Goal: Task Accomplishment & Management: Manage account settings

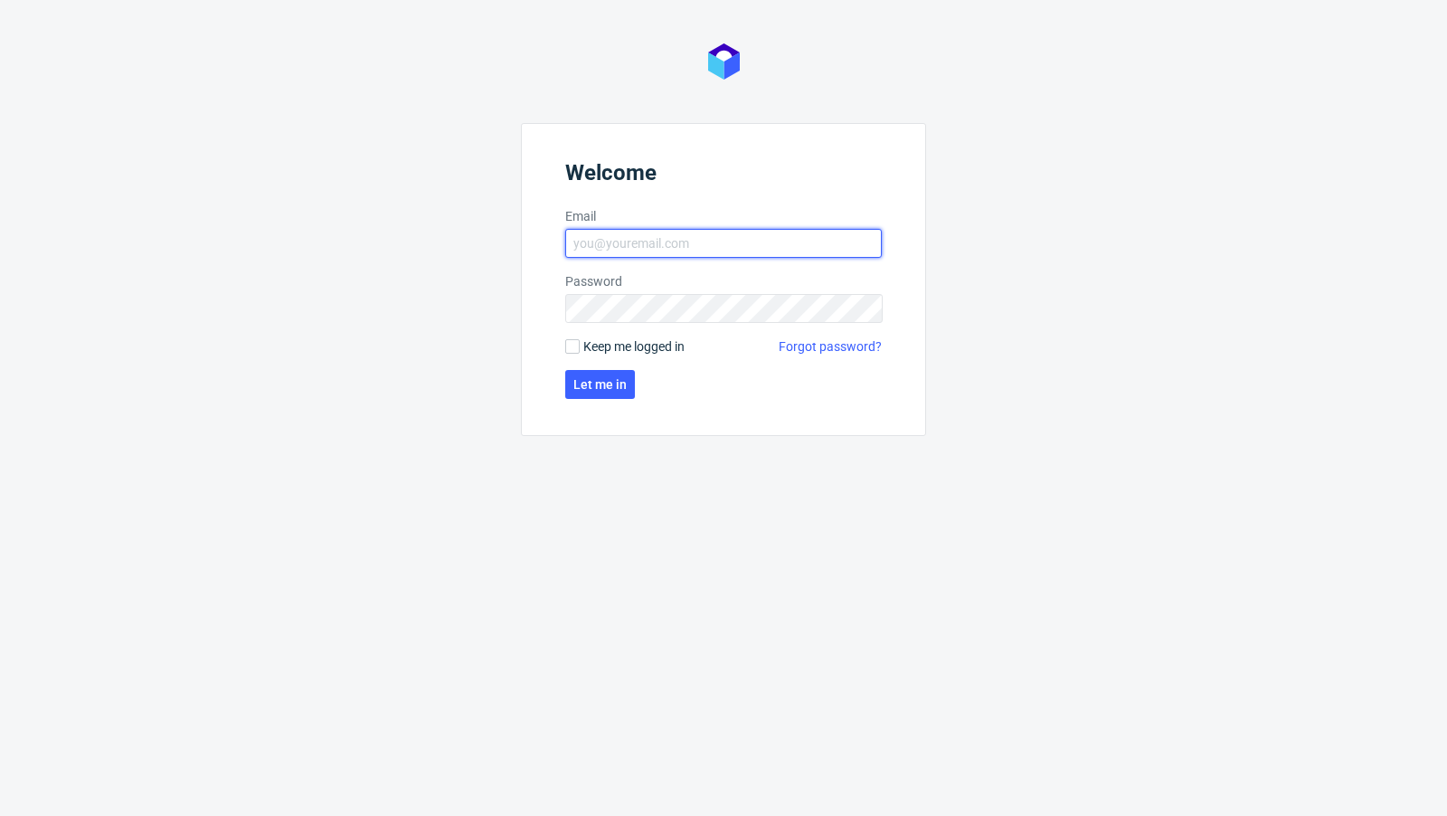
click at [629, 235] on input "Email" at bounding box center [723, 243] width 317 height 29
type input "[EMAIL_ADDRESS][PERSON_NAME][DOMAIN_NAME]"
click at [591, 389] on span "Let me in" at bounding box center [599, 384] width 53 height 13
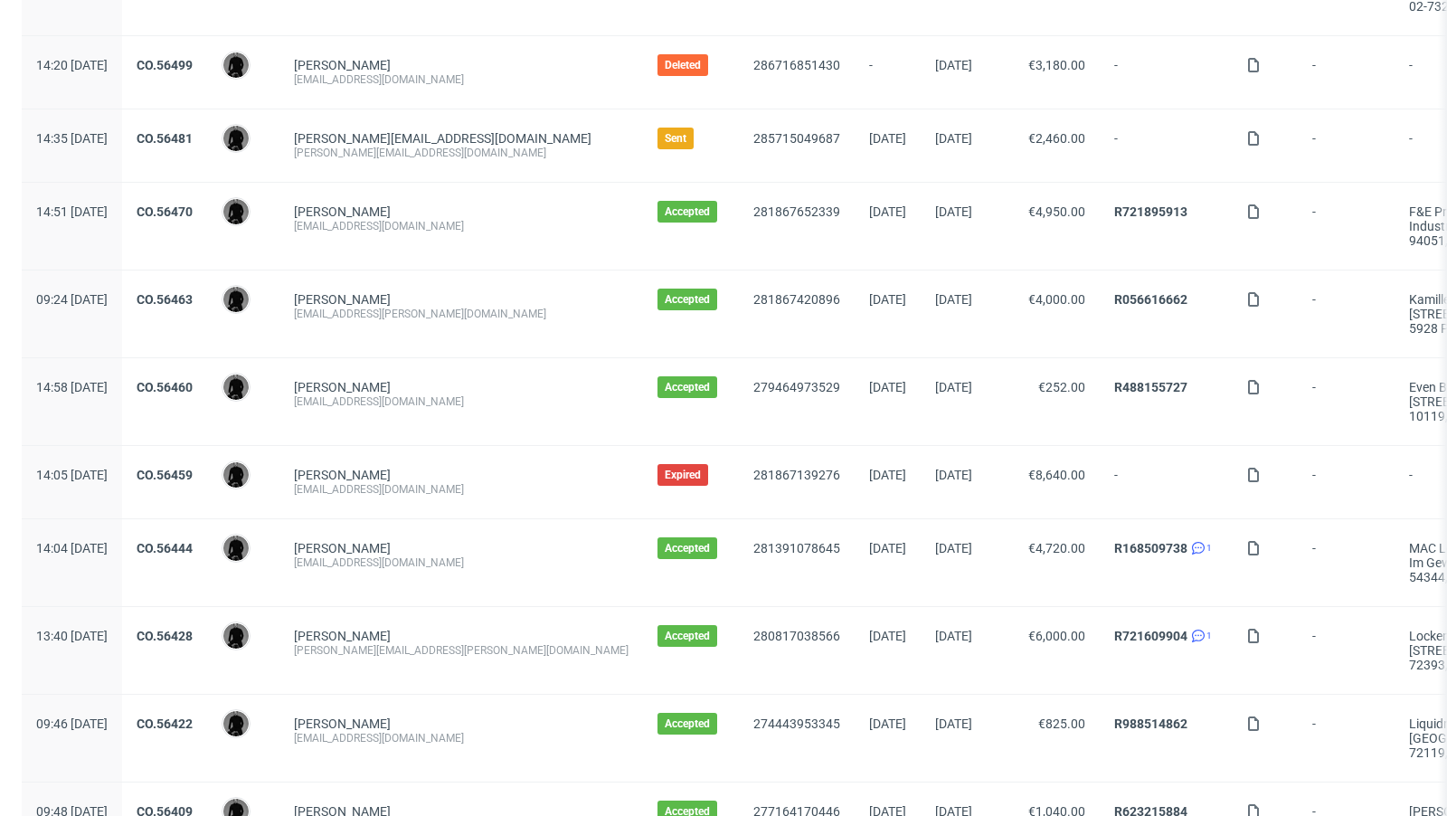
scroll to position [465, 0]
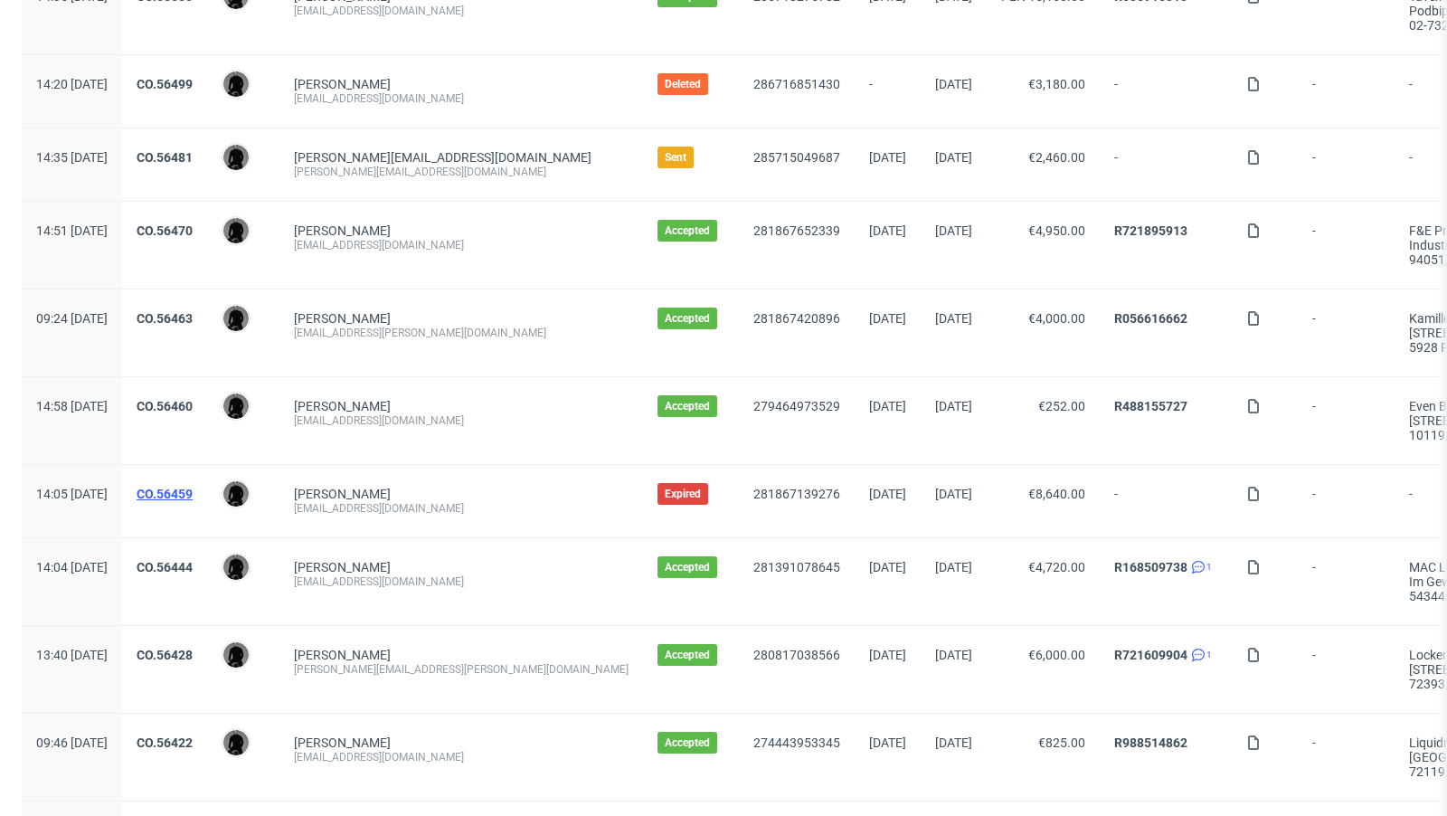
click at [193, 489] on link "CO.56459" at bounding box center [165, 494] width 56 height 14
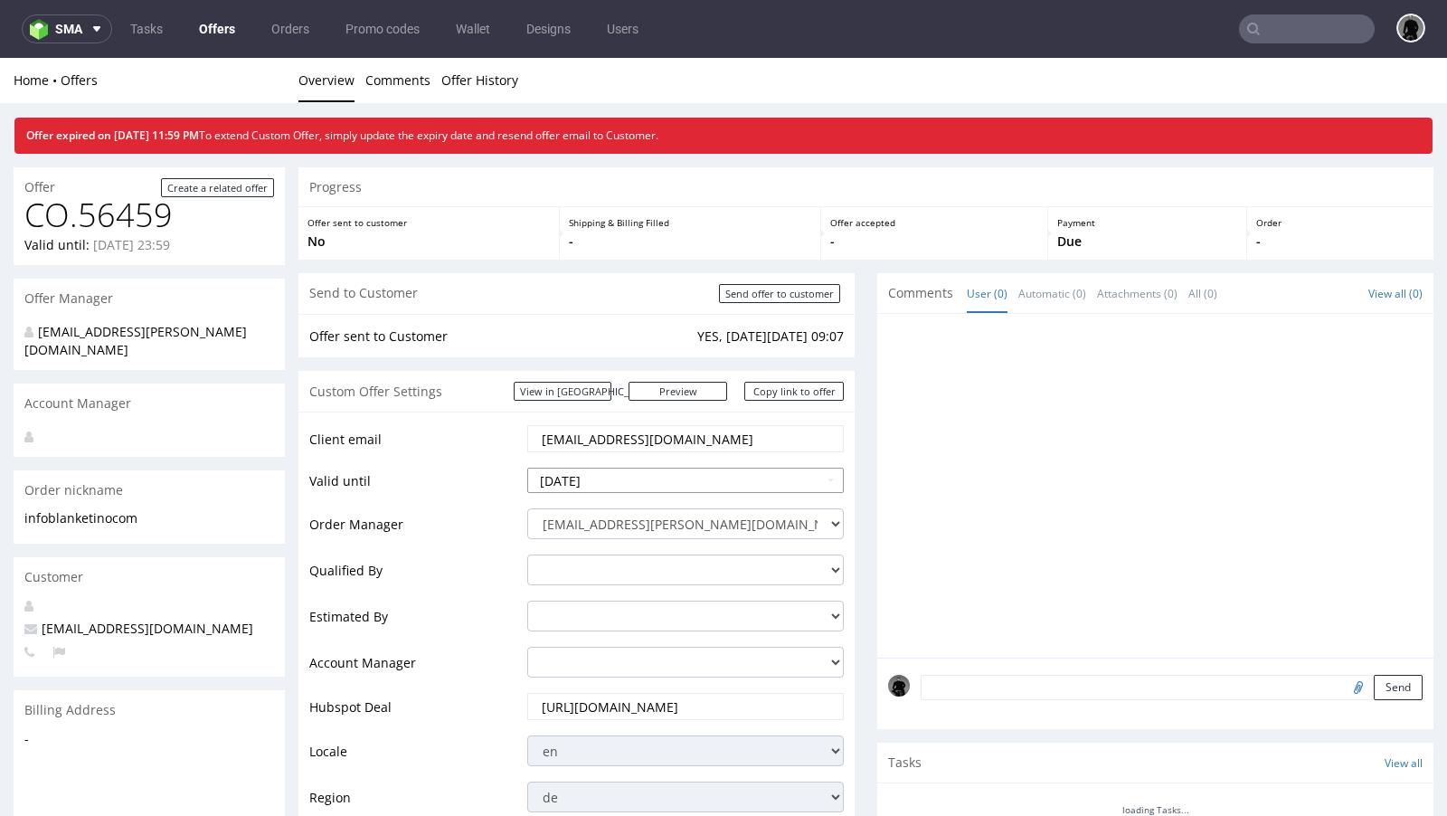
click at [630, 483] on input "2025-08-14" at bounding box center [685, 480] width 317 height 25
click at [466, 476] on td "Valid until" at bounding box center [415, 486] width 213 height 41
click at [587, 479] on input "2025-08-14" at bounding box center [685, 480] width 317 height 25
click at [491, 475] on td "Valid until" at bounding box center [415, 486] width 213 height 41
click at [606, 488] on input "2025-08-14" at bounding box center [685, 480] width 317 height 25
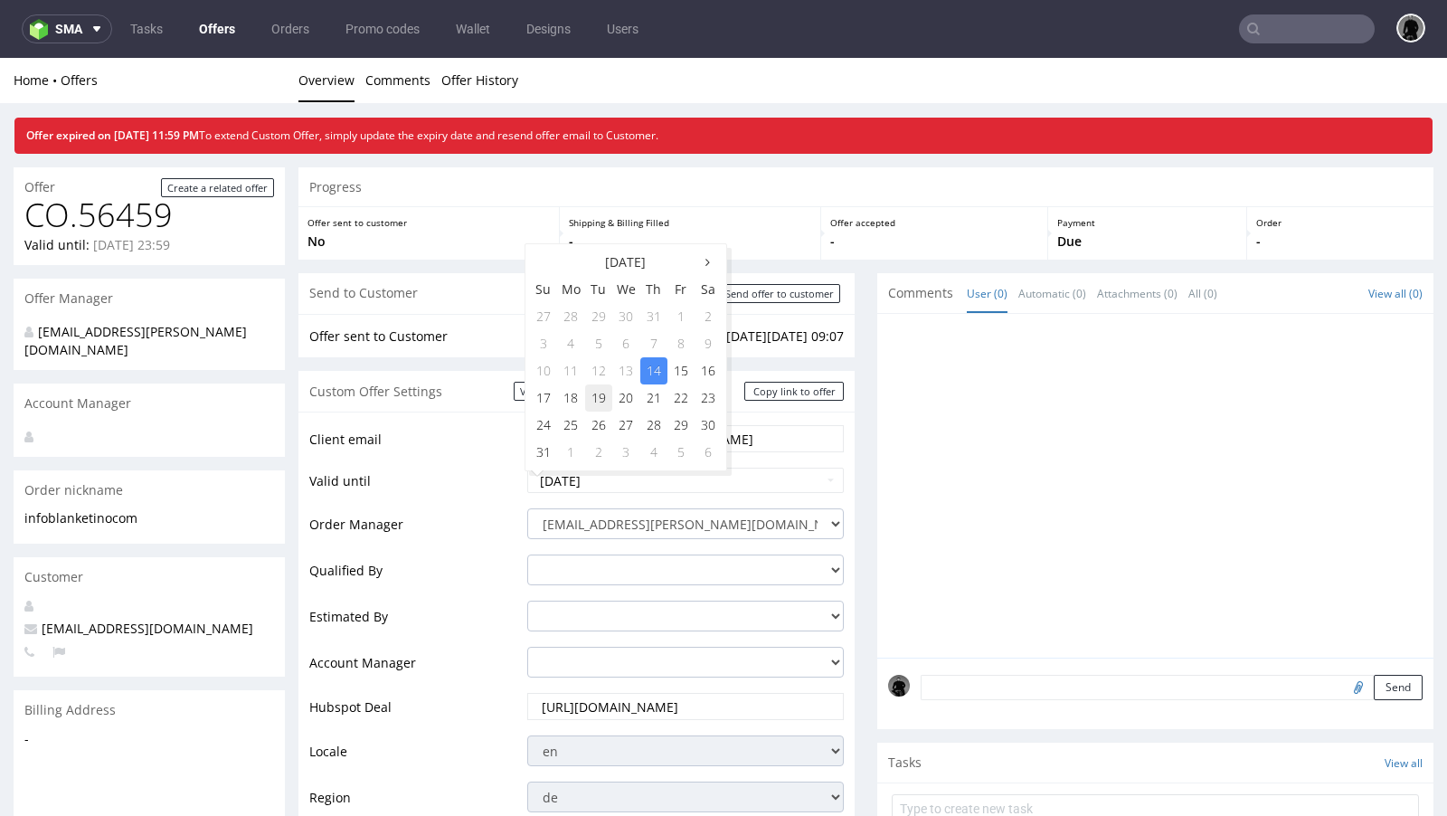
click at [606, 393] on td "19" at bounding box center [598, 397] width 27 height 27
type input "2025-08-19"
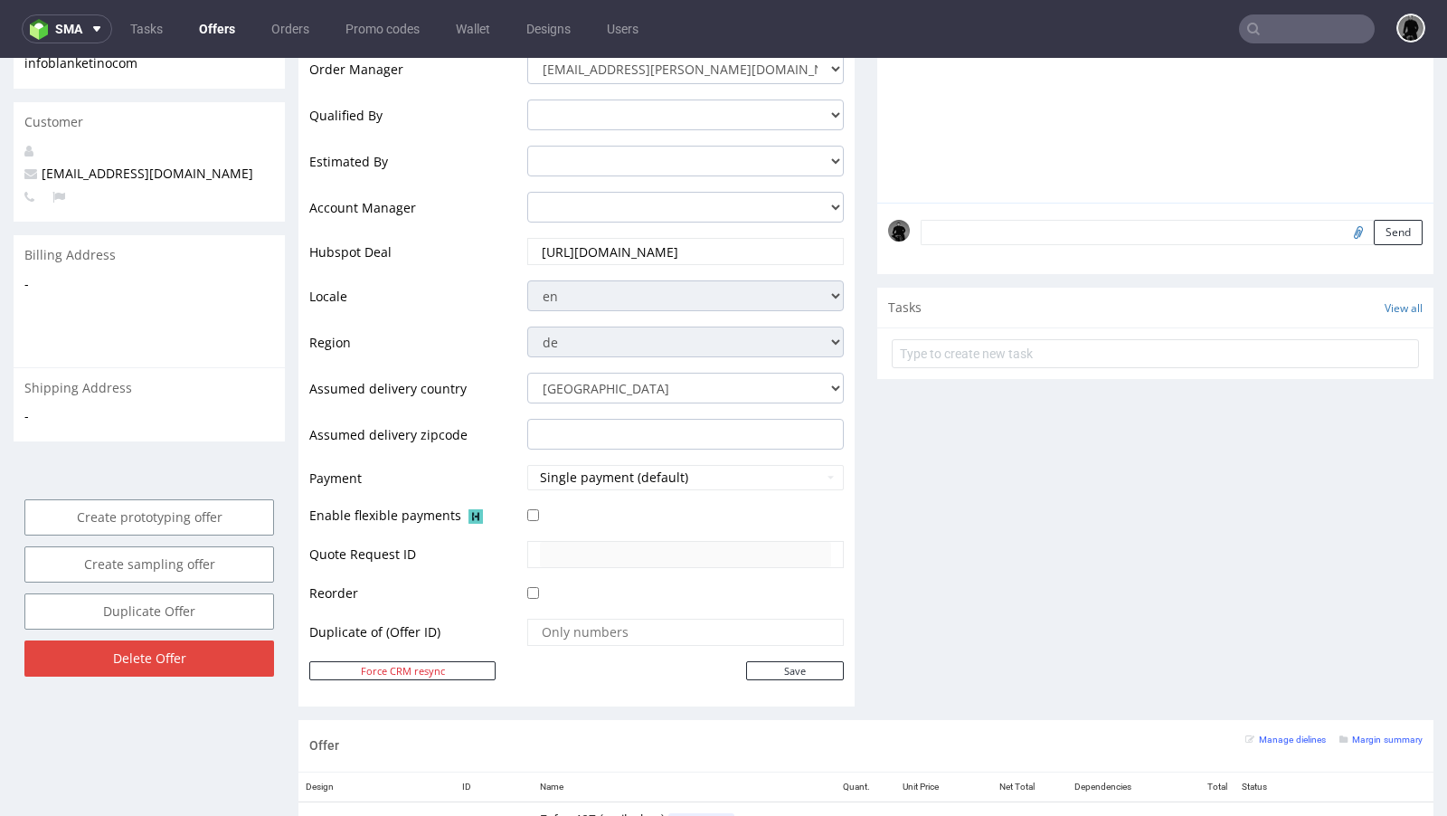
scroll to position [527, 0]
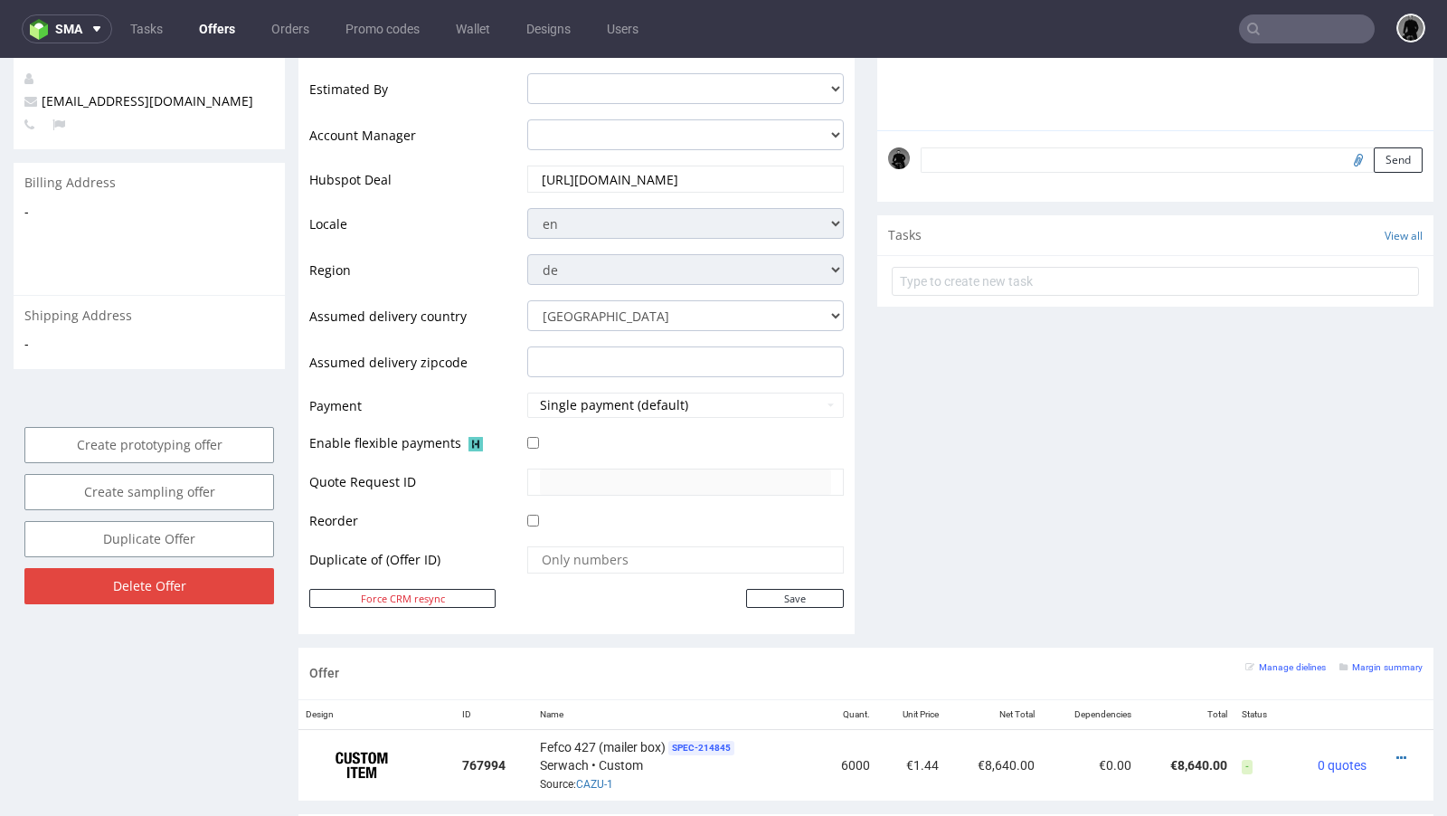
click at [769, 578] on td at bounding box center [683, 565] width 321 height 43
click at [774, 596] on input "Save" at bounding box center [795, 598] width 98 height 19
type input "In progress..."
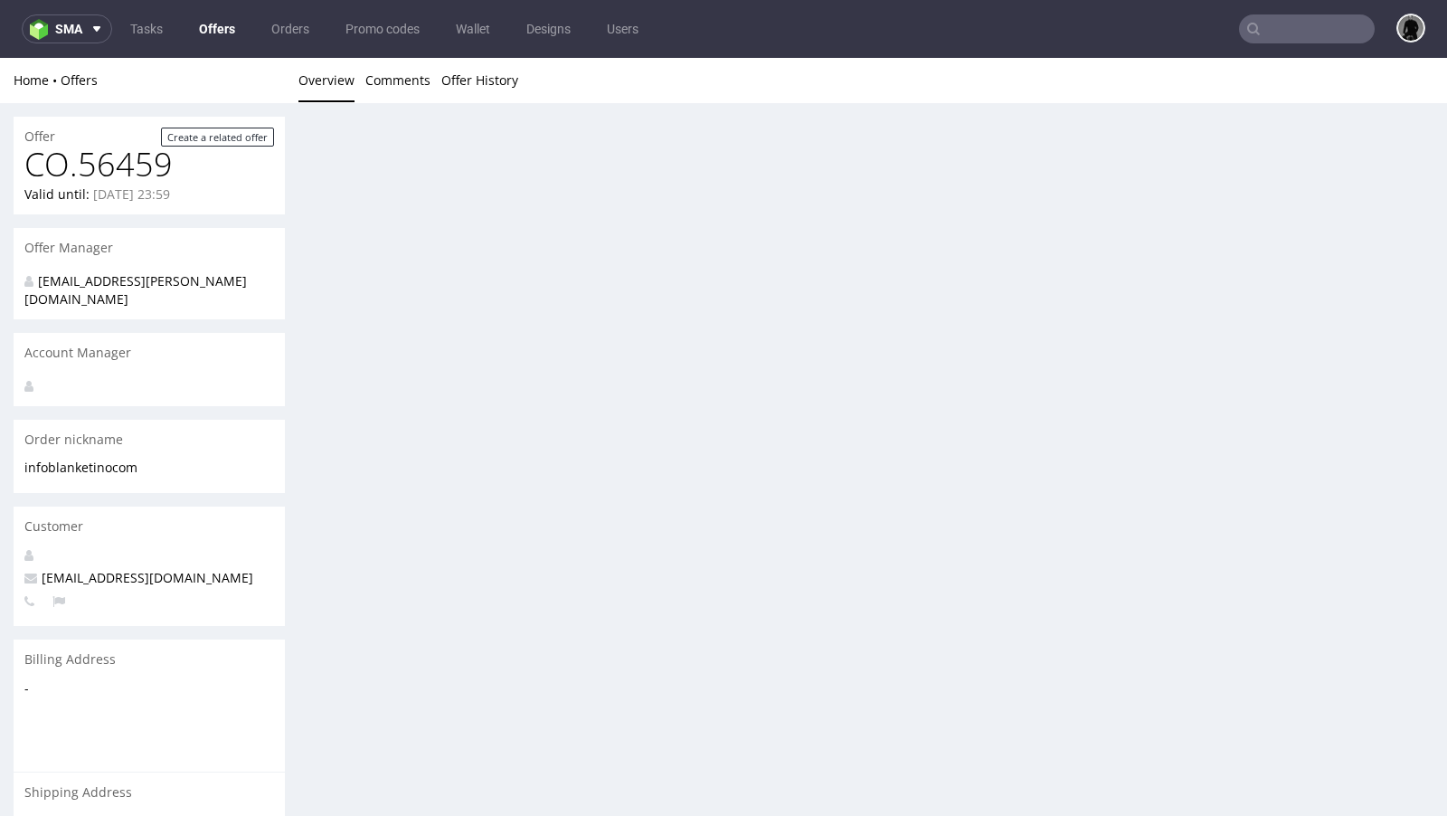
scroll to position [0, 0]
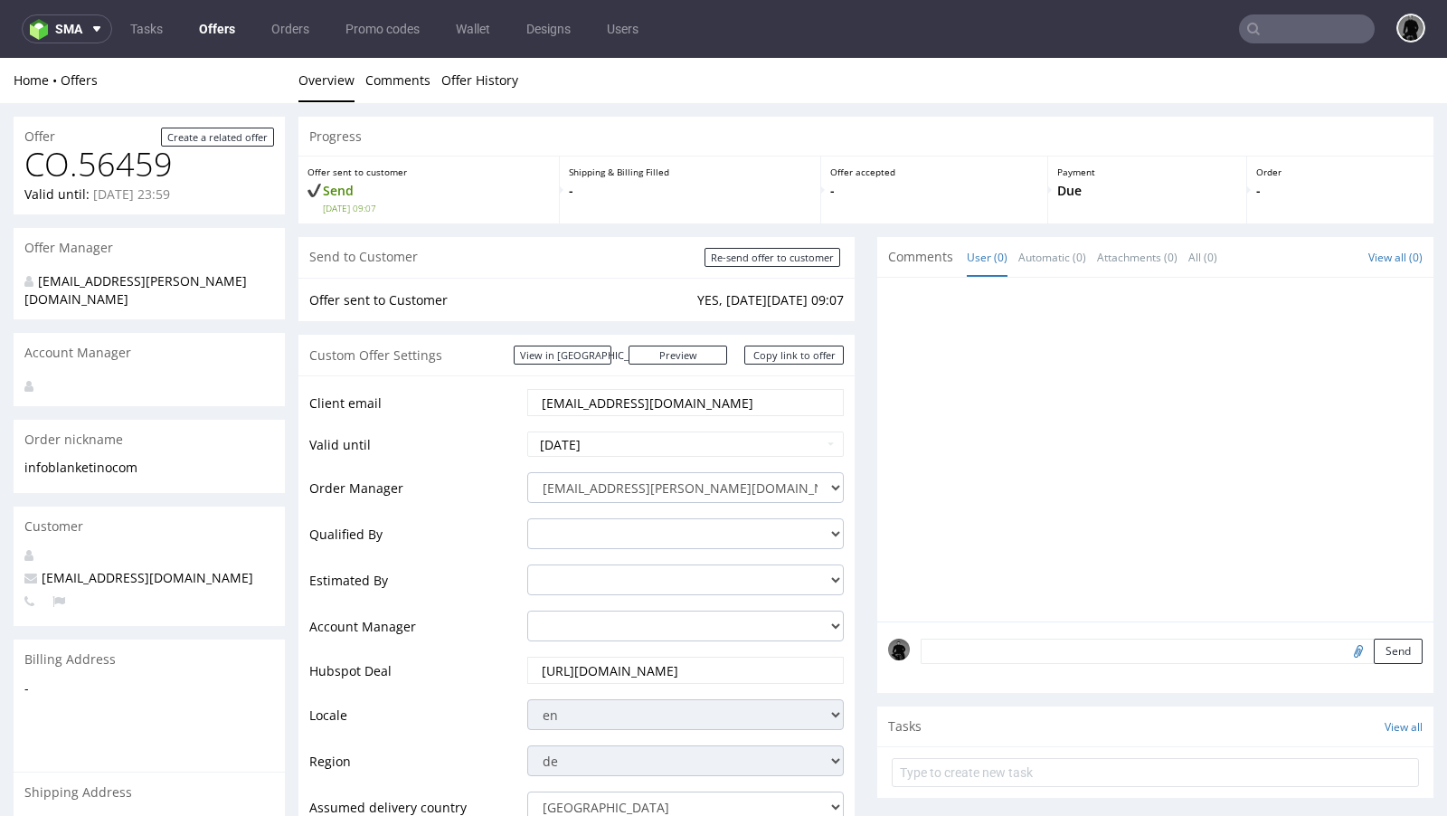
click at [217, 30] on link "Offers" at bounding box center [217, 28] width 58 height 29
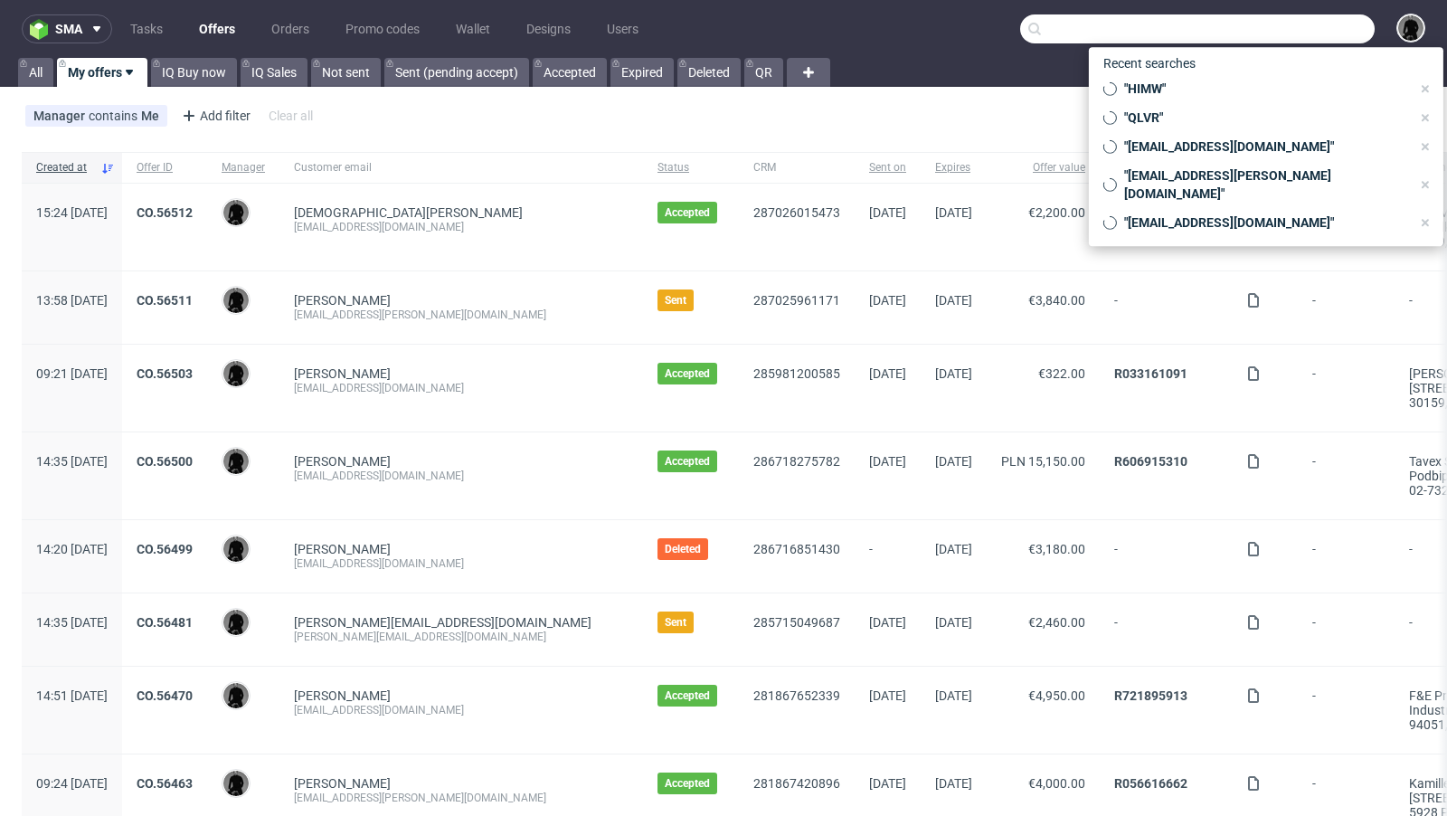
click at [1305, 28] on input "text" at bounding box center [1197, 28] width 355 height 29
paste input "petra.loczi@nanushka.com"
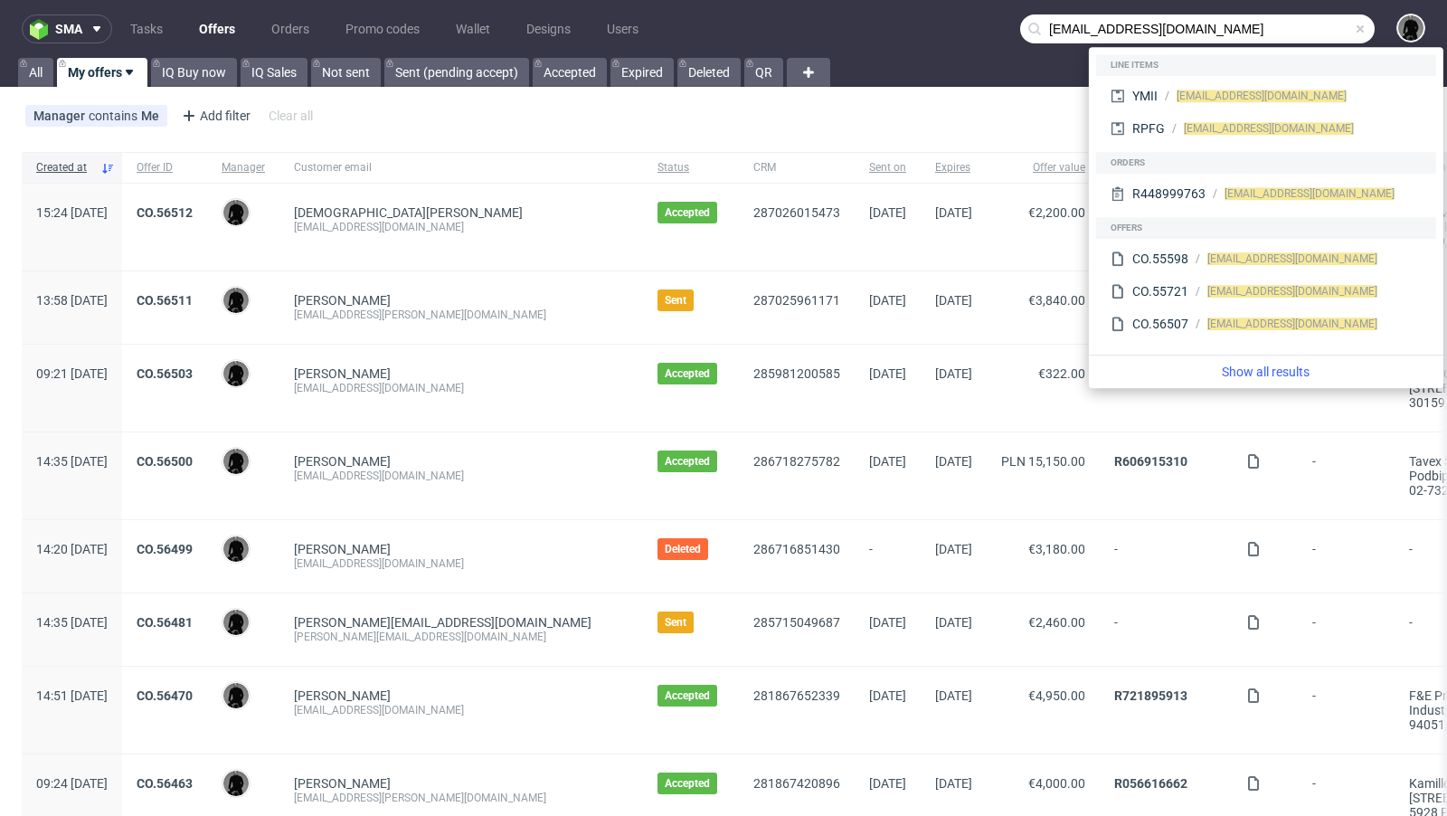
drag, startPoint x: 1093, startPoint y: 29, endPoint x: 987, endPoint y: 28, distance: 105.8
click at [987, 28] on nav "sma Tasks Offers Orders Promo codes Wallet Designs Users petra.loczi@nanushka.c…" at bounding box center [723, 29] width 1447 height 58
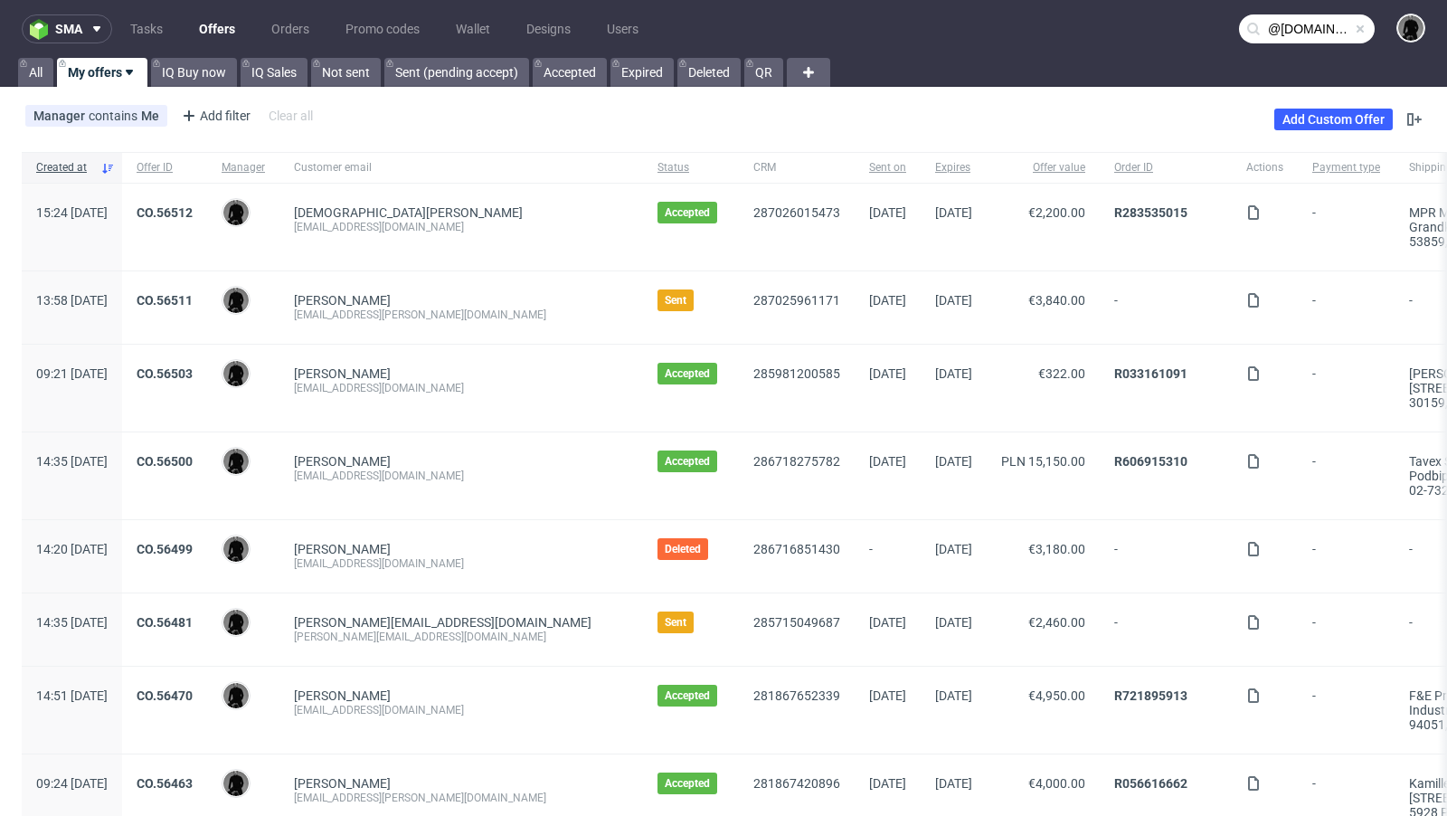
type input "@nanushka.com"
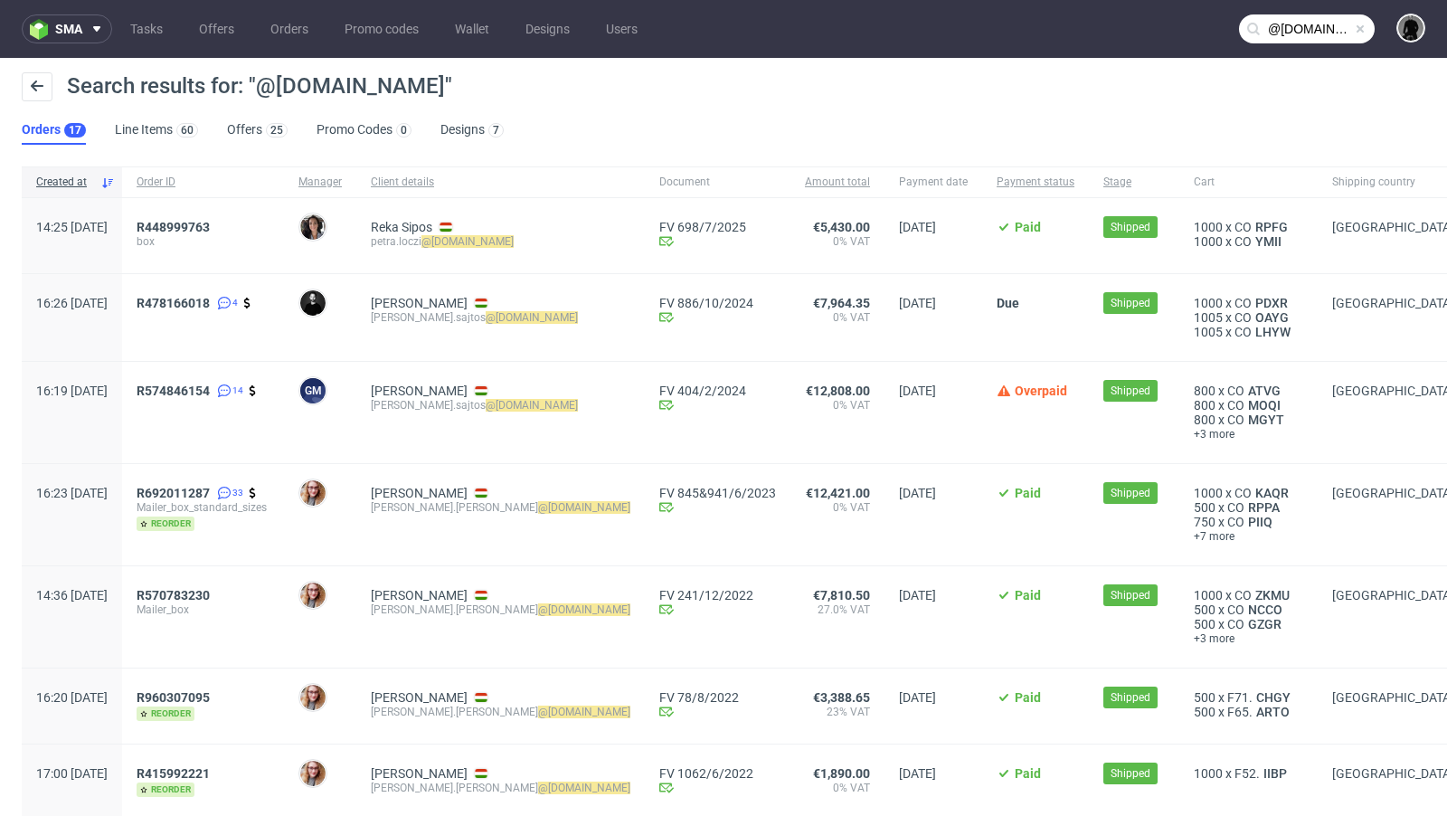
click at [254, 109] on div "Search results for: "@nanushka.com"" at bounding box center [724, 93] width 1404 height 43
click at [254, 123] on link "Offers 25" at bounding box center [257, 130] width 61 height 29
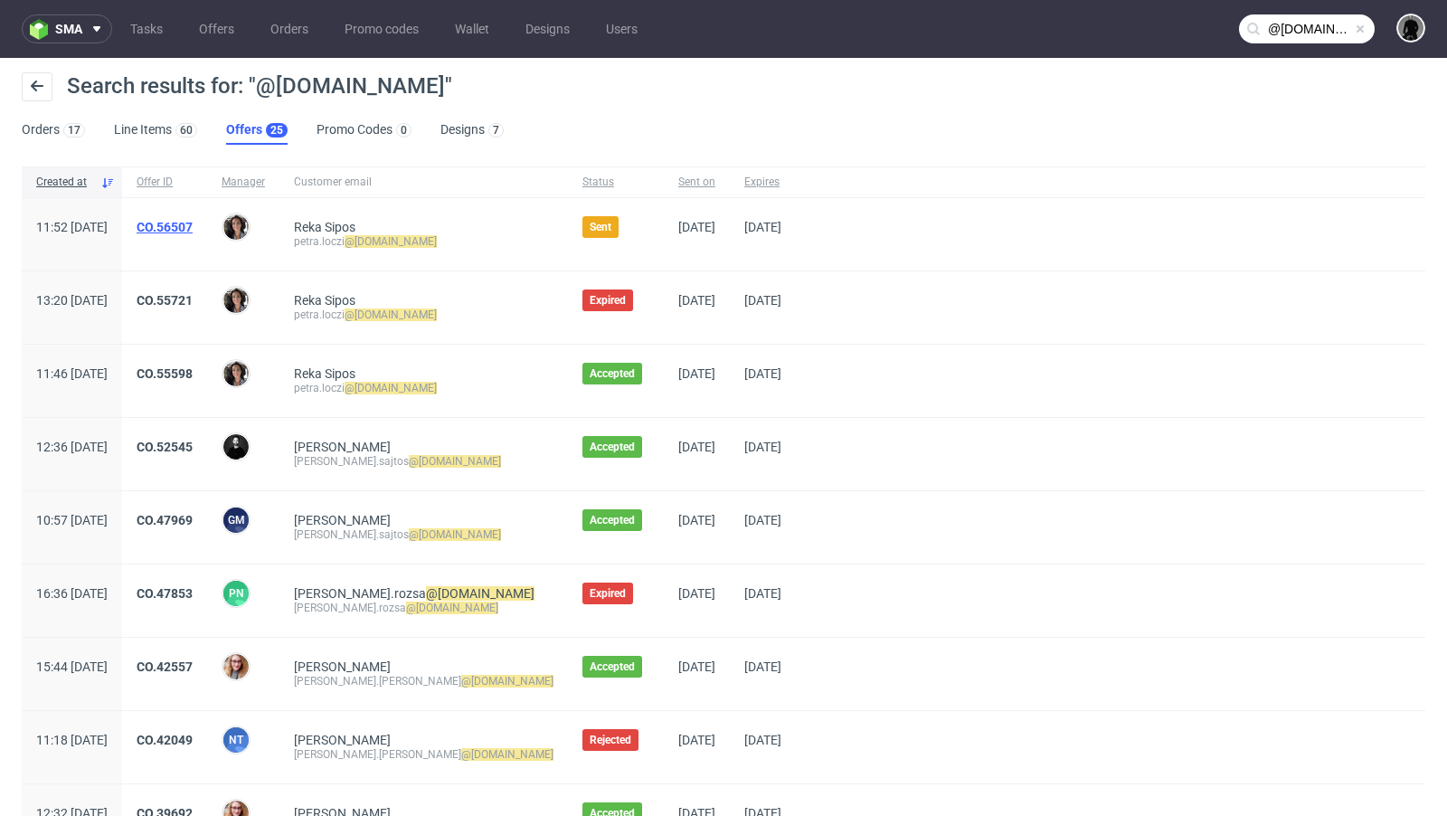
click at [193, 226] on link "CO.56507" at bounding box center [165, 227] width 56 height 14
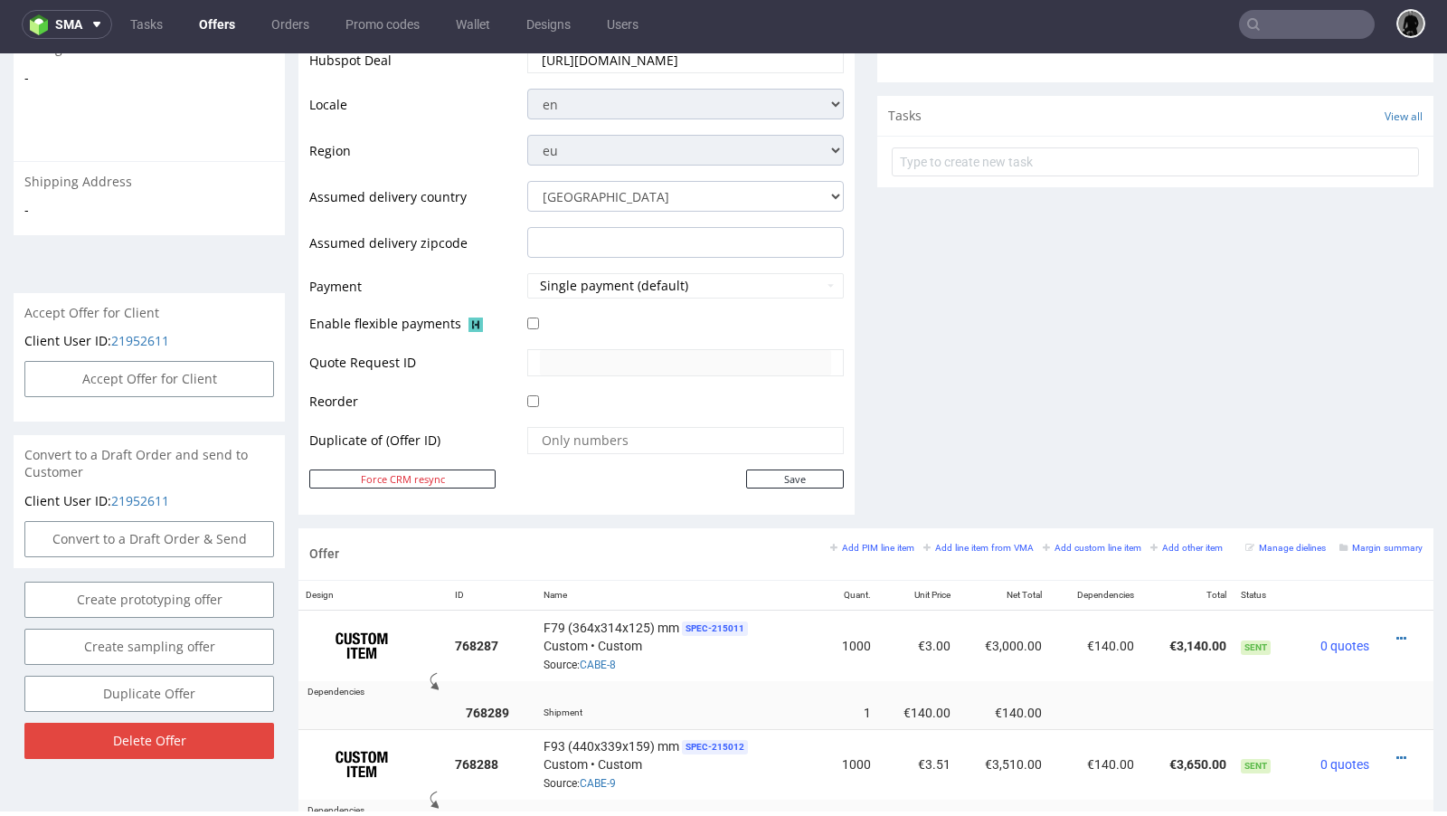
scroll to position [615, 0]
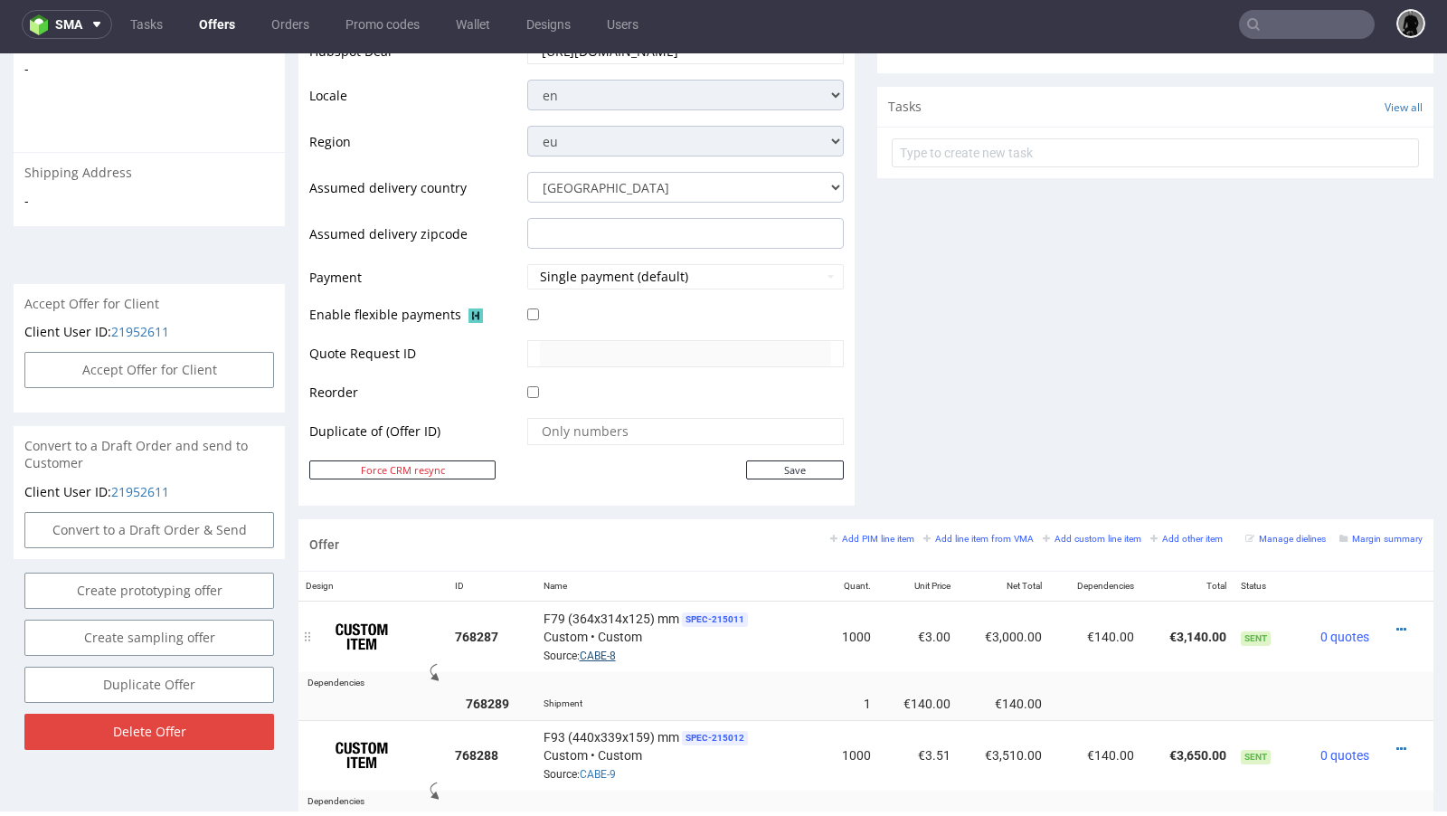
click at [608, 649] on link "CABE-8" at bounding box center [598, 655] width 36 height 13
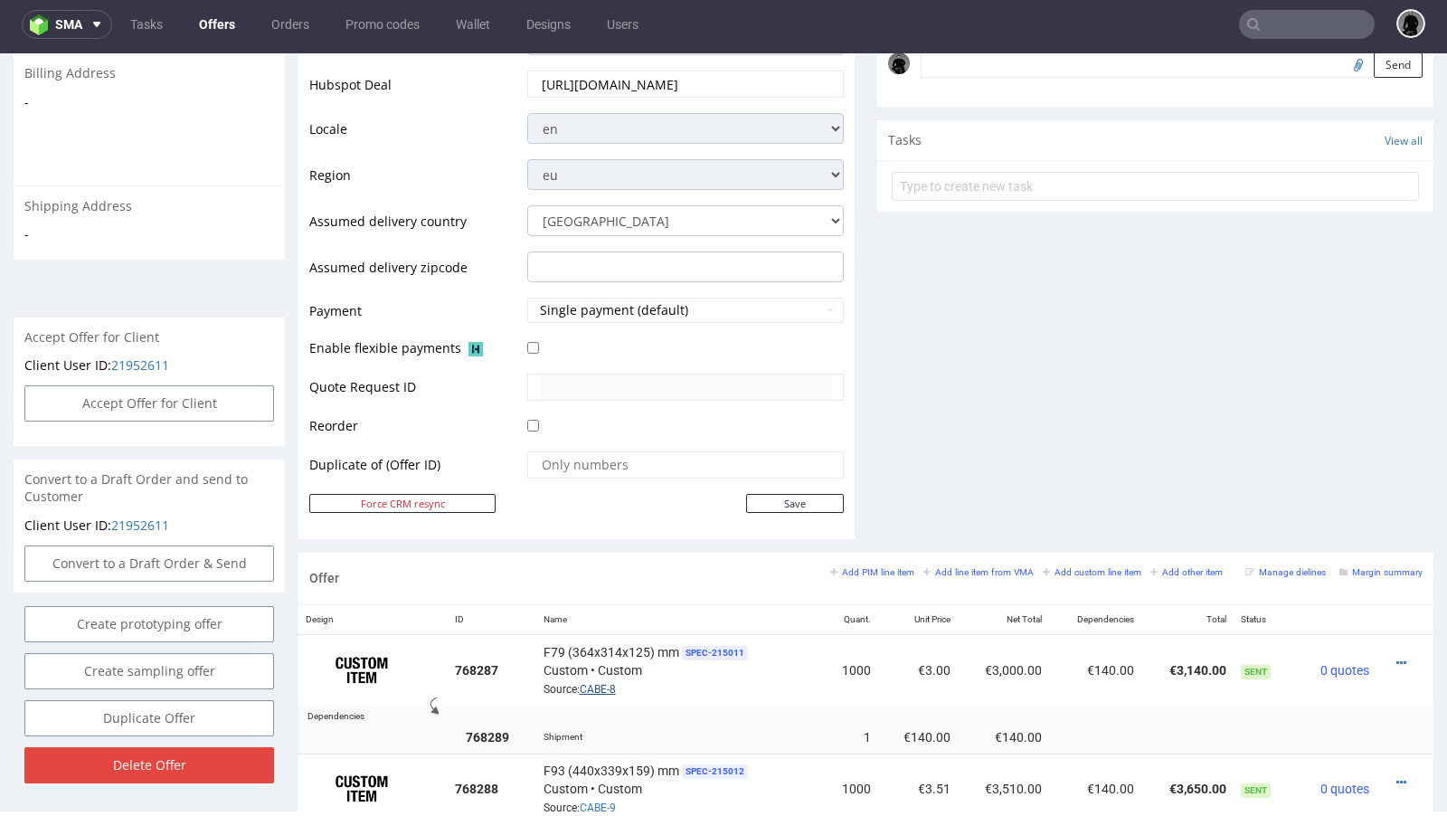
scroll to position [559, 0]
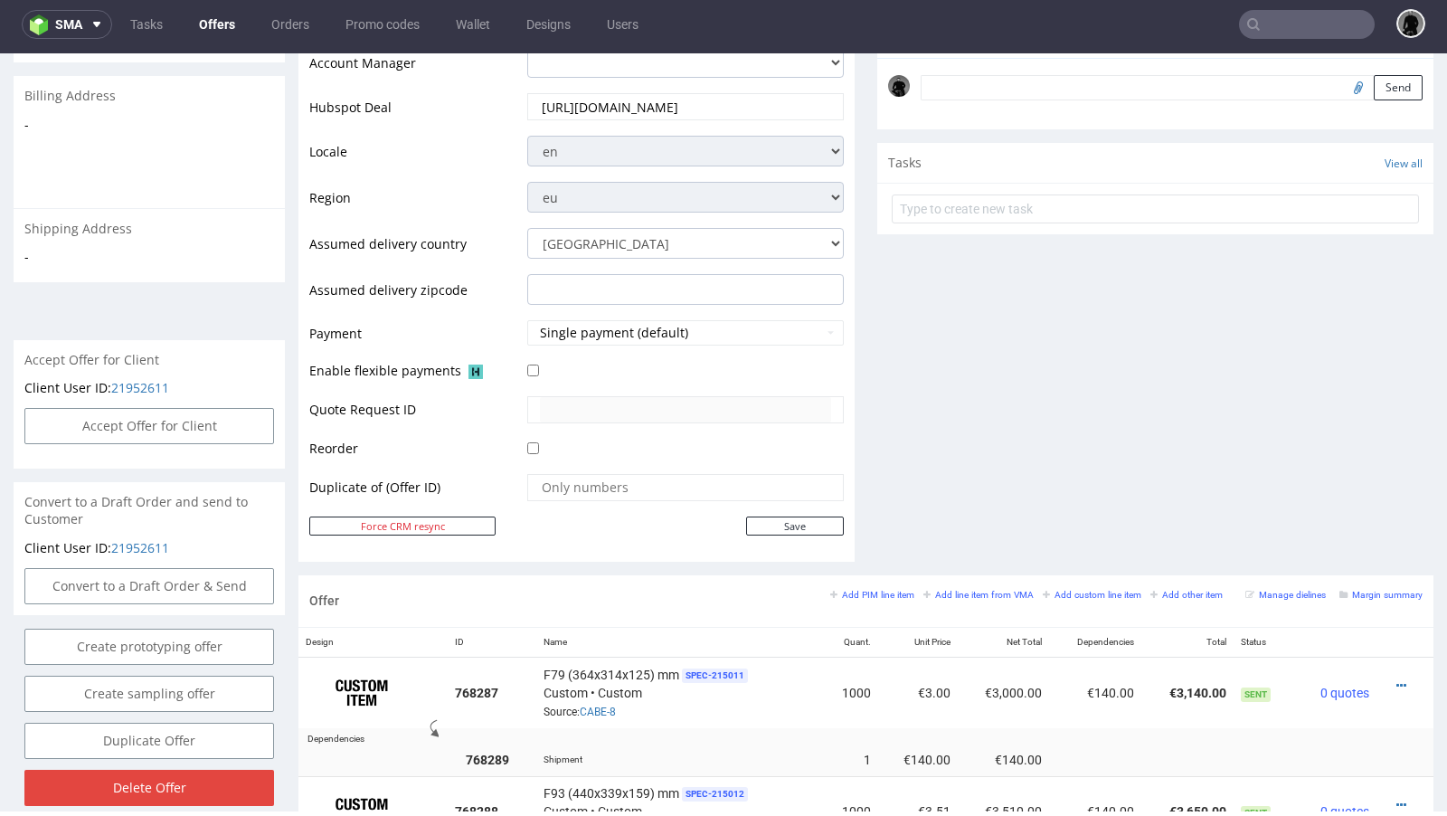
click at [217, 20] on link "Offers" at bounding box center [217, 24] width 58 height 29
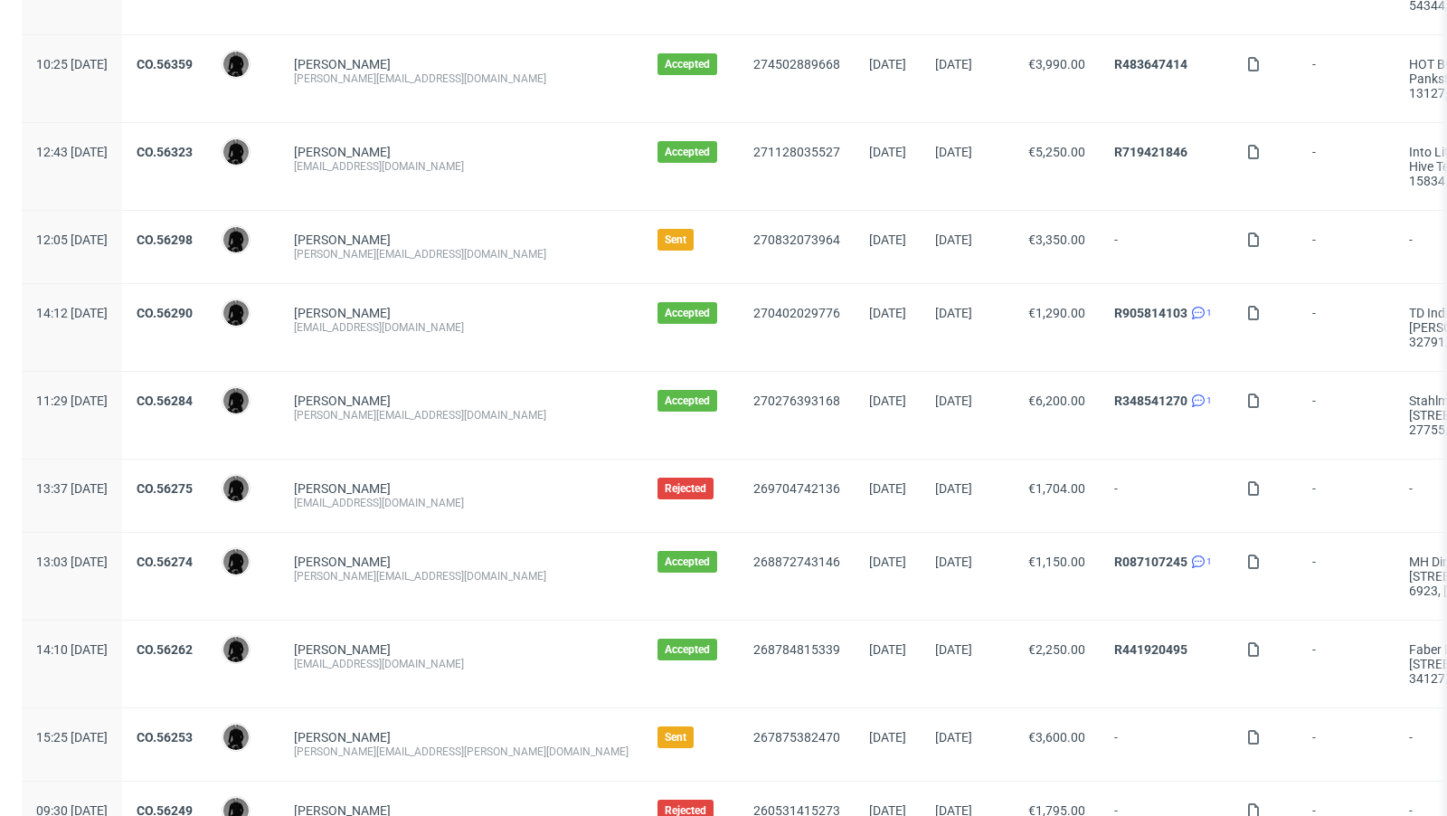
scroll to position [1899, 0]
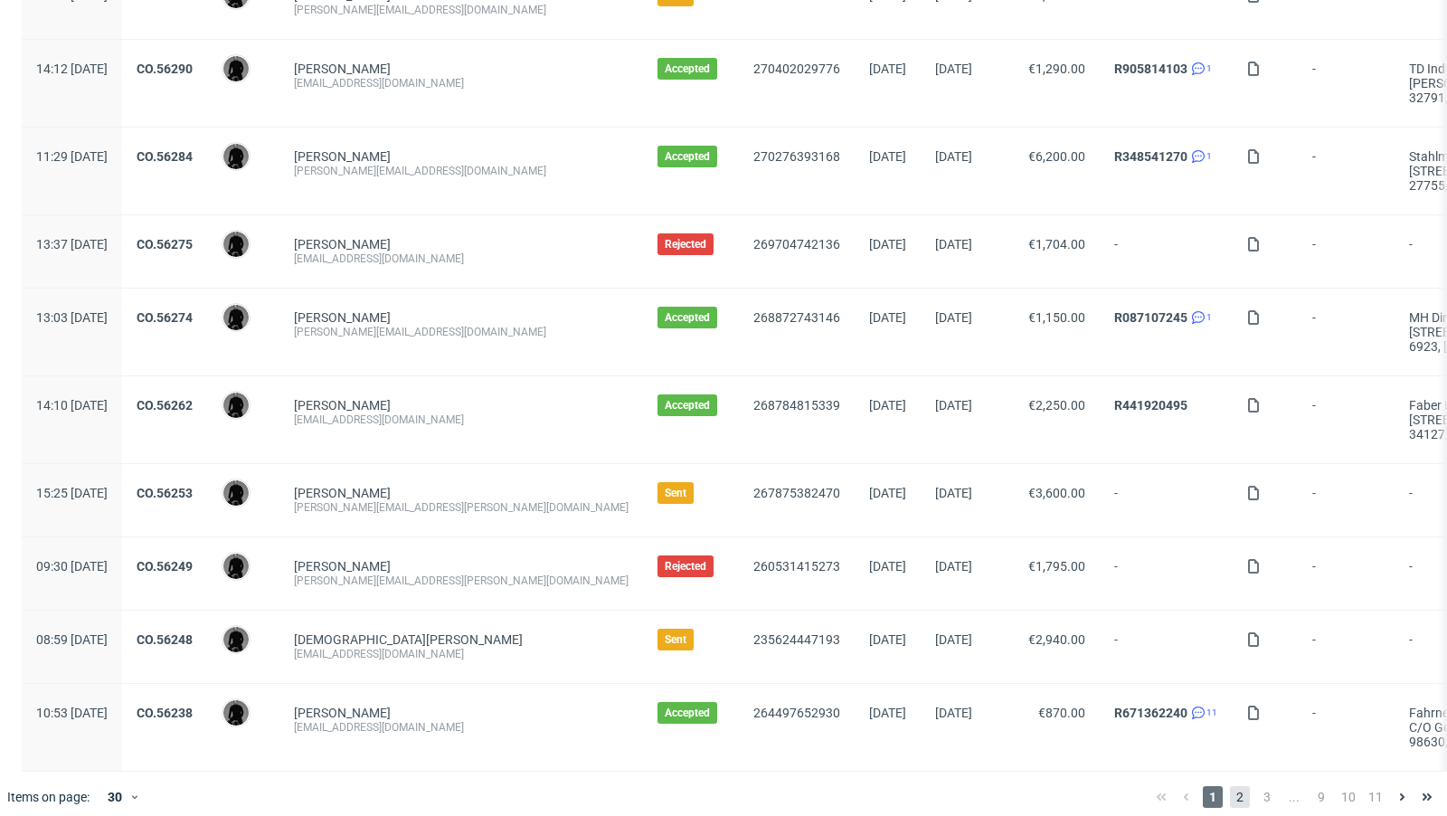
click at [1230, 786] on span "2" at bounding box center [1240, 797] width 20 height 22
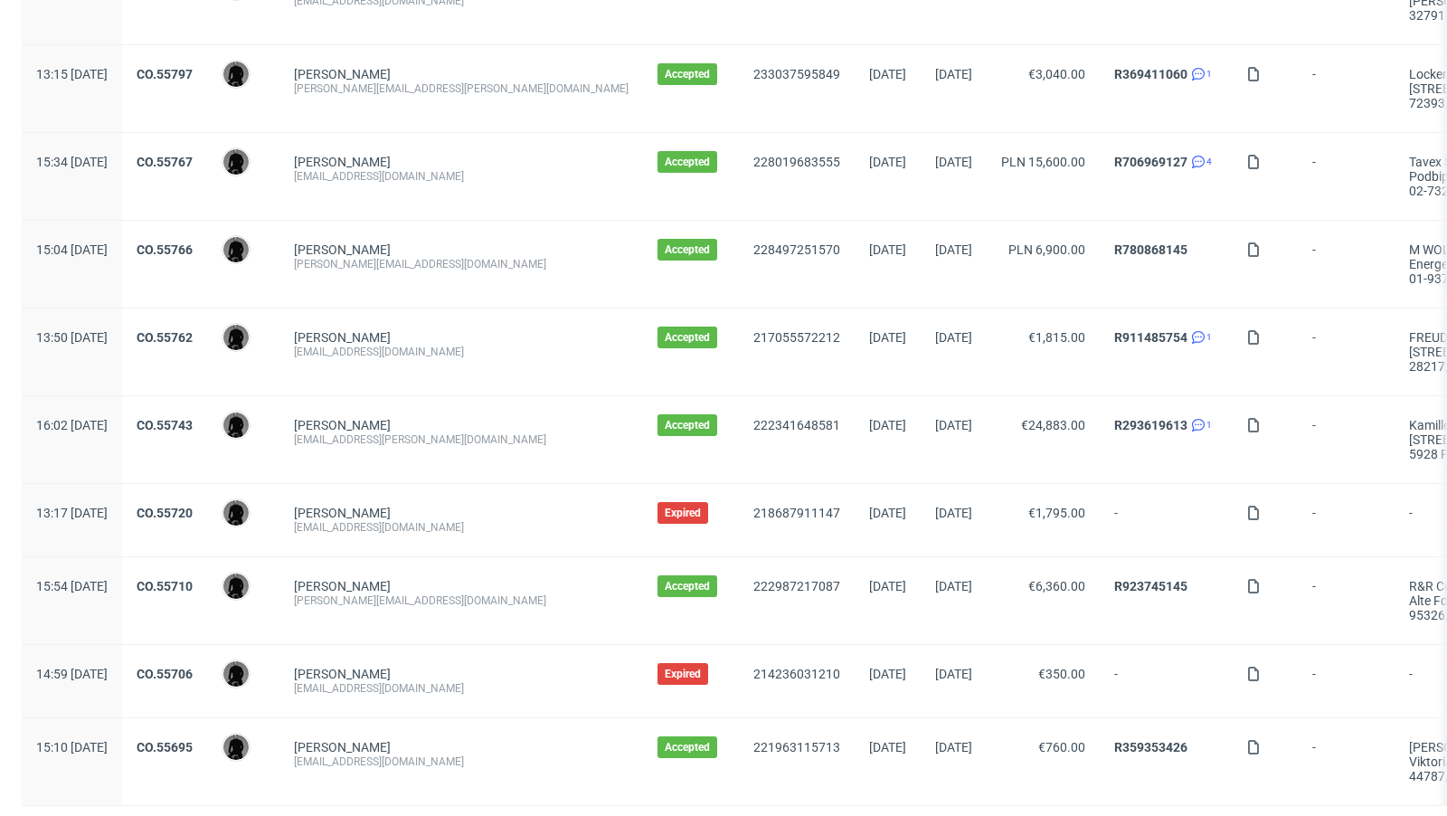
scroll to position [1914, 0]
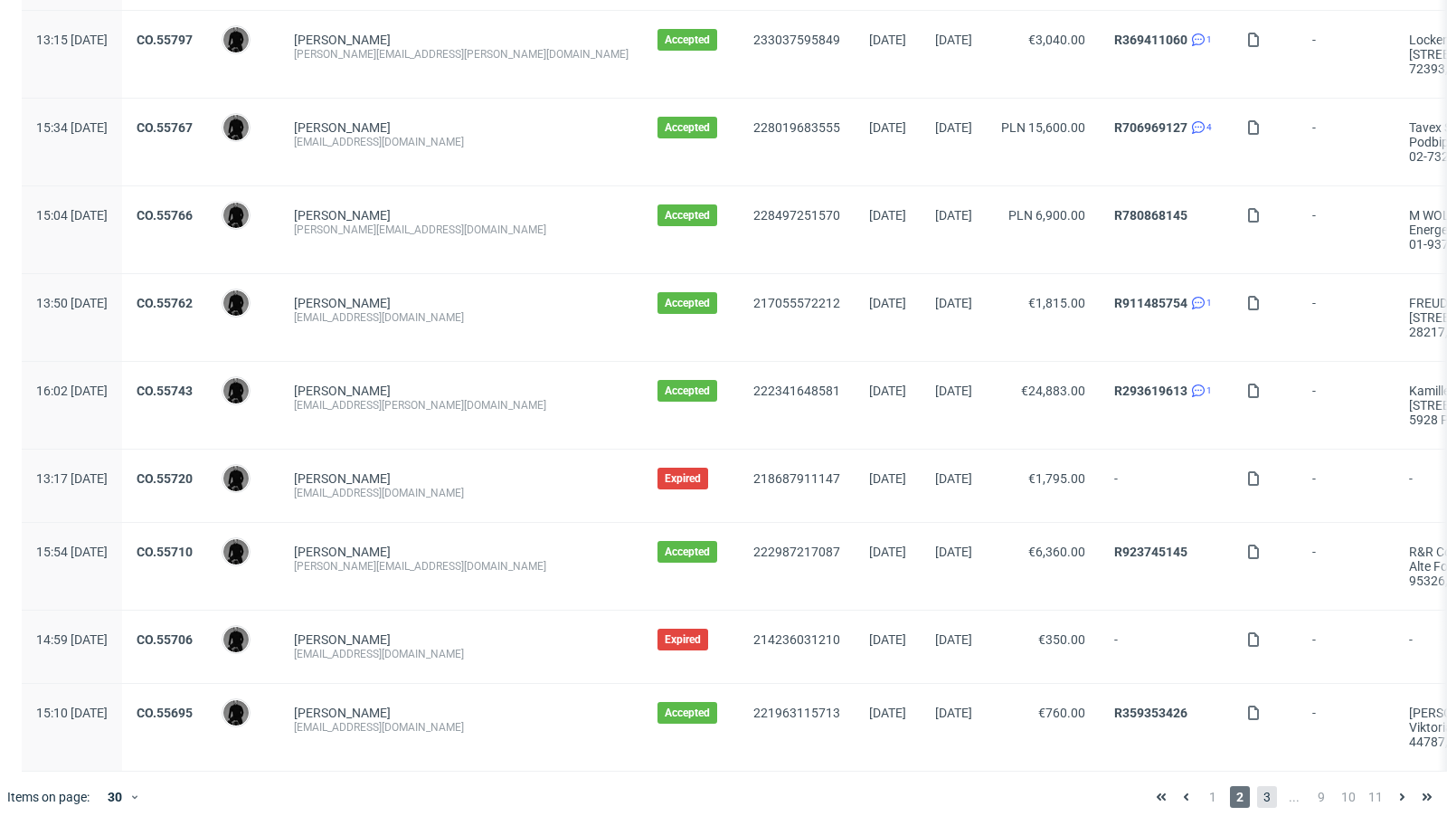
click at [1257, 786] on span "3" at bounding box center [1267, 797] width 20 height 22
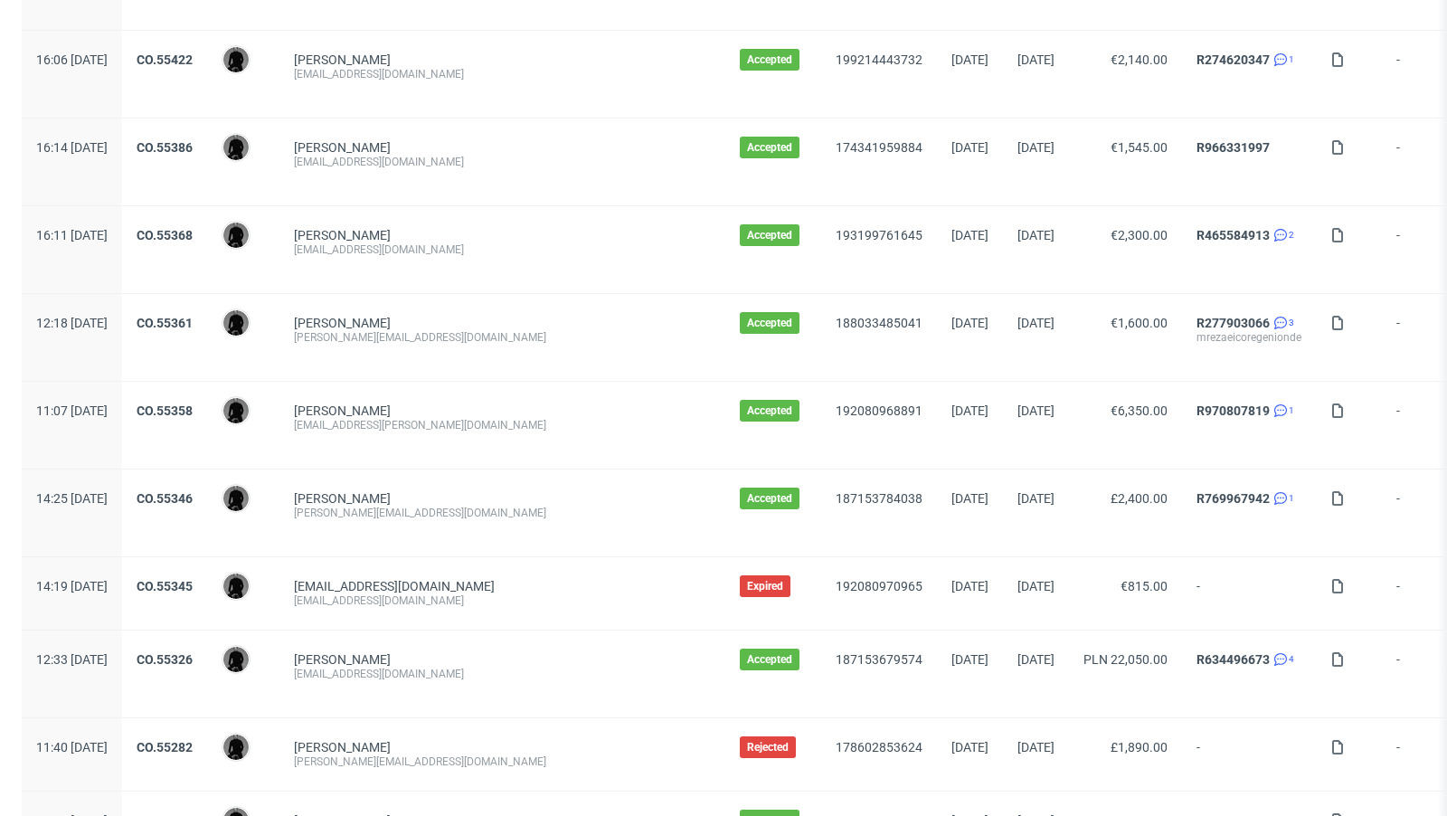
scroll to position [1986, 0]
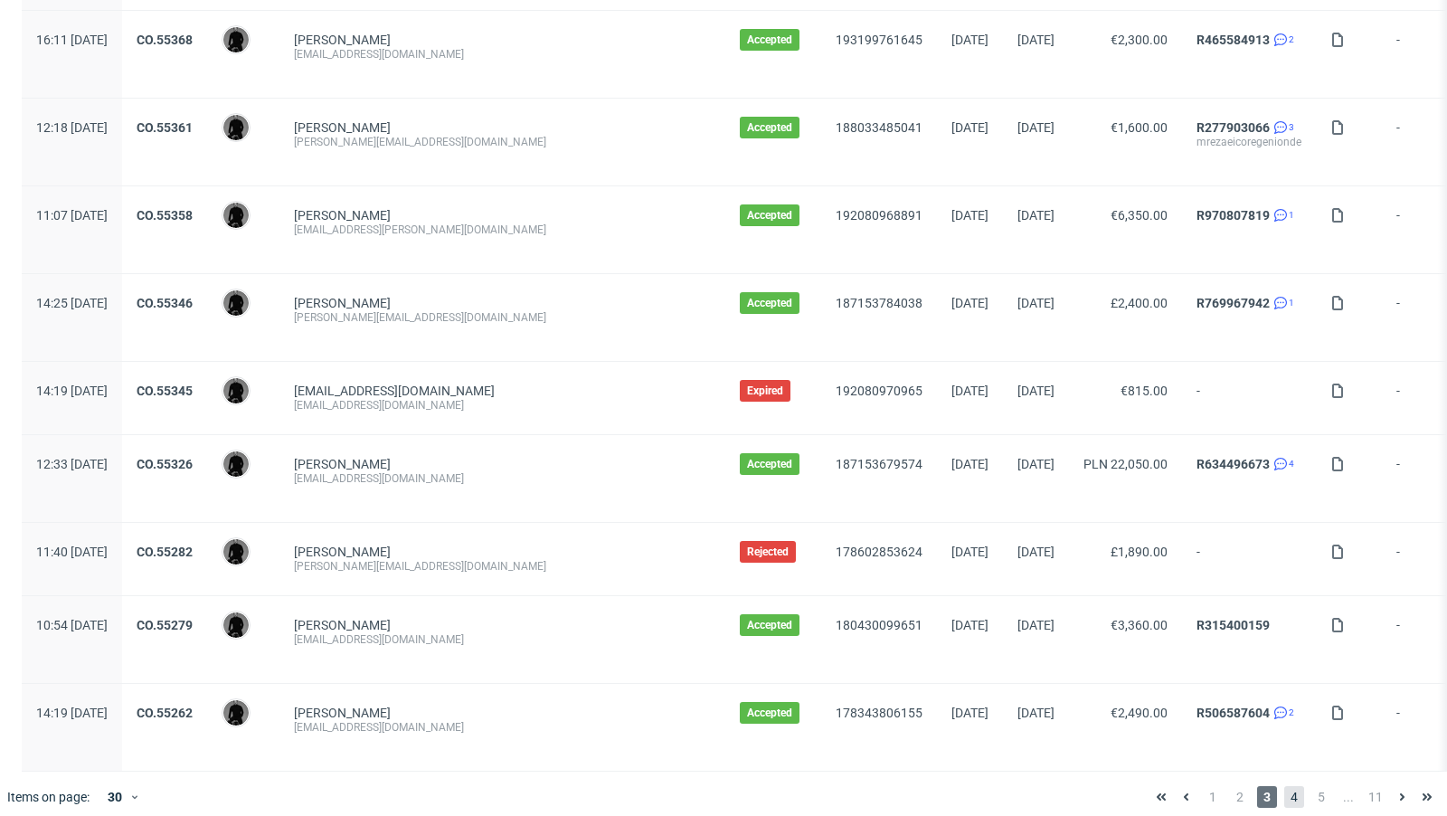
click at [1284, 792] on span "4" at bounding box center [1294, 797] width 20 height 22
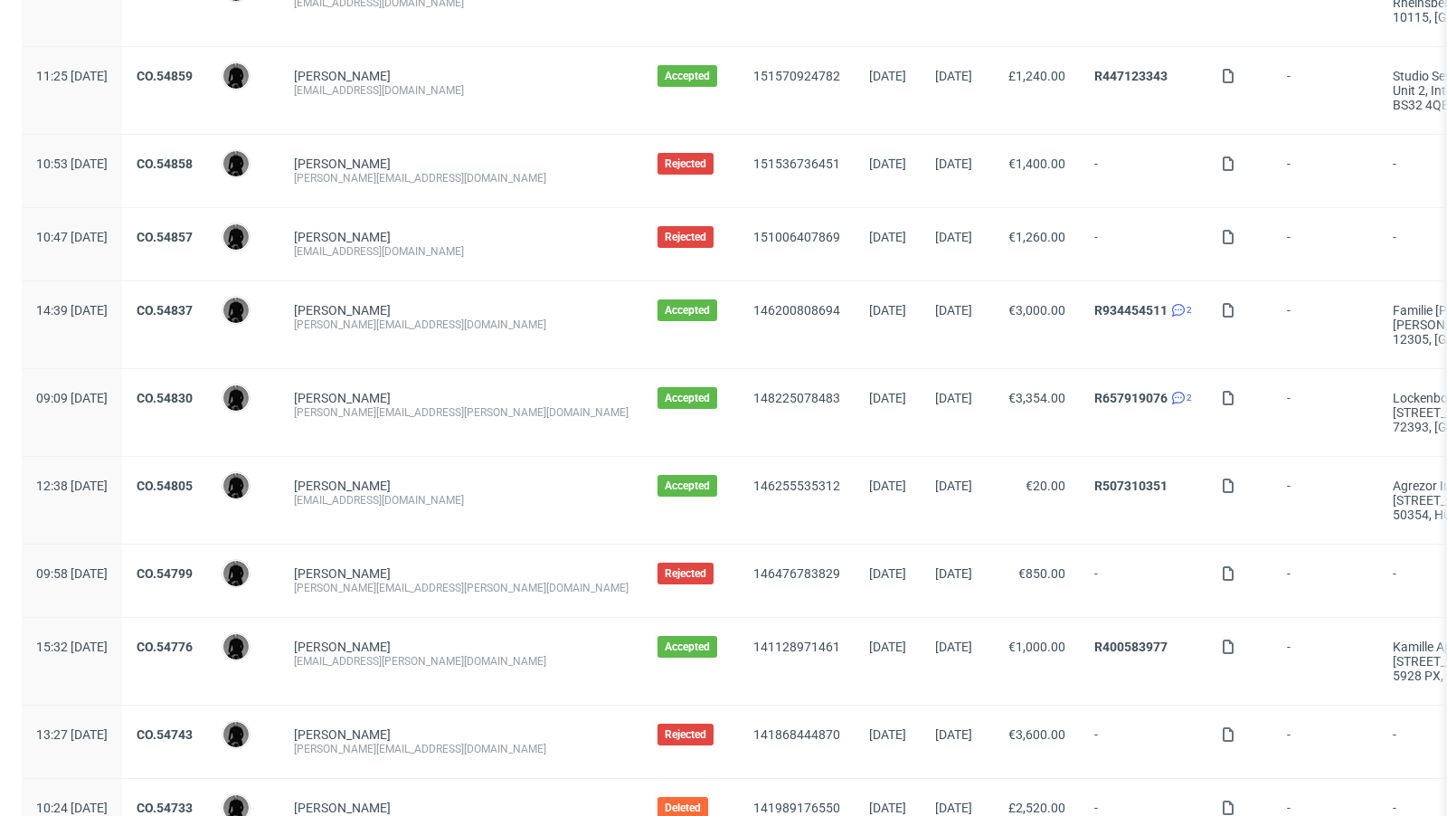
scroll to position [1899, 0]
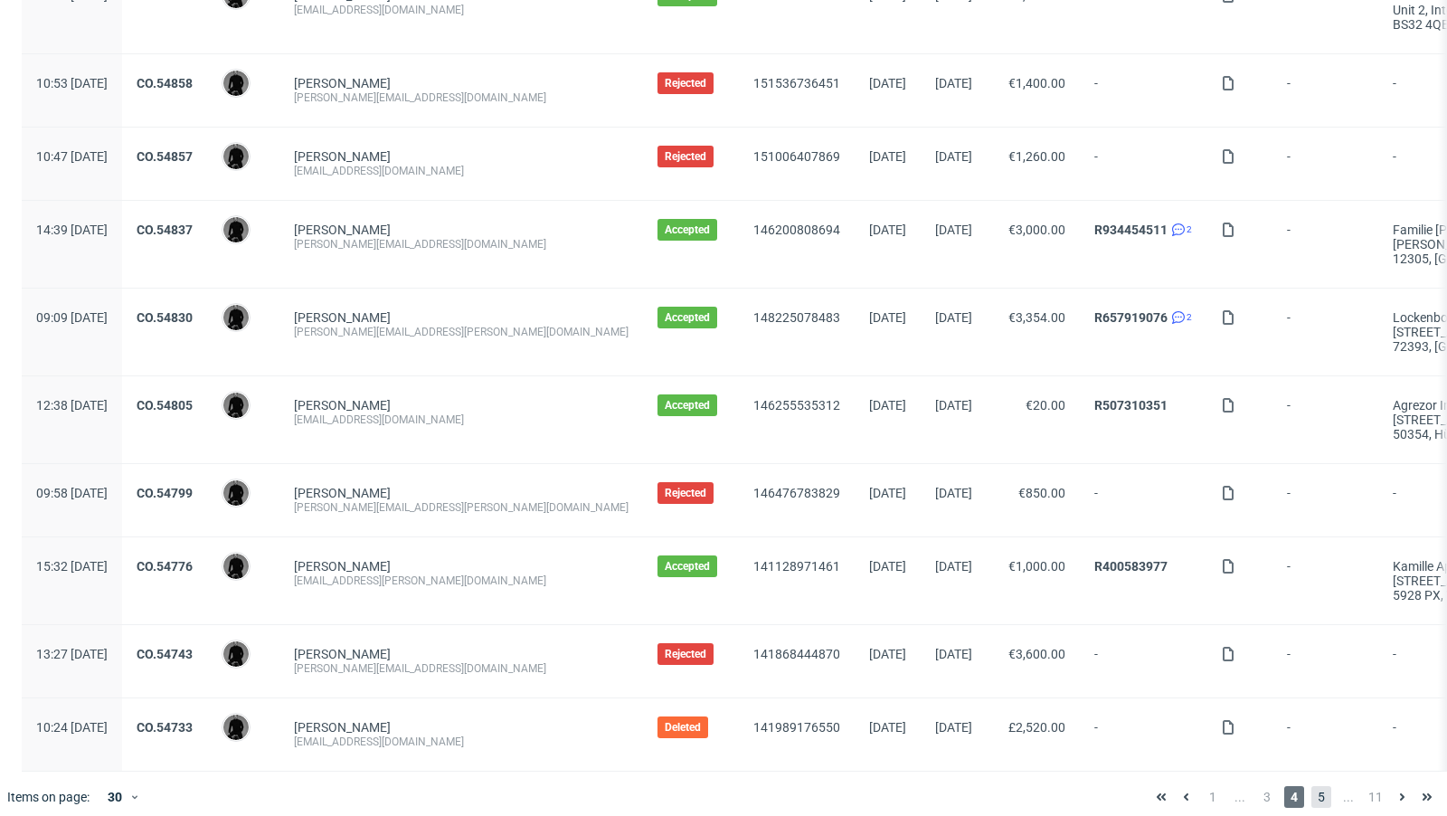
click at [1311, 786] on span "5" at bounding box center [1321, 797] width 20 height 22
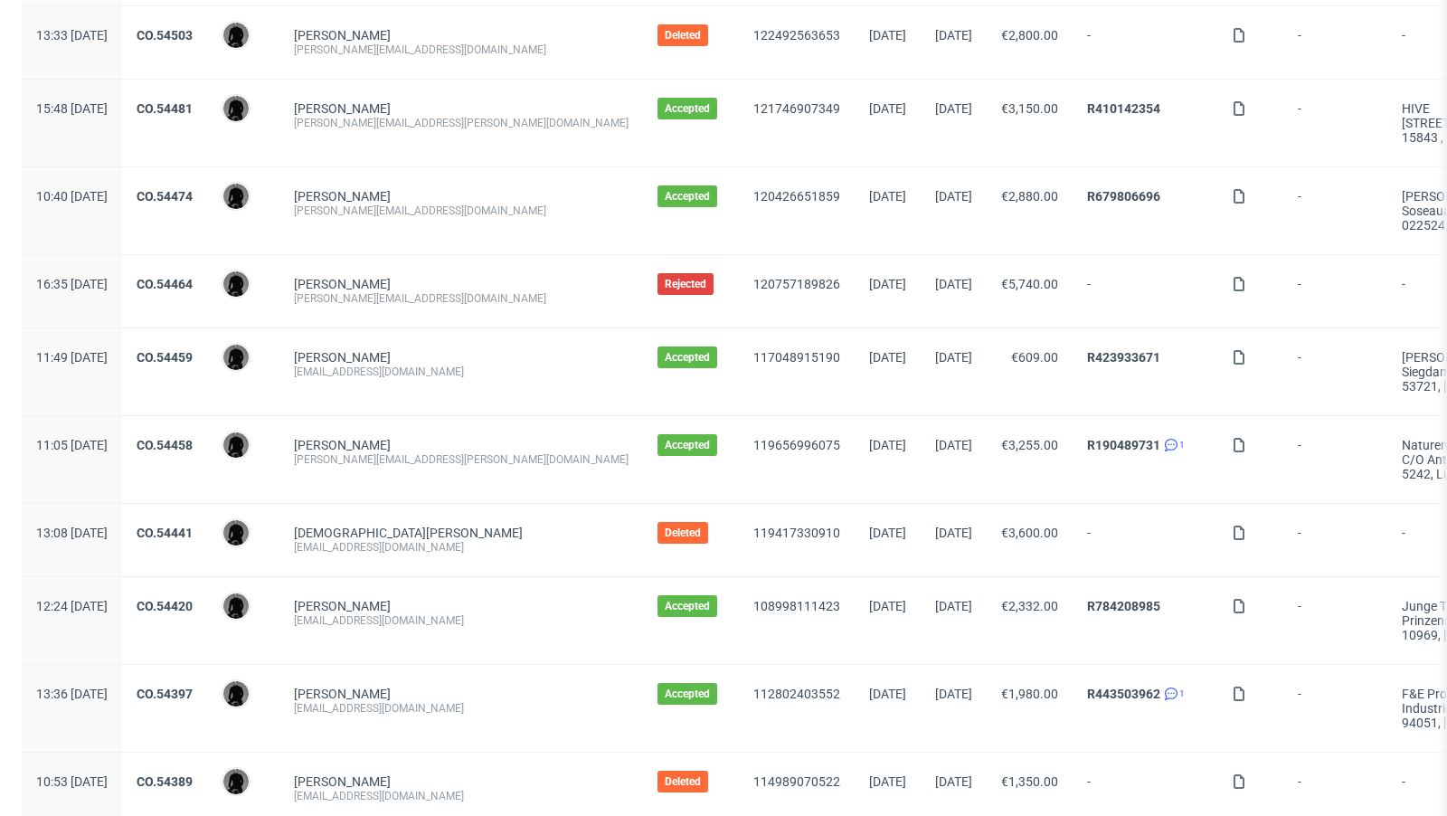
scroll to position [1885, 0]
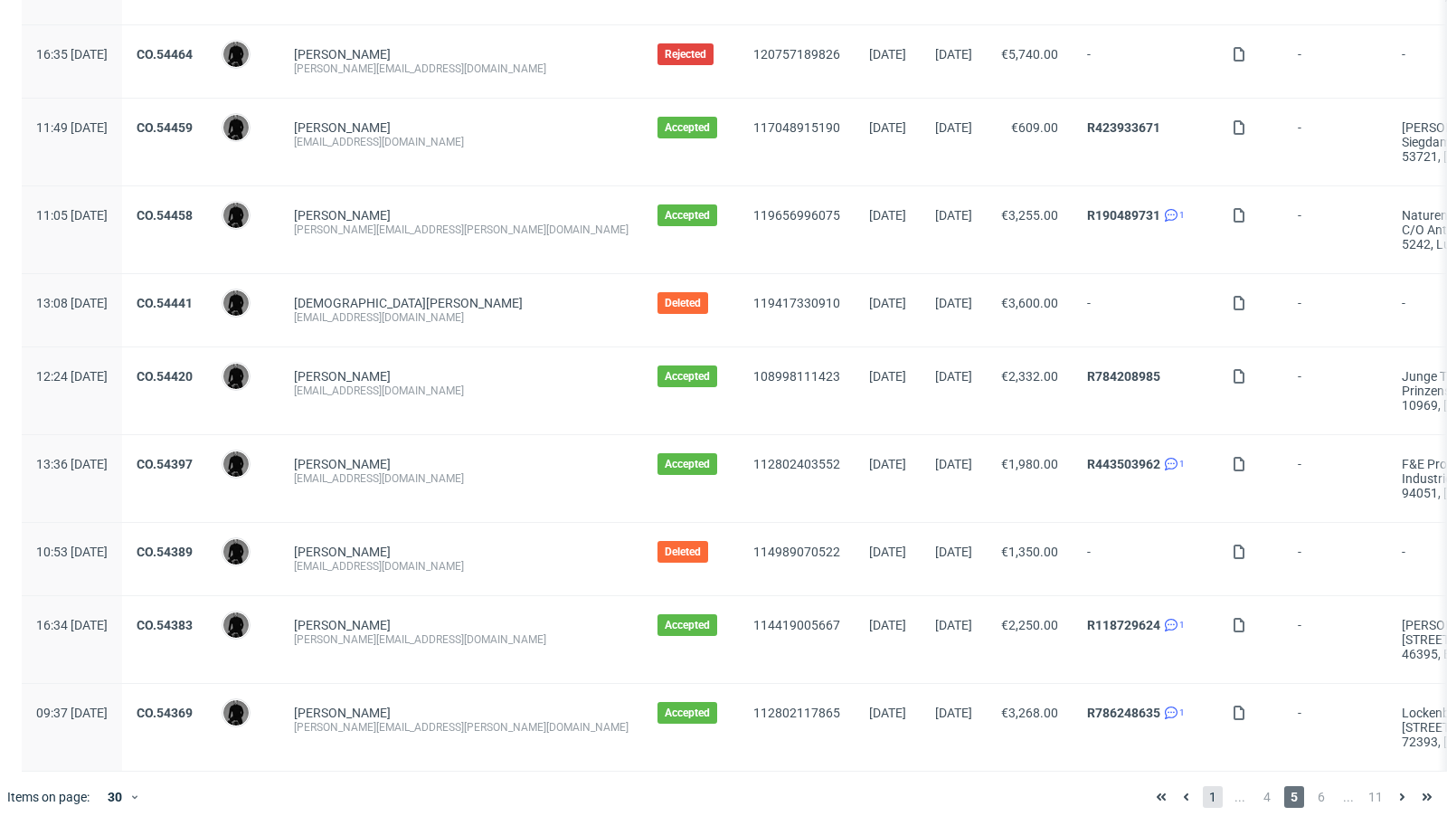
click at [1203, 786] on span "1" at bounding box center [1213, 797] width 20 height 22
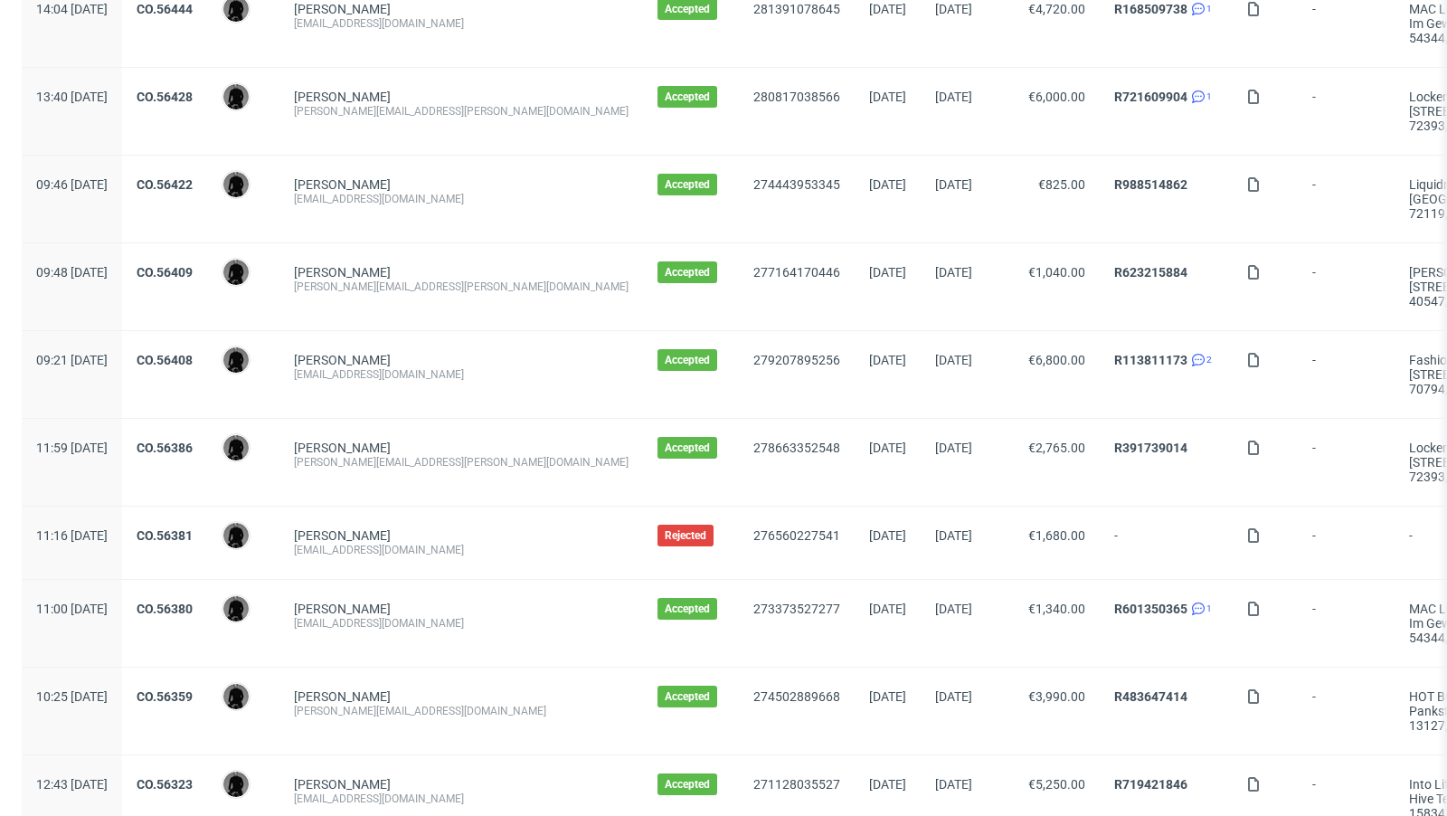
scroll to position [1899, 0]
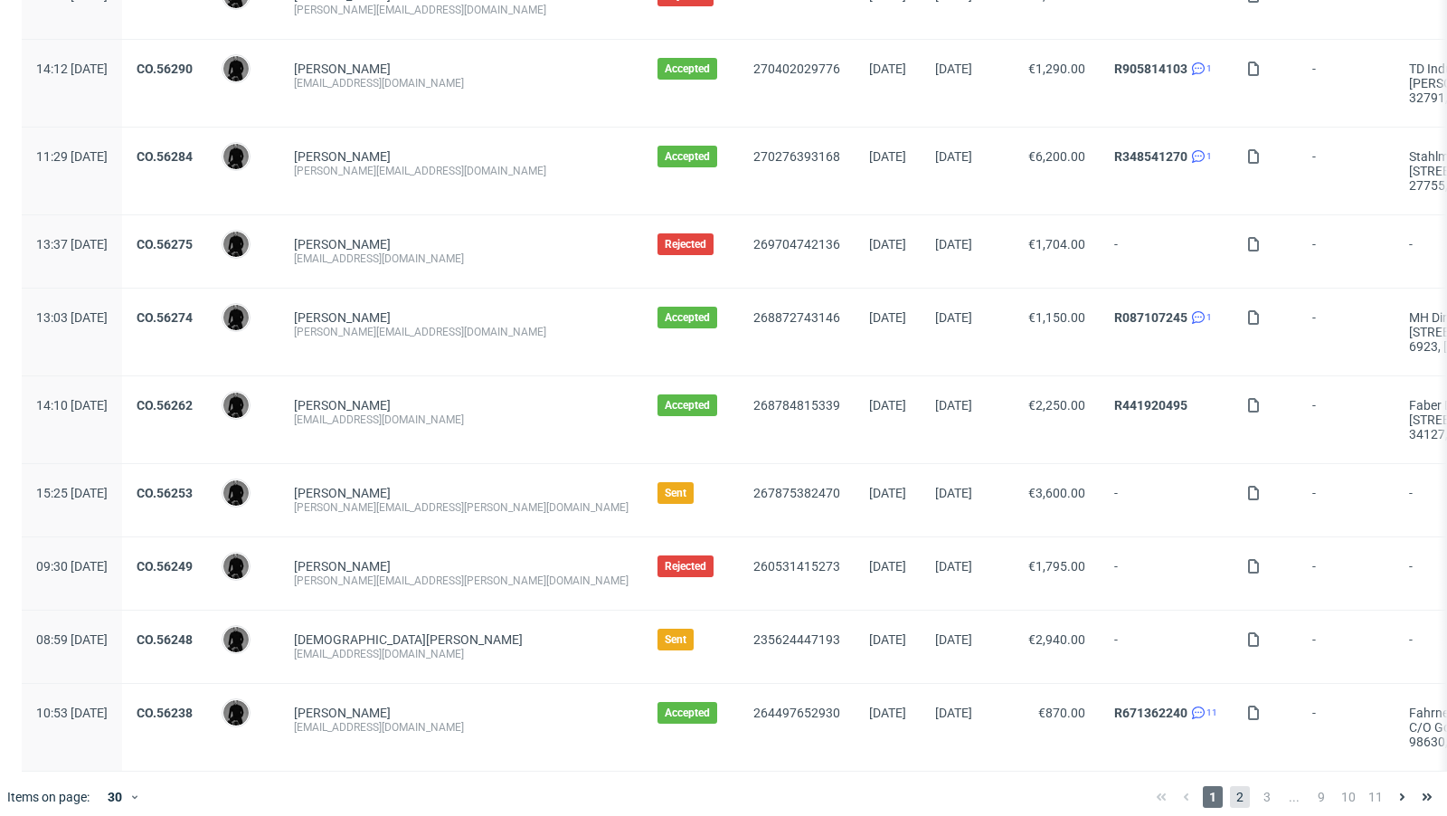
click at [1230, 786] on span "2" at bounding box center [1240, 797] width 20 height 22
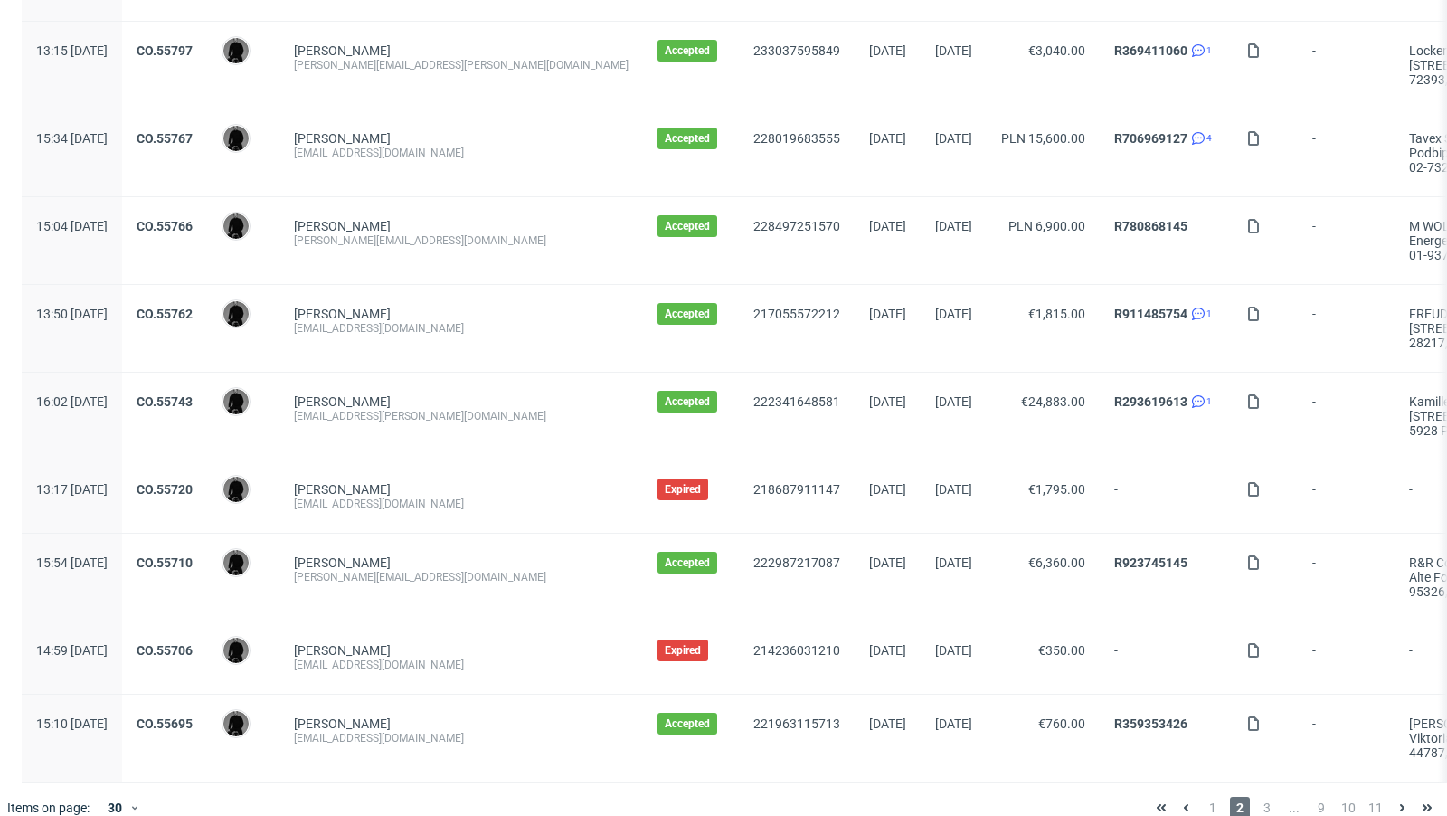
scroll to position [1914, 0]
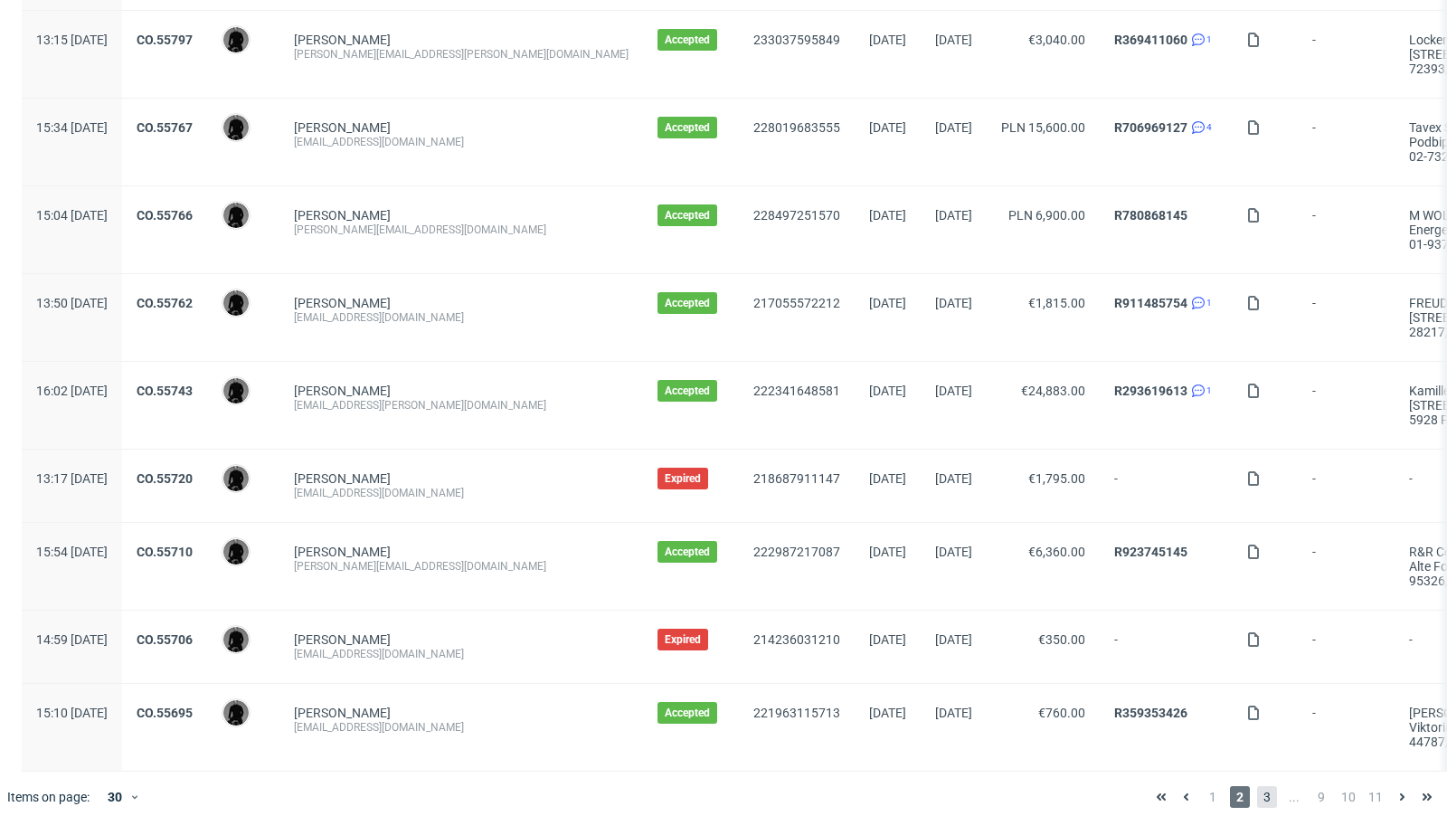
click at [1257, 786] on span "3" at bounding box center [1267, 797] width 20 height 22
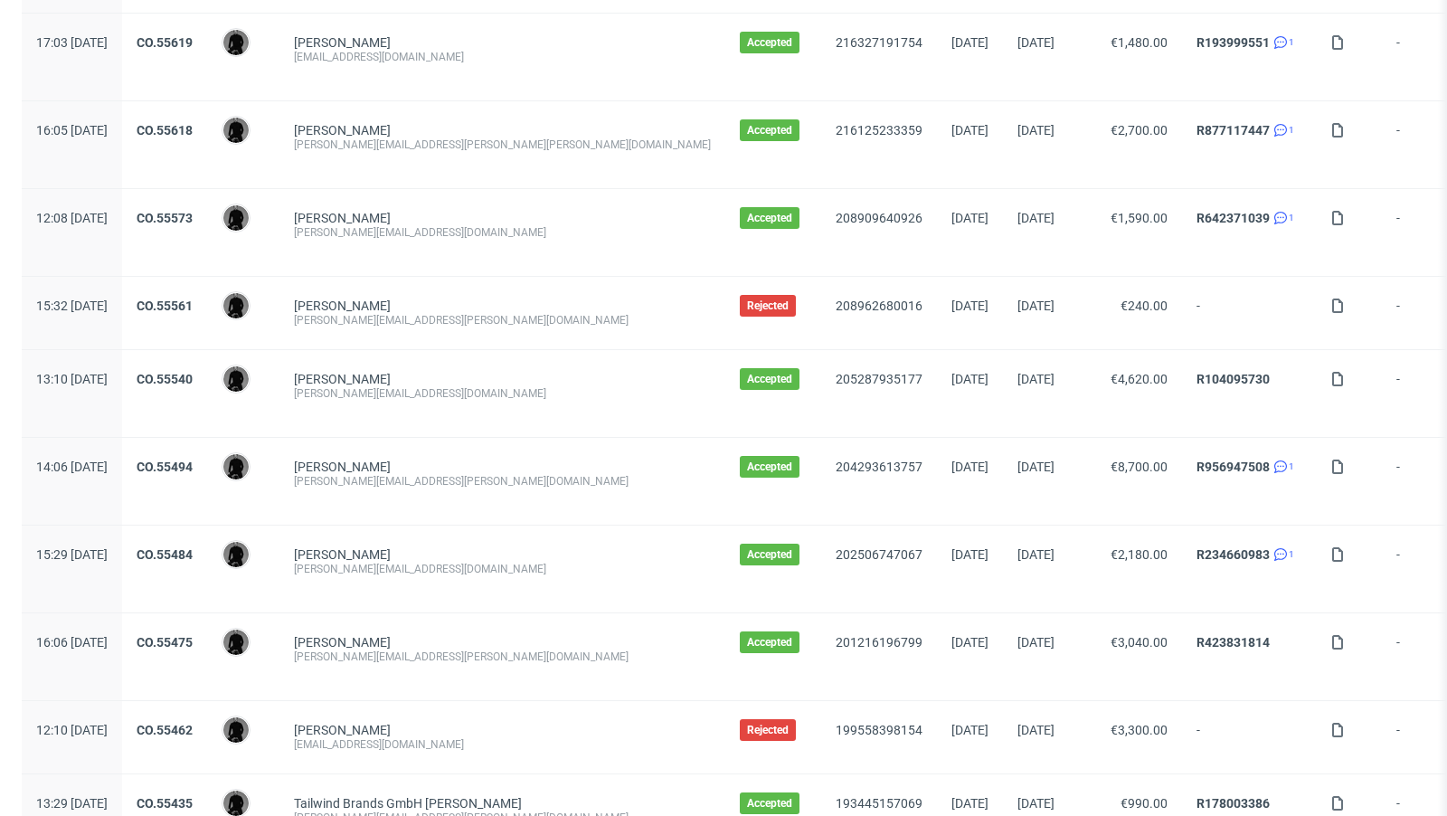
scroll to position [1986, 0]
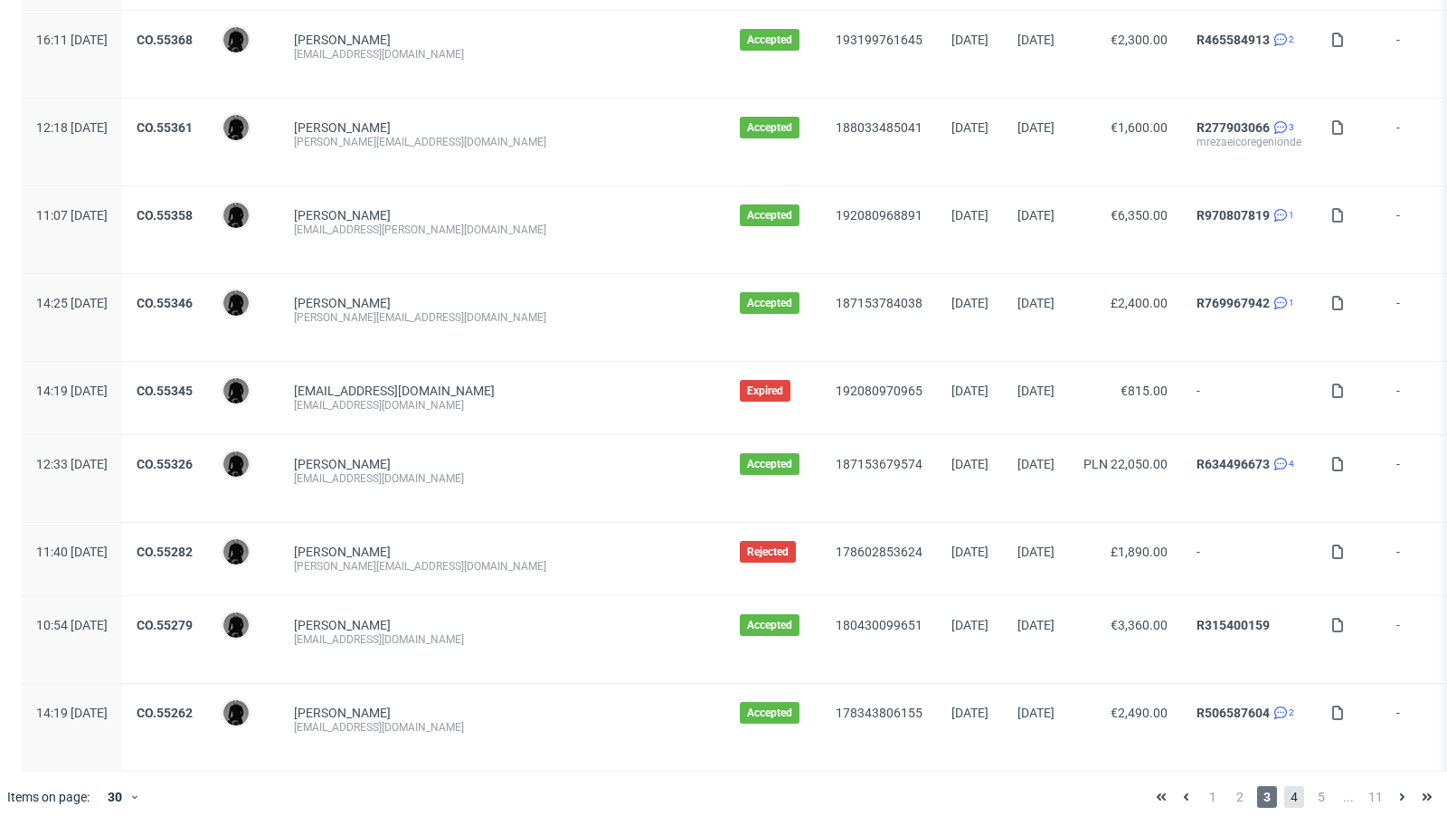
click at [1284, 786] on span "4" at bounding box center [1294, 797] width 20 height 22
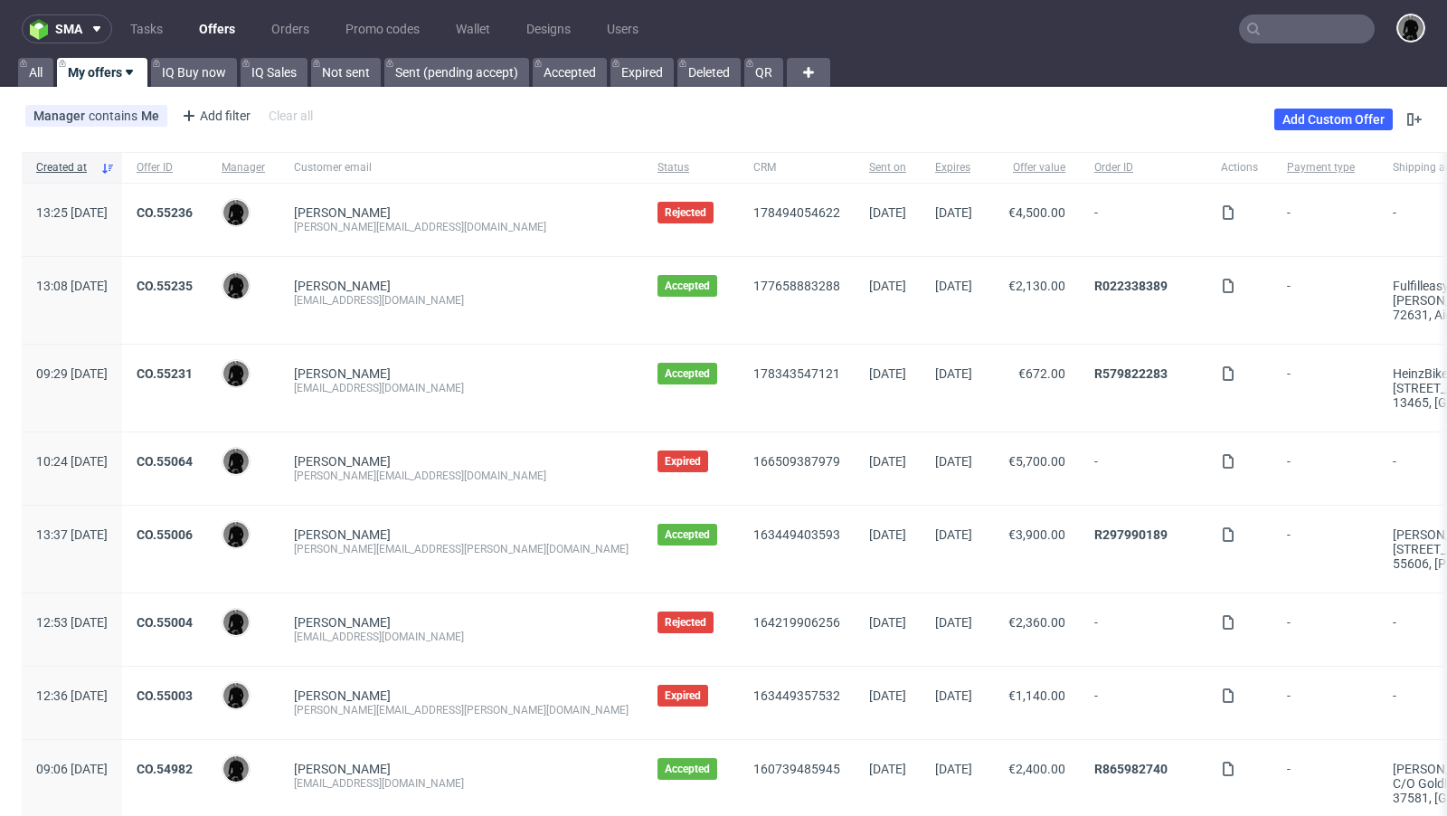
click at [1274, 36] on input "text" at bounding box center [1307, 28] width 136 height 29
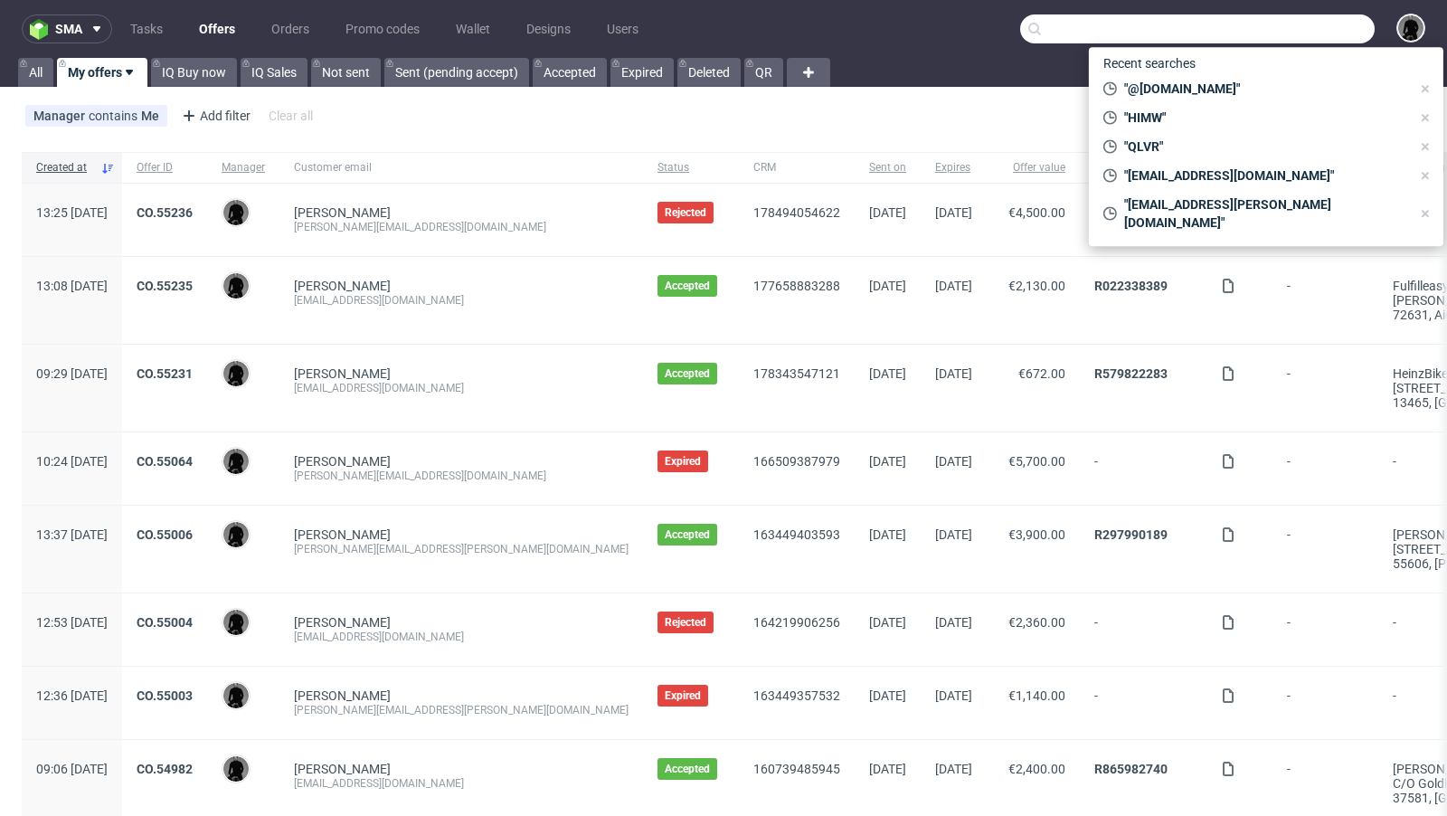
paste input "heicatharina@gmail.com"
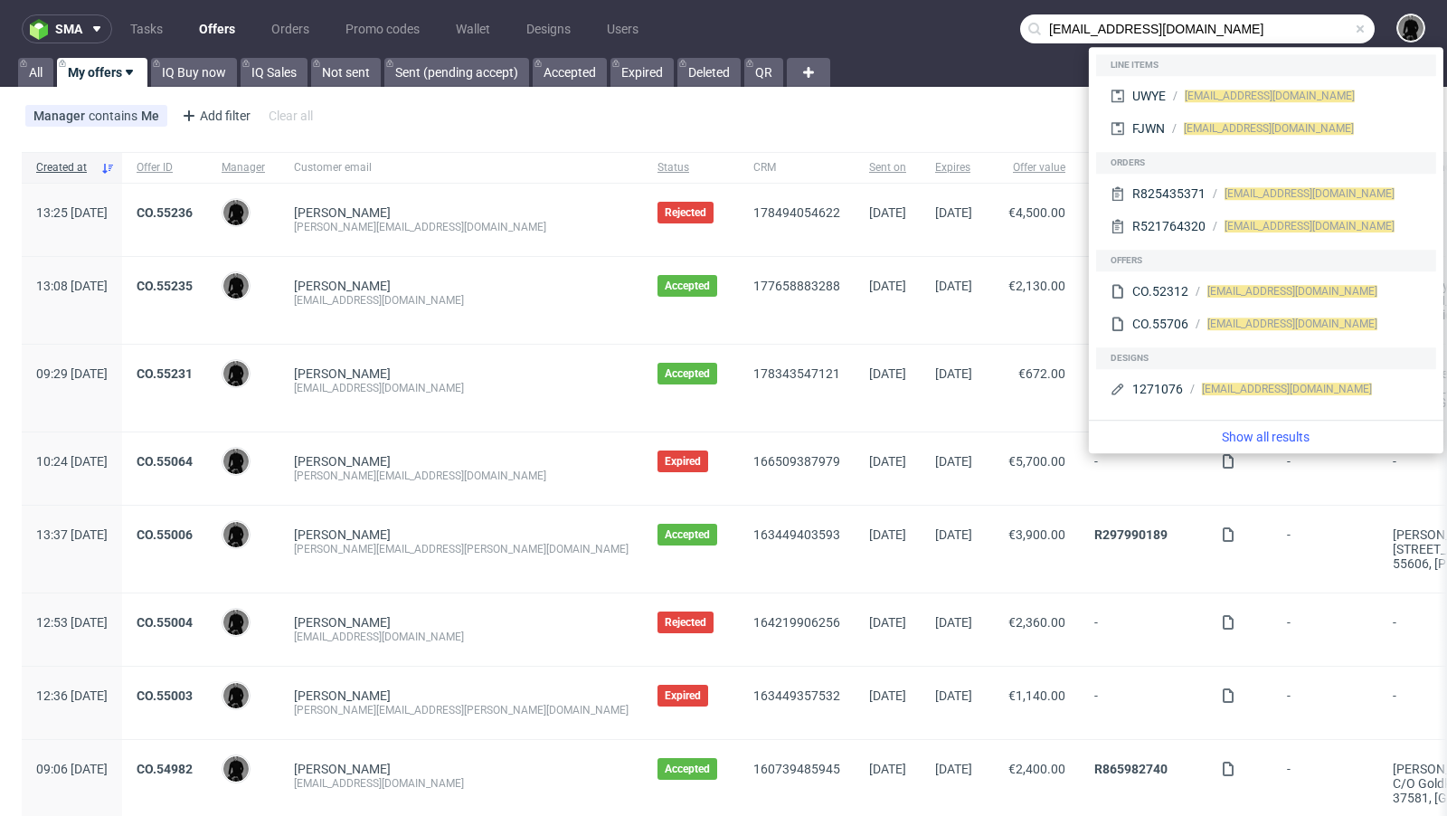
type input "heicatharina@gmail.com"
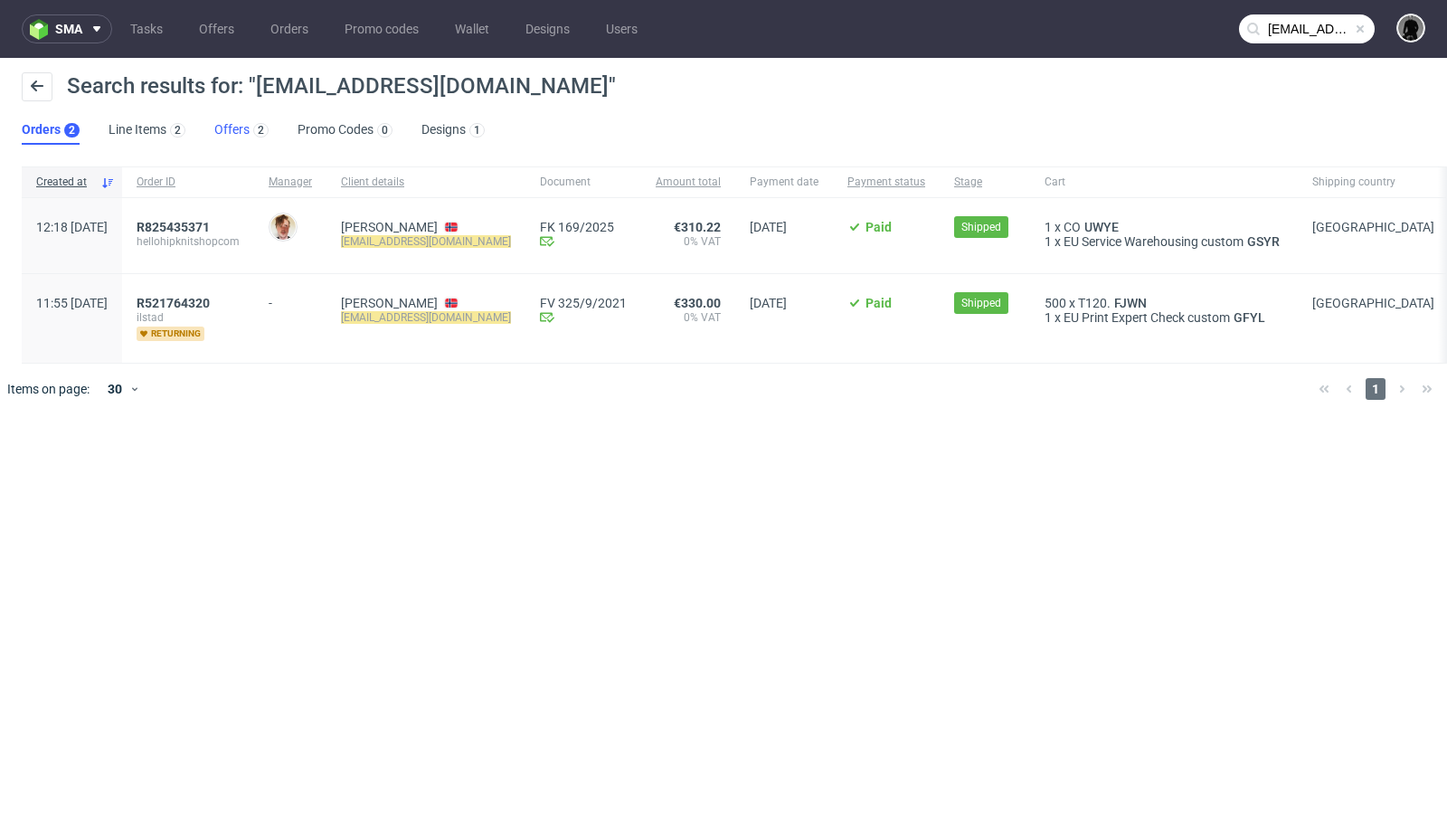
click at [244, 128] on link "Offers 2" at bounding box center [241, 130] width 54 height 29
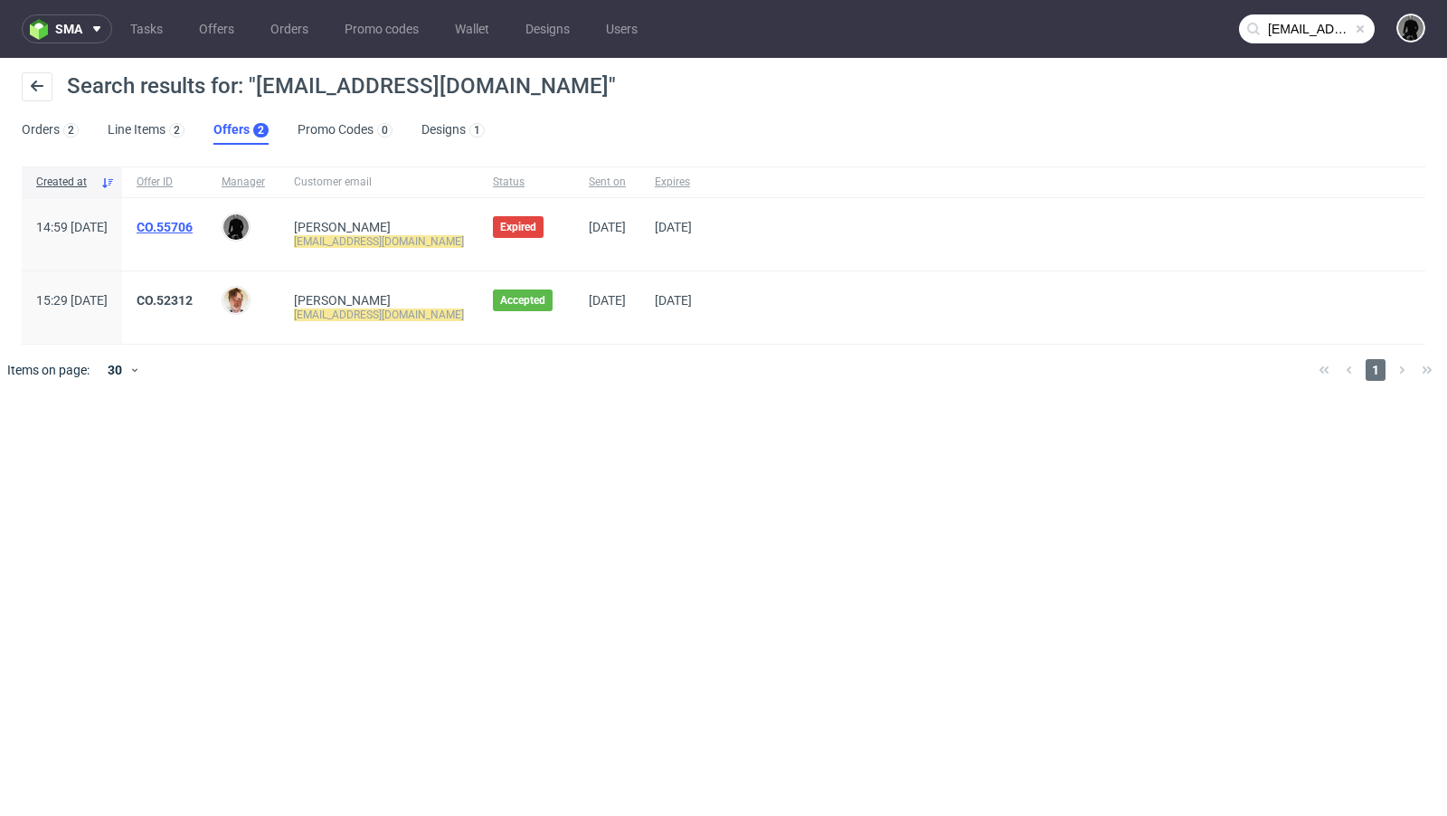
click at [193, 227] on link "CO.55706" at bounding box center [165, 227] width 56 height 14
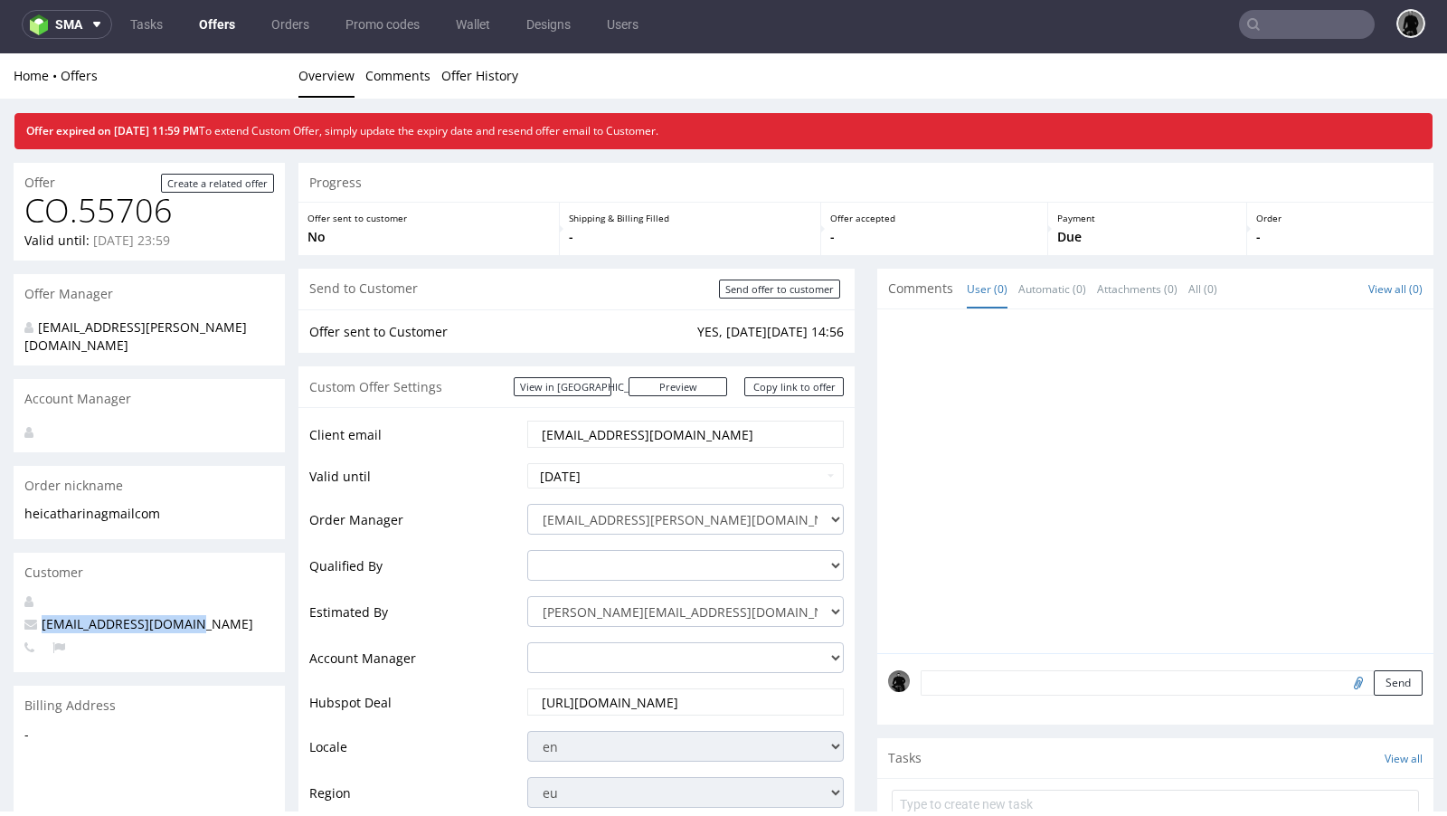
drag, startPoint x: 189, startPoint y: 606, endPoint x: 42, endPoint y: 601, distance: 147.5
click at [42, 615] on p "heicatharina@gmail.com" at bounding box center [149, 624] width 250 height 18
copy span "heicatharina@gmail.com"
click at [213, 26] on link "Offers" at bounding box center [217, 24] width 58 height 29
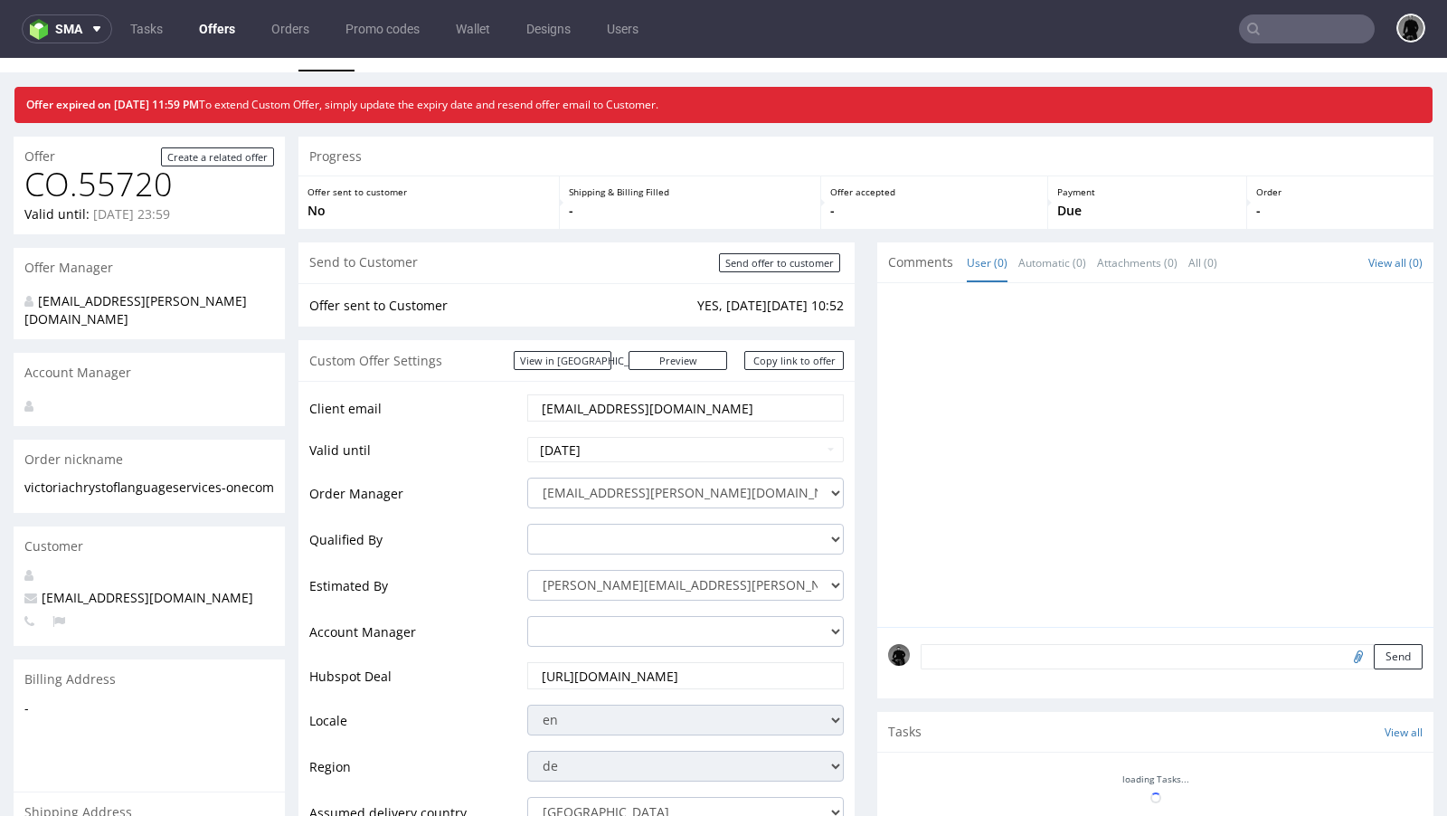
scroll to position [32, 0]
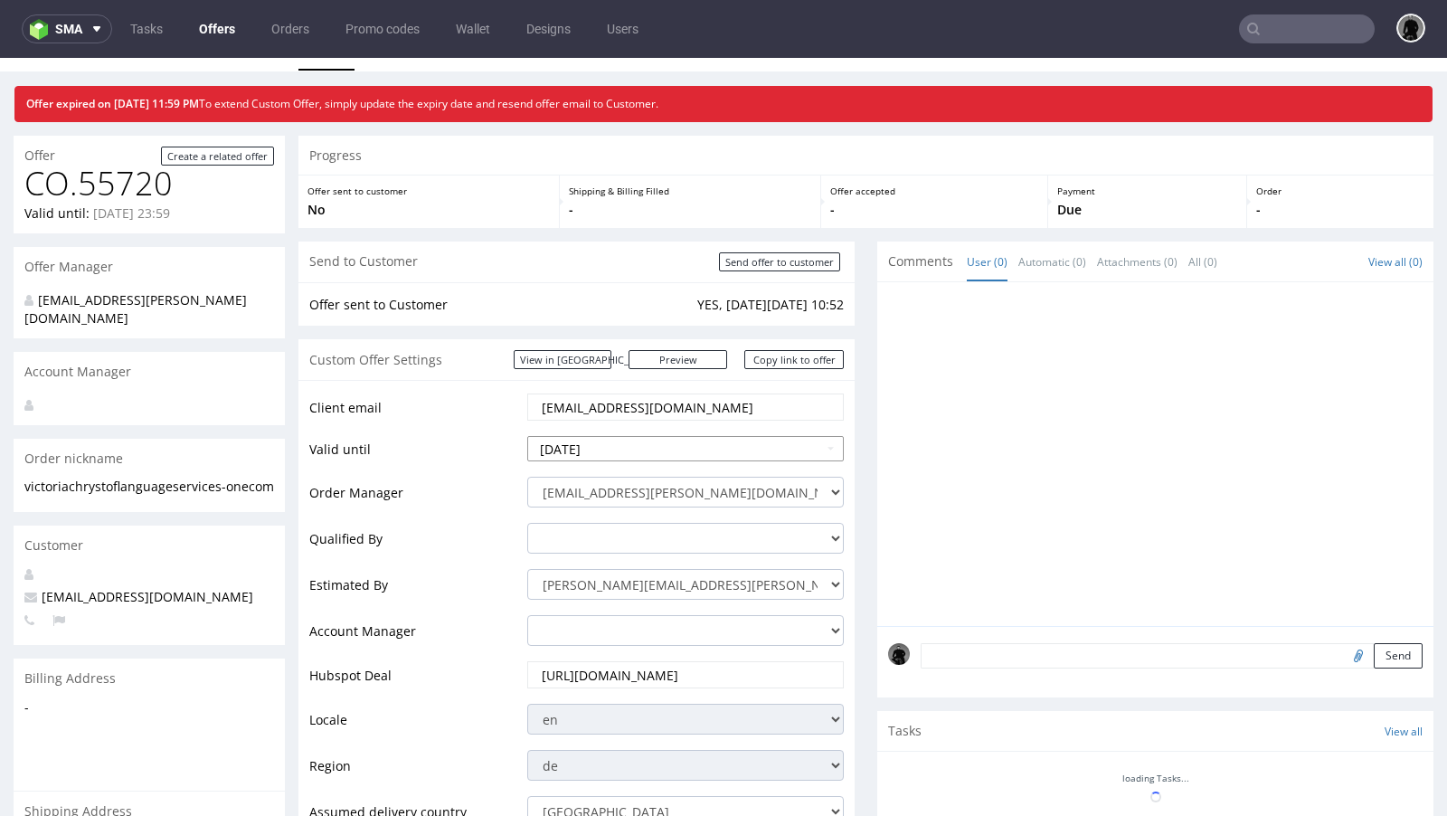
click at [619, 446] on input "2025-08-14" at bounding box center [685, 448] width 317 height 25
click at [489, 443] on td "Valid until" at bounding box center [415, 454] width 213 height 41
click at [604, 447] on input "2025-08-14" at bounding box center [685, 448] width 317 height 25
click at [478, 441] on td "Valid until" at bounding box center [415, 454] width 213 height 41
click at [583, 444] on input "2025-08-14" at bounding box center [685, 448] width 317 height 25
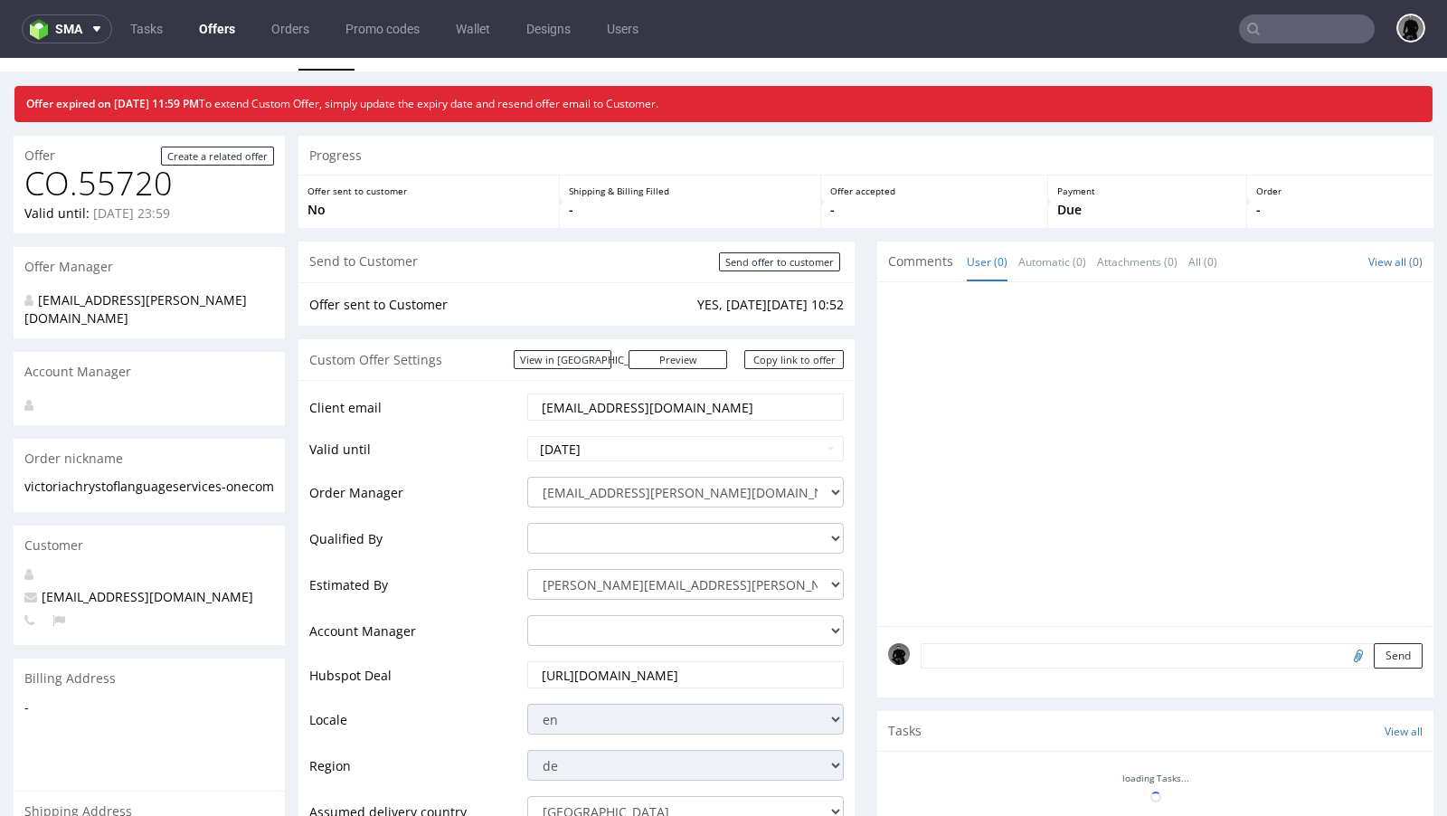
click at [477, 444] on td "Valid until" at bounding box center [415, 454] width 213 height 41
click at [644, 451] on input "2025-08-14" at bounding box center [685, 448] width 317 height 25
click at [440, 442] on td "Valid until" at bounding box center [415, 454] width 213 height 41
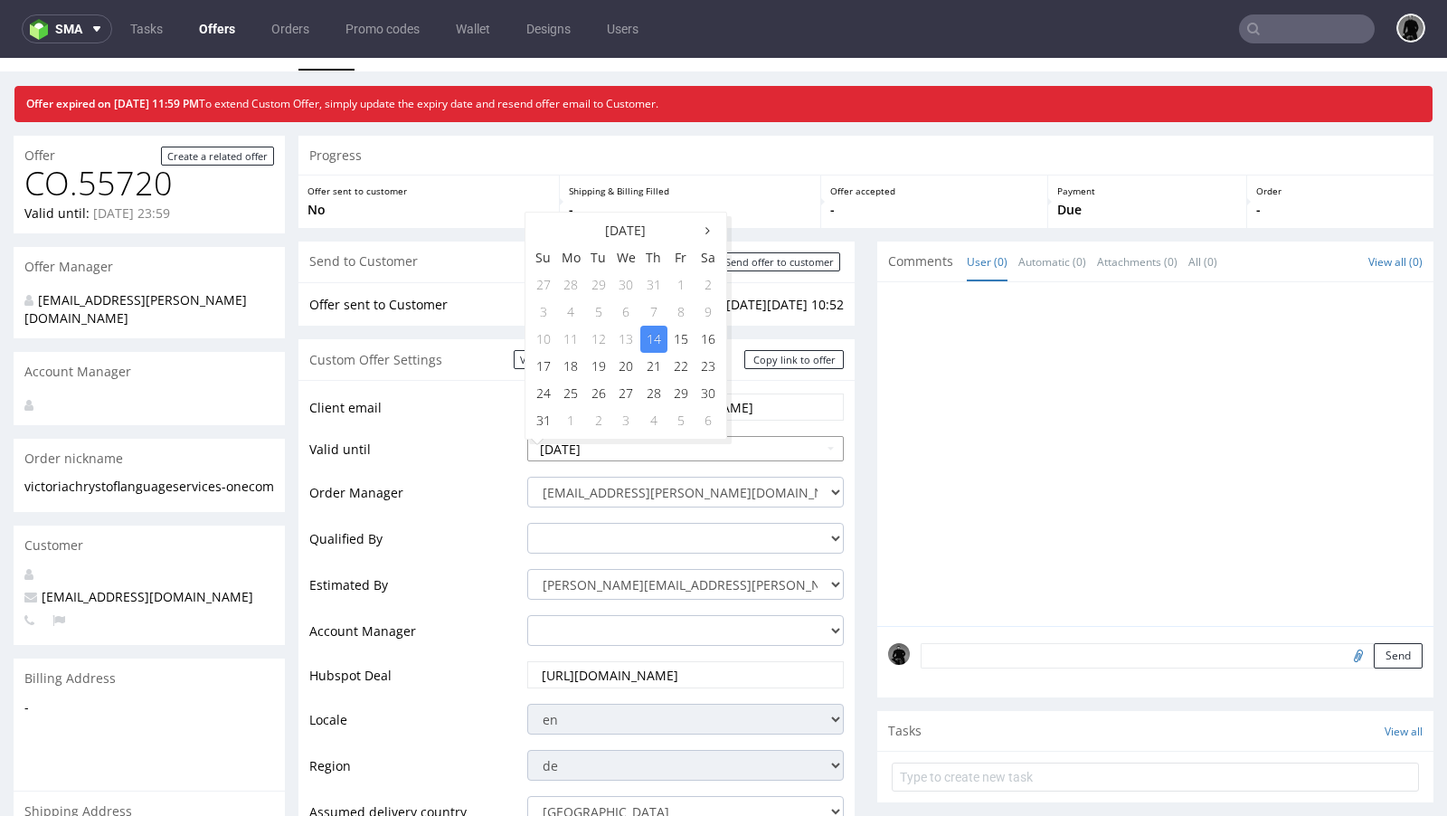
click at [681, 440] on input "2025-08-14" at bounding box center [685, 448] width 317 height 25
click at [623, 364] on td "20" at bounding box center [626, 366] width 28 height 27
type input "2025-08-20"
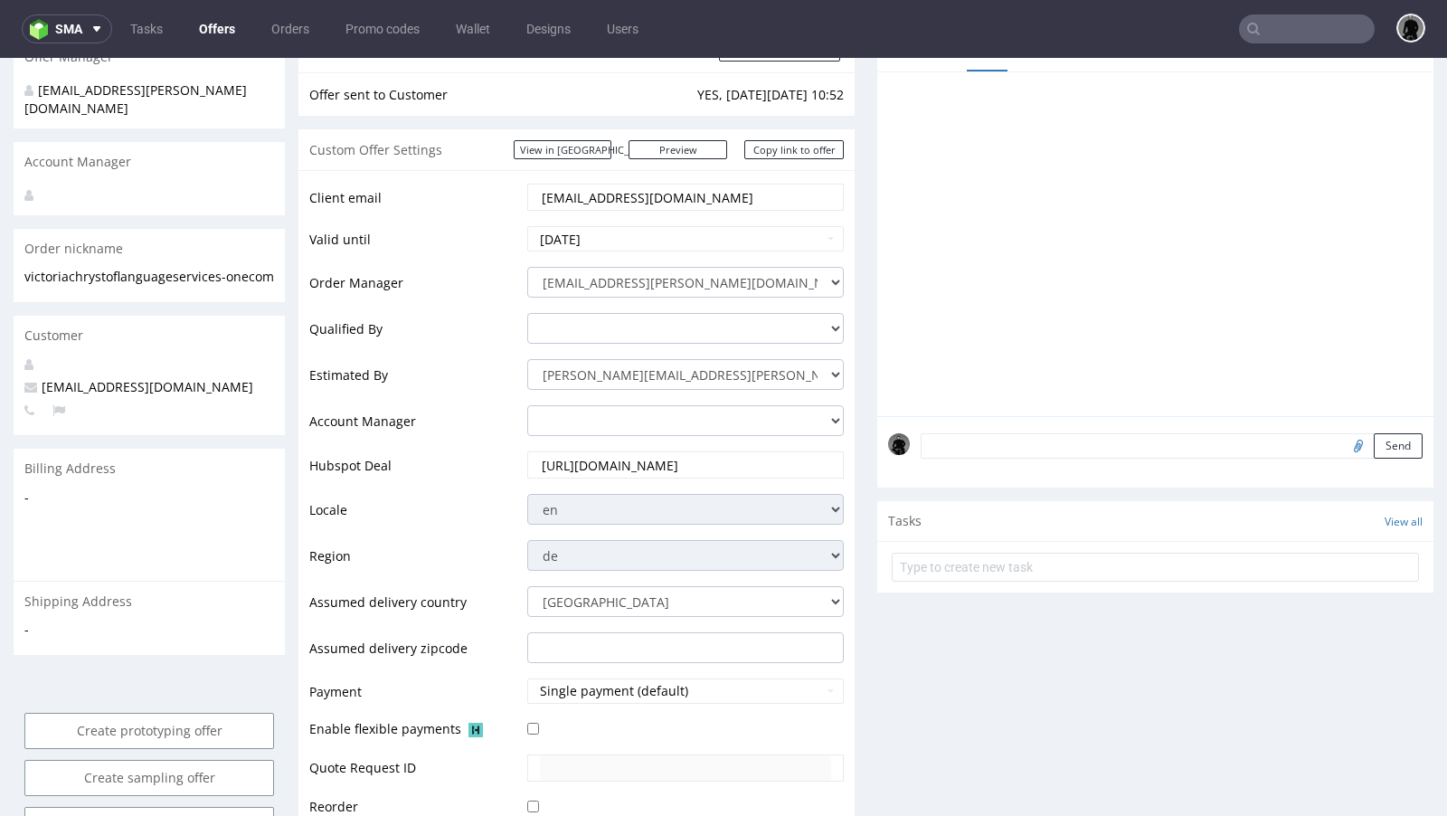
scroll to position [389, 0]
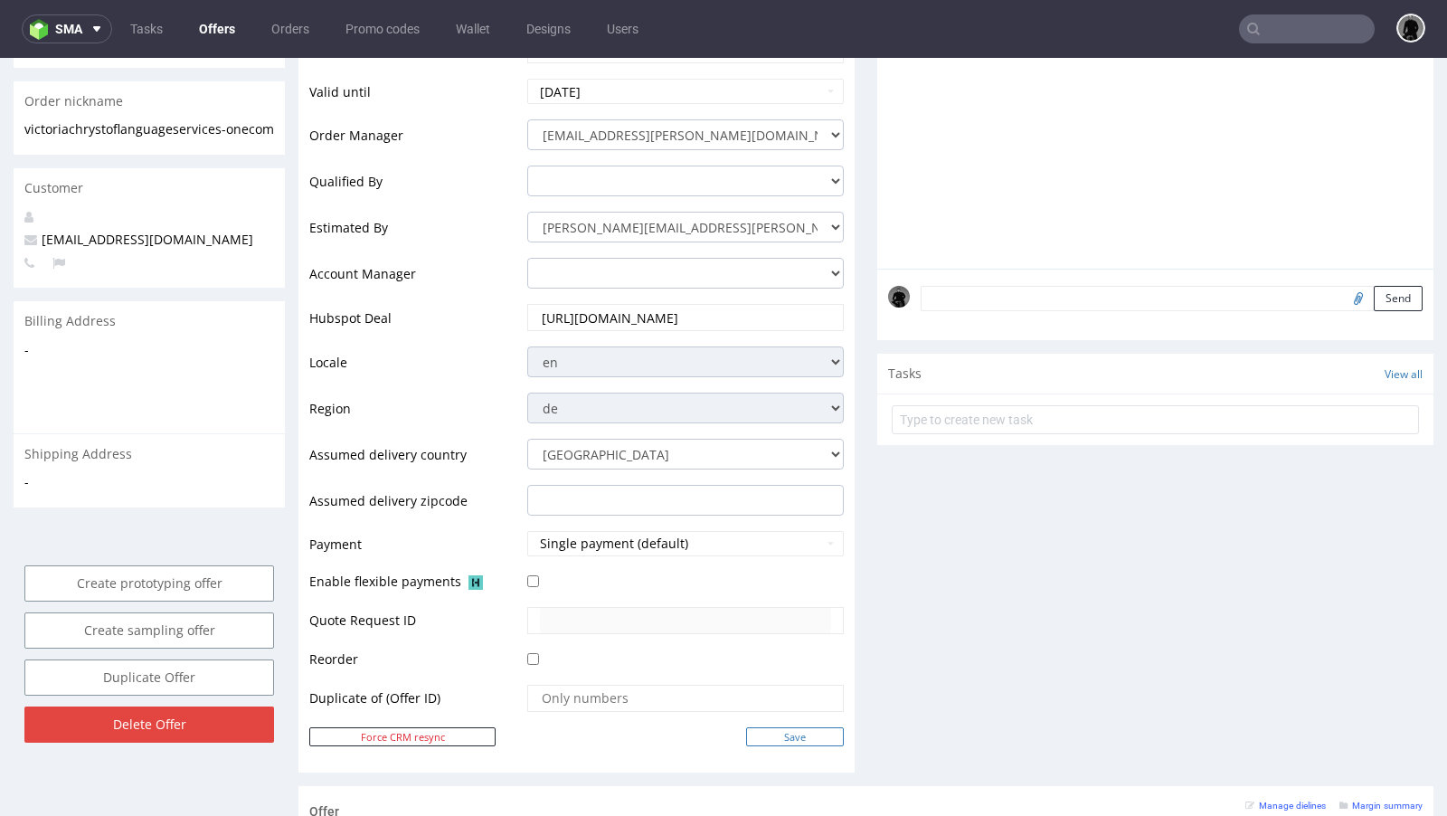
click at [771, 727] on input "Save" at bounding box center [795, 736] width 98 height 19
type input "In progress..."
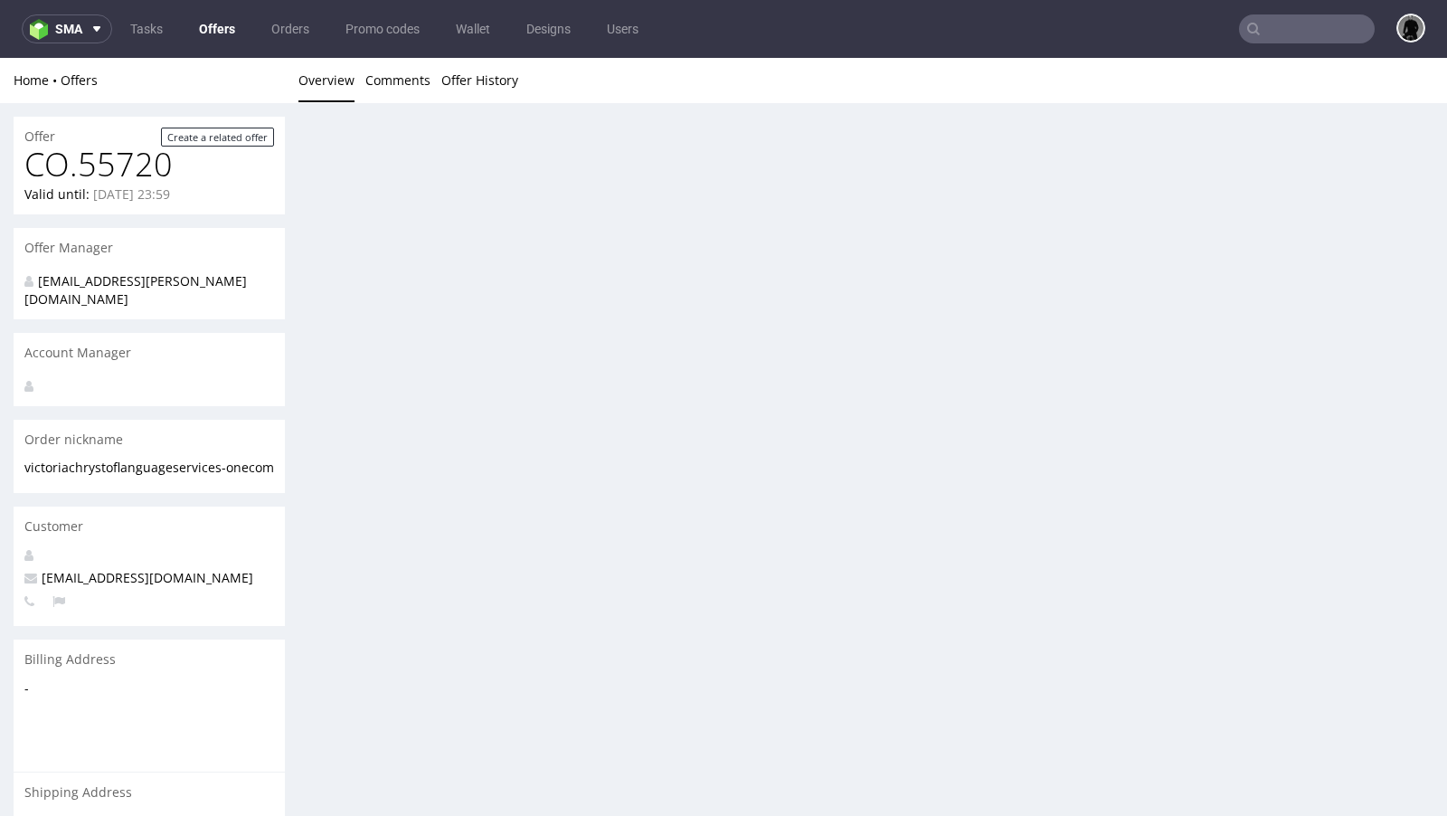
scroll to position [0, 0]
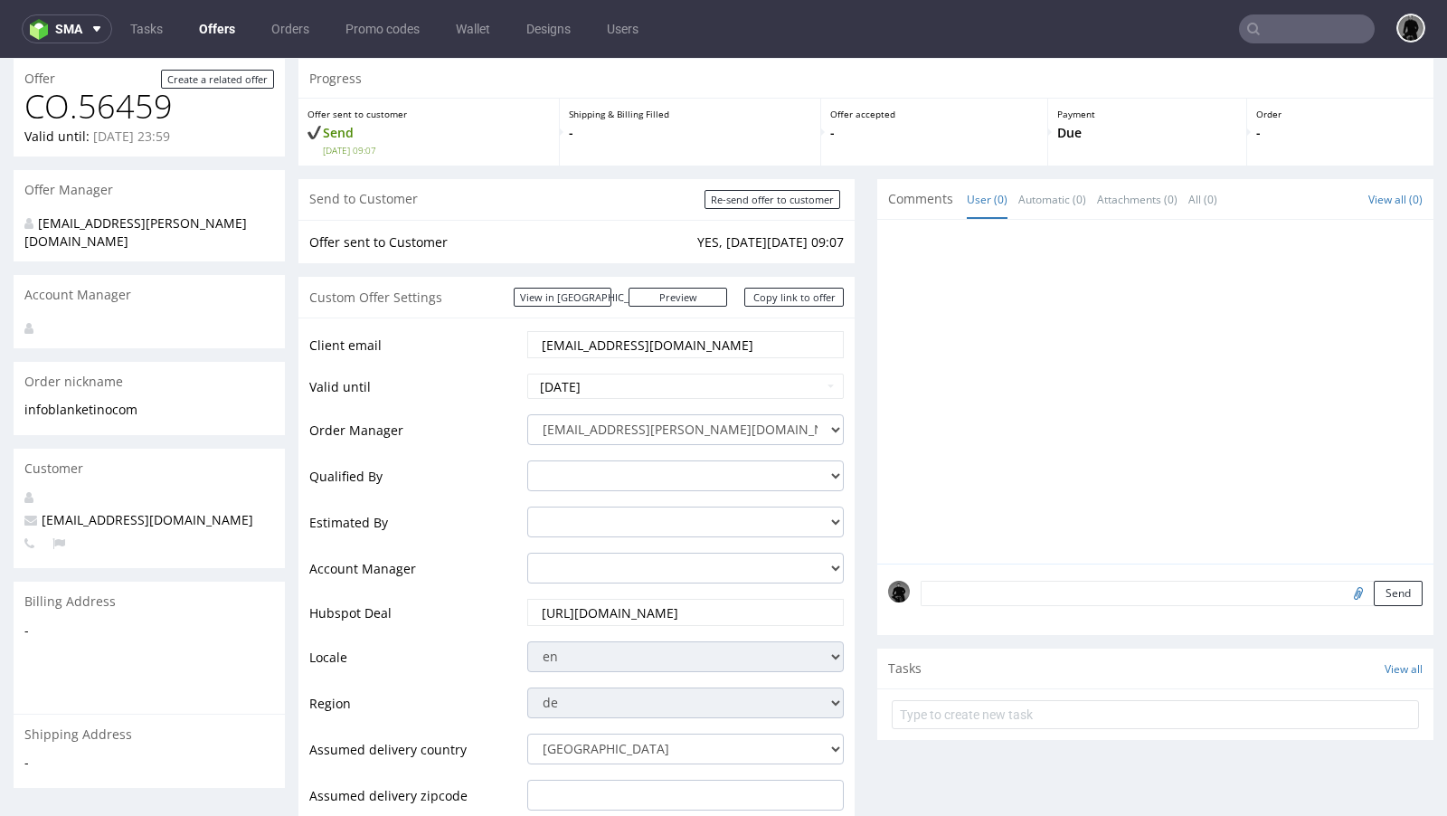
scroll to position [63, 0]
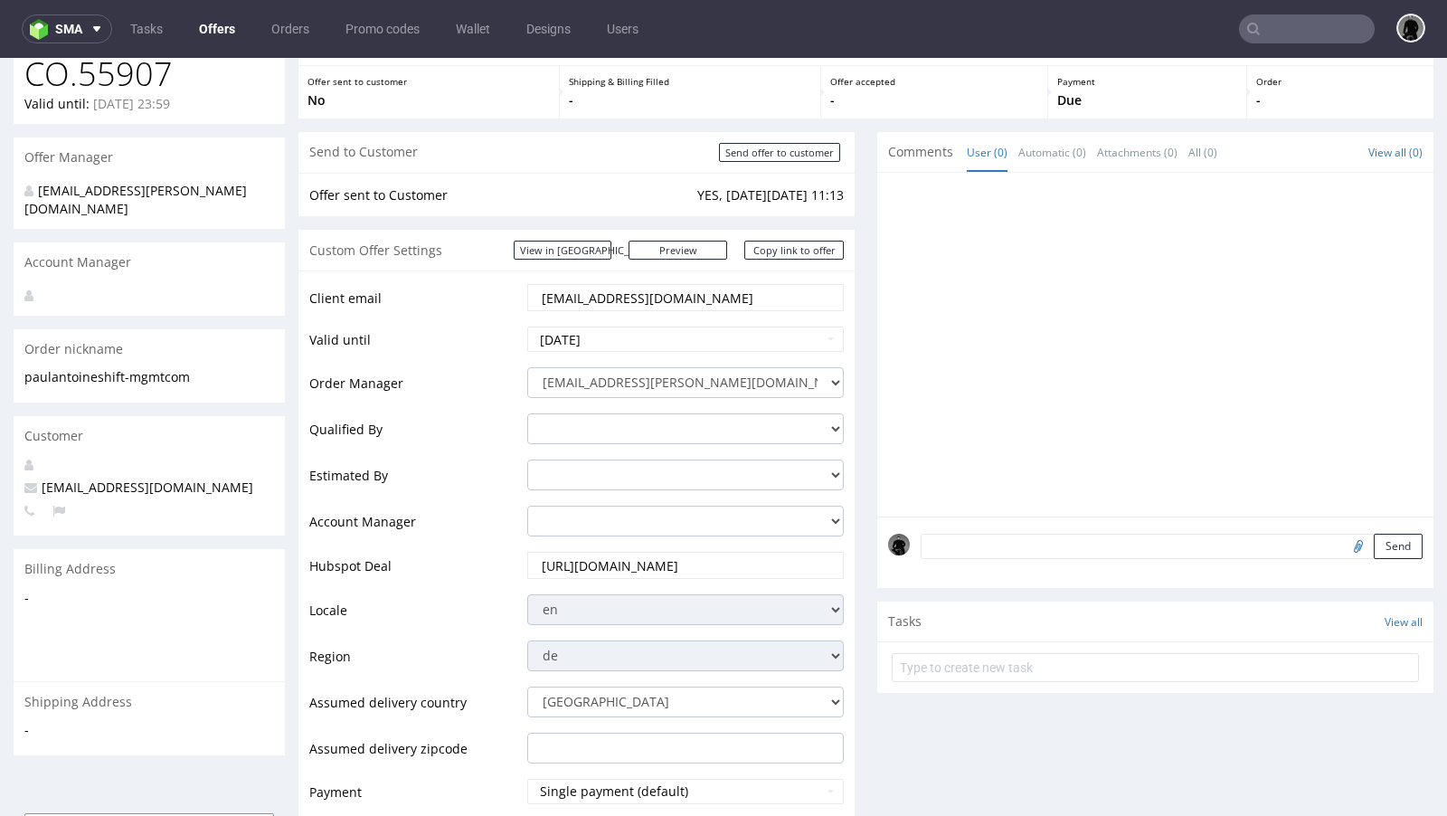
scroll to position [143, 0]
click at [597, 334] on input "2025-08-17" at bounding box center [685, 337] width 317 height 25
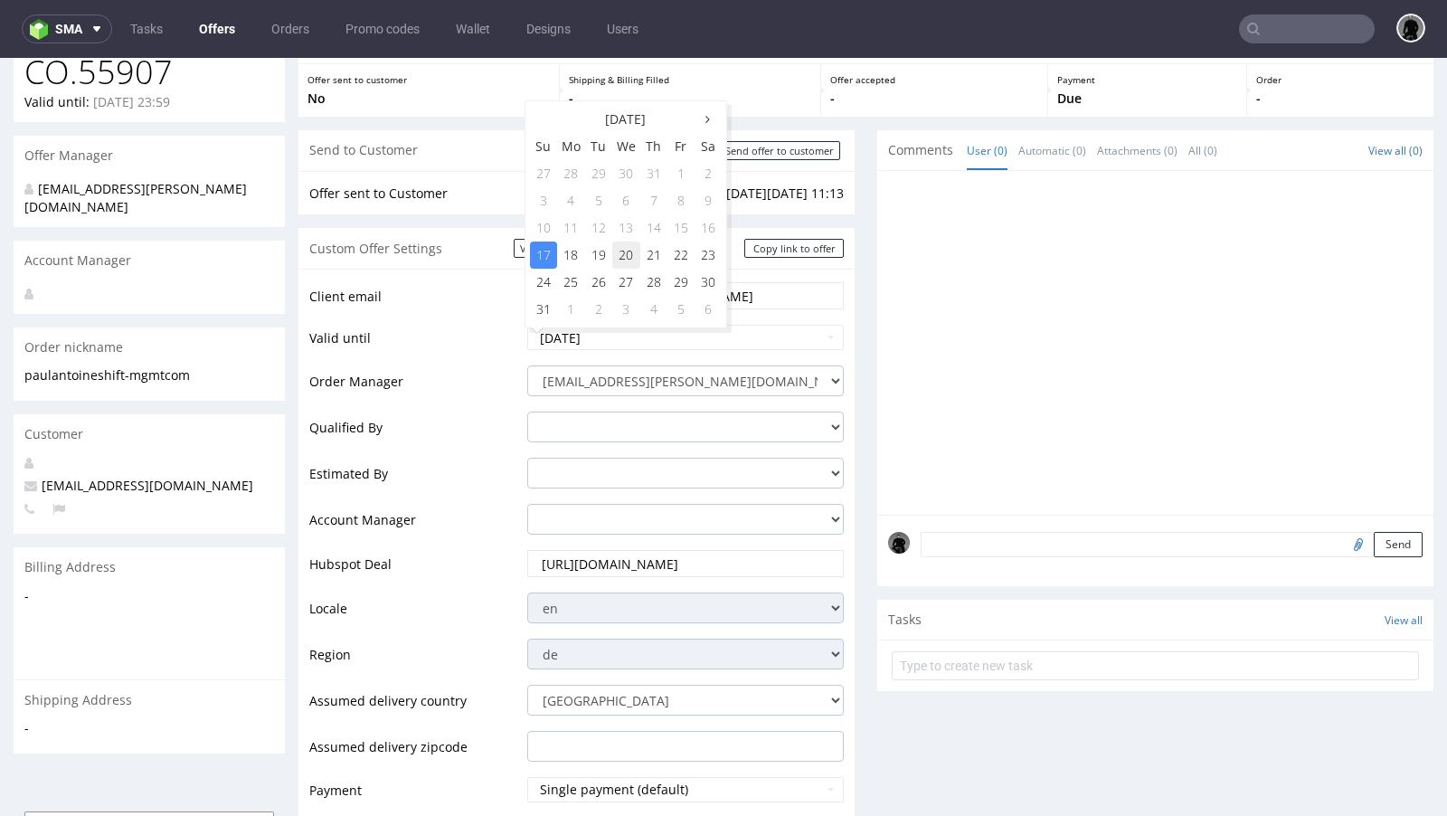
click at [625, 256] on td "20" at bounding box center [626, 254] width 28 height 27
type input "2025-08-20"
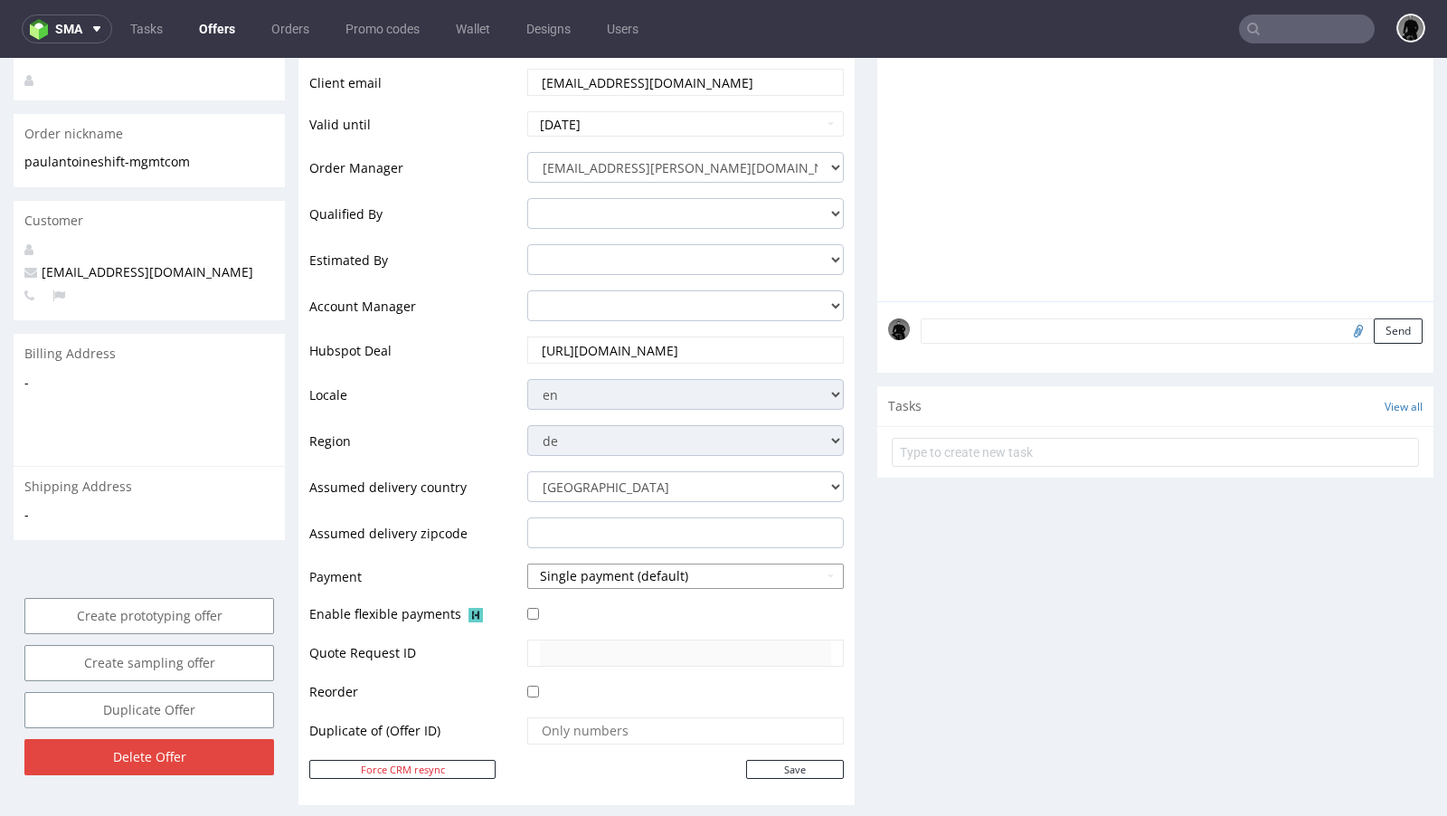
scroll to position [357, 0]
click at [761, 765] on input "Save" at bounding box center [795, 768] width 98 height 19
type input "In progress..."
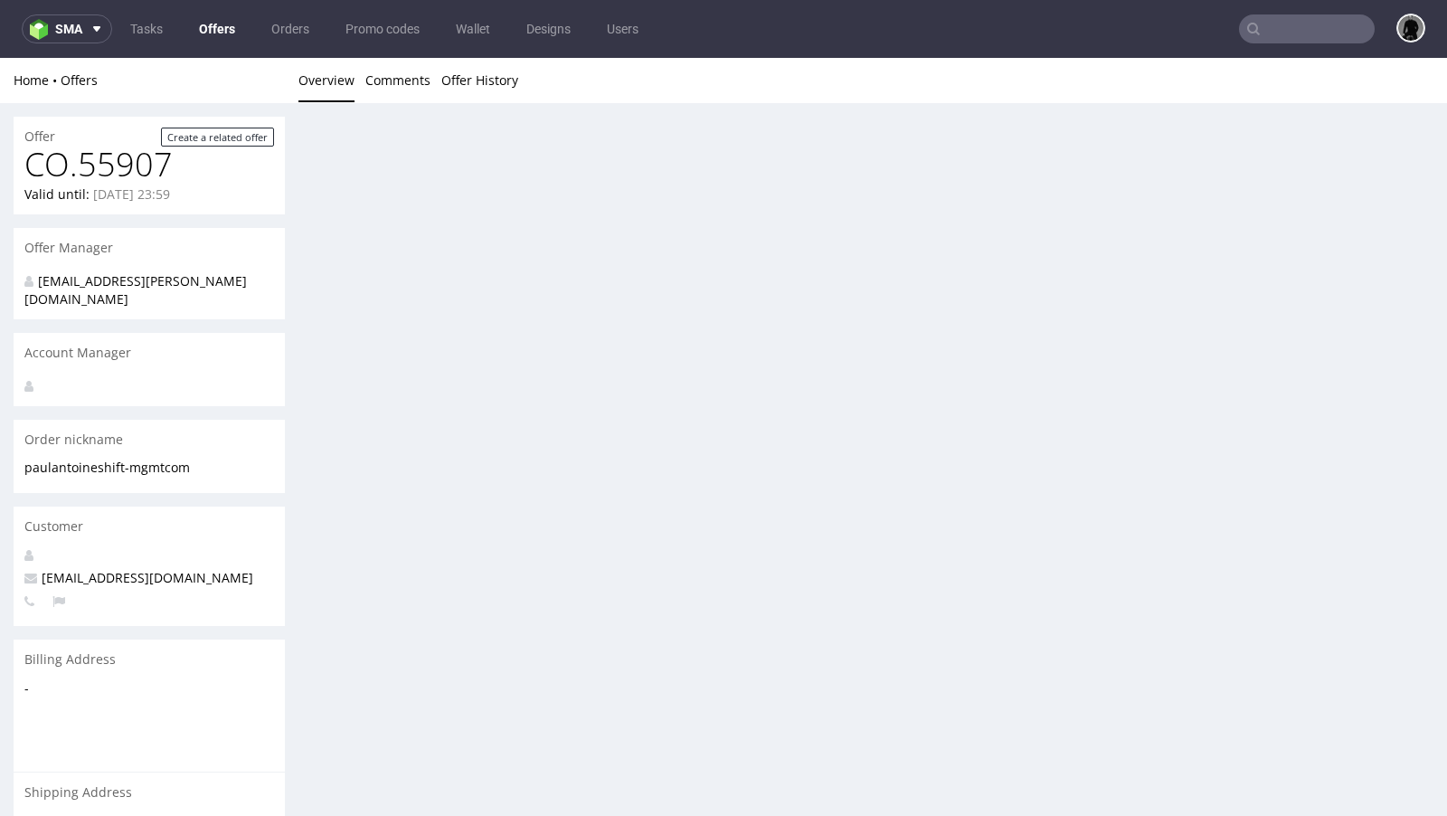
scroll to position [0, 0]
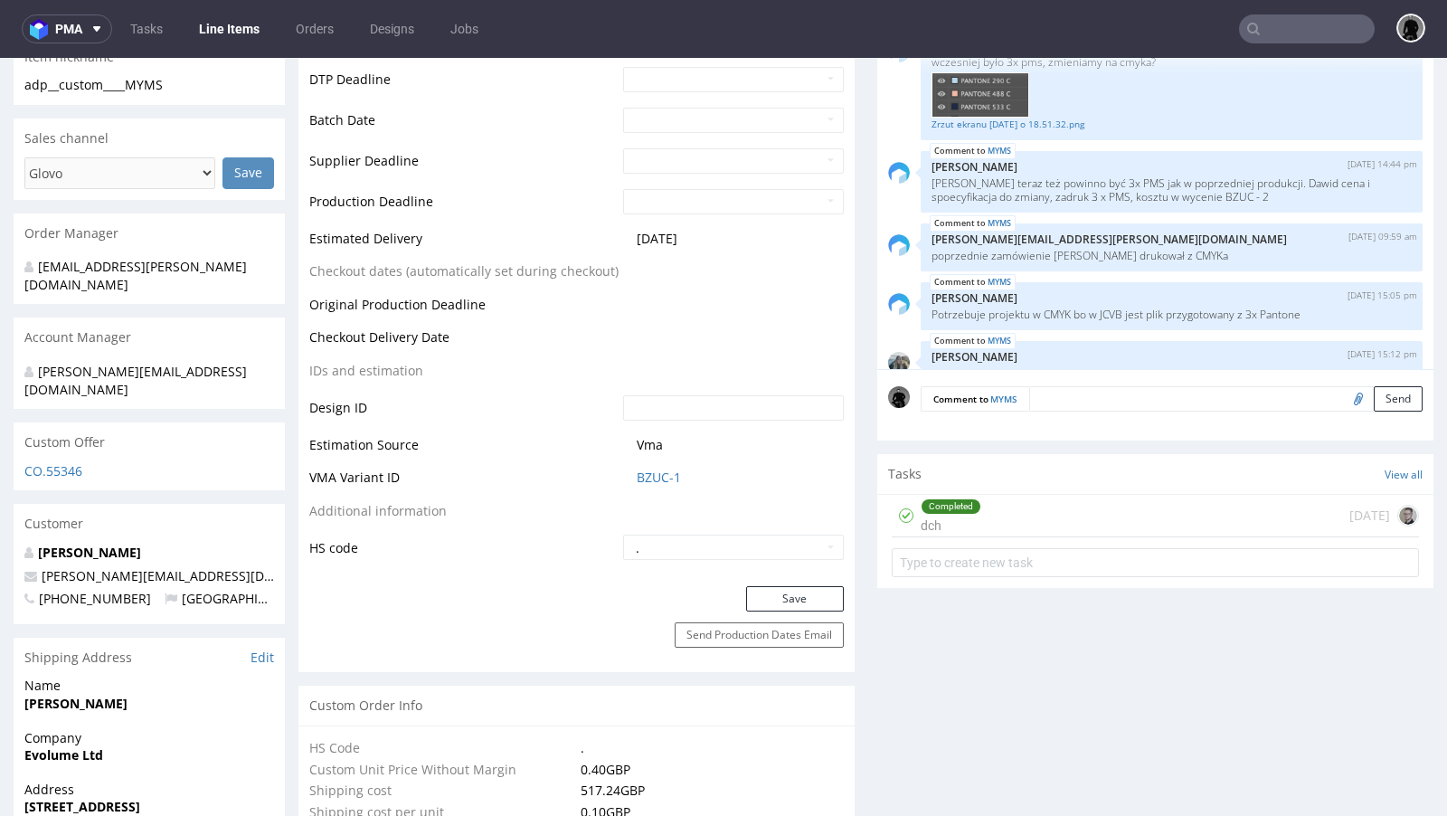
scroll to position [680, 0]
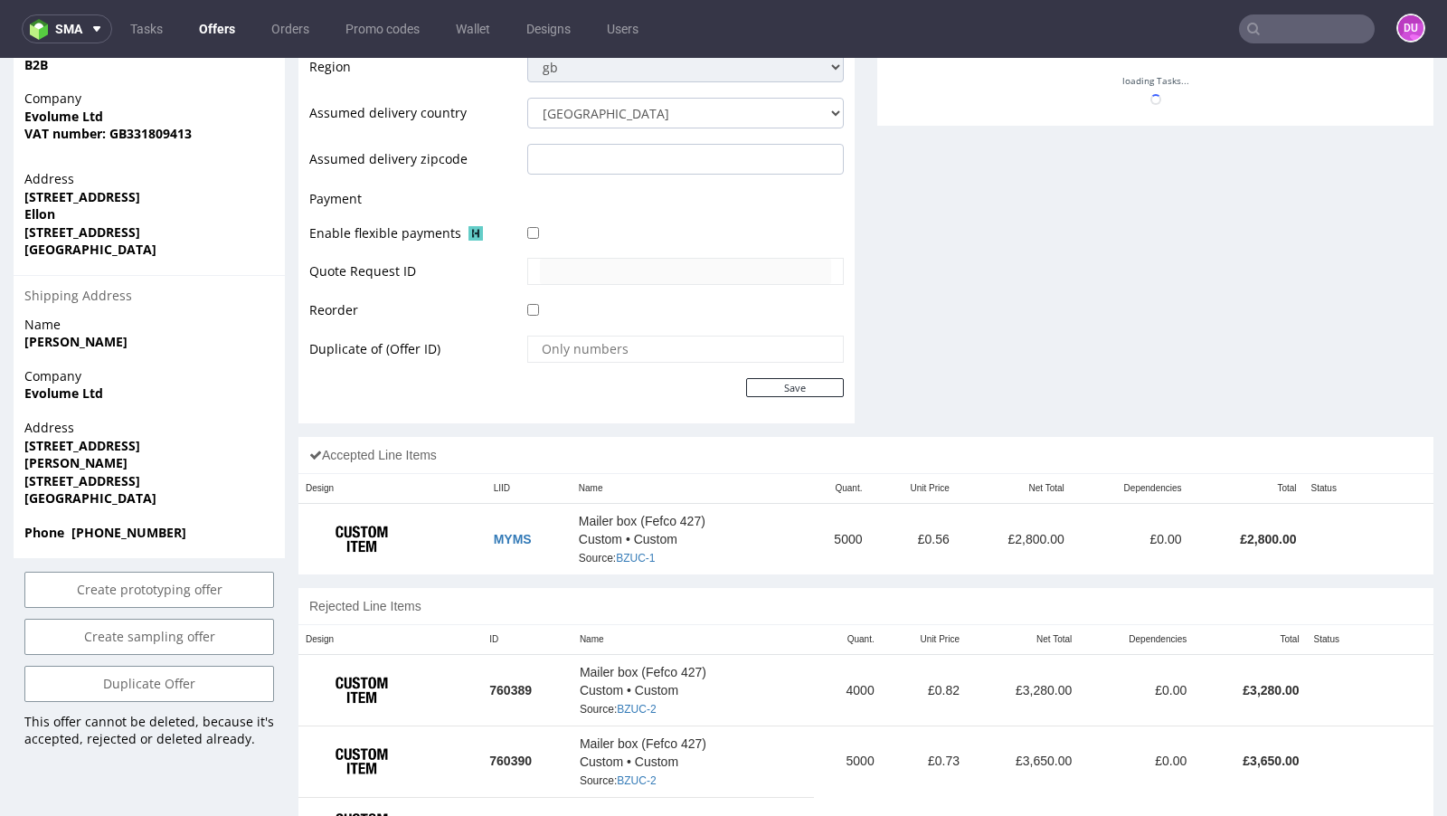
scroll to position [746, 0]
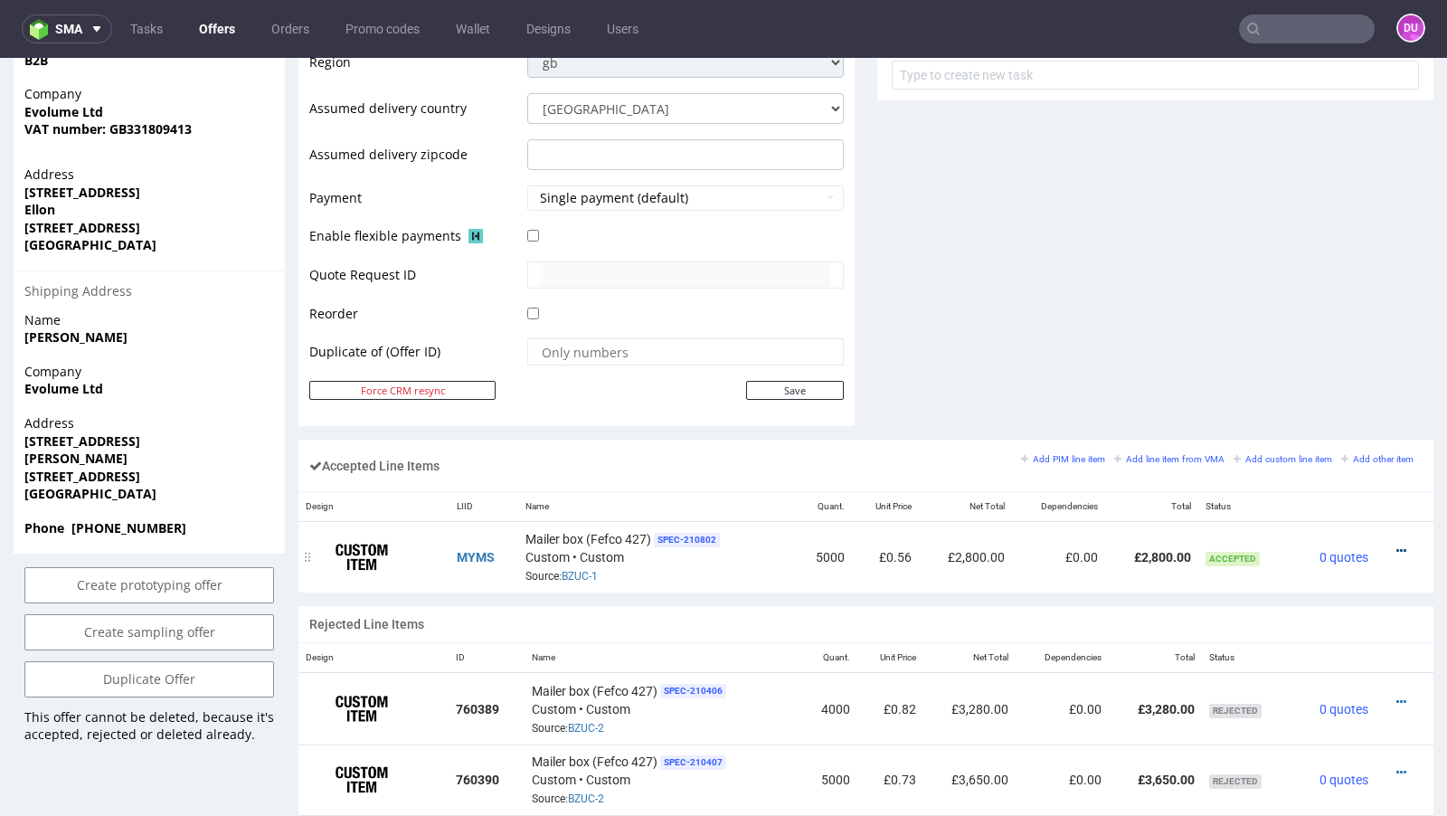
click at [1396, 544] on icon at bounding box center [1401, 550] width 10 height 13
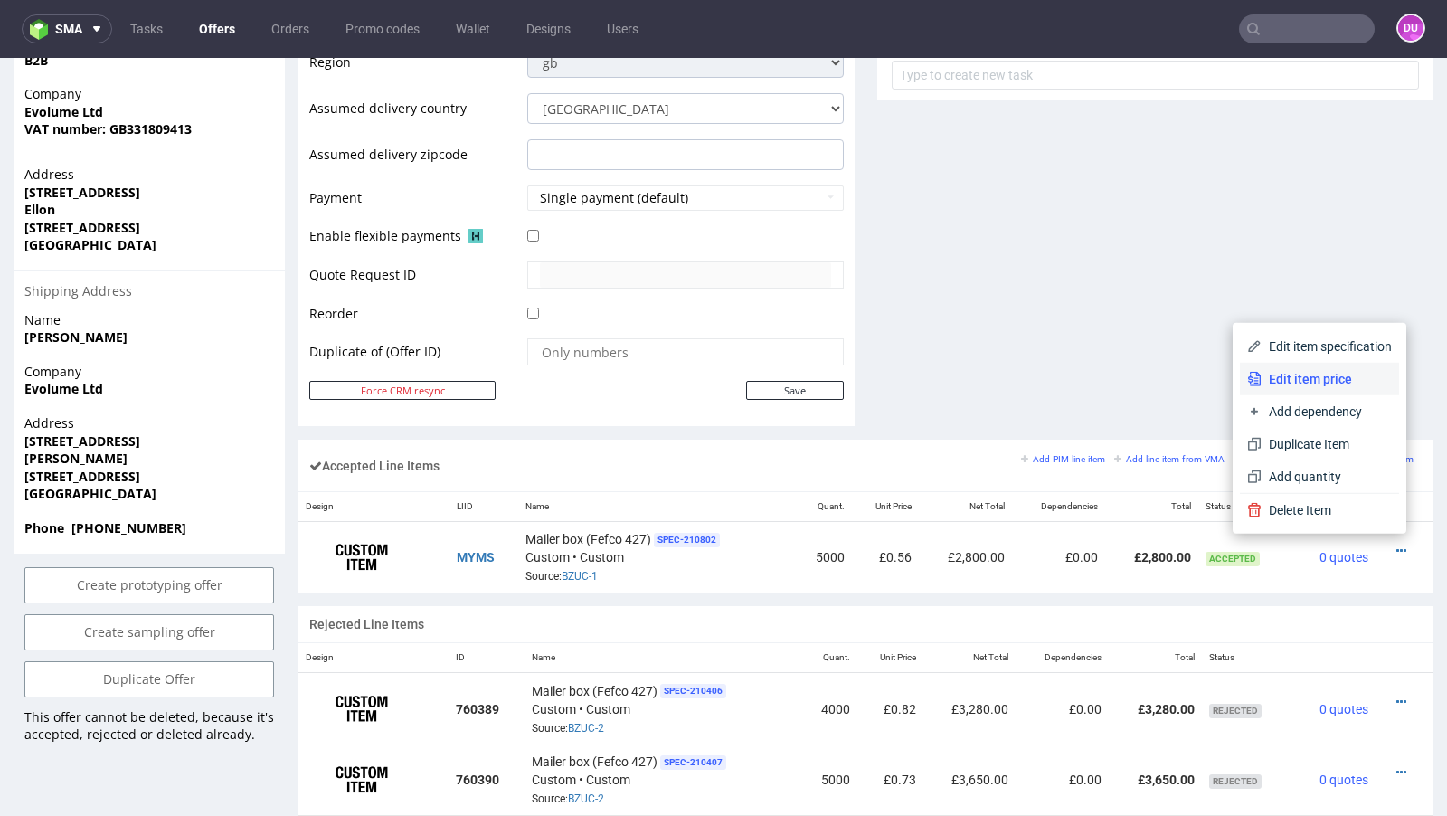
click at [1281, 378] on span "Edit item price" at bounding box center [1327, 379] width 130 height 18
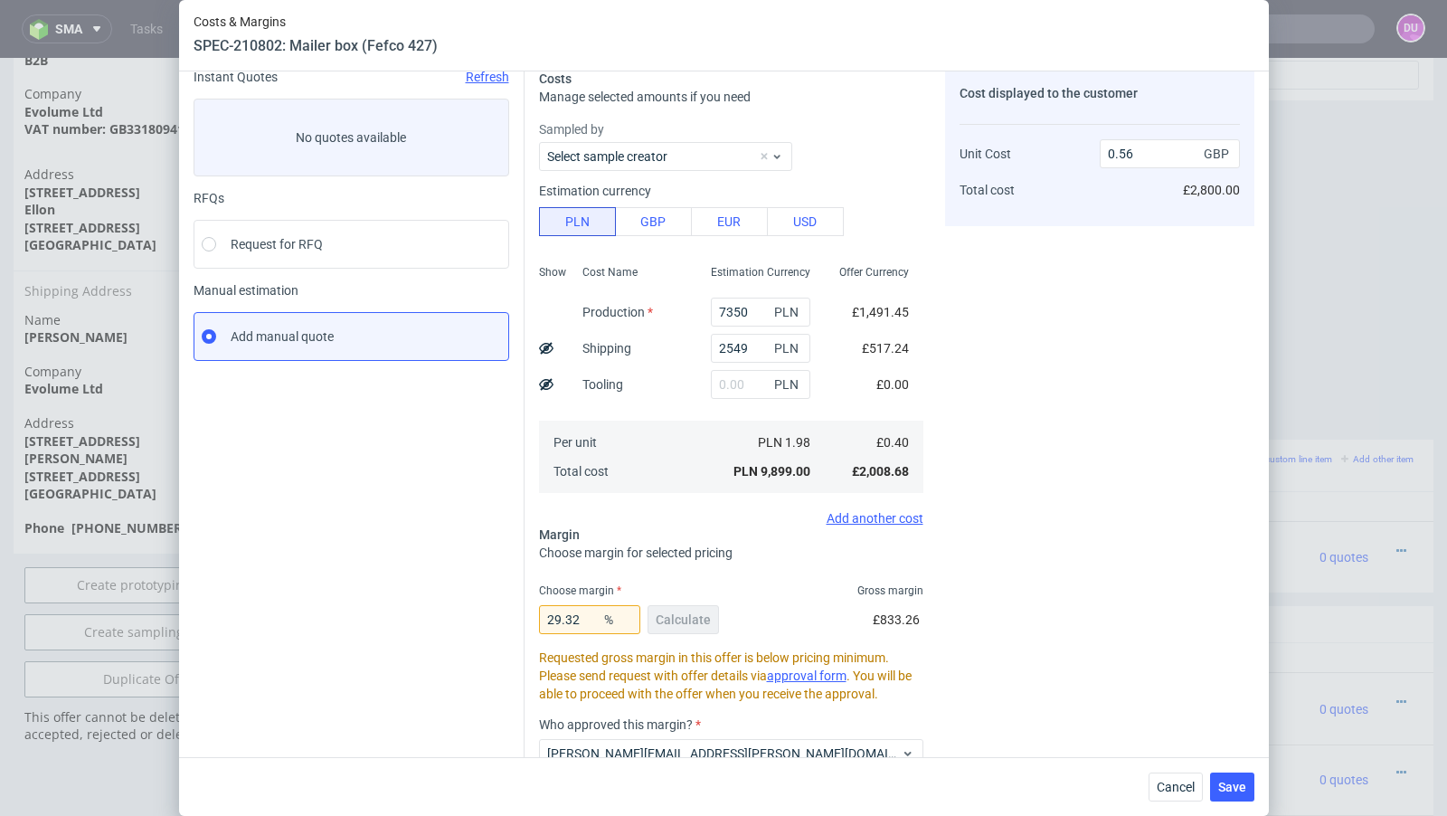
scroll to position [0, 0]
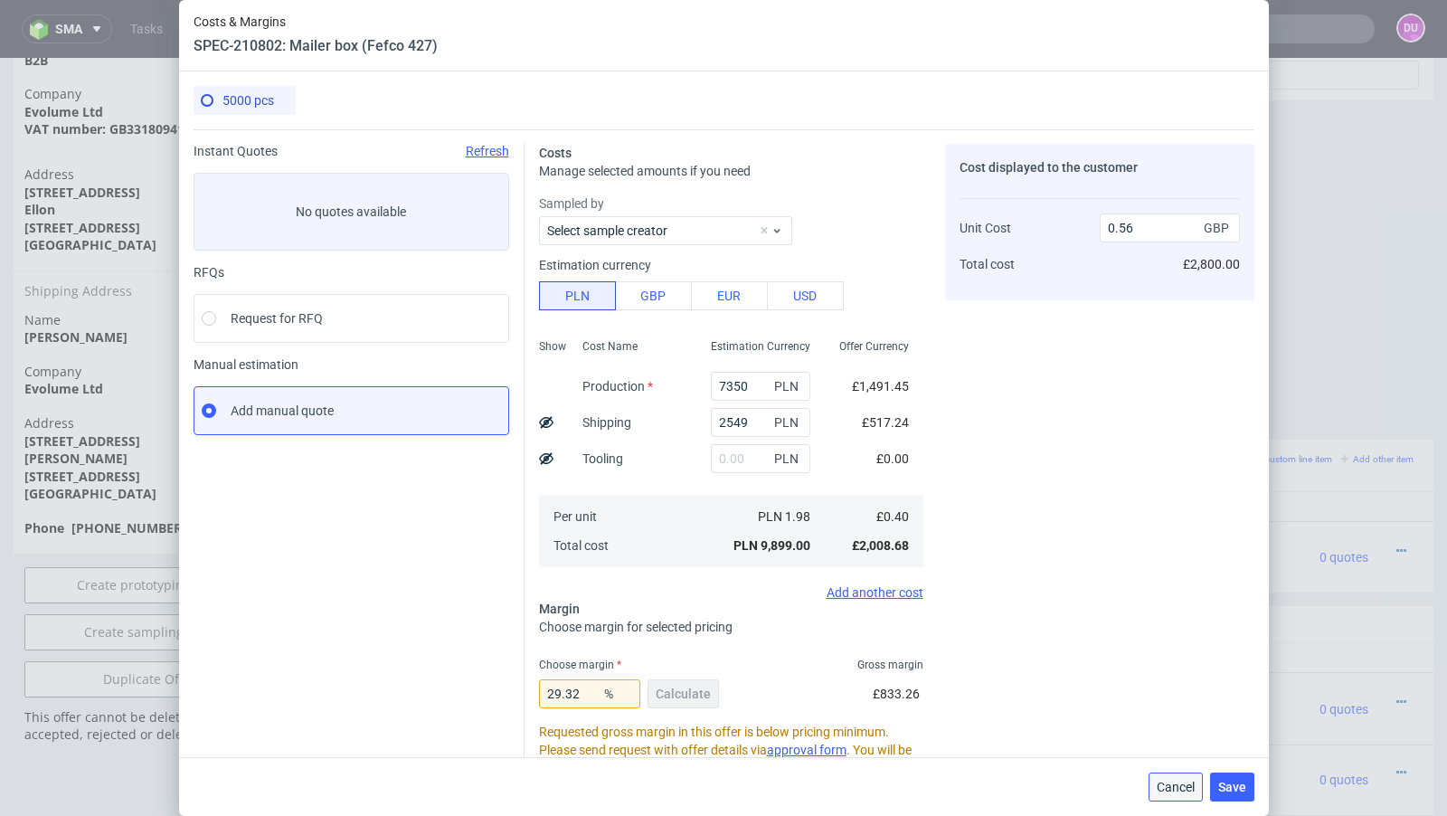
click at [1174, 798] on button "Cancel" at bounding box center [1176, 786] width 54 height 29
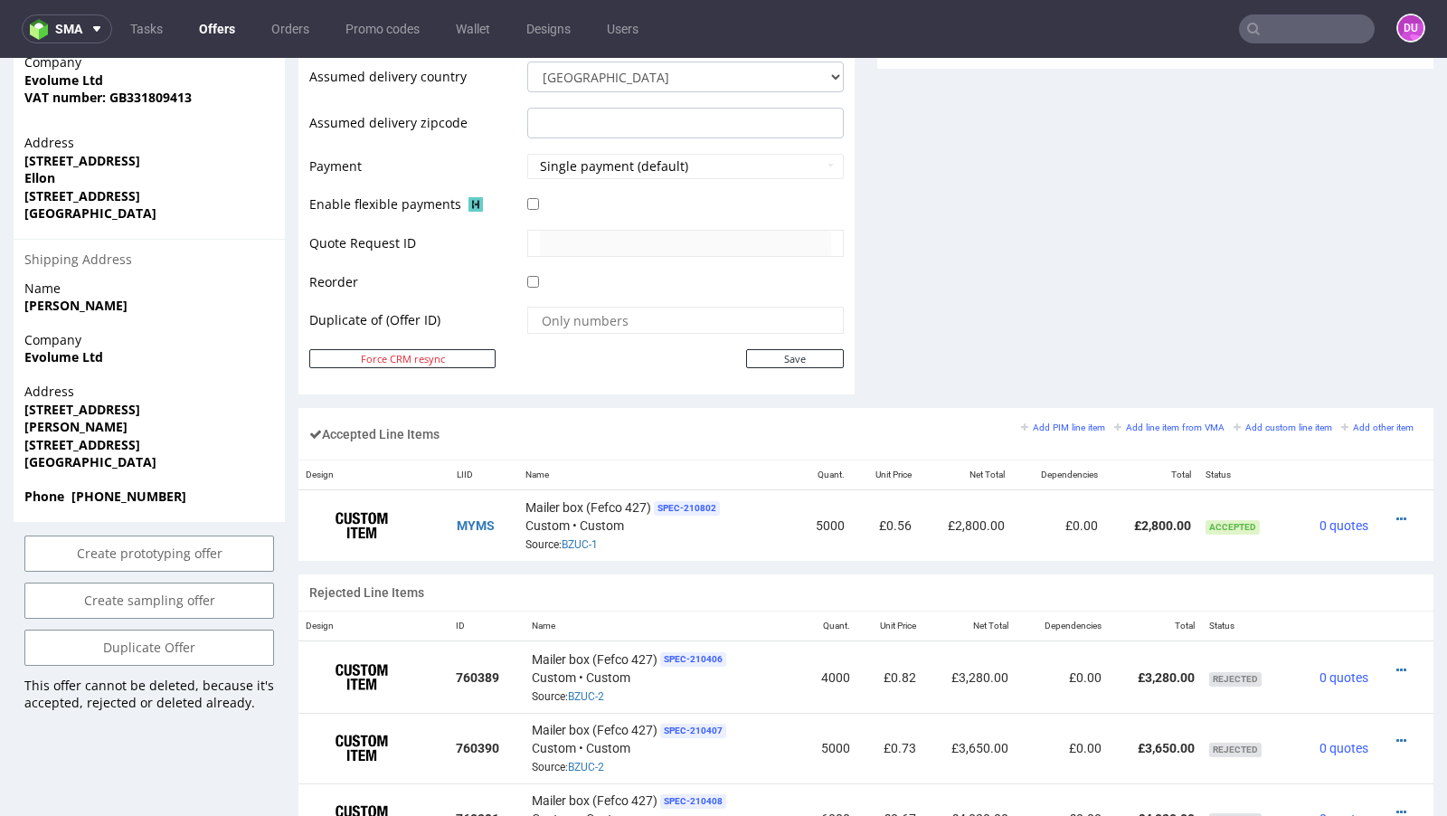
scroll to position [784, 0]
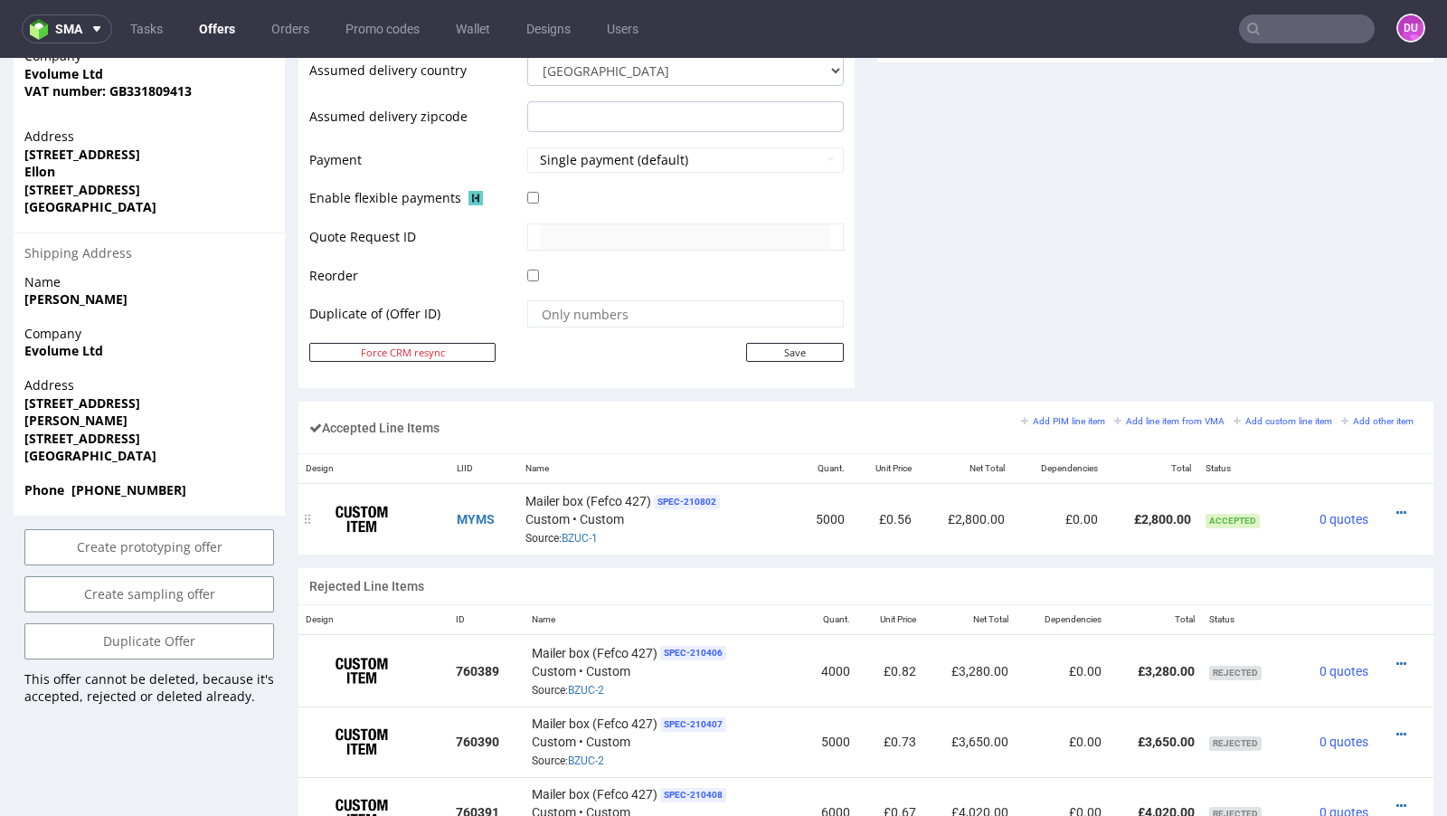
click at [1389, 504] on div at bounding box center [1399, 513] width 33 height 18
click at [1396, 506] on icon at bounding box center [1401, 512] width 10 height 13
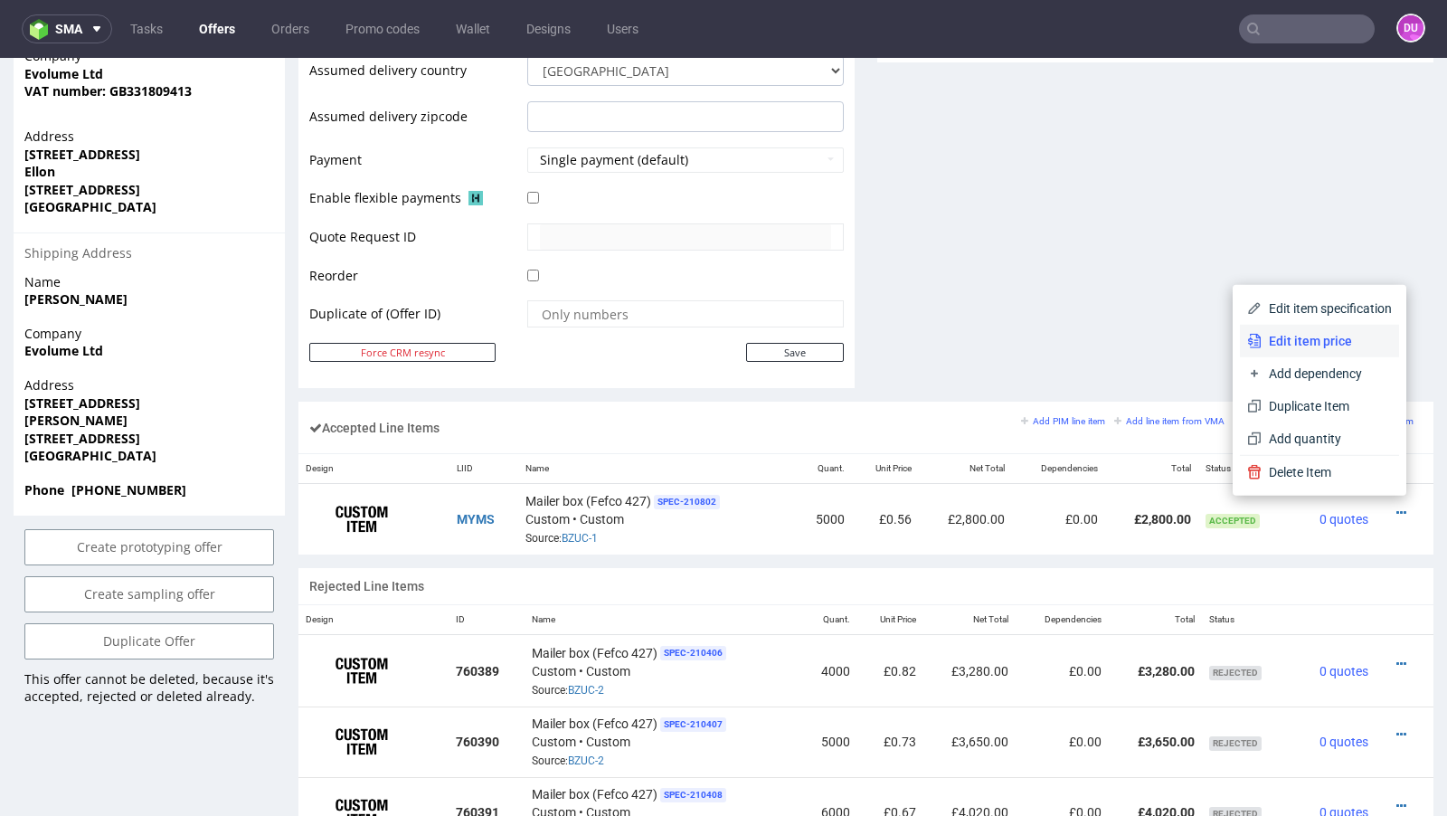
click at [1265, 337] on span "Edit item price" at bounding box center [1327, 341] width 130 height 18
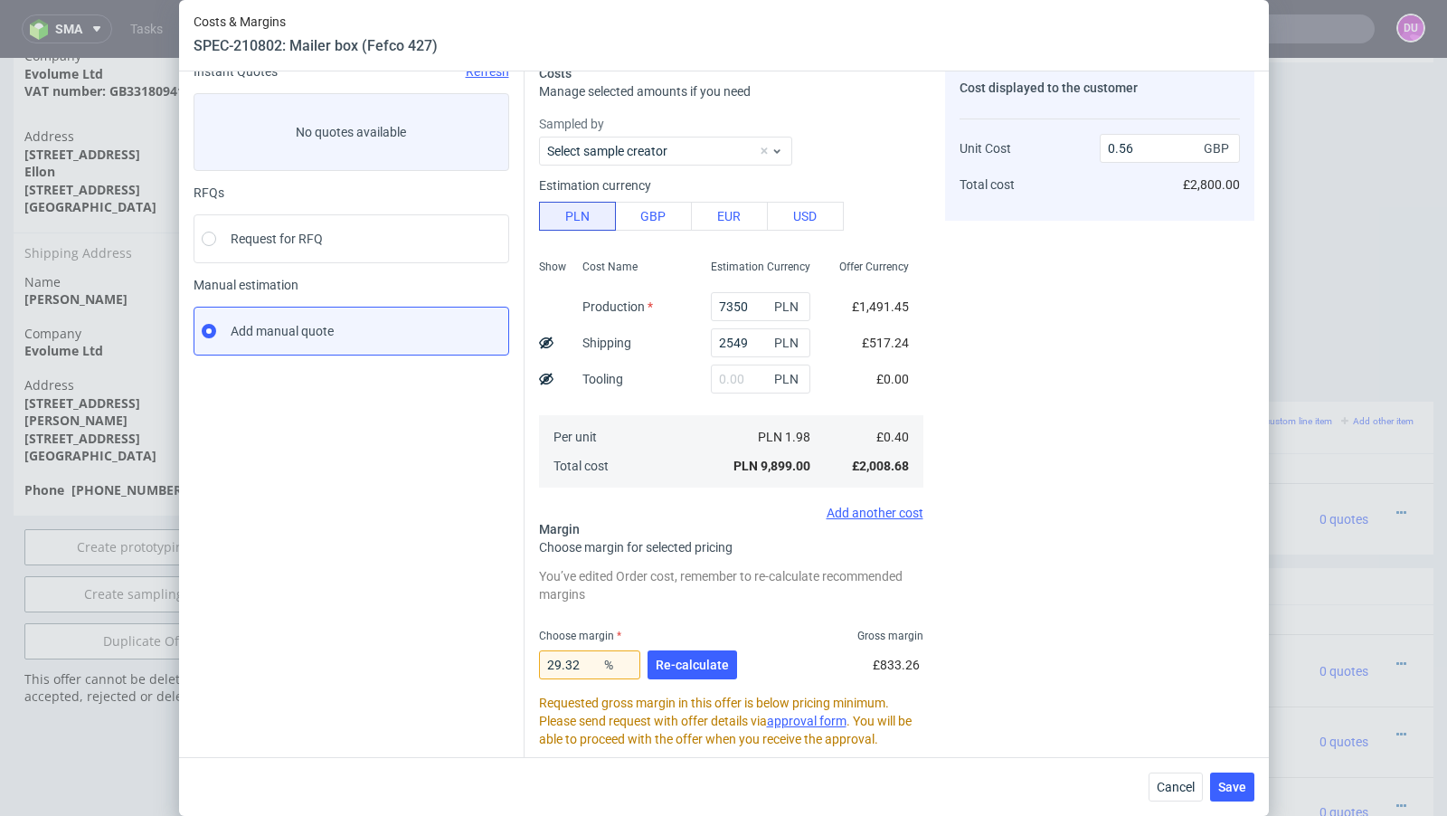
scroll to position [0, 0]
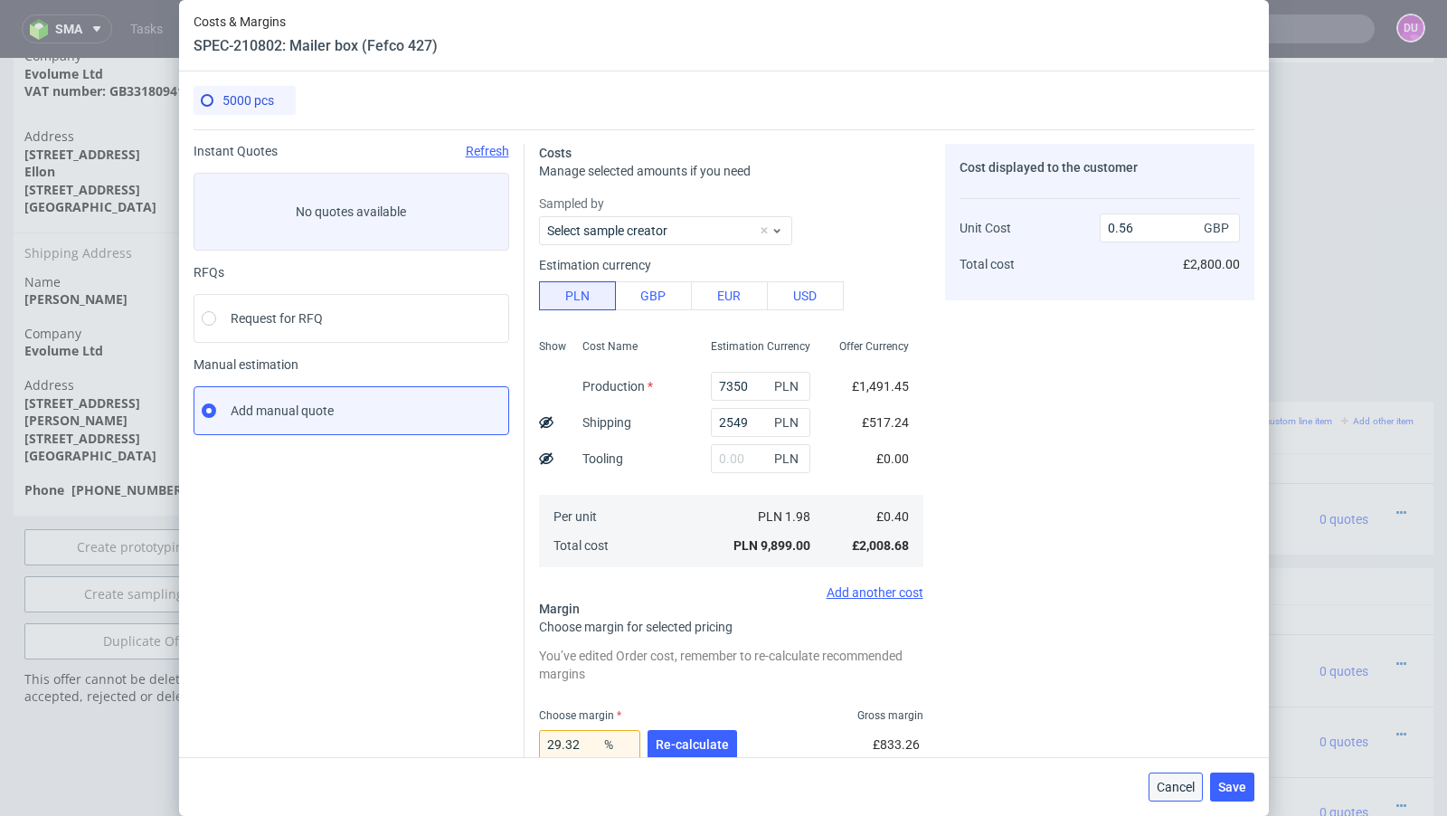
click at [1169, 796] on button "Cancel" at bounding box center [1176, 786] width 54 height 29
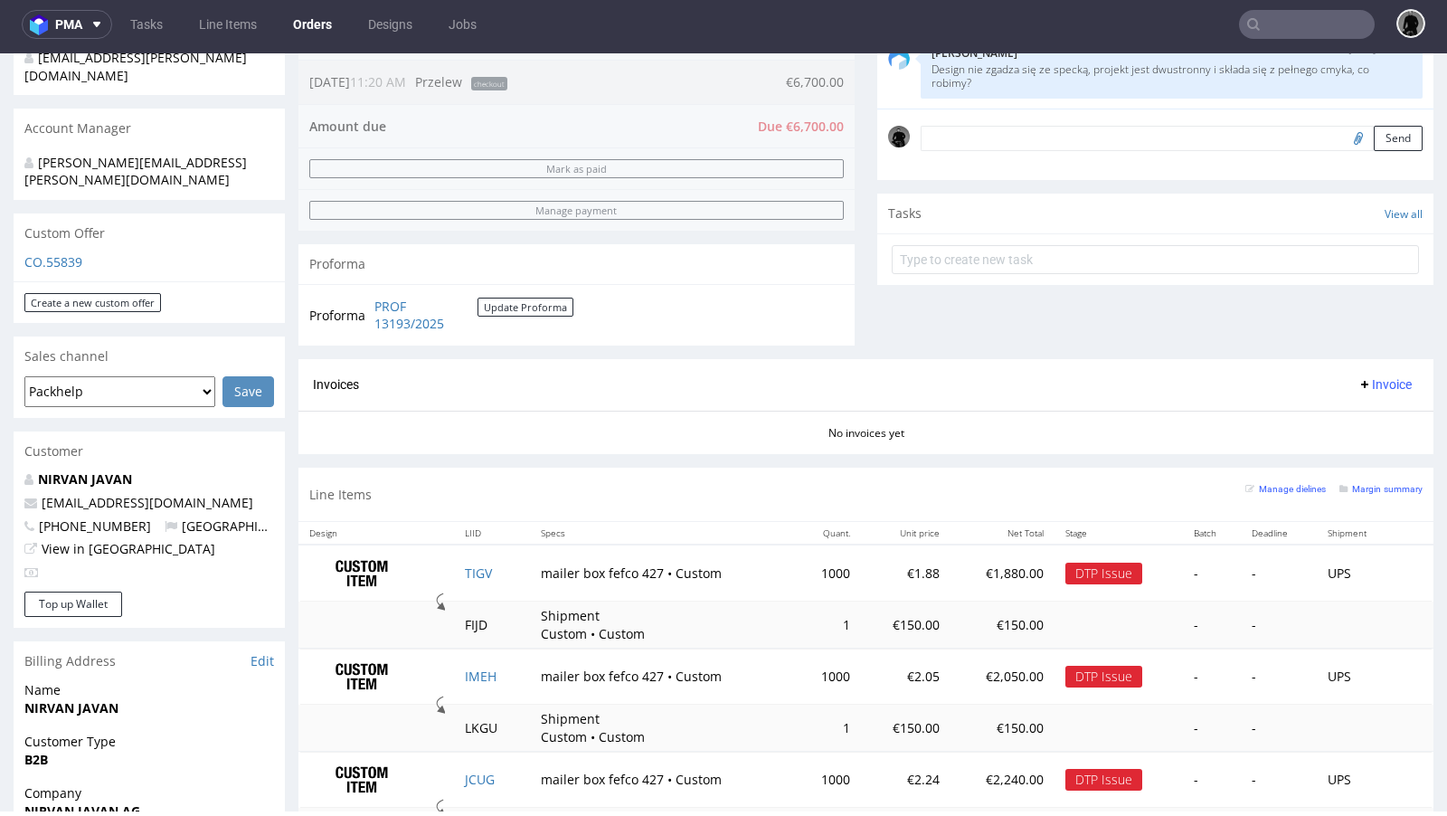
scroll to position [370, 0]
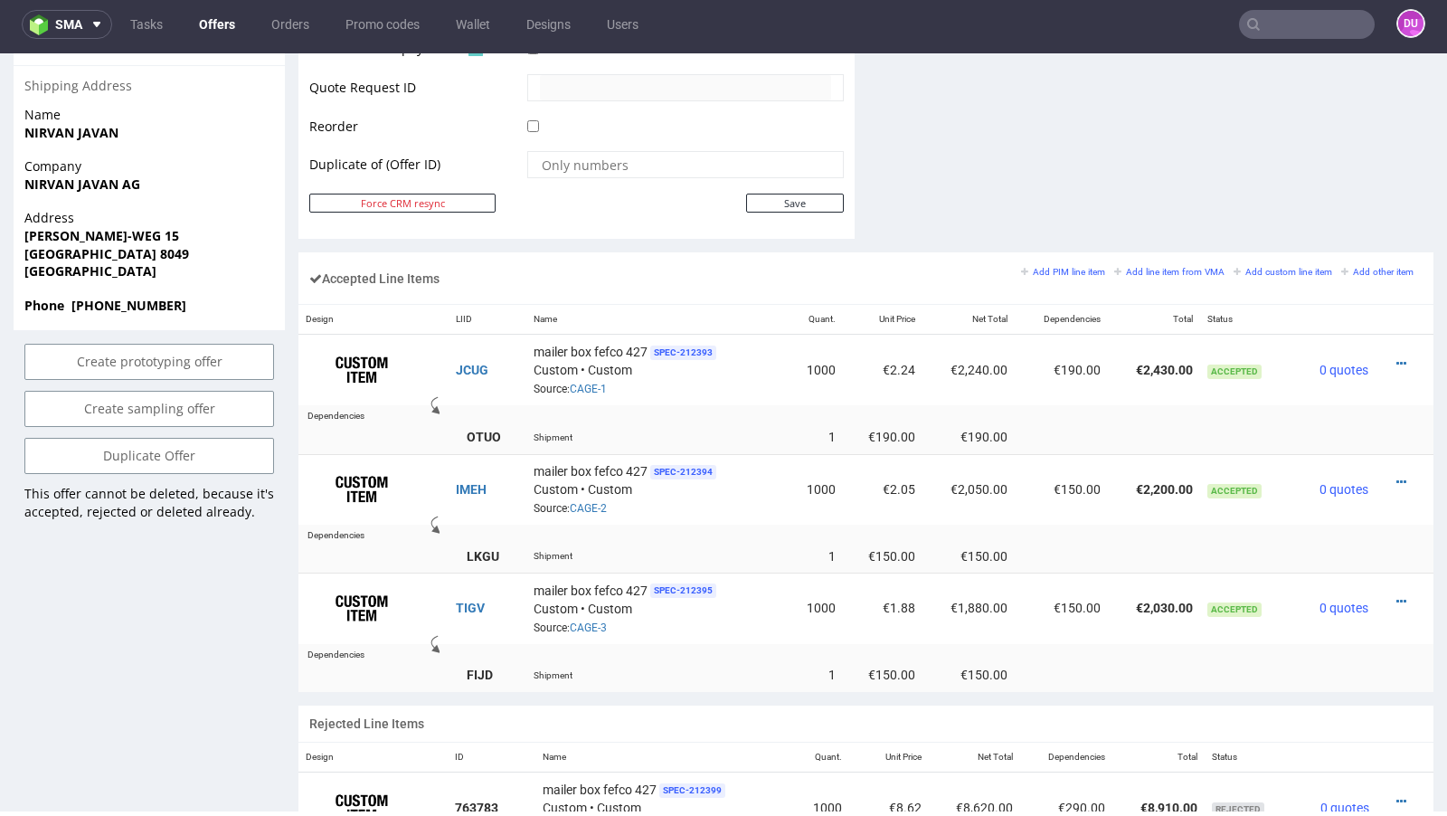
scroll to position [926, 0]
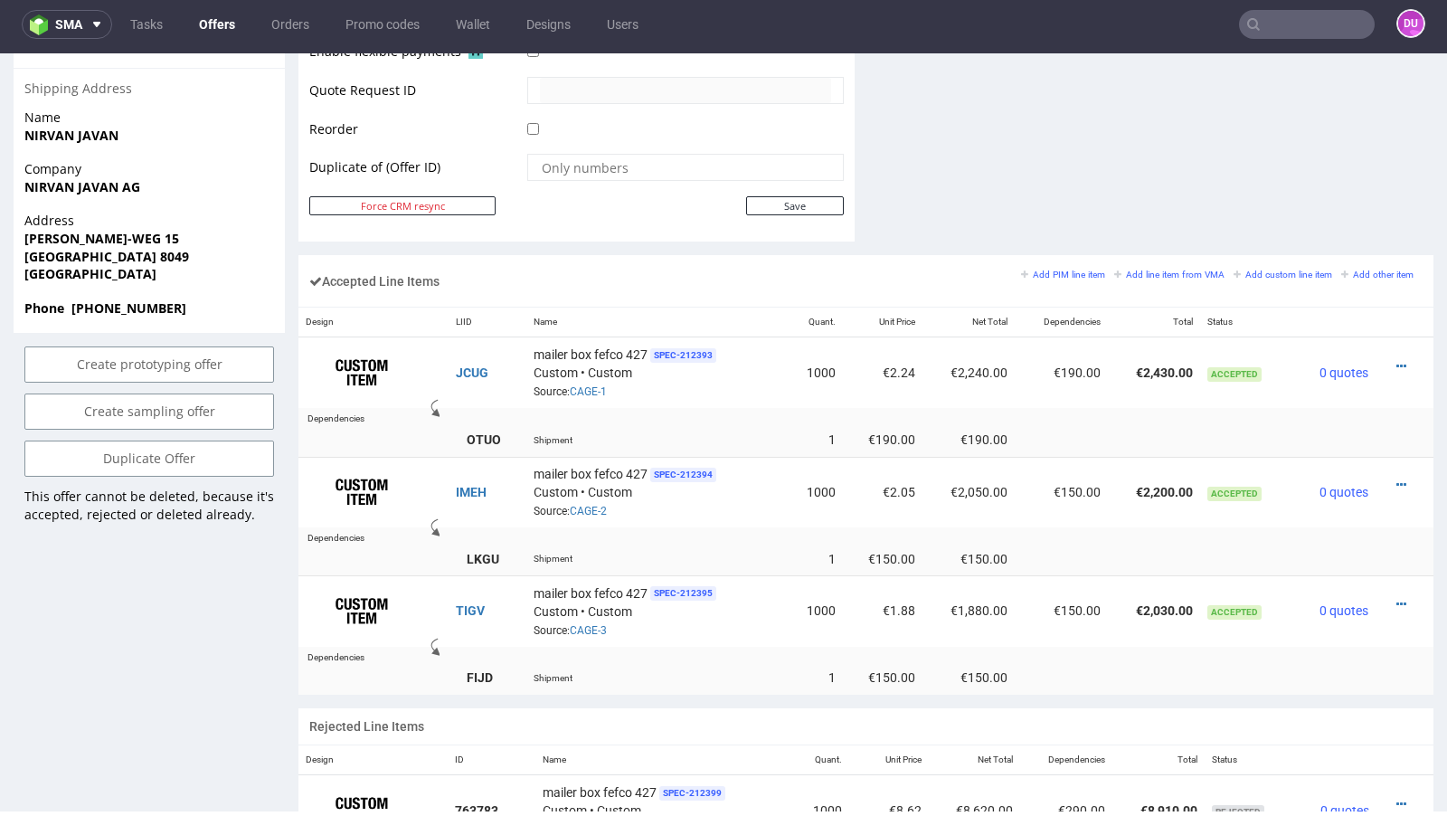
click at [215, 20] on link "Offers" at bounding box center [217, 24] width 58 height 29
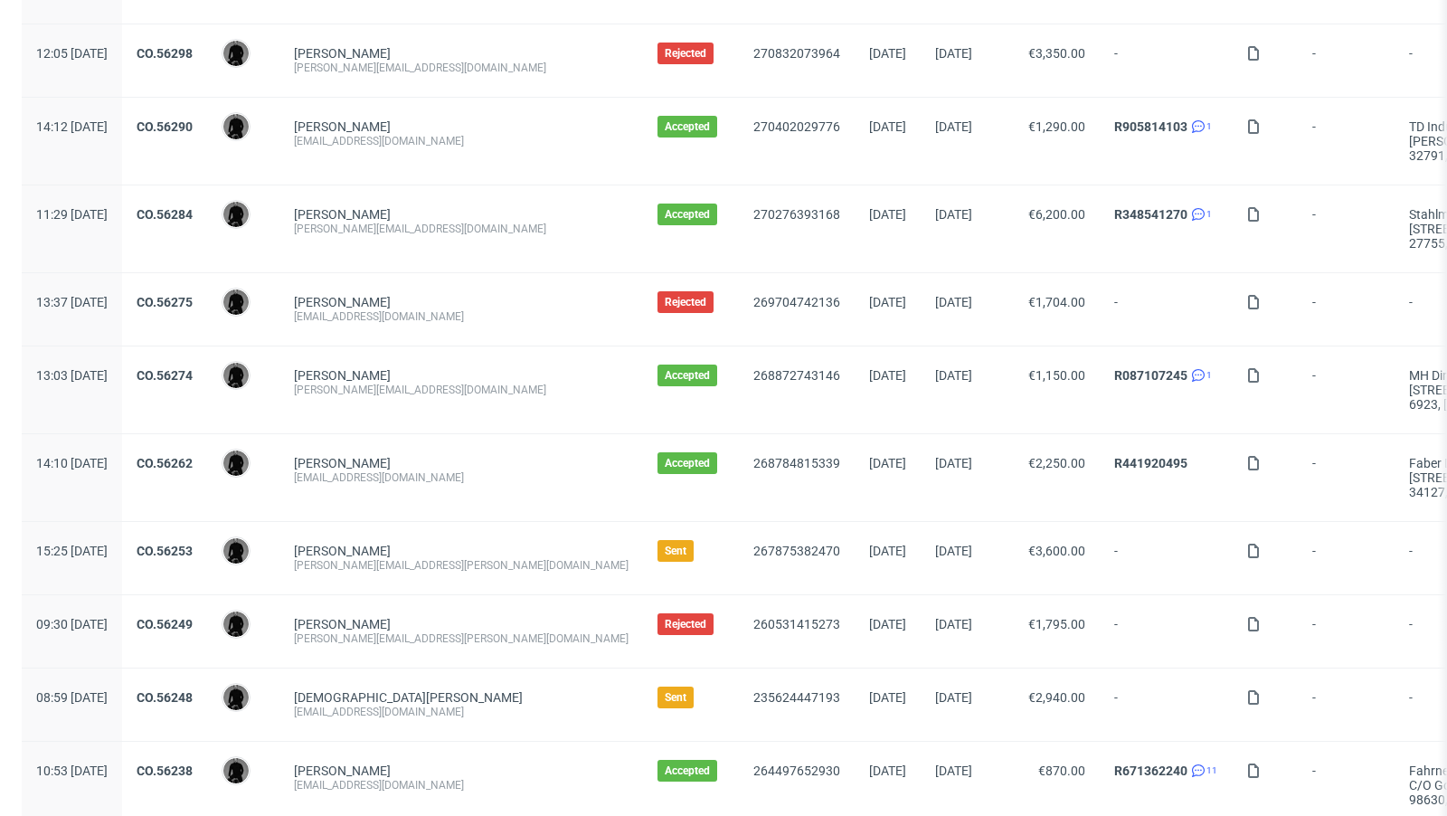
scroll to position [1899, 0]
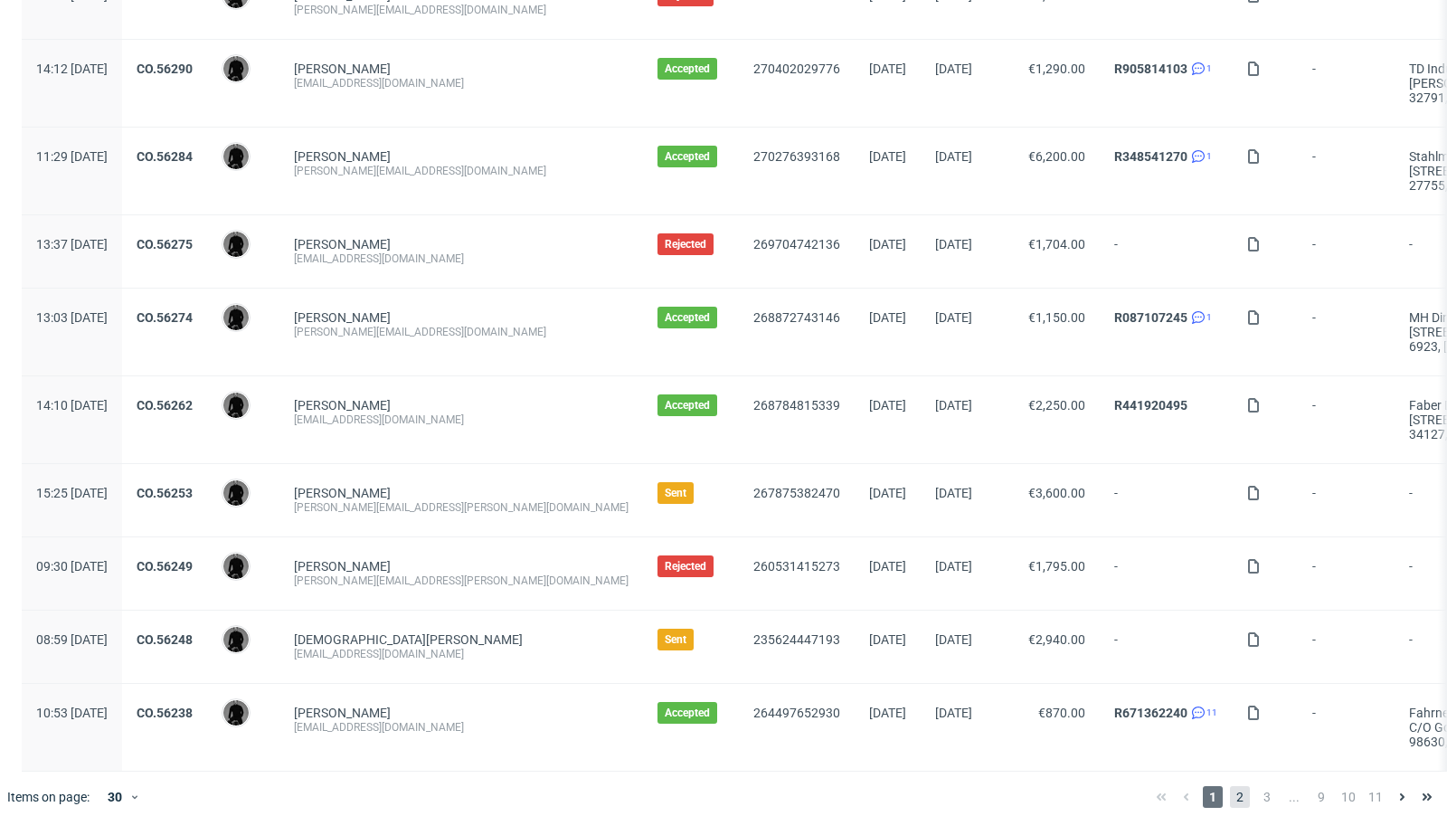
click at [1230, 790] on span "2" at bounding box center [1240, 797] width 20 height 22
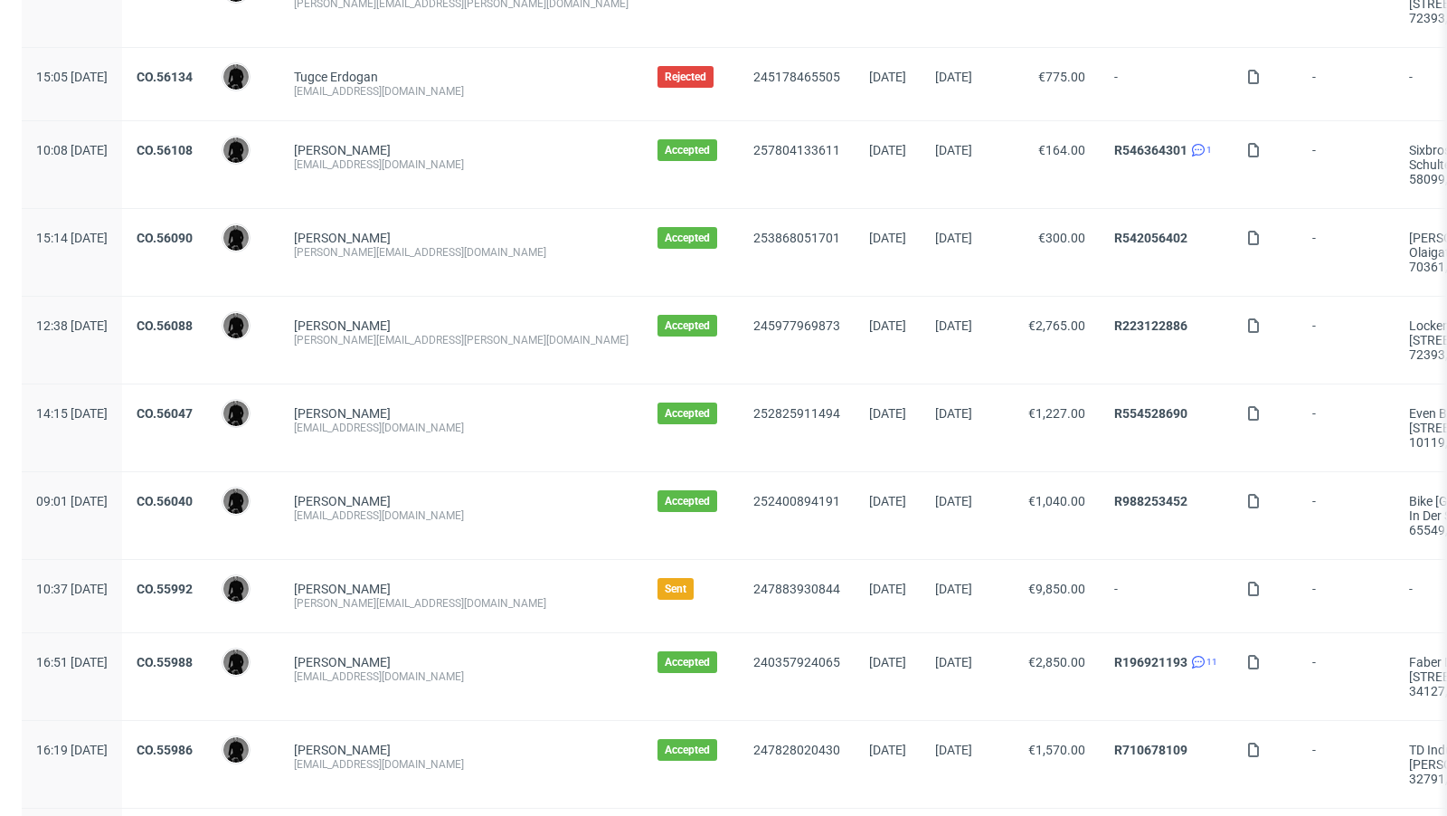
scroll to position [387, 0]
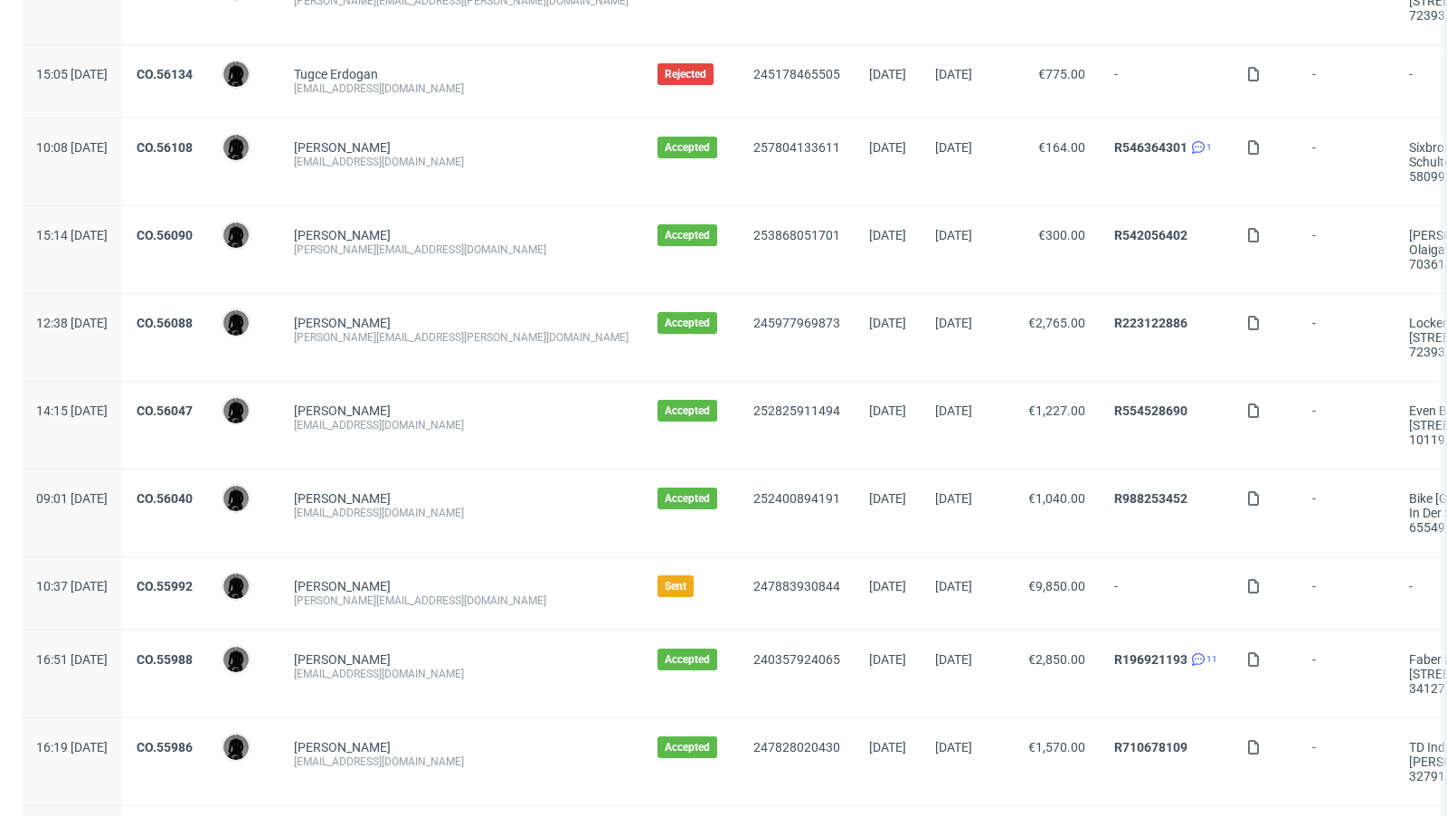
click at [207, 568] on div "CO.55992" at bounding box center [164, 593] width 85 height 72
click at [193, 581] on link "CO.55992" at bounding box center [165, 586] width 56 height 14
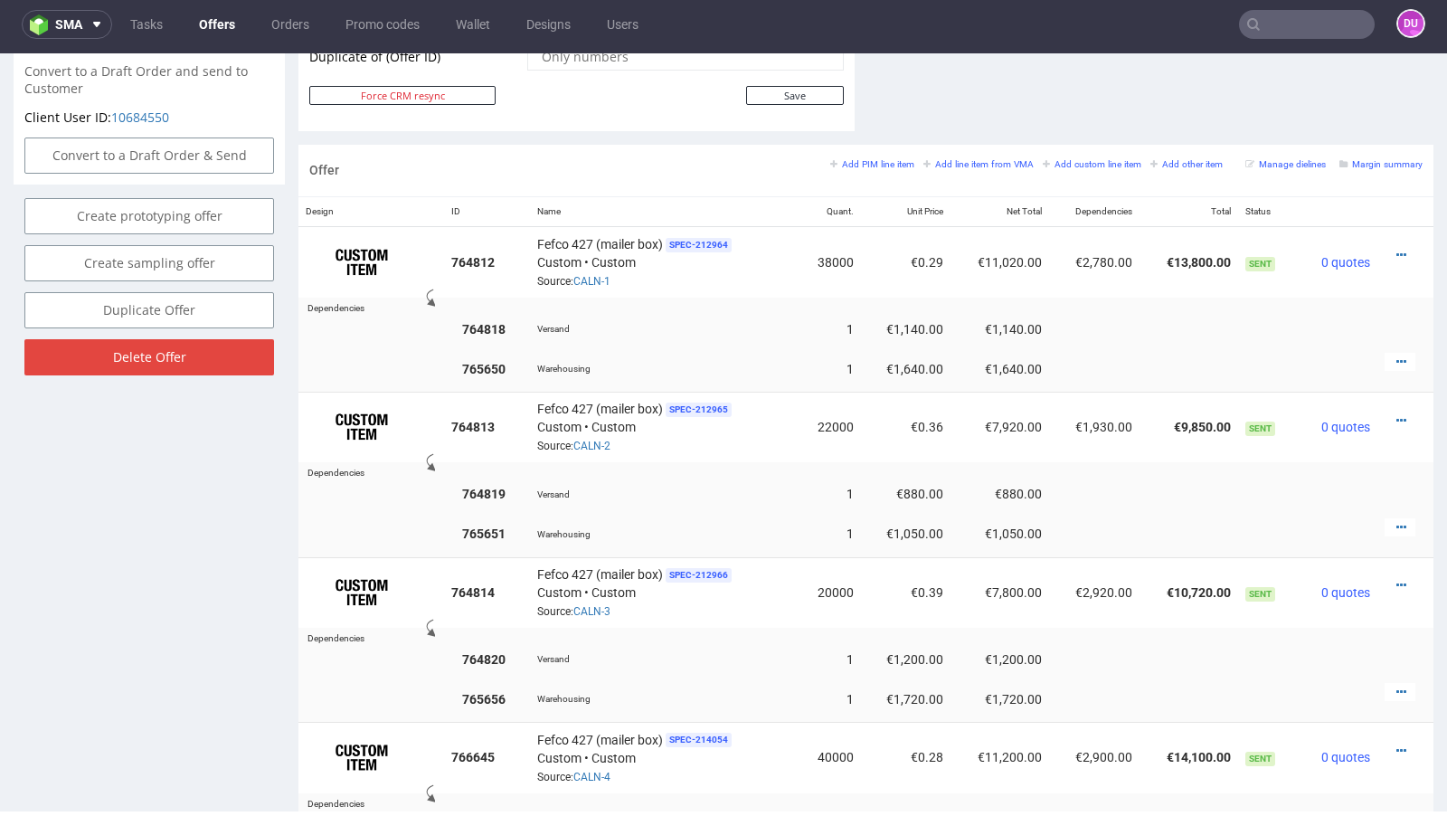
scroll to position [990, 0]
click at [1396, 413] on icon at bounding box center [1401, 419] width 10 height 13
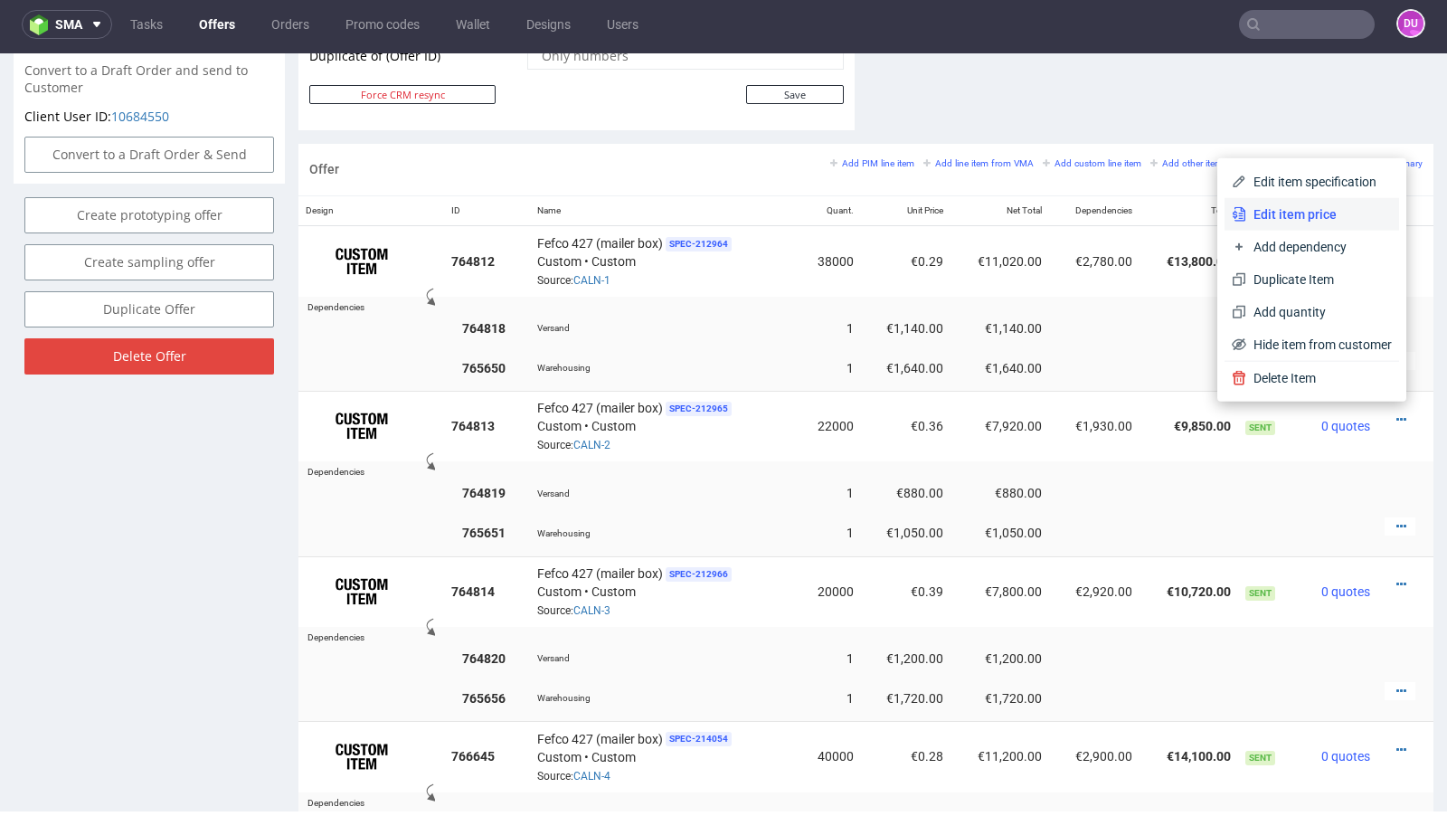
click at [1278, 219] on span "Edit item price" at bounding box center [1319, 214] width 146 height 18
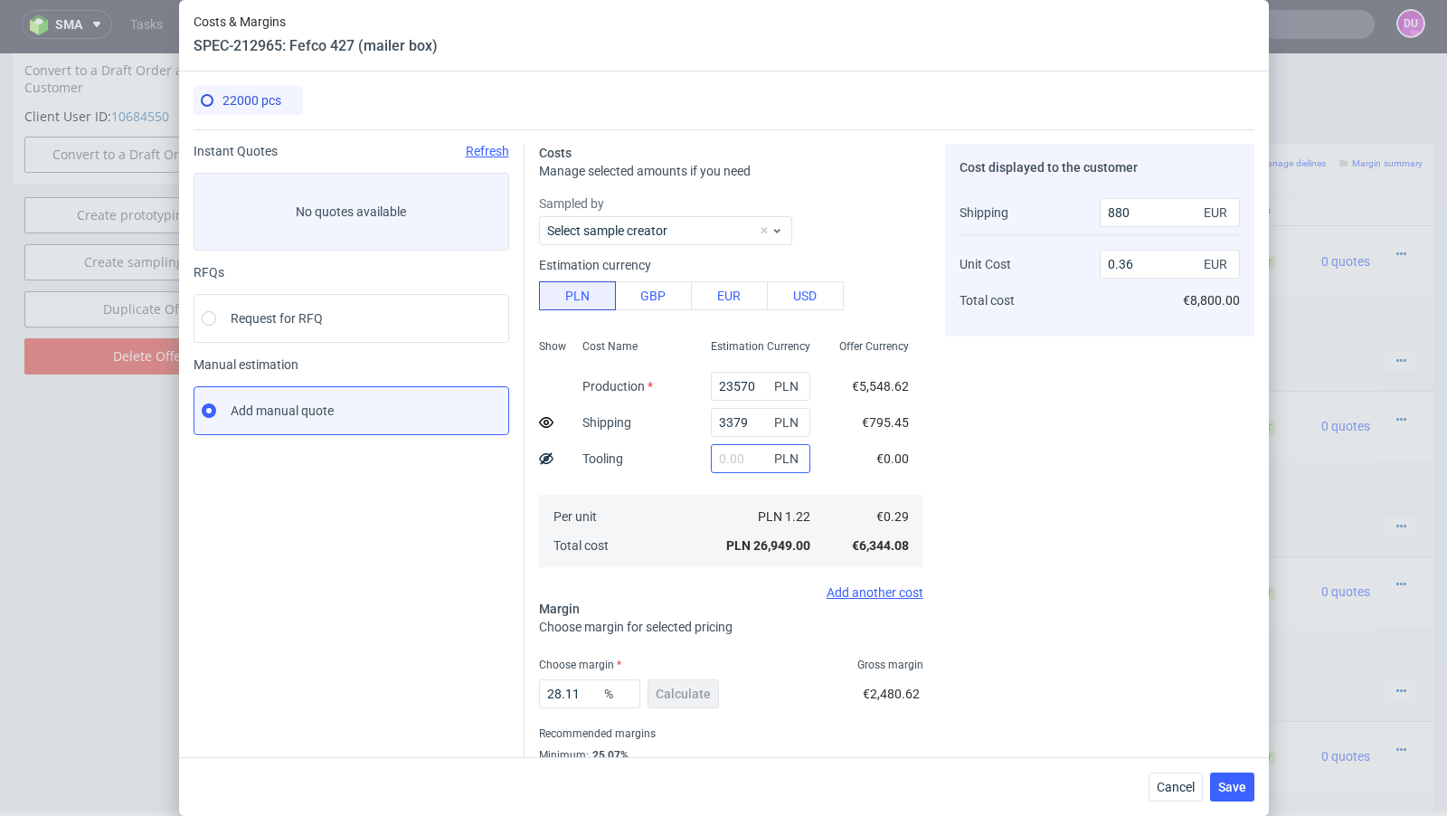
scroll to position [62, 0]
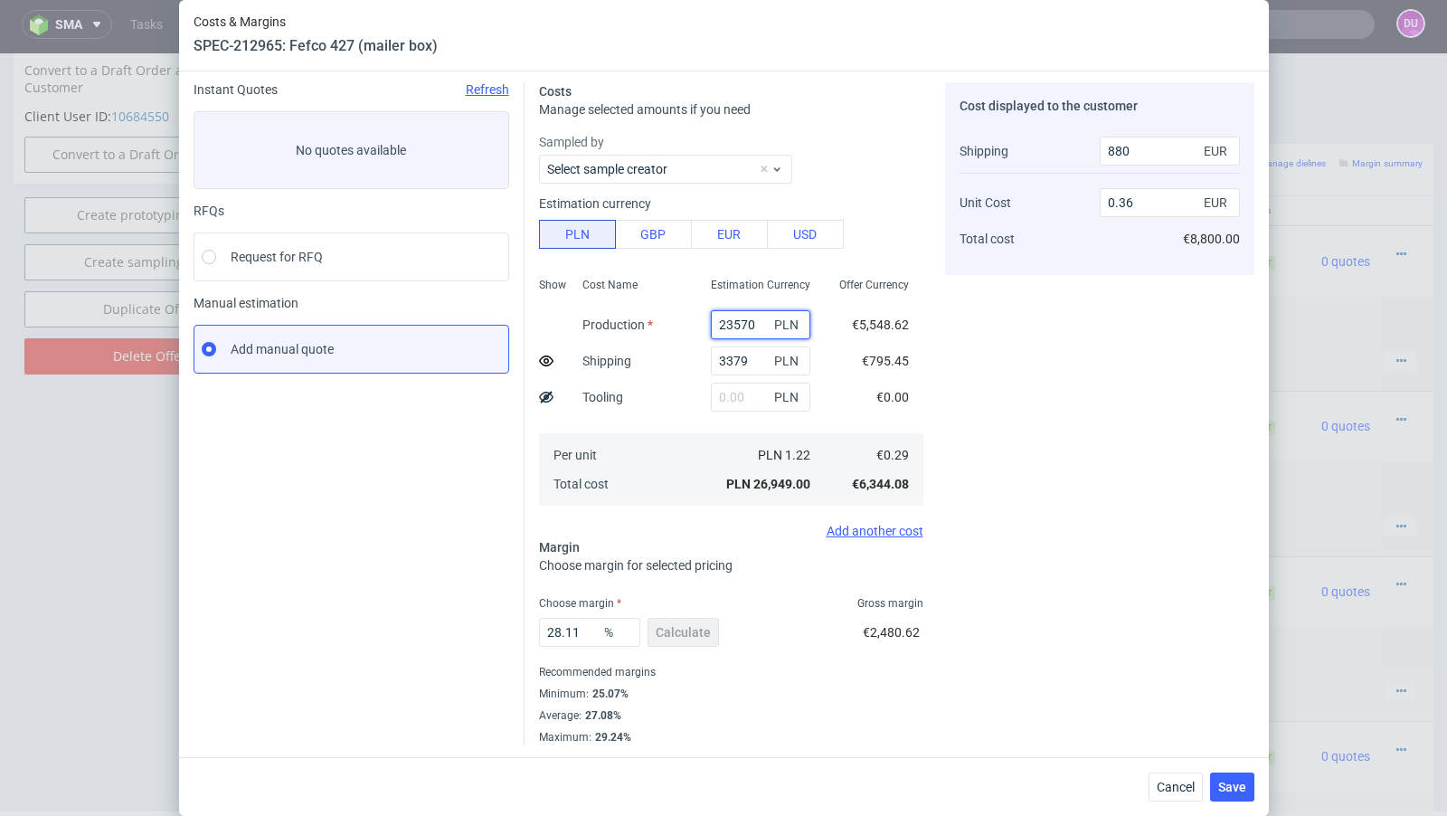
click at [736, 325] on input "23570" at bounding box center [760, 324] width 99 height 29
paste input "130.0"
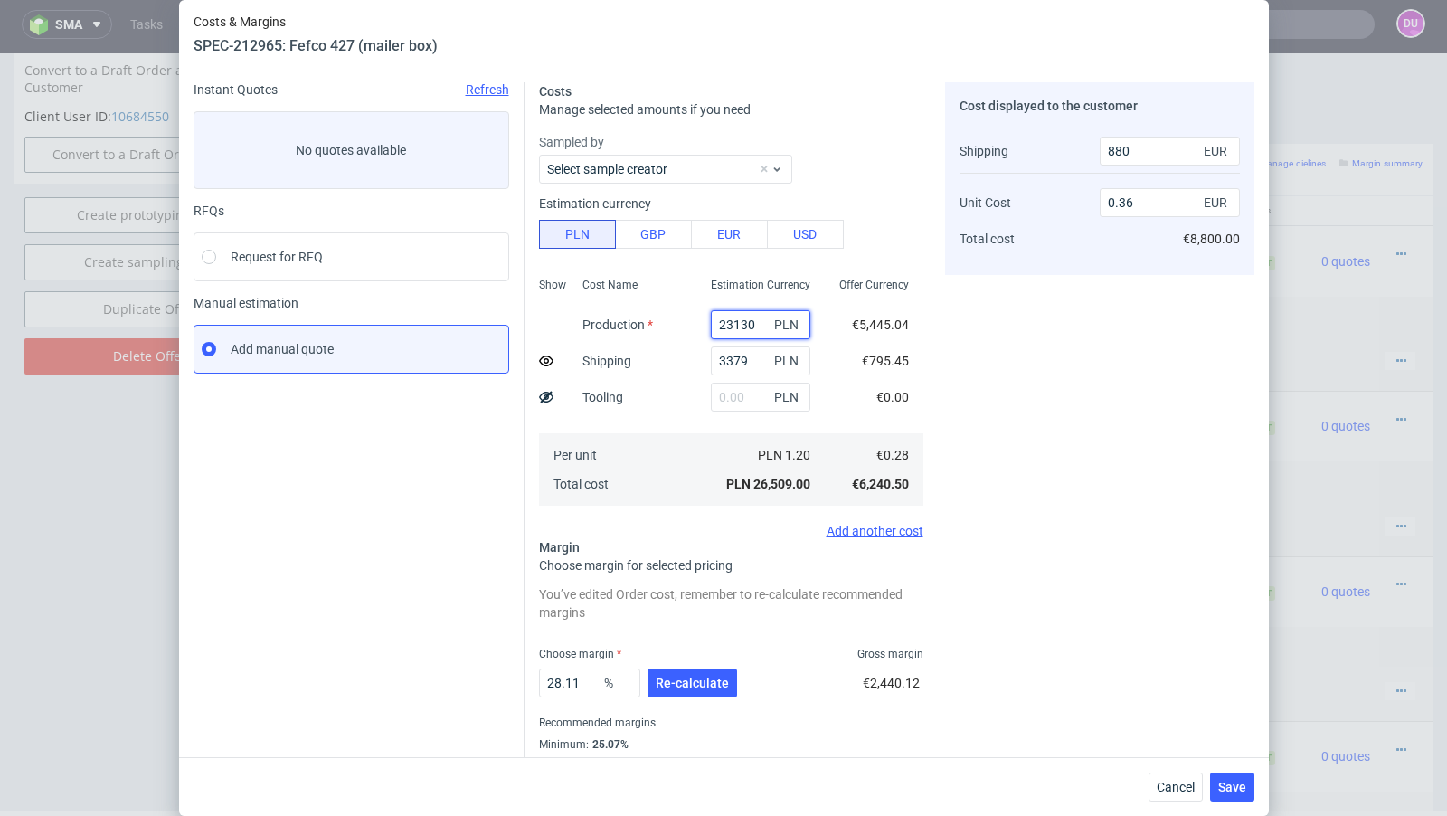
scroll to position [0, 0]
type input "23130"
click at [706, 677] on span "Re-calculate" at bounding box center [692, 683] width 73 height 13
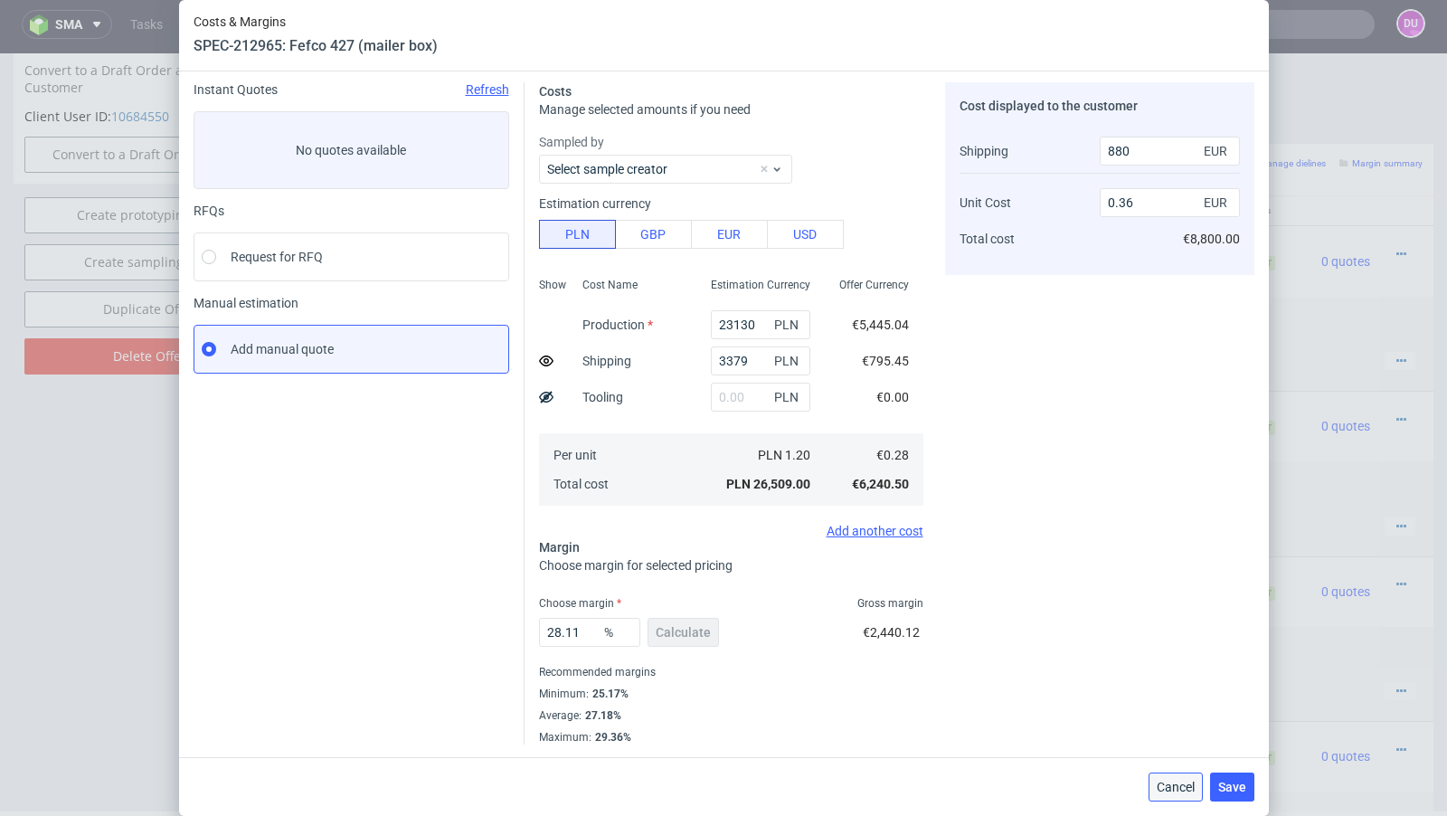
click at [1186, 800] on button "Cancel" at bounding box center [1176, 786] width 54 height 29
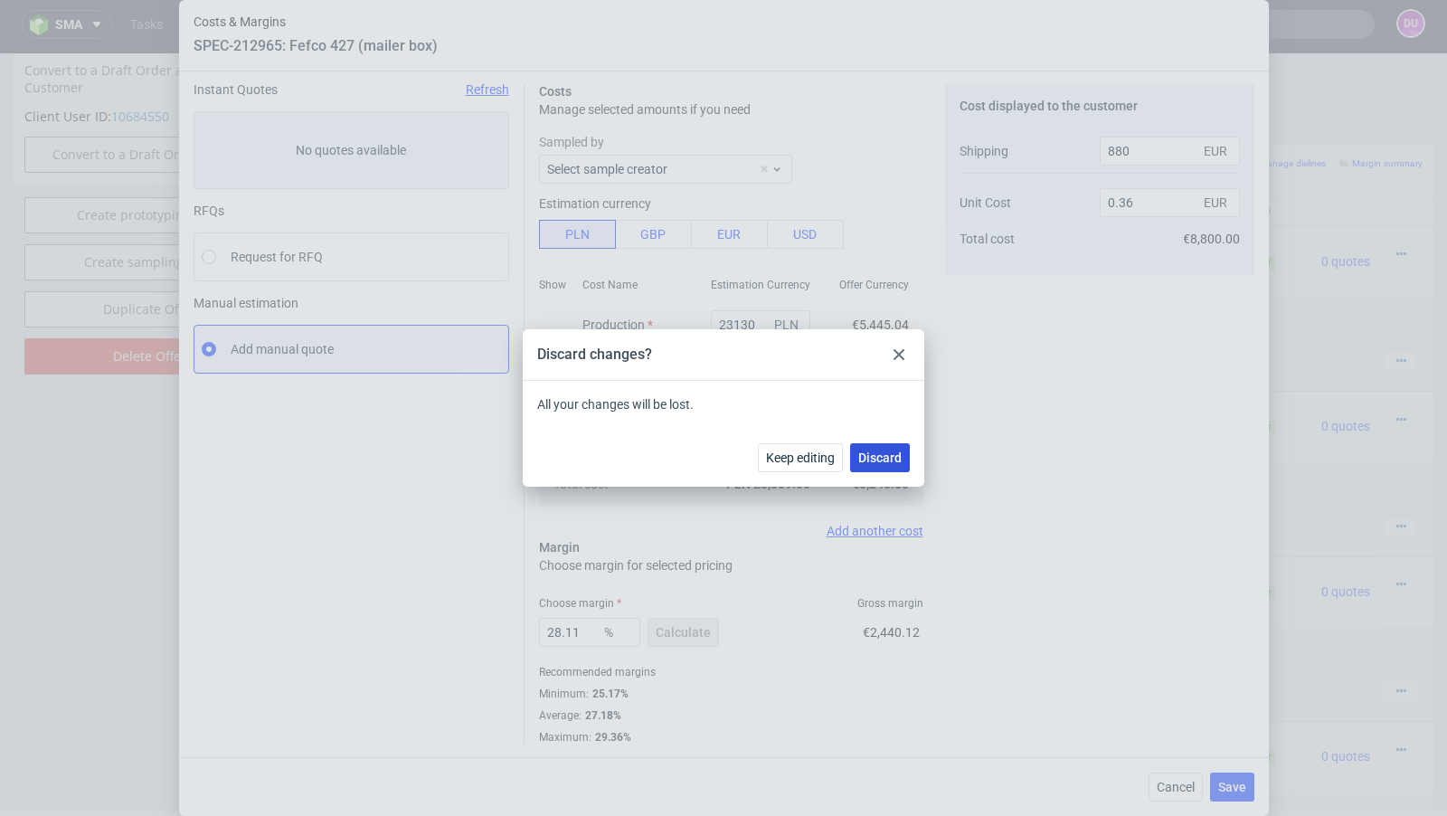
click at [878, 456] on span "Discard" at bounding box center [879, 457] width 43 height 13
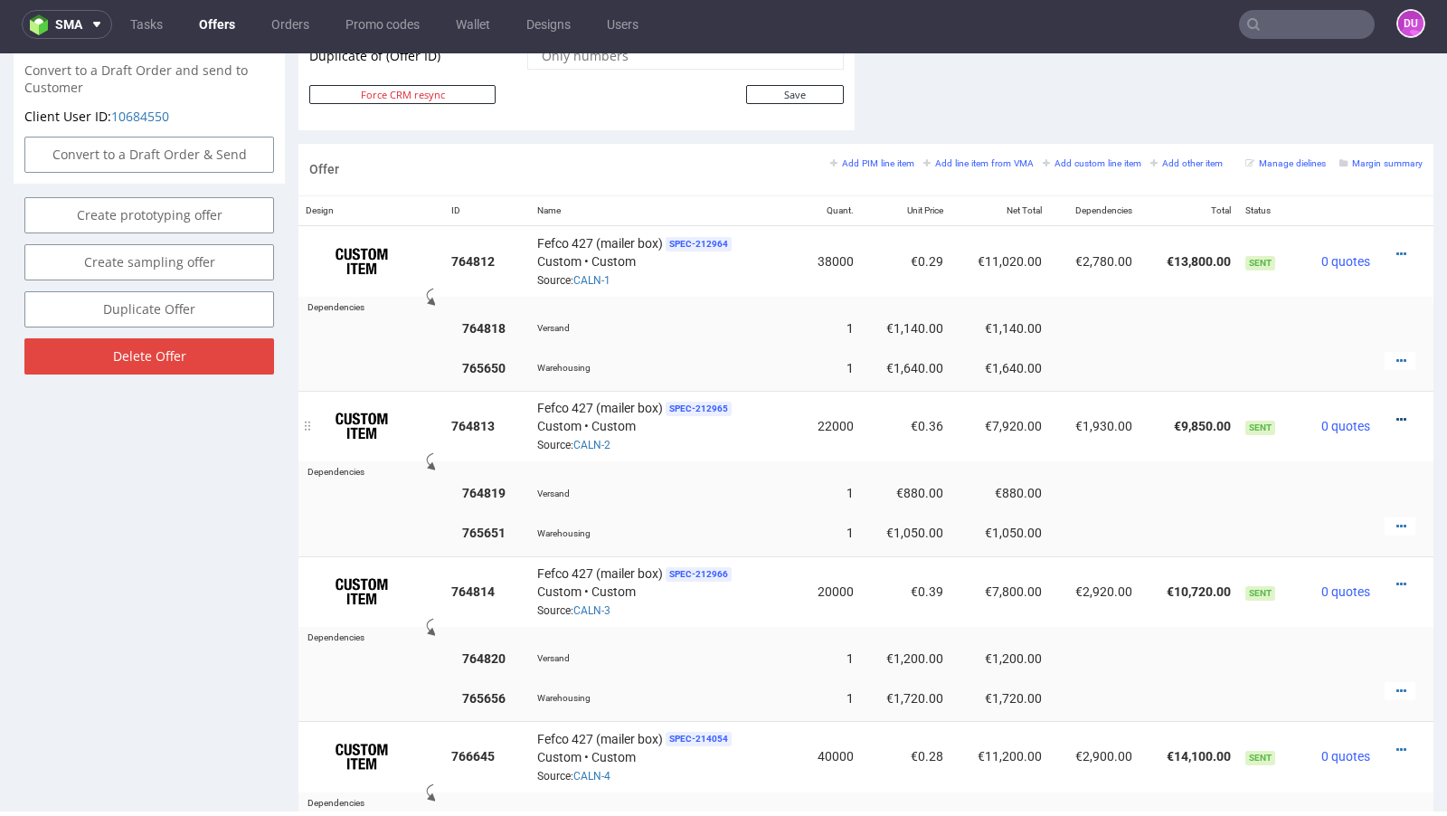
click at [1396, 413] on icon at bounding box center [1401, 419] width 10 height 13
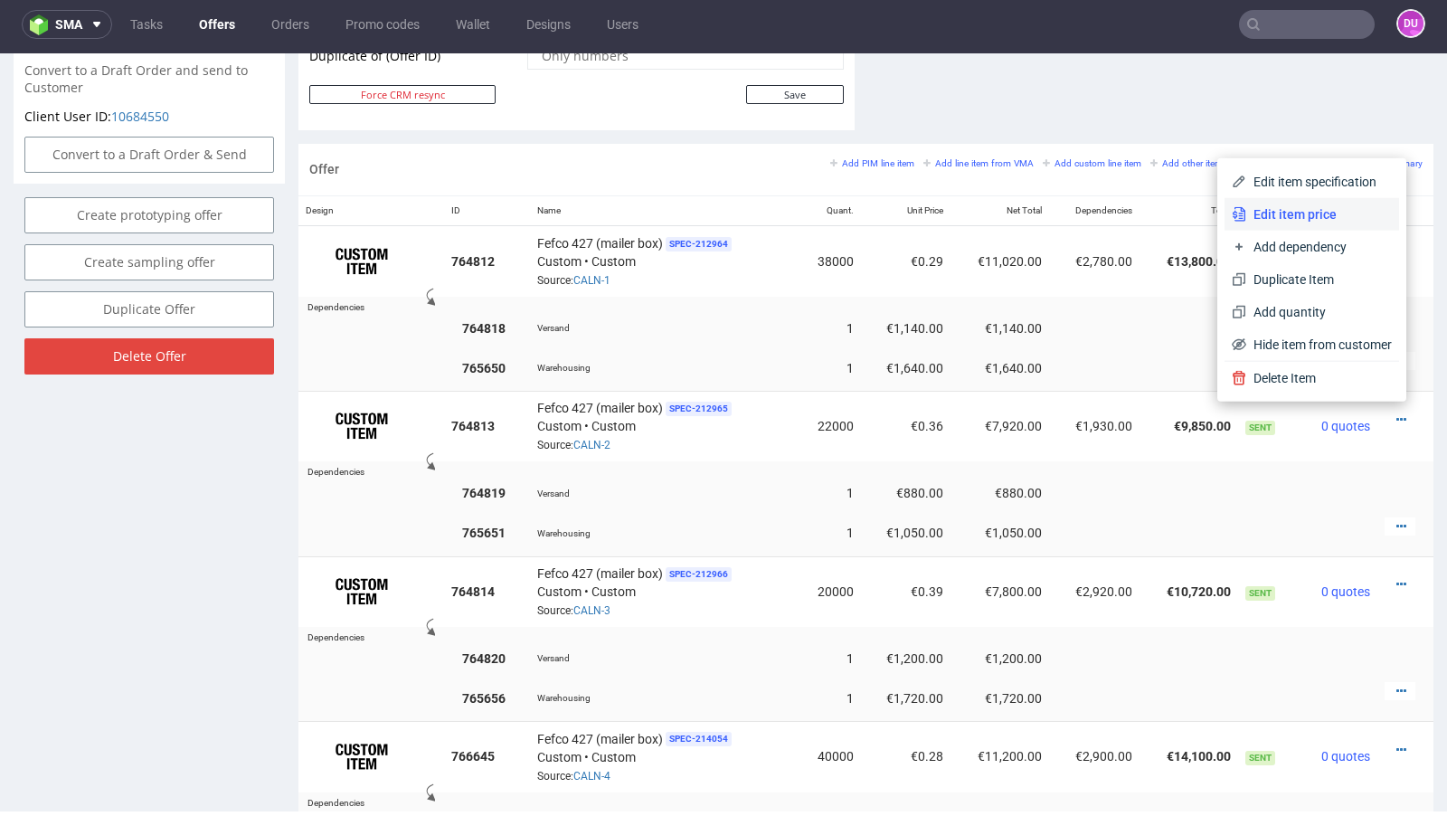
click at [1283, 209] on span "Edit item price" at bounding box center [1319, 214] width 146 height 18
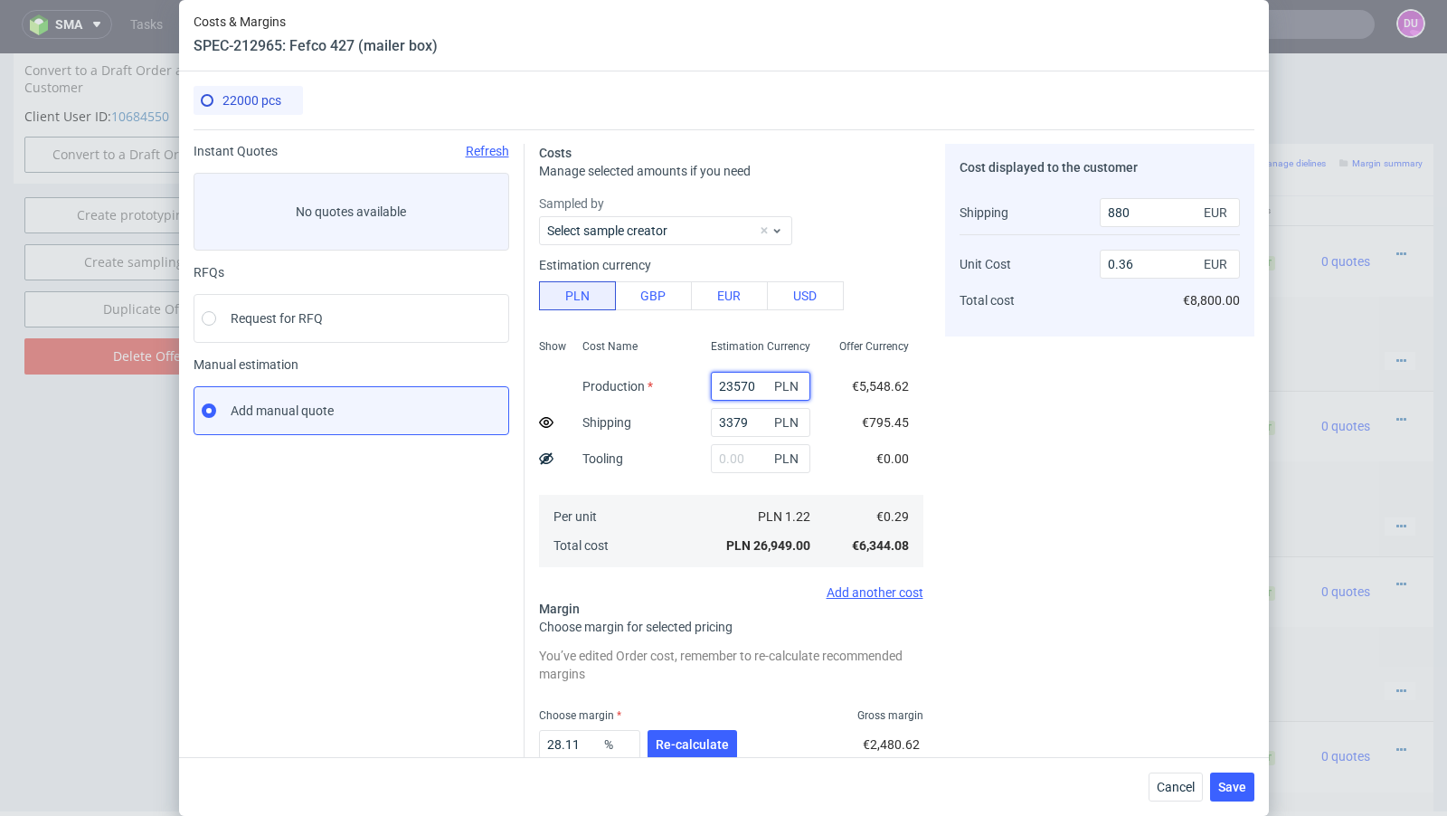
click at [728, 394] on input "23570" at bounding box center [760, 386] width 99 height 29
paste input "130.0"
type input "23130"
click at [306, 566] on div "Instant Quotes Refresh No quotes available RFQs Request for RFQ Manual estimati…" at bounding box center [359, 500] width 331 height 713
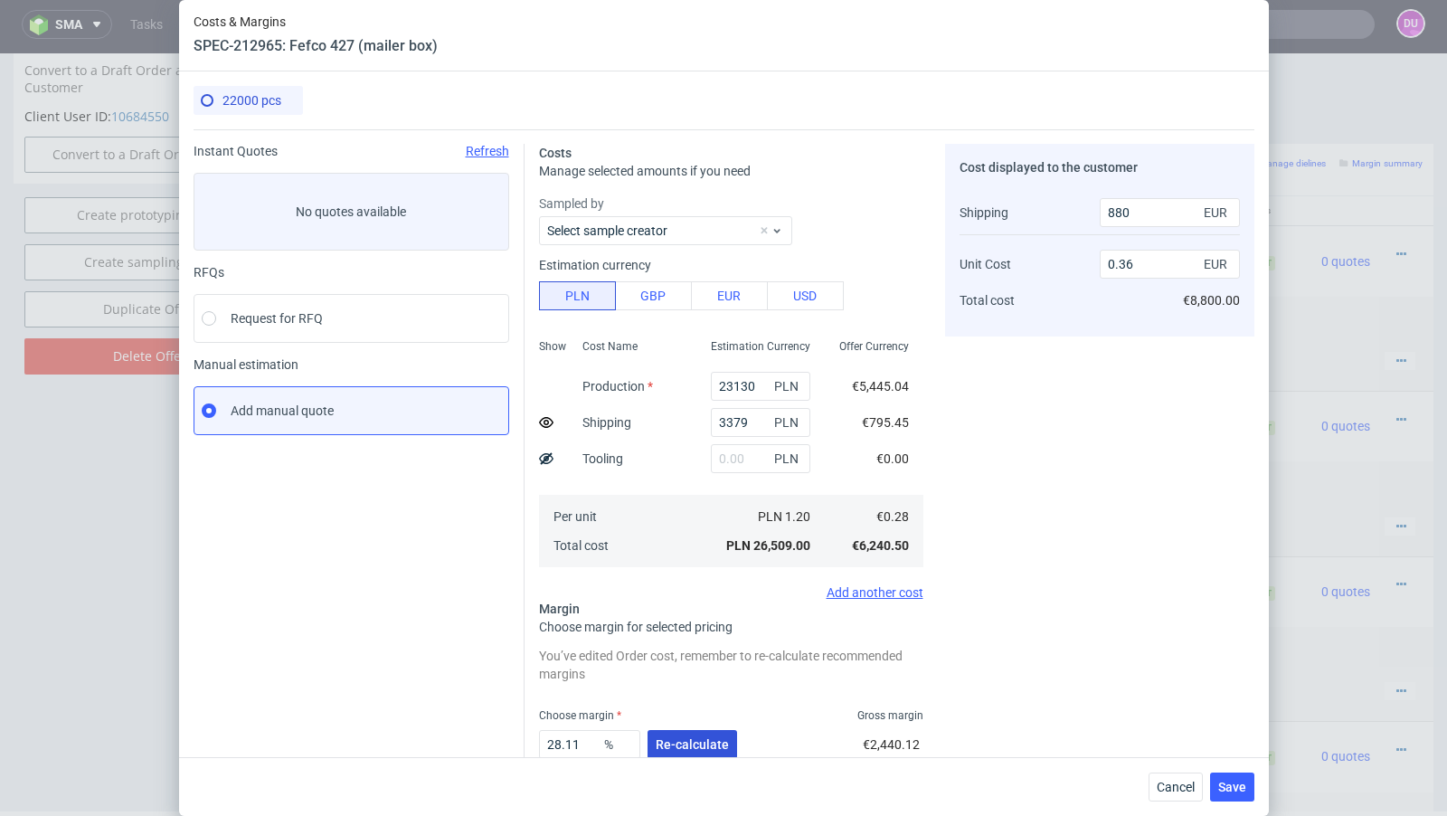
click at [674, 738] on span "Re-calculate" at bounding box center [692, 744] width 73 height 13
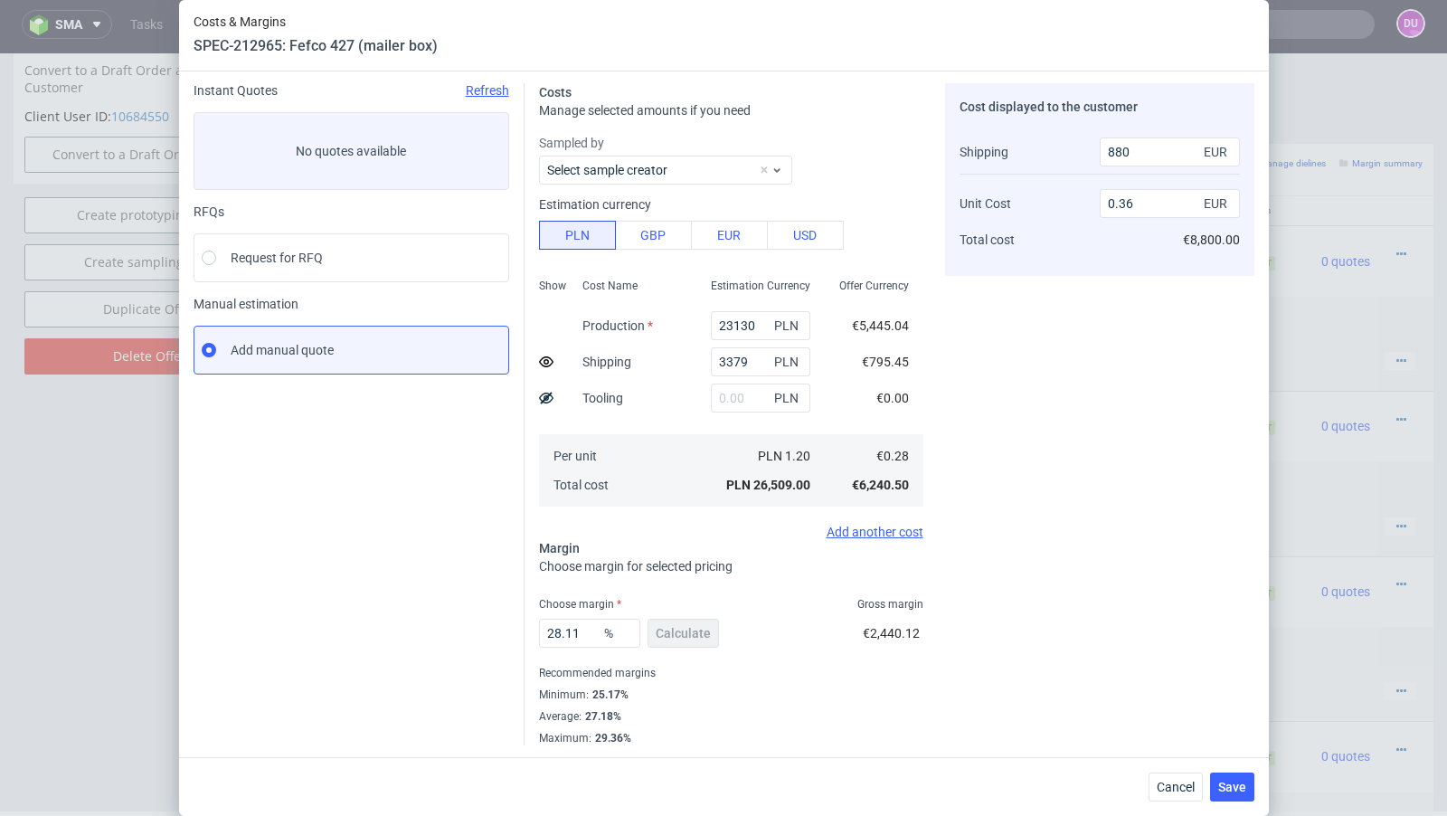
scroll to position [62, 0]
drag, startPoint x: 587, startPoint y: 632, endPoint x: 516, endPoint y: 622, distance: 72.1
click at [516, 622] on div "Instant Quotes Refresh No quotes available RFQs Request for RFQ Manual estimati…" at bounding box center [724, 406] width 1061 height 677
type input "29.99"
type input "0.37"
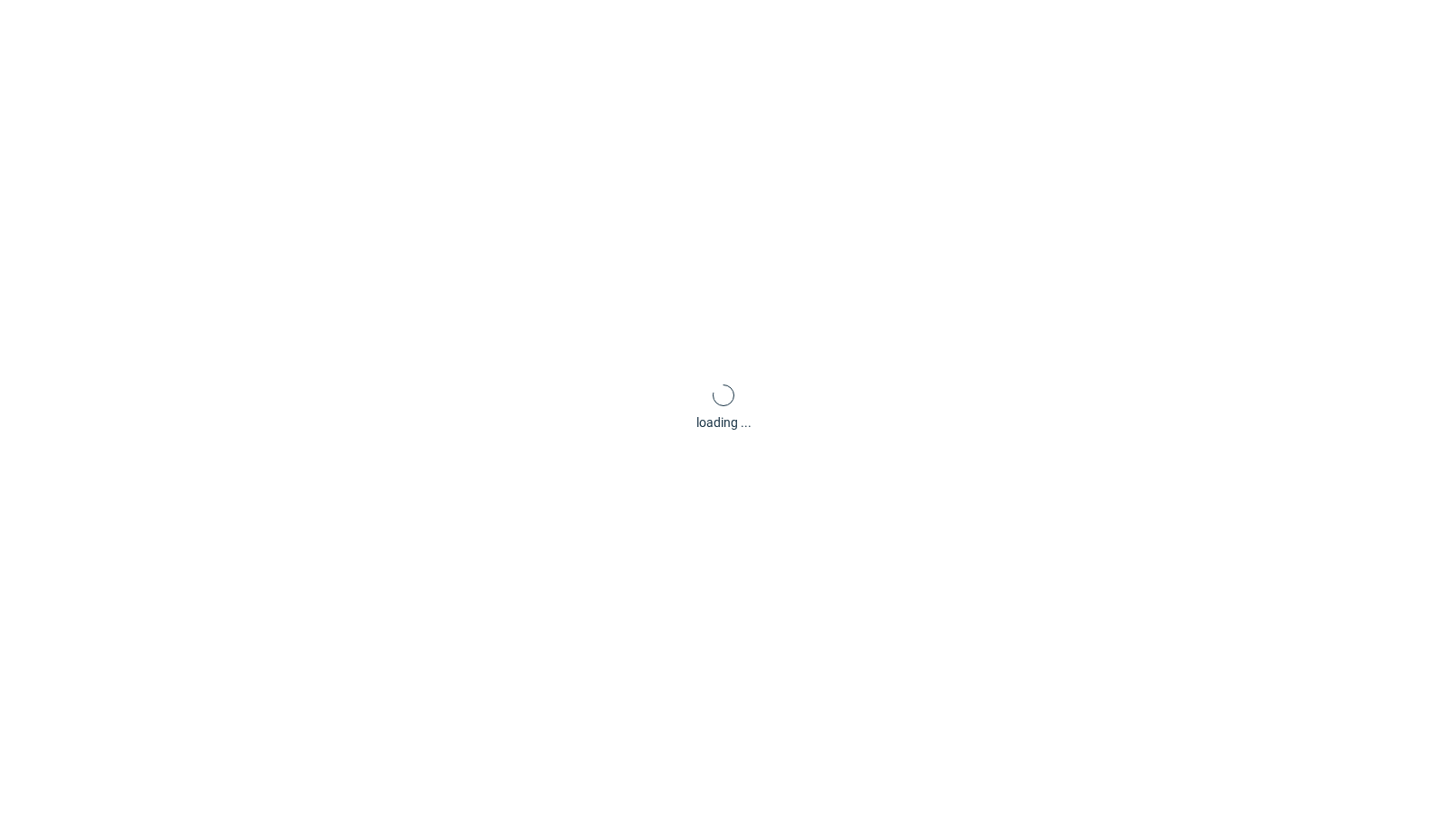
type input "29.3"
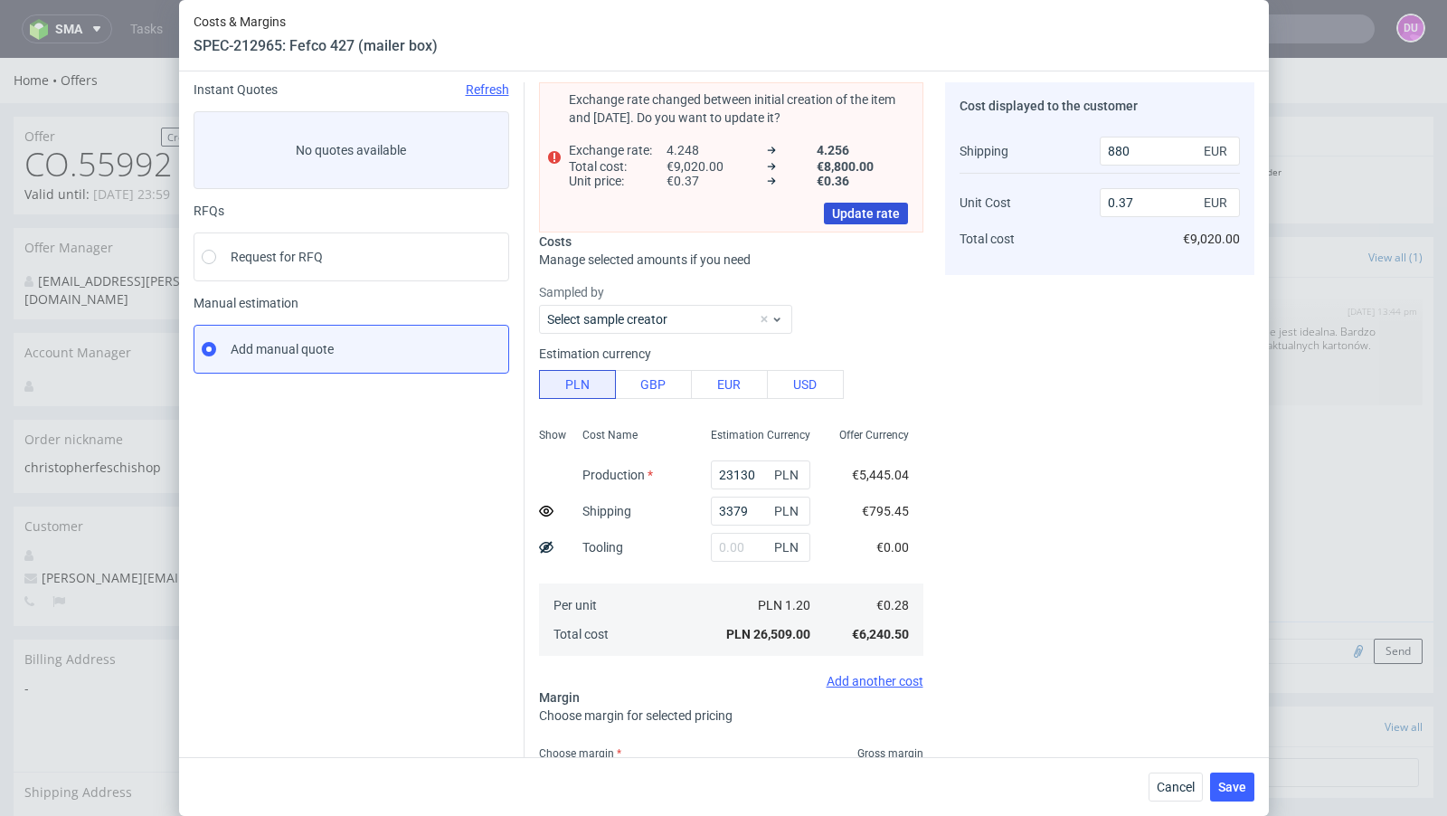
click at [877, 209] on span "Update rate" at bounding box center [866, 213] width 68 height 13
type input "0.36"
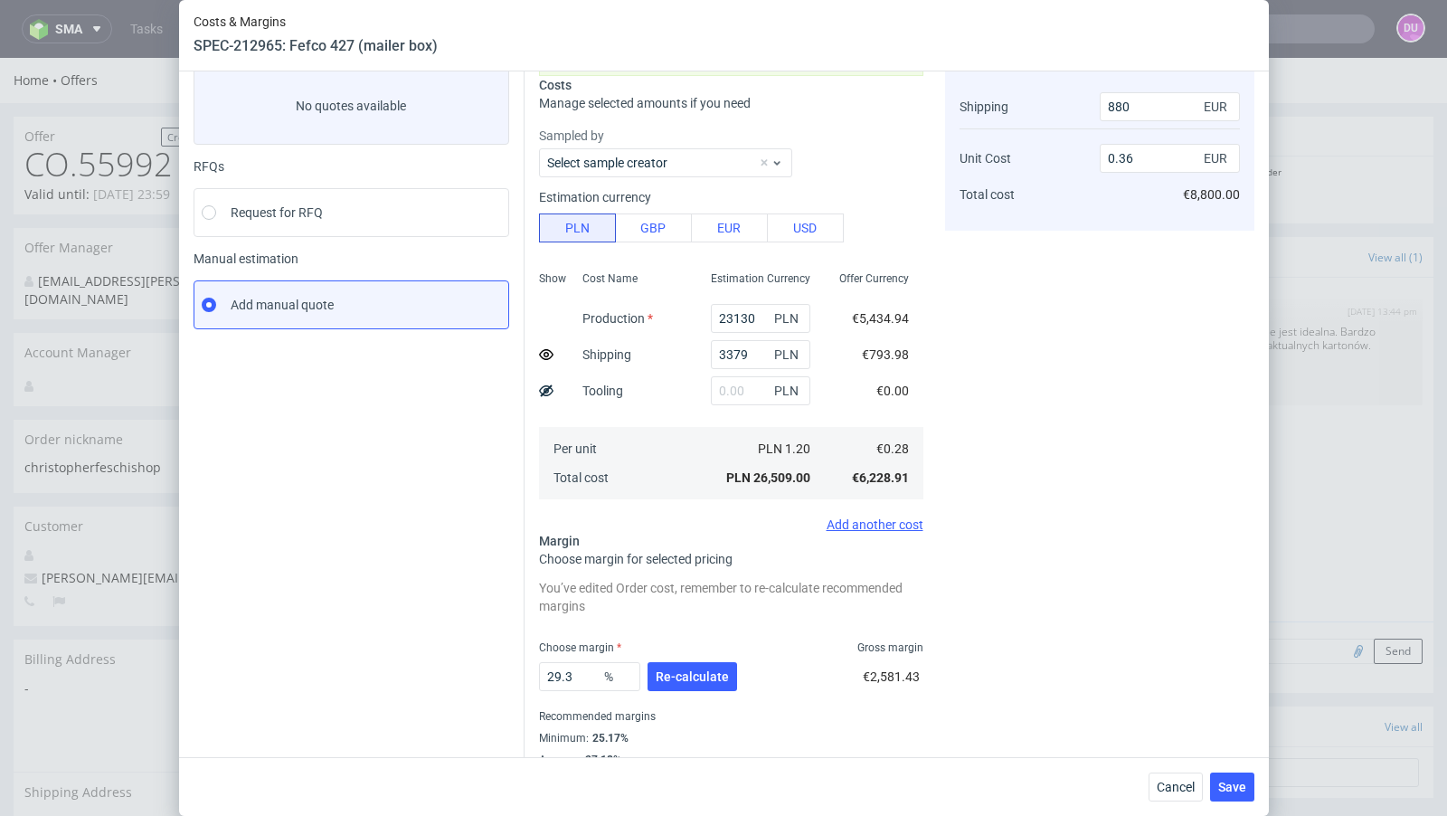
scroll to position [133, 0]
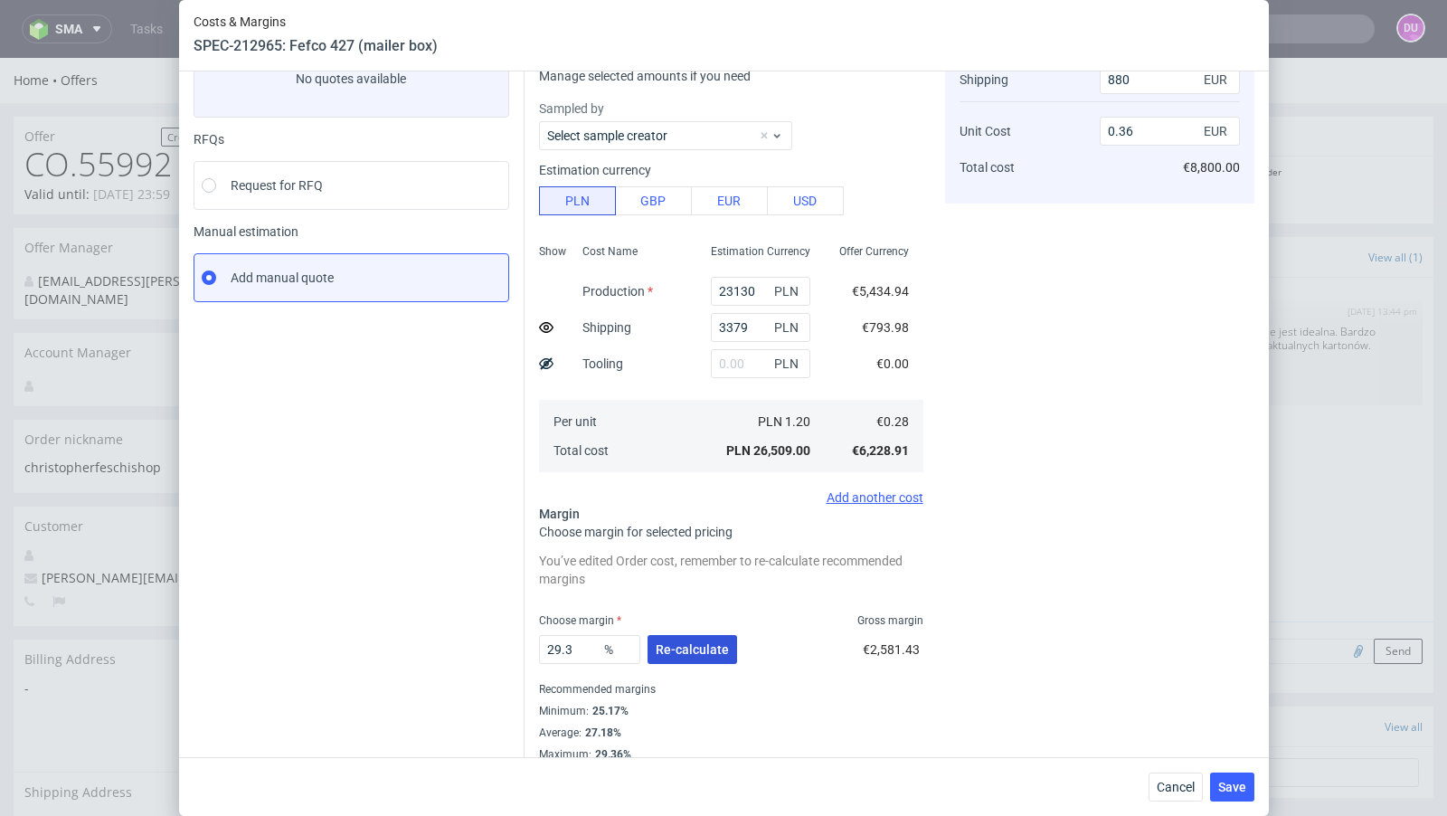
click at [667, 648] on span "Re-calculate" at bounding box center [692, 649] width 73 height 13
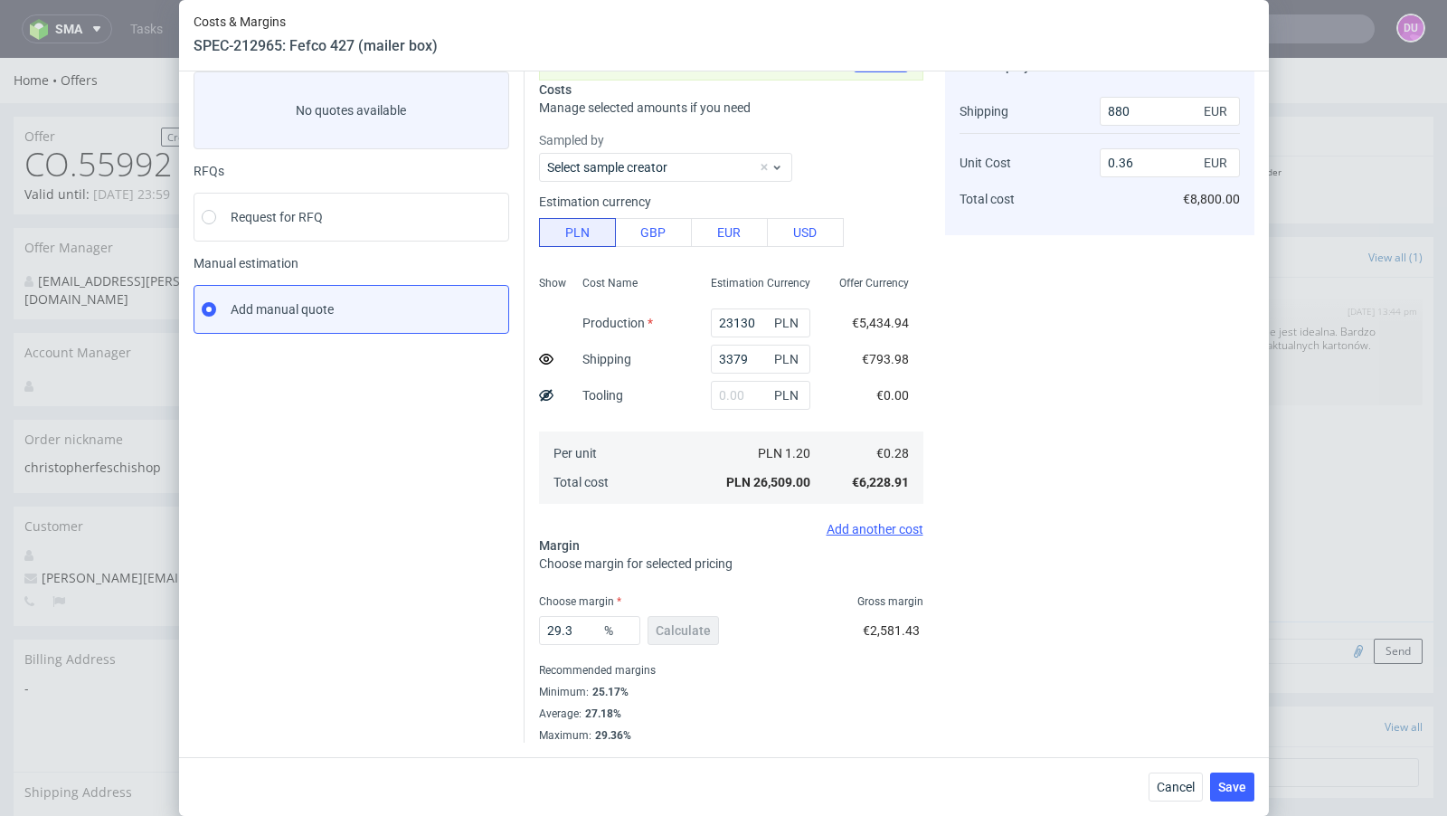
scroll to position [99, 0]
click at [582, 632] on input "29.3" at bounding box center [589, 632] width 101 height 29
type input "29.6"
type input "0.37"
type input "29.4"
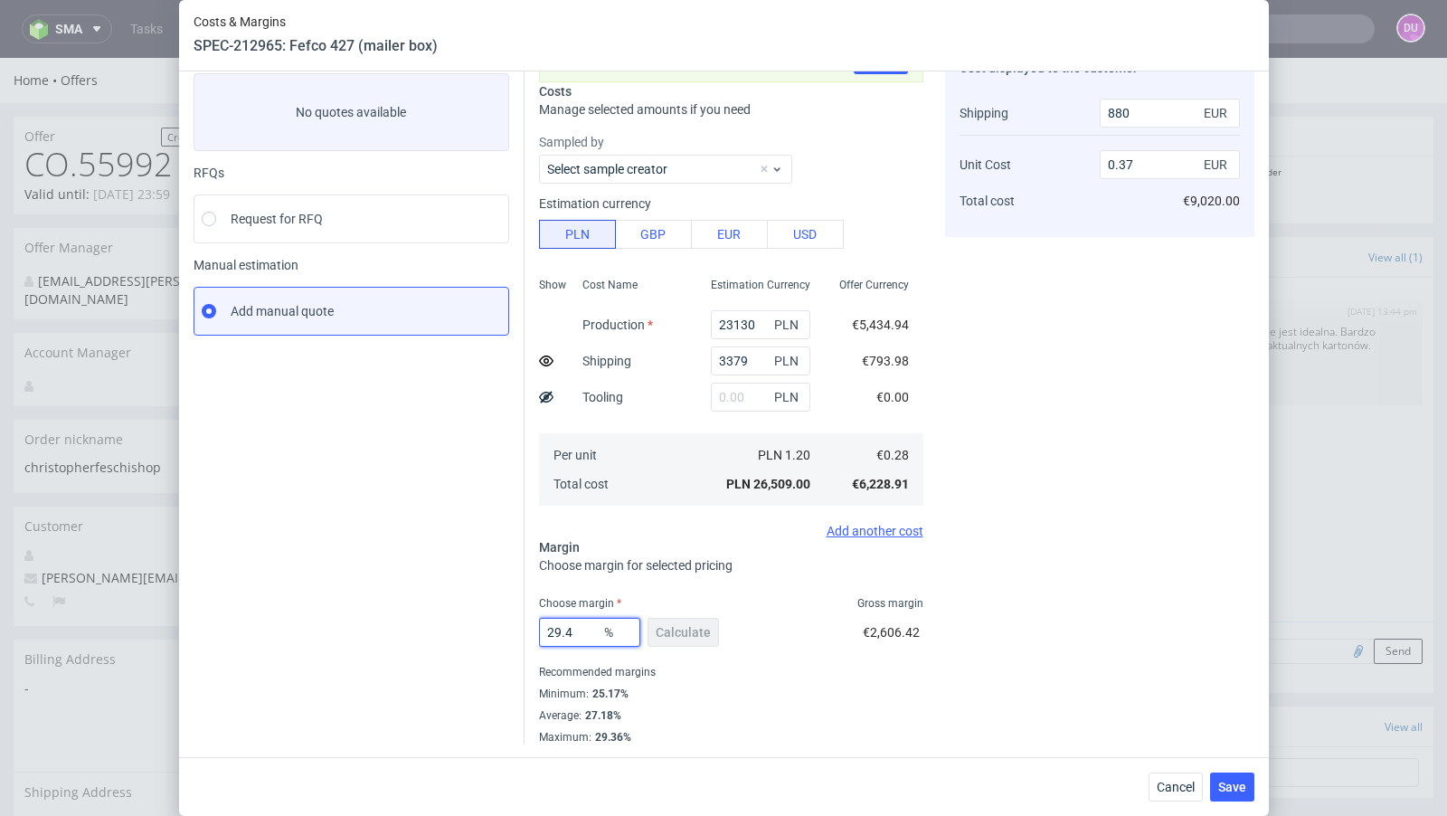
type input "0.36"
type input "29.44"
type input "0.37"
type input "29.4"
type input "0.36"
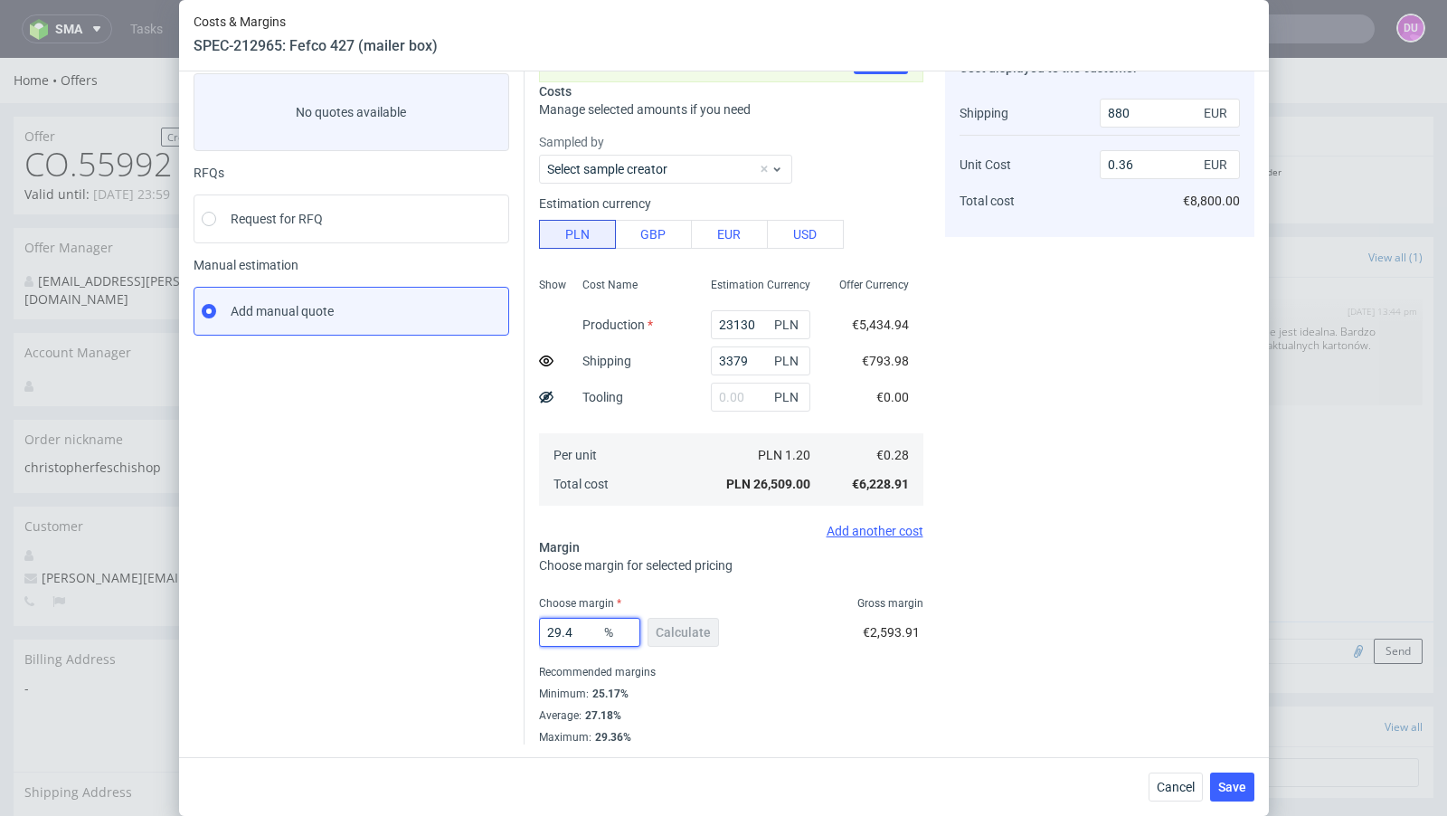
type input "29.4"
click at [413, 606] on div "Instant Quotes Refresh No quotes available RFQs Request for RFQ Manual estimati…" at bounding box center [359, 394] width 331 height 700
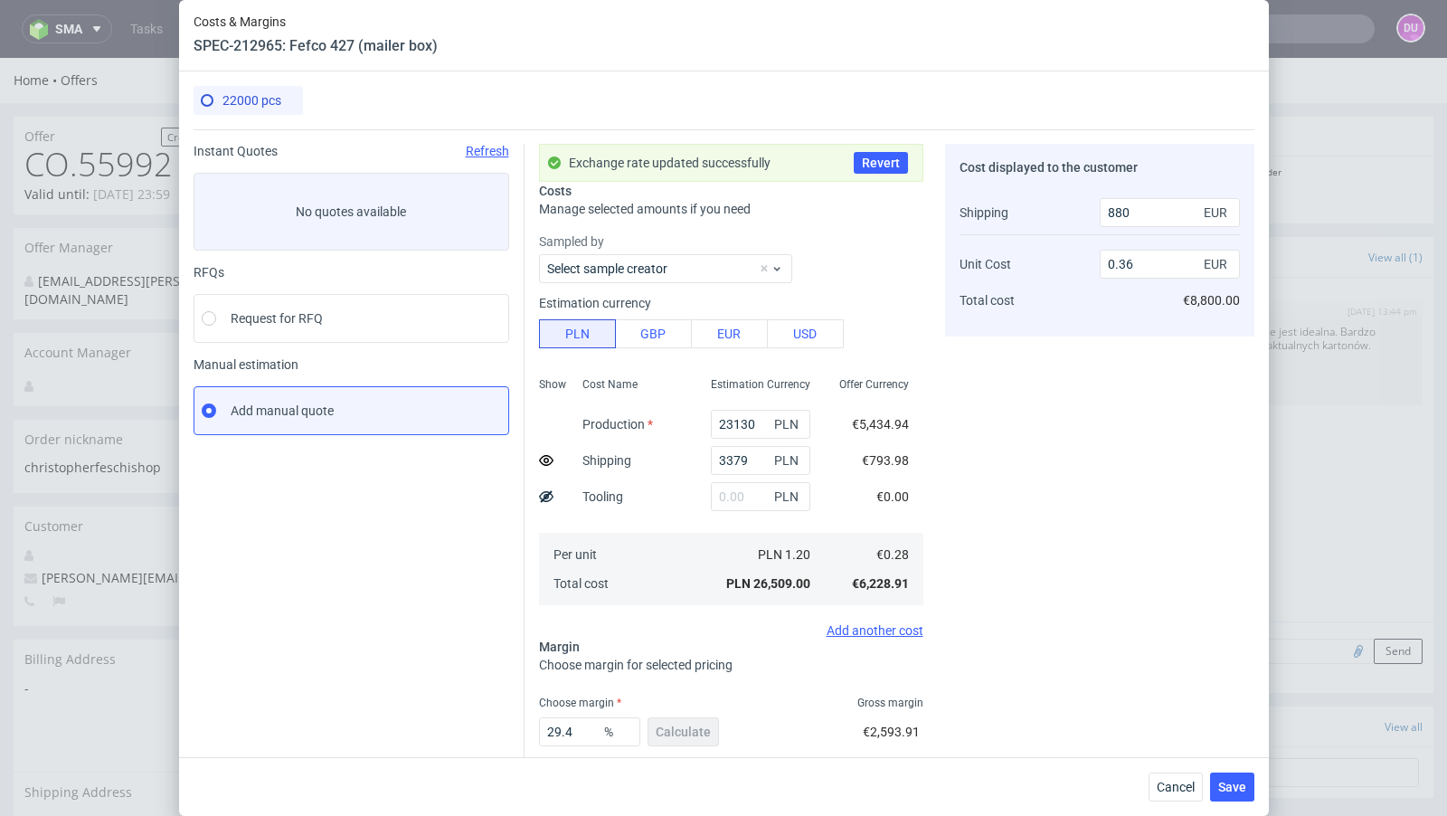
scroll to position [99, 0]
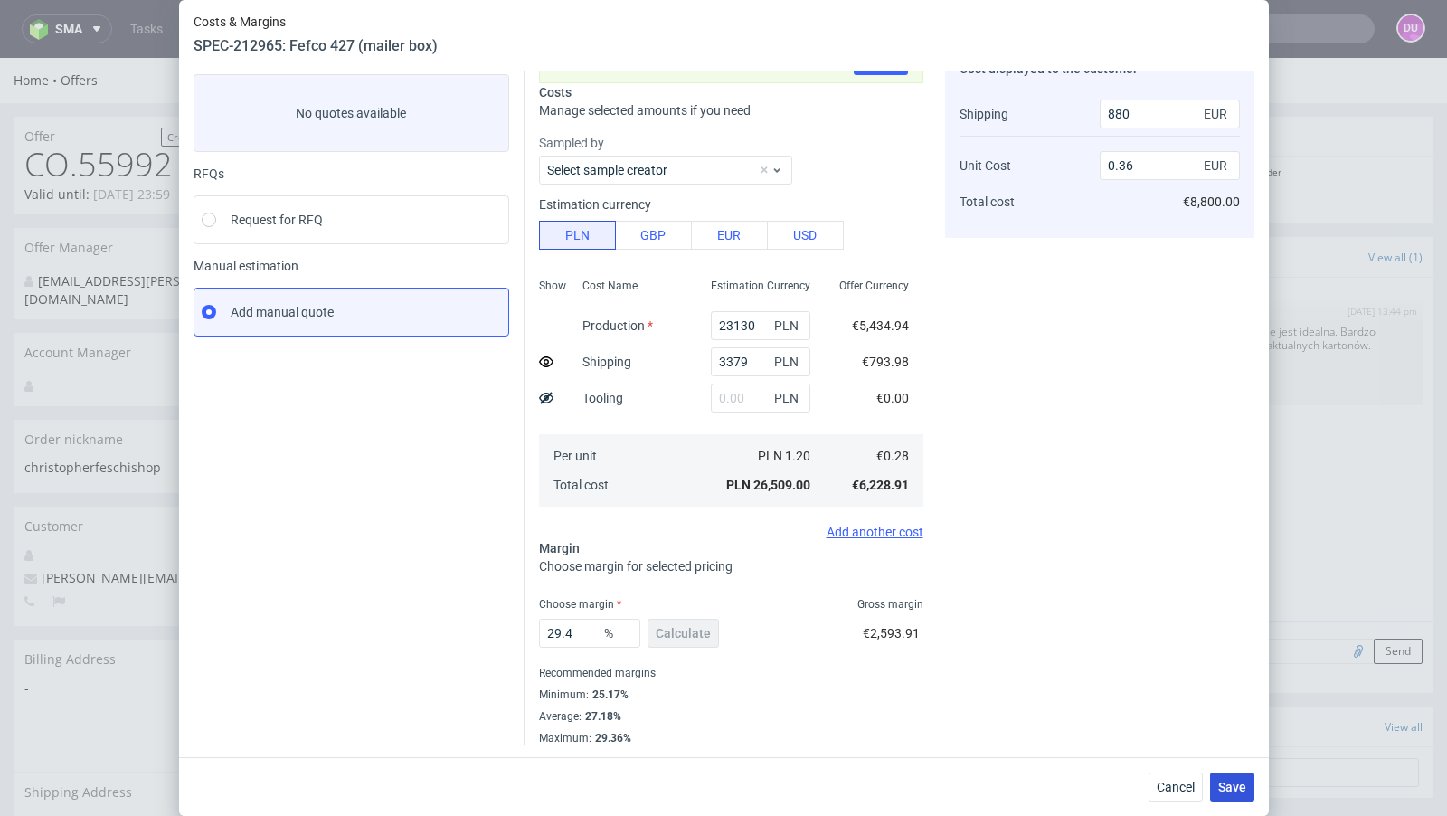
click at [1233, 791] on span "Save" at bounding box center [1232, 787] width 28 height 13
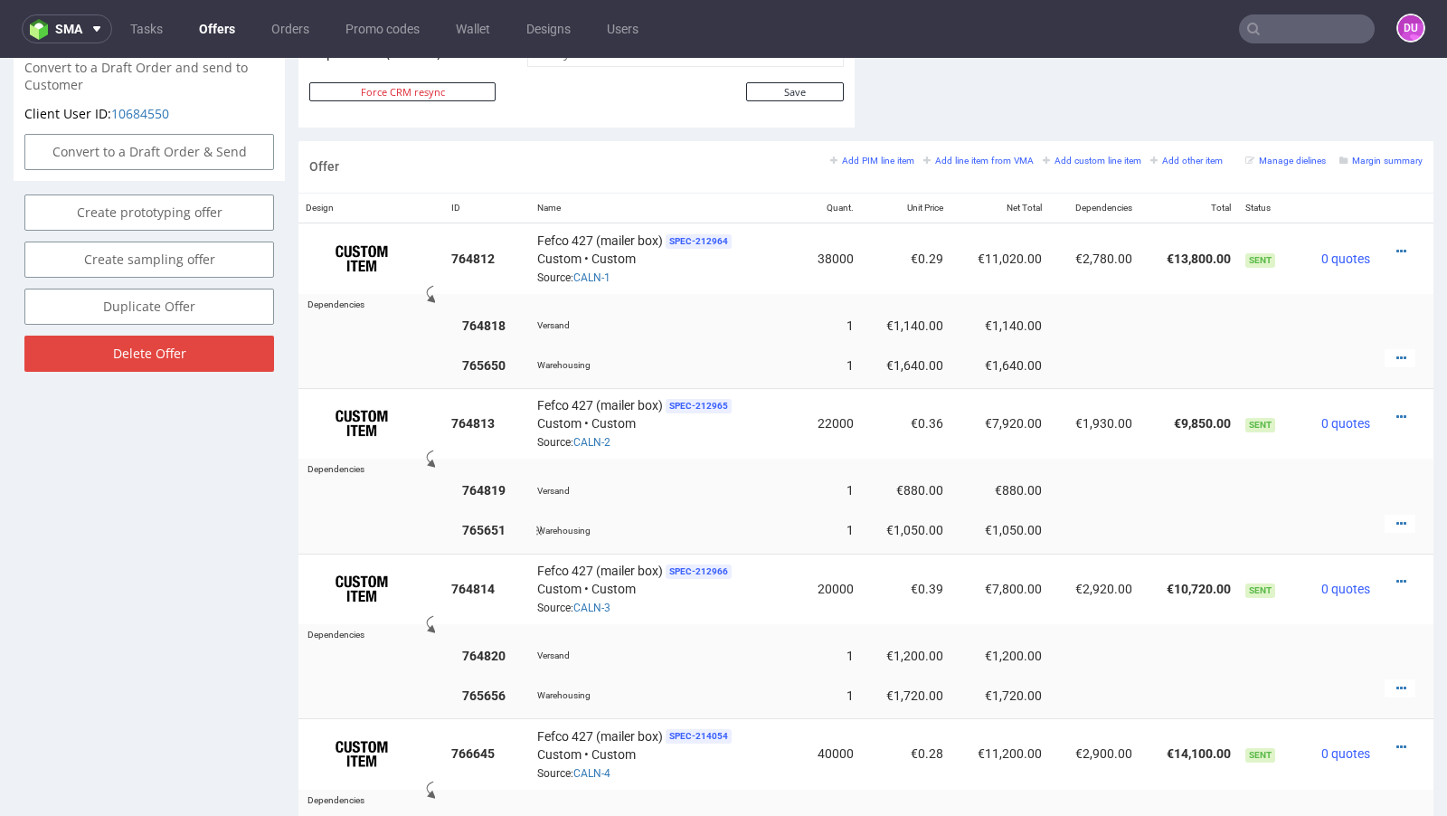
scroll to position [1022, 0]
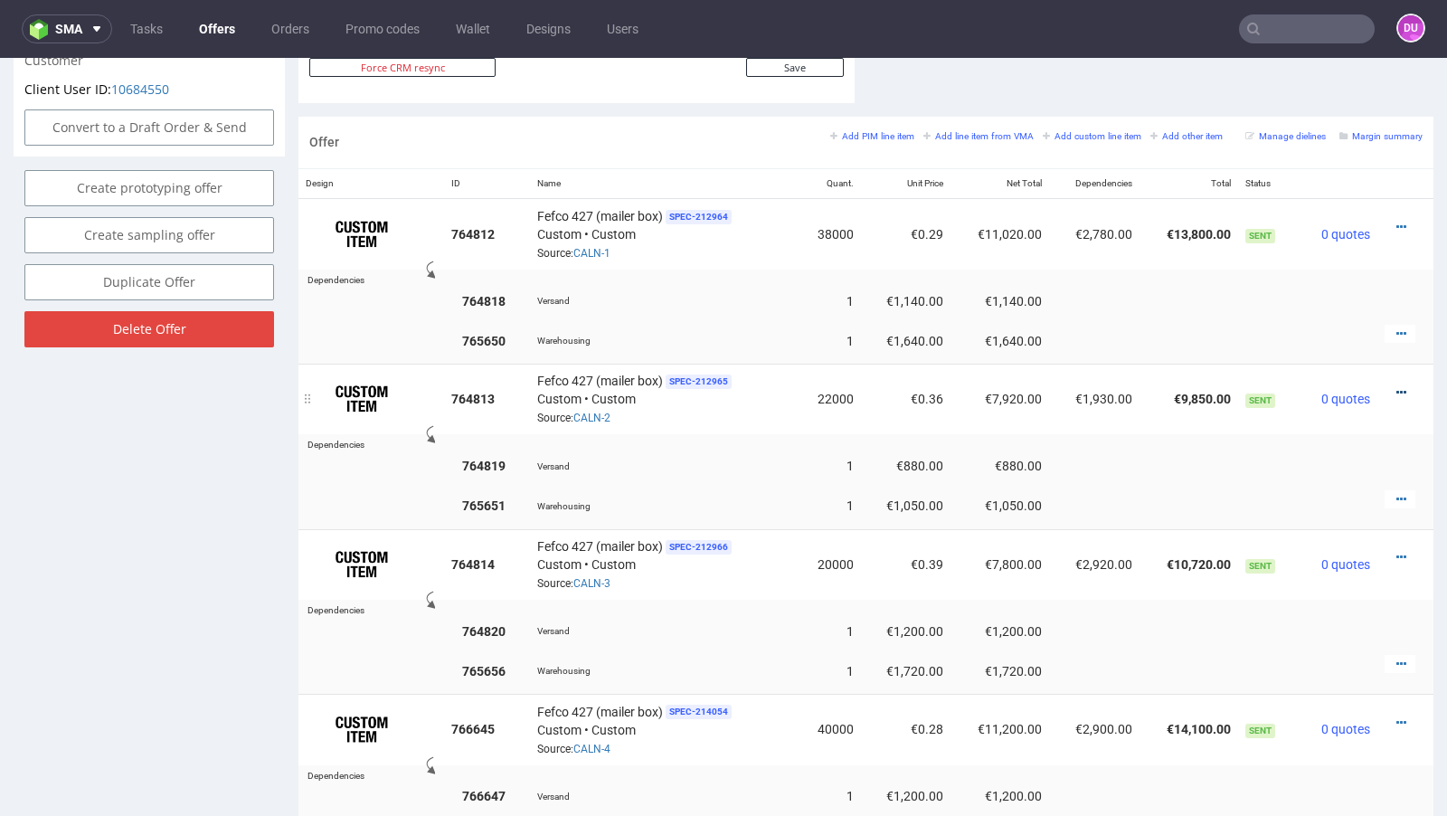
click at [1396, 386] on icon at bounding box center [1401, 392] width 10 height 13
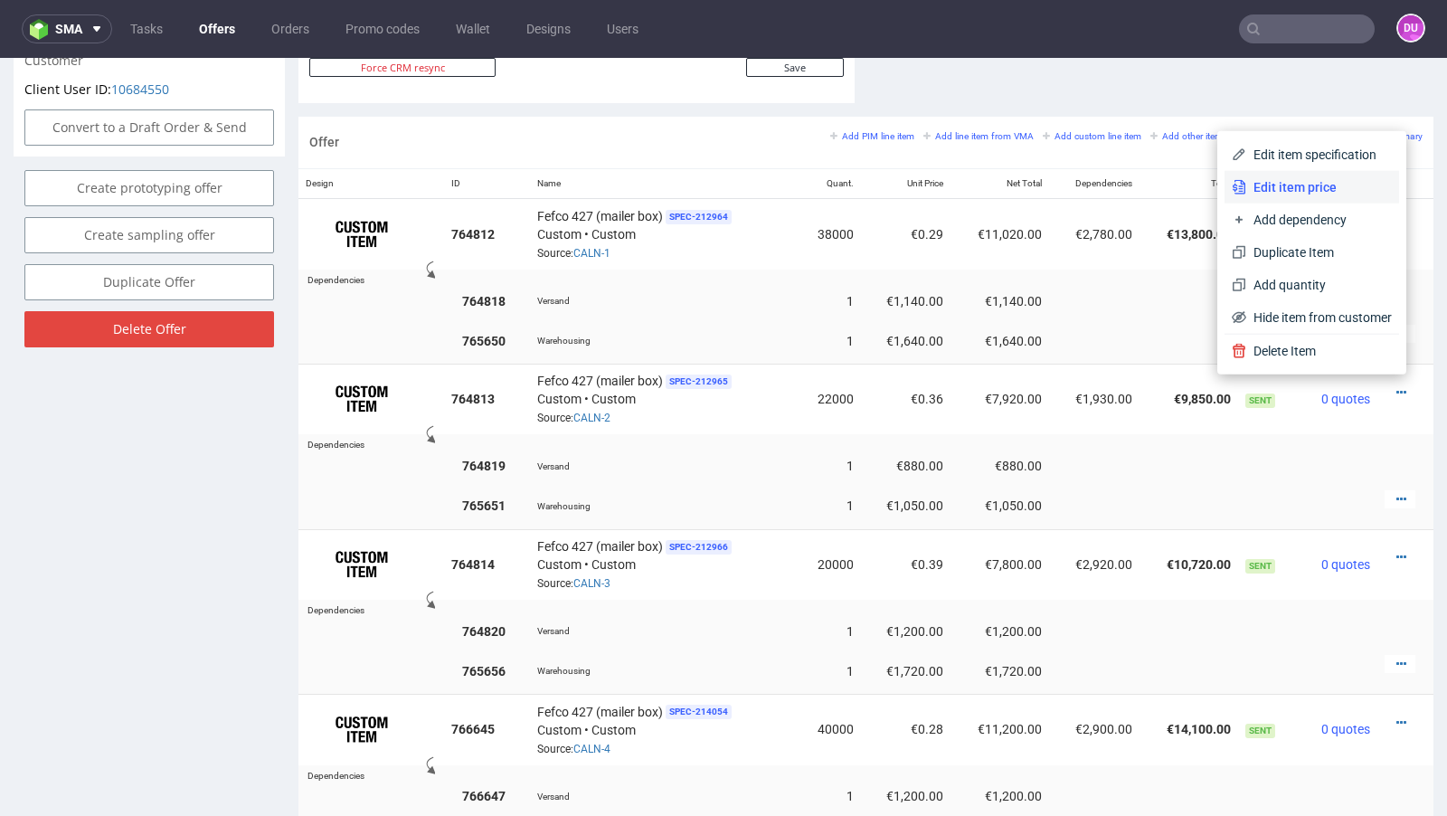
click at [1303, 197] on li "Edit item price" at bounding box center [1312, 187] width 175 height 33
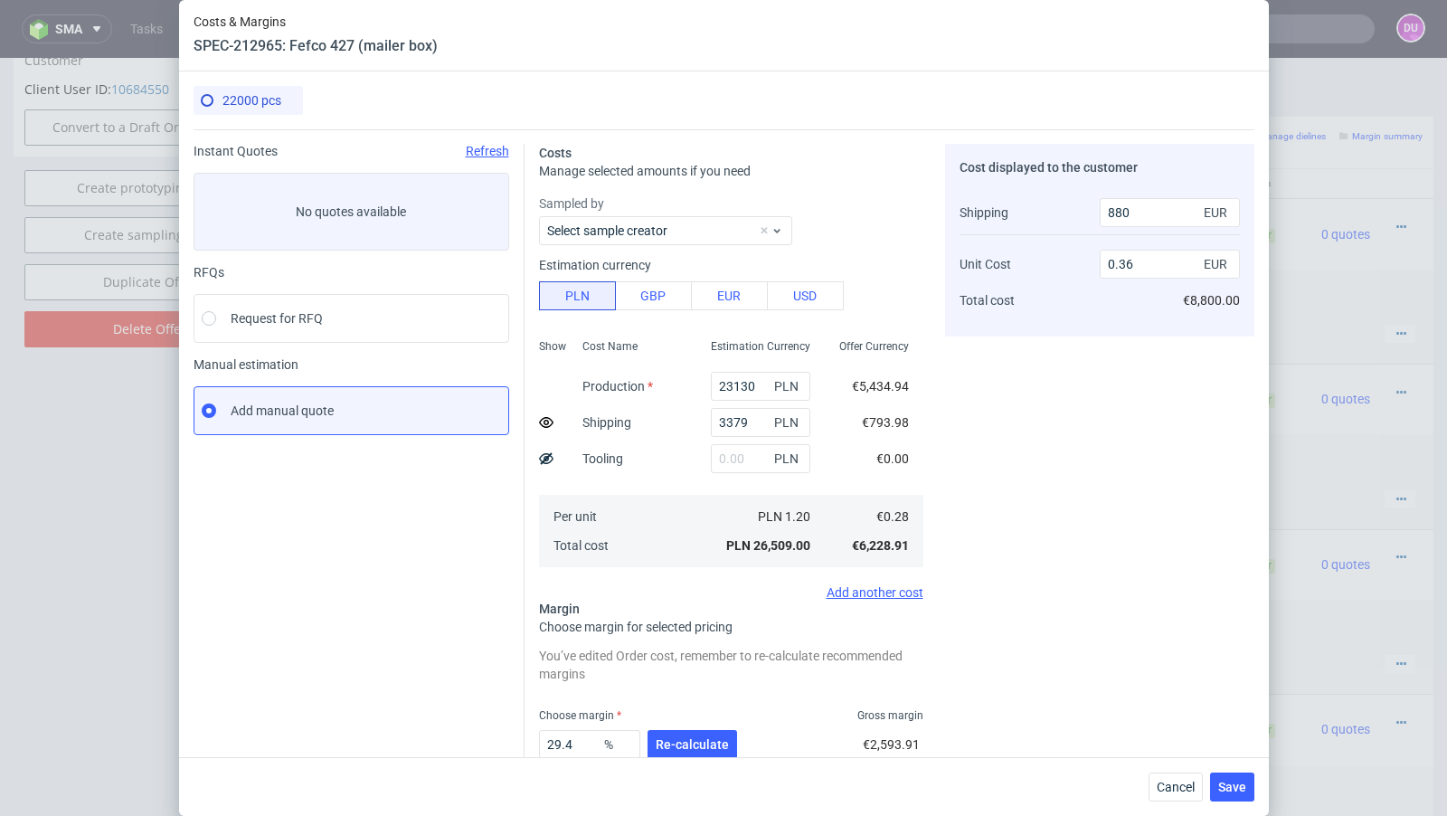
scroll to position [76, 0]
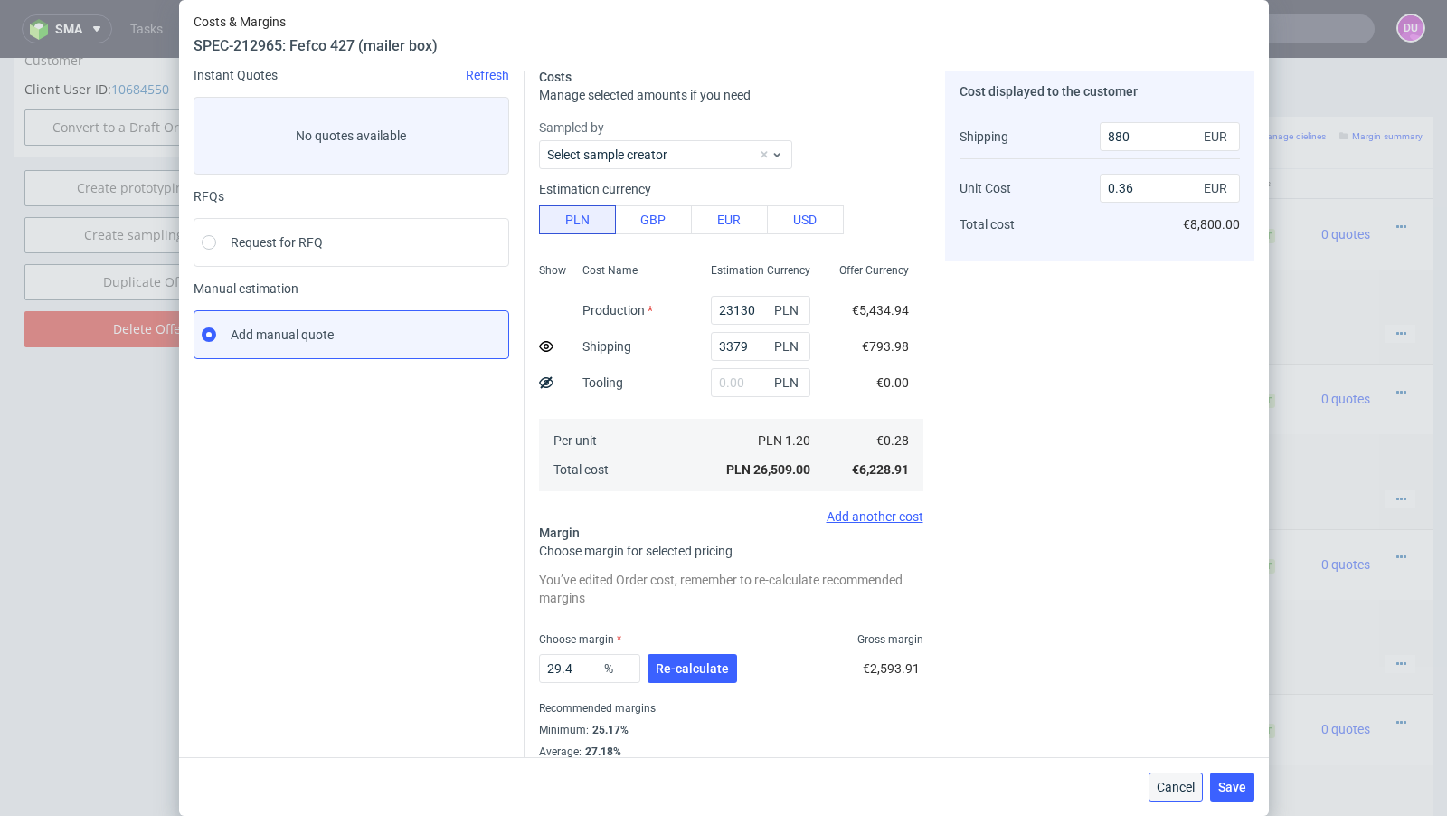
click at [1165, 781] on span "Cancel" at bounding box center [1176, 787] width 38 height 13
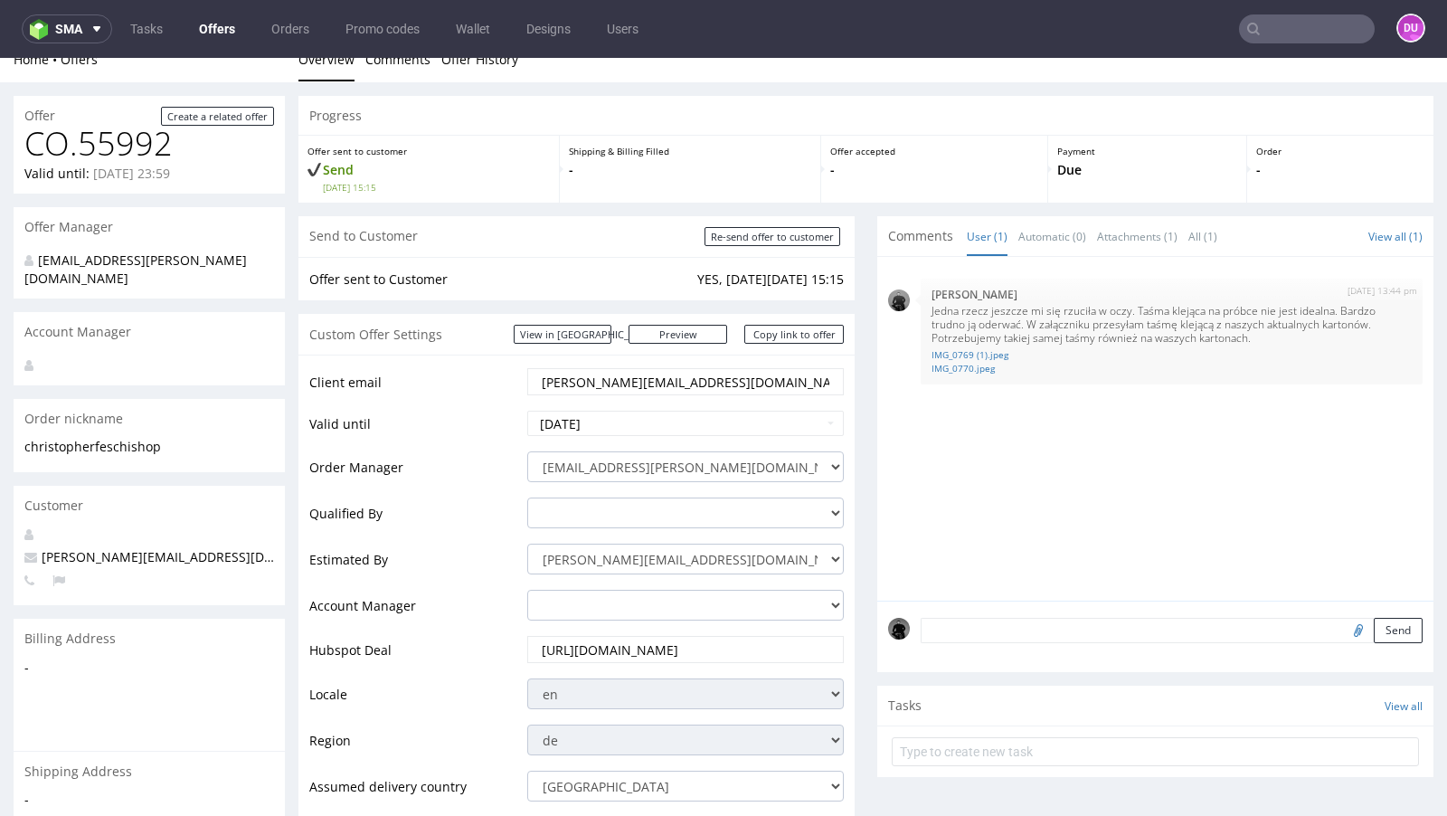
scroll to position [0, 0]
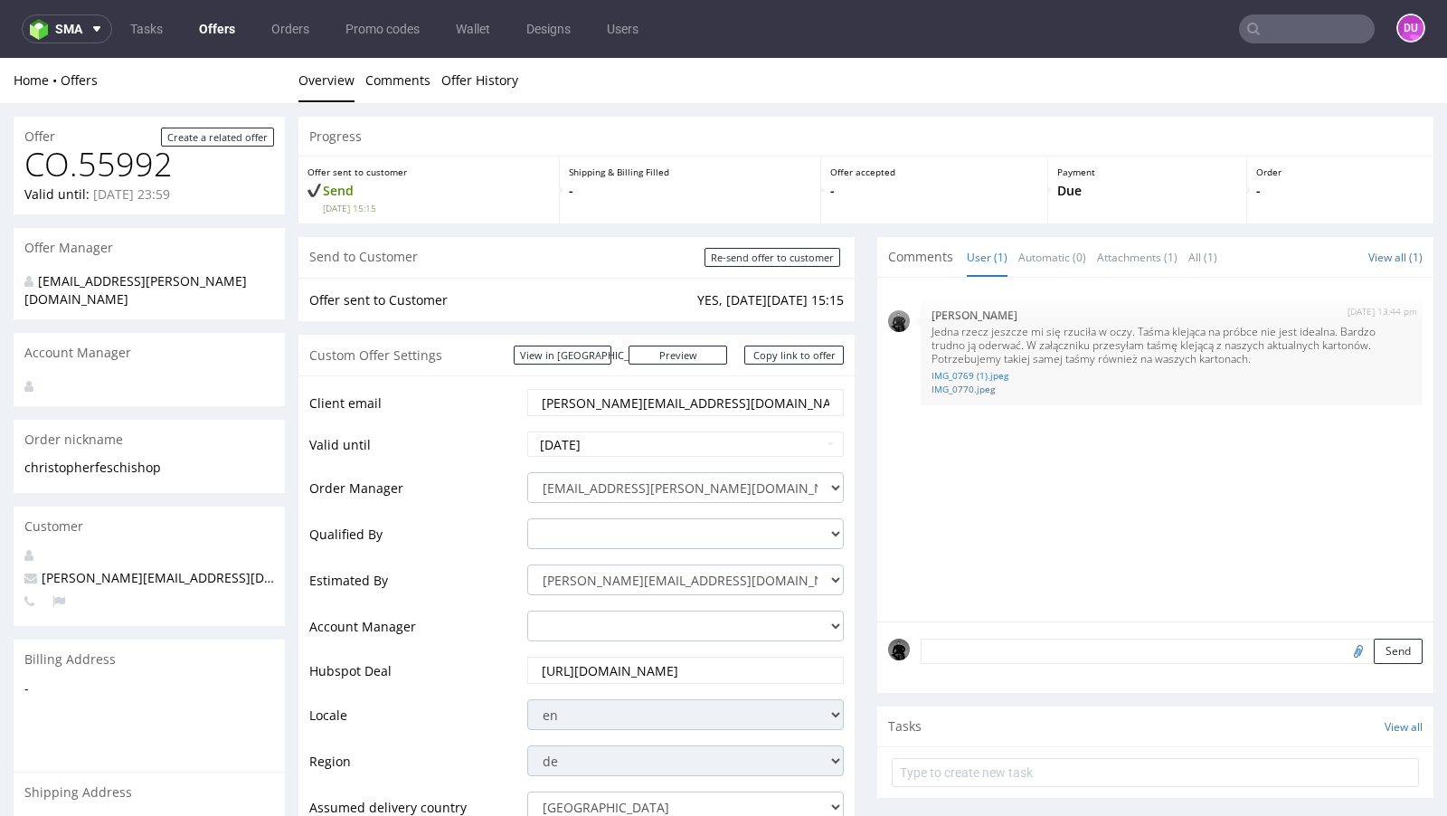
click at [98, 569] on span "[PERSON_NAME][EMAIL_ADDRESS][DOMAIN_NAME]" at bounding box center [189, 577] width 330 height 17
copy span "[PERSON_NAME][EMAIL_ADDRESS][DOMAIN_NAME]"
click at [197, 34] on link "Offers" at bounding box center [217, 28] width 58 height 29
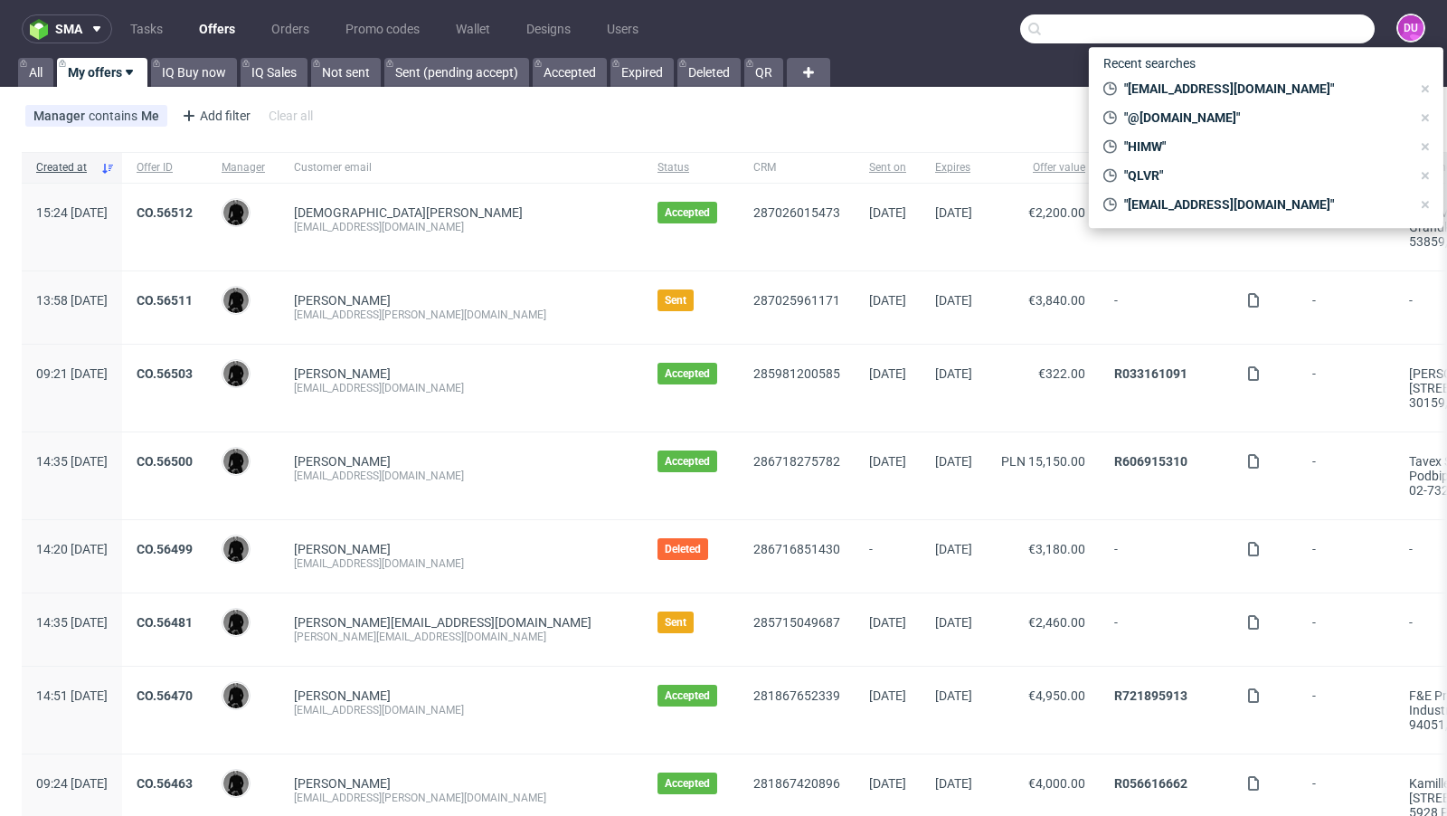
click at [1301, 40] on input "text" at bounding box center [1197, 28] width 355 height 29
paste input "hello@kosibox.no"
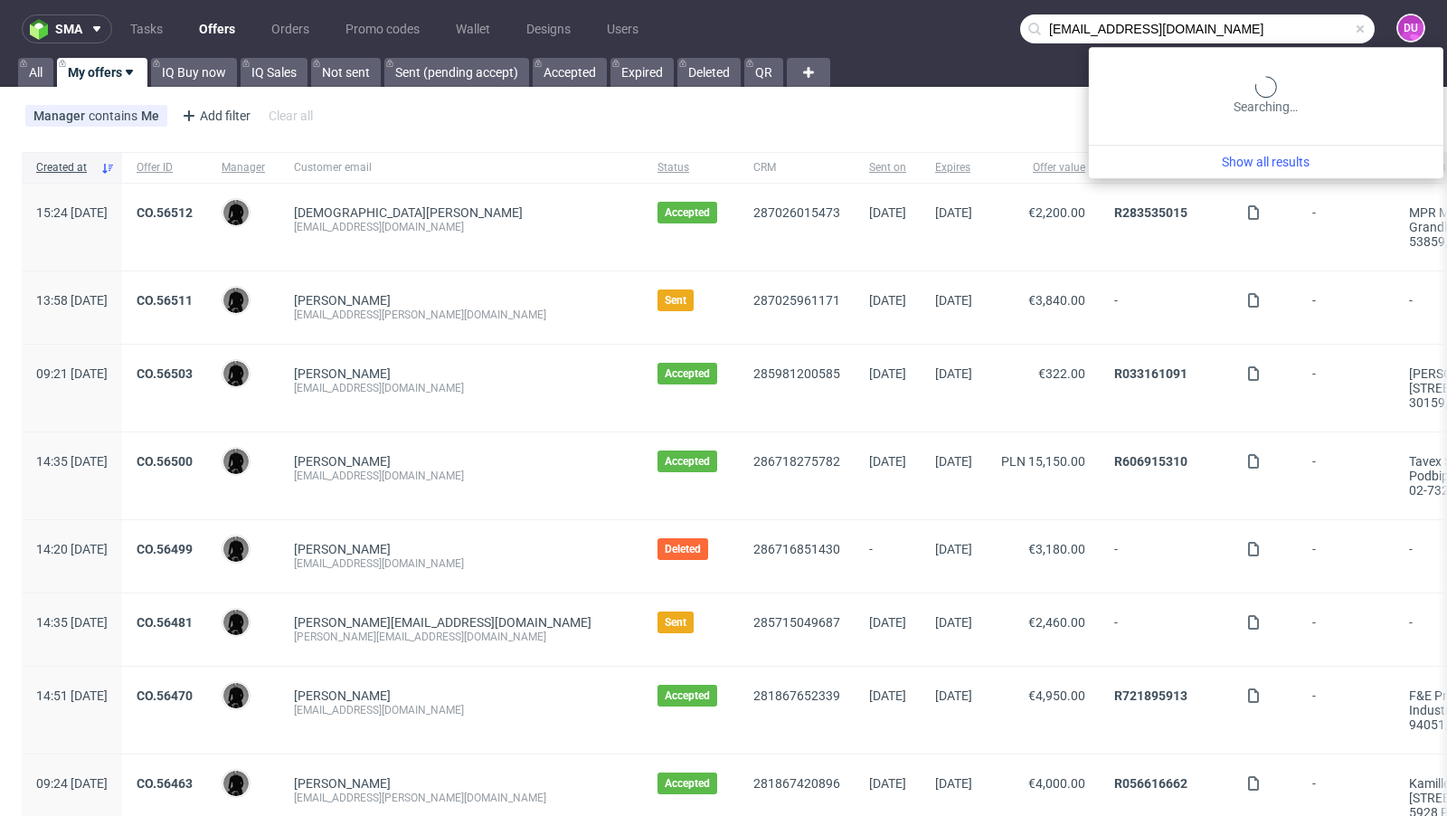
type input "hello@kosibox.no"
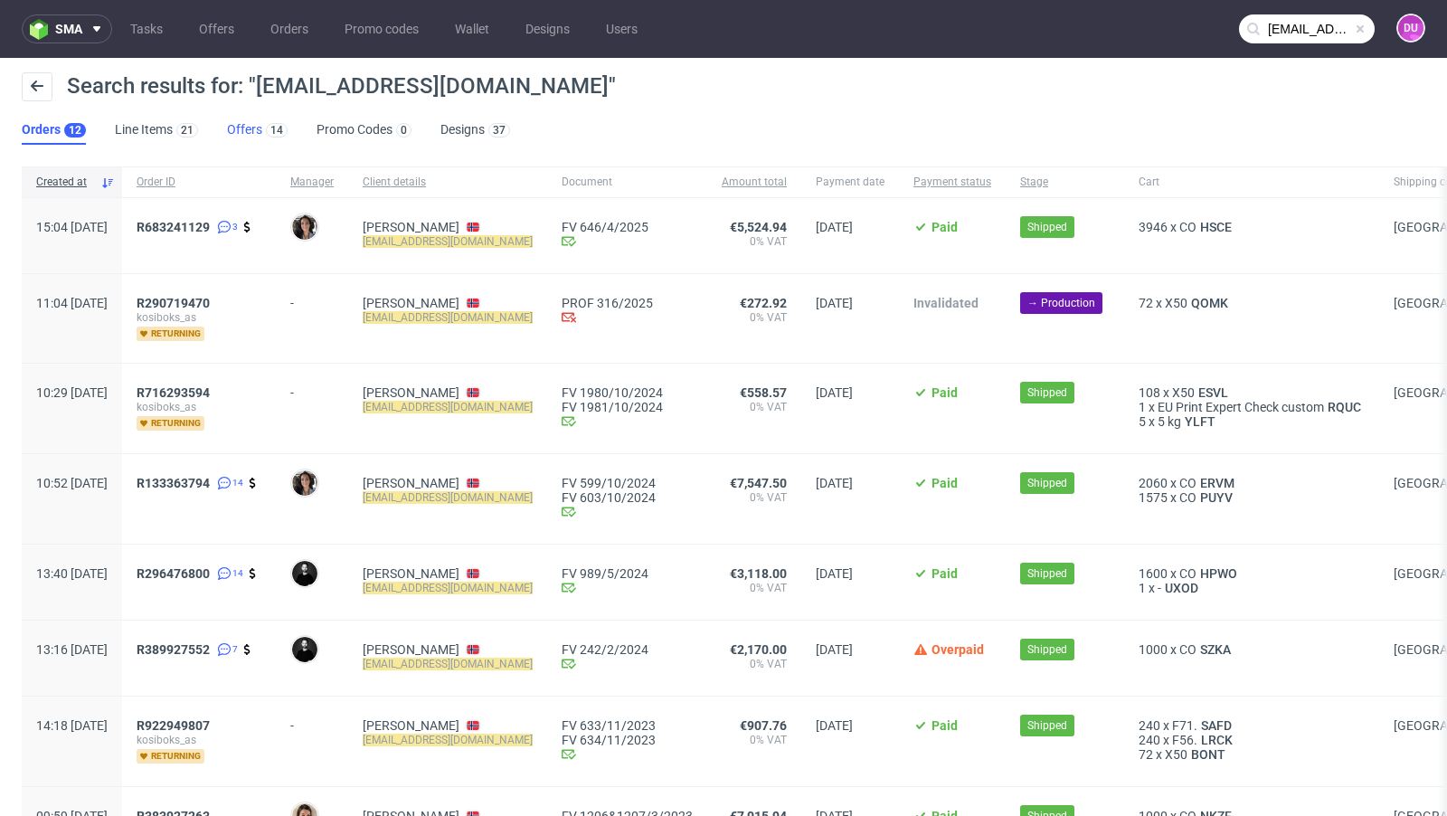
click at [283, 124] on div "14" at bounding box center [274, 129] width 25 height 18
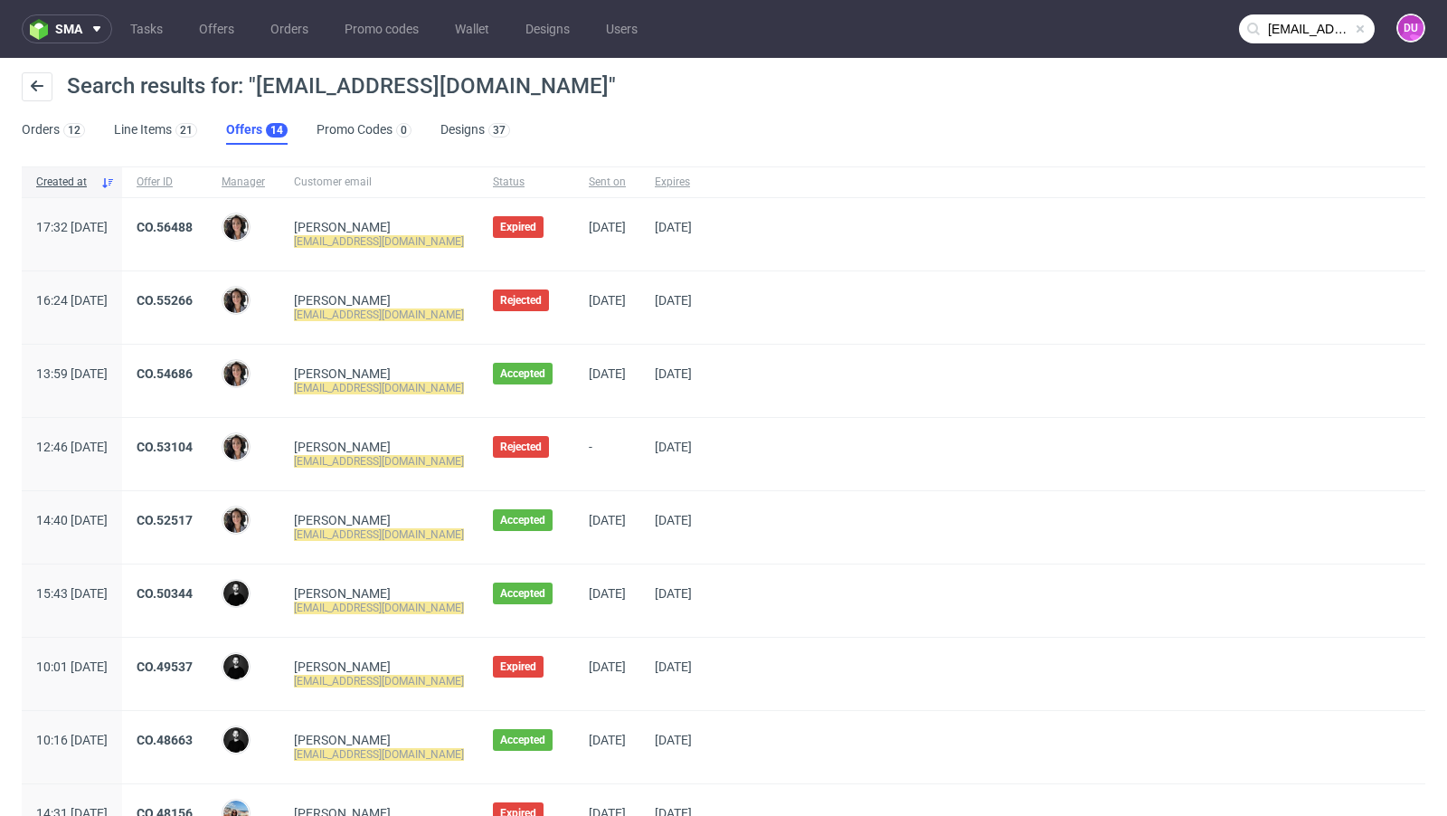
click at [1353, 30] on span at bounding box center [1360, 29] width 14 height 14
click at [1329, 30] on input "text" at bounding box center [1307, 28] width 136 height 29
paste input "ina.augsten@currex.com"
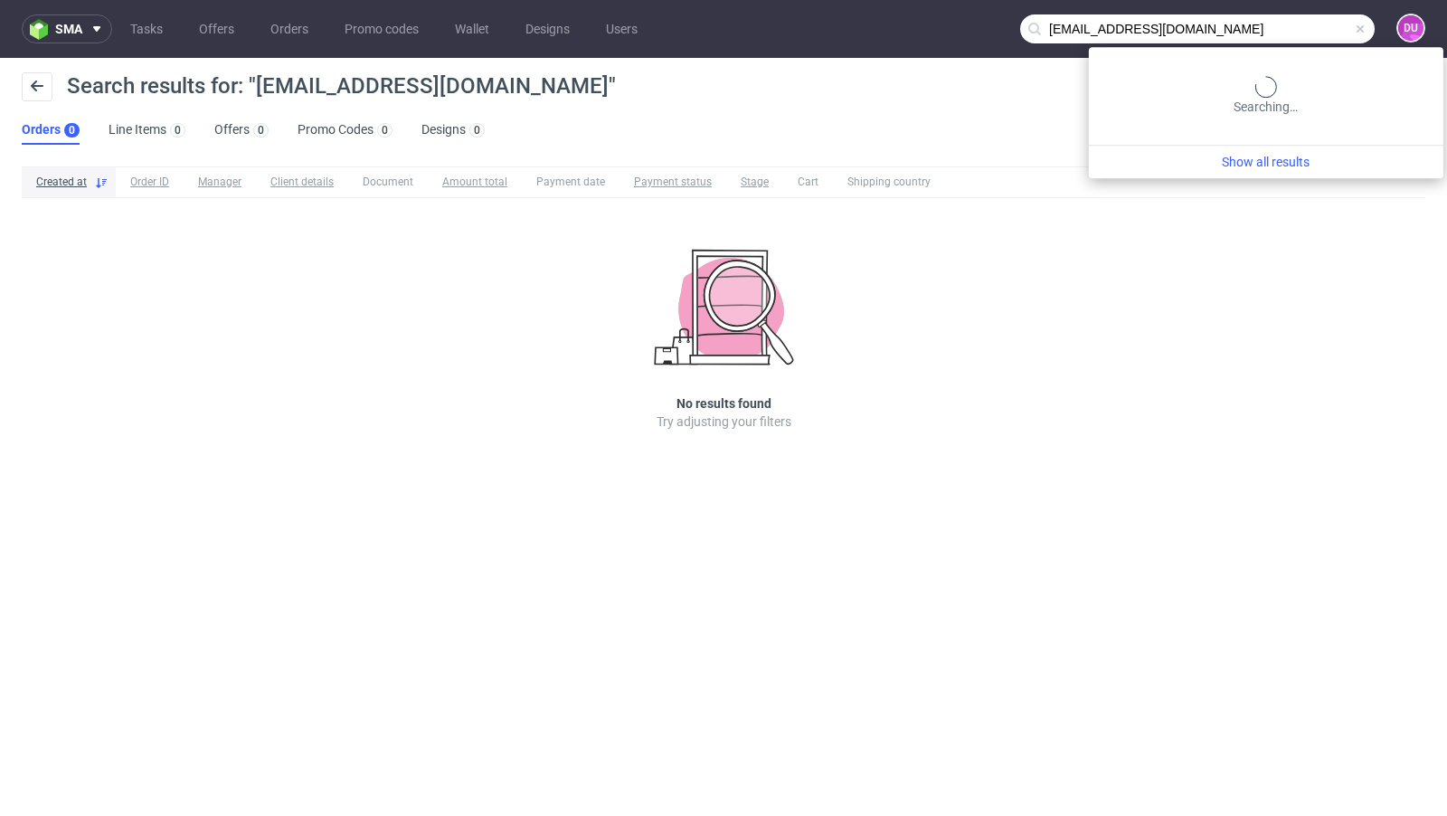
click at [1283, 18] on input "nina.augsten@currex.com" at bounding box center [1197, 28] width 355 height 29
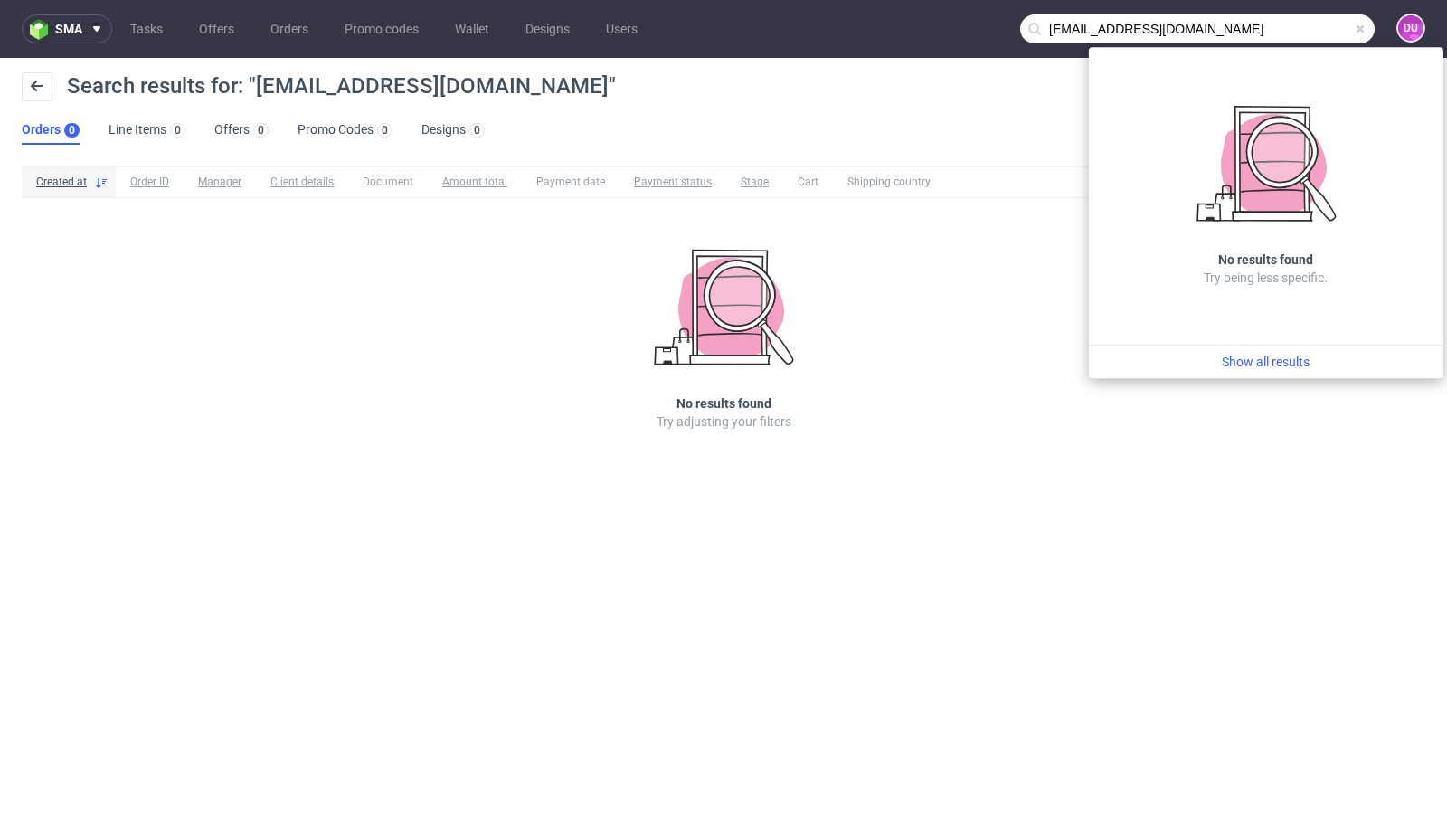
drag, startPoint x: 1121, startPoint y: 34, endPoint x: 989, endPoint y: 30, distance: 133.0
click at [989, 30] on nav "sma Tasks Offers Orders Promo codes Wallet Designs Users nina.augsten@currex.co…" at bounding box center [723, 29] width 1447 height 58
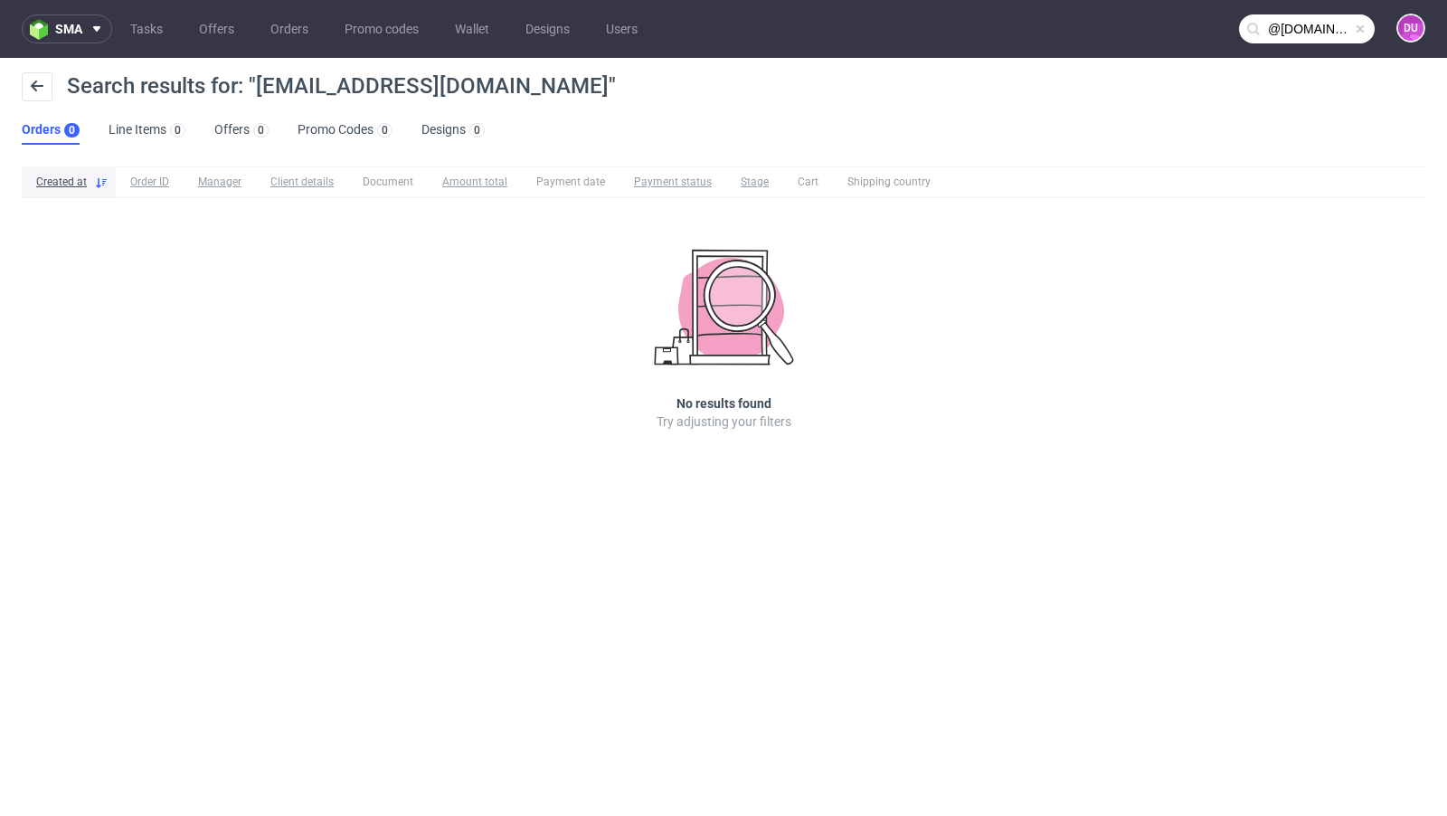
type input "@currex.com"
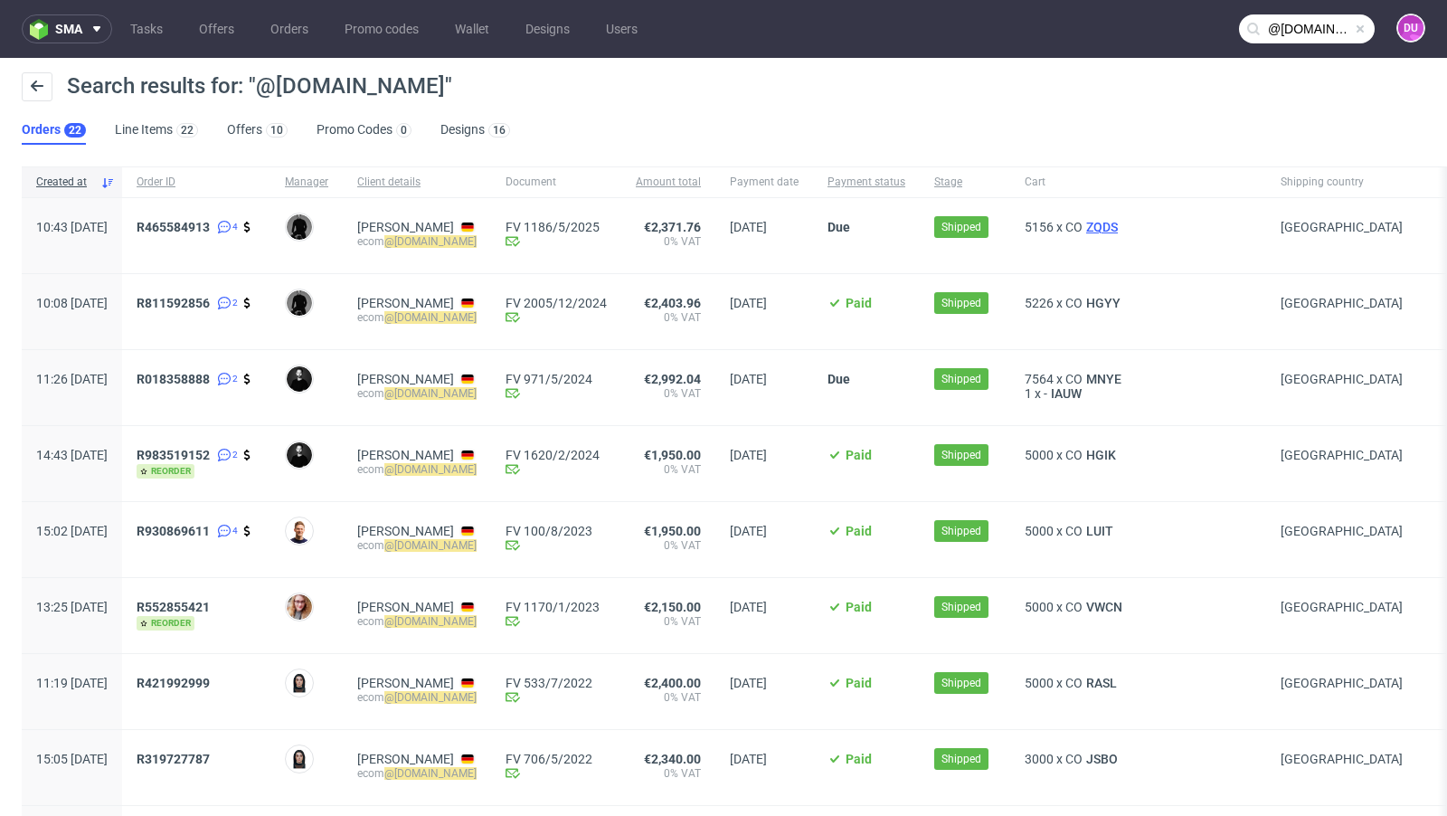
click at [1121, 222] on span "ZQDS" at bounding box center [1102, 227] width 39 height 14
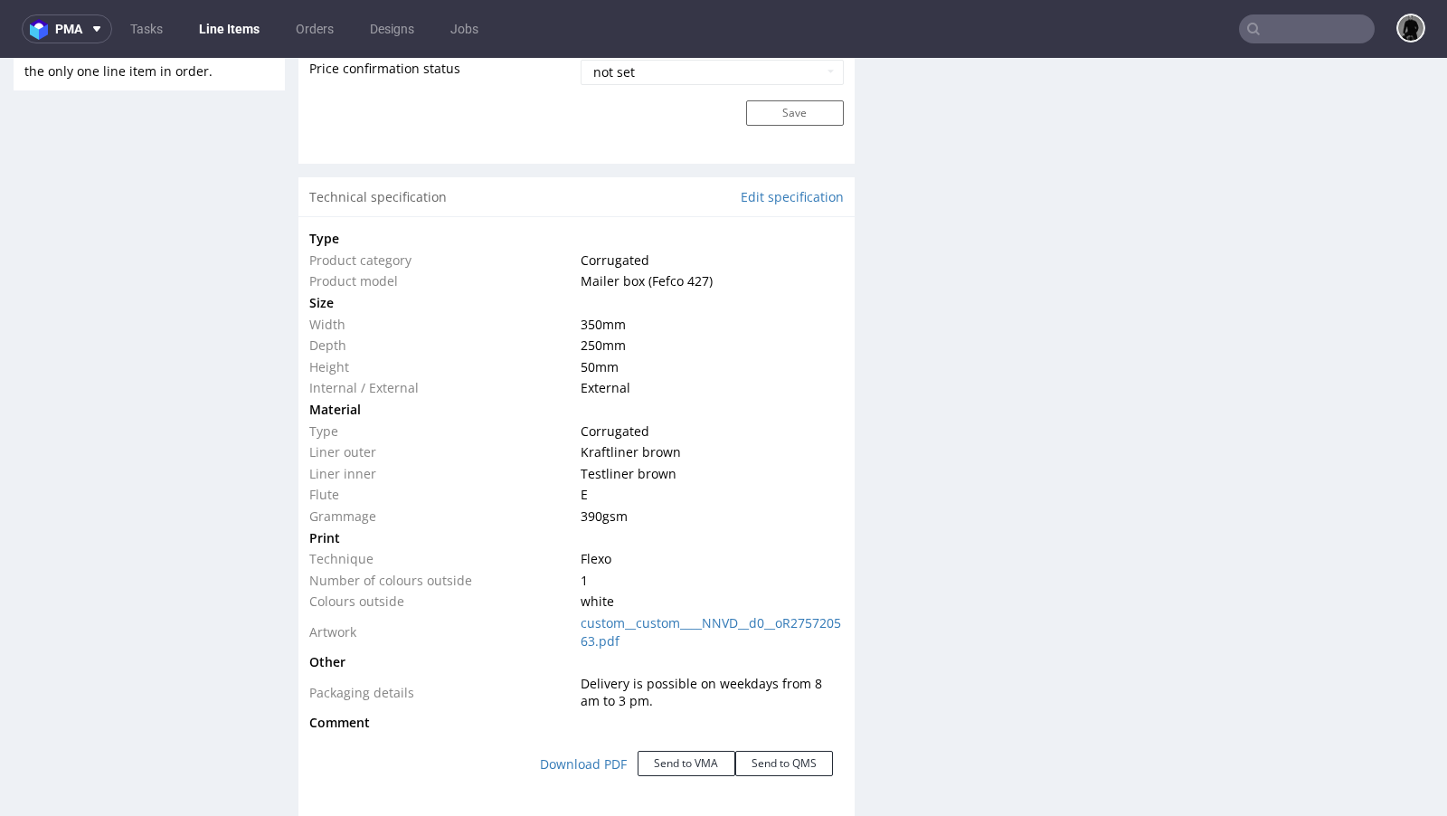
scroll to position [1607, 0]
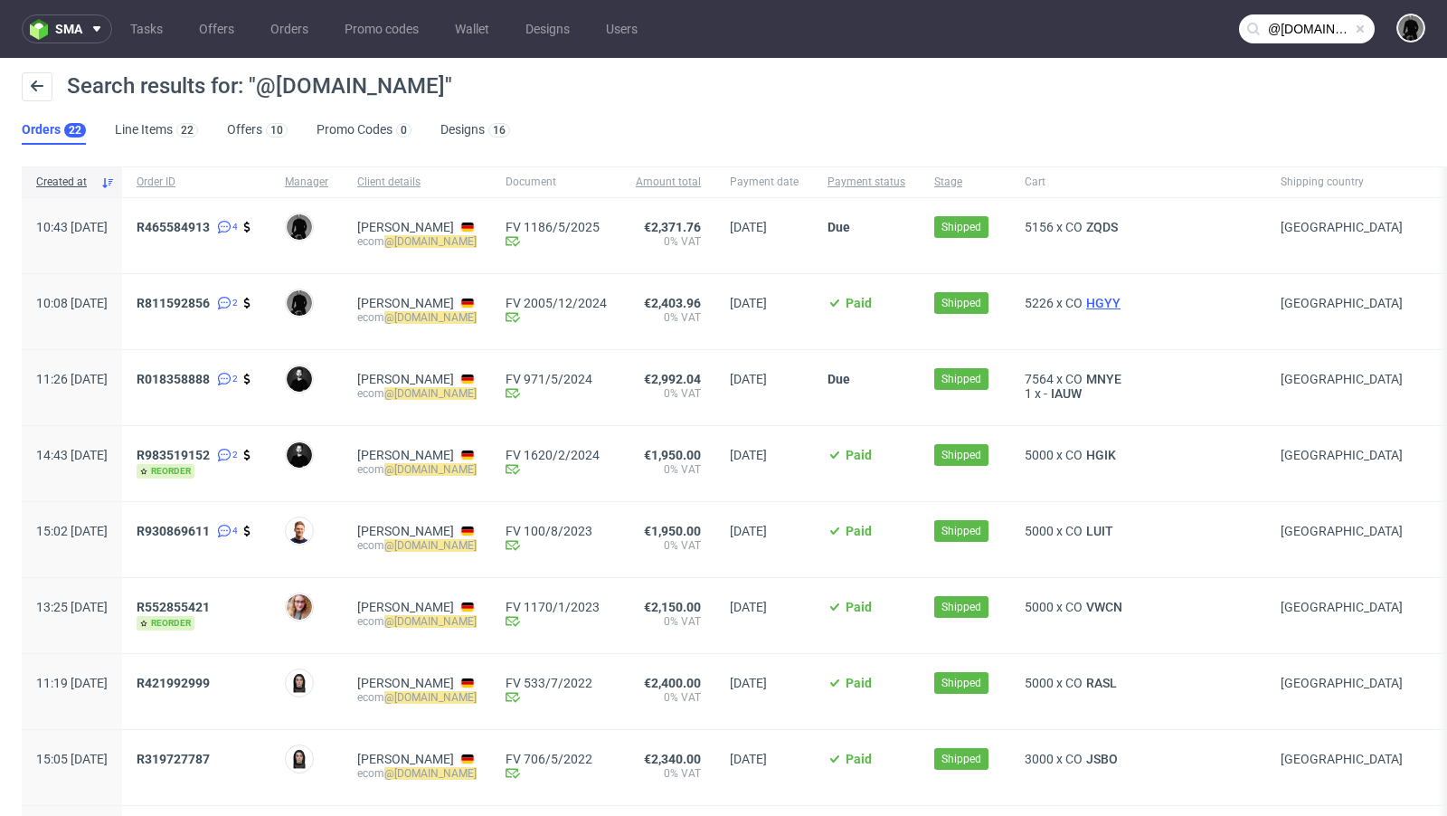
click at [1110, 304] on span "HGYY" at bounding box center [1104, 303] width 42 height 14
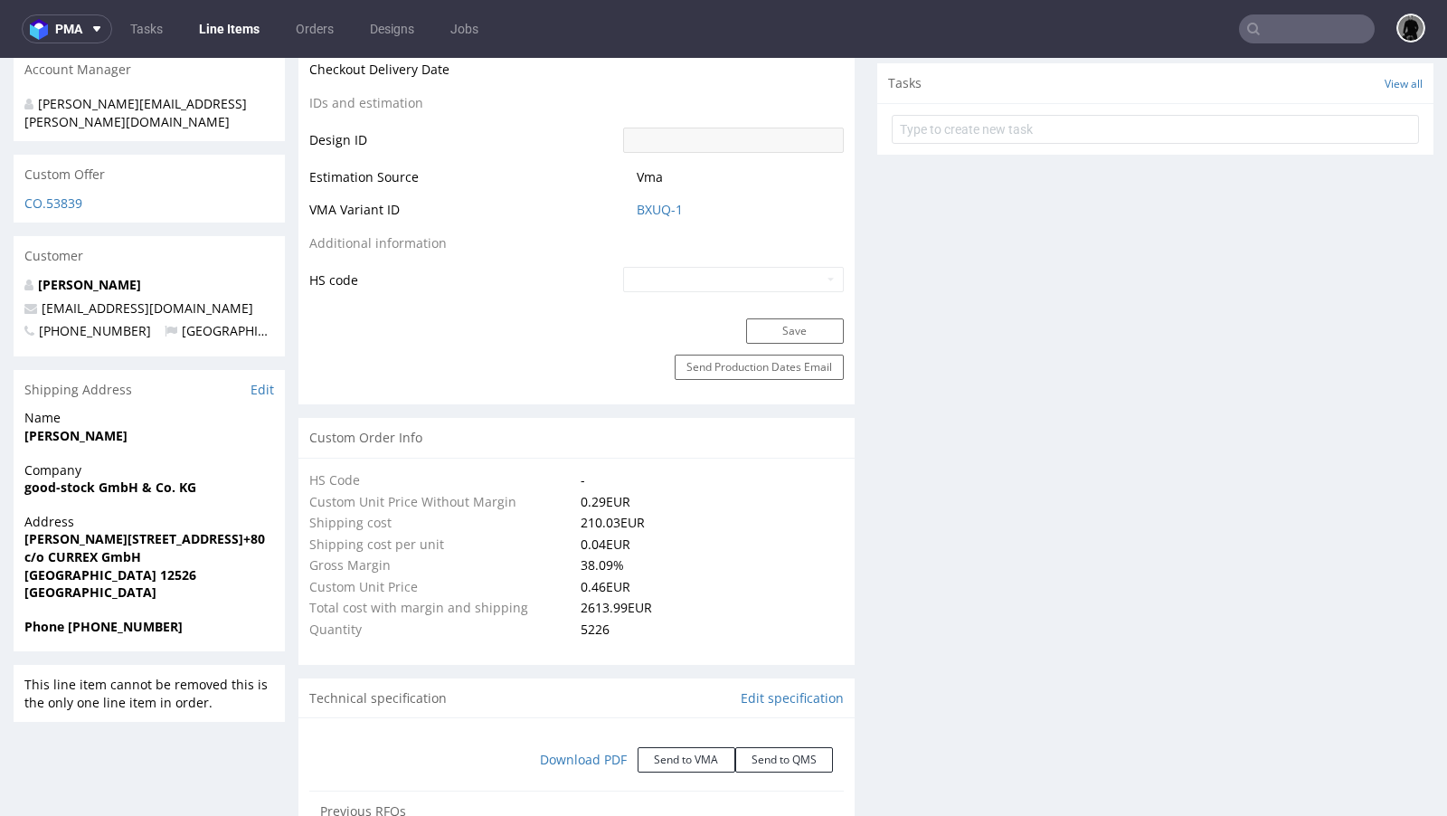
select select "in_progress"
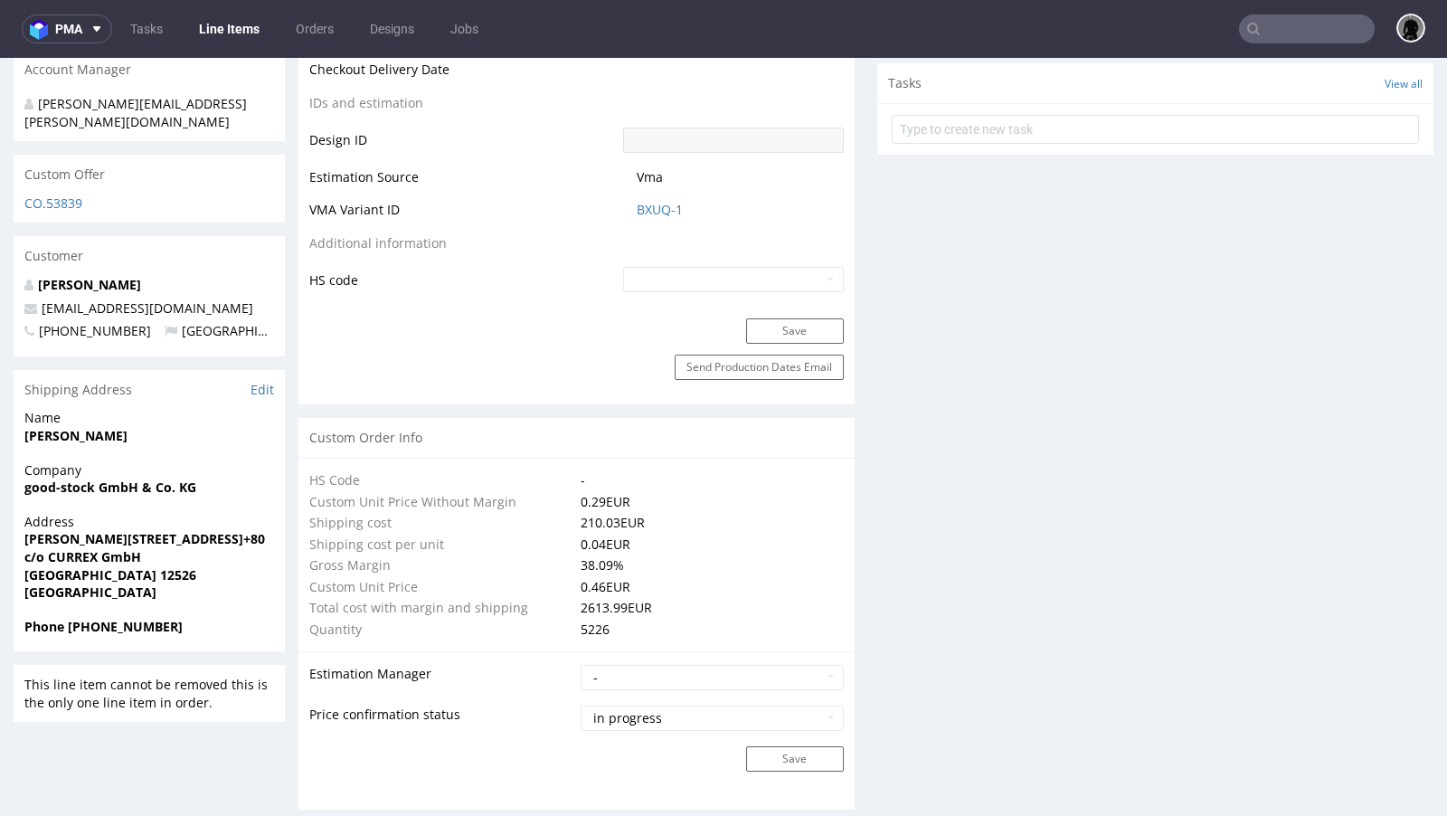
type input "5226"
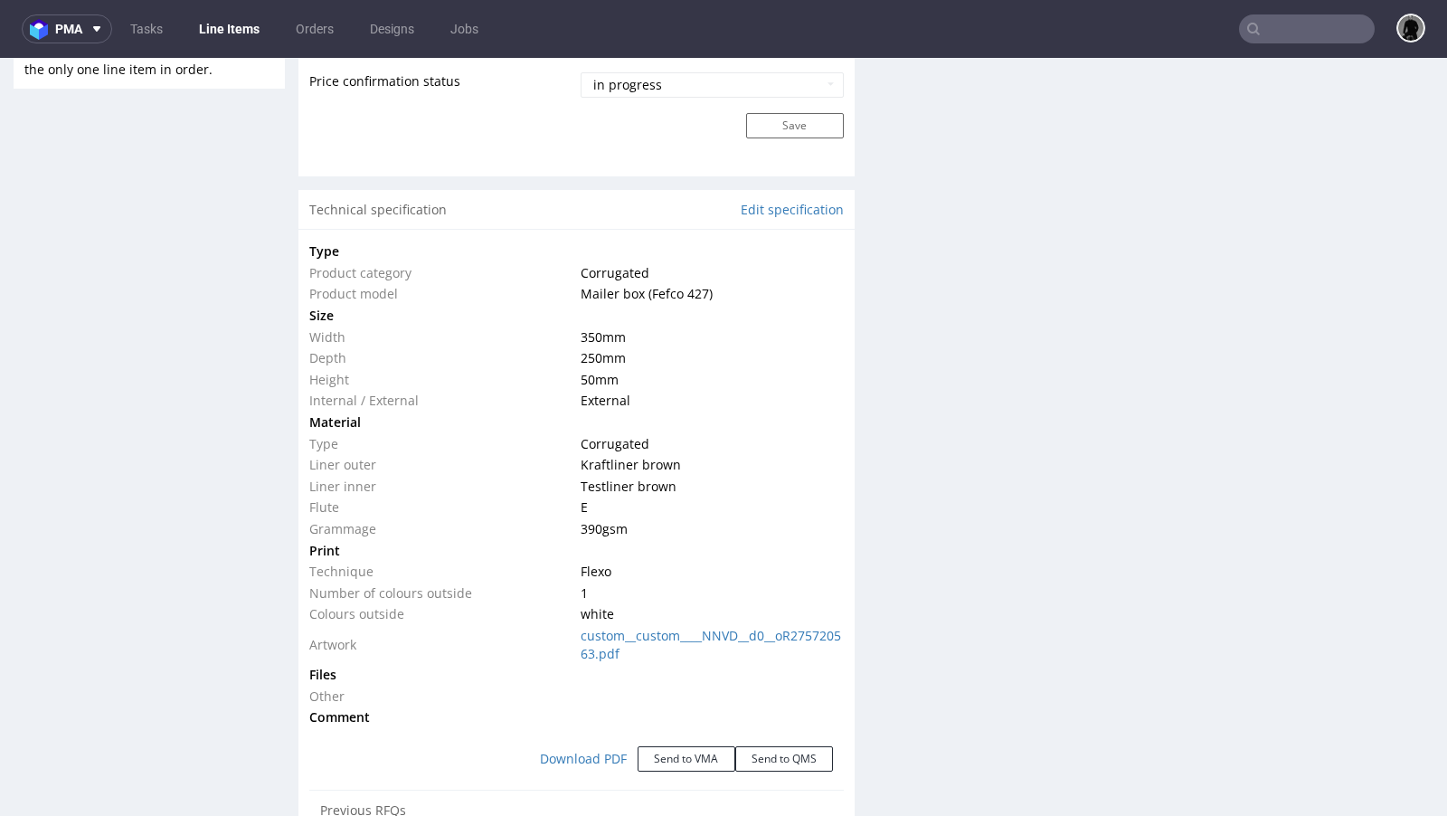
scroll to position [1583, 0]
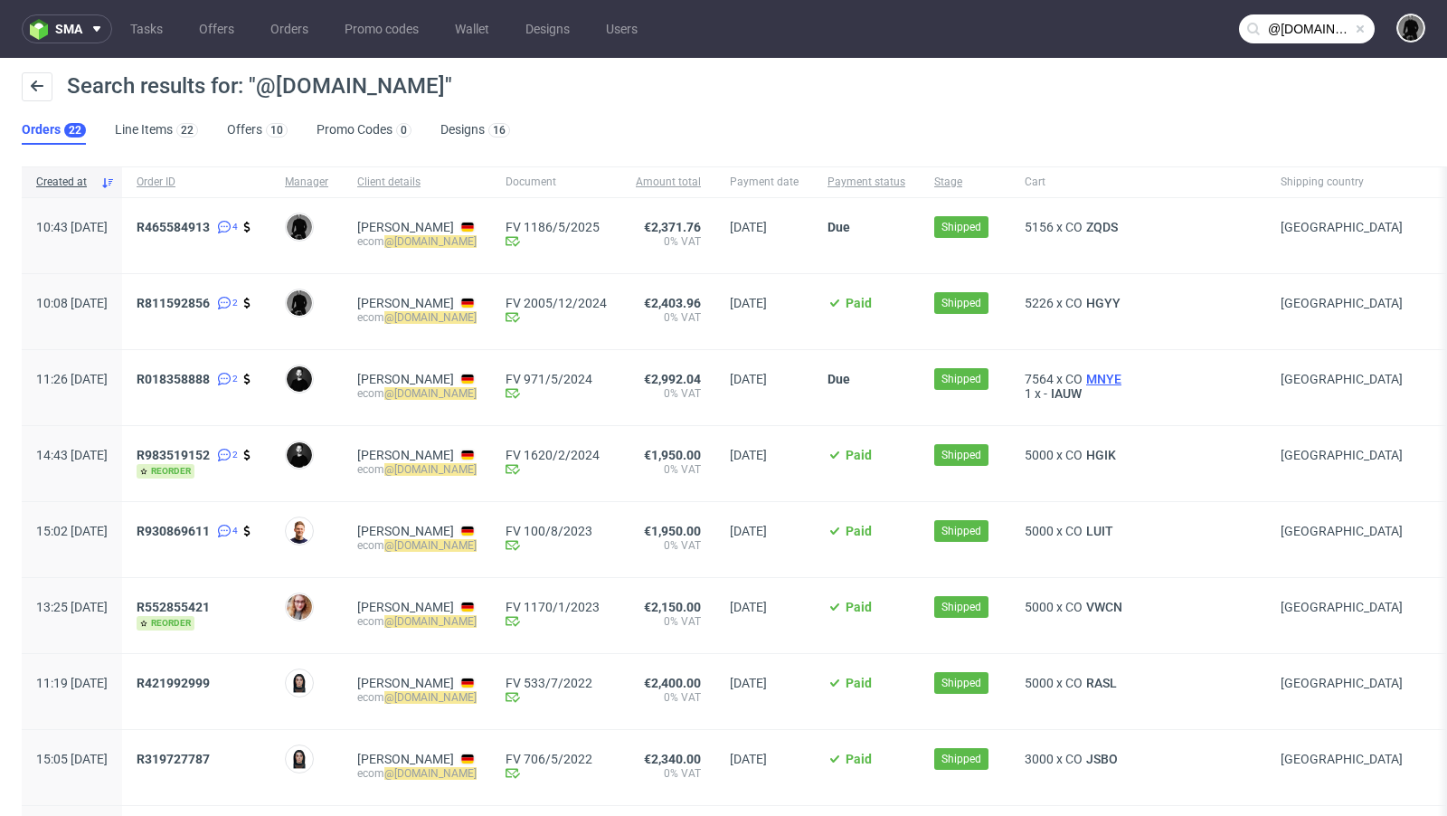
click at [1116, 377] on span "MNYE" at bounding box center [1104, 379] width 43 height 14
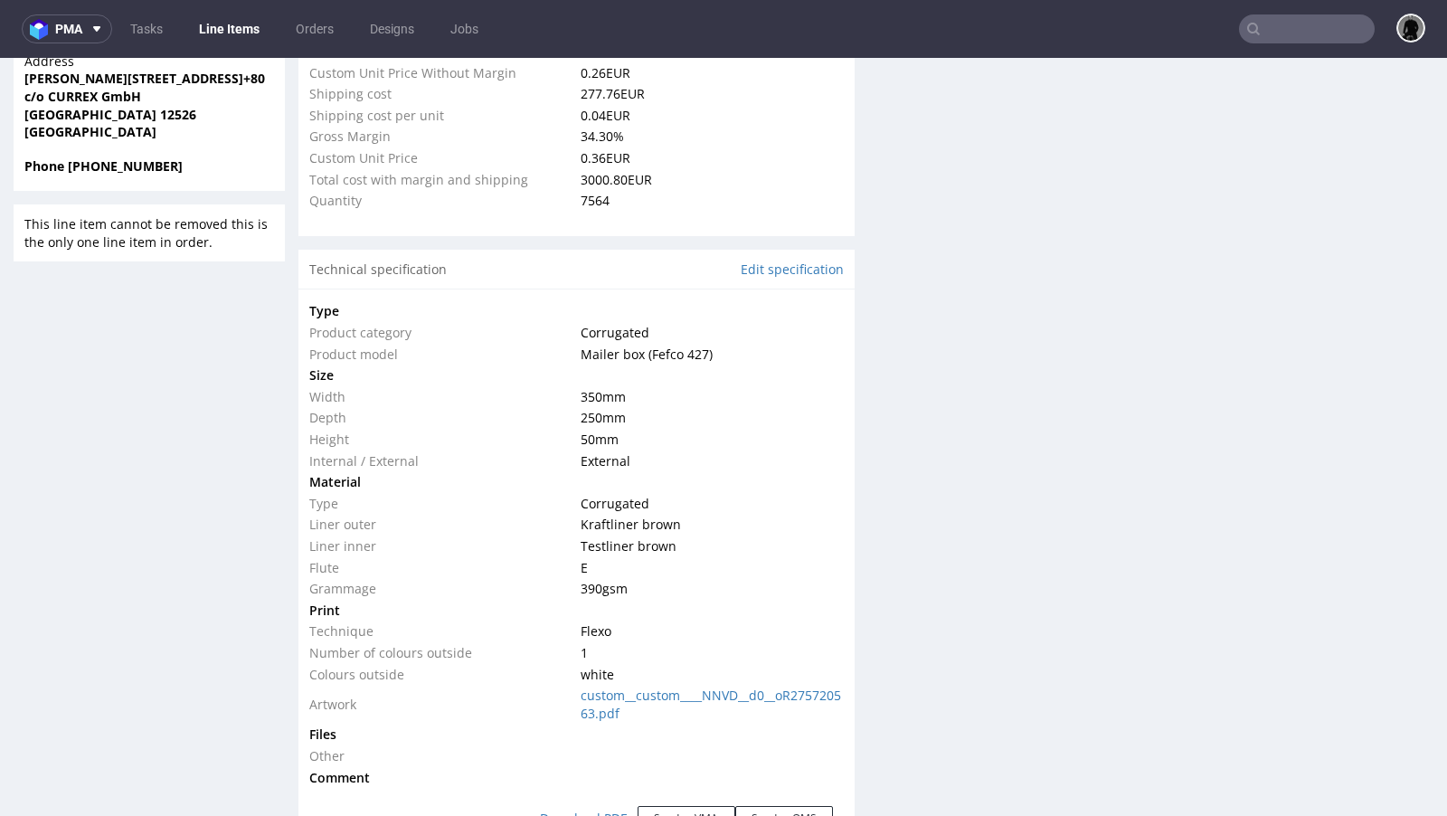
select select "in_progress"
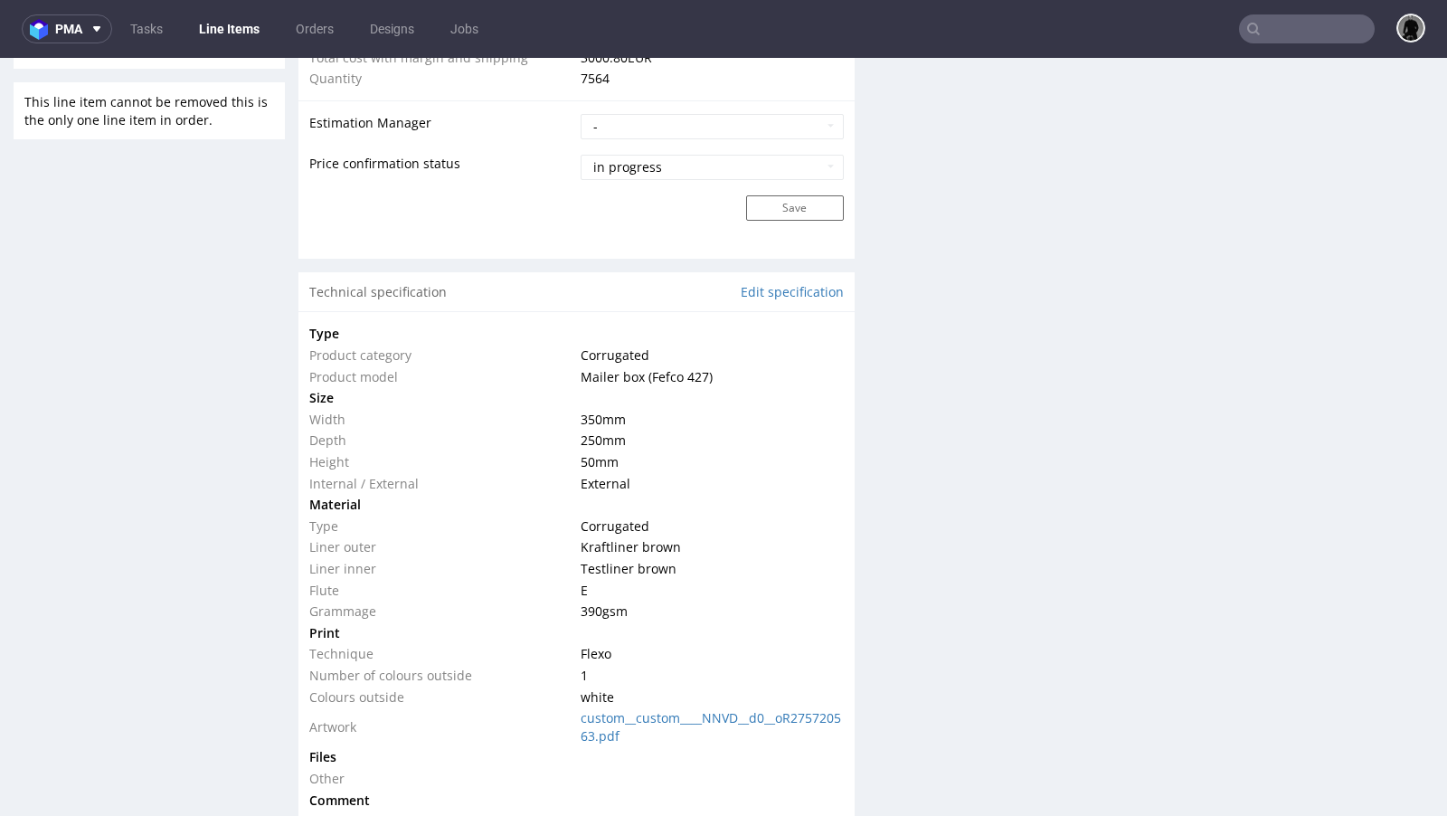
scroll to position [1536, 0]
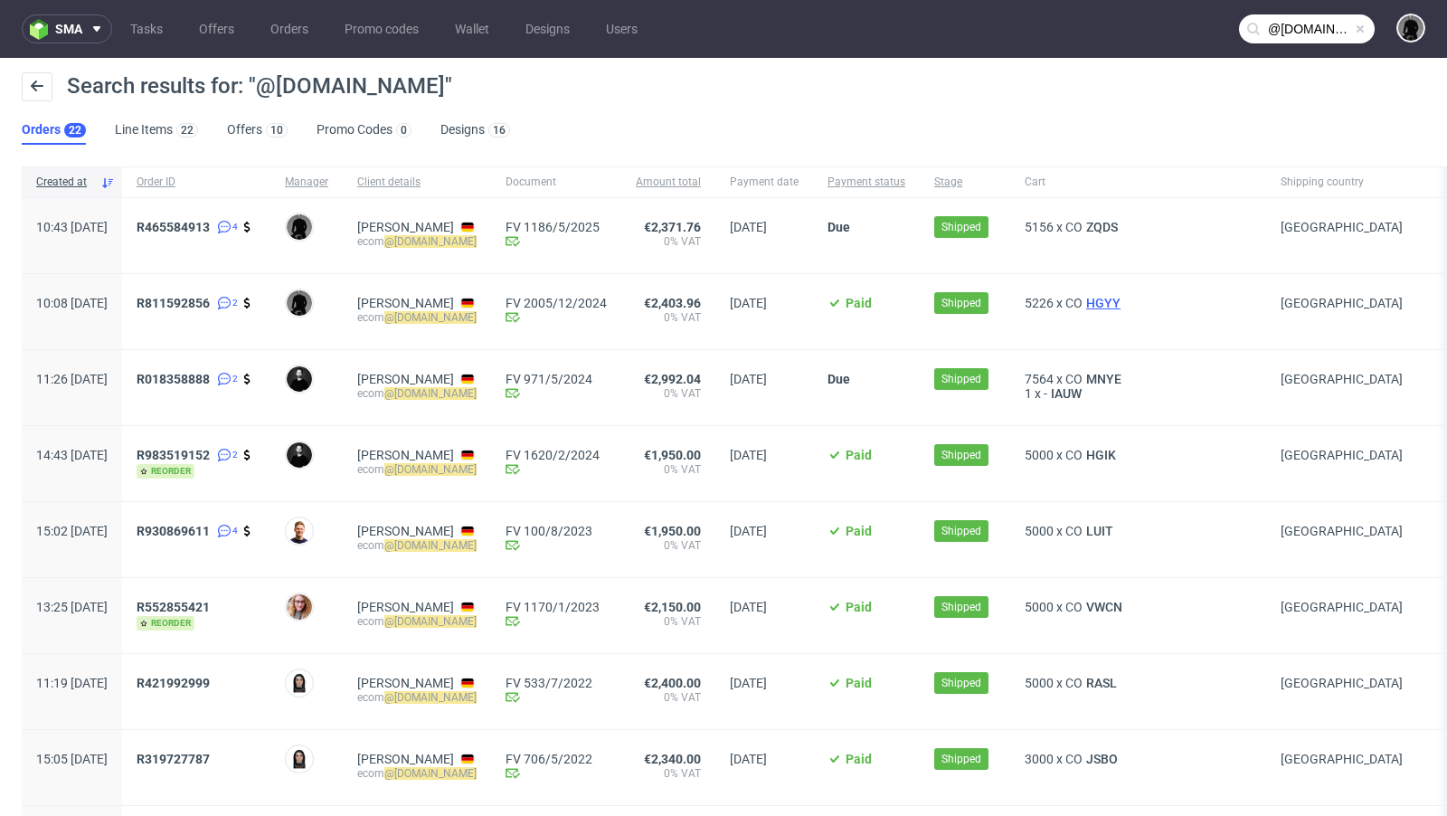
click at [1116, 298] on span "HGYY" at bounding box center [1104, 303] width 42 height 14
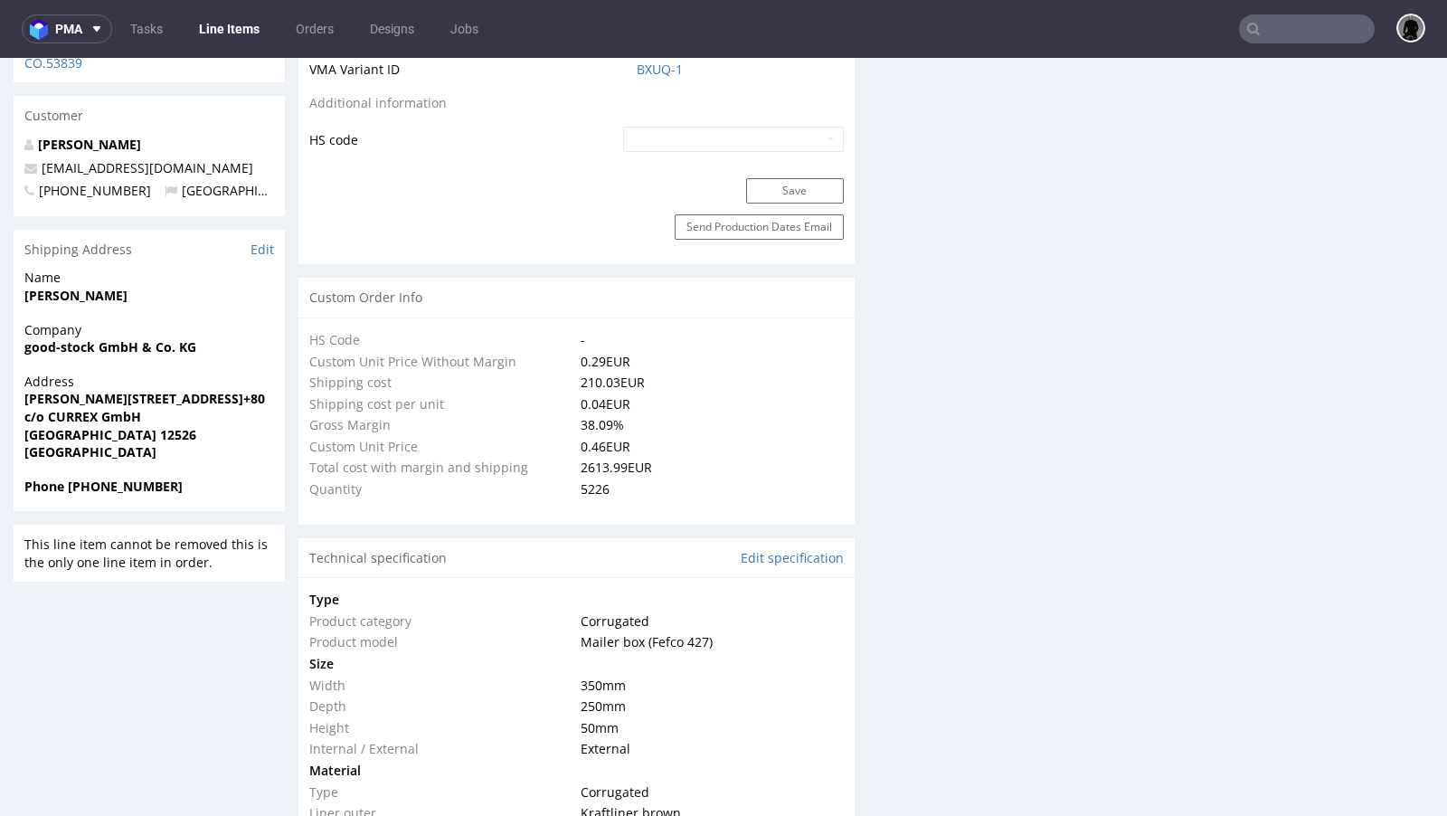
select select "in_progress"
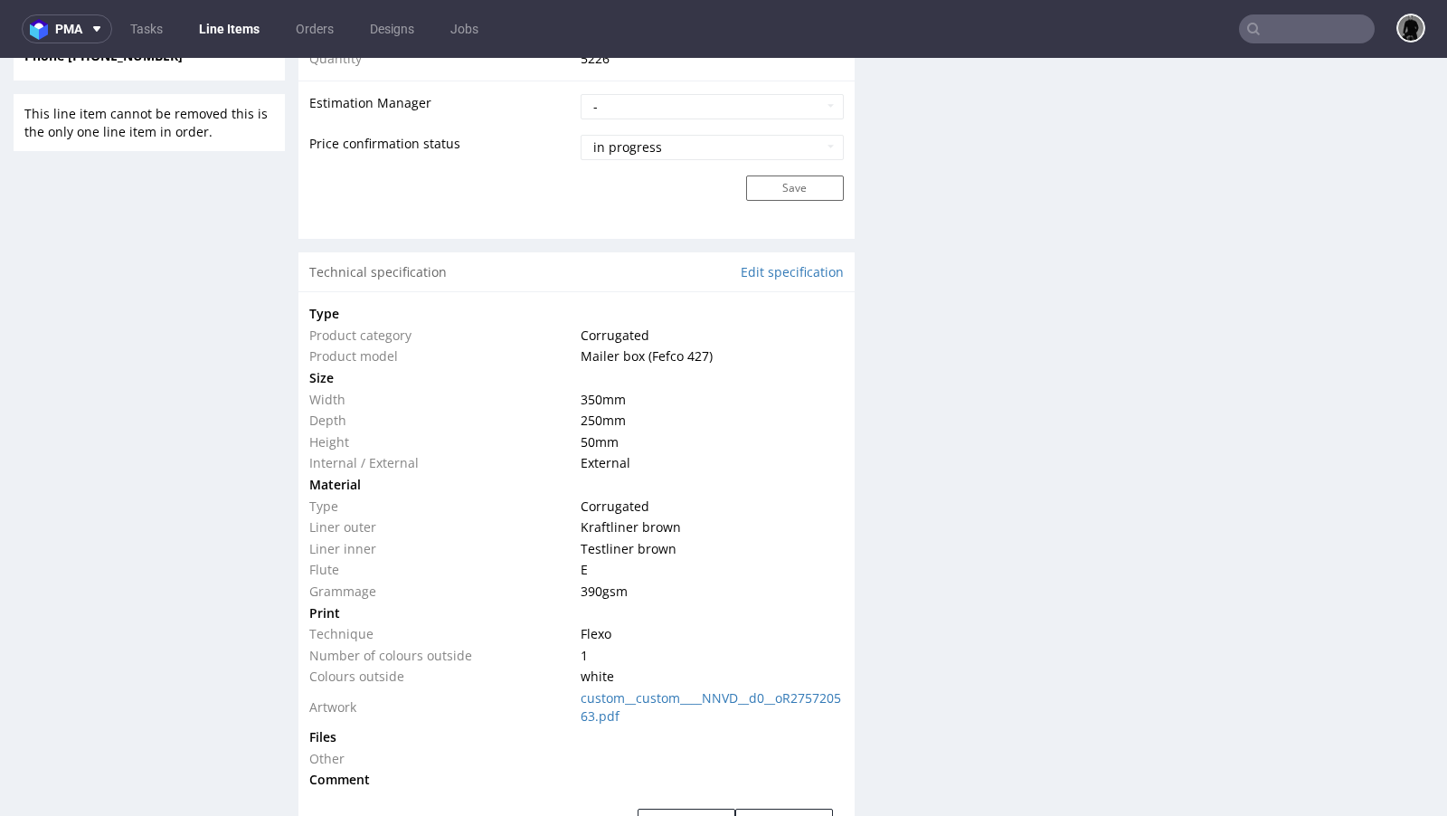
scroll to position [1540, 0]
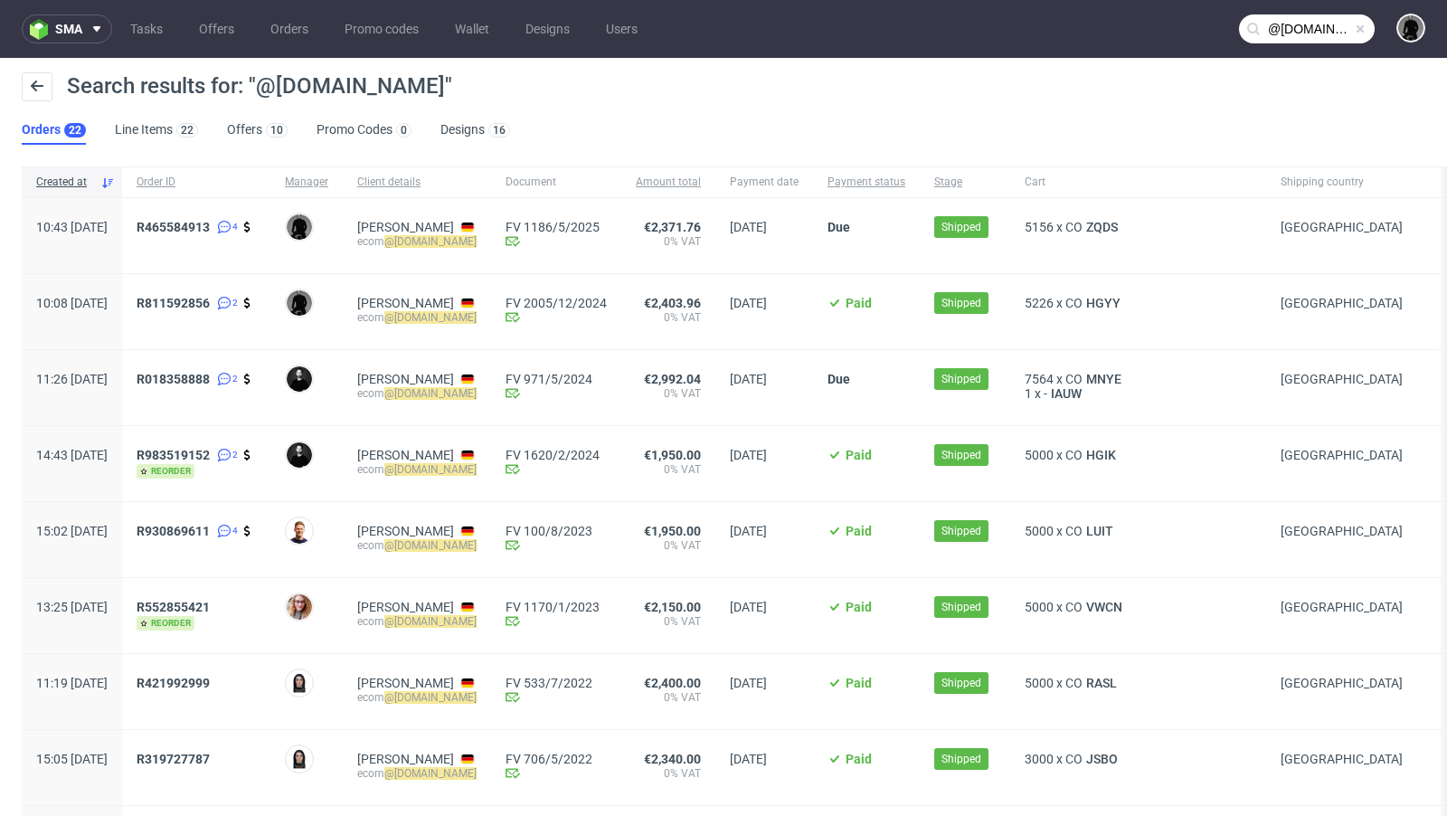
click at [1083, 226] on span "CO" at bounding box center [1073, 227] width 17 height 14
click at [1121, 226] on span "ZQDS" at bounding box center [1102, 227] width 39 height 14
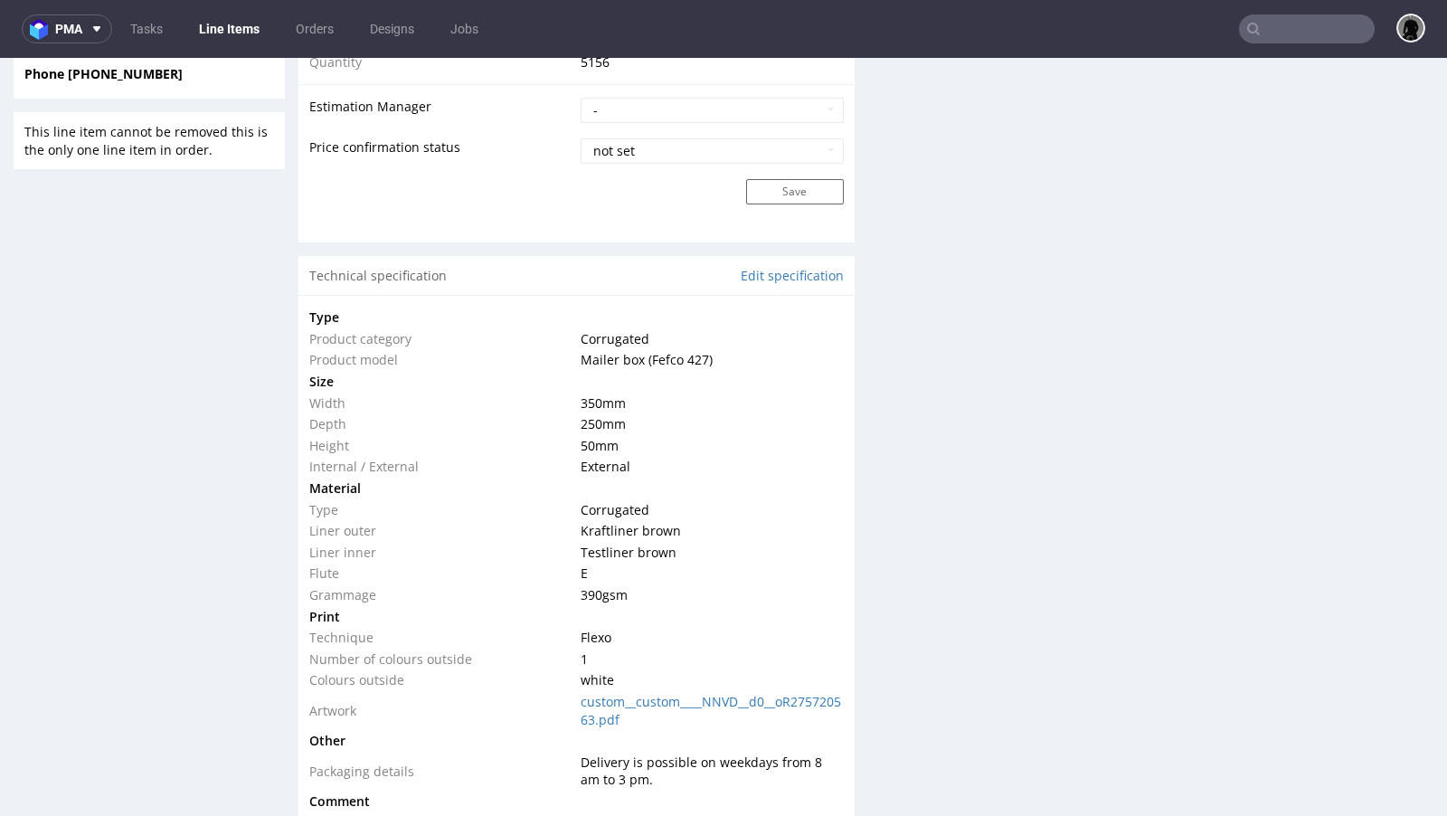
scroll to position [1530, 0]
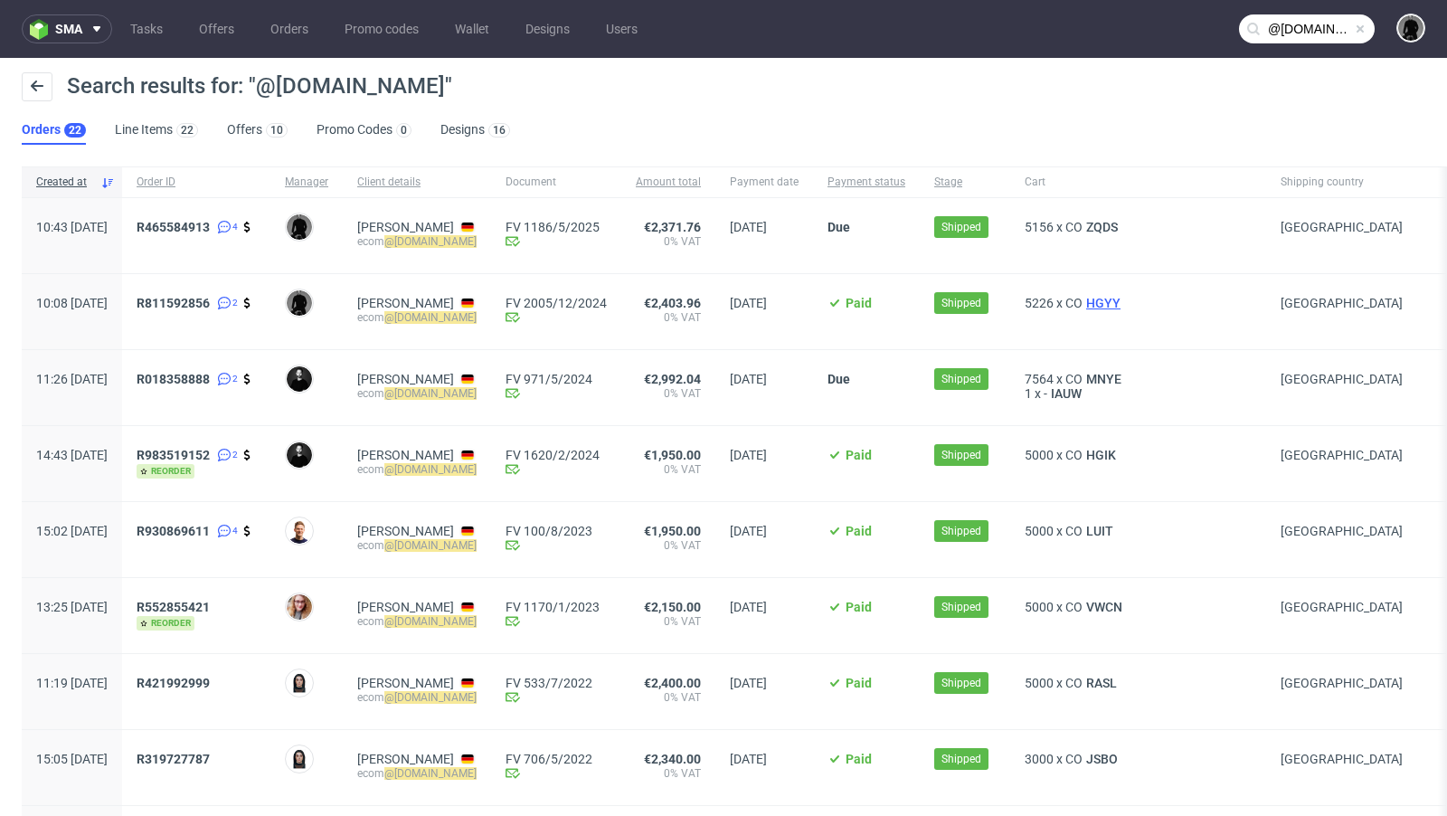
click at [1119, 303] on span "HGYY" at bounding box center [1104, 303] width 42 height 14
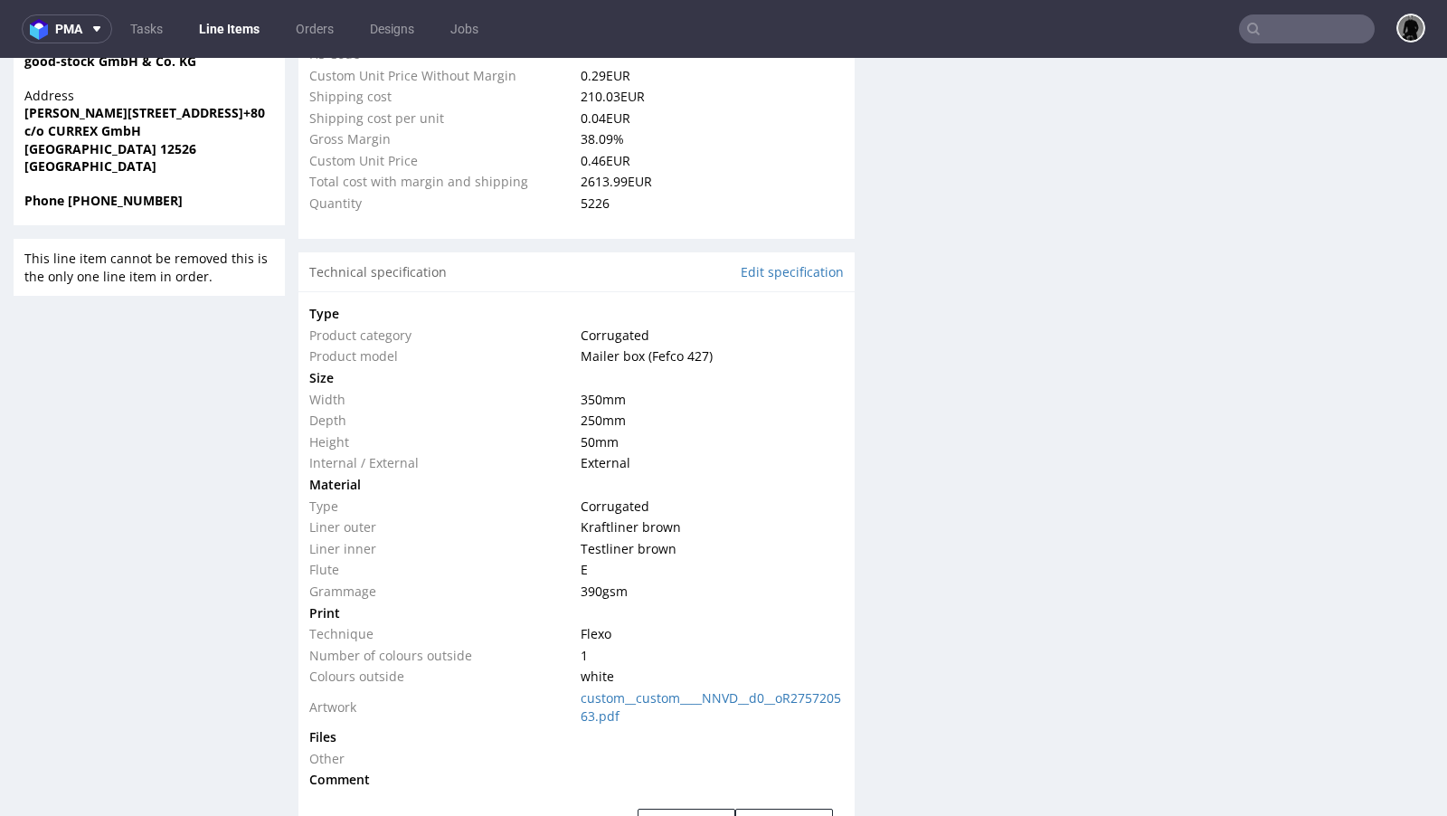
select select "in_progress"
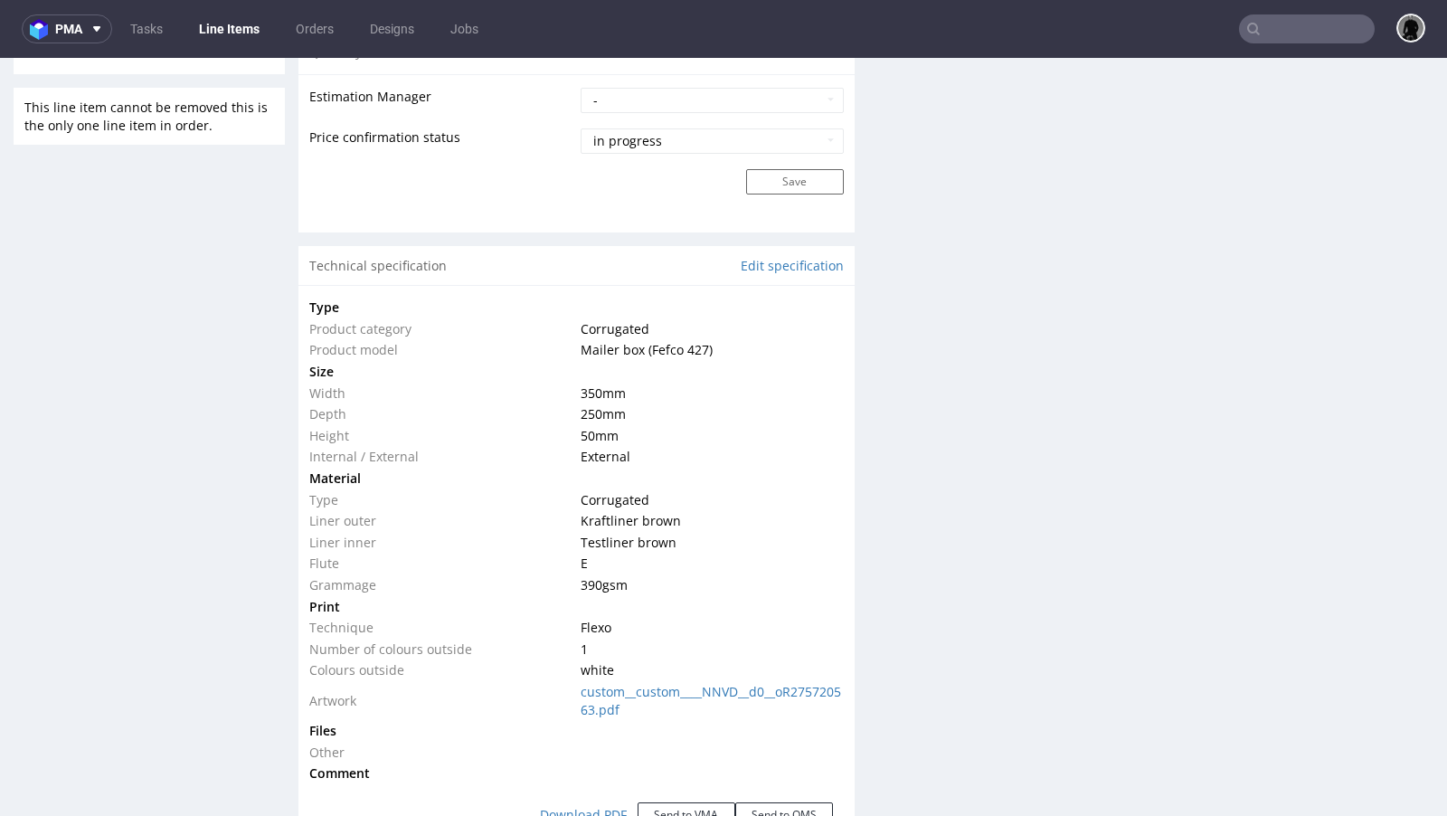
scroll to position [1575, 0]
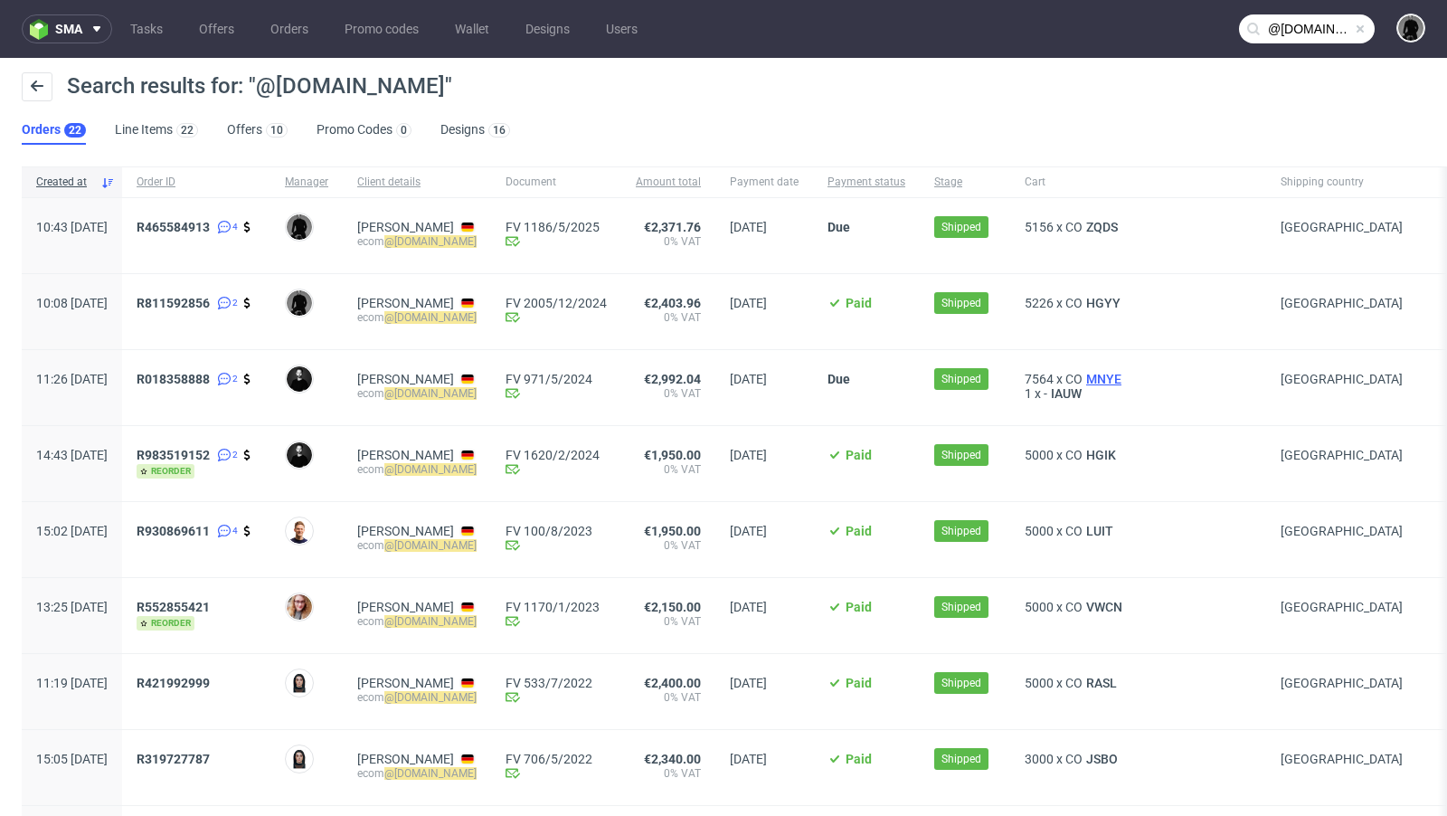
click at [1124, 381] on span "MNYE" at bounding box center [1104, 379] width 43 height 14
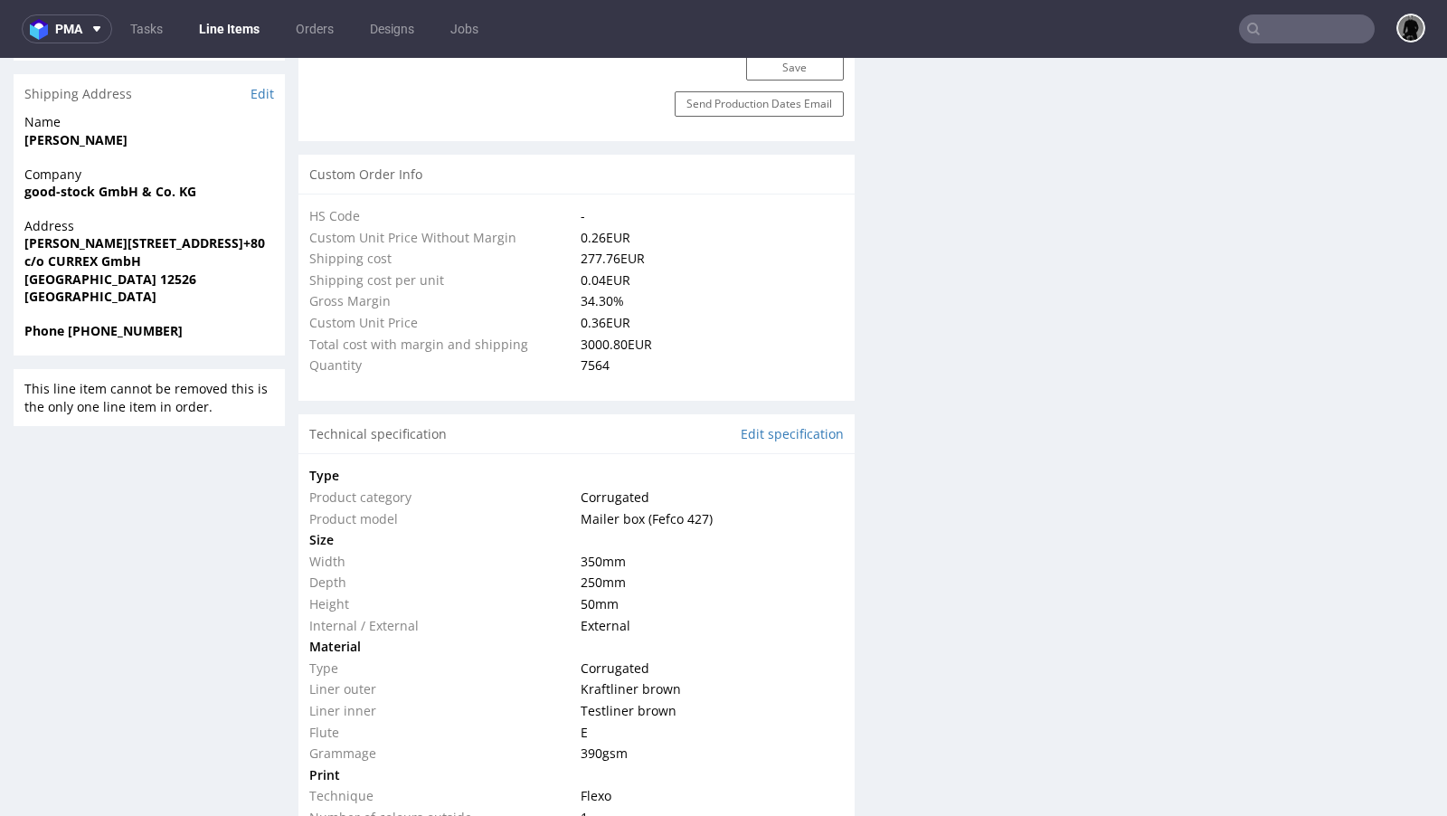
select select "in_progress"
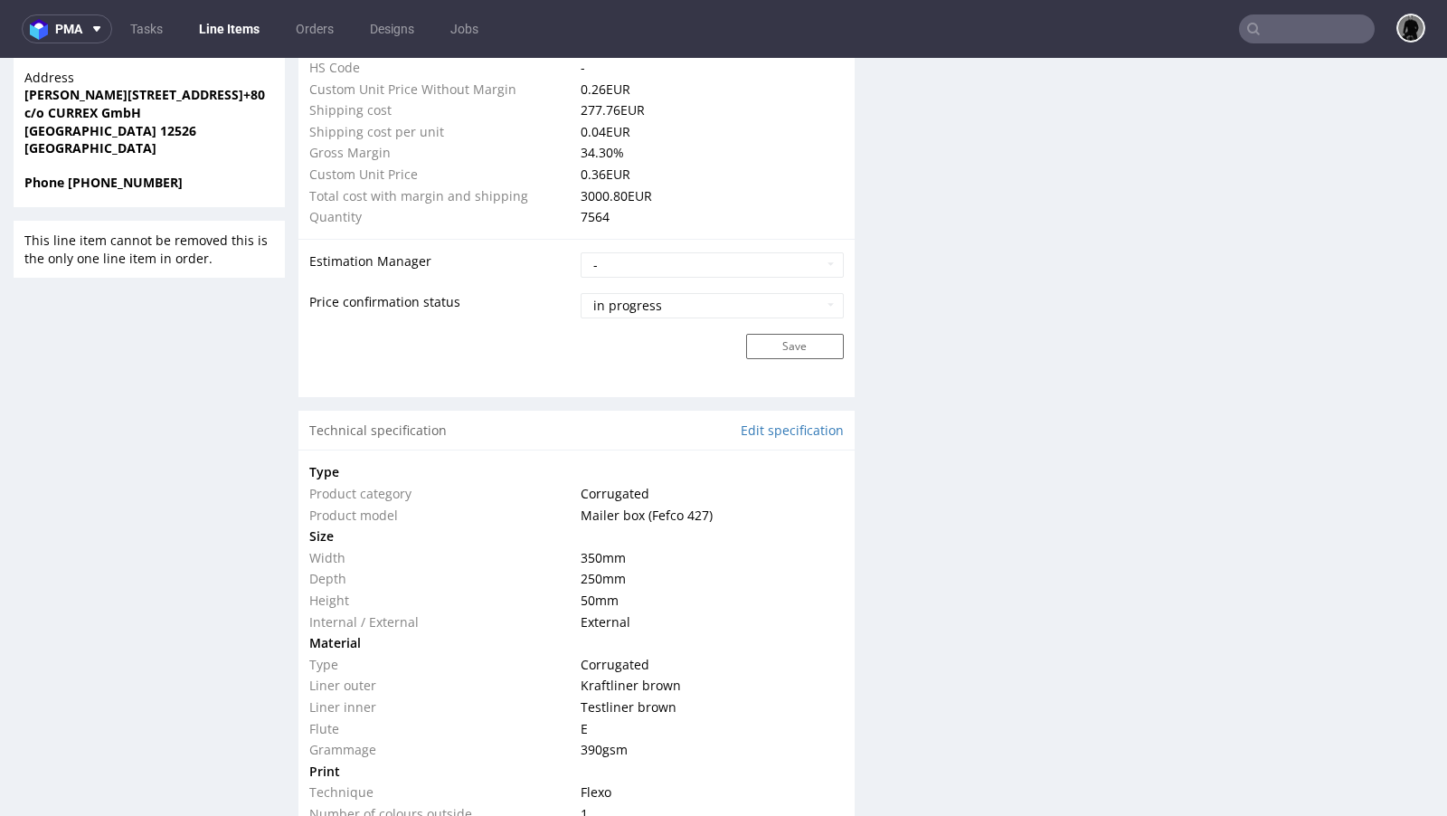
scroll to position [1519, 0]
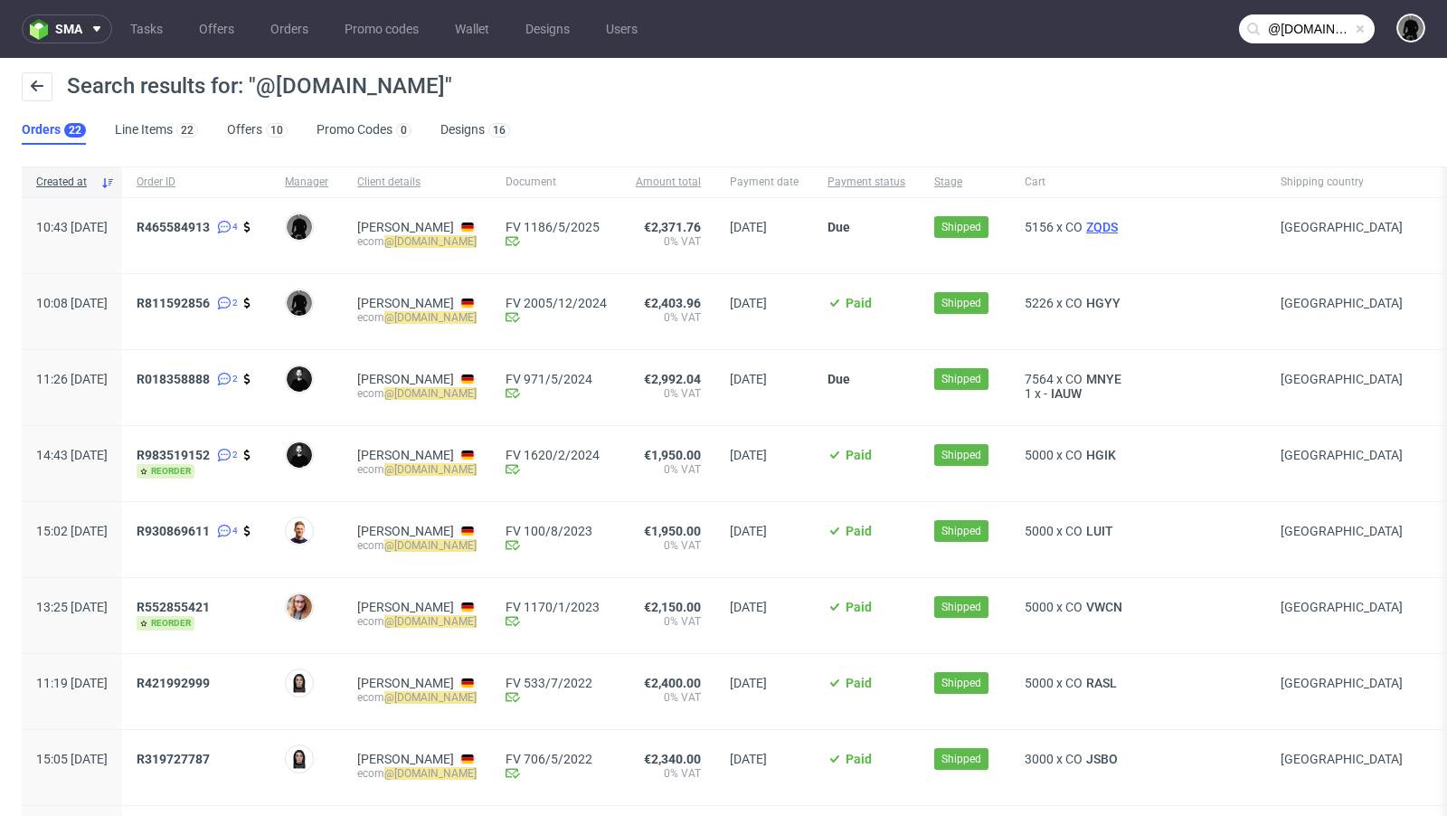
click at [1104, 228] on span "ZQDS" at bounding box center [1102, 227] width 39 height 14
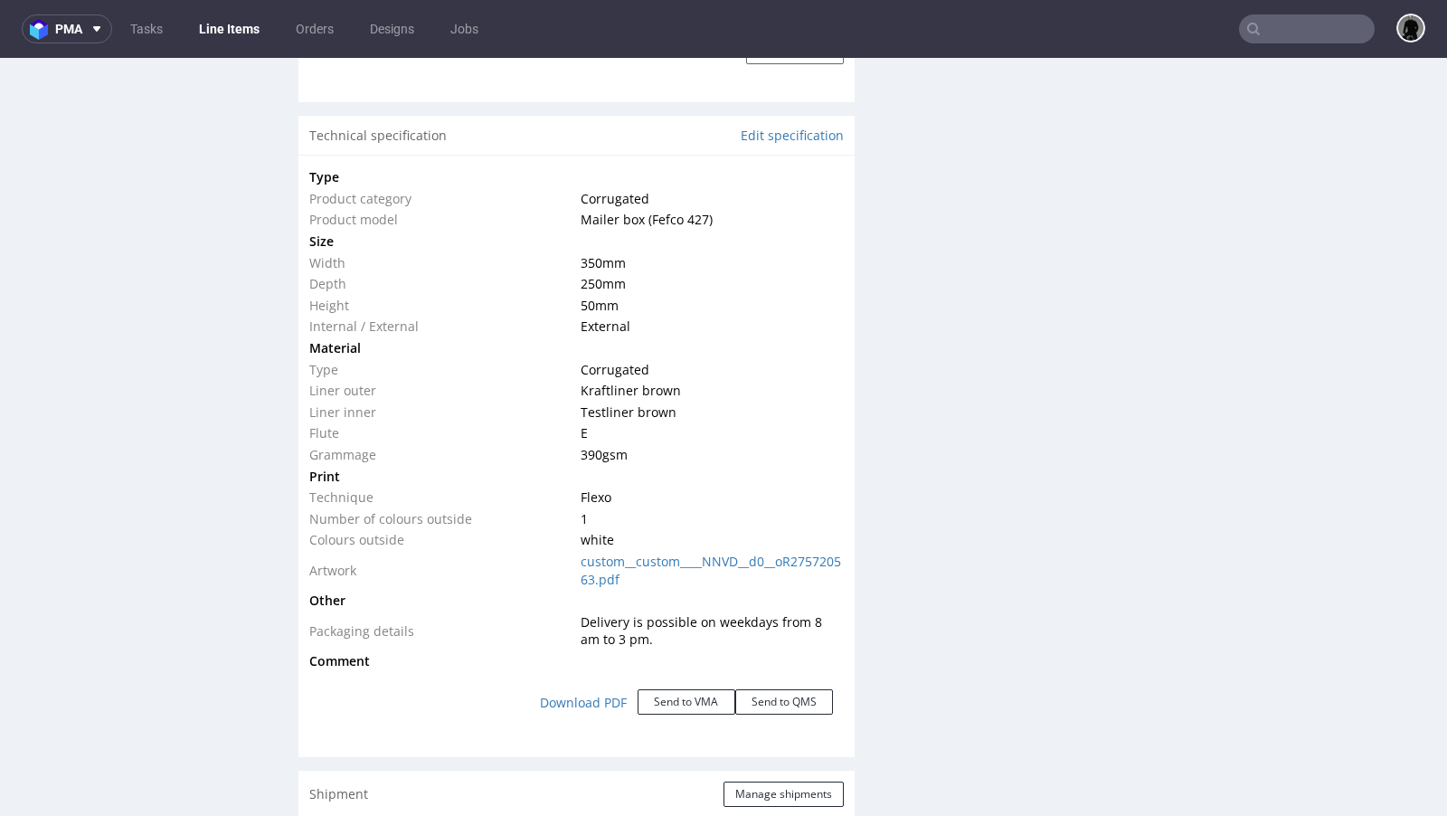
scroll to position [1642, 0]
click at [695, 693] on button "Send to VMA" at bounding box center [687, 699] width 98 height 25
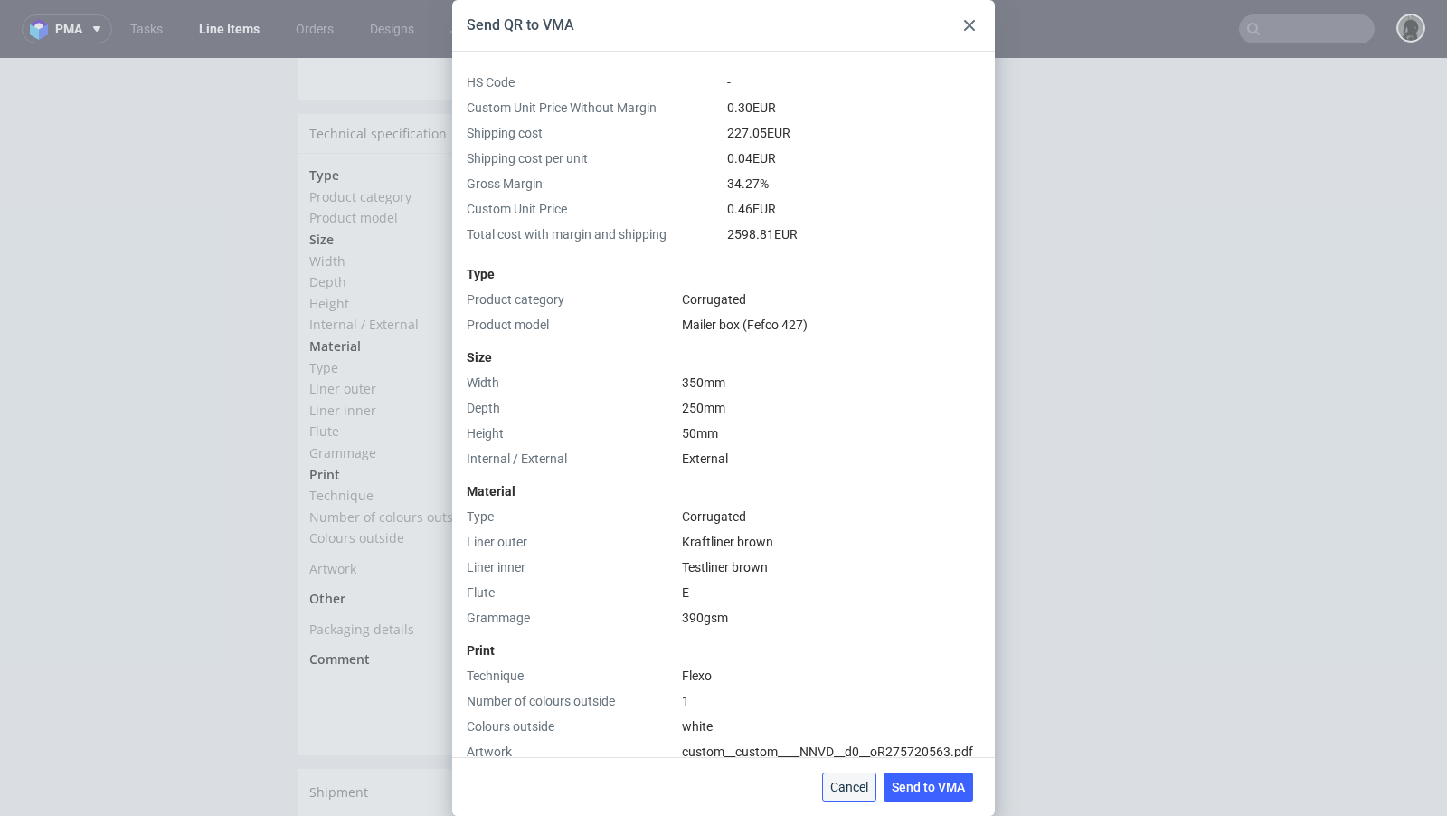
drag, startPoint x: 847, startPoint y: 782, endPoint x: 838, endPoint y: 706, distance: 76.5
click at [847, 782] on span "Cancel" at bounding box center [849, 787] width 38 height 13
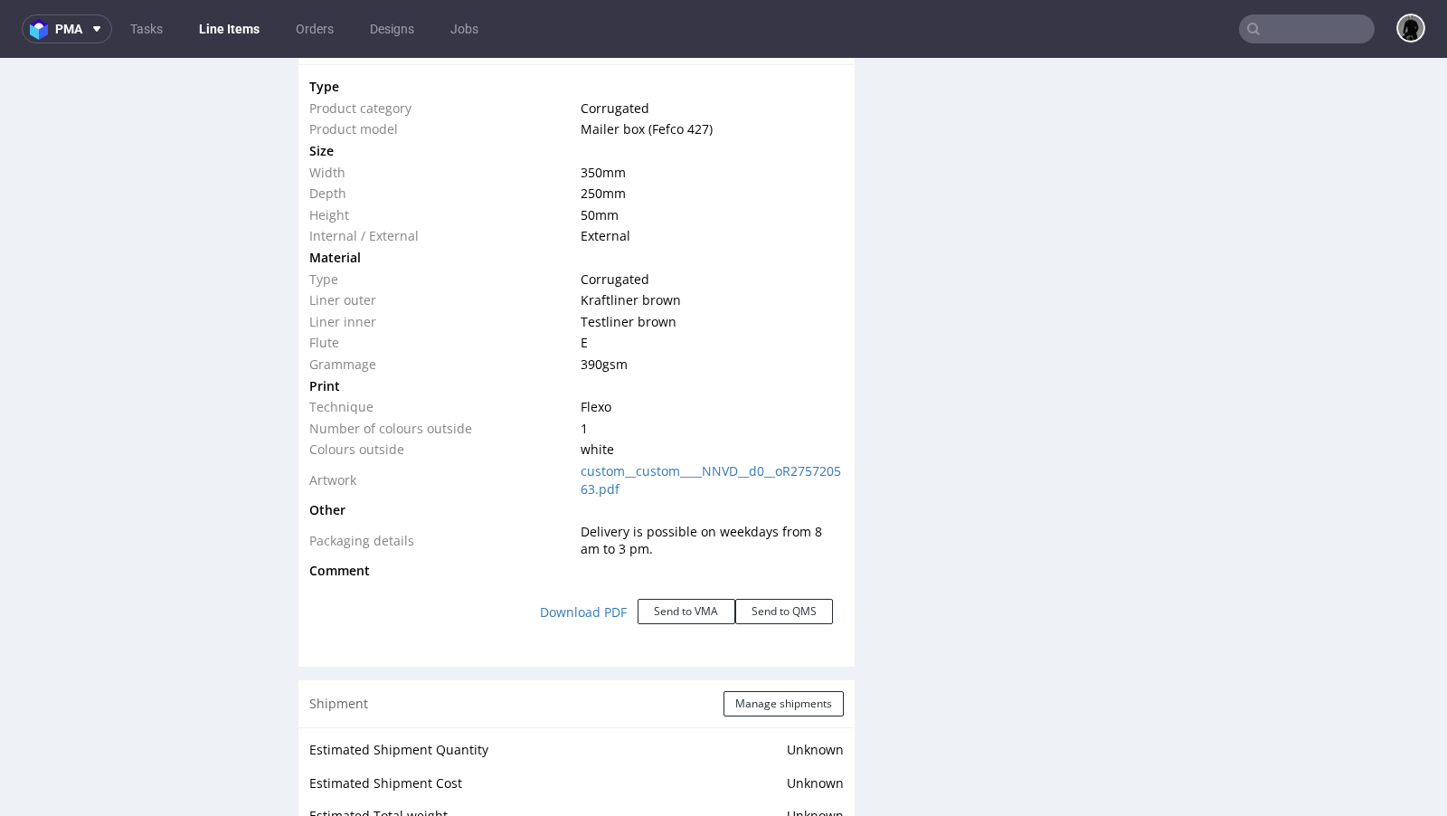
scroll to position [1807, 0]
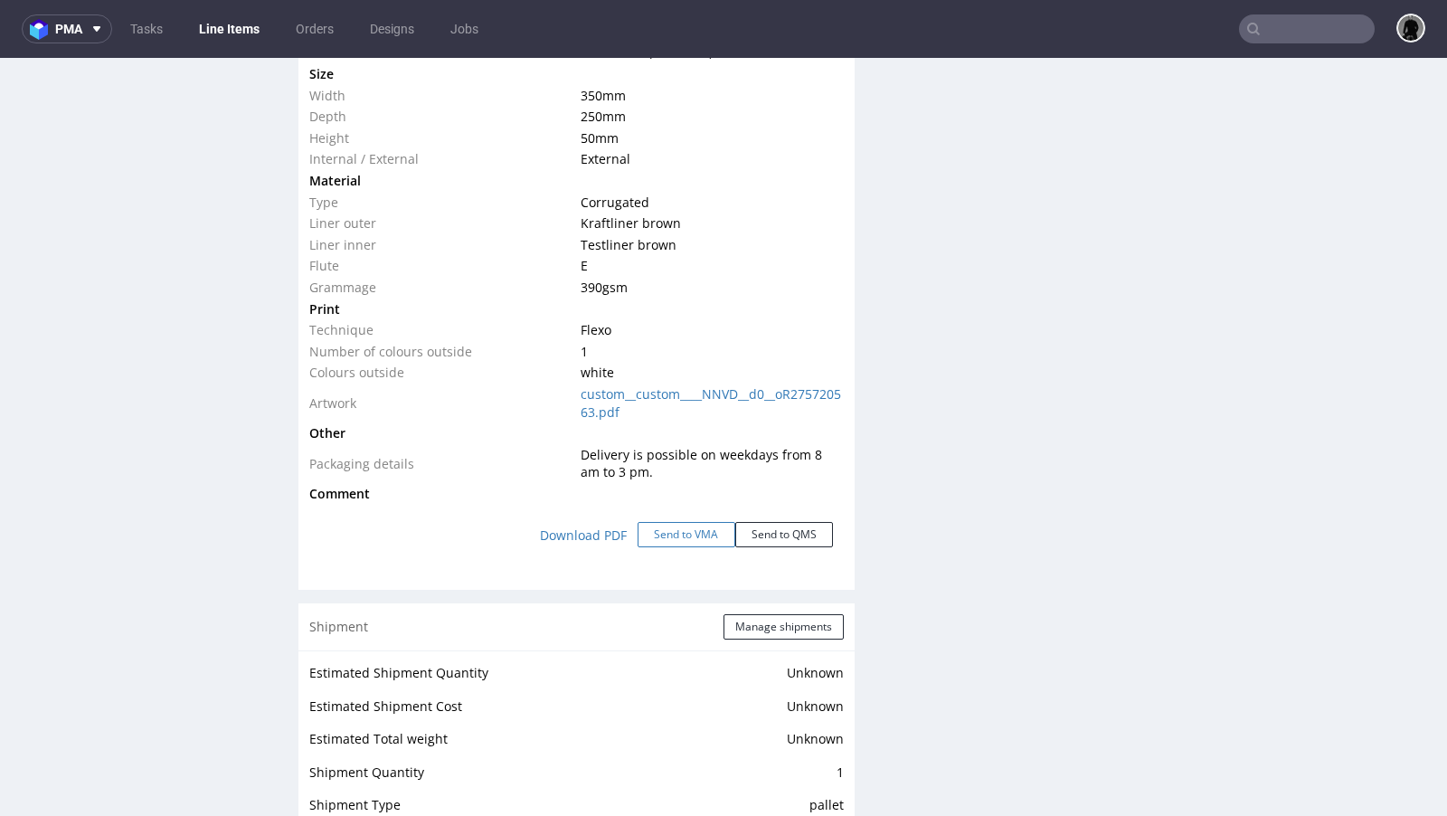
click at [664, 535] on button "Send to VMA" at bounding box center [687, 534] width 98 height 25
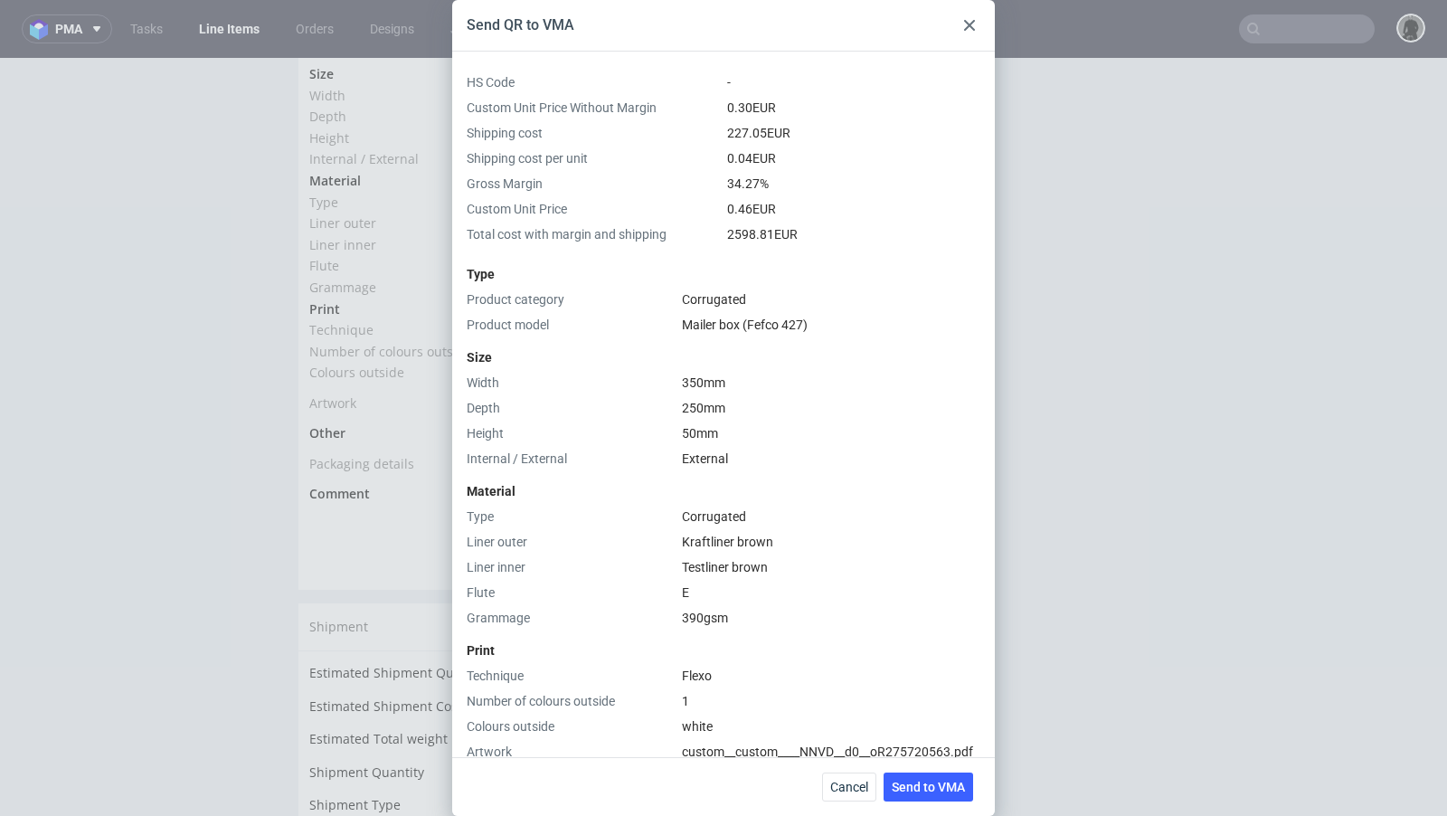
scroll to position [421, 0]
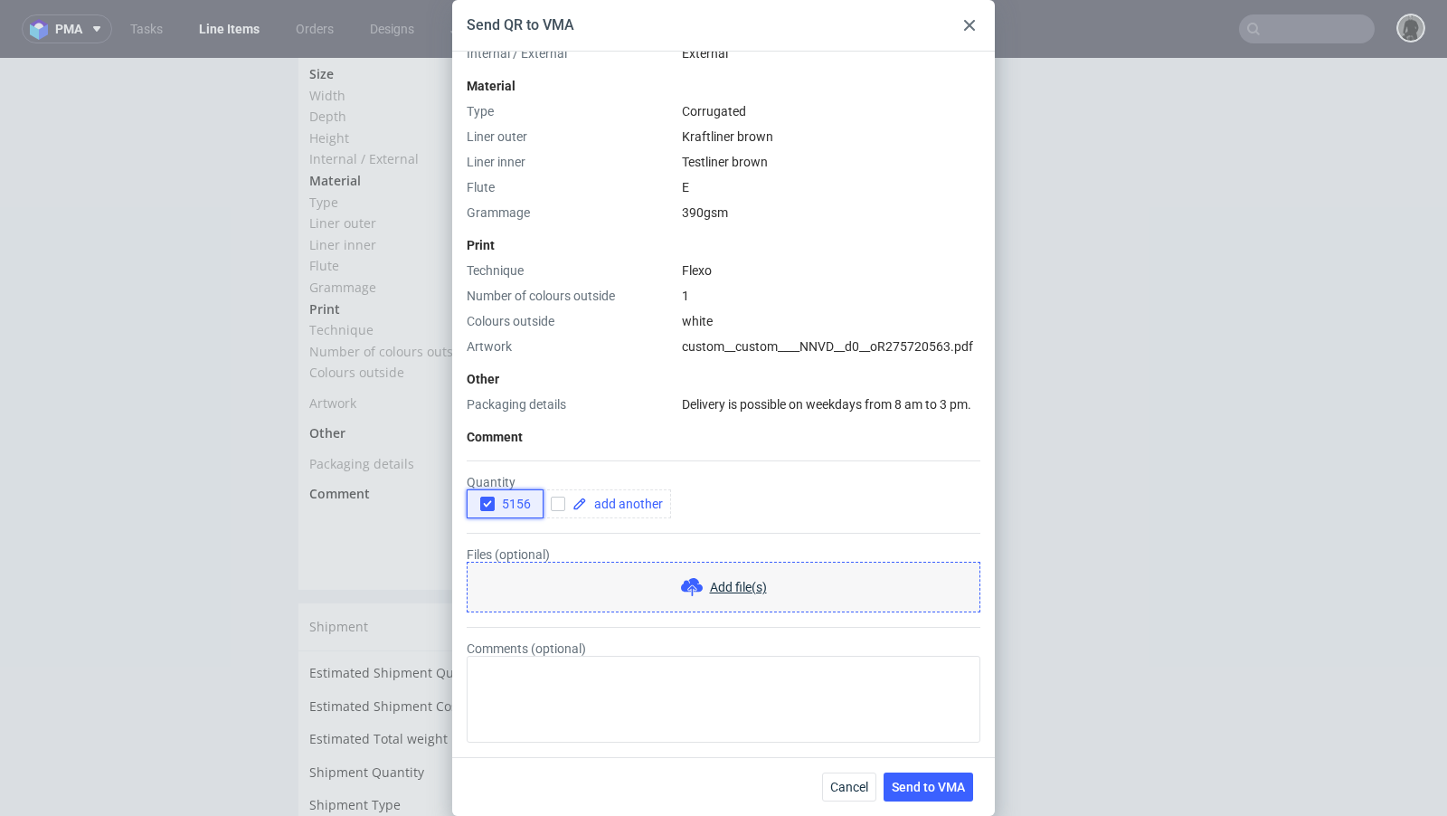
click at [487, 501] on icon "button" at bounding box center [487, 503] width 13 height 13
click at [552, 503] on input "checkbox" at bounding box center [558, 504] width 14 height 14
checkbox input "true"
click at [599, 503] on span at bounding box center [625, 503] width 76 height 13
checkbox input "true"
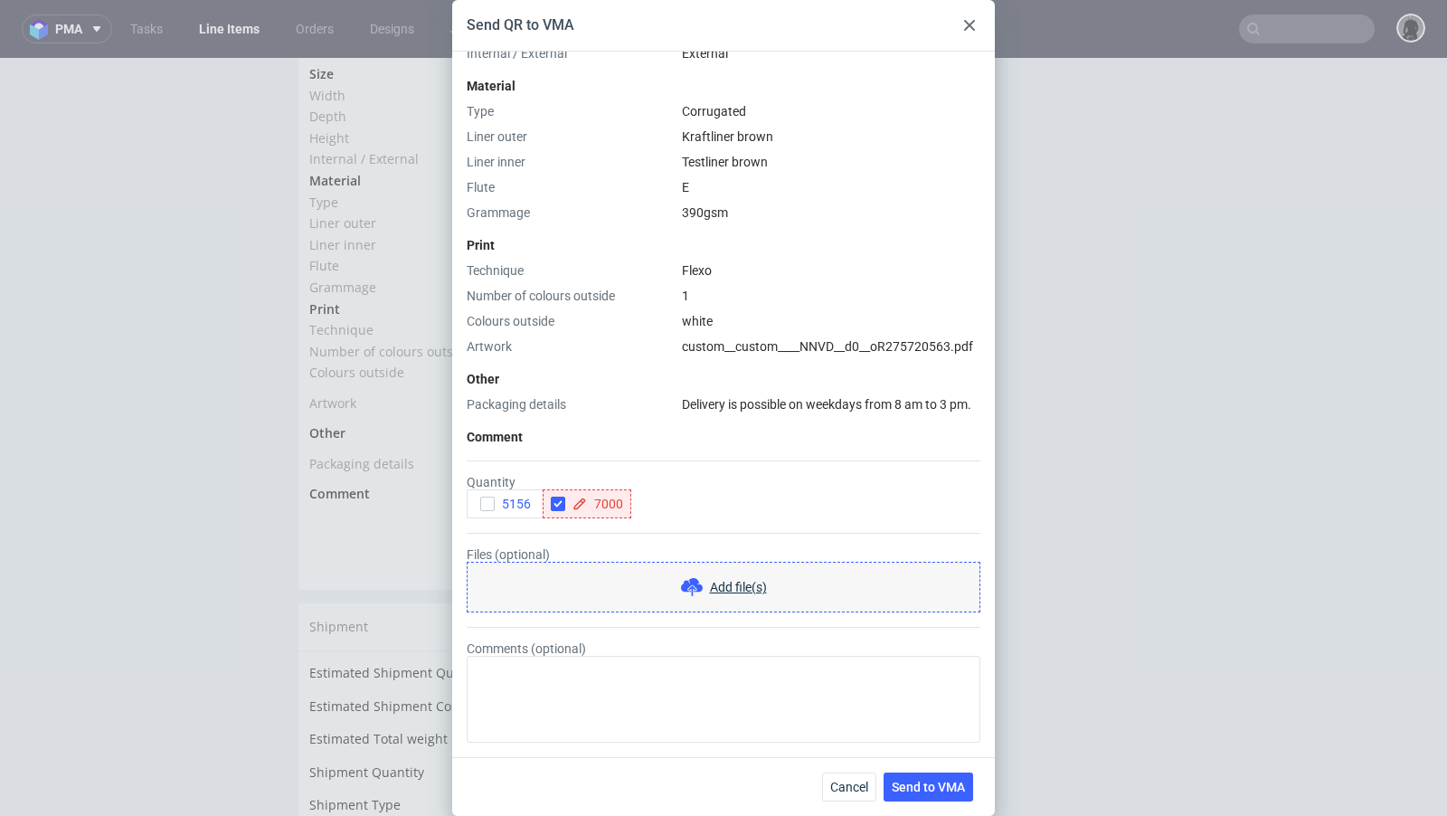
click at [708, 434] on div "Comment" at bounding box center [724, 437] width 514 height 18
click at [935, 795] on button "Send to VMA" at bounding box center [929, 786] width 90 height 29
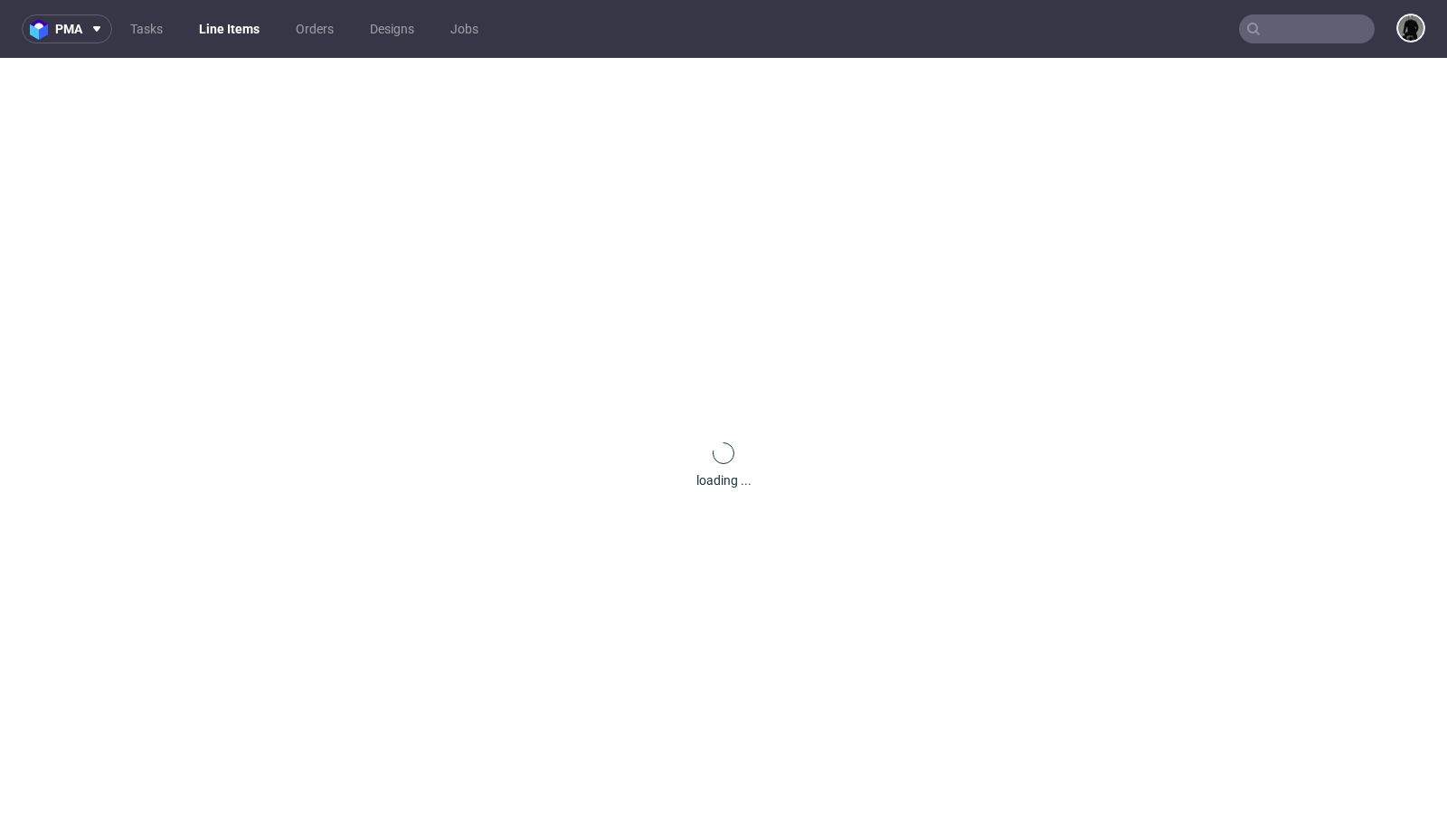
scroll to position [0, 0]
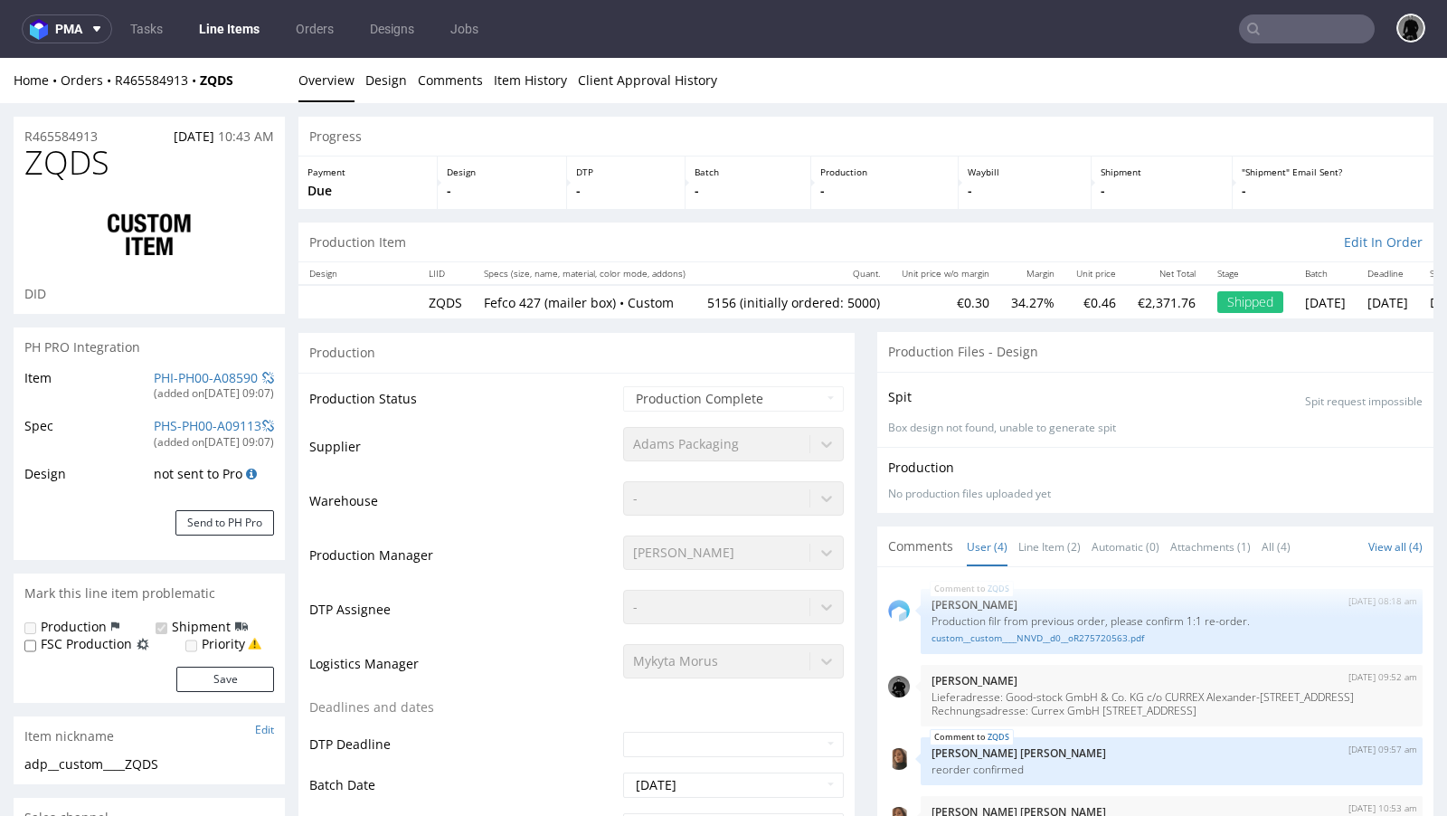
select select "in_progress"
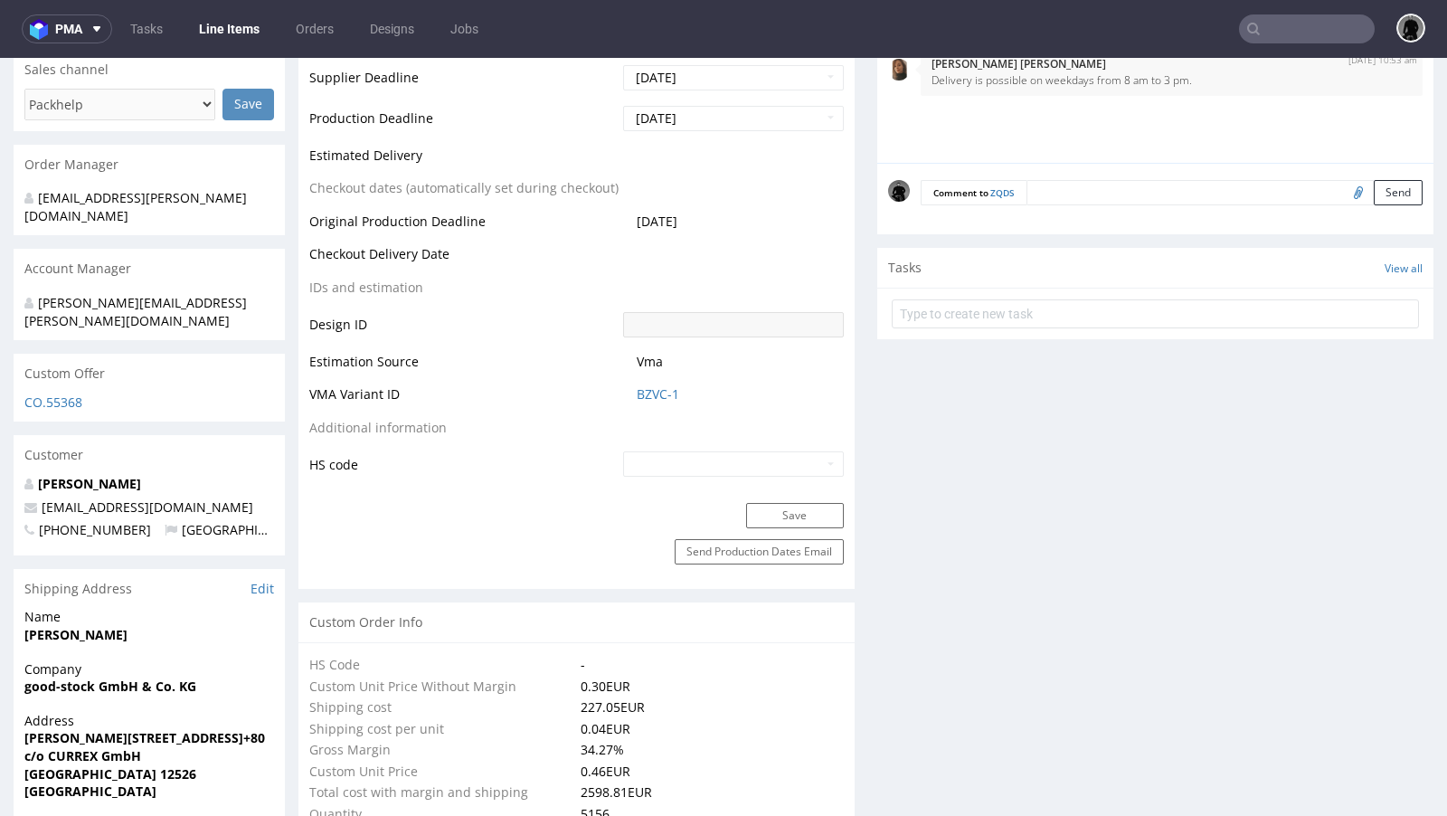
scroll to position [158, 0]
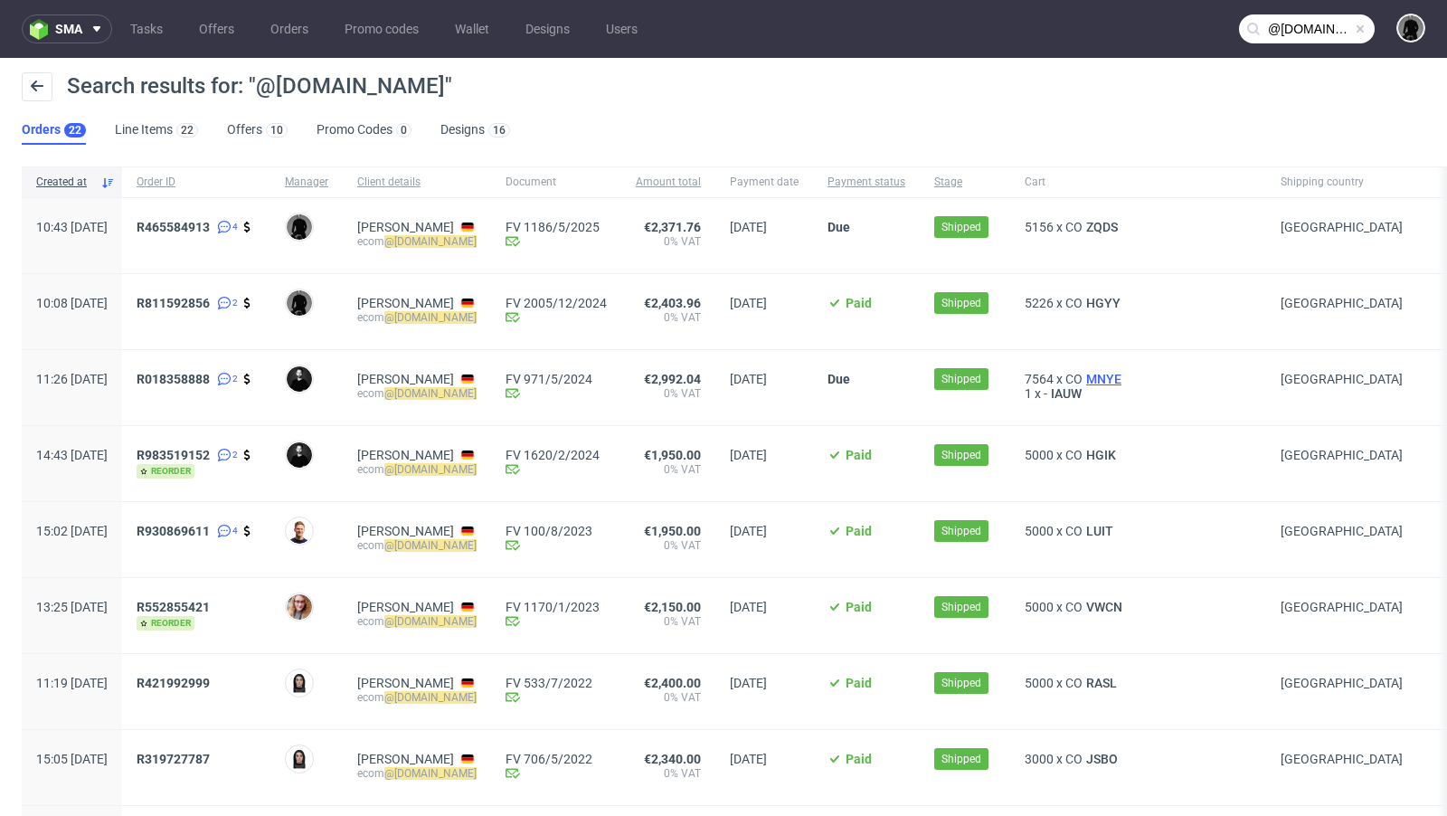
click at [1121, 377] on span "MNYE" at bounding box center [1104, 379] width 43 height 14
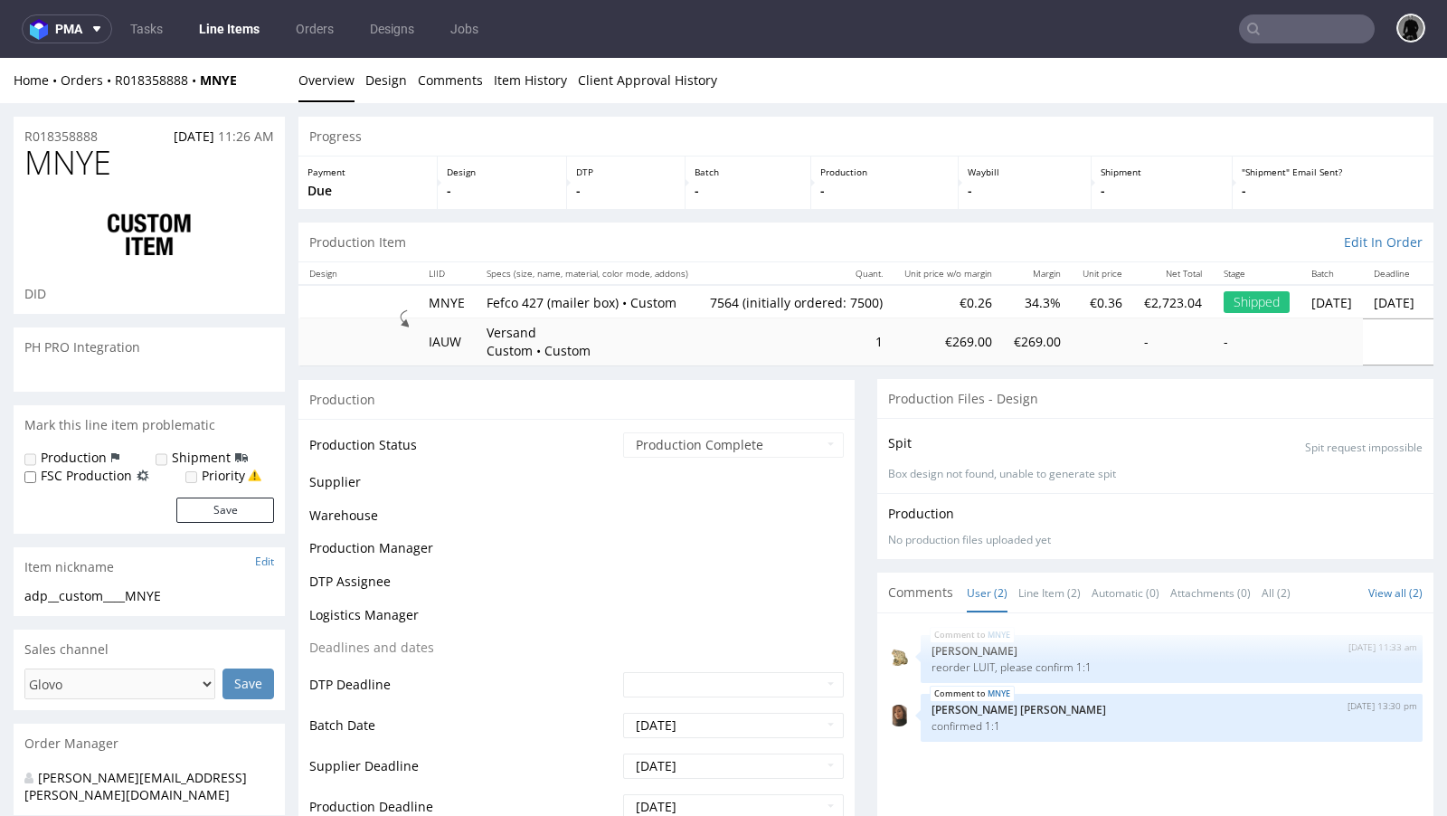
select select "in_progress"
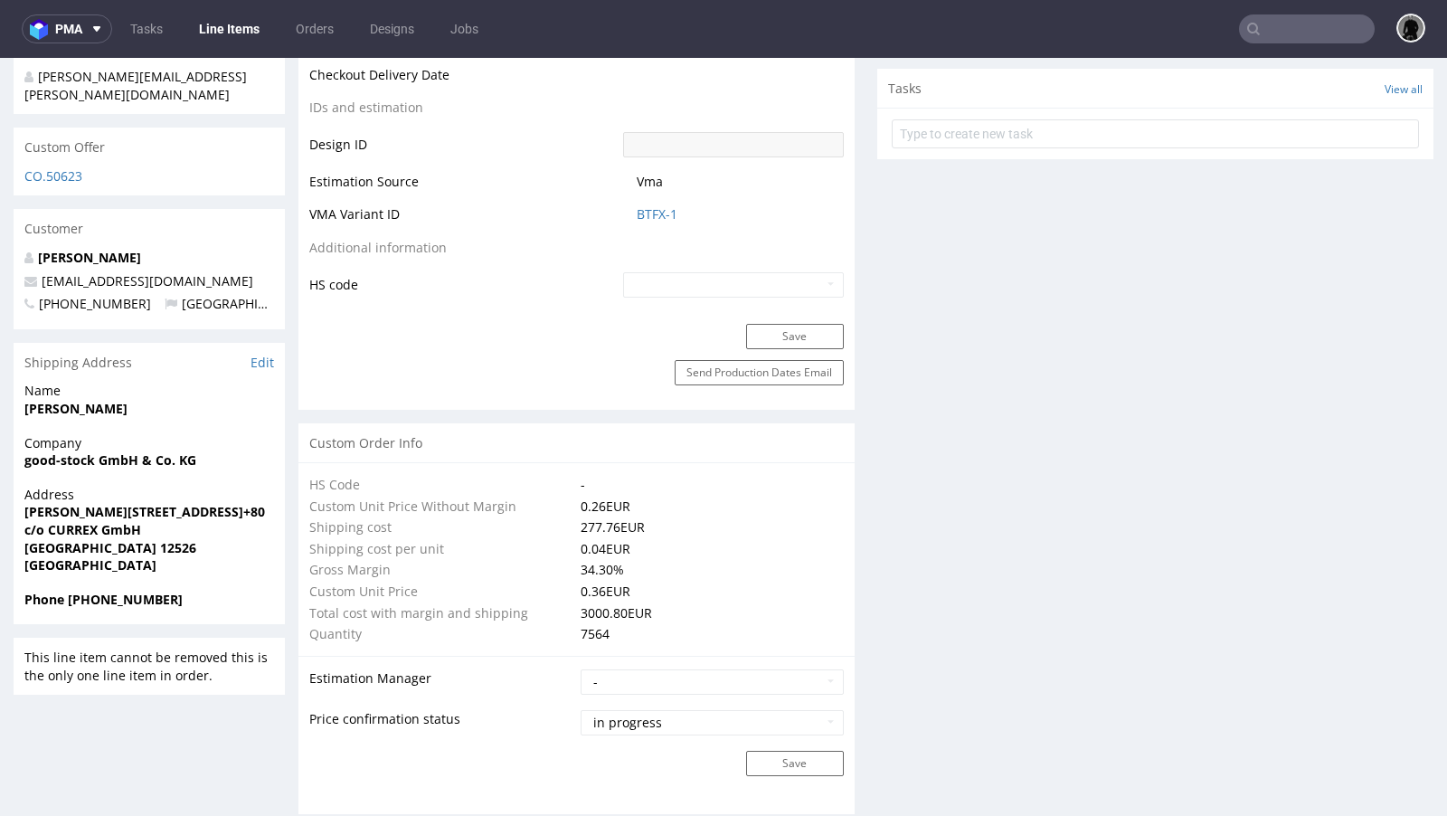
scroll to position [973, 0]
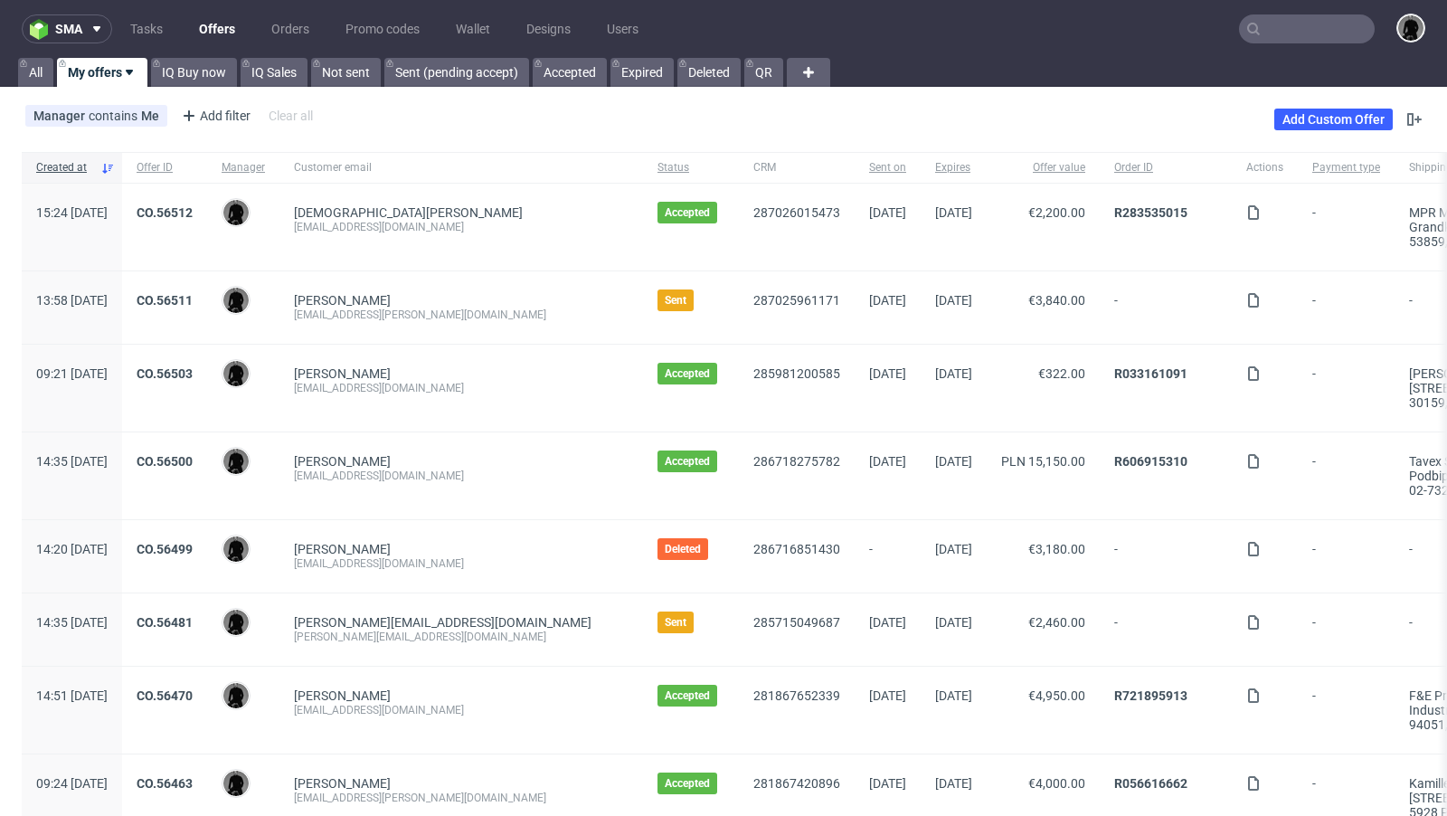
click at [1264, 33] on input "text" at bounding box center [1307, 28] width 136 height 29
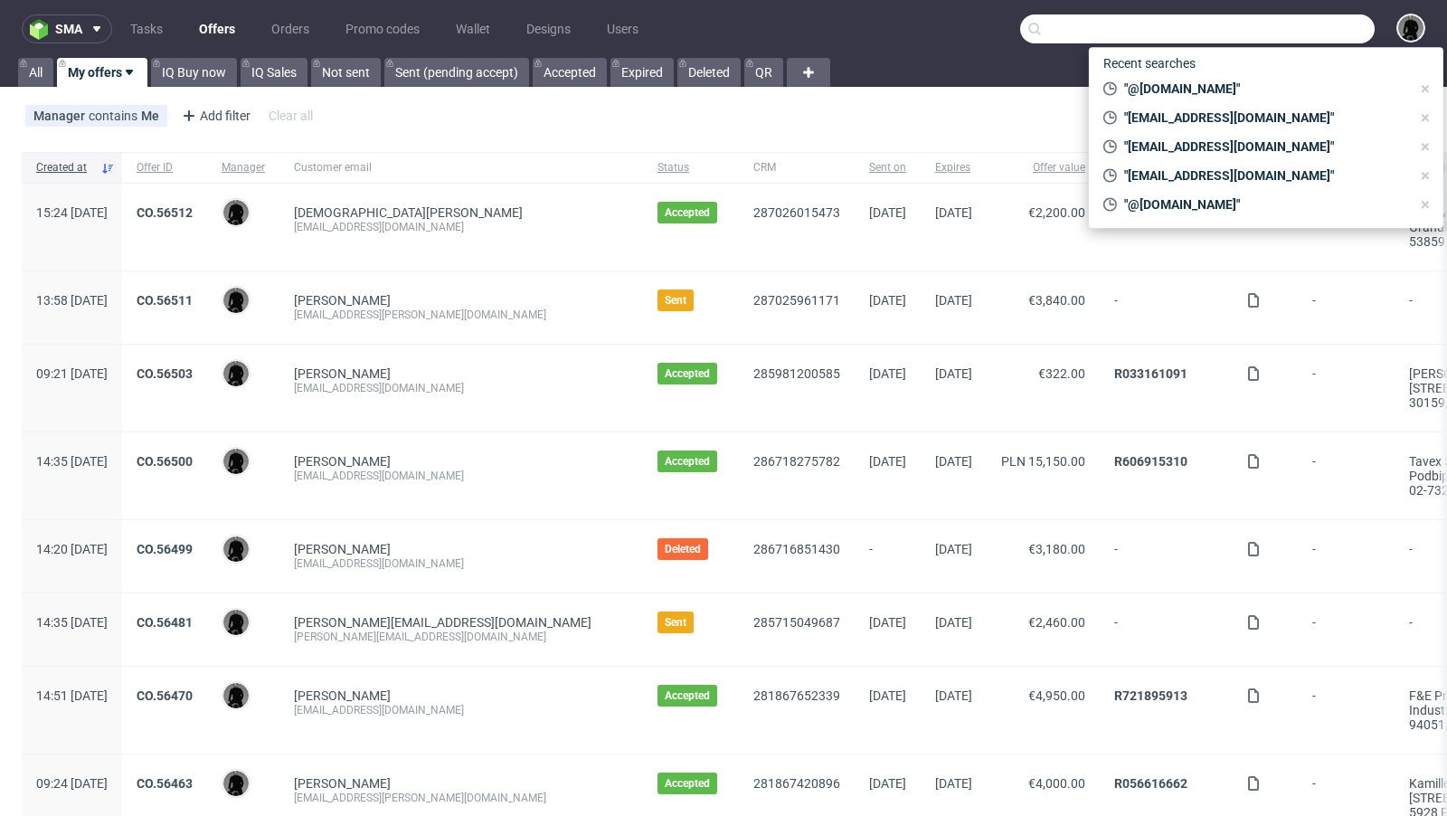
paste input "R199386014"
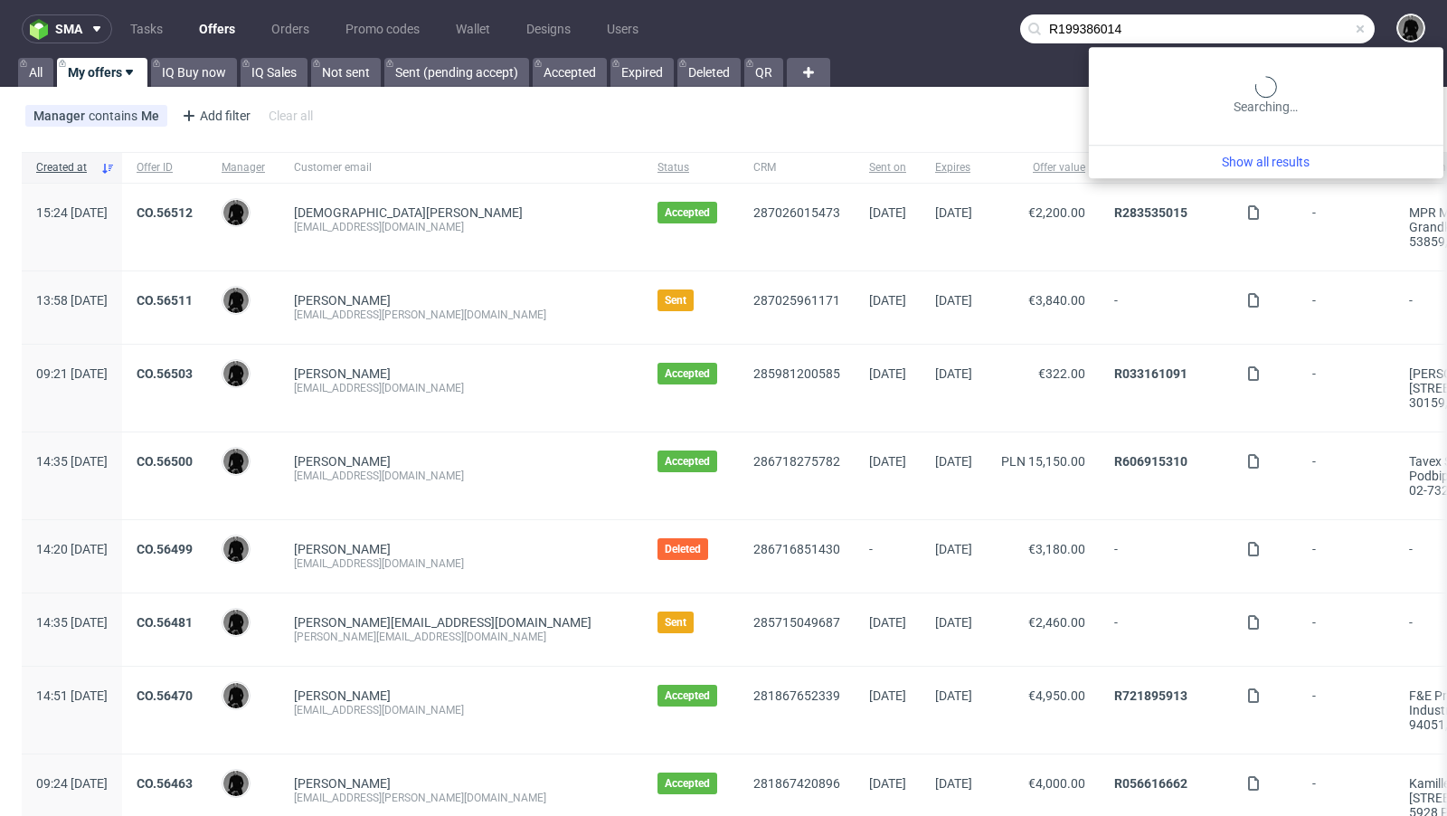
type input "R199386014"
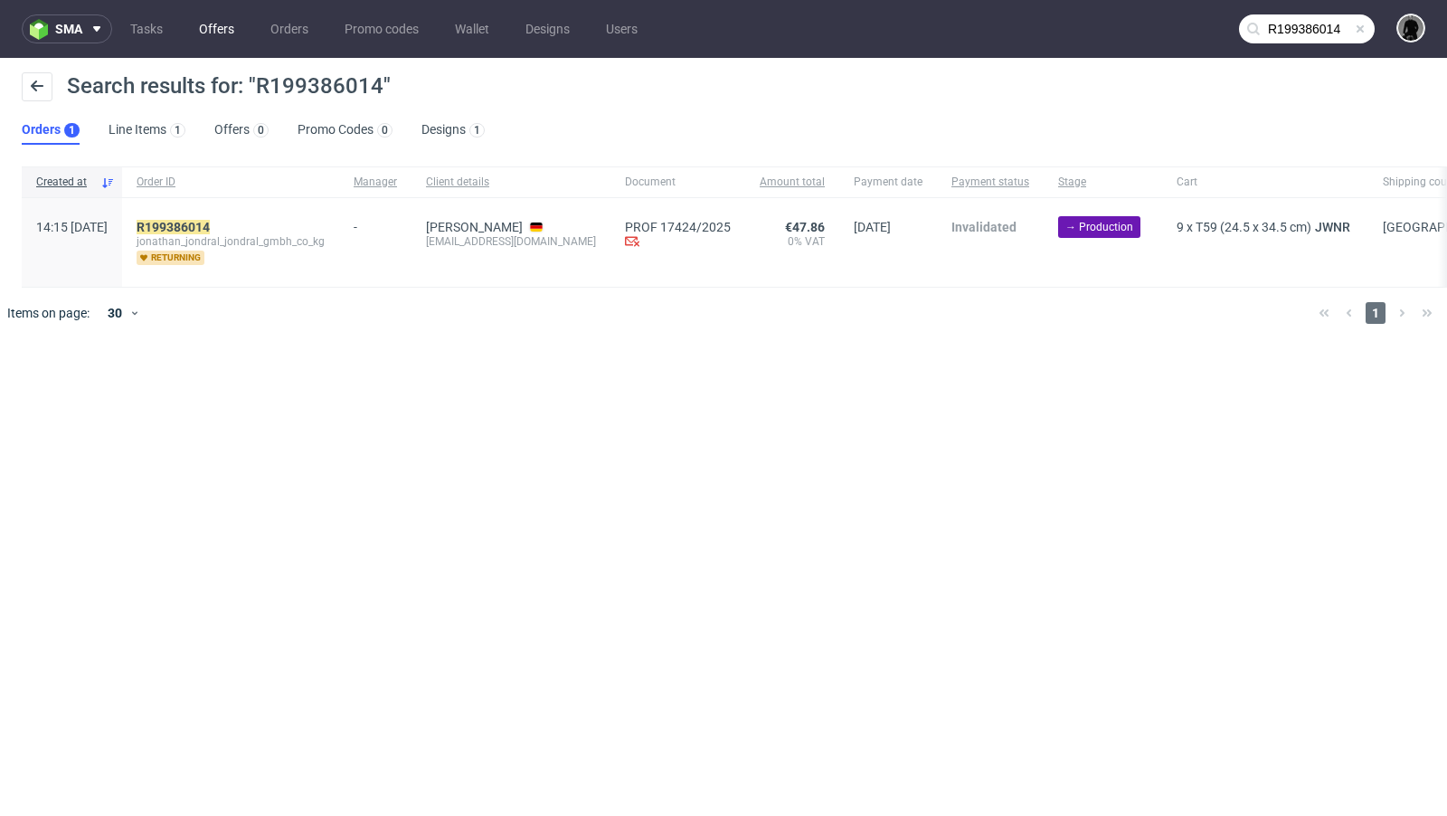
click at [219, 36] on link "Offers" at bounding box center [216, 28] width 57 height 29
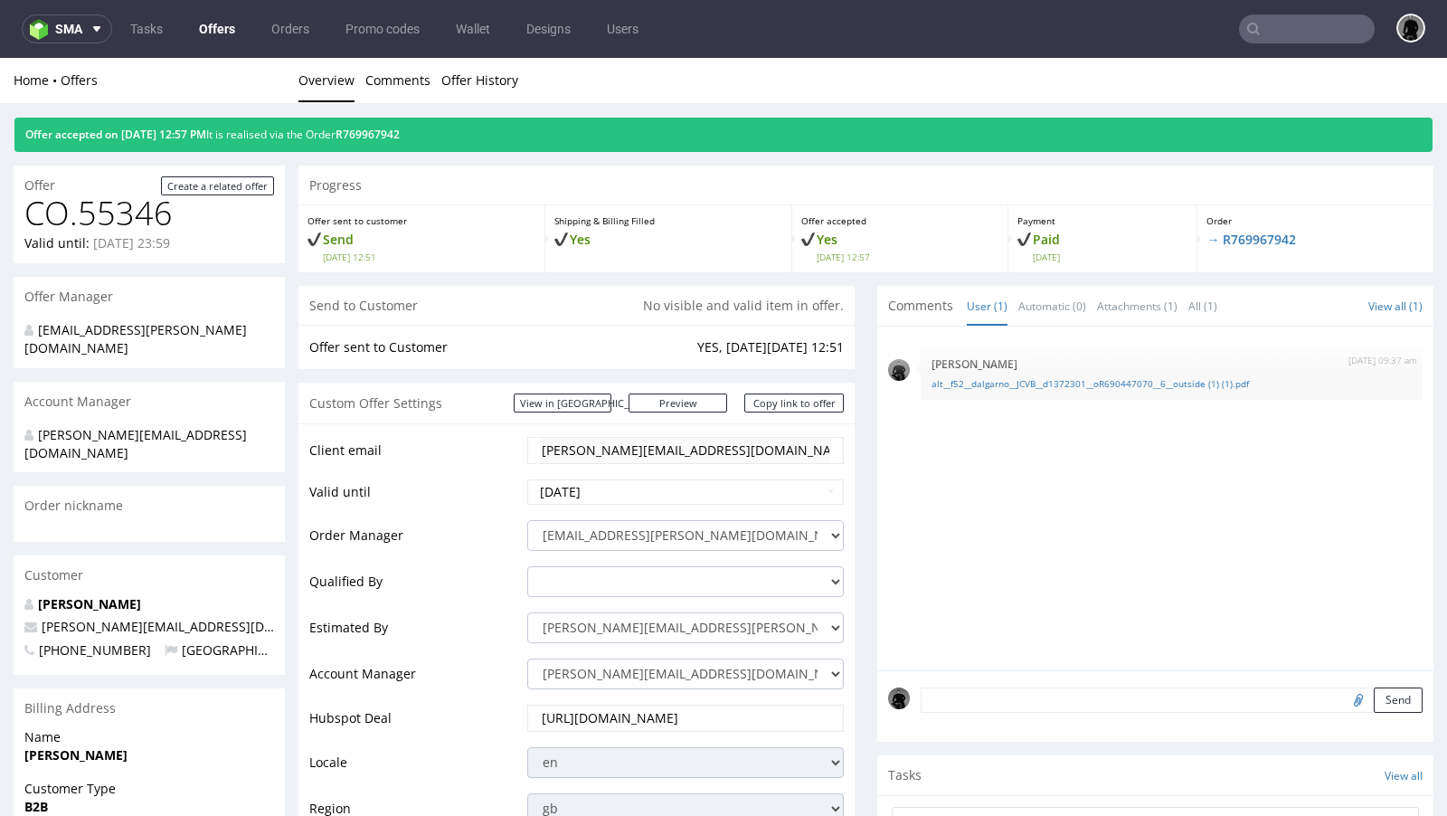
click at [1254, 21] on input "text" at bounding box center [1307, 28] width 136 height 29
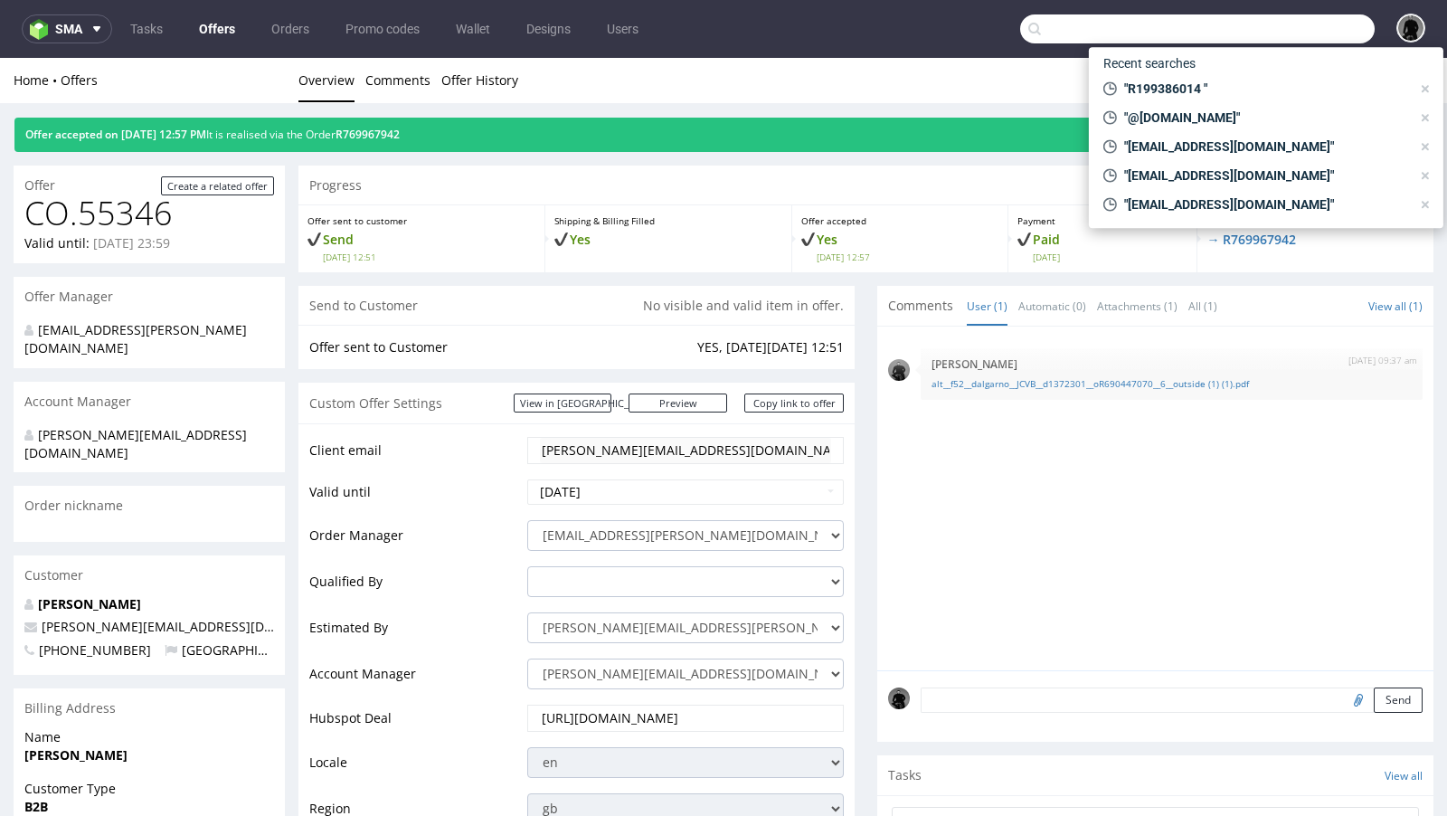
paste input "[EMAIL_ADDRESS][DOMAIN_NAME]"
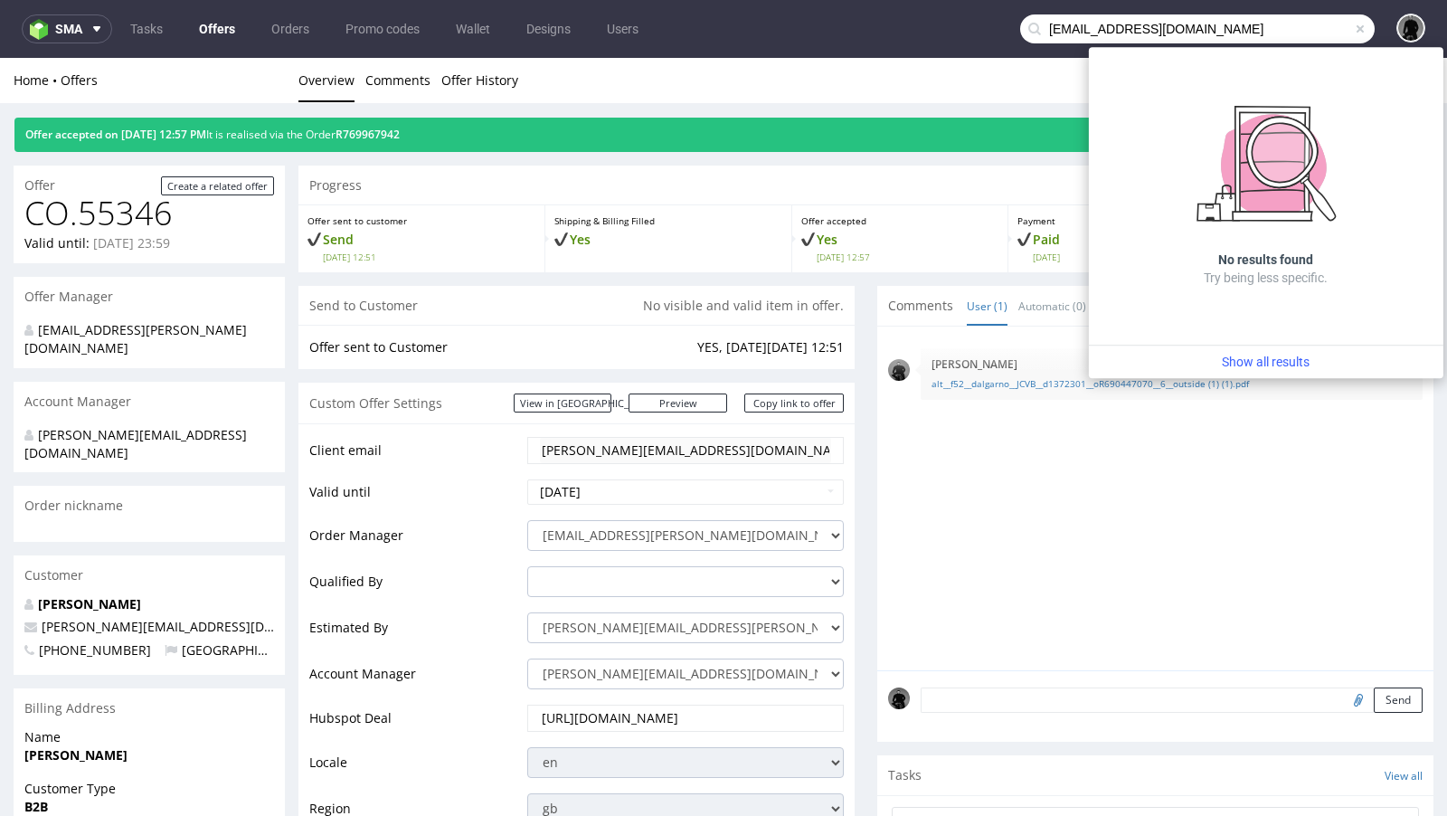
drag, startPoint x: 1074, startPoint y: 29, endPoint x: 959, endPoint y: 29, distance: 114.9
click at [959, 29] on nav "sma Tasks Offers Orders Promo codes Wallet Designs Users [EMAIL_ADDRESS][DOMAIN…" at bounding box center [723, 29] width 1447 height 58
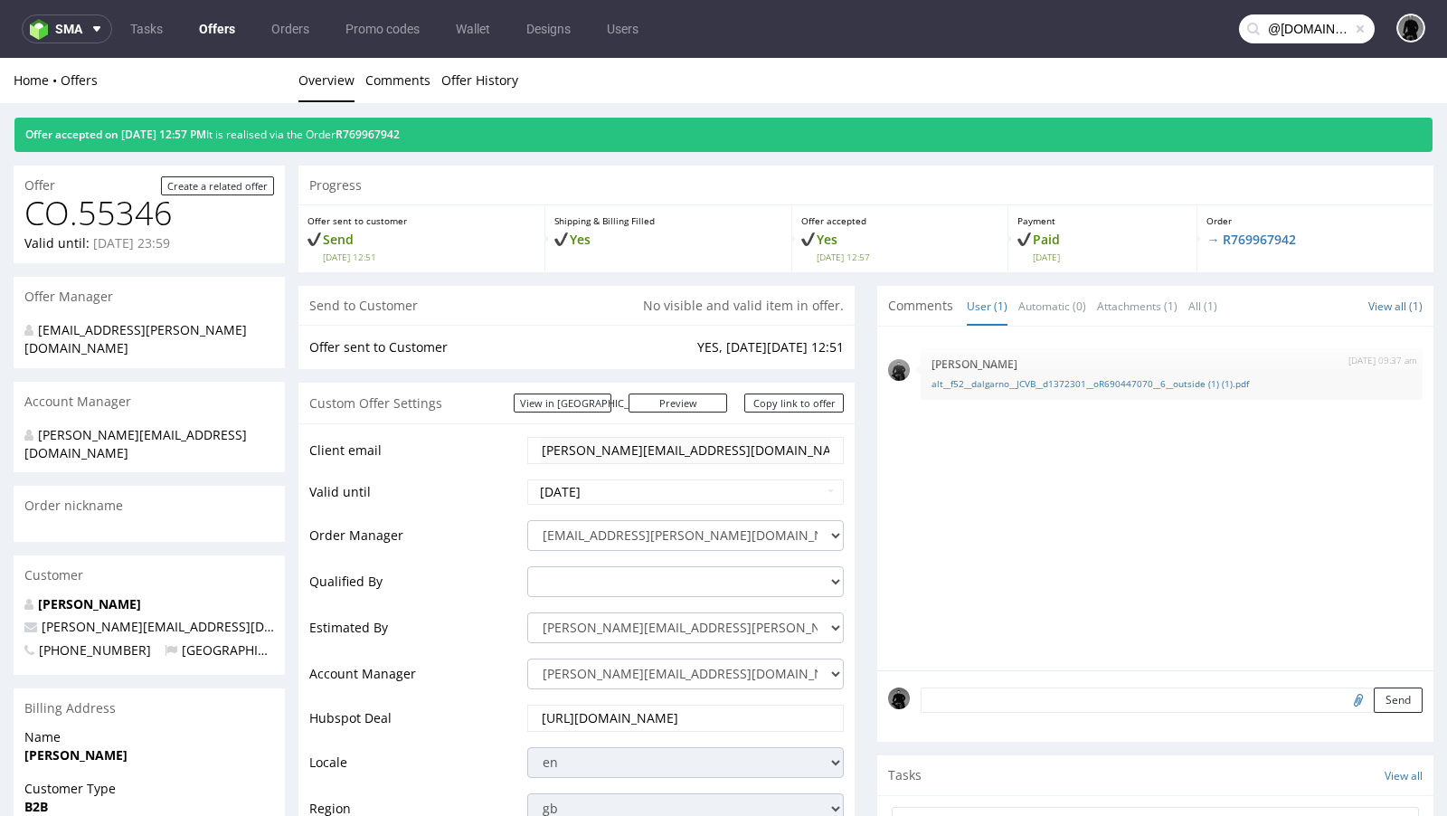
type input "@[DOMAIN_NAME]"
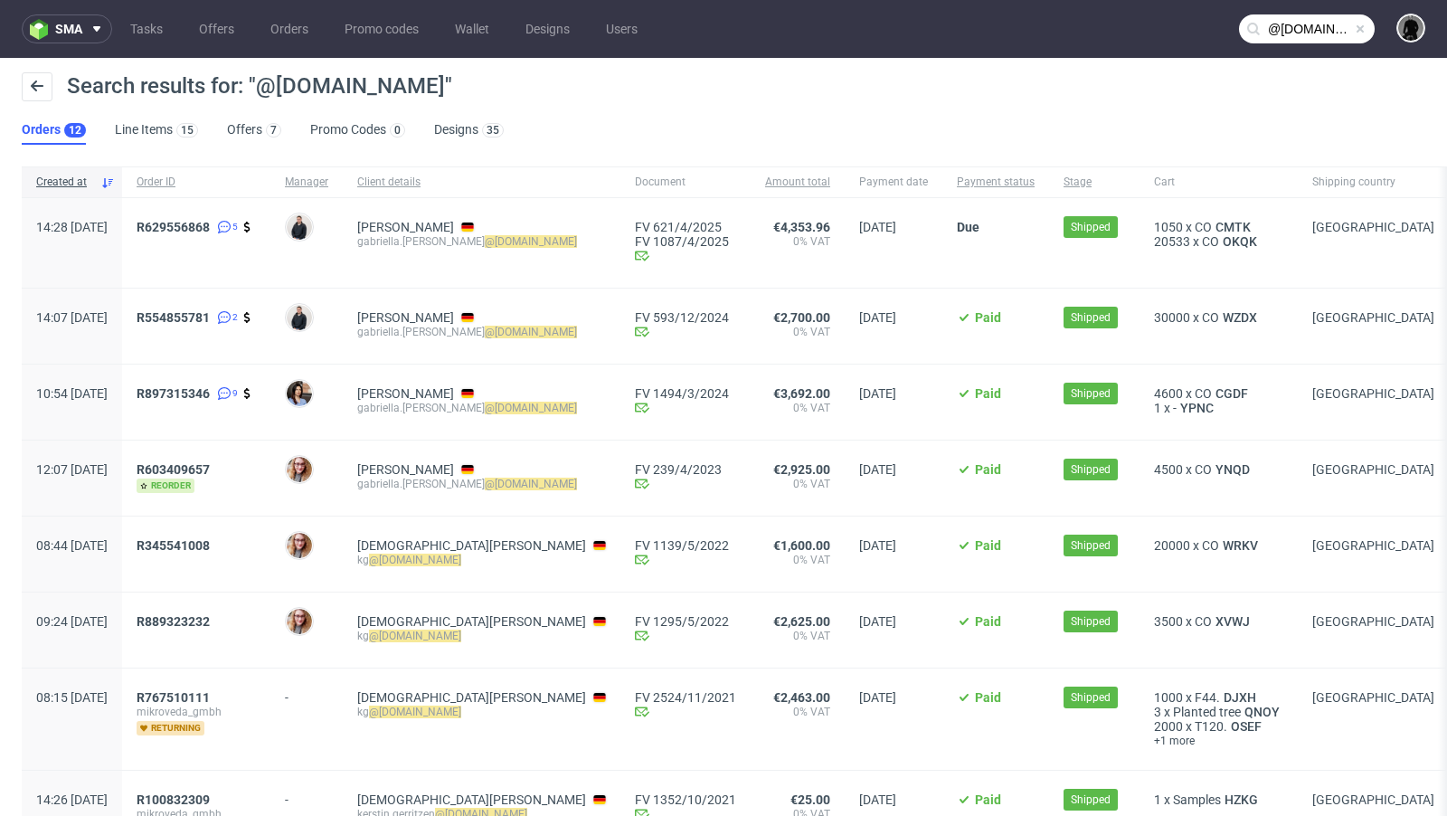
click at [1353, 26] on span at bounding box center [1360, 29] width 14 height 14
click at [1289, 20] on input "text" at bounding box center [1307, 28] width 136 height 29
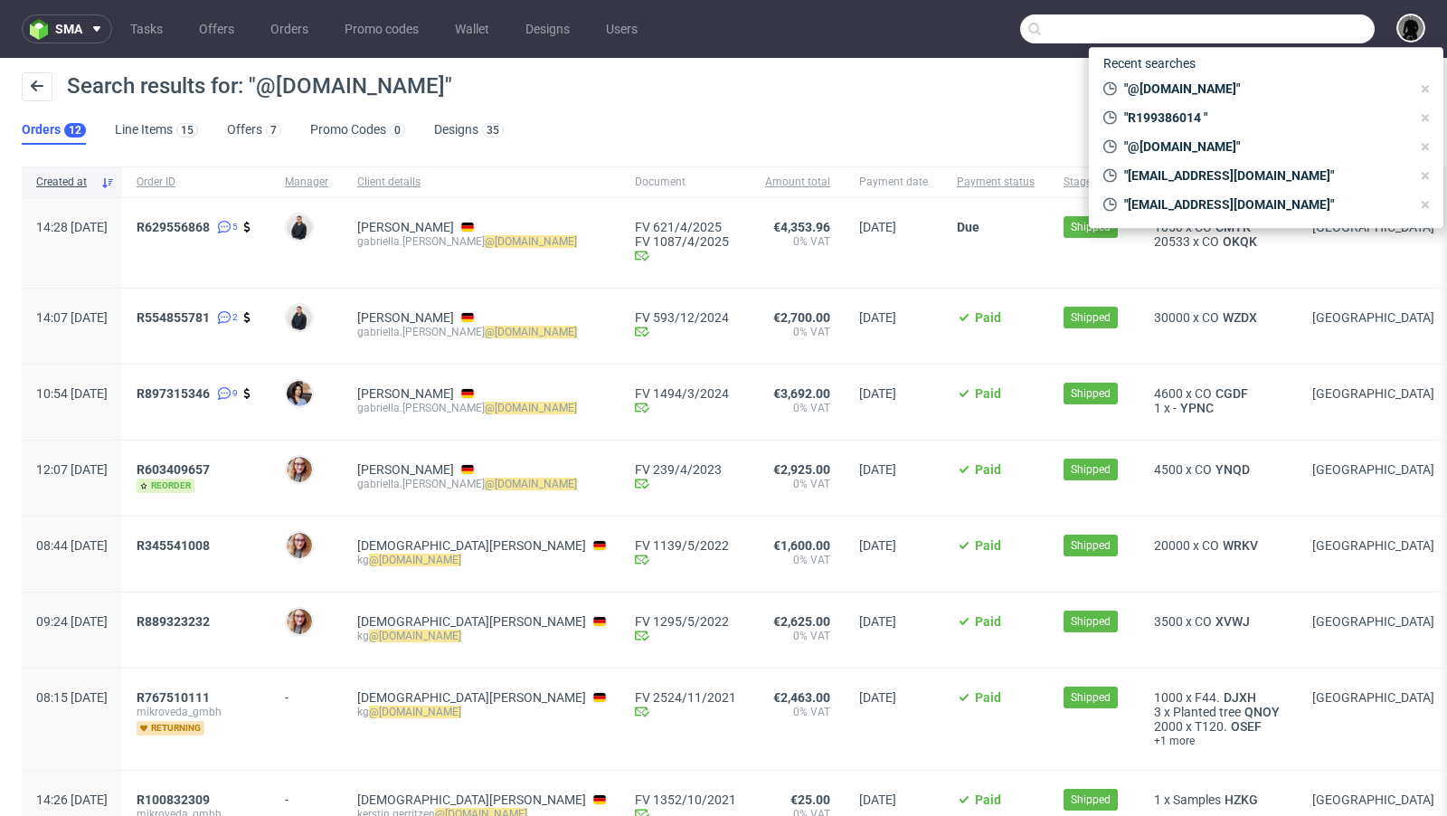
paste input "CBBI"
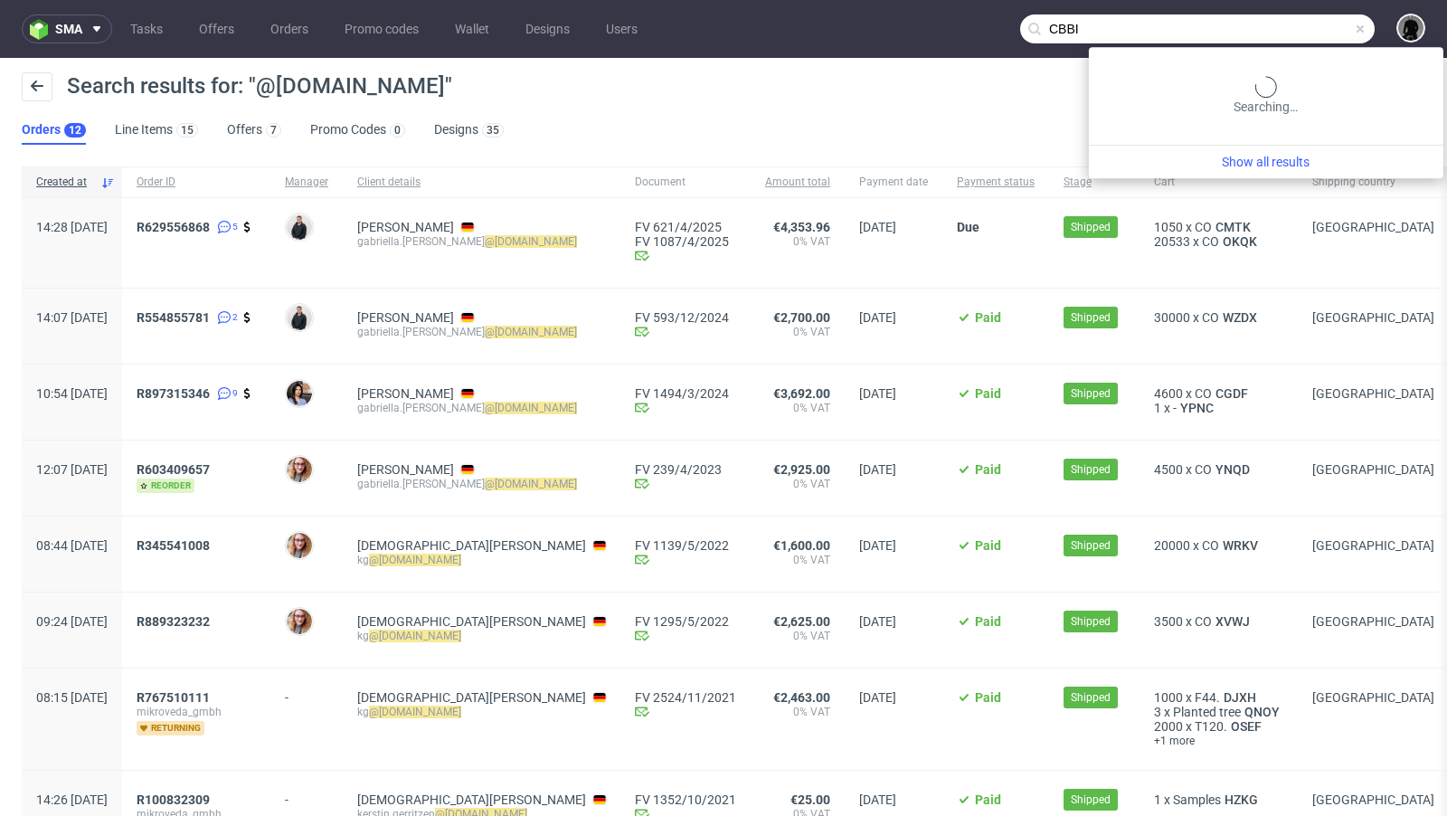
type input "CBBI"
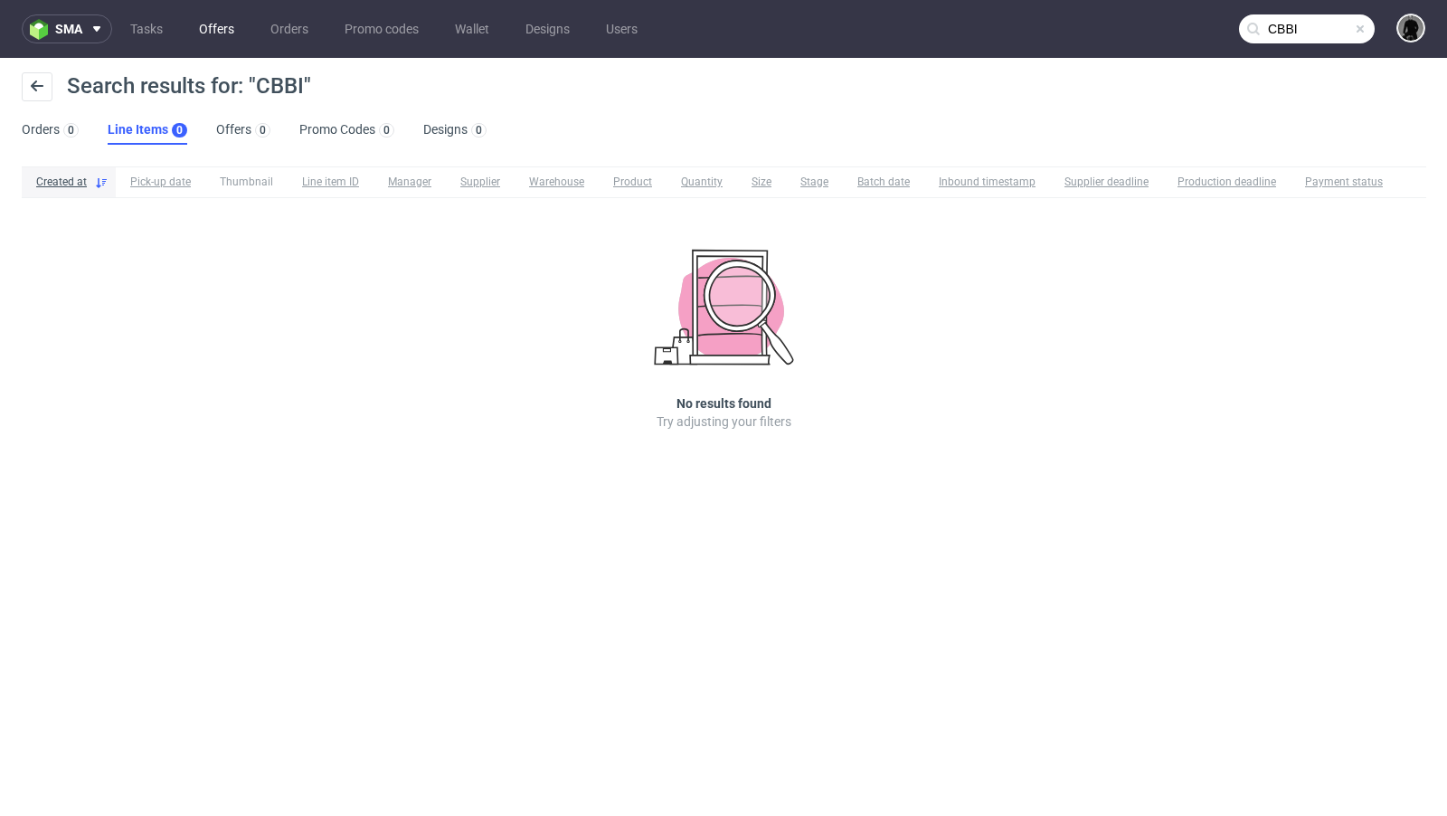
click at [202, 25] on link "Offers" at bounding box center [216, 28] width 57 height 29
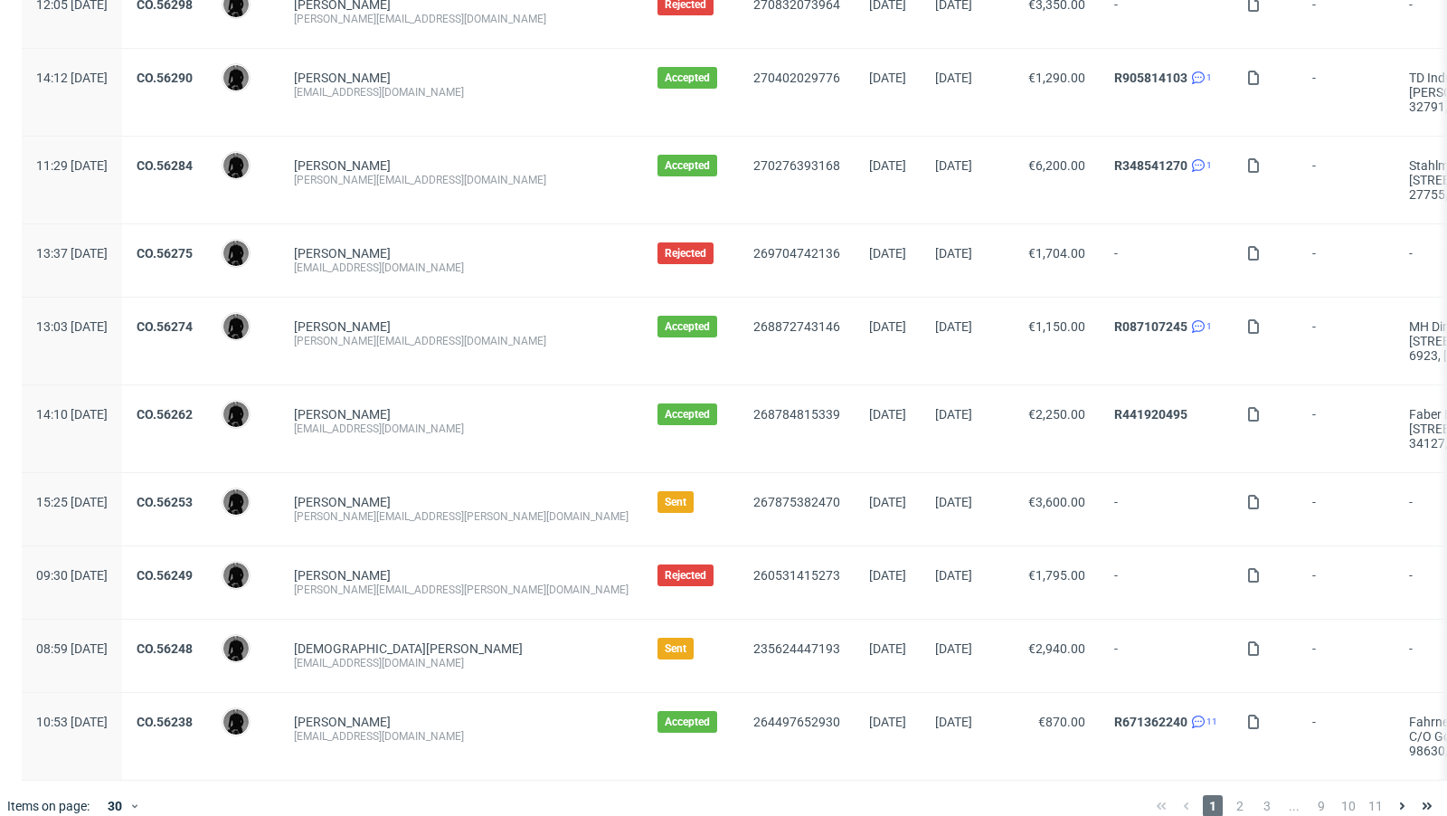
scroll to position [1899, 0]
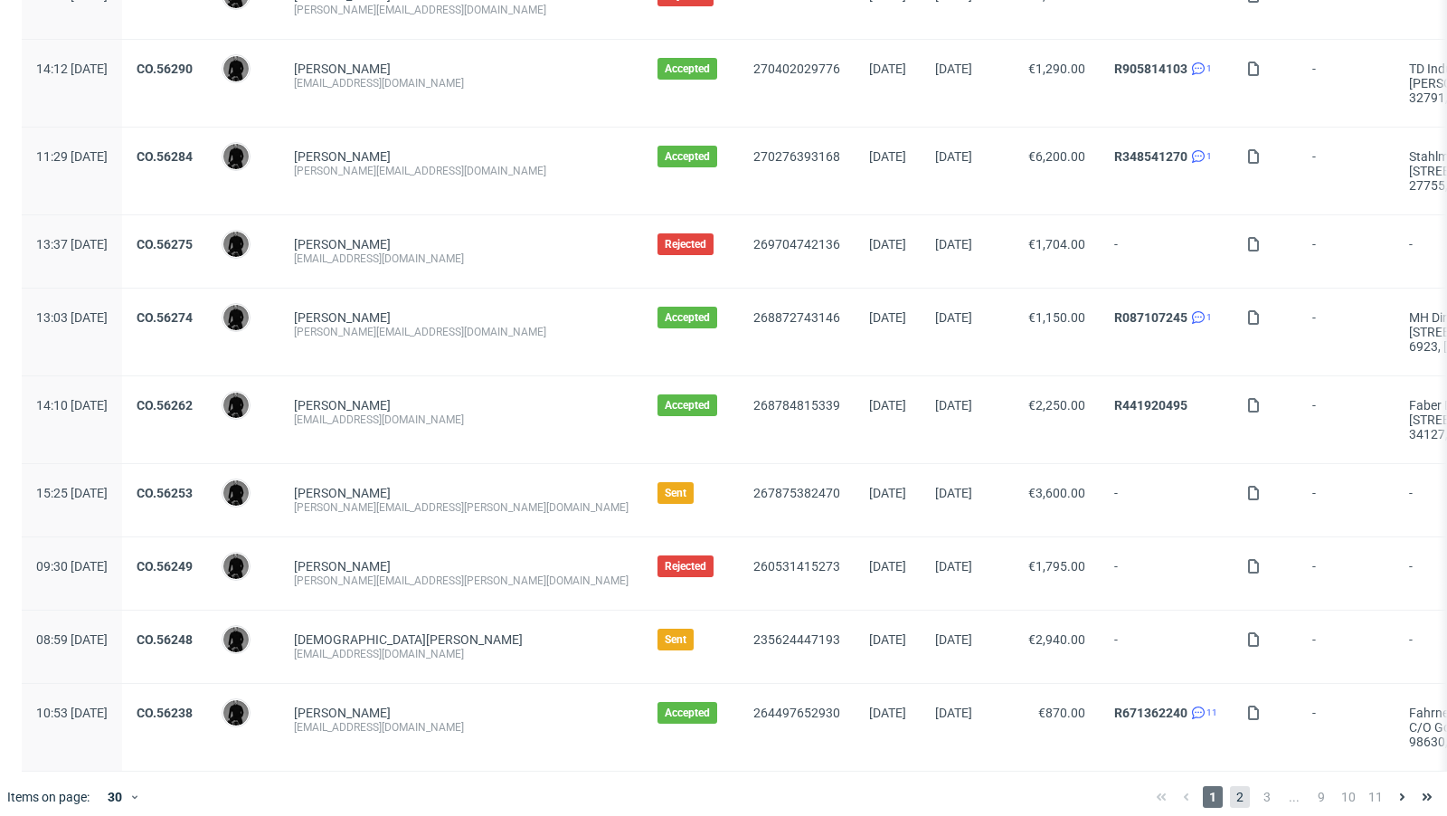
click at [1230, 786] on span "2" at bounding box center [1240, 797] width 20 height 22
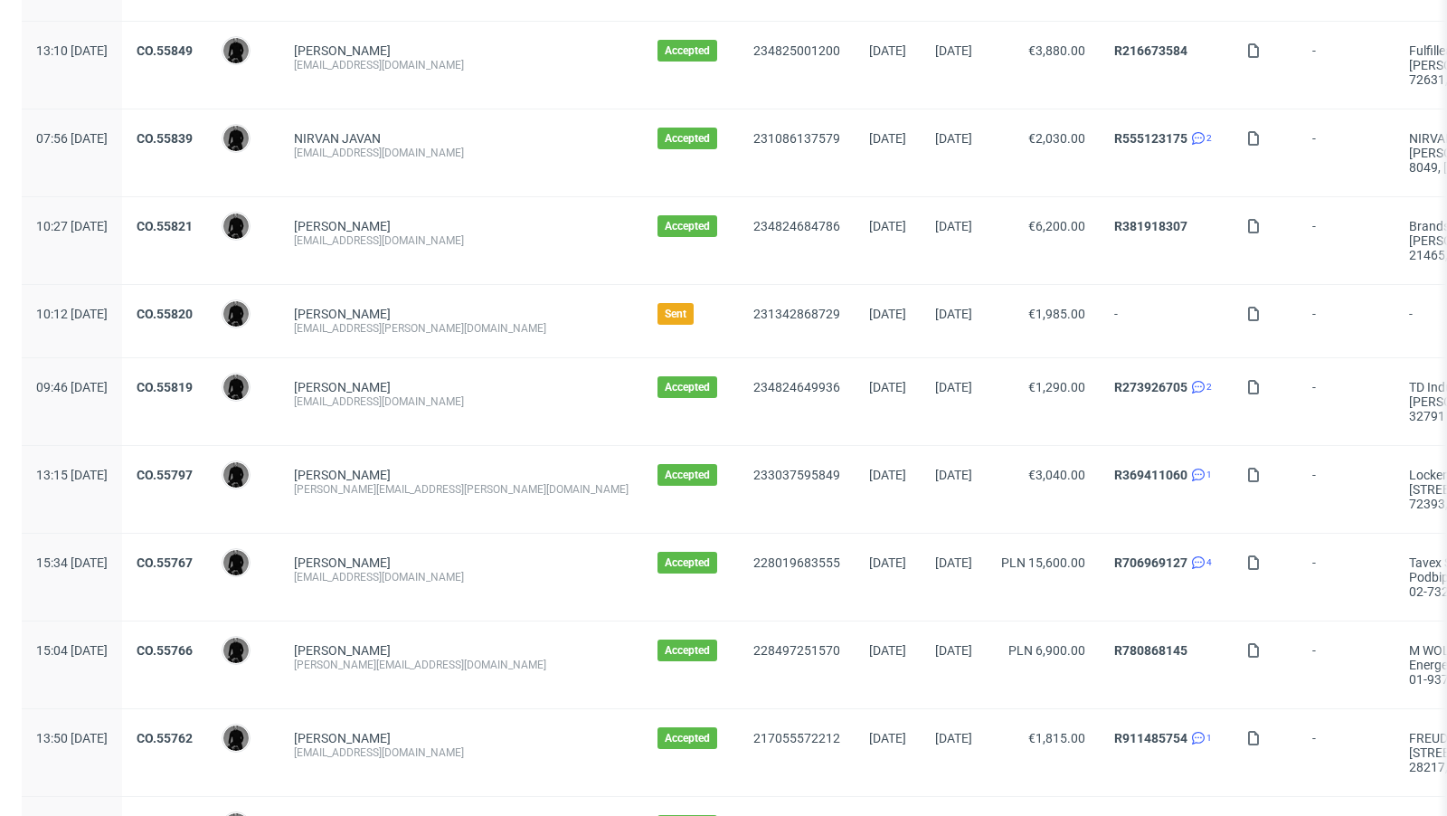
scroll to position [1914, 0]
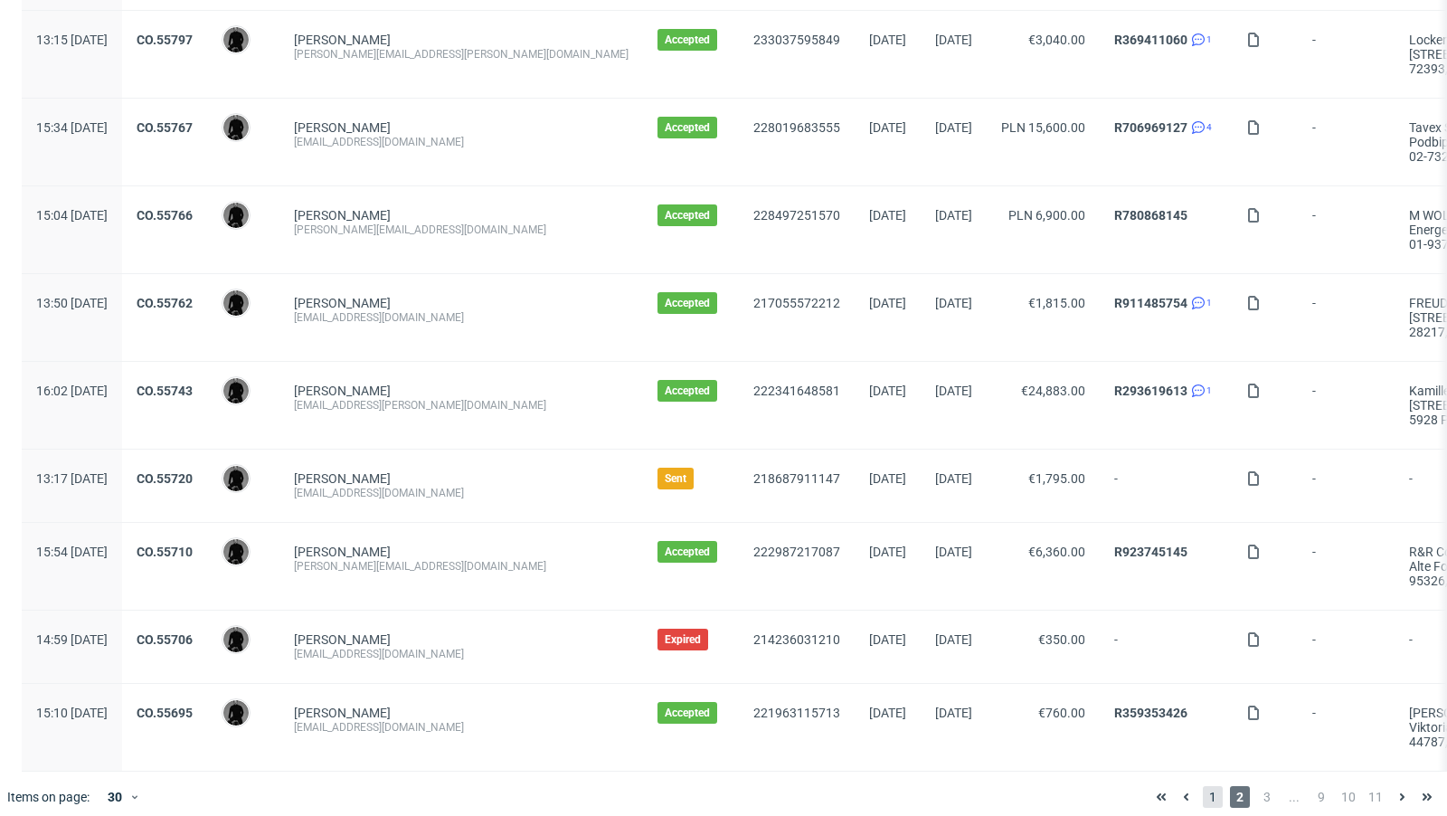
click at [1206, 788] on span "1" at bounding box center [1213, 797] width 20 height 22
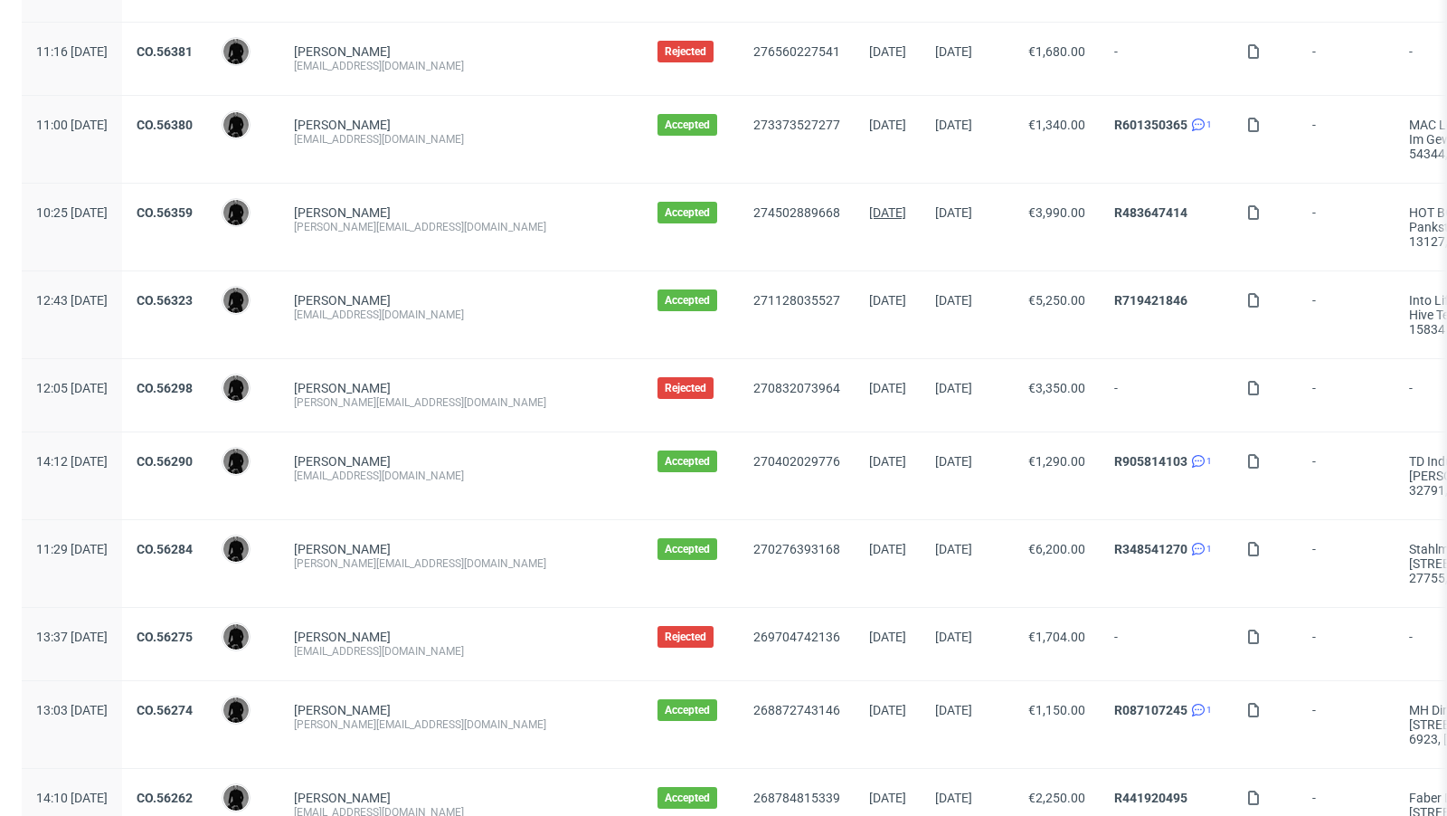
scroll to position [1529, 0]
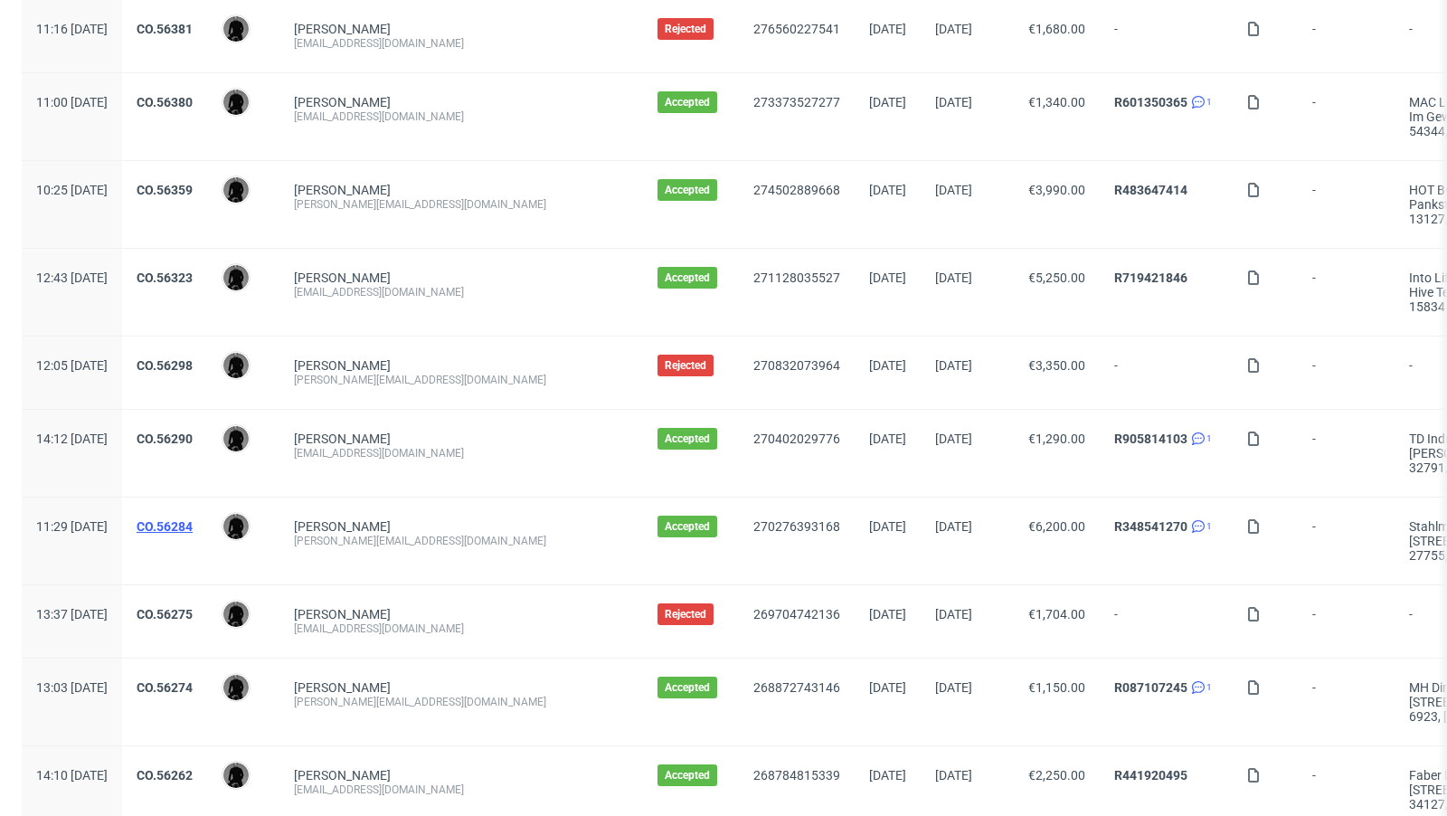
click at [193, 520] on link "CO.56284" at bounding box center [165, 526] width 56 height 14
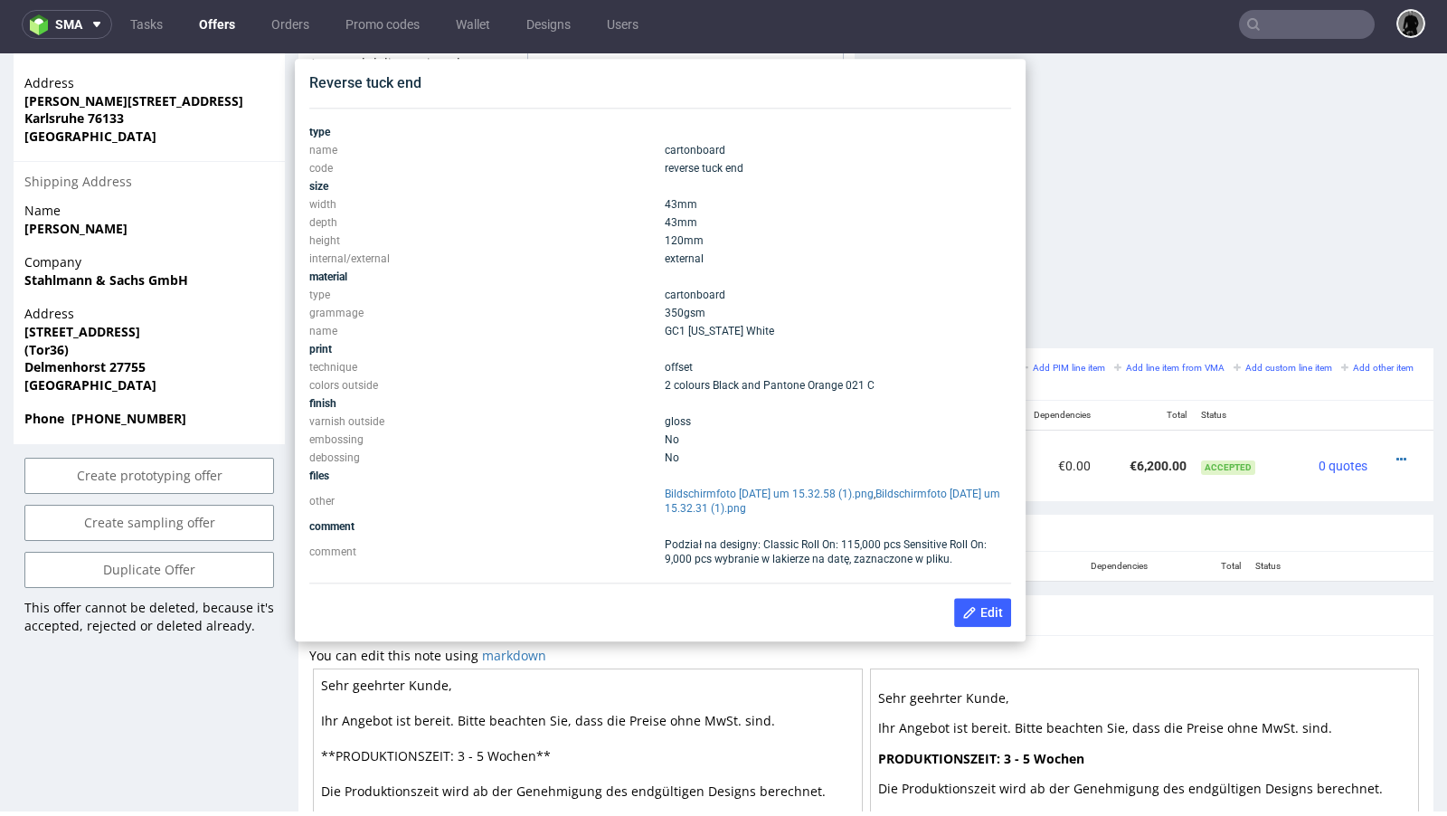
scroll to position [828, 0]
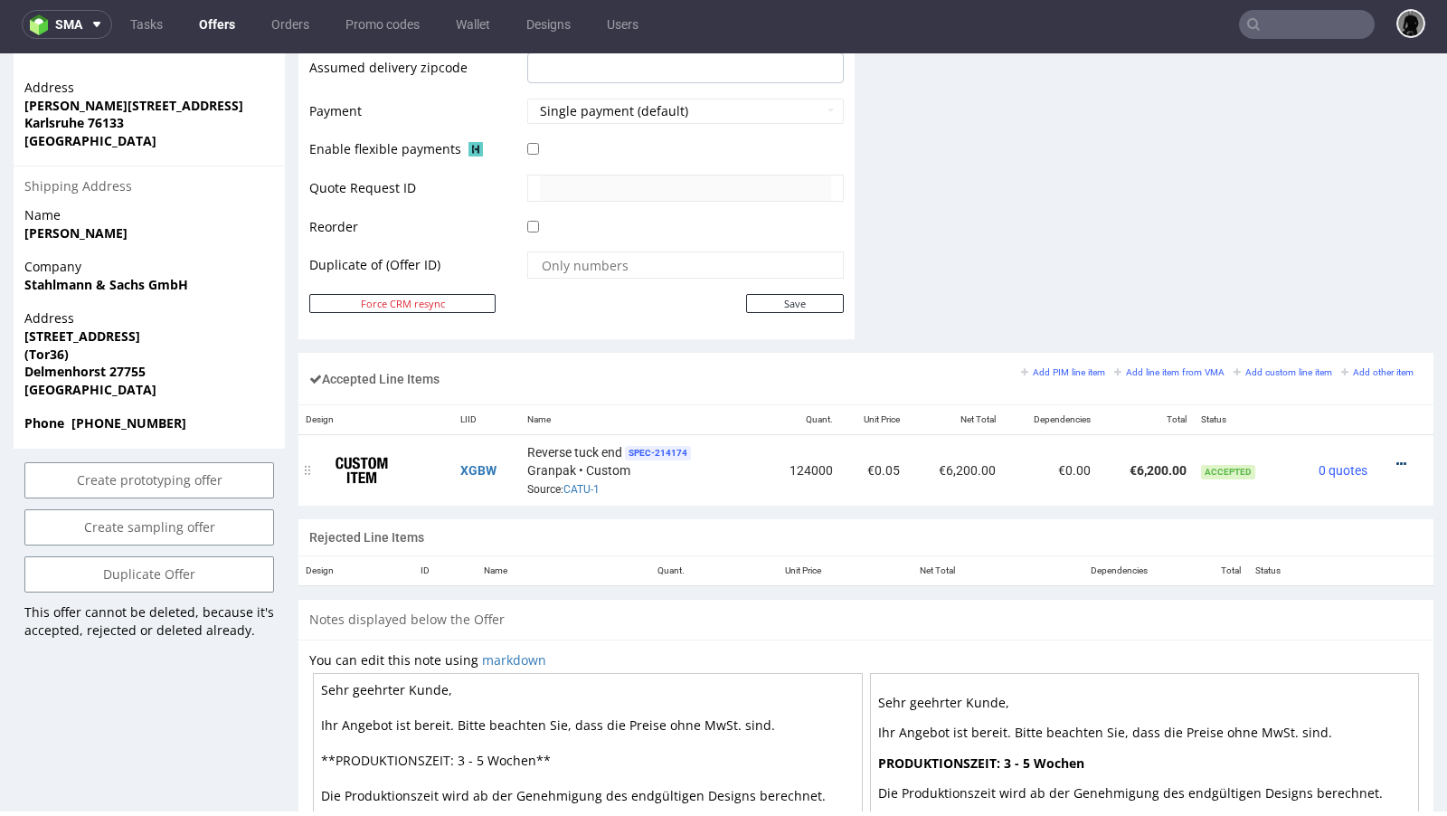
click at [1396, 458] on icon at bounding box center [1401, 464] width 10 height 13
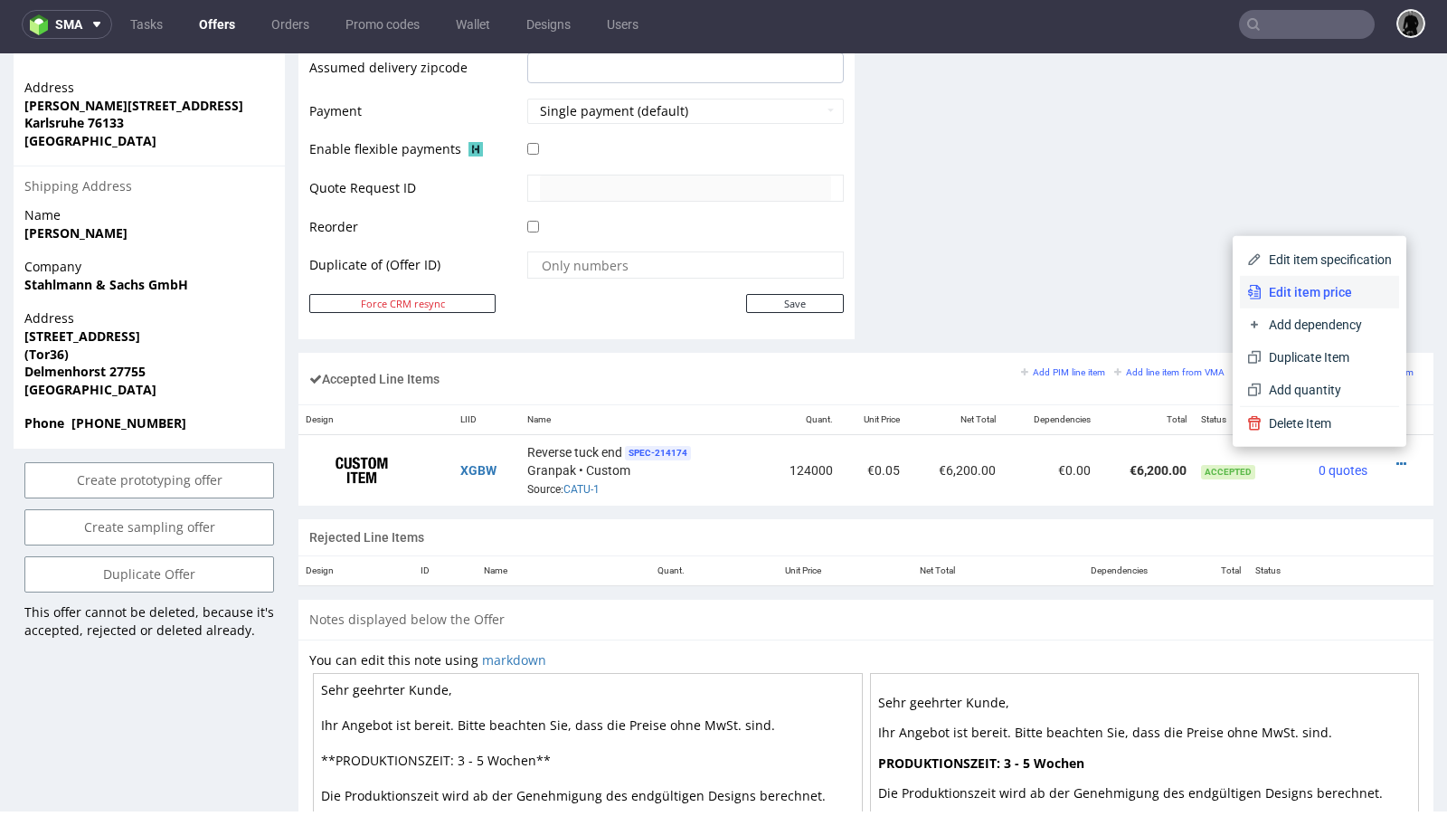
click at [1300, 298] on span "Edit item price" at bounding box center [1327, 292] width 130 height 18
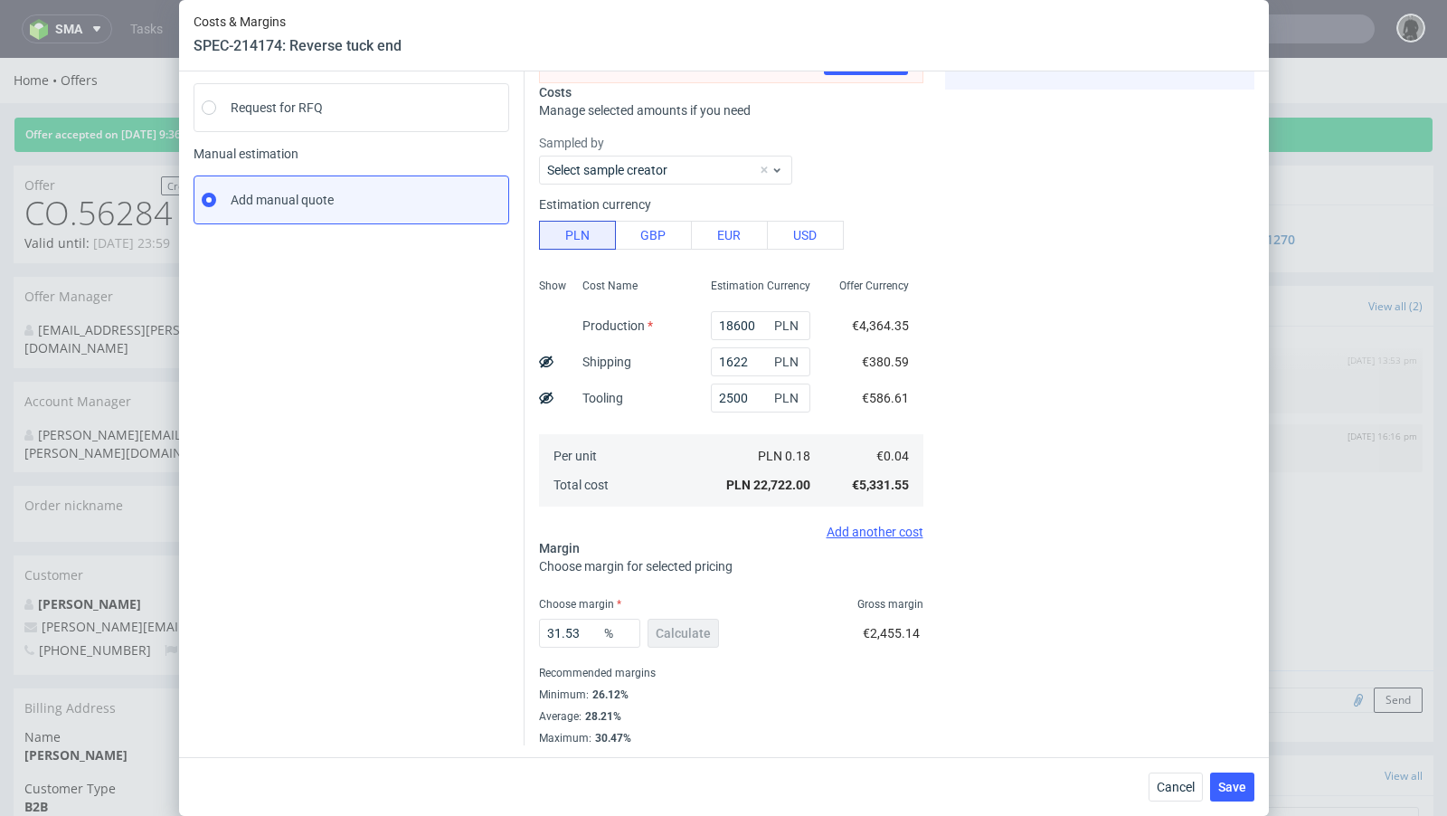
scroll to position [0, 0]
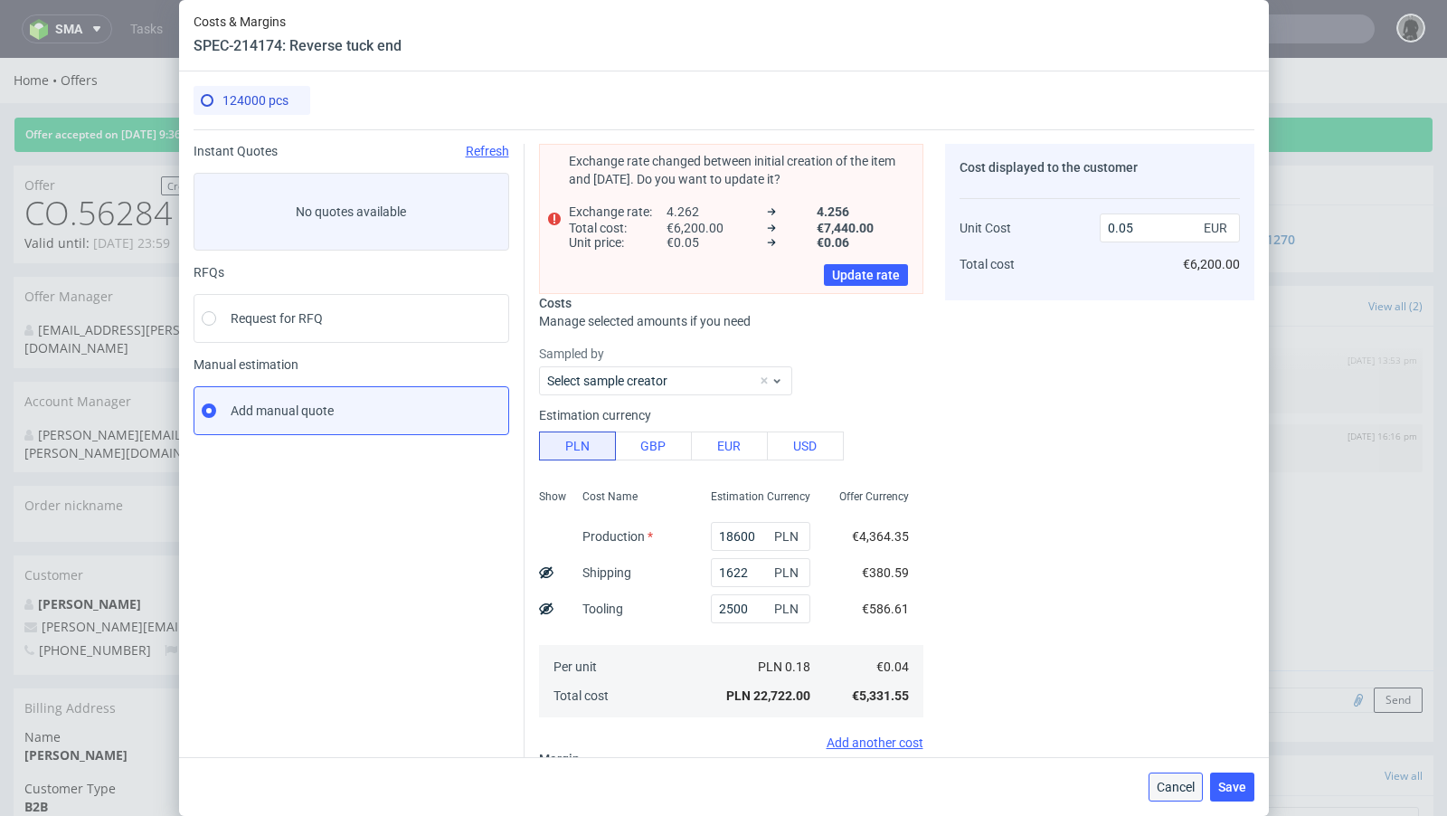
click at [1178, 799] on button "Cancel" at bounding box center [1176, 786] width 54 height 29
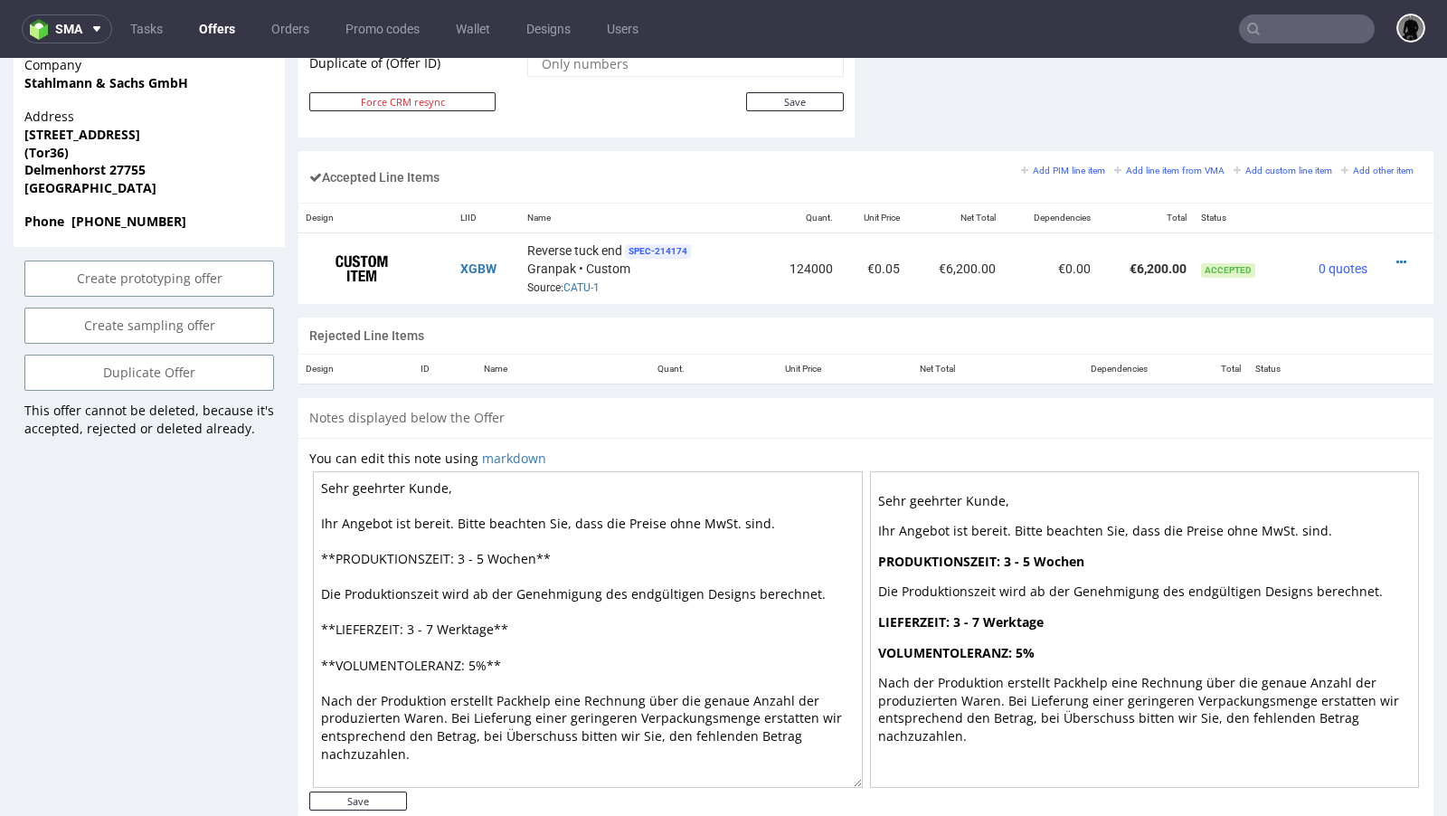
scroll to position [1046, 0]
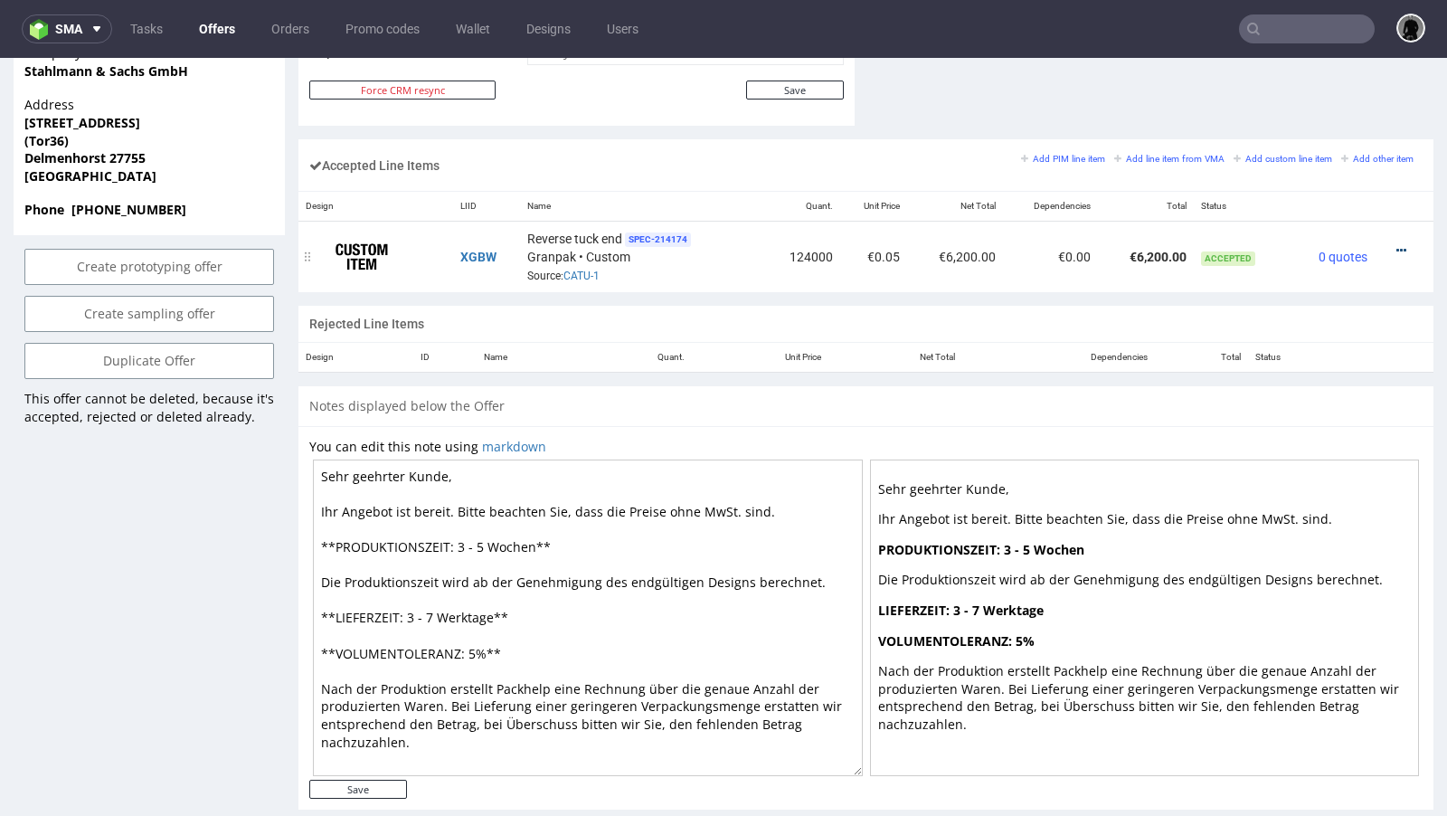
click at [1396, 244] on icon at bounding box center [1401, 250] width 10 height 13
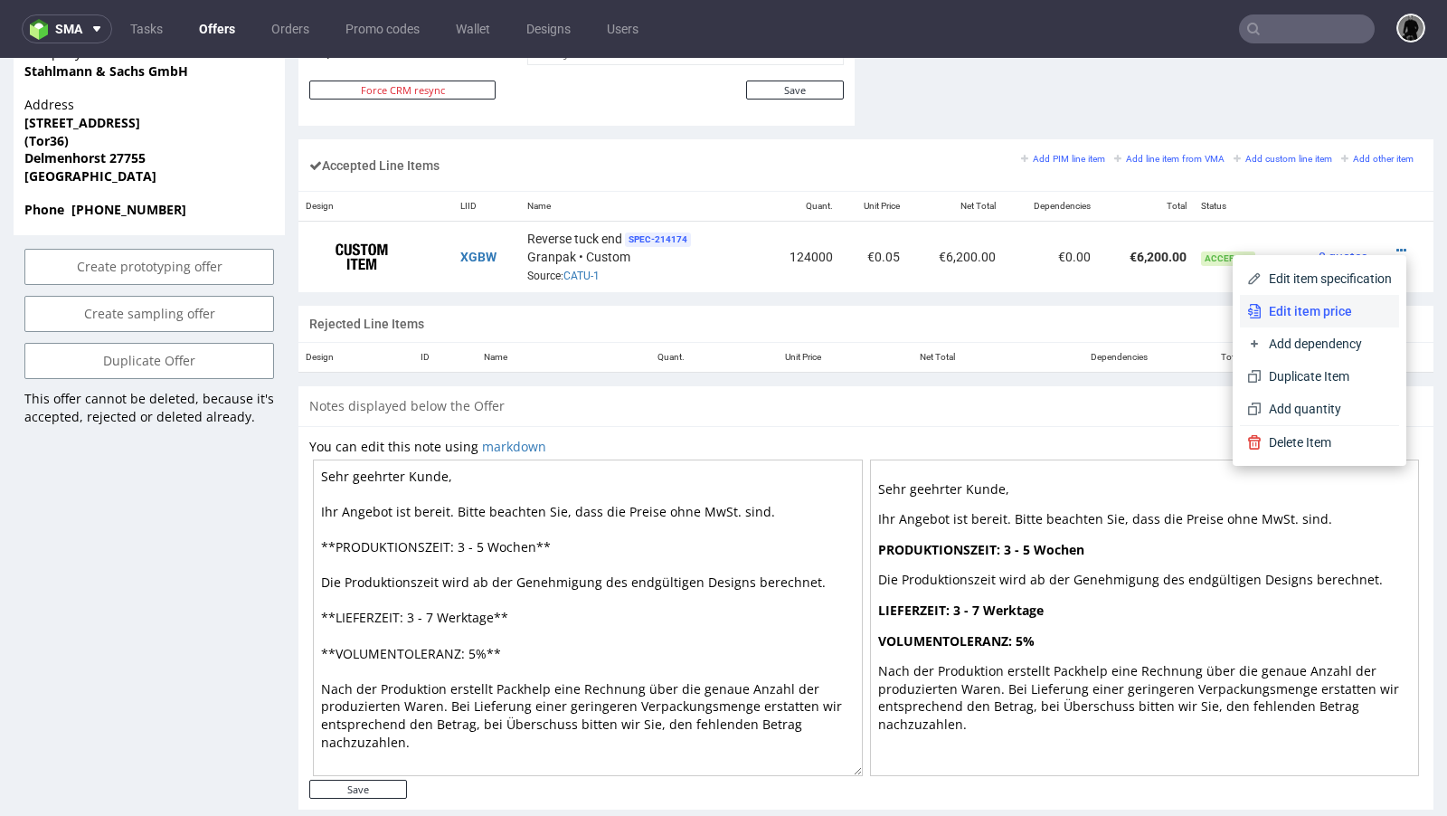
click at [1282, 315] on span "Edit item price" at bounding box center [1327, 311] width 130 height 18
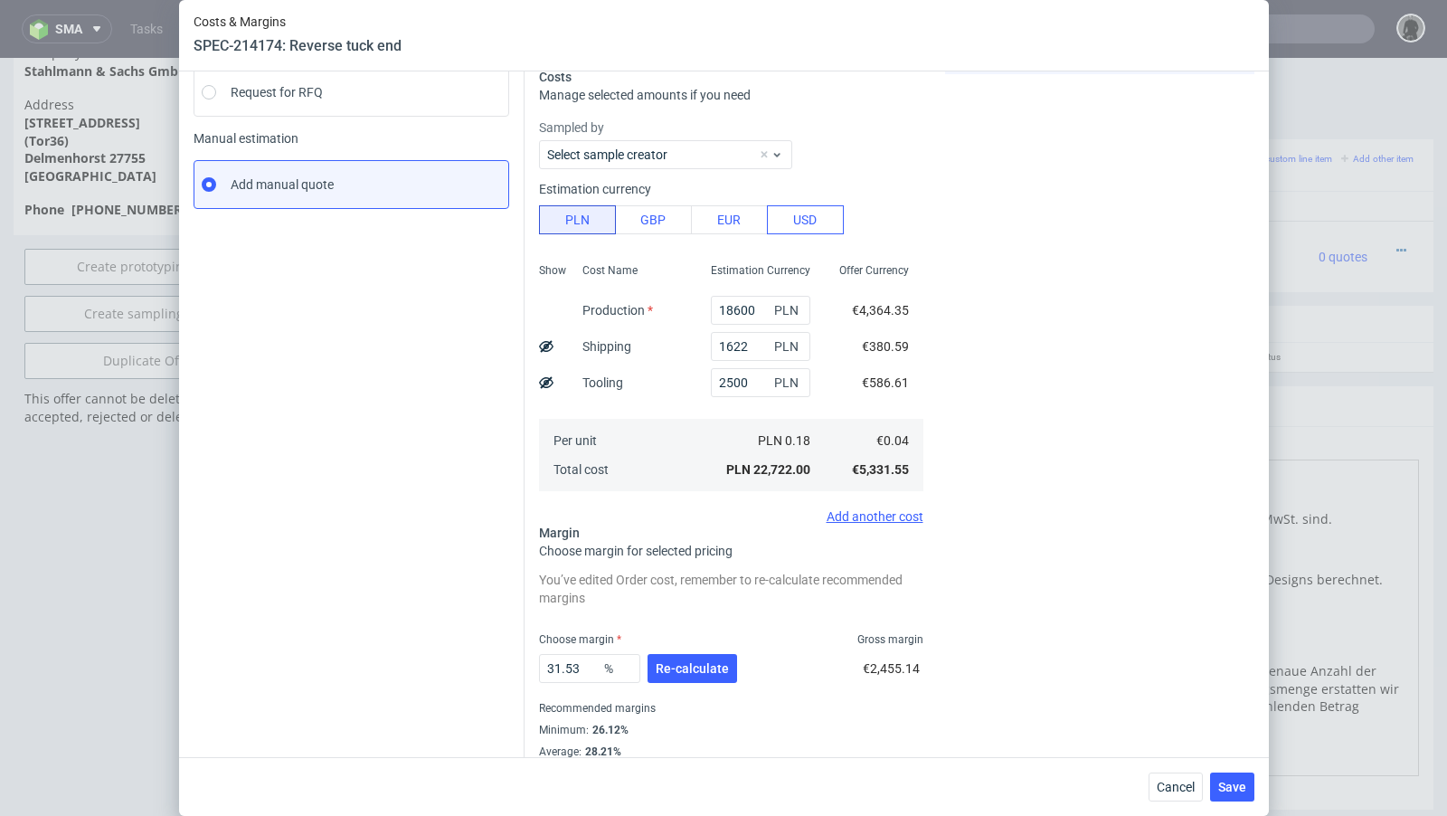
scroll to position [261, 0]
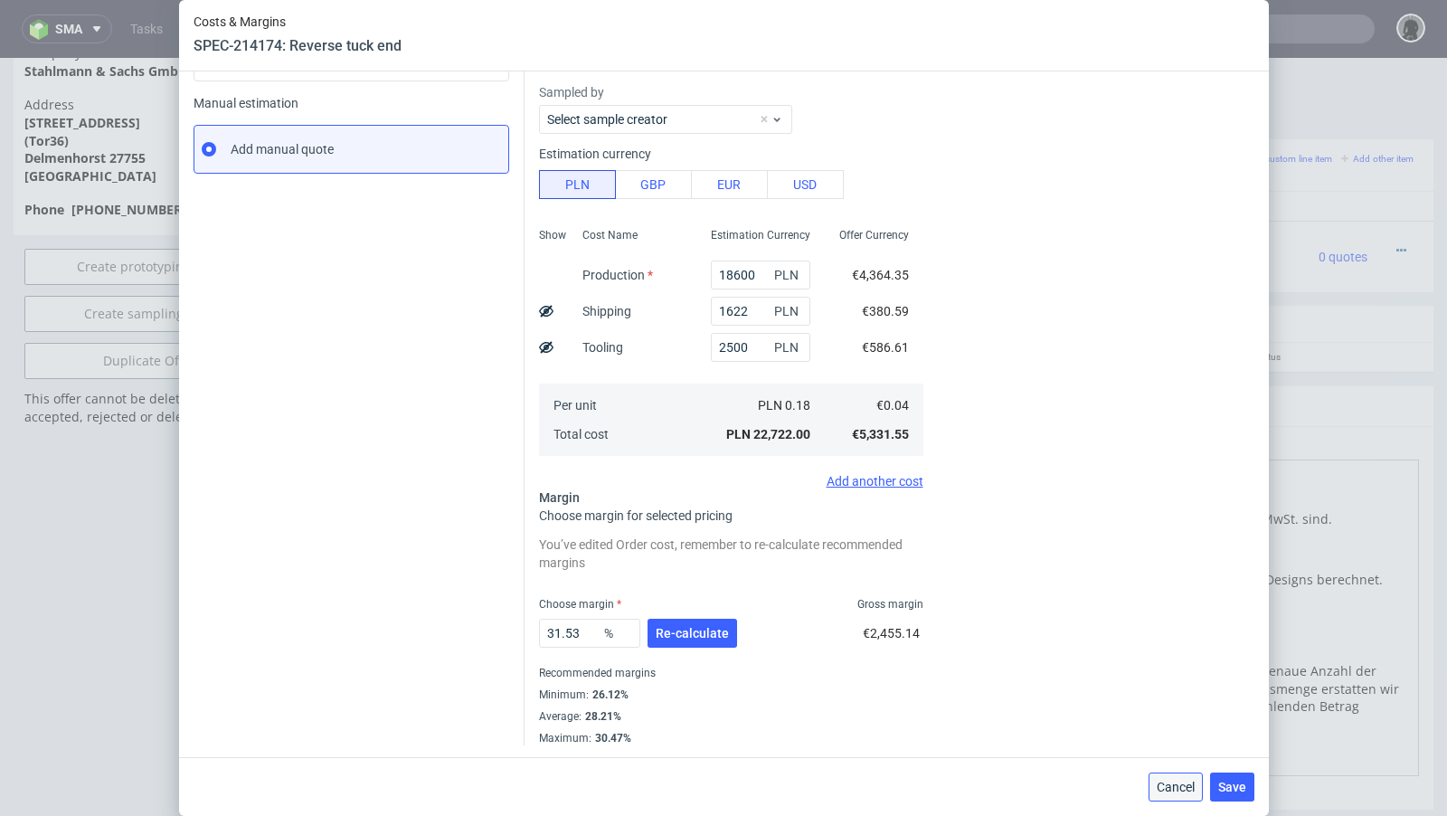
click at [1187, 790] on span "Cancel" at bounding box center [1176, 787] width 38 height 13
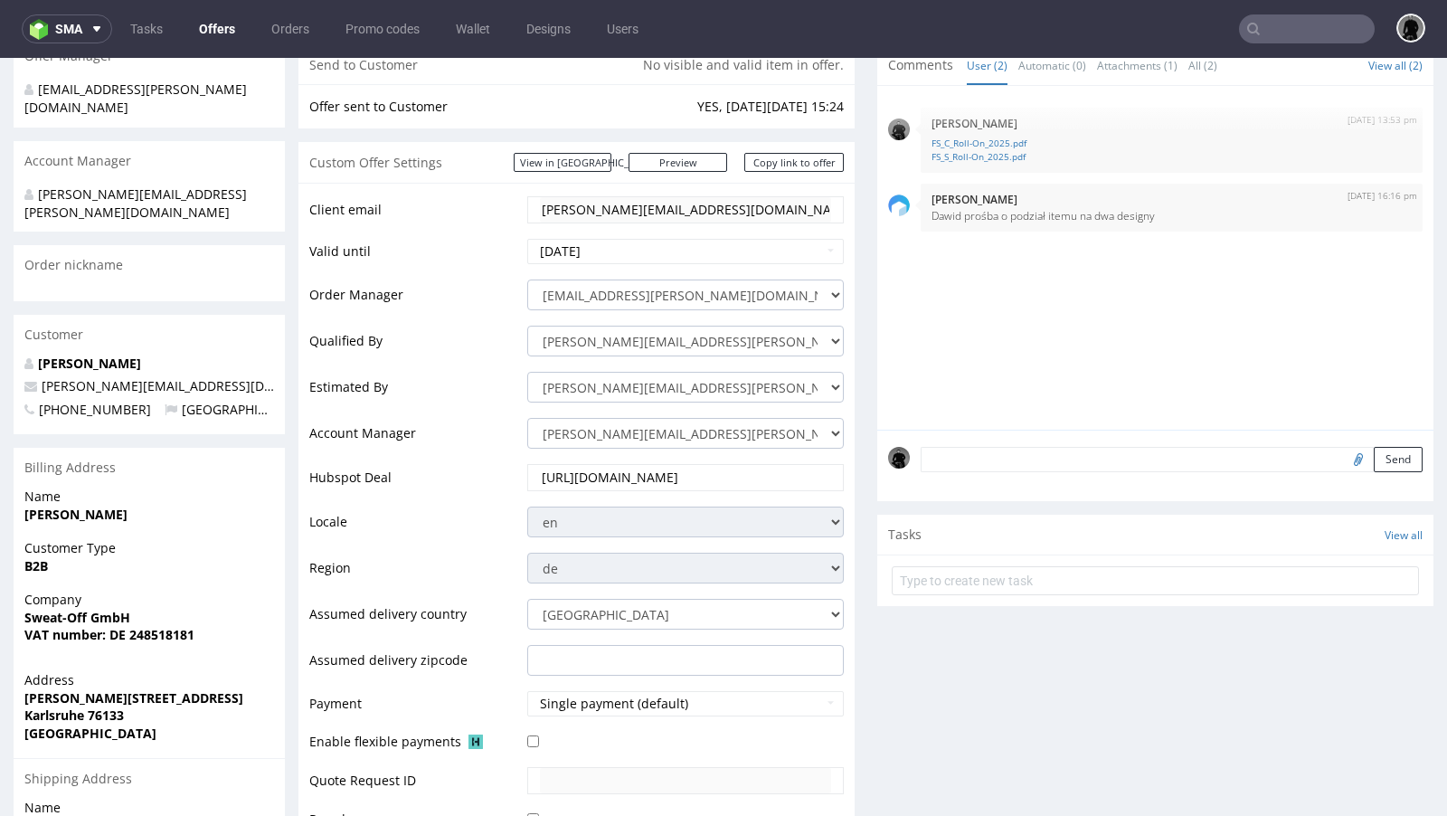
scroll to position [0, 0]
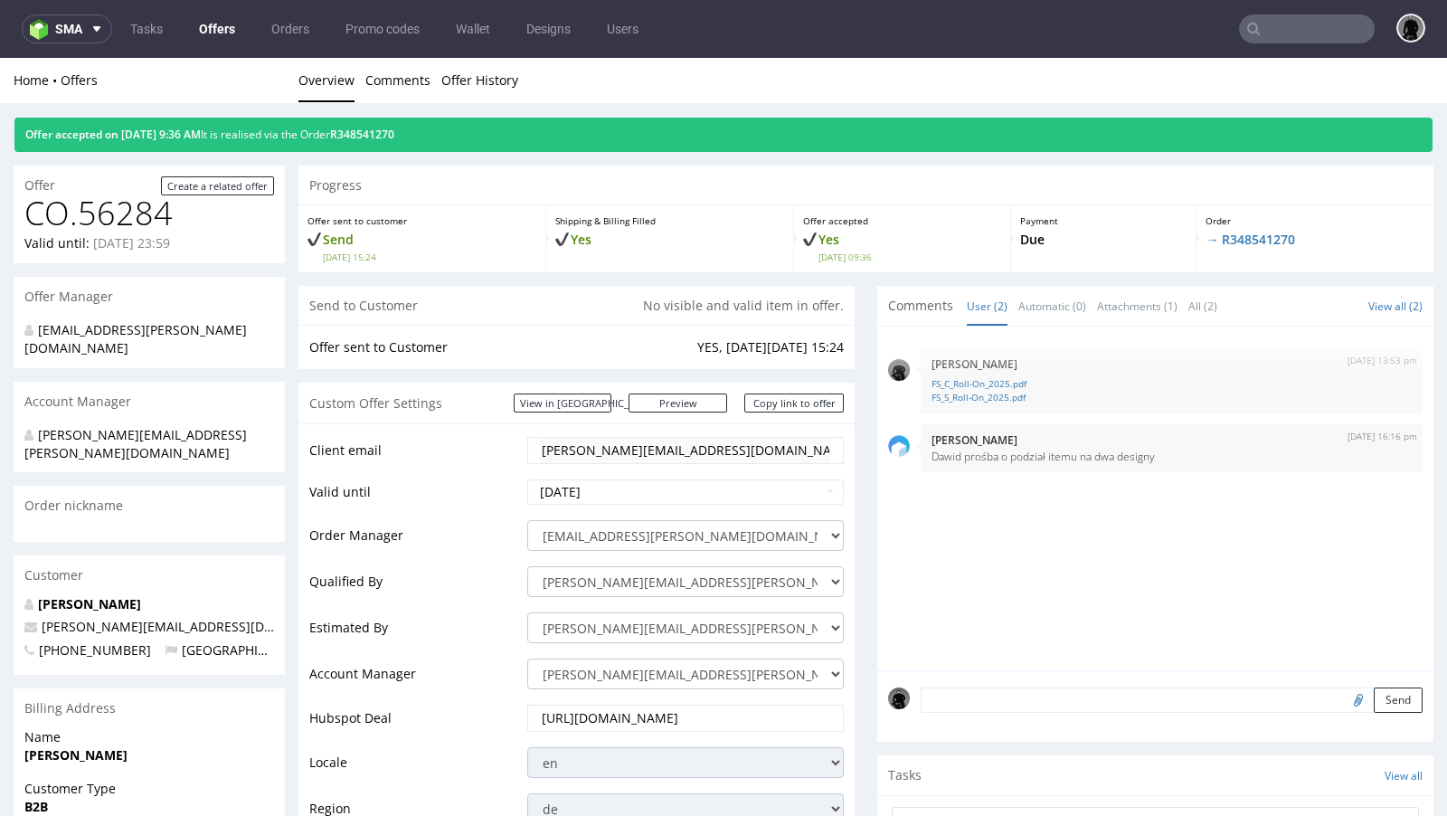
click at [216, 27] on link "Offers" at bounding box center [217, 28] width 58 height 29
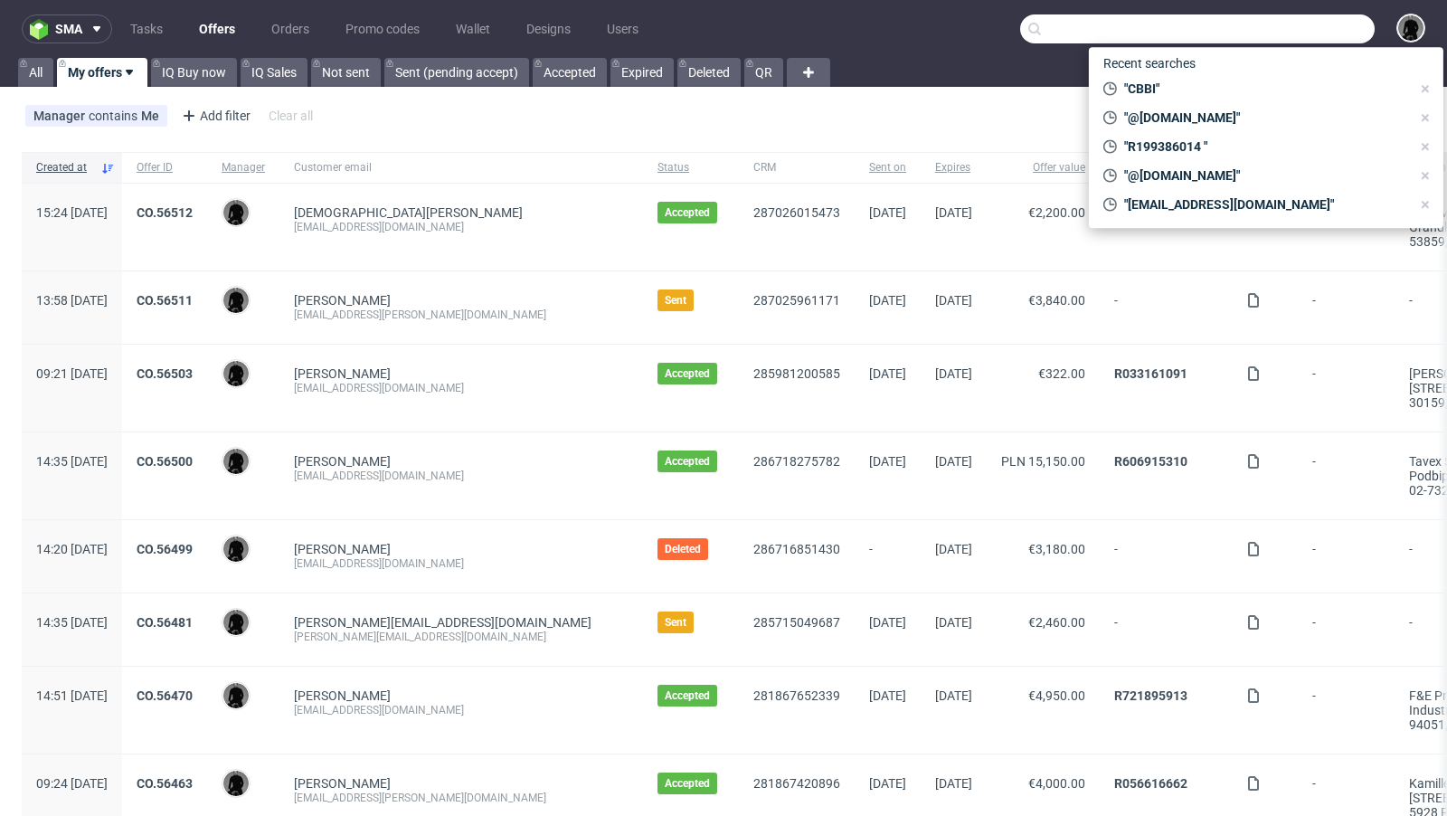
click at [1305, 33] on input "text" at bounding box center [1197, 28] width 355 height 29
paste input "R952116990"
type input "R952116990"
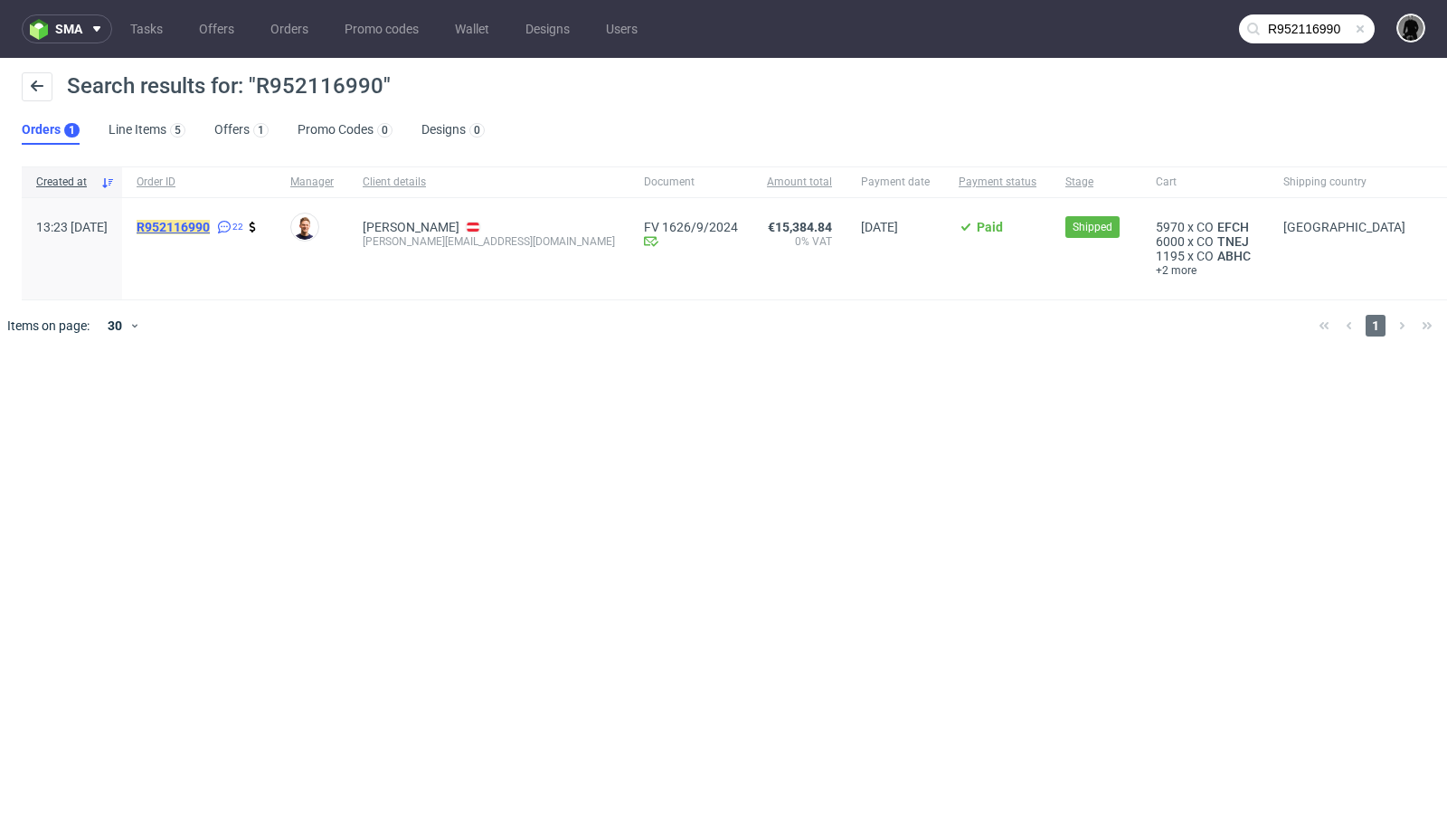
click at [213, 233] on link "R952116990" at bounding box center [175, 227] width 77 height 14
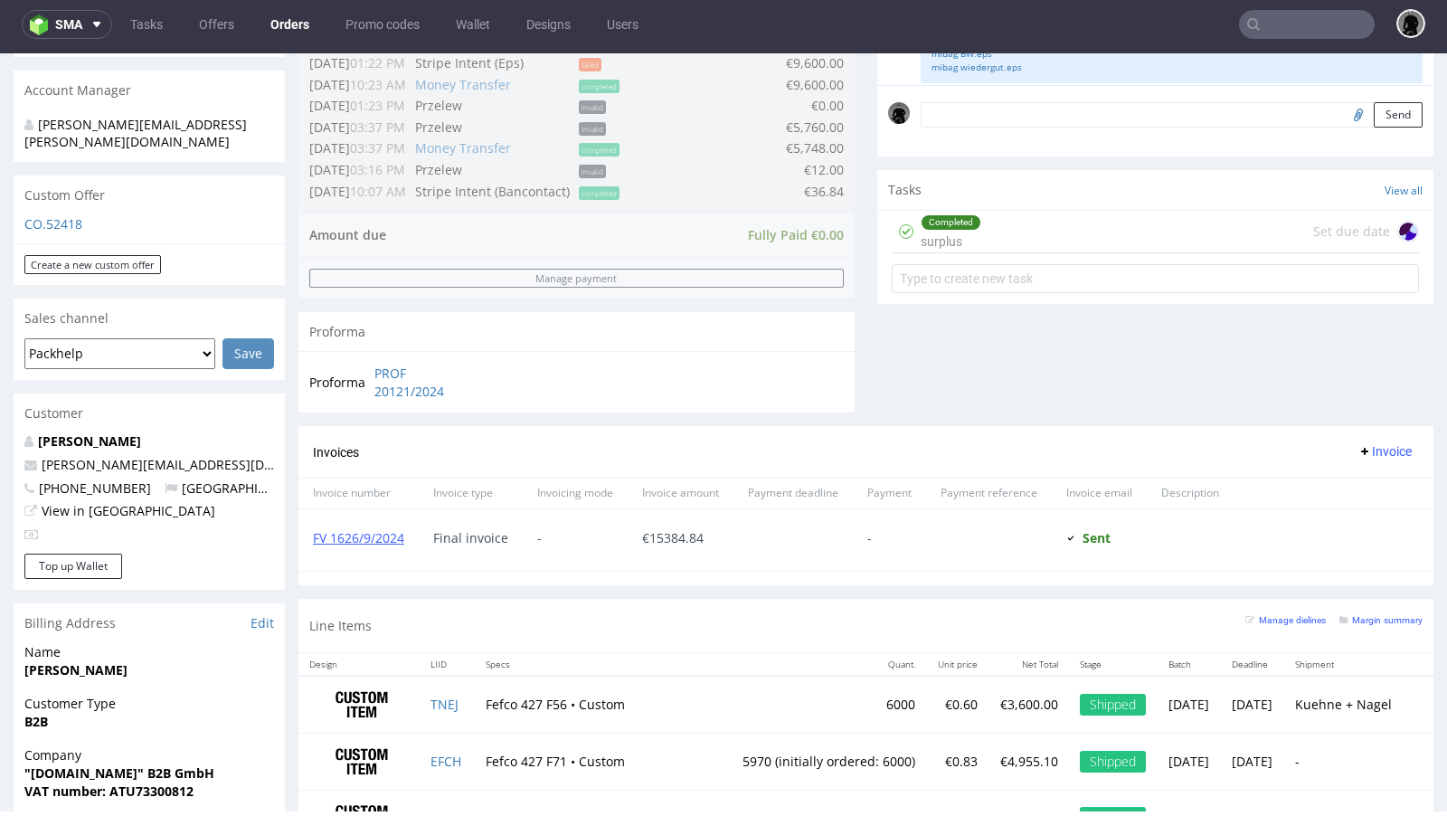
scroll to position [506, 0]
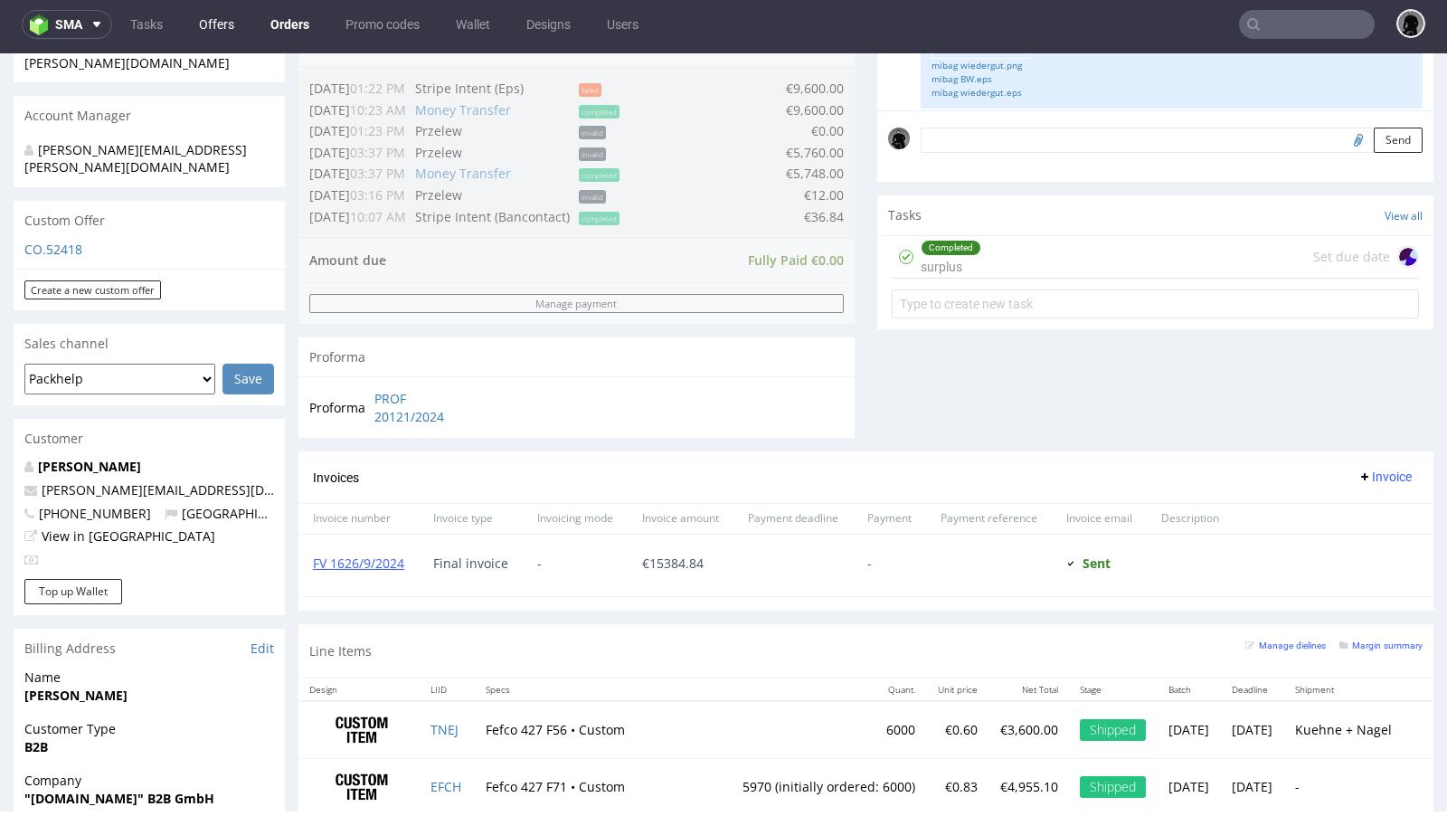
click at [204, 19] on link "Offers" at bounding box center [216, 24] width 57 height 29
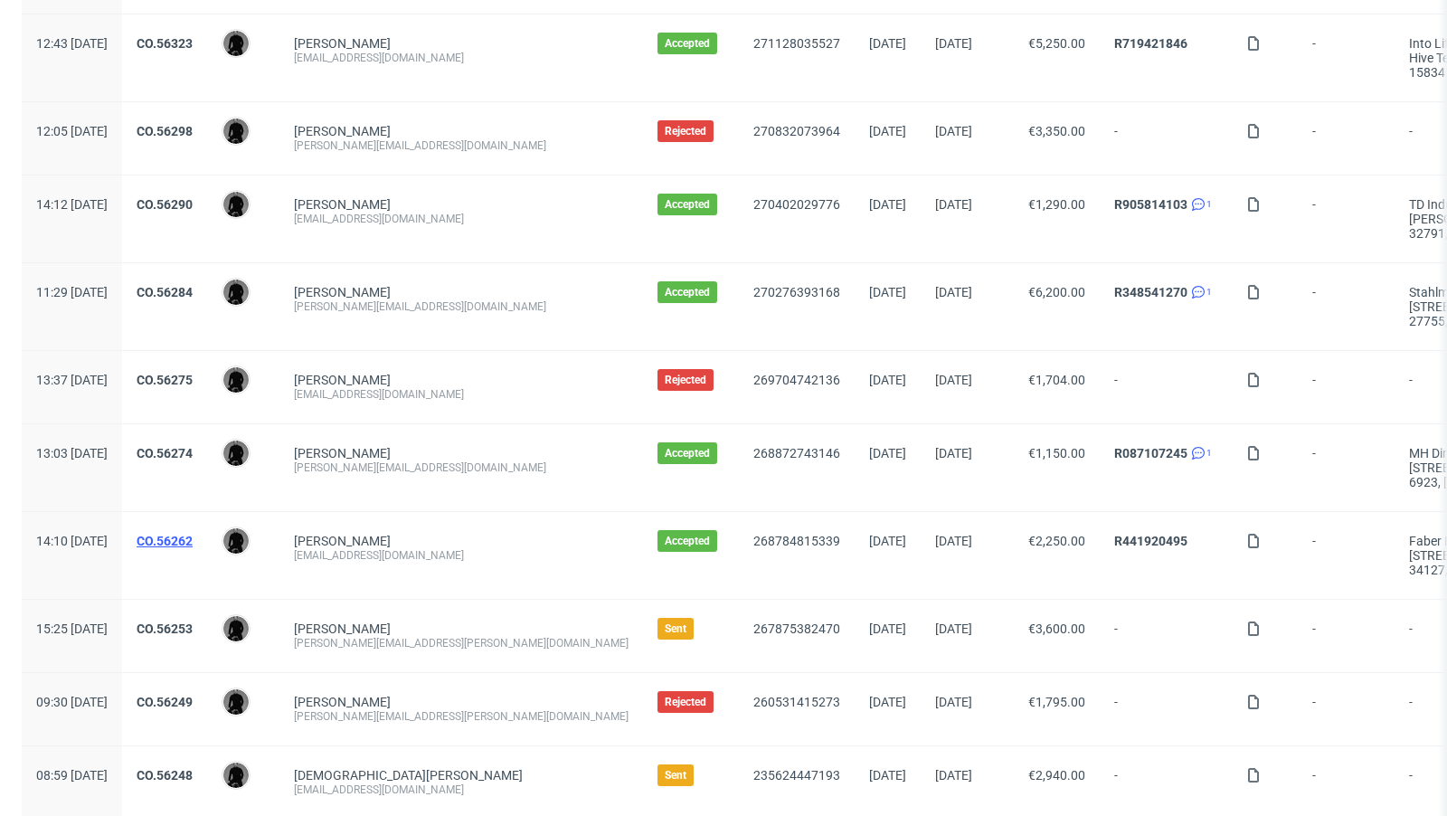
click at [193, 534] on link "CO.56262" at bounding box center [165, 541] width 56 height 14
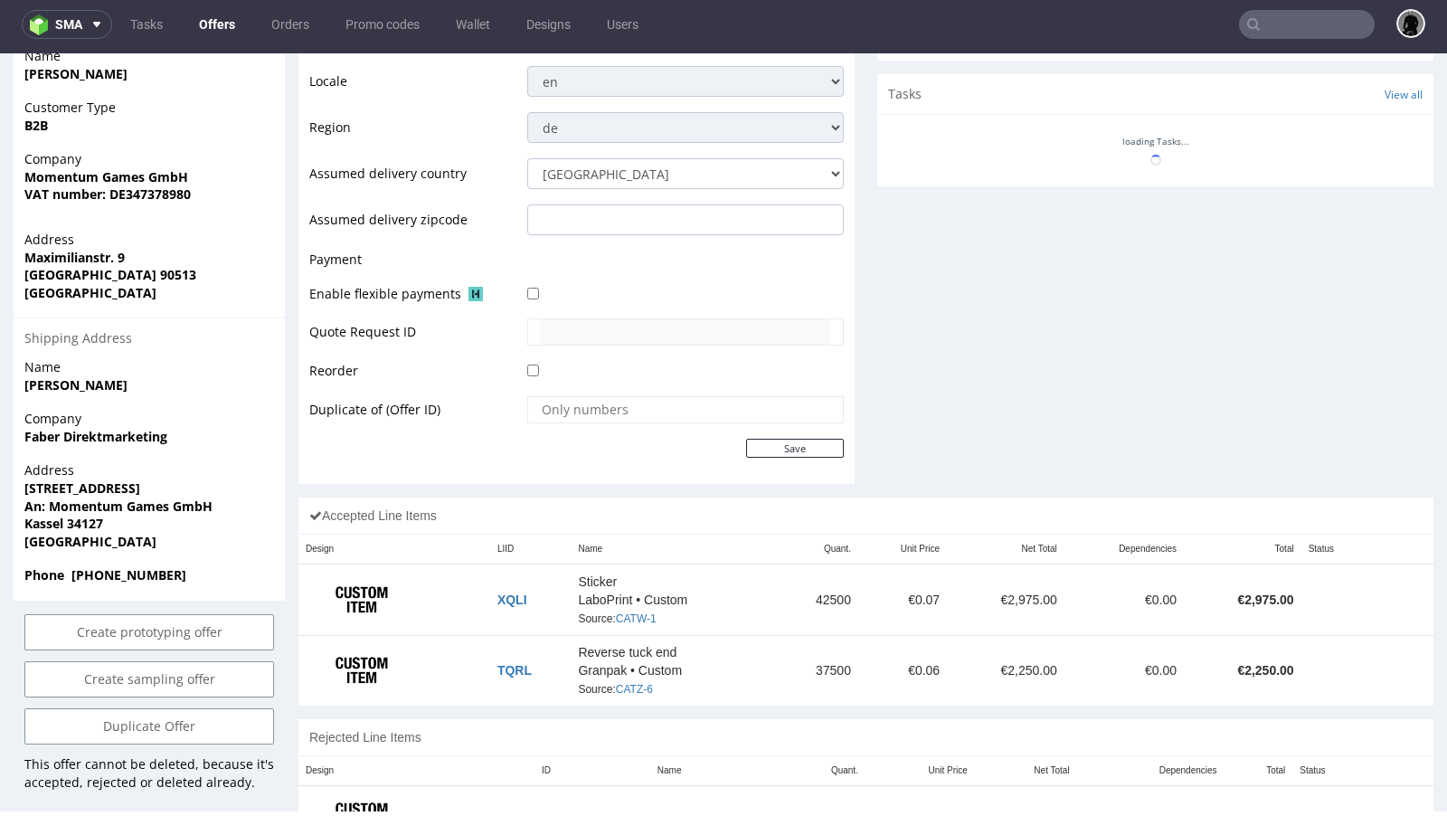
scroll to position [682, 0]
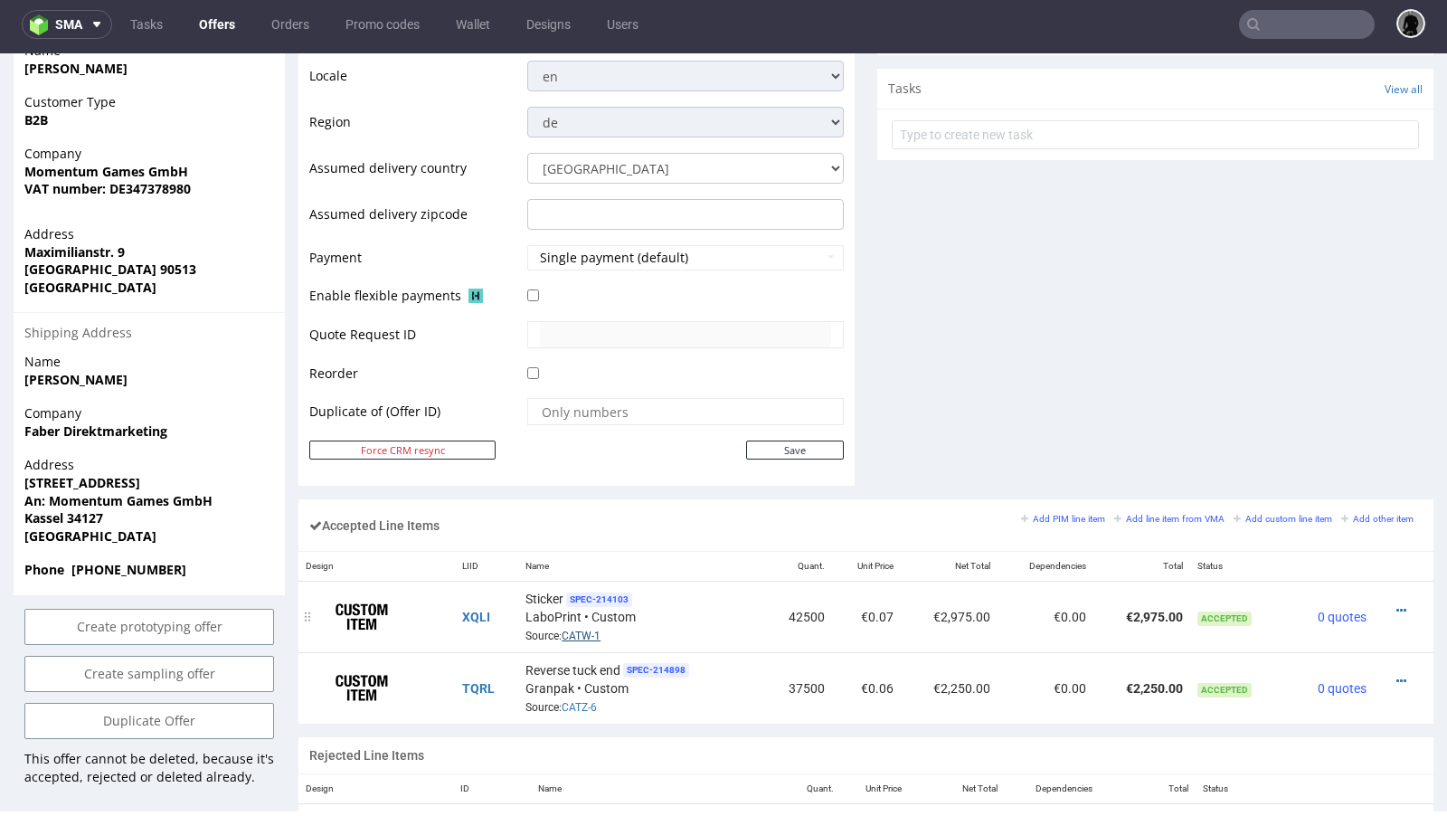
click at [582, 633] on link "CATW-1" at bounding box center [581, 635] width 39 height 13
click at [1396, 604] on icon at bounding box center [1401, 610] width 10 height 13
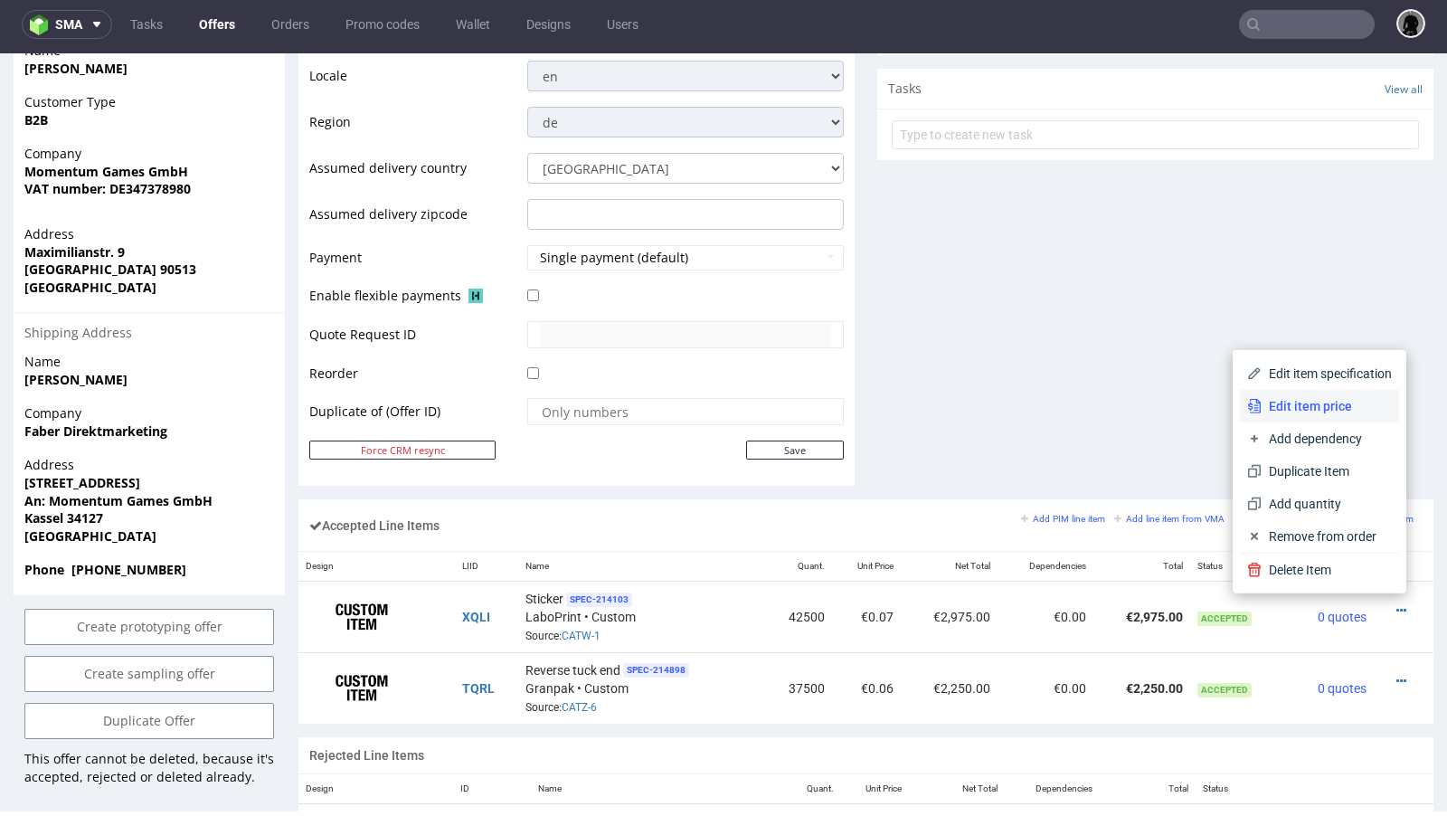
click at [1328, 409] on span "Edit item price" at bounding box center [1327, 406] width 130 height 18
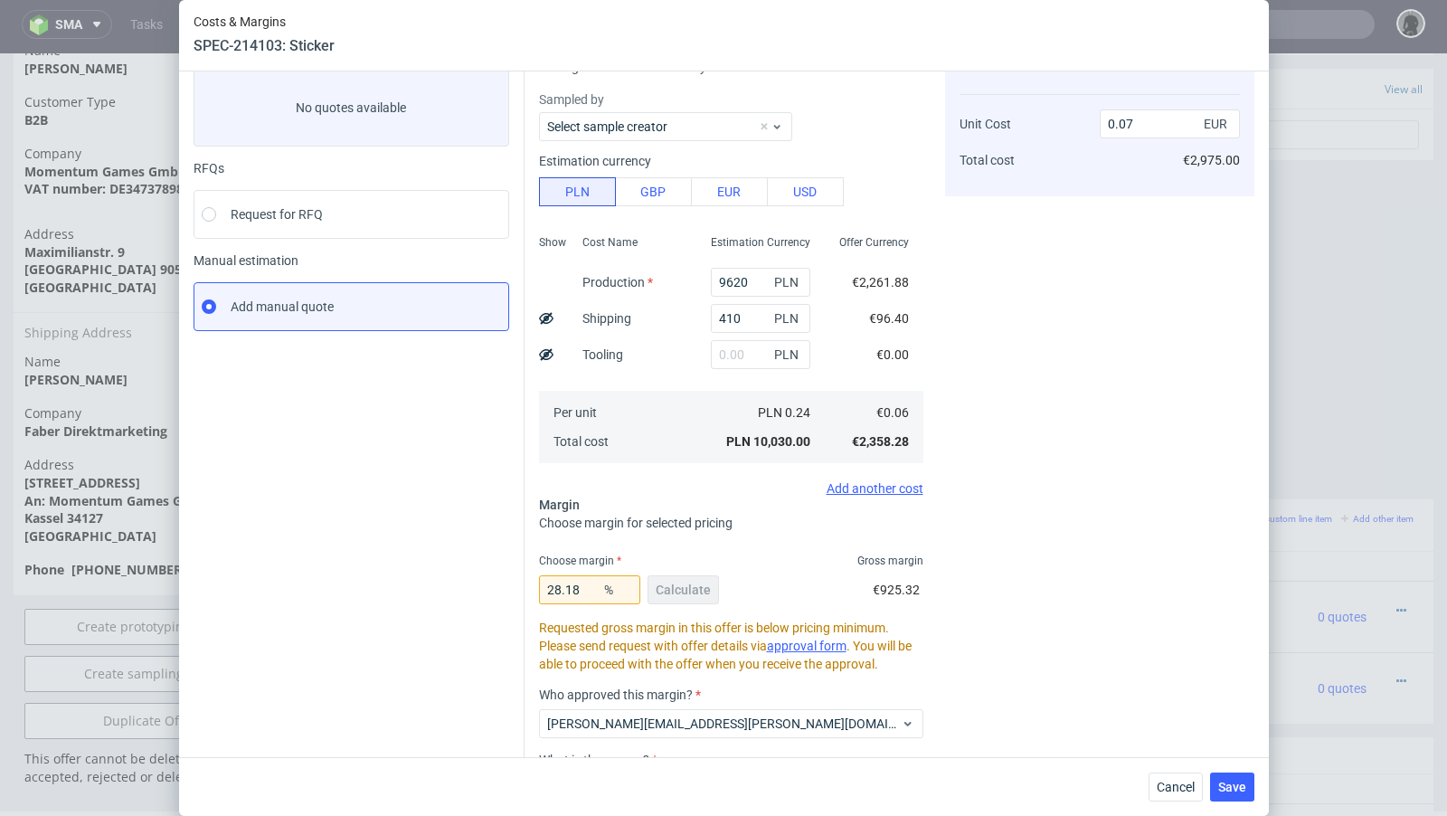
scroll to position [0, 0]
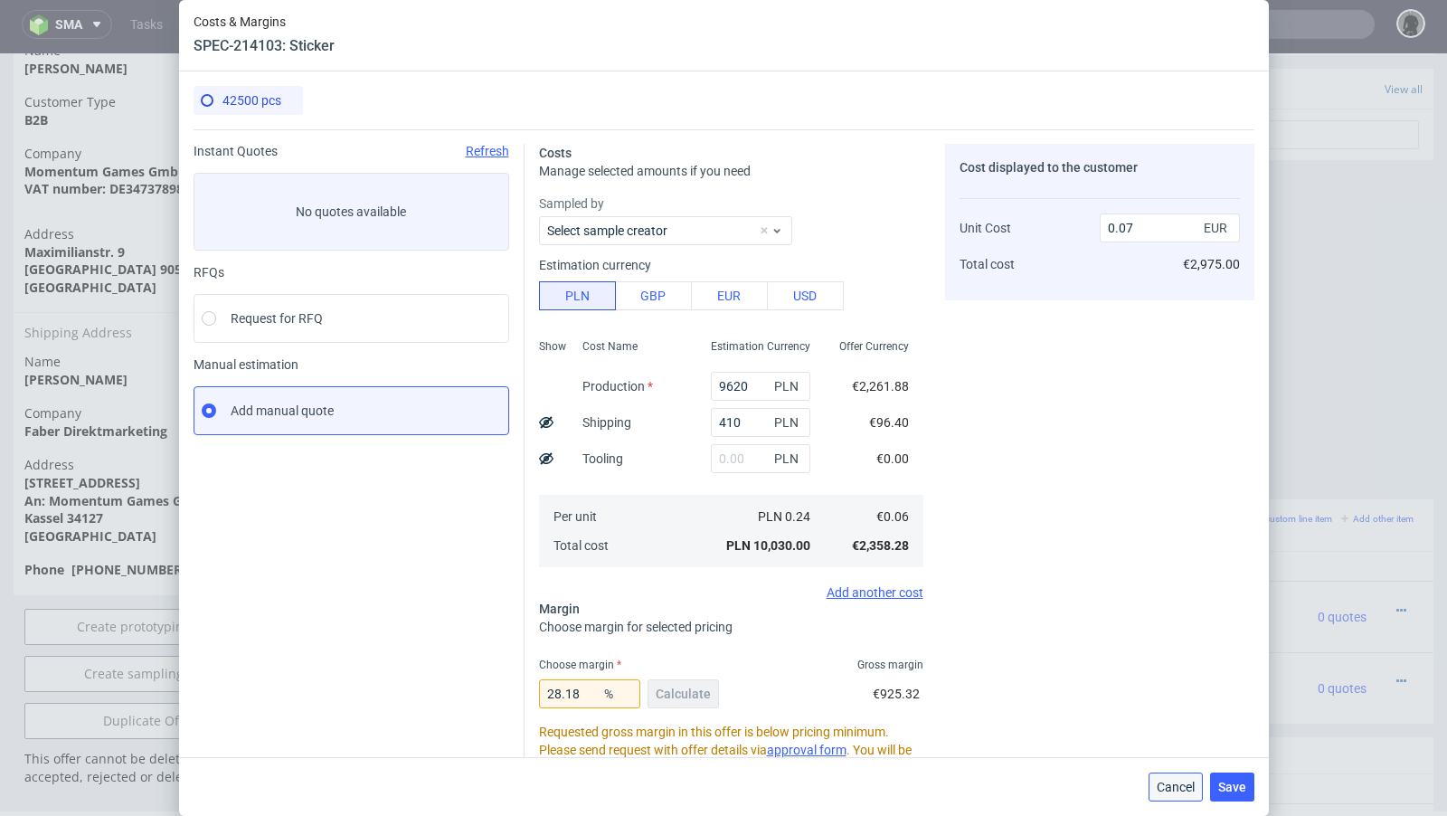
click at [1164, 789] on span "Cancel" at bounding box center [1176, 787] width 38 height 13
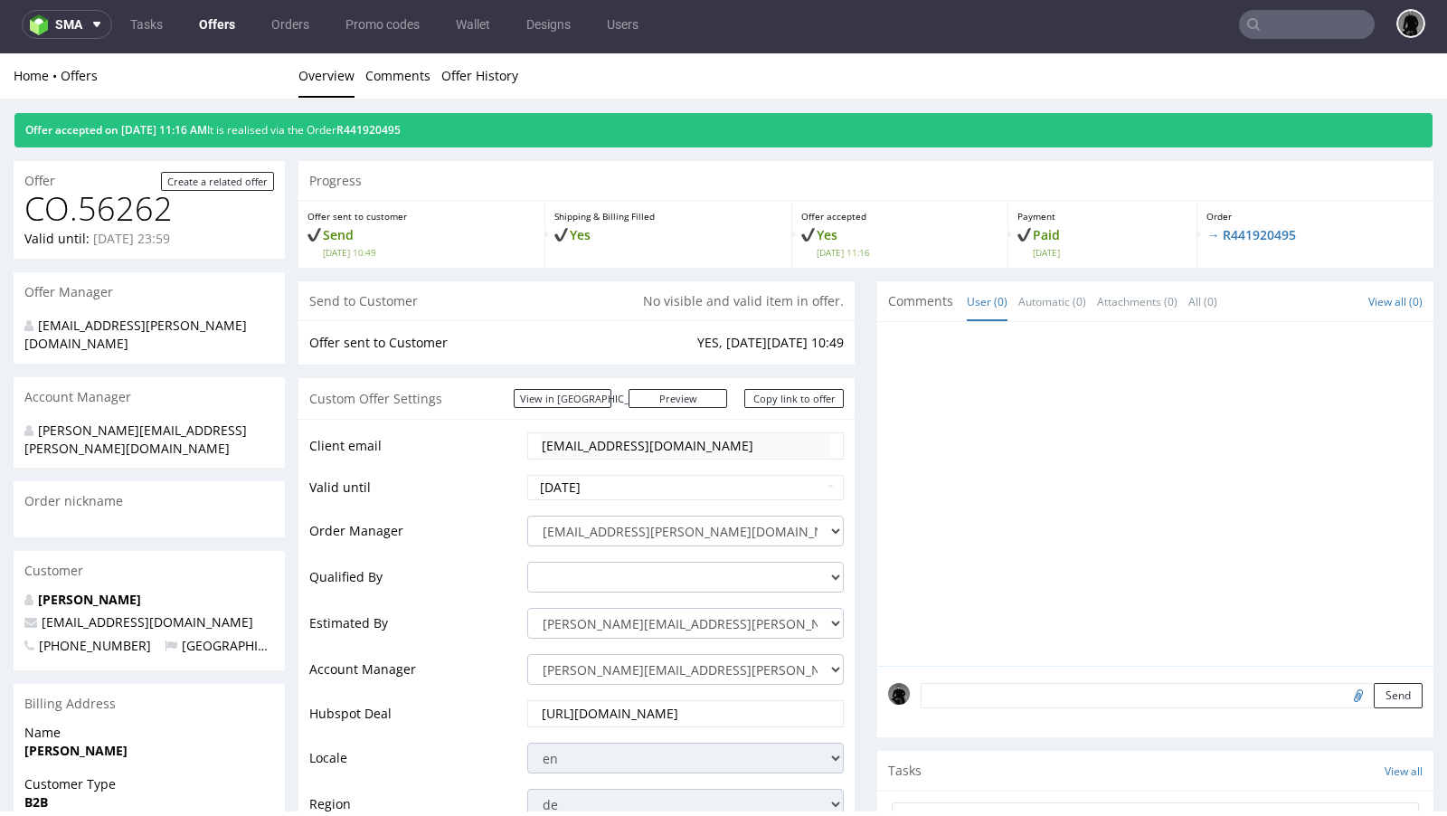
click at [218, 15] on link "Offers" at bounding box center [217, 24] width 58 height 29
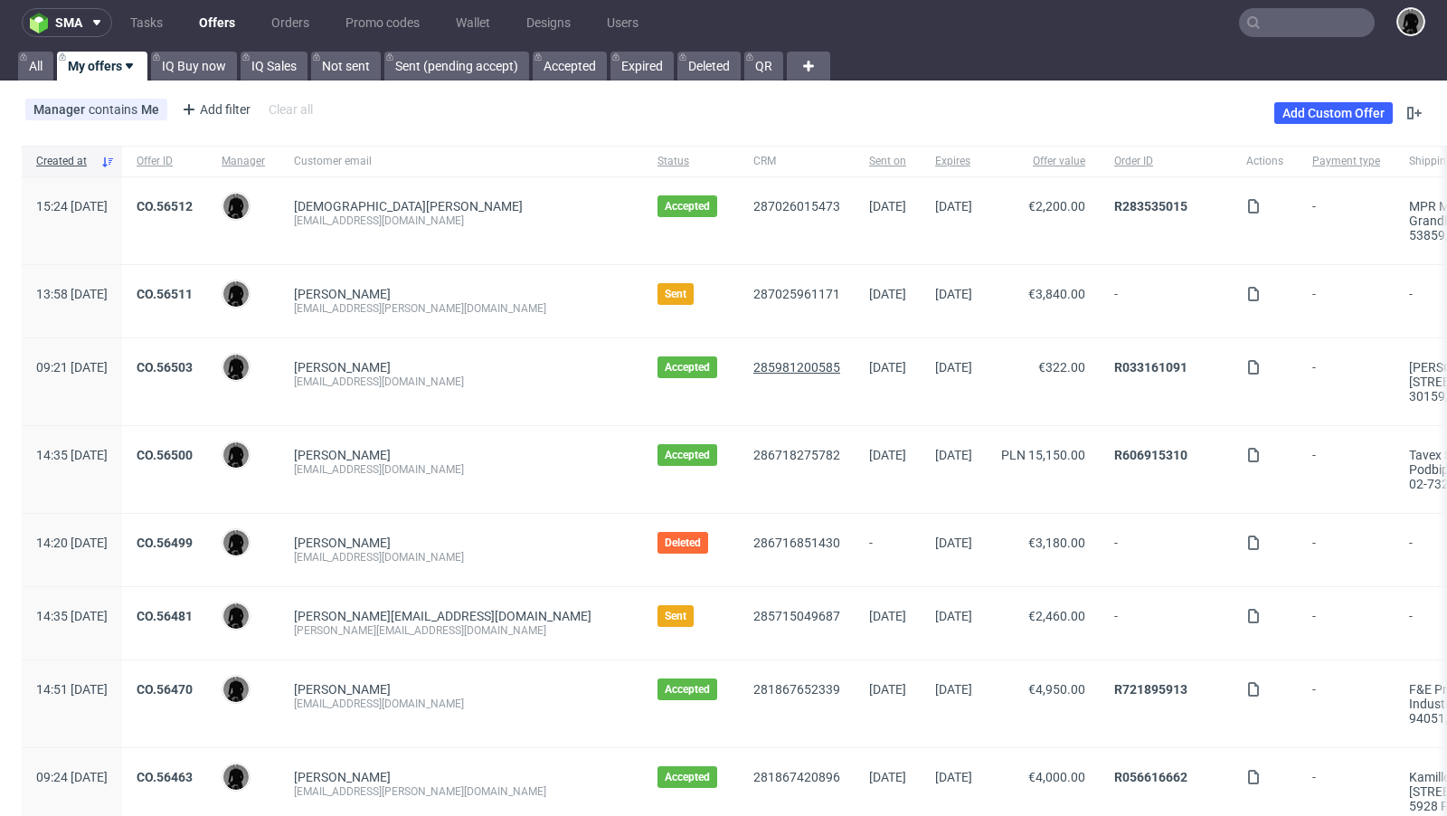
scroll to position [10, 0]
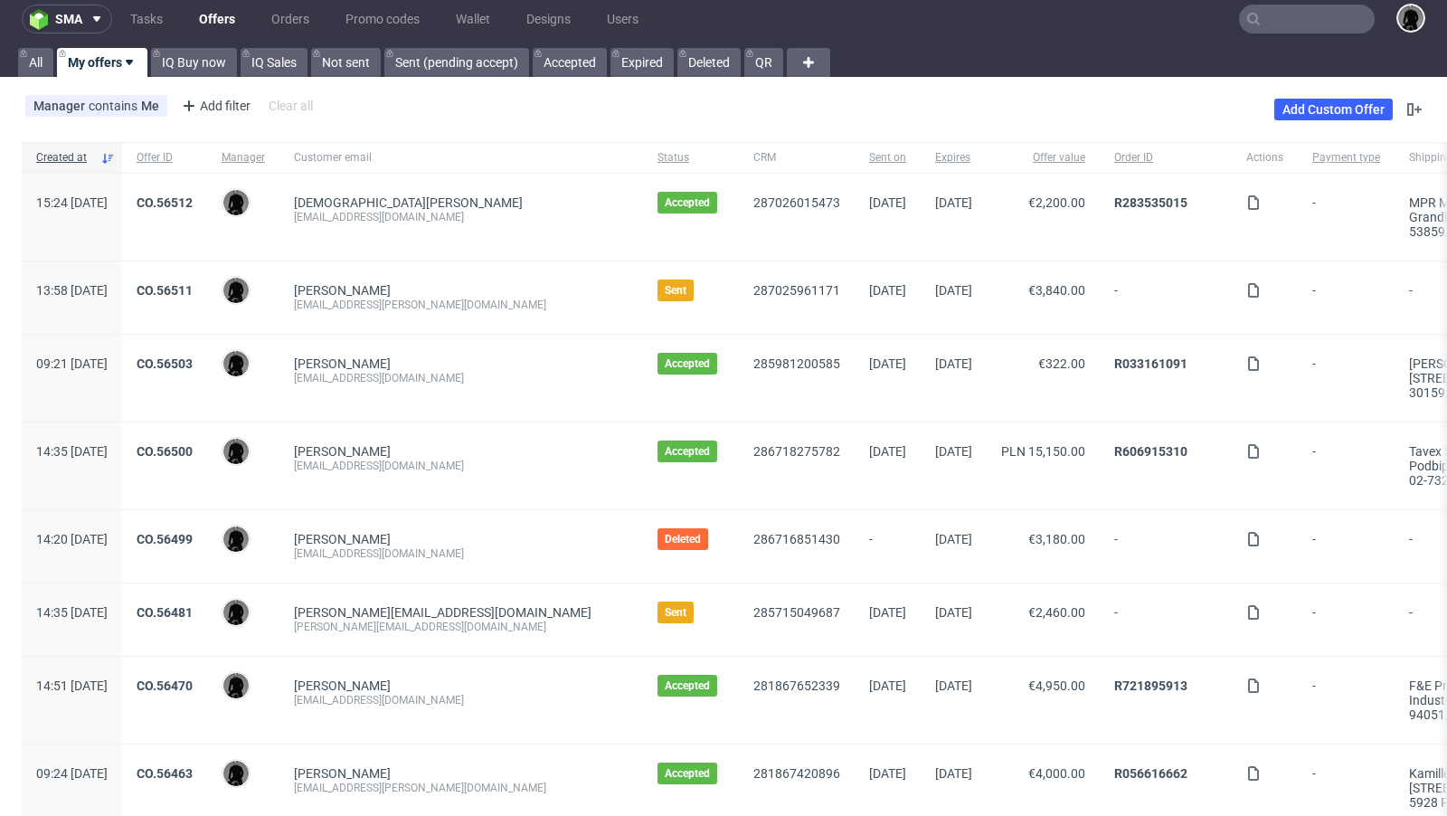
click at [185, 608] on div "CO.56481" at bounding box center [164, 619] width 85 height 72
click at [193, 608] on link "CO.56481" at bounding box center [165, 612] width 56 height 14
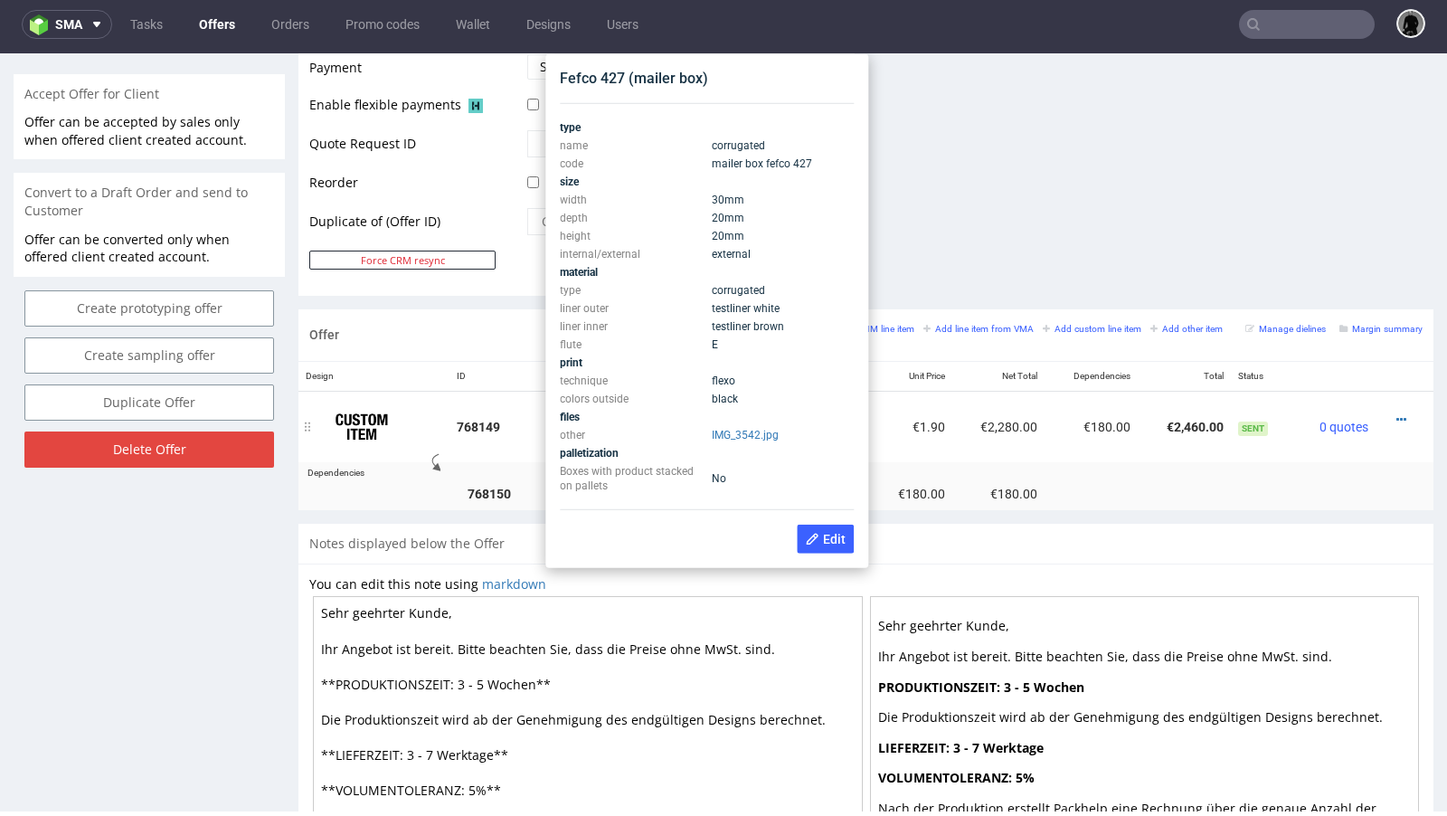
scroll to position [820, 0]
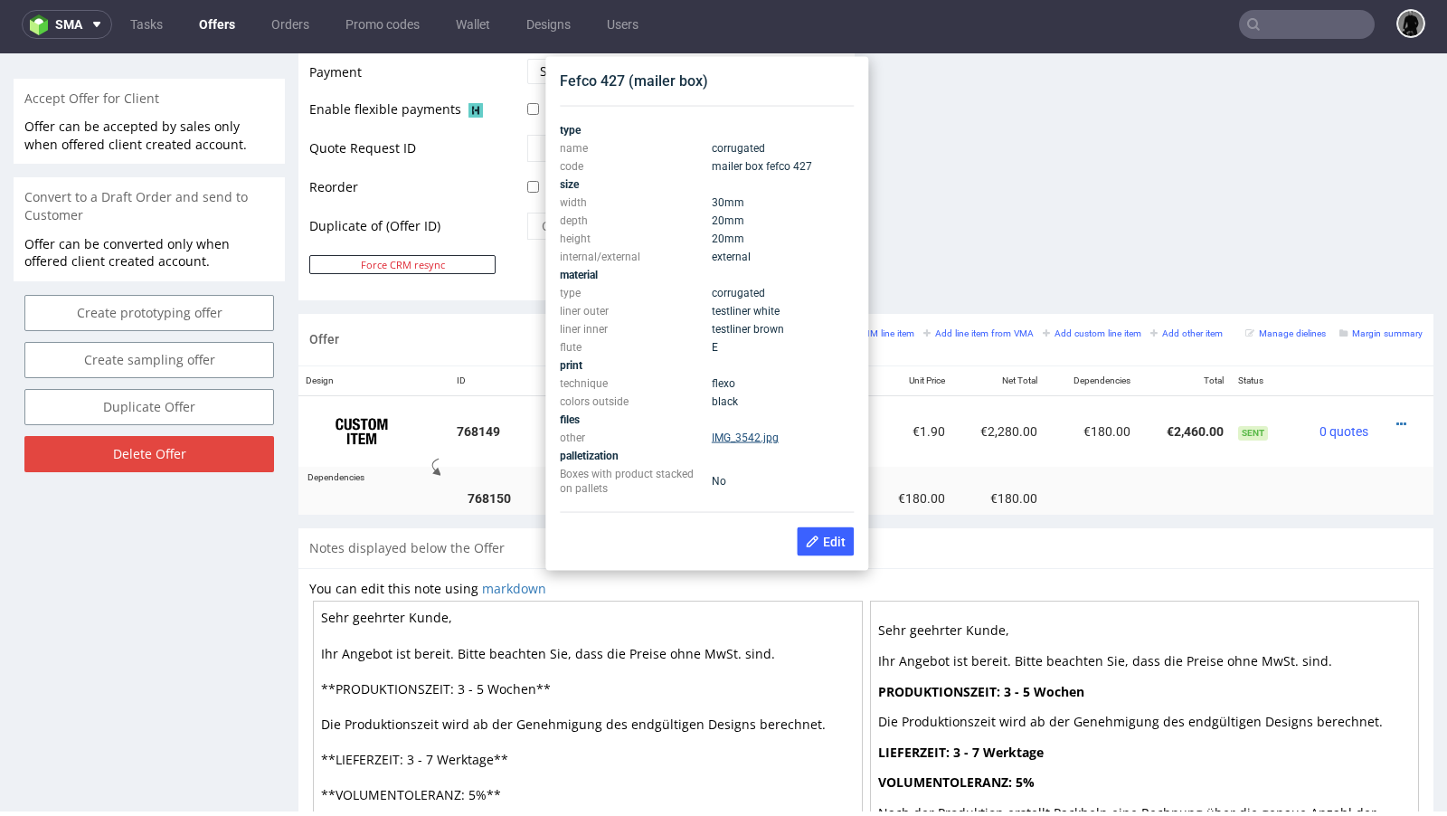
click at [724, 431] on link "IMG_3542.jpg" at bounding box center [745, 437] width 67 height 13
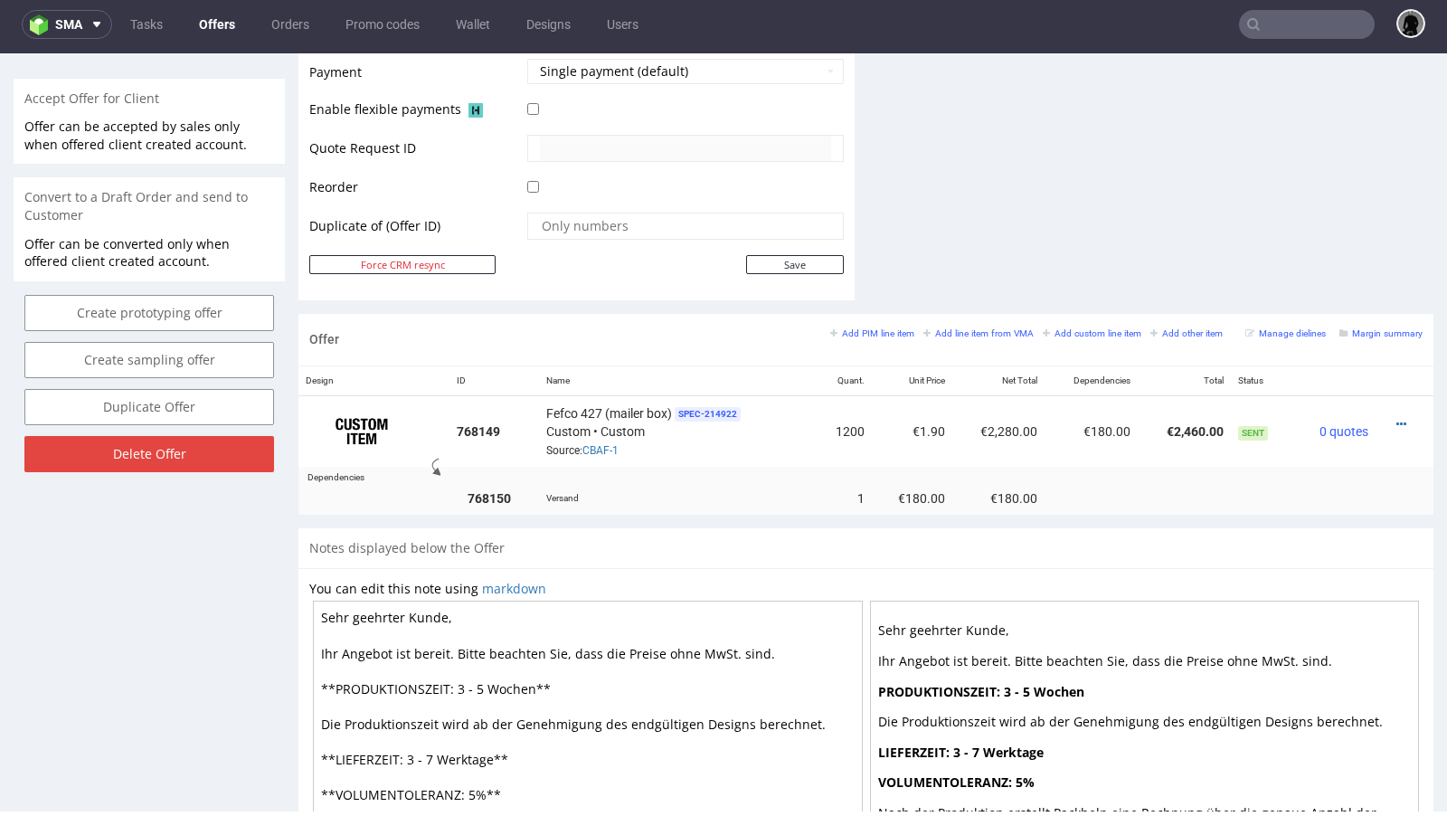
click at [709, 355] on div "Offer Add PIM line item Add line item from VMA Add custom line item Add other i…" at bounding box center [865, 340] width 1135 height 52
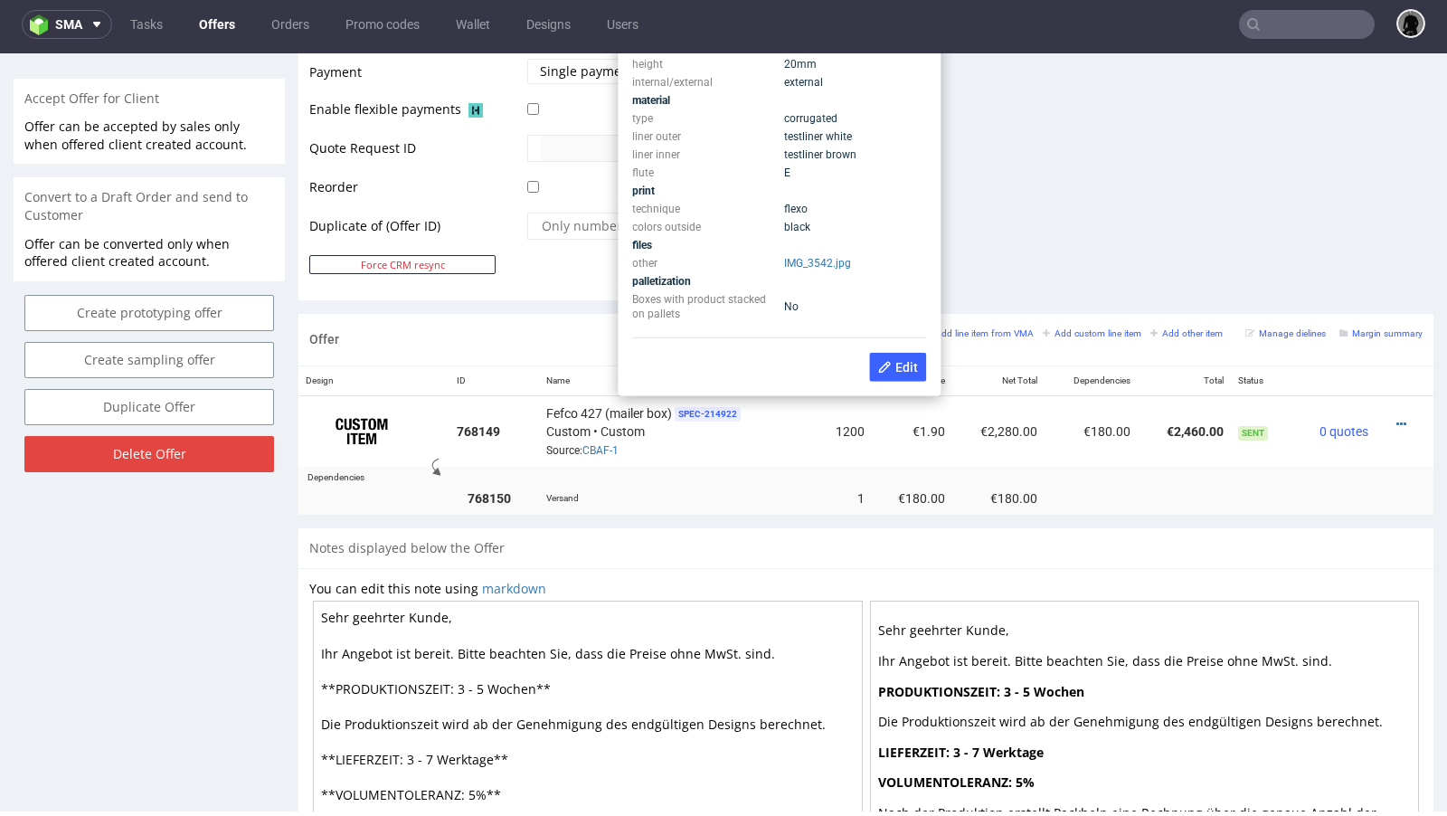
scroll to position [811, 0]
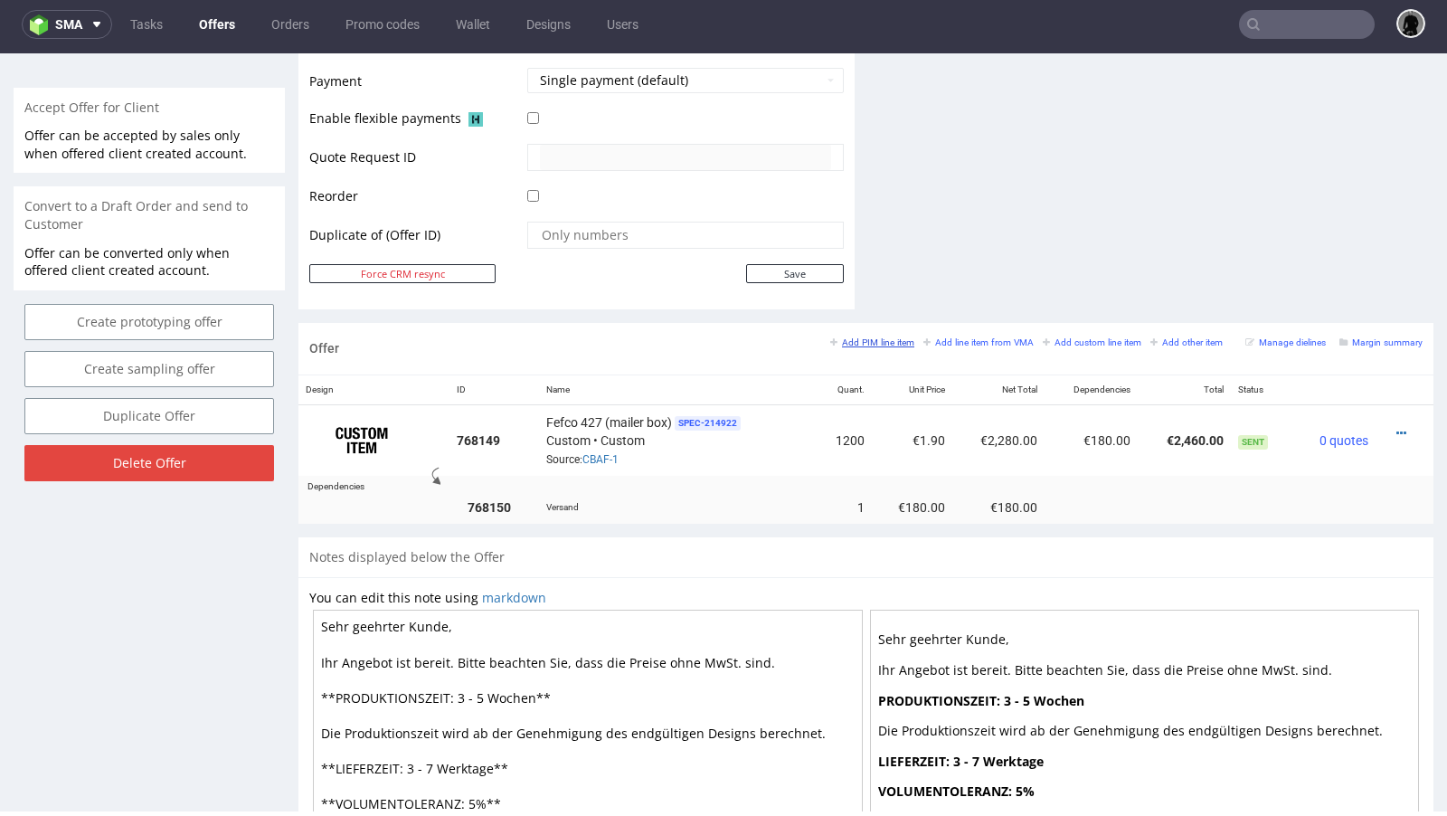
click at [850, 338] on small "Add PIM line item" at bounding box center [872, 342] width 84 height 10
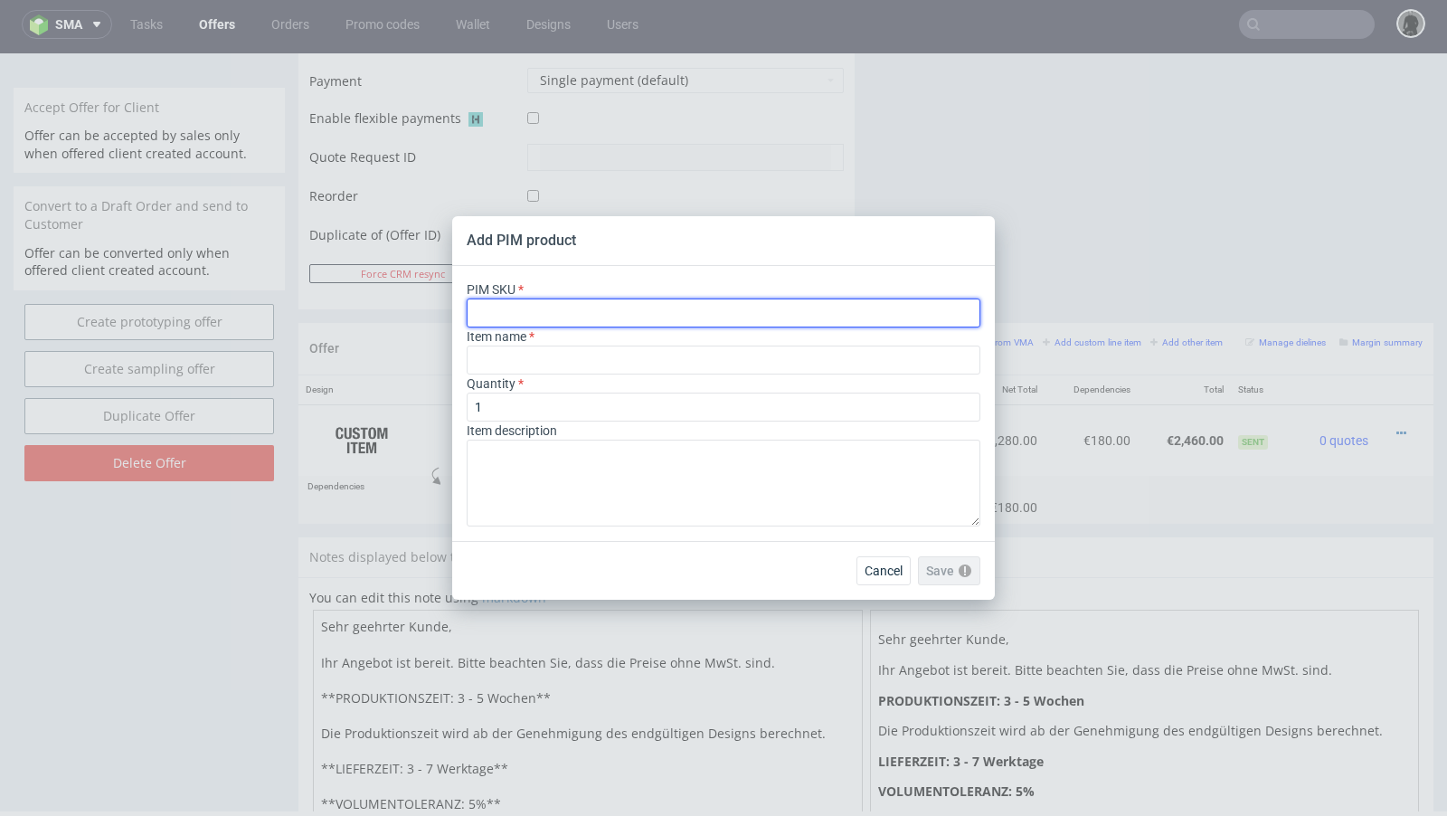
click at [564, 308] on input "text" at bounding box center [724, 312] width 514 height 29
paste input "ph-274-11930"
type input "ph-274-11930"
type input "Custom Shipping Box"
type input "ph-274-11930"
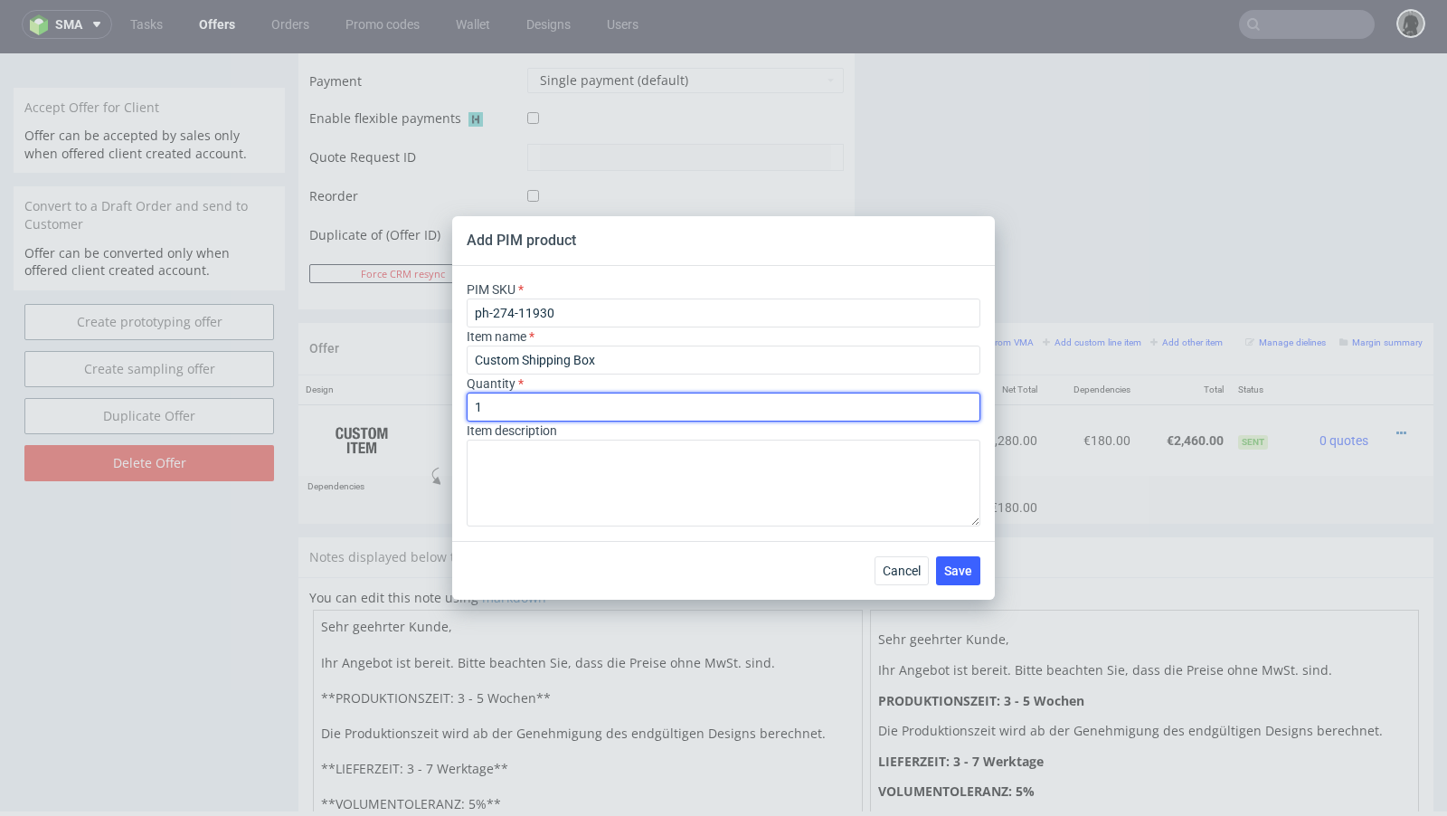
drag, startPoint x: 517, startPoint y: 405, endPoint x: 393, endPoint y: 405, distance: 124.8
click at [393, 405] on div "Add PIM product PIM SKU ph-274-11930 Item name Custom Shipping Box Quantity 1 I…" at bounding box center [723, 408] width 1447 height 816
type input "1200"
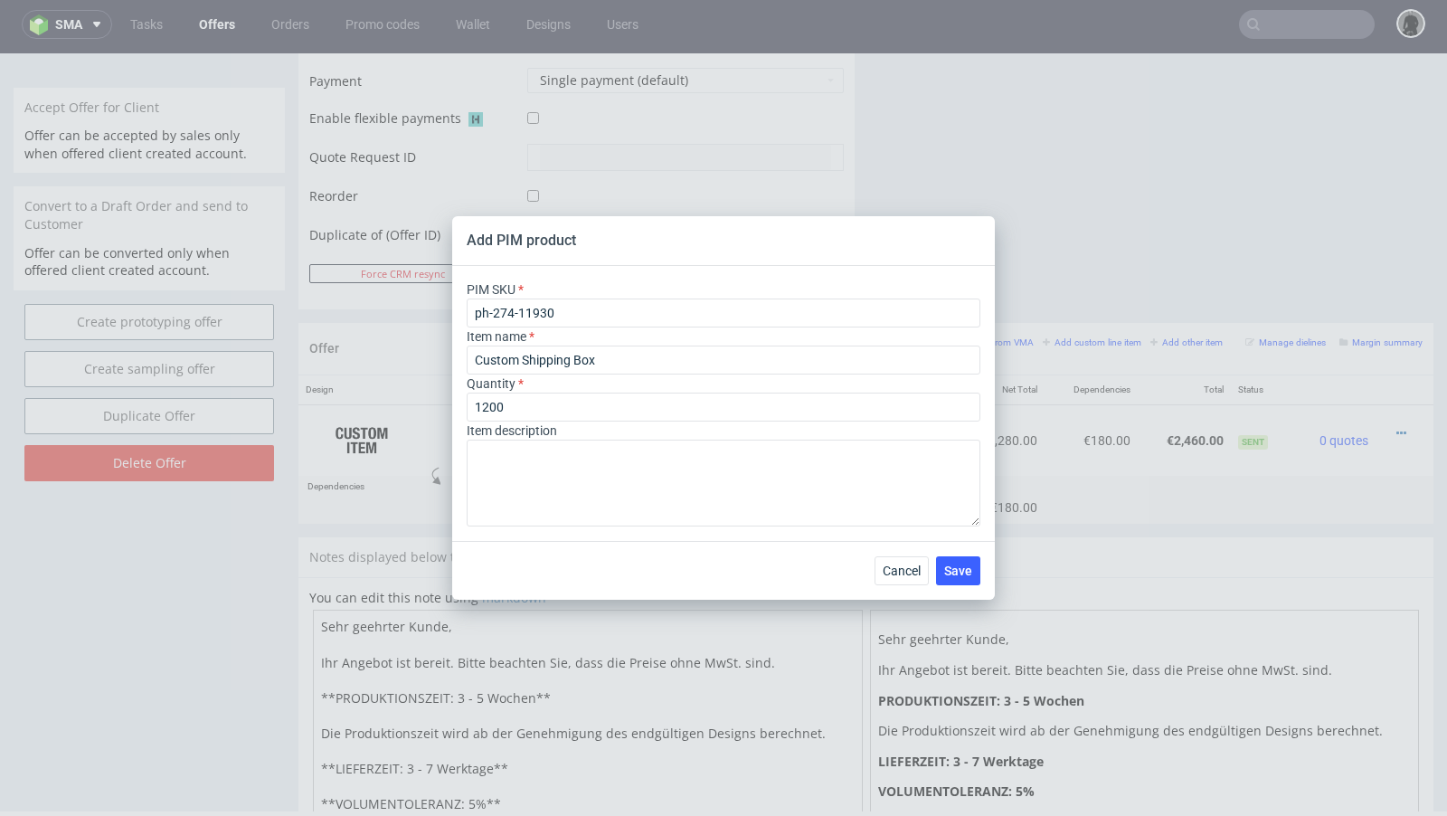
click at [646, 572] on div "Cancel Save" at bounding box center [723, 570] width 543 height 59
click at [967, 573] on span "Save" at bounding box center [958, 570] width 28 height 13
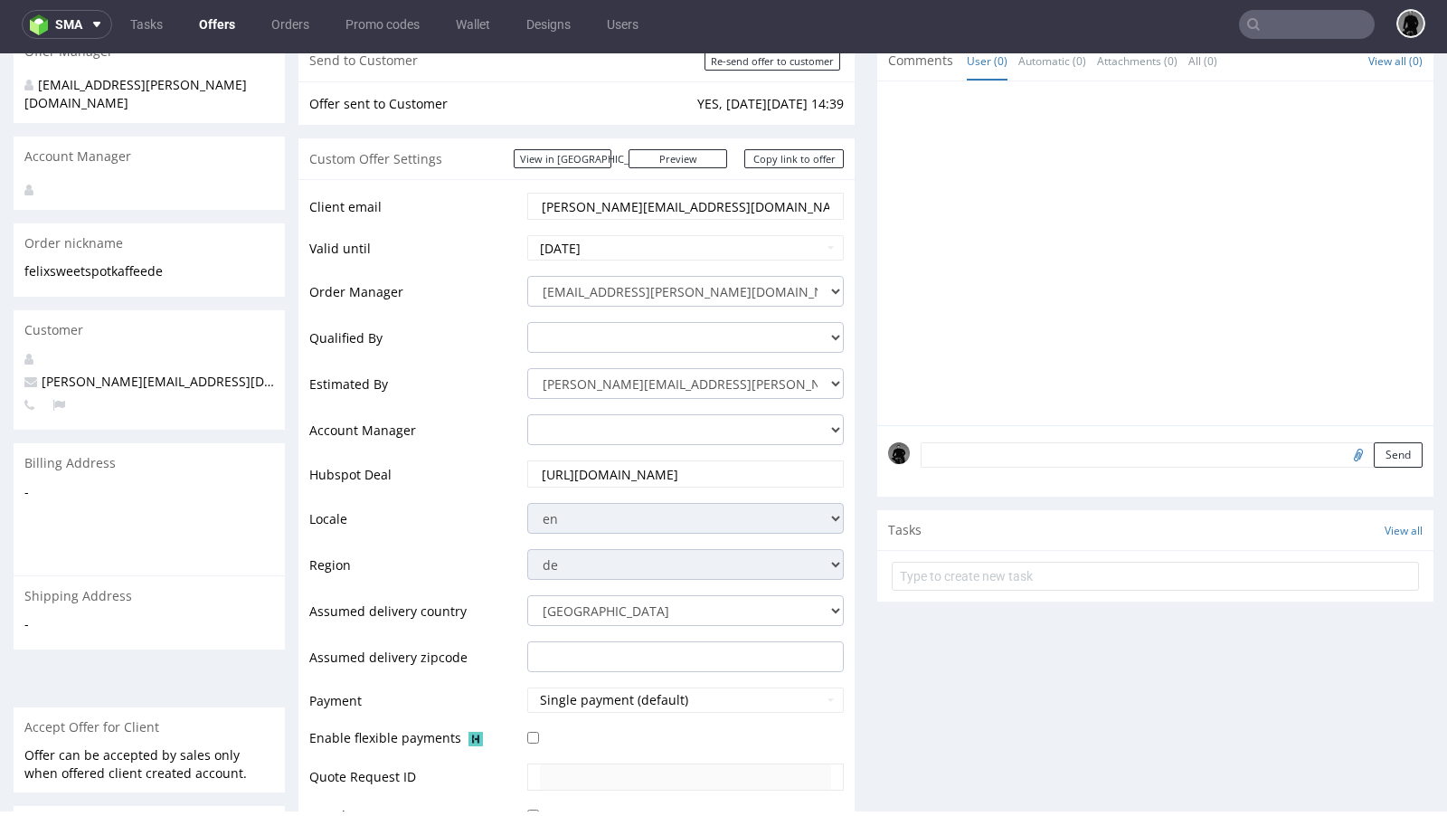
scroll to position [182, 0]
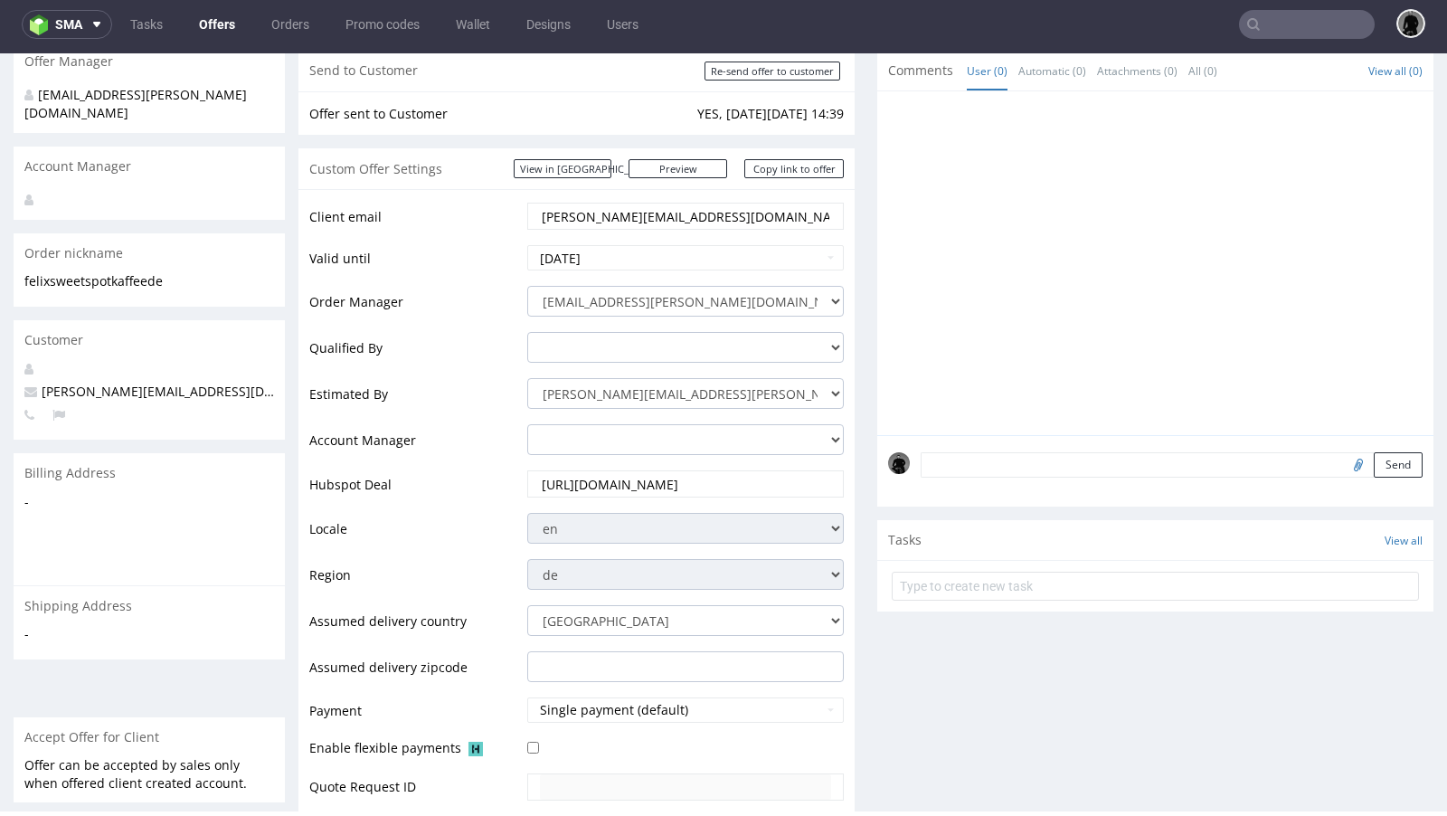
click at [175, 383] on span "[PERSON_NAME][EMAIL_ADDRESS][DOMAIN_NAME]" at bounding box center [189, 391] width 330 height 17
copy span "[PERSON_NAME][EMAIL_ADDRESS][DOMAIN_NAME]"
click at [1279, 23] on input "text" at bounding box center [1307, 24] width 136 height 29
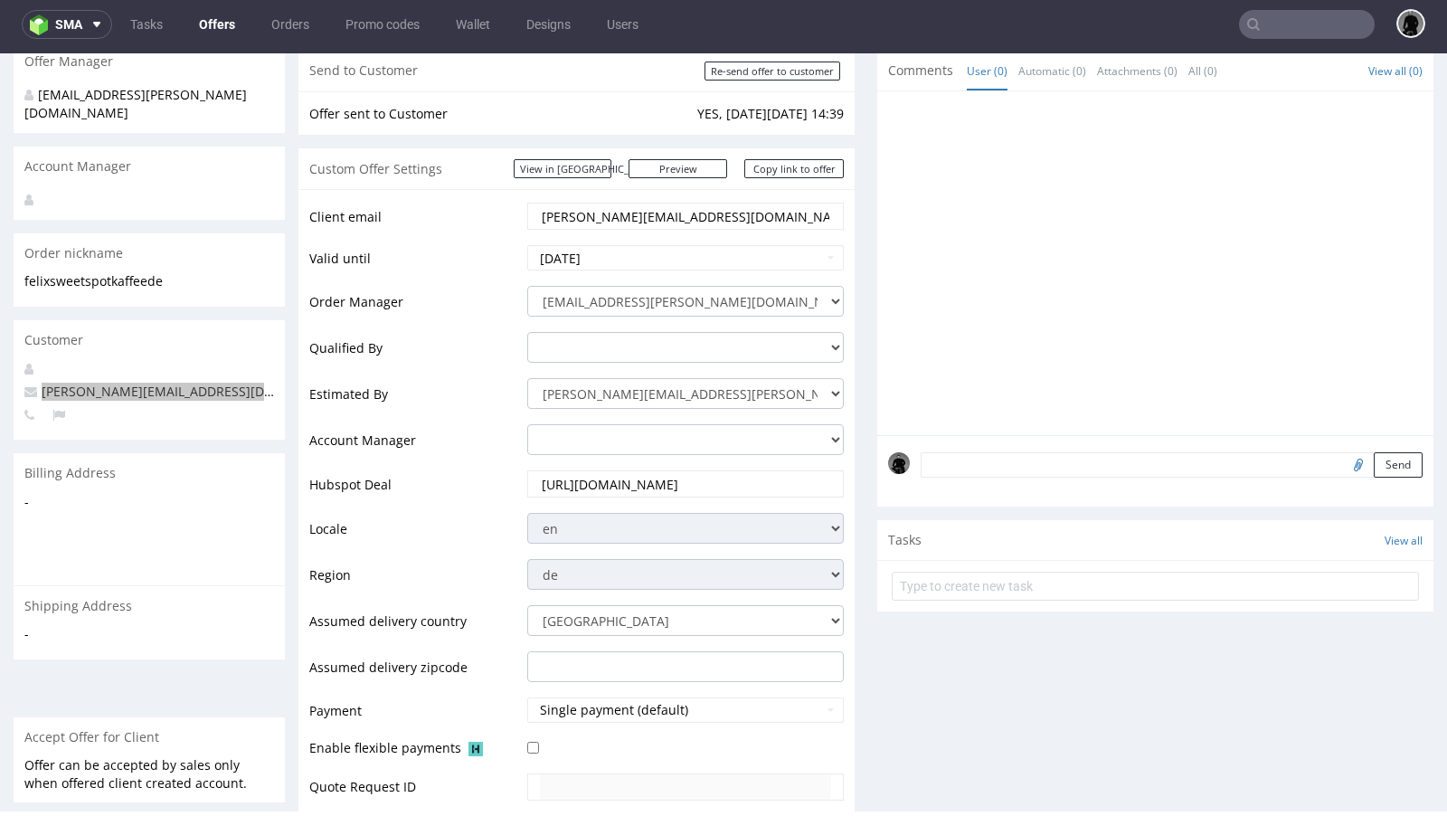
paste input "[PERSON_NAME][EMAIL_ADDRESS][DOMAIN_NAME]"
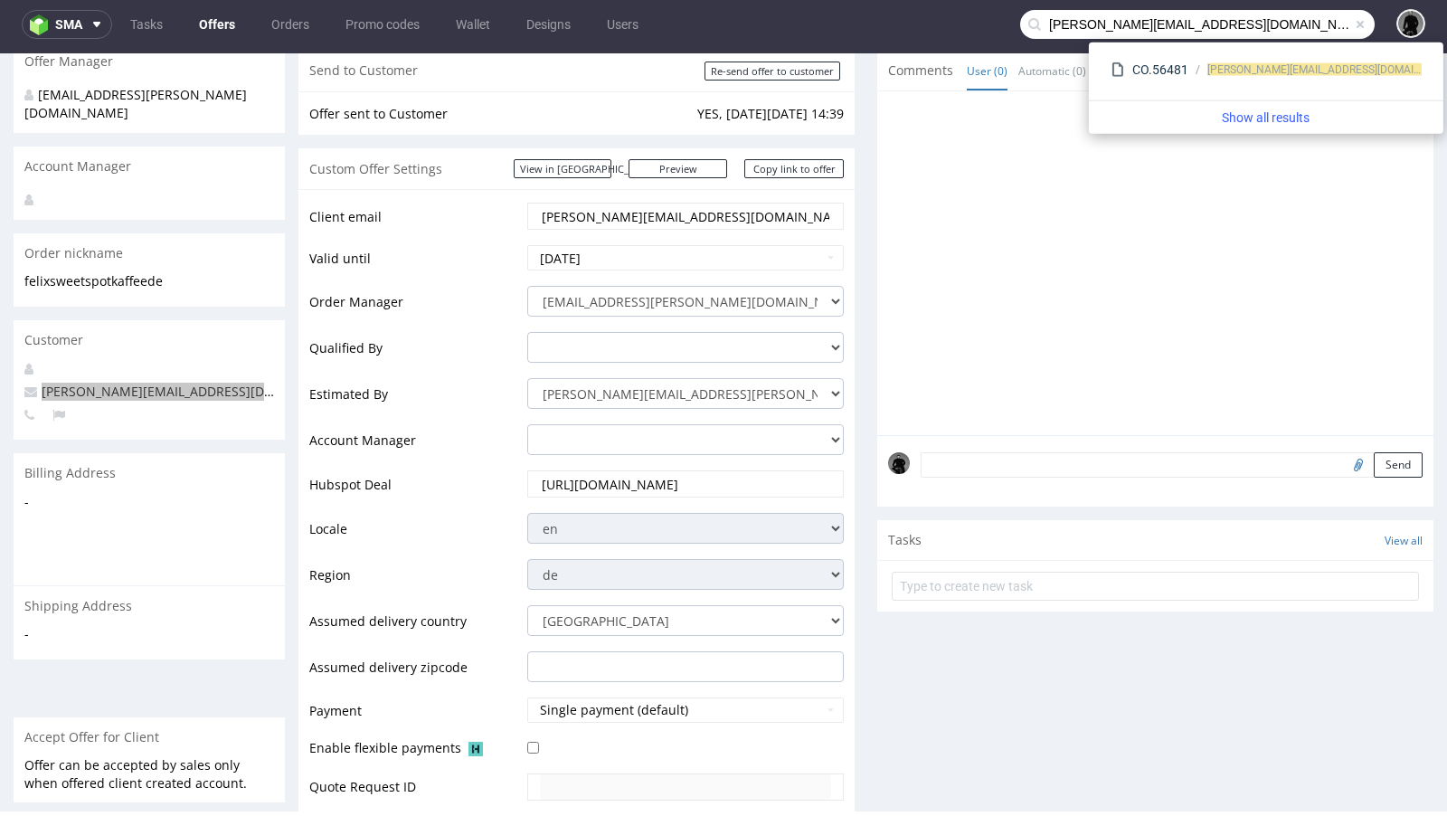
drag, startPoint x: 1057, startPoint y: 21, endPoint x: 966, endPoint y: 21, distance: 91.3
click at [966, 21] on nav "sma Tasks Offers Orders Promo codes Wallet Designs Users felix@sweetspotkaffee.…" at bounding box center [723, 24] width 1447 height 58
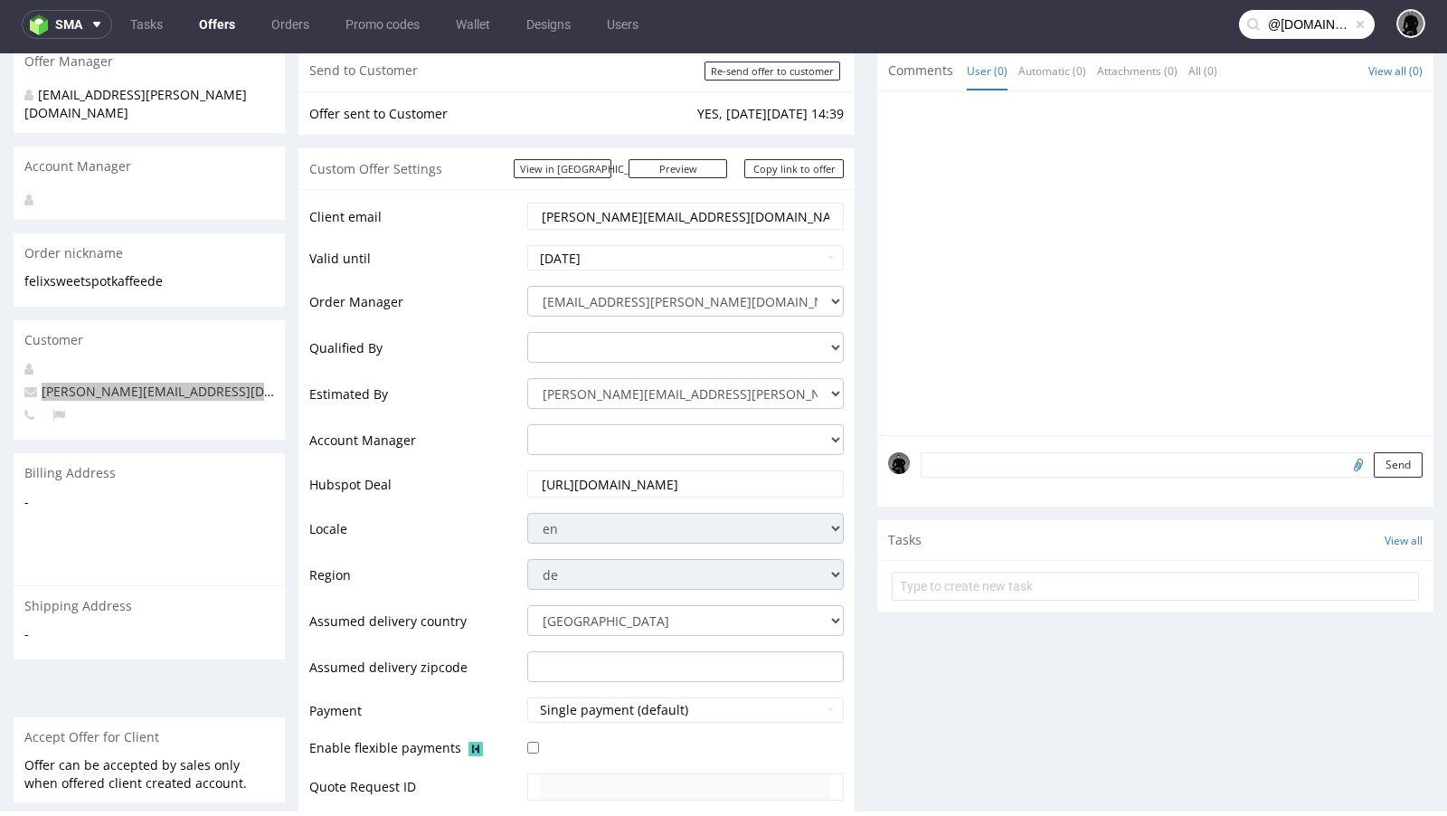
type input "@sweetspotkaffee.de"
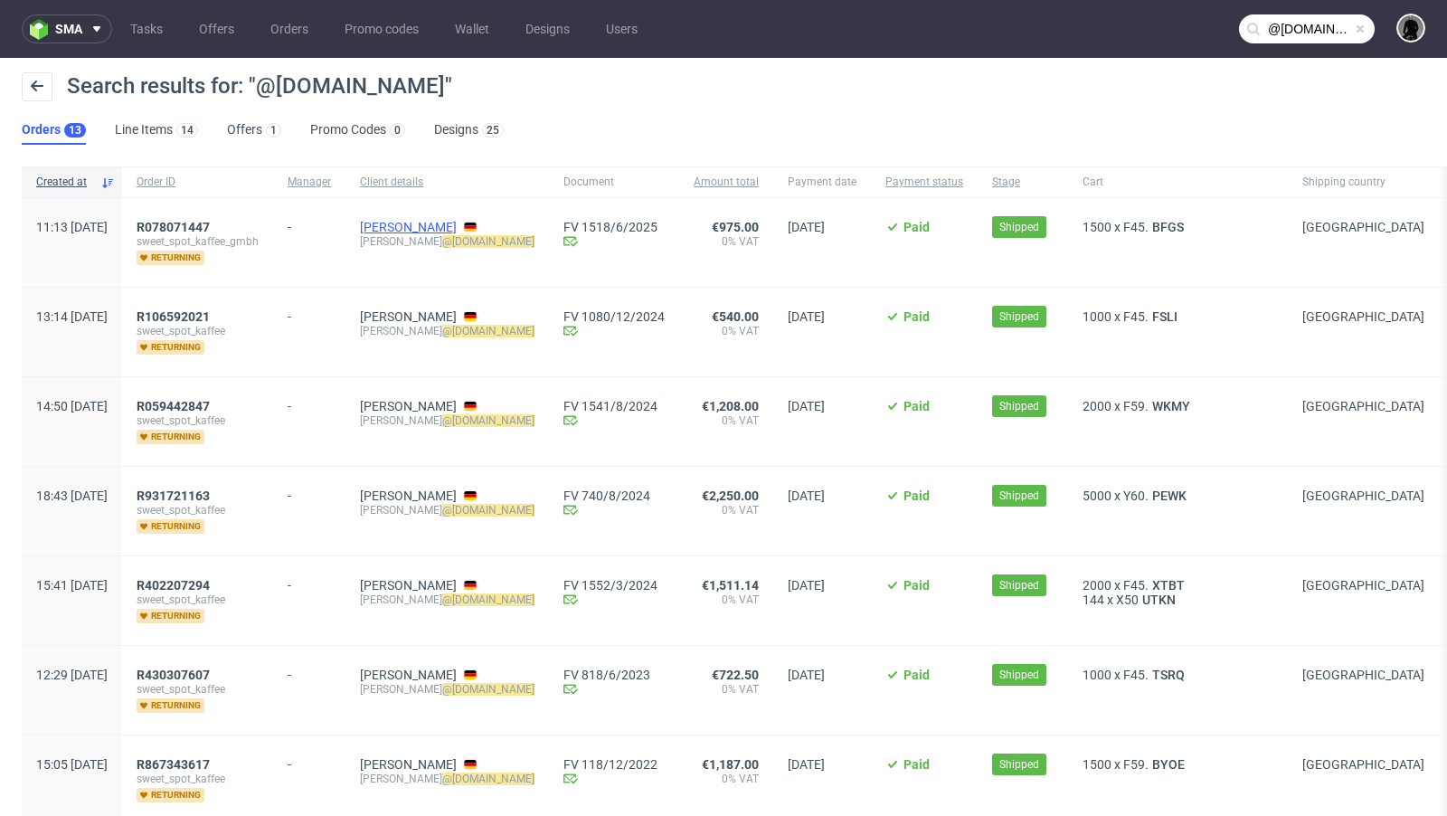
click at [454, 223] on link "Markus Pyttel" at bounding box center [408, 227] width 97 height 14
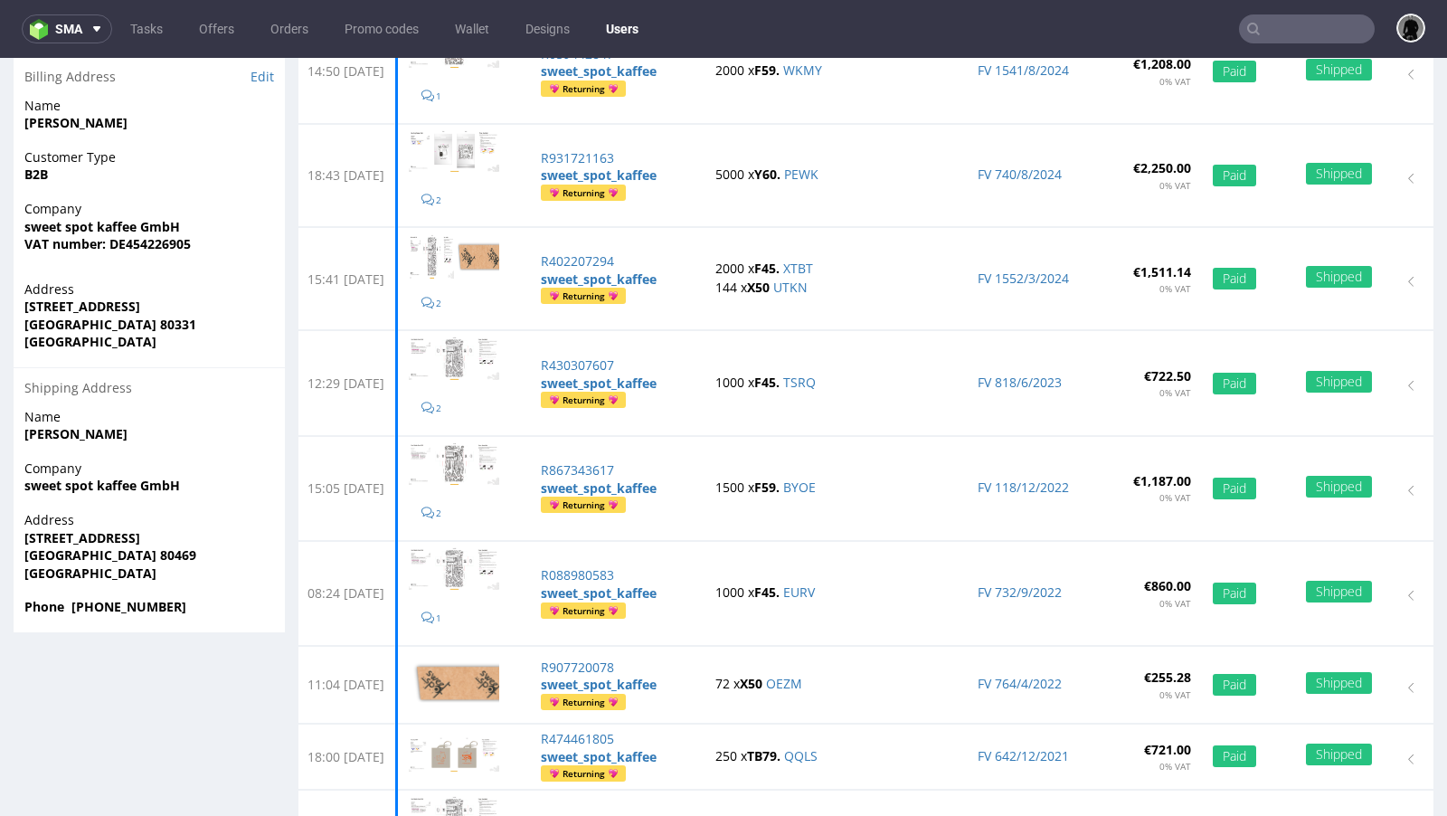
scroll to position [413, 0]
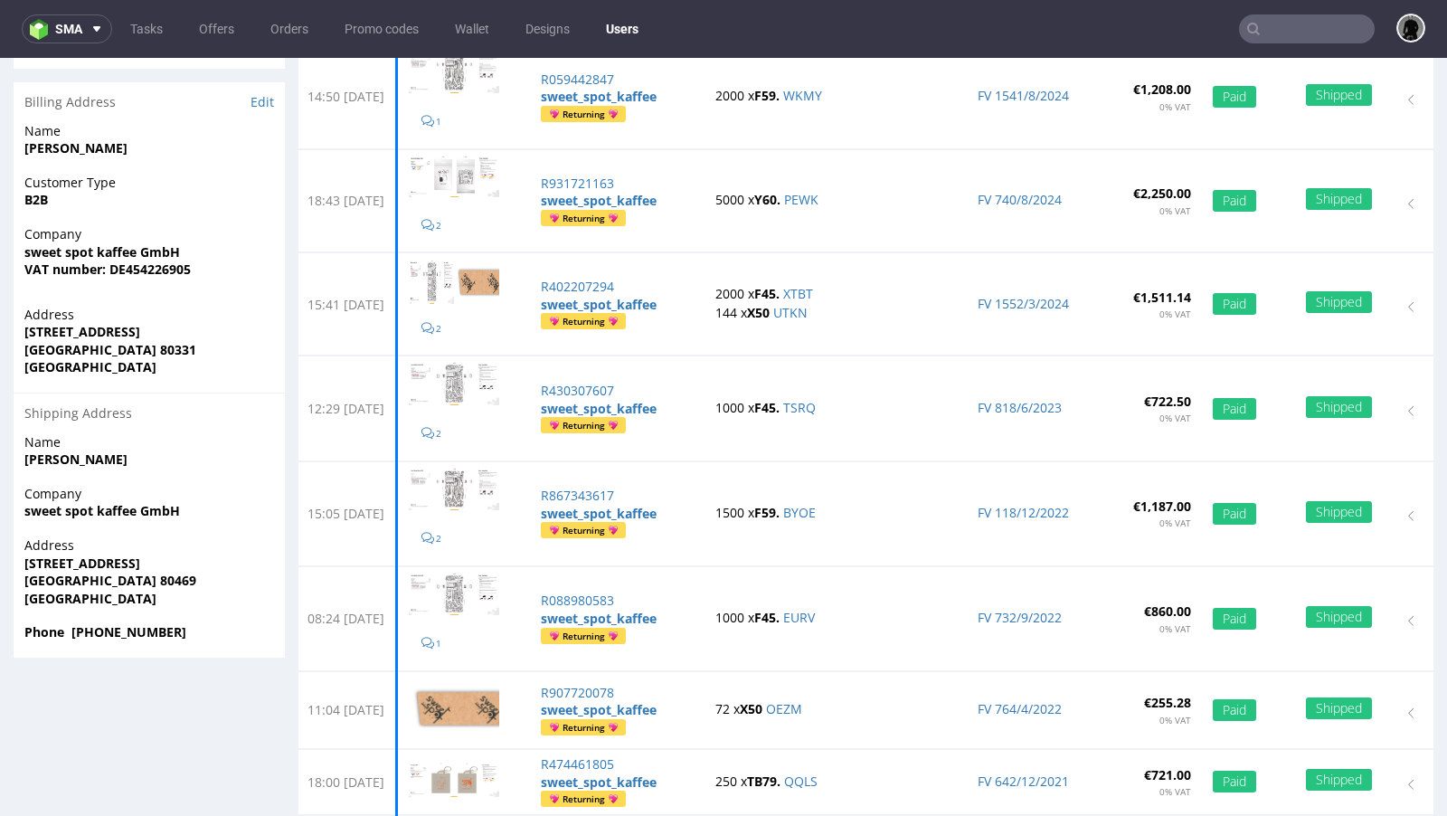
type input "@sweetspotkaffee.de"
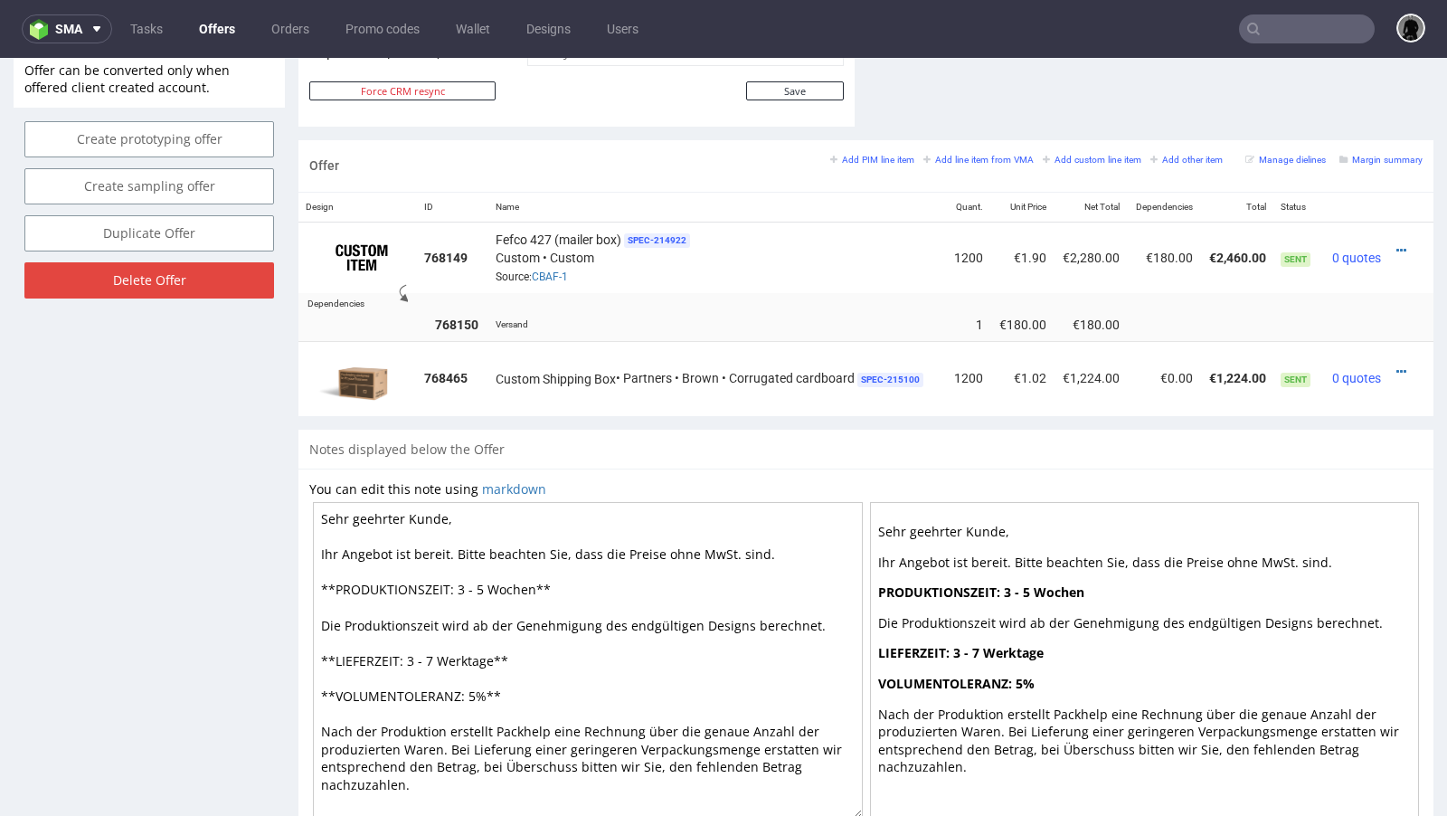
scroll to position [983, 0]
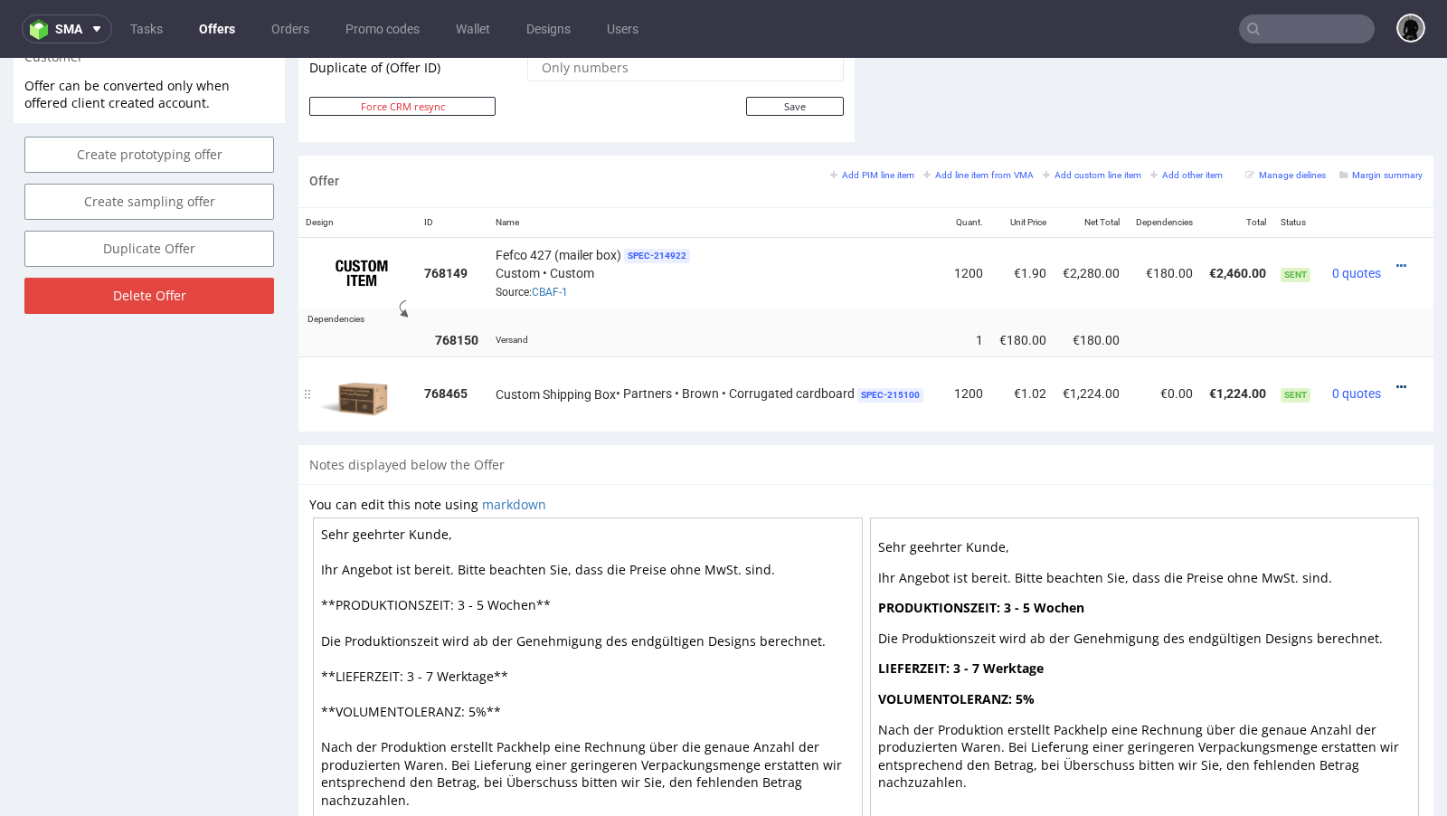
click at [1396, 381] on icon at bounding box center [1401, 387] width 10 height 13
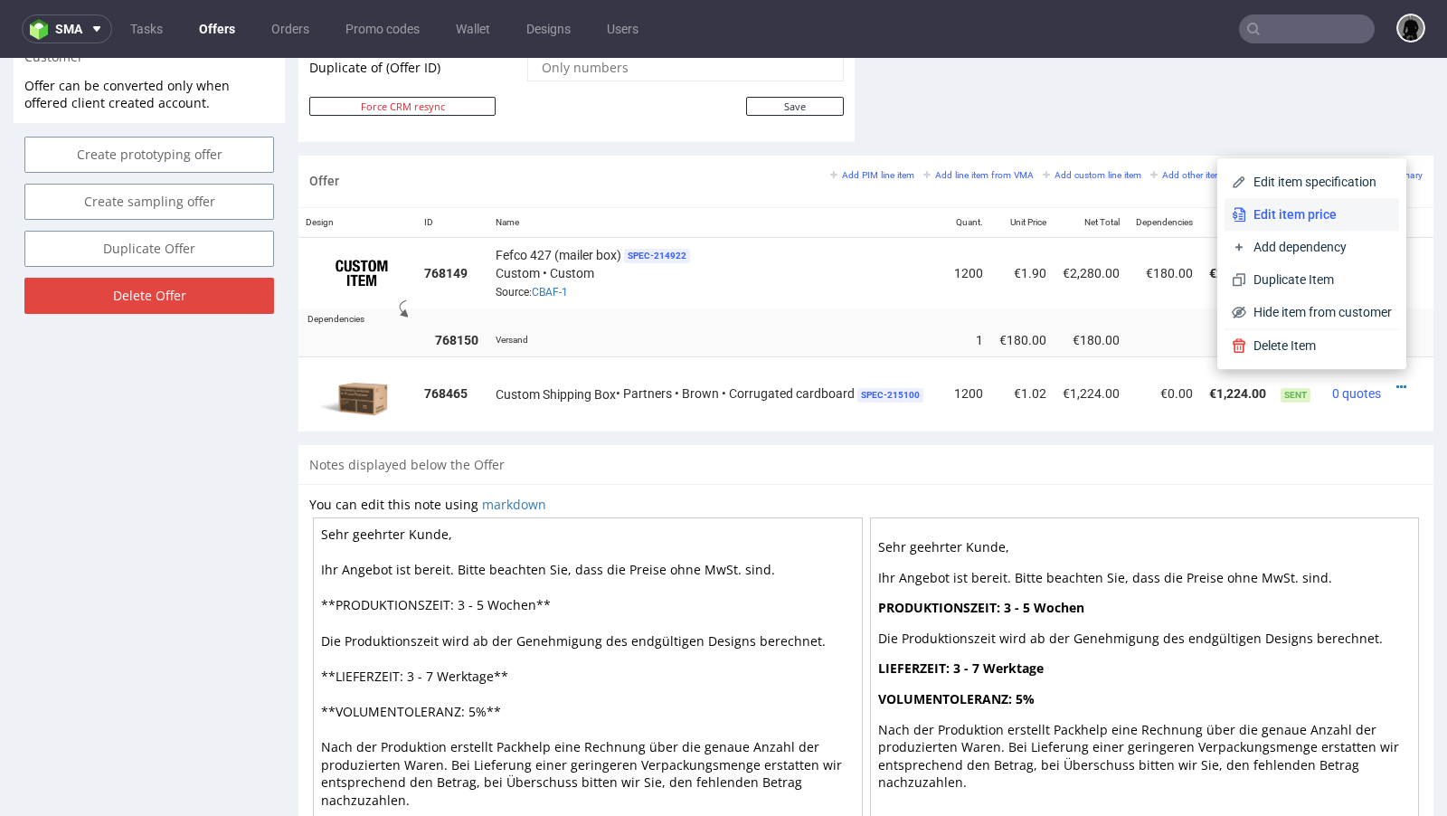
click at [1301, 204] on li "Edit item price" at bounding box center [1312, 214] width 175 height 33
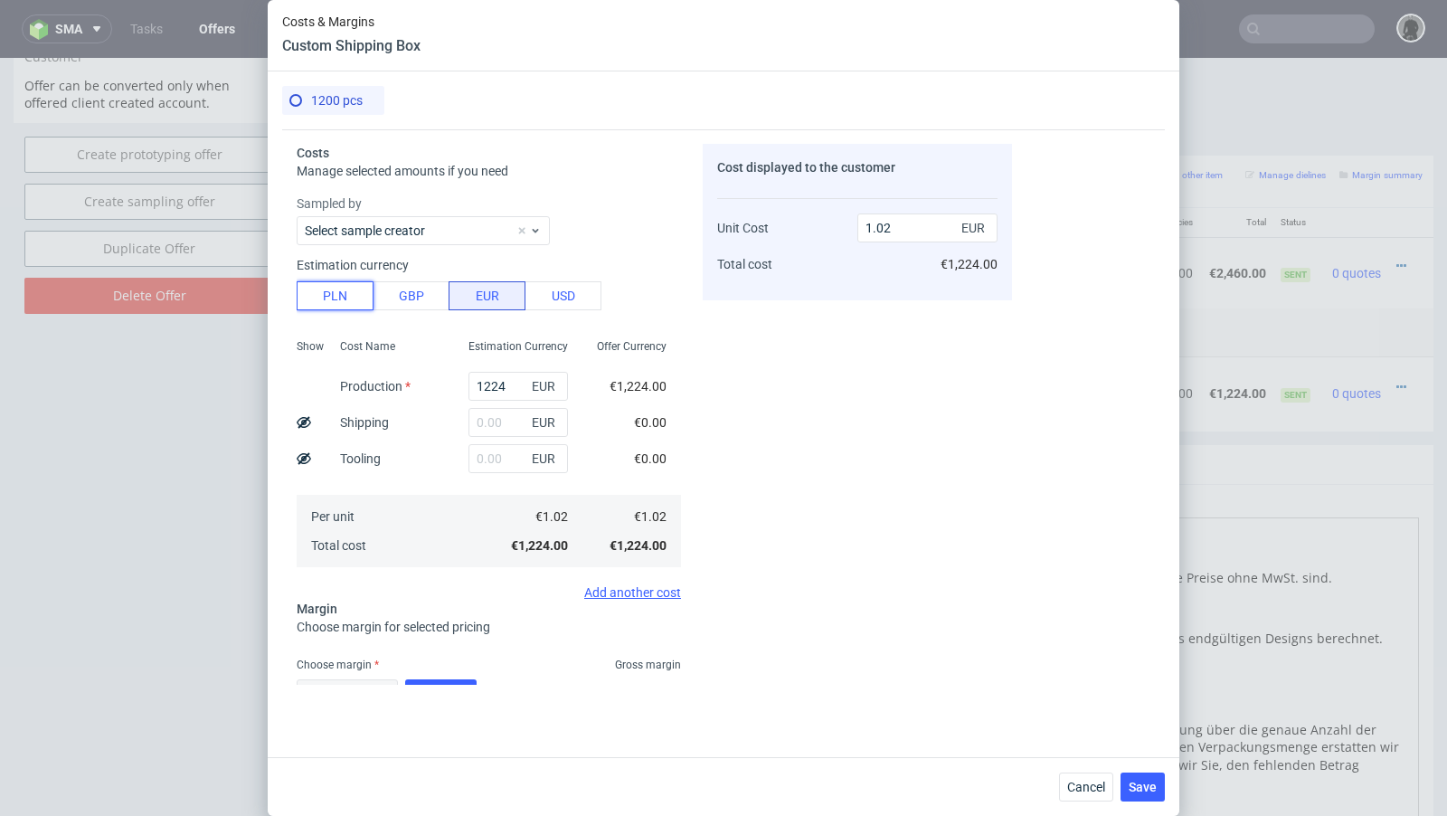
click at [355, 295] on button "PLN" at bounding box center [335, 295] width 77 height 29
type input "0.24"
click at [496, 384] on input "1224" at bounding box center [517, 386] width 99 height 29
paste input "2820"
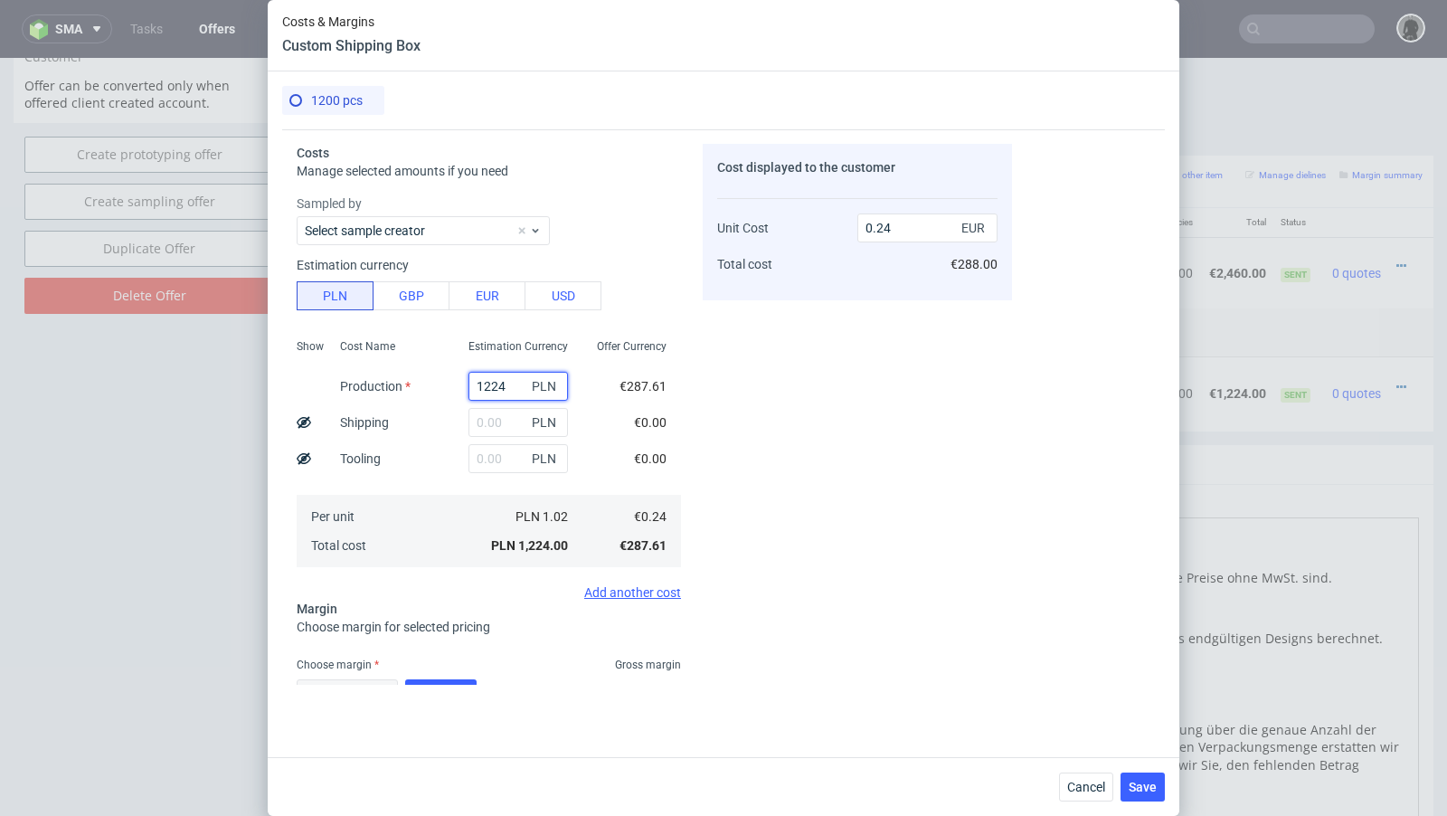
type input "2820"
type input "0.55"
type input "2820"
click at [467, 420] on div "PLN" at bounding box center [518, 422] width 128 height 36
click at [497, 420] on input "text" at bounding box center [517, 422] width 99 height 29
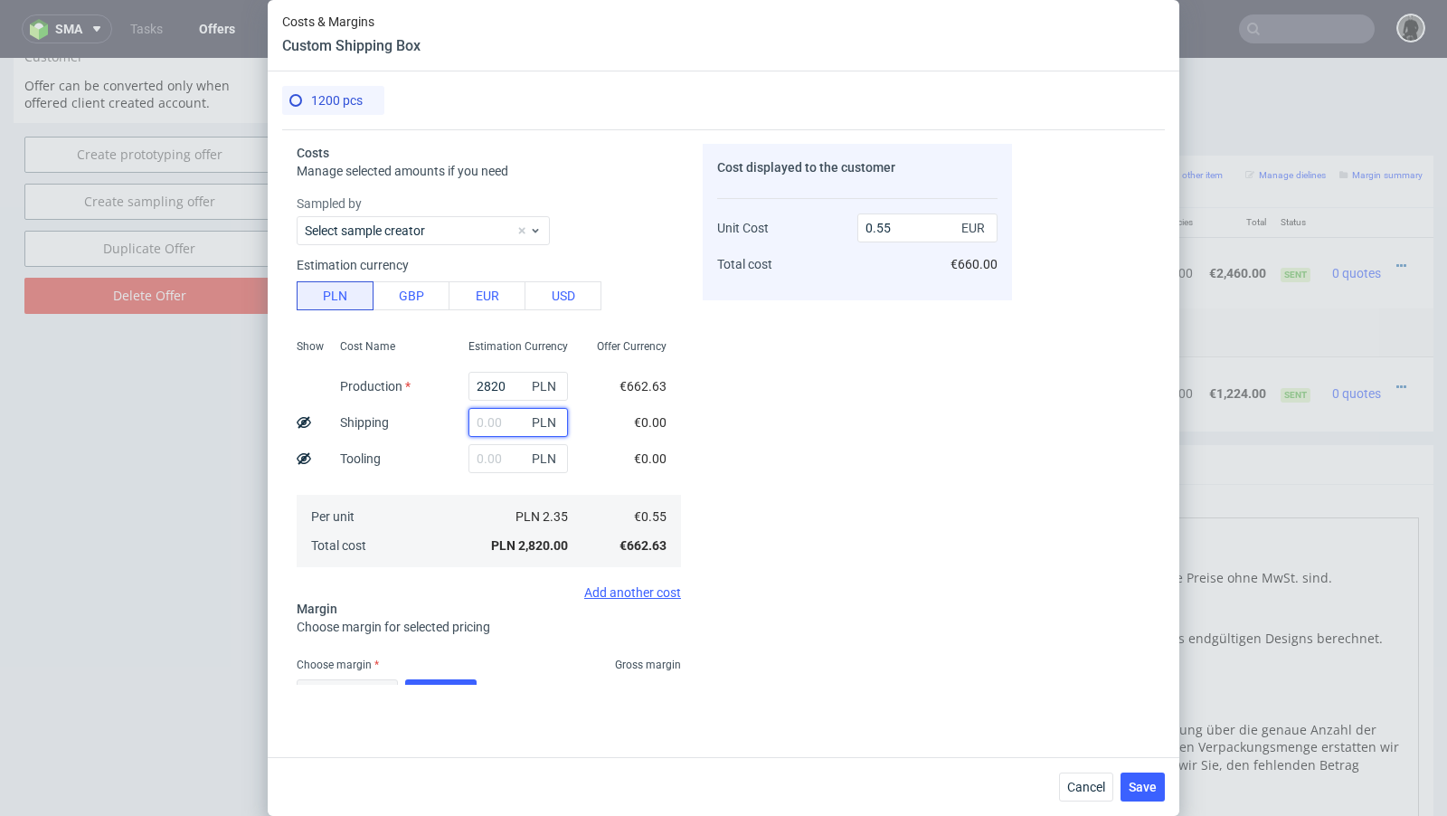
paste input "1416"
type input "1416"
type input "0.83"
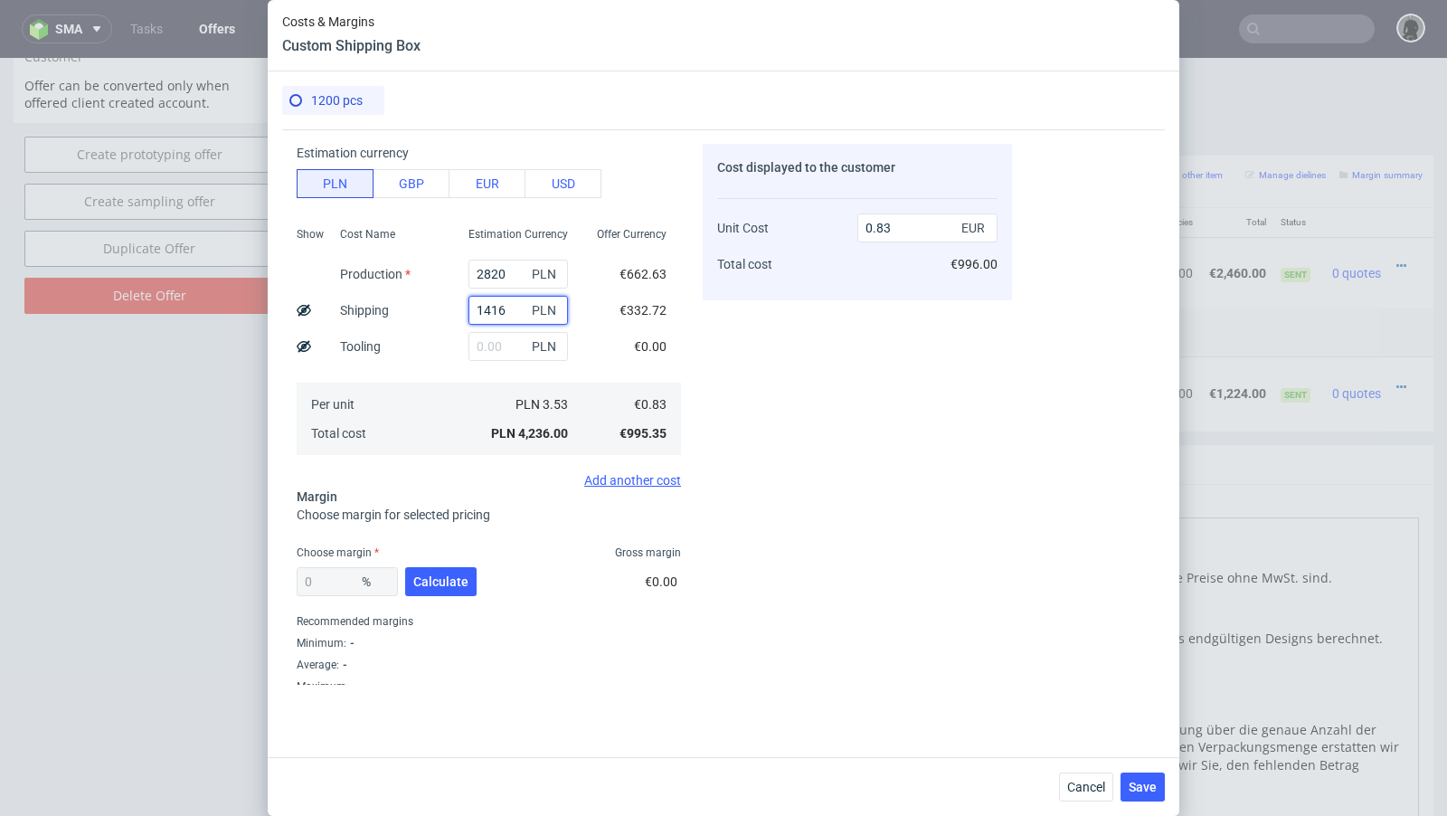
type input "1416"
click at [439, 564] on div "0 % Calculate" at bounding box center [389, 585] width 184 height 51
click at [439, 580] on span "Calculate" at bounding box center [440, 581] width 55 height 13
type input "39.4"
type input "1.37"
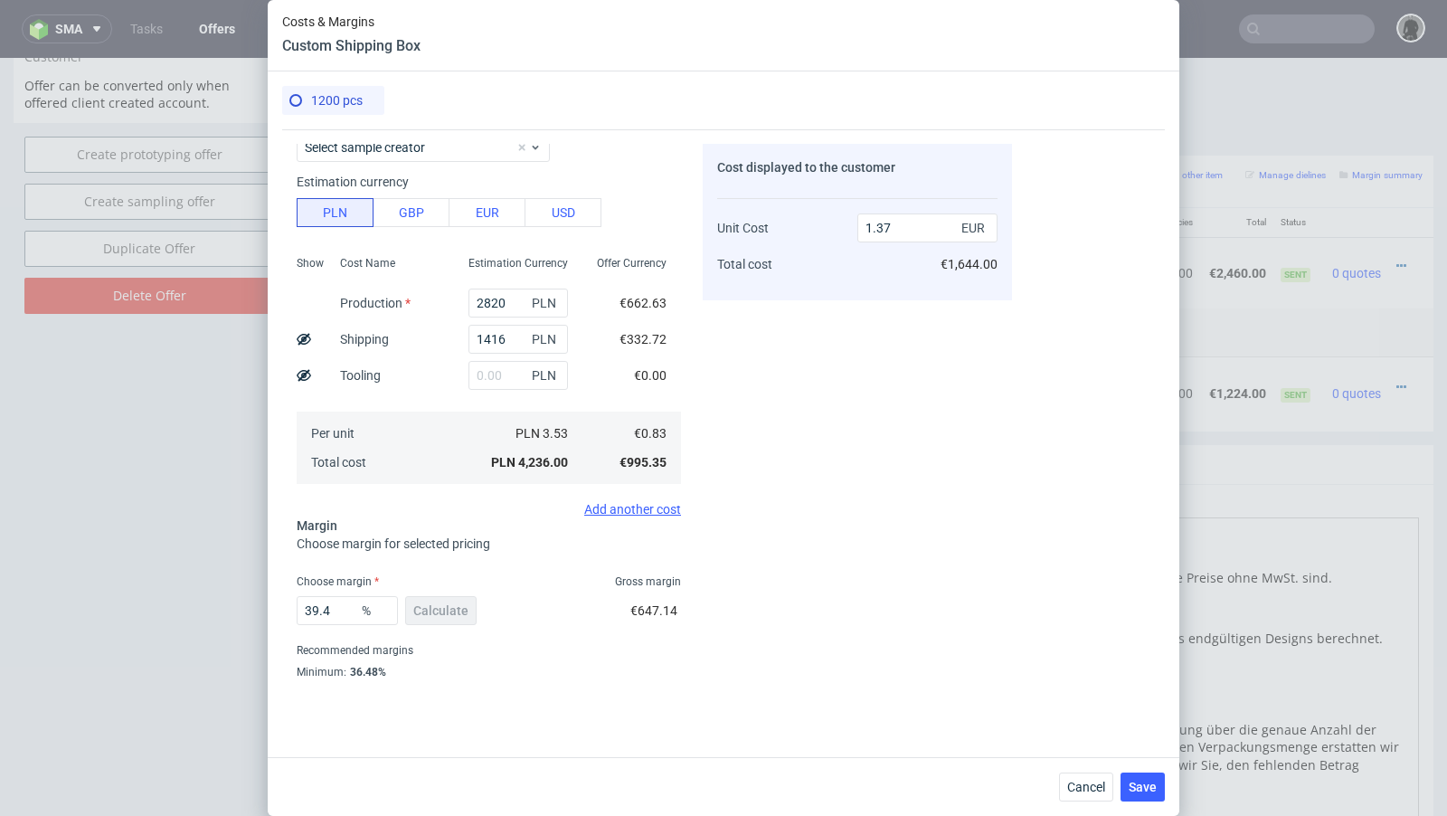
scroll to position [119, 0]
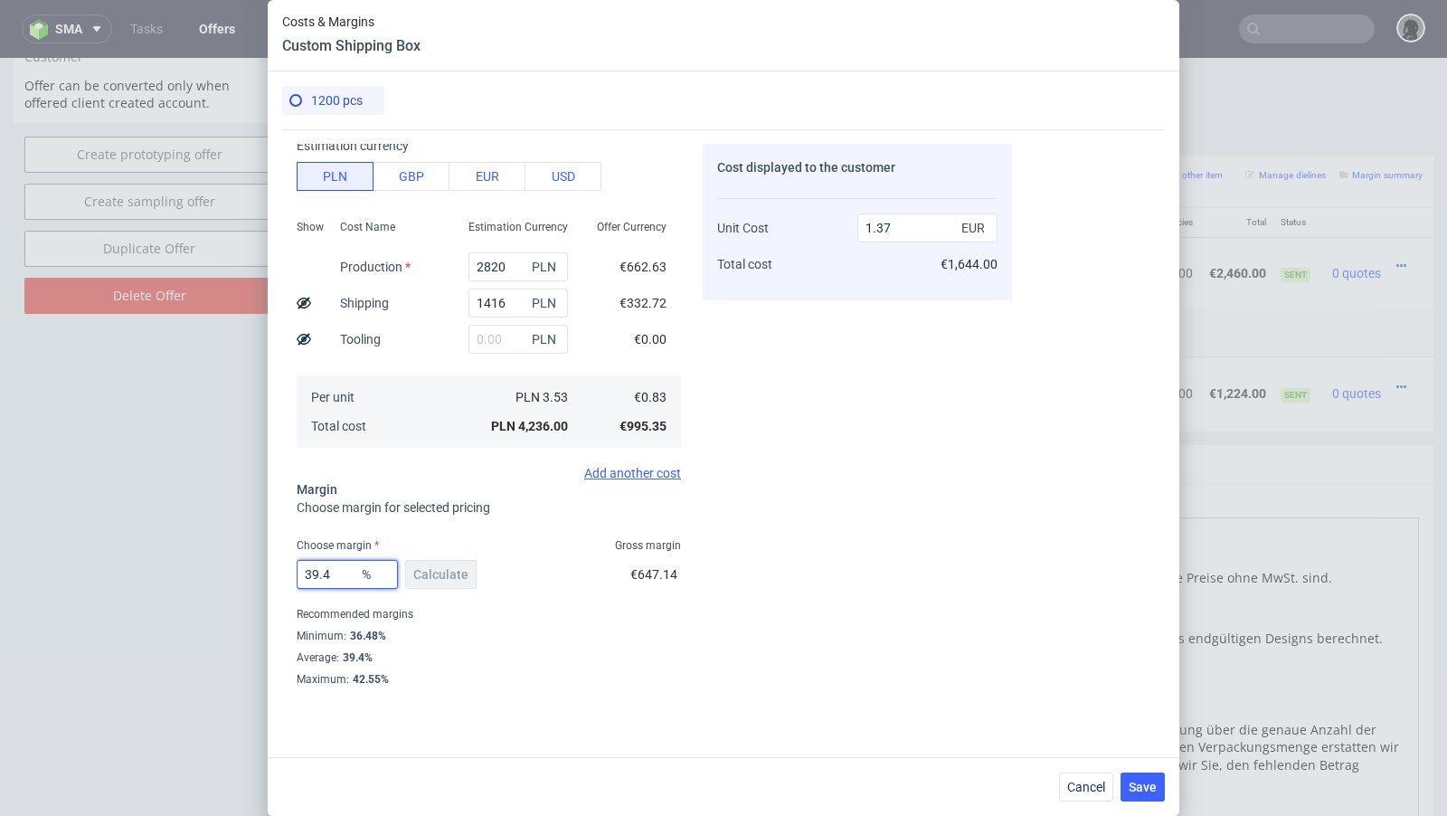
drag, startPoint x: 347, startPoint y: 578, endPoint x: 240, endPoint y: 572, distance: 107.8
click at [240, 572] on div "Costs & Margins Custom Shipping Box 1200 pcs Costs Manage selected amounts if y…" at bounding box center [723, 408] width 1447 height 816
type input "35"
type input "1.28"
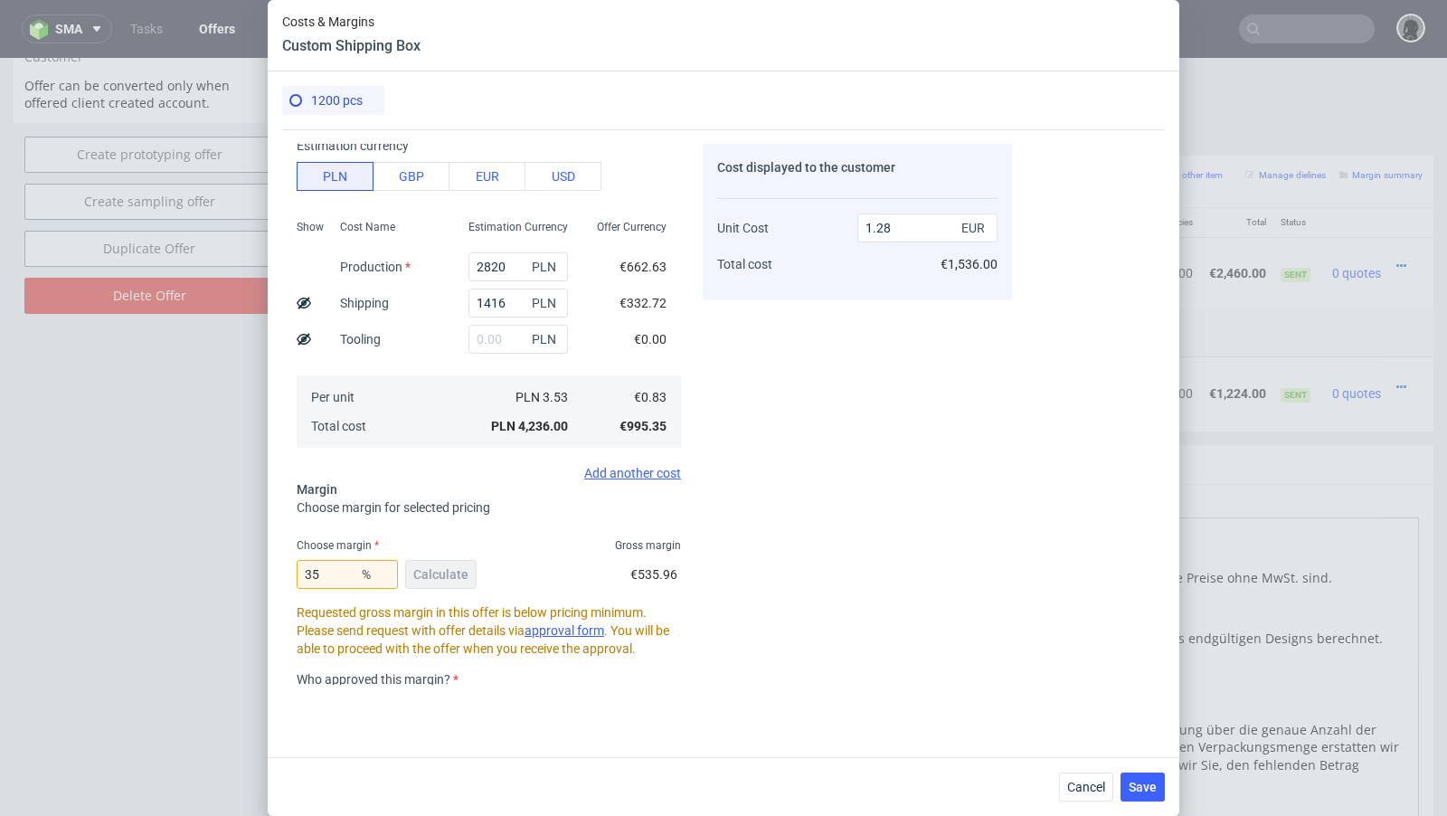
click at [732, 470] on div "Cost displayed to the customer Unit Cost Total cost 1.28 EUR €1,536.00" at bounding box center [857, 414] width 309 height 541
drag, startPoint x: 346, startPoint y: 582, endPoint x: 251, endPoint y: 575, distance: 96.1
click at [251, 575] on div "Costs & Margins Custom Shipping Box 1200 pcs Costs Manage selected amounts if y…" at bounding box center [723, 408] width 1447 height 816
type input "27"
type input "1.14"
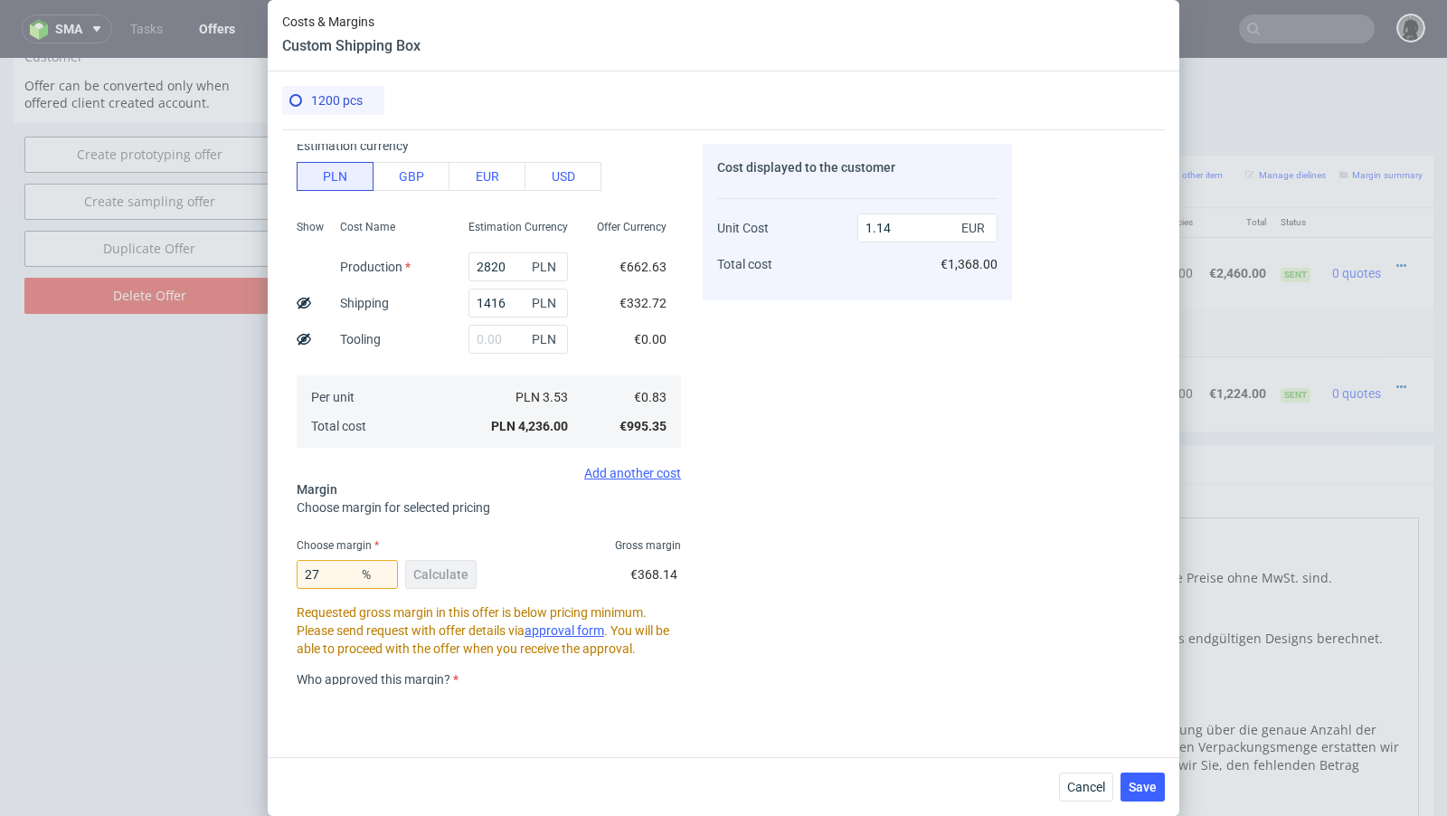
click at [803, 474] on div "Cost displayed to the customer Unit Cost Total cost 1.14 EUR €1,368.00" at bounding box center [857, 414] width 309 height 541
drag, startPoint x: 338, startPoint y: 577, endPoint x: 226, endPoint y: 570, distance: 112.4
click at [226, 570] on div "Costs & Margins Custom Shipping Box 1200 pcs Costs Manage selected amounts if y…" at bounding box center [723, 408] width 1447 height 816
type input "20"
type input "1.04"
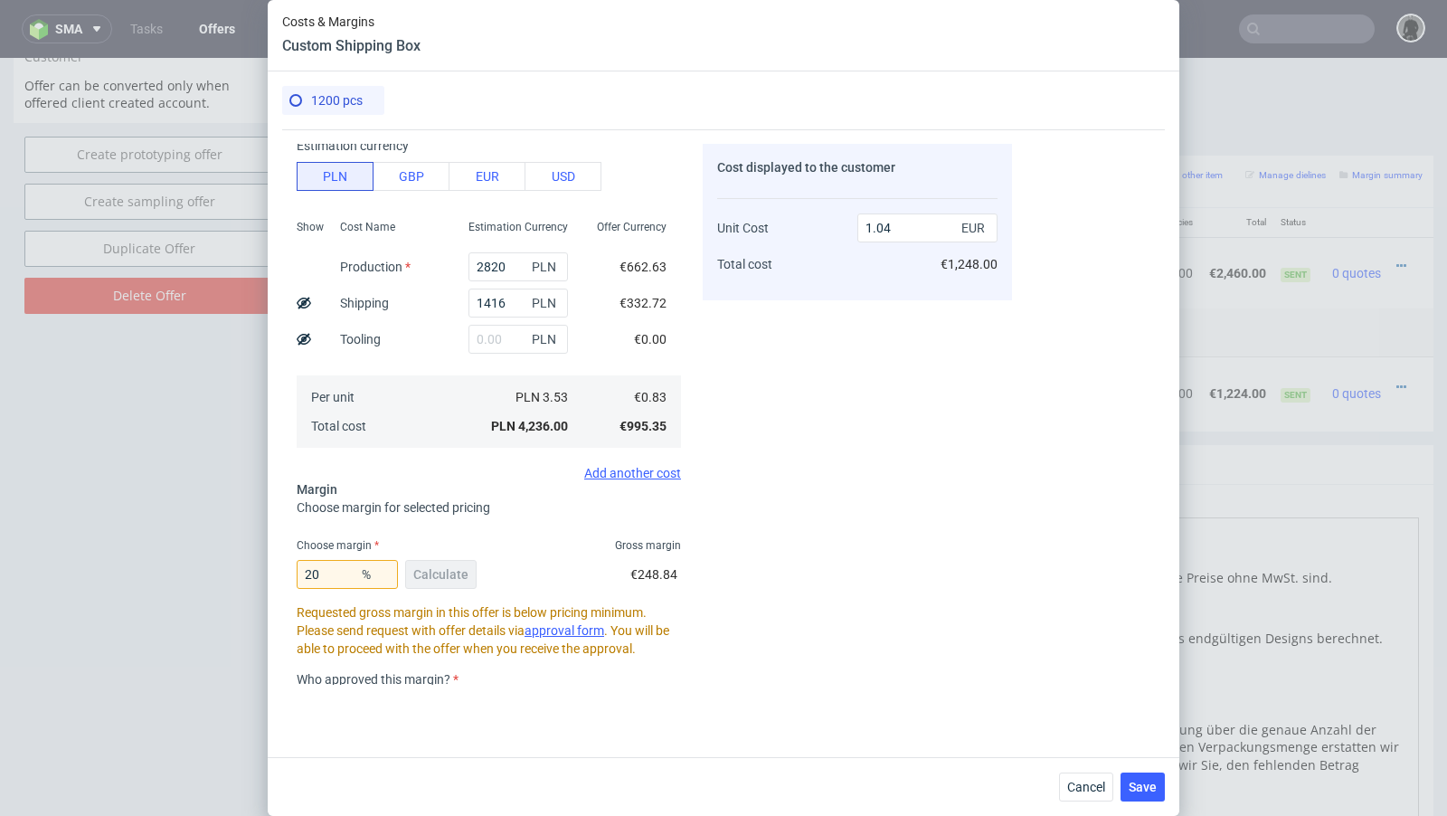
click at [767, 461] on div "Cost displayed to the customer Unit Cost Total cost 1.04 EUR €1,248.00" at bounding box center [857, 414] width 309 height 541
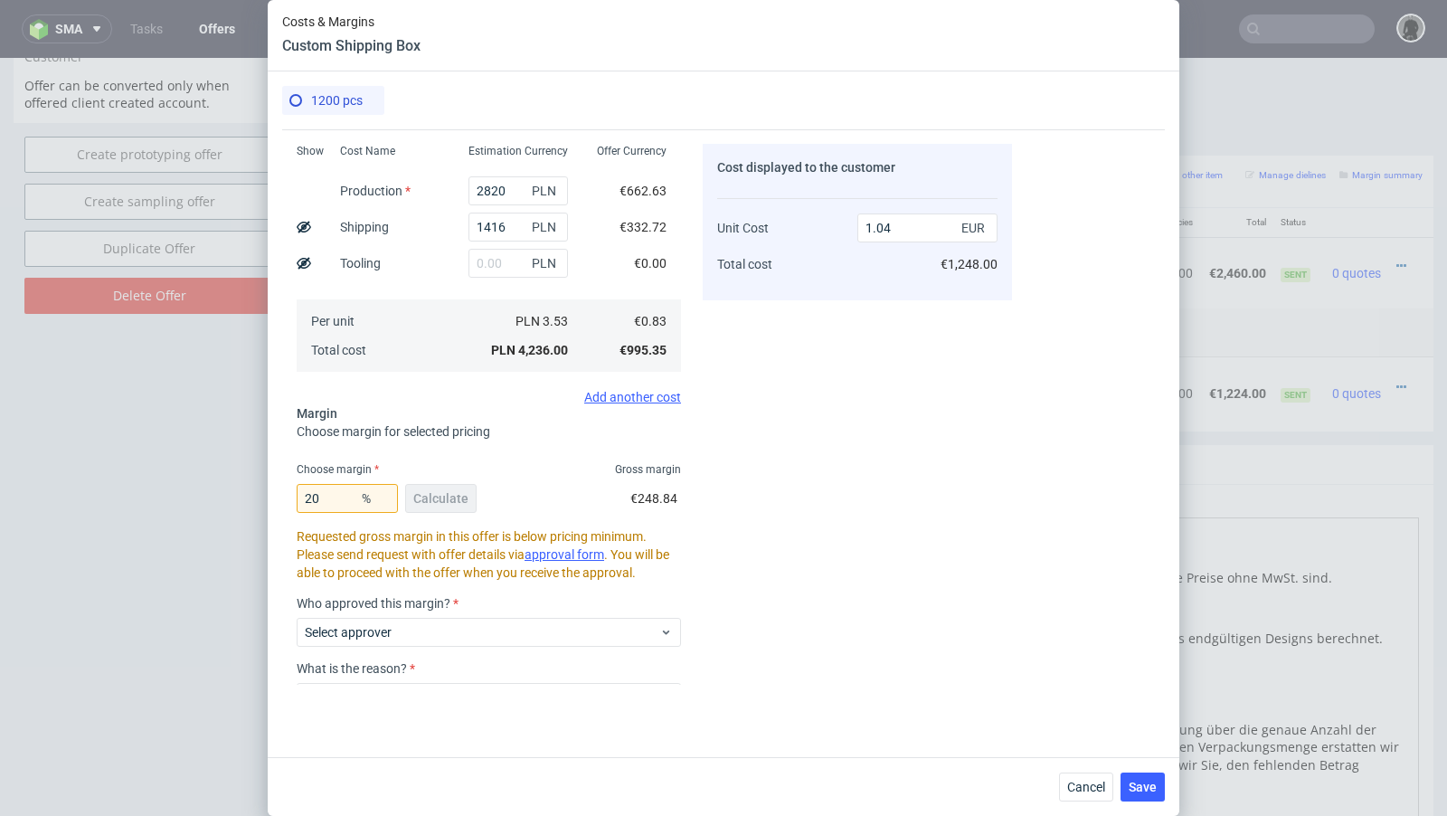
scroll to position [318, 0]
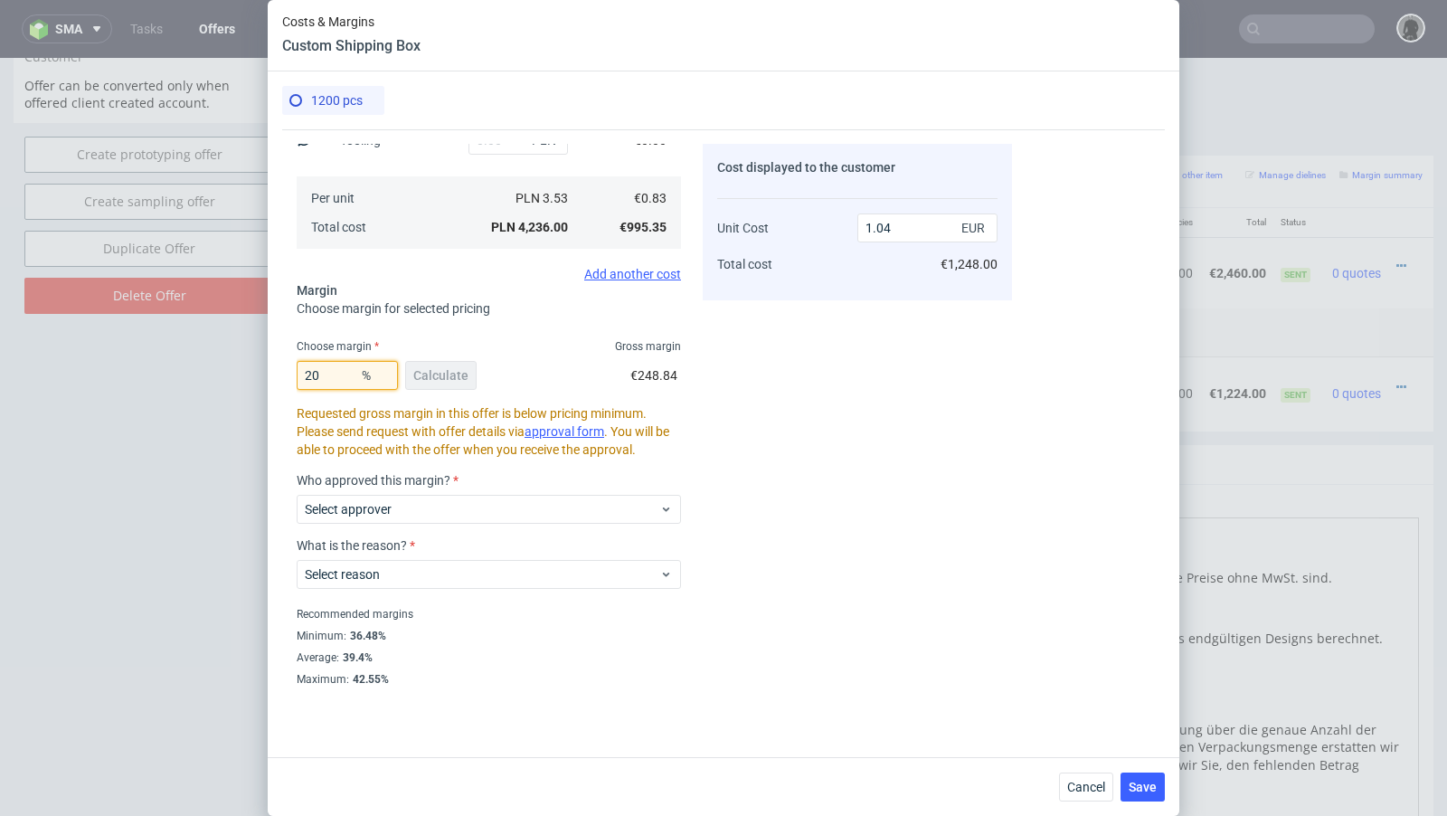
drag, startPoint x: 335, startPoint y: 374, endPoint x: 228, endPoint y: 361, distance: 107.6
click at [228, 361] on div "Costs & Margins Custom Shipping Box 1200 pcs Costs Manage selected amounts if y…" at bounding box center [723, 408] width 1447 height 816
type input "18"
type input "1.01"
click at [796, 402] on div "Cost displayed to the customer Unit Cost Total cost 1.01 EUR €1,212.00" at bounding box center [857, 414] width 309 height 541
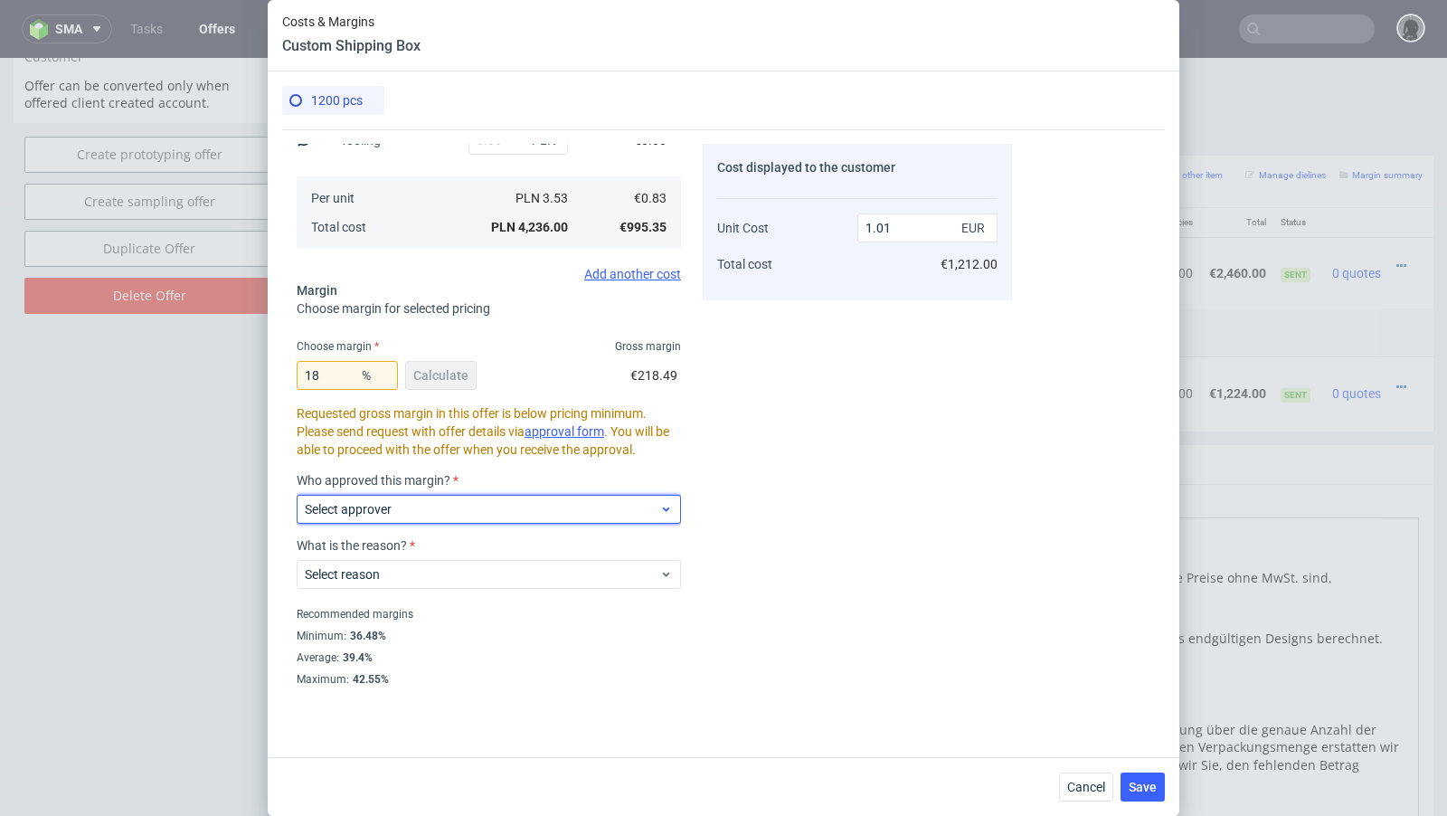
click at [389, 502] on label "Select approver" at bounding box center [348, 509] width 87 height 14
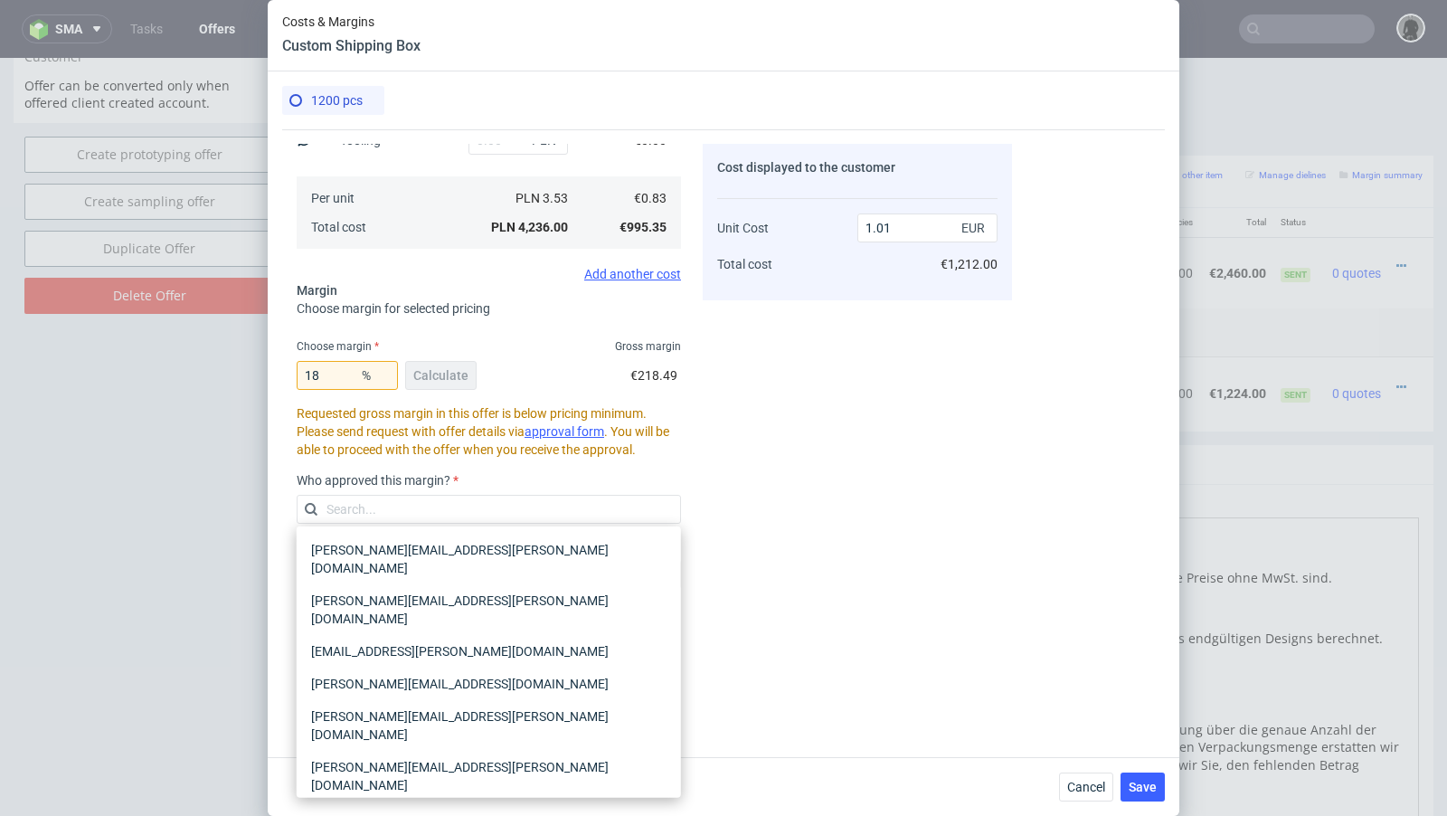
click at [724, 453] on div "Cost displayed to the customer Unit Cost Total cost 1.01 EUR €1,212.00" at bounding box center [857, 414] width 309 height 541
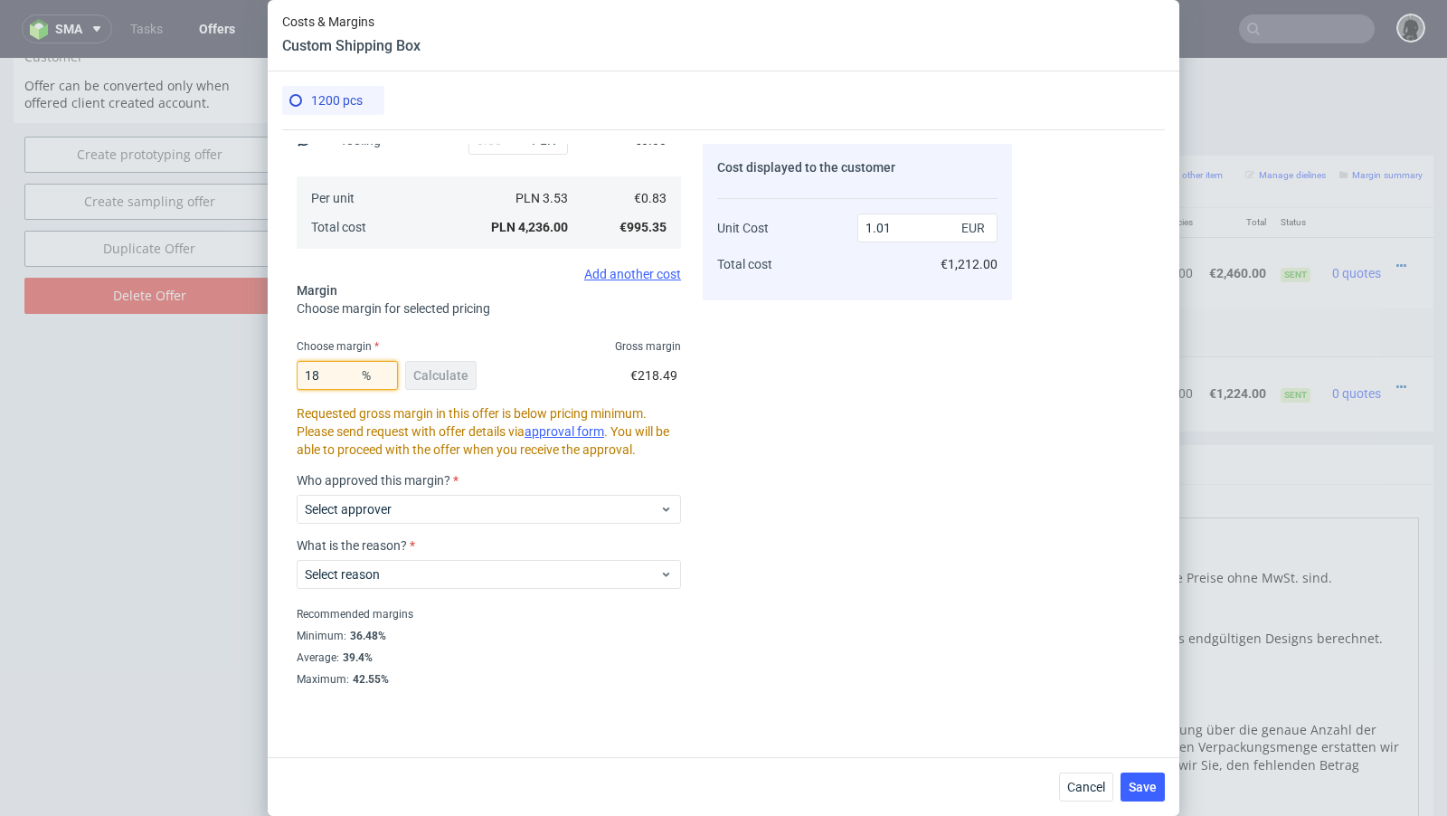
click at [310, 374] on input "18" at bounding box center [347, 375] width 101 height 29
drag, startPoint x: 330, startPoint y: 379, endPoint x: 181, endPoint y: 374, distance: 149.3
click at [181, 374] on div "Costs & Margins Custom Shipping Box 1200 pcs Costs Manage selected amounts if y…" at bounding box center [723, 408] width 1447 height 816
type input "36"
type input "1.3"
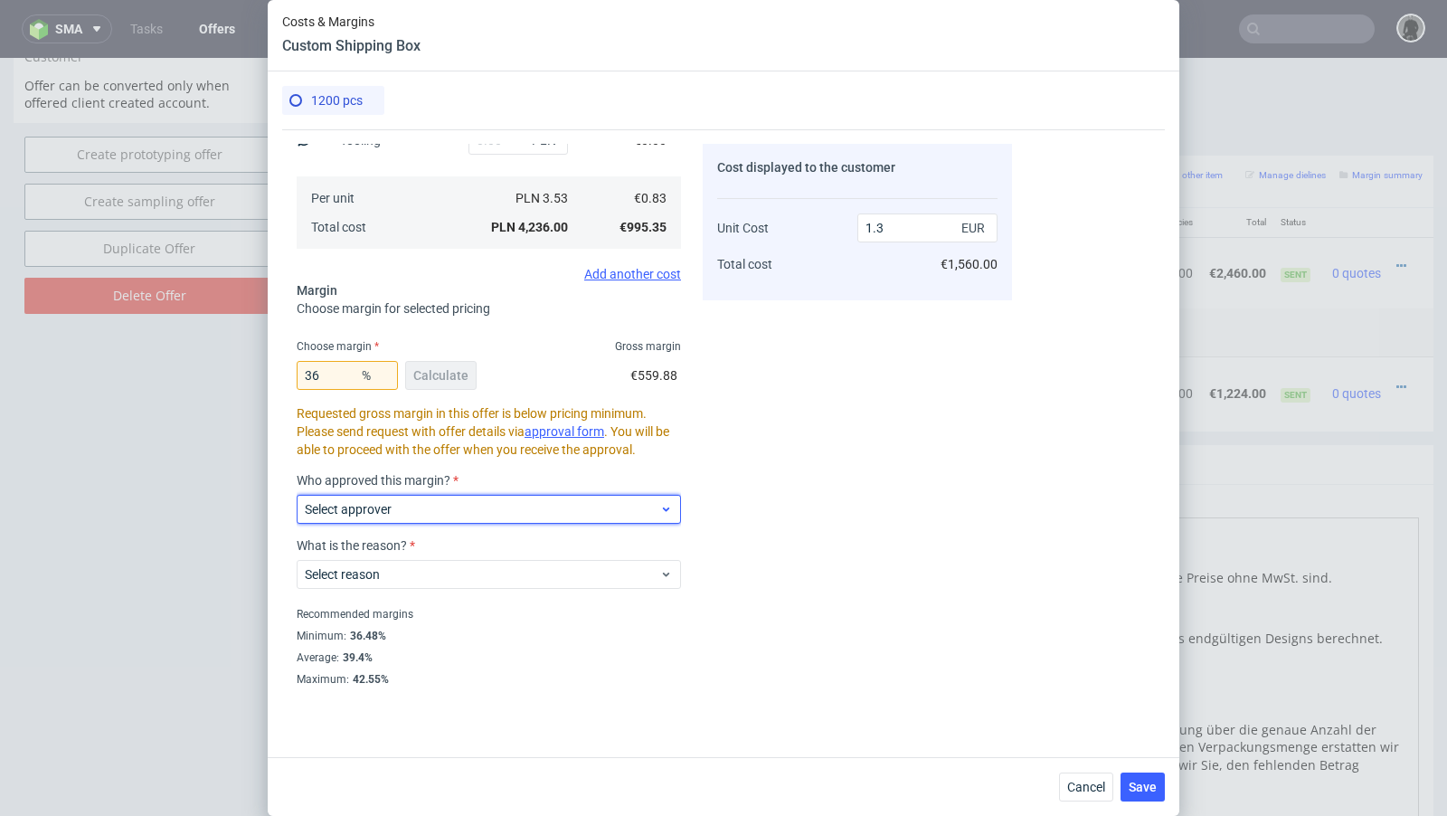
click at [676, 509] on div "Select approver" at bounding box center [489, 509] width 384 height 29
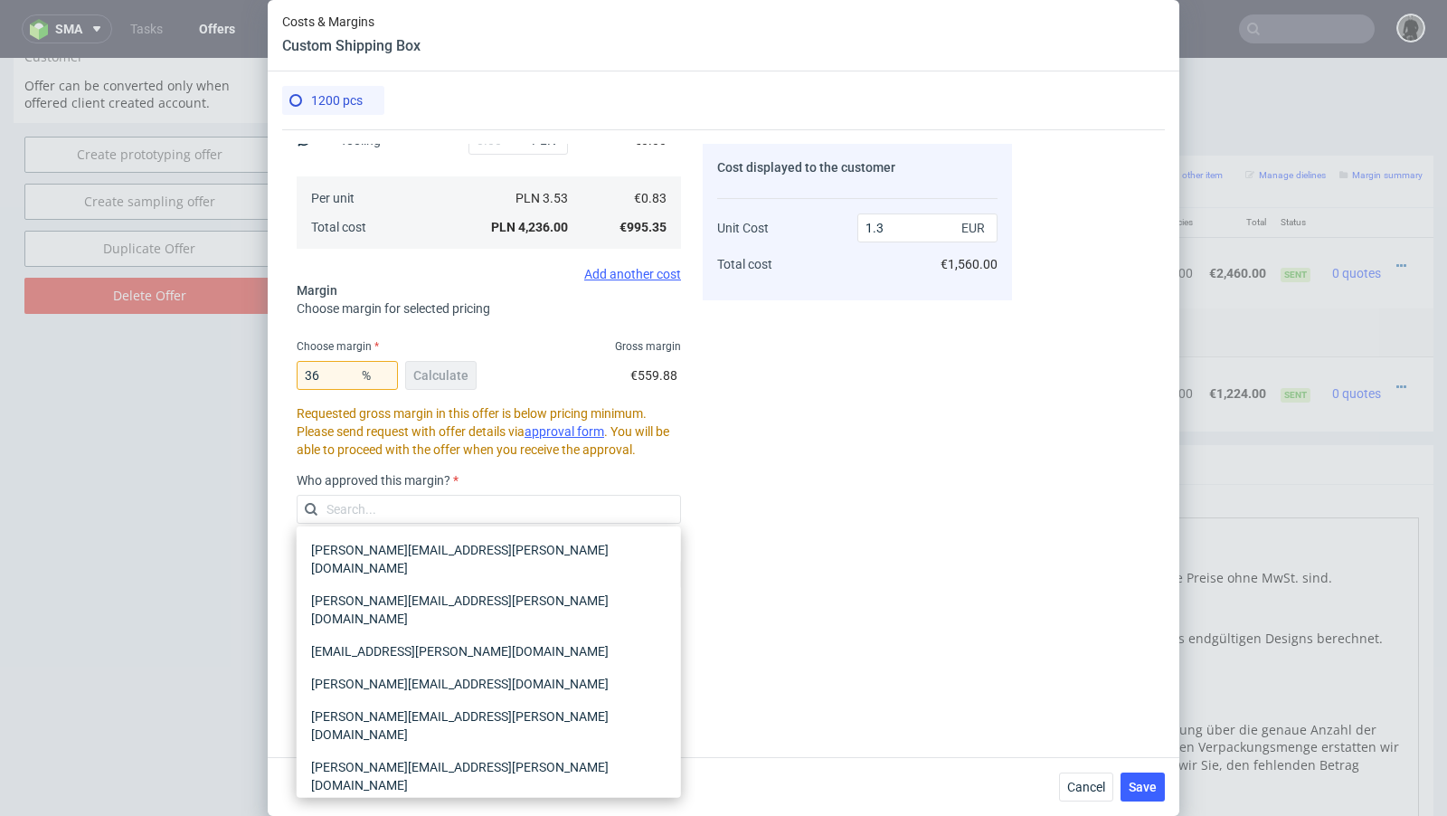
click at [324, 393] on div "36 % Calculate" at bounding box center [389, 379] width 184 height 51
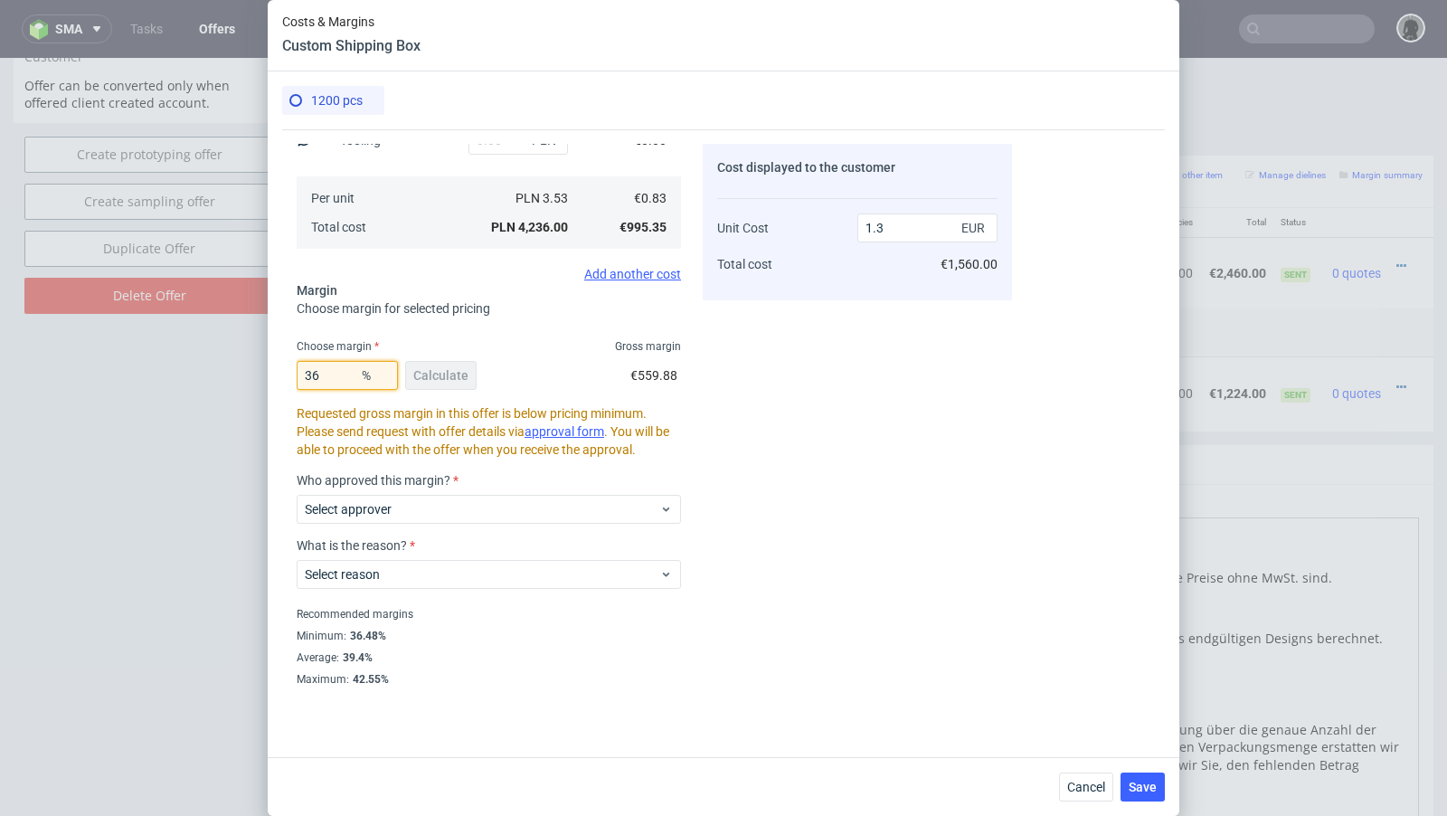
click at [321, 384] on input "36" at bounding box center [347, 375] width 101 height 29
type input "37"
type input "1.32"
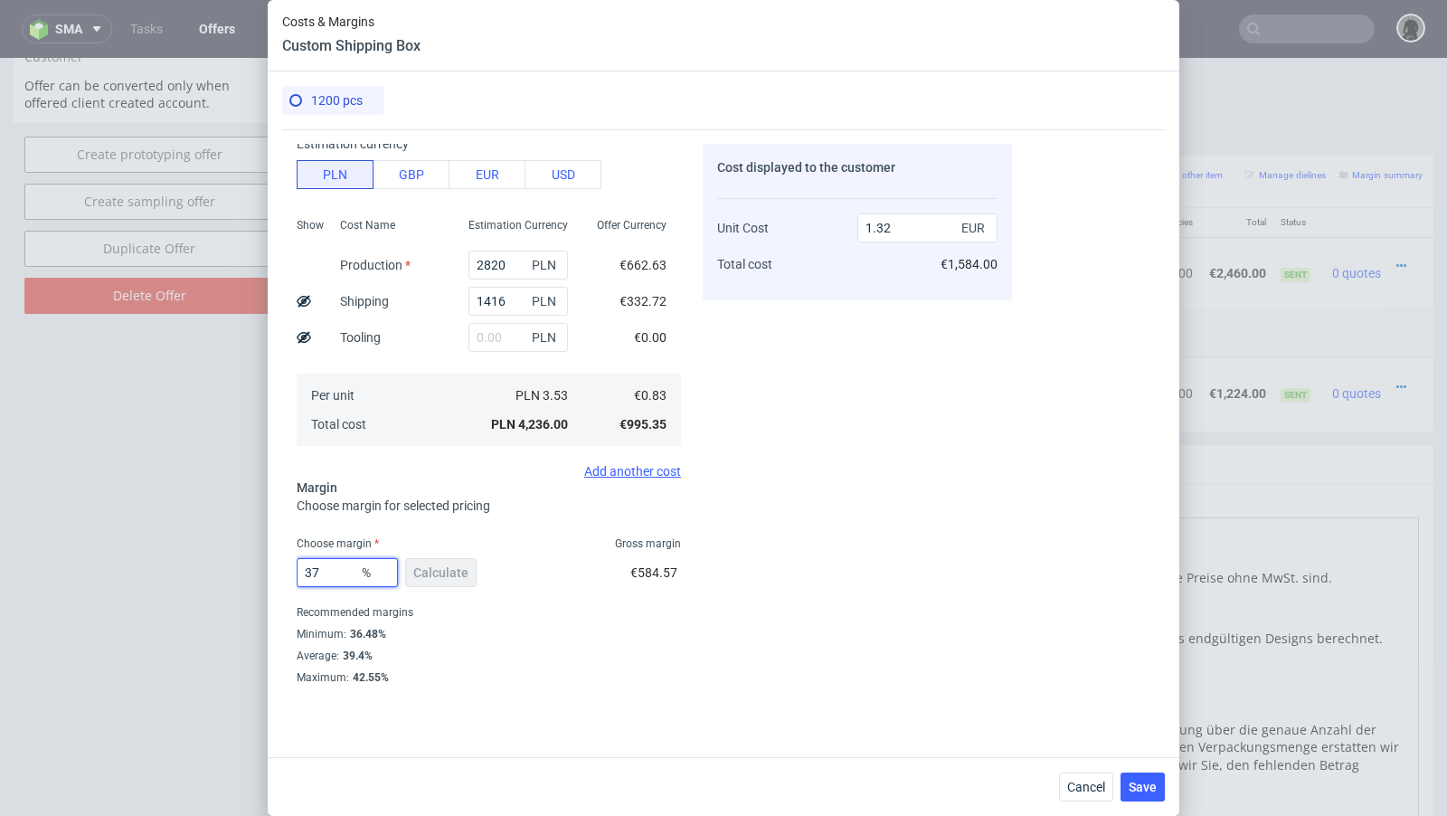
scroll to position [119, 0]
type input "38"
type input "1.34"
type input "37"
type input "1.32"
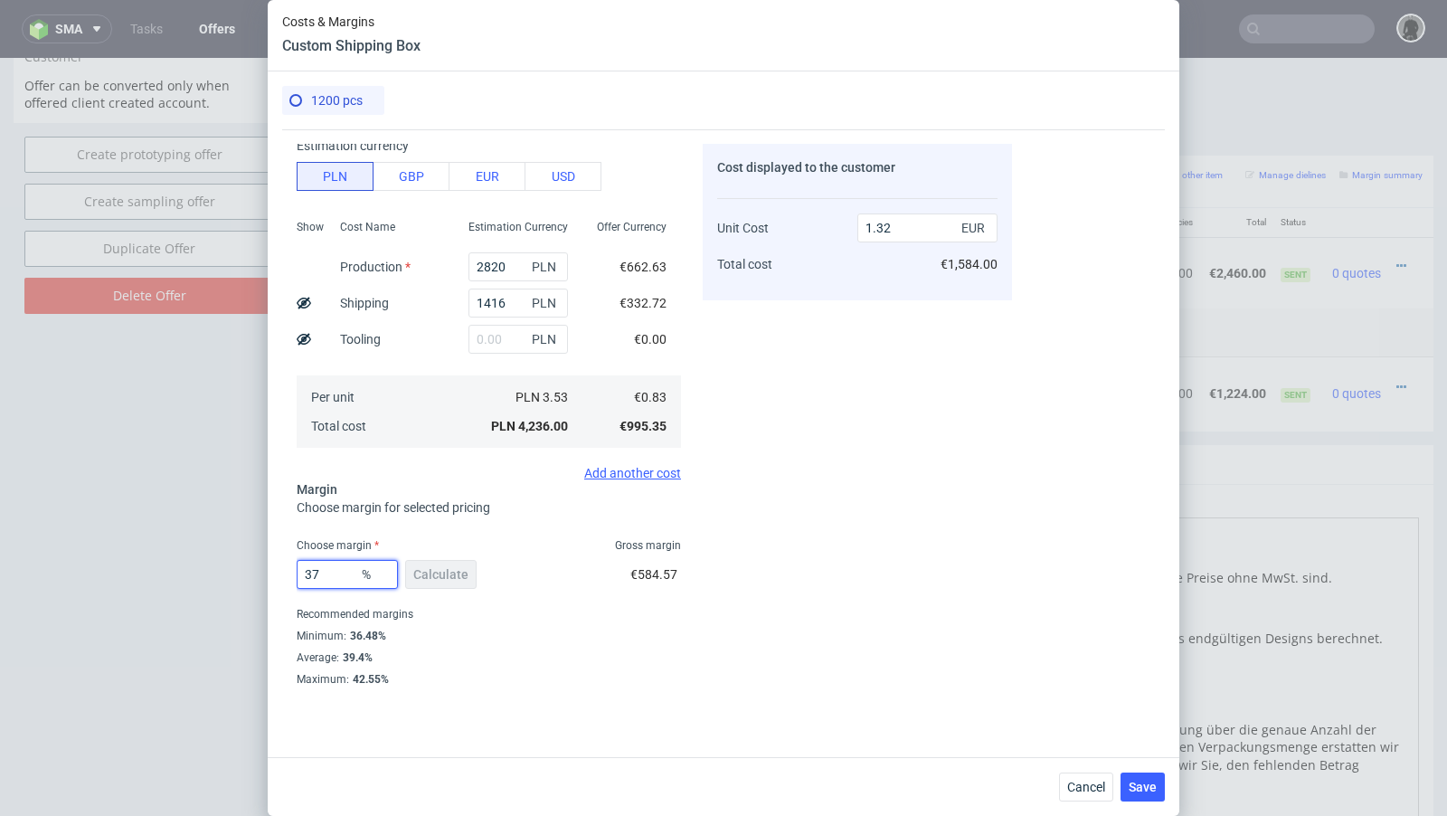
type input "37"
click at [697, 452] on div "Costs Manage selected amounts if you need Sampled by Select sample creator Esti…" at bounding box center [647, 406] width 730 height 555
click at [1144, 787] on span "Save" at bounding box center [1143, 787] width 28 height 13
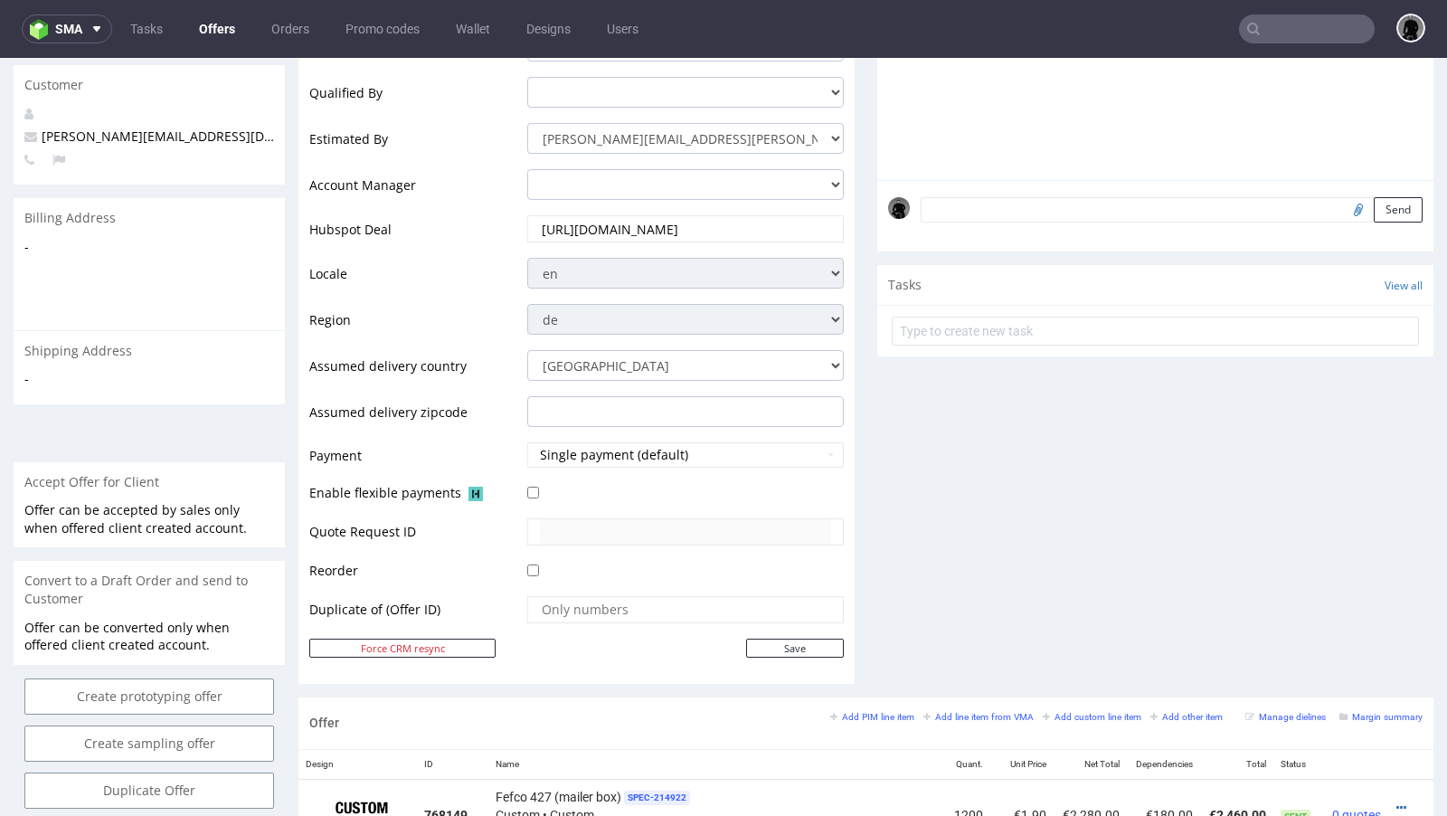
scroll to position [0, 0]
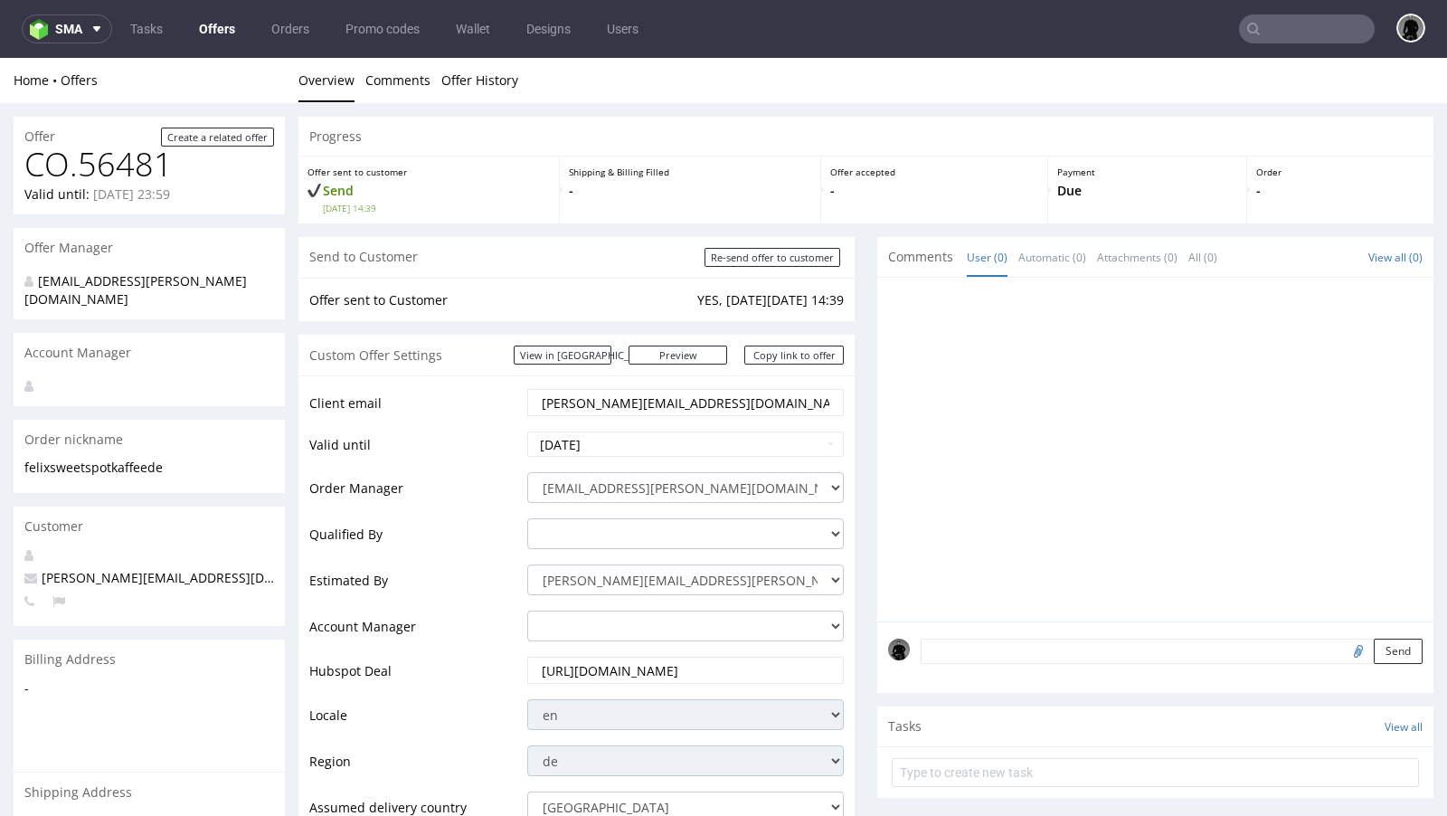
click at [217, 9] on nav "sma Tasks Offers Orders Promo codes Wallet Designs Users" at bounding box center [723, 29] width 1447 height 58
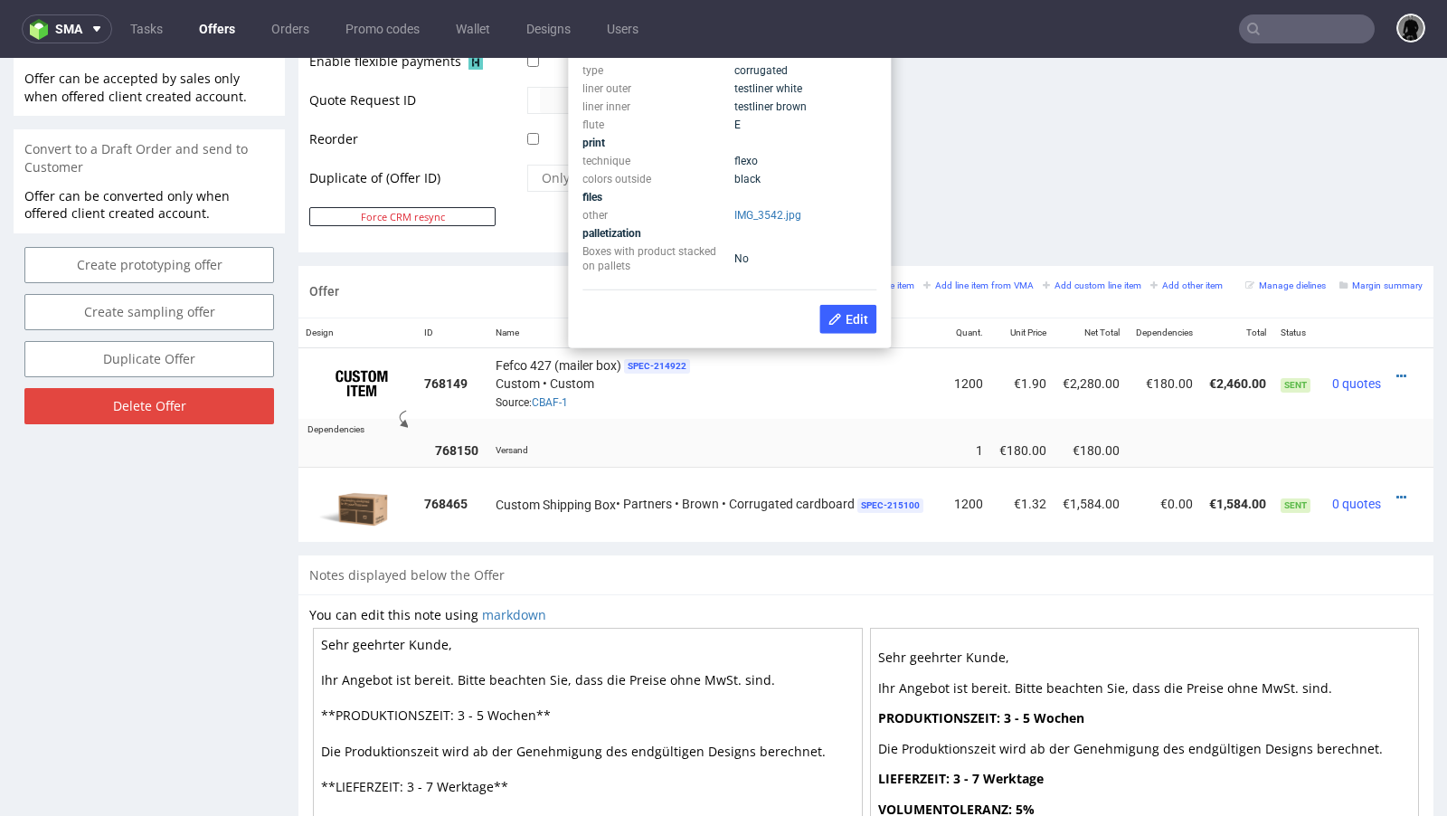
scroll to position [856, 0]
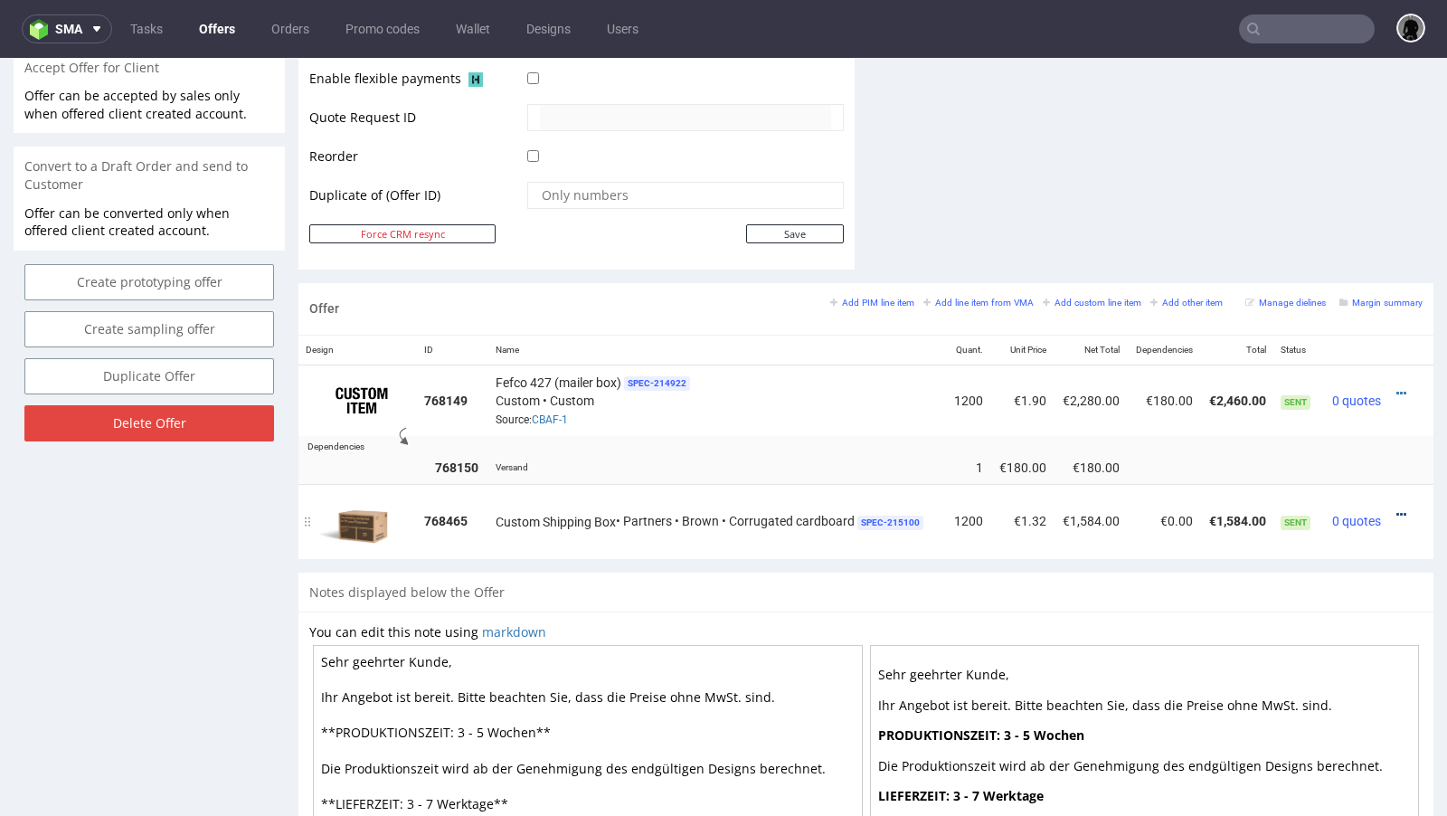
click at [1396, 508] on icon at bounding box center [1401, 514] width 10 height 13
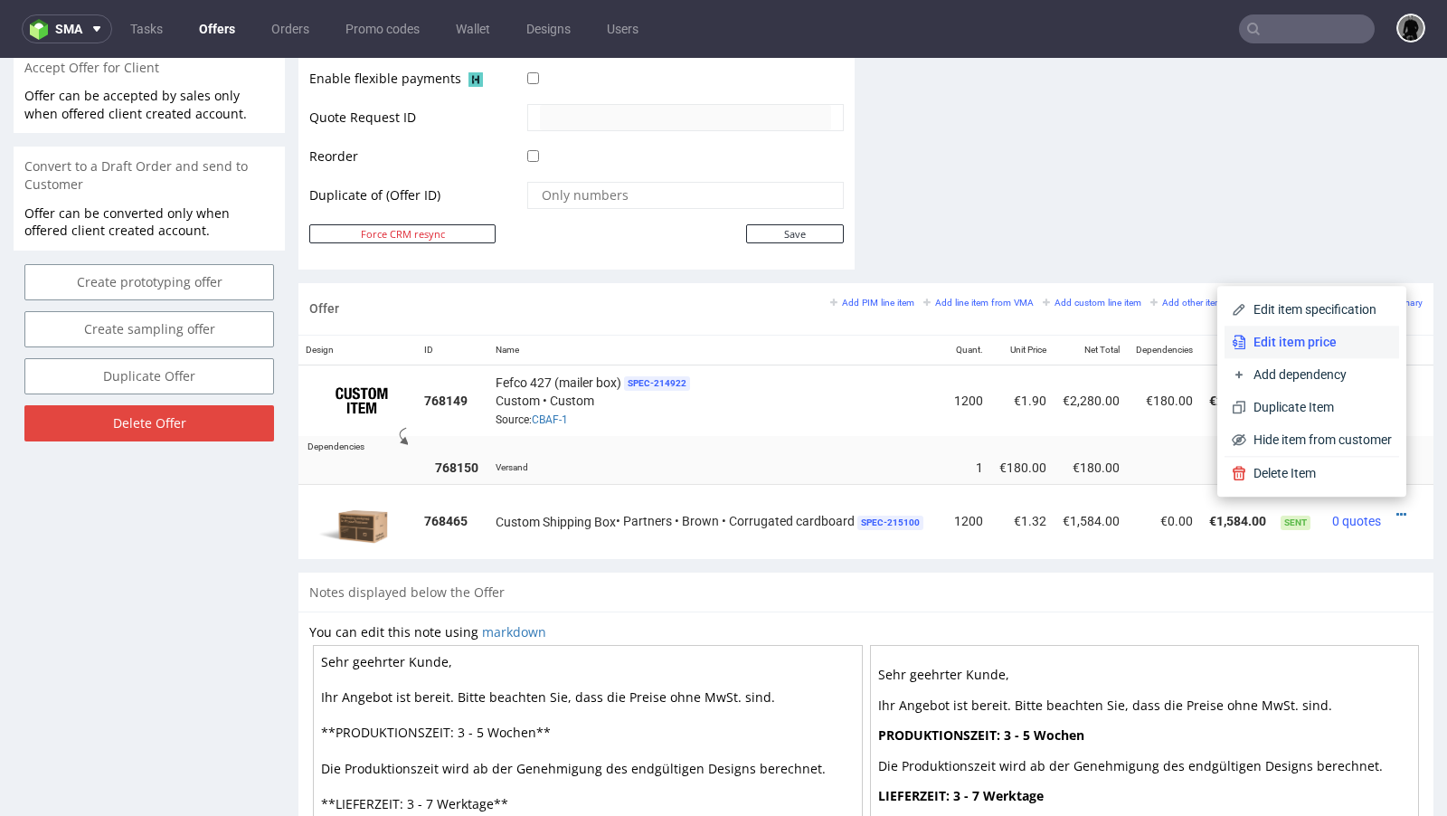
click at [1308, 353] on li "Edit item price" at bounding box center [1312, 342] width 175 height 33
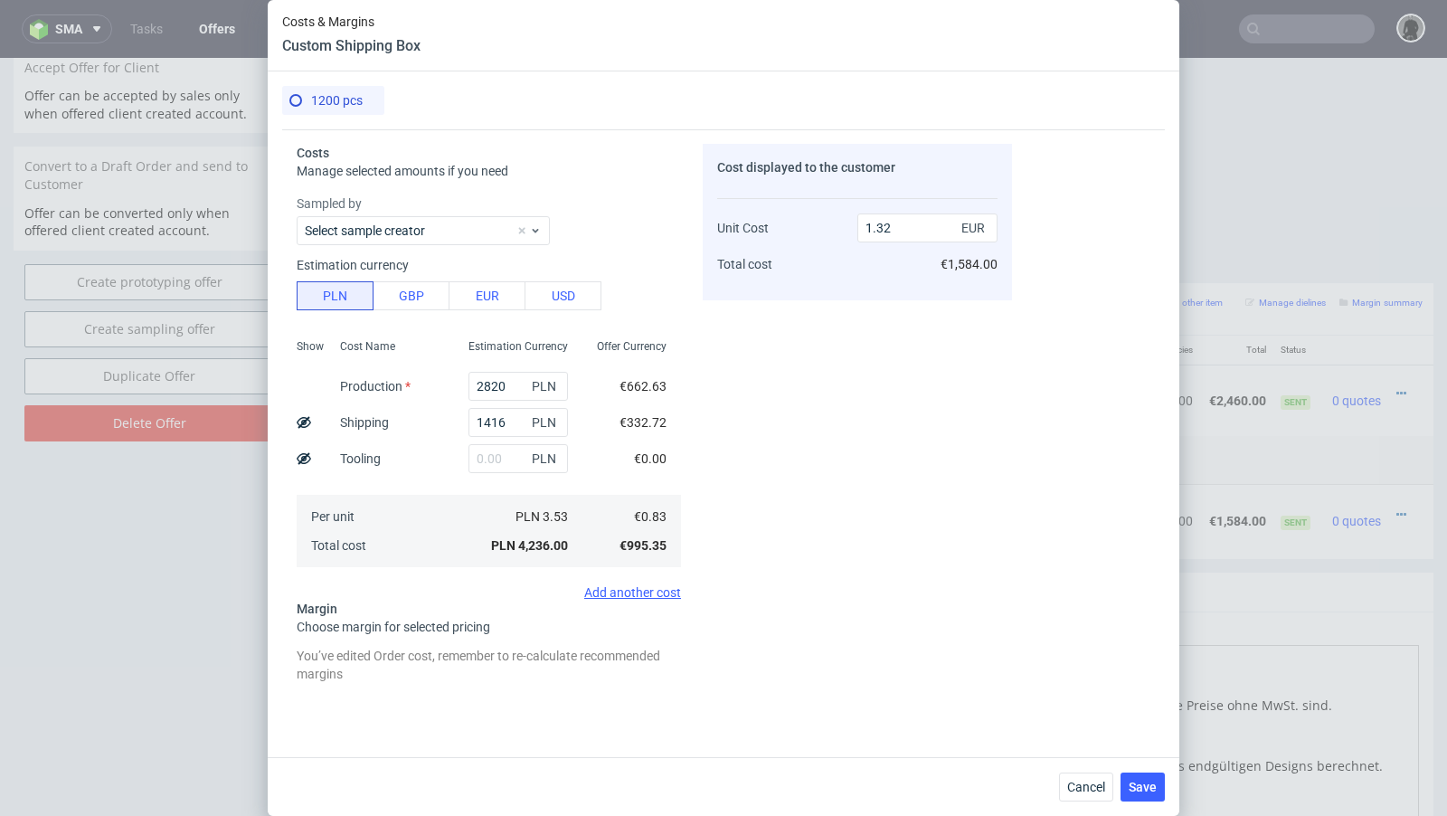
scroll to position [170, 0]
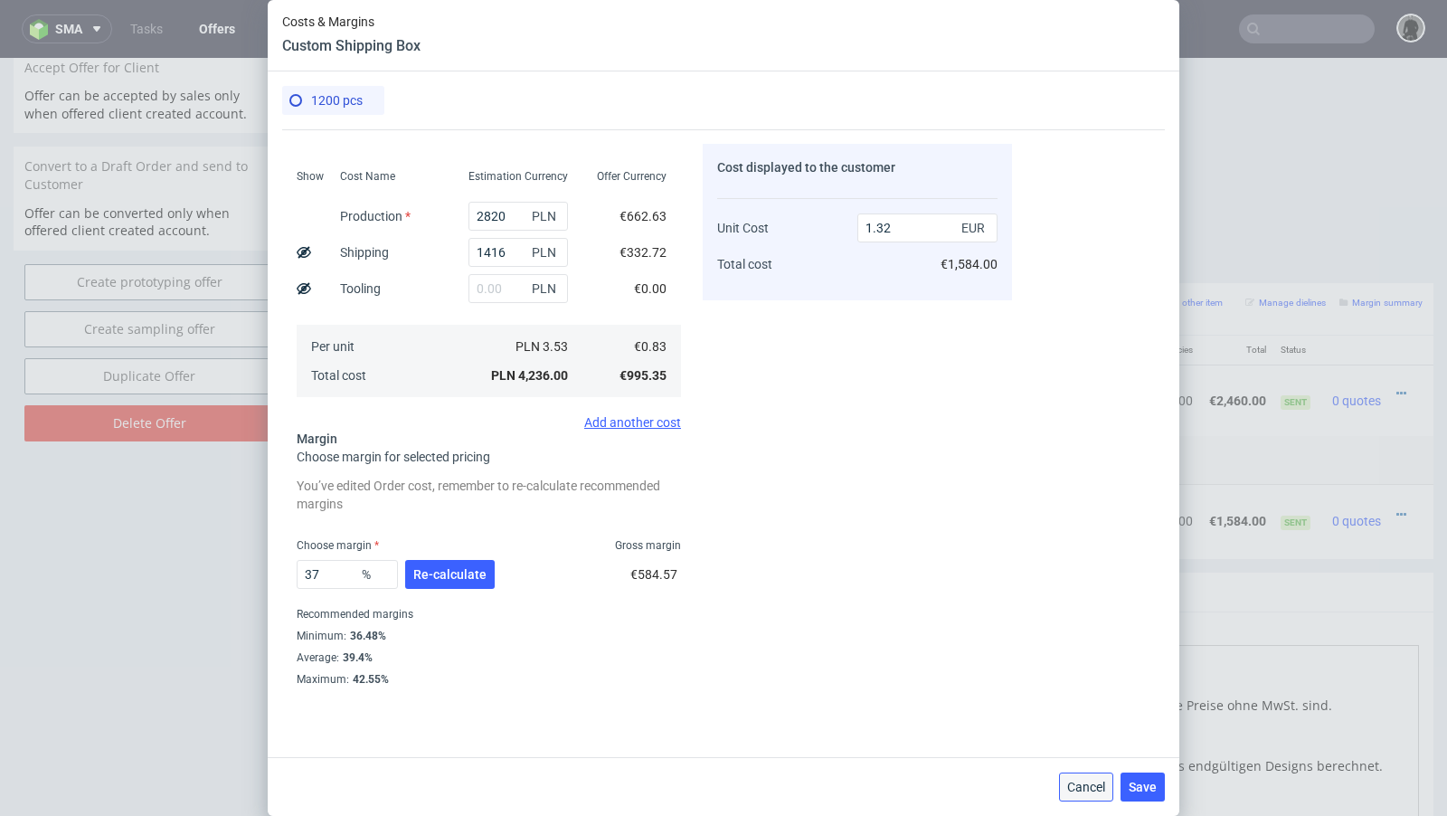
click at [1084, 772] on button "Cancel" at bounding box center [1086, 786] width 54 height 29
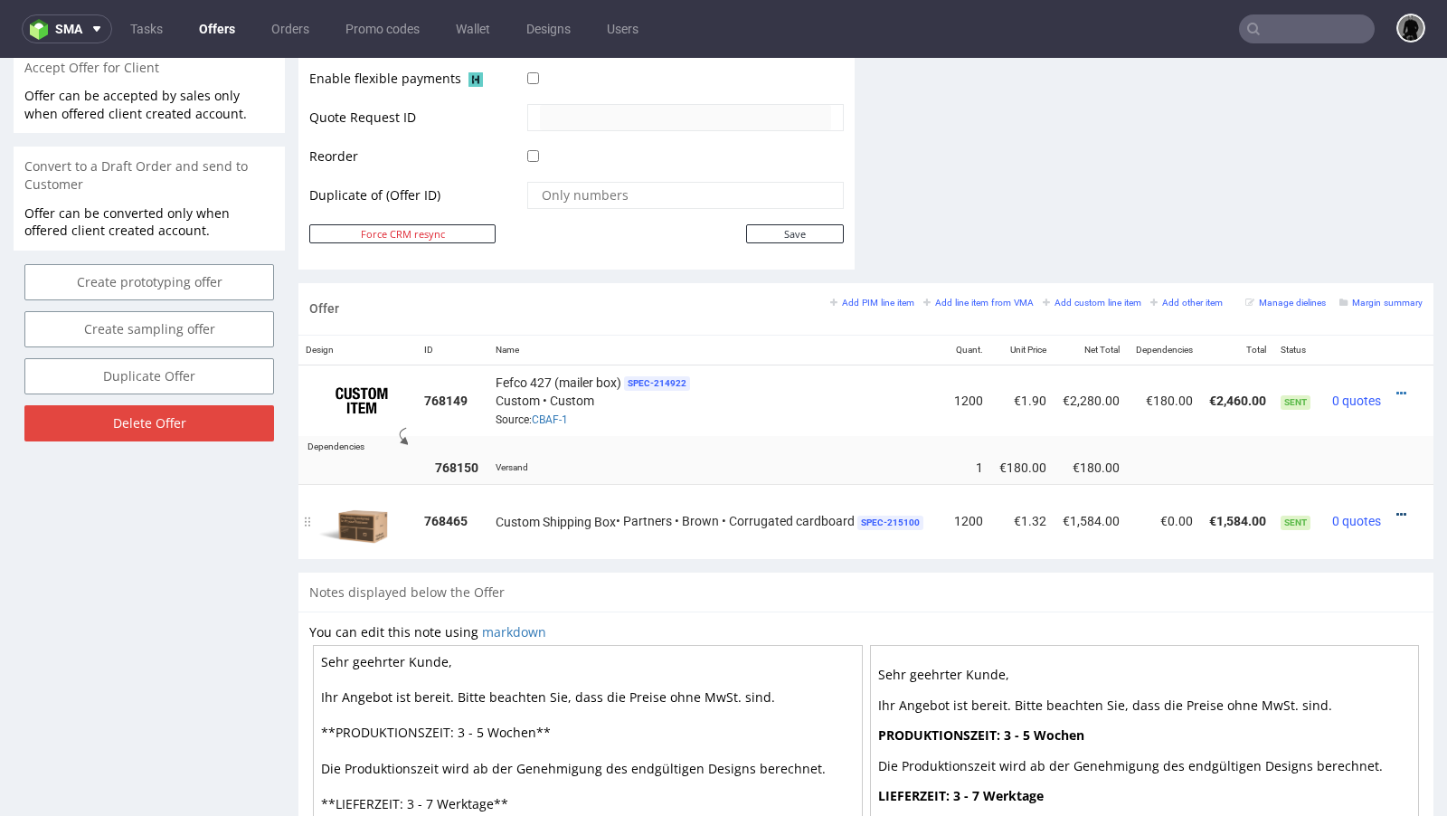
click at [1396, 508] on icon at bounding box center [1401, 514] width 10 height 13
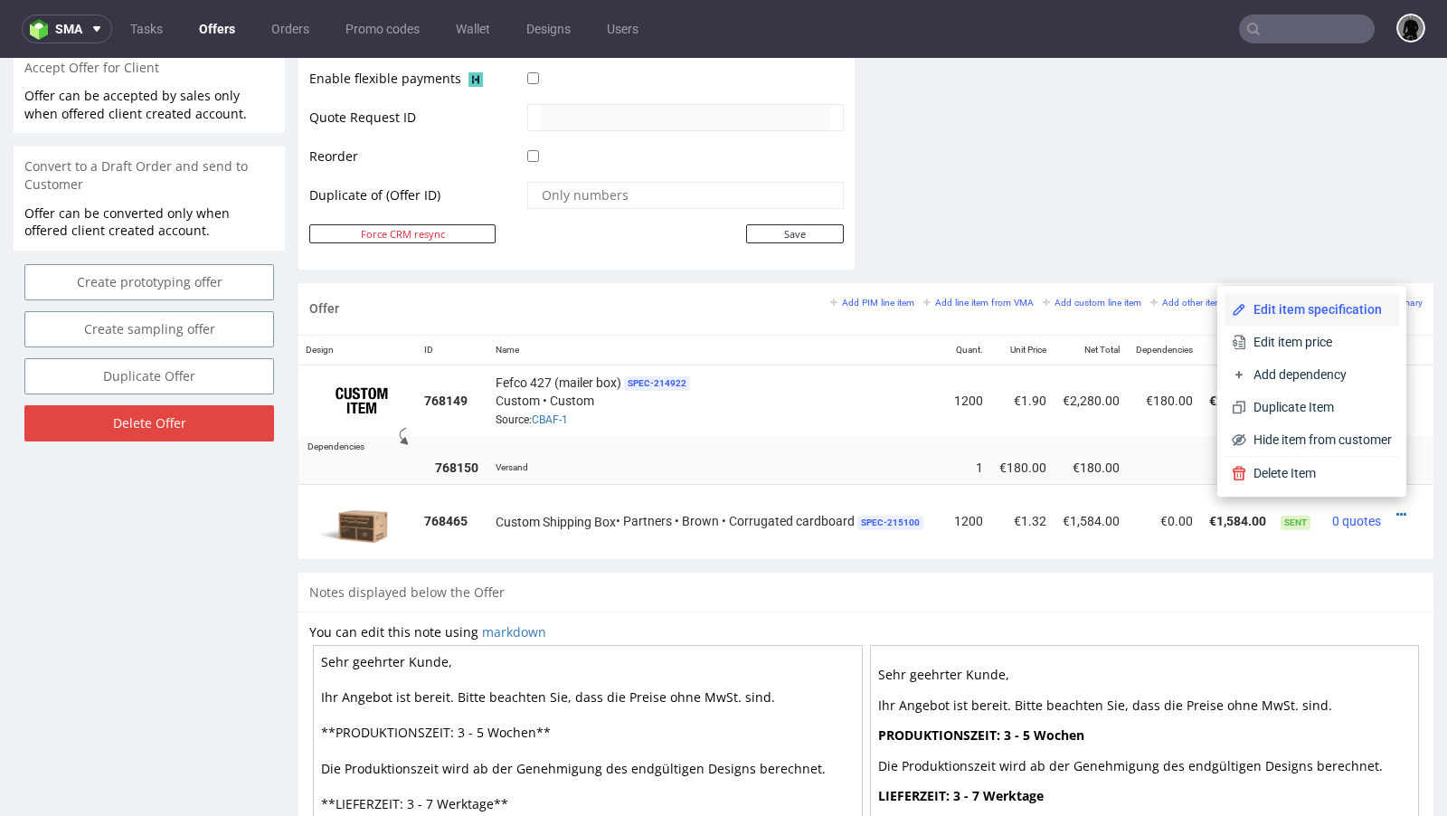
click at [1302, 317] on span "Edit item specification" at bounding box center [1319, 309] width 146 height 18
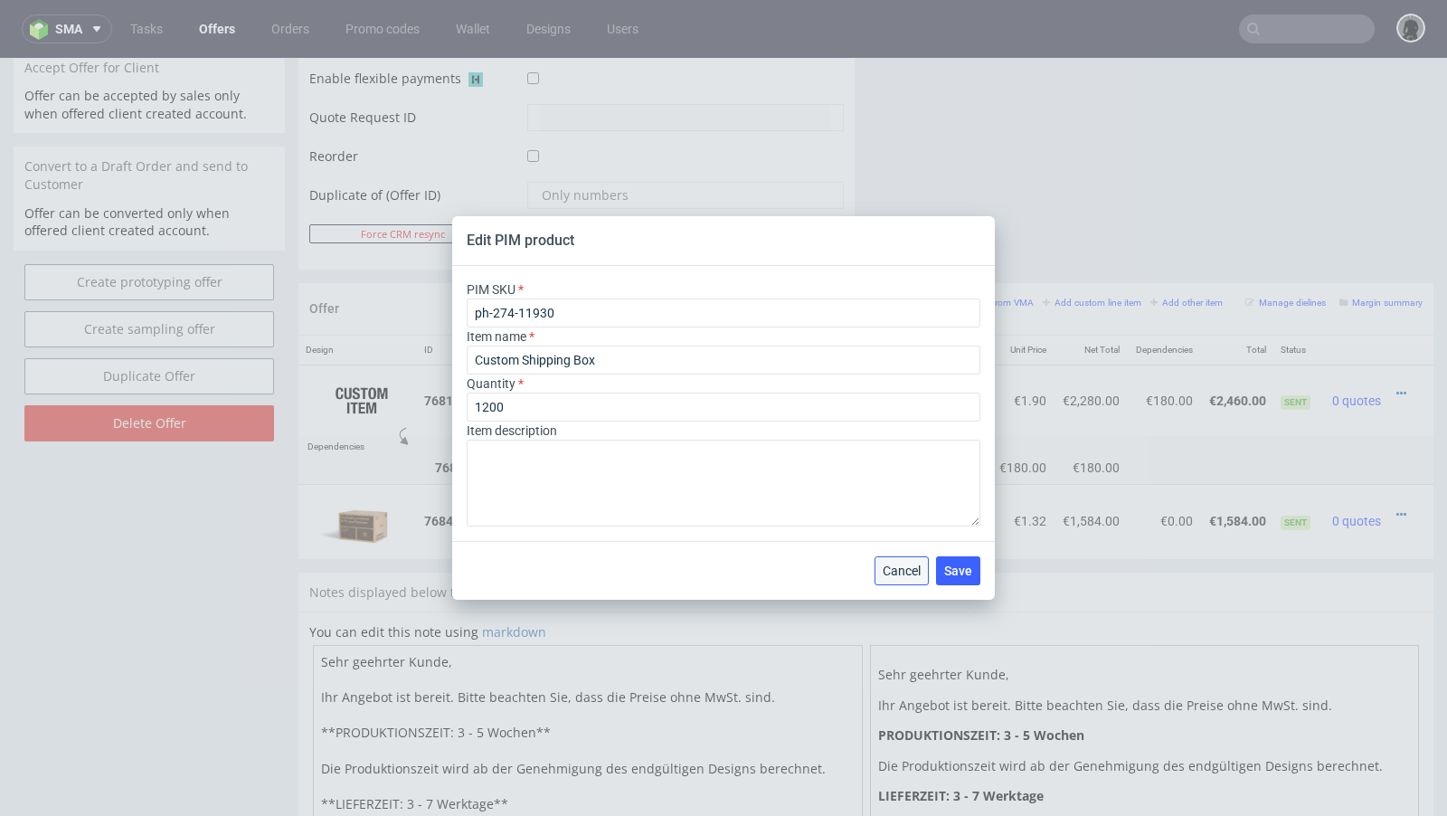
click at [907, 566] on span "Cancel" at bounding box center [902, 570] width 38 height 13
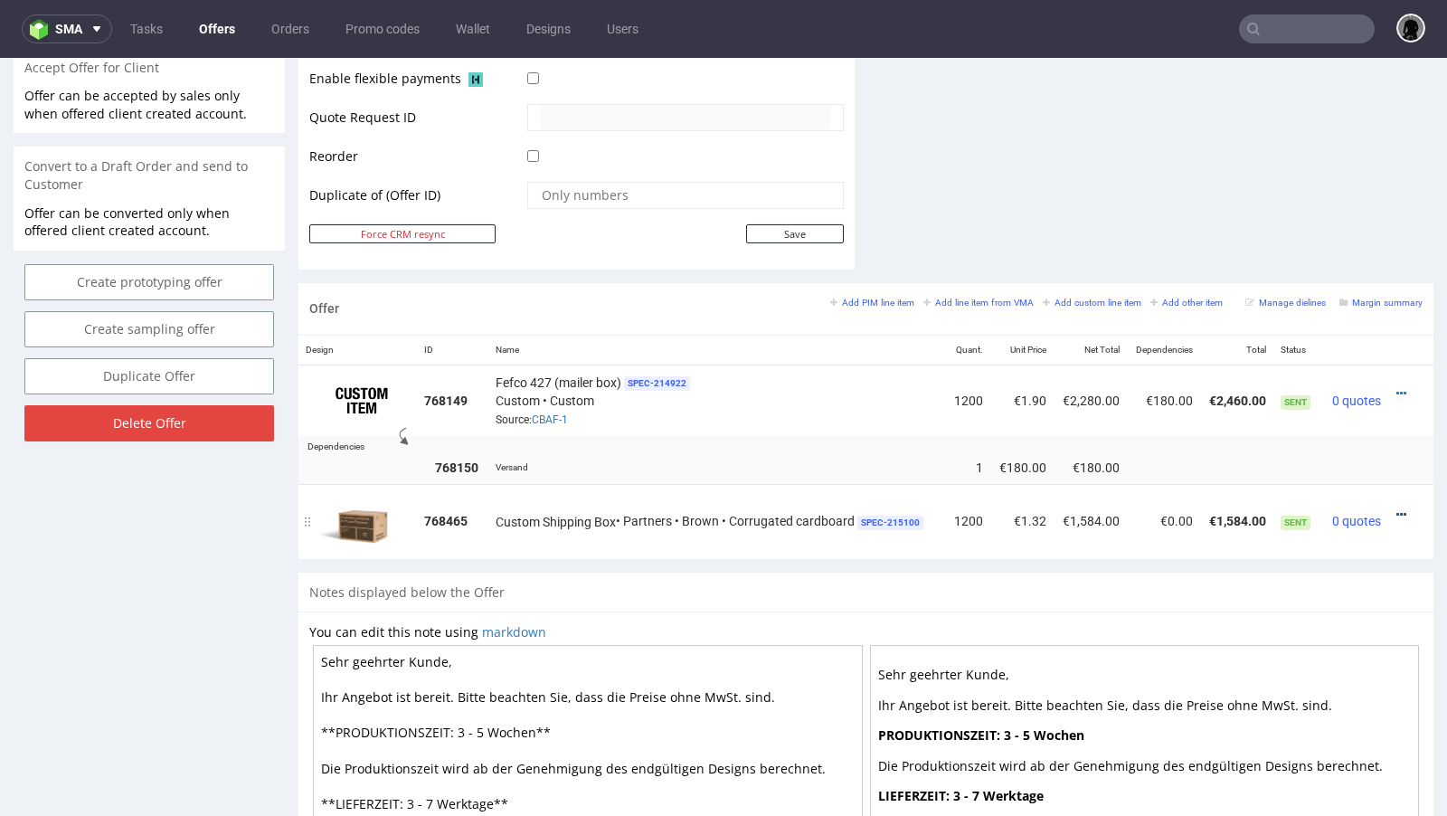
click at [1396, 510] on icon at bounding box center [1401, 514] width 10 height 13
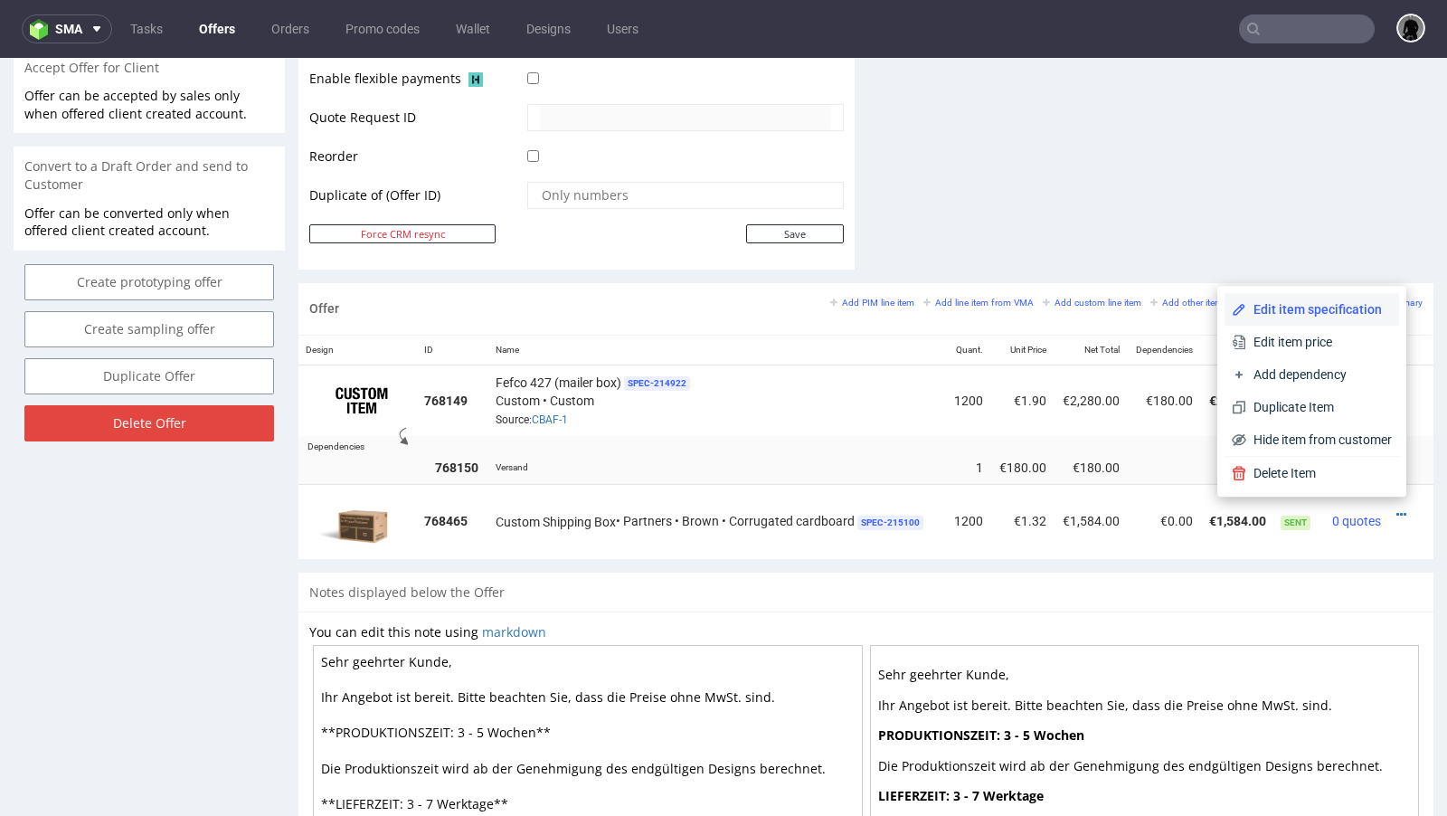
click at [1295, 322] on li "Edit item specification" at bounding box center [1312, 309] width 175 height 33
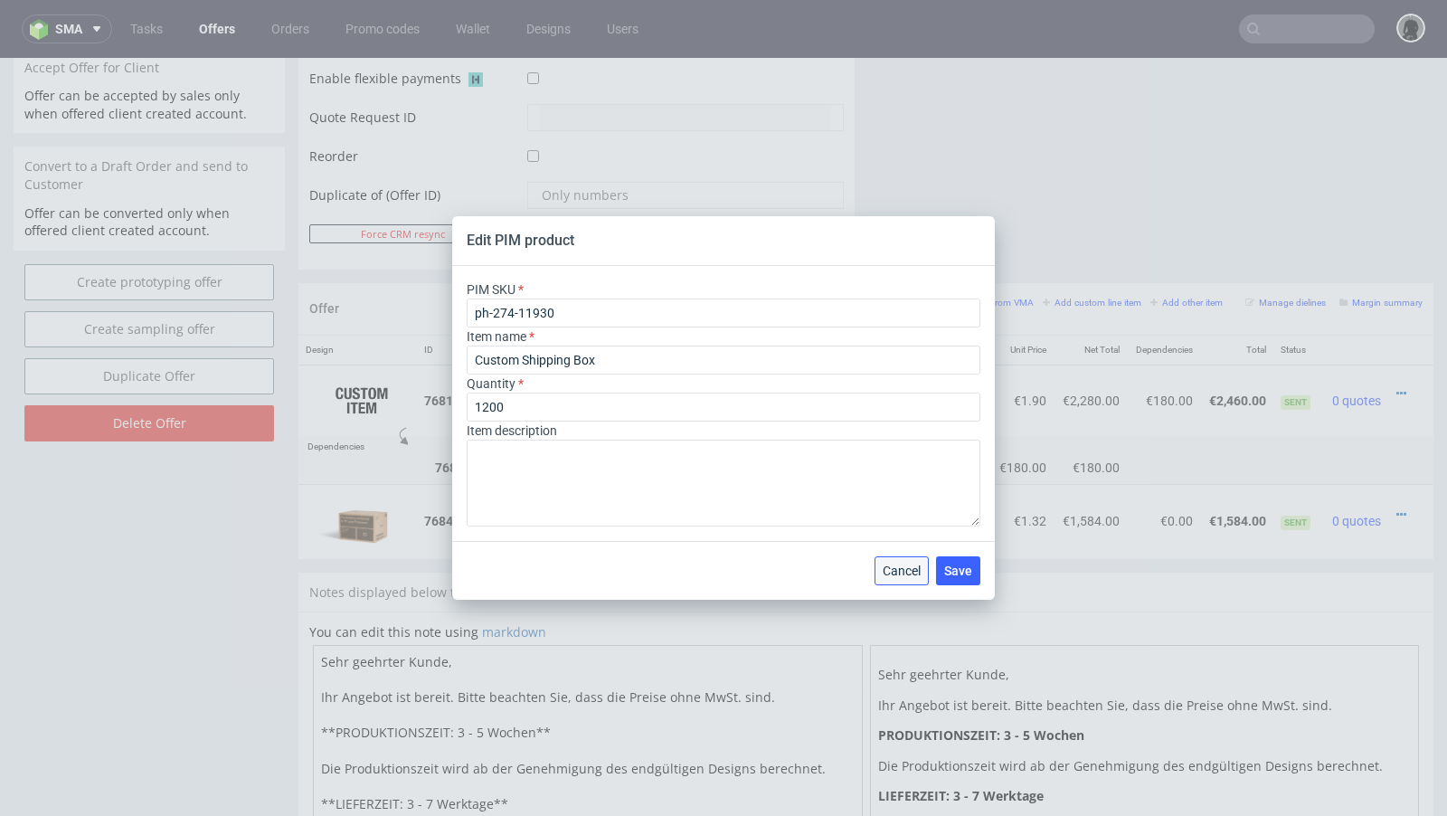
click at [912, 571] on span "Cancel" at bounding box center [902, 570] width 38 height 13
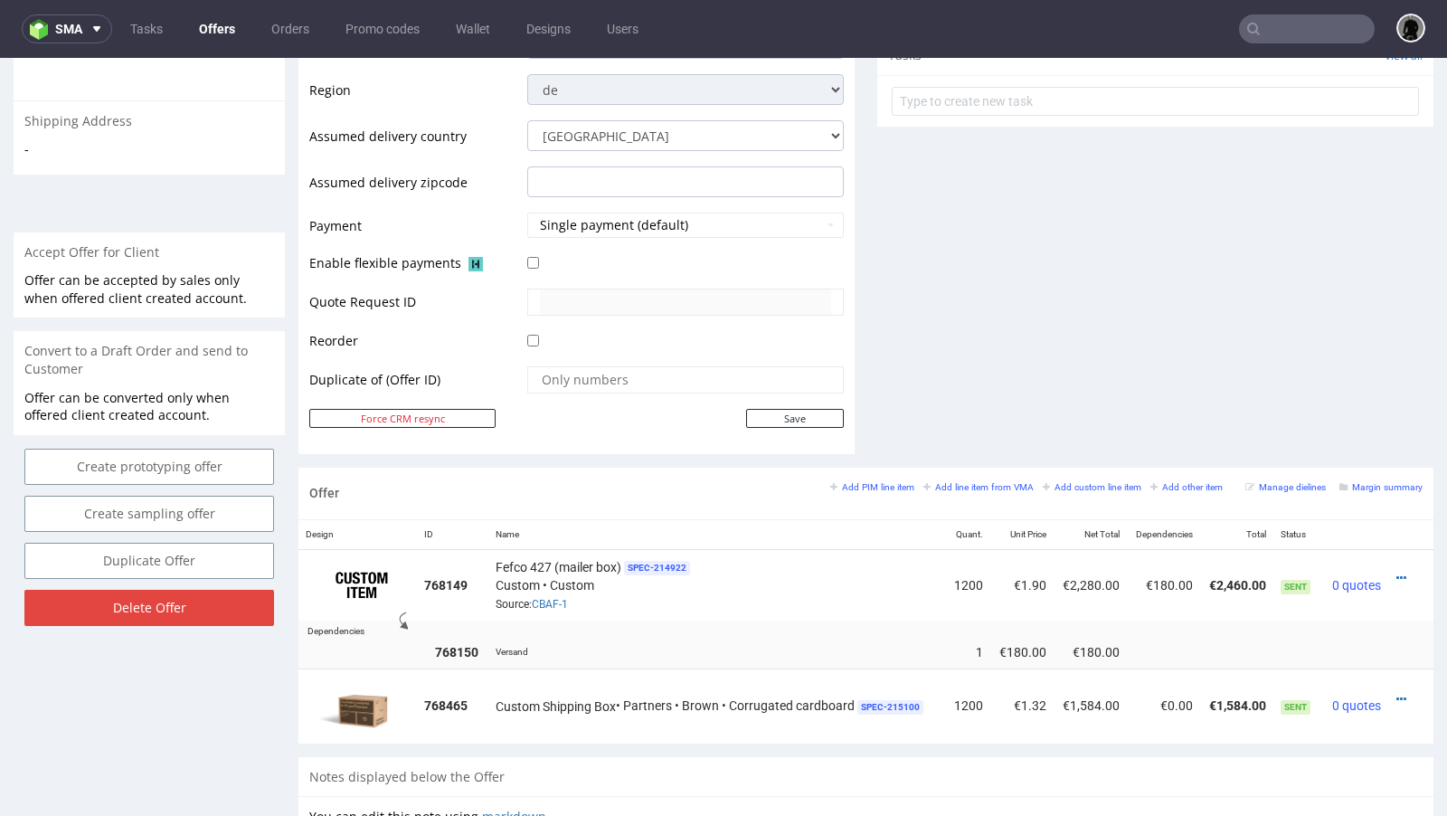
scroll to position [683, 0]
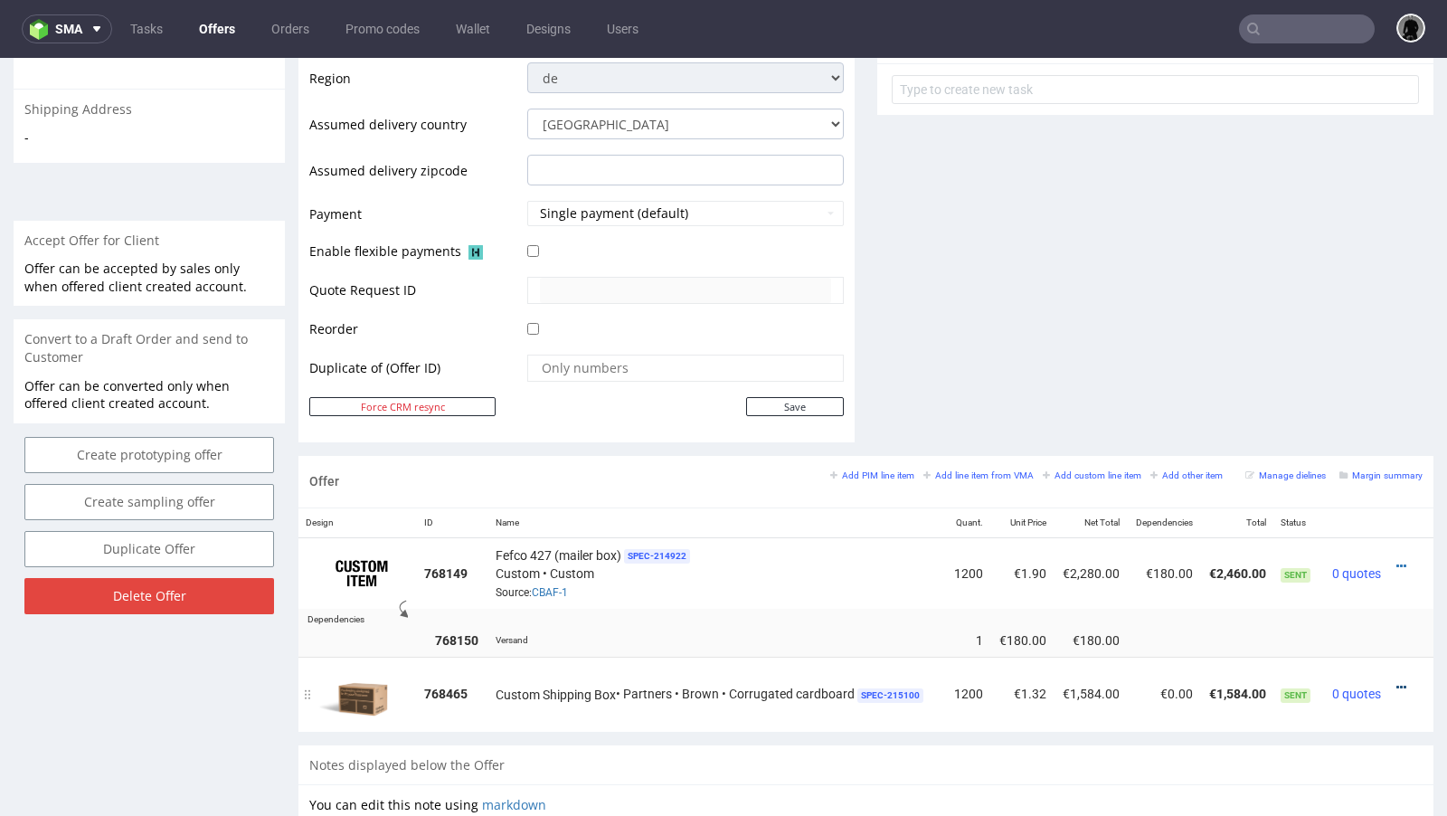
click at [1396, 686] on link at bounding box center [1401, 687] width 10 height 14
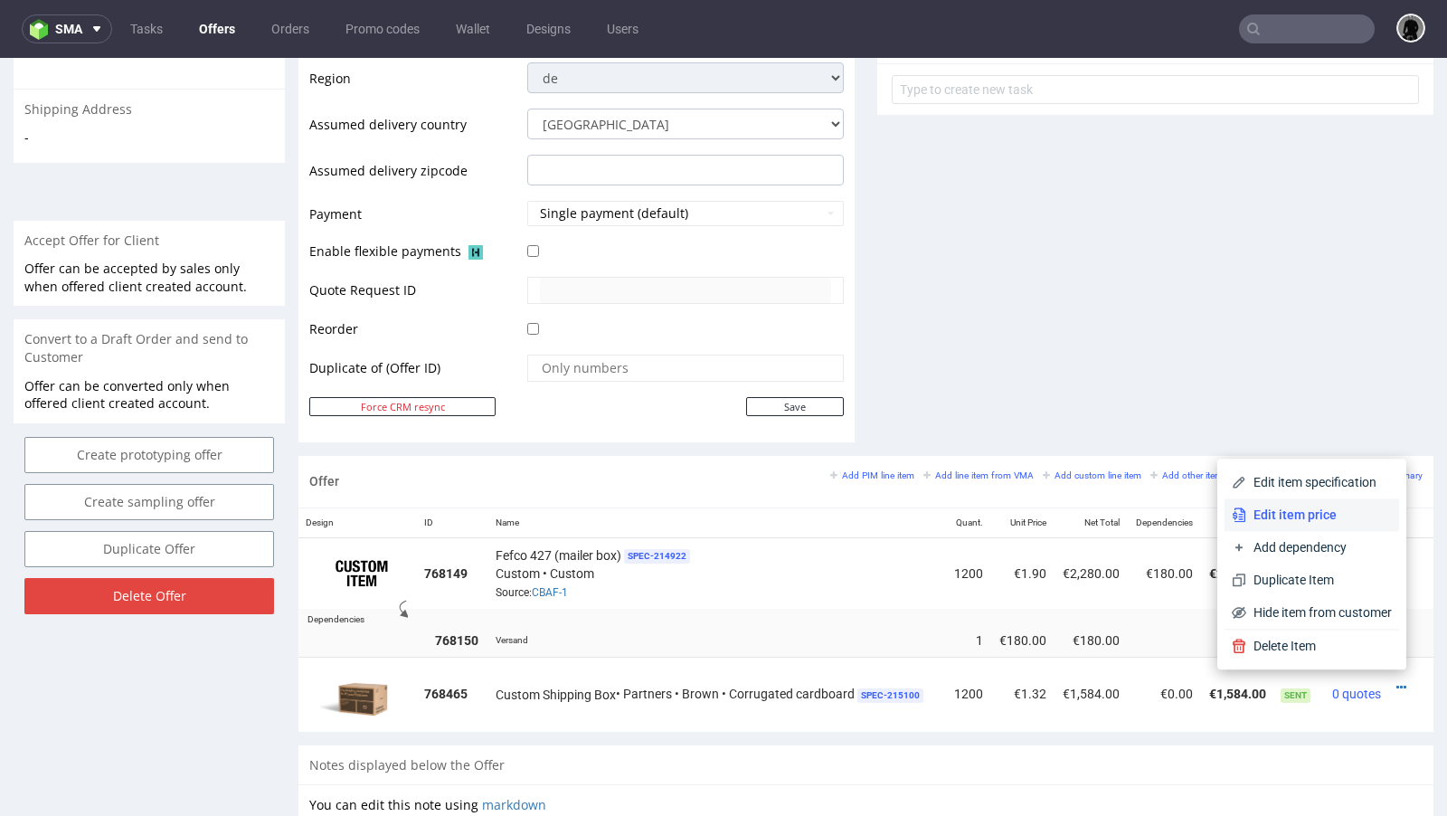
click at [1298, 521] on span "Edit item price" at bounding box center [1319, 515] width 146 height 18
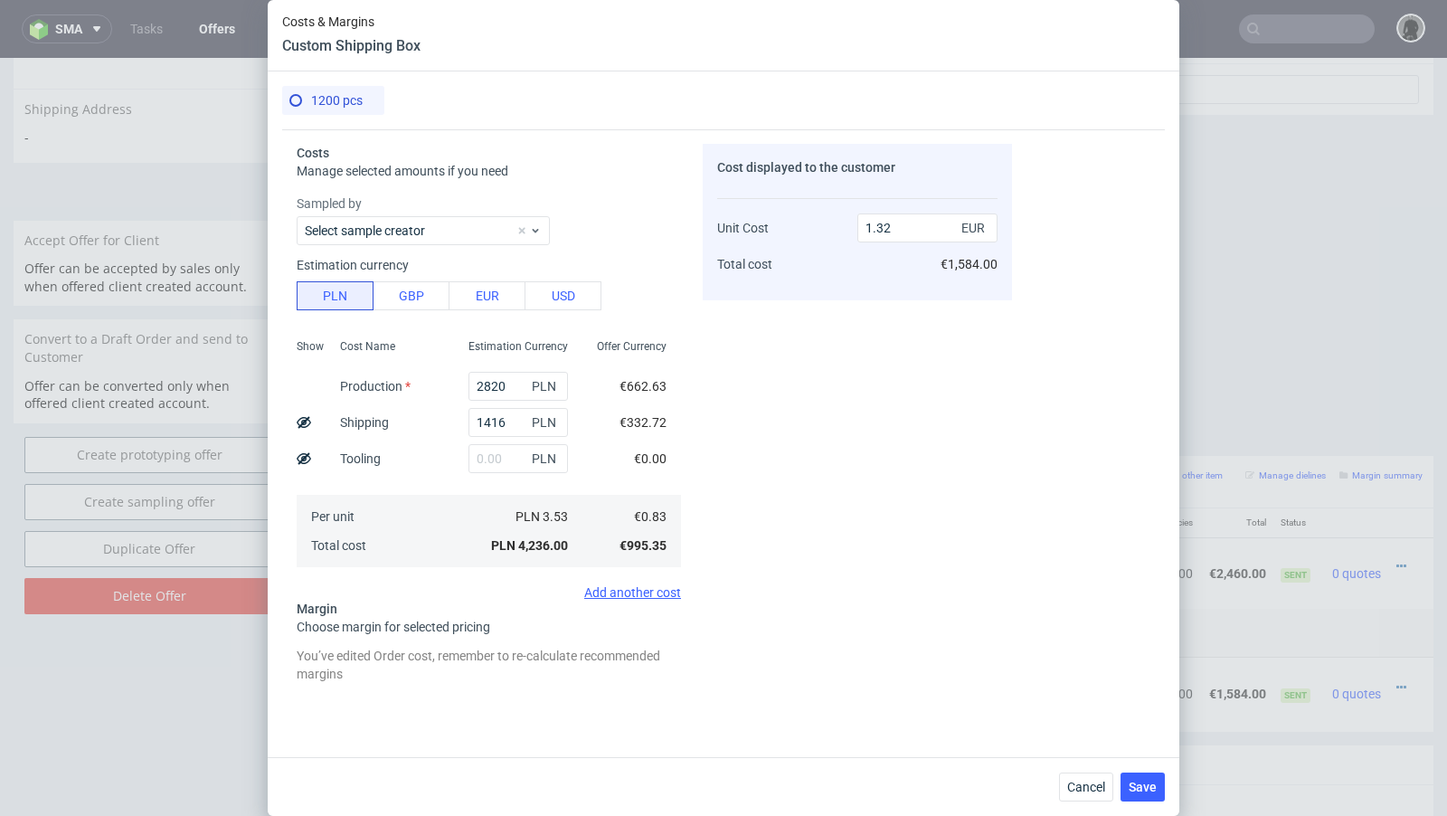
scroll to position [170, 0]
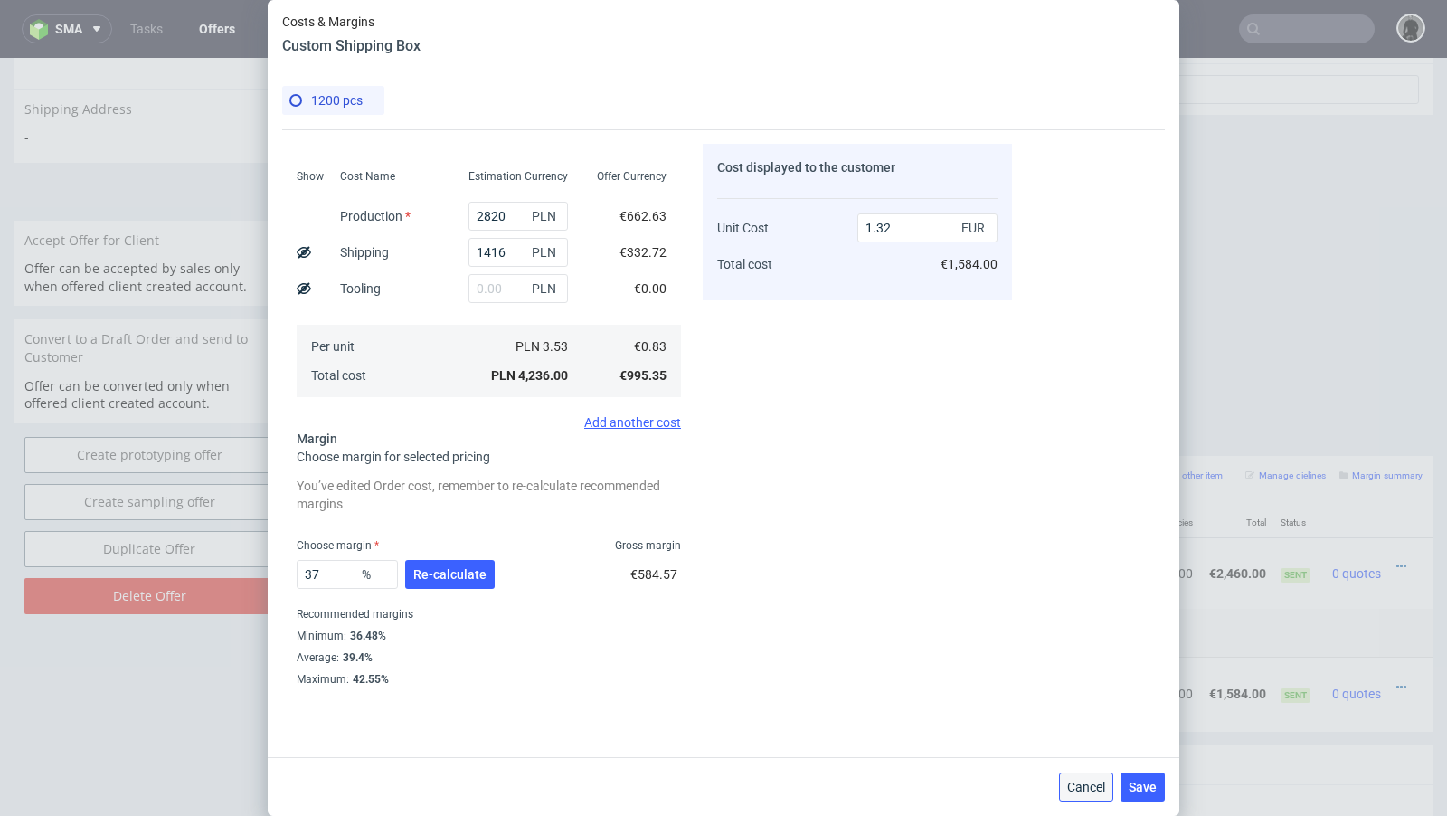
drag, startPoint x: 1098, startPoint y: 795, endPoint x: 1098, endPoint y: 736, distance: 58.8
click at [1098, 795] on button "Cancel" at bounding box center [1086, 786] width 54 height 29
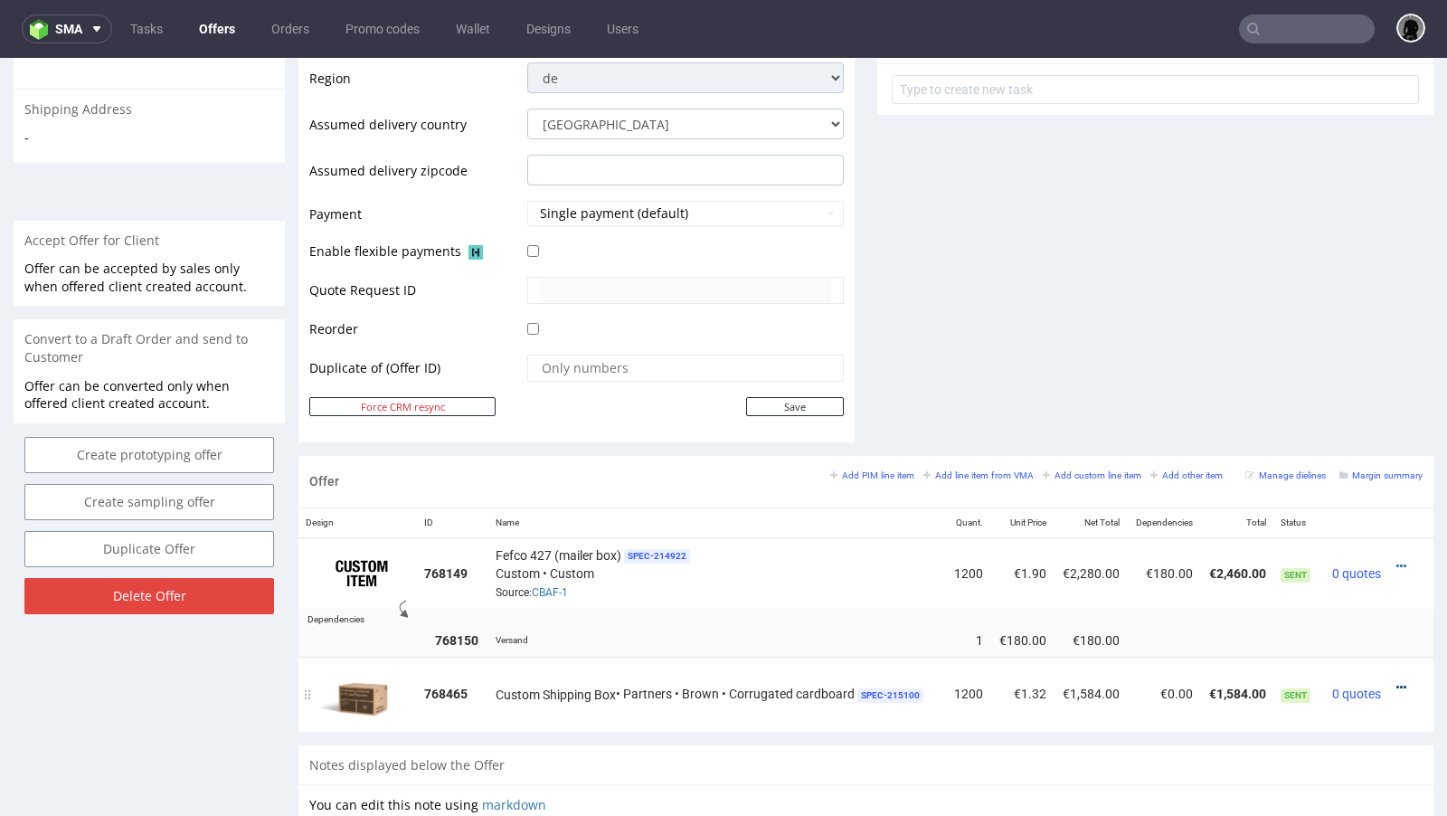
click at [1396, 681] on icon at bounding box center [1401, 687] width 10 height 13
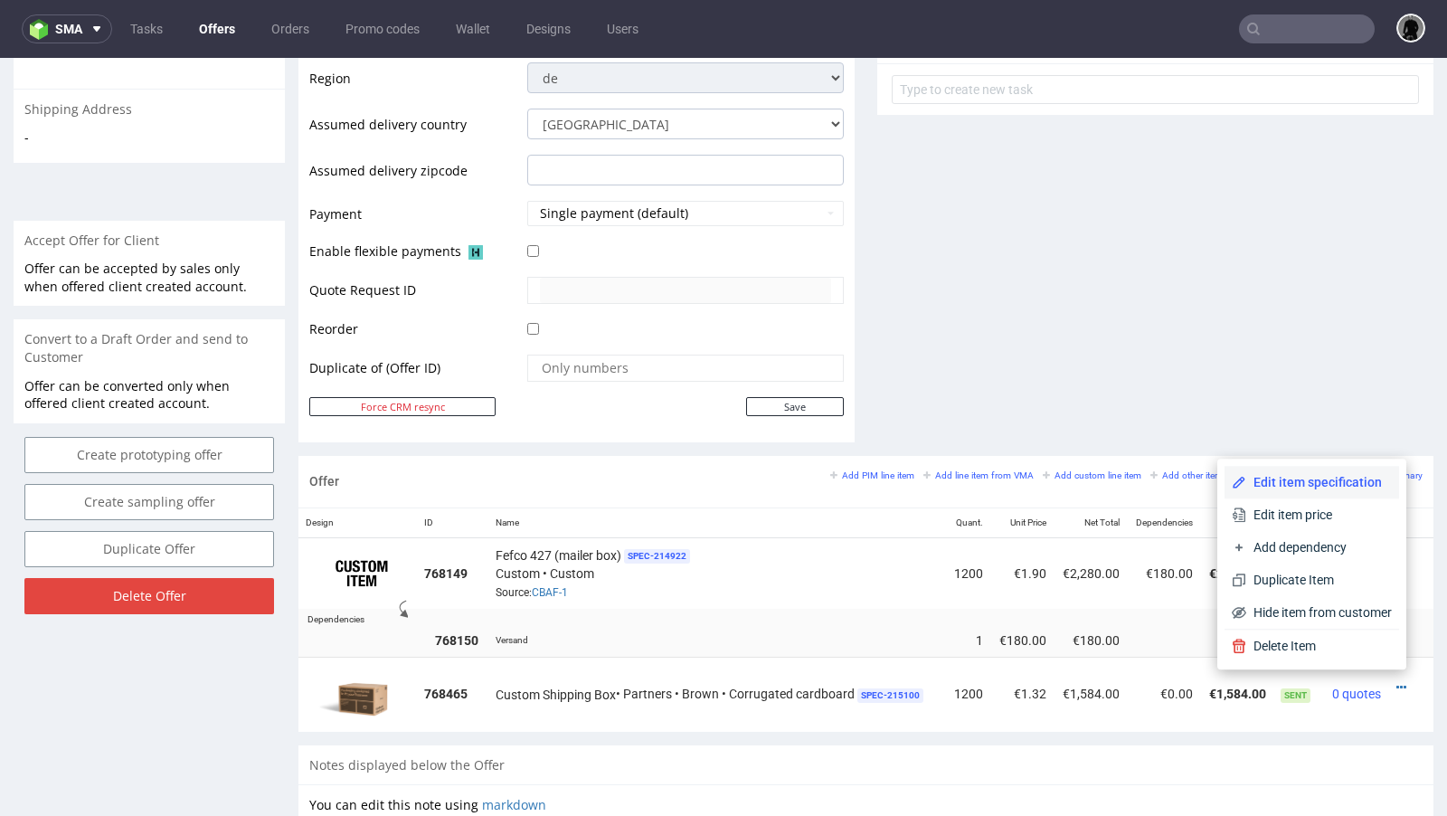
click at [1320, 479] on span "Edit item specification" at bounding box center [1319, 482] width 146 height 18
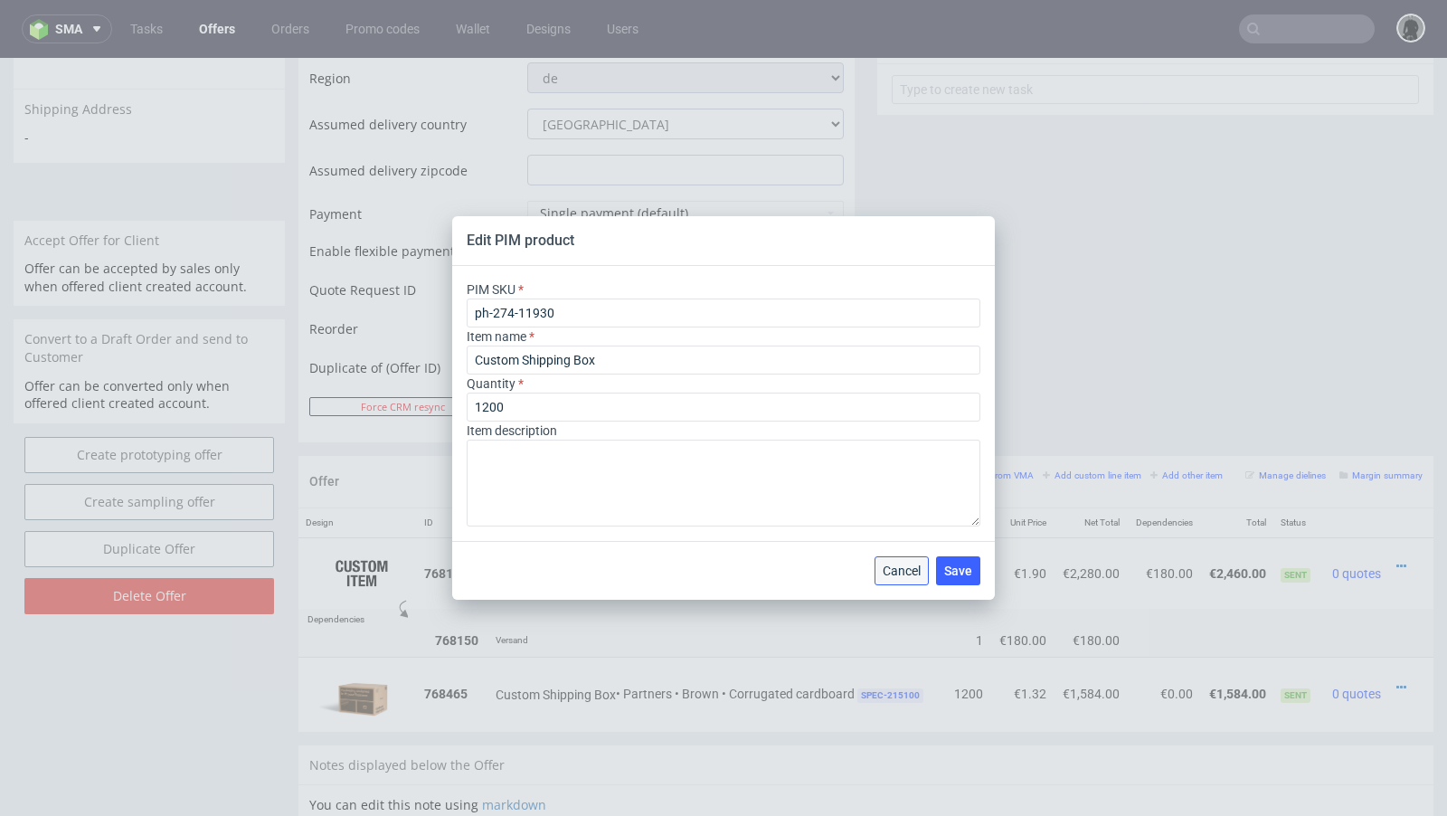
click at [909, 571] on span "Cancel" at bounding box center [902, 570] width 38 height 13
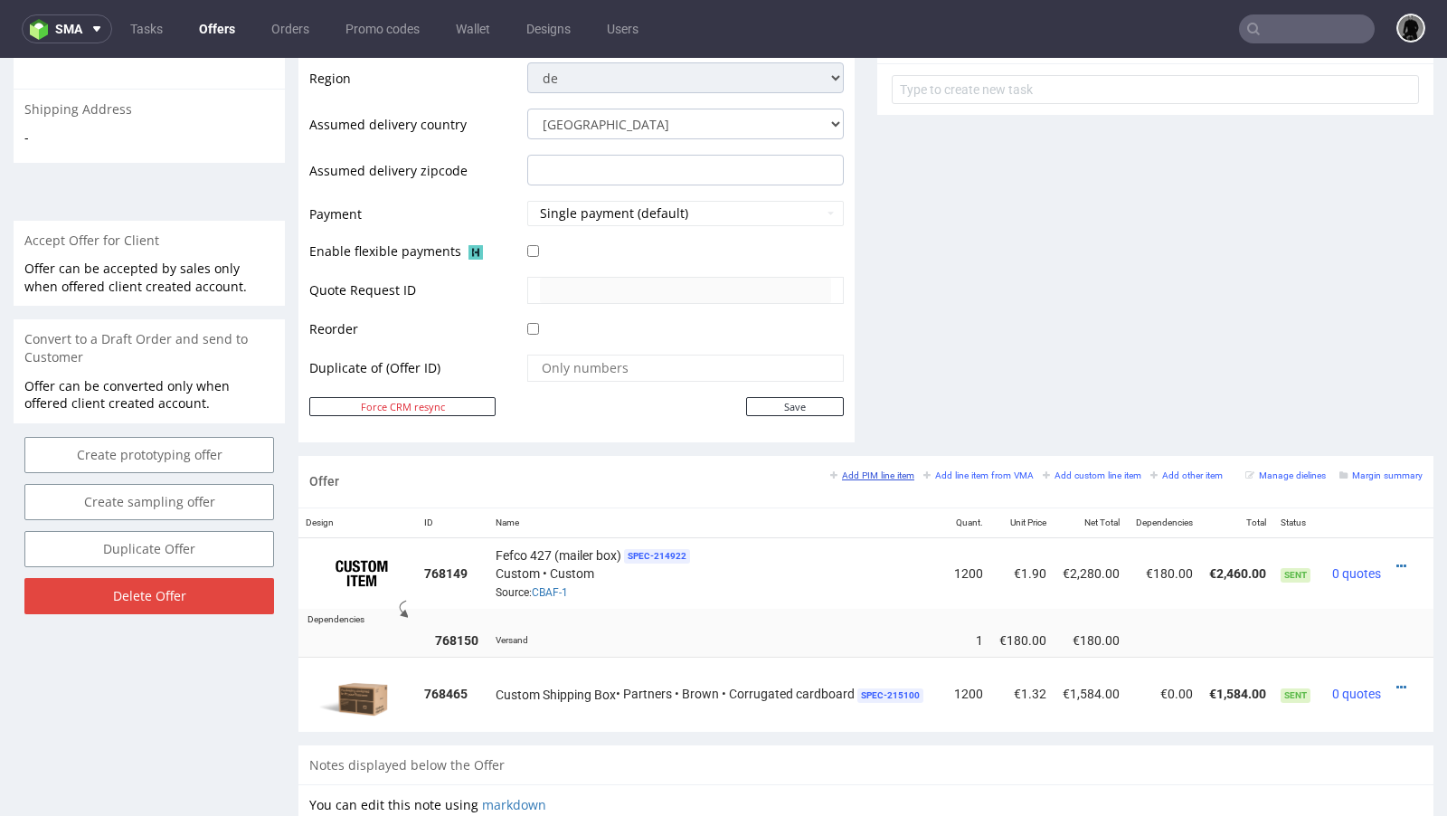
click at [867, 474] on small "Add PIM line item" at bounding box center [872, 475] width 84 height 10
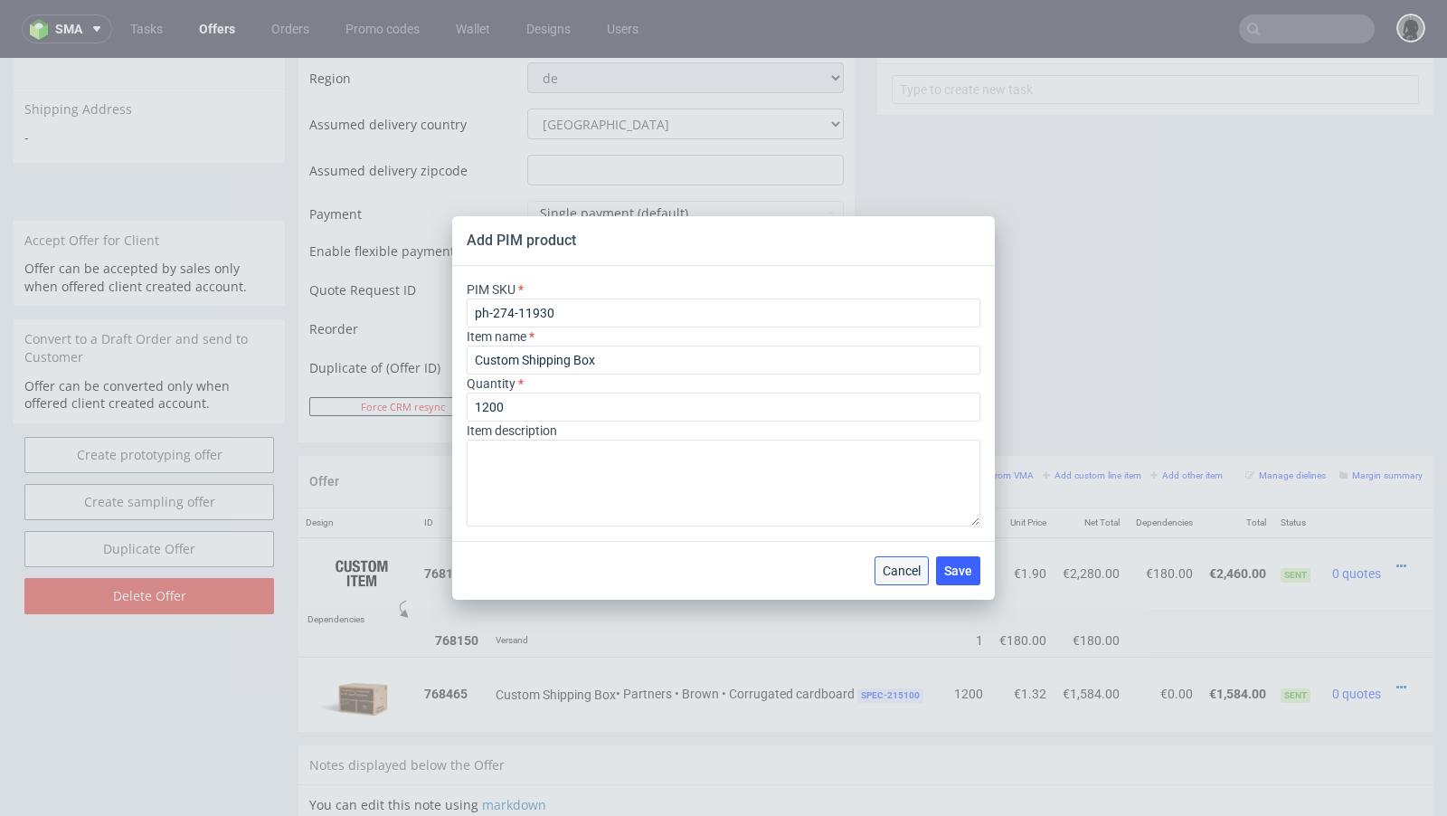
click at [909, 564] on span "Cancel" at bounding box center [902, 570] width 38 height 13
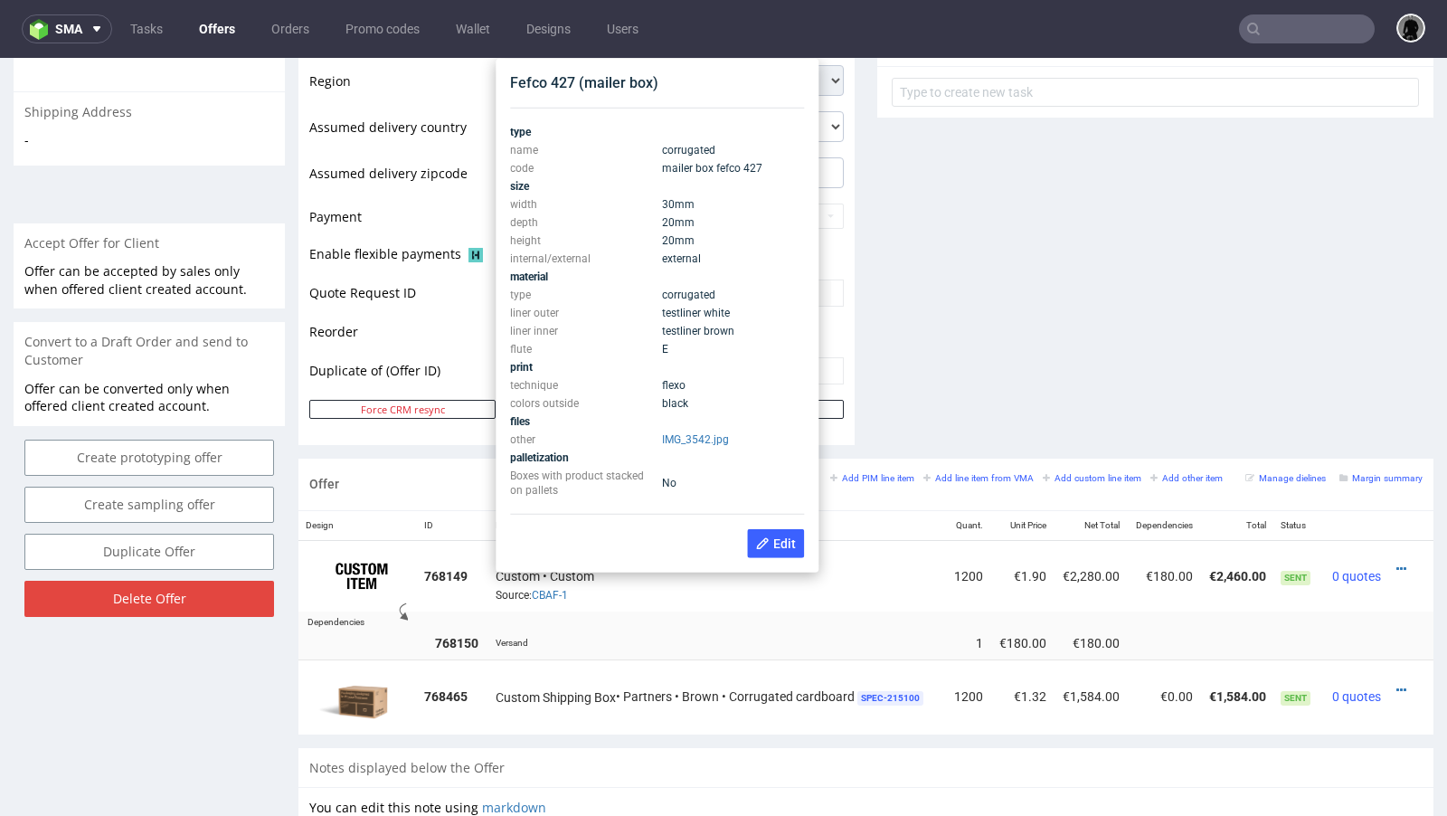
scroll to position [678, 0]
click at [955, 270] on div "Comments User (0) Automatic (0) Attachments (0) All (0) View all (0) Send Tasks…" at bounding box center [1155, 10] width 556 height 902
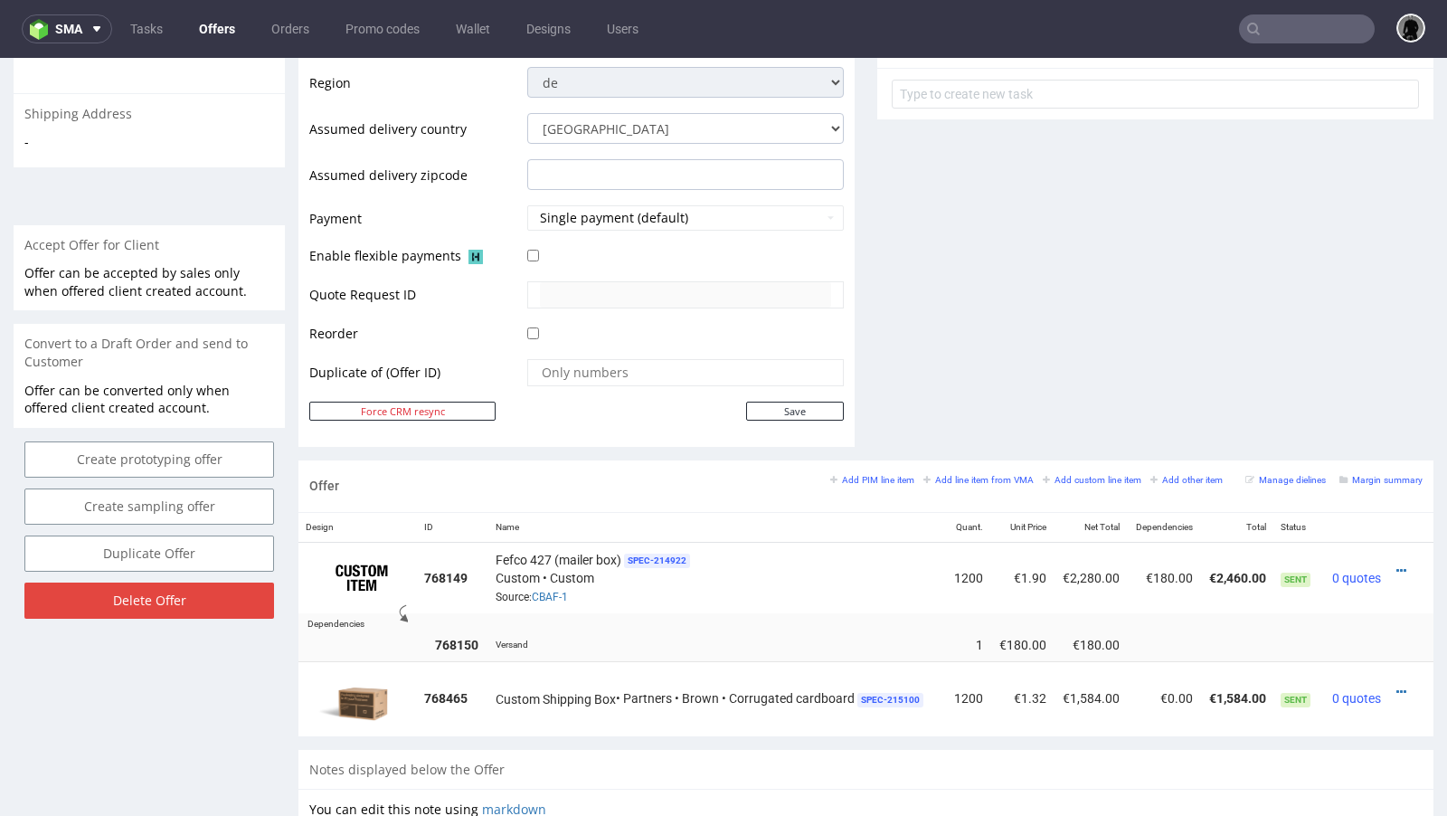
click at [863, 466] on div "Offer Add PIM line item Add line item from VMA Add custom line item Add other i…" at bounding box center [865, 486] width 1135 height 52
click at [862, 475] on small "Add PIM line item" at bounding box center [872, 480] width 84 height 10
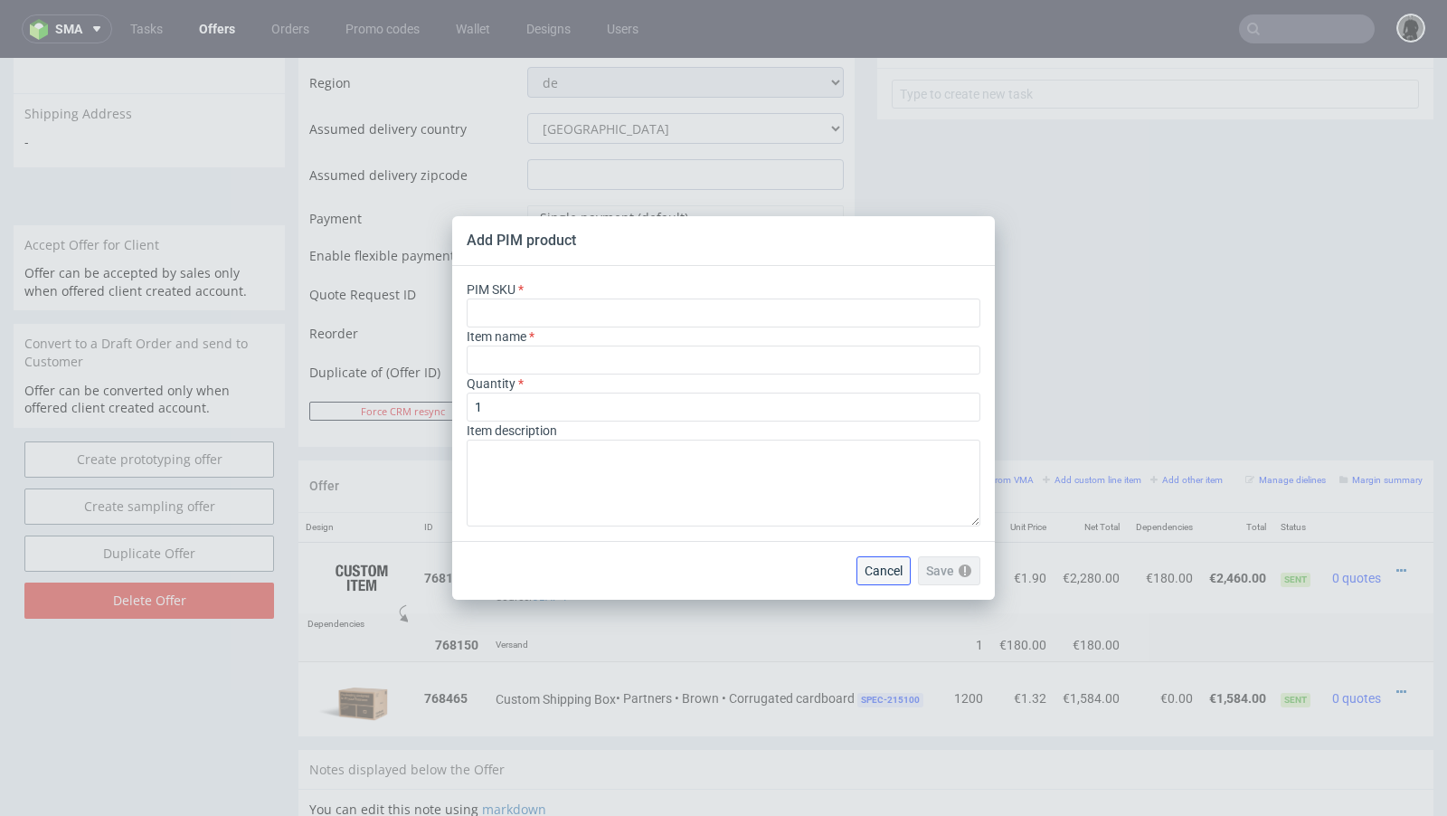
click at [882, 572] on span "Cancel" at bounding box center [884, 570] width 38 height 13
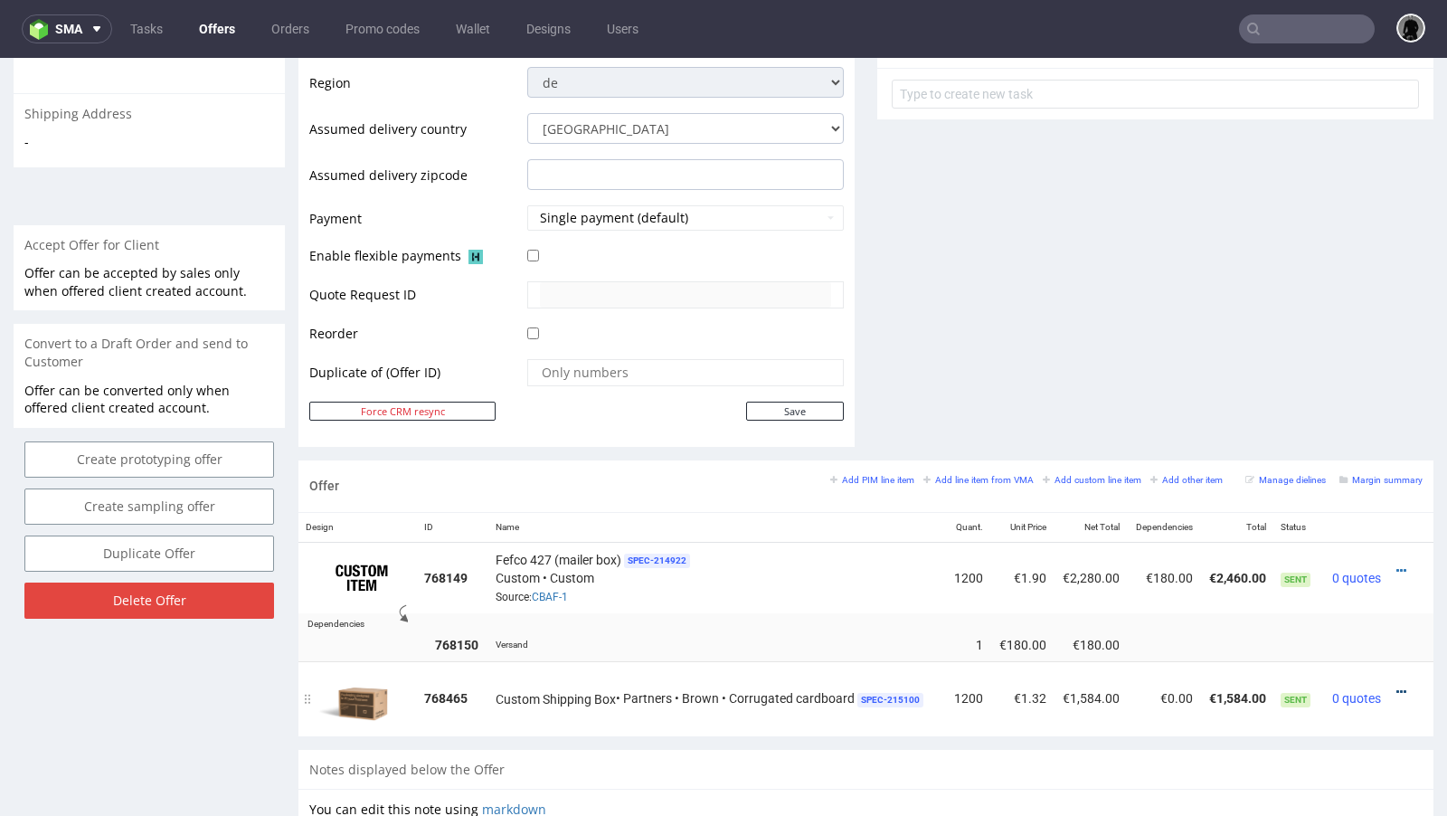
click at [1396, 686] on icon at bounding box center [1401, 692] width 10 height 13
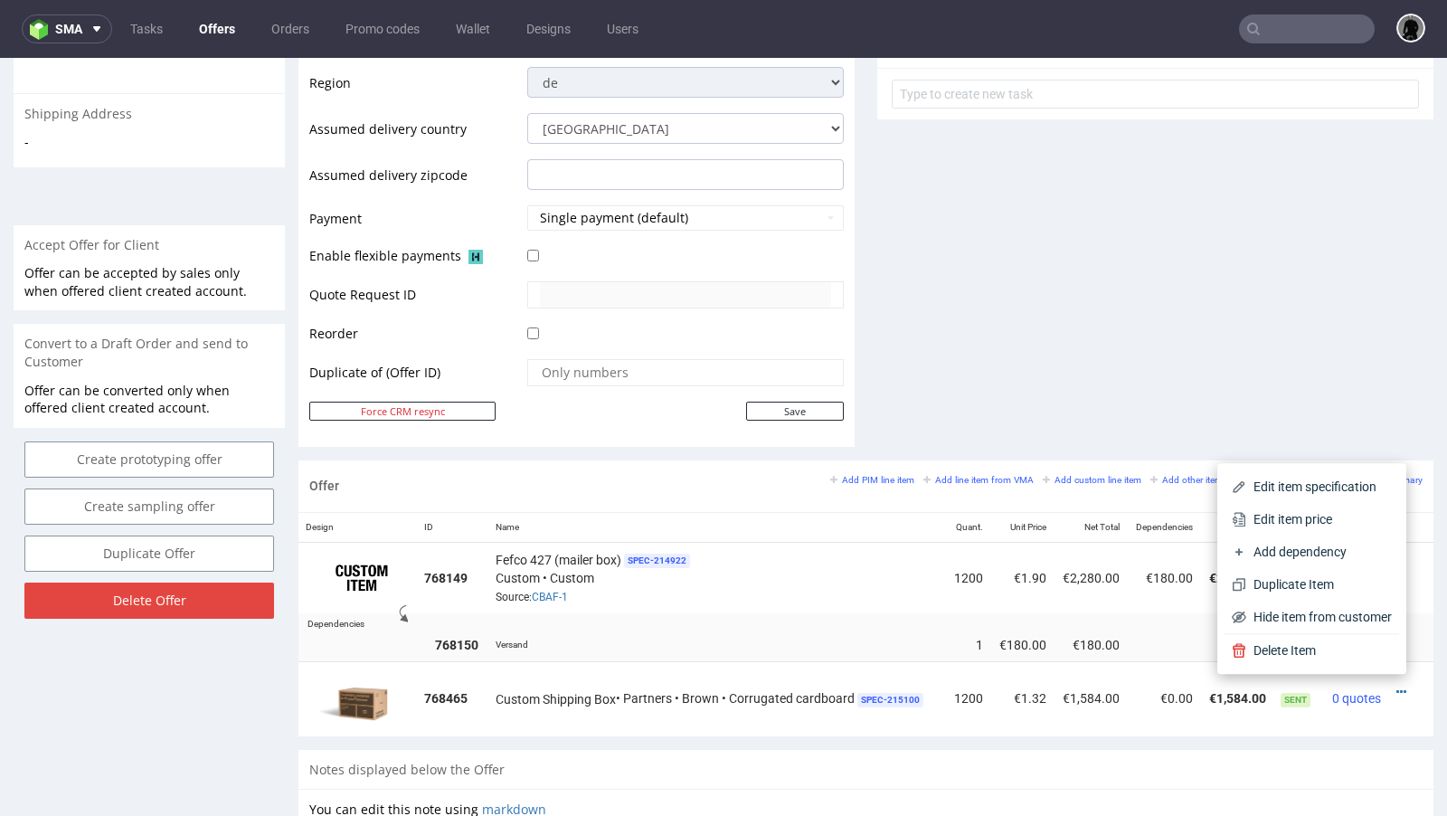
click at [1141, 330] on div "Comments User (0) Automatic (0) Attachments (0) All (0) View all (0) Send Tasks…" at bounding box center [1155, 10] width 556 height 902
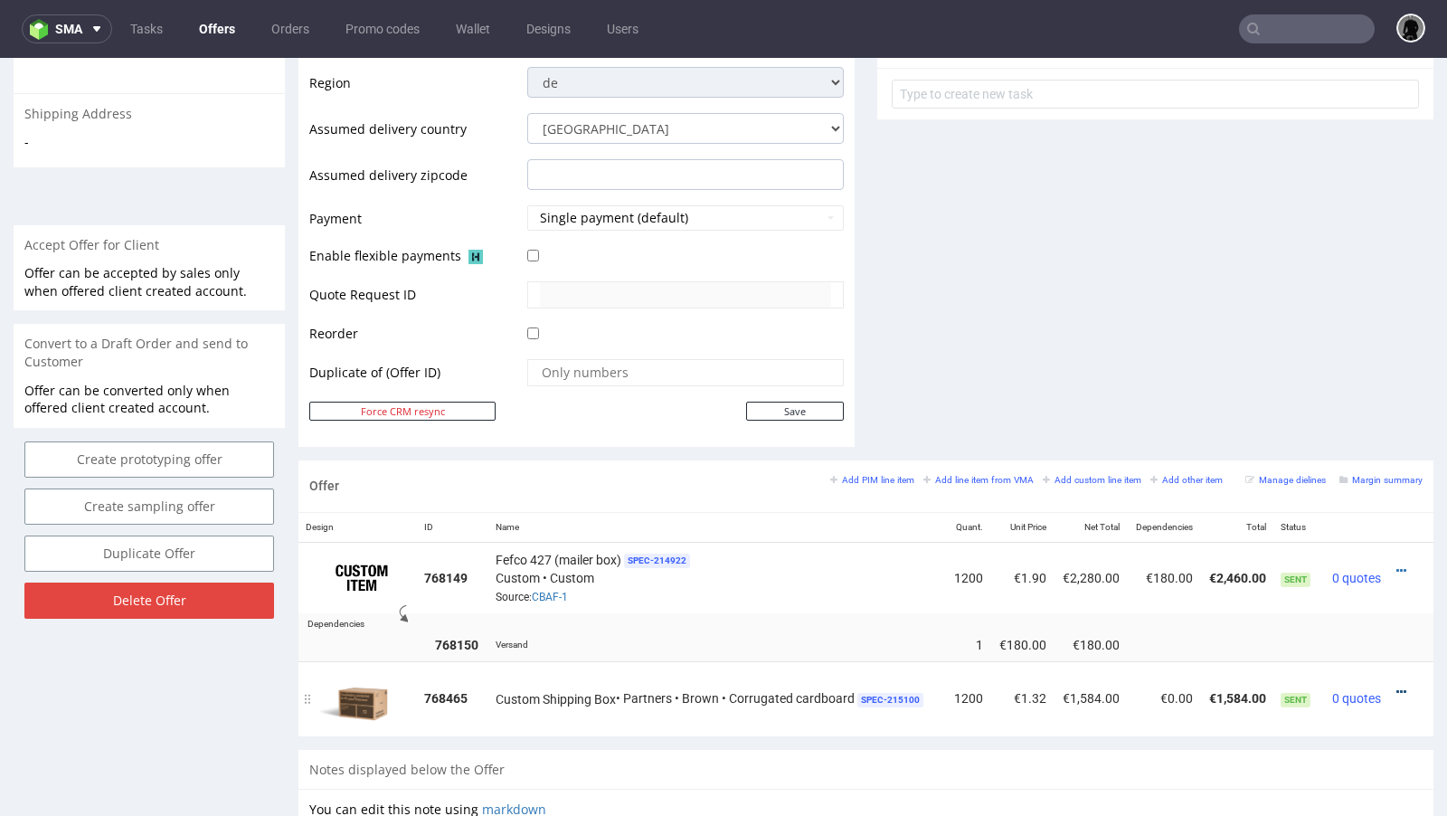
click at [1396, 689] on icon at bounding box center [1401, 692] width 10 height 13
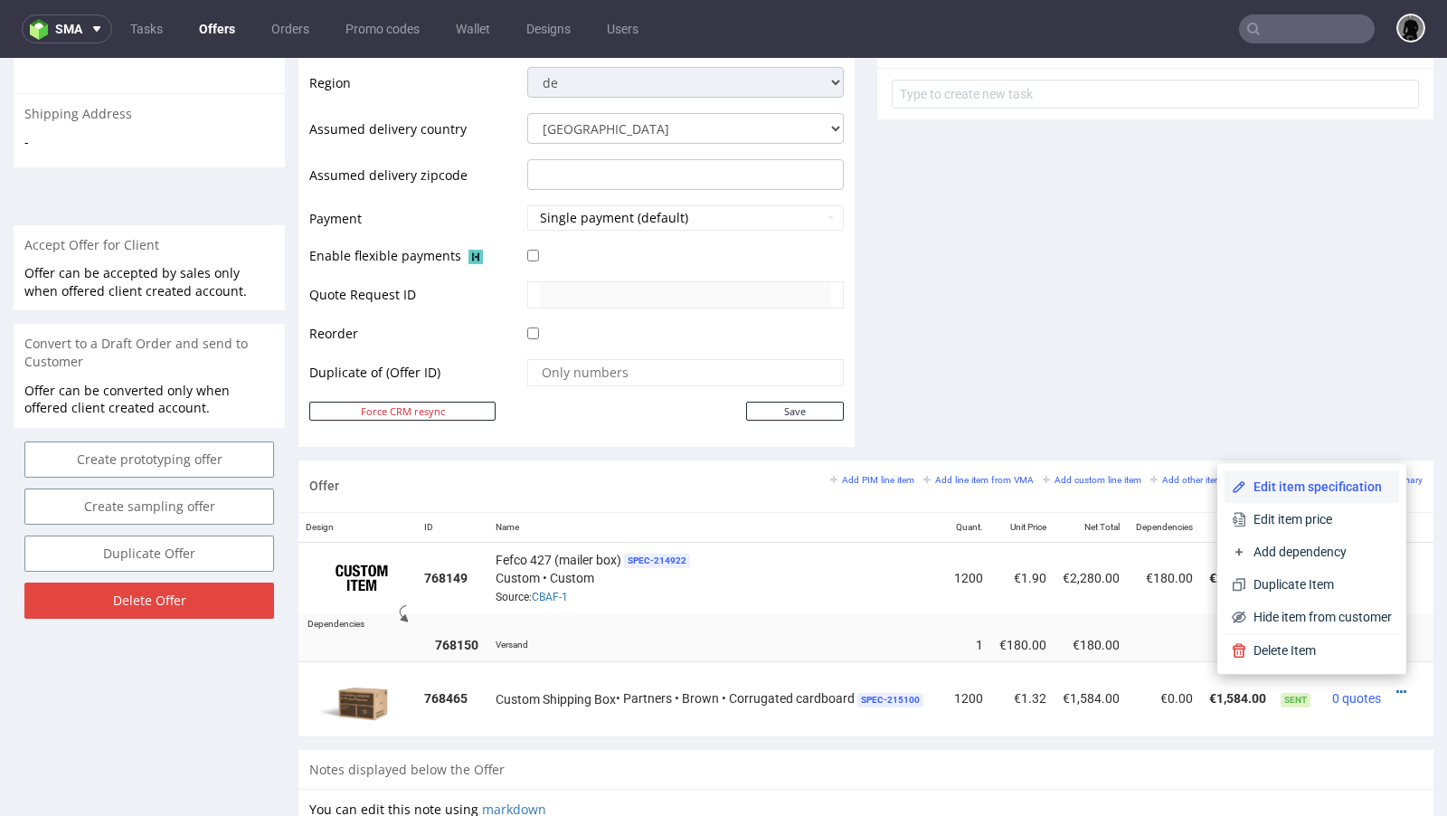
click at [1308, 494] on span "Edit item specification" at bounding box center [1319, 487] width 146 height 18
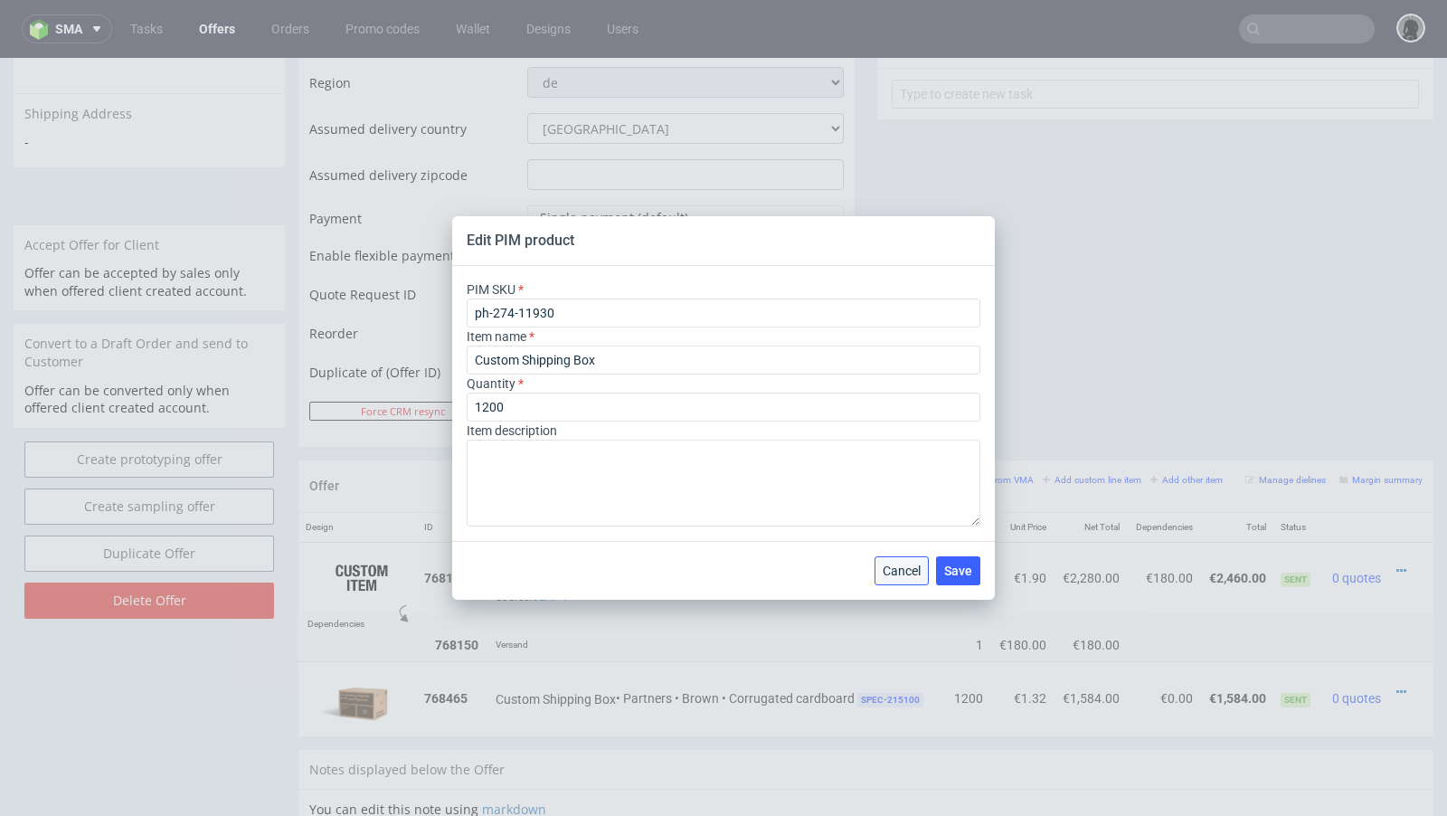
click at [895, 559] on button "Cancel" at bounding box center [902, 570] width 54 height 29
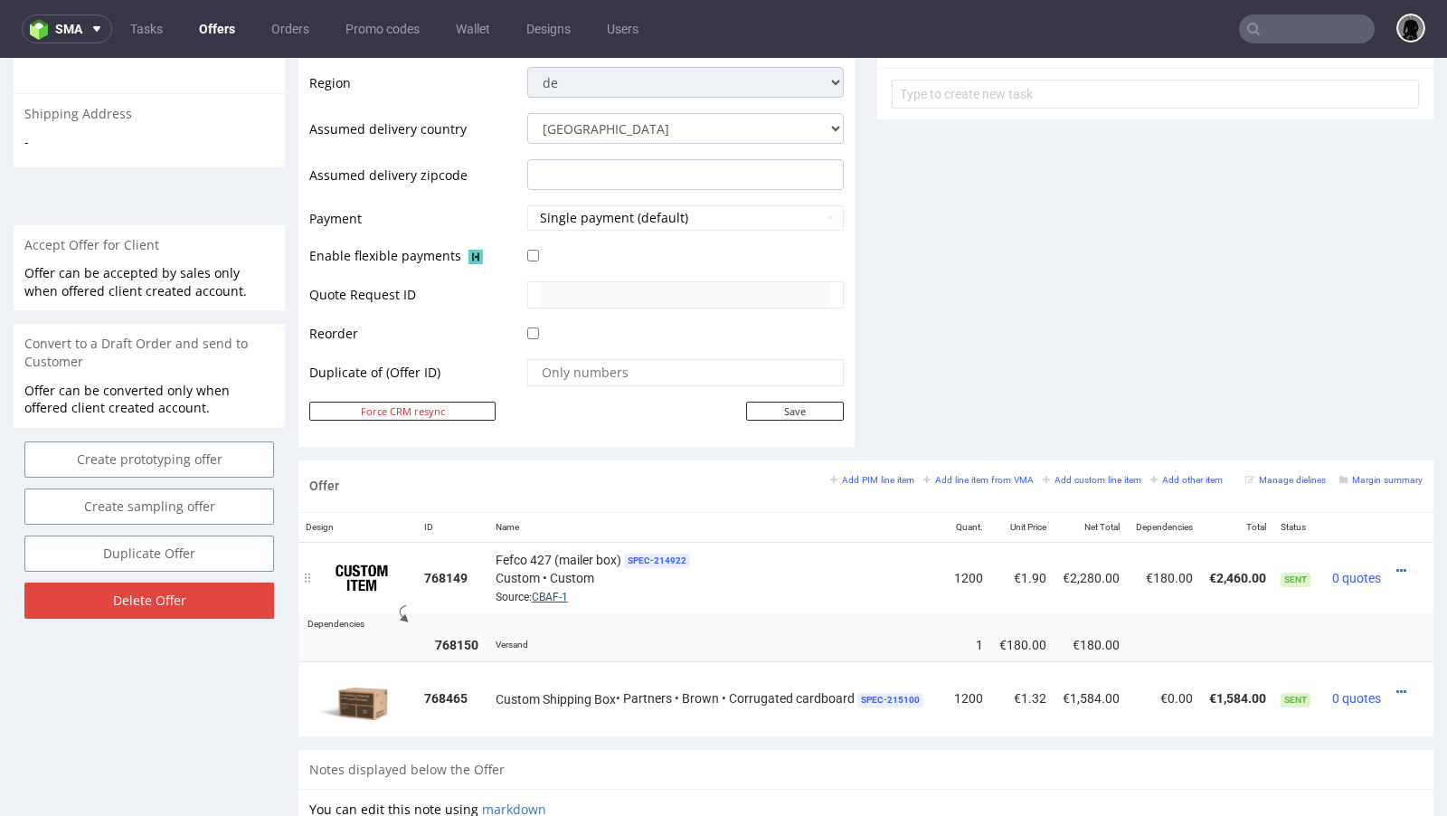
click at [560, 591] on link "CBAF-1" at bounding box center [550, 597] width 36 height 13
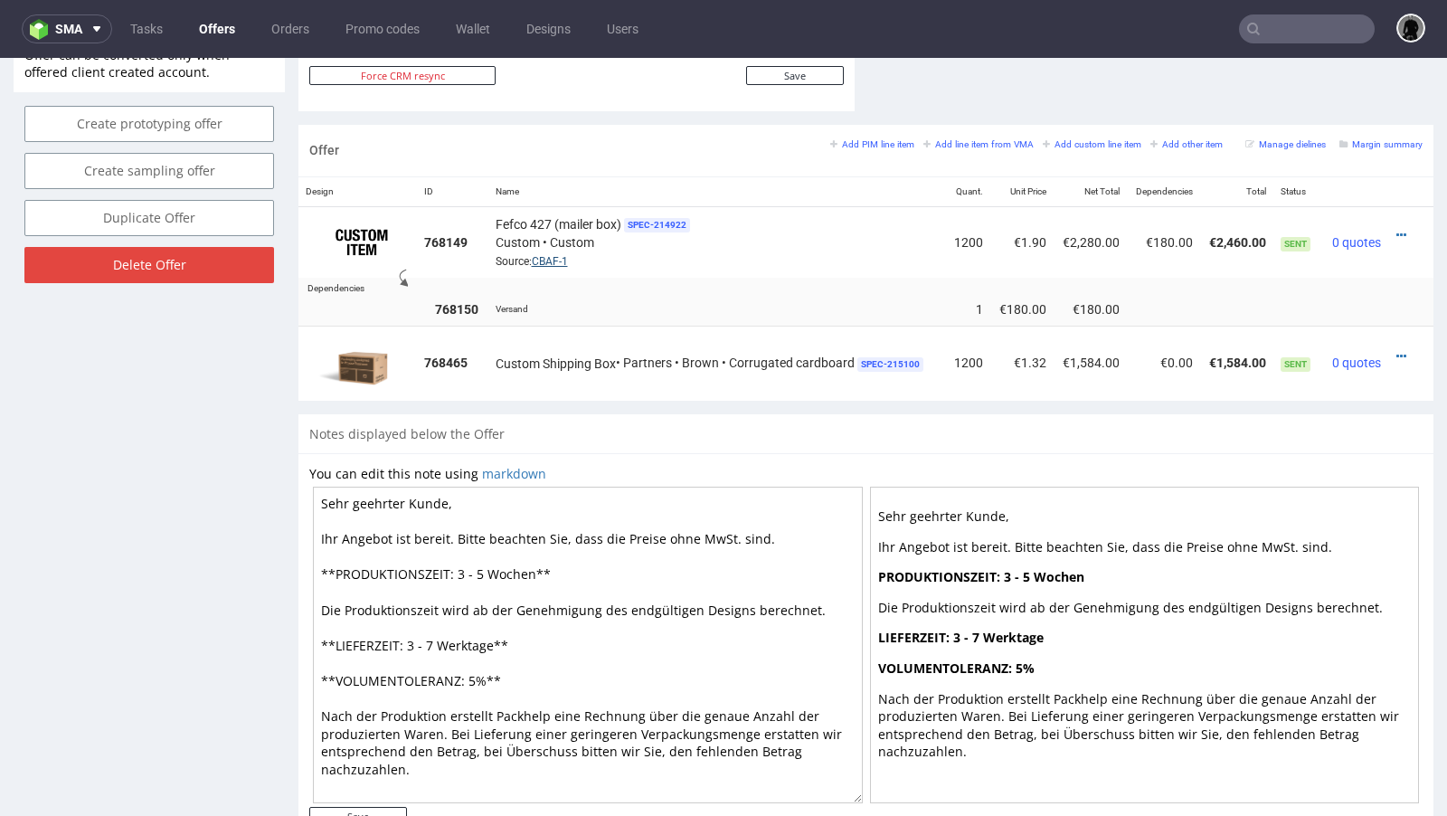
scroll to position [989, 0]
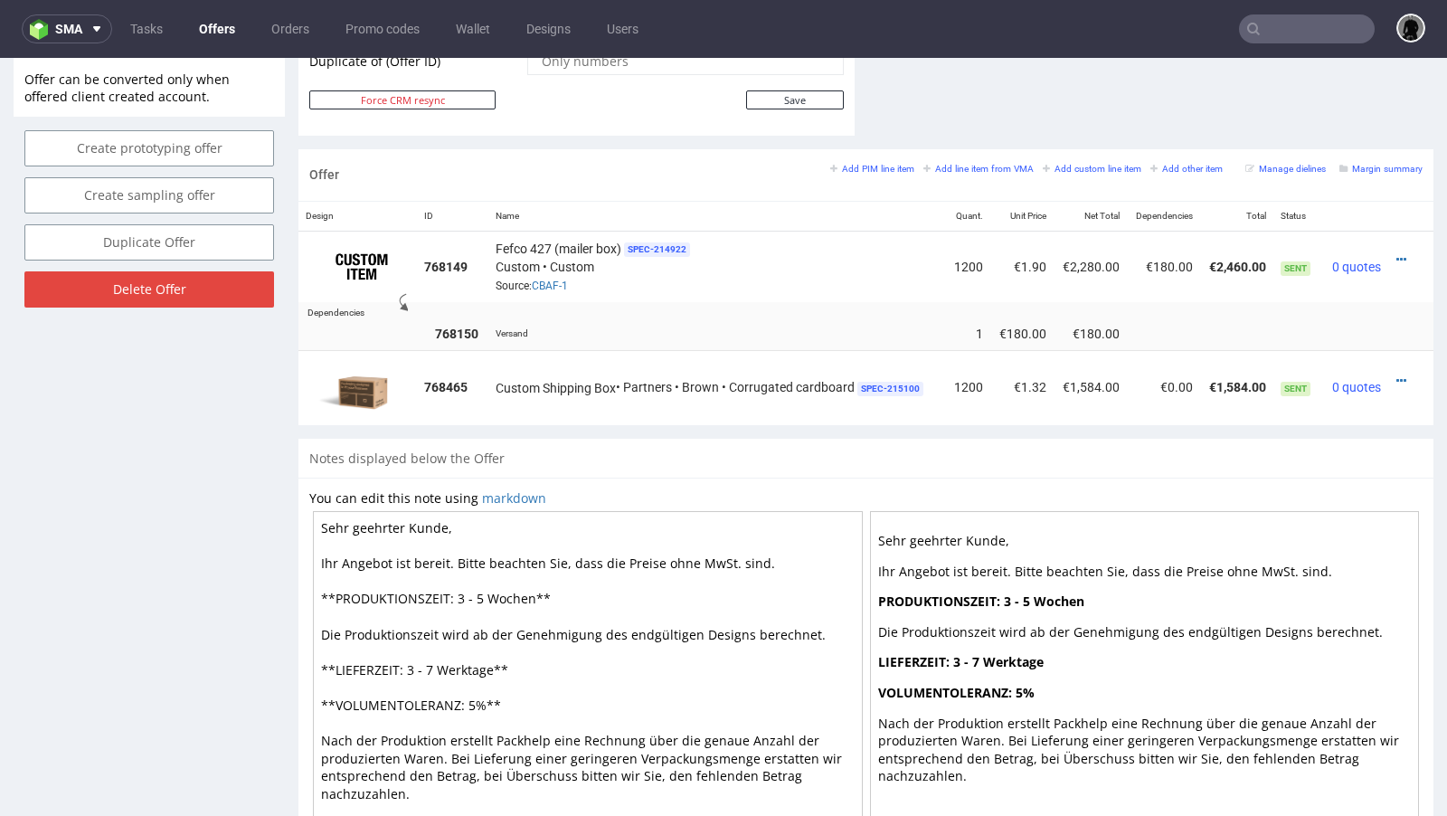
click at [260, 412] on div "Offer Create a related offer CO.56481 Valid until: August 20, 2025 23:59 Offer …" at bounding box center [149, 0] width 271 height 1747
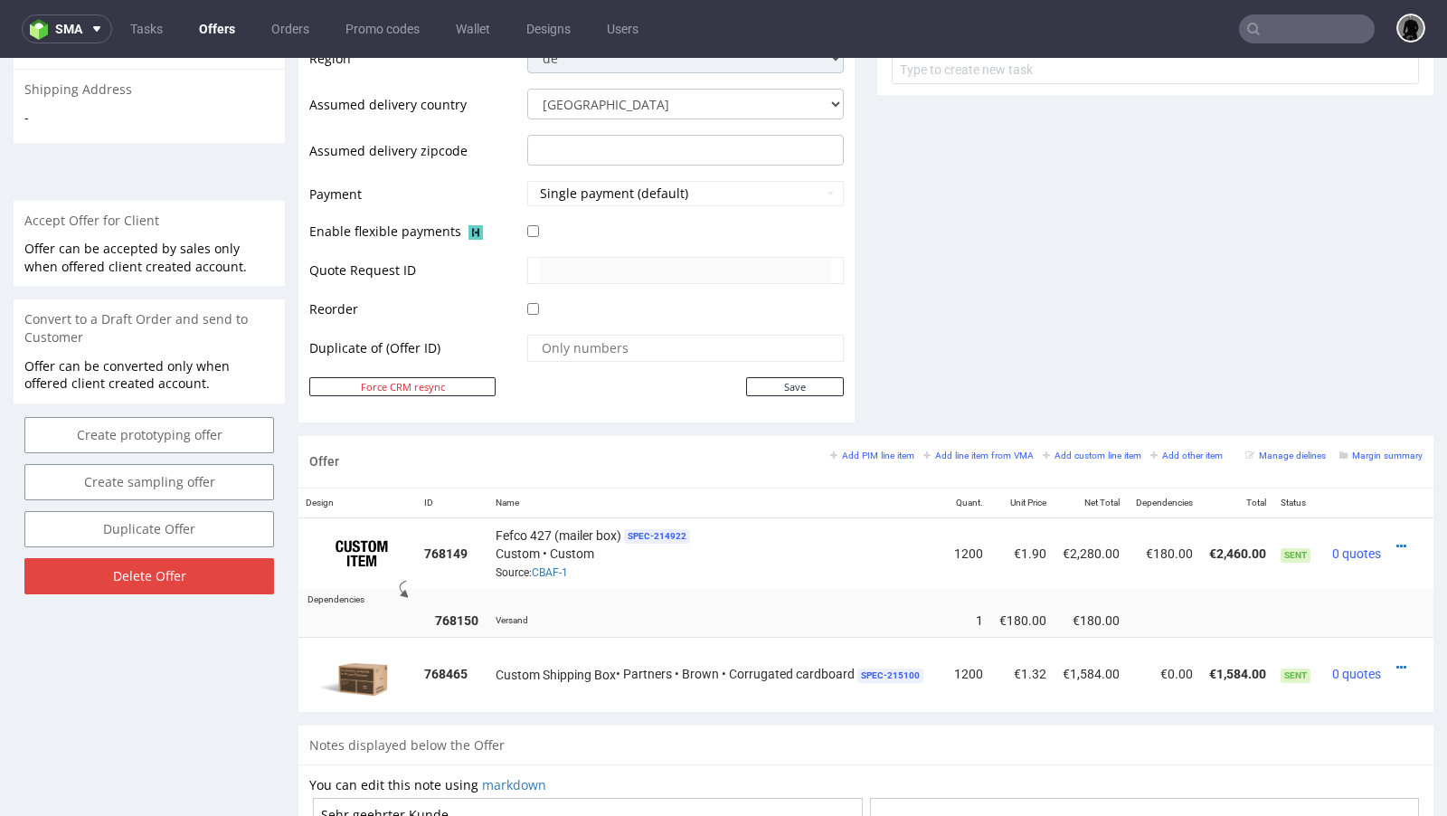
scroll to position [704, 0]
click at [219, 42] on link "Offers" at bounding box center [217, 28] width 58 height 29
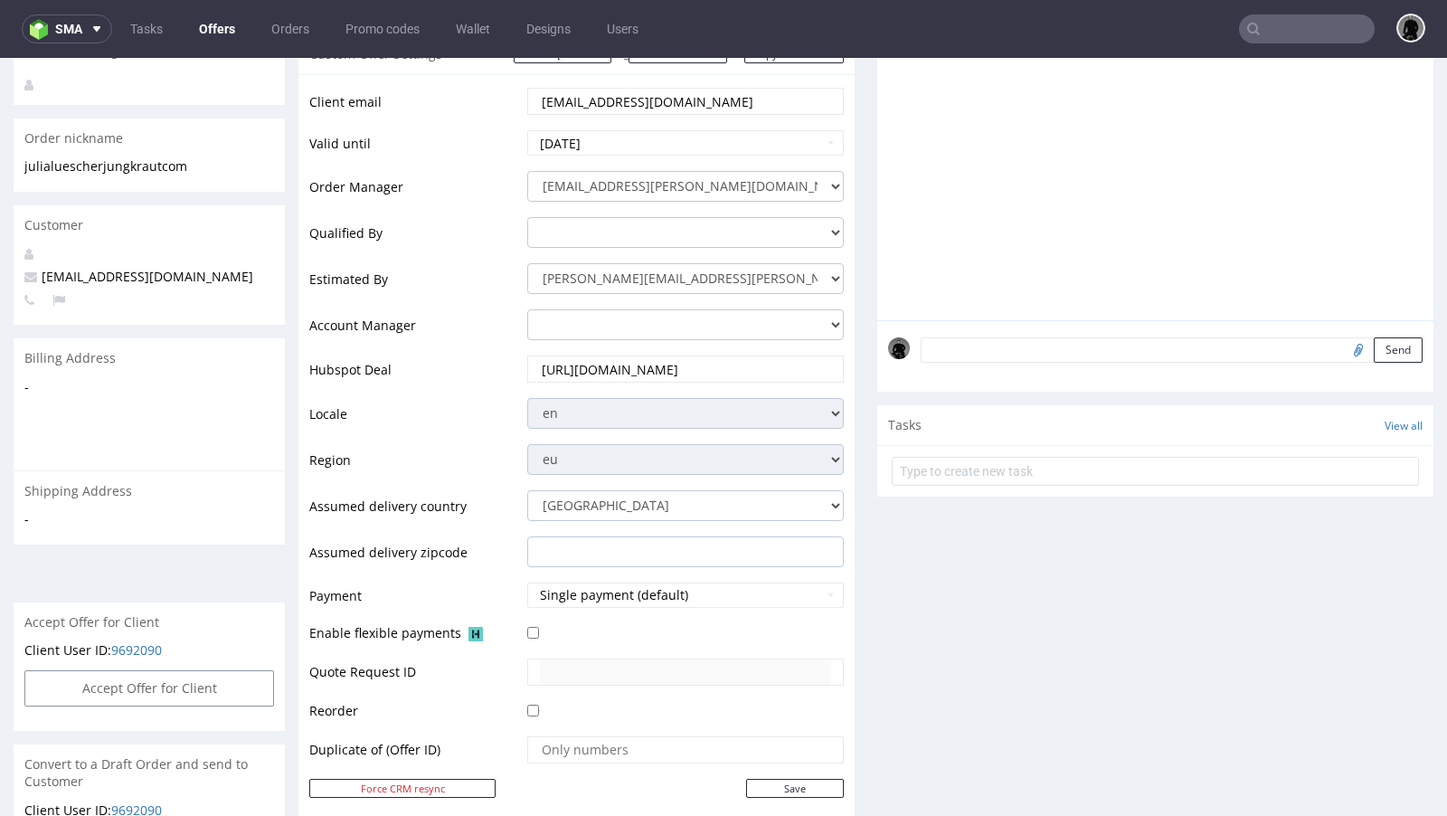
scroll to position [118, 0]
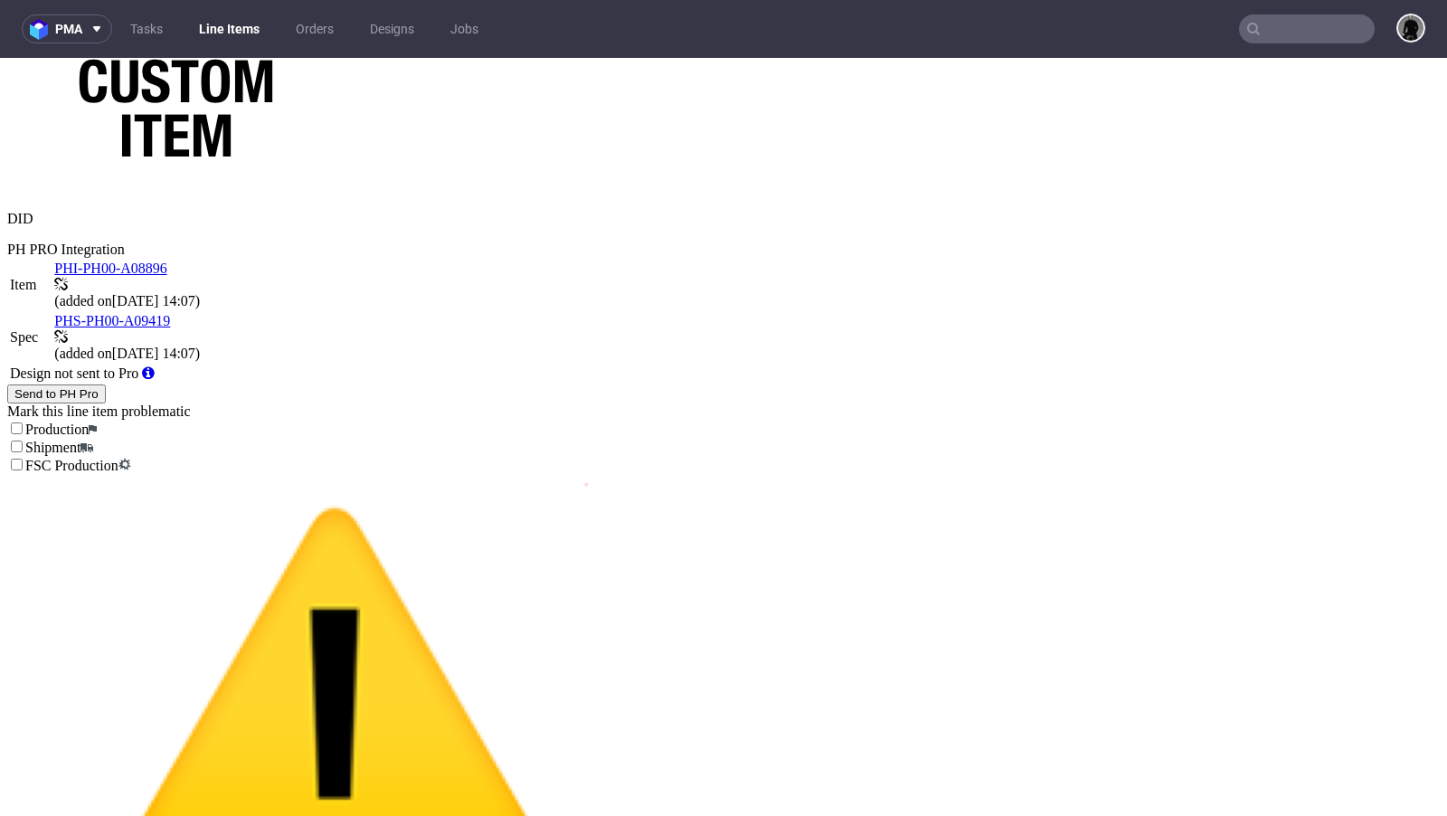
scroll to position [573, 0]
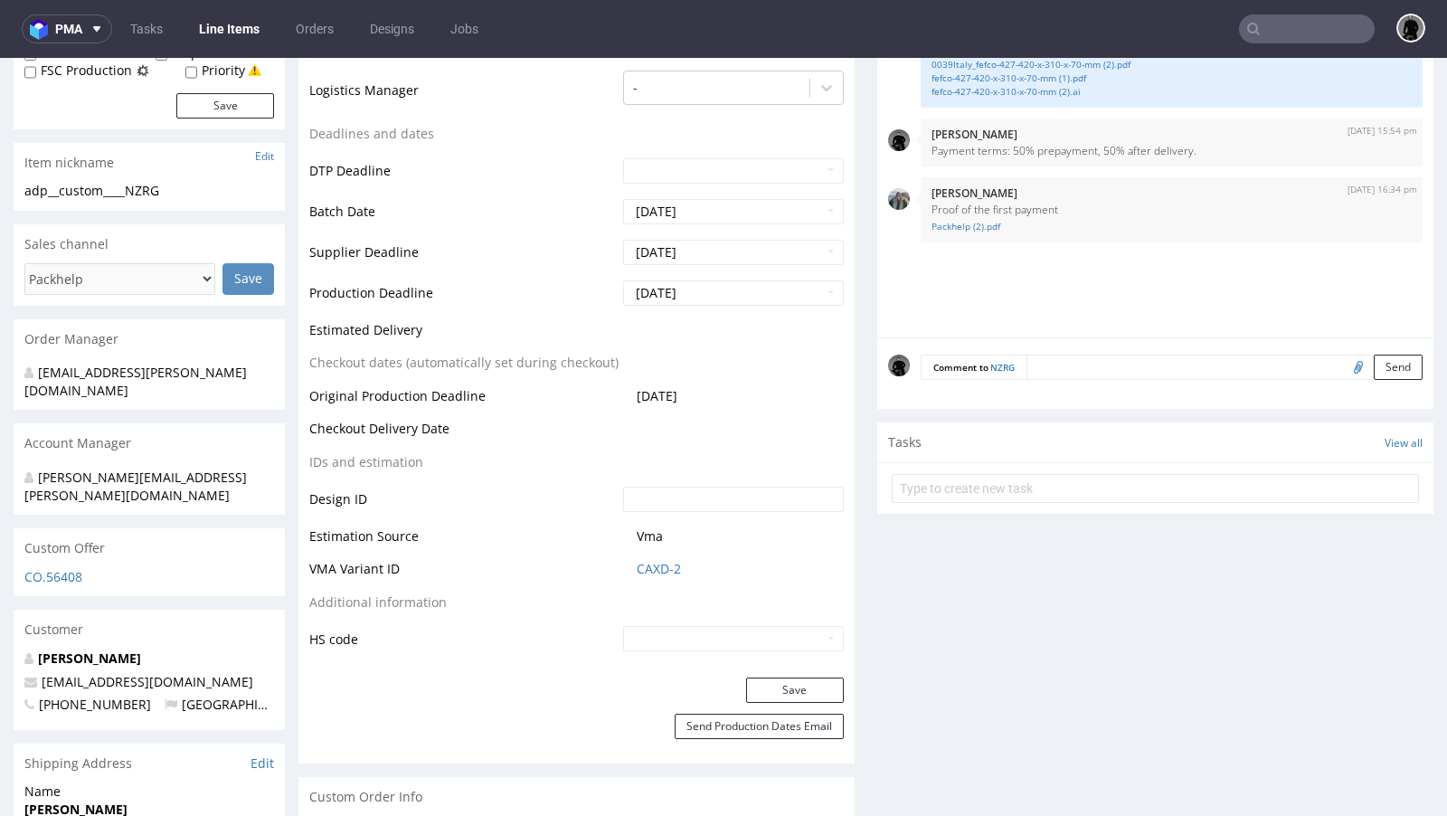
click at [50, 568] on div "CO.56408" at bounding box center [149, 582] width 271 height 29
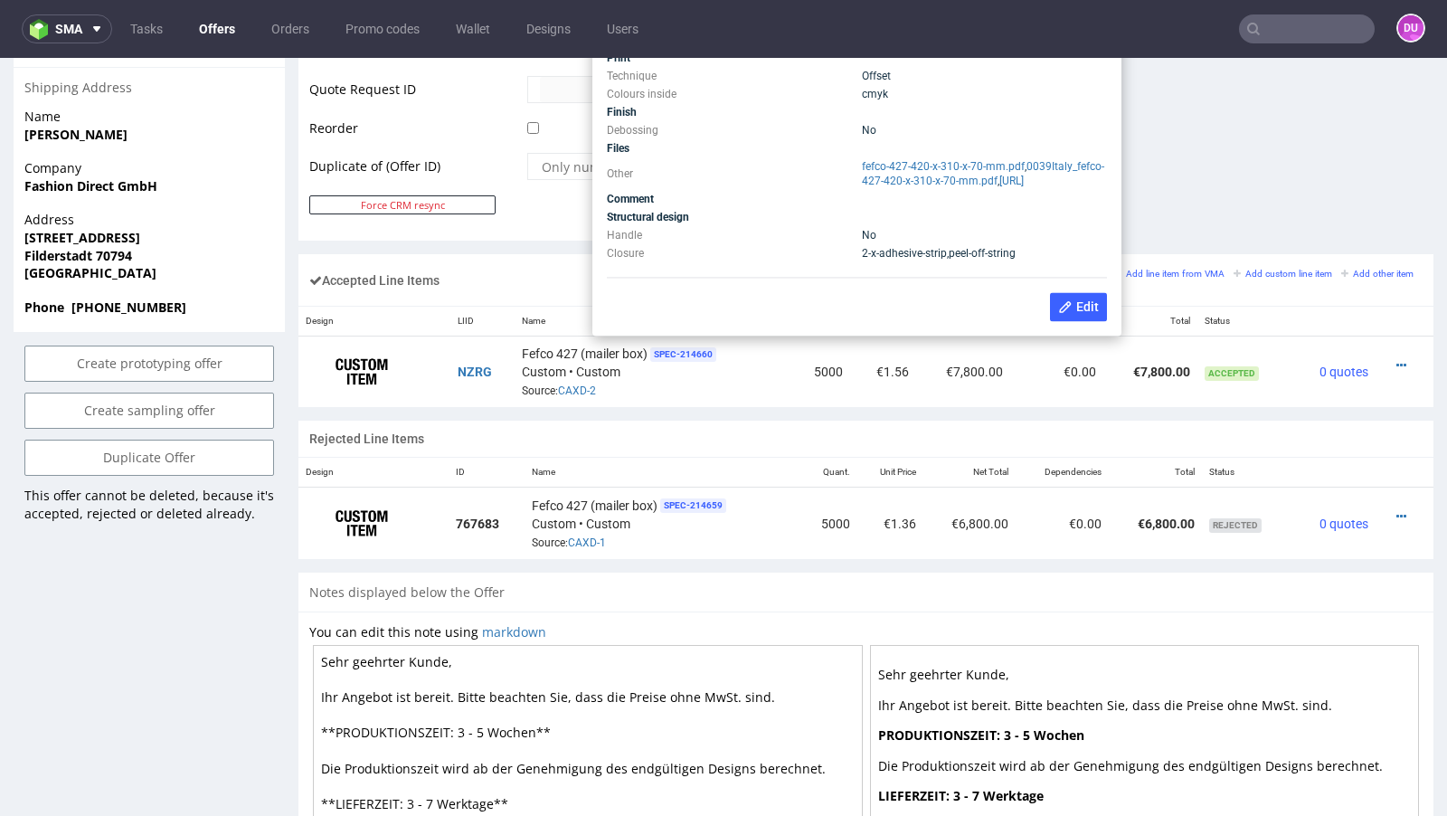
scroll to position [912, 0]
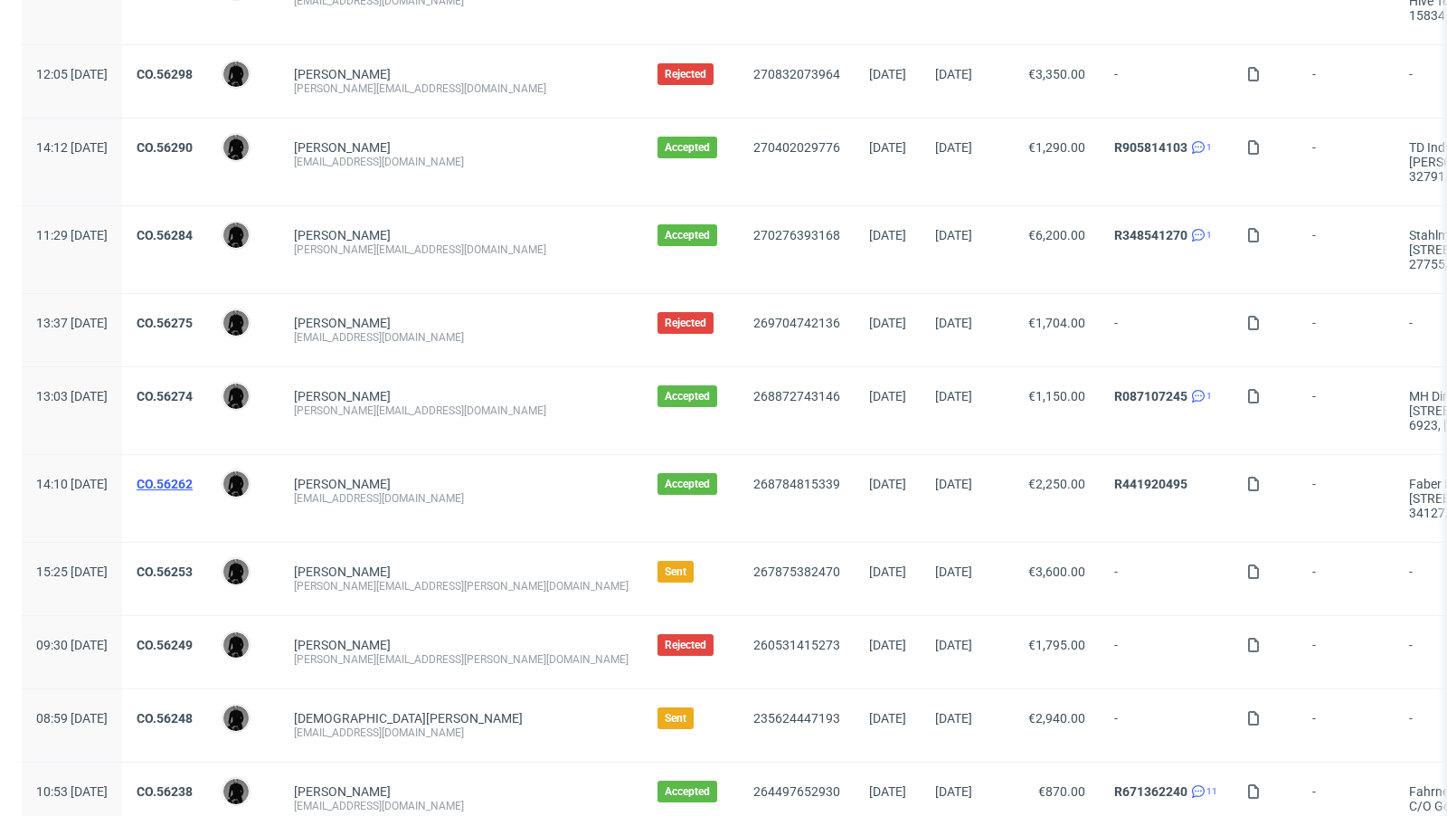
scroll to position [1830, 0]
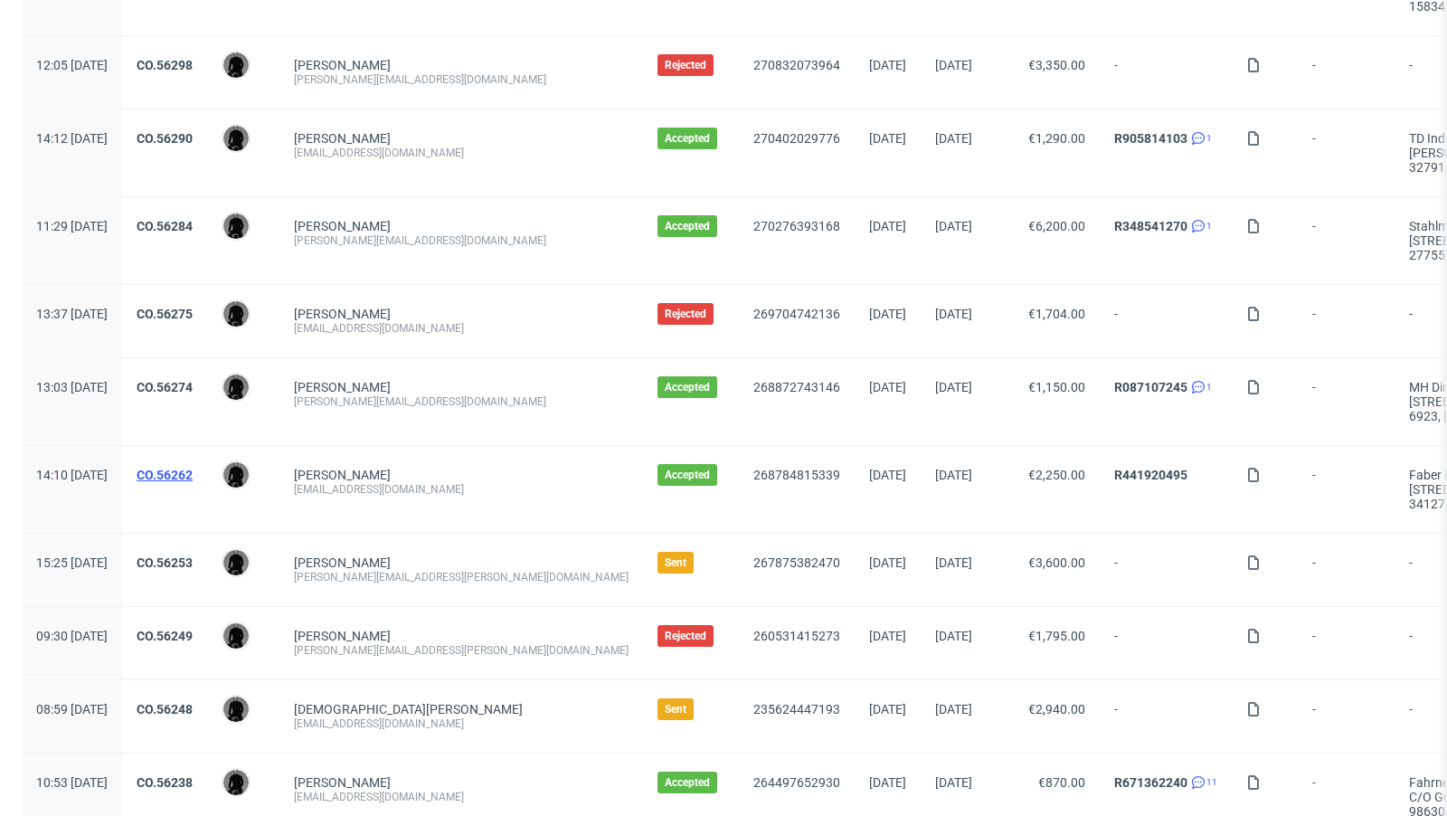
click at [193, 468] on link "CO.56262" at bounding box center [165, 475] width 56 height 14
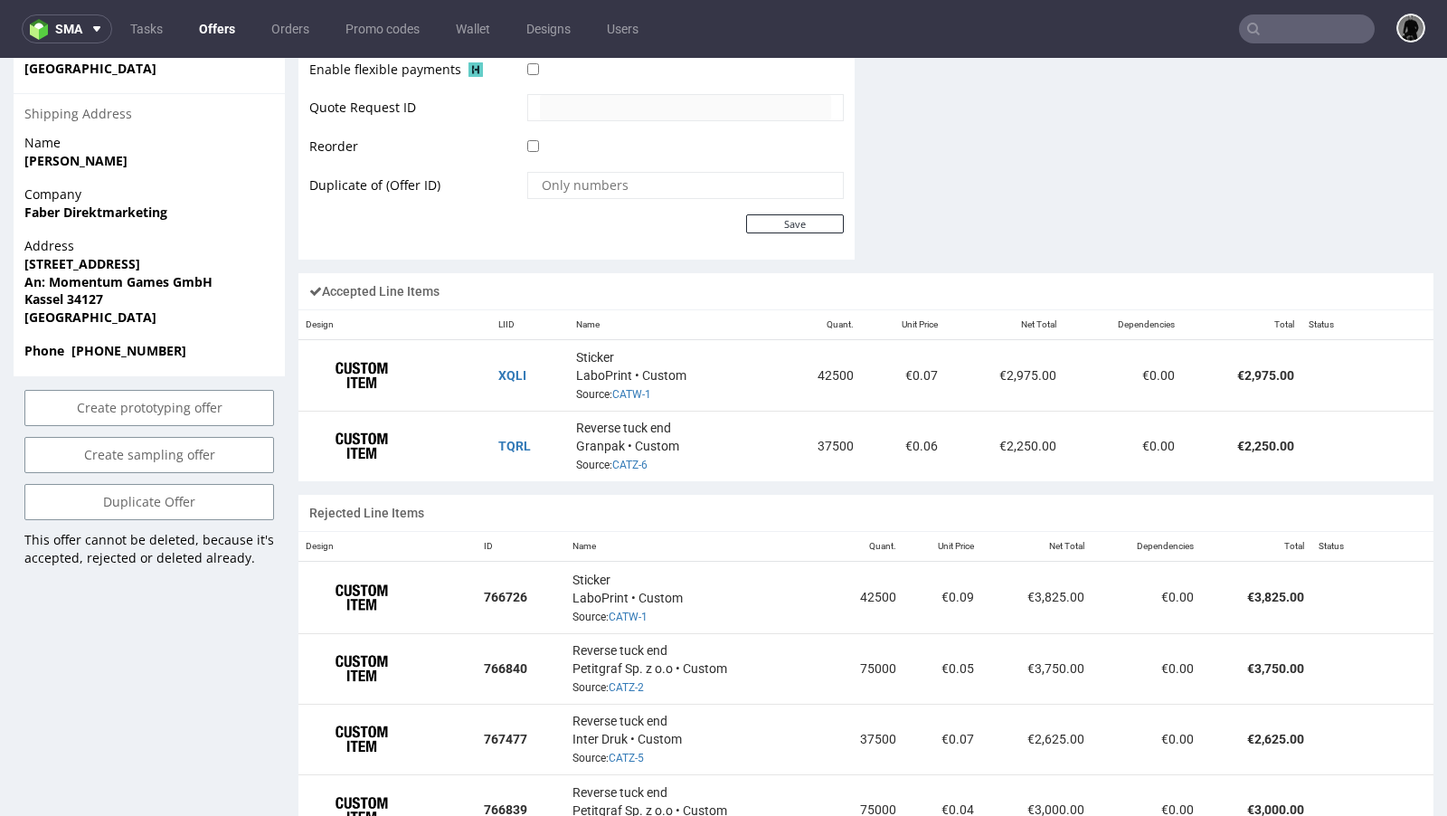
scroll to position [927, 0]
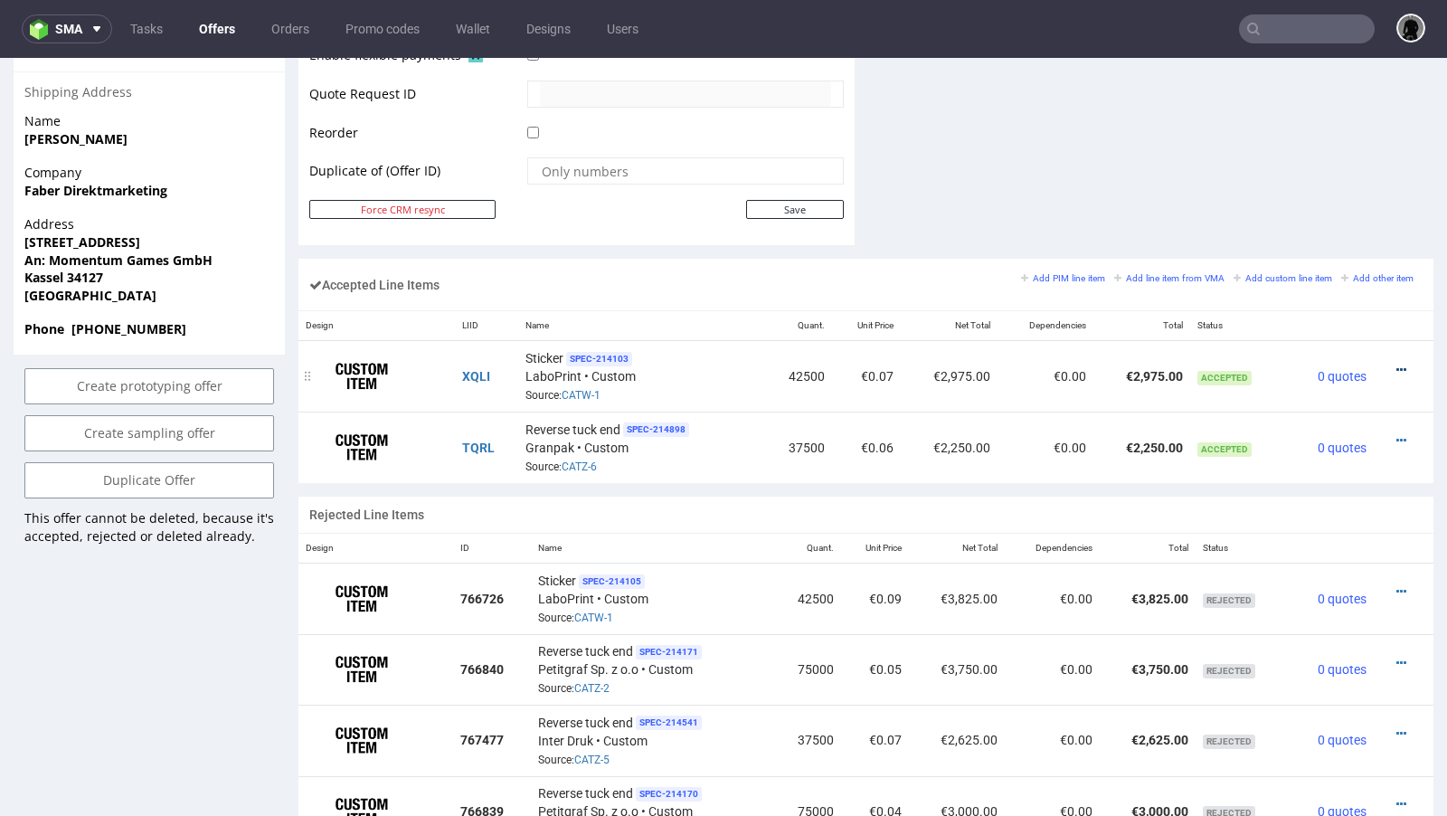
click at [1396, 366] on icon at bounding box center [1401, 370] width 10 height 13
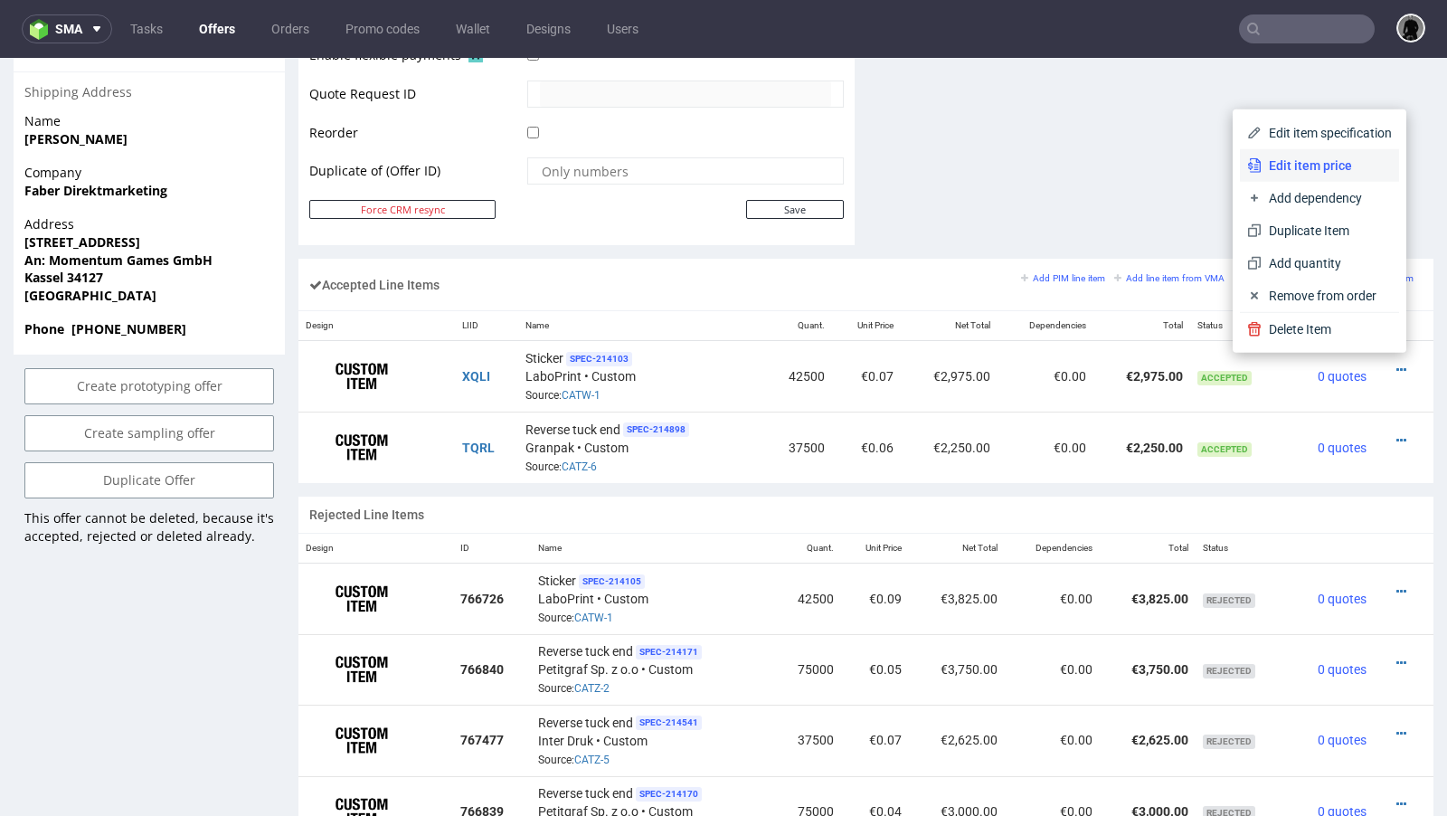
click at [1281, 169] on span "Edit item price" at bounding box center [1327, 165] width 130 height 18
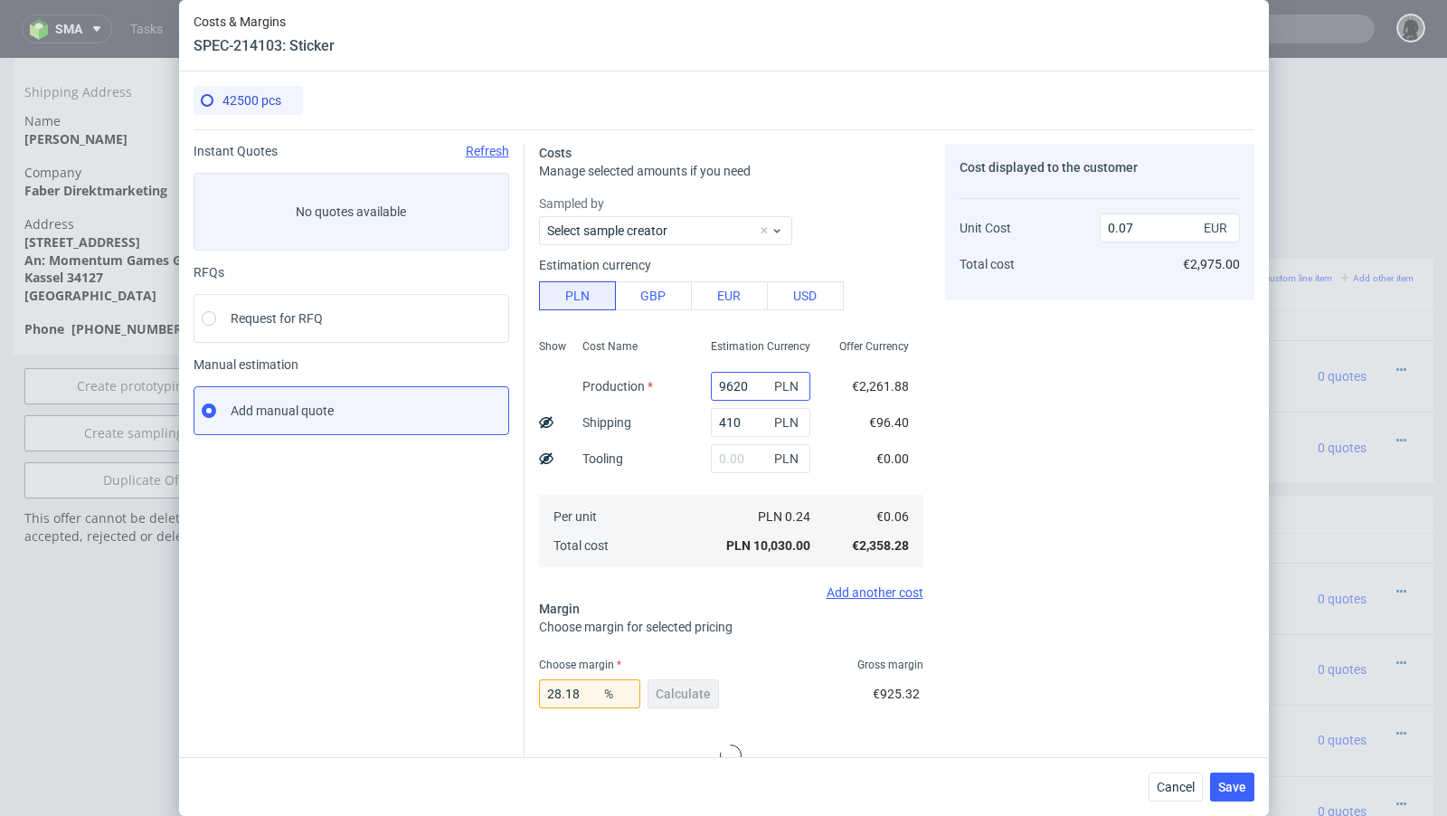
scroll to position [7, 0]
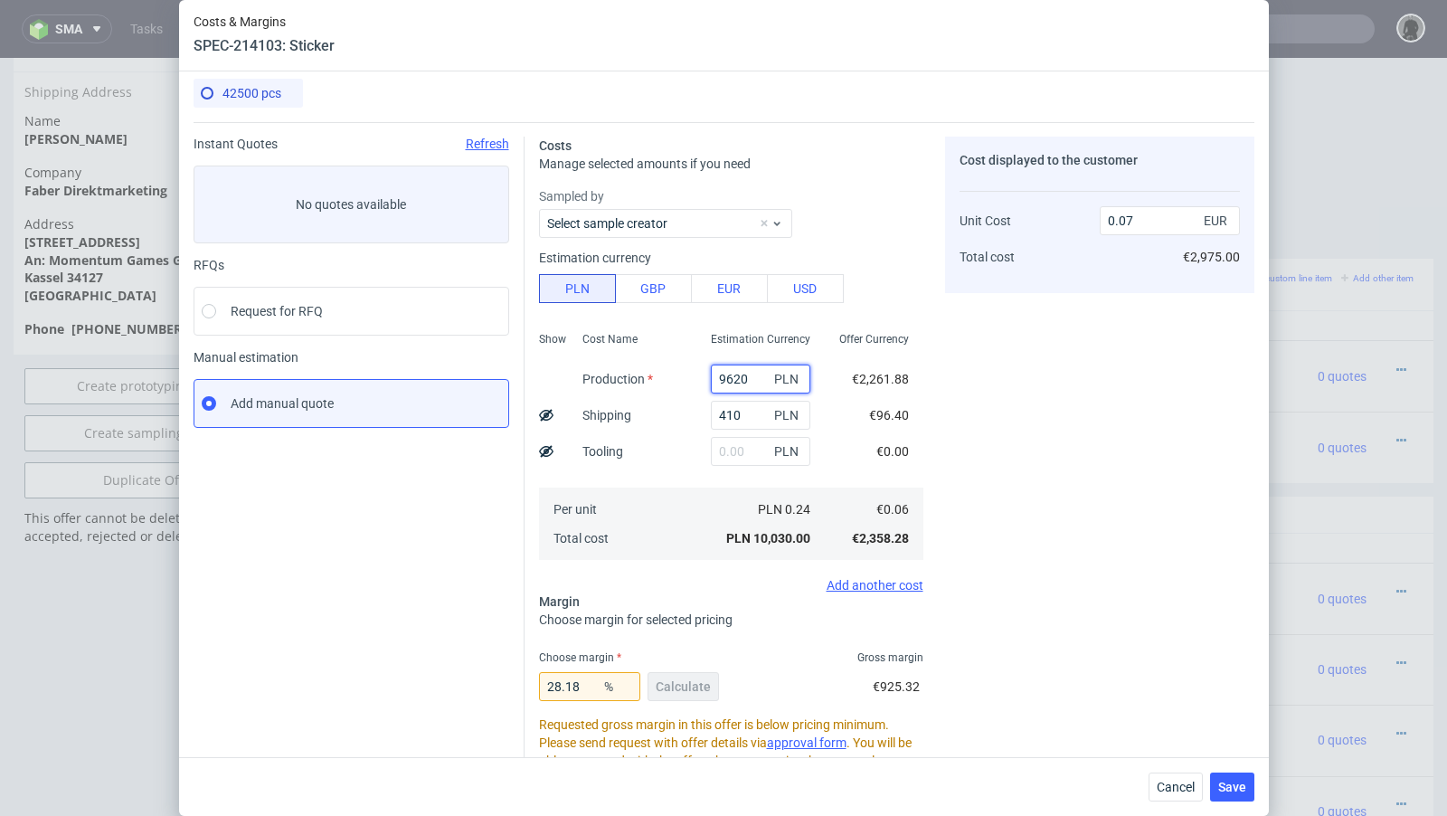
click at [732, 374] on input "9620" at bounding box center [760, 378] width 99 height 29
paste input "8647.44"
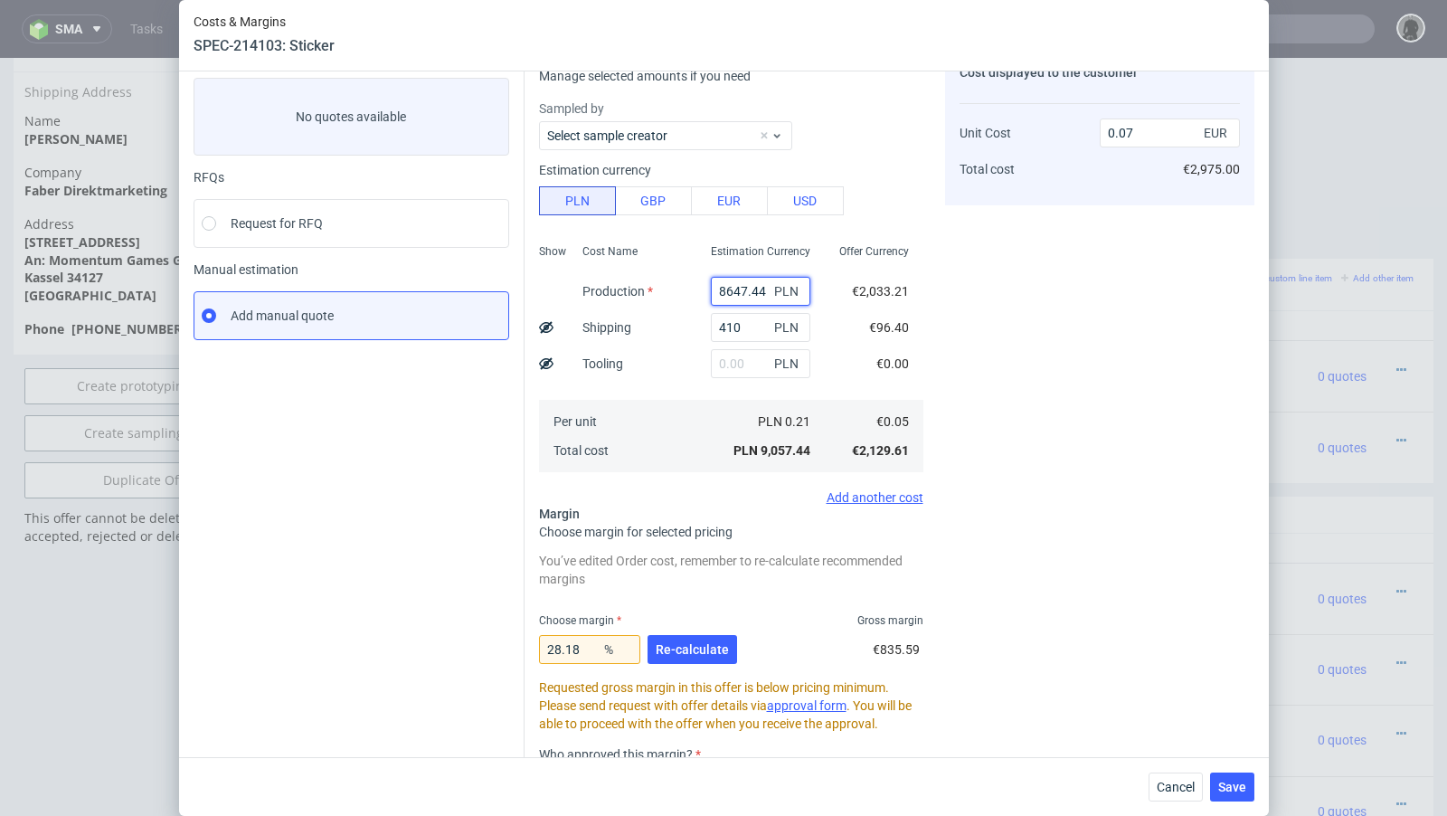
scroll to position [129, 0]
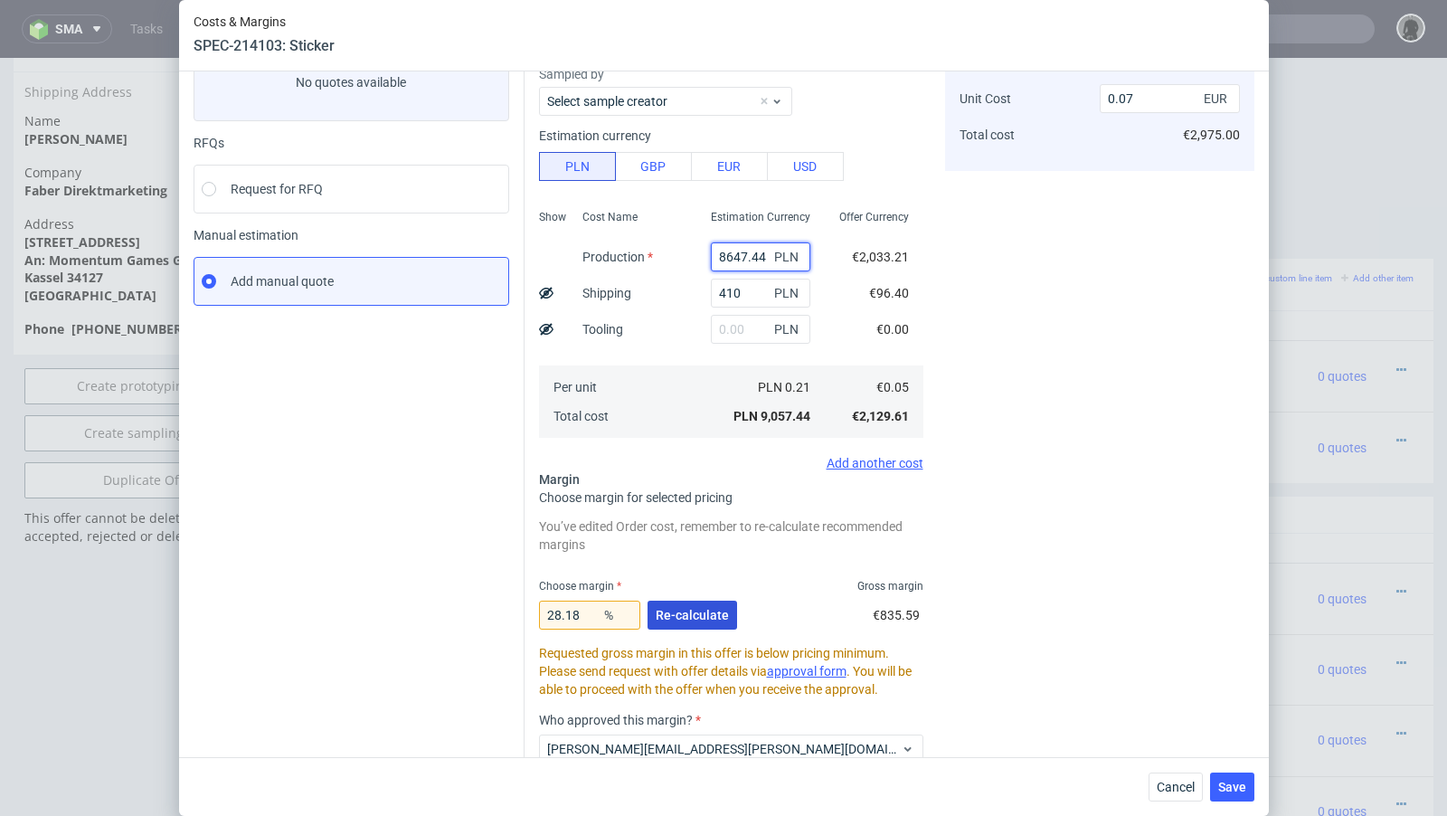
type input "8647.44"
click at [696, 609] on span "Re-calculate" at bounding box center [692, 615] width 73 height 13
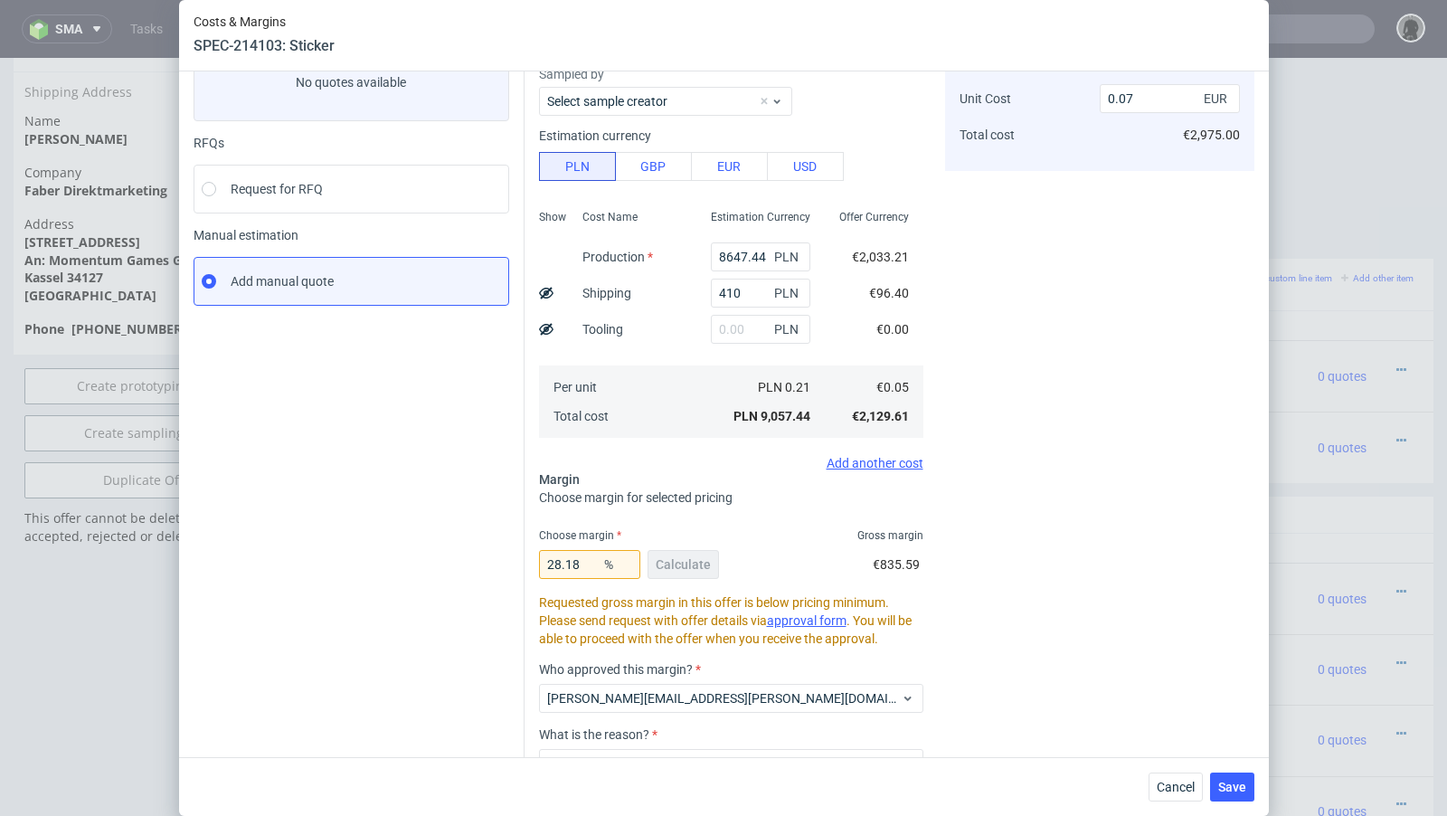
scroll to position [124, 0]
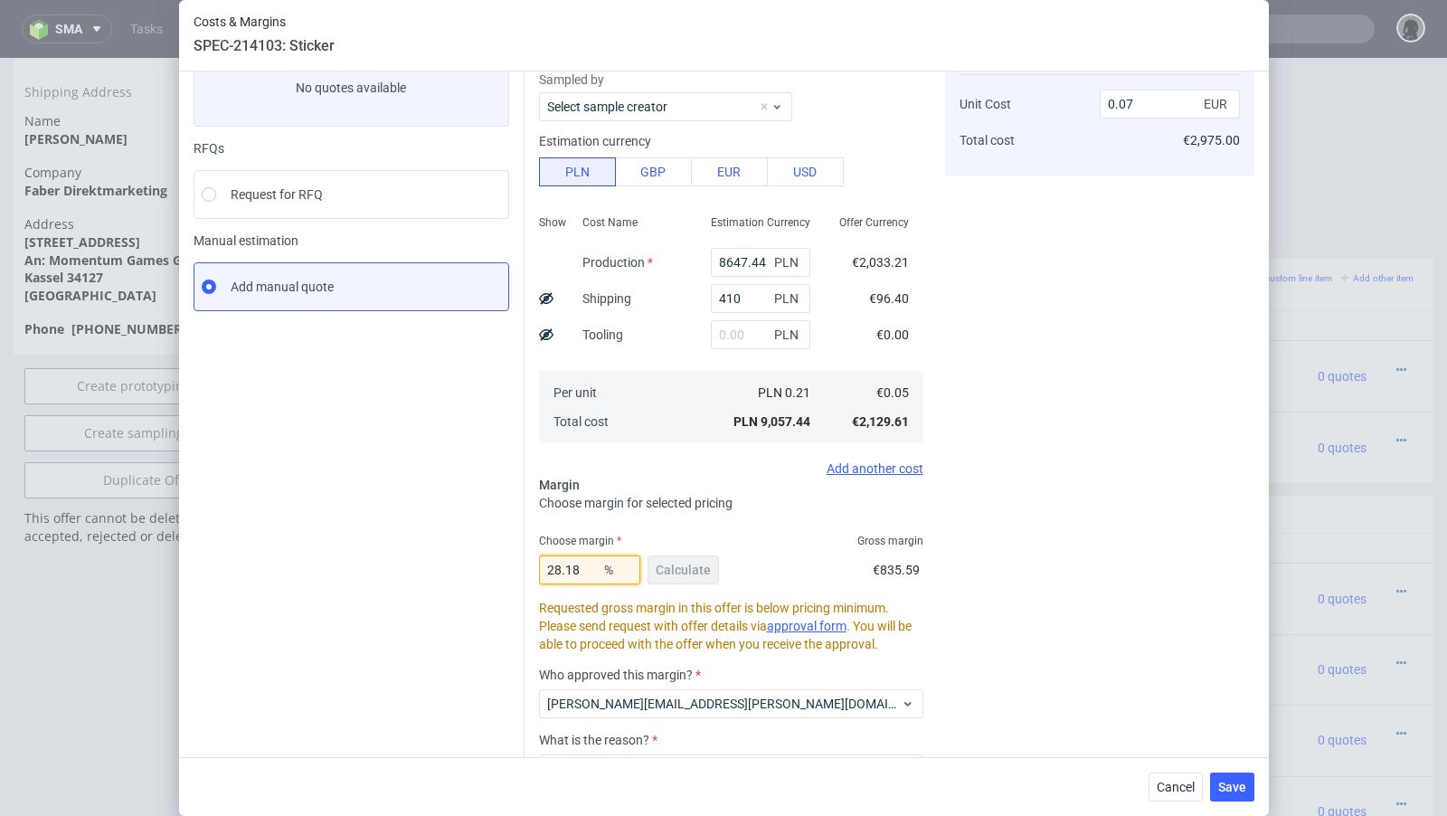
drag, startPoint x: 590, startPoint y: 567, endPoint x: 449, endPoint y: 559, distance: 140.4
click at [449, 559] on div "Instant Quotes Refresh No quotes available RFQs Request for RFQ Manual estimati…" at bounding box center [724, 442] width 1061 height 875
type input "2"
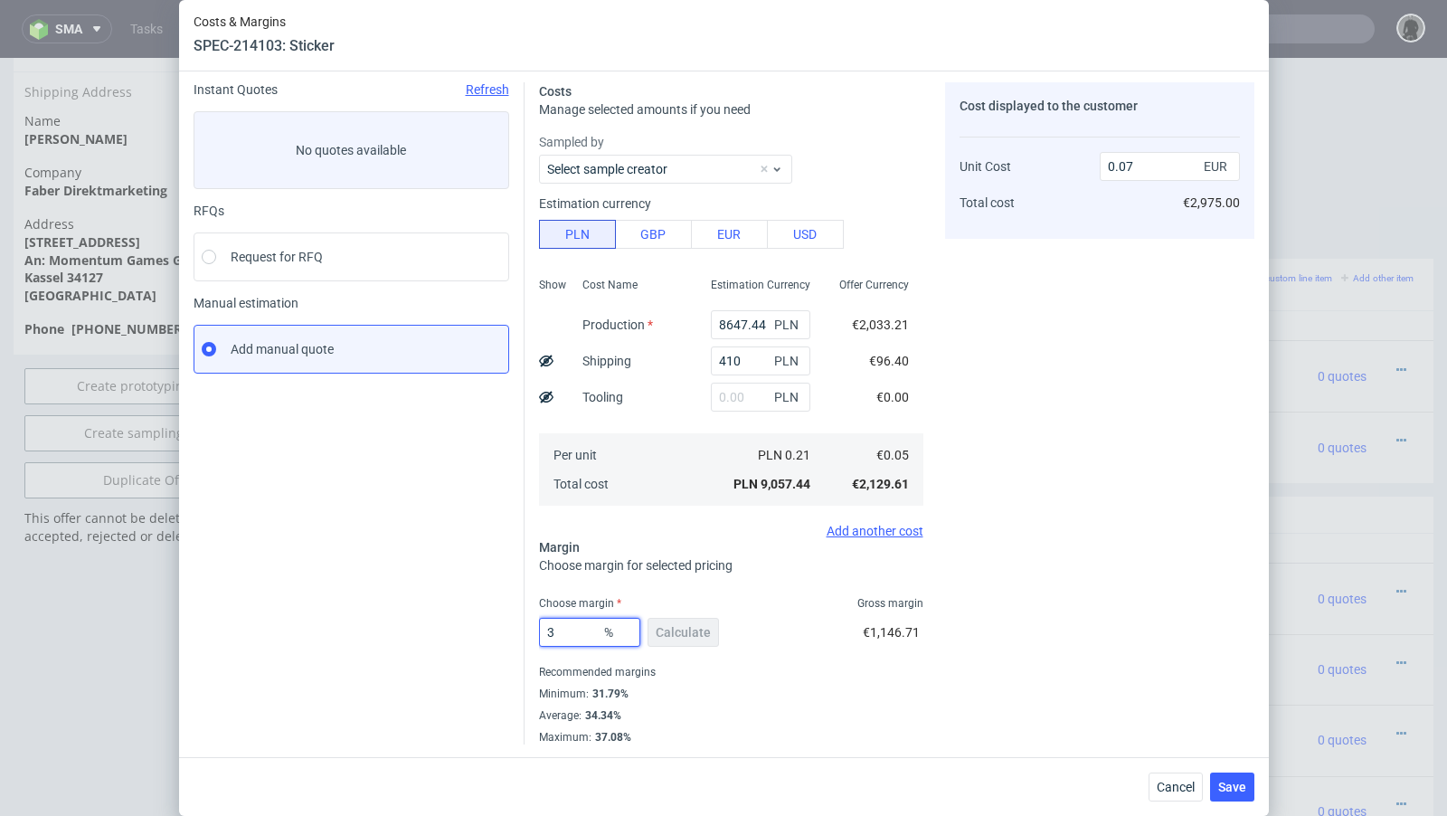
type input "36"
type input "0.08"
type input "35"
type input "0.07"
type input "35"
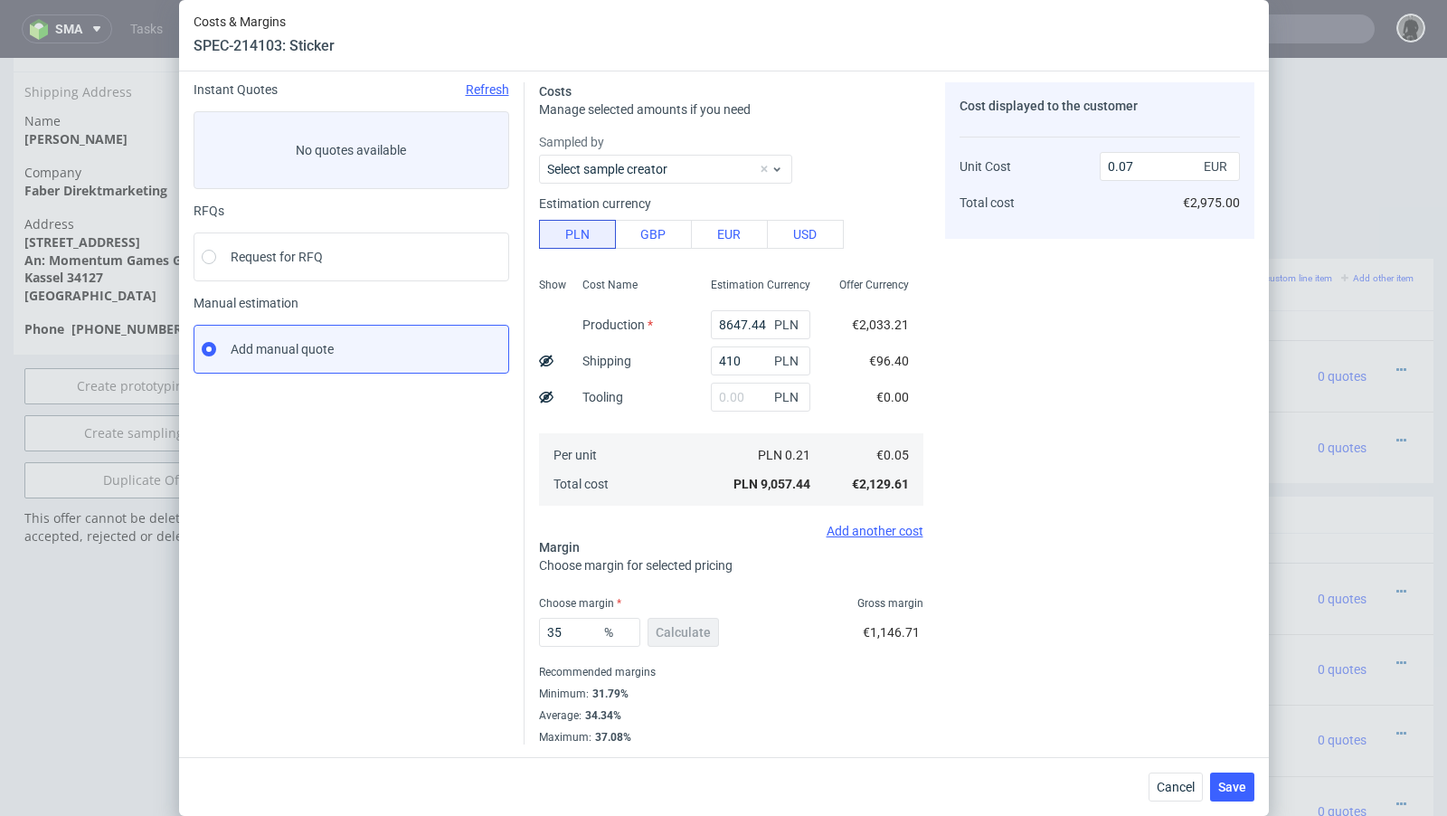
click at [389, 553] on div "Instant Quotes Refresh No quotes available RFQs Request for RFQ Manual estimati…" at bounding box center [359, 413] width 331 height 662
click at [1175, 798] on button "Cancel" at bounding box center [1176, 786] width 54 height 29
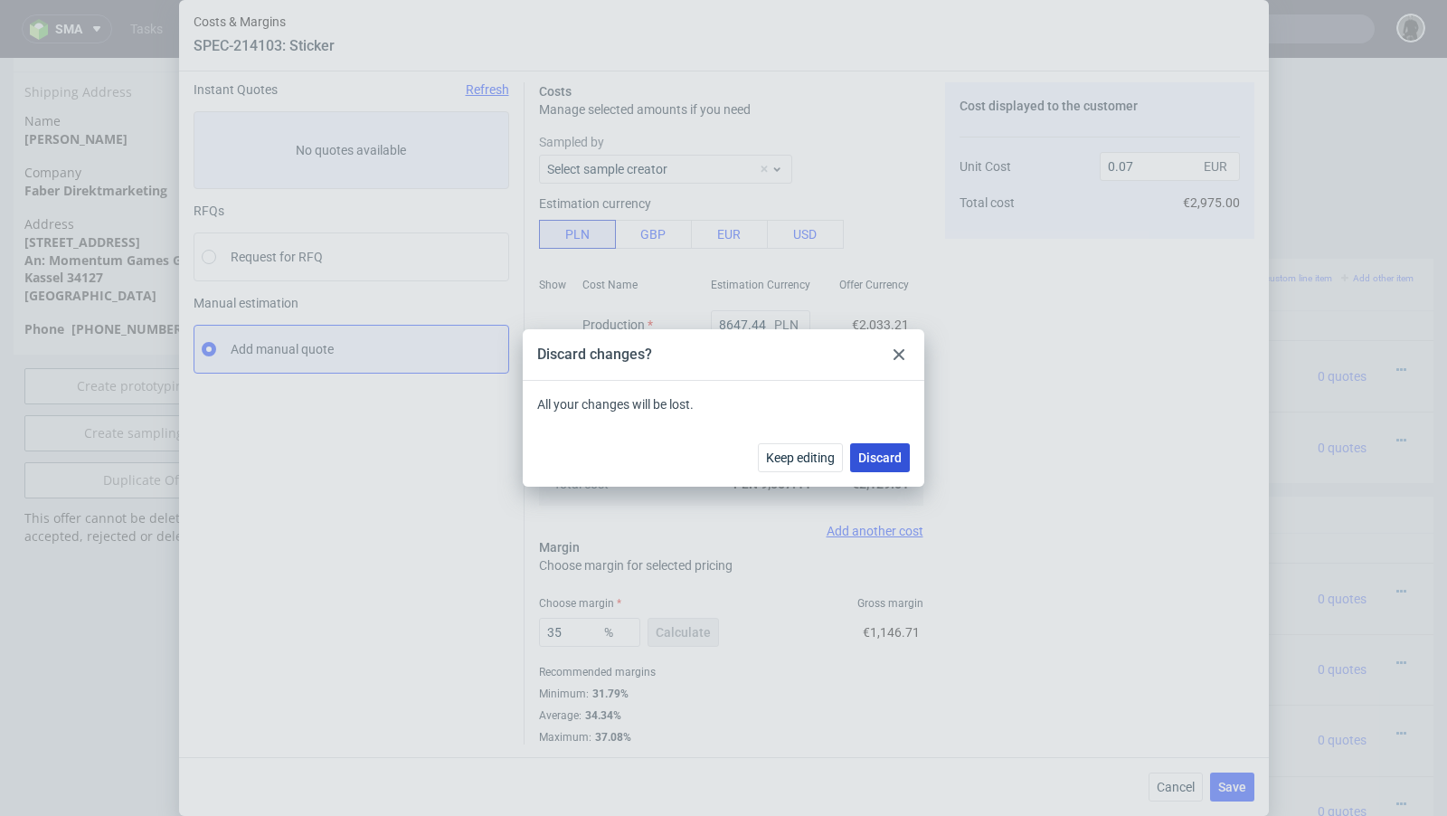
click at [884, 462] on span "Discard" at bounding box center [879, 457] width 43 height 13
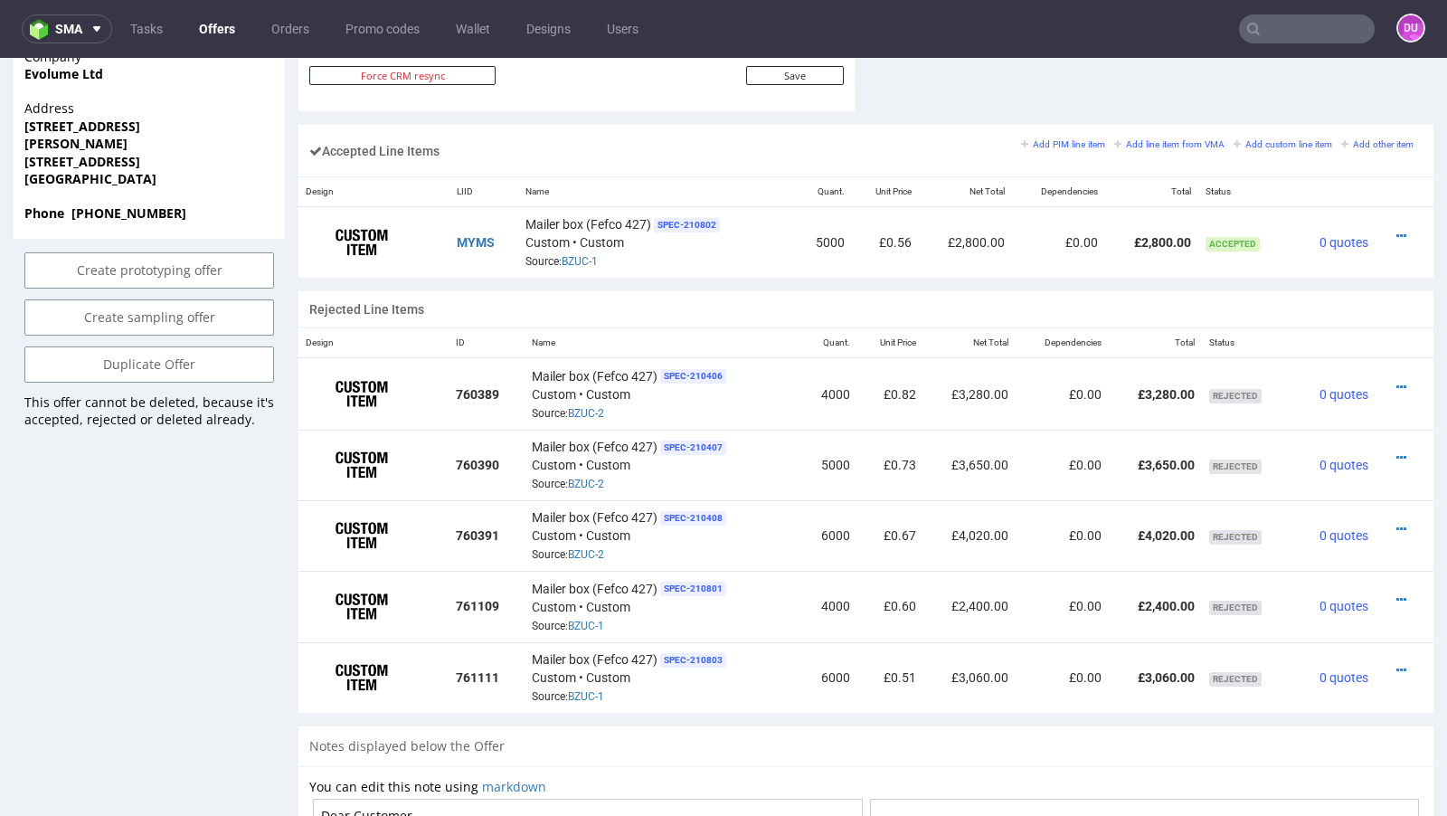
scroll to position [1070, 0]
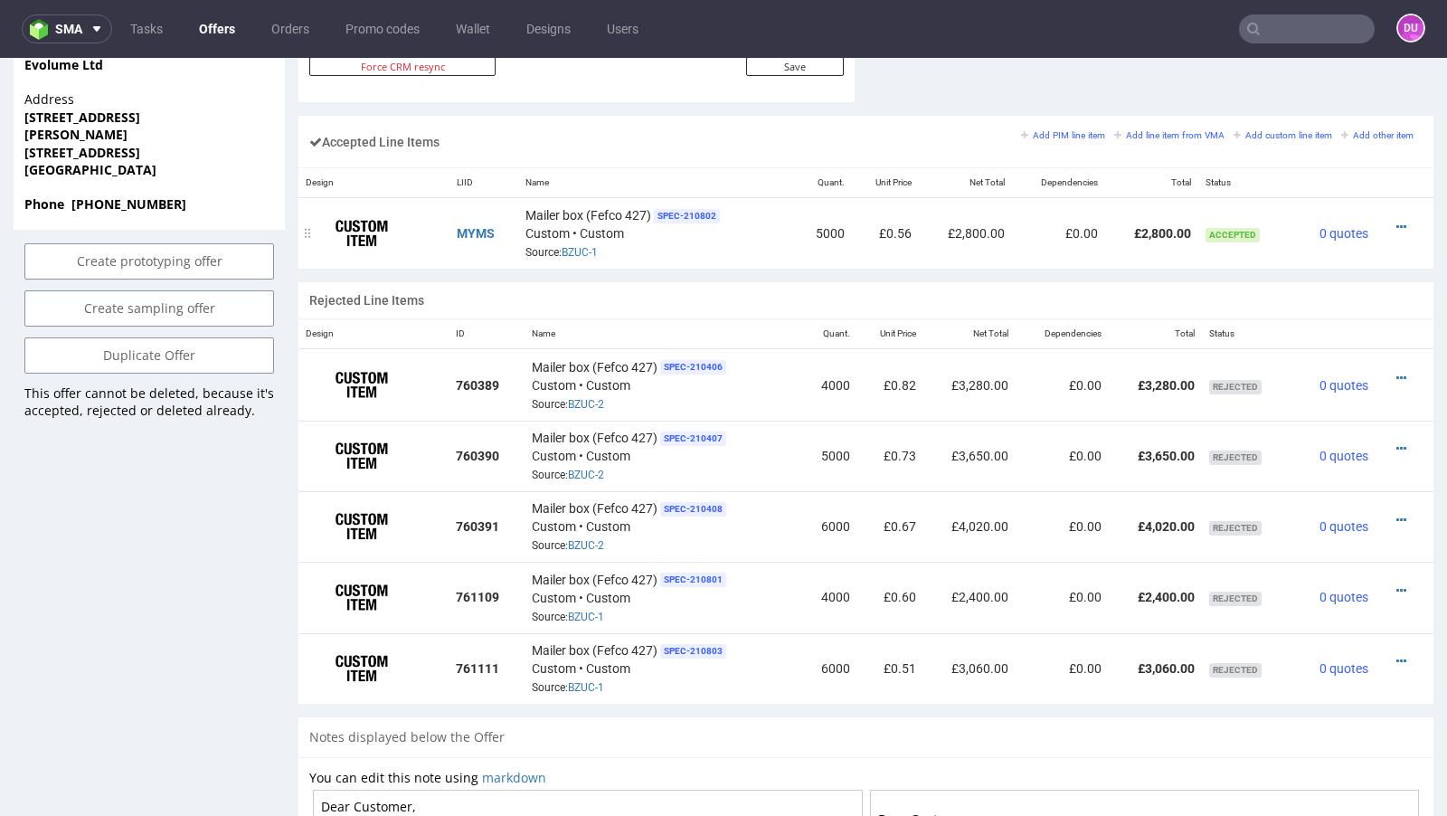
click at [1391, 218] on div at bounding box center [1399, 227] width 33 height 18
click at [1396, 221] on icon at bounding box center [1401, 227] width 10 height 13
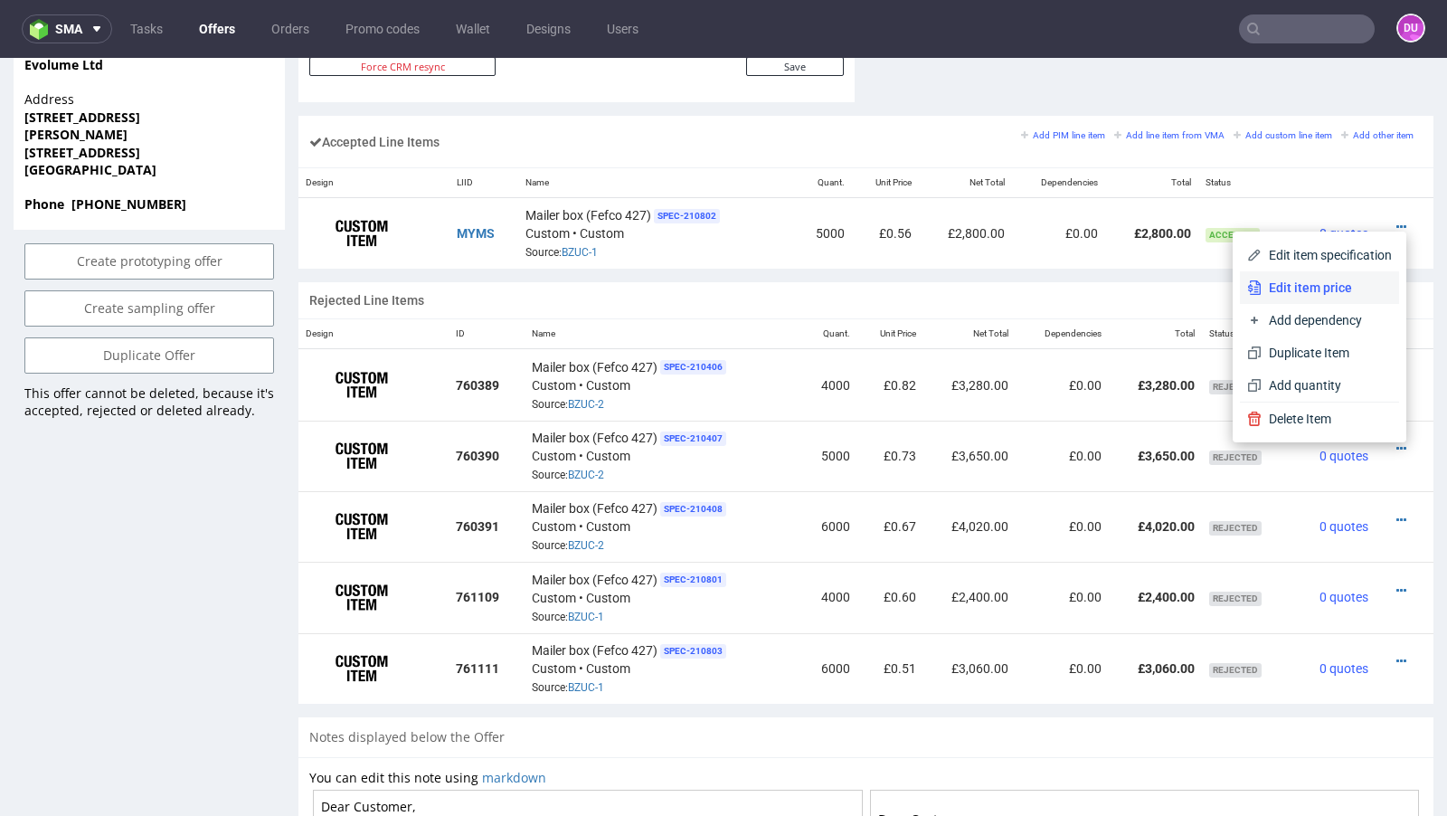
click at [1296, 274] on li "Edit item price" at bounding box center [1319, 287] width 159 height 33
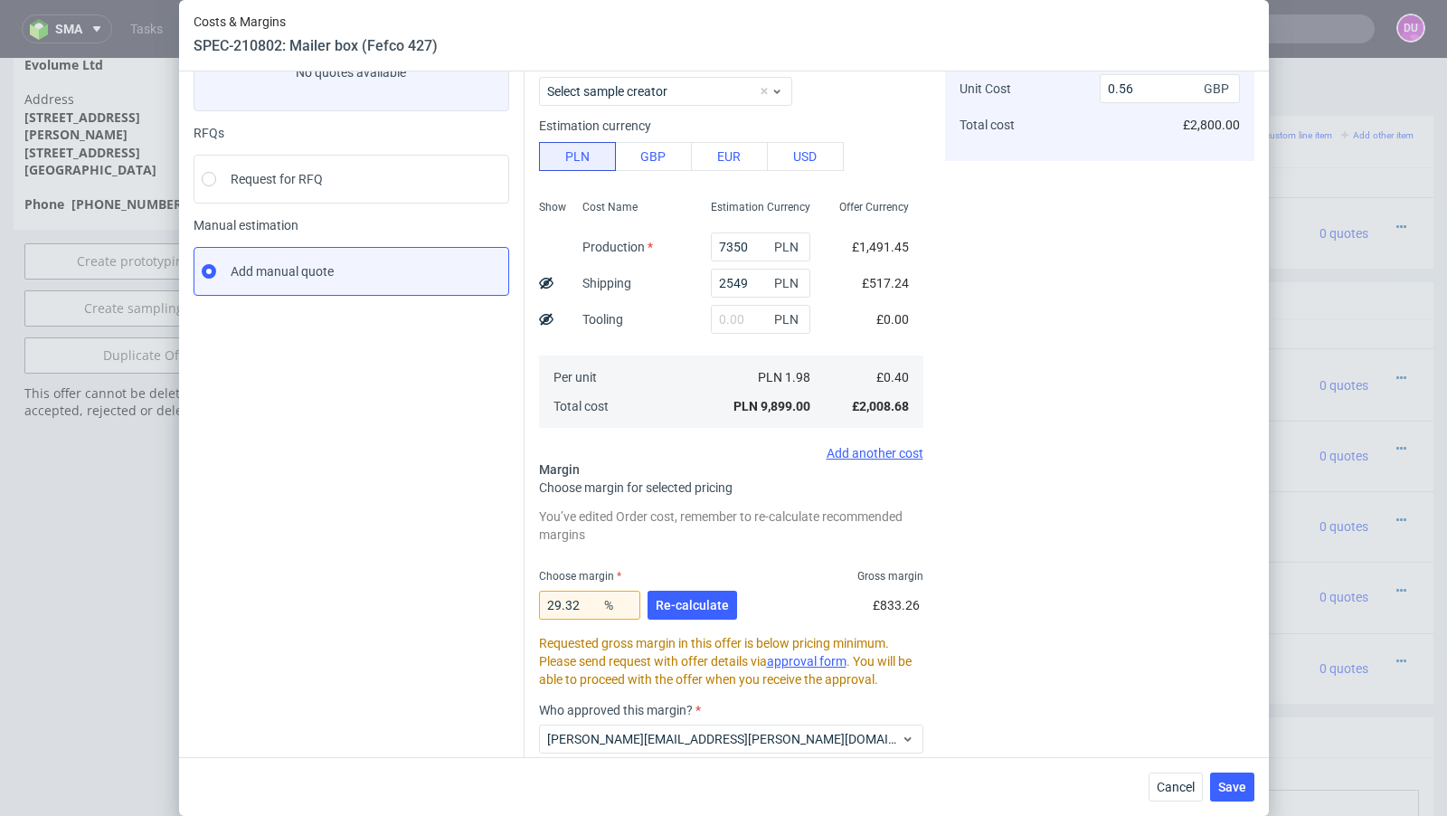
scroll to position [0, 0]
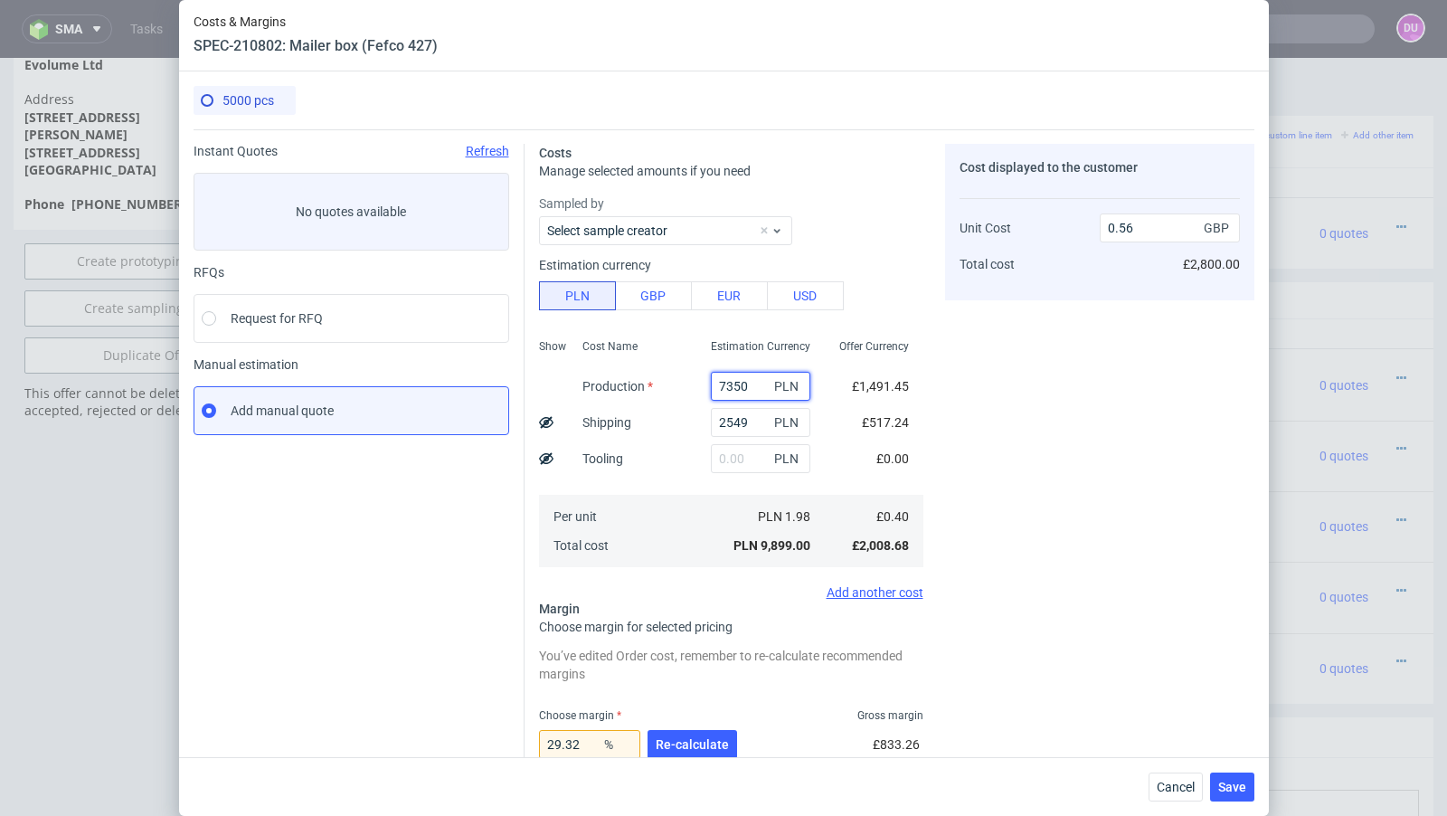
click at [733, 381] on input "7350" at bounding box center [760, 386] width 99 height 29
paste input "68"
type input "6850"
type input "0.54"
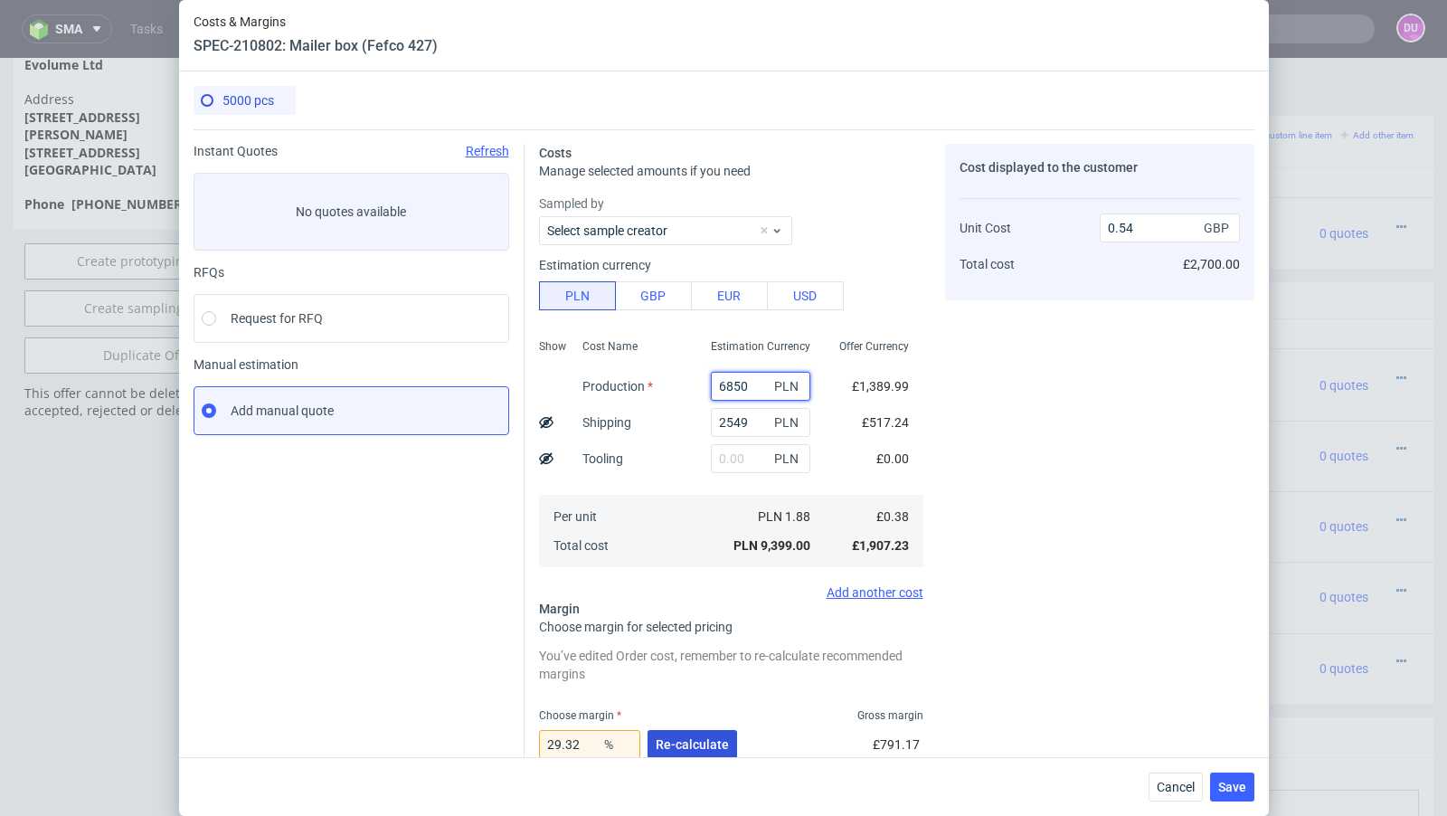
type input "6850"
click at [678, 750] on span "Re-calculate" at bounding box center [692, 744] width 73 height 13
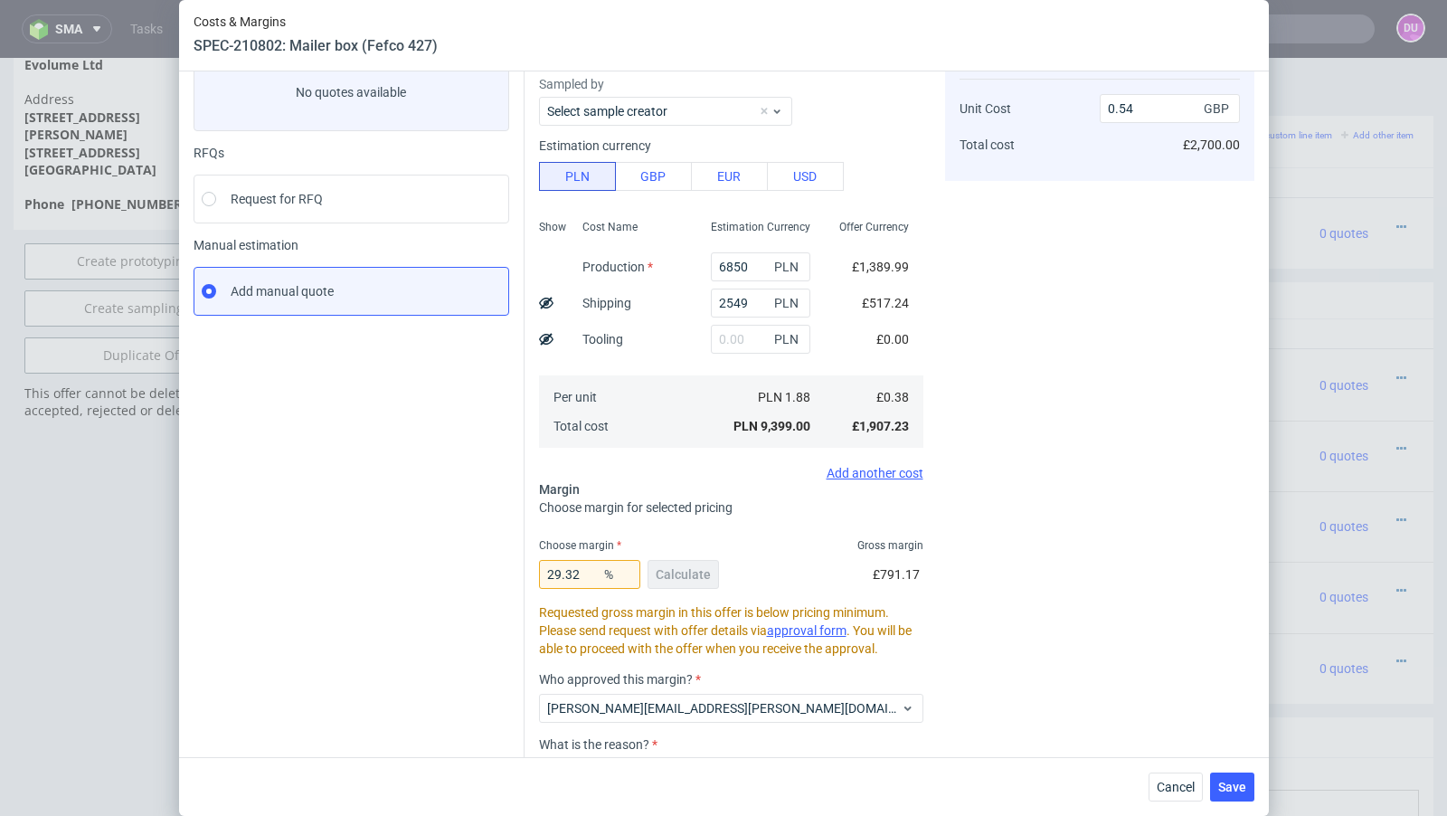
scroll to position [96, 0]
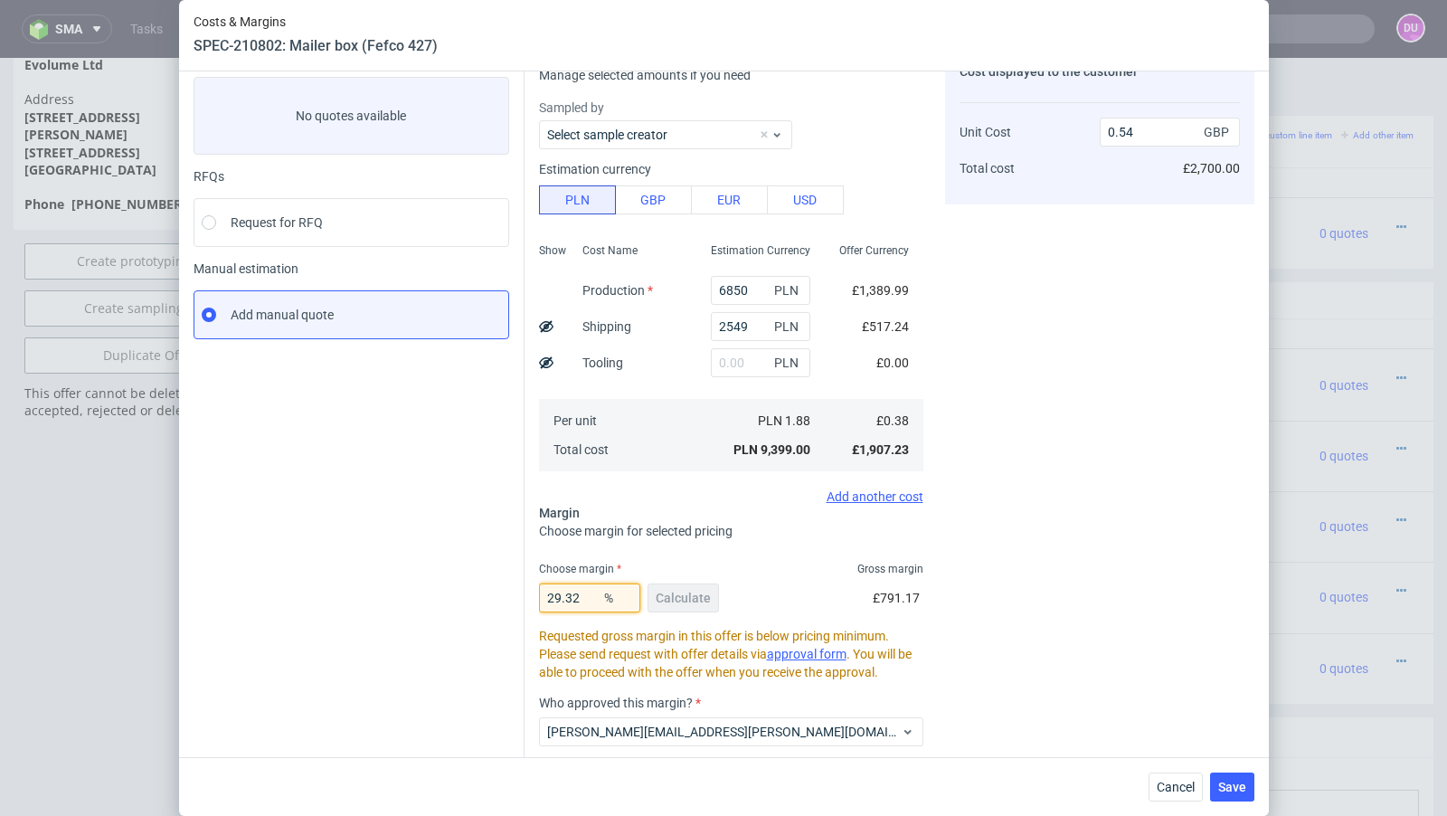
drag, startPoint x: 589, startPoint y: 602, endPoint x: 461, endPoint y: 582, distance: 129.1
click at [461, 582] on div "Instant Quotes Refresh No quotes available RFQs Request for RFQ Manual estimati…" at bounding box center [724, 470] width 1061 height 875
type input "31"
type input "0.55"
type input "313"
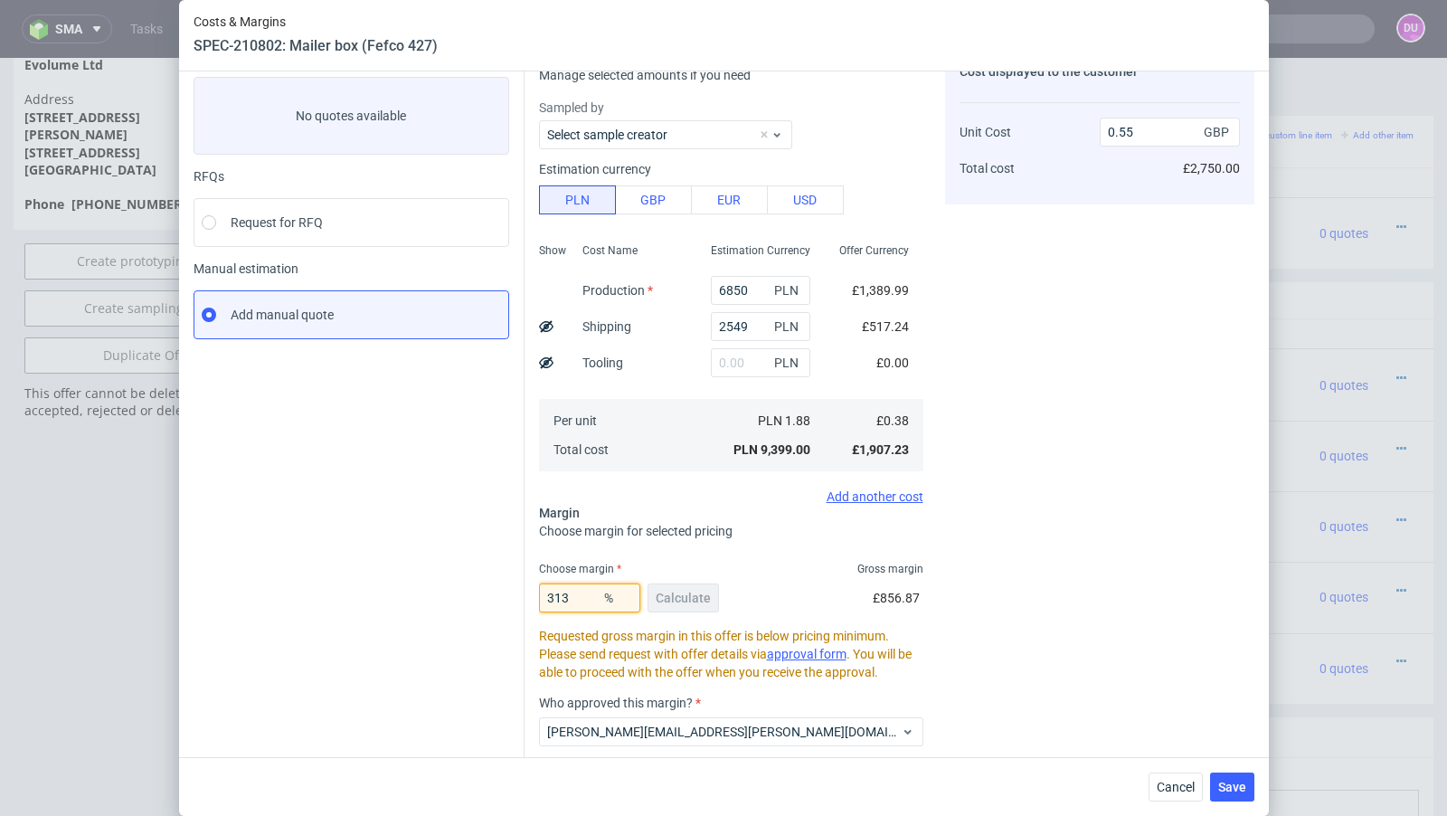
type input "-0.18"
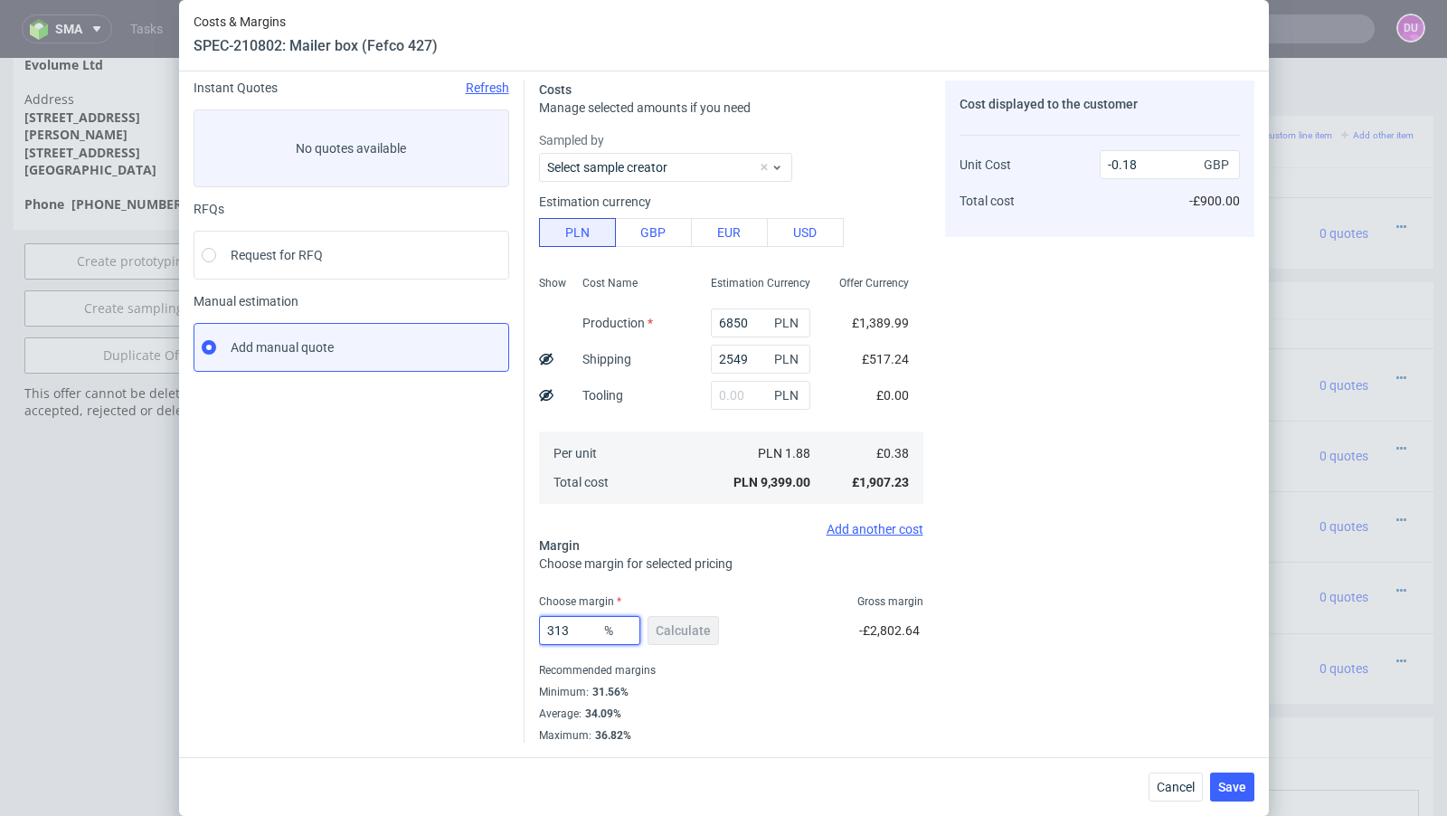
scroll to position [62, 0]
type input "33"
type input "0.57"
type input "32"
type input "0.56"
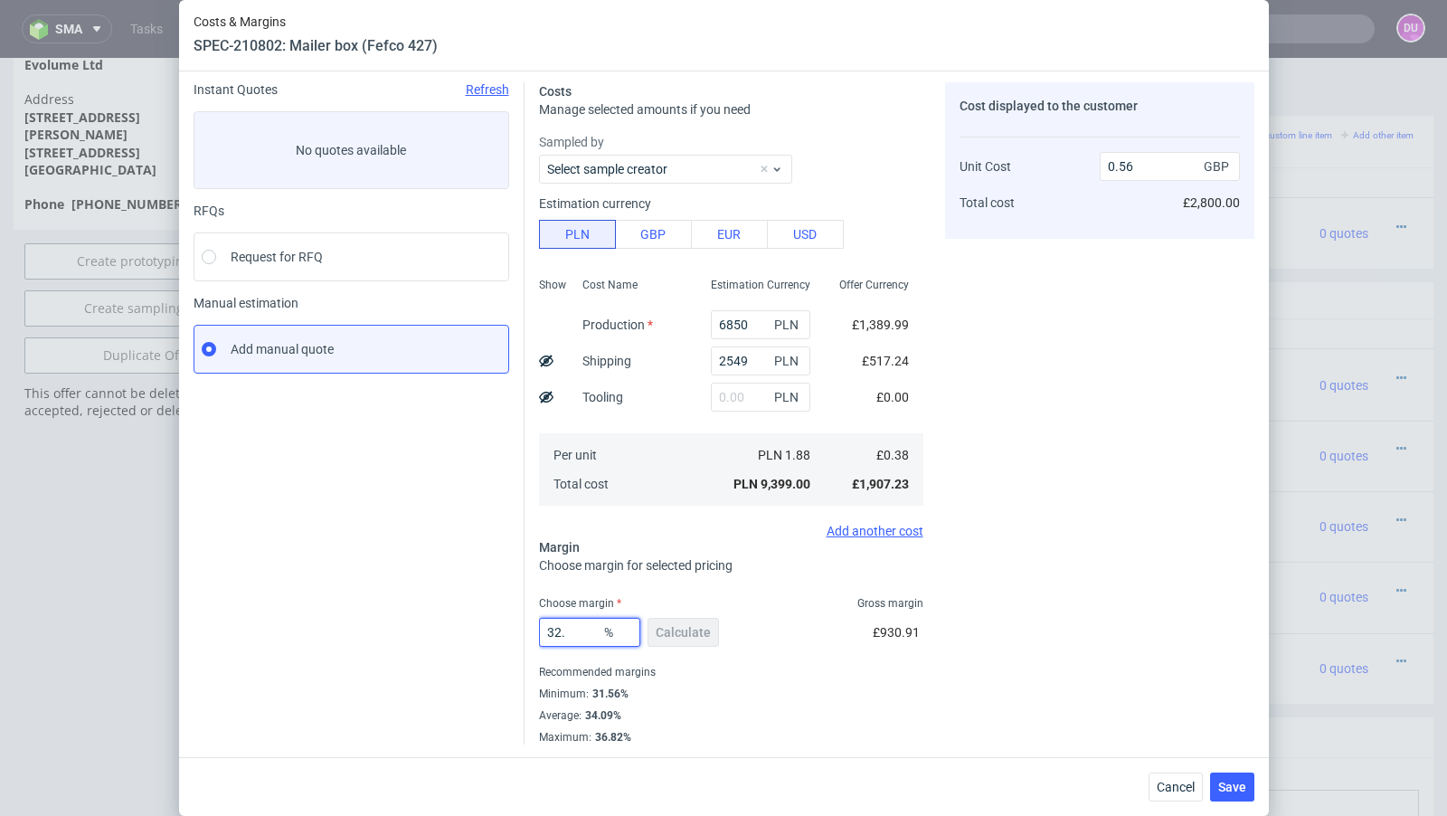
type input "32.9"
type input "0.57"
type input "32.9"
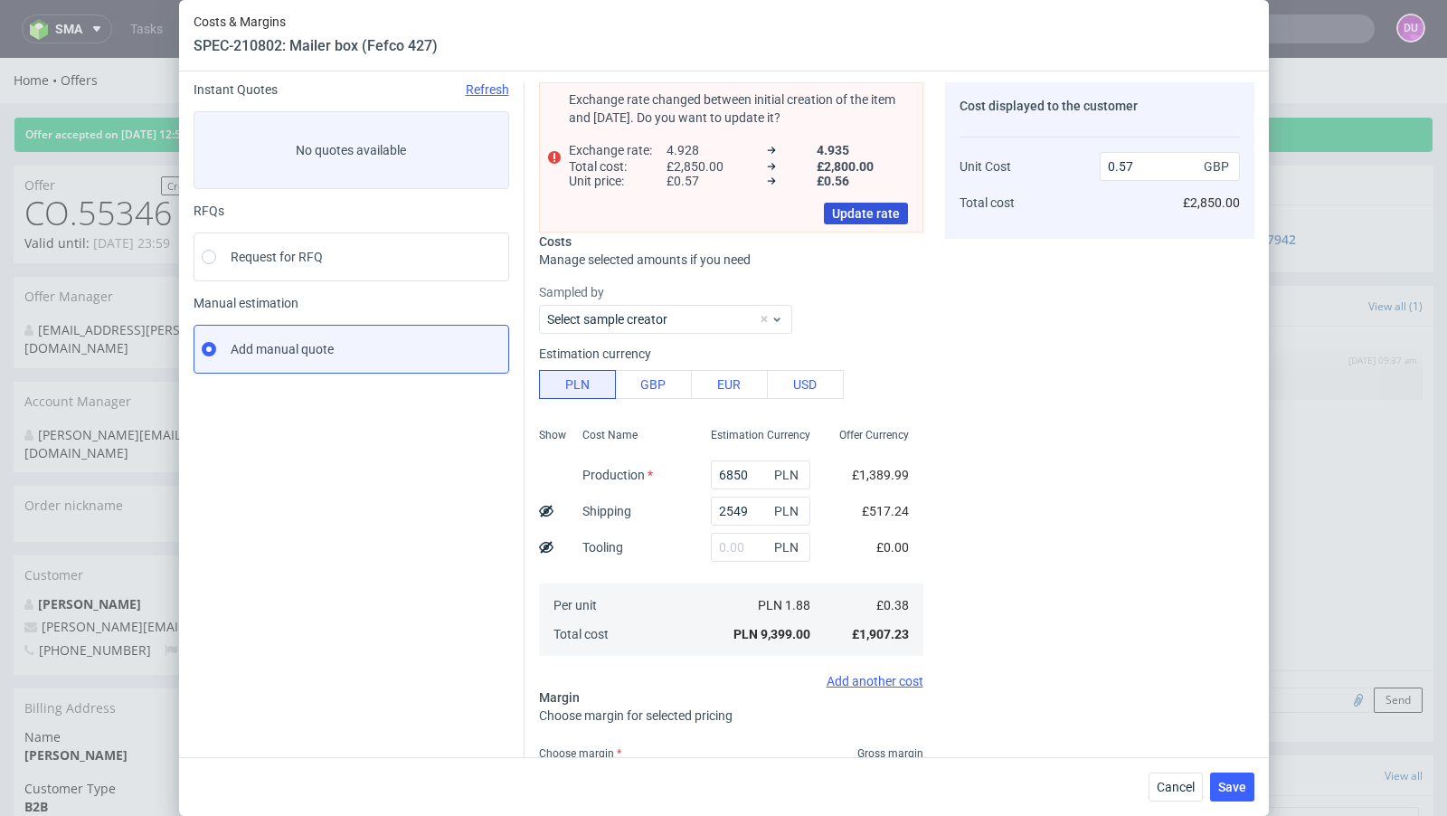
click at [863, 211] on span "Update rate" at bounding box center [866, 213] width 68 height 13
type input "0.56"
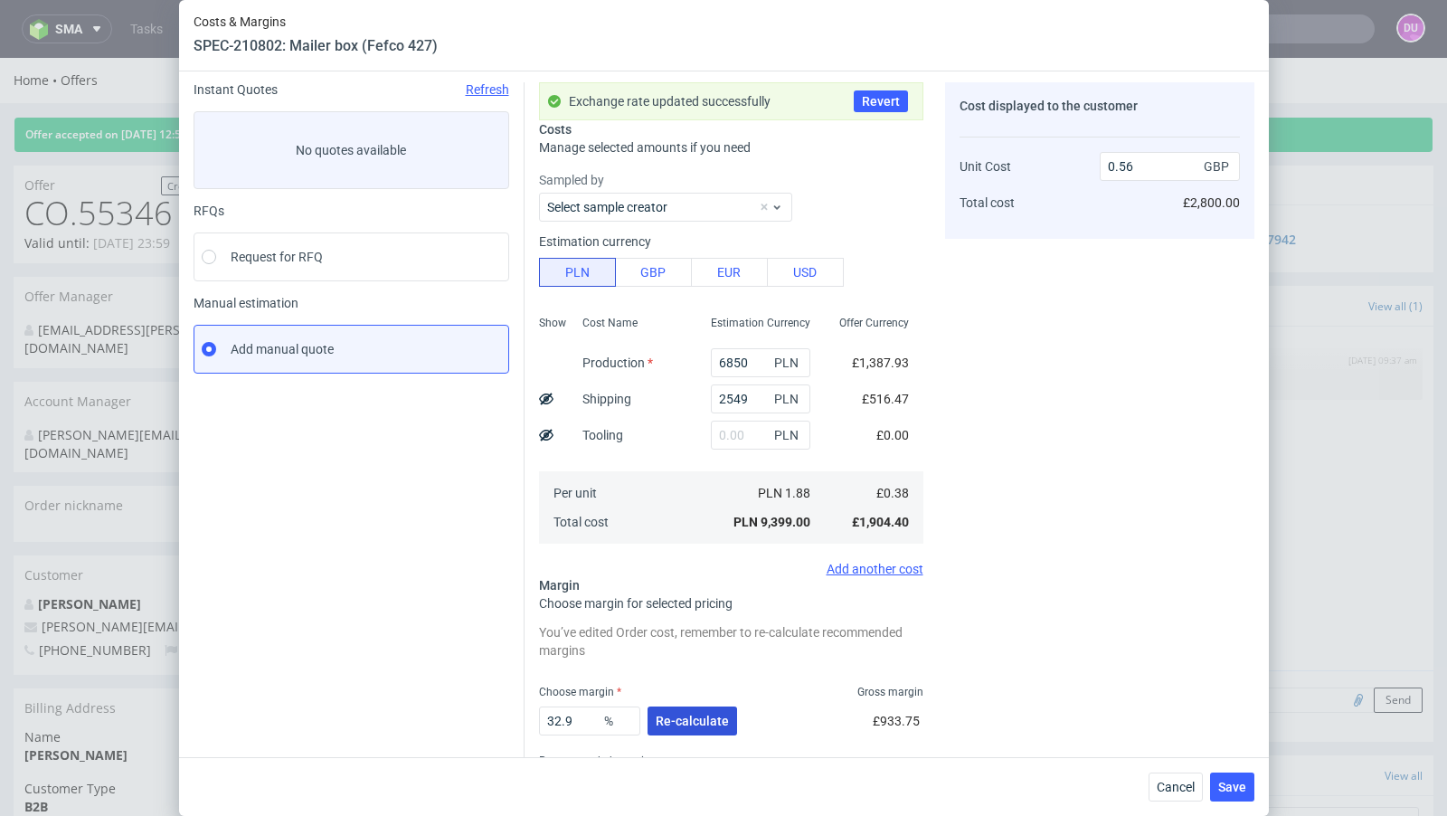
click at [662, 717] on span "Re-calculate" at bounding box center [692, 720] width 73 height 13
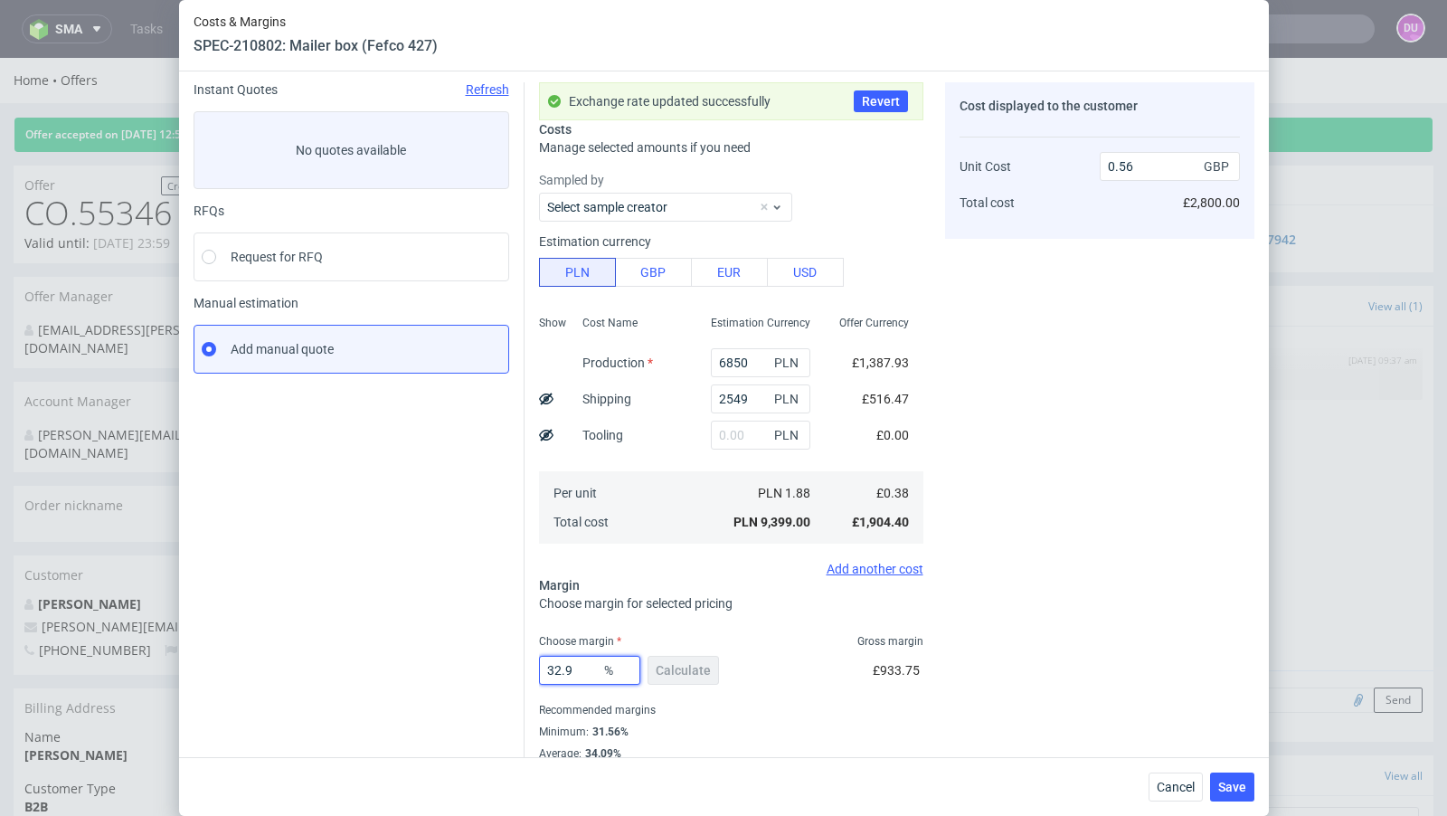
click at [588, 677] on input "32.9" at bounding box center [589, 670] width 101 height 29
type input "32.99"
type input "0.57"
type input "32.96"
type input "0.56"
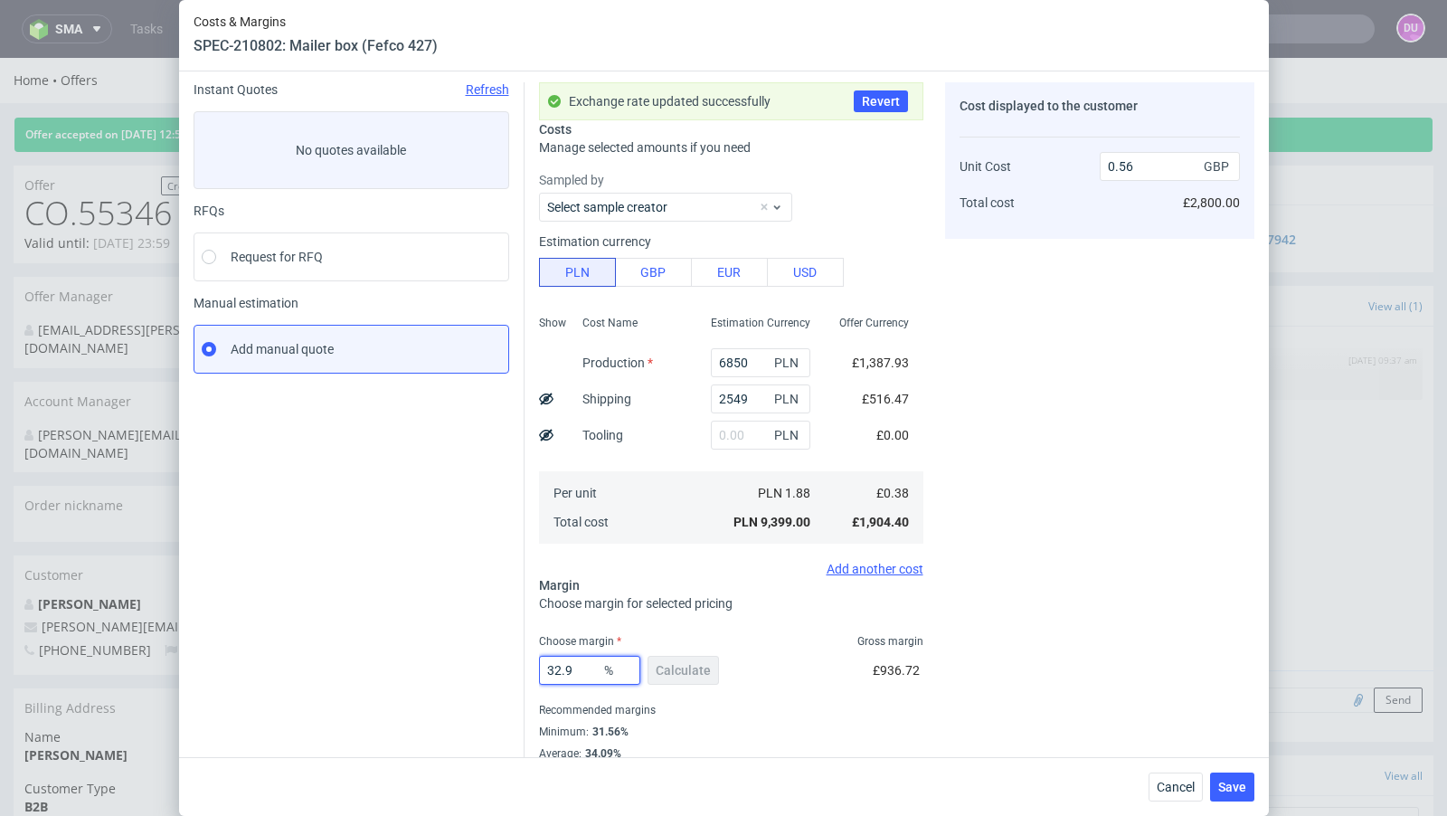
type input "32.98"
type input "0.57"
type input "32.97"
type input "0.56"
type input "32.97"
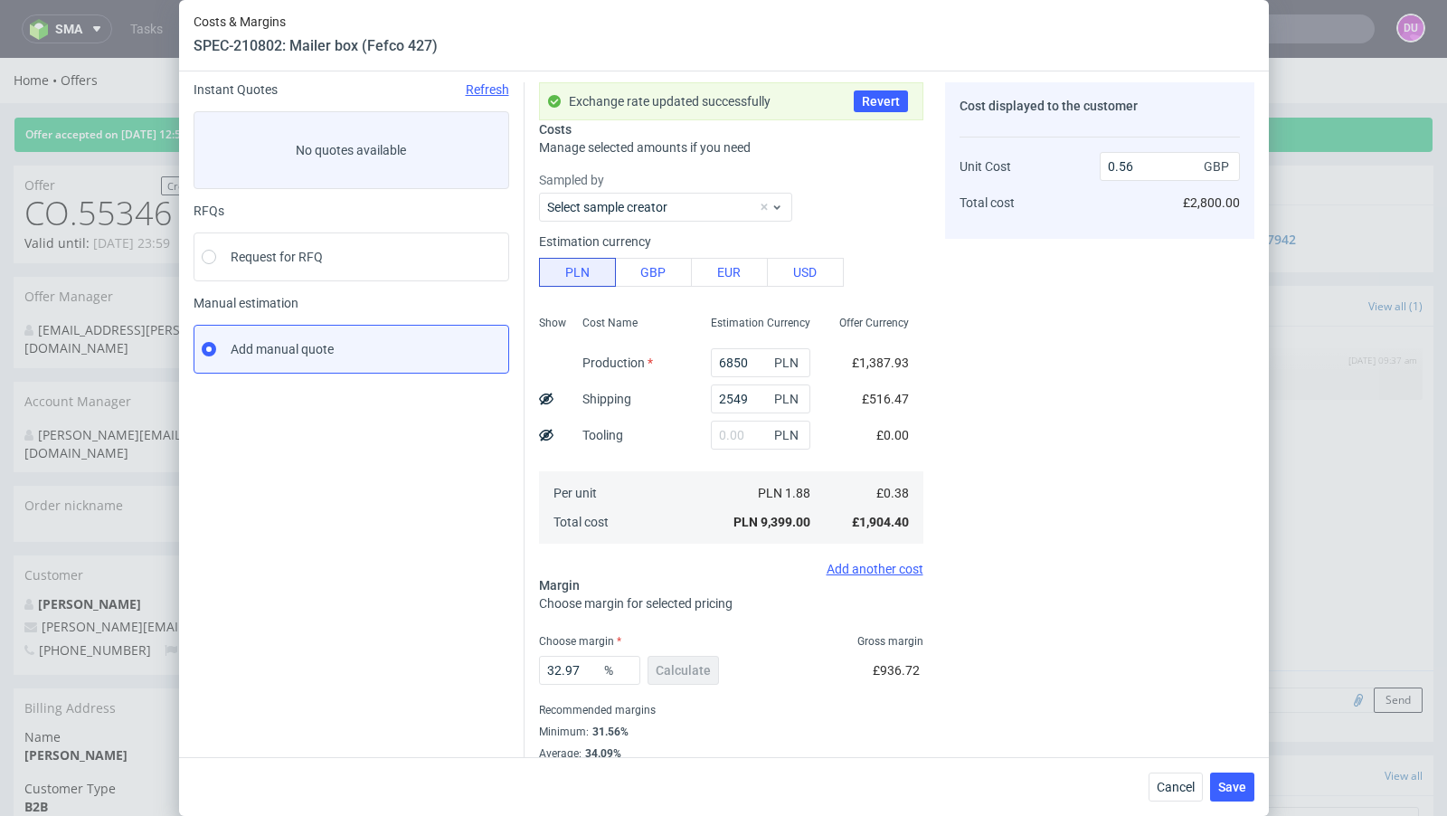
click at [473, 651] on div "Instant Quotes Refresh No quotes available RFQs Request for RFQ Manual estimati…" at bounding box center [359, 432] width 331 height 700
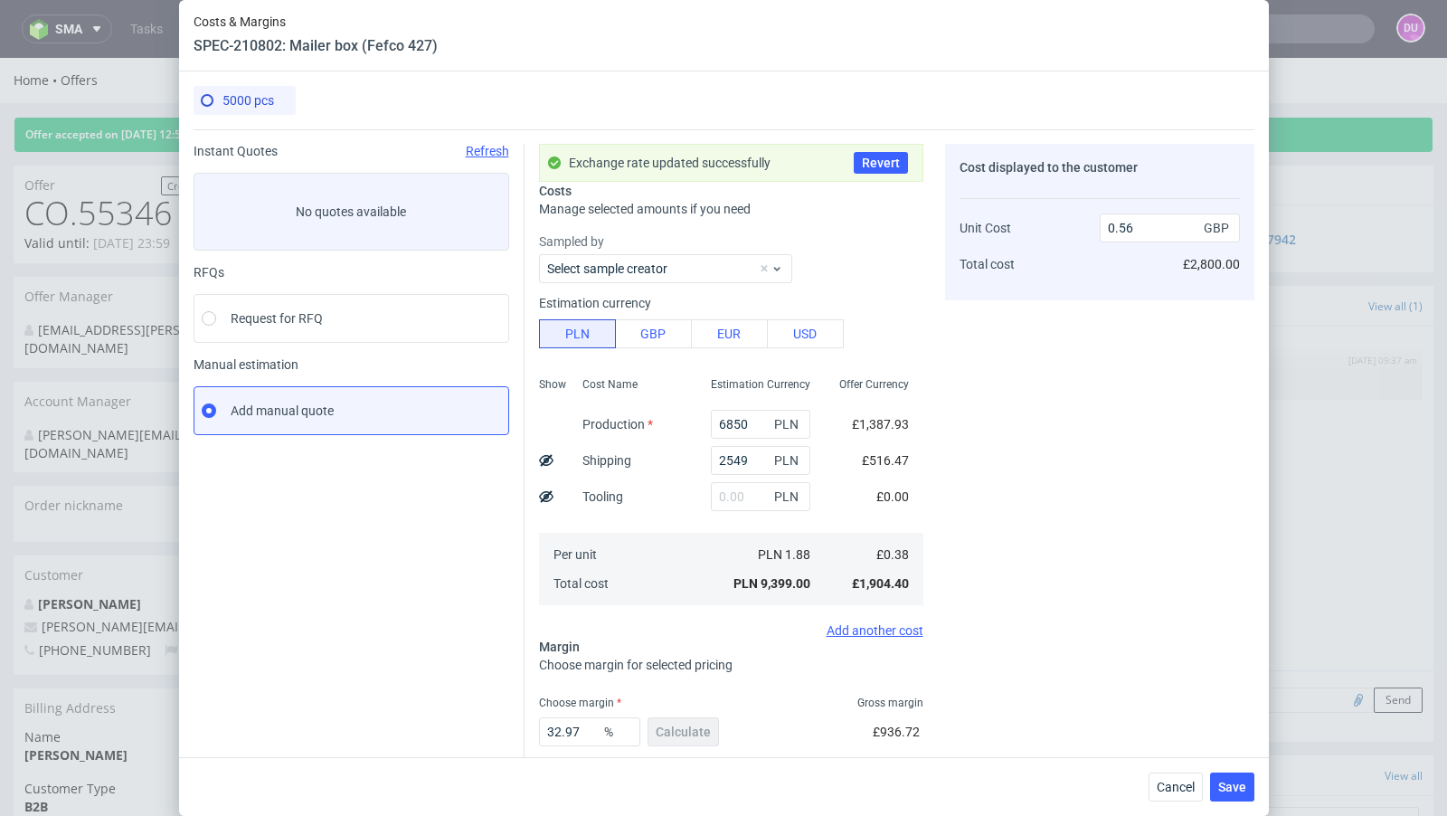
scroll to position [99, 0]
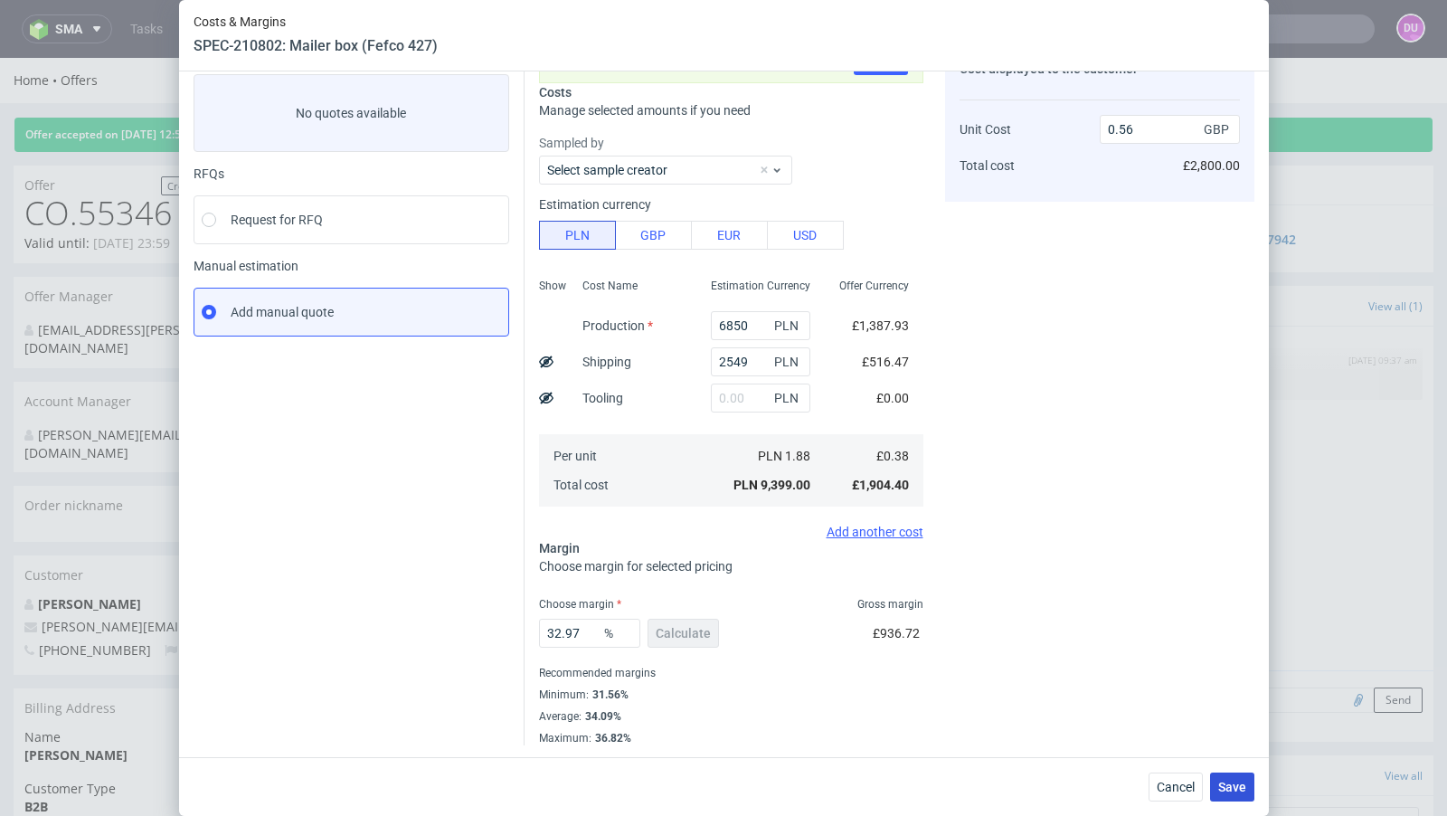
click at [1221, 784] on span "Save" at bounding box center [1232, 787] width 28 height 13
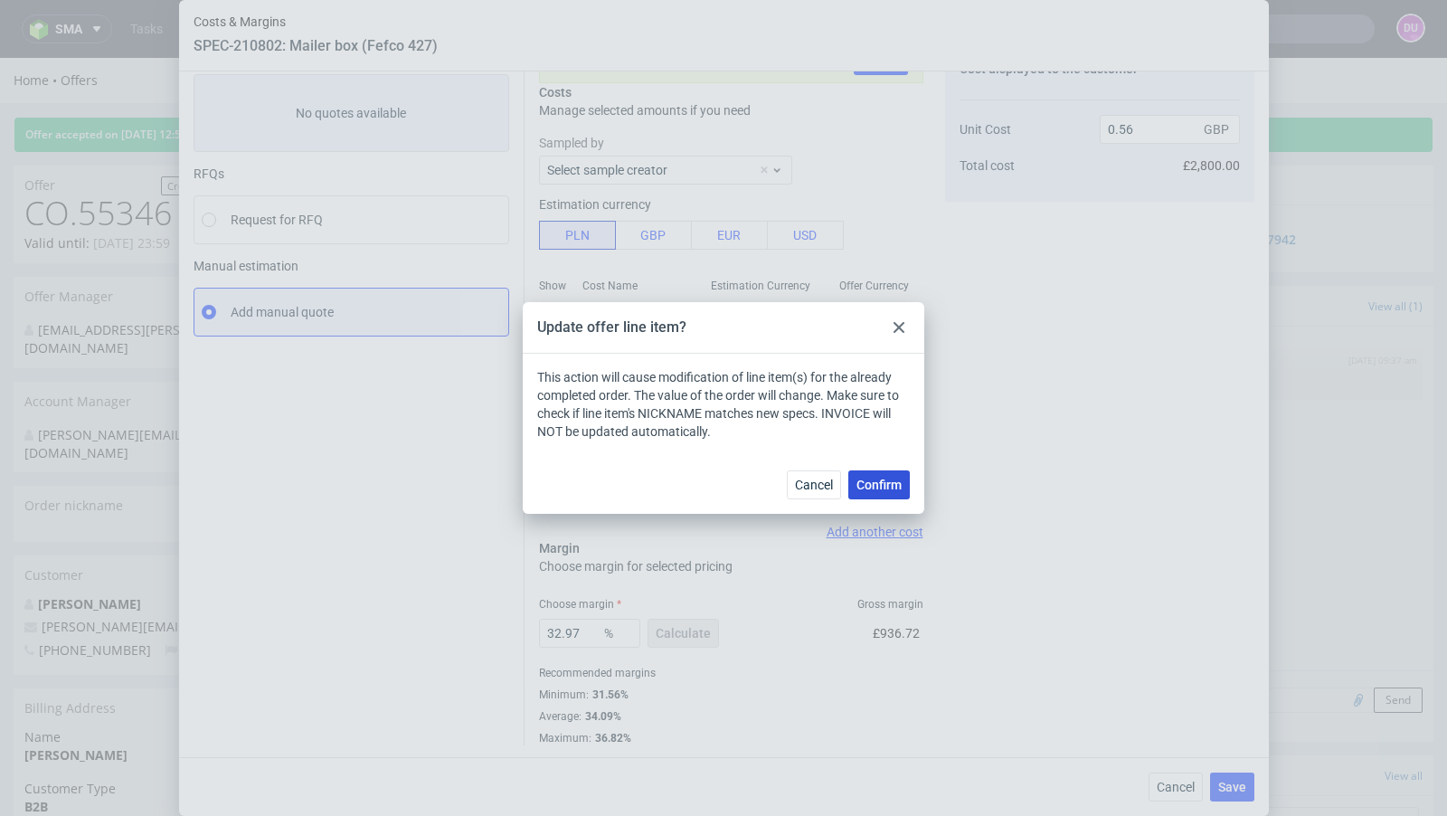
click at [872, 481] on span "Confirm" at bounding box center [878, 484] width 45 height 13
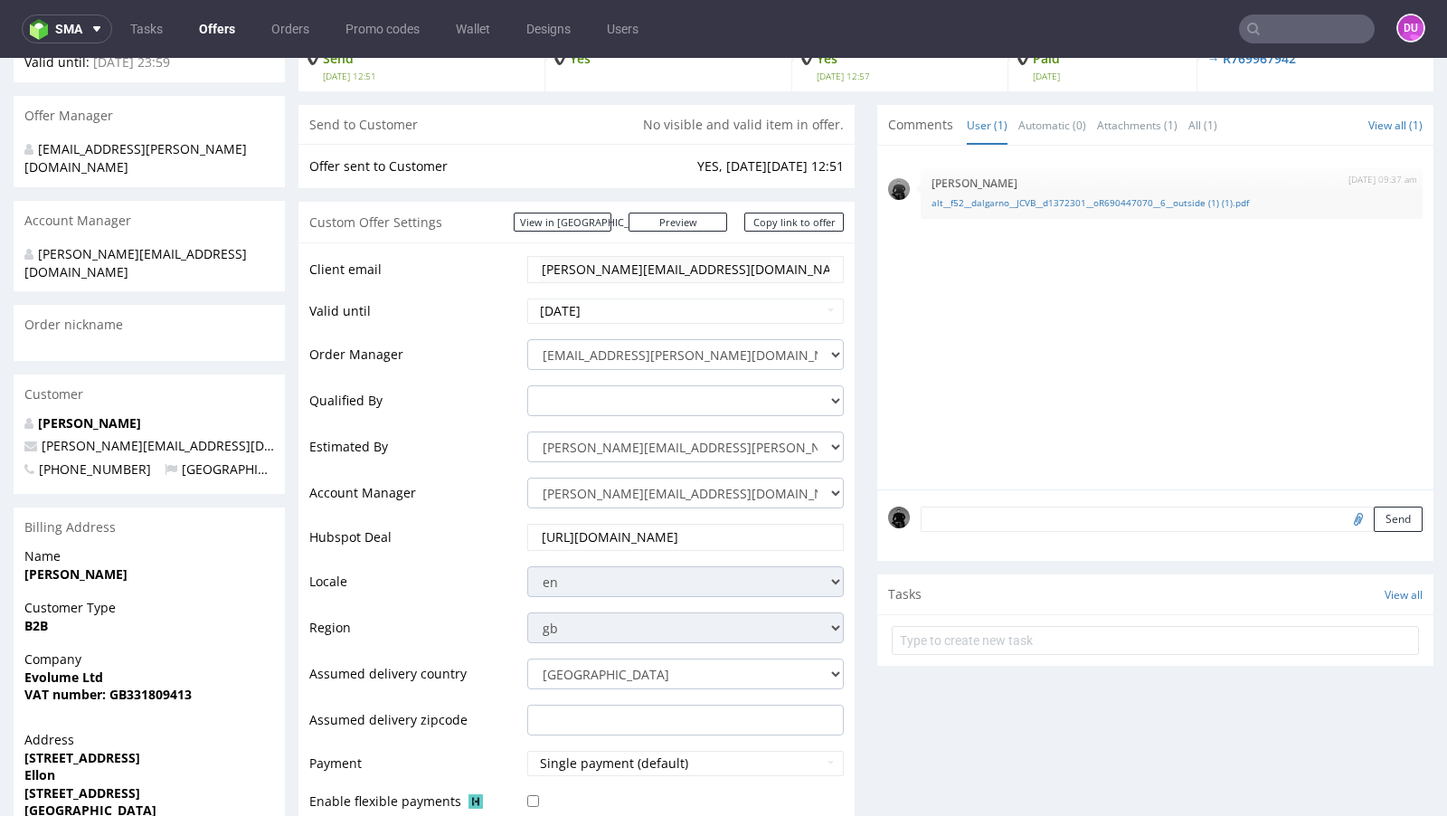
scroll to position [186, 0]
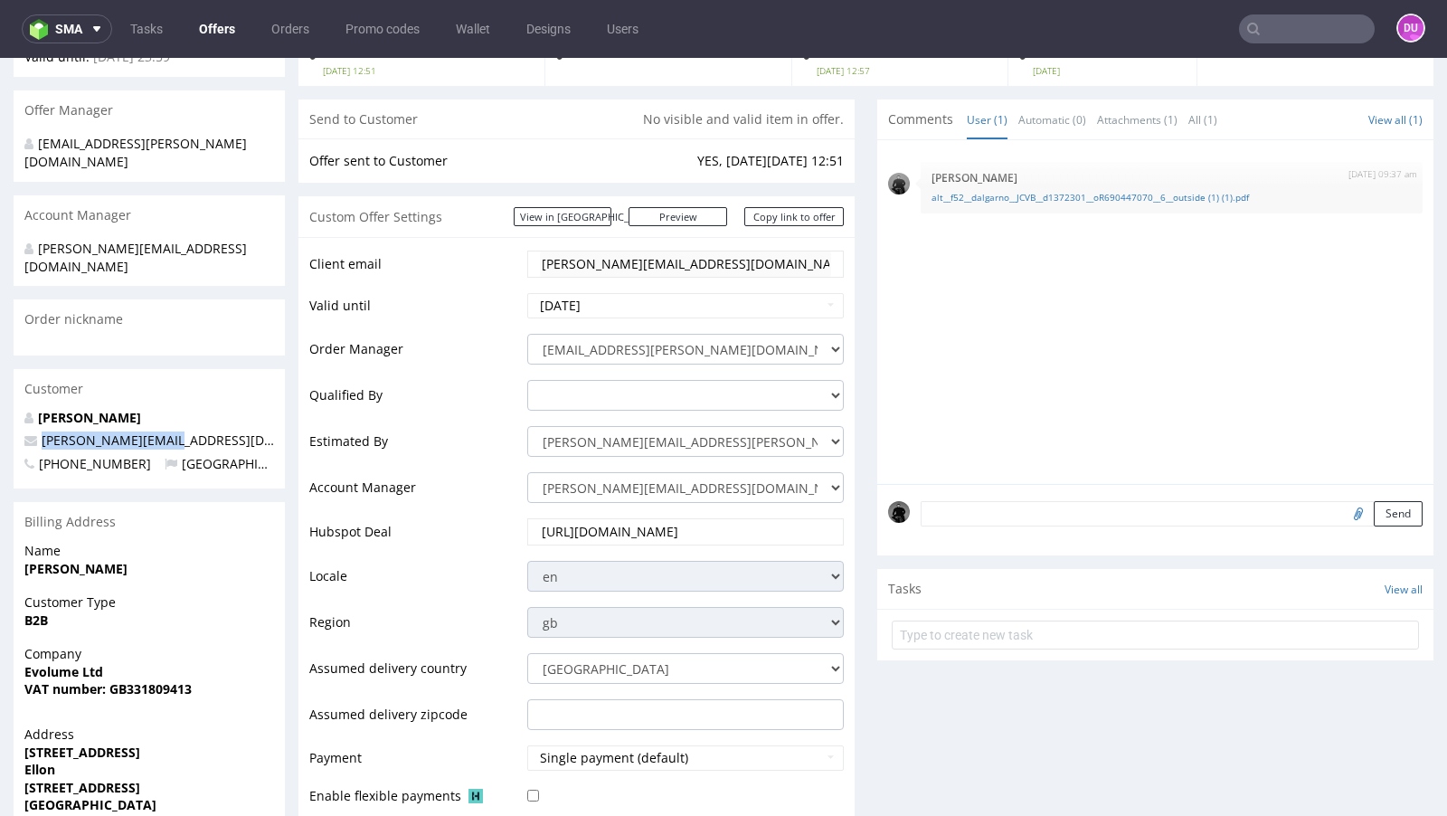
drag, startPoint x: 176, startPoint y: 406, endPoint x: 43, endPoint y: 406, distance: 133.9
click at [43, 431] on p "craig@evolume.co.uk" at bounding box center [149, 440] width 250 height 18
copy span "craig@evolume.co.uk"
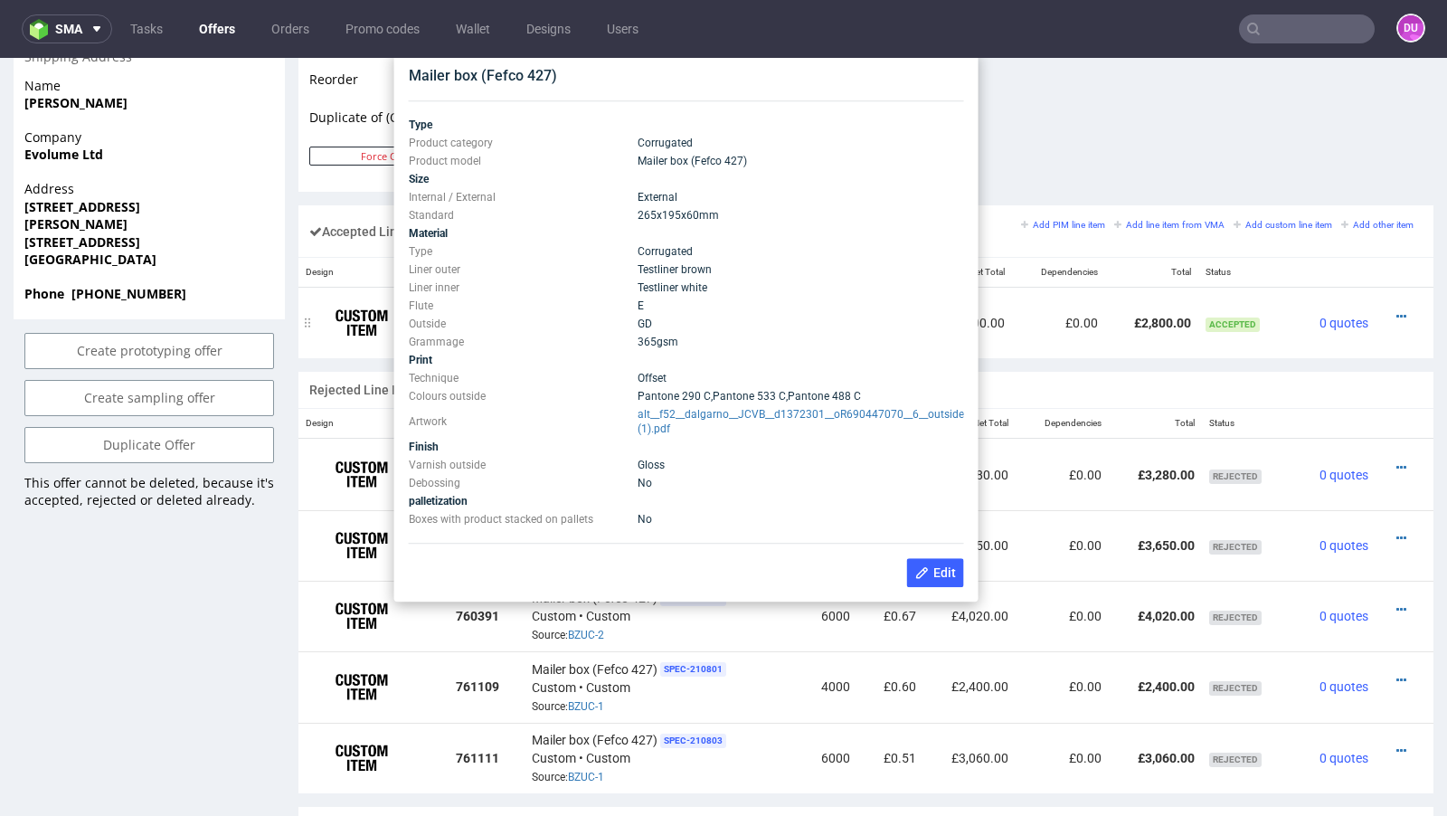
scroll to position [957, 0]
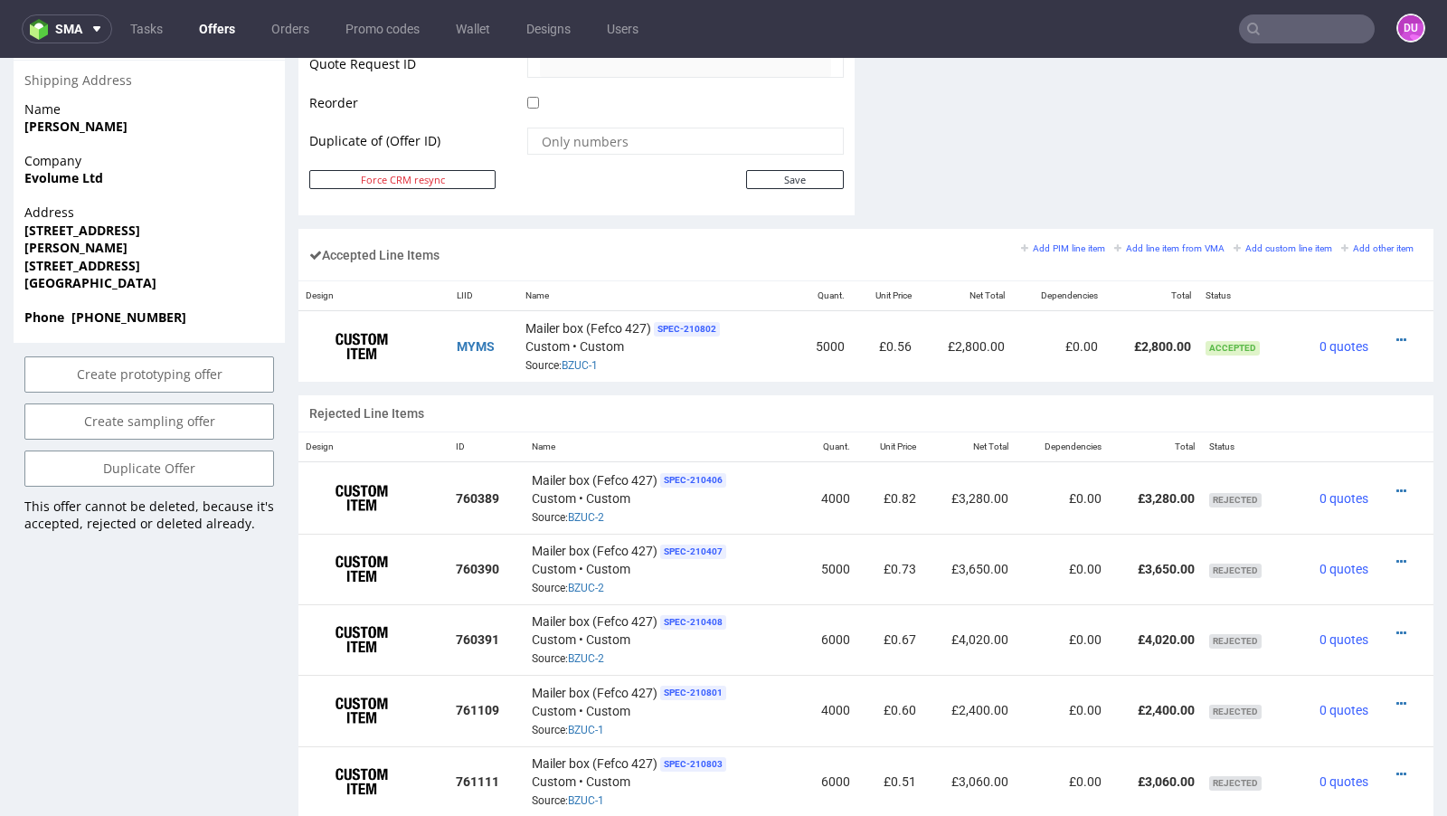
click at [1268, 31] on input "text" at bounding box center [1307, 28] width 136 height 29
paste input "craig@evolume.co.uk"
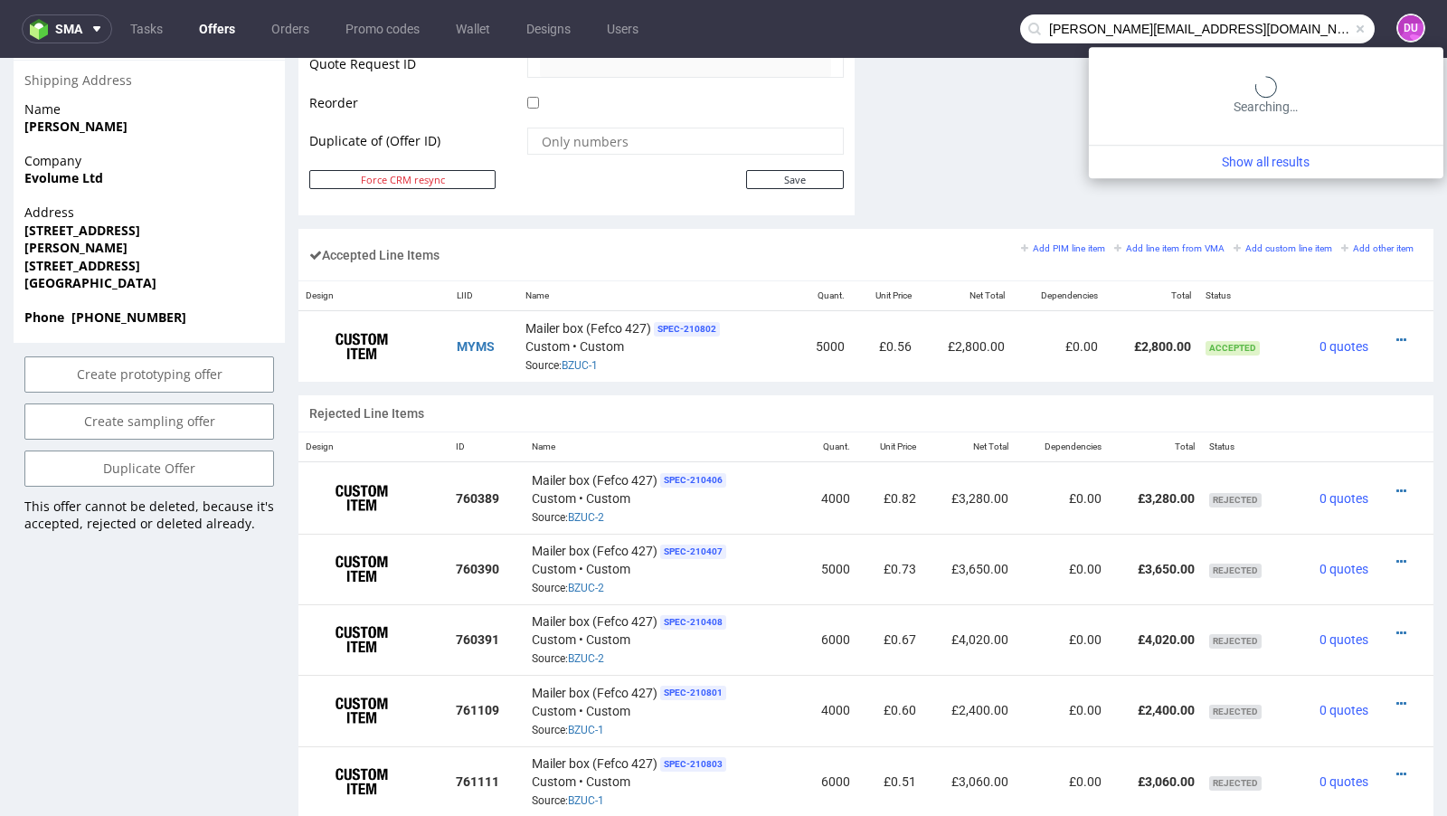
type input "craig@evolume.co.uk"
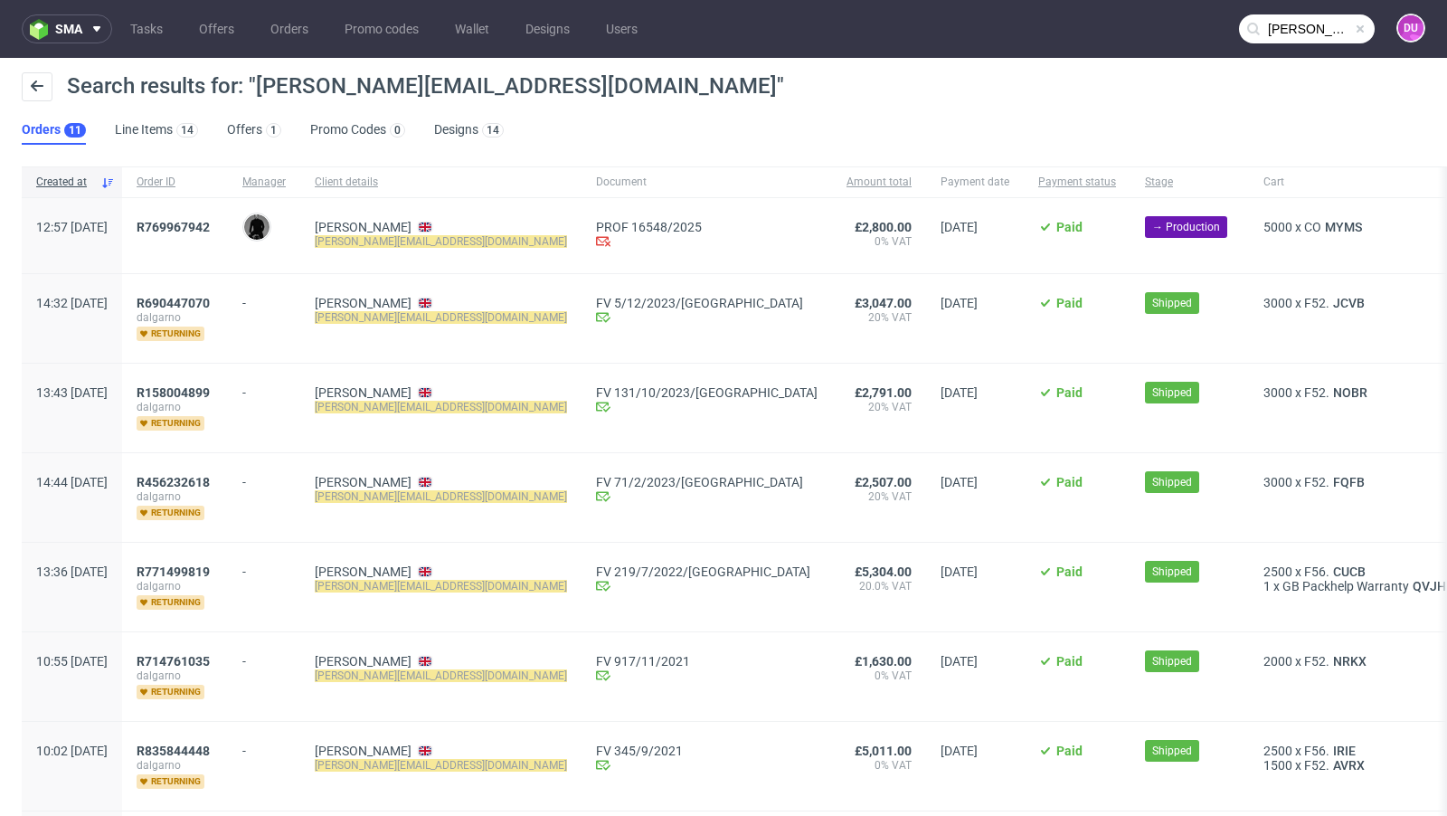
click at [1263, 309] on span "3000 x F52. JCVB" at bounding box center [1377, 318] width 228 height 45
click at [1329, 308] on span "JCVB" at bounding box center [1348, 303] width 39 height 14
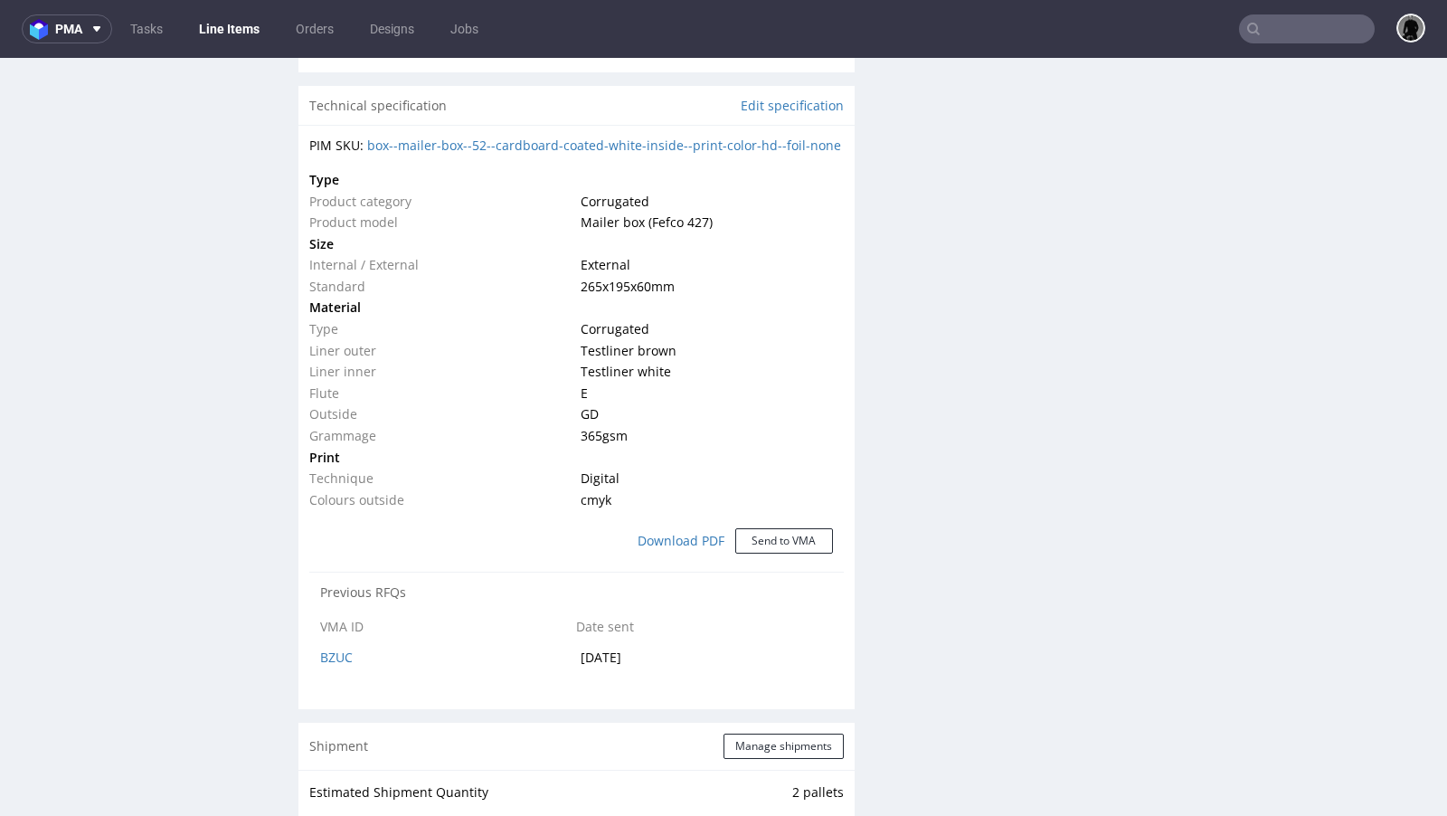
scroll to position [1305, 0]
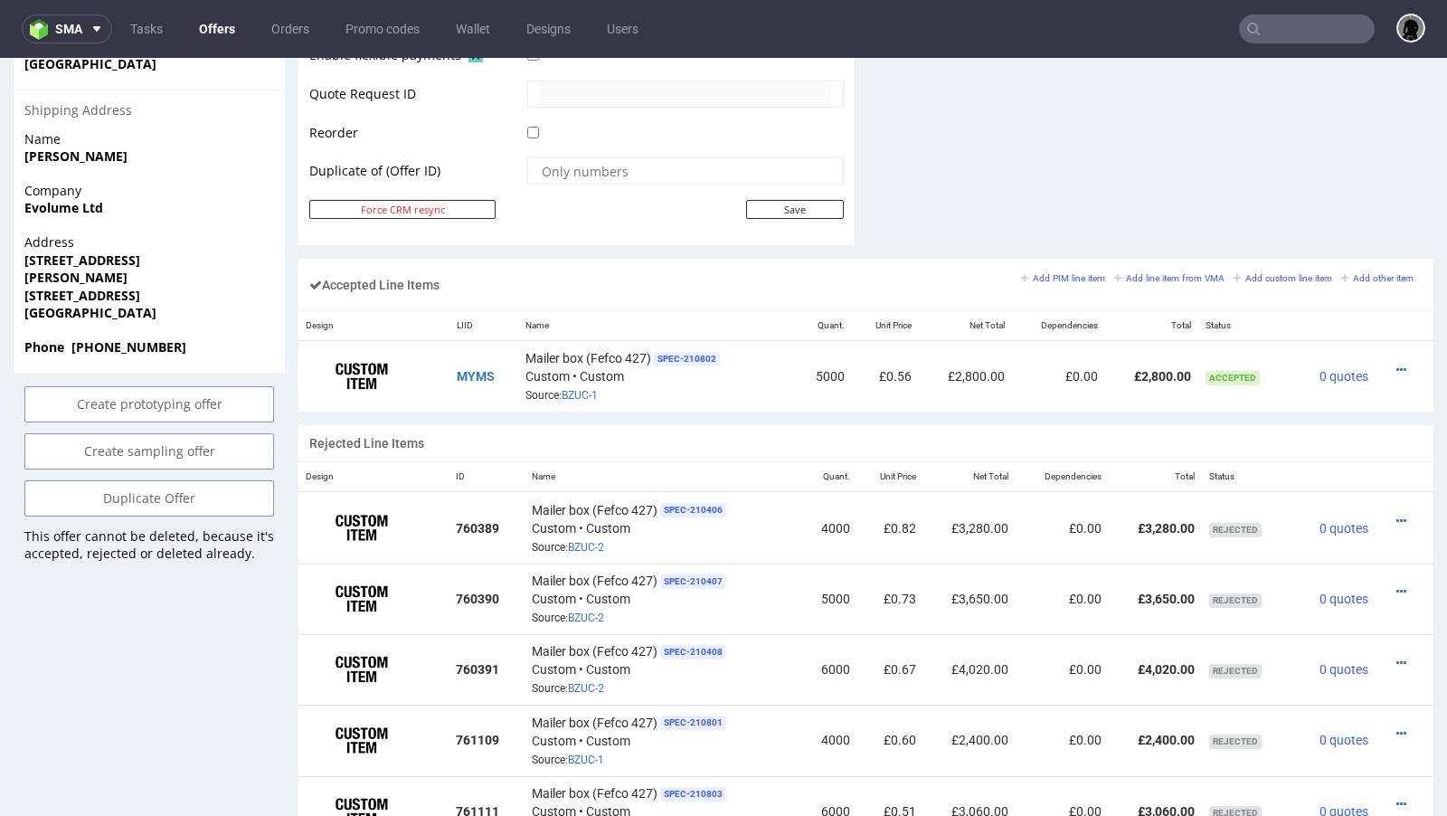
scroll to position [926, 0]
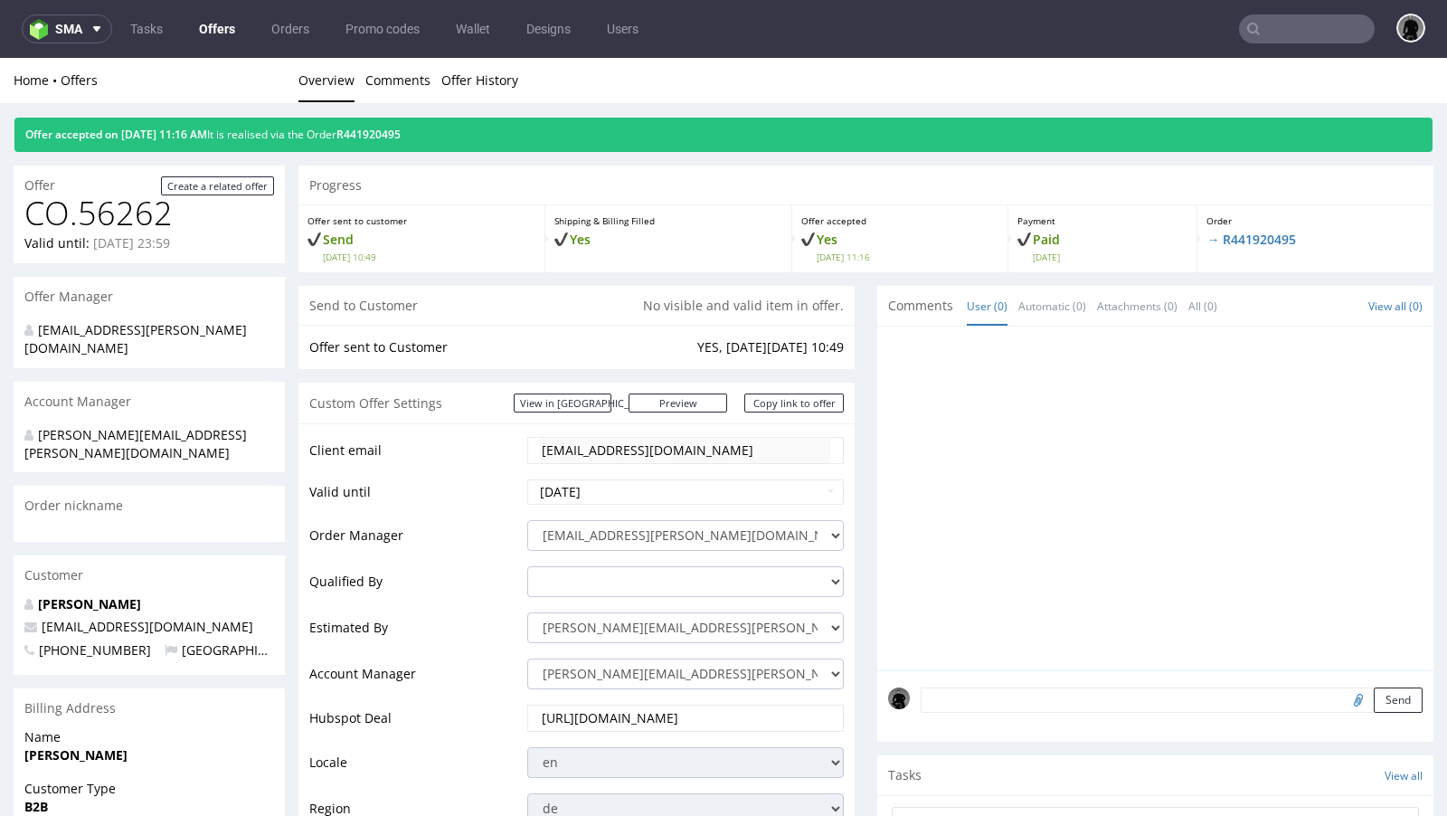
click at [210, 44] on nav "sma Tasks Offers Orders Promo codes Wallet Designs Users" at bounding box center [723, 29] width 1447 height 58
click at [210, 30] on link "Offers" at bounding box center [217, 28] width 58 height 29
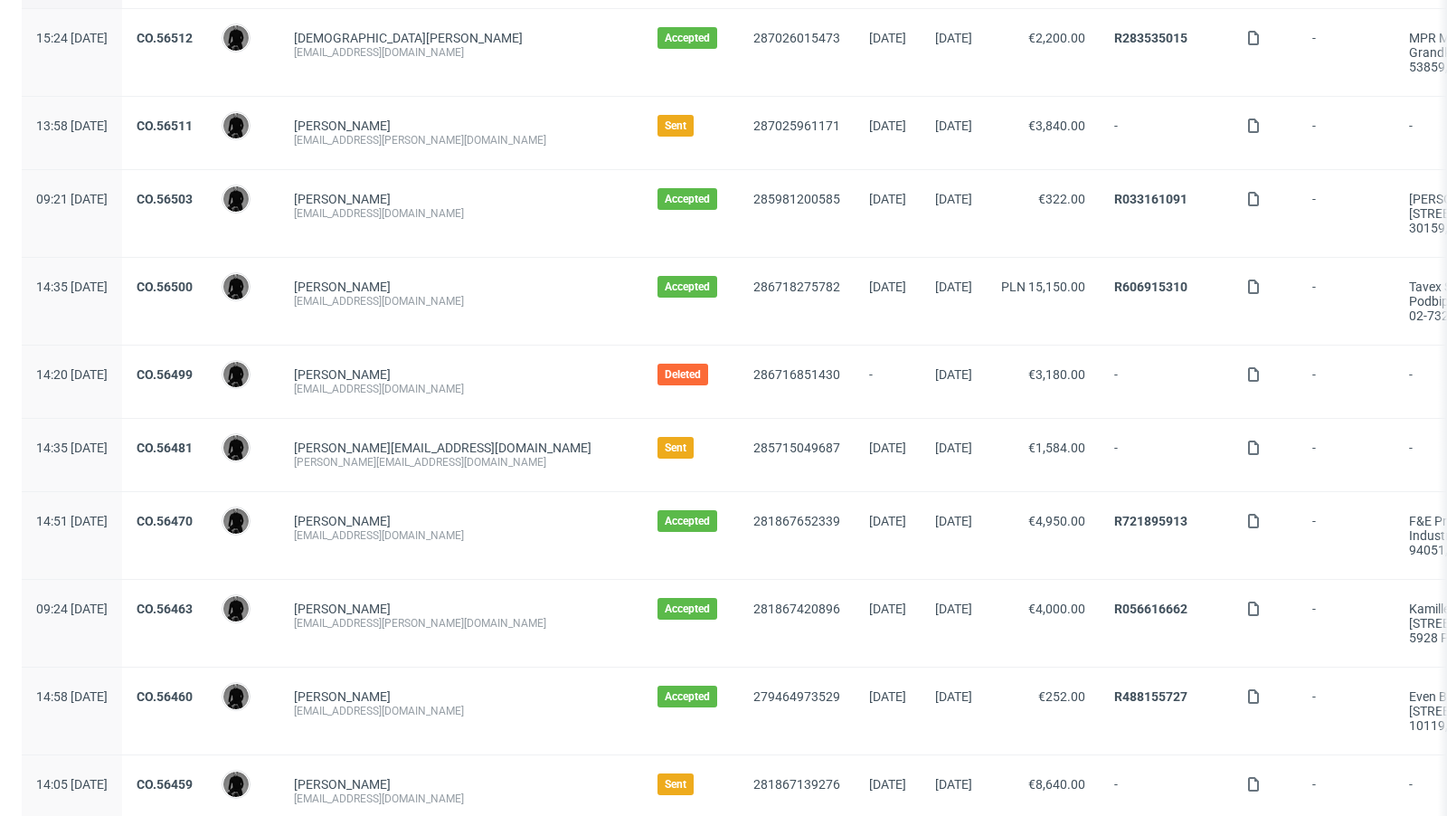
scroll to position [179, 0]
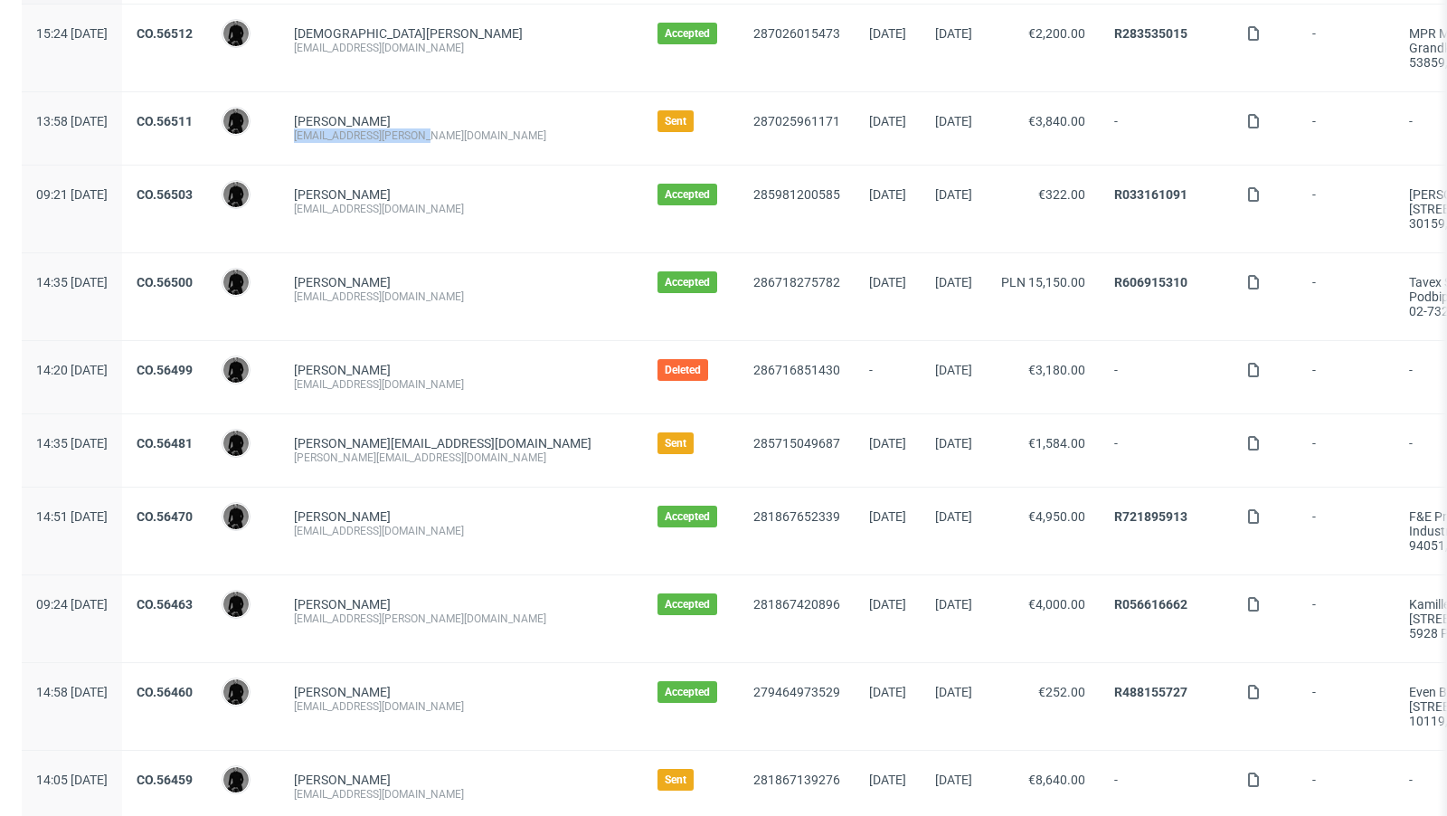
drag, startPoint x: 471, startPoint y: 136, endPoint x: 342, endPoint y: 128, distance: 129.5
click at [342, 128] on div "Sven Klein sven.klein@true-skin.de" at bounding box center [461, 128] width 364 height 72
copy div "sven.klein@true-skin.de"
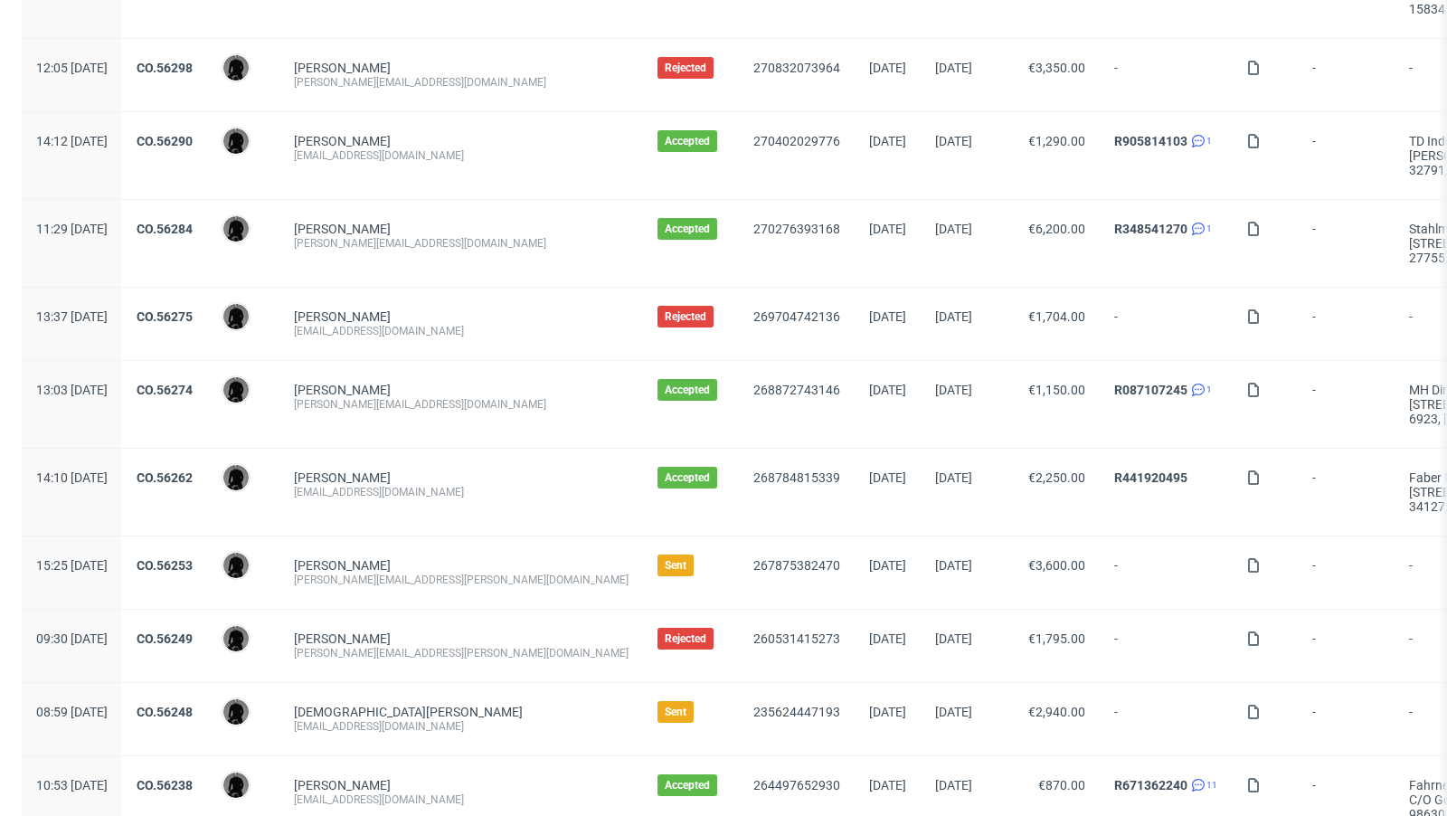
scroll to position [1899, 0]
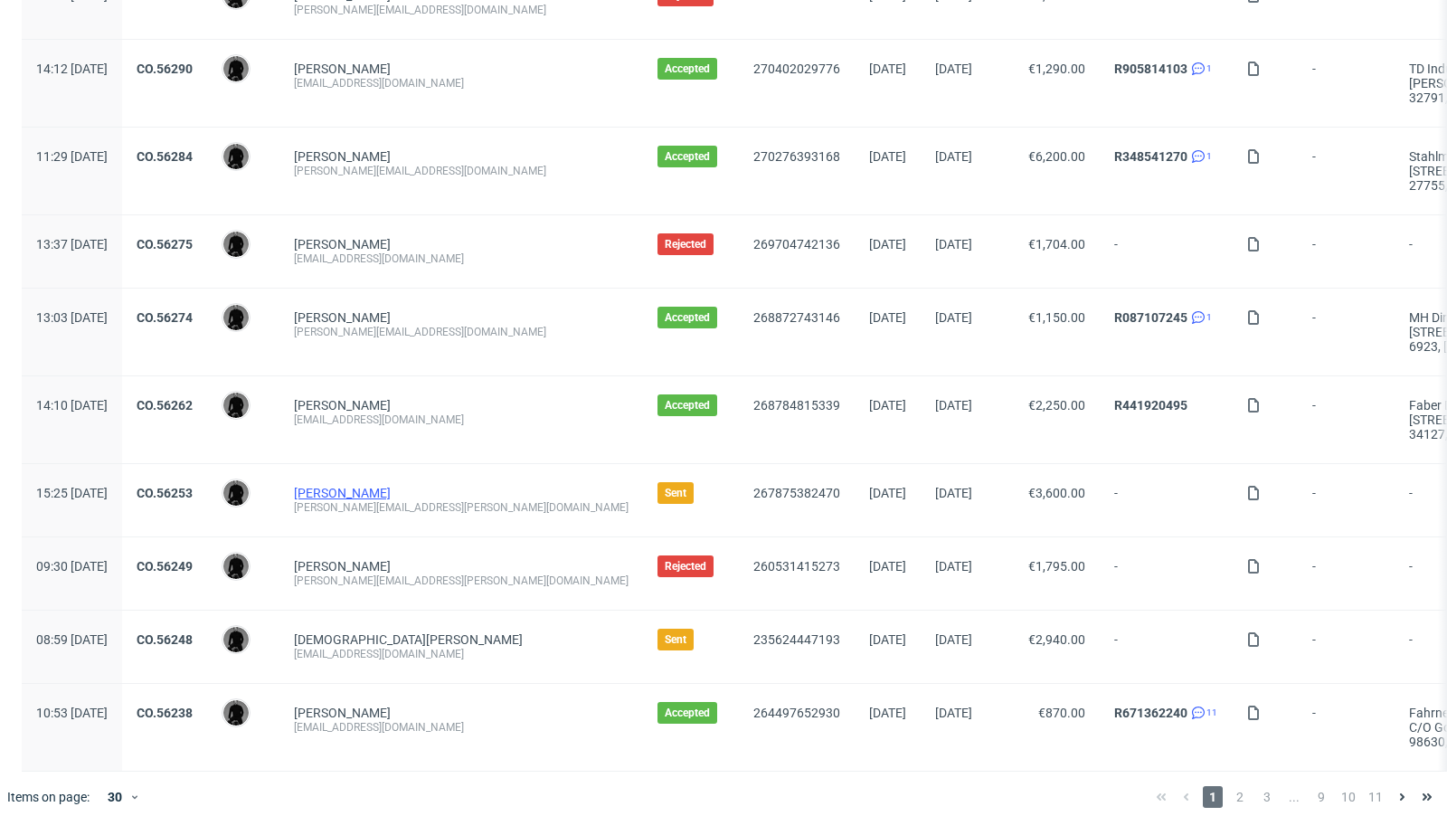
click at [391, 486] on link "Benjamin Glemser" at bounding box center [342, 493] width 97 height 14
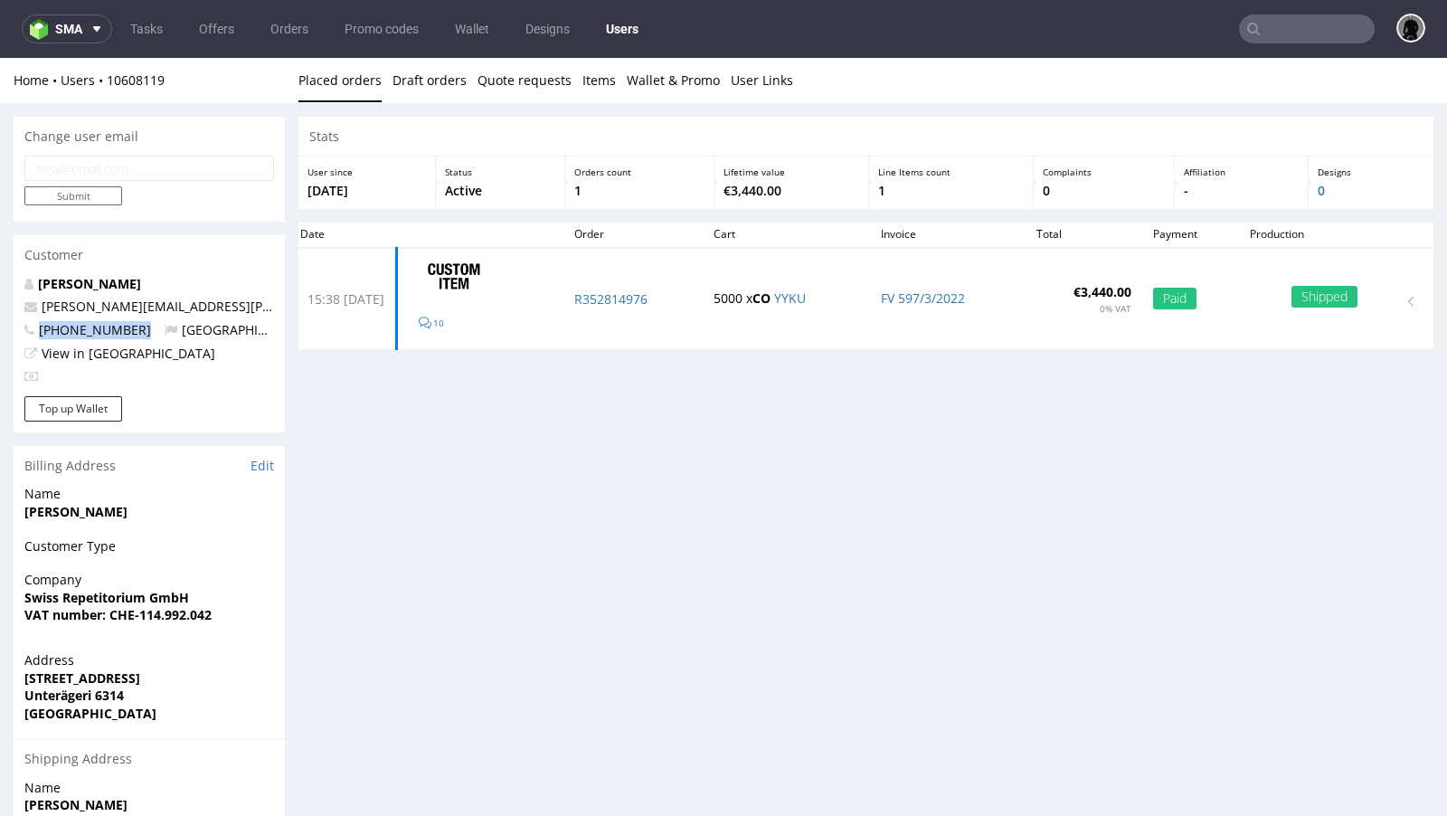
drag, startPoint x: 133, startPoint y: 330, endPoint x: 40, endPoint y: 329, distance: 93.2
click at [40, 329] on p "+41793760520 Switzerland" at bounding box center [149, 330] width 250 height 18
copy span "+41793760520"
click at [162, 279] on p "Benjamin Glemser" at bounding box center [149, 284] width 250 height 18
drag, startPoint x: 226, startPoint y: 305, endPoint x: 43, endPoint y: 304, distance: 182.7
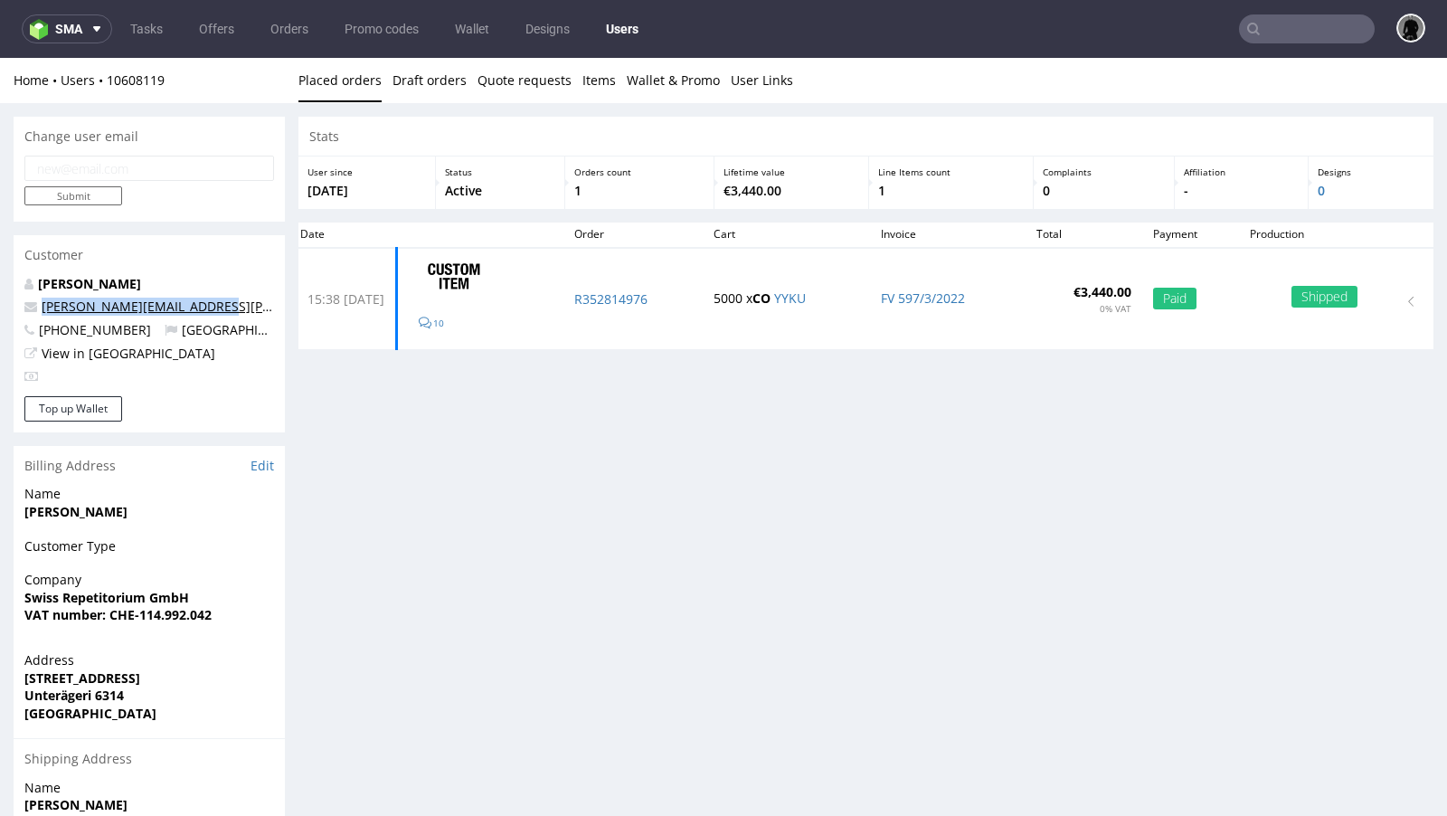
click at [43, 304] on p "benjamin.glemser@gmail.com" at bounding box center [149, 307] width 250 height 18
copy link "benjamin.glemser@gmail.com"
click at [200, 32] on link "Offers" at bounding box center [216, 28] width 57 height 29
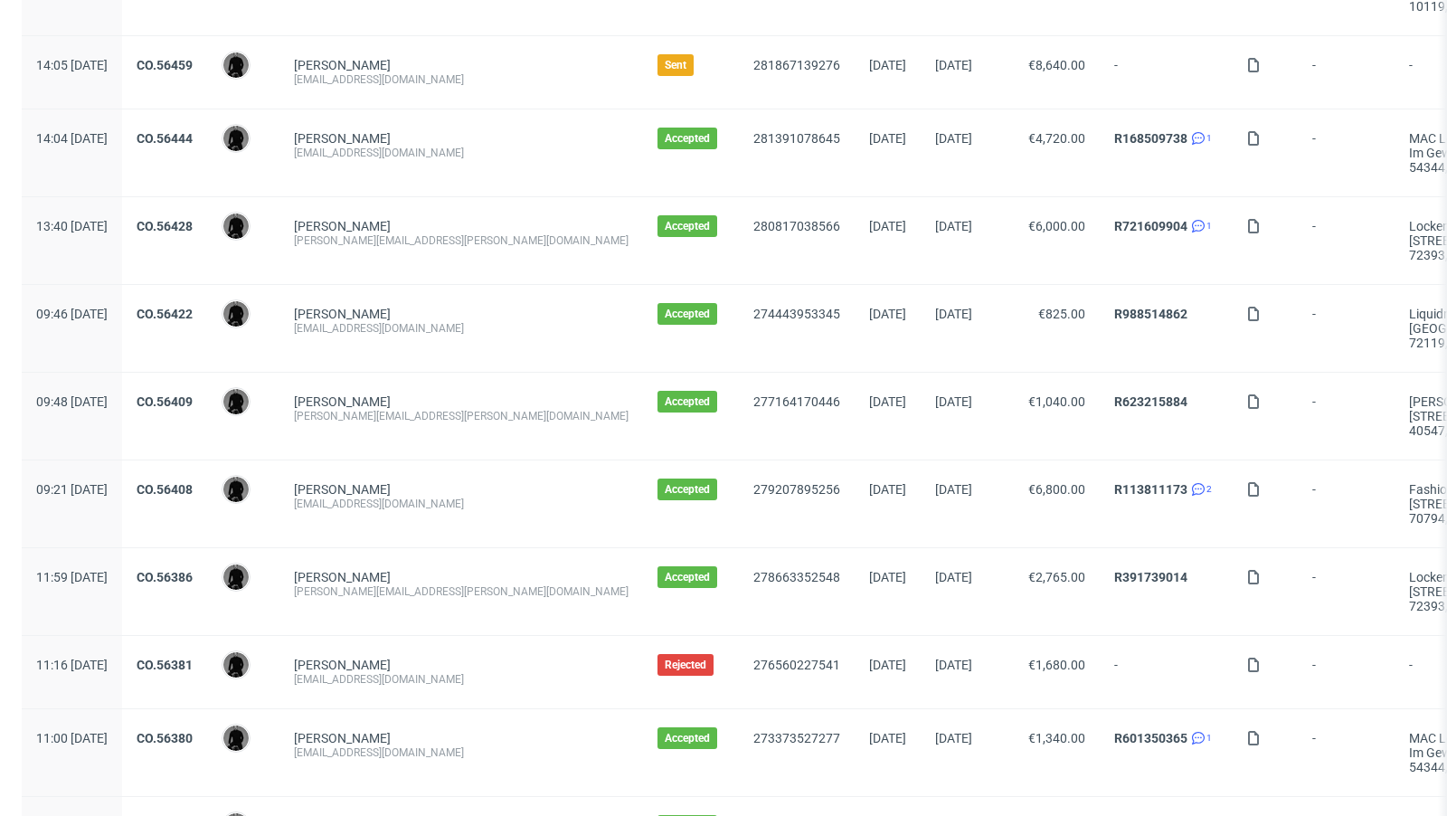
scroll to position [900, 0]
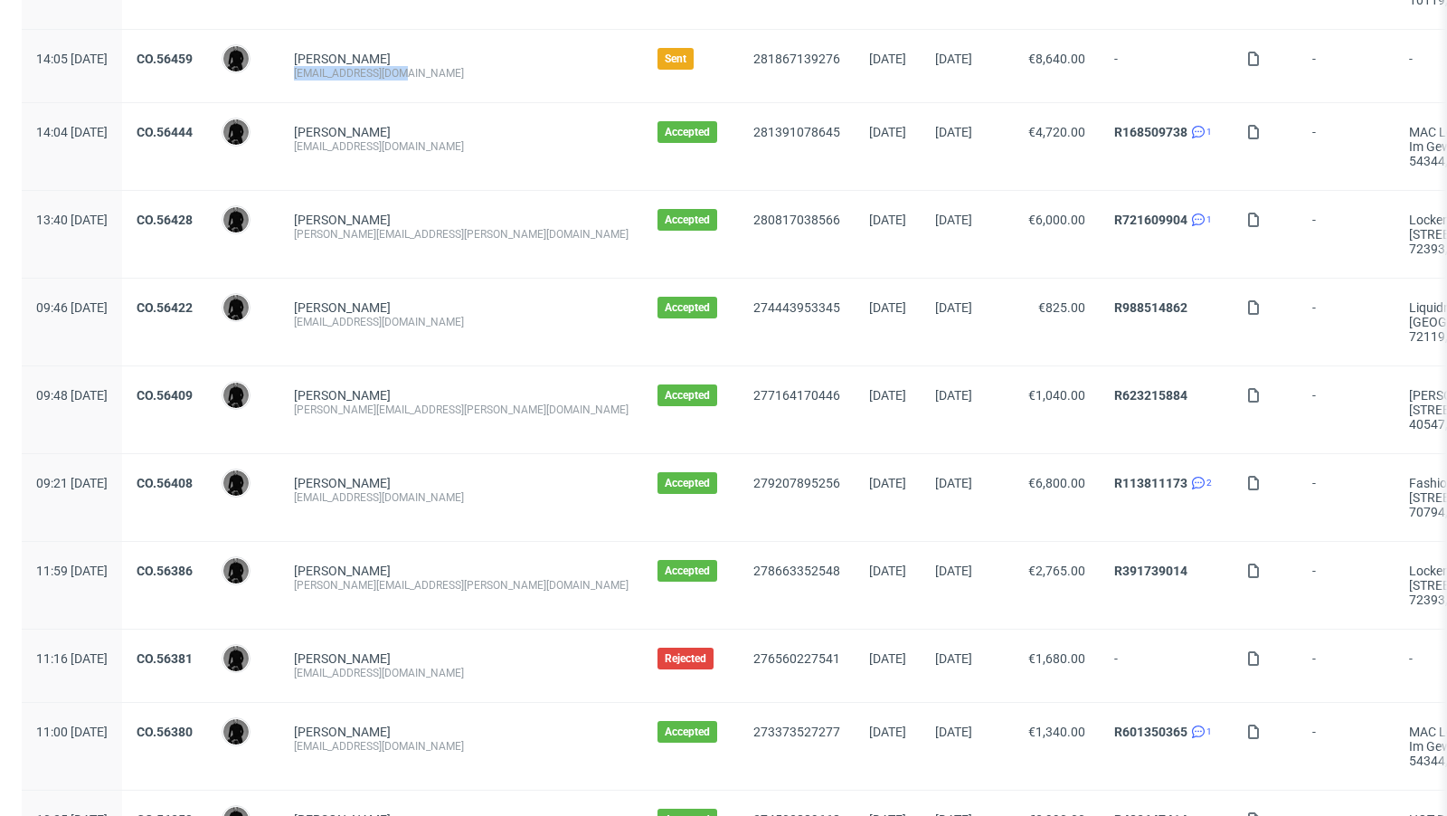
drag, startPoint x: 454, startPoint y: 68, endPoint x: 344, endPoint y: 64, distance: 110.4
click at [344, 64] on div "Patrick Rauscher info@blanketino.com" at bounding box center [461, 66] width 364 height 72
copy div "[EMAIL_ADDRESS][DOMAIN_NAME]"
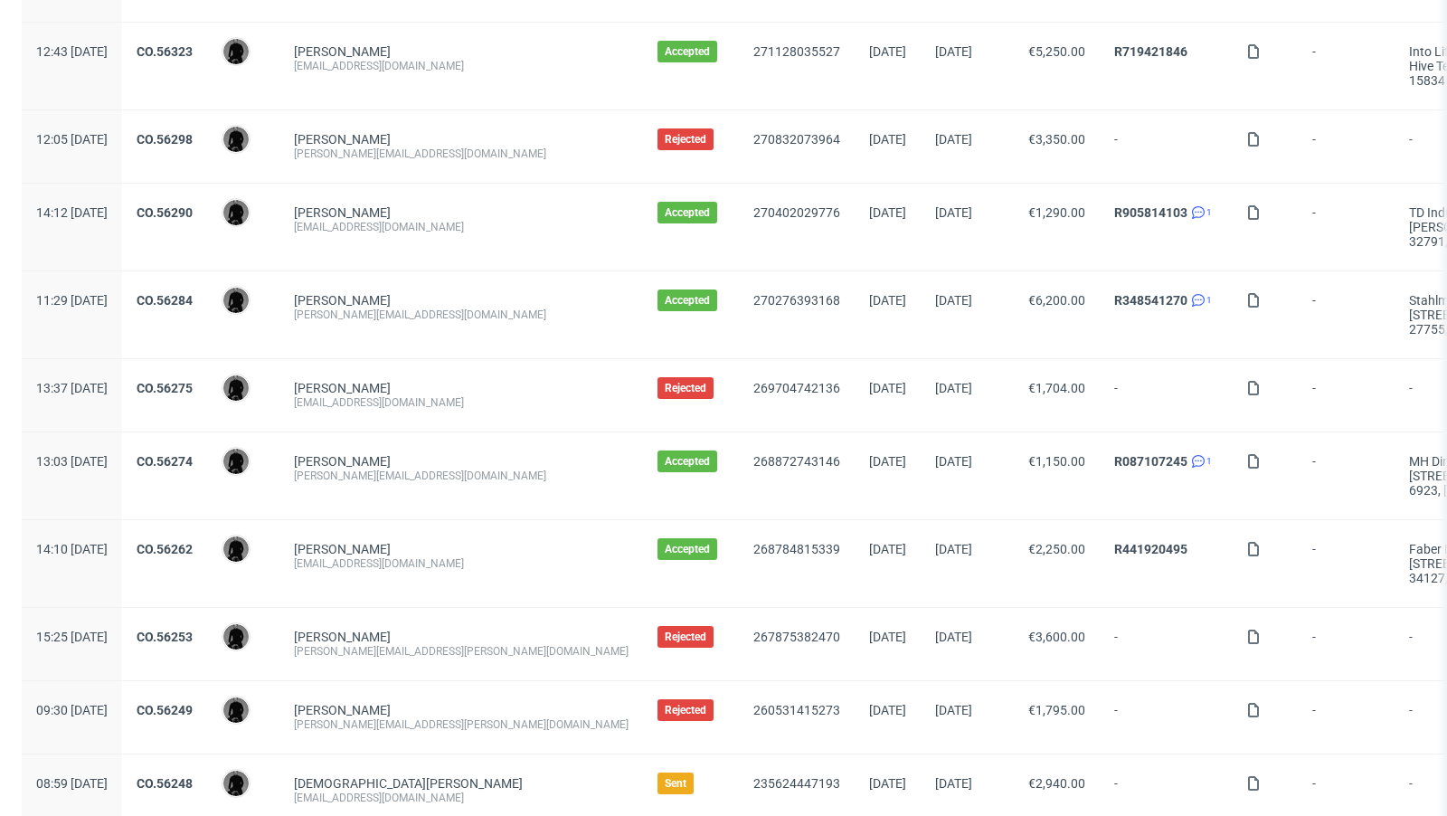
scroll to position [1899, 0]
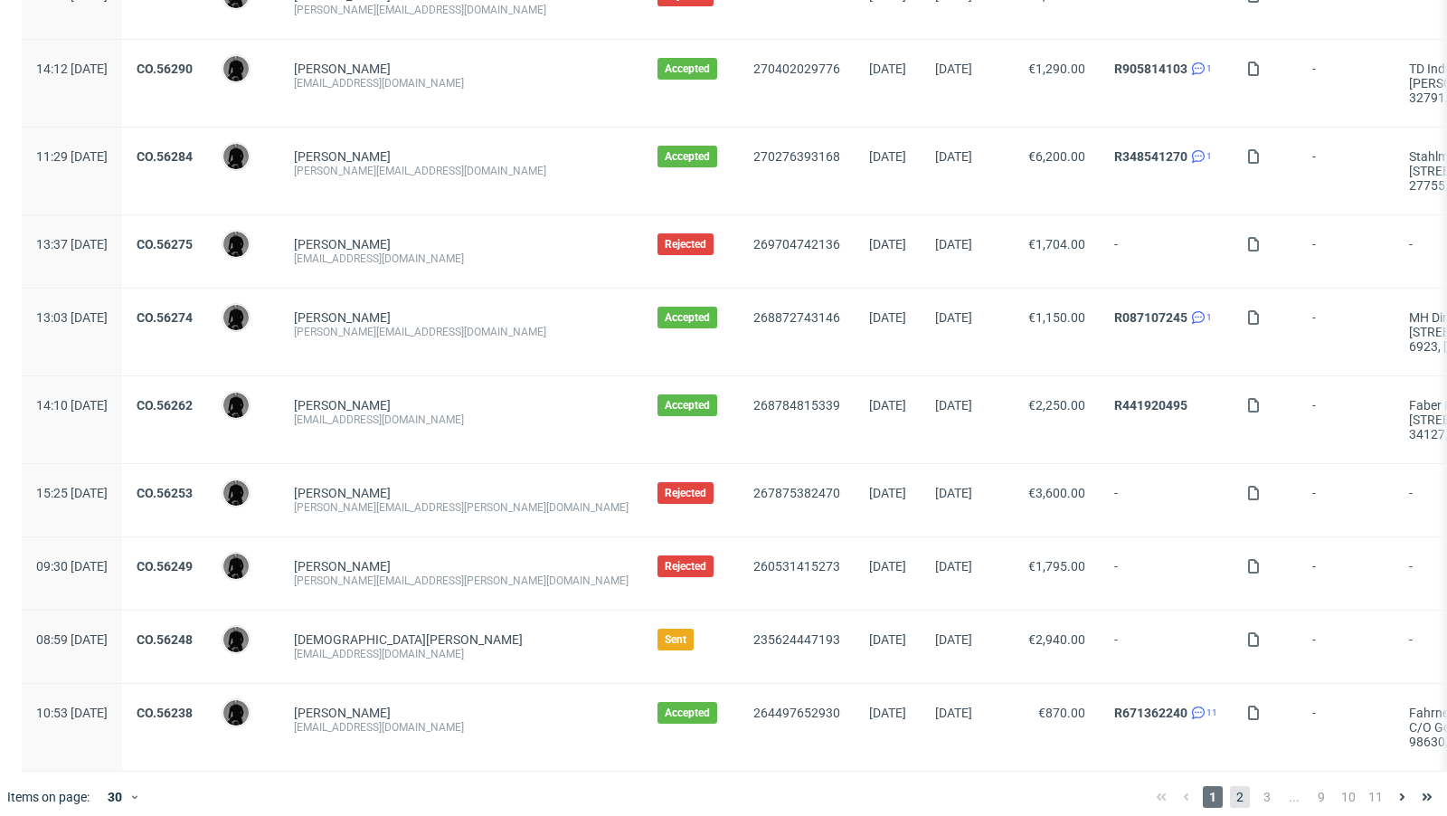
click at [1230, 786] on span "2" at bounding box center [1240, 797] width 20 height 22
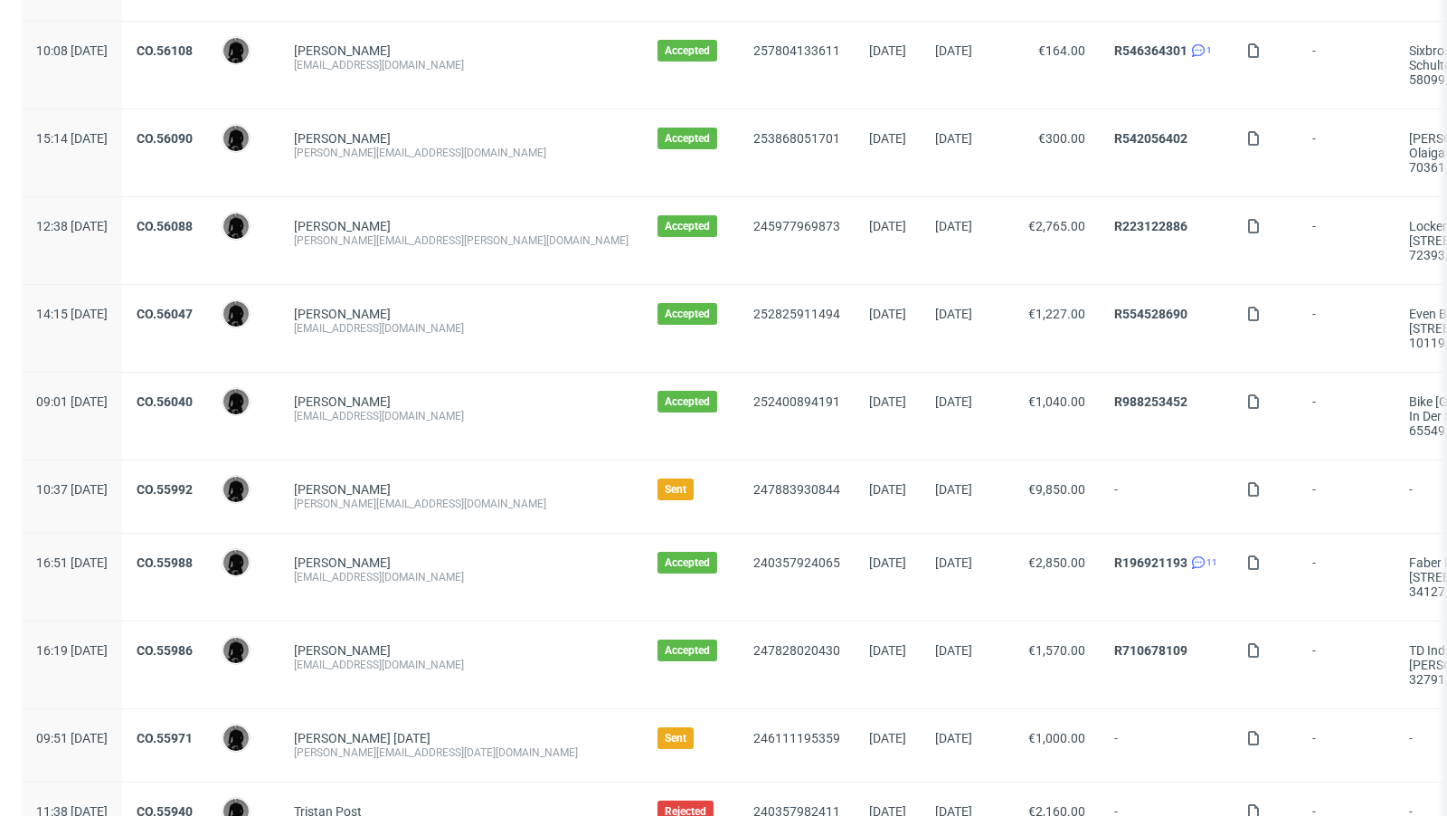
scroll to position [497, 0]
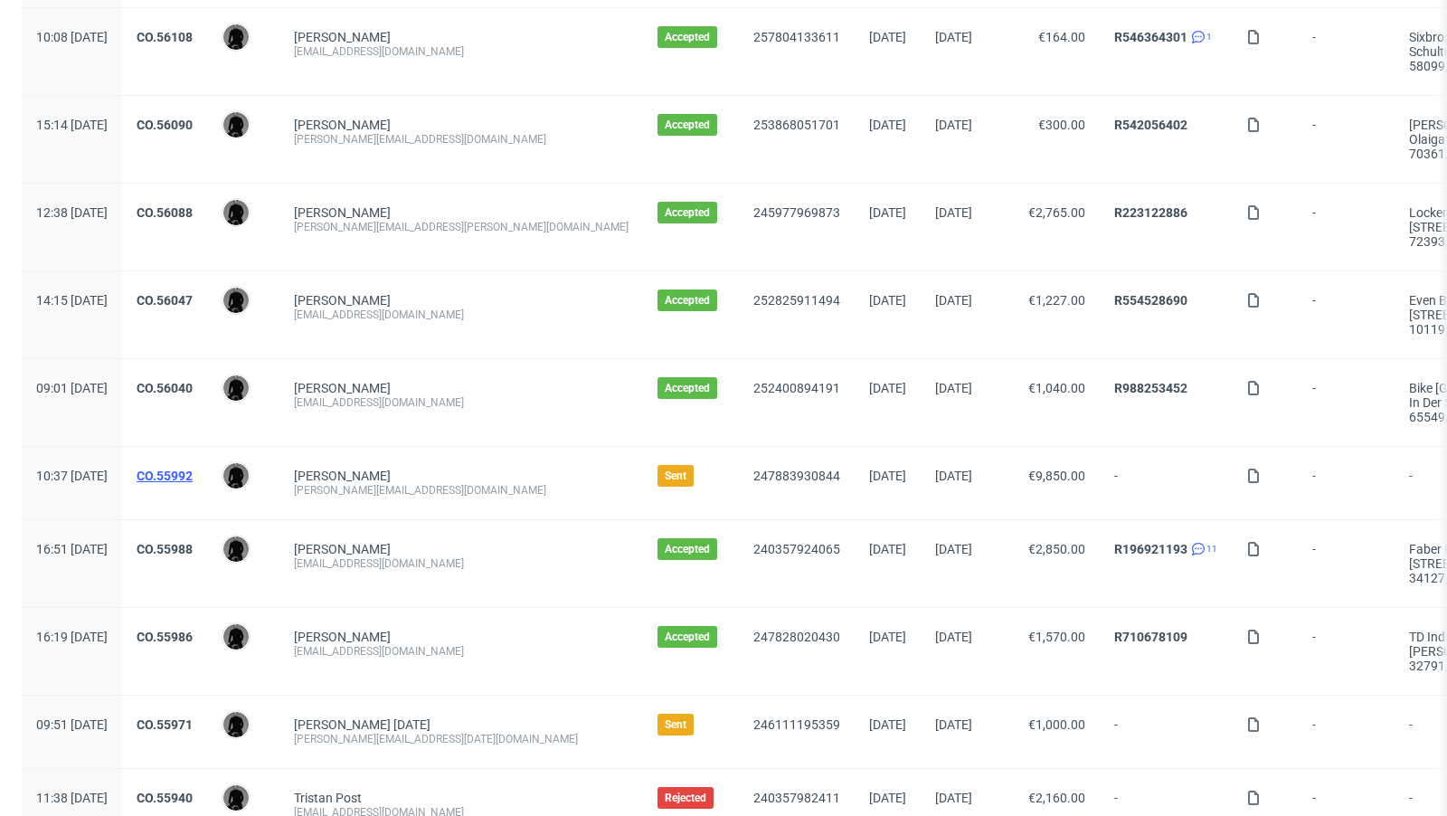
click at [193, 469] on link "CO.55992" at bounding box center [165, 475] width 56 height 14
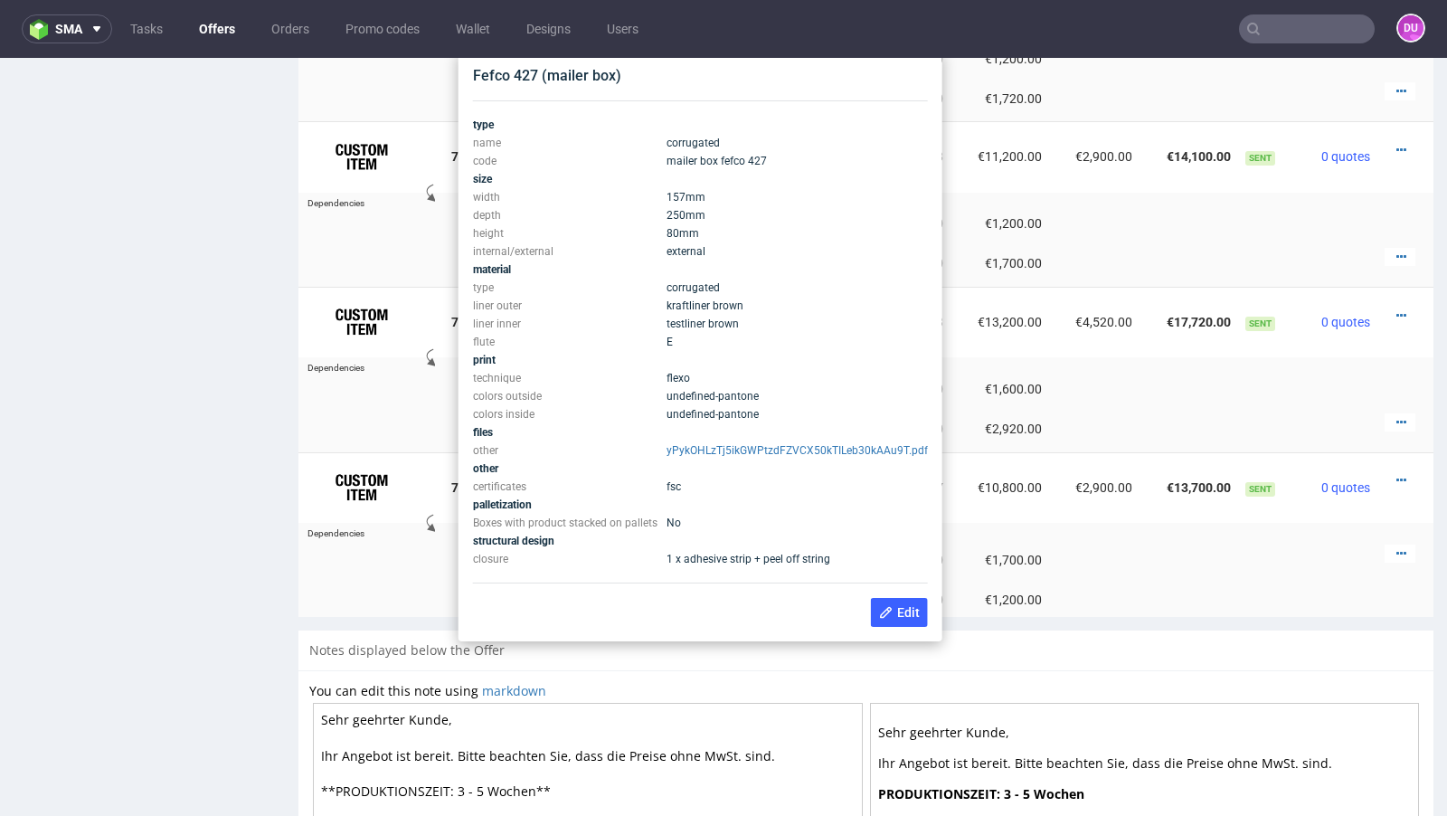
scroll to position [1585, 0]
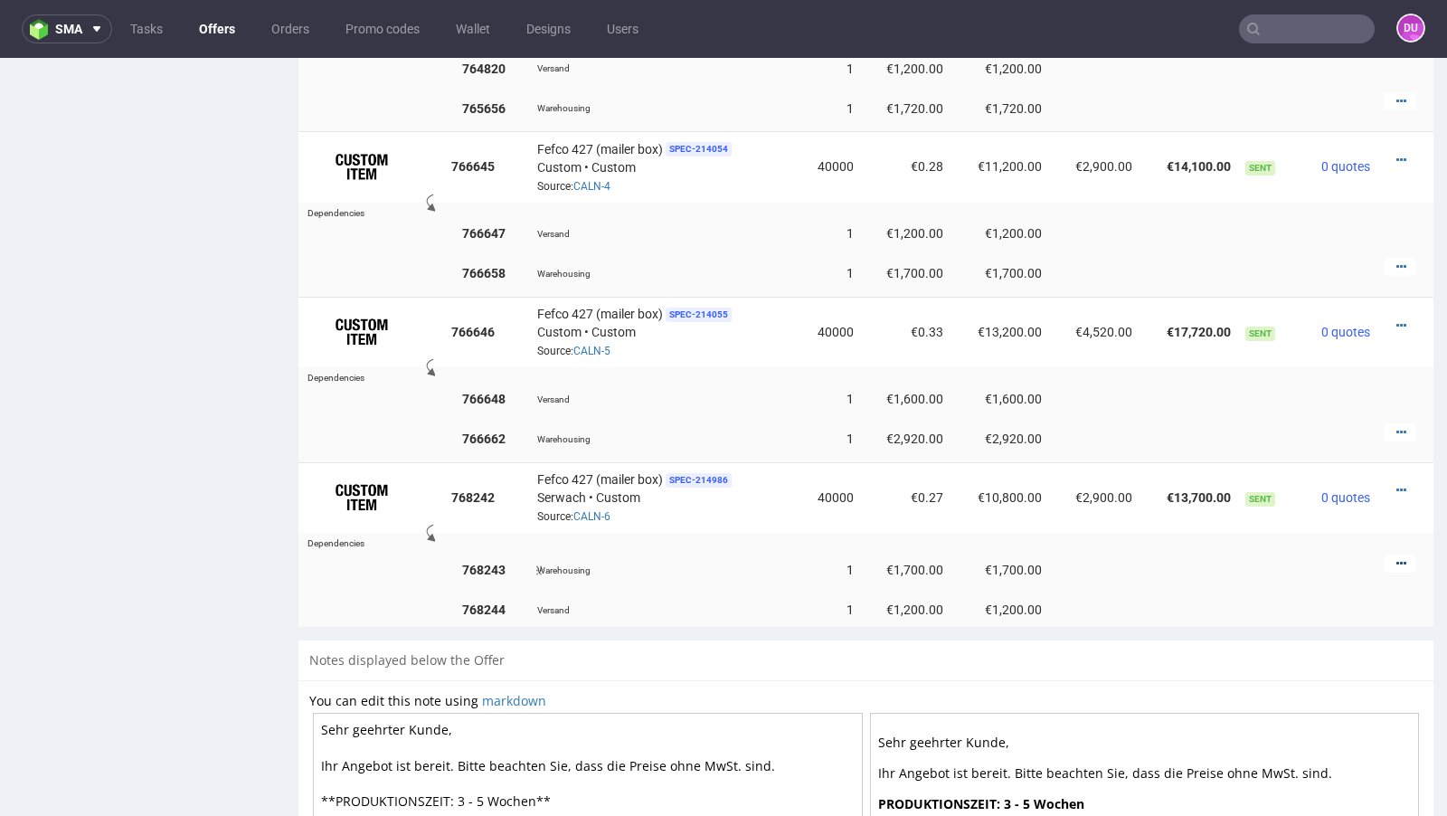
click at [1396, 557] on icon at bounding box center [1401, 563] width 10 height 13
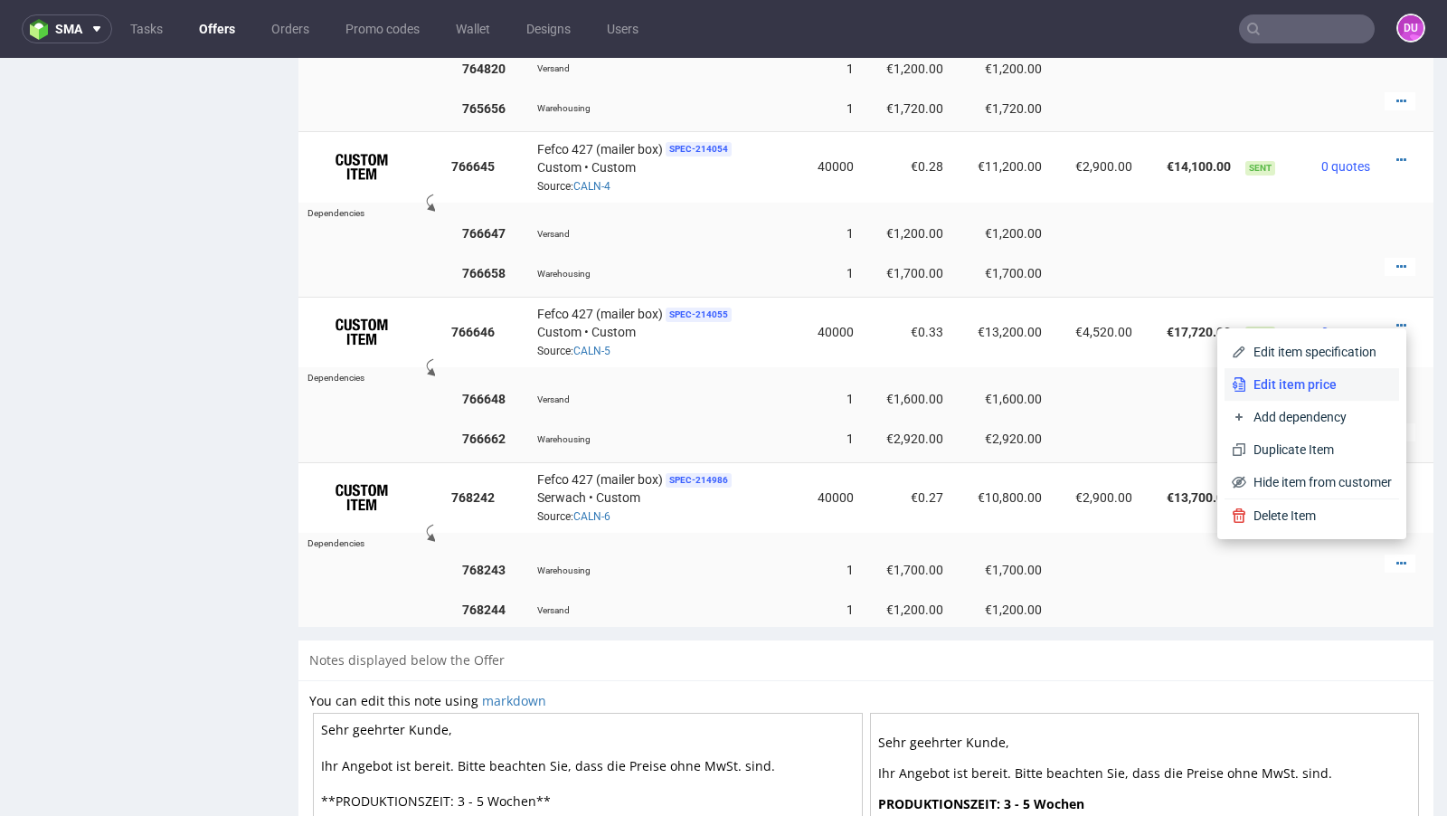
click at [1322, 383] on span "Edit item price" at bounding box center [1319, 384] width 146 height 18
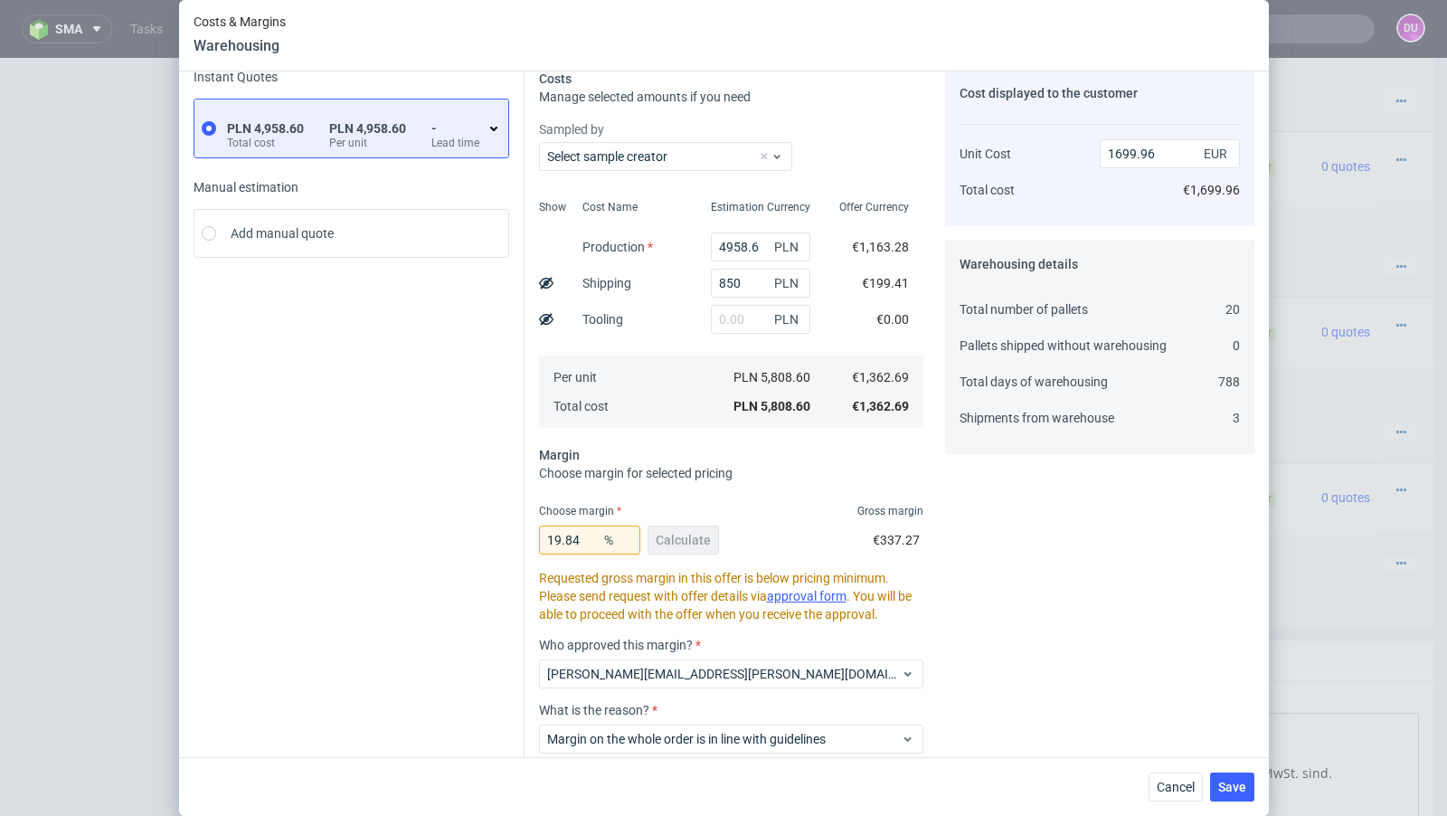
scroll to position [0, 0]
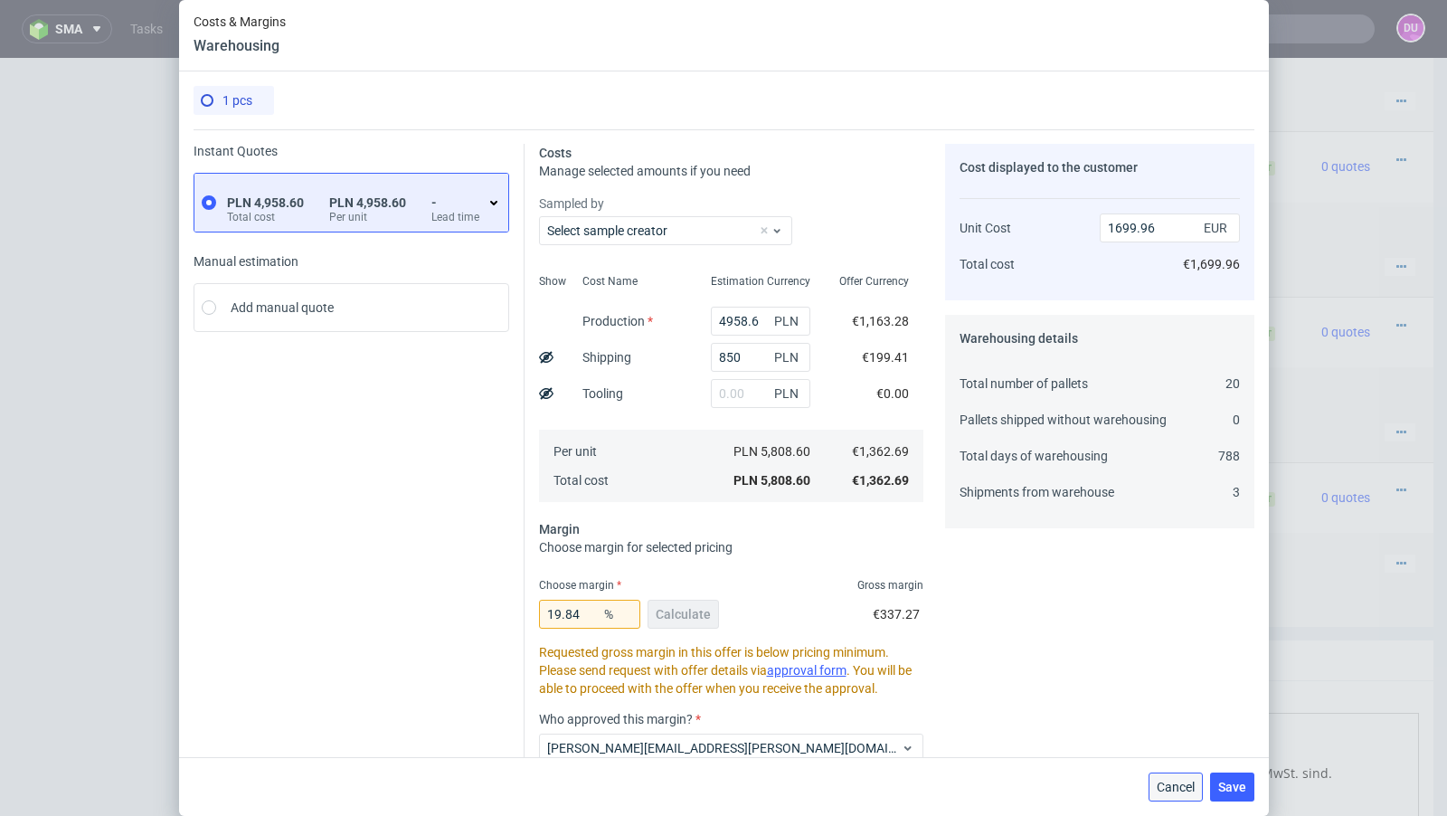
click at [1177, 793] on span "Cancel" at bounding box center [1176, 787] width 38 height 13
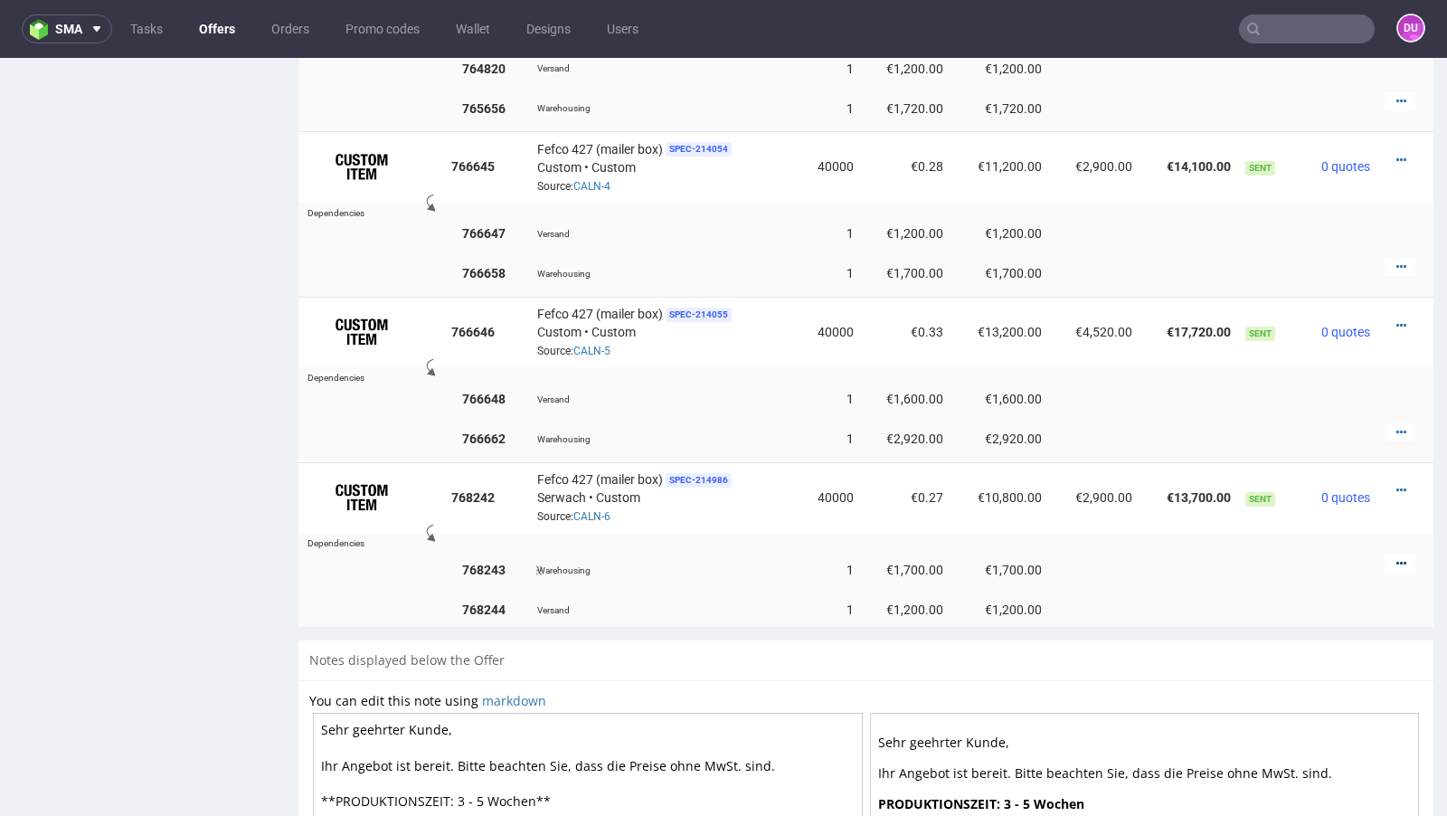
click at [1396, 557] on icon at bounding box center [1401, 563] width 10 height 13
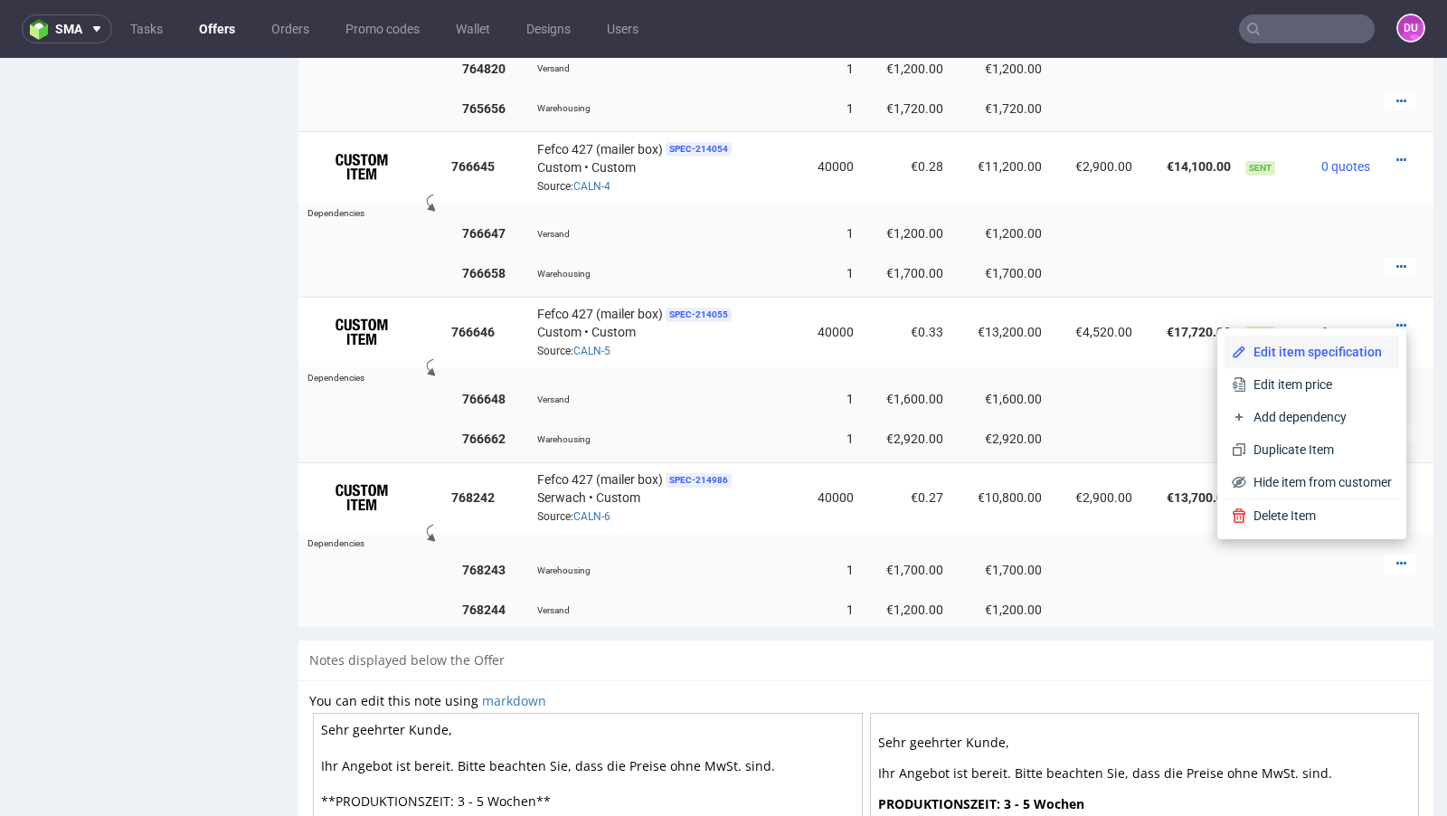
click at [1285, 349] on span "Edit item specification" at bounding box center [1319, 352] width 146 height 18
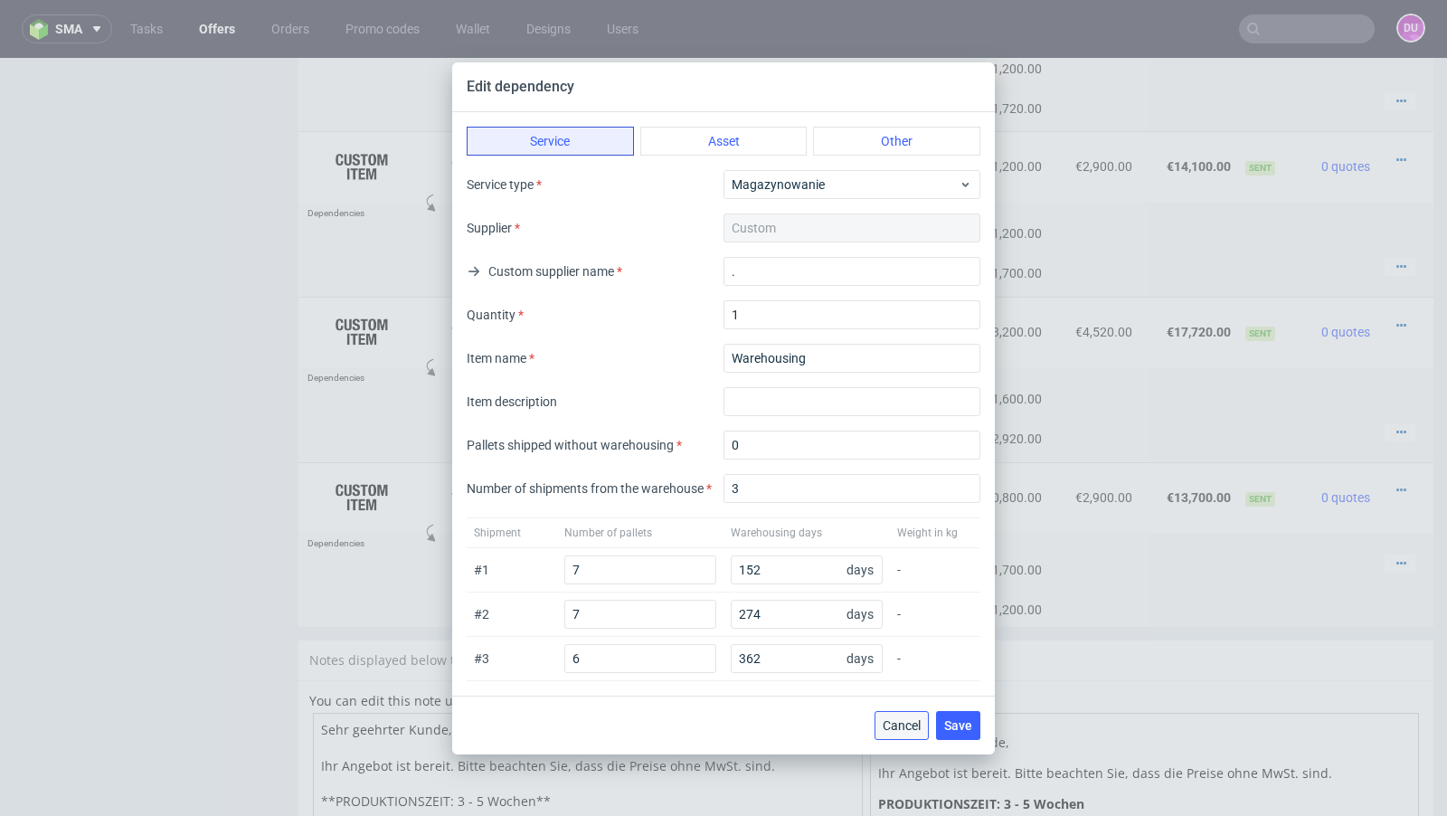
click at [916, 720] on span "Cancel" at bounding box center [902, 725] width 38 height 13
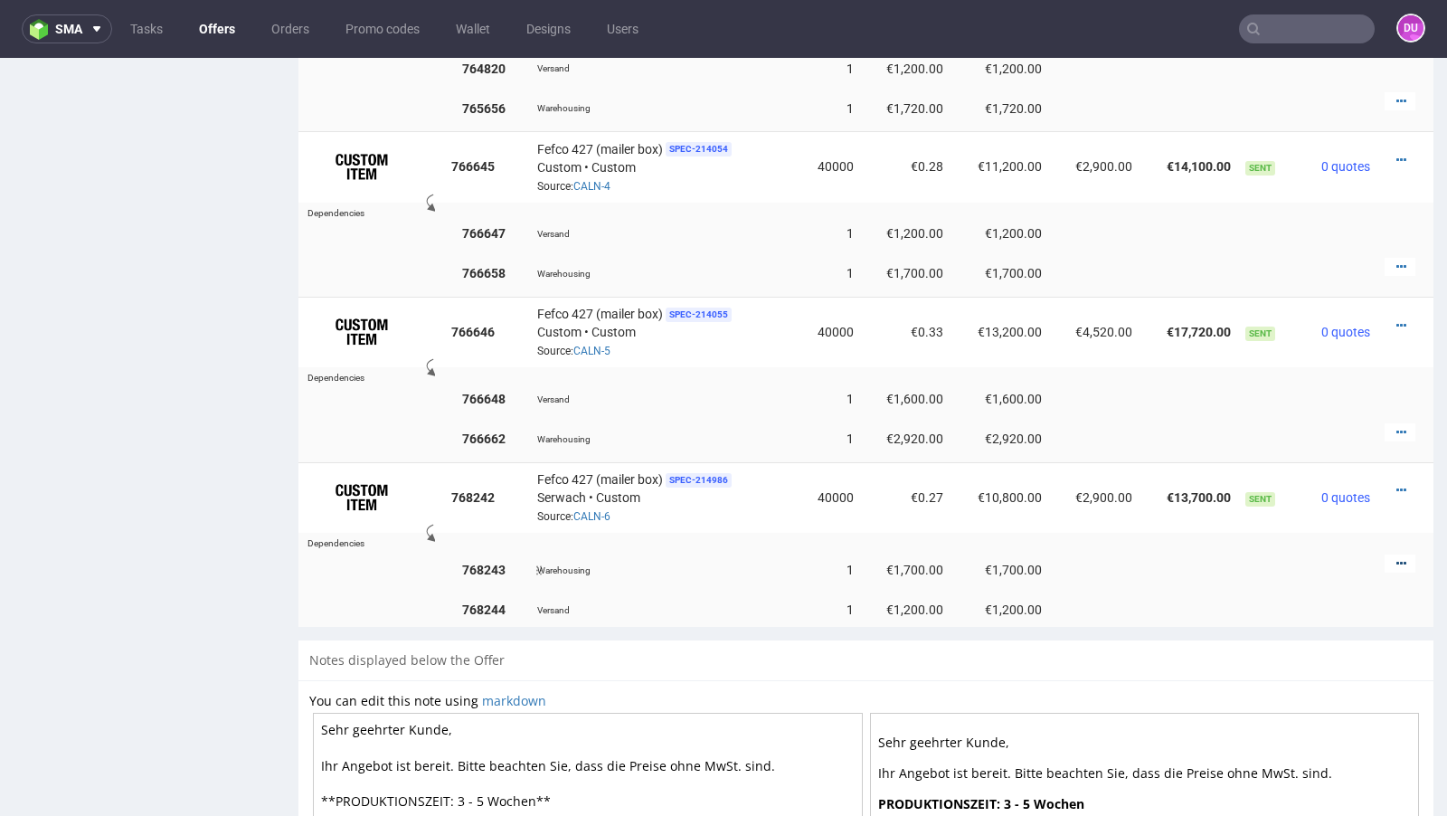
click at [1396, 557] on icon at bounding box center [1401, 563] width 10 height 13
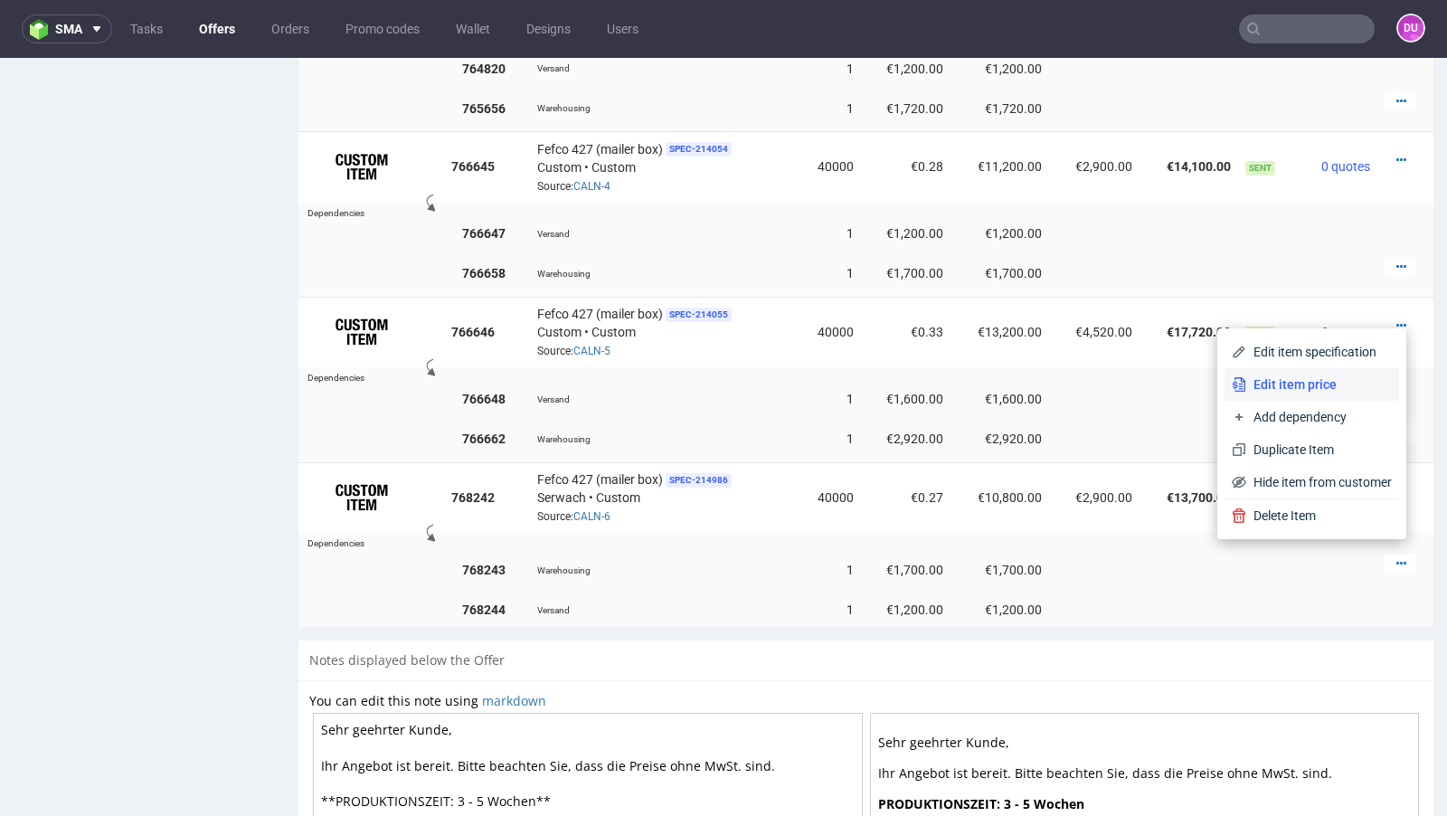
click at [1300, 373] on li "Edit item price" at bounding box center [1312, 384] width 175 height 33
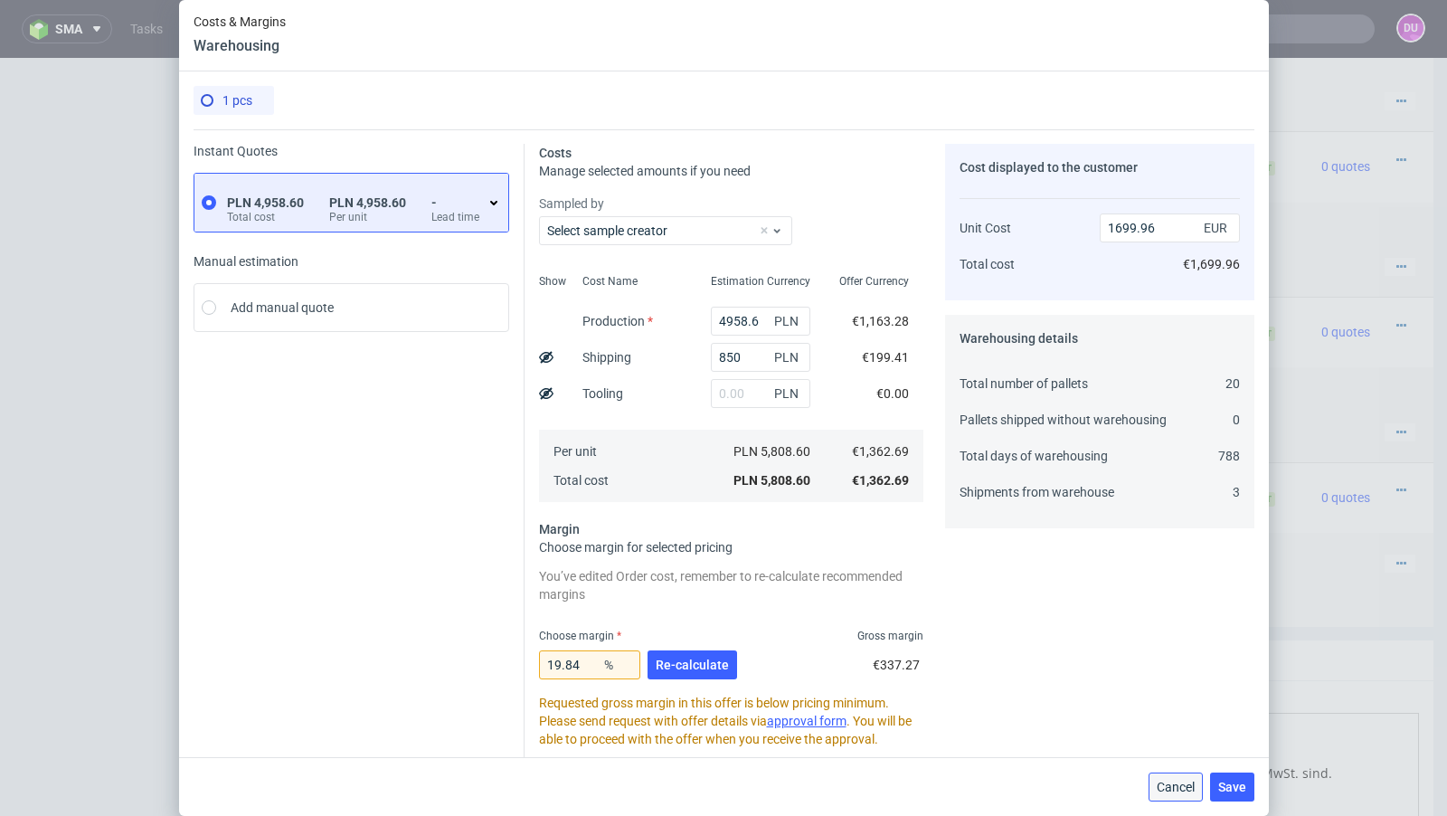
click at [1184, 790] on span "Cancel" at bounding box center [1176, 787] width 38 height 13
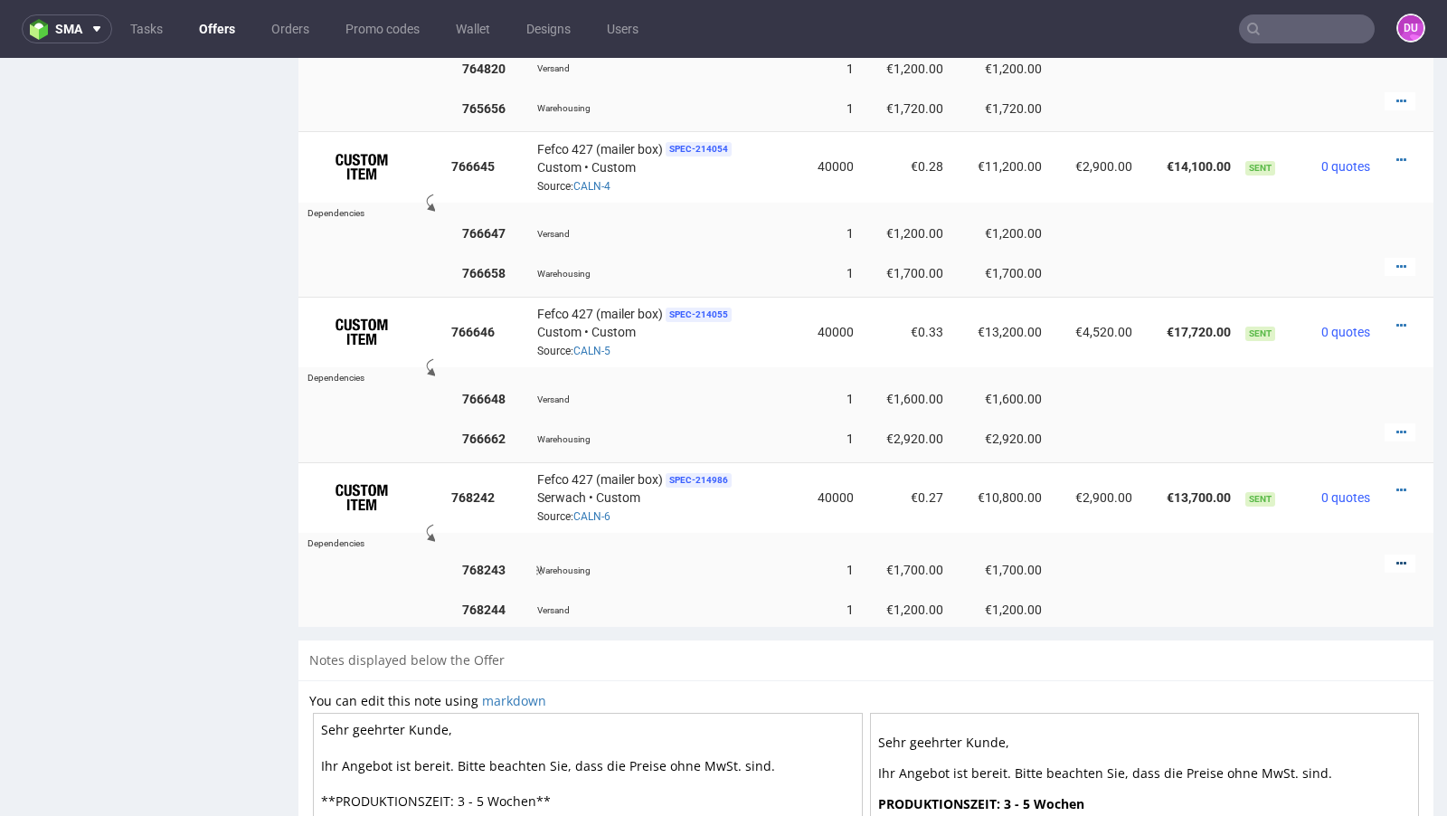
click at [1396, 557] on icon at bounding box center [1401, 563] width 10 height 13
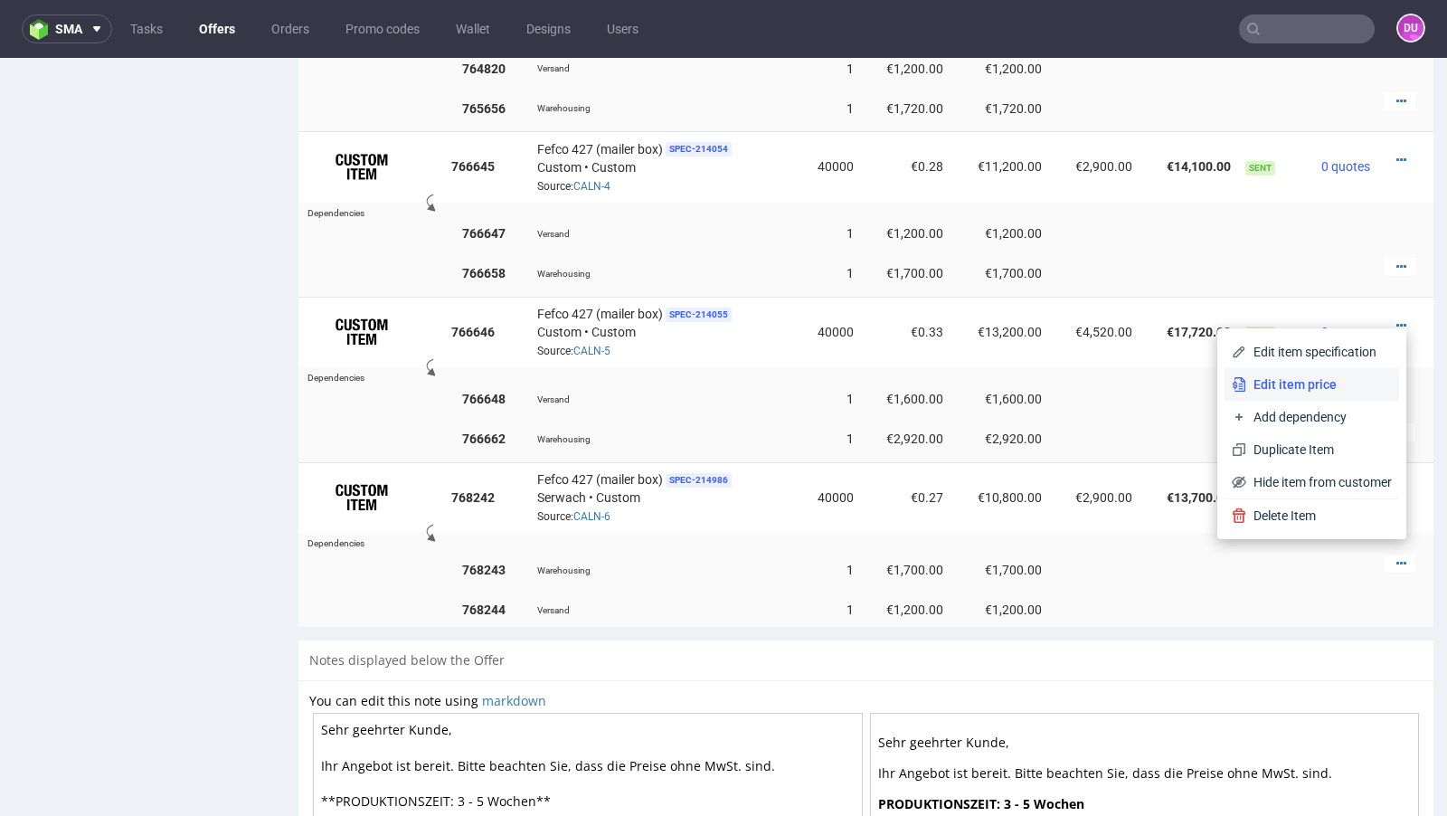
click at [1304, 387] on span "Edit item price" at bounding box center [1319, 384] width 146 height 18
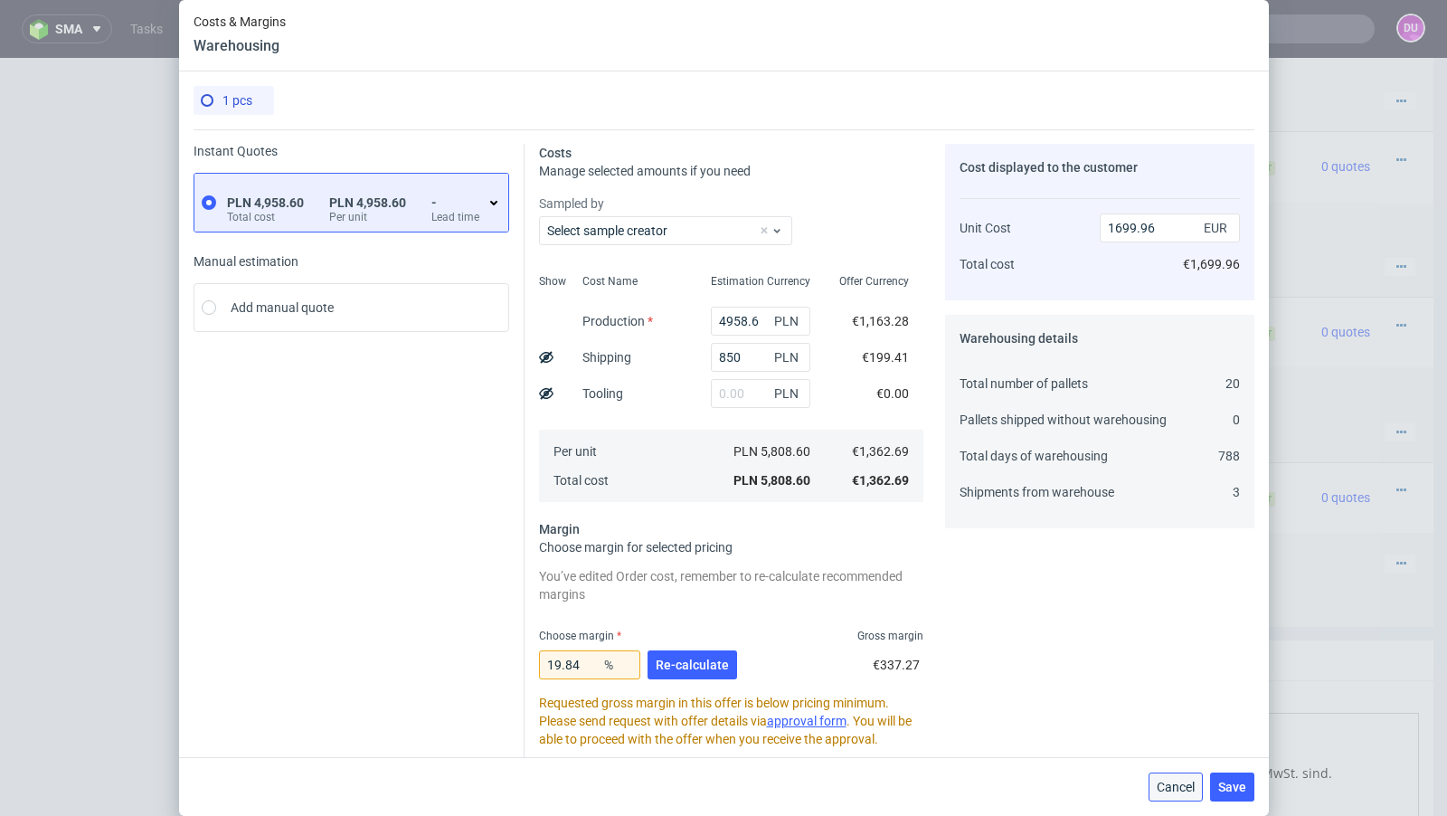
click at [1195, 789] on span "Cancel" at bounding box center [1176, 787] width 38 height 13
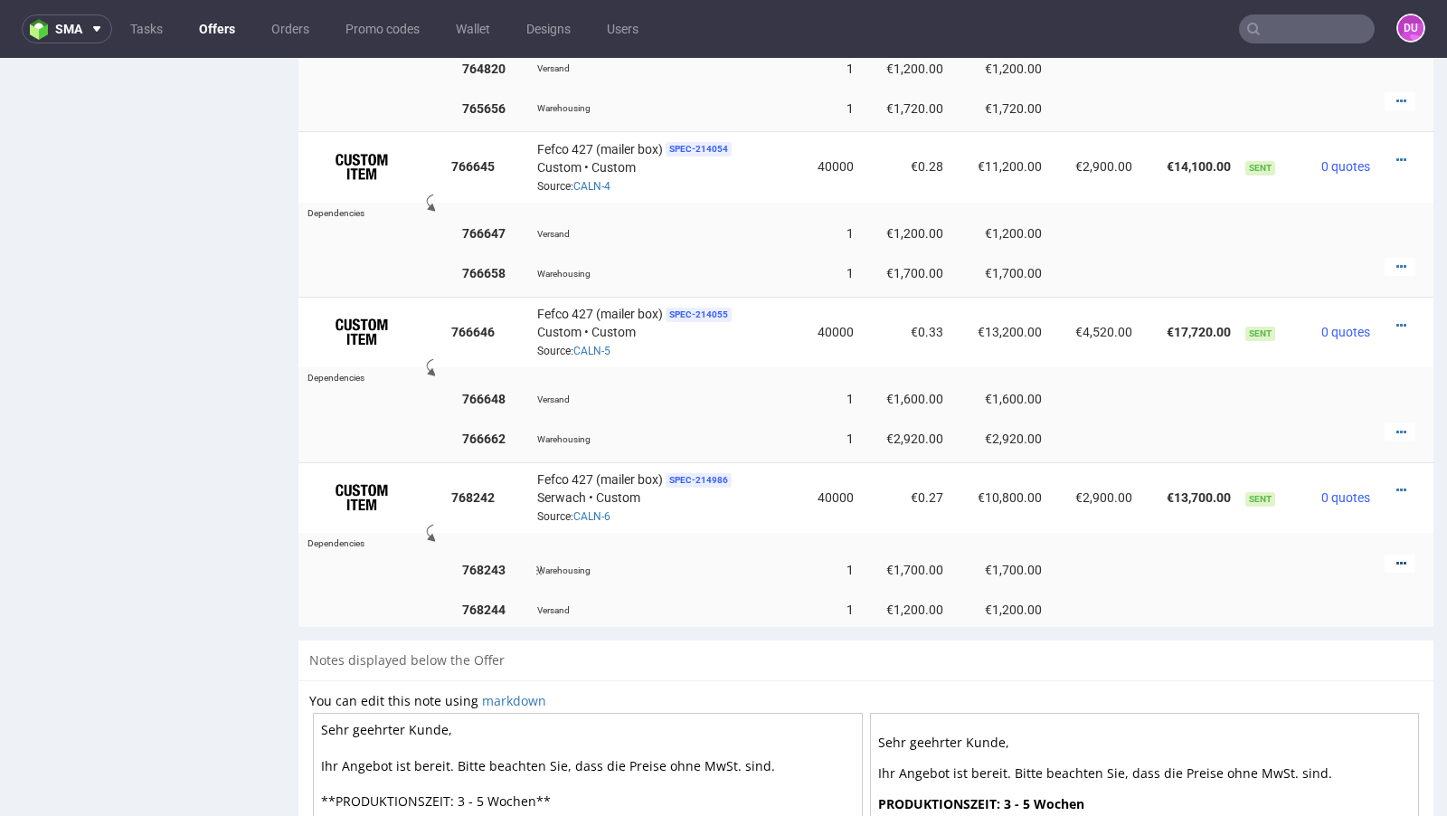
click at [1396, 557] on icon at bounding box center [1401, 563] width 10 height 13
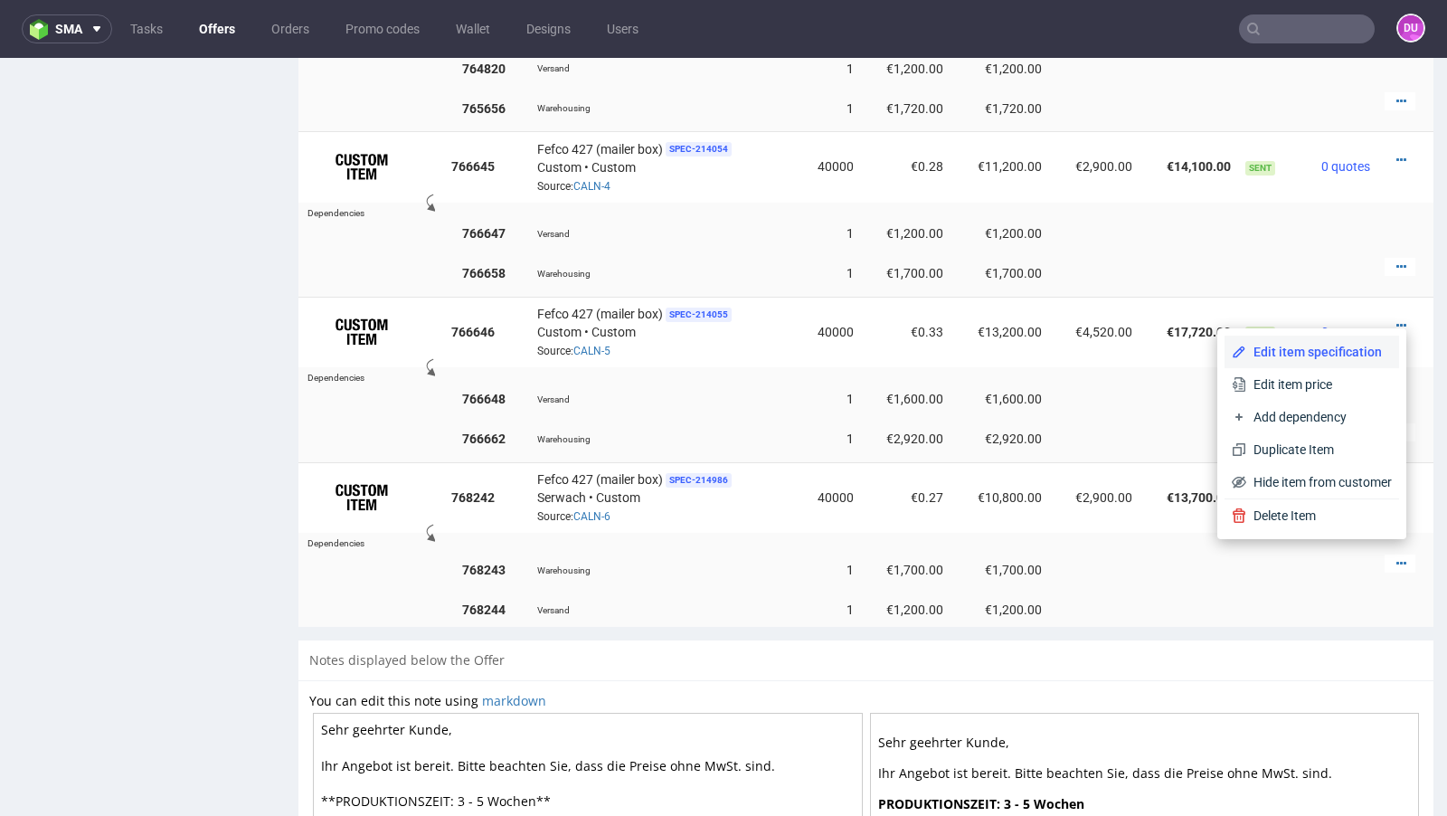
click at [1306, 355] on span "Edit item specification" at bounding box center [1319, 352] width 146 height 18
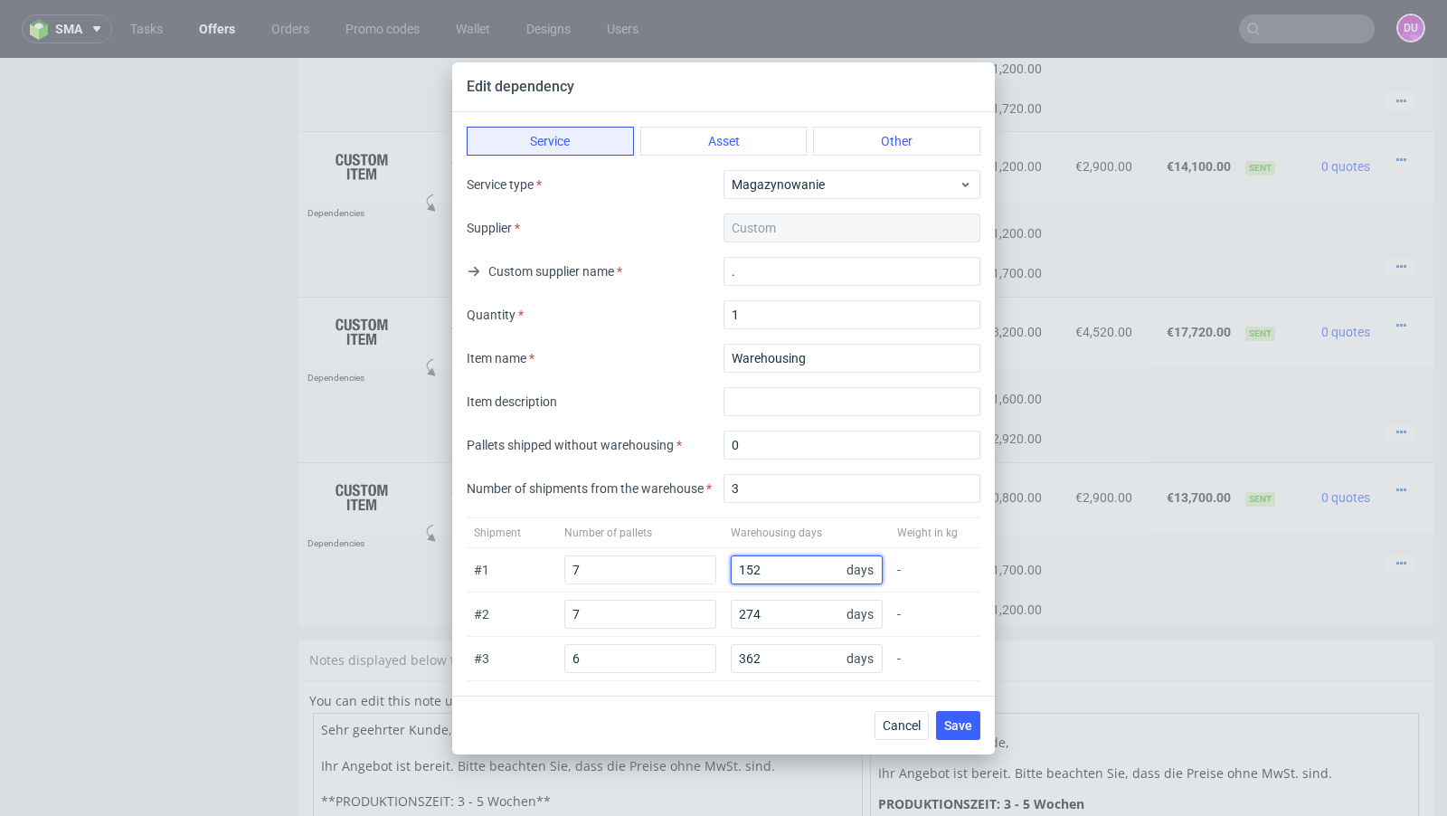
drag, startPoint x: 746, startPoint y: 569, endPoint x: 717, endPoint y: 566, distance: 29.1
click at [717, 566] on div "# 1 7 152 days -" at bounding box center [724, 570] width 514 height 44
click at [890, 712] on button "Cancel" at bounding box center [902, 725] width 54 height 29
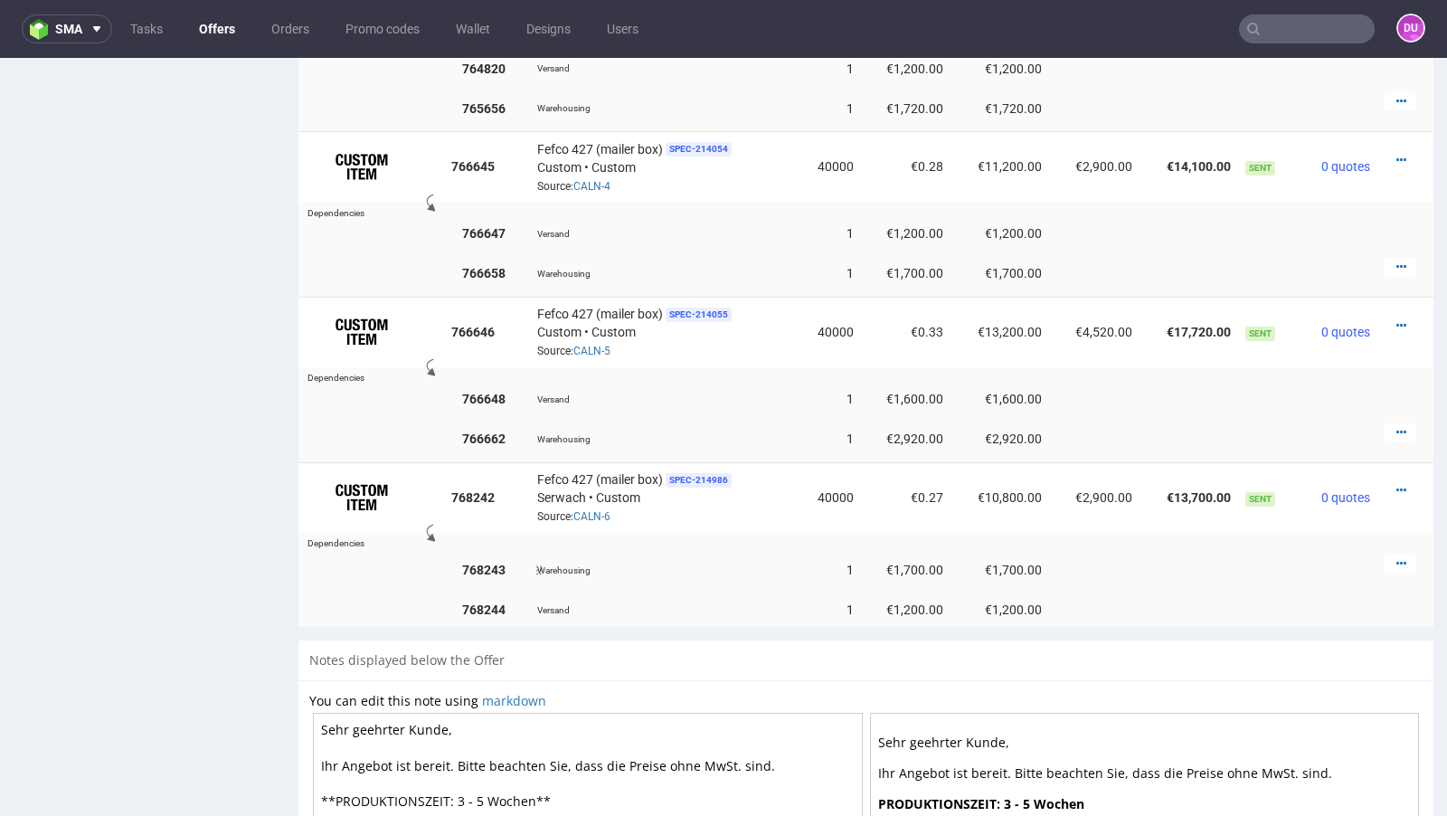
click at [1390, 554] on div at bounding box center [1400, 563] width 31 height 18
click at [1396, 557] on icon at bounding box center [1401, 563] width 10 height 13
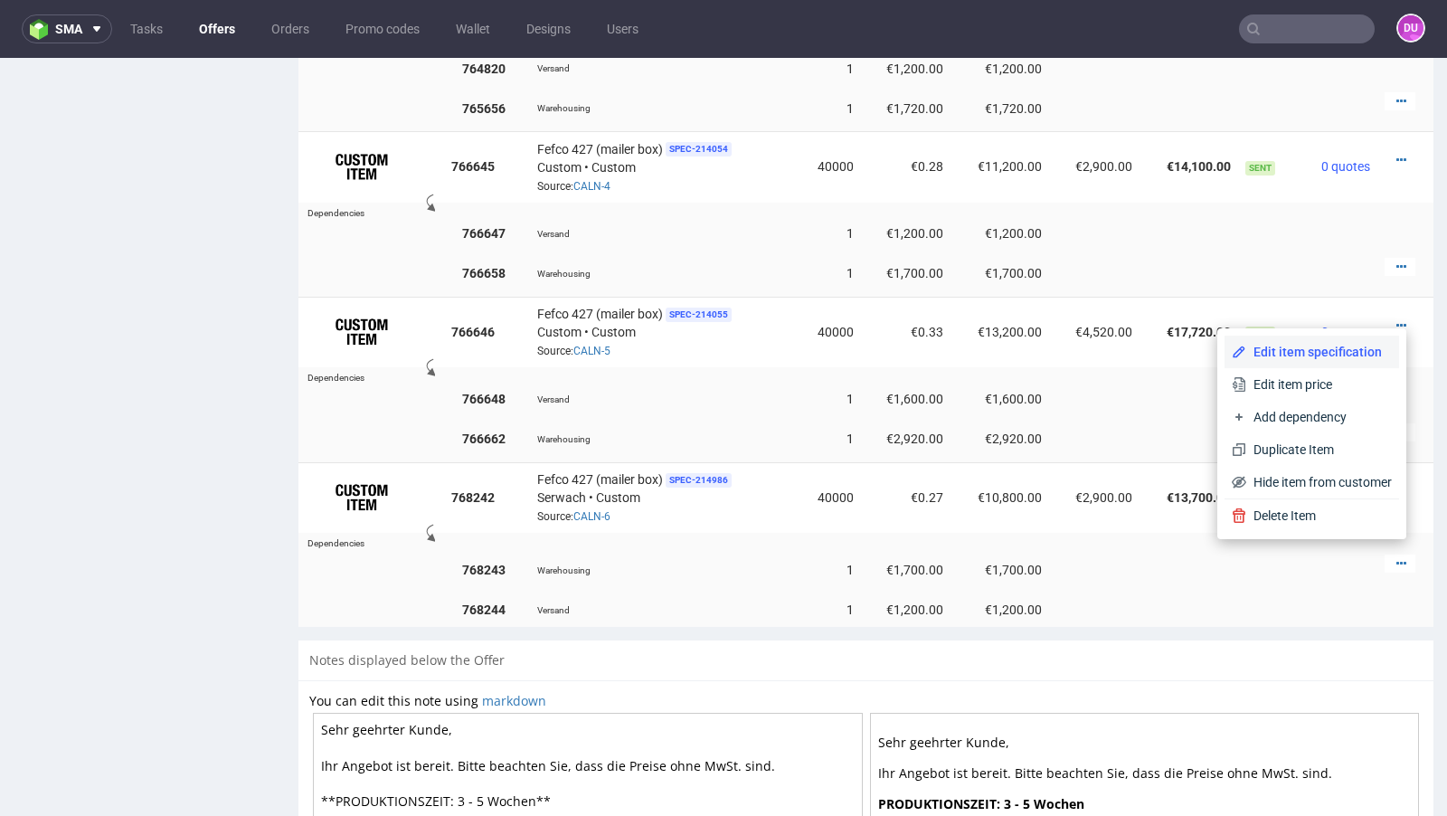
click at [1287, 359] on span "Edit item specification" at bounding box center [1319, 352] width 146 height 18
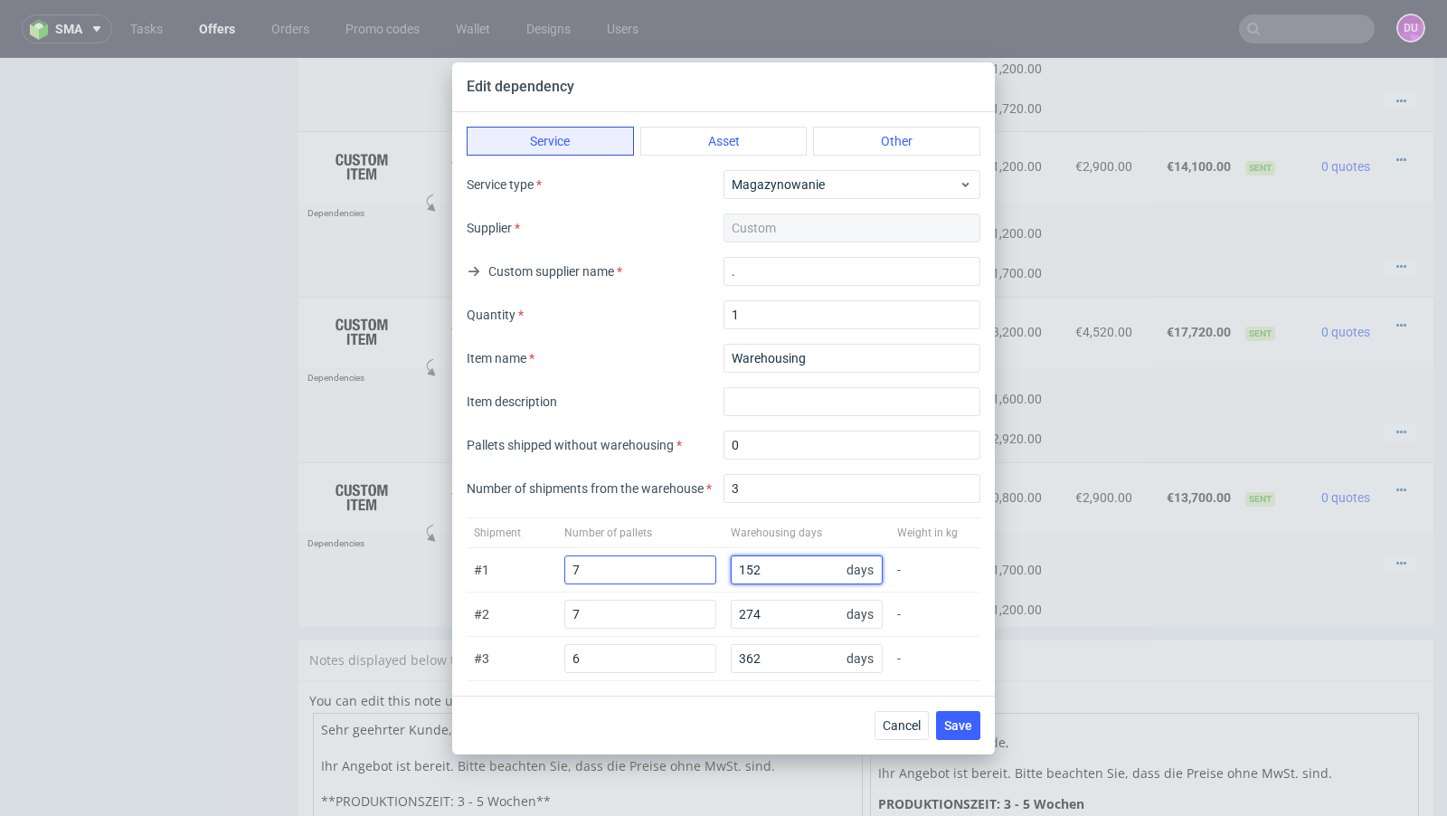
drag, startPoint x: 745, startPoint y: 569, endPoint x: 714, endPoint y: 569, distance: 30.8
click at [714, 569] on div "# 1 7 152 days -" at bounding box center [724, 570] width 514 height 44
type input "53"
click at [961, 727] on span "Save" at bounding box center [958, 725] width 28 height 13
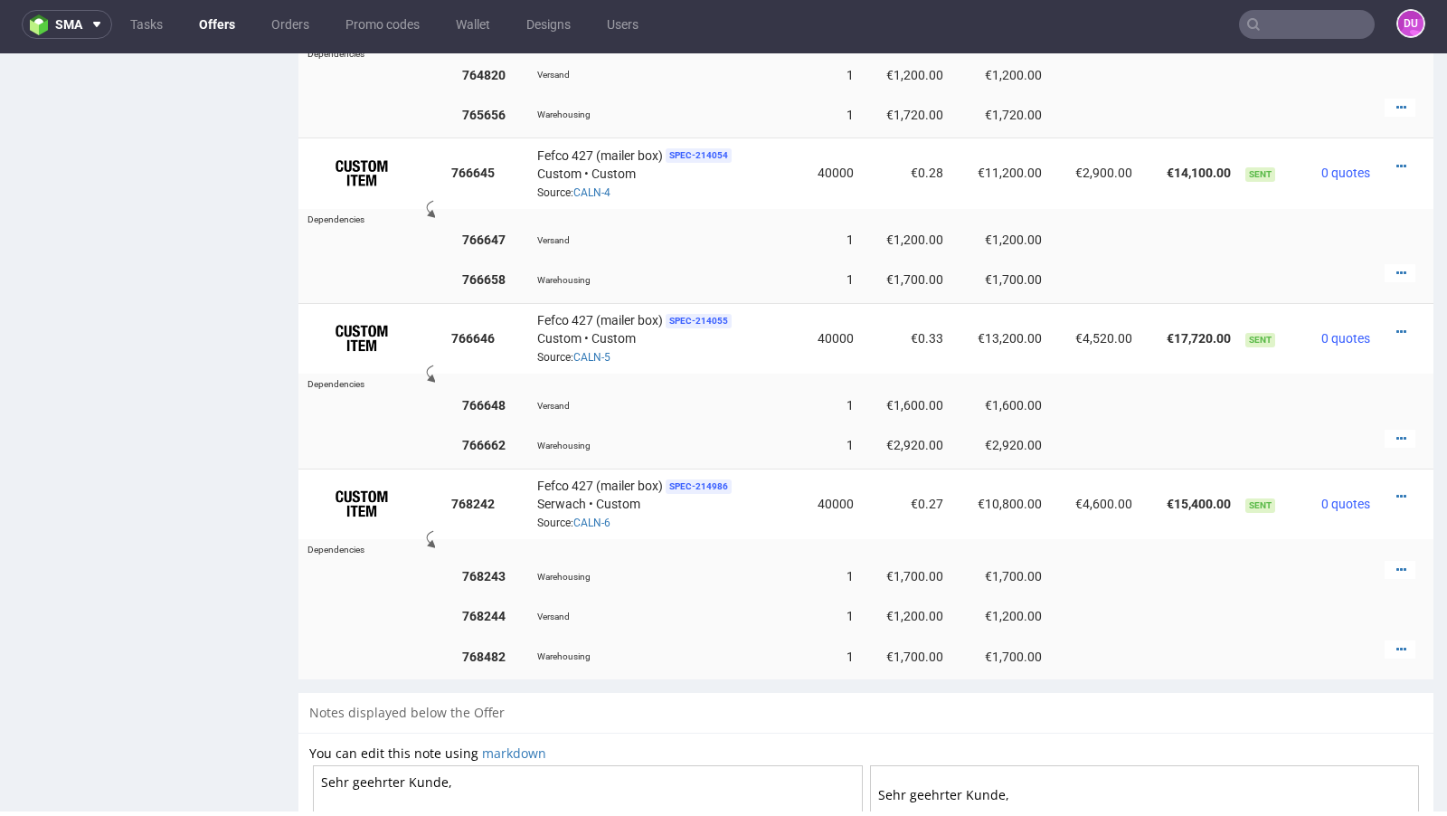
scroll to position [1598, 0]
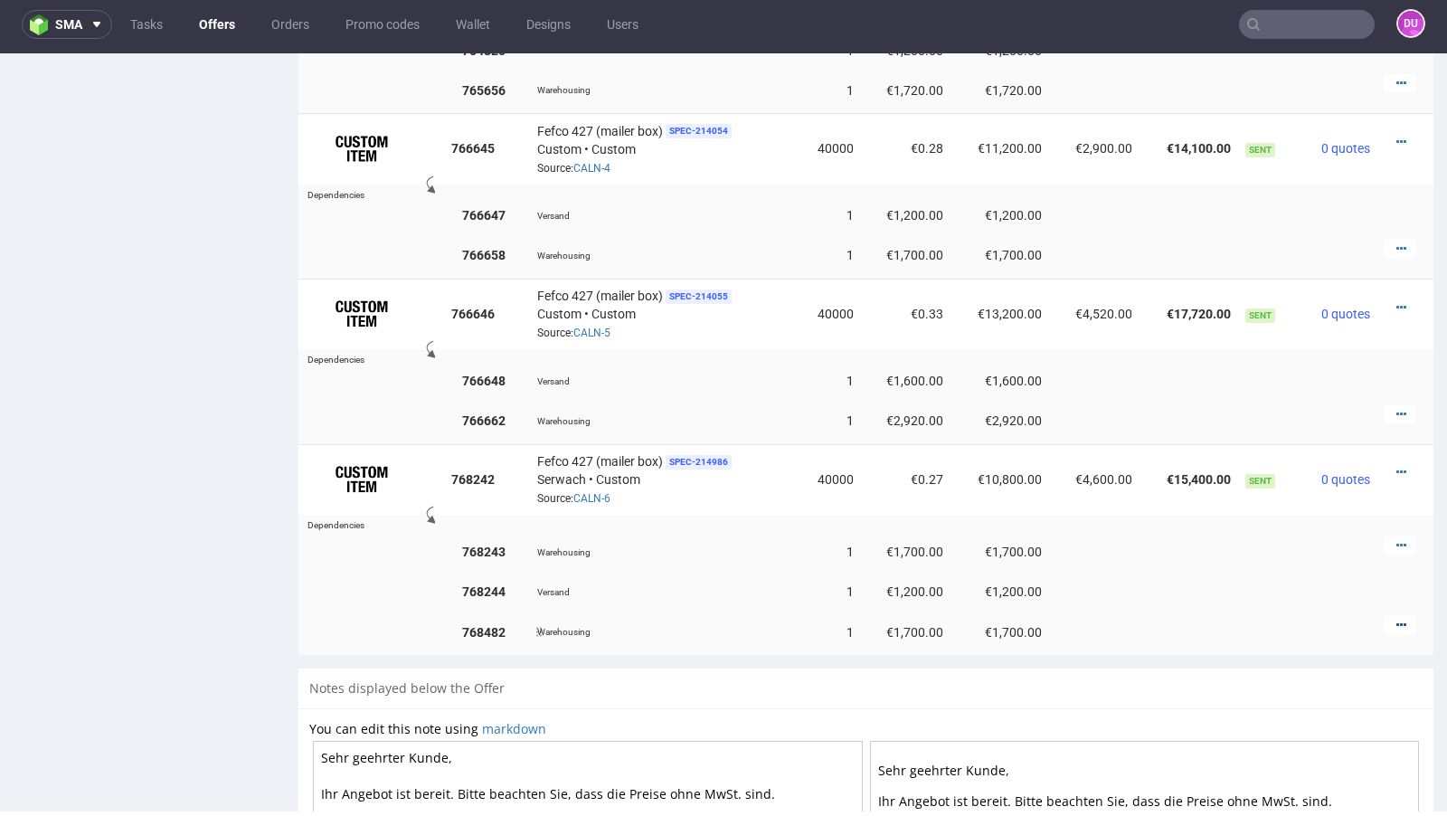
click at [1396, 619] on icon at bounding box center [1401, 625] width 10 height 13
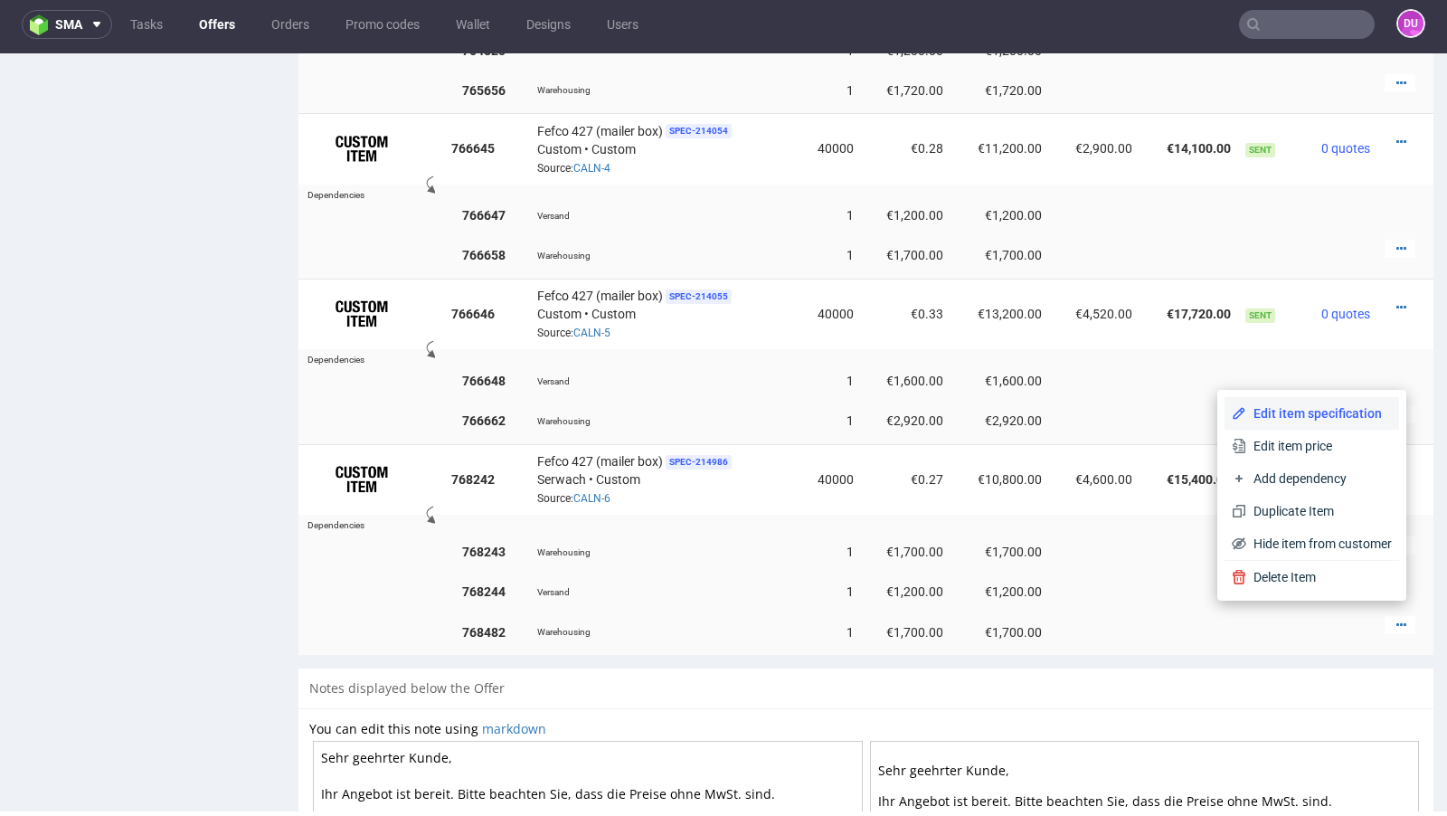
click at [1320, 415] on span "Edit item specification" at bounding box center [1319, 413] width 146 height 18
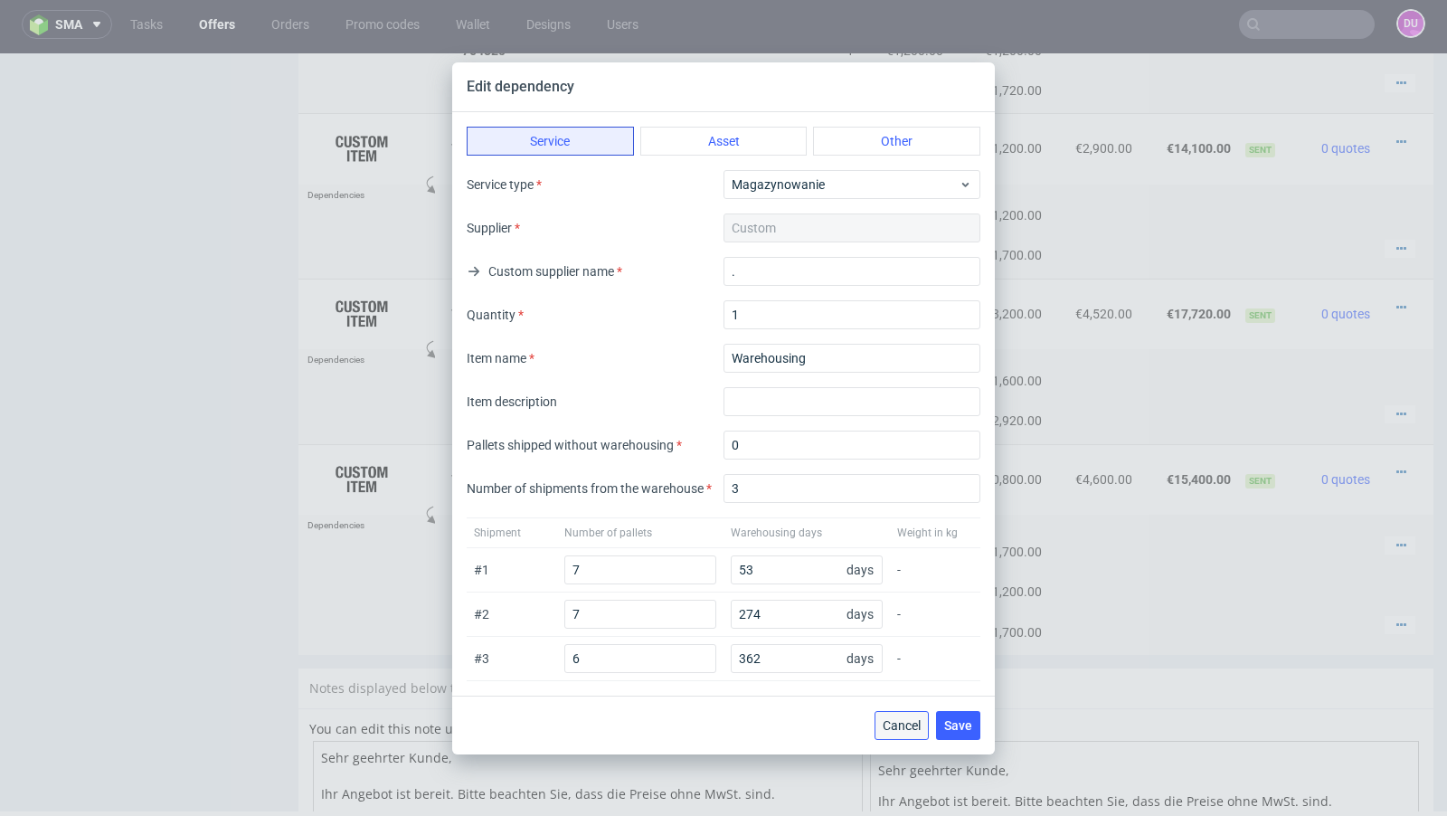
click at [893, 714] on button "Cancel" at bounding box center [902, 725] width 54 height 29
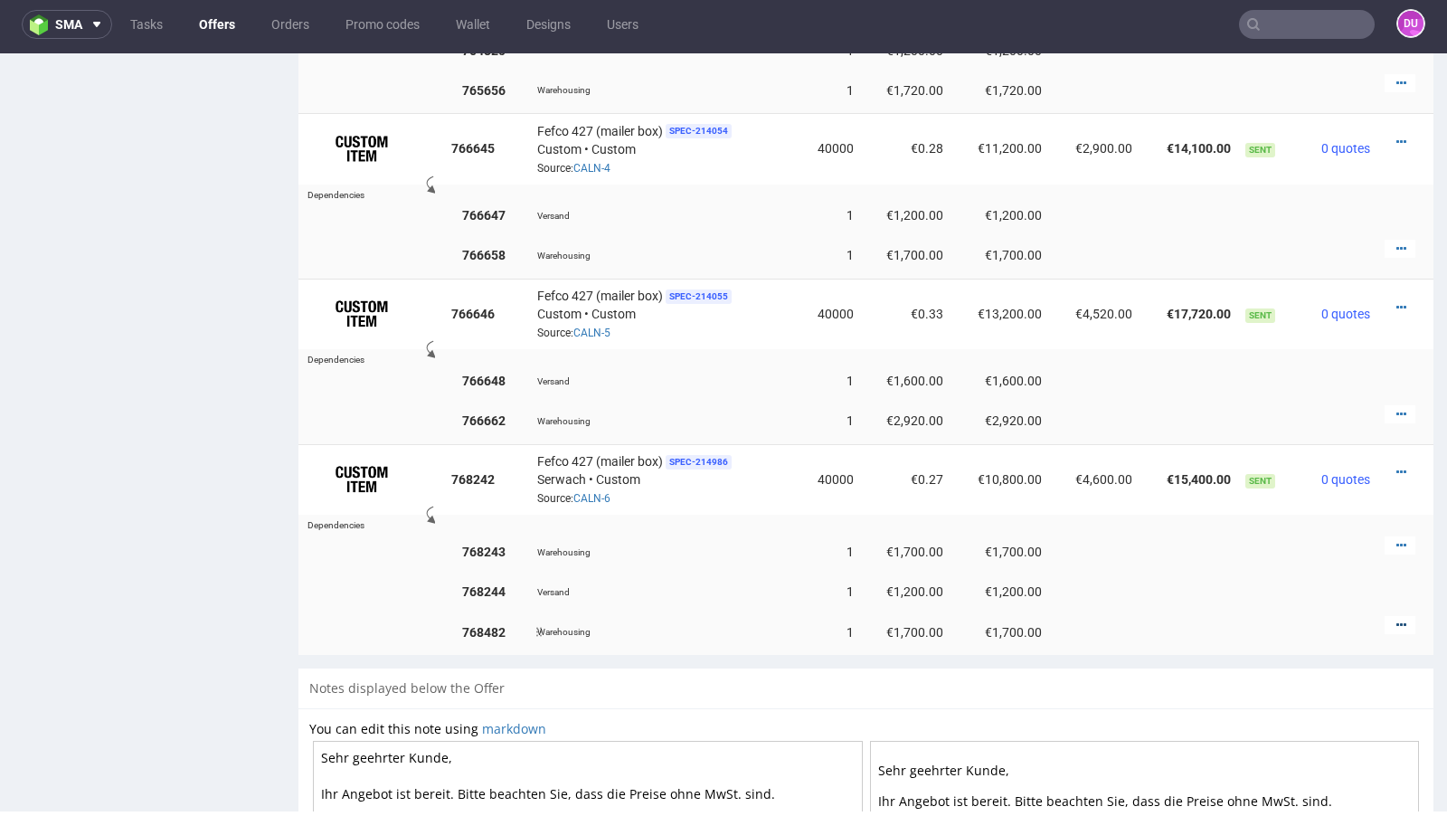
click at [1396, 619] on icon at bounding box center [1401, 625] width 10 height 13
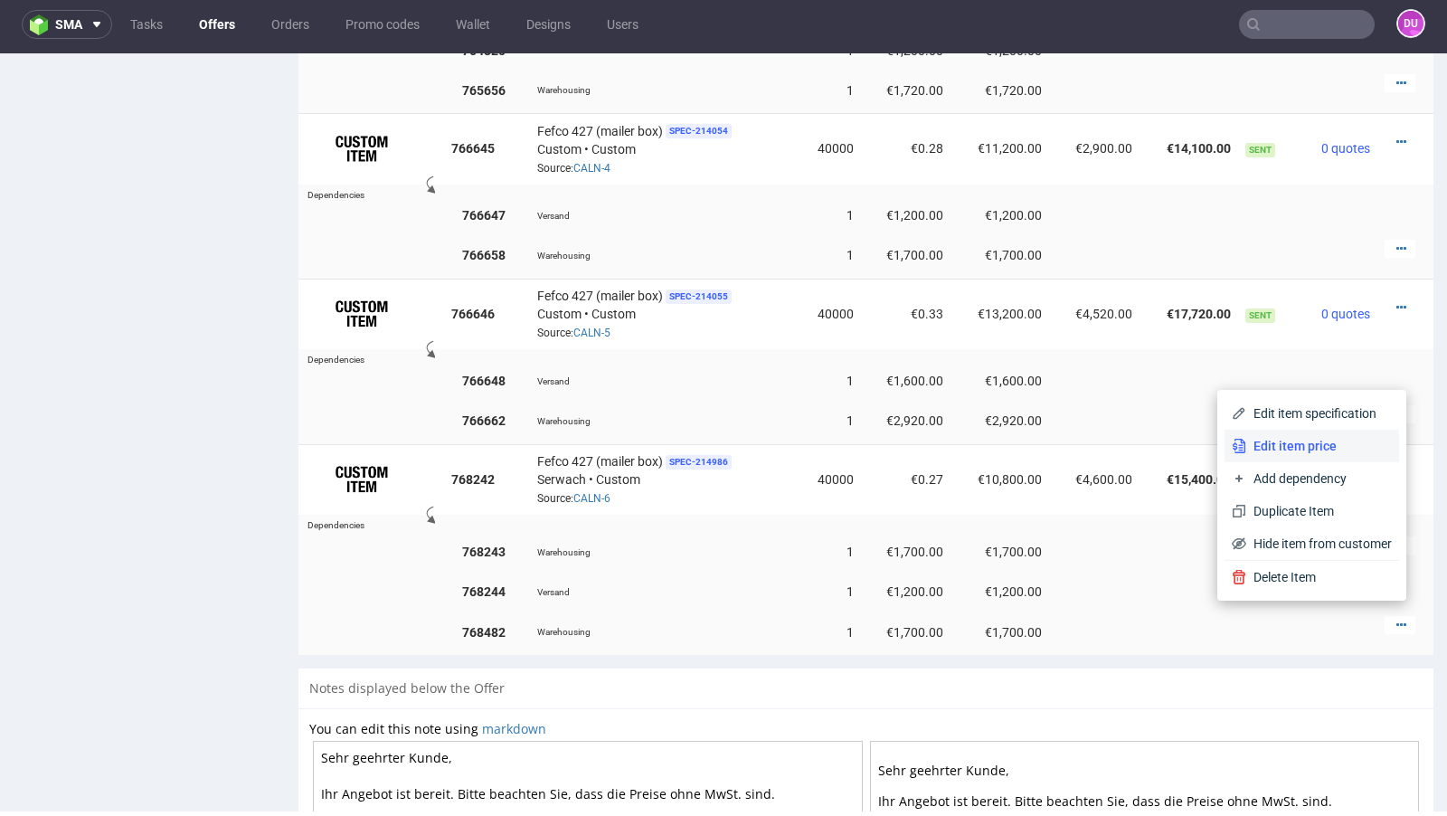
click at [1297, 442] on span "Edit item price" at bounding box center [1319, 446] width 146 height 18
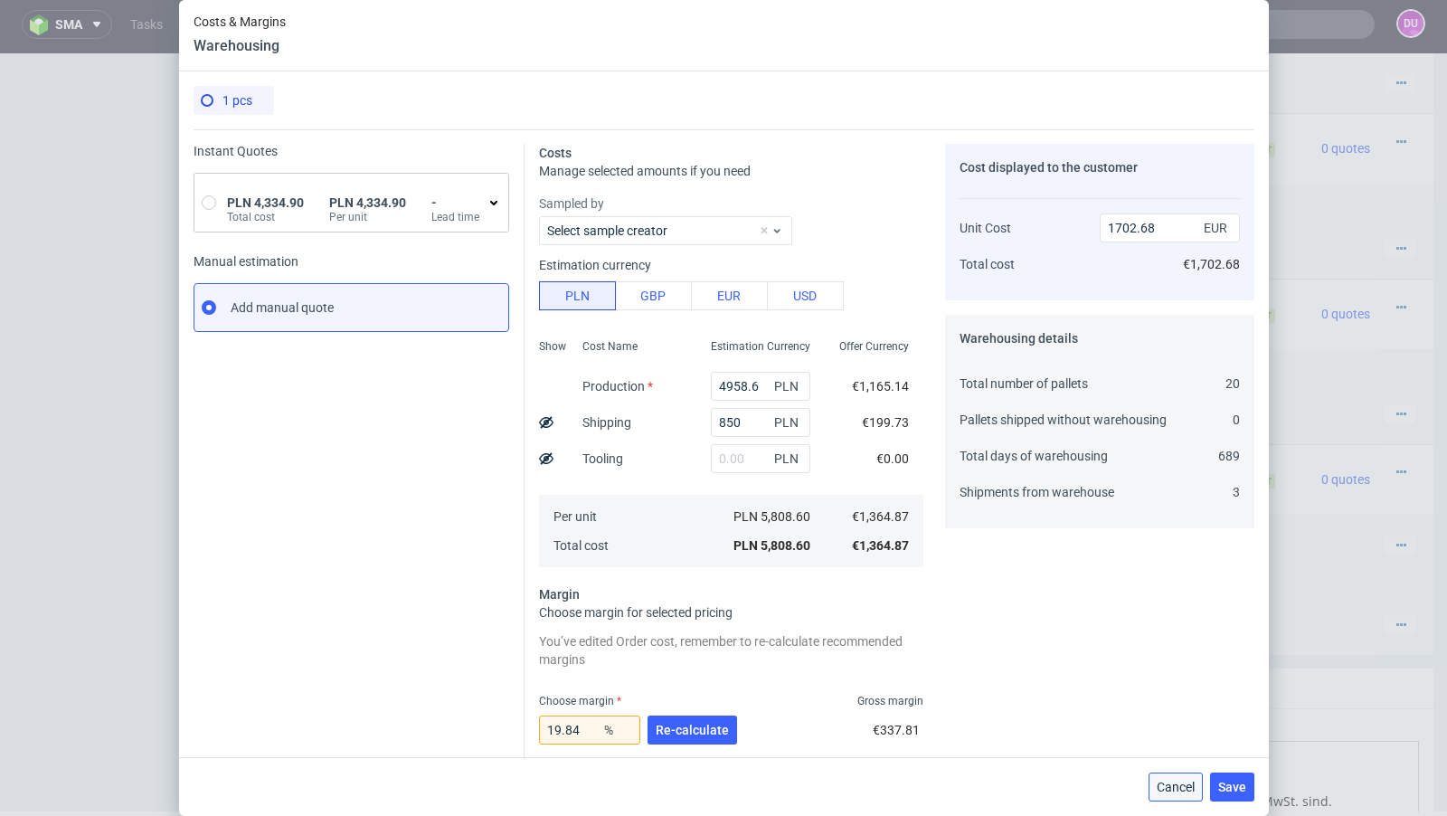
click at [1175, 790] on span "Cancel" at bounding box center [1176, 787] width 38 height 13
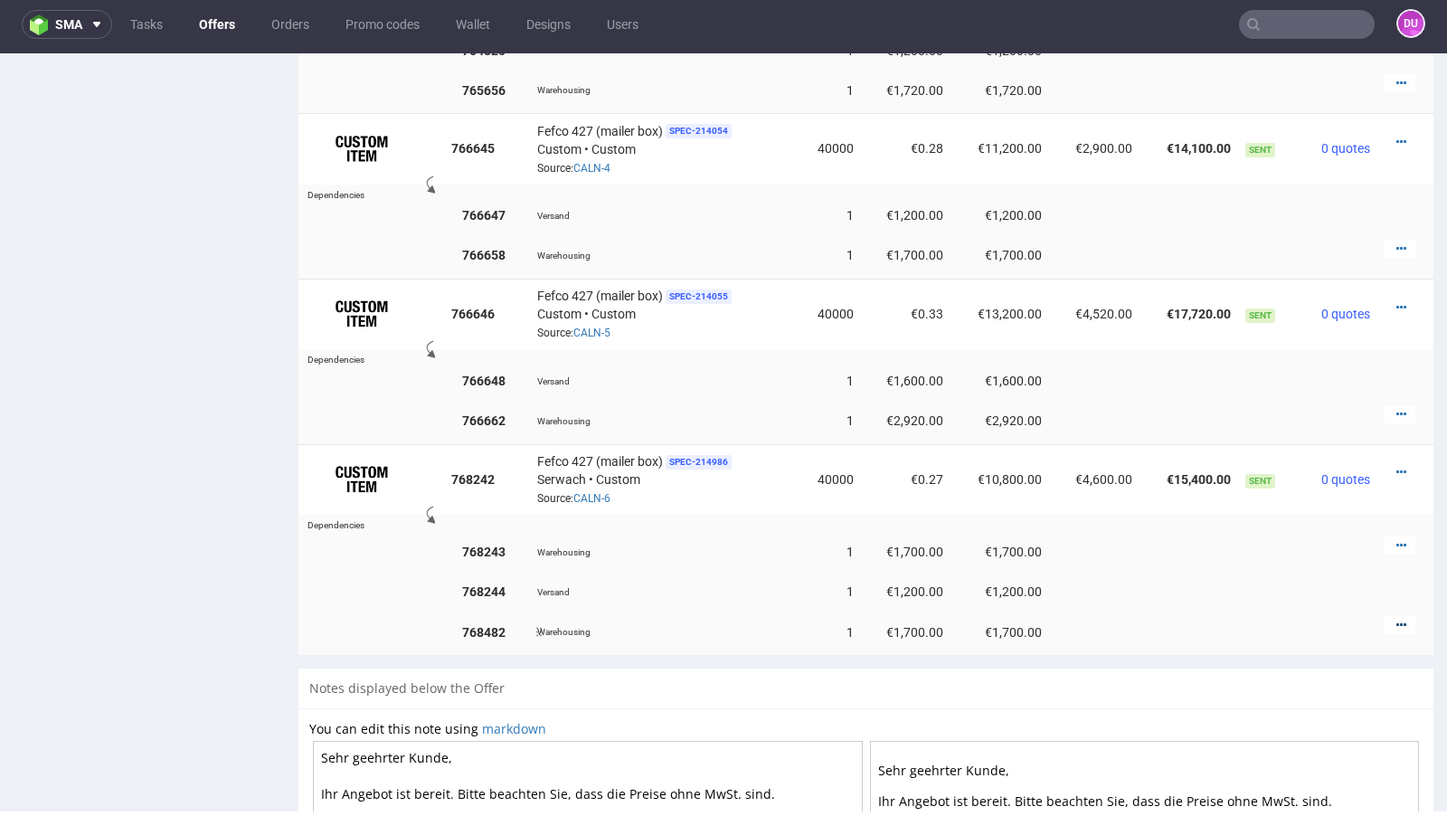
click at [1396, 619] on icon at bounding box center [1401, 625] width 10 height 13
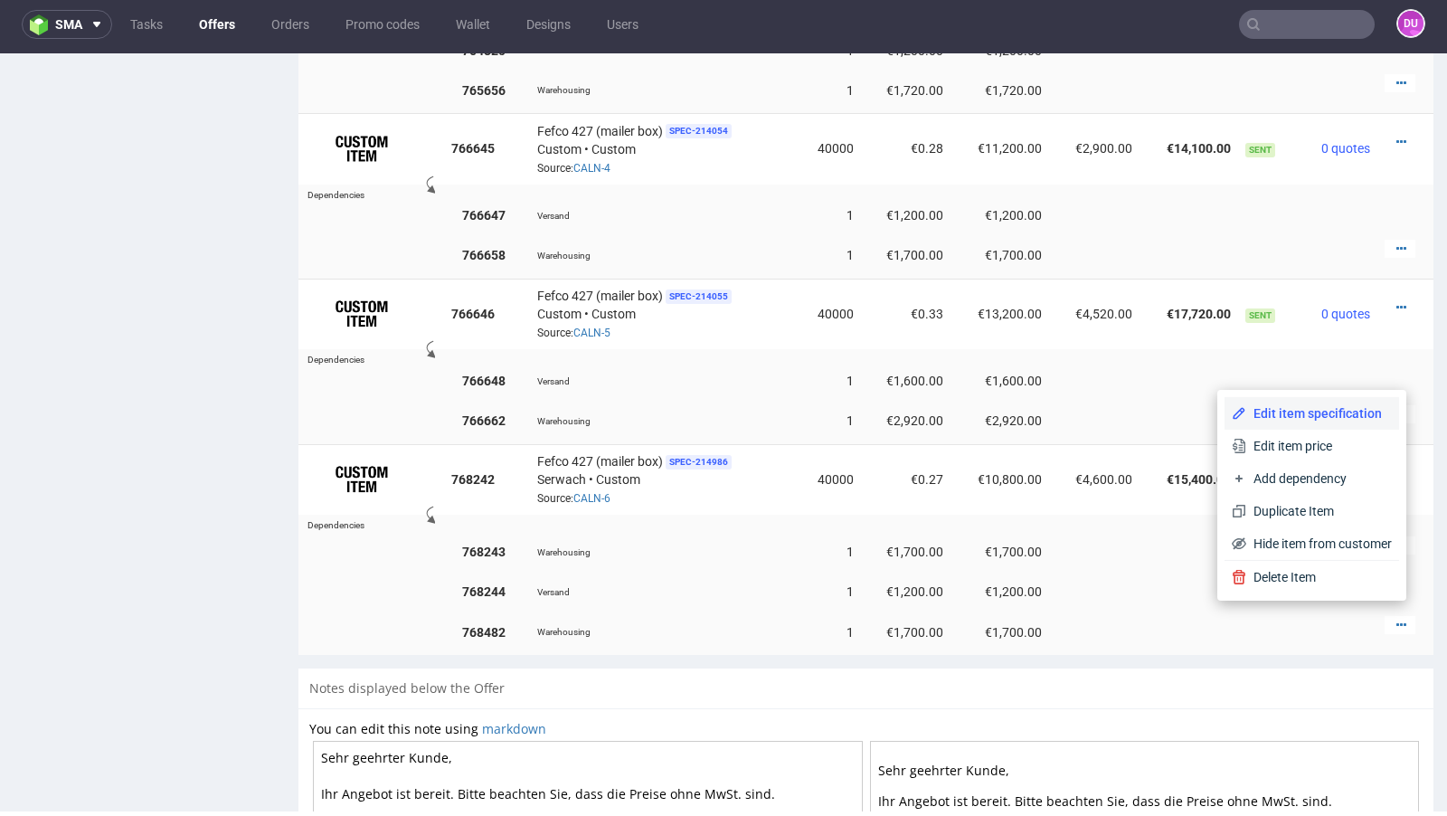
click at [1315, 421] on span "Edit item specification" at bounding box center [1319, 413] width 146 height 18
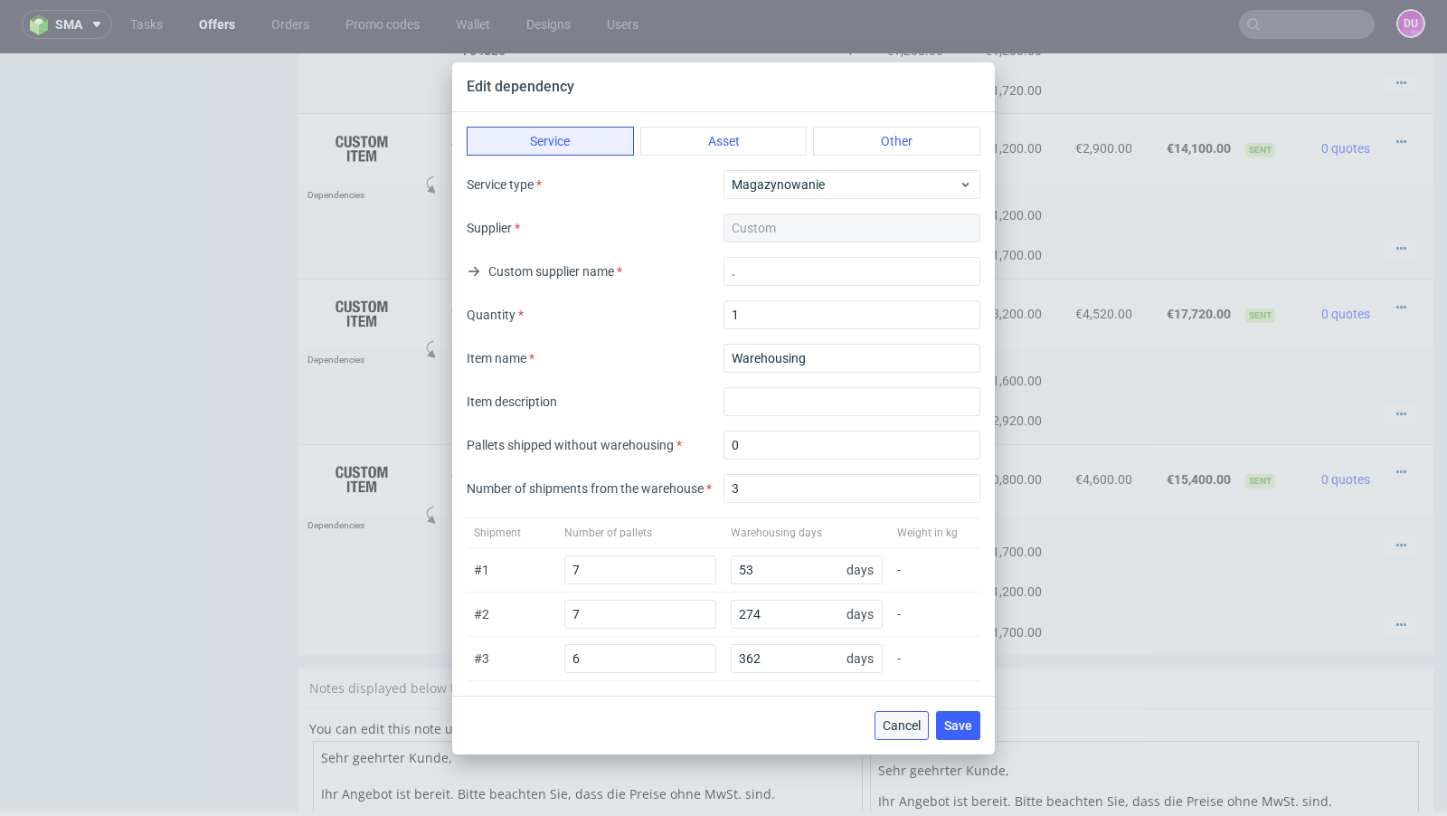
click at [904, 711] on button "Cancel" at bounding box center [902, 725] width 54 height 29
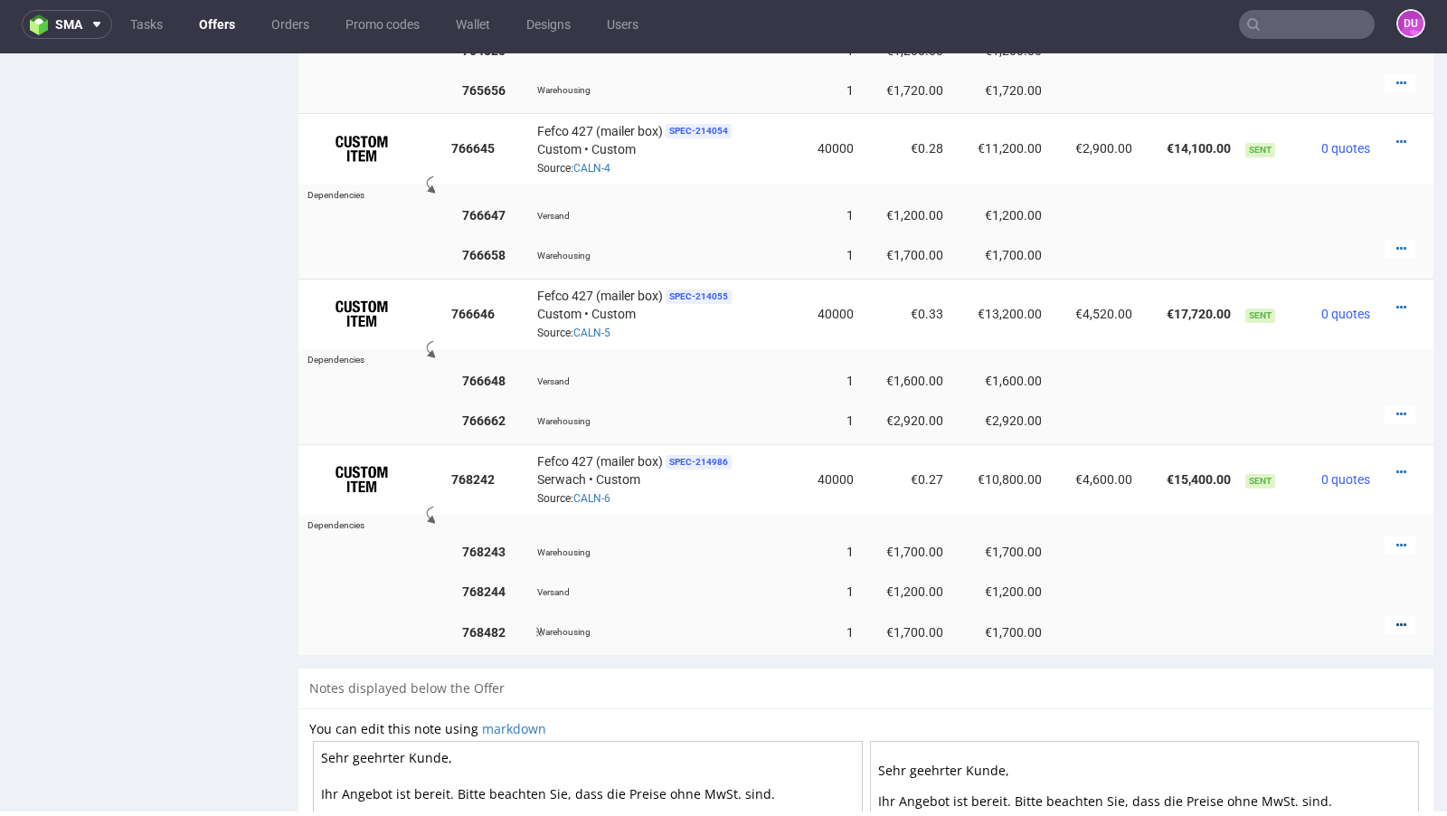
click at [1396, 619] on icon at bounding box center [1401, 625] width 10 height 13
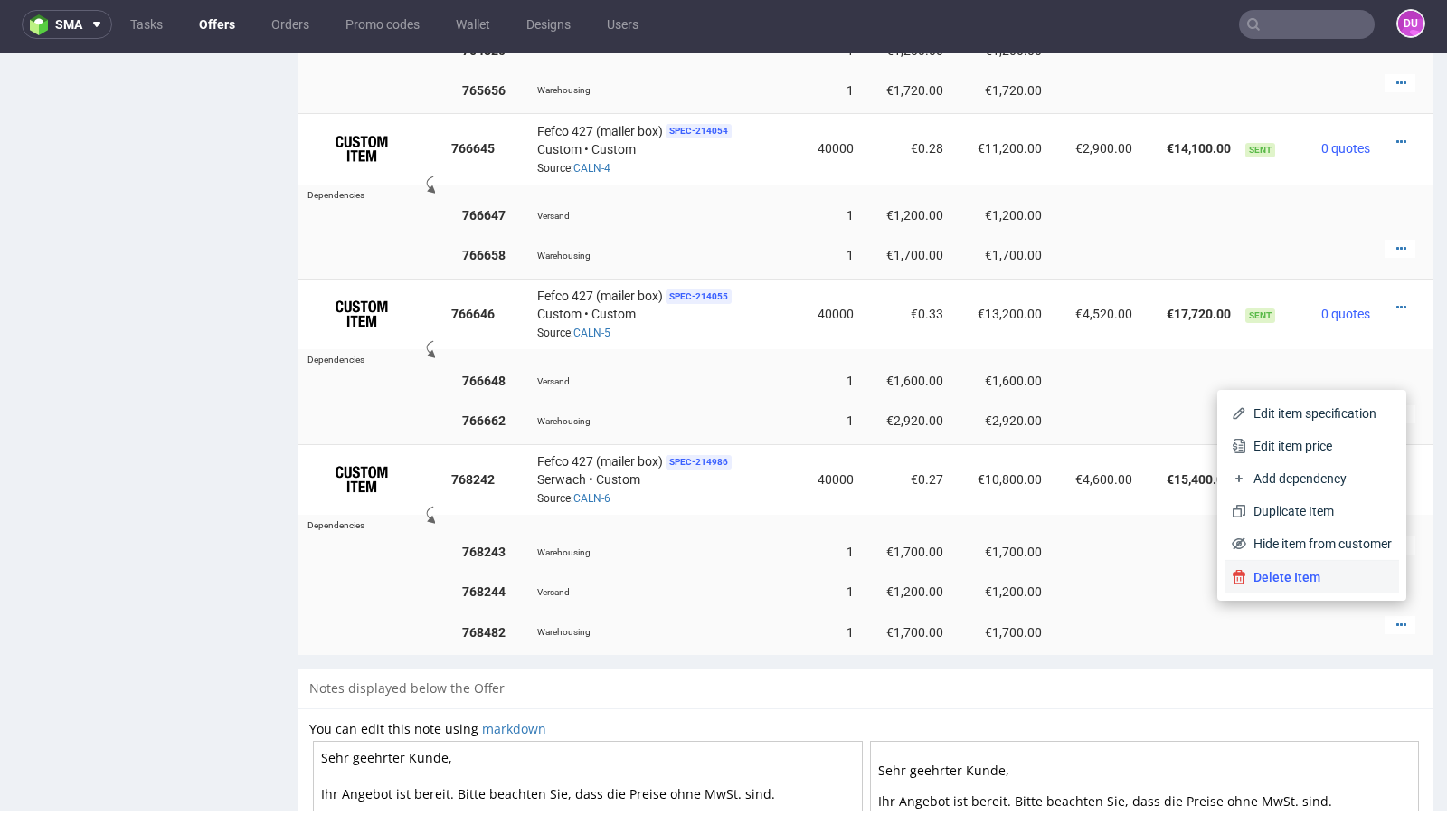
click at [1287, 573] on span "Delete Item" at bounding box center [1319, 577] width 146 height 18
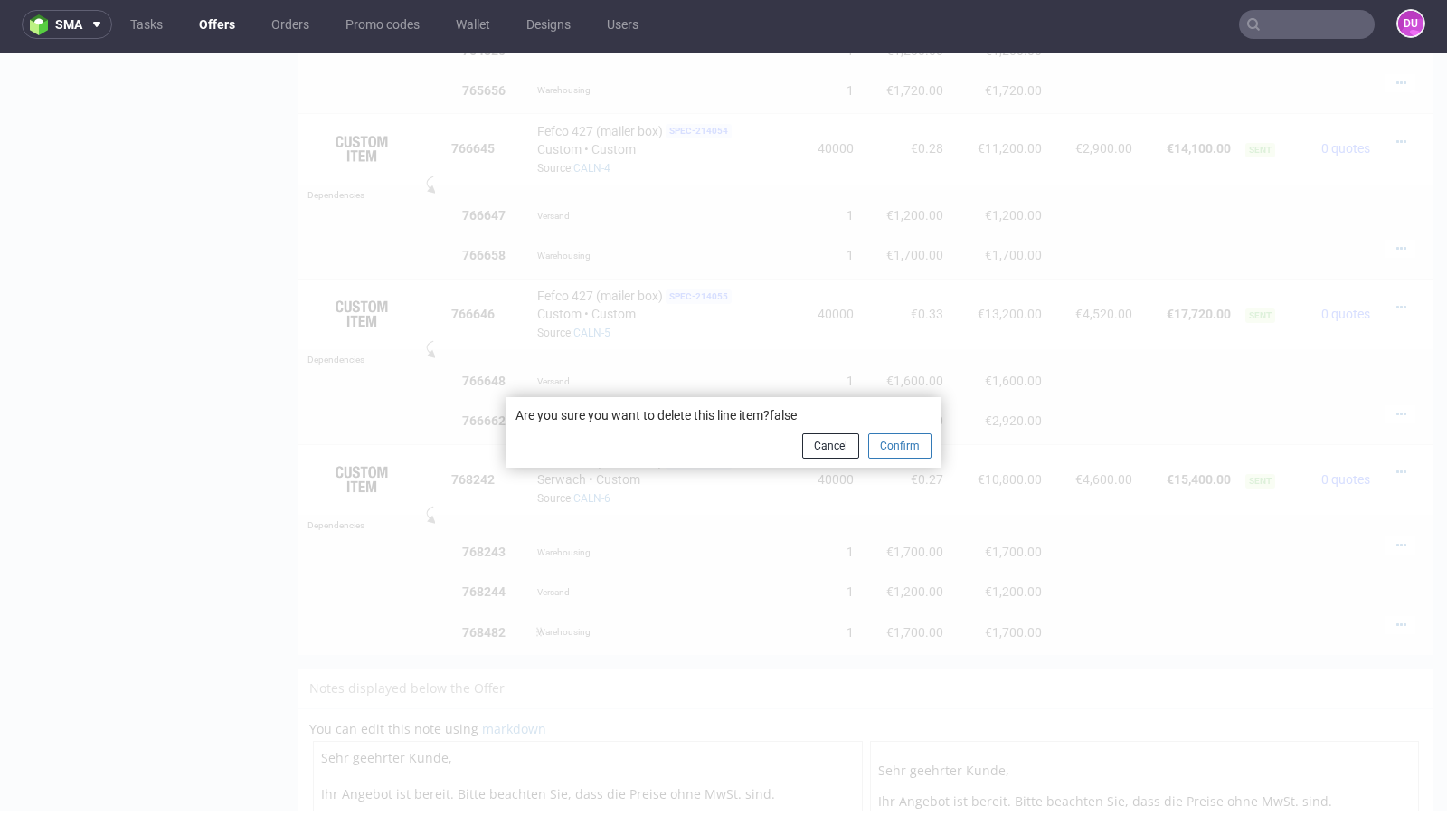
click at [892, 447] on button "Confirm" at bounding box center [899, 445] width 63 height 25
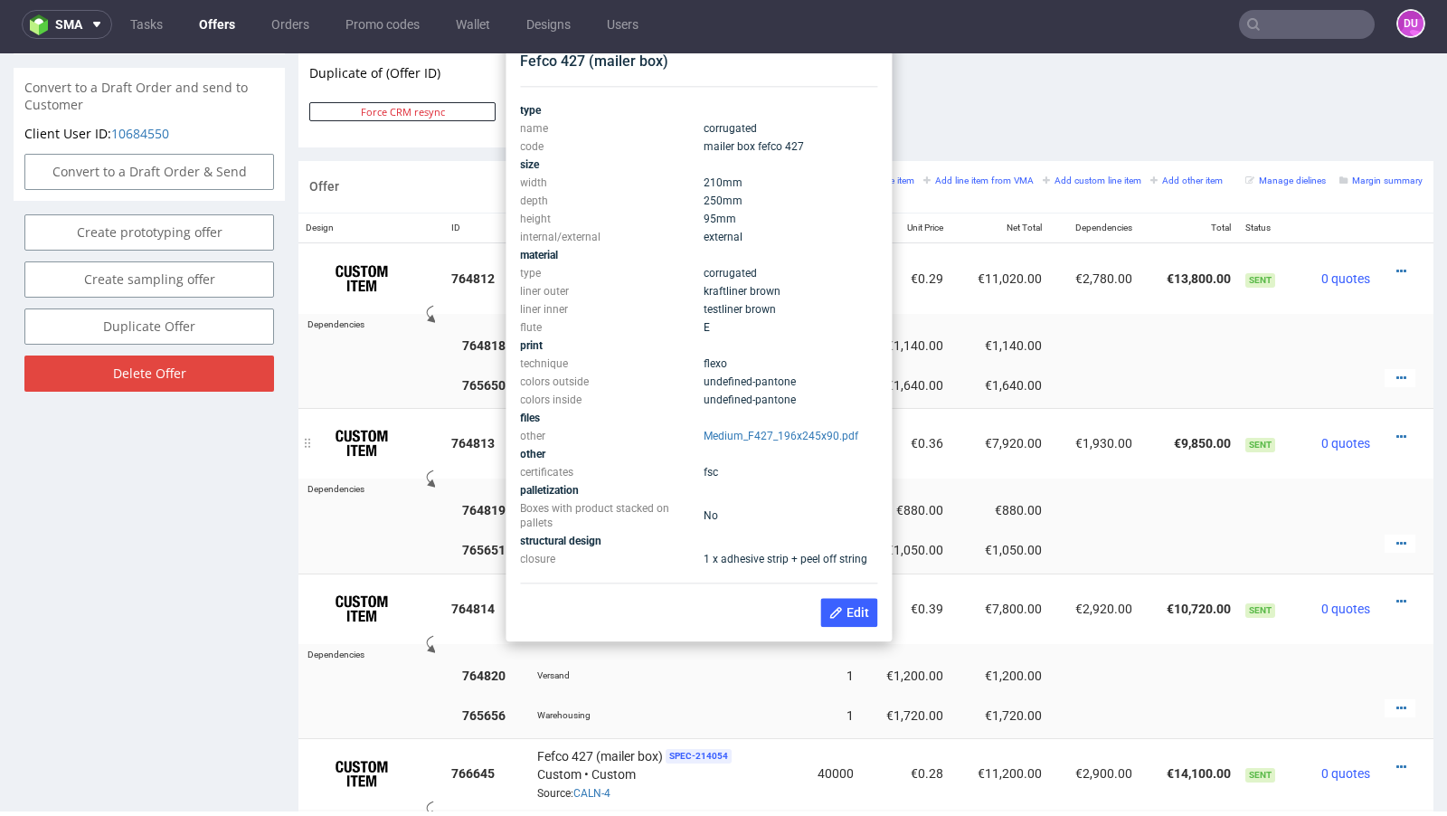
scroll to position [948, 0]
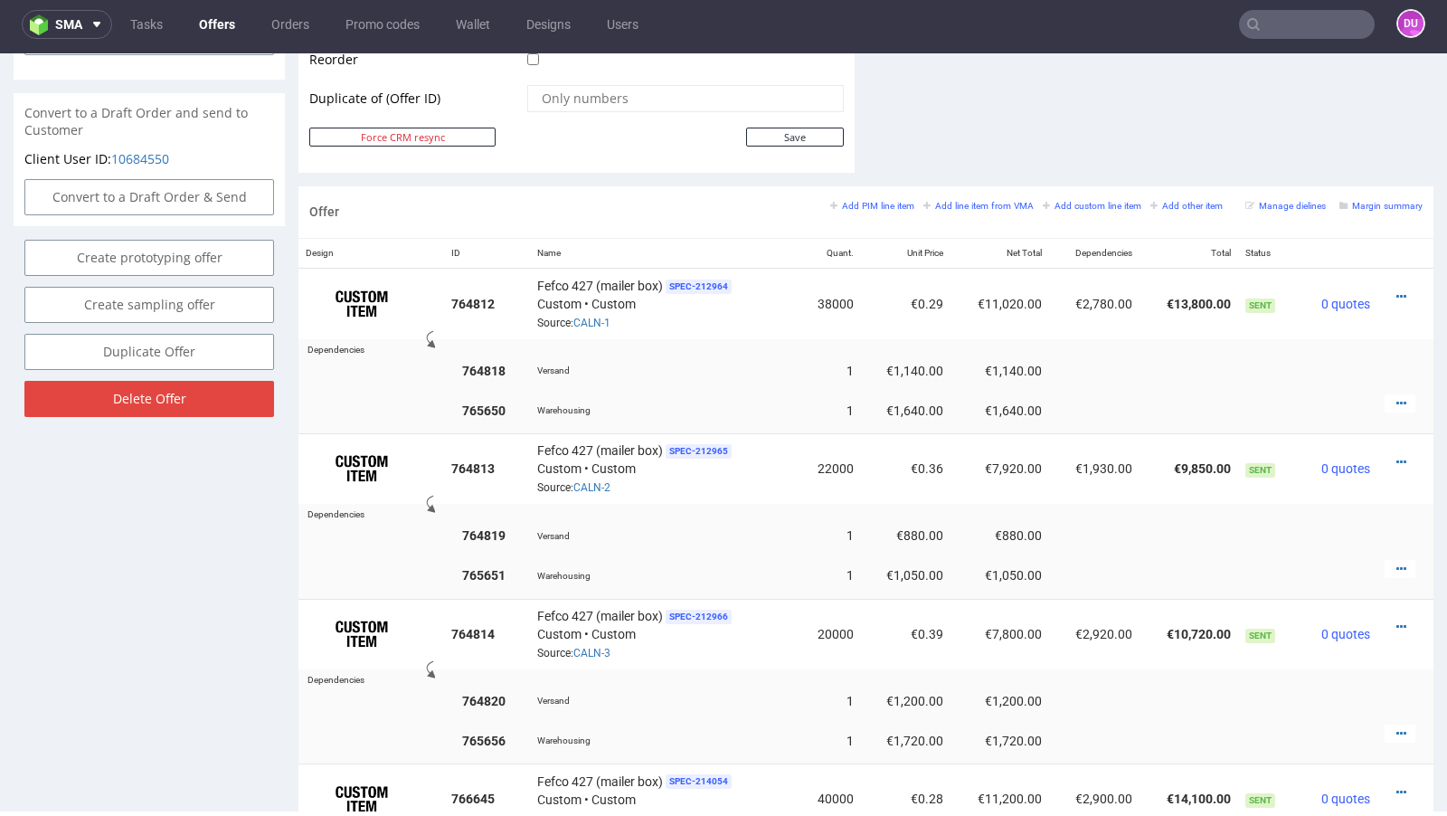
click at [215, 30] on link "Offers" at bounding box center [217, 24] width 58 height 29
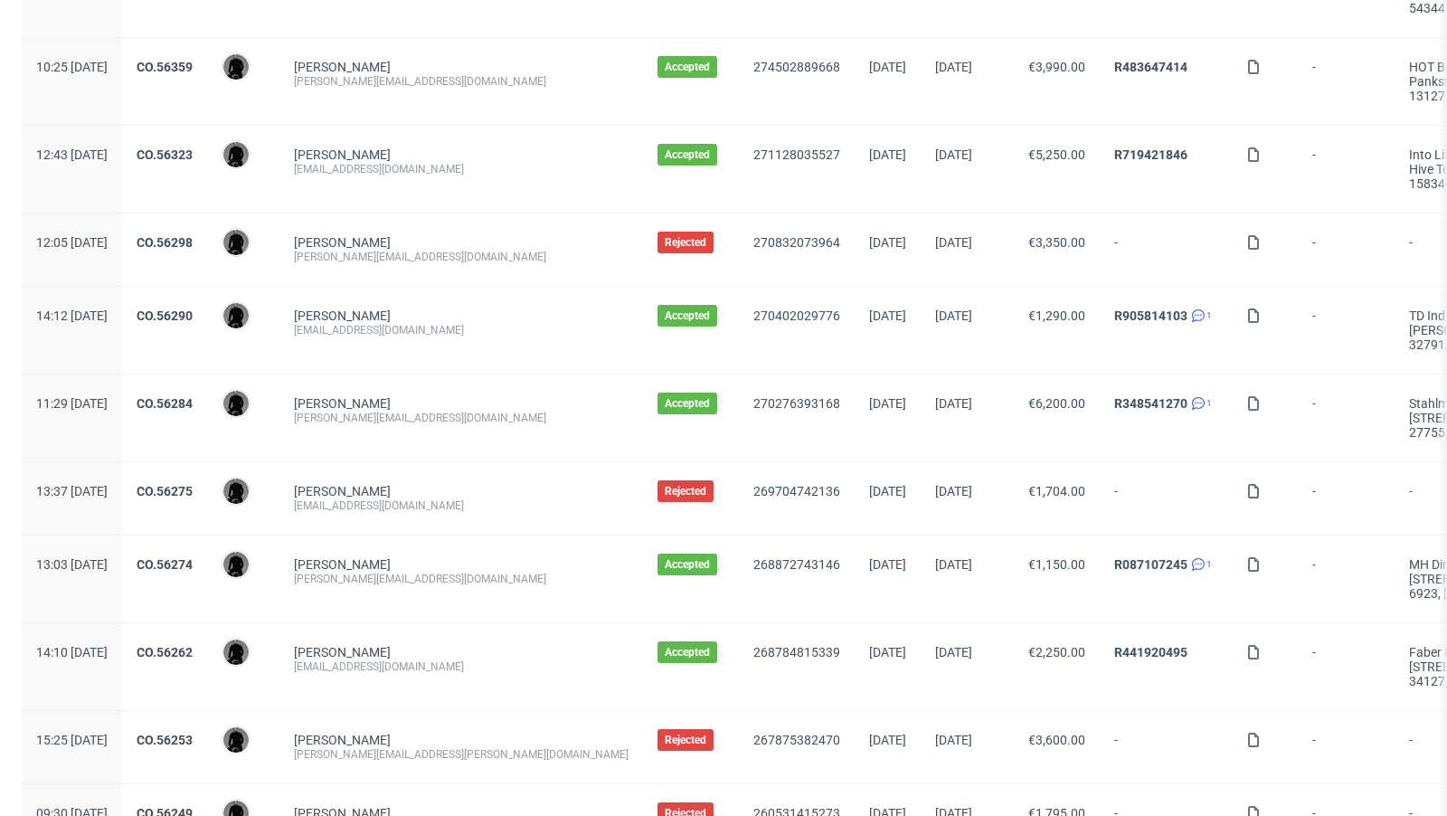
scroll to position [1899, 0]
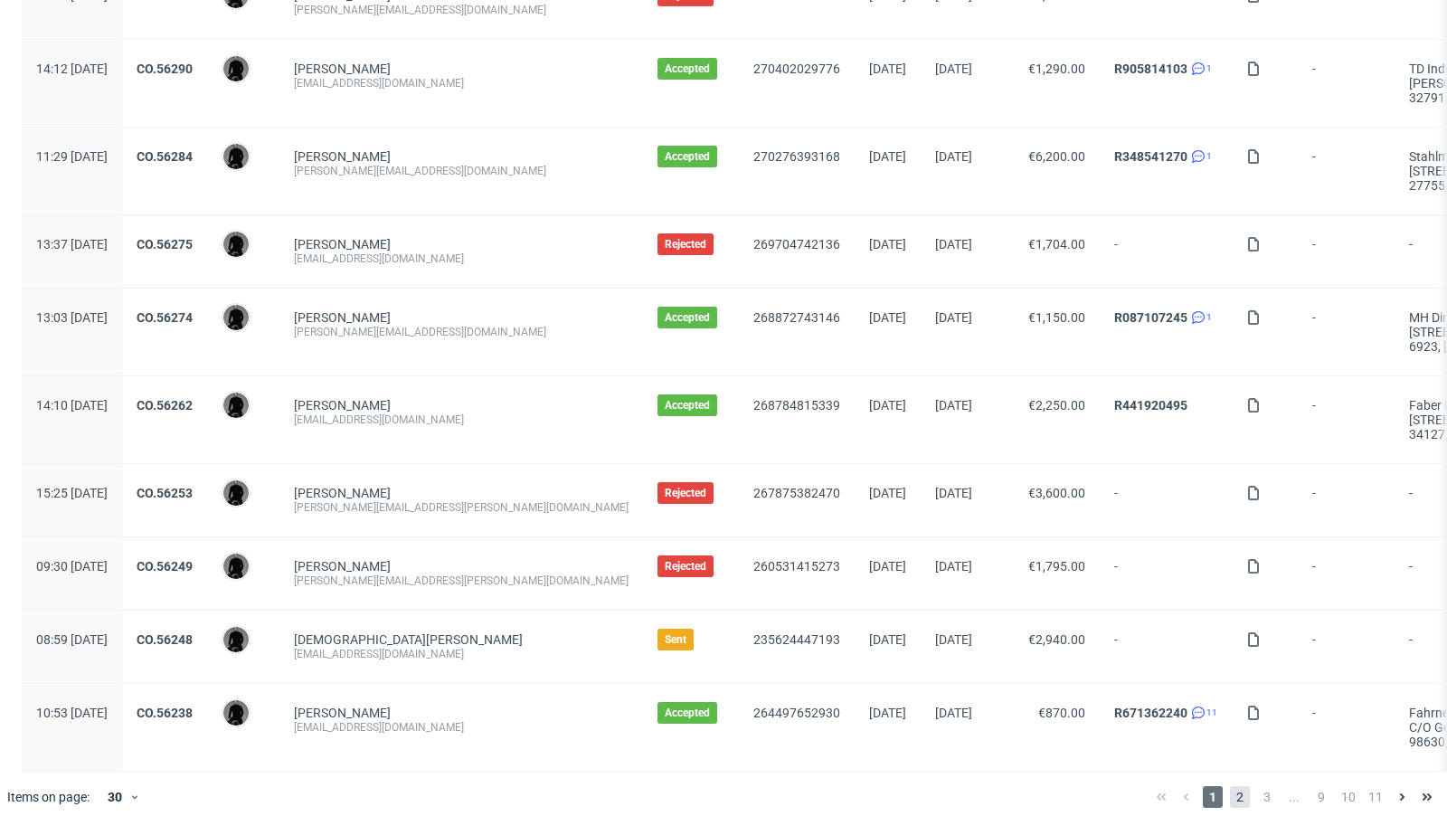
click at [1230, 793] on span "2" at bounding box center [1240, 797] width 20 height 22
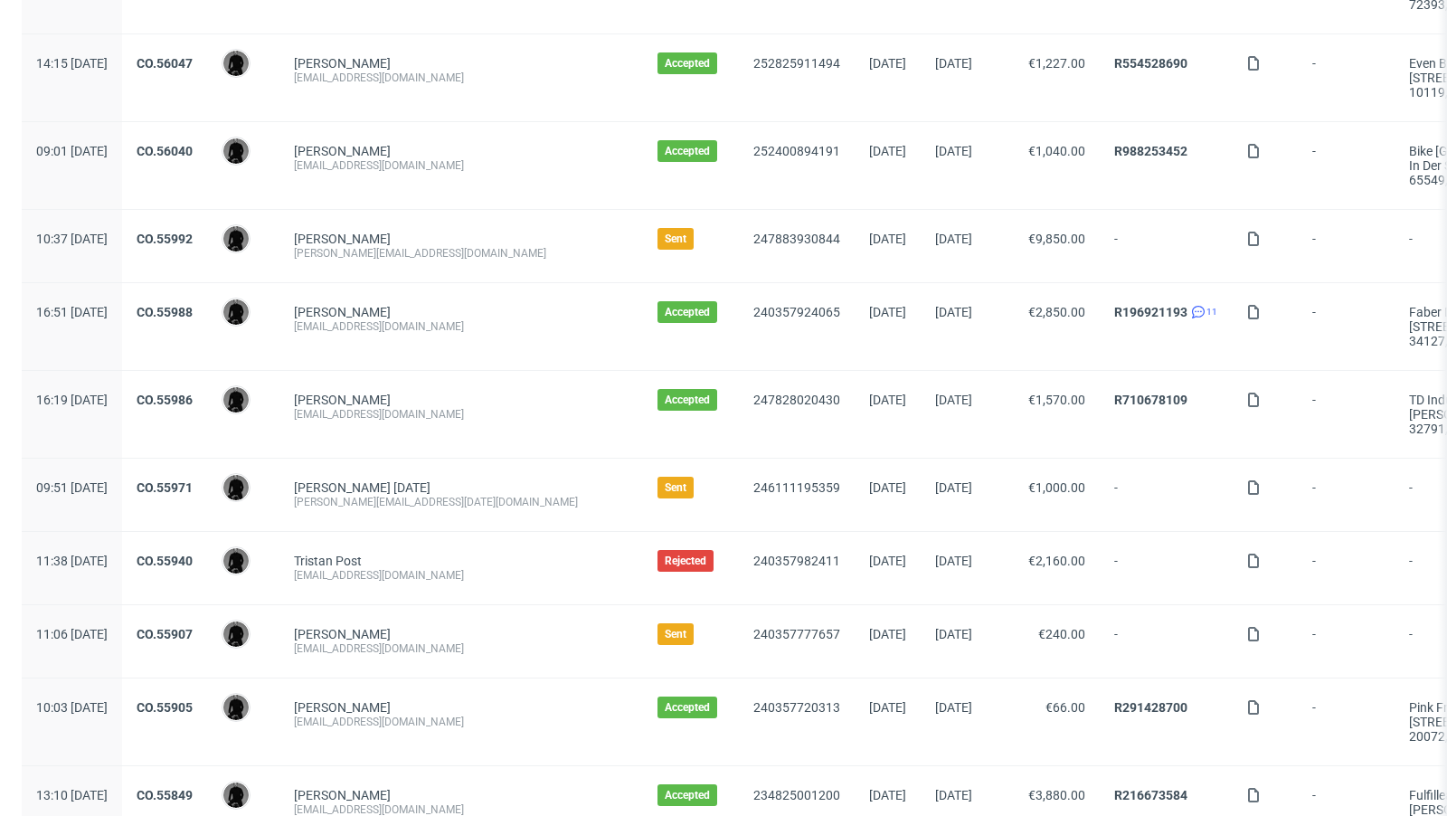
scroll to position [563, 0]
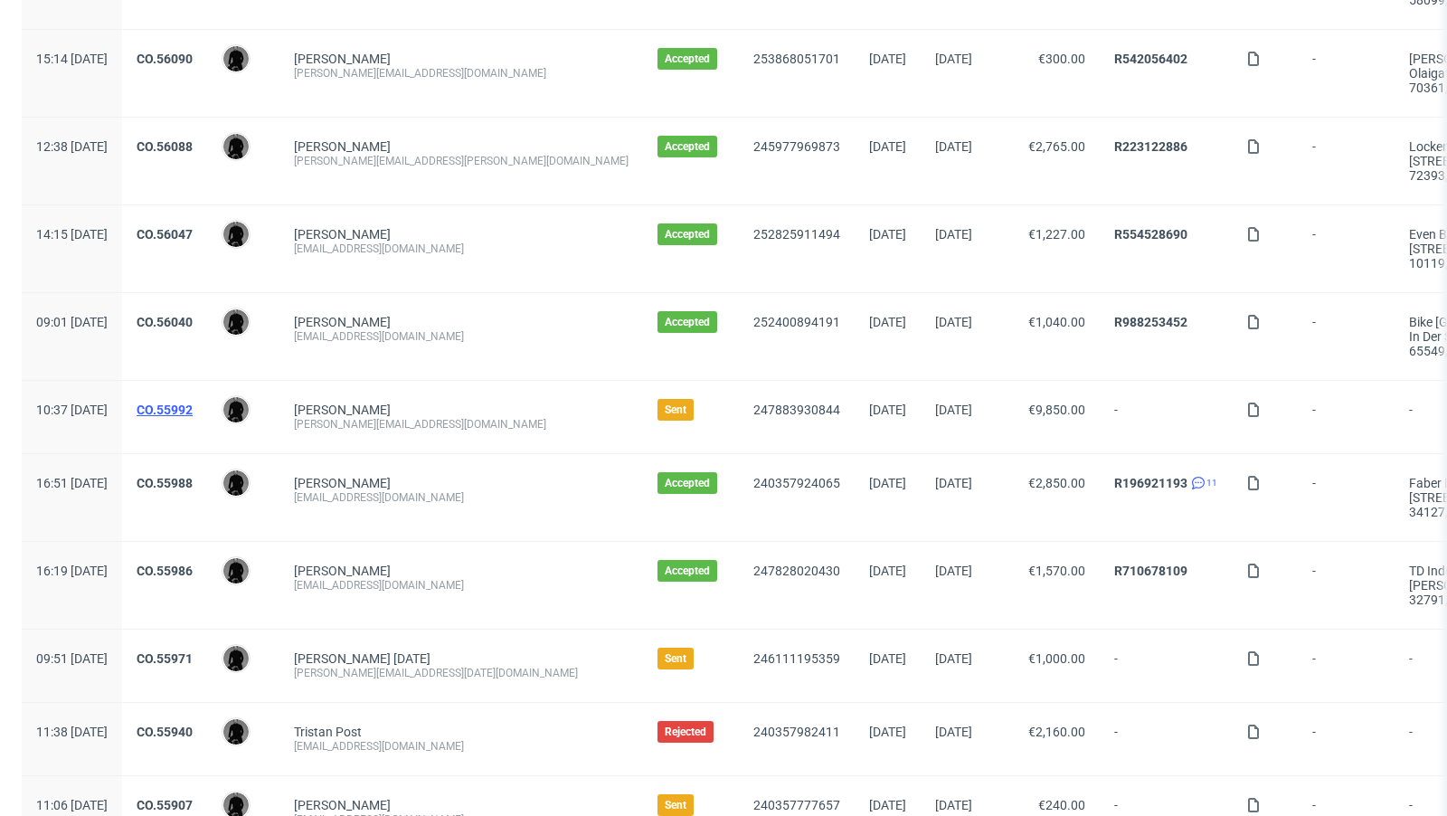
click at [193, 402] on link "CO.55992" at bounding box center [165, 409] width 56 height 14
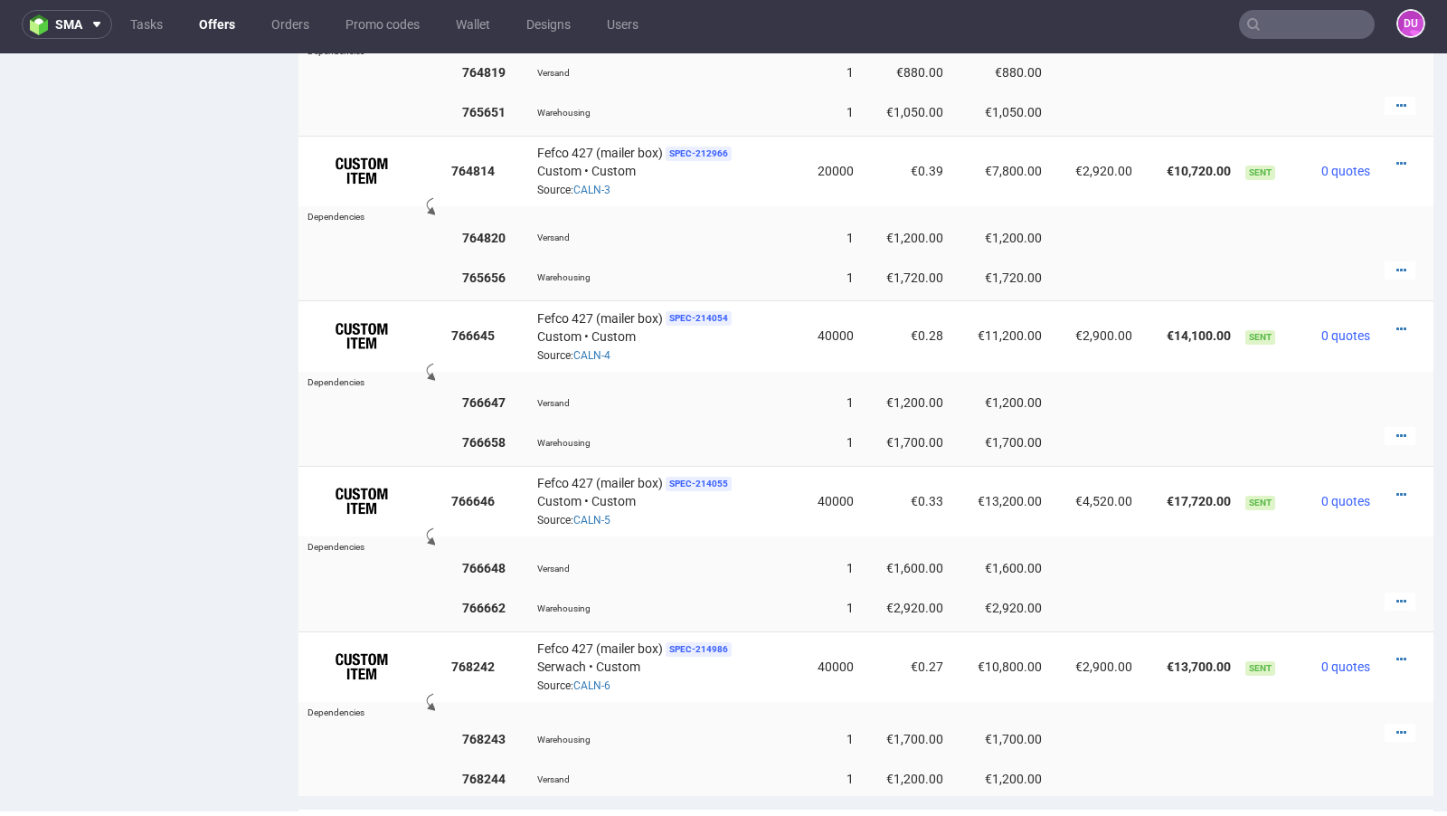
scroll to position [1431, 0]
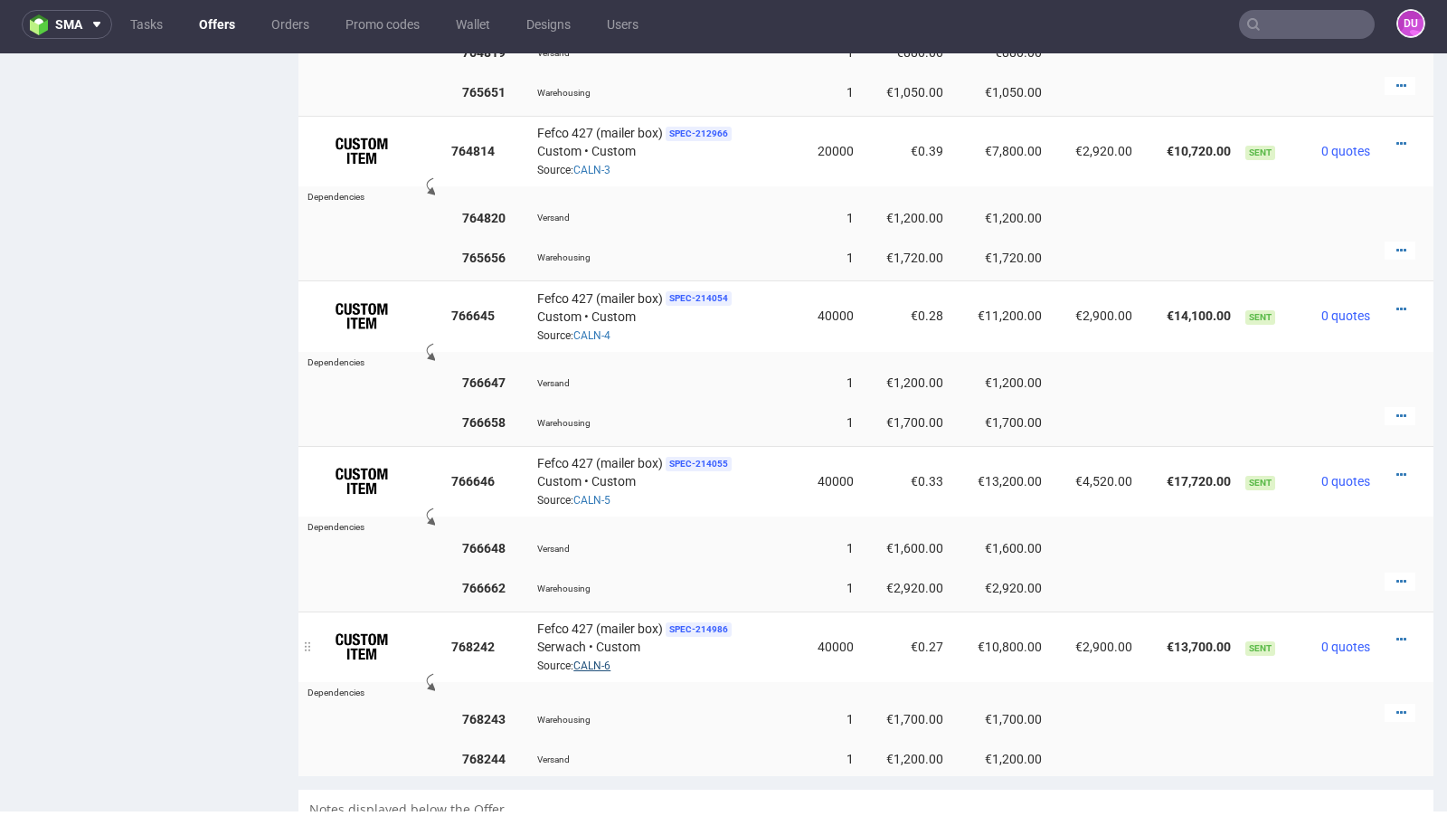
click at [590, 659] on link "CALN-6" at bounding box center [591, 665] width 37 height 13
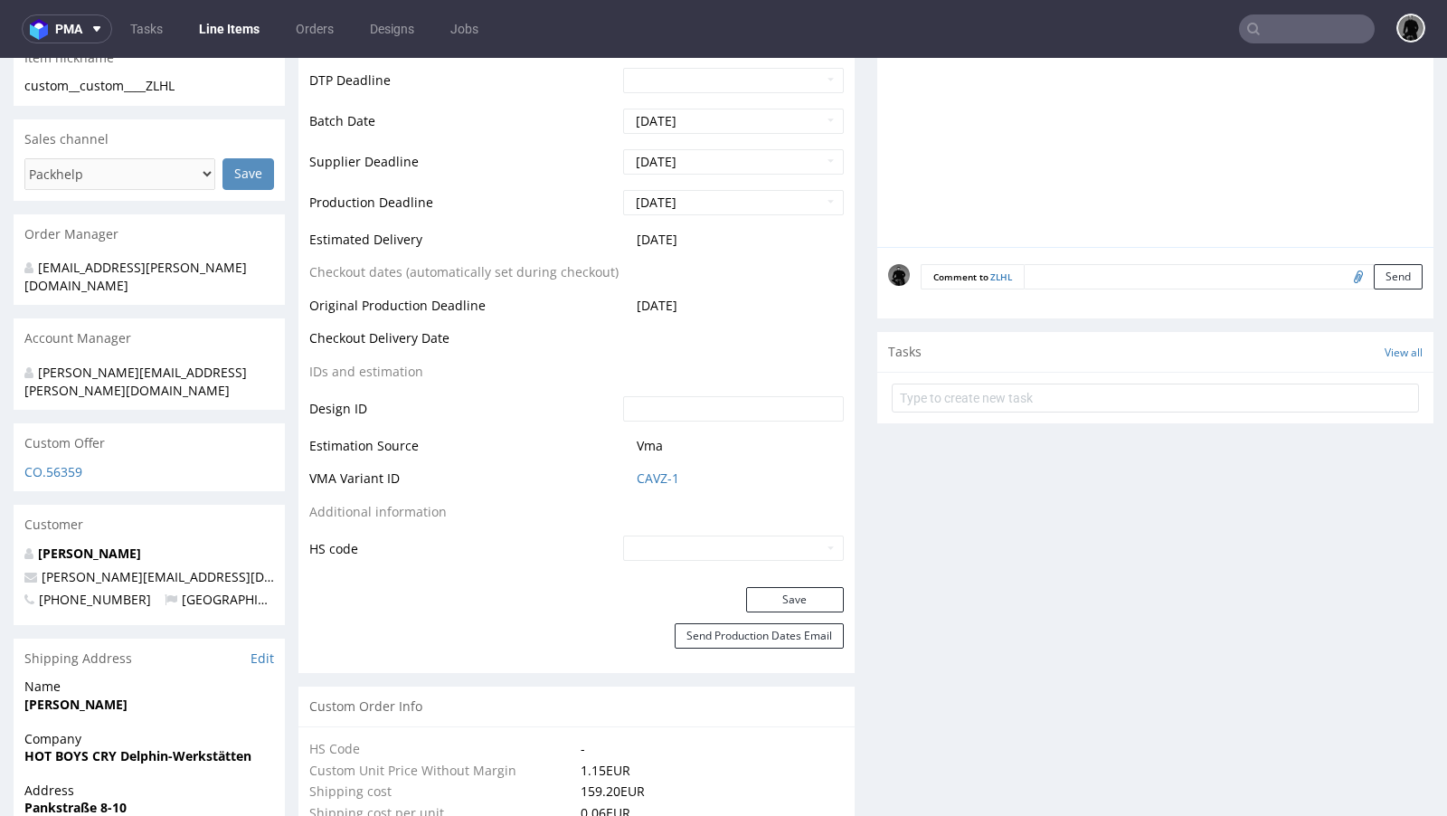
scroll to position [679, 0]
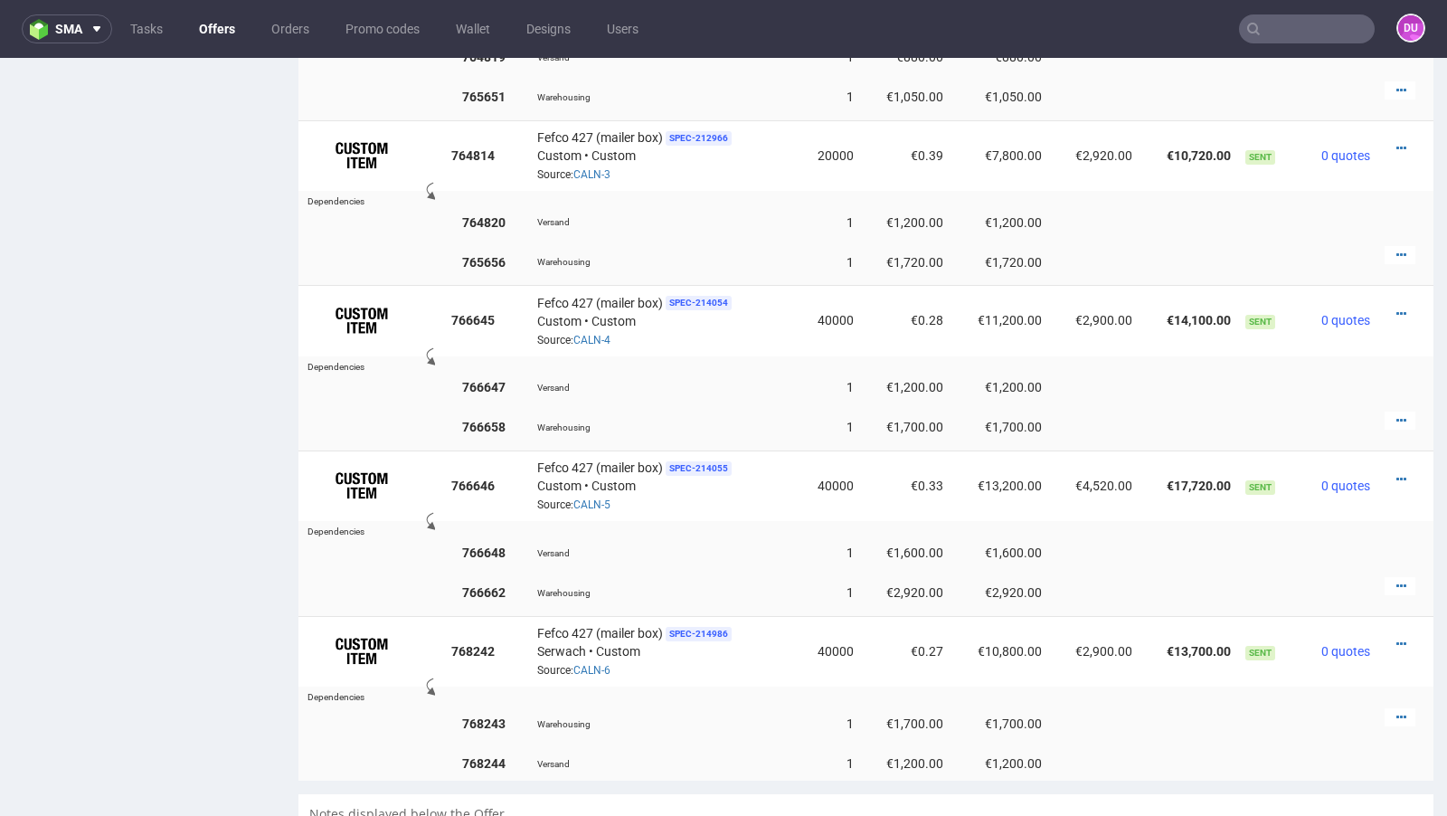
scroll to position [5, 0]
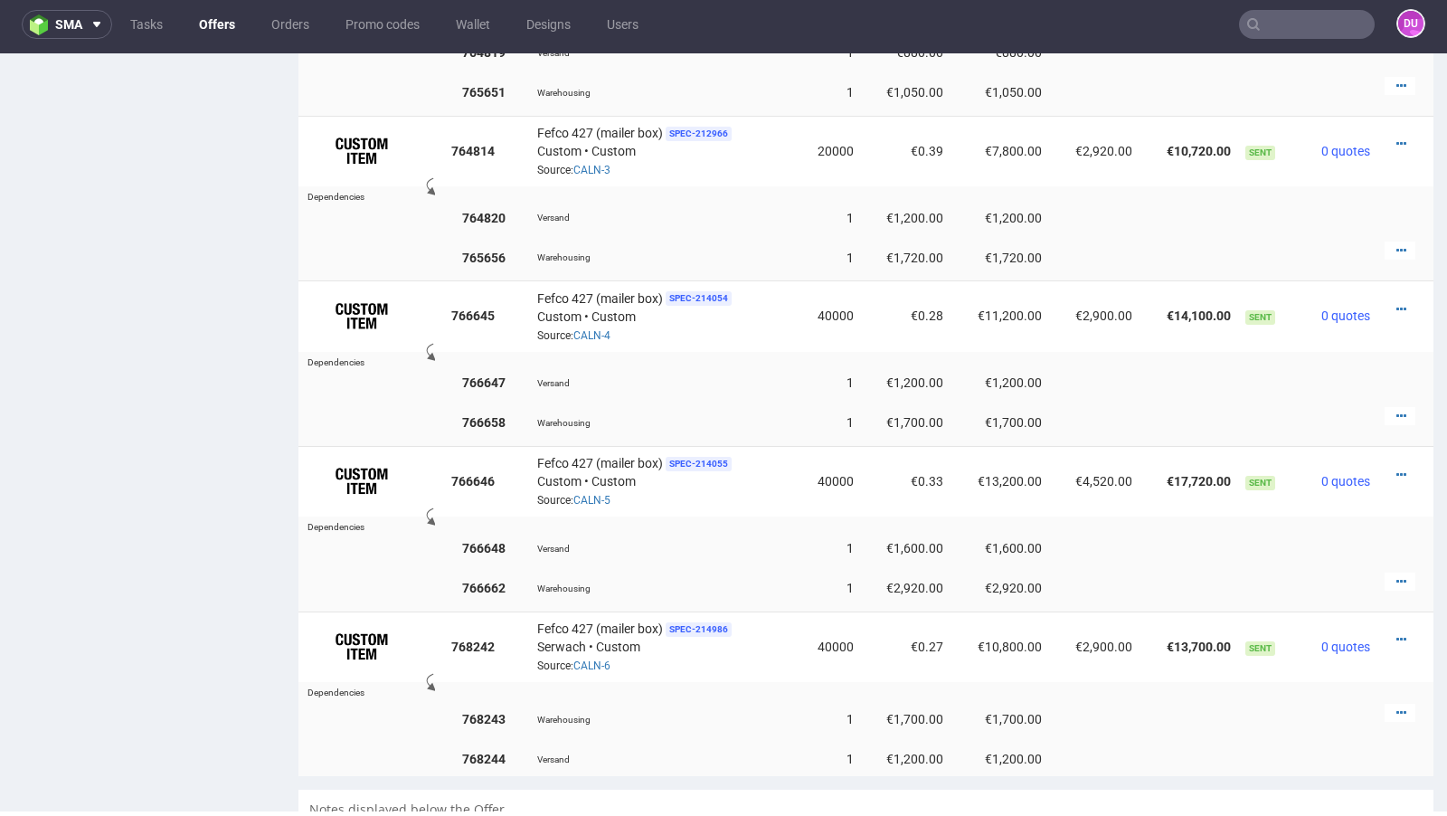
click at [228, 31] on link "Offers" at bounding box center [217, 24] width 58 height 29
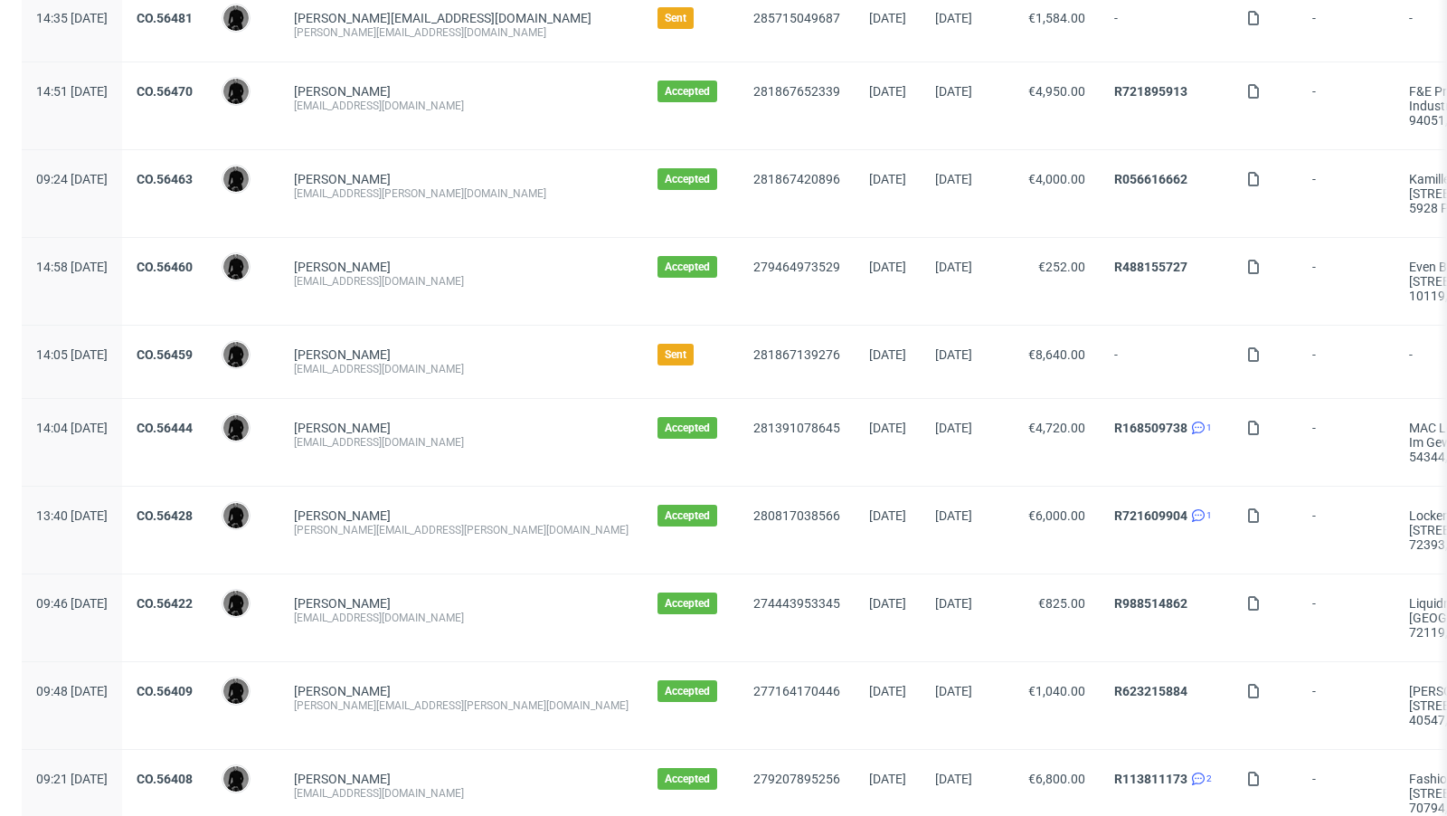
scroll to position [1899, 0]
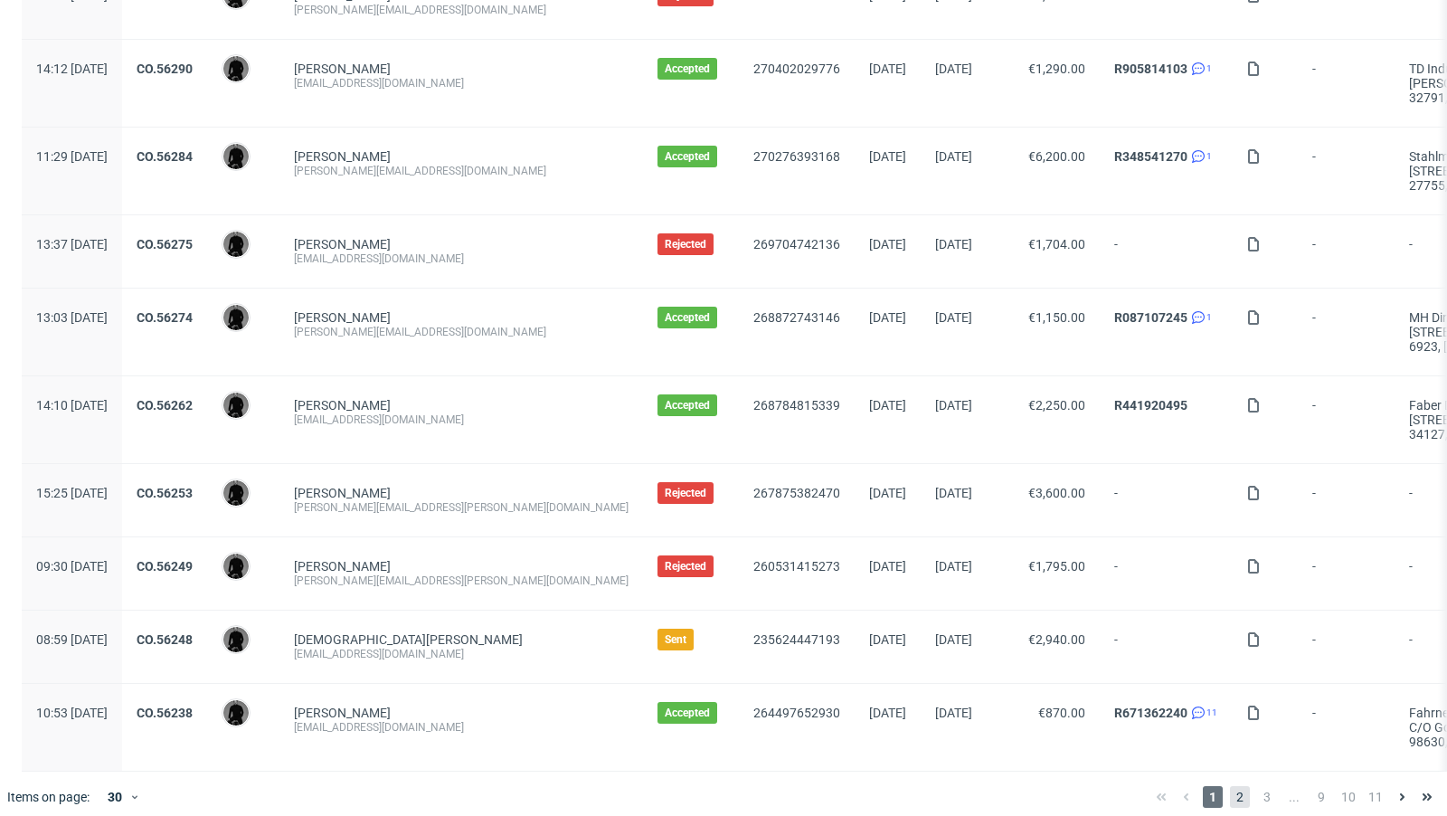
click at [1230, 789] on span "2" at bounding box center [1240, 797] width 20 height 22
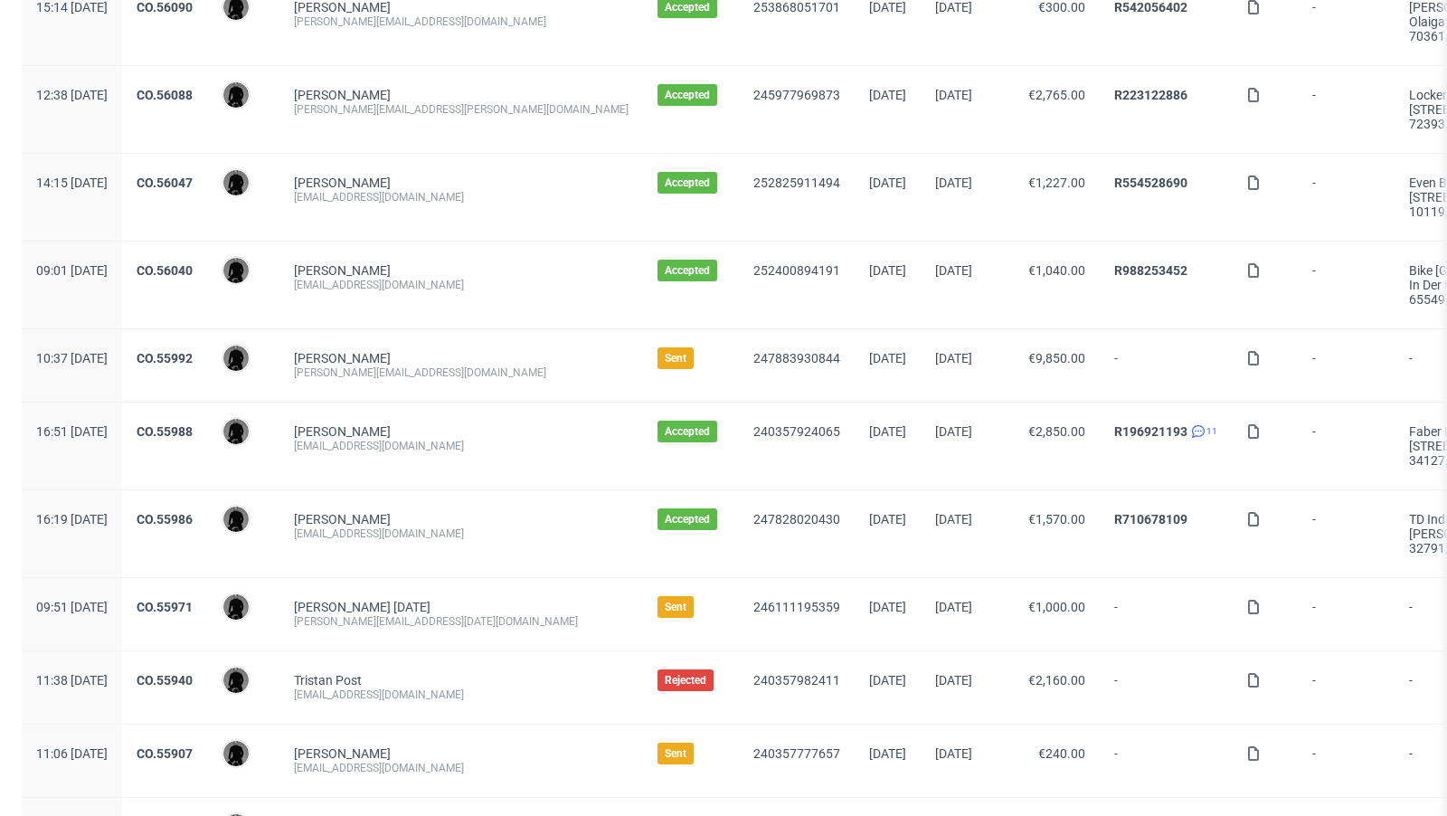
scroll to position [626, 0]
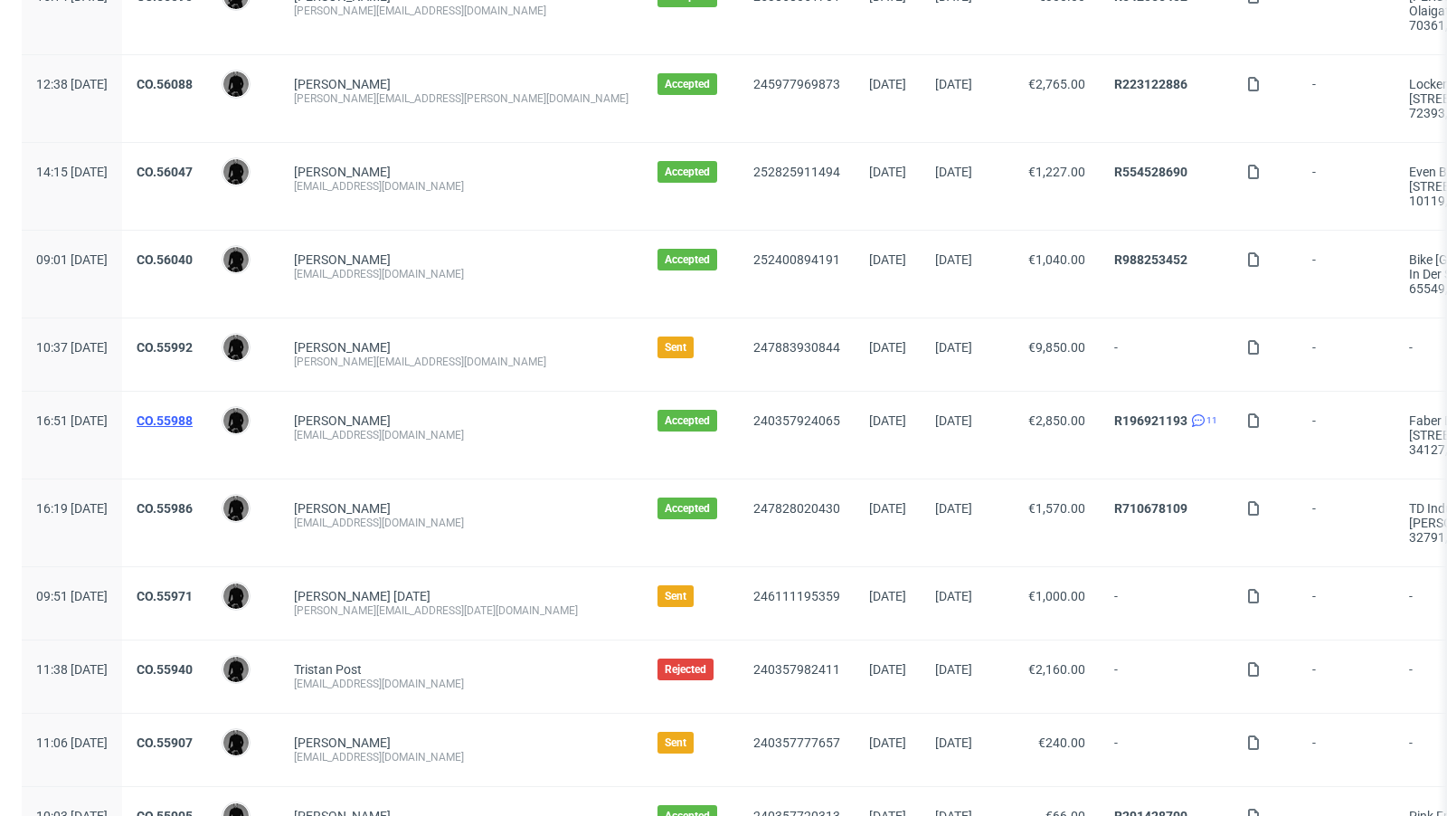
click at [193, 413] on link "CO.55988" at bounding box center [165, 420] width 56 height 14
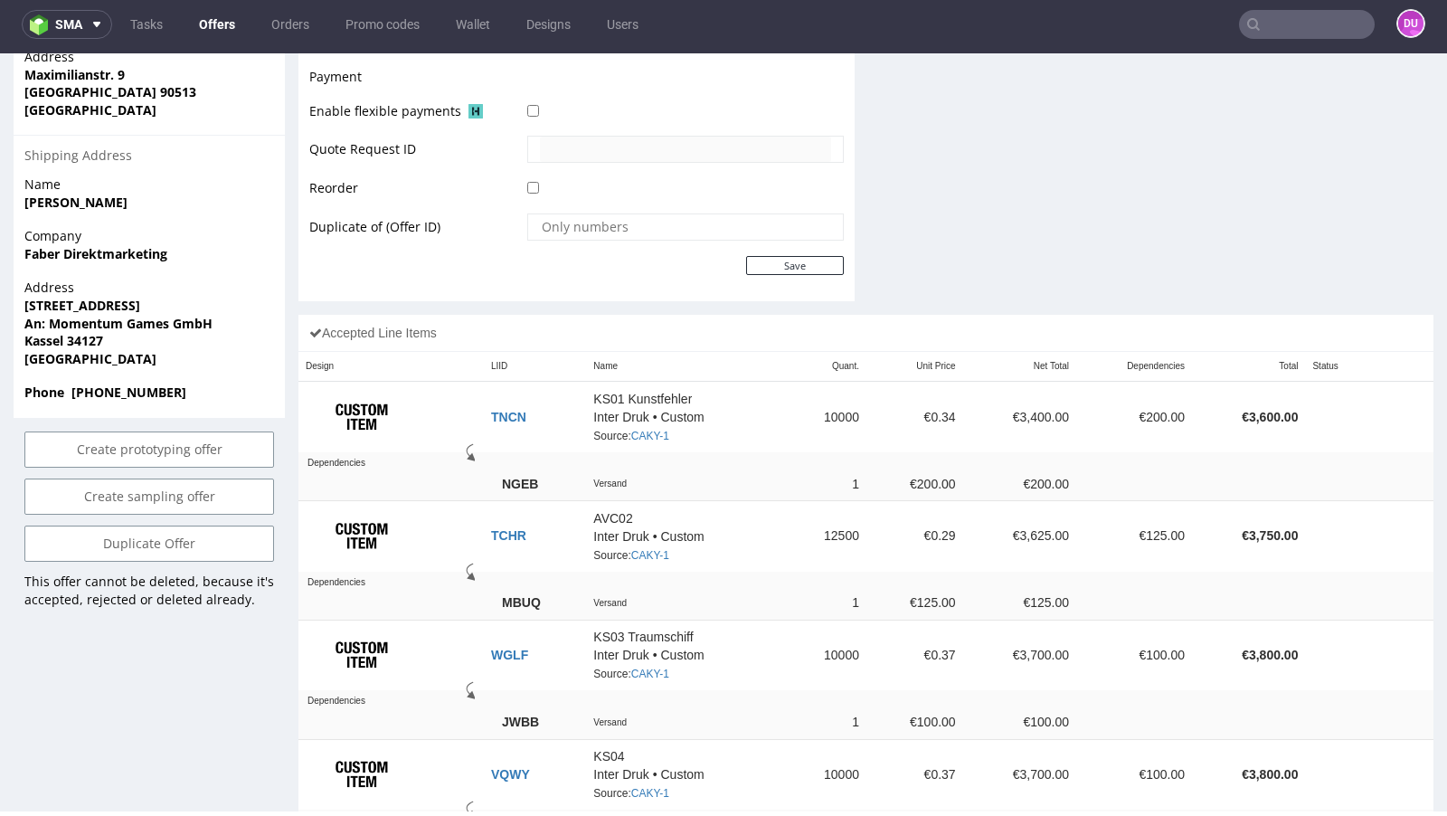
scroll to position [861, 0]
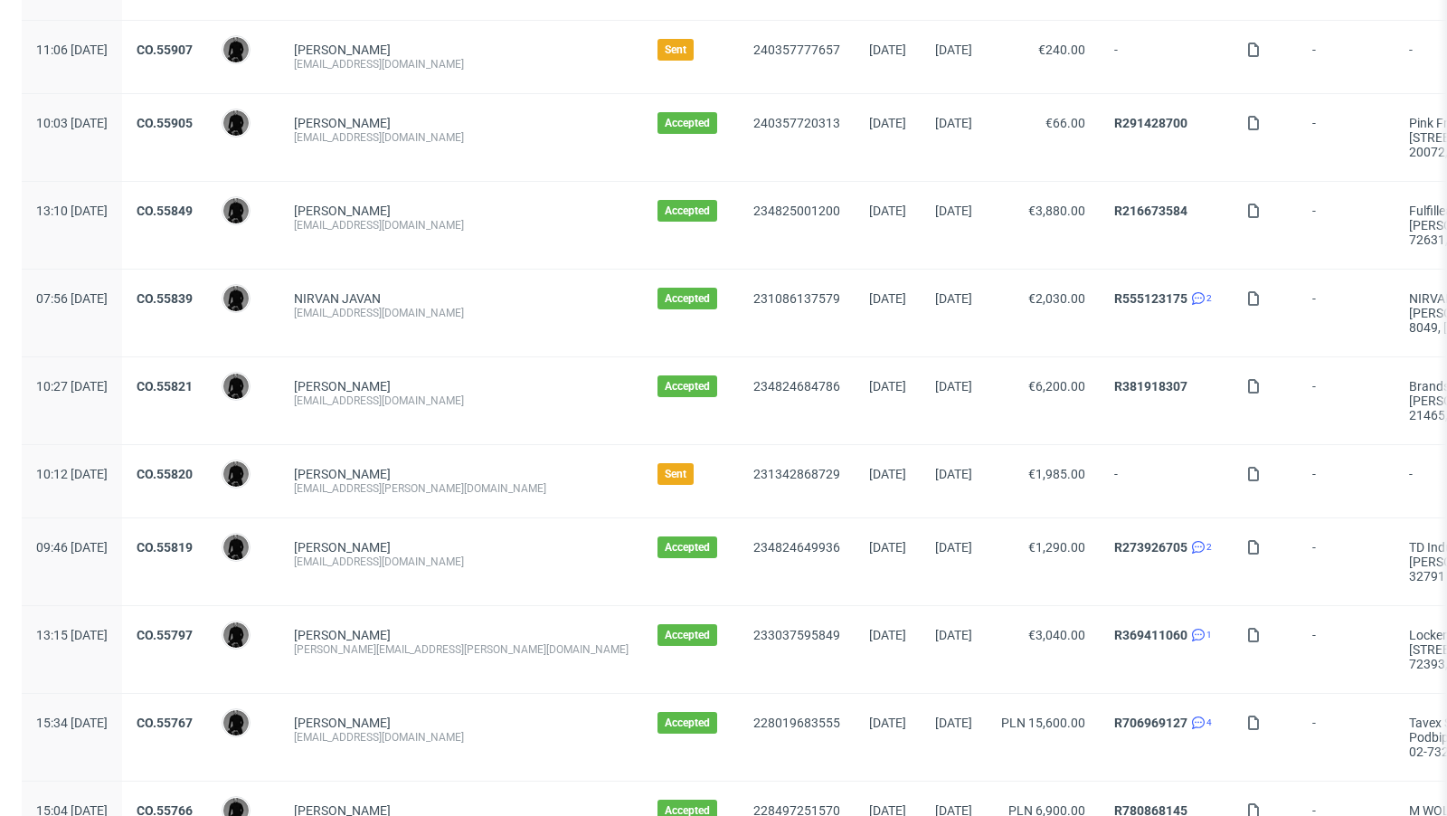
scroll to position [1914, 0]
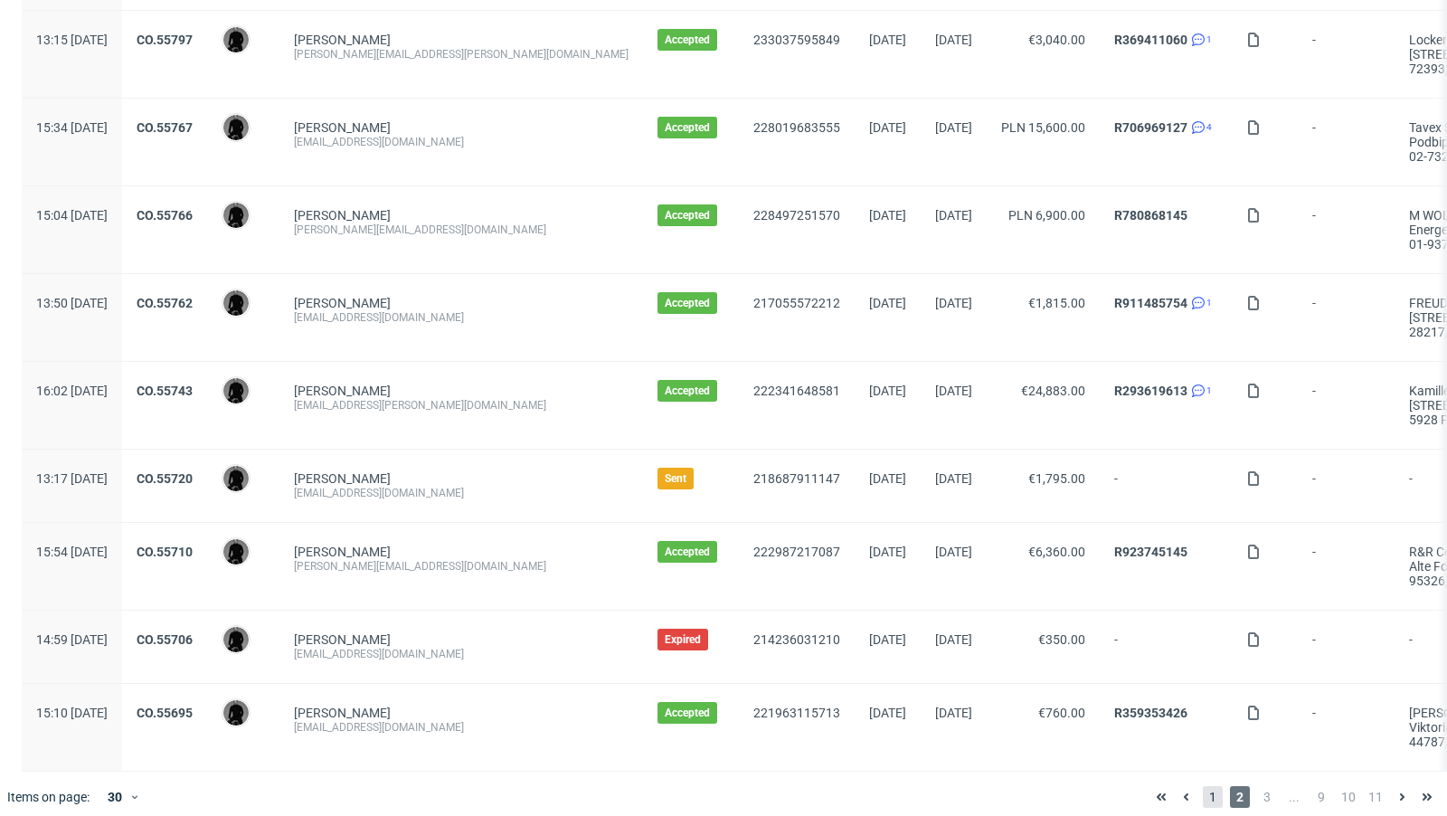
click at [1203, 786] on span "1" at bounding box center [1213, 797] width 20 height 22
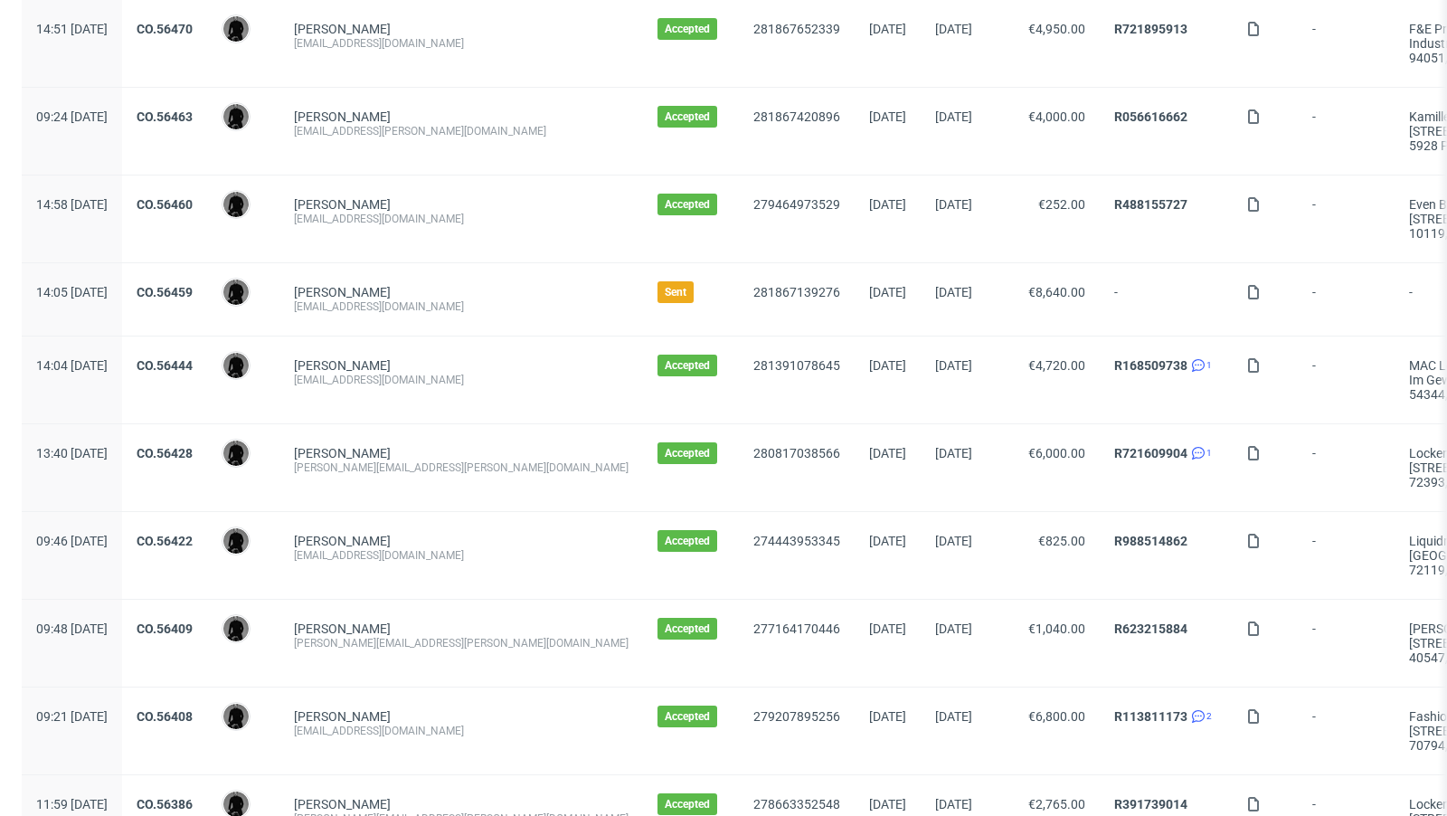
scroll to position [673, 0]
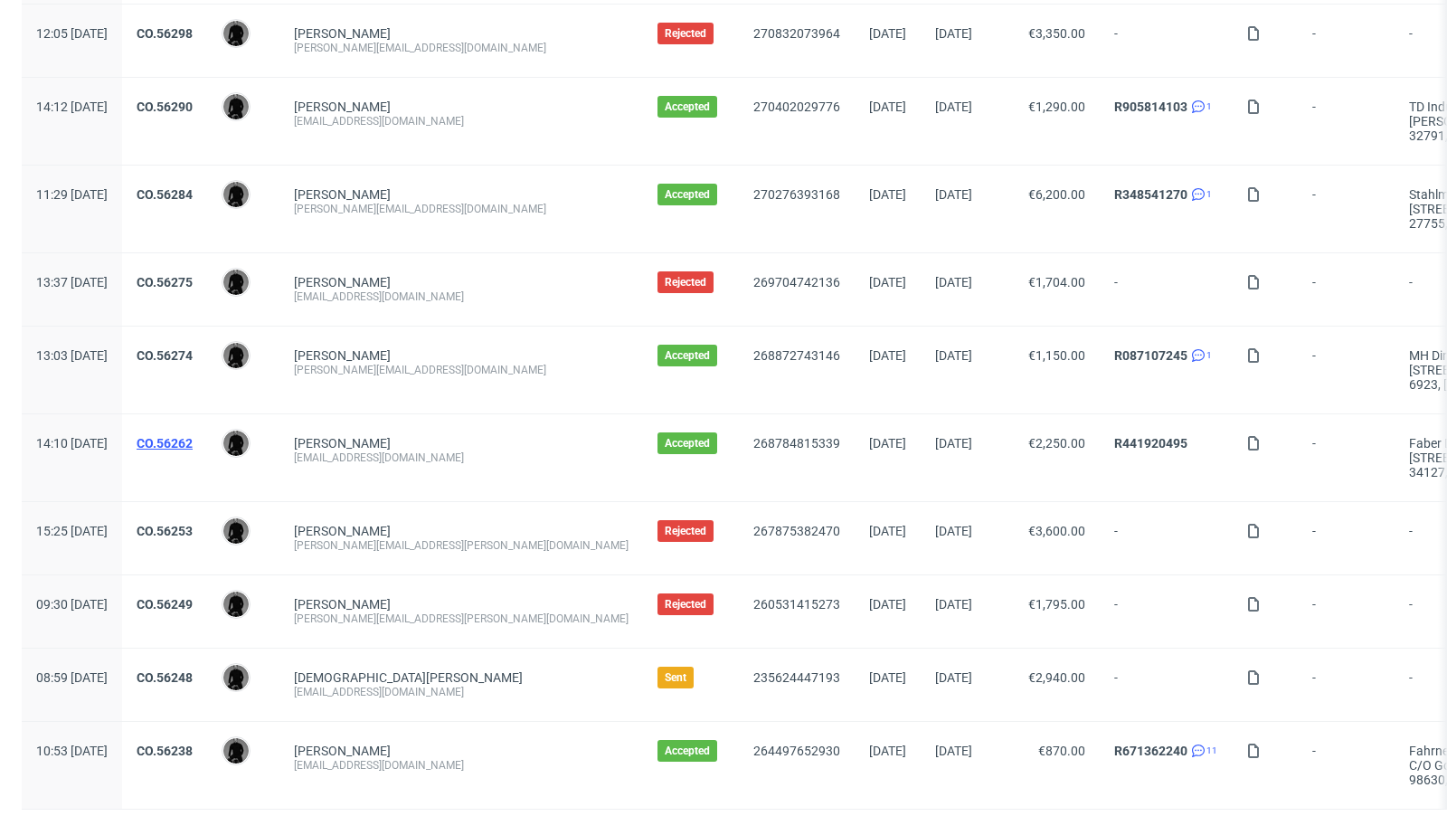
click at [193, 436] on link "CO.56262" at bounding box center [165, 443] width 56 height 14
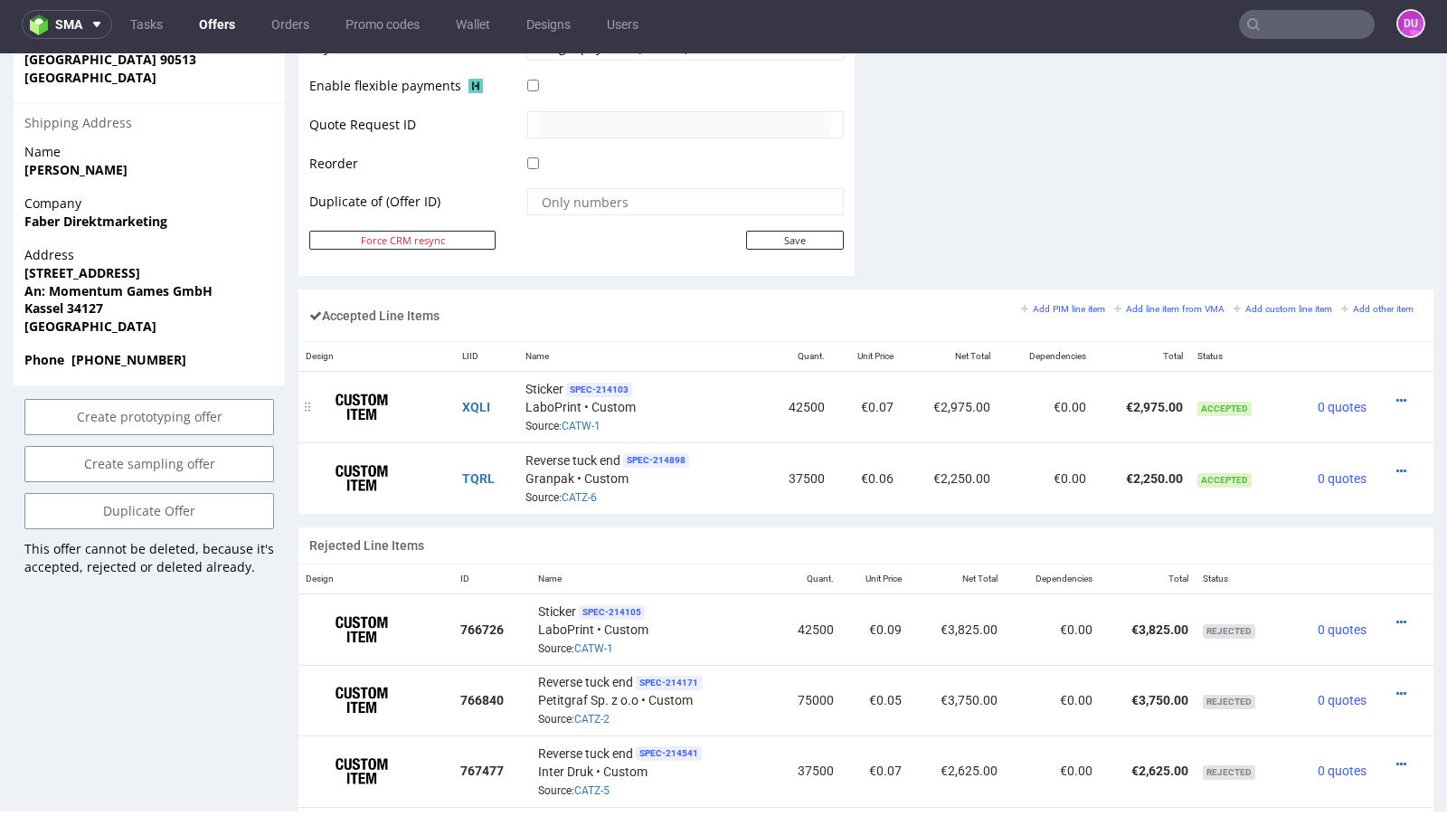
scroll to position [883, 0]
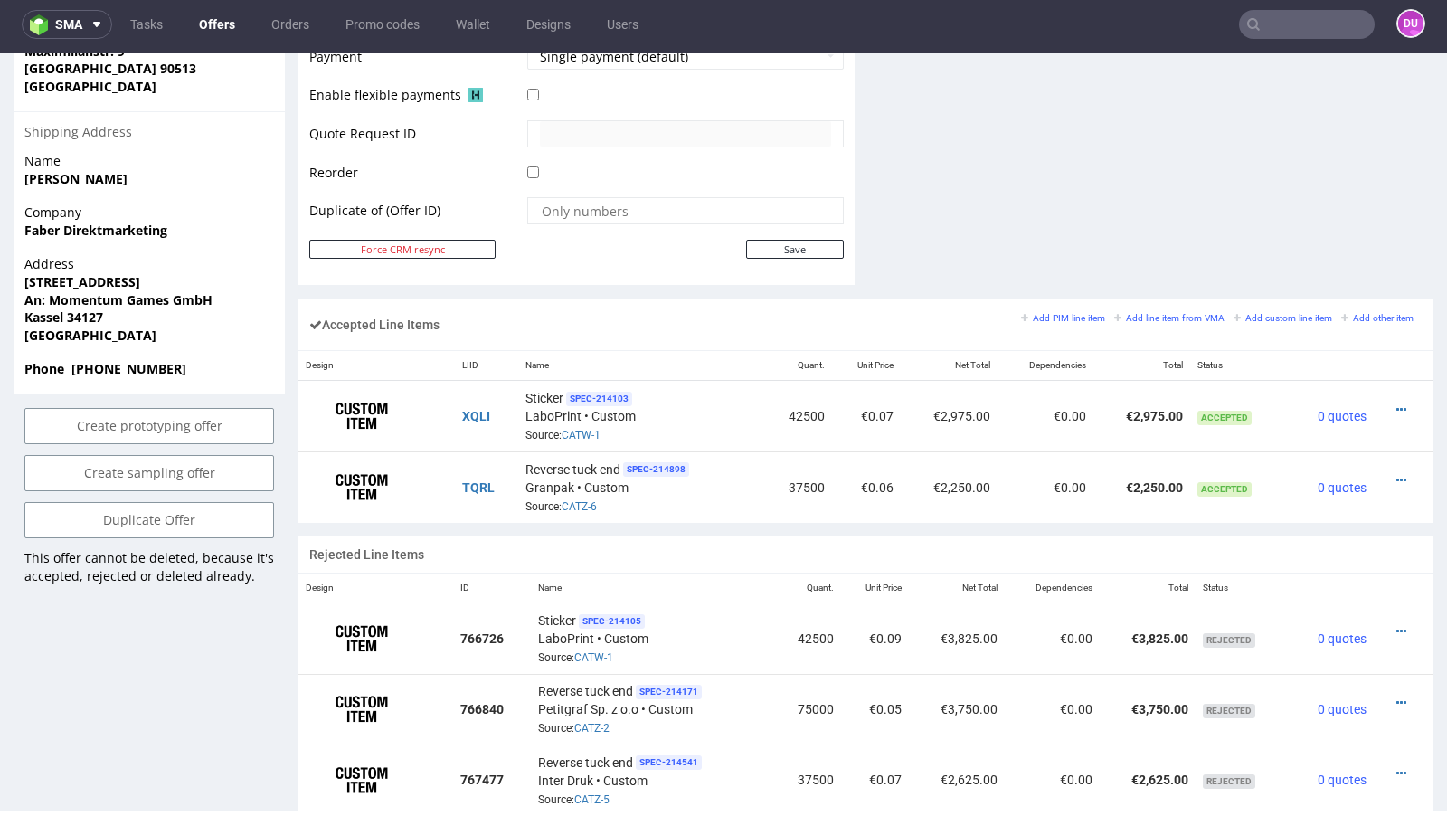
click at [759, 163] on div at bounding box center [685, 173] width 317 height 20
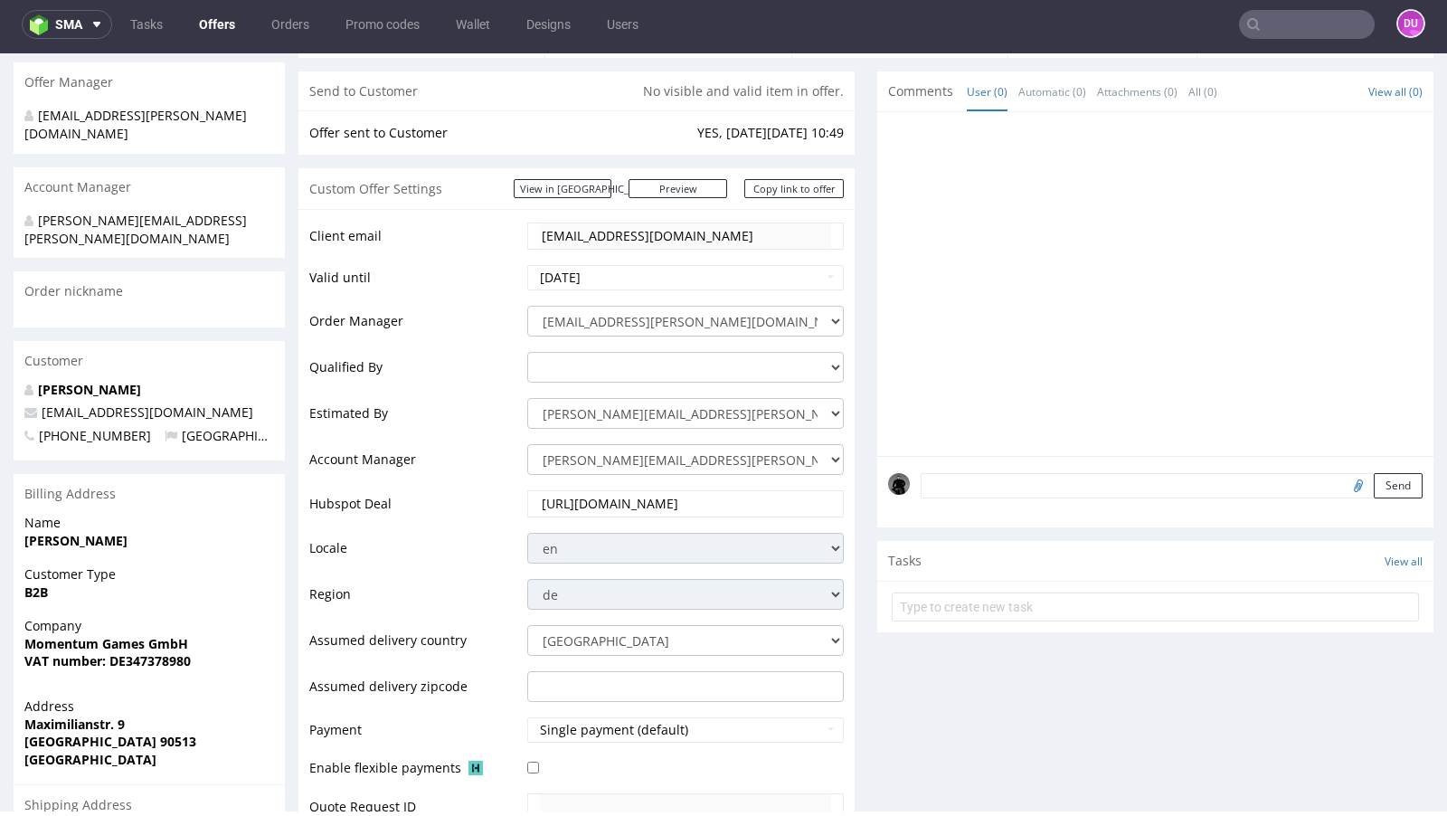
scroll to position [0, 0]
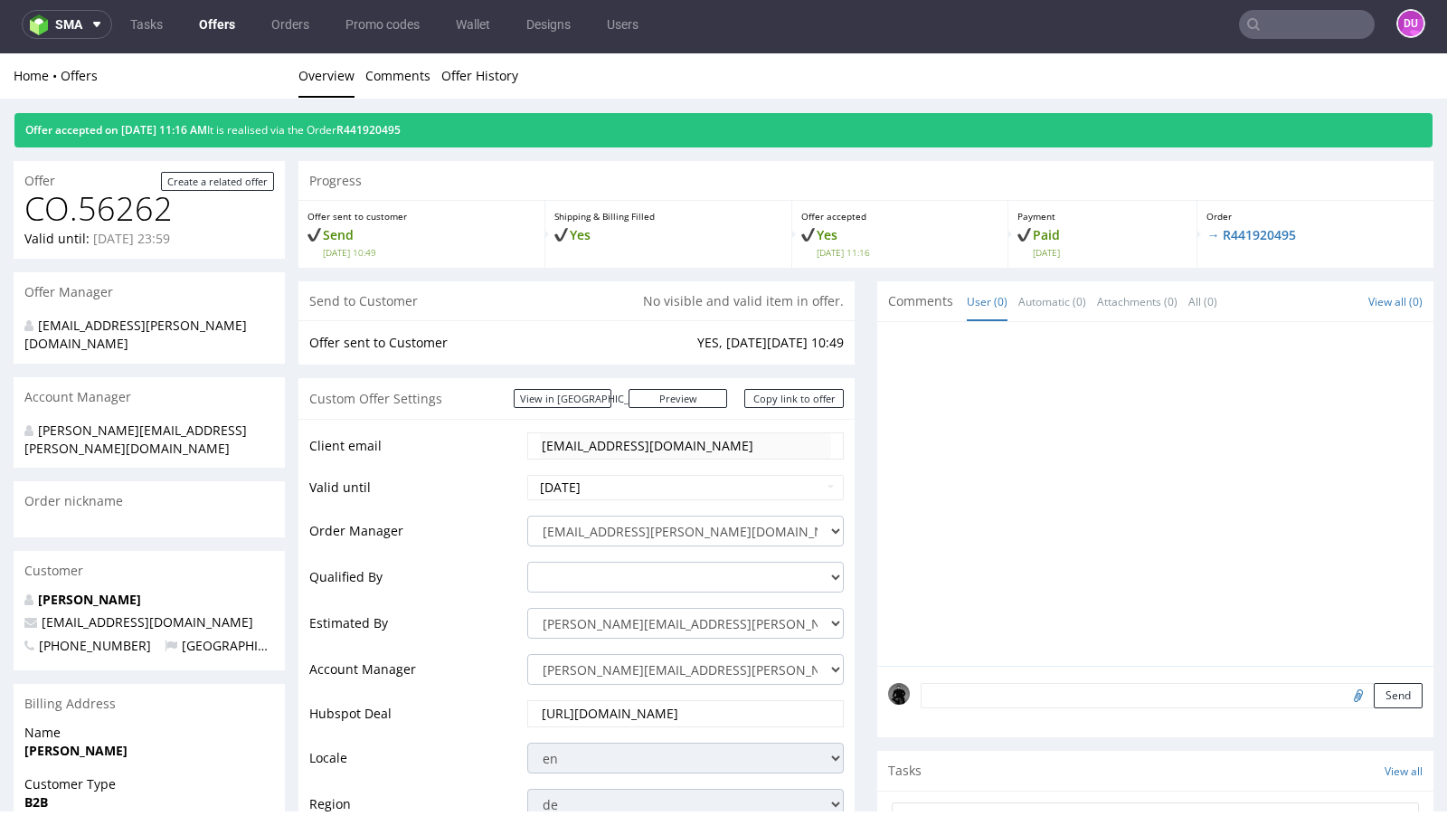
click at [221, 28] on link "Offers" at bounding box center [217, 24] width 58 height 29
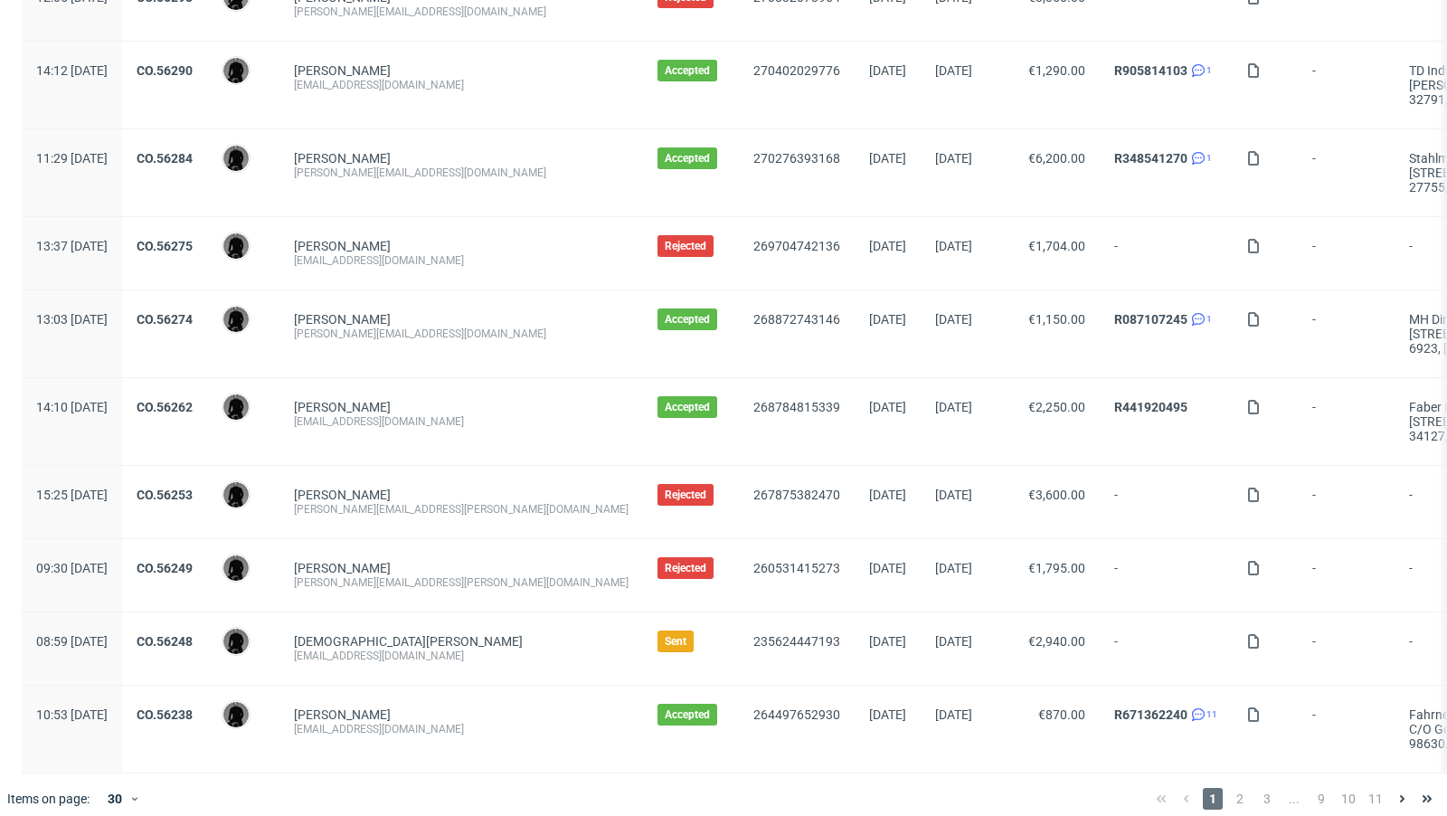
scroll to position [1899, 0]
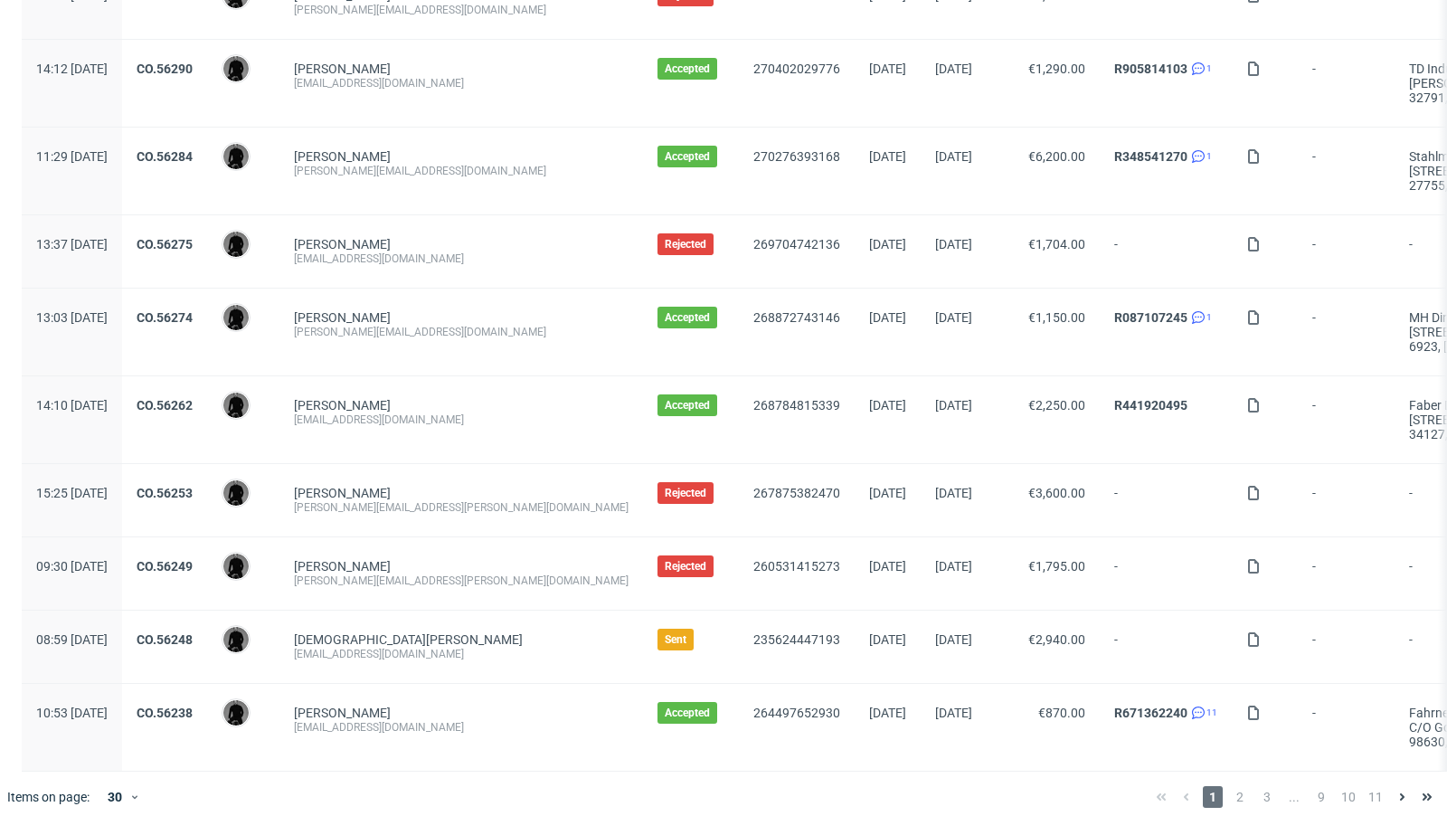
click at [1236, 786] on div "1 2 3 ... 9 10 11" at bounding box center [1294, 797] width 291 height 22
click at [1230, 786] on span "2" at bounding box center [1240, 797] width 20 height 22
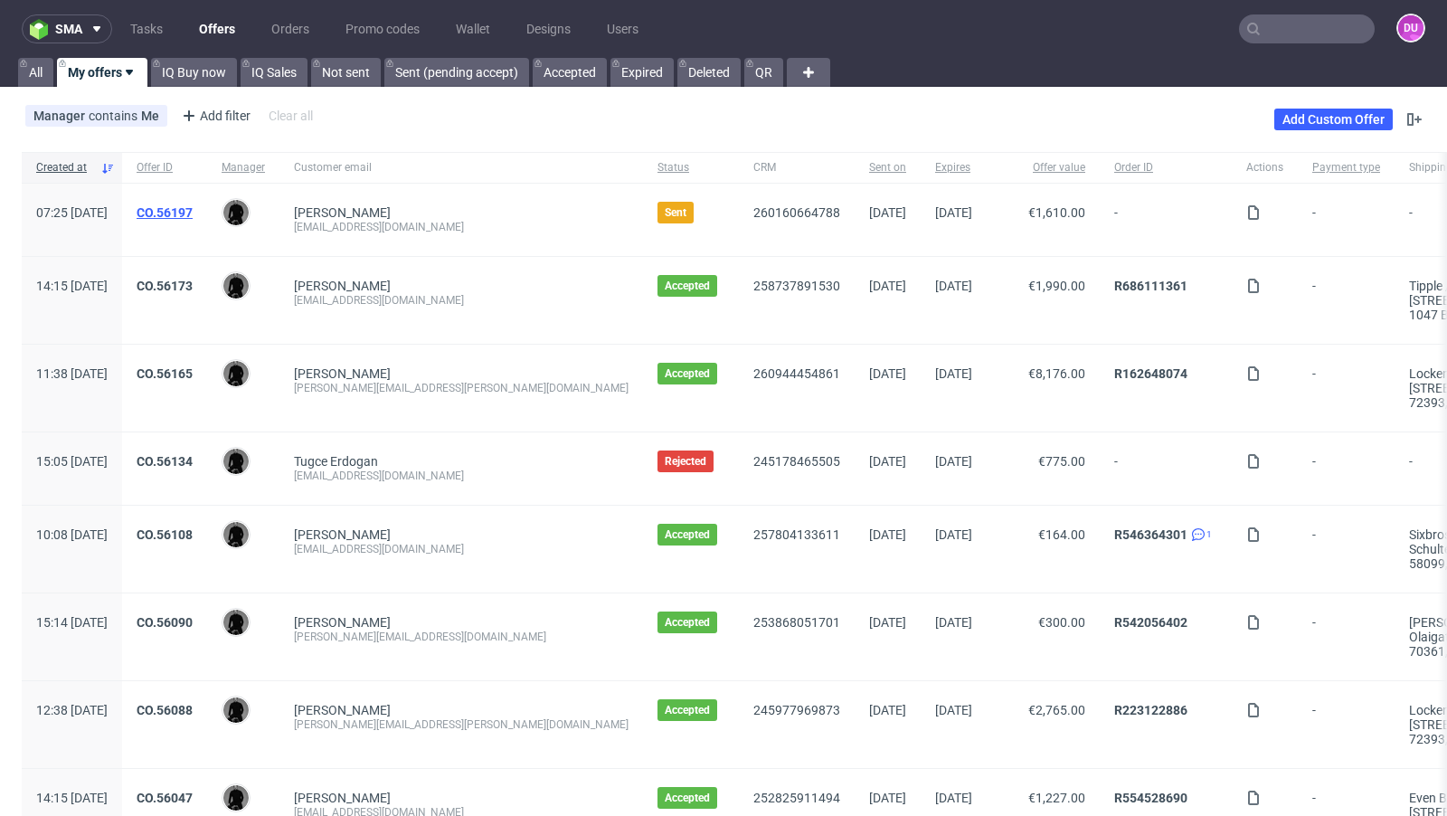
click at [193, 206] on link "CO.56197" at bounding box center [165, 212] width 56 height 14
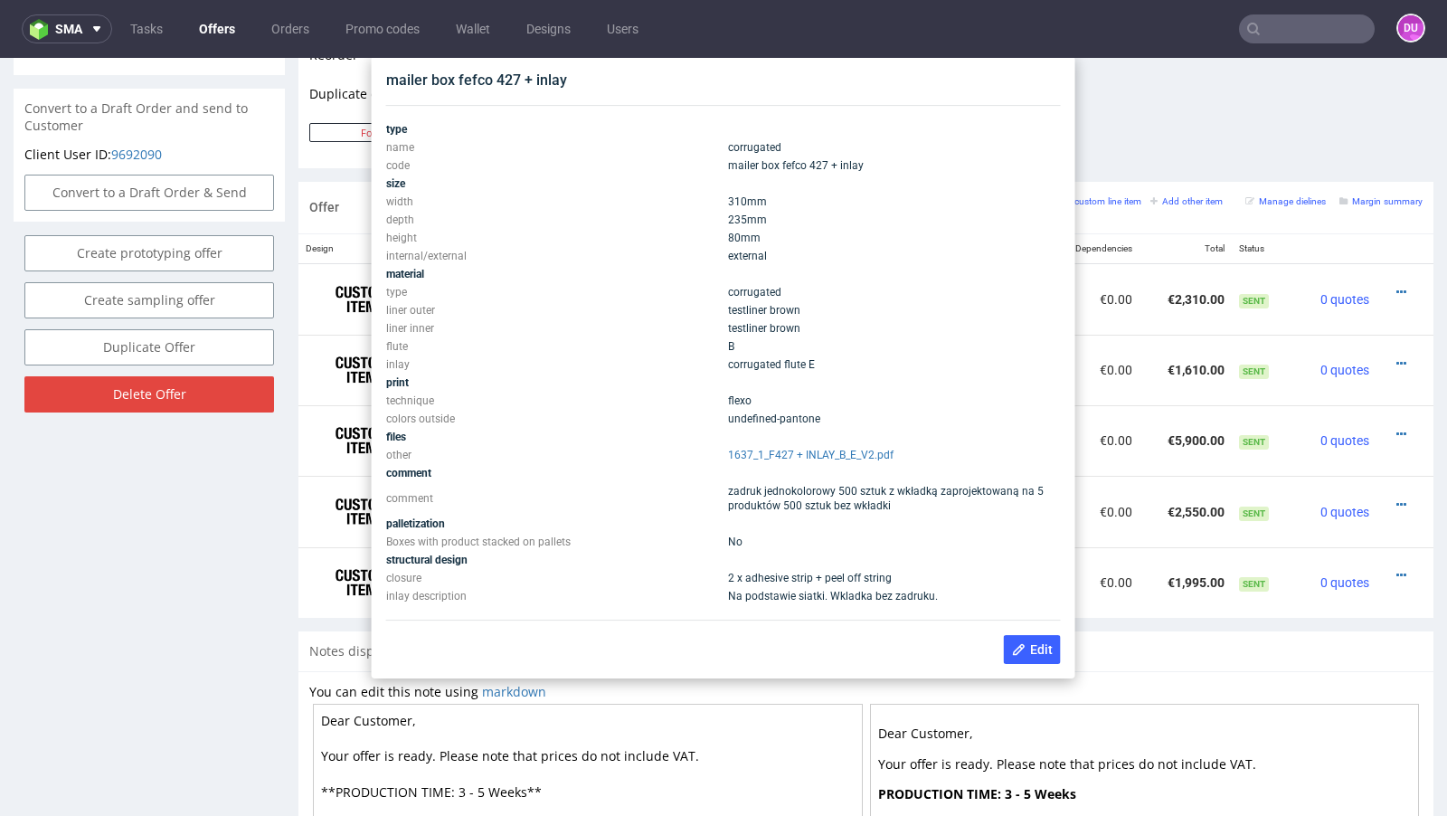
scroll to position [951, 0]
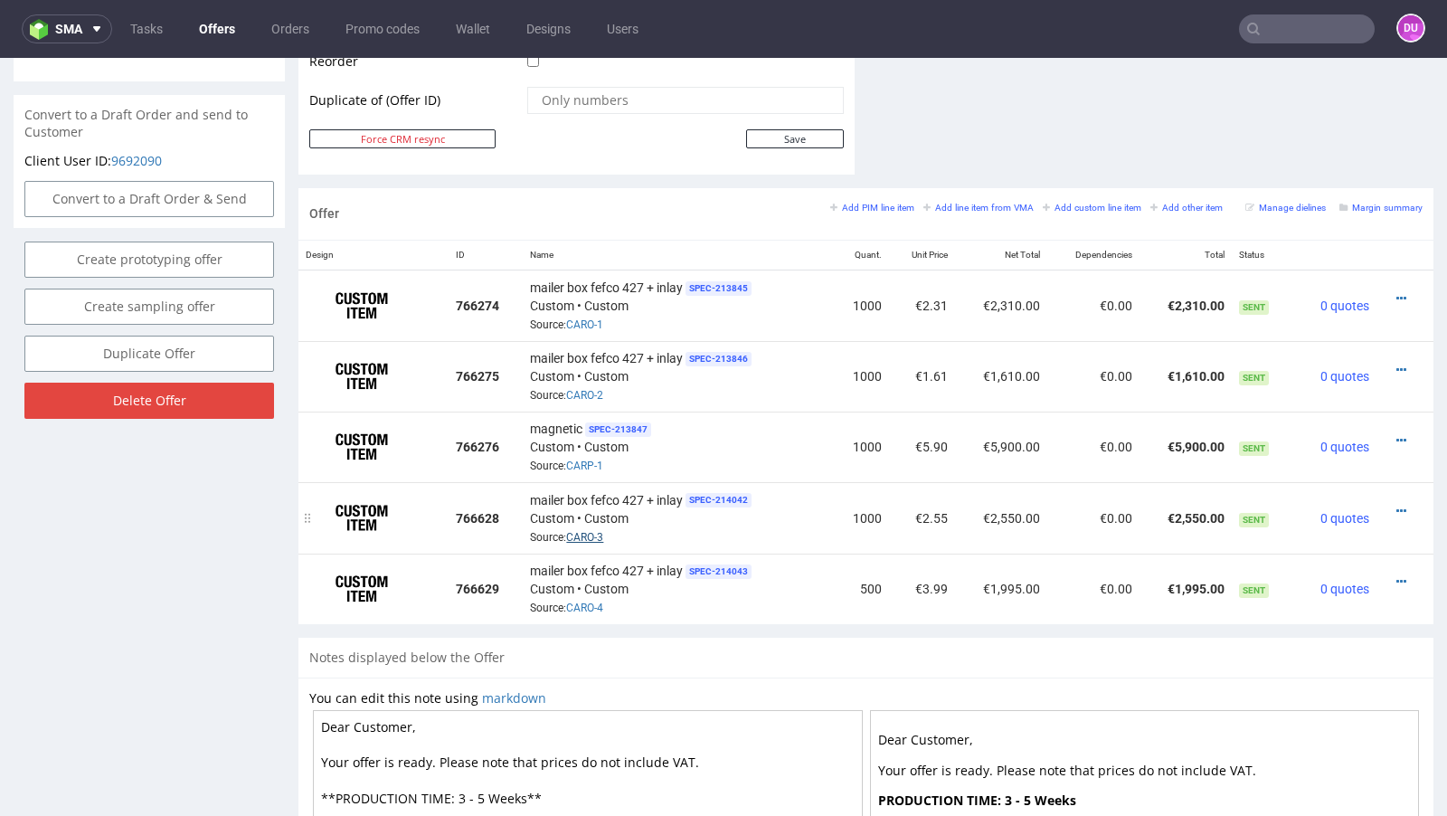
click at [591, 531] on link "CARO-3" at bounding box center [584, 537] width 37 height 13
click at [769, 520] on div "mailer box fefco 427 + inlay SPEC- 214042 Custom • Custom Source: CARO-3" at bounding box center [678, 517] width 296 height 56
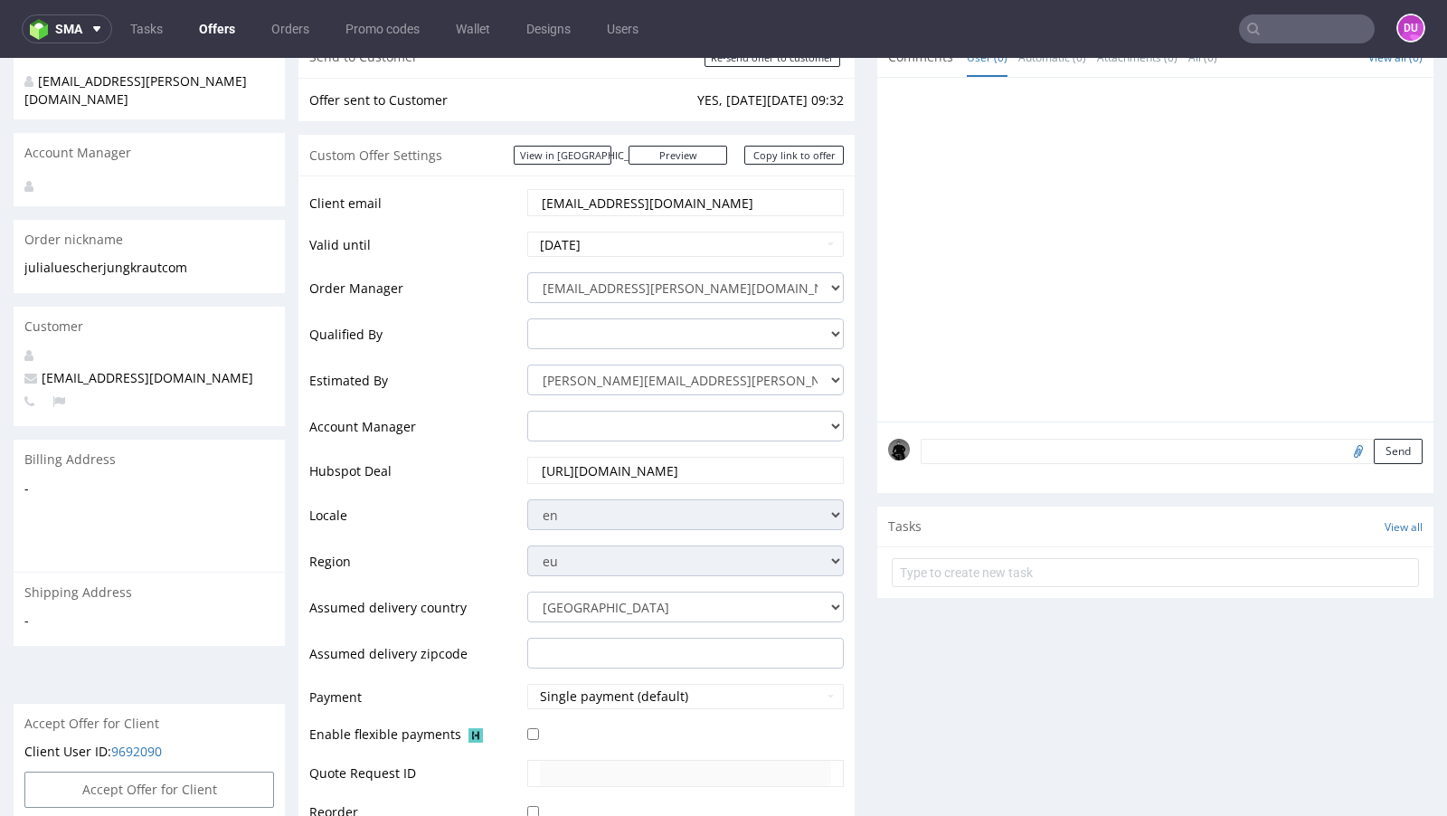
scroll to position [0, 0]
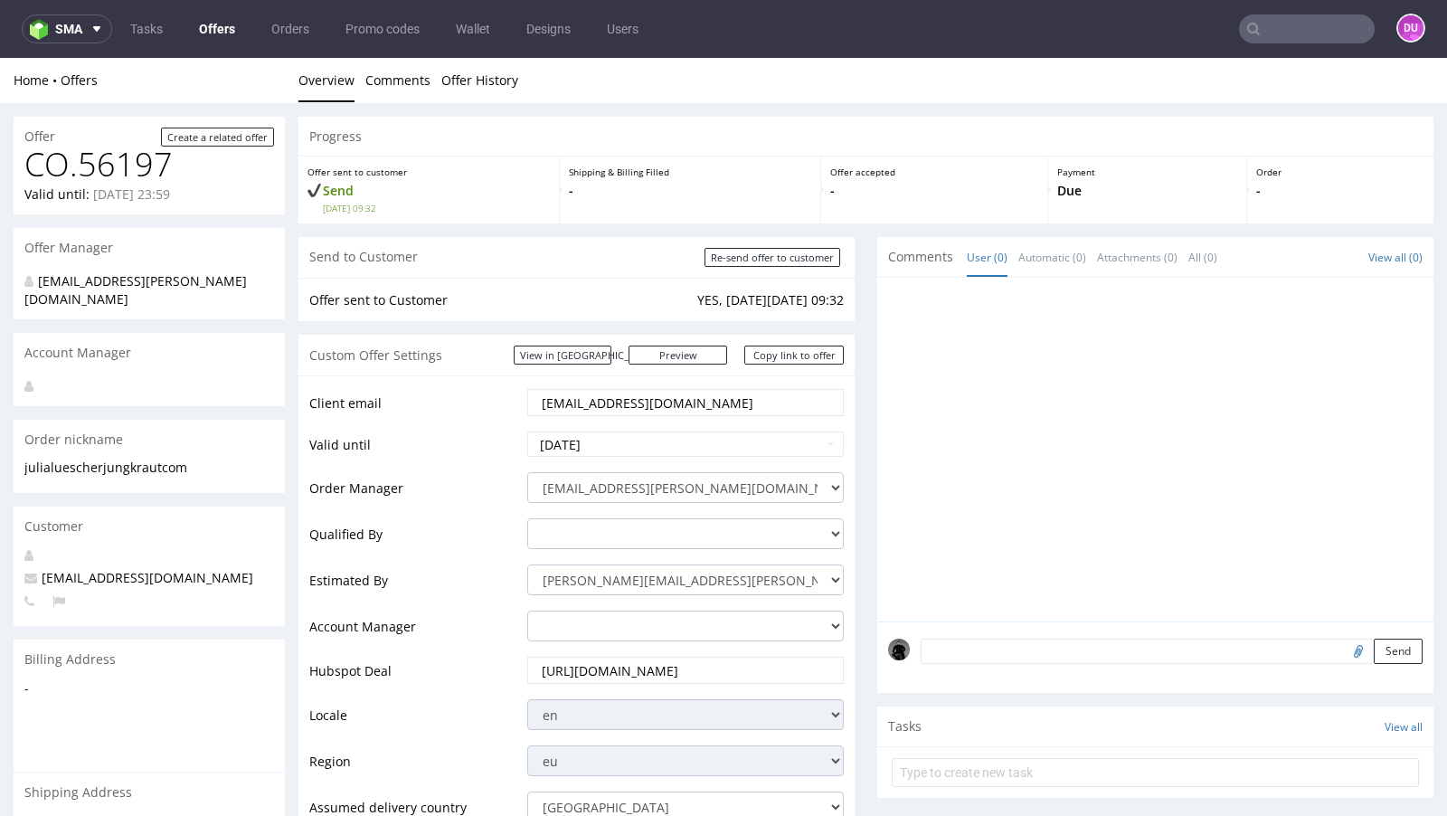
click at [217, 34] on link "Offers" at bounding box center [217, 28] width 58 height 29
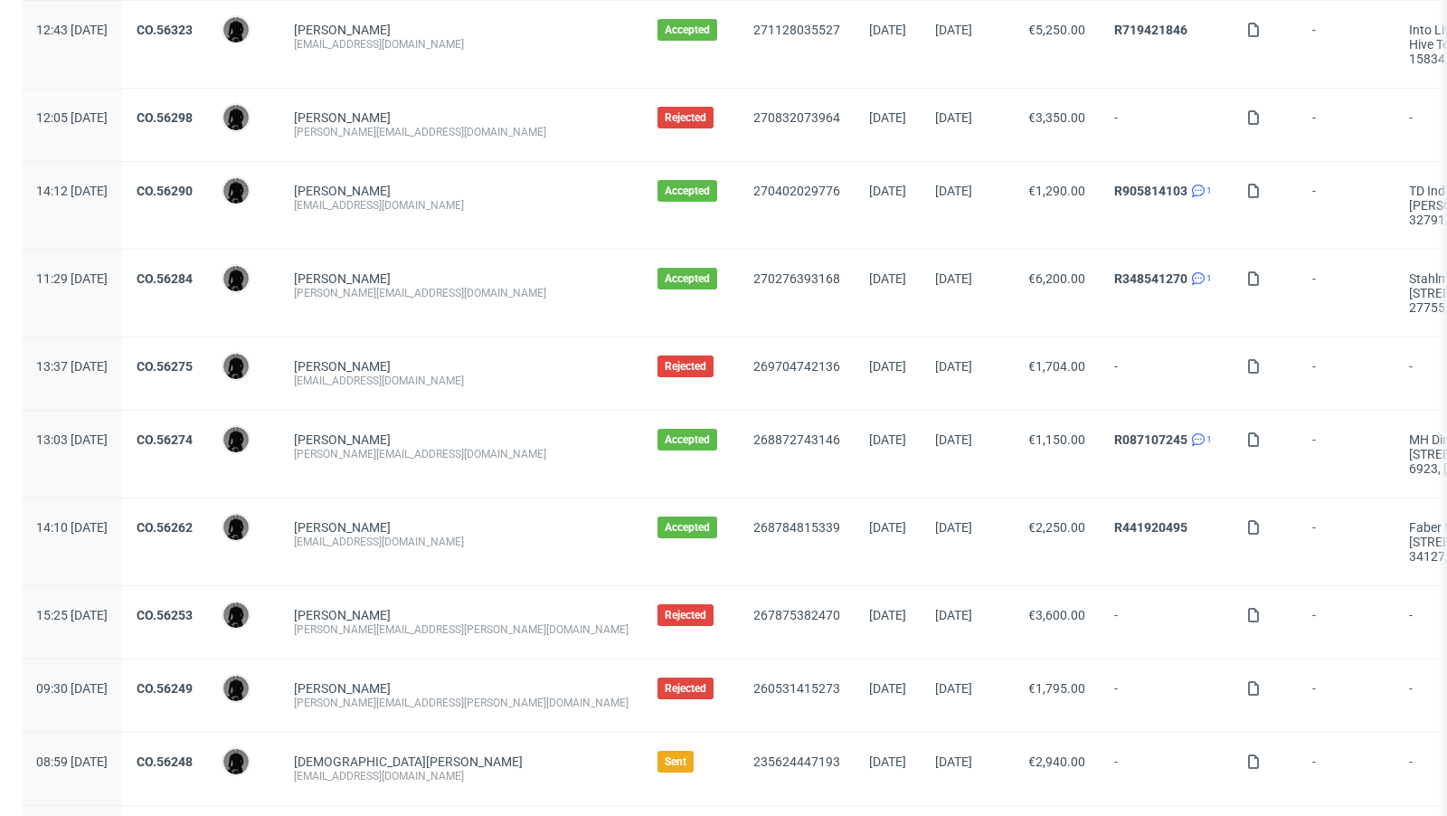
scroll to position [1899, 0]
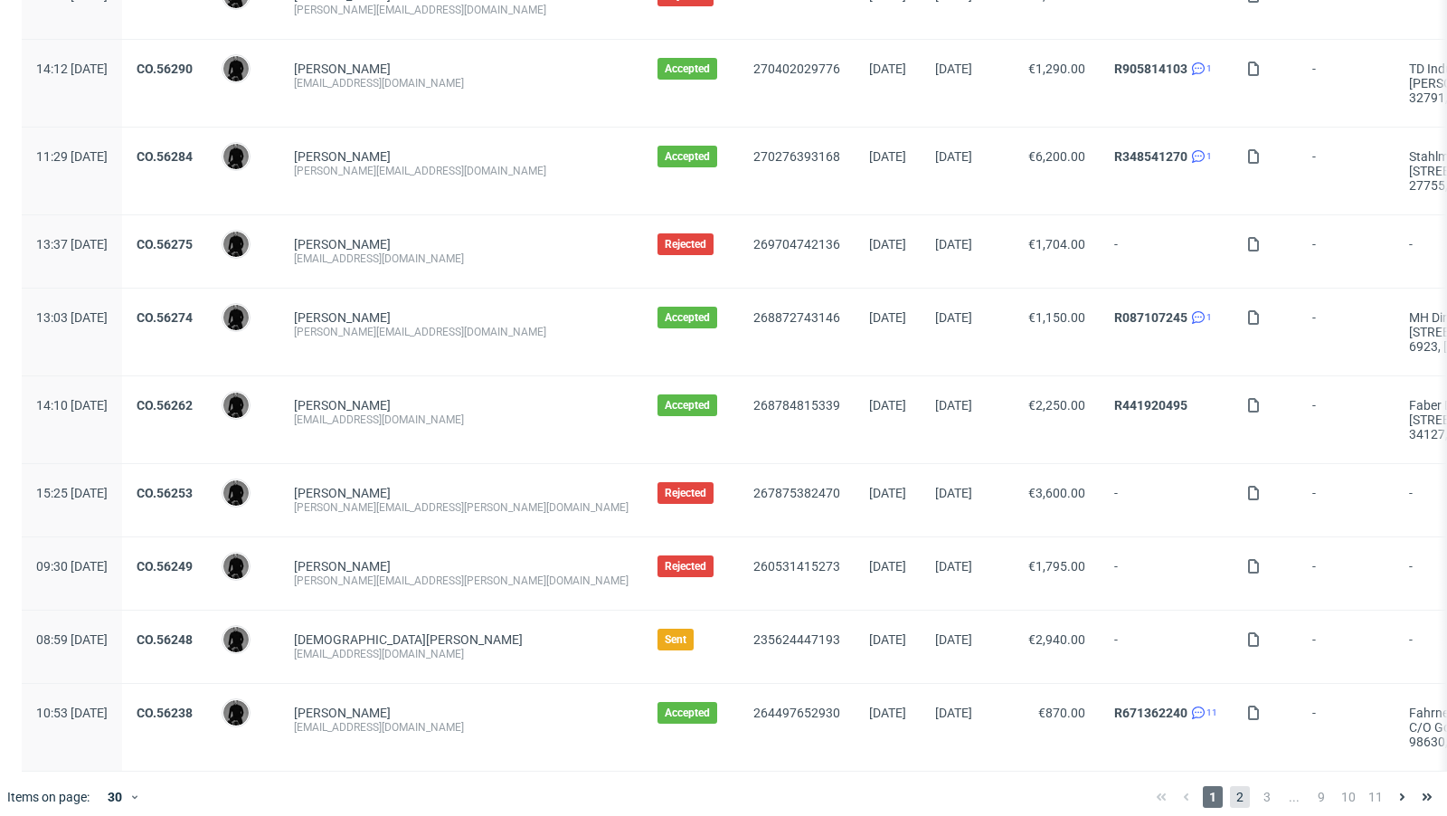
click at [1230, 786] on span "2" at bounding box center [1240, 797] width 20 height 22
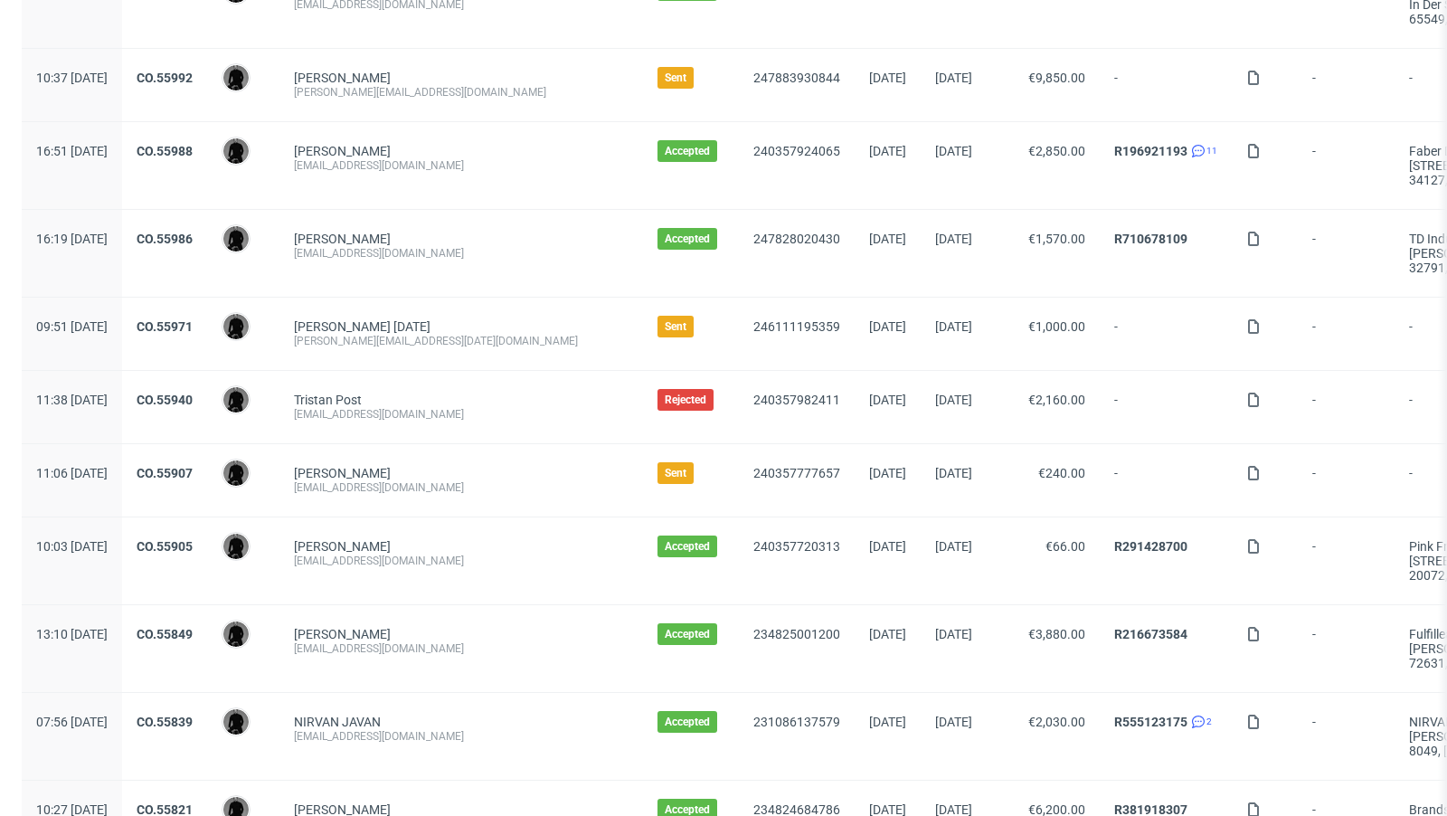
scroll to position [896, 0]
click at [207, 309] on div "CO.55971" at bounding box center [164, 333] width 85 height 72
click at [193, 318] on link "CO.55971" at bounding box center [165, 325] width 56 height 14
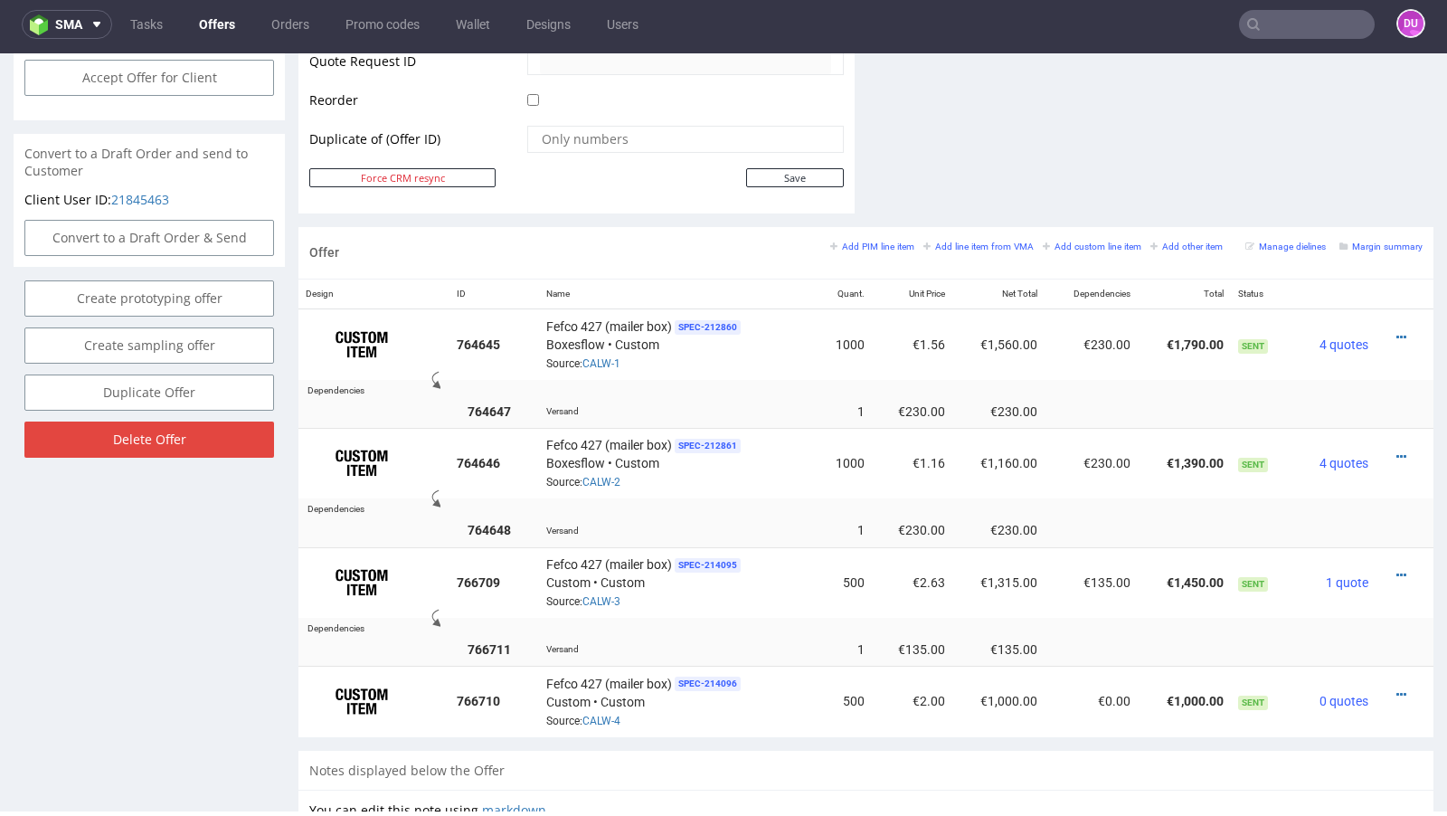
scroll to position [909, 0]
click at [599, 593] on link "CALW-3" at bounding box center [601, 599] width 38 height 13
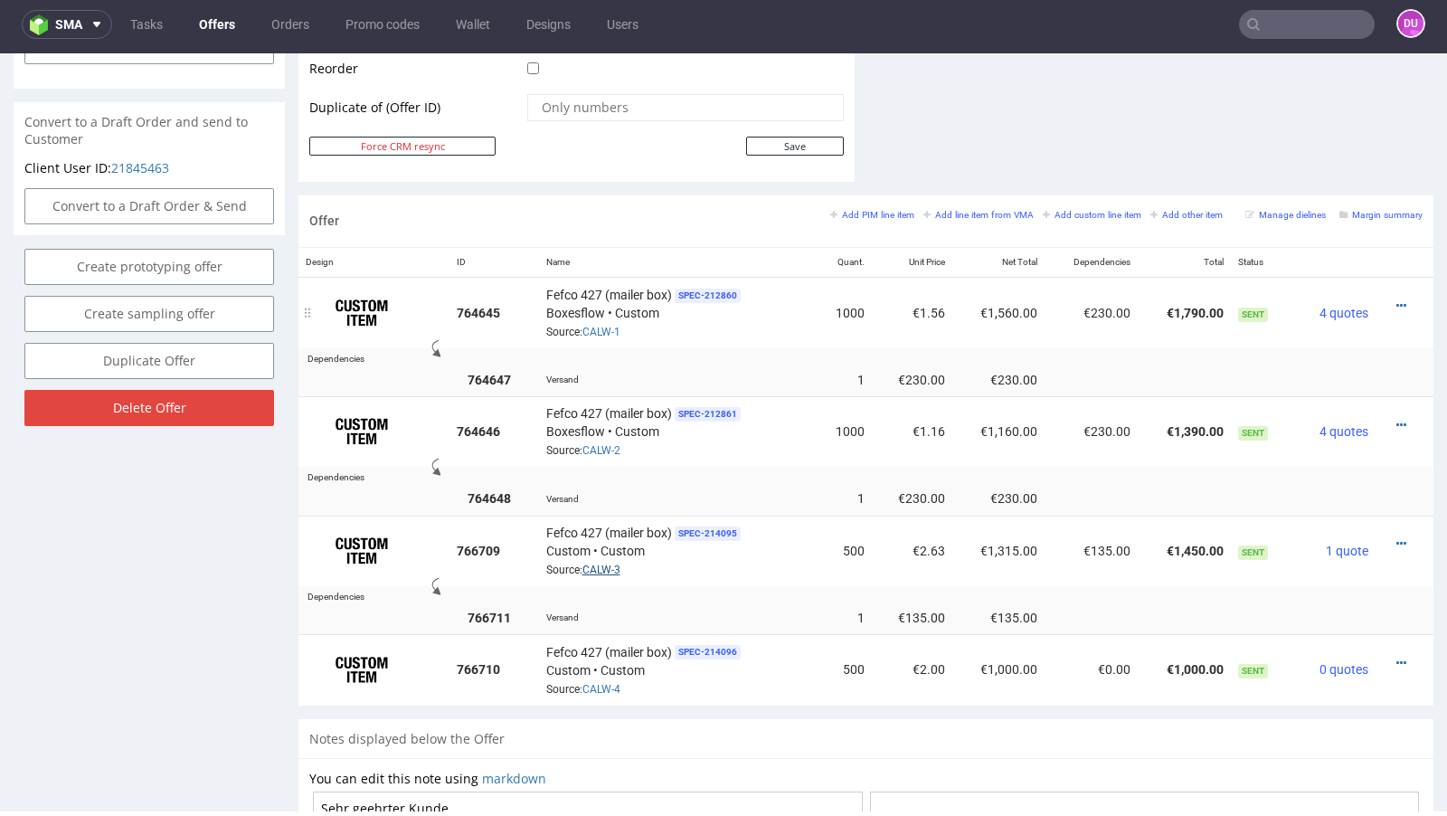
scroll to position [895, 0]
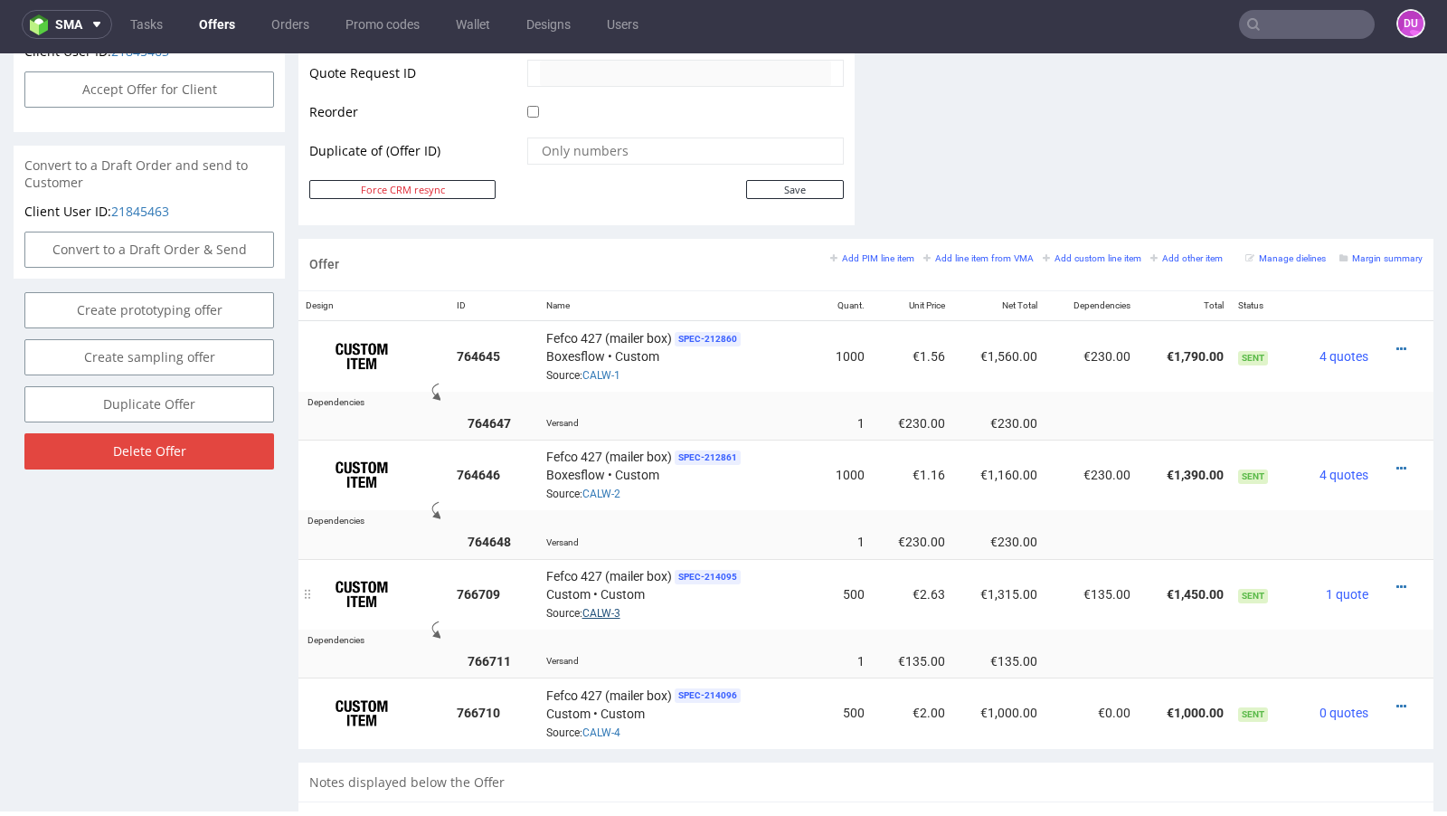
click at [603, 607] on link "CALW-3" at bounding box center [601, 613] width 38 height 13
click at [1396, 581] on icon at bounding box center [1401, 587] width 10 height 13
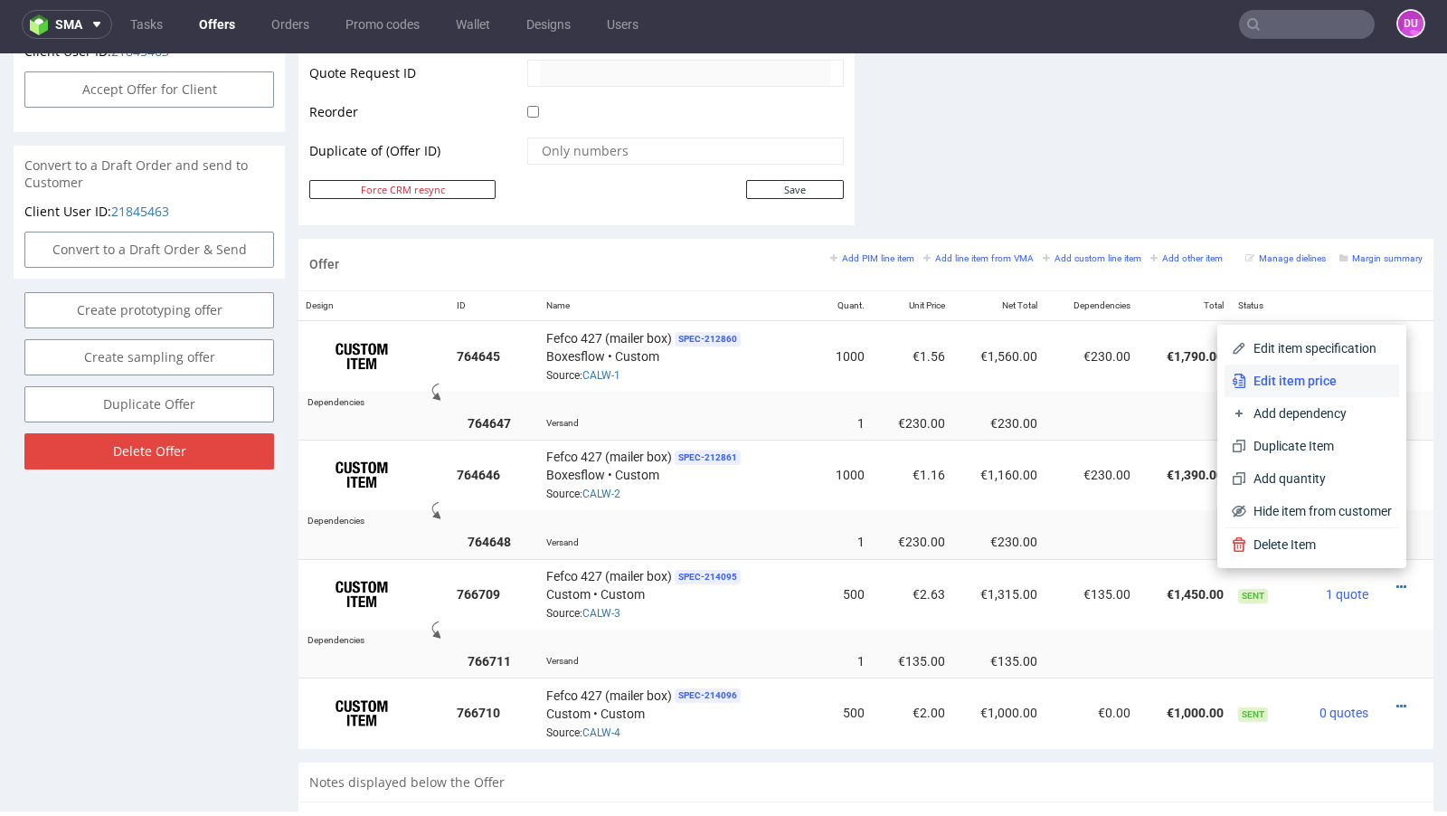
click at [1287, 383] on span "Edit item price" at bounding box center [1319, 381] width 146 height 18
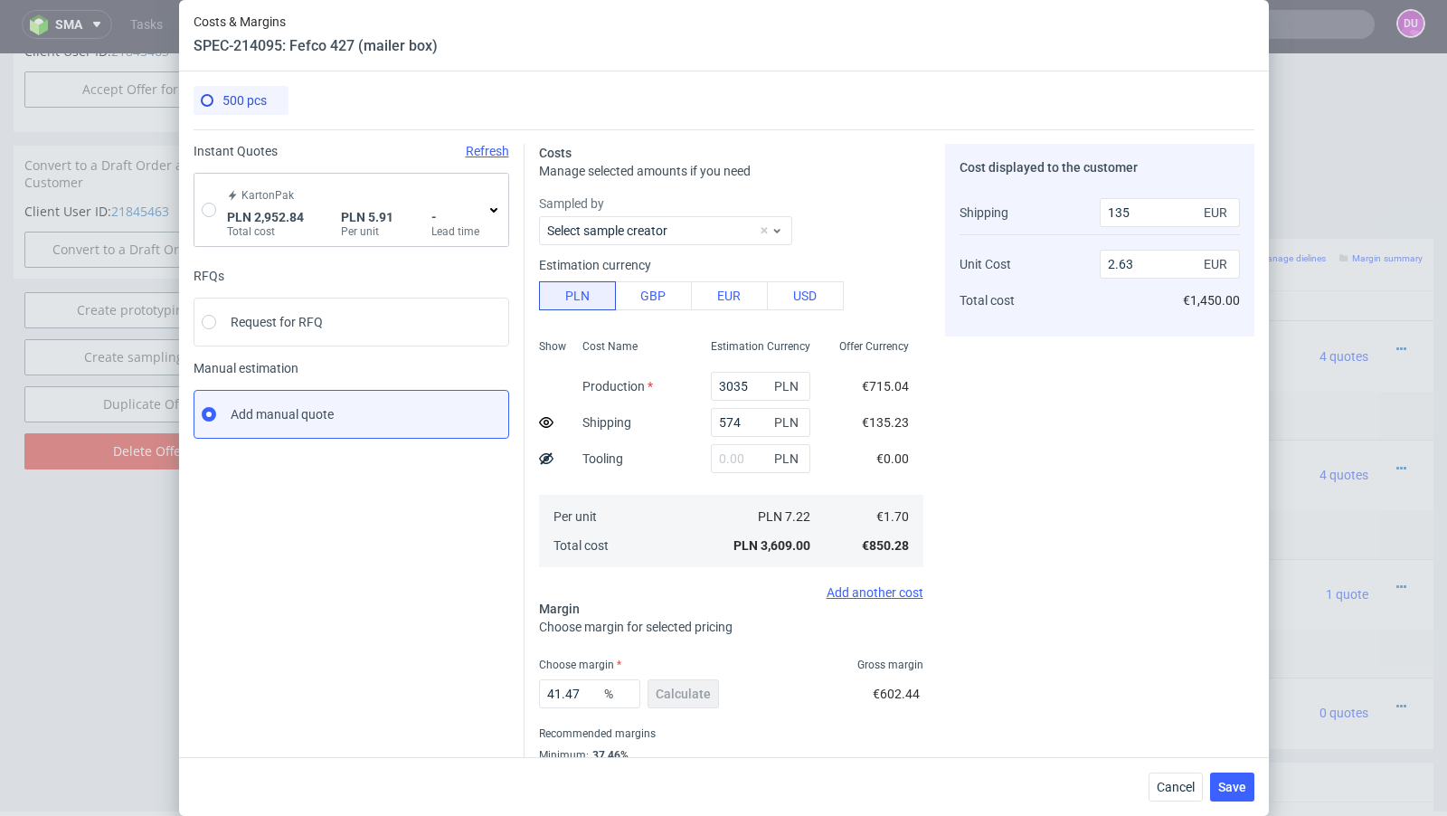
scroll to position [62, 0]
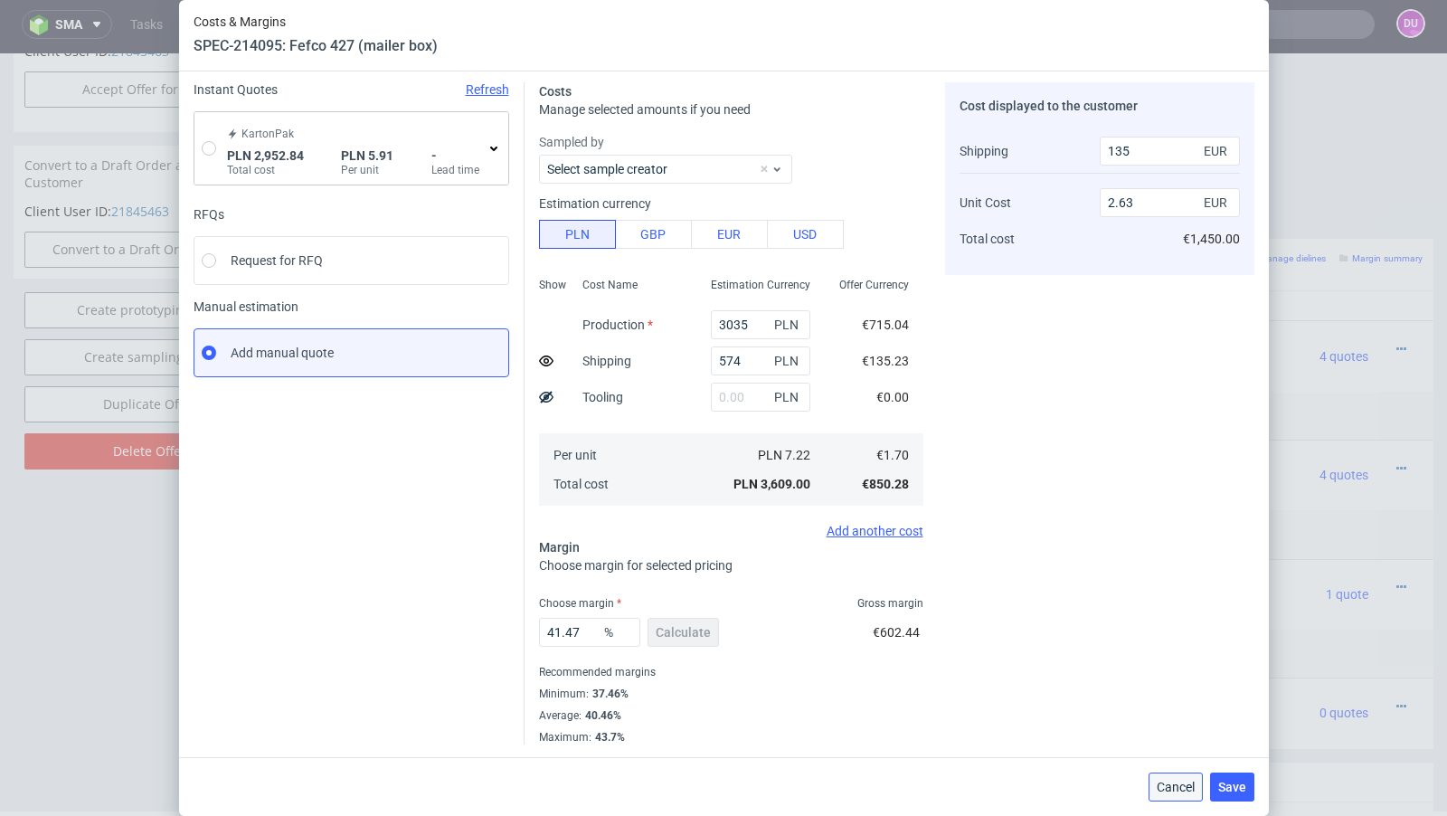
click at [1169, 777] on button "Cancel" at bounding box center [1176, 786] width 54 height 29
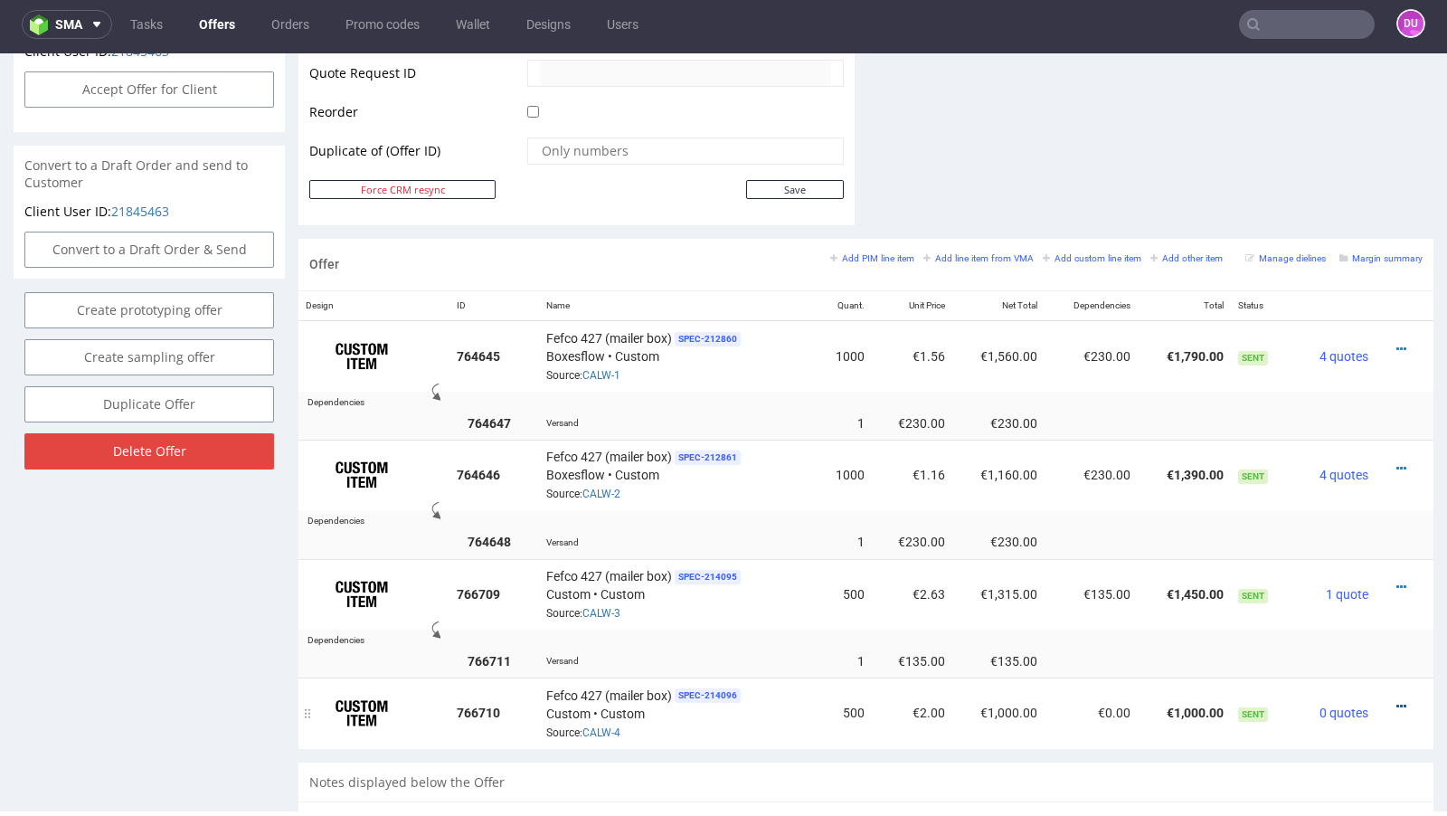
click at [1396, 700] on icon at bounding box center [1401, 706] width 10 height 13
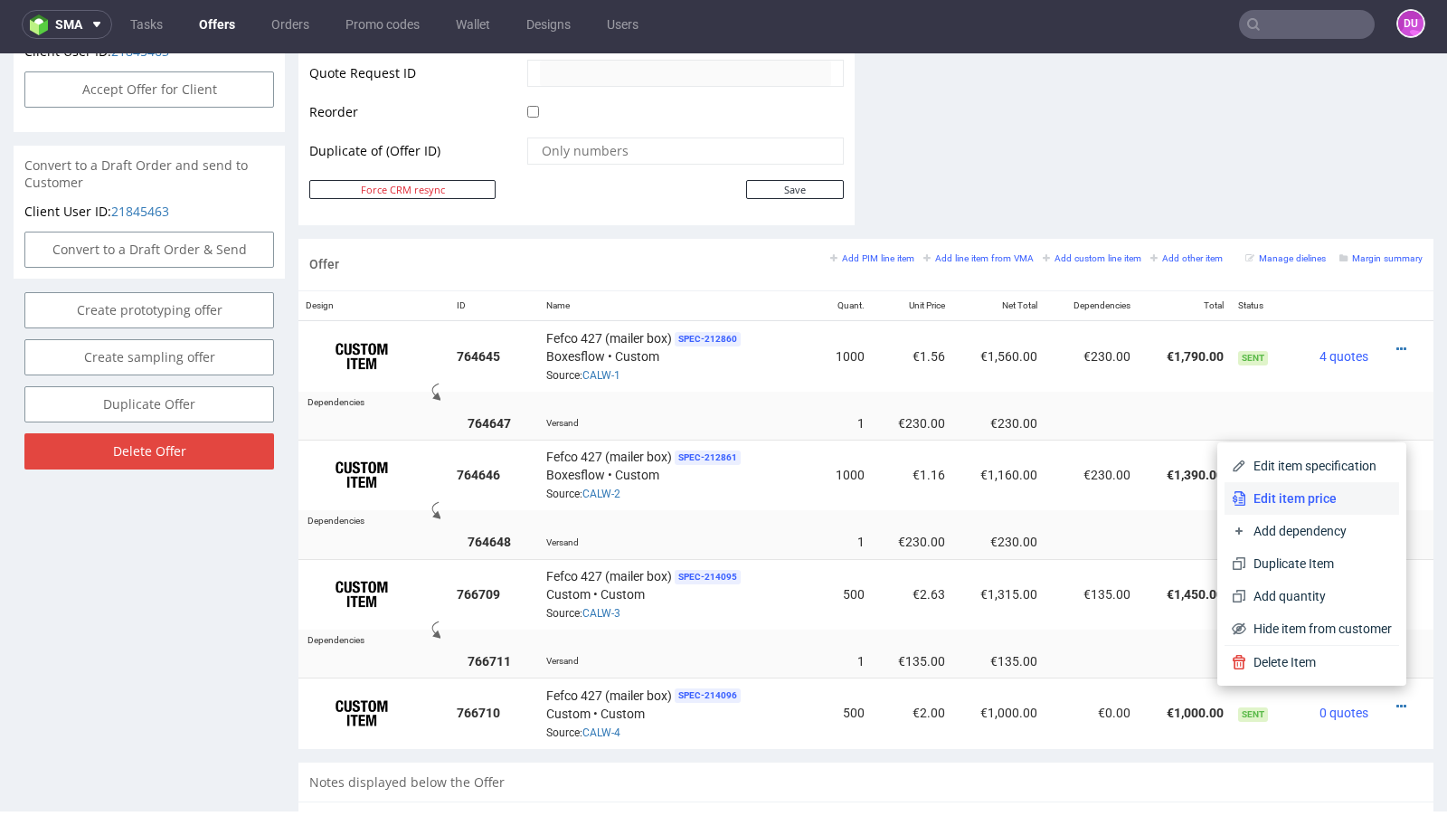
click at [1297, 496] on span "Edit item price" at bounding box center [1319, 498] width 146 height 18
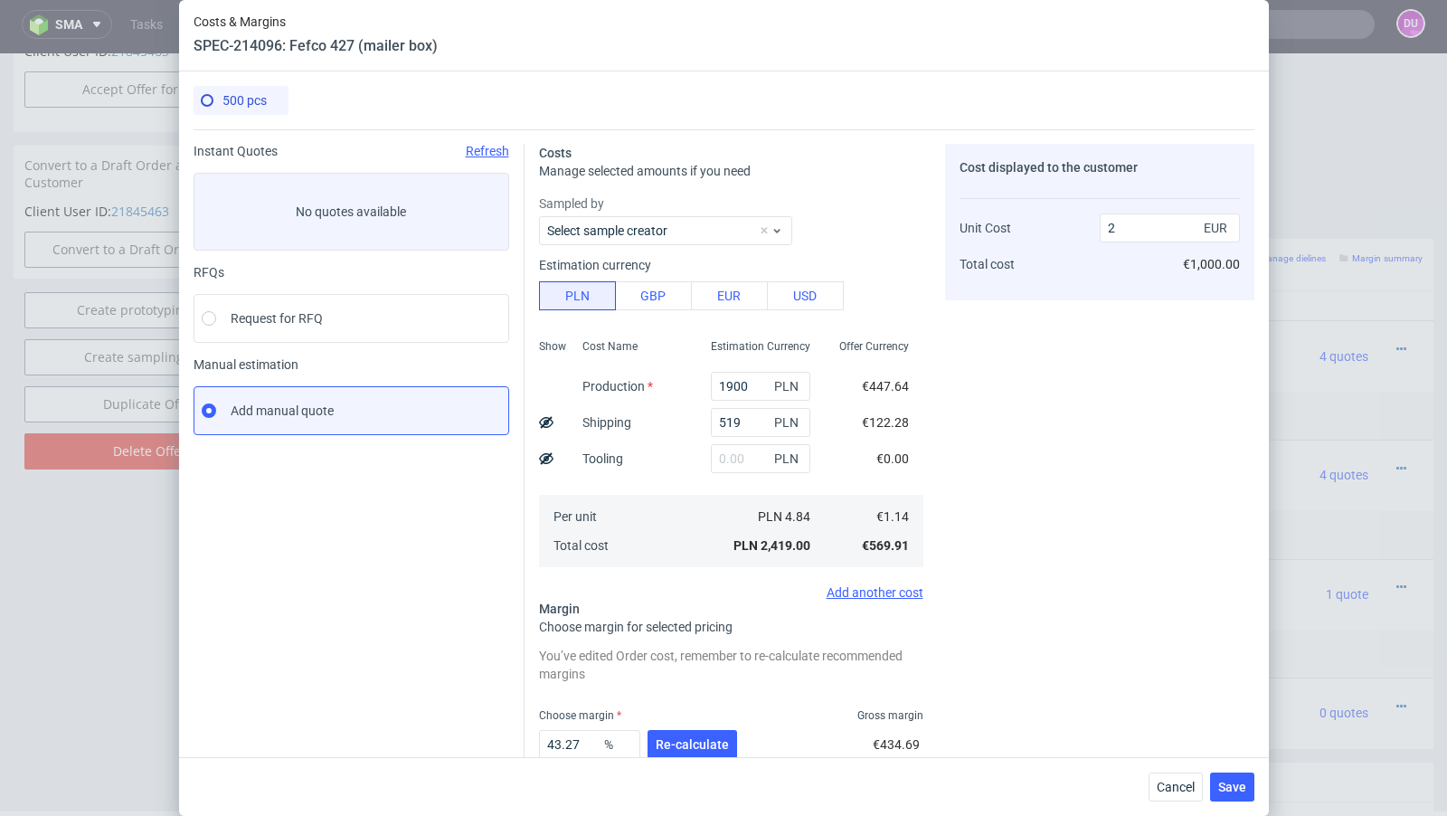
scroll to position [112, 0]
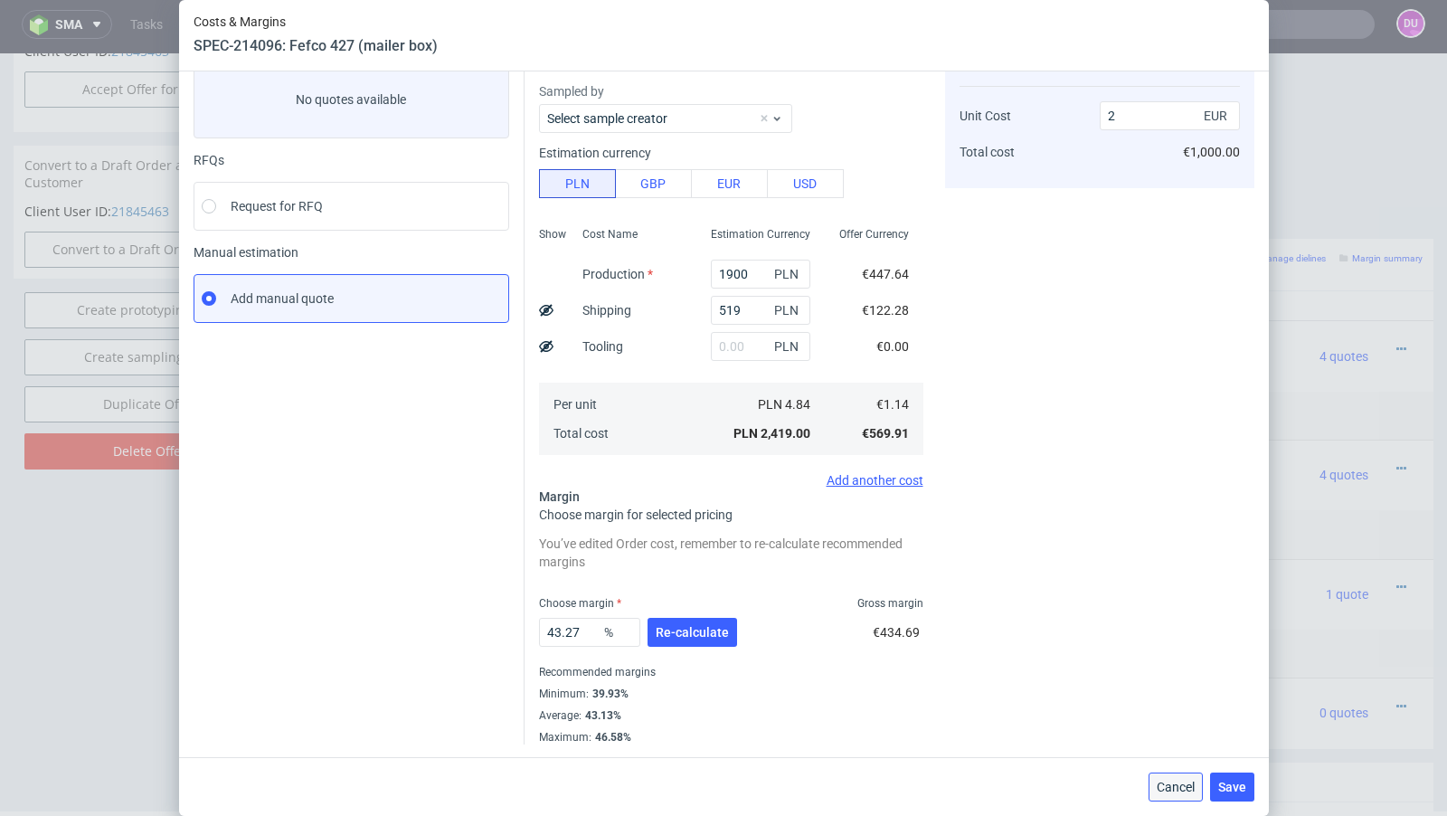
click at [1169, 792] on span "Cancel" at bounding box center [1176, 787] width 38 height 13
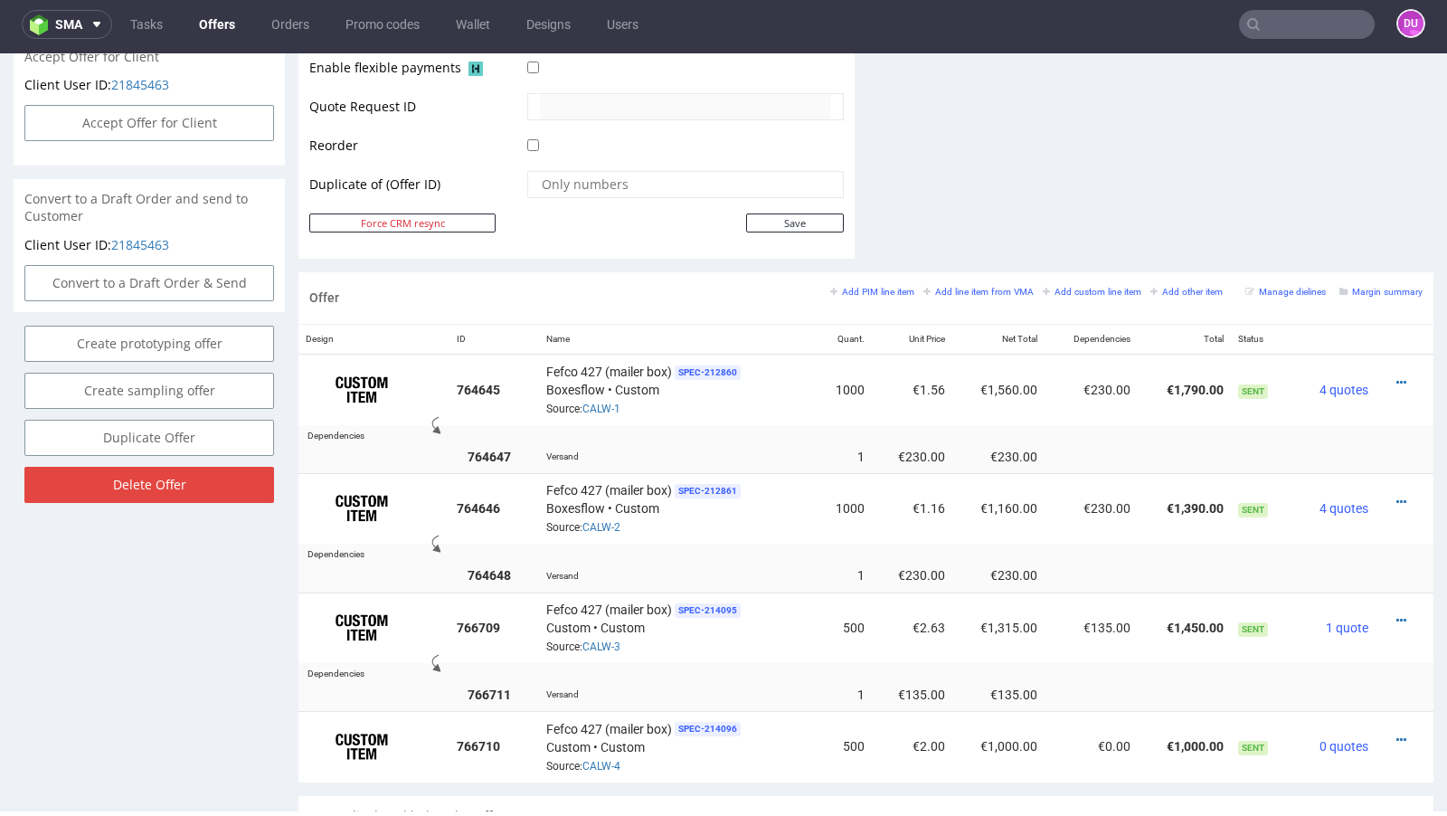
scroll to position [856, 0]
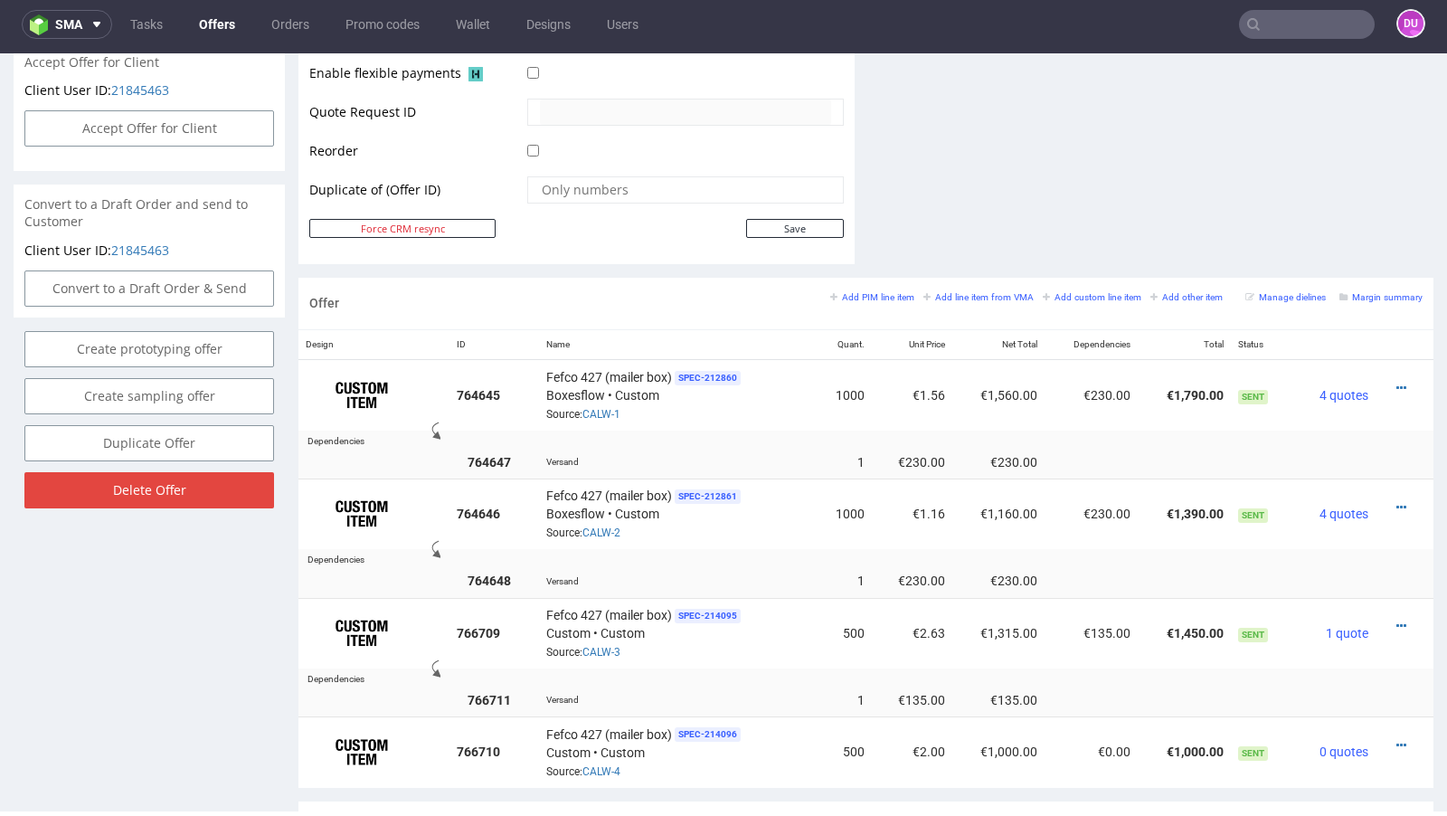
click at [203, 14] on link "Offers" at bounding box center [217, 24] width 58 height 29
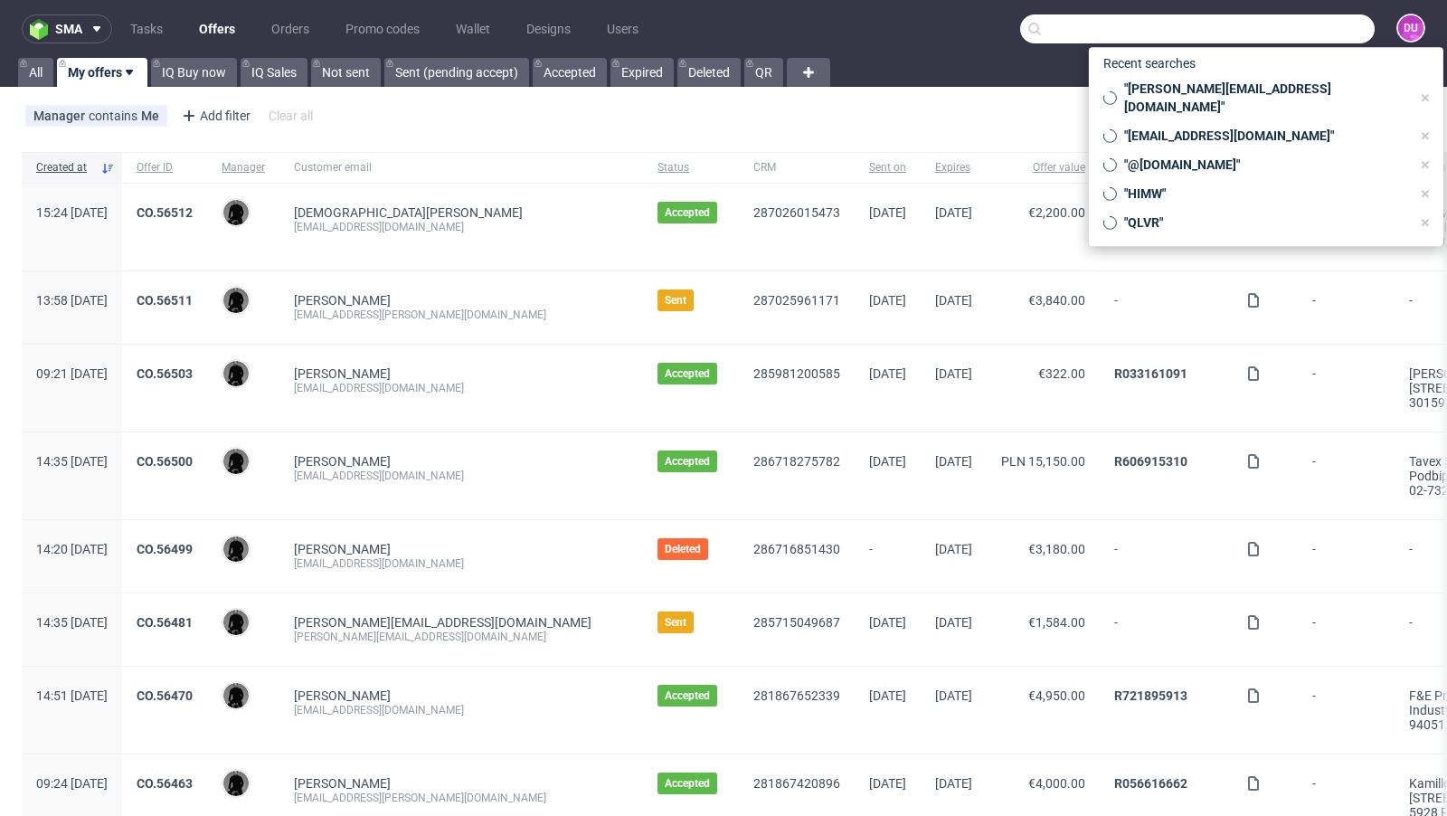
click at [1258, 33] on input "text" at bounding box center [1197, 28] width 355 height 29
paste input "@[DOMAIN_NAME]"
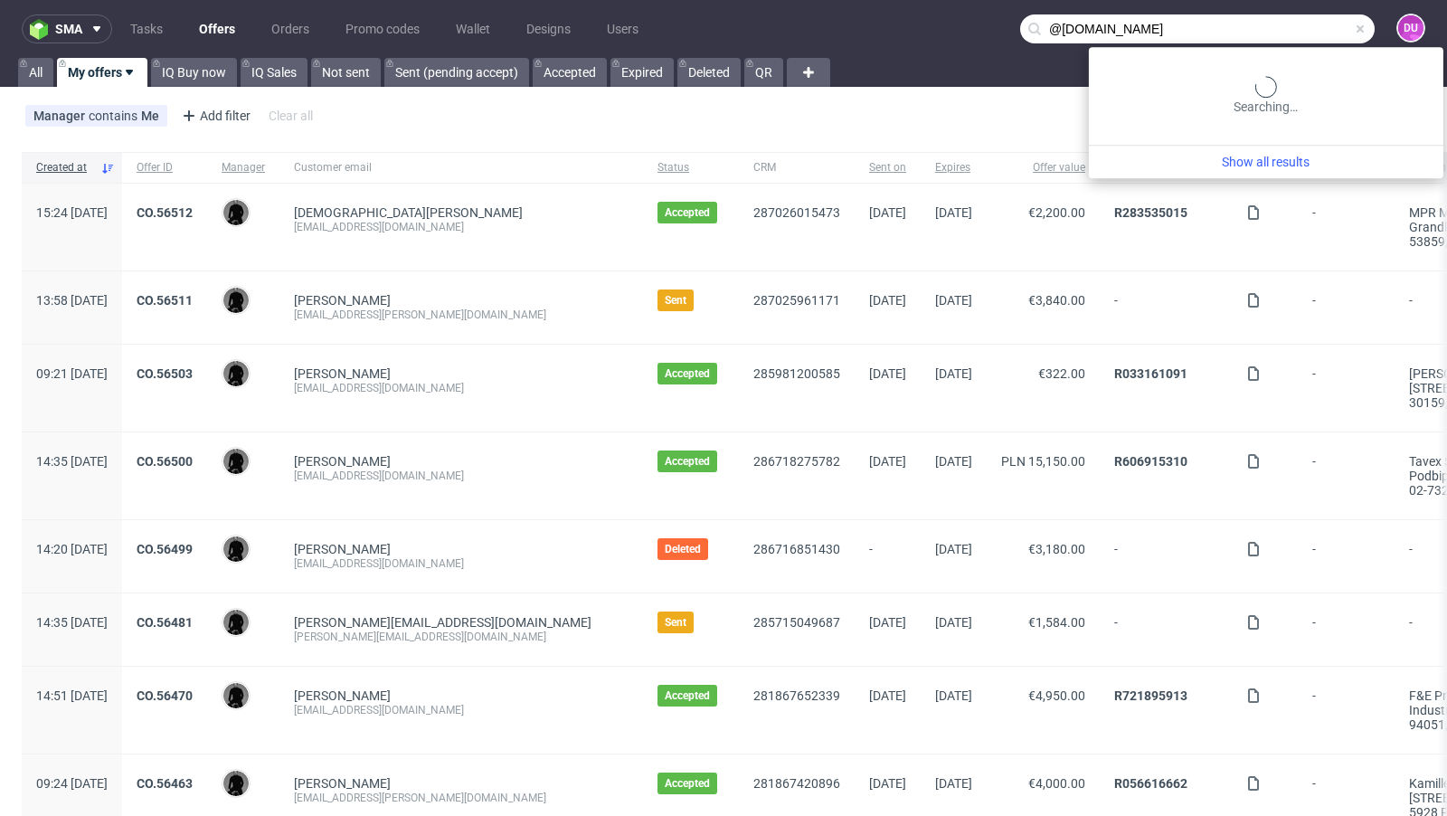
type input "@[DOMAIN_NAME]"
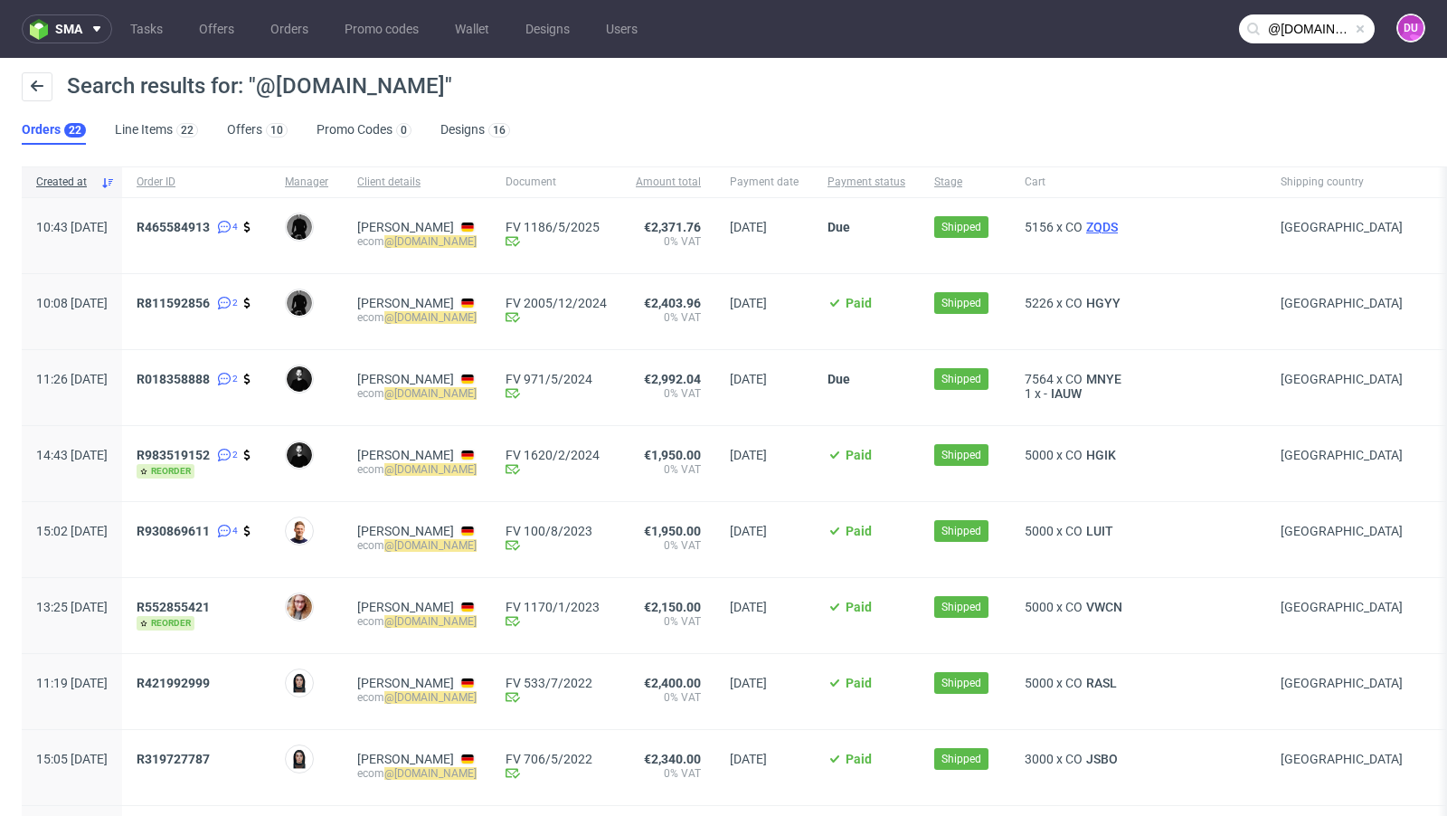
click at [1121, 229] on span "ZQDS" at bounding box center [1102, 227] width 39 height 14
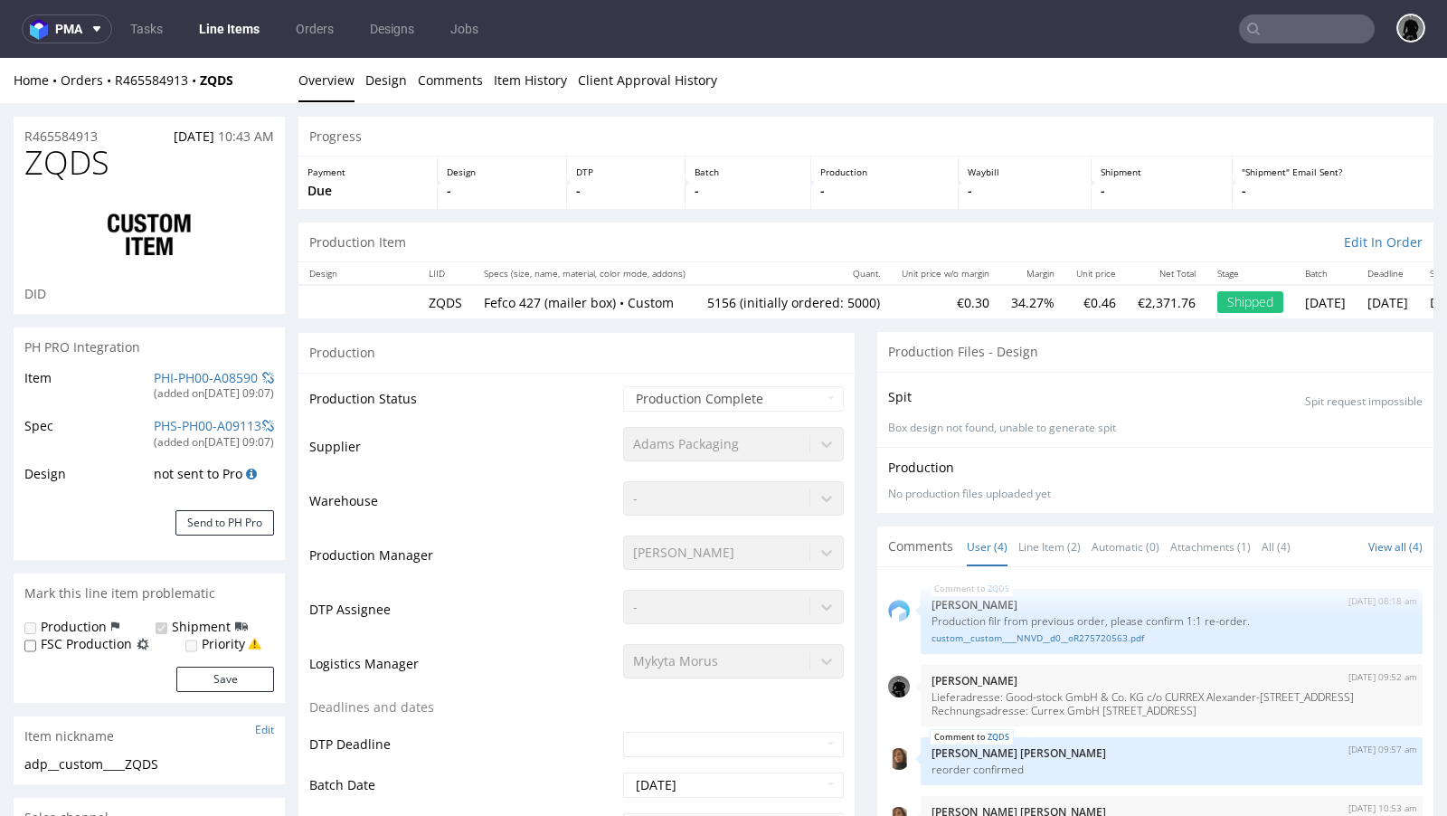
select select "in_progress"
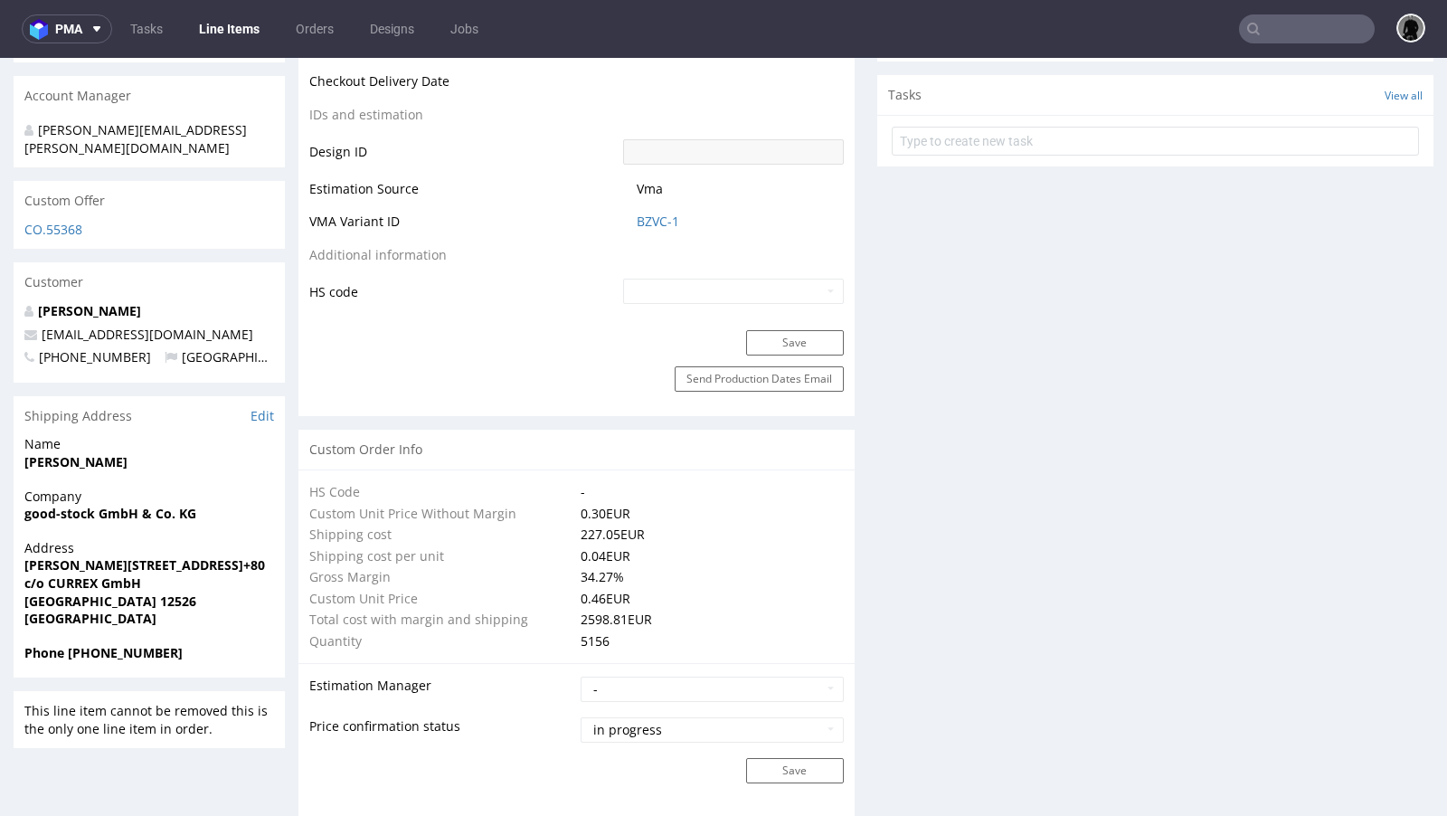
scroll to position [925, 0]
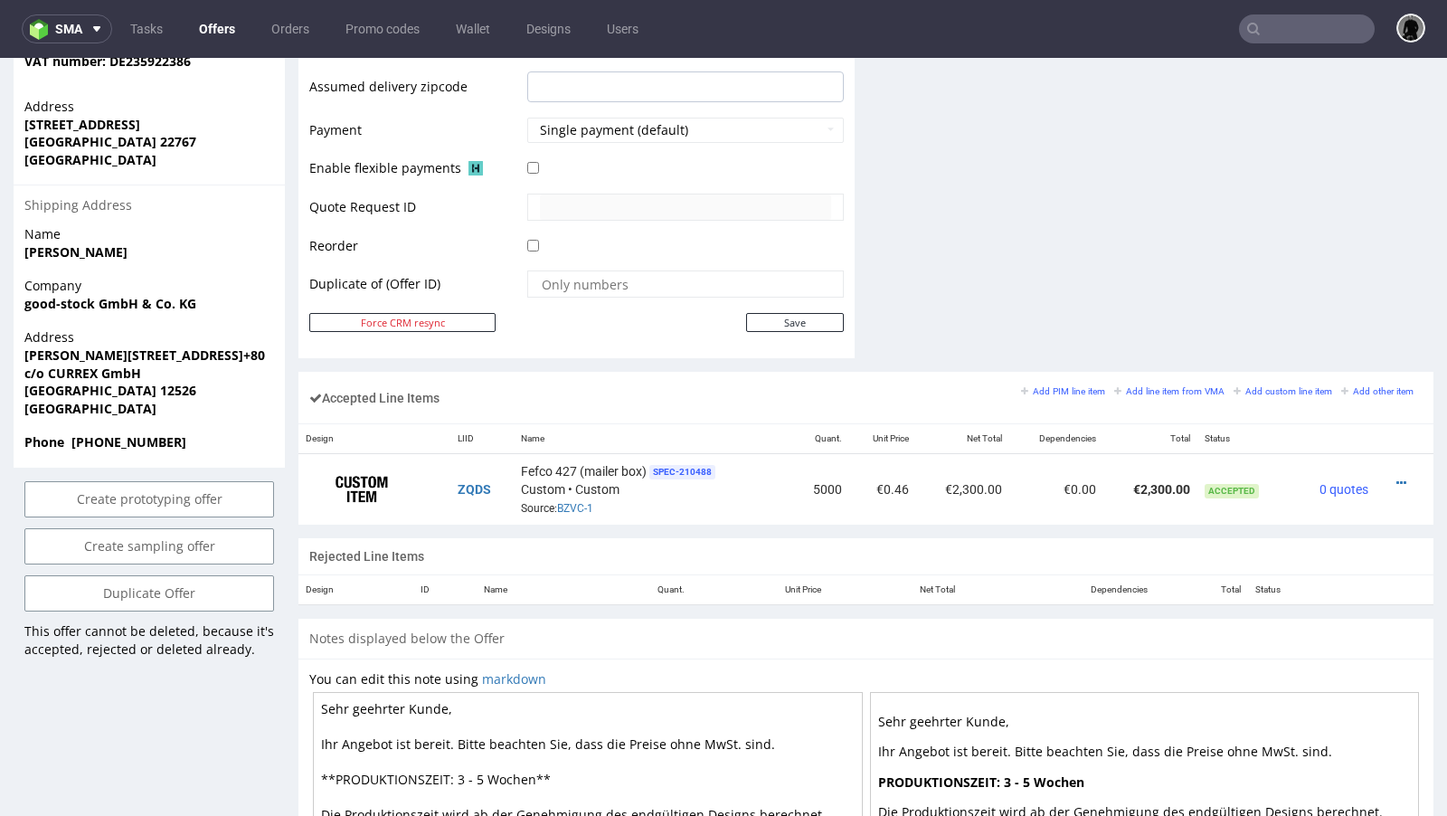
scroll to position [897, 0]
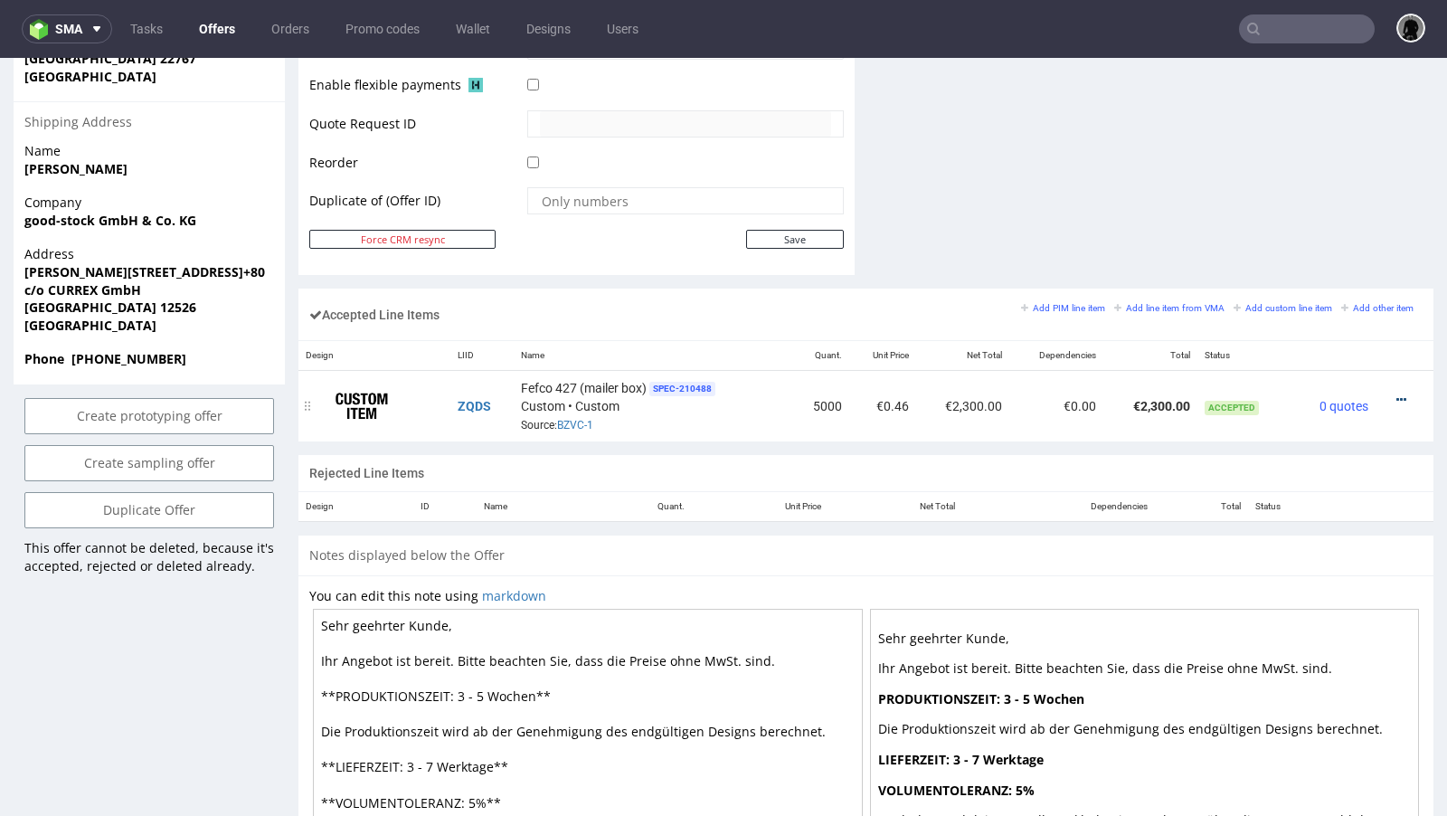
click at [1396, 395] on icon at bounding box center [1401, 399] width 10 height 13
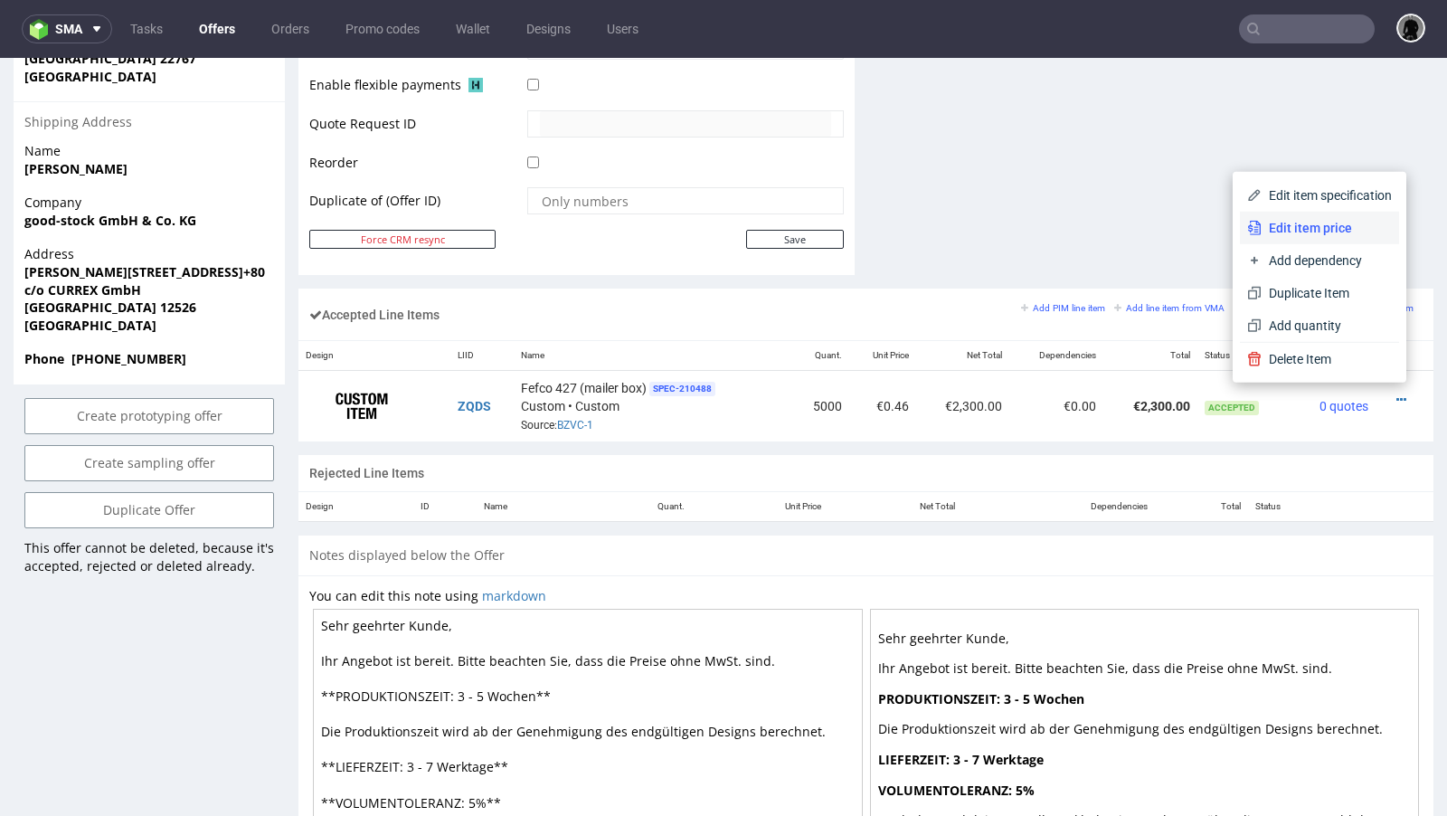
click at [1296, 238] on li "Edit item price" at bounding box center [1319, 228] width 159 height 33
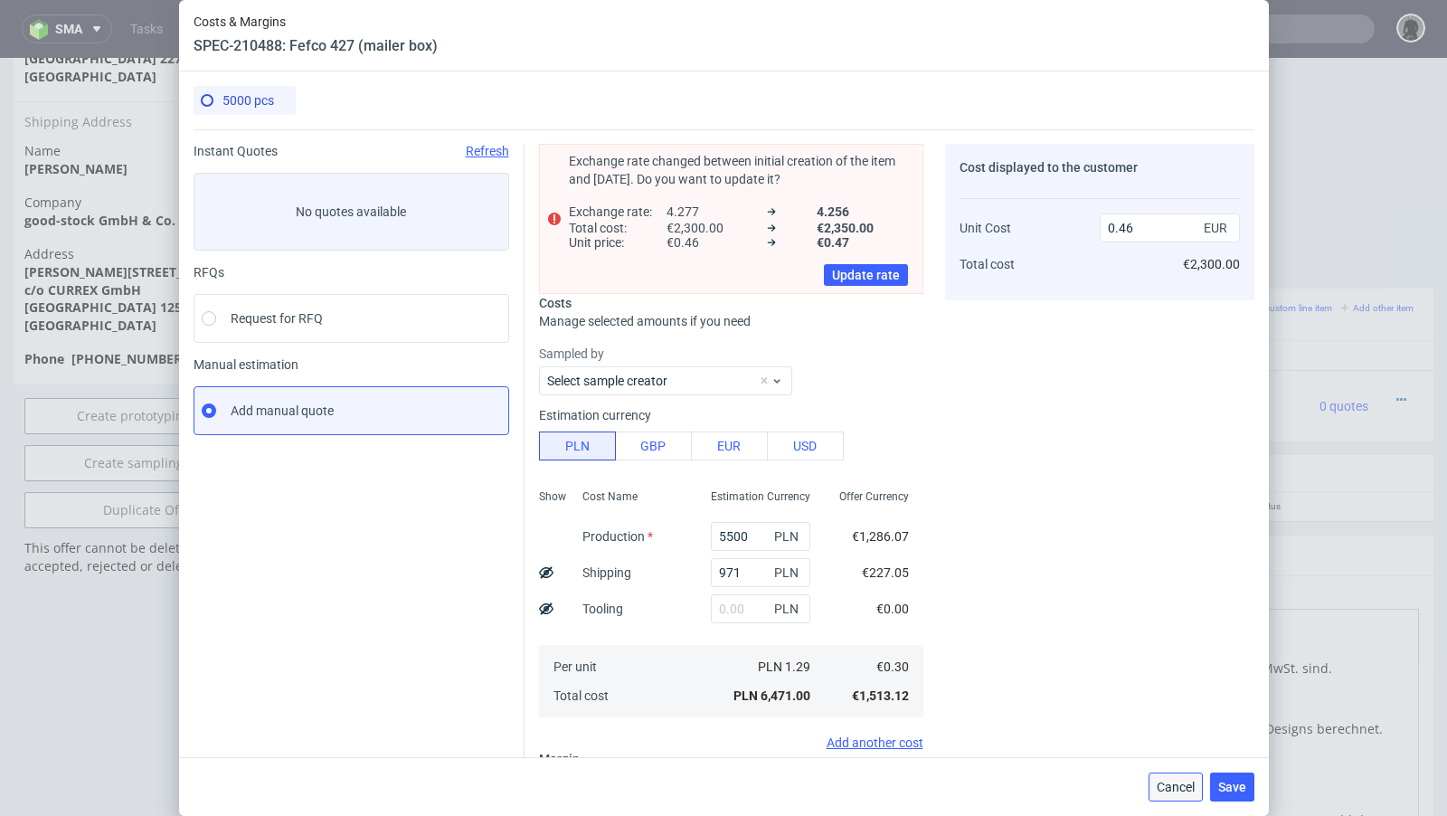
click at [1183, 781] on span "Cancel" at bounding box center [1176, 787] width 38 height 13
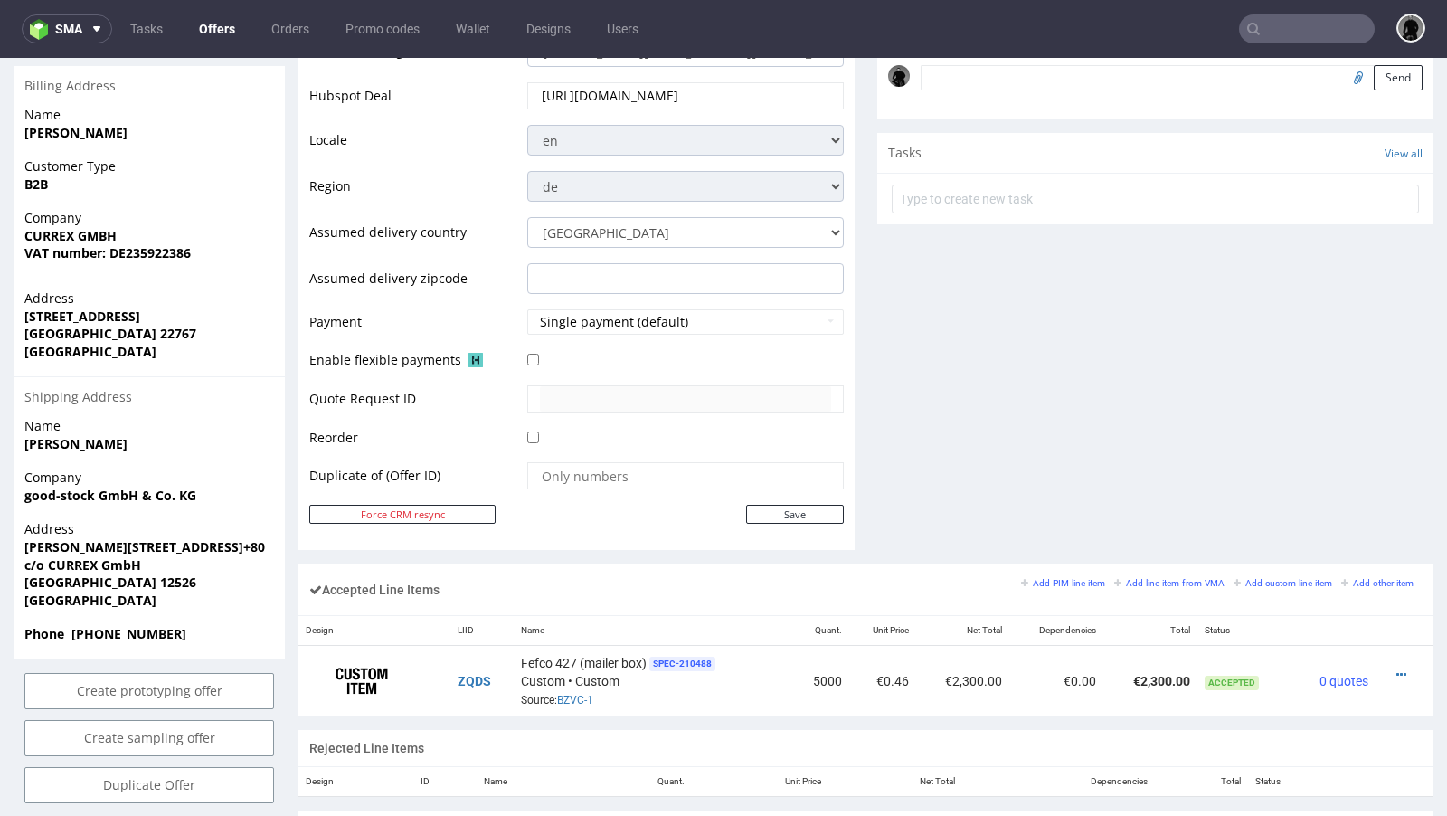
scroll to position [619, 0]
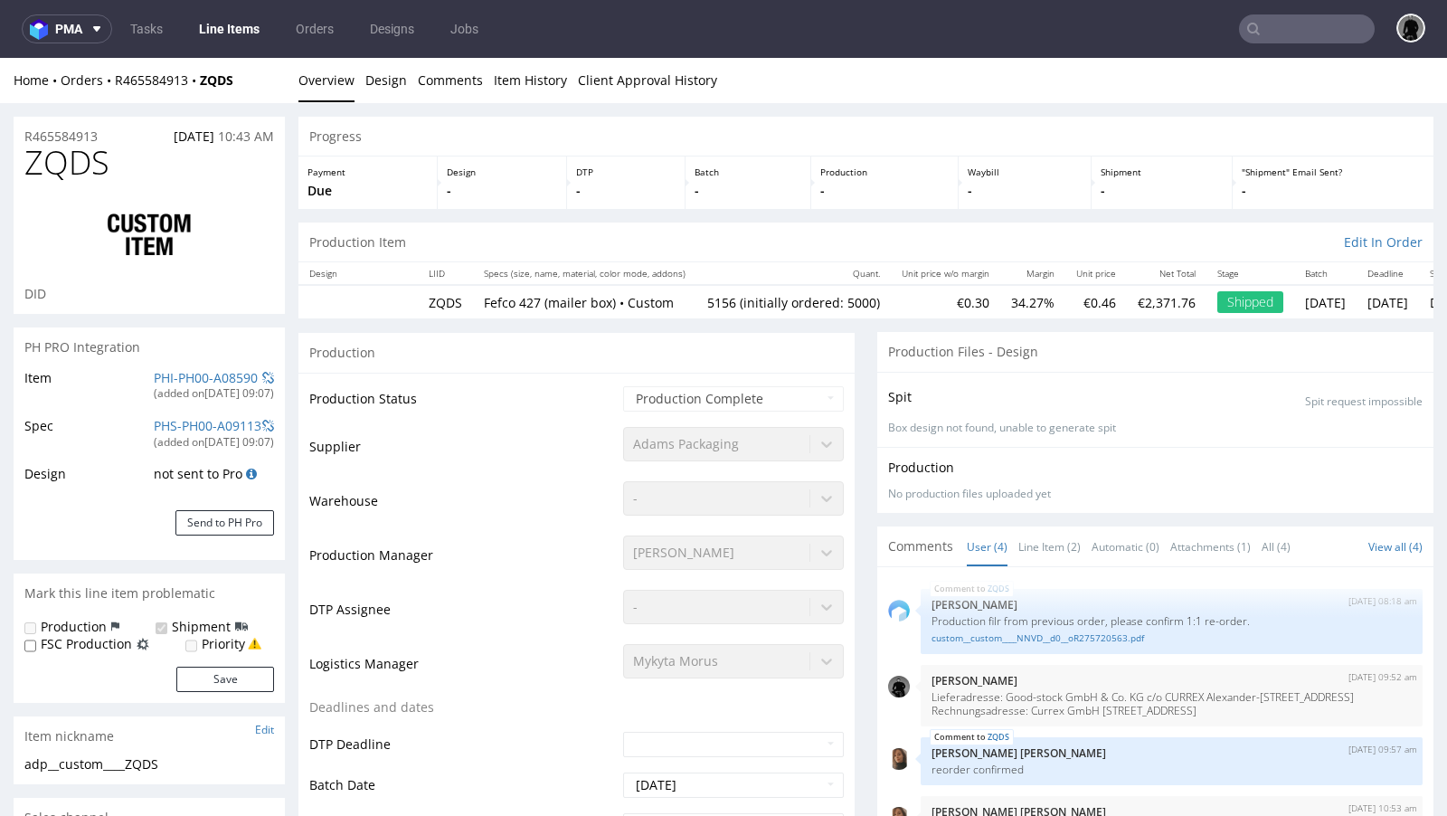
select select "in_progress"
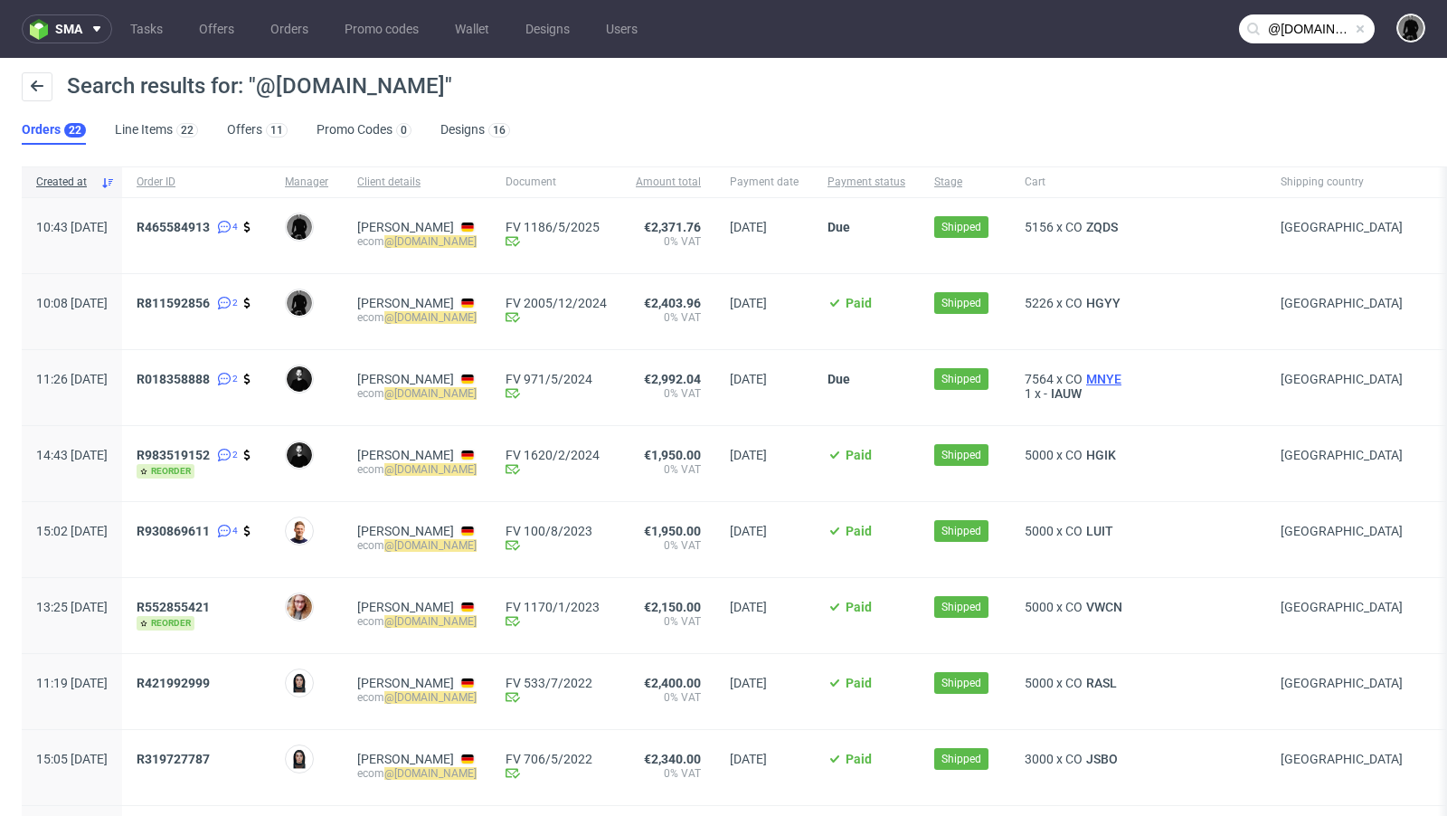
click at [1125, 377] on span "MNYE" at bounding box center [1104, 379] width 43 height 14
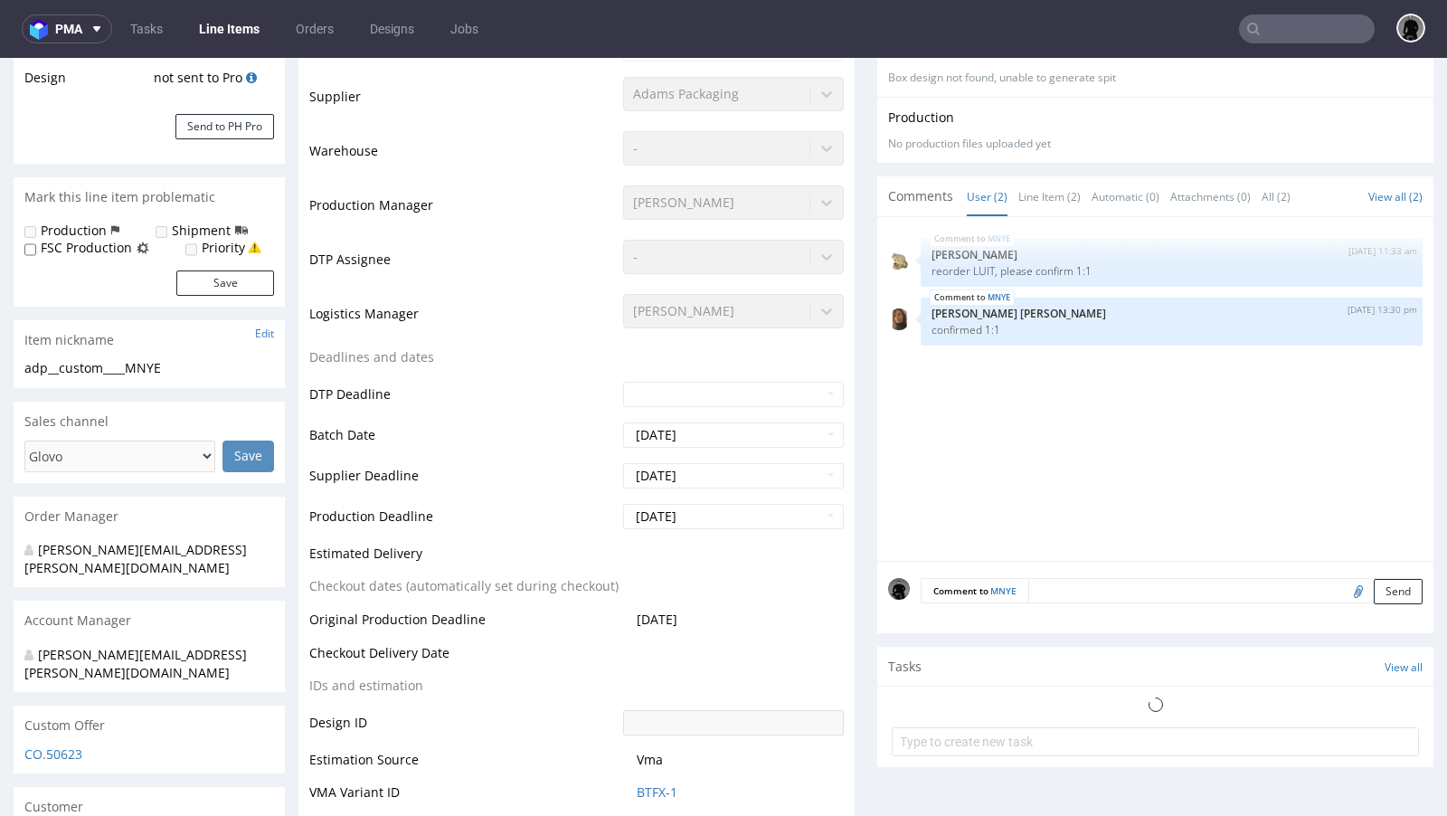
select select "in_progress"
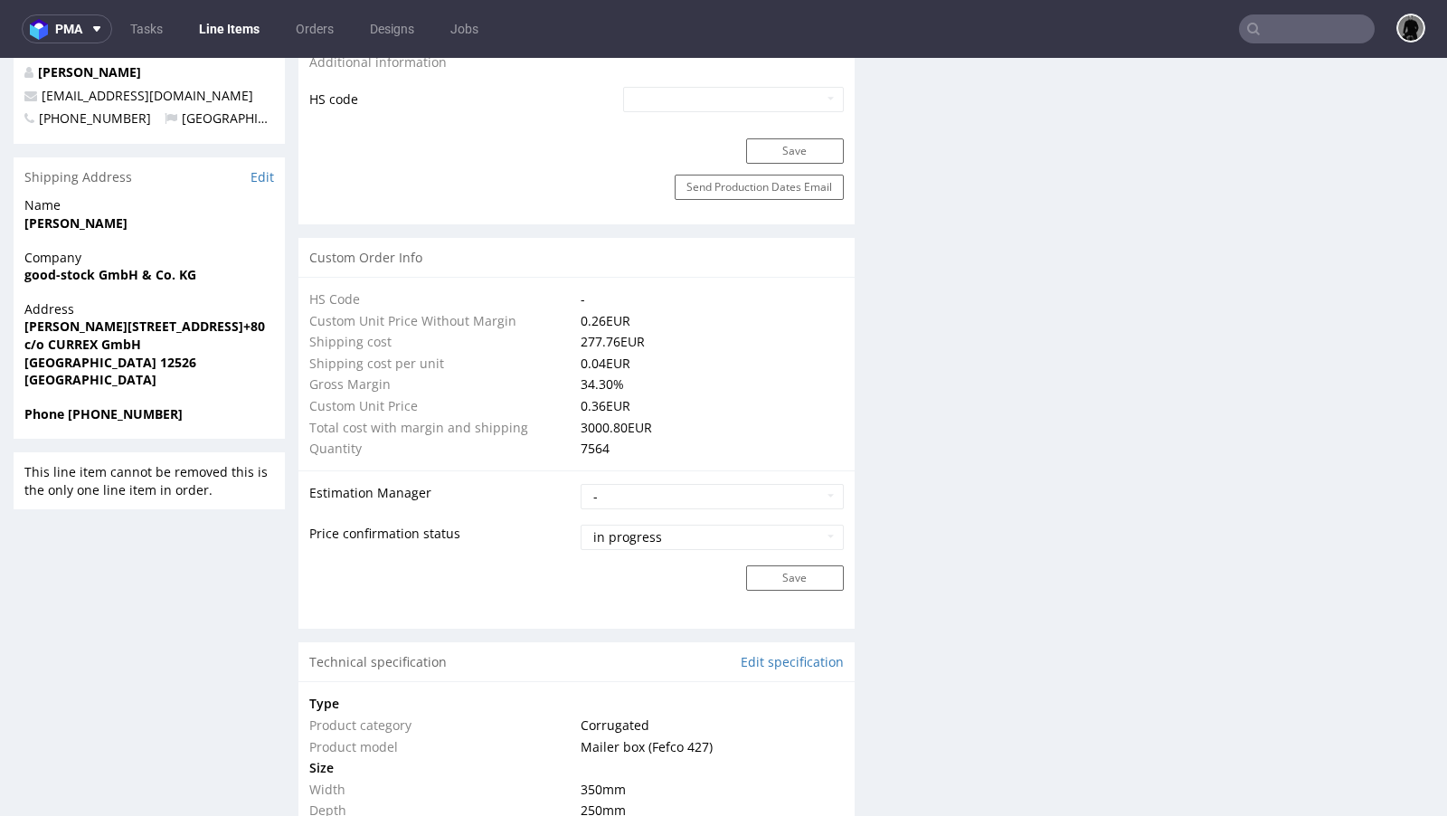
scroll to position [884, 0]
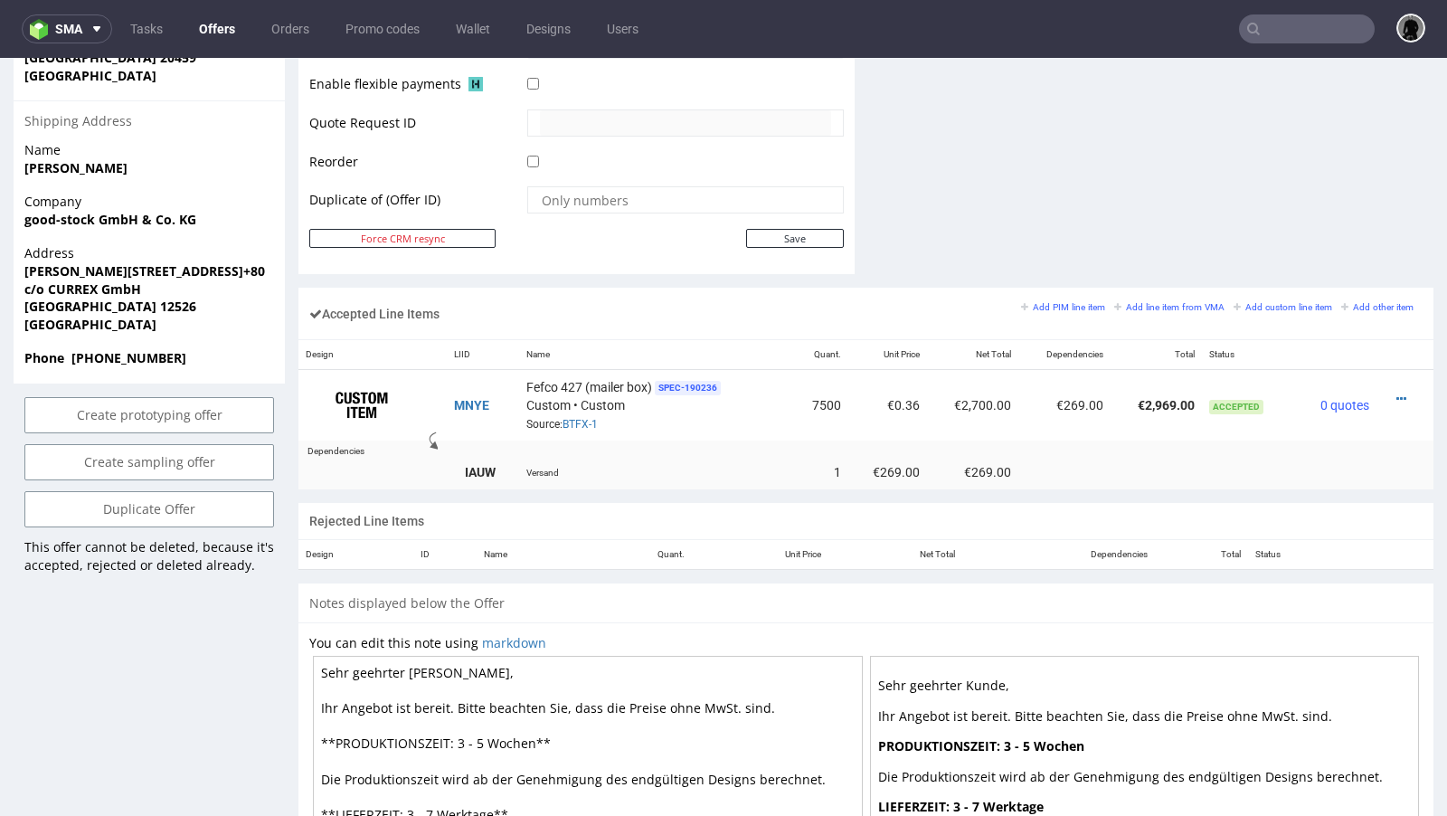
scroll to position [825, 0]
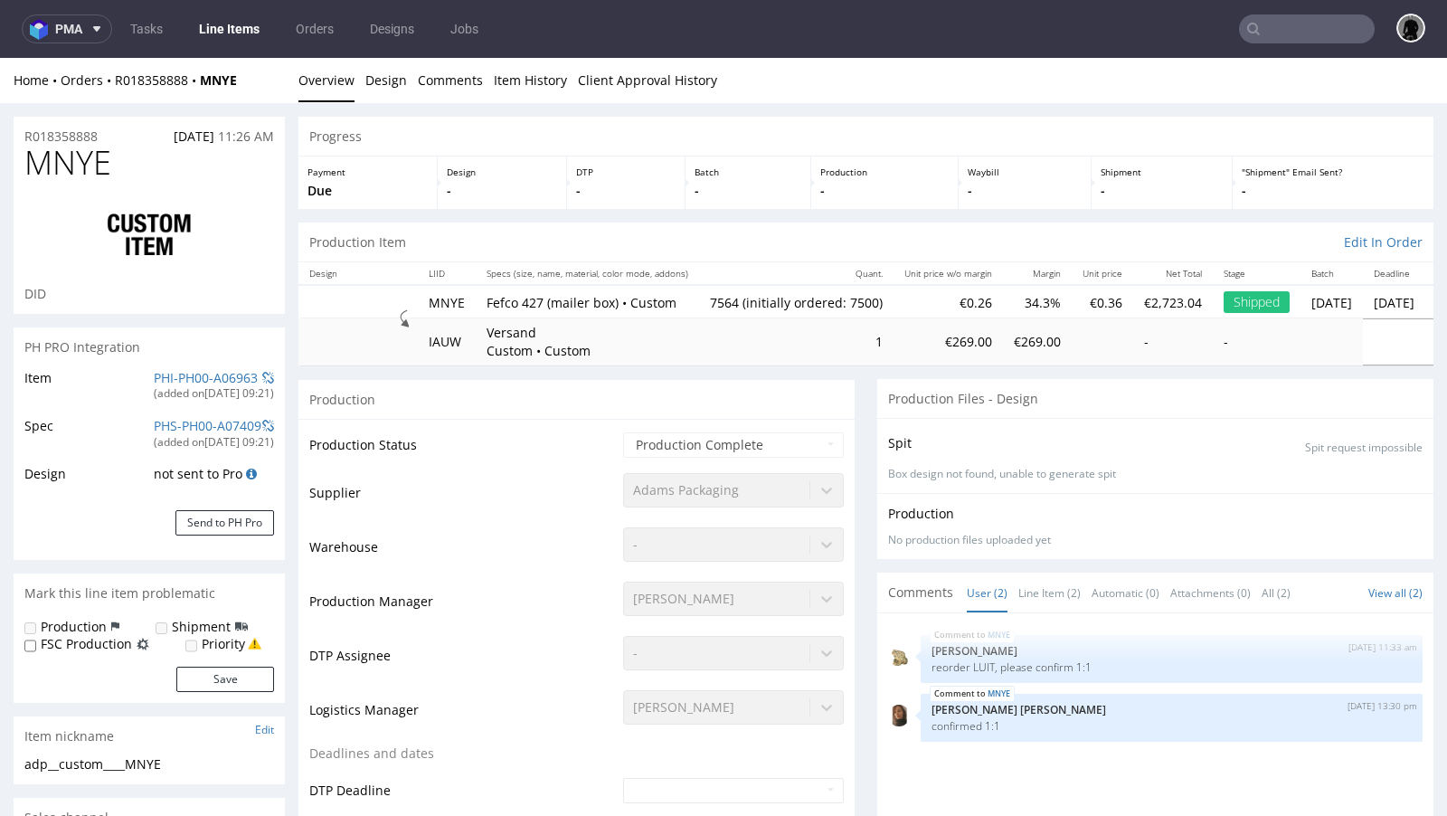
select select "in_progress"
type input "7564"
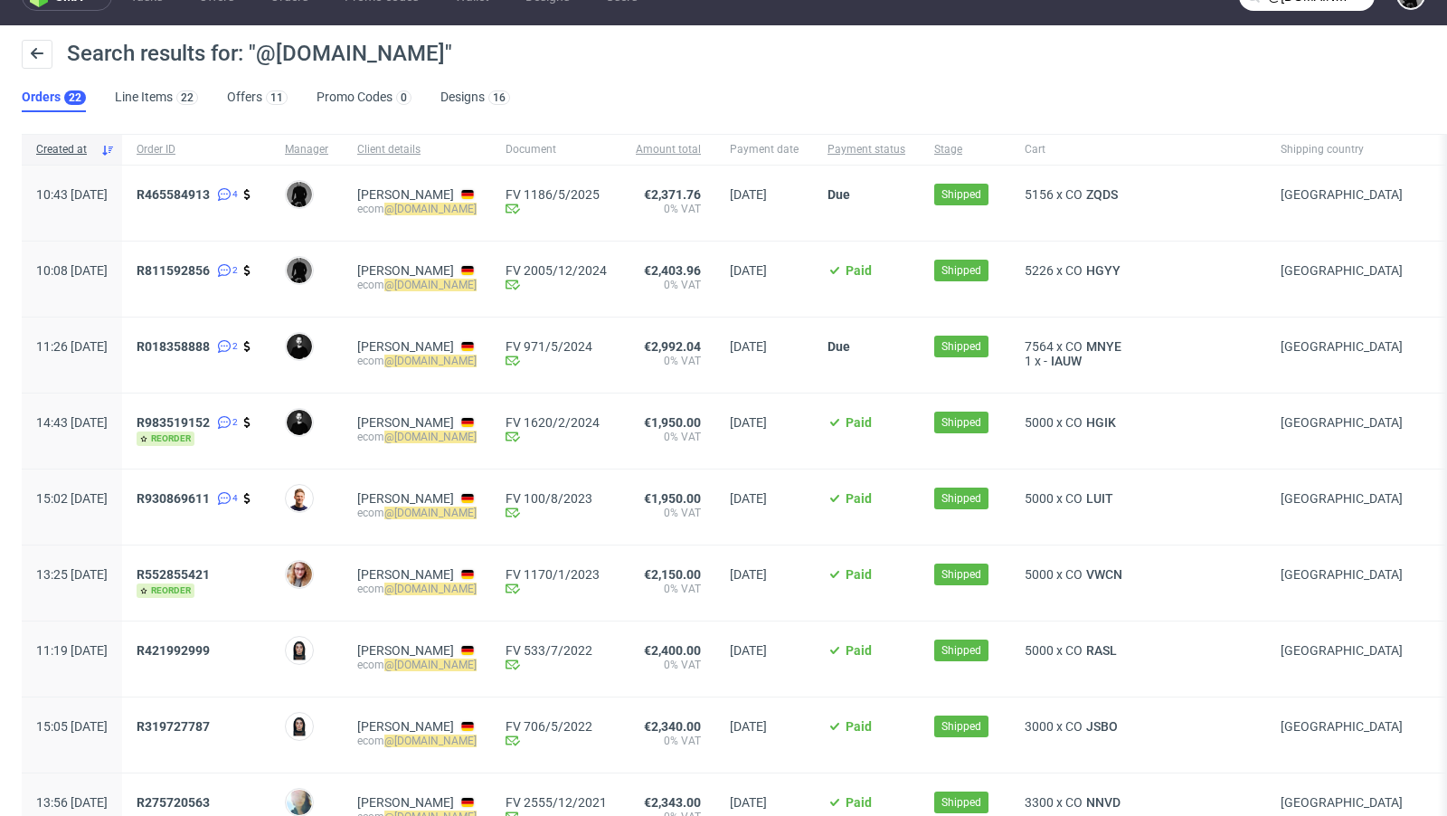
scroll to position [32, 0]
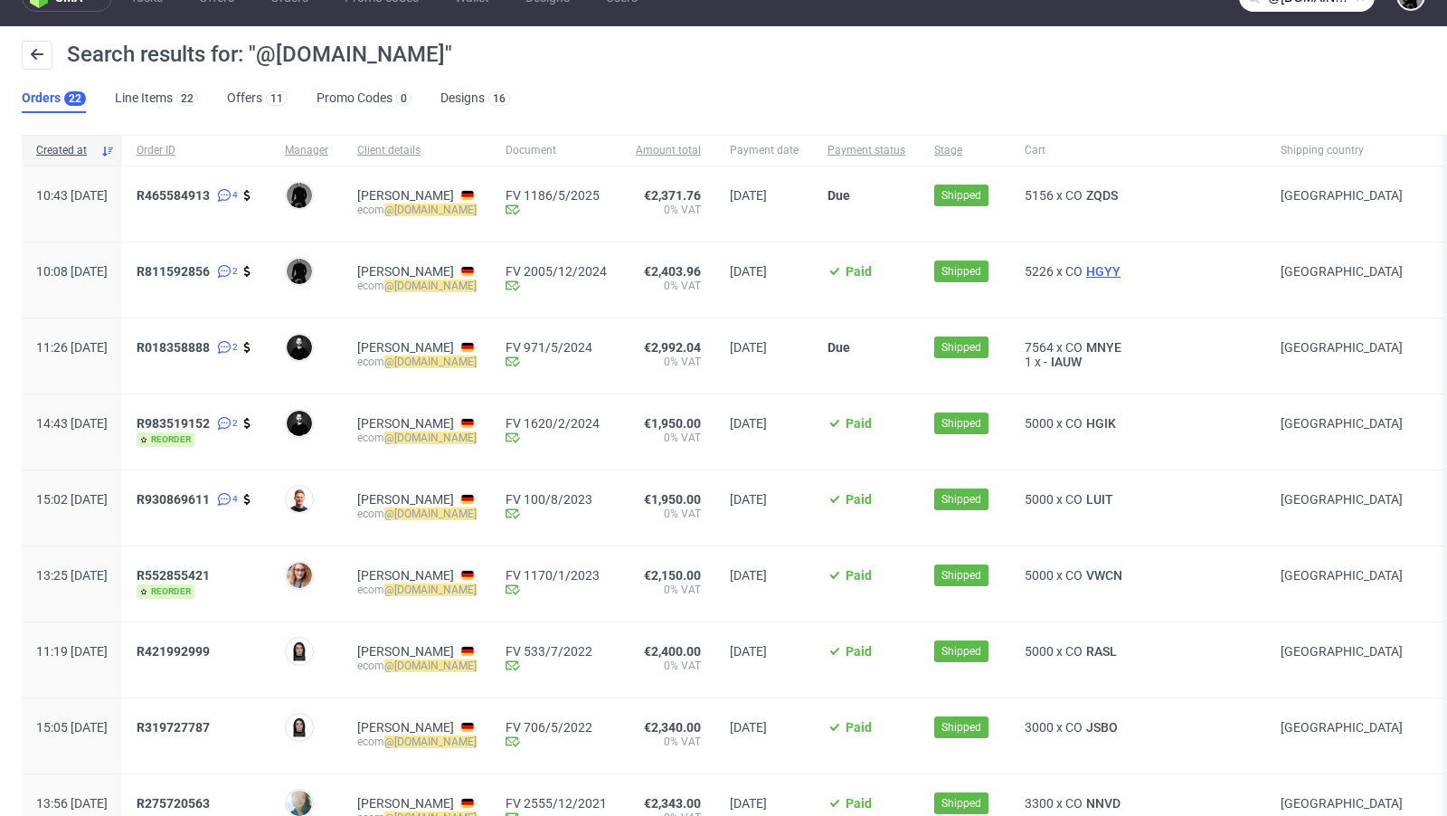
click at [1114, 268] on span "HGYY" at bounding box center [1104, 271] width 42 height 14
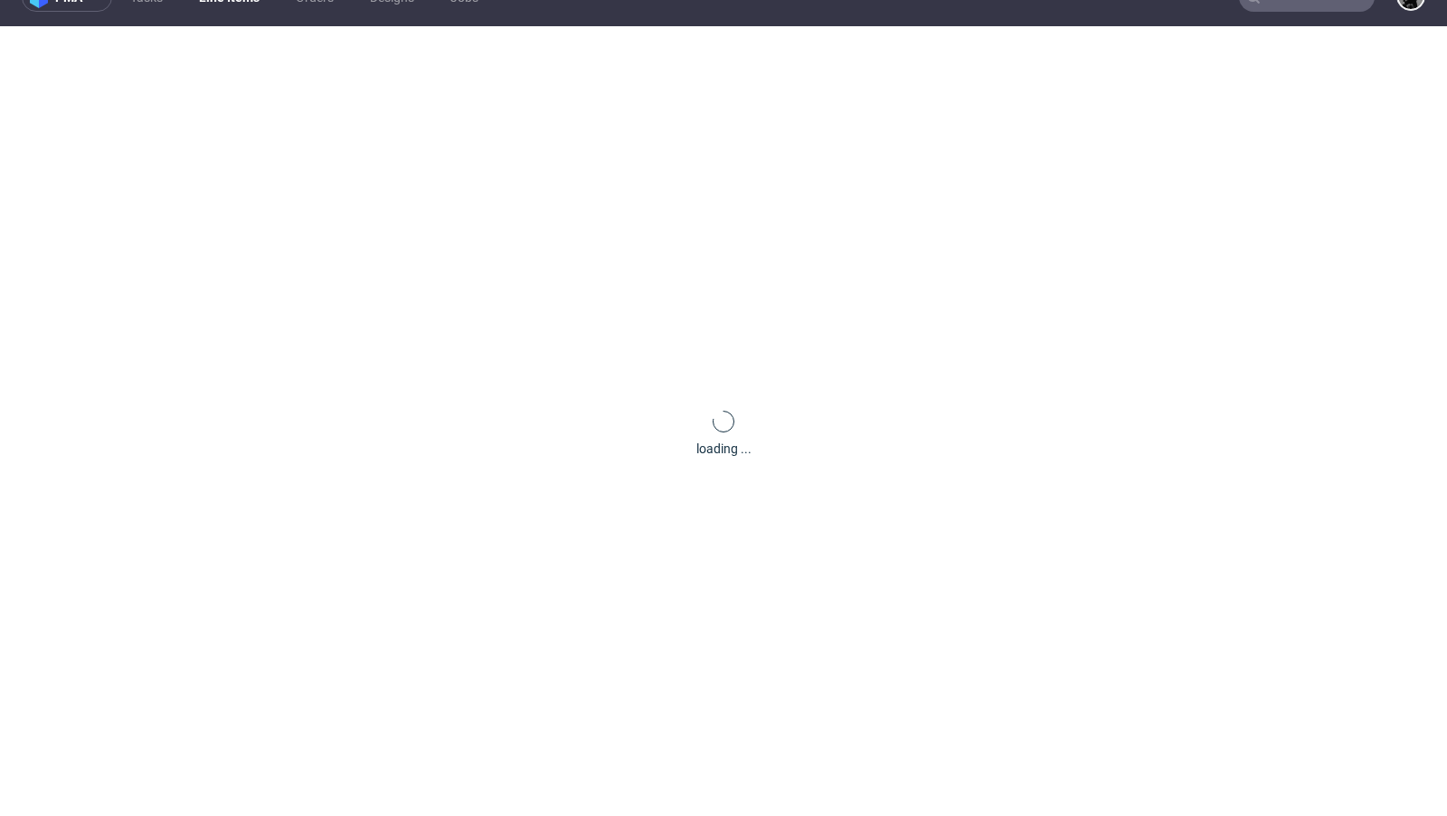
scroll to position [5, 0]
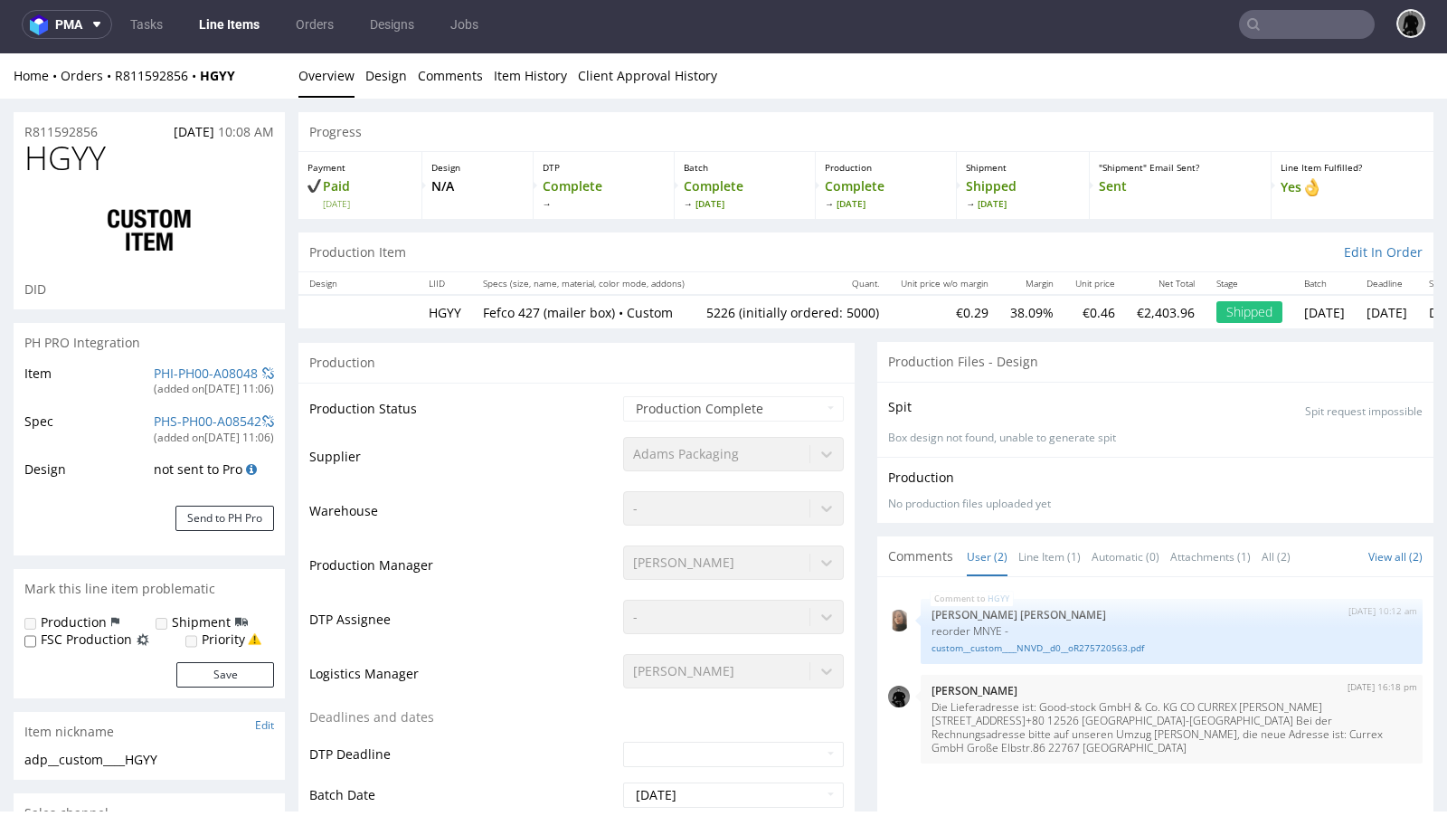
select select "in_progress"
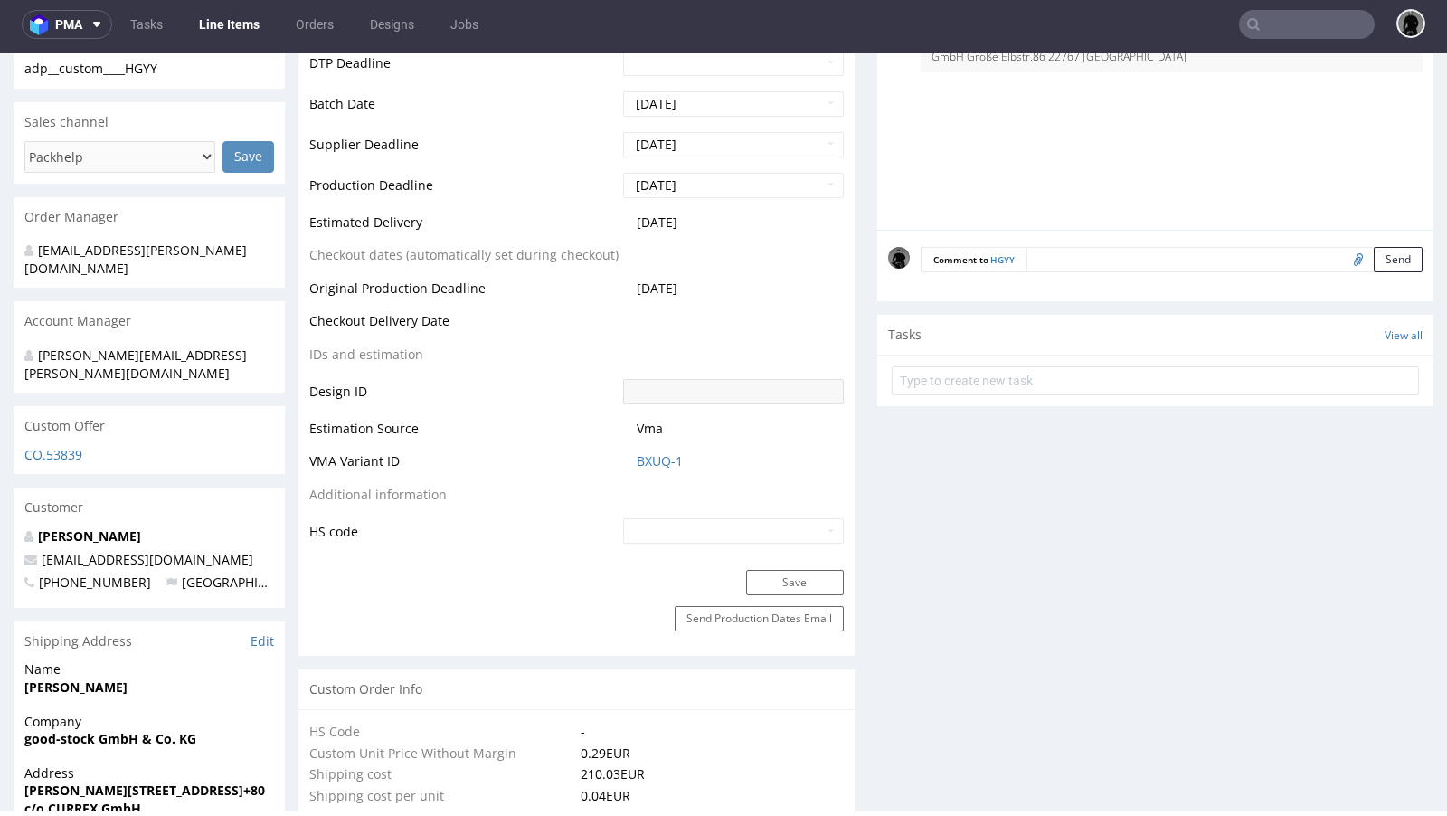
scroll to position [711, 0]
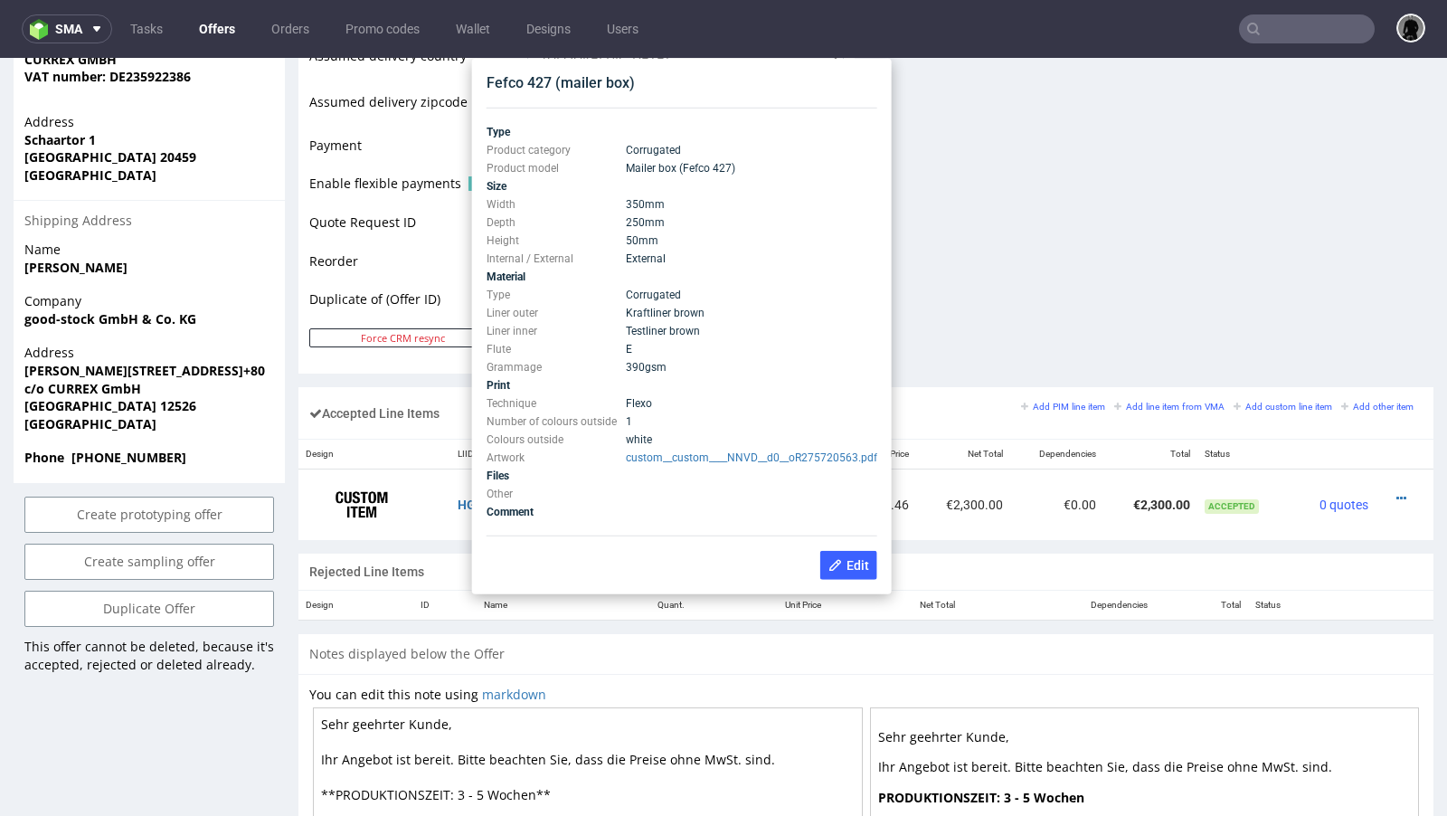
scroll to position [797, 0]
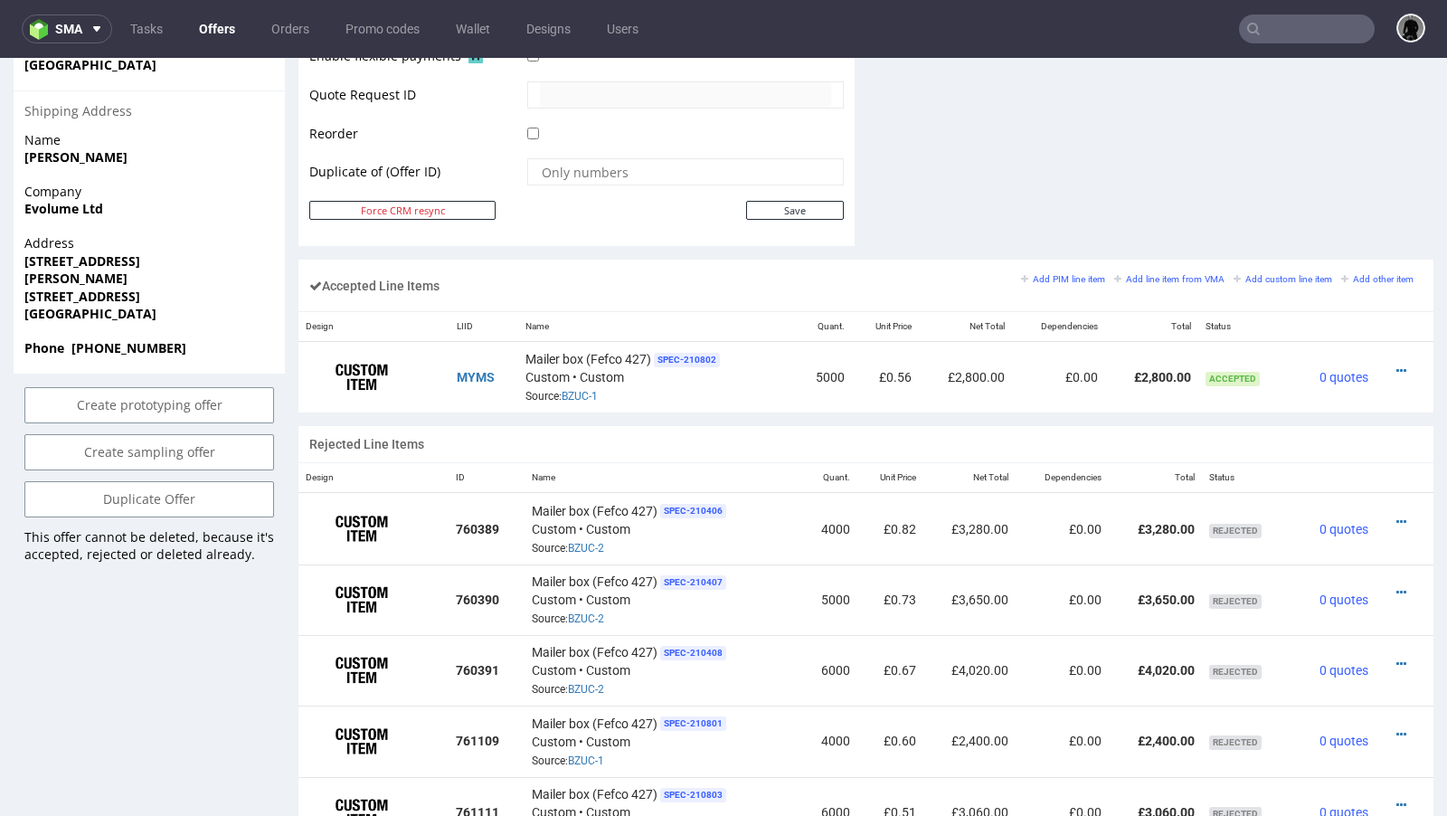
scroll to position [911, 0]
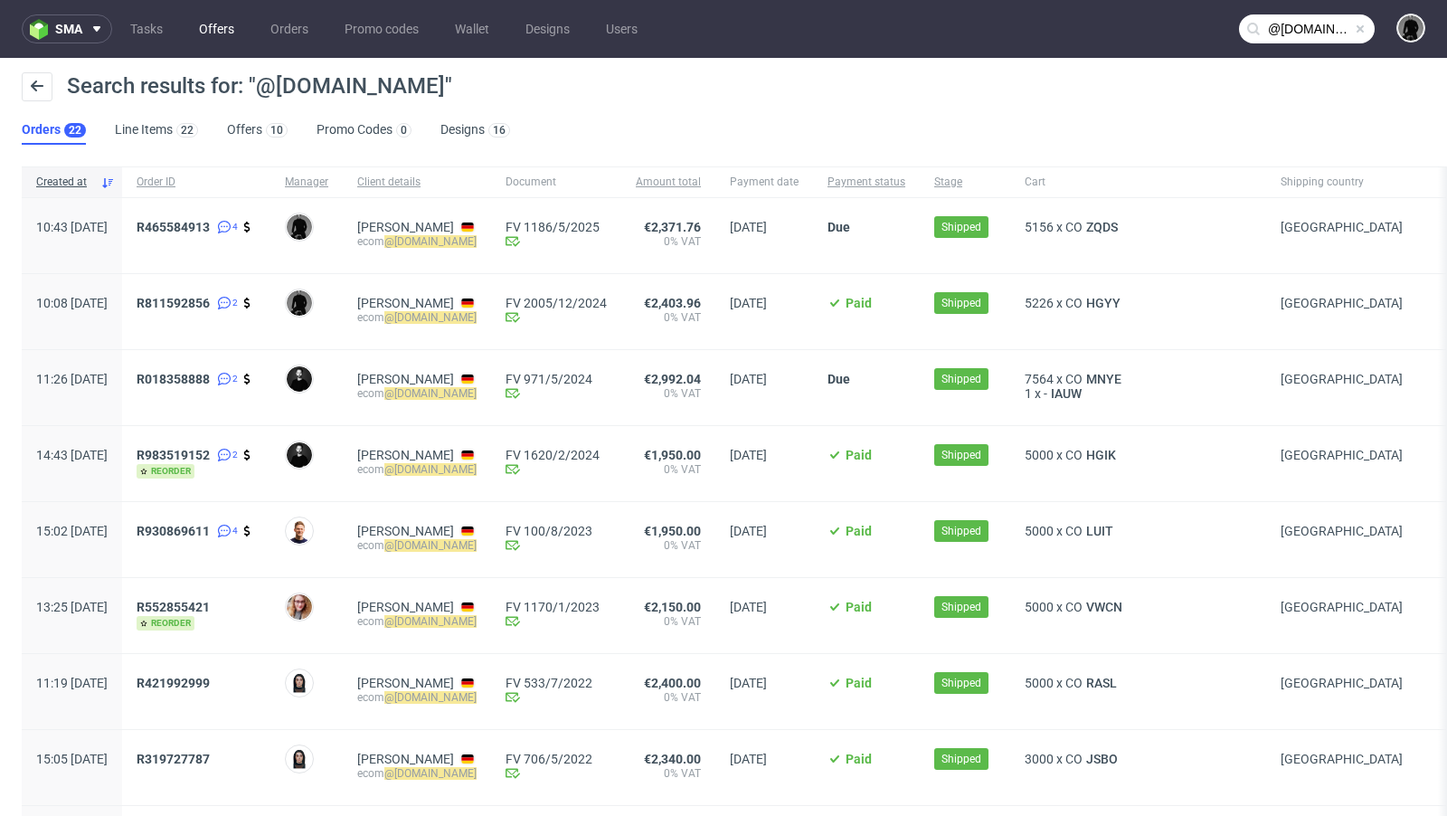
click at [226, 24] on link "Offers" at bounding box center [216, 28] width 57 height 29
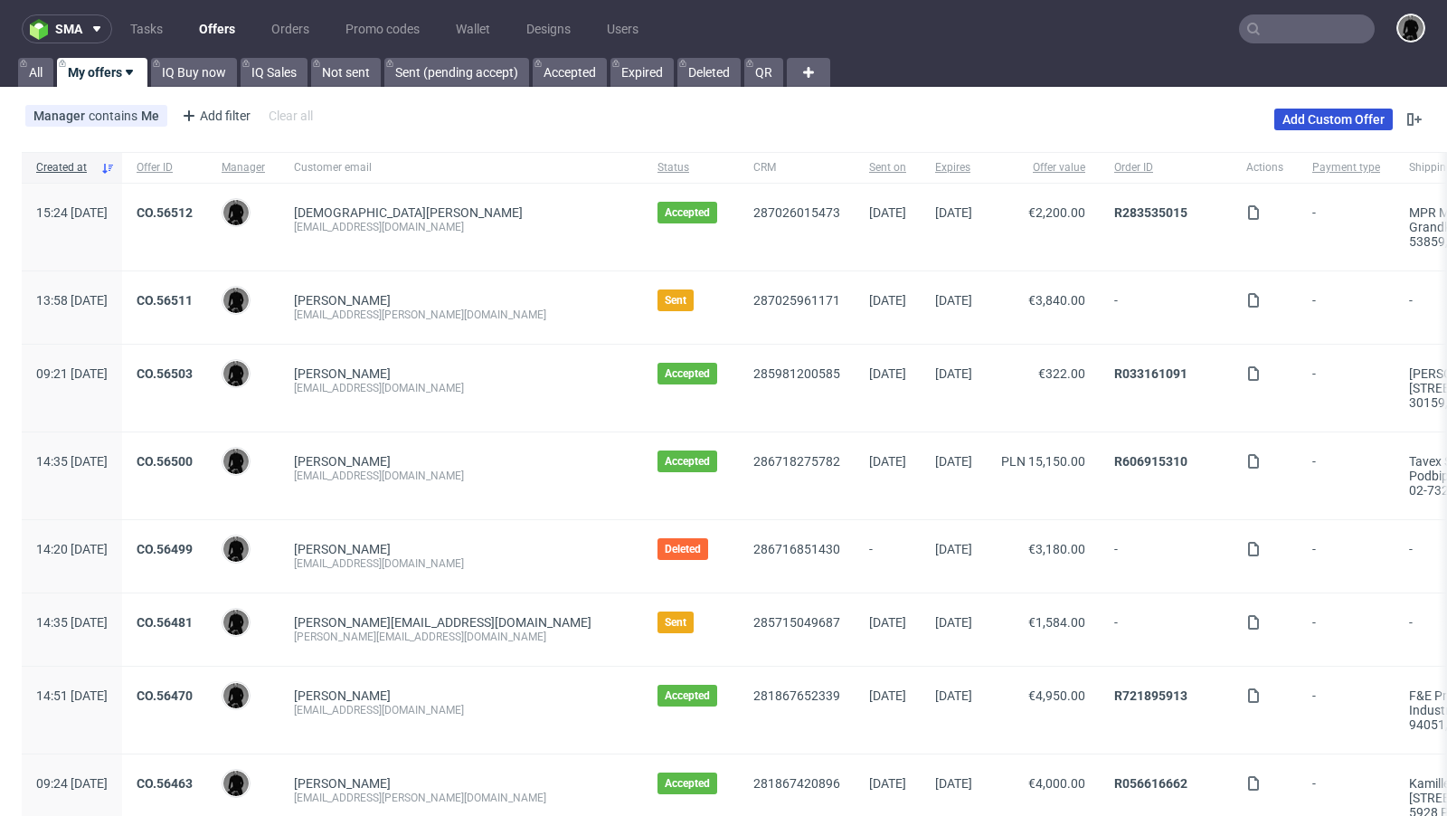
click at [1299, 123] on link "Add Custom Offer" at bounding box center [1333, 120] width 118 height 22
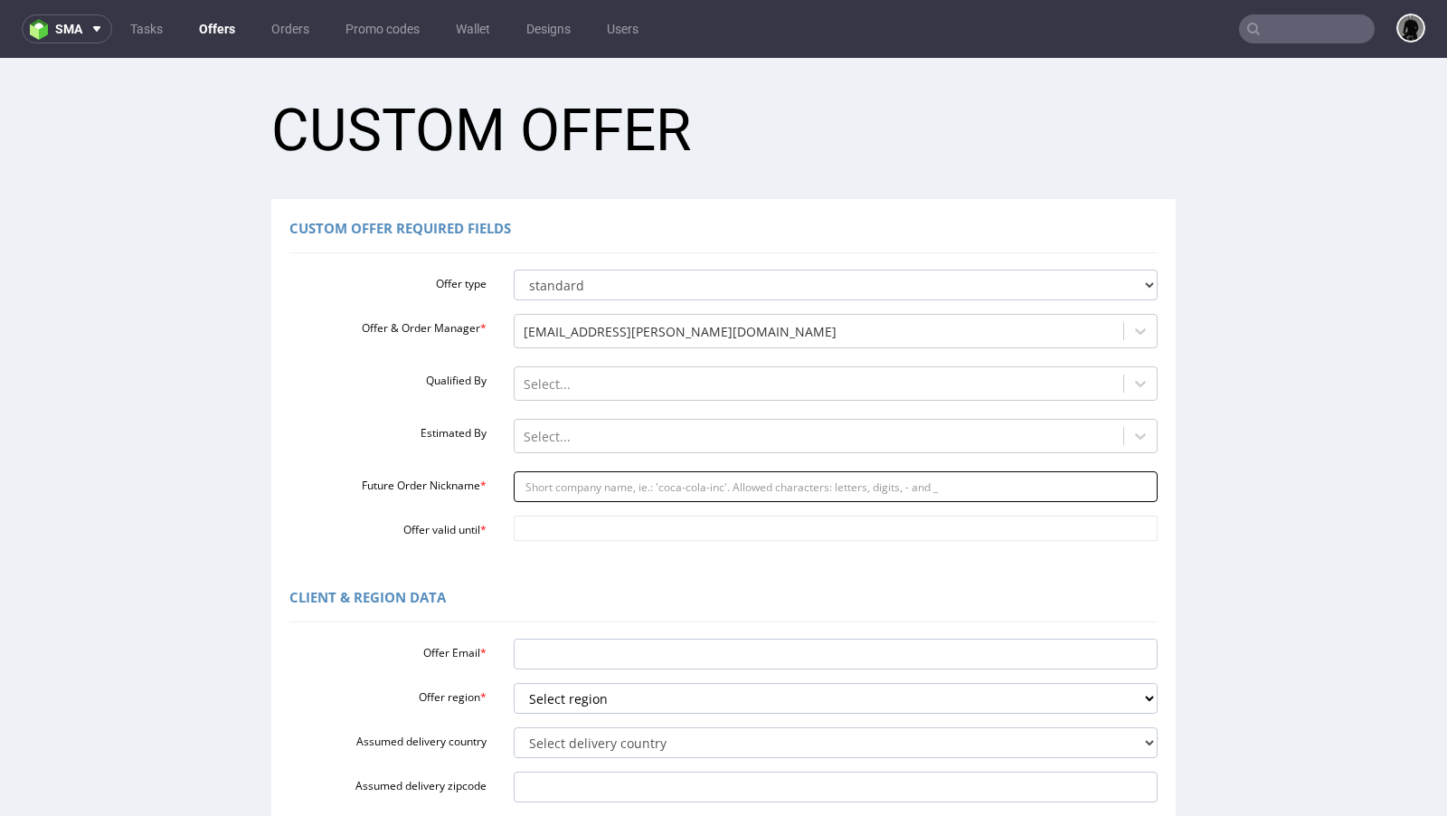
click at [571, 487] on input "Future Order Nickname *" at bounding box center [836, 486] width 645 height 31
paste input "currexcom"
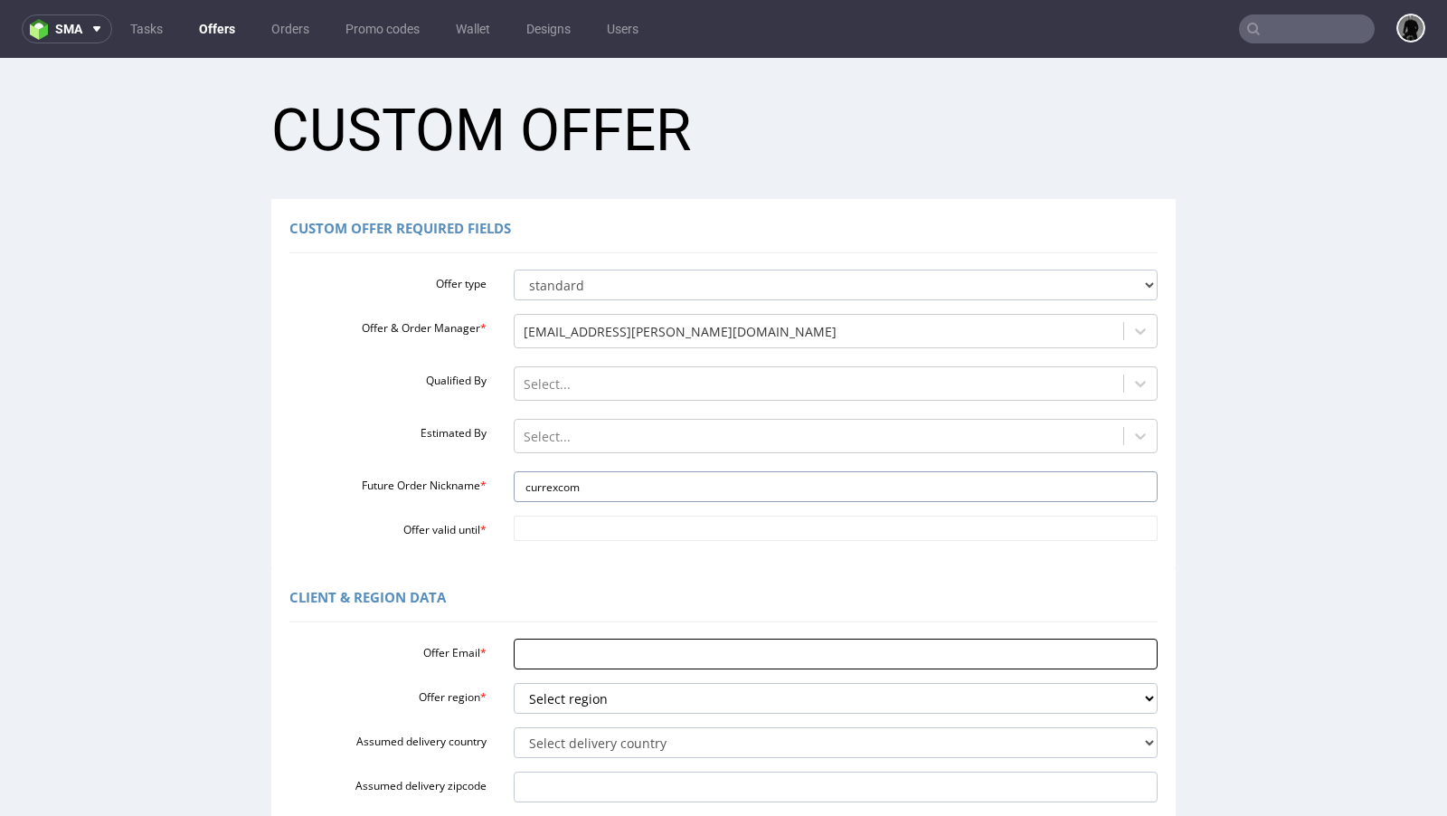
type input "currexcom"
click at [557, 651] on input "Offer Email *" at bounding box center [836, 654] width 645 height 31
paste input "@[DOMAIN_NAME]"
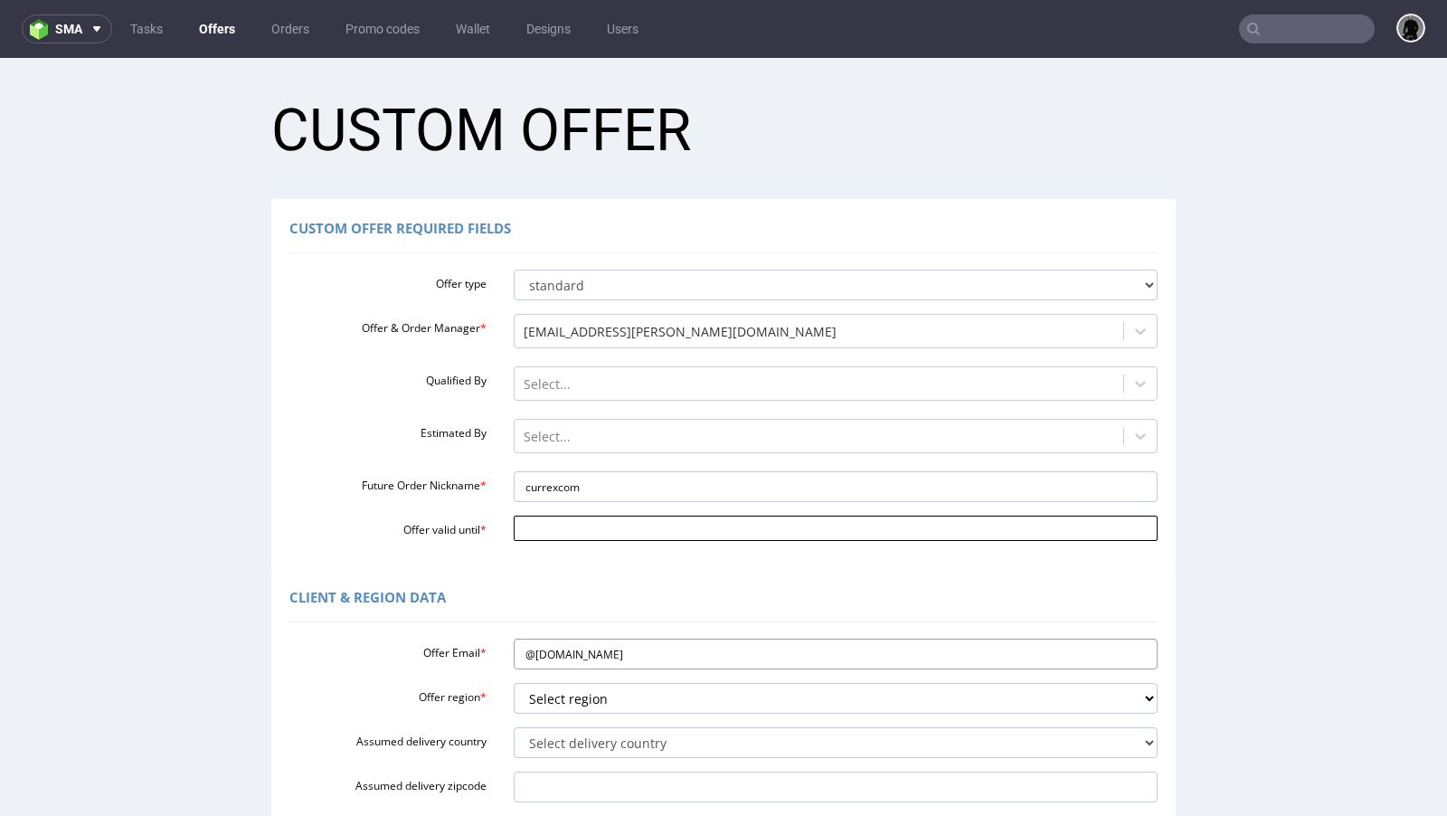
type input "@[DOMAIN_NAME]"
click at [561, 531] on input "Offer valid until *" at bounding box center [836, 528] width 645 height 25
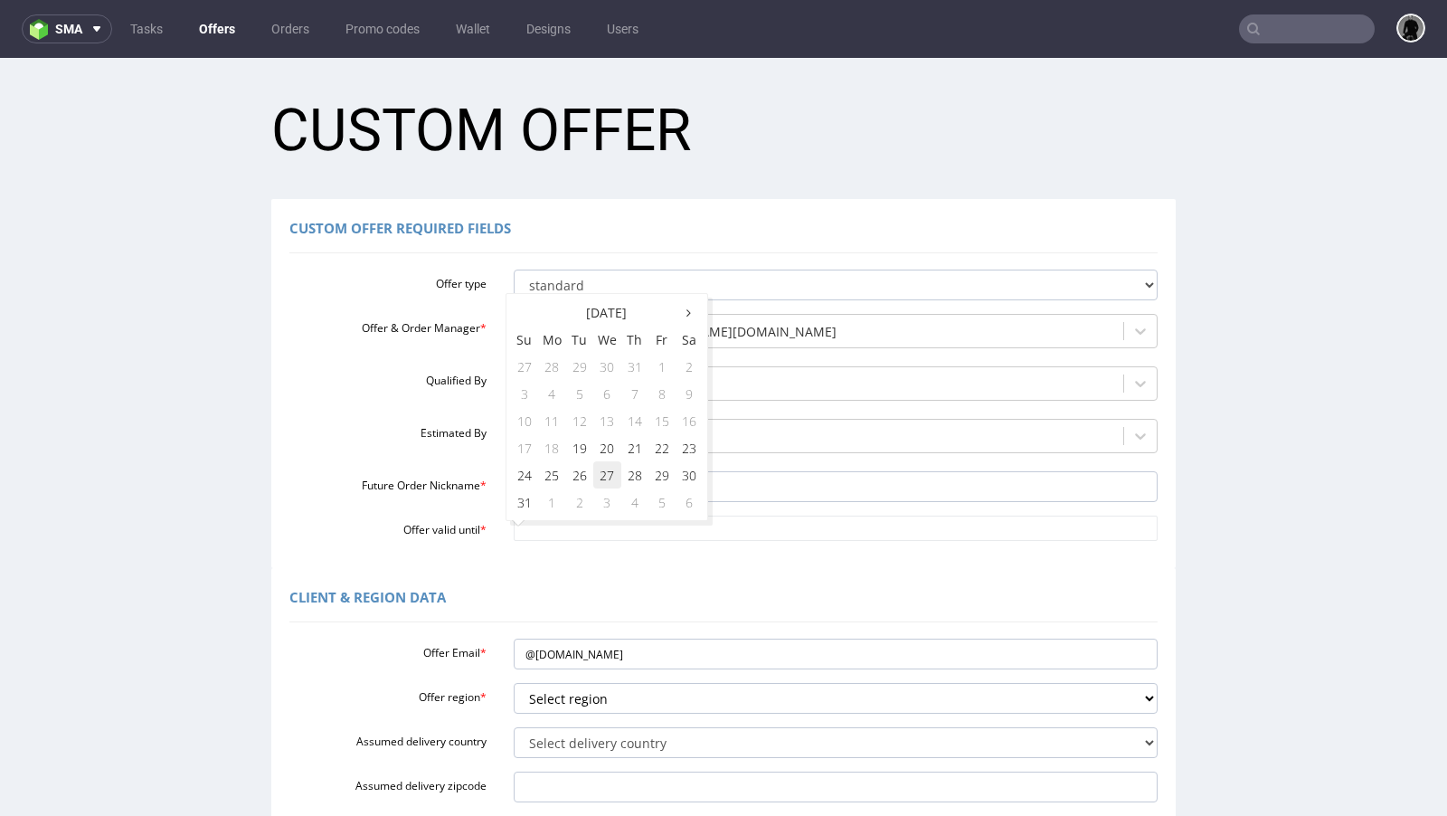
click at [601, 476] on td "27" at bounding box center [607, 474] width 28 height 27
type input "[DATE]"
click at [563, 440] on div at bounding box center [819, 437] width 591 height 22
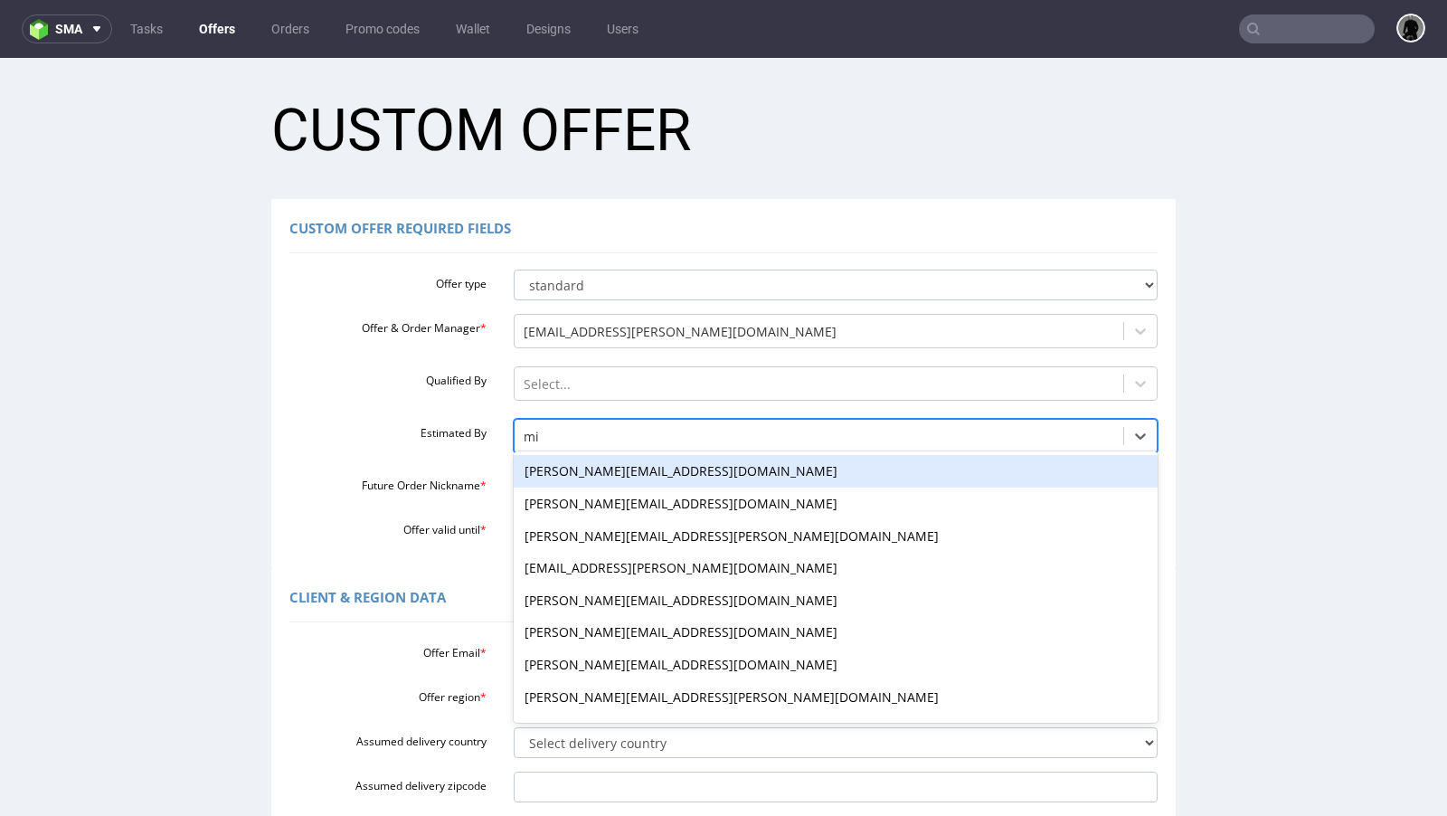
type input "mic"
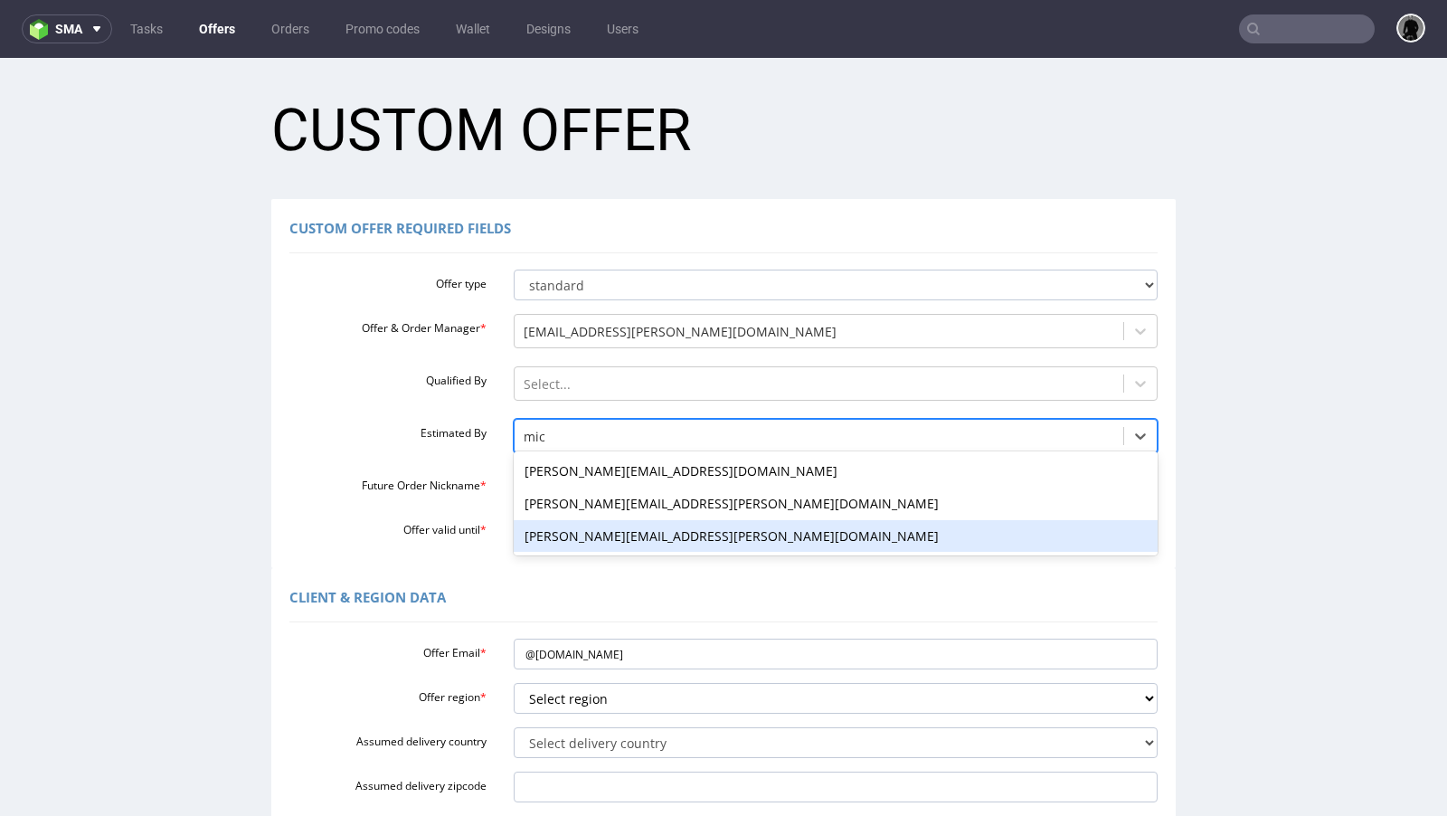
click at [588, 533] on div "[PERSON_NAME][EMAIL_ADDRESS][PERSON_NAME][DOMAIN_NAME]" at bounding box center [836, 536] width 645 height 33
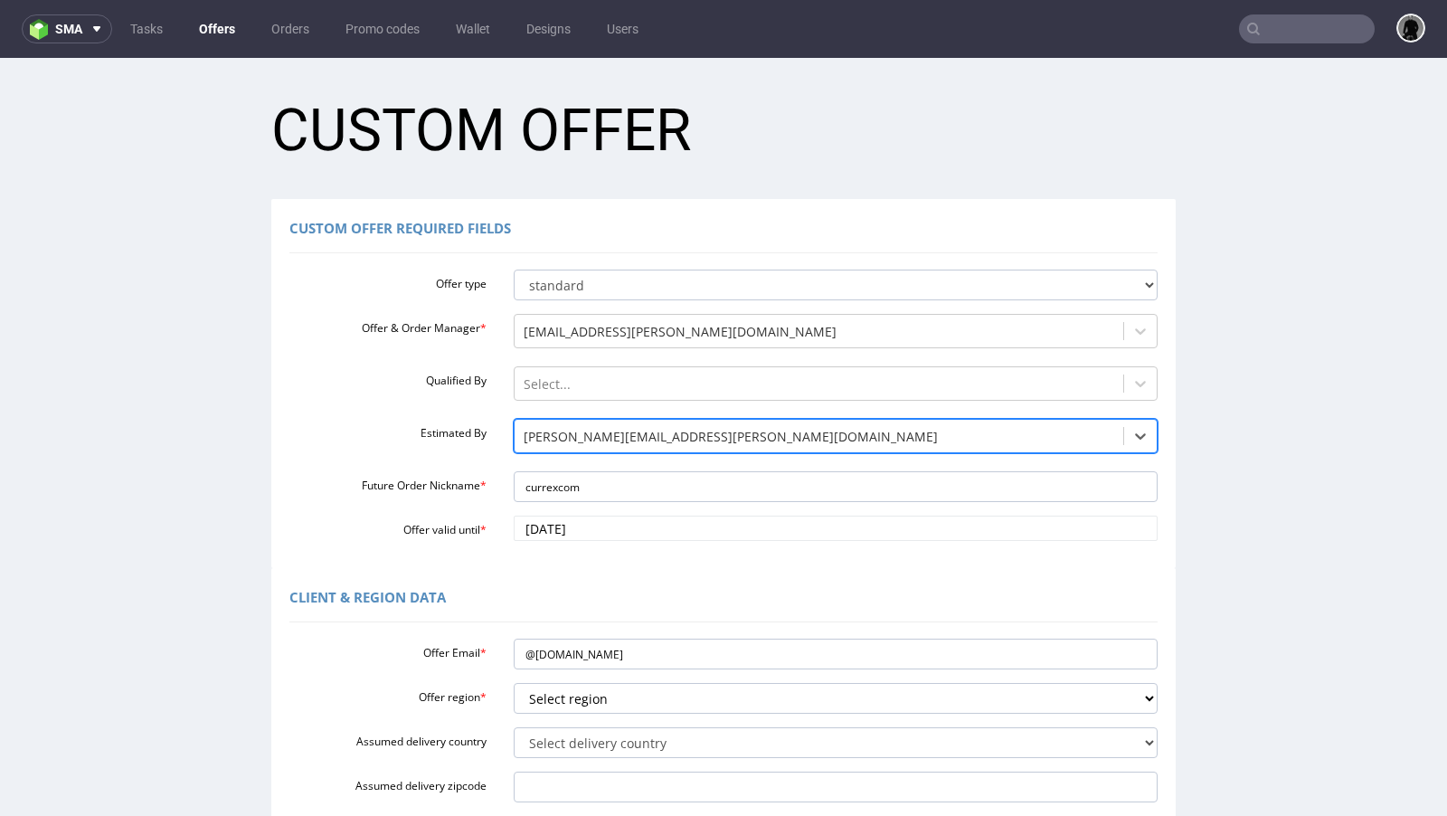
scroll to position [60, 0]
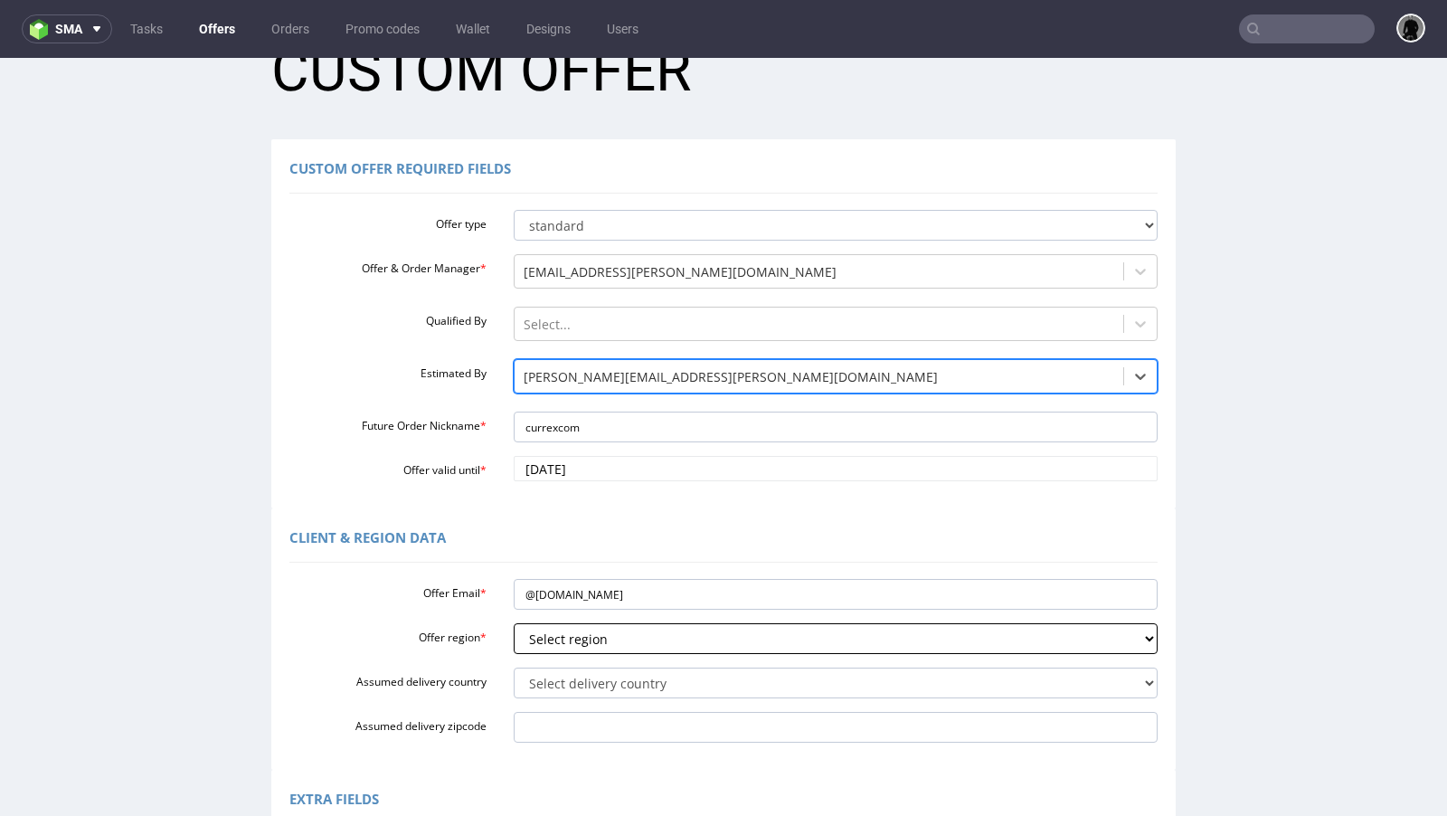
click at [591, 626] on select "Select region eu gb de pl fr it es" at bounding box center [836, 638] width 645 height 31
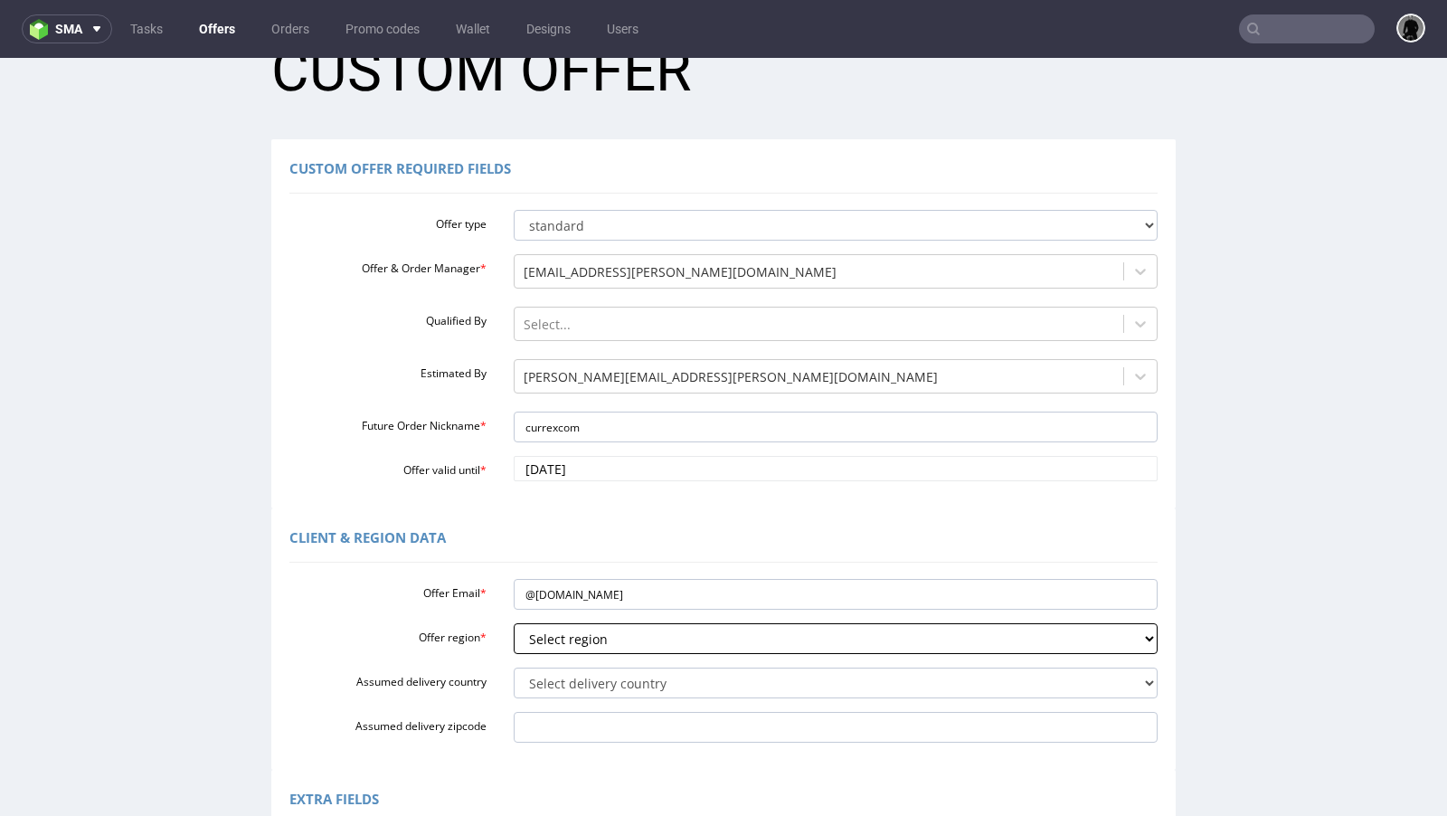
select select "de"
click at [514, 623] on select "Select region eu gb de pl fr it es" at bounding box center [836, 638] width 645 height 31
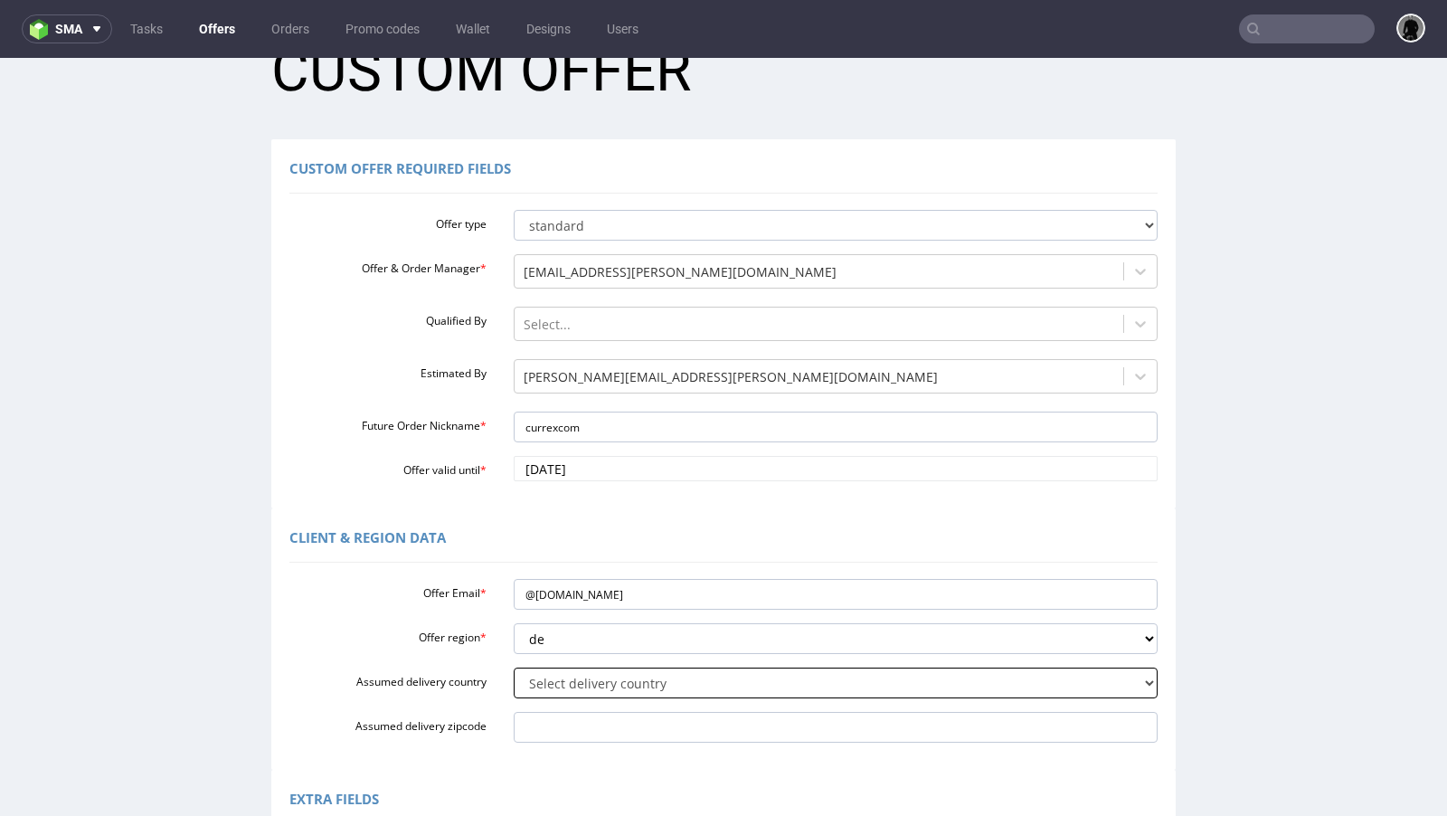
click at [600, 686] on select "Select delivery country Andorra Afghanistan Anguilla Albania Armenia Antarctica…" at bounding box center [836, 682] width 645 height 31
select select "57"
click at [514, 667] on select "Select delivery country Andorra Afghanistan Anguilla Albania Armenia Antarctica…" at bounding box center [836, 682] width 645 height 31
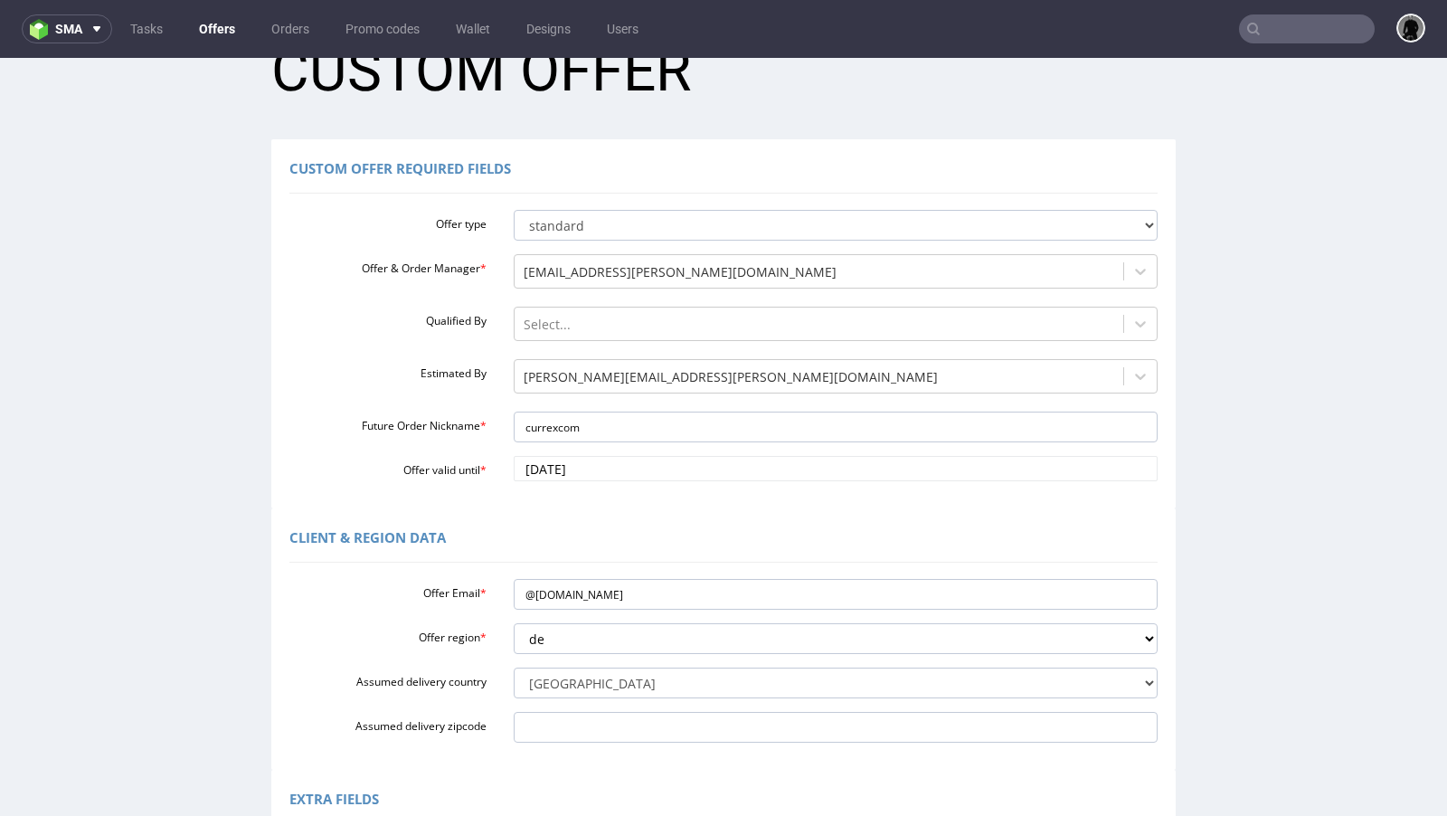
click at [621, 505] on div "Custom Offer Required Fields Offer type standard prototyping sampling Offer & O…" at bounding box center [723, 323] width 904 height 369
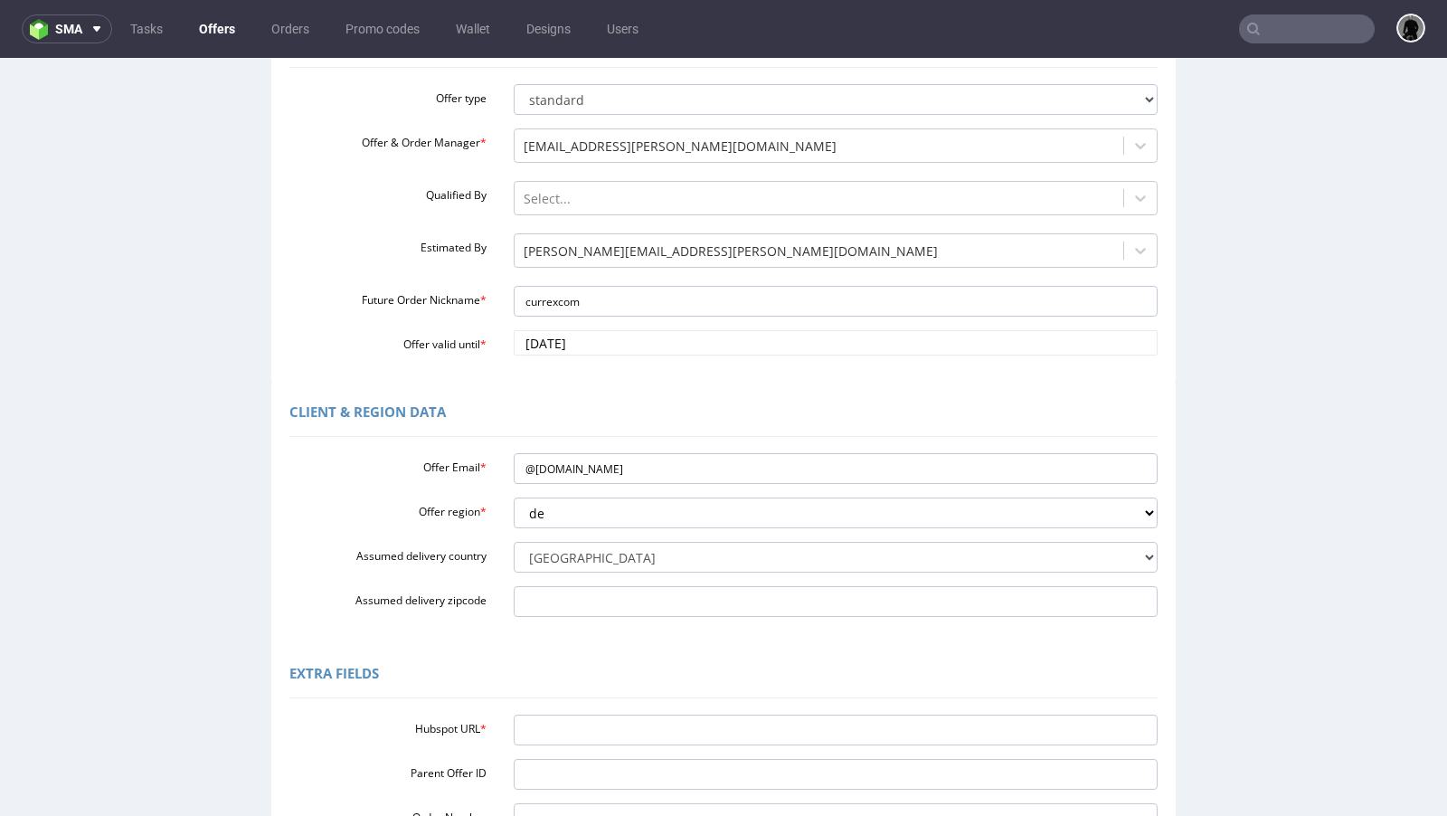
scroll to position [205, 0]
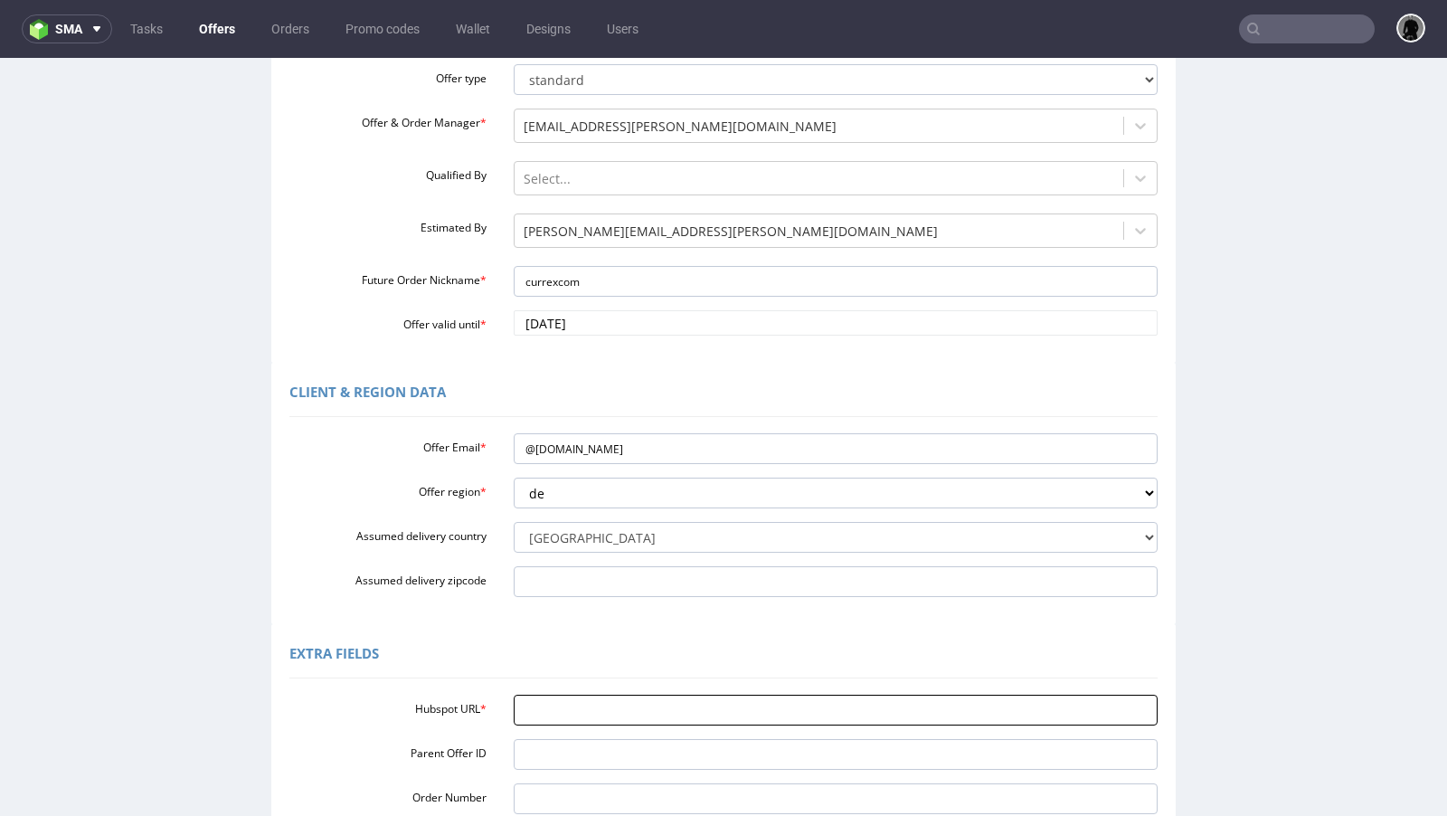
click at [598, 706] on input "Hubspot URL *" at bounding box center [836, 710] width 645 height 31
paste input "https://app-eu1.hubspot.com/contacts/25600958/record/0-3/291406746870/"
type input "https://app-eu1.hubspot.com/contacts/25600958/record/0-3/291406746870/"
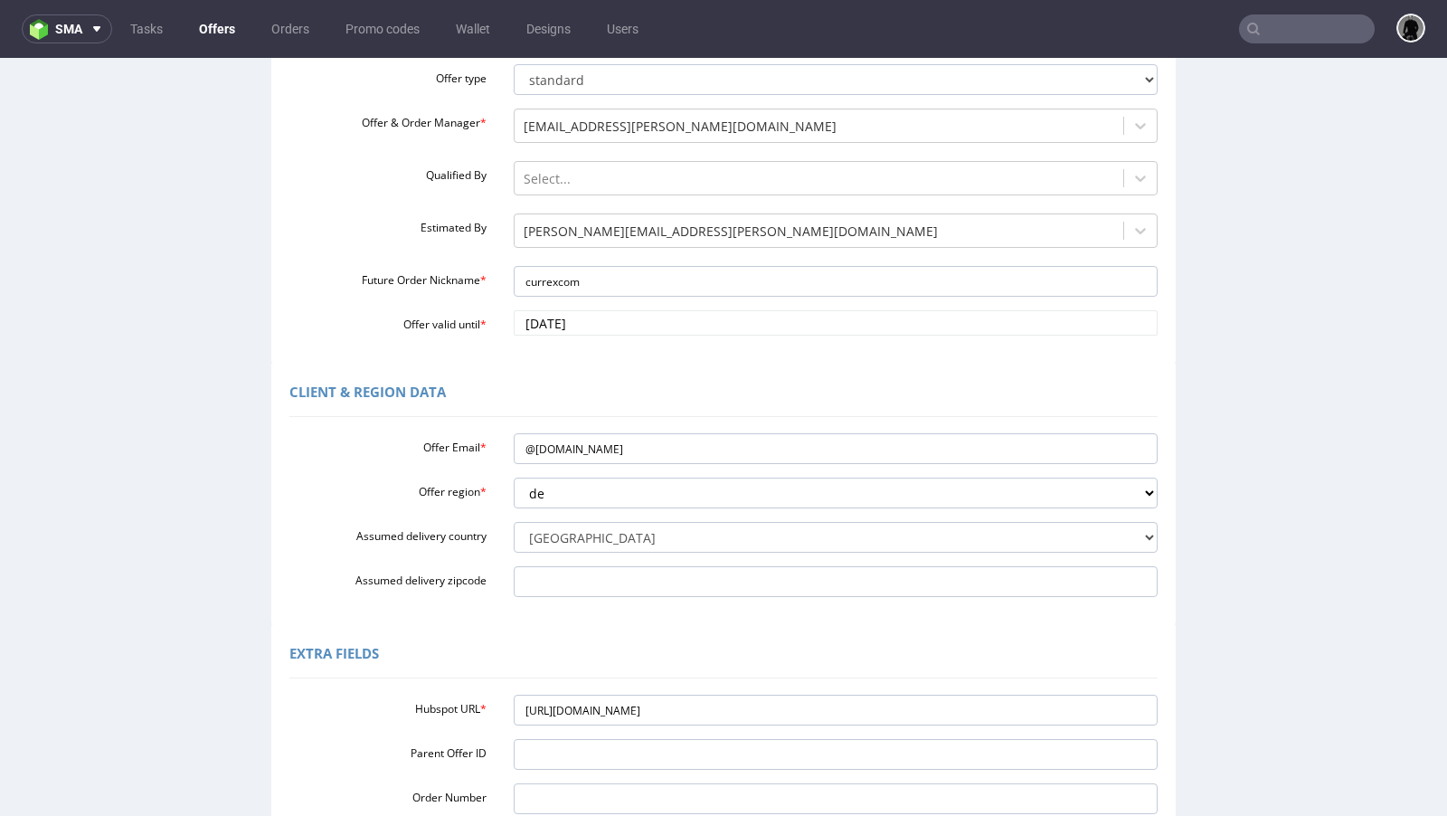
click at [653, 635] on div "Extra Fields" at bounding box center [723, 656] width 868 height 43
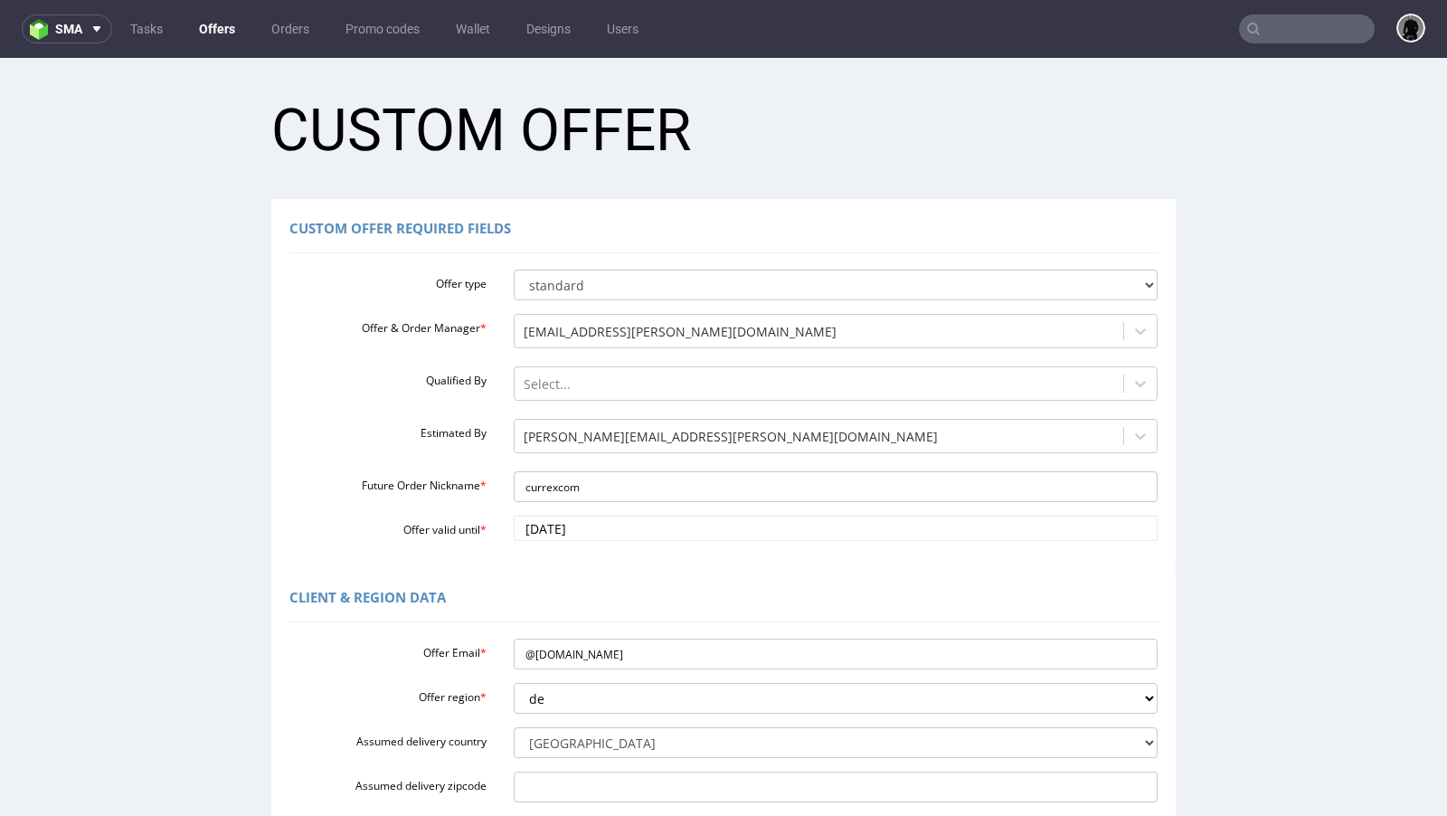
scroll to position [449, 0]
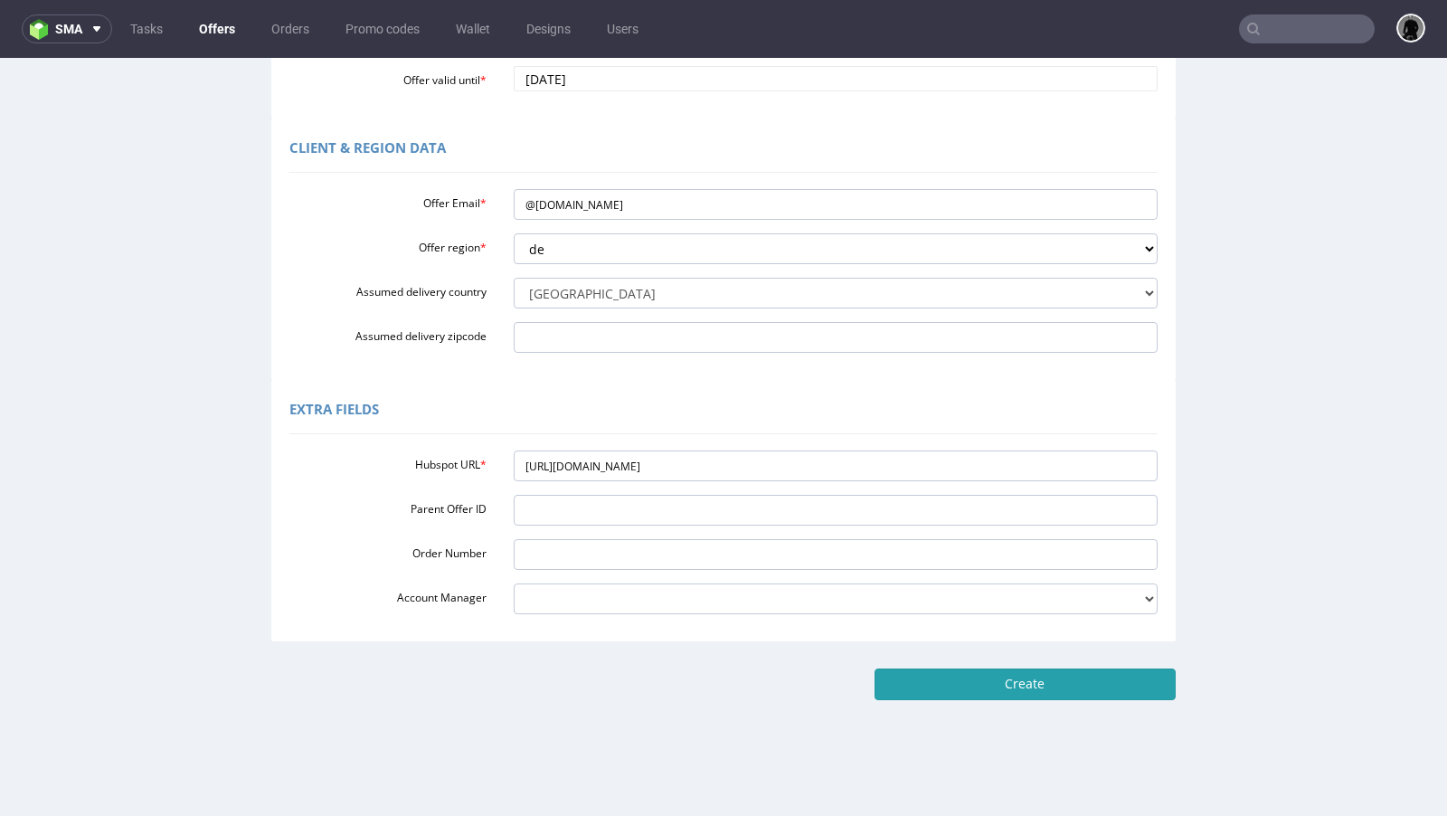
click at [995, 691] on input "Create" at bounding box center [1025, 683] width 301 height 31
type input "Please wait..."
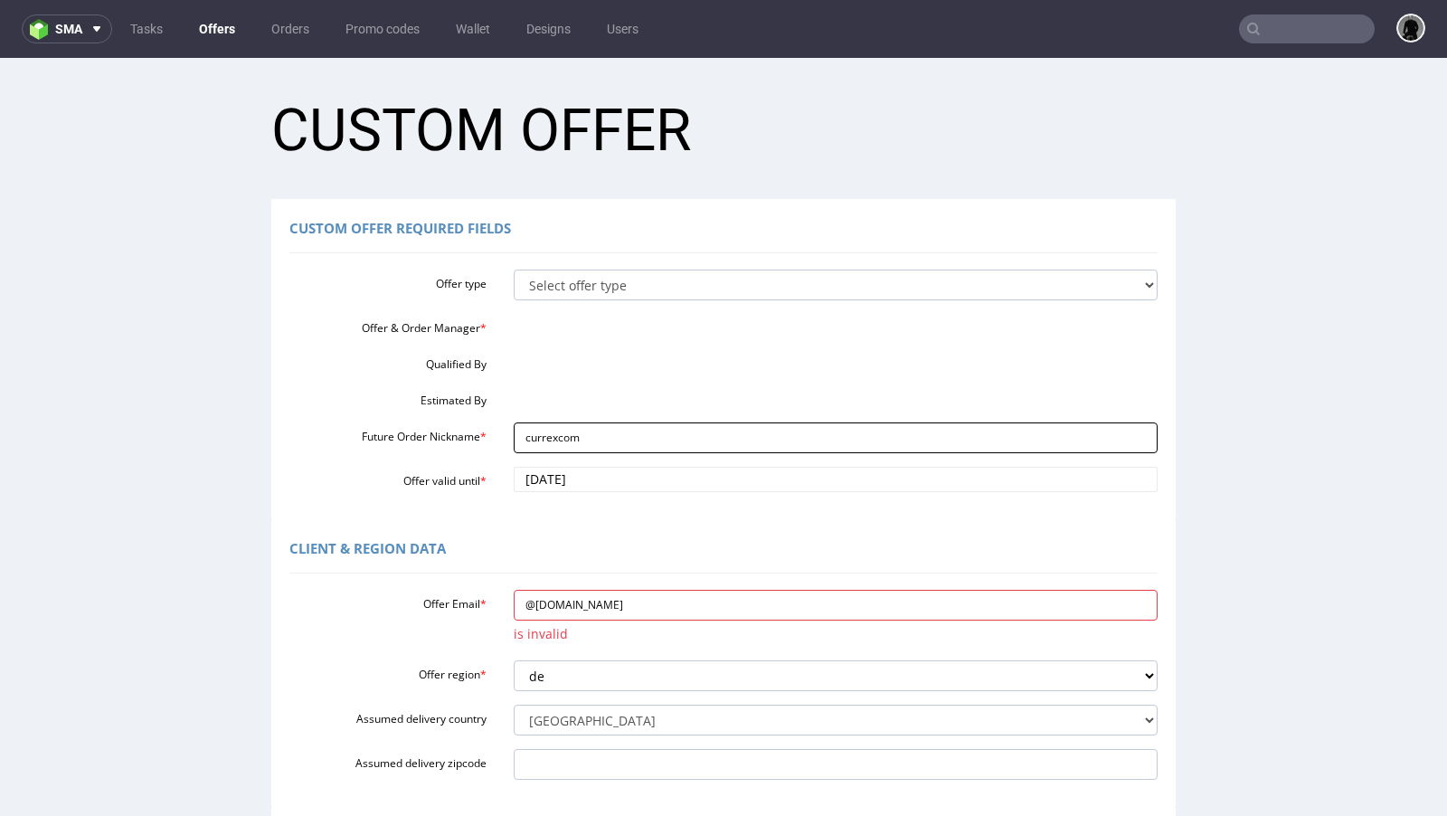
scroll to position [0, 0]
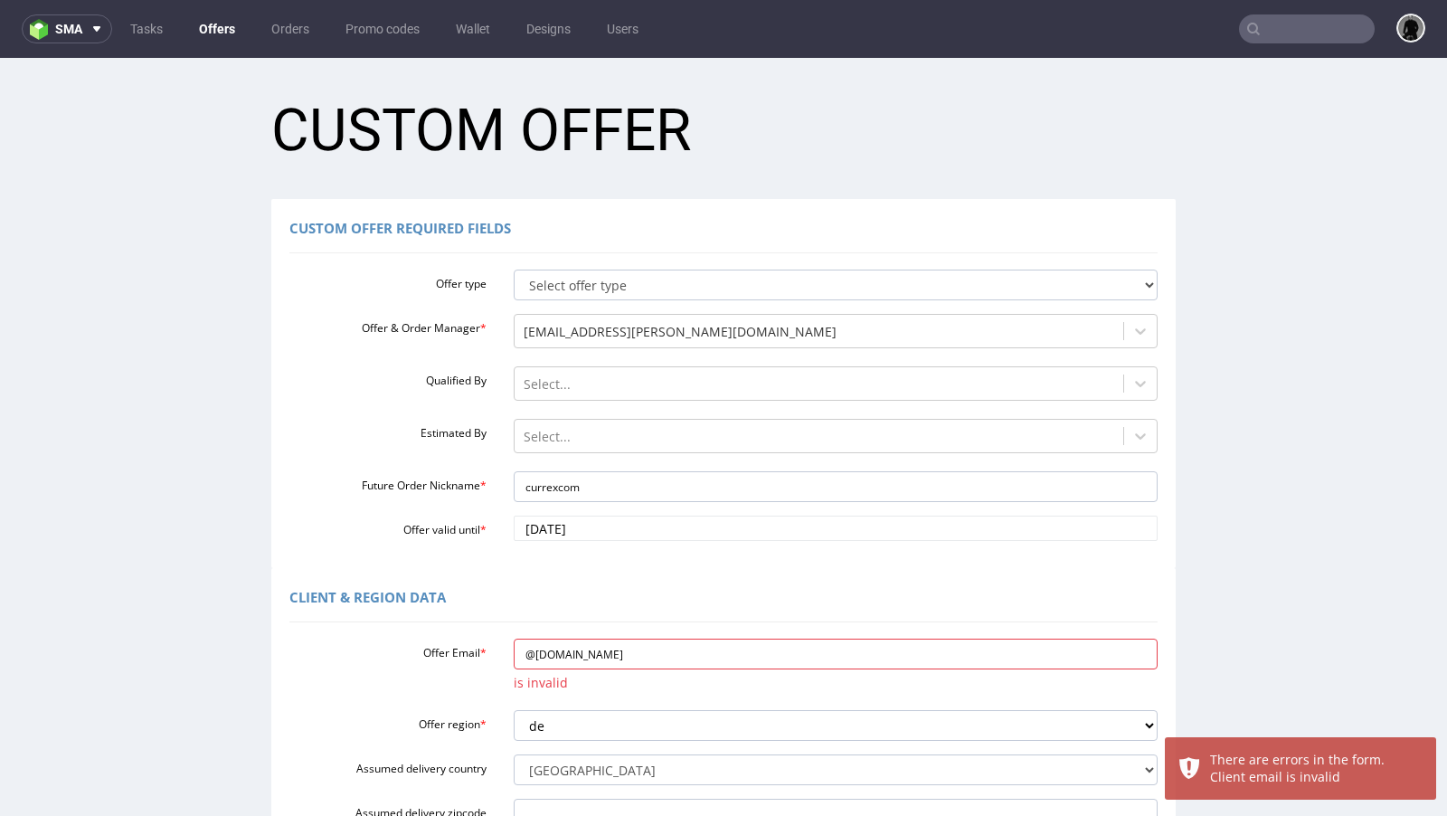
click at [668, 561] on div "Custom Offer Required Fields Offer type Select offer type standard prototyping …" at bounding box center [723, 383] width 904 height 369
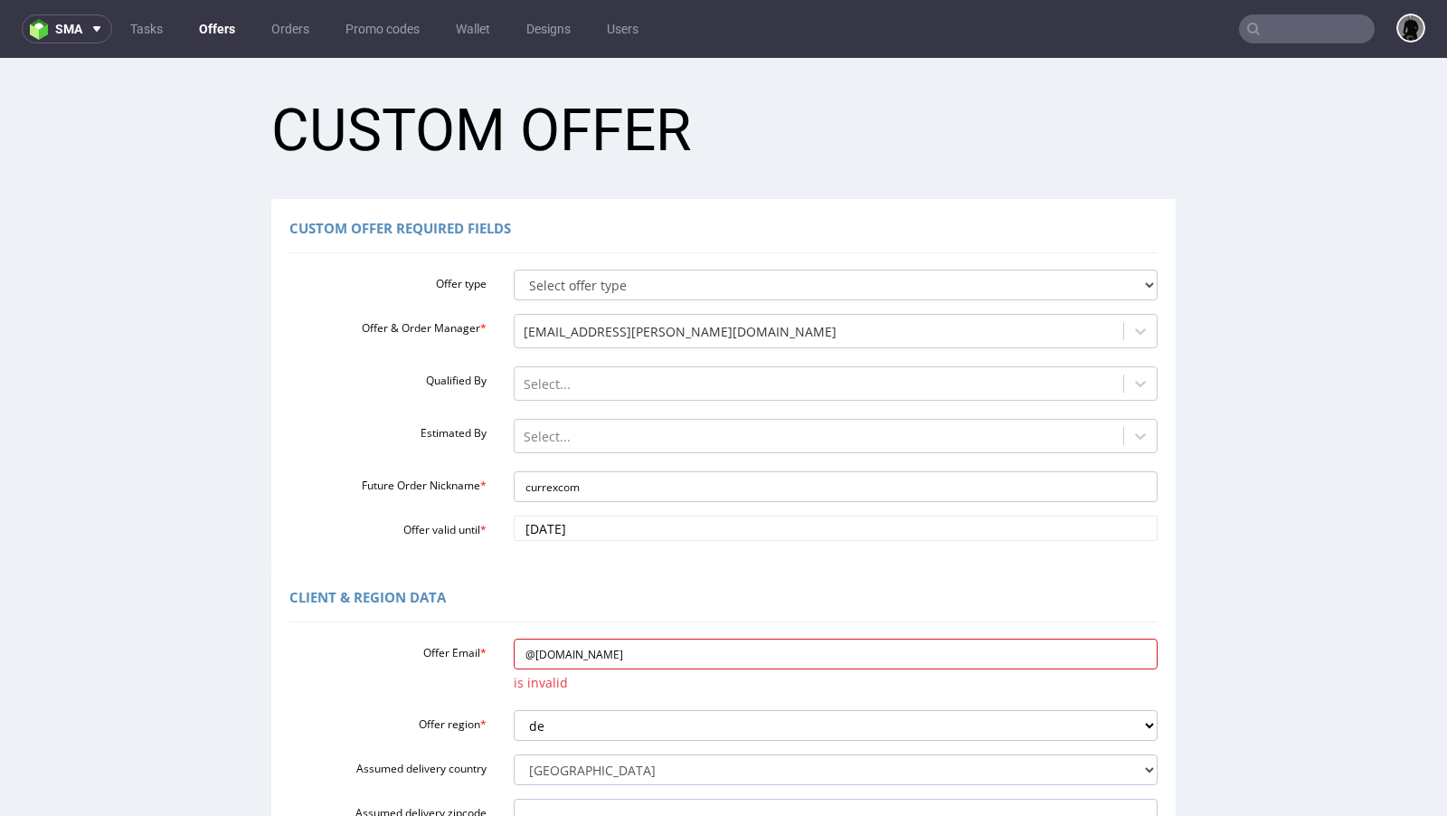
drag, startPoint x: 617, startPoint y: 656, endPoint x: 463, endPoint y: 643, distance: 154.3
click at [463, 643] on div "Offer Email * @currex.com is invalid" at bounding box center [723, 668] width 895 height 58
paste input "ecom"
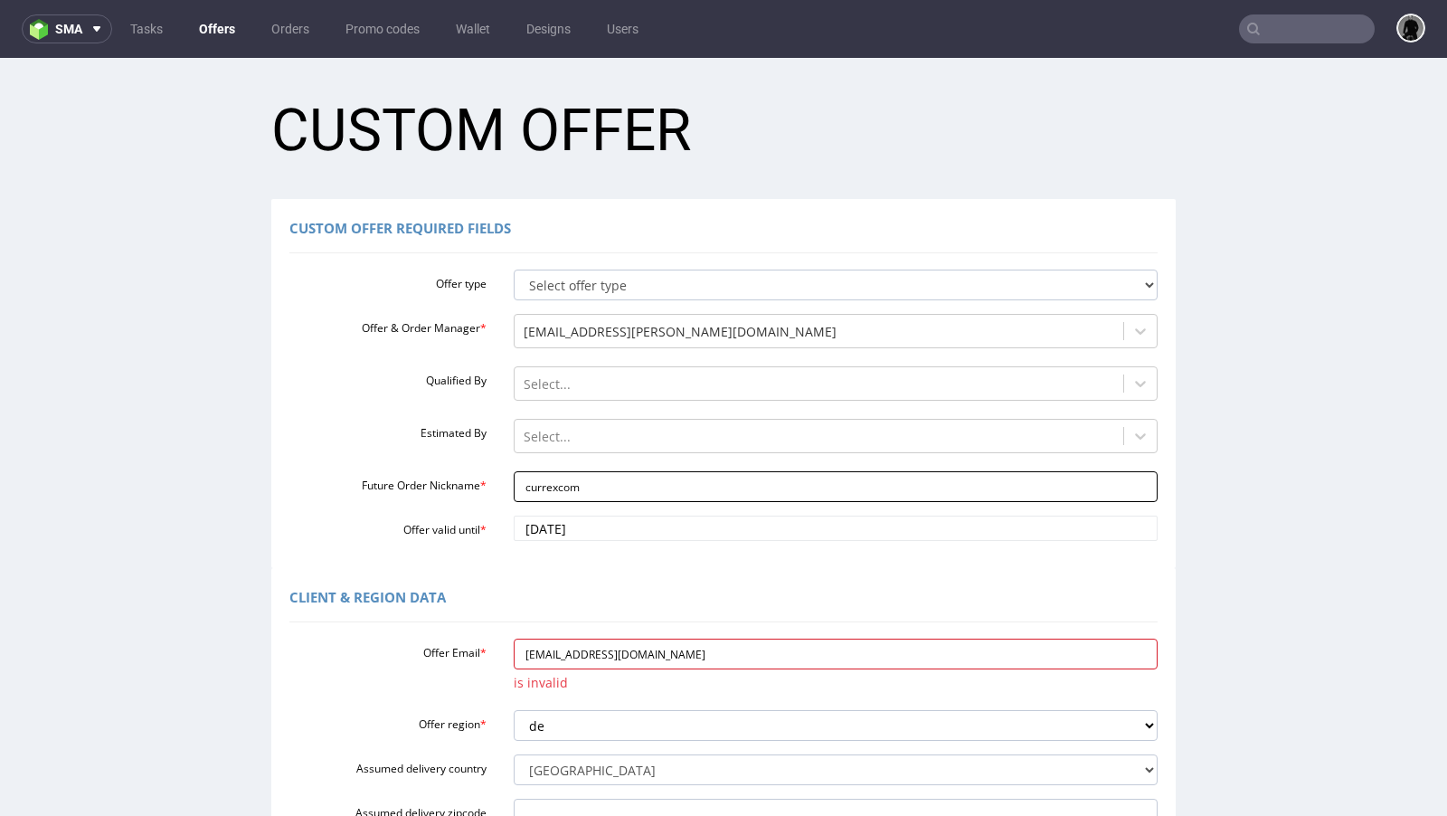
type input "[EMAIL_ADDRESS][DOMAIN_NAME]"
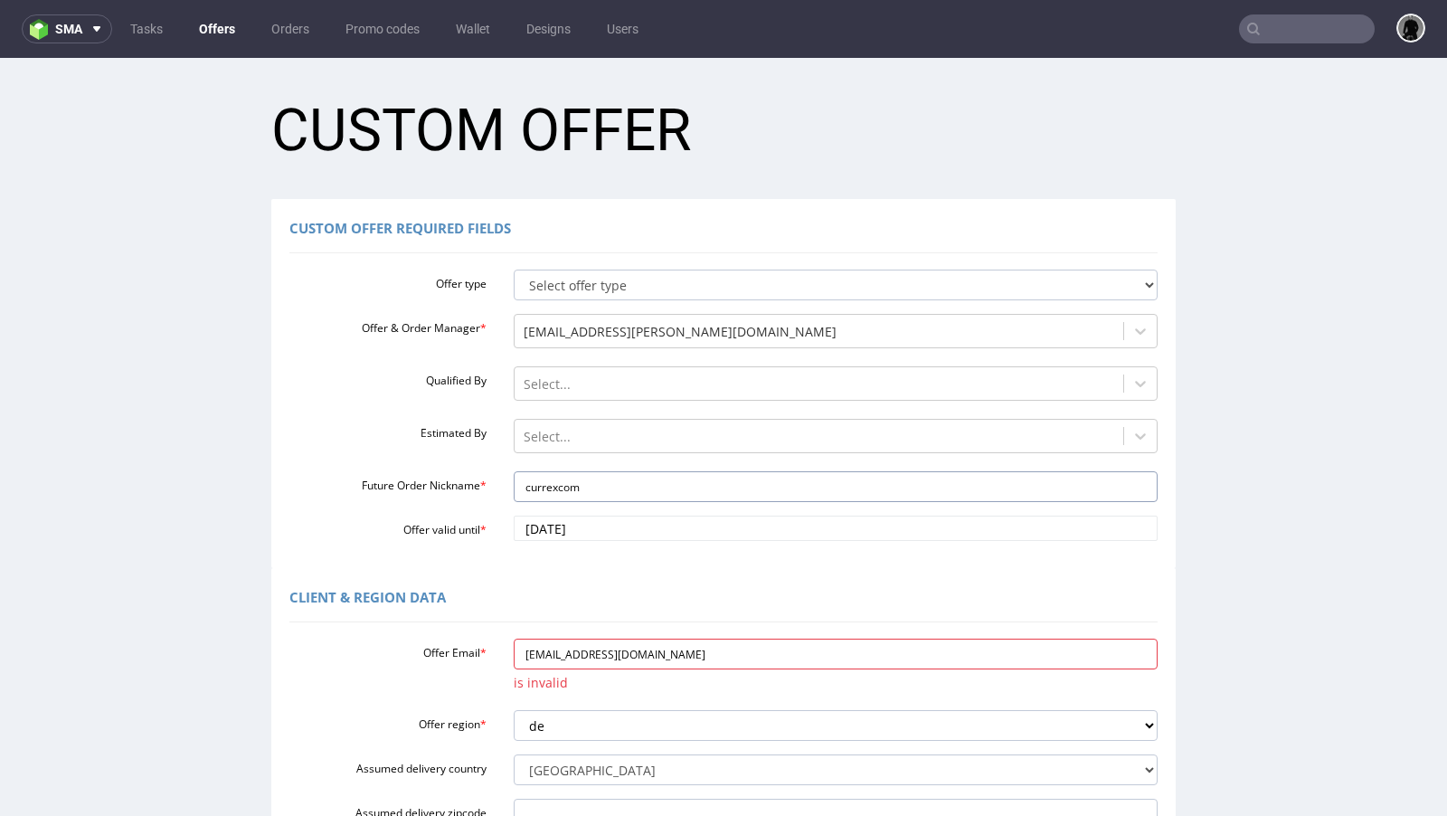
drag, startPoint x: 581, startPoint y: 484, endPoint x: 479, endPoint y: 483, distance: 101.3
click at [479, 483] on div "Future Order Nickname * currexcom" at bounding box center [723, 486] width 895 height 31
paste input "ecom"
type input "ecomcurrexcom"
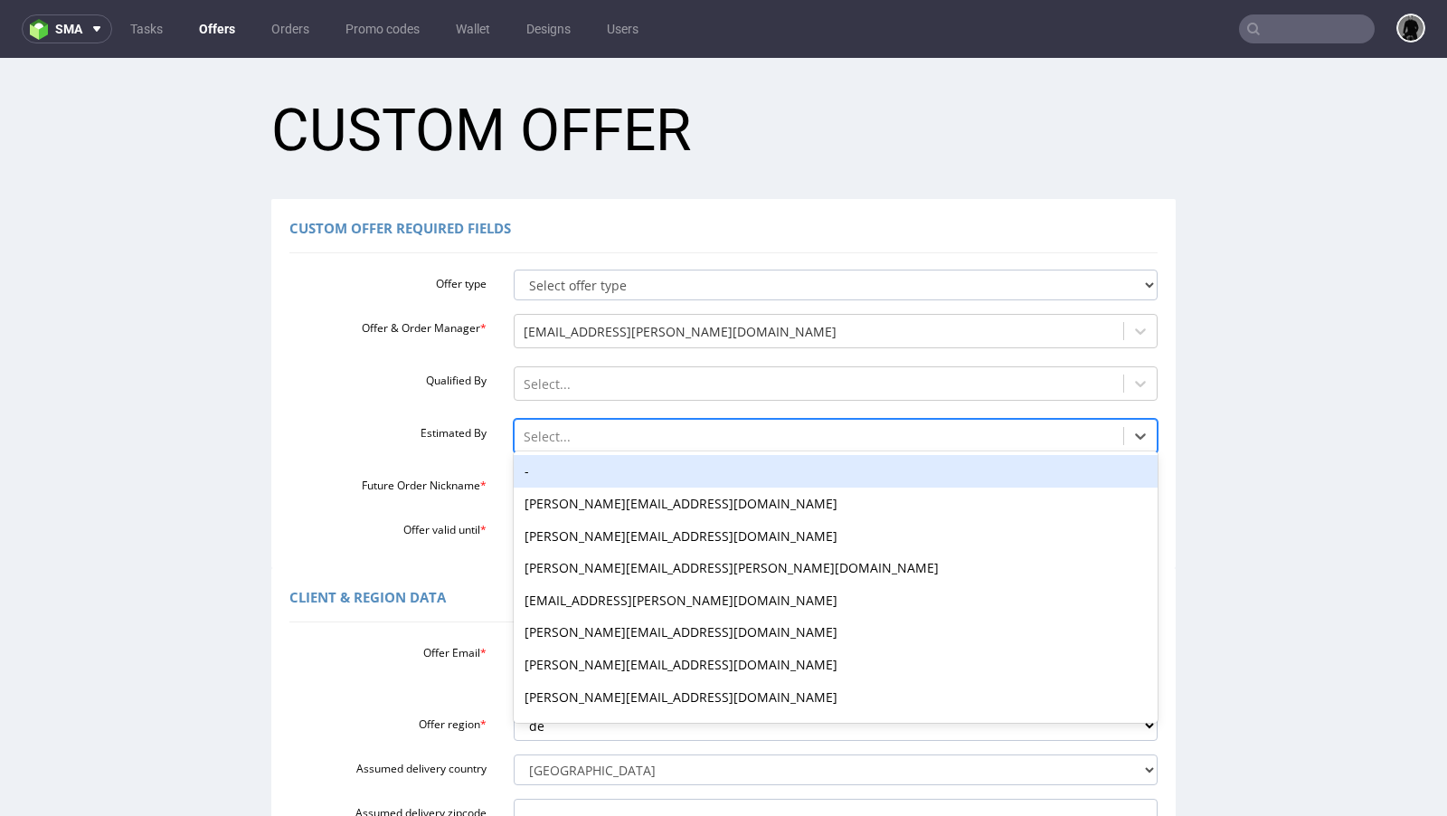
click at [540, 426] on div at bounding box center [819, 437] width 591 height 22
type input "mic"
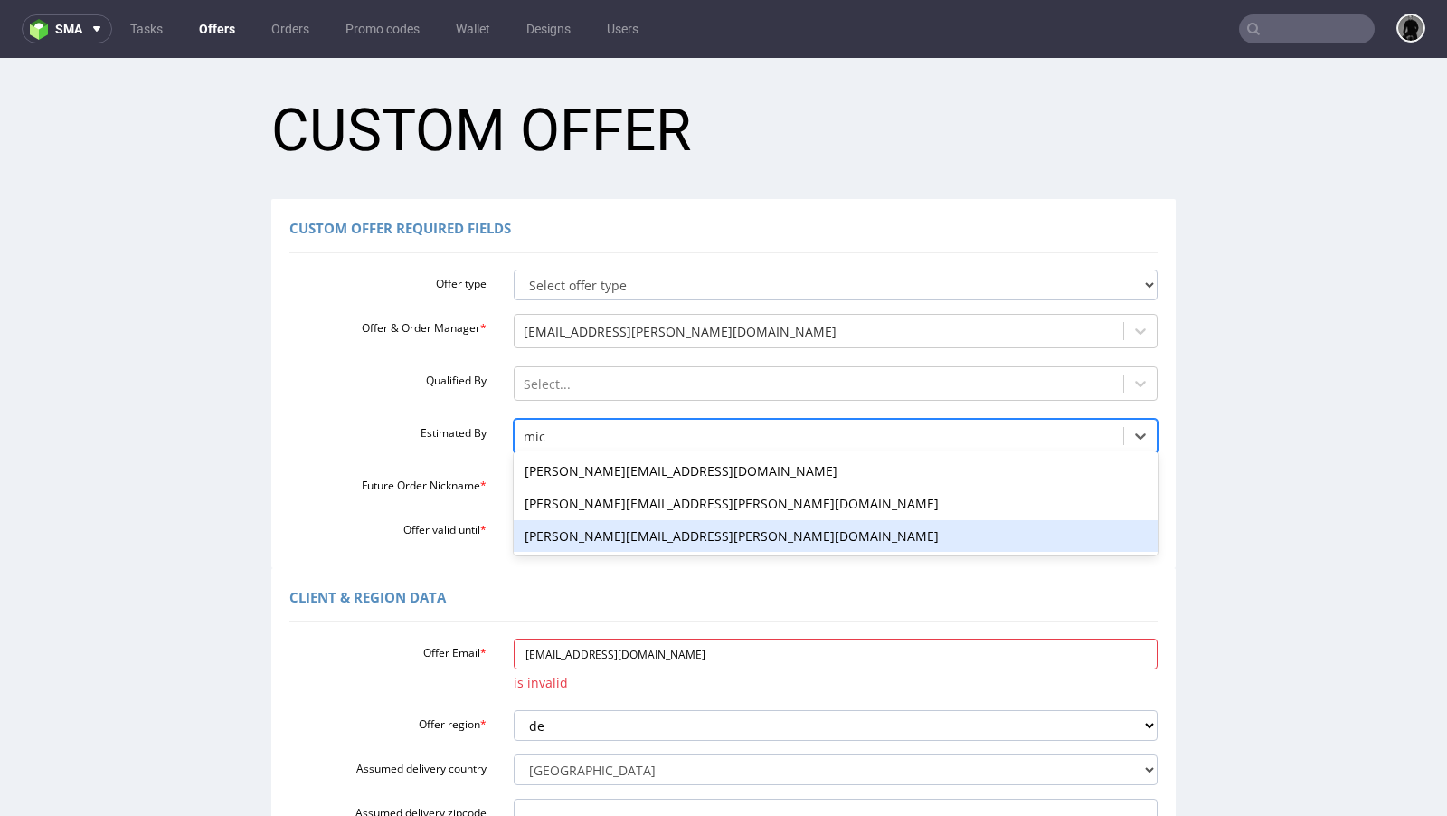
click at [573, 528] on div "[PERSON_NAME][EMAIL_ADDRESS][PERSON_NAME][DOMAIN_NAME]" at bounding box center [836, 536] width 645 height 33
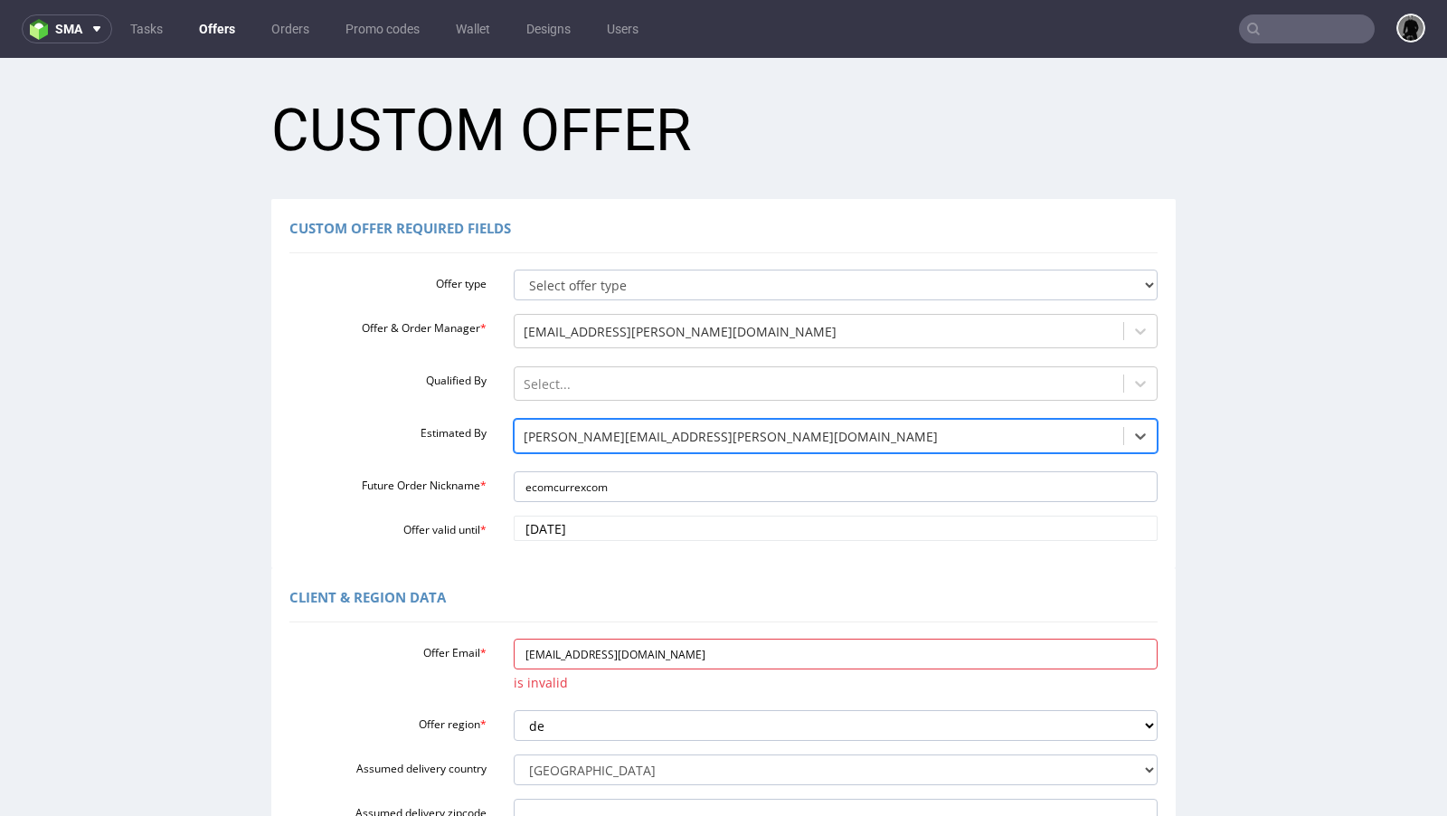
click at [667, 565] on div "Custom Offer Required Fields Offer type Select offer type standard prototyping …" at bounding box center [723, 383] width 904 height 369
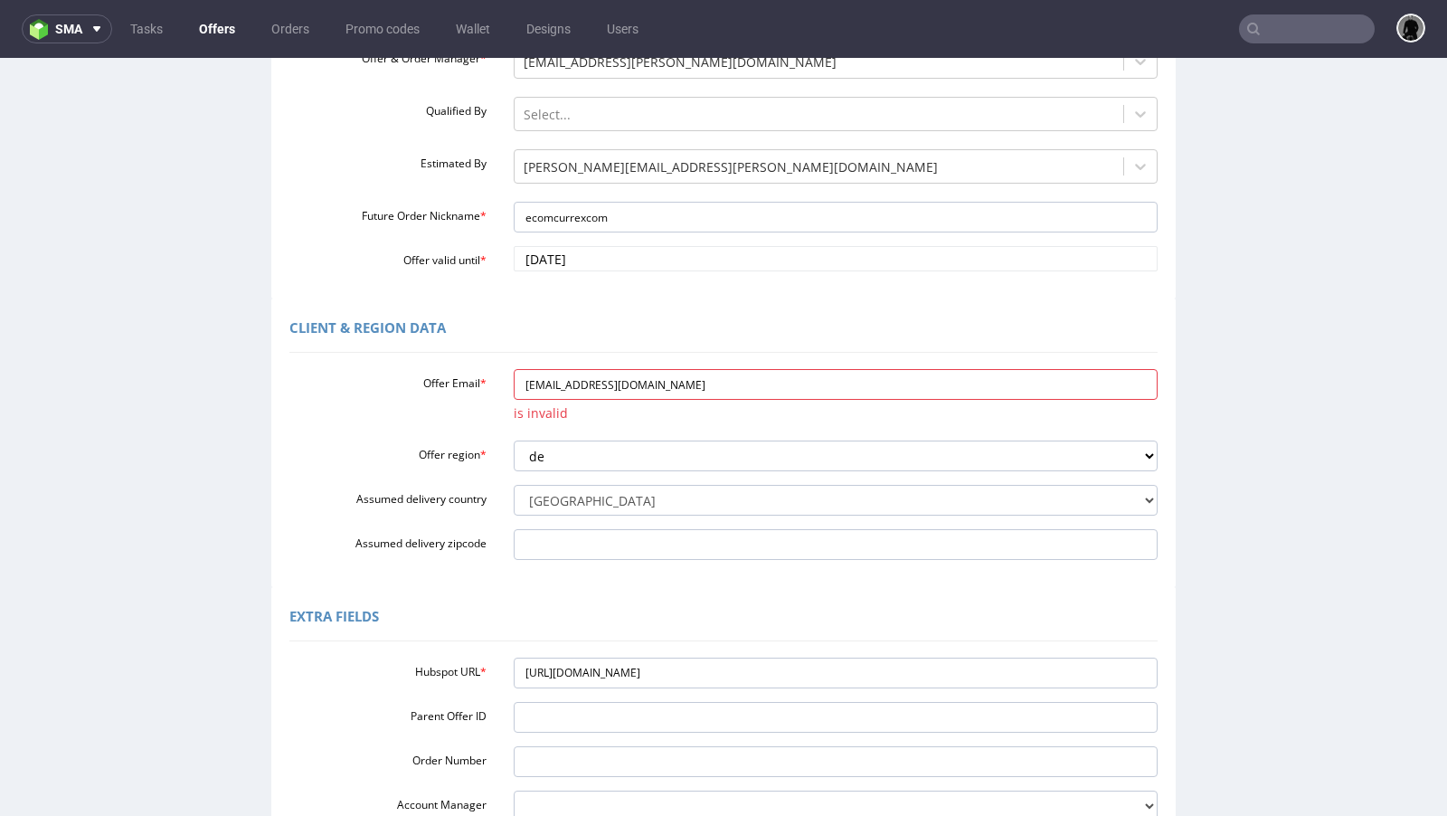
scroll to position [494, 0]
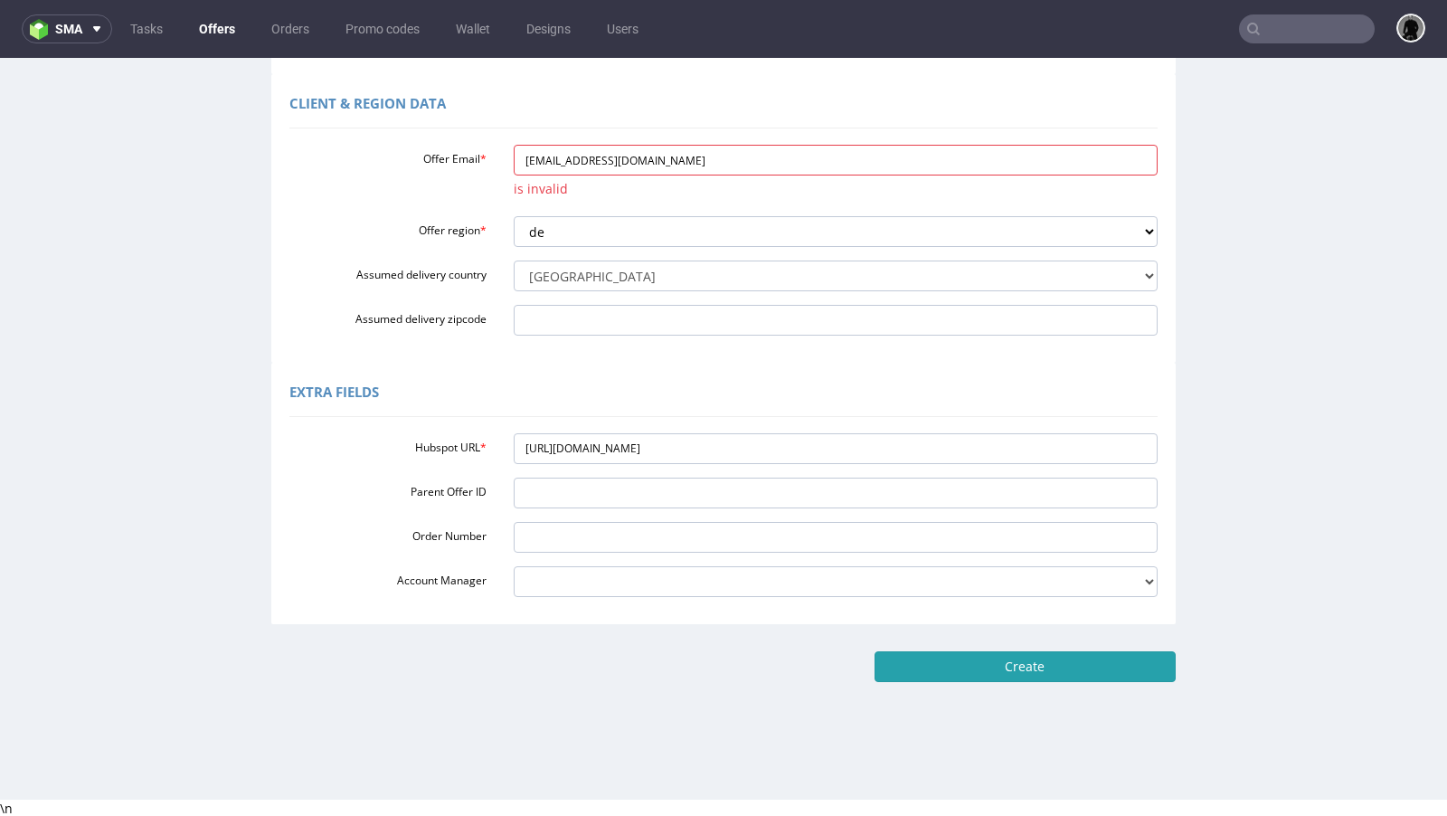
click at [1039, 664] on input "Create" at bounding box center [1025, 666] width 301 height 31
type input "Please wait..."
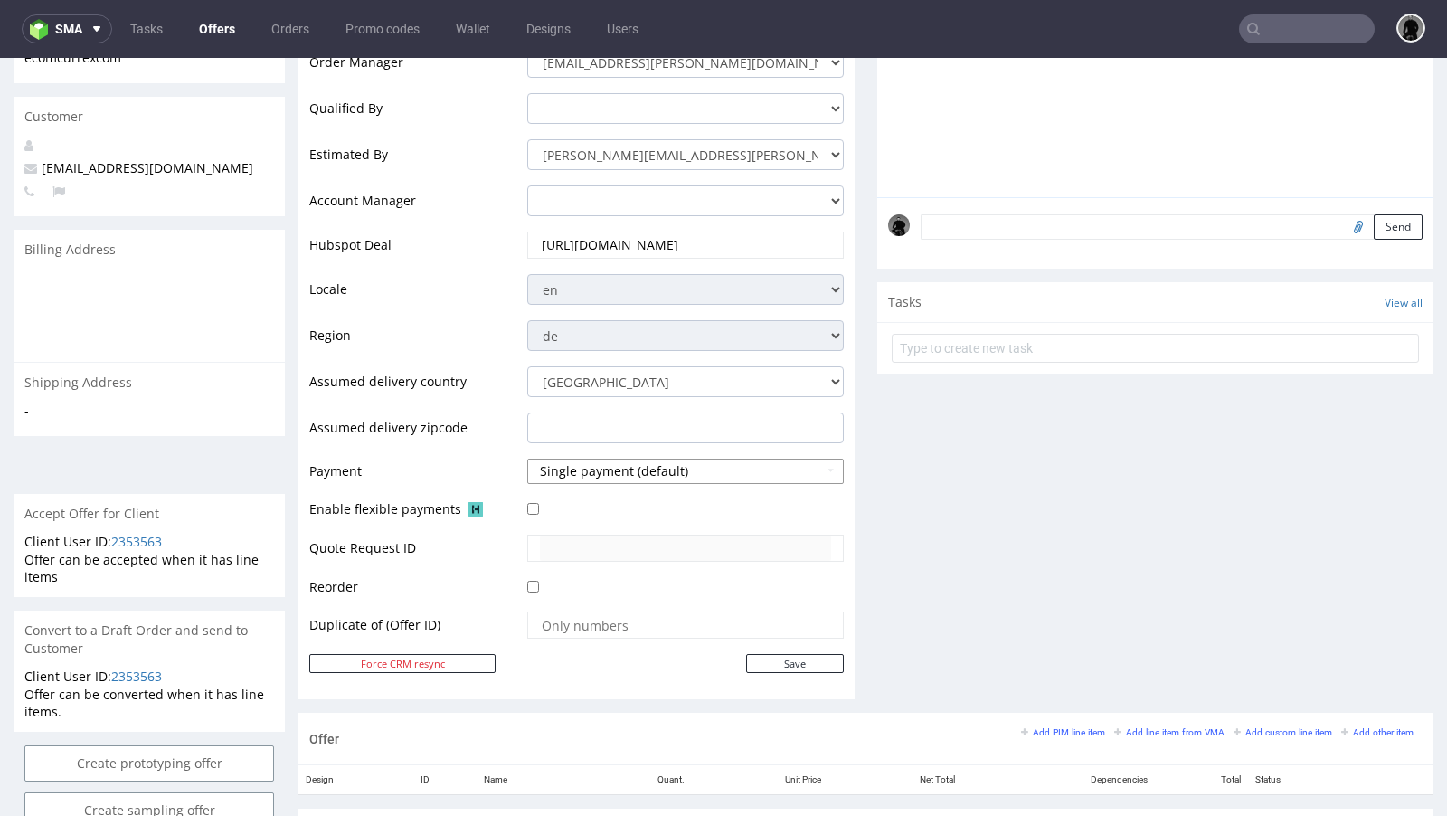
scroll to position [516, 0]
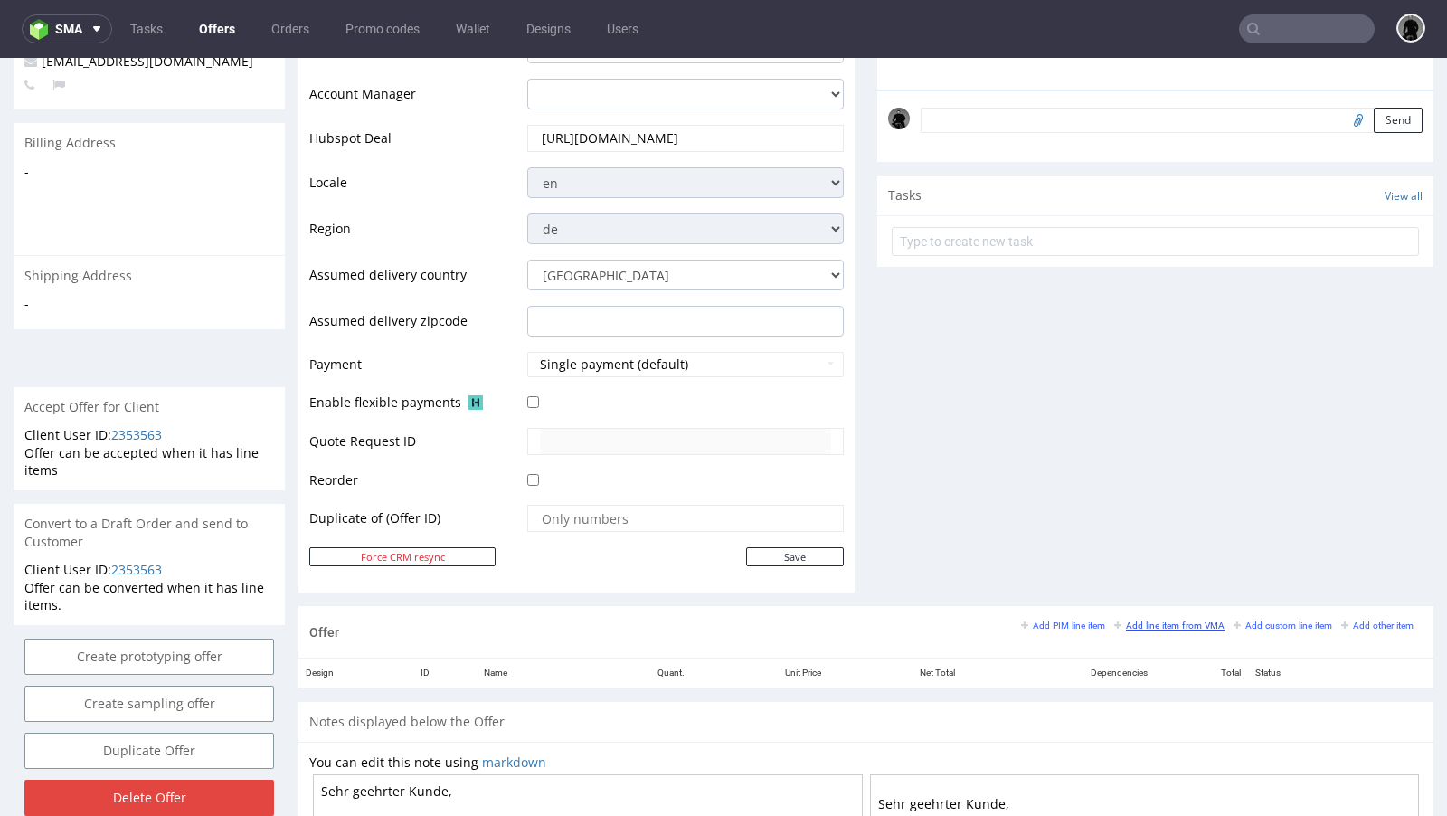
click at [1145, 619] on link "Add line item from VMA" at bounding box center [1169, 625] width 110 height 13
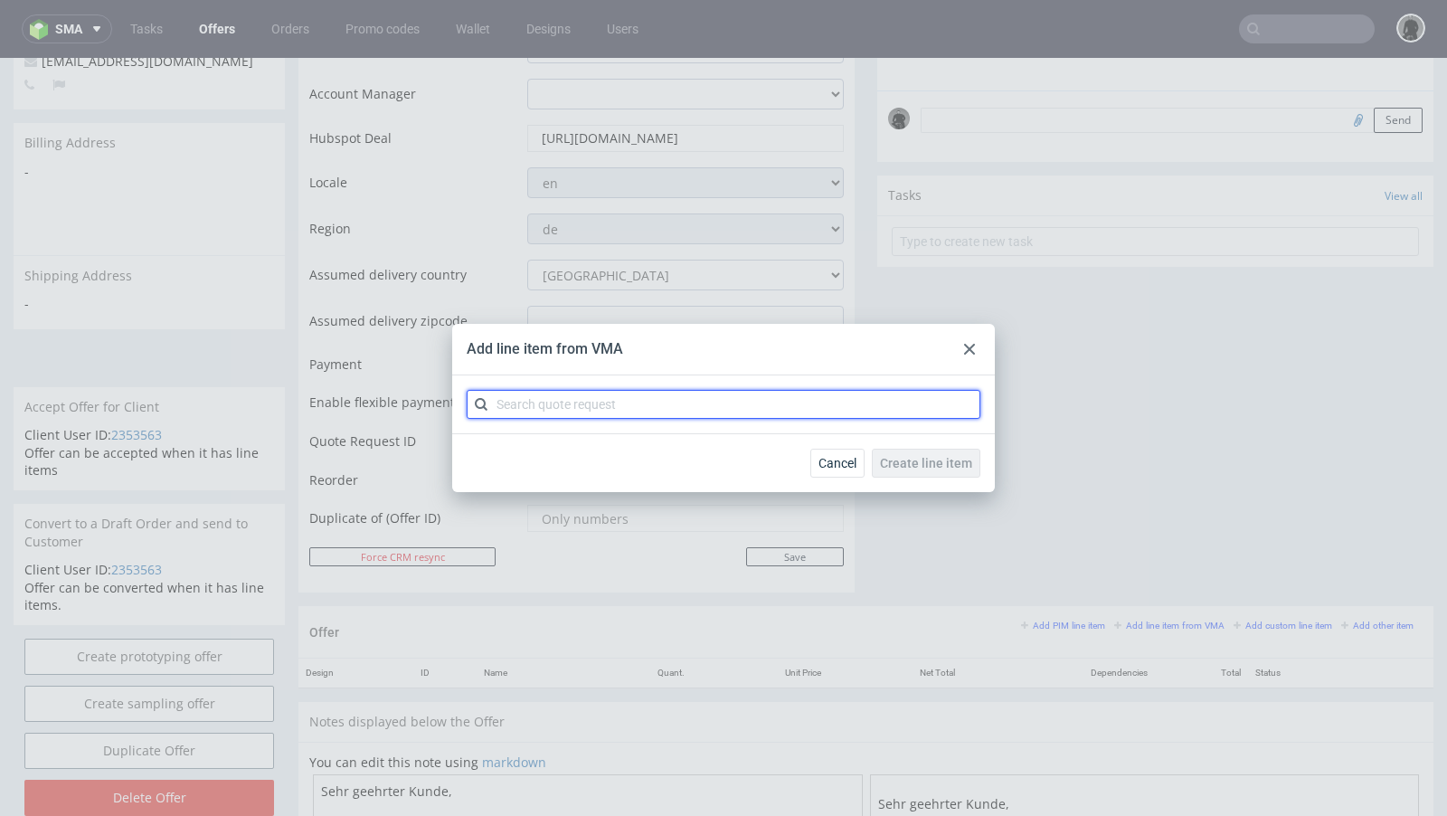
click at [590, 397] on input "text" at bounding box center [724, 404] width 514 height 29
paste input "CBBZ"
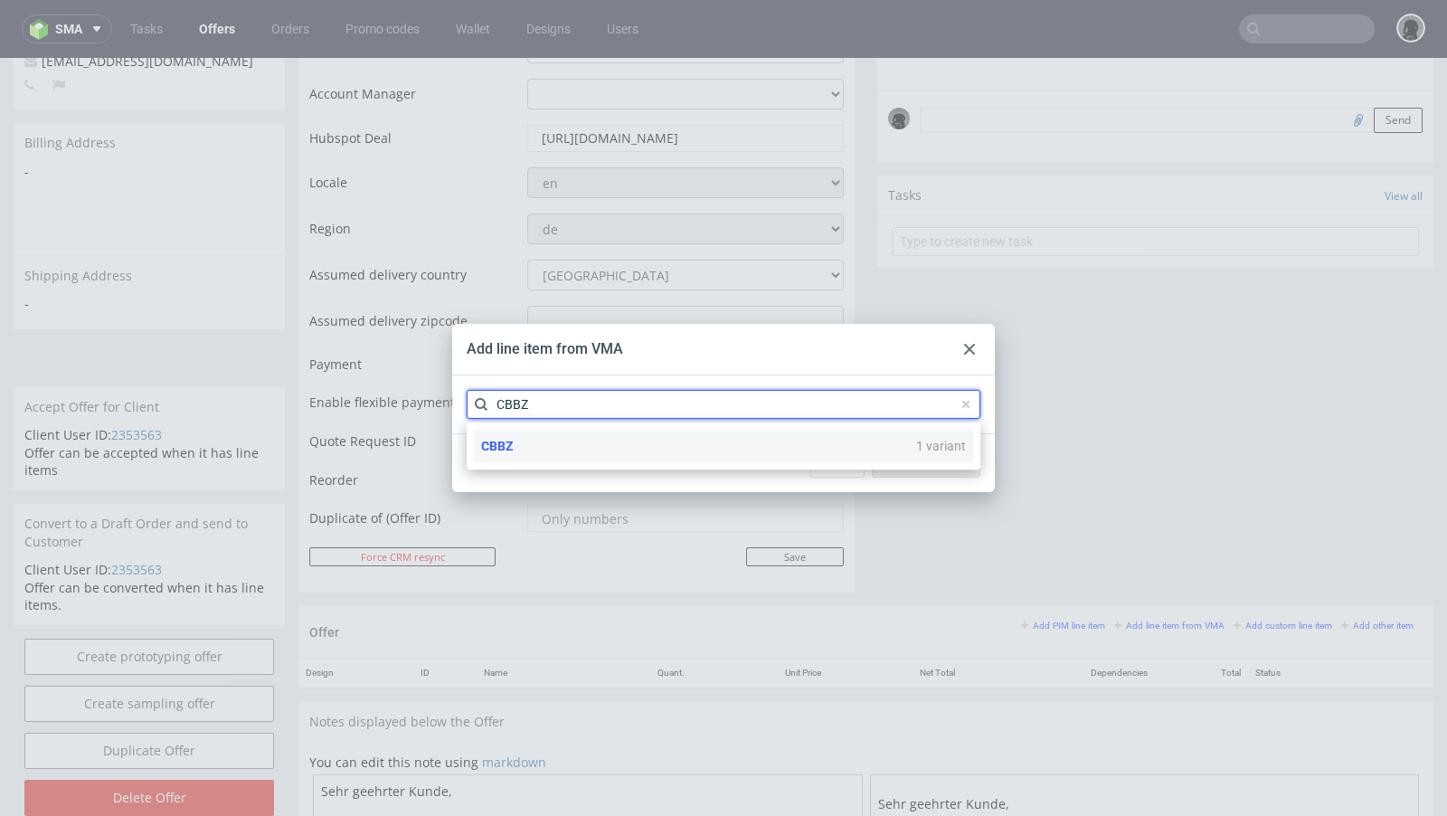
type input "CBBZ"
click at [543, 441] on div "CBBZ 1 variant" at bounding box center [723, 446] width 499 height 33
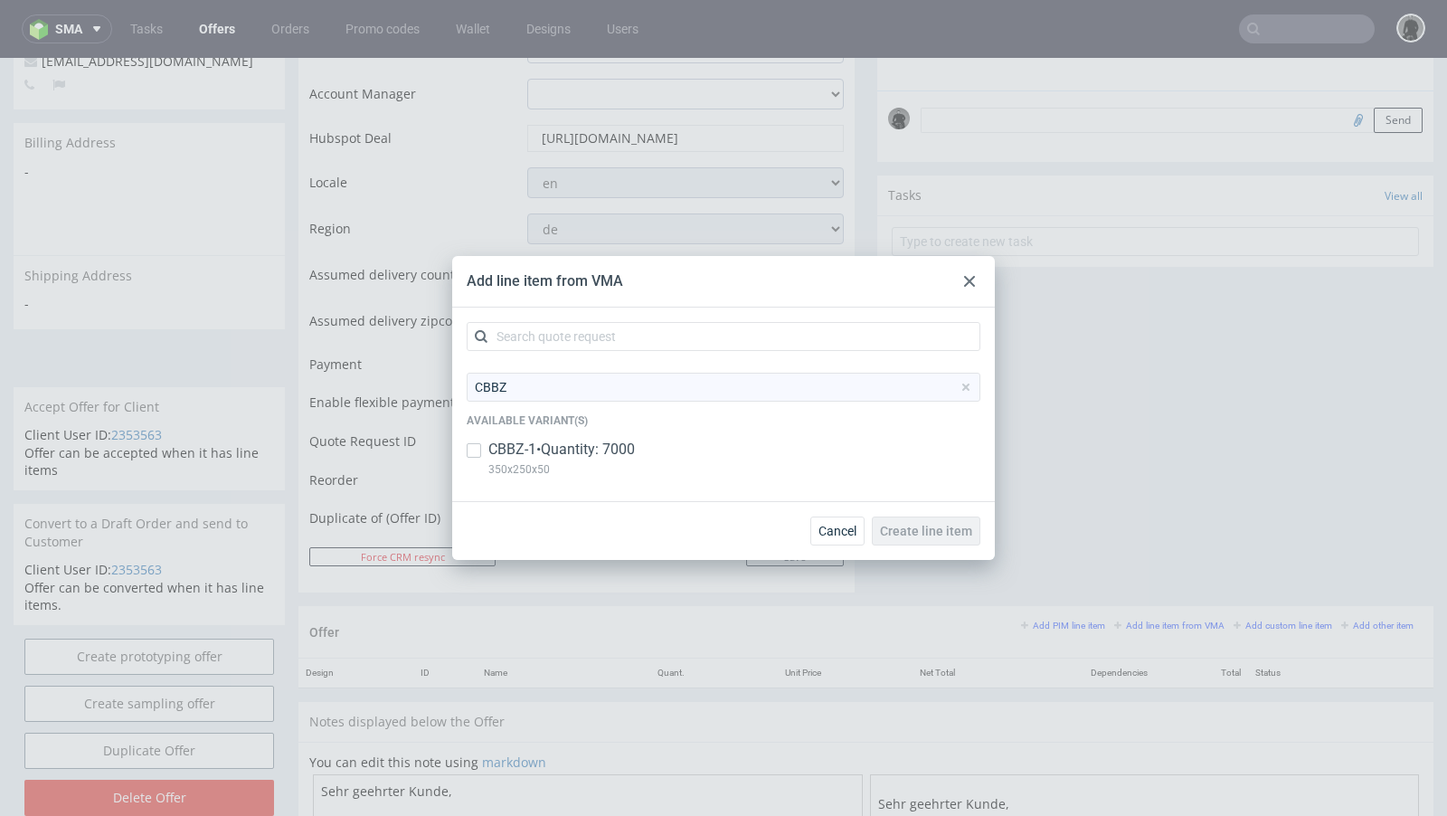
click at [531, 449] on p "CBBZ-1 • Quantity: 7000" at bounding box center [561, 450] width 147 height 20
checkbox input "true"
click at [913, 522] on button "Create line item" at bounding box center [926, 530] width 109 height 29
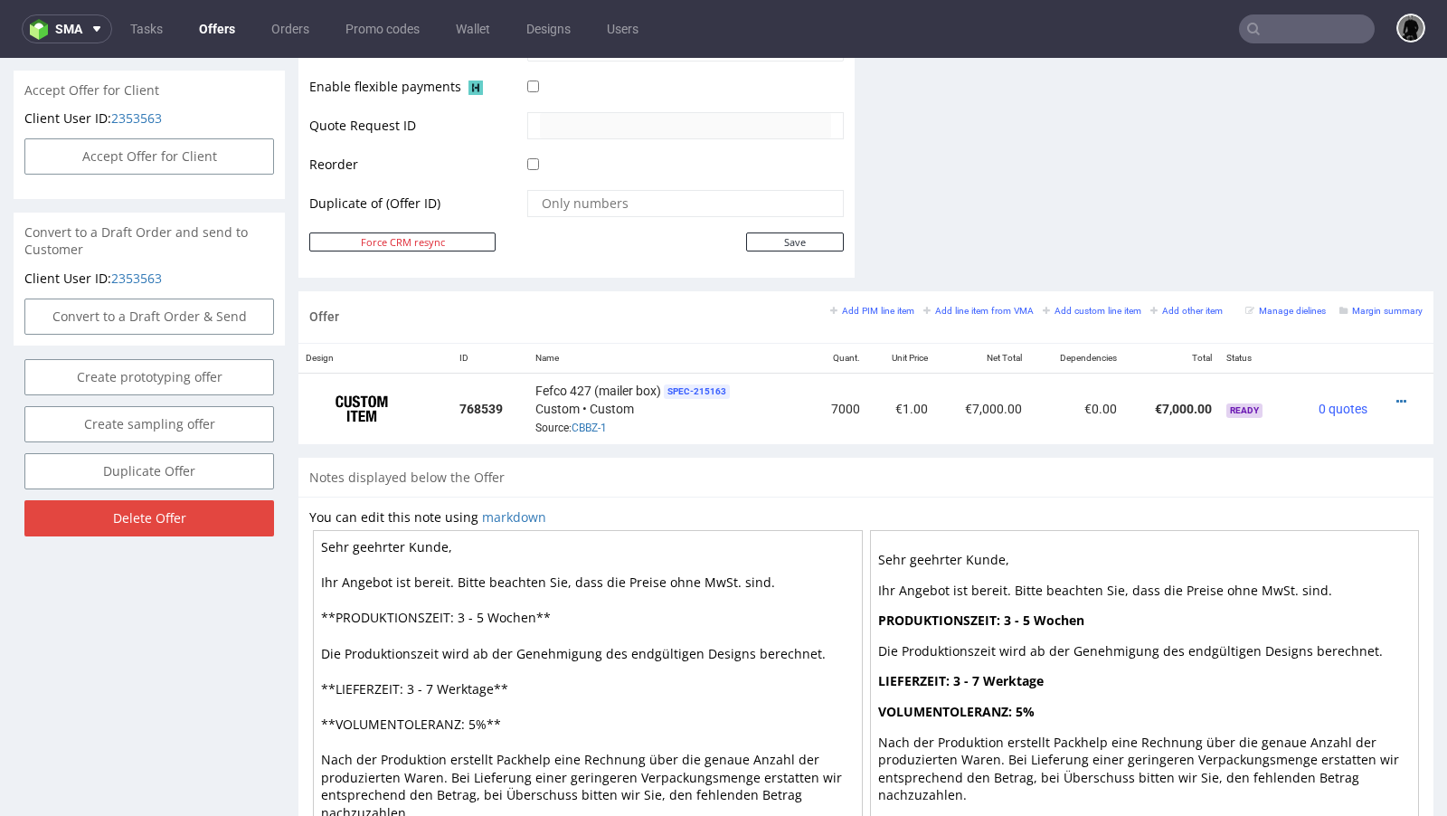
scroll to position [847, 0]
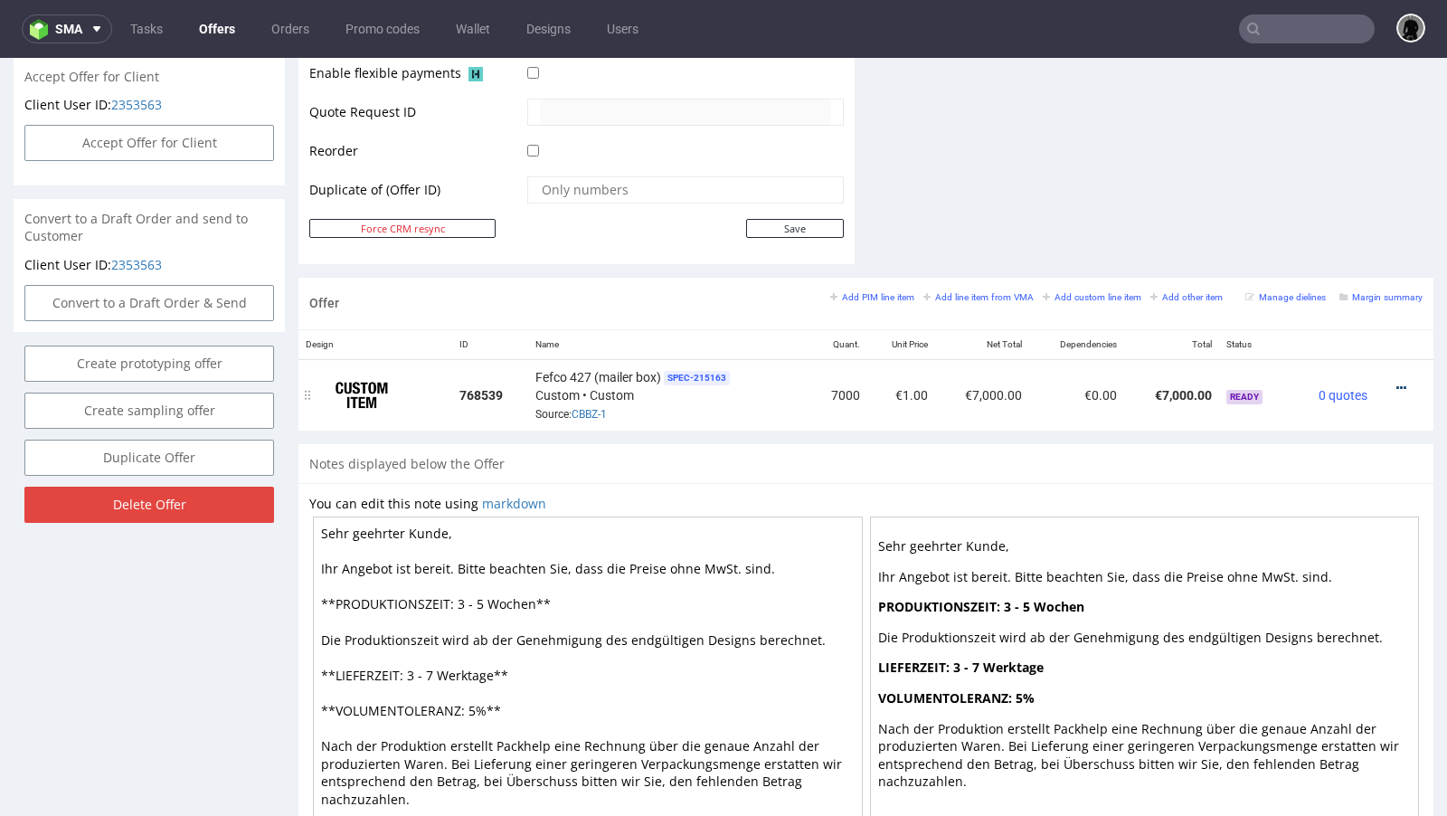
click at [1396, 383] on icon at bounding box center [1401, 388] width 10 height 13
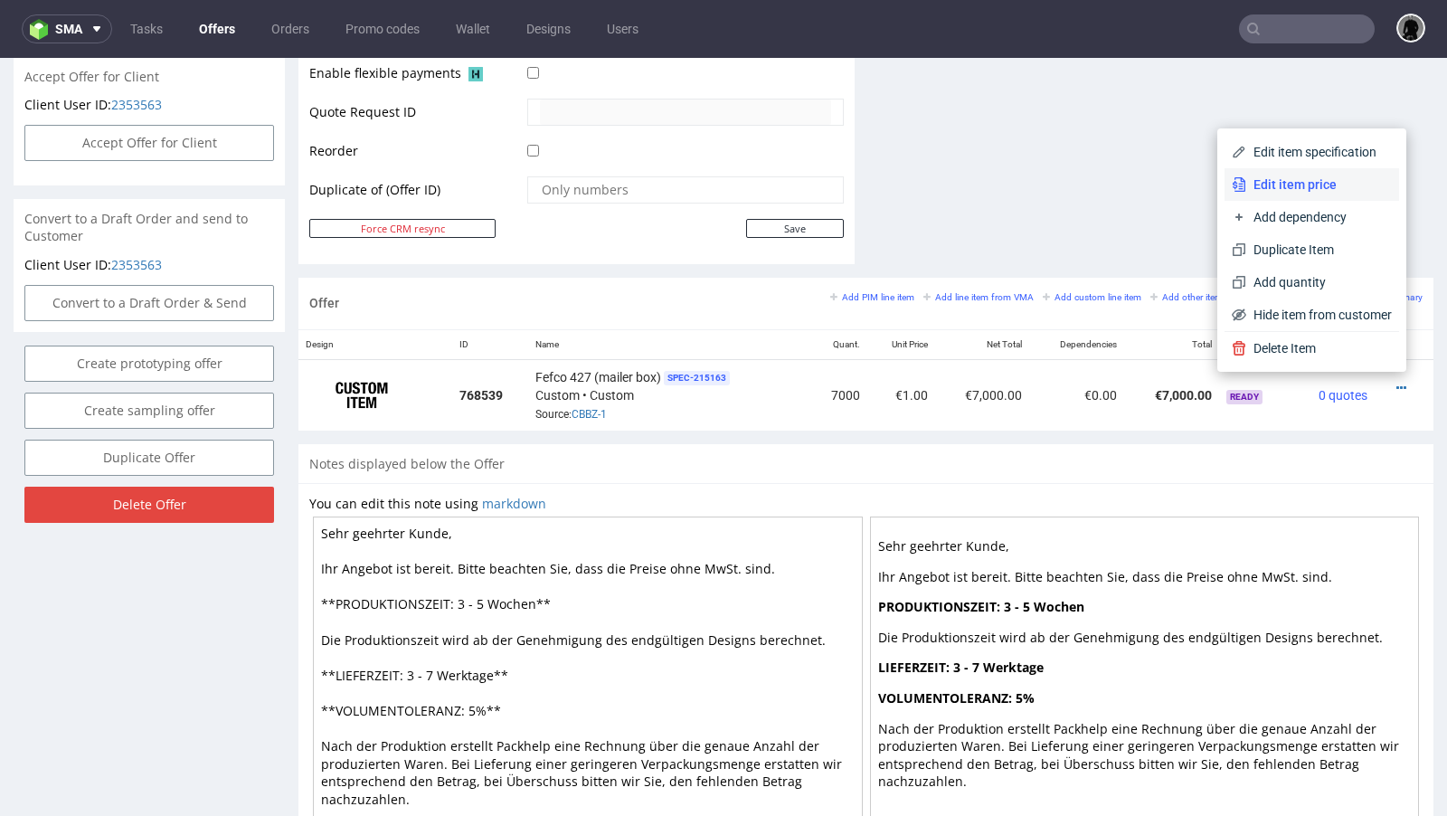
click at [1268, 182] on span "Edit item price" at bounding box center [1319, 184] width 146 height 18
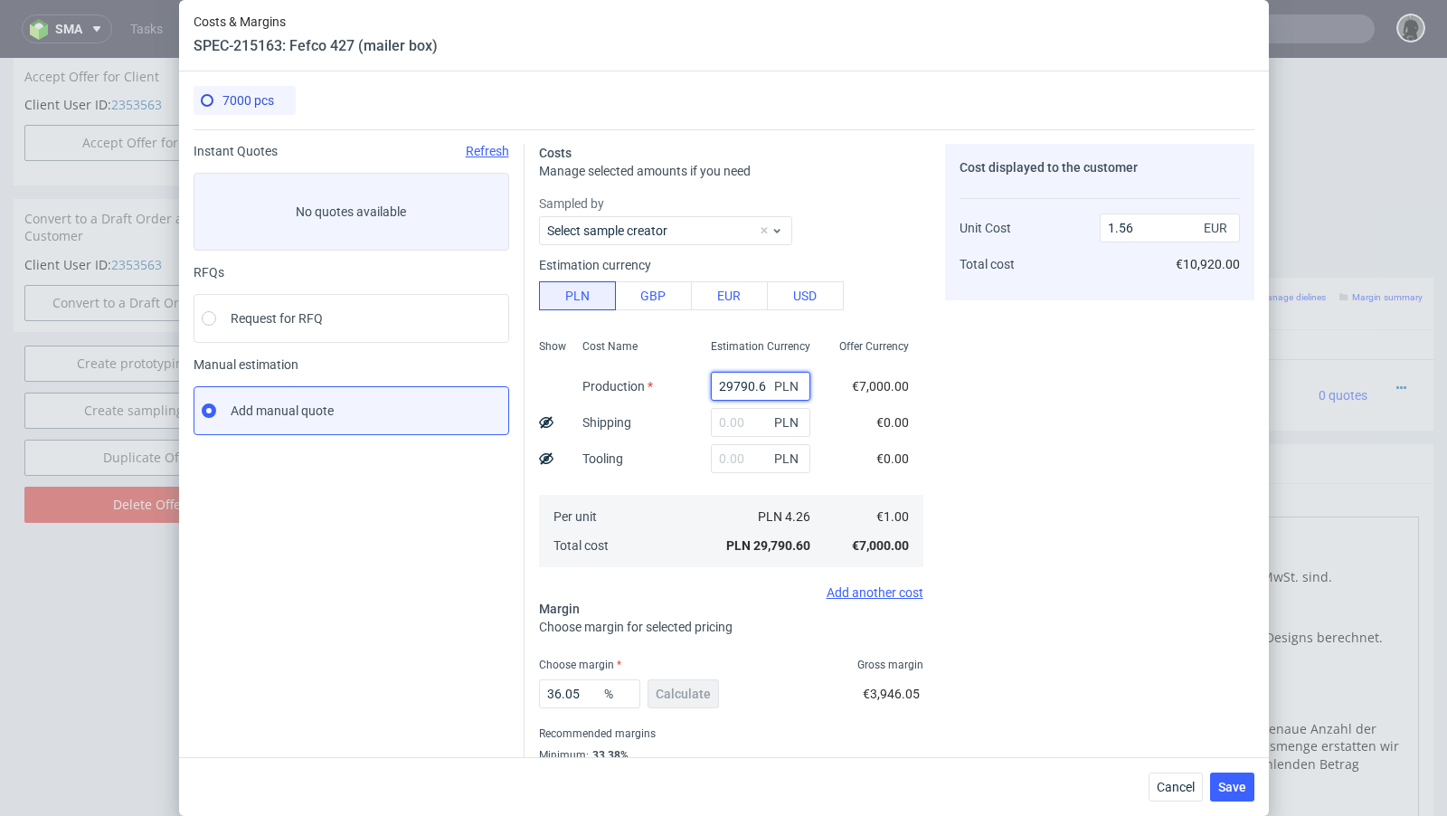
click at [731, 385] on input "29790.6" at bounding box center [760, 386] width 99 height 29
paste input "7070"
type input "7070"
type input "0.37"
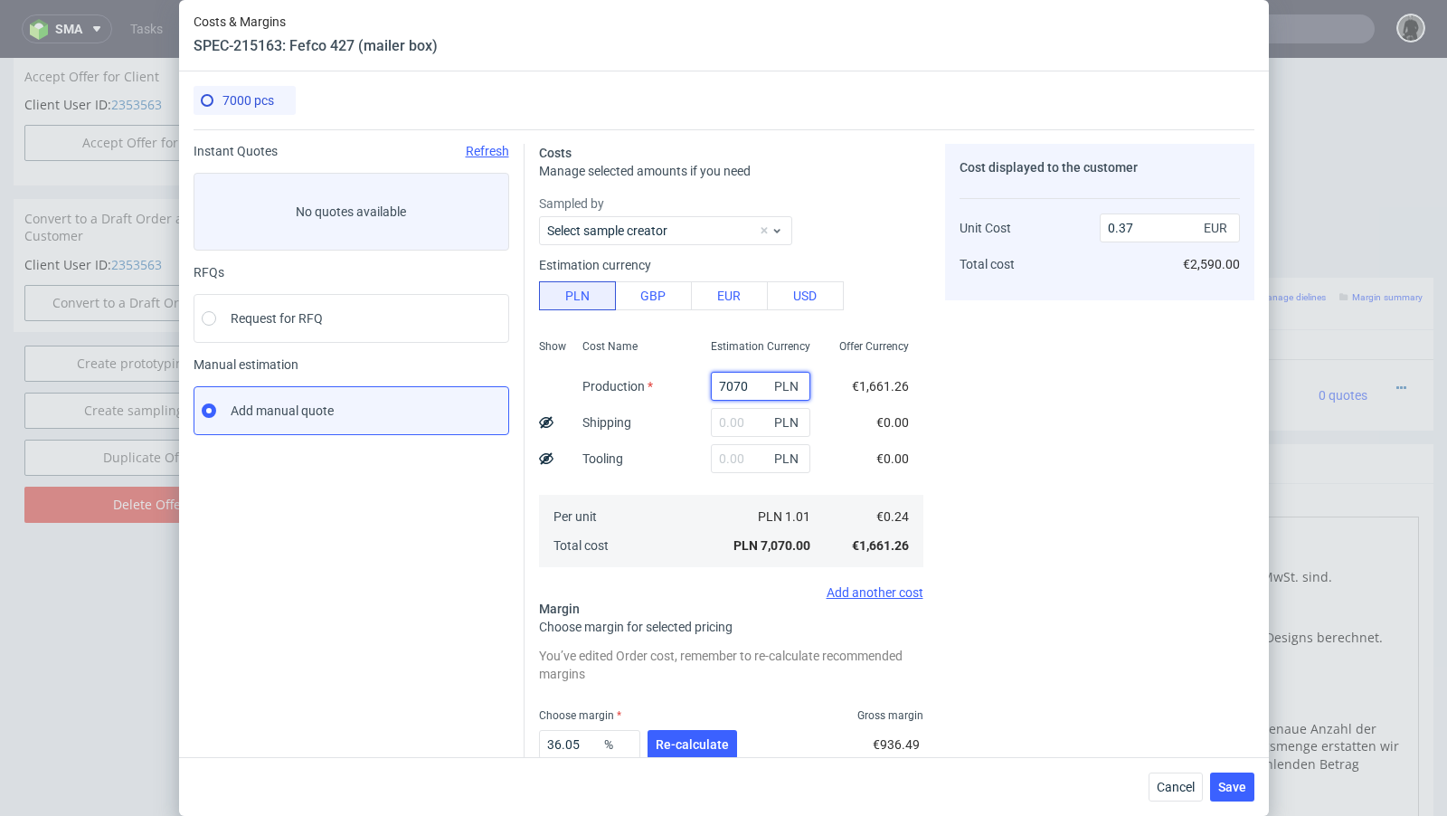
type input "7070"
click at [722, 416] on input "text" at bounding box center [760, 422] width 99 height 29
paste input "458"
type input "458"
type input "0.4"
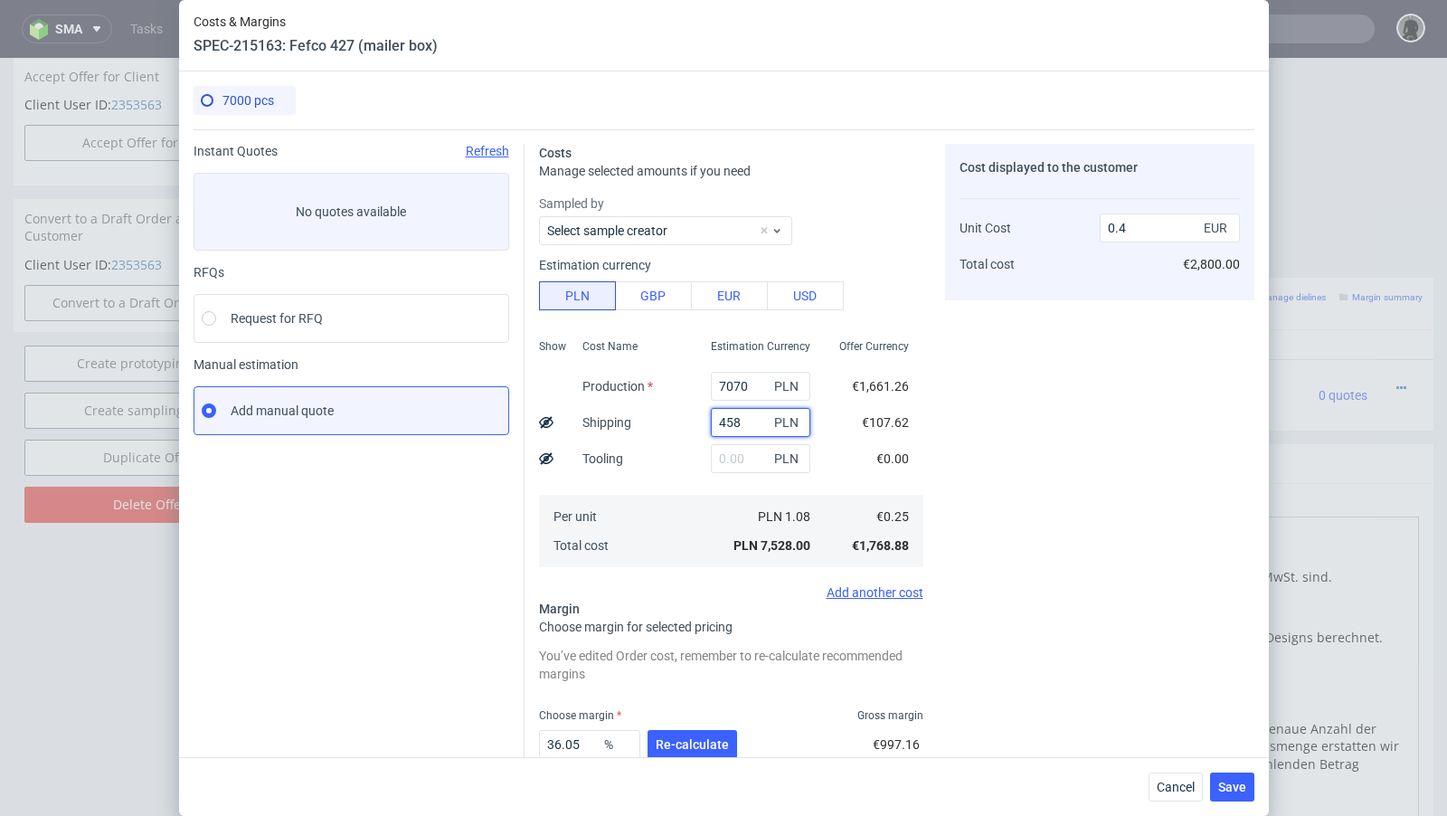
drag, startPoint x: 740, startPoint y: 415, endPoint x: 649, endPoint y: 406, distance: 90.9
click at [649, 406] on div "Show Cost Name Production Shipping Tooling Per unit Total cost Estimation Curre…" at bounding box center [731, 451] width 384 height 239
paste input "92"
type input "492"
click at [1101, 489] on div "Cost displayed to the customer Unit Cost Total cost 0.4 EUR €2,800.00" at bounding box center [1099, 500] width 309 height 713
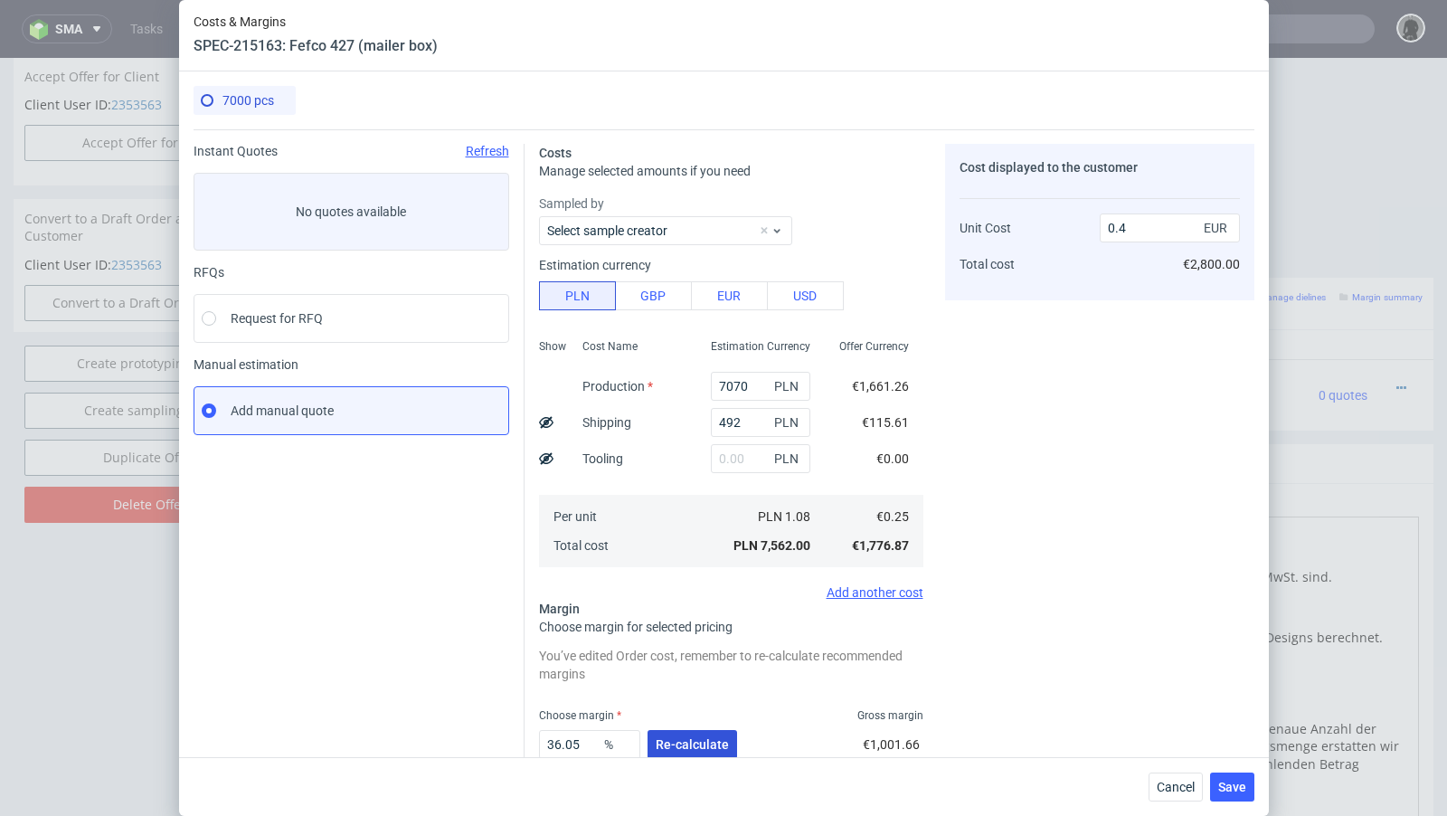
click at [657, 752] on button "Re-calculate" at bounding box center [693, 744] width 90 height 29
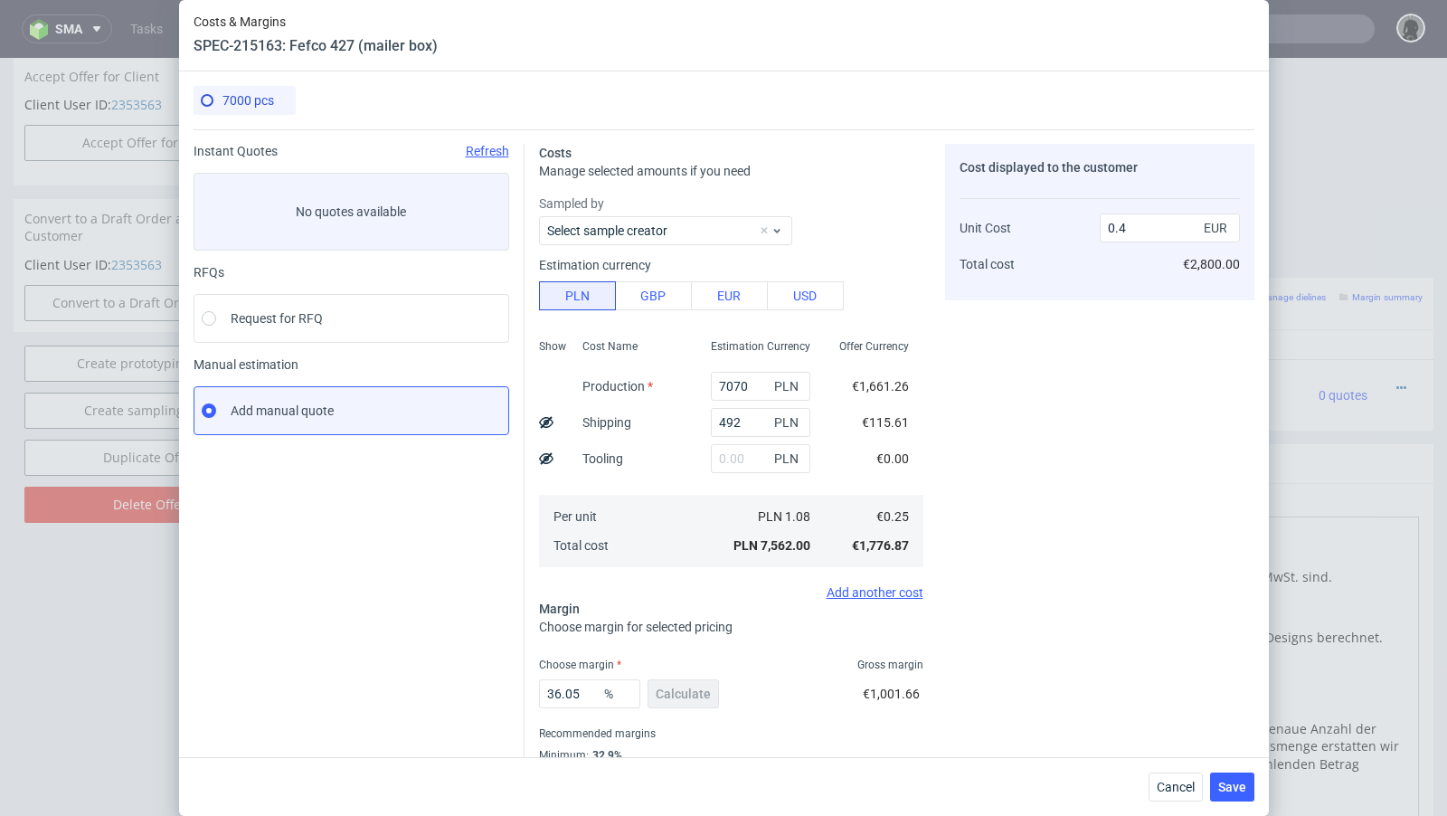
scroll to position [62, 0]
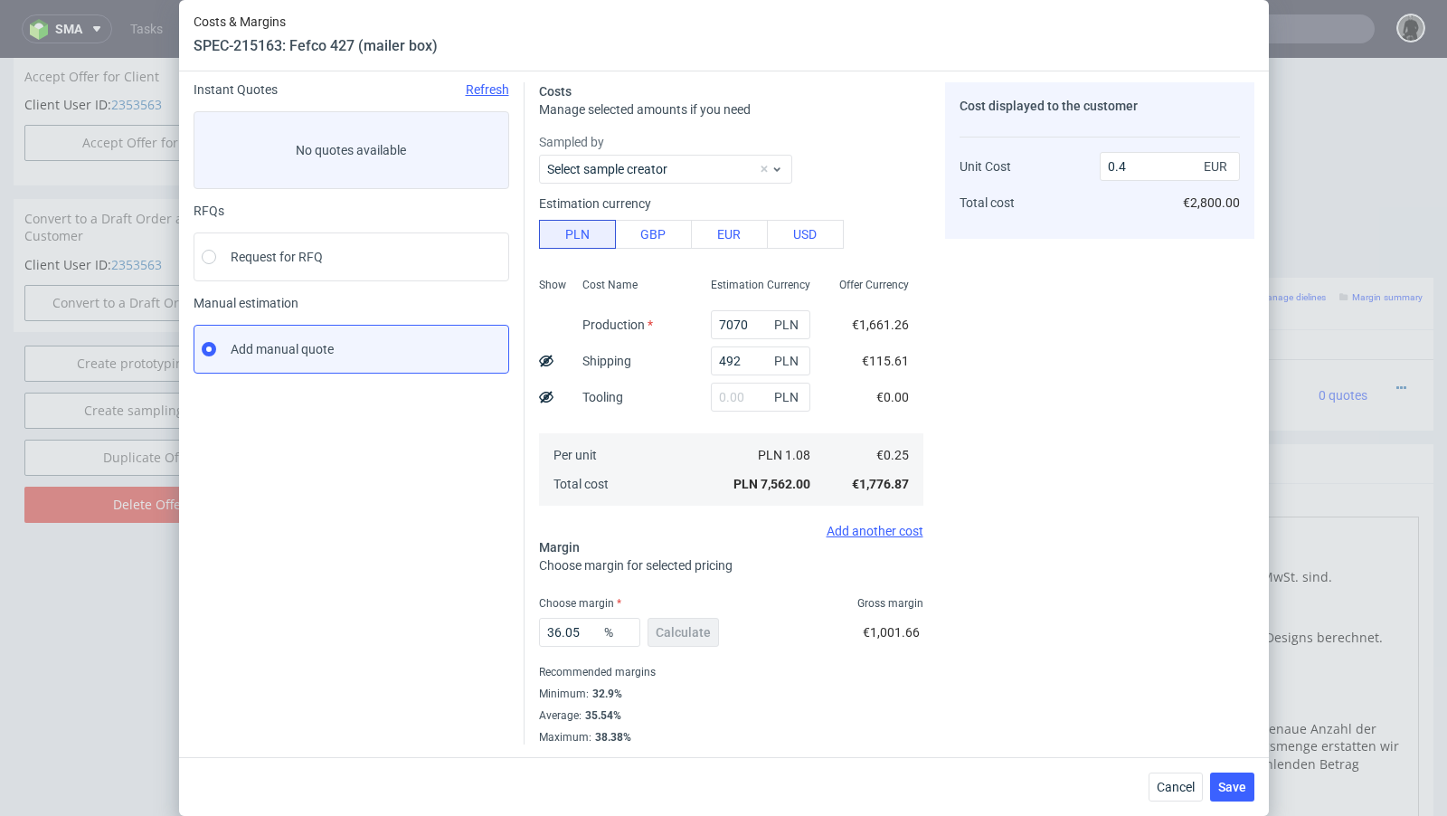
click at [546, 360] on use at bounding box center [546, 361] width 14 height 12
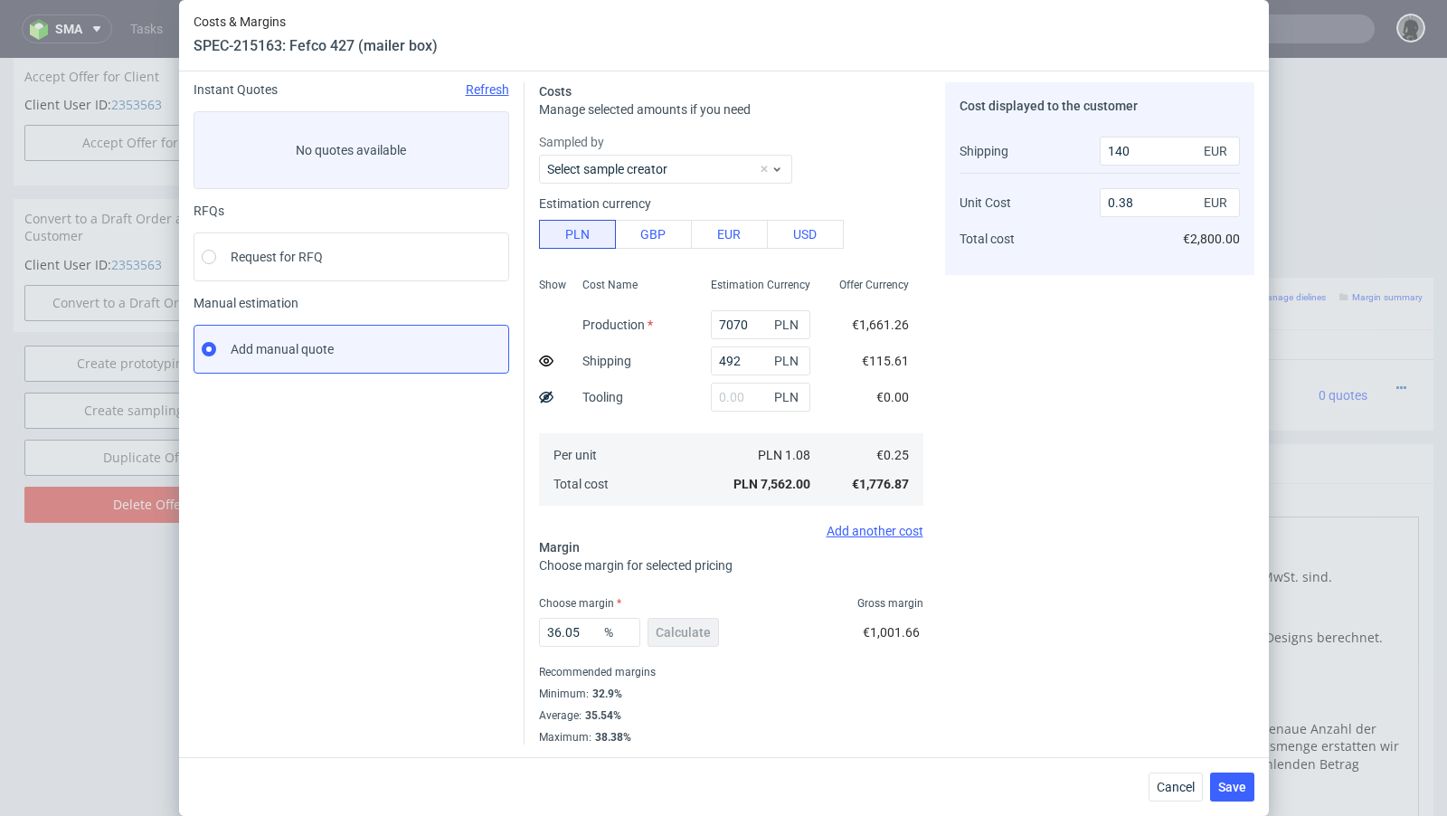
click at [546, 360] on icon at bounding box center [546, 361] width 14 height 14
type input "0.4"
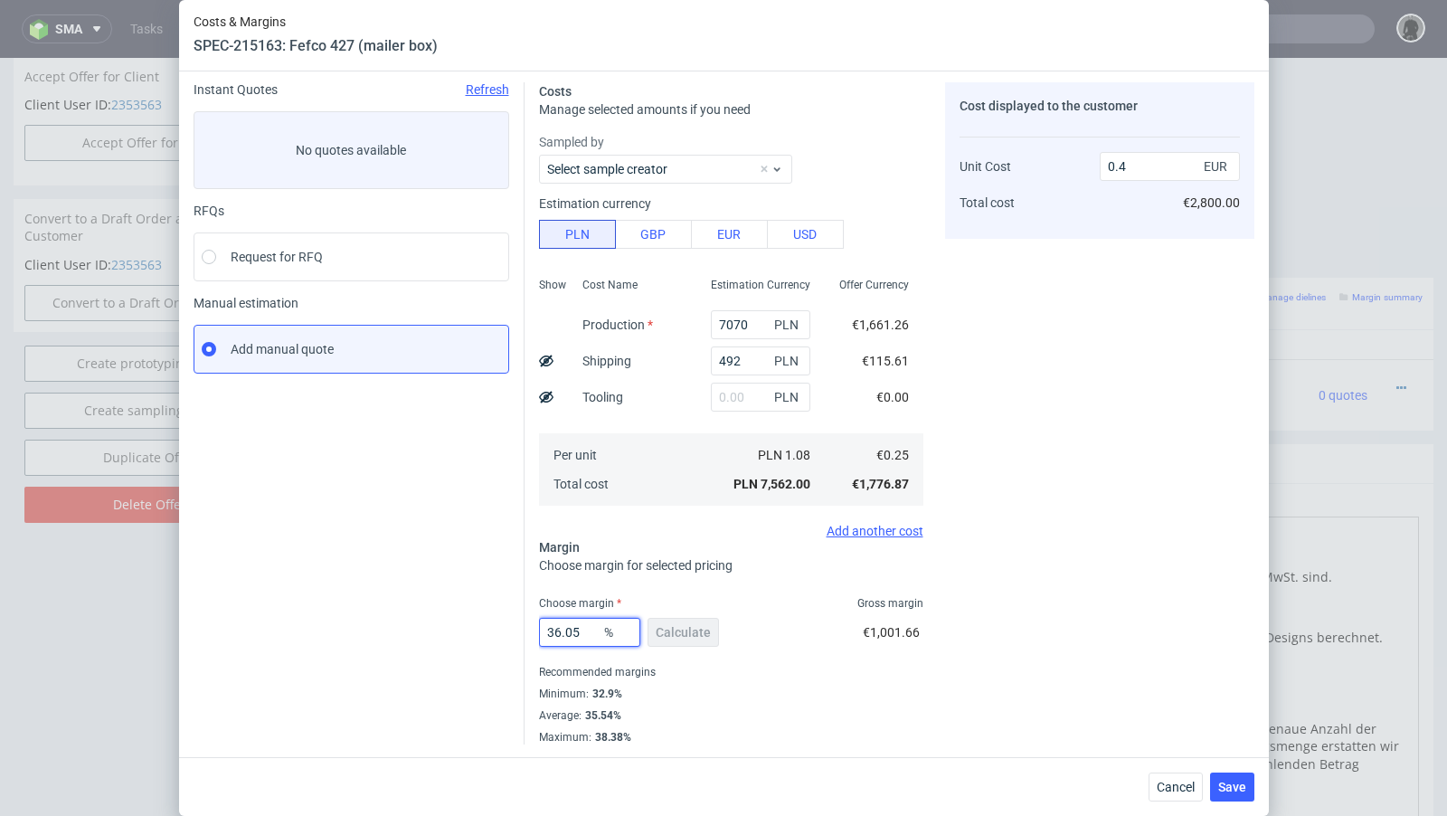
drag, startPoint x: 590, startPoint y: 632, endPoint x: 563, endPoint y: 627, distance: 26.8
click at [563, 627] on input "36.05" at bounding box center [589, 632] width 101 height 29
type input "37"
type input "0.41"
type input "38.9"
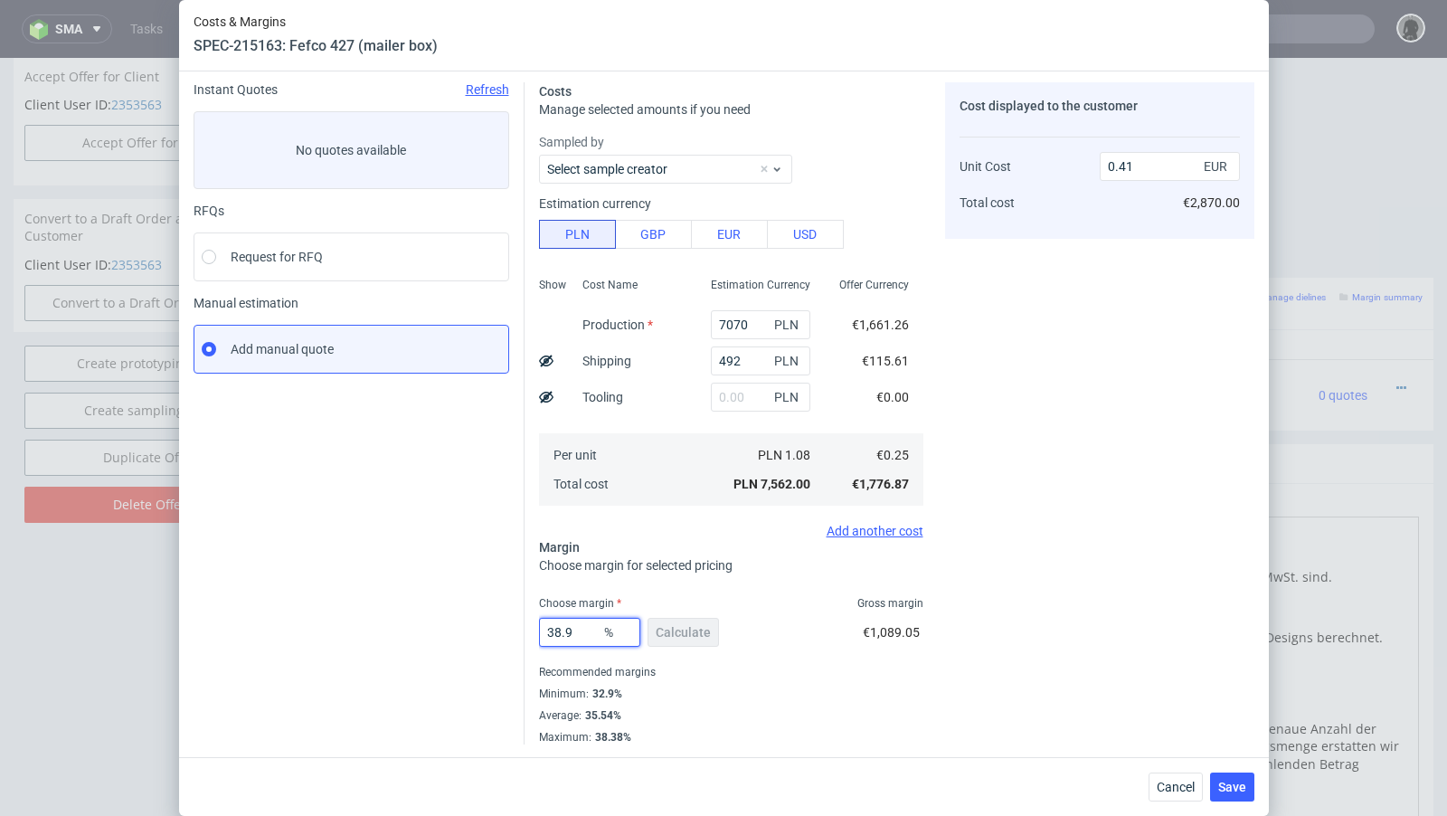
type input "0.42"
type input "38.1"
type input "0.41"
type input "38.4"
type input "0.42"
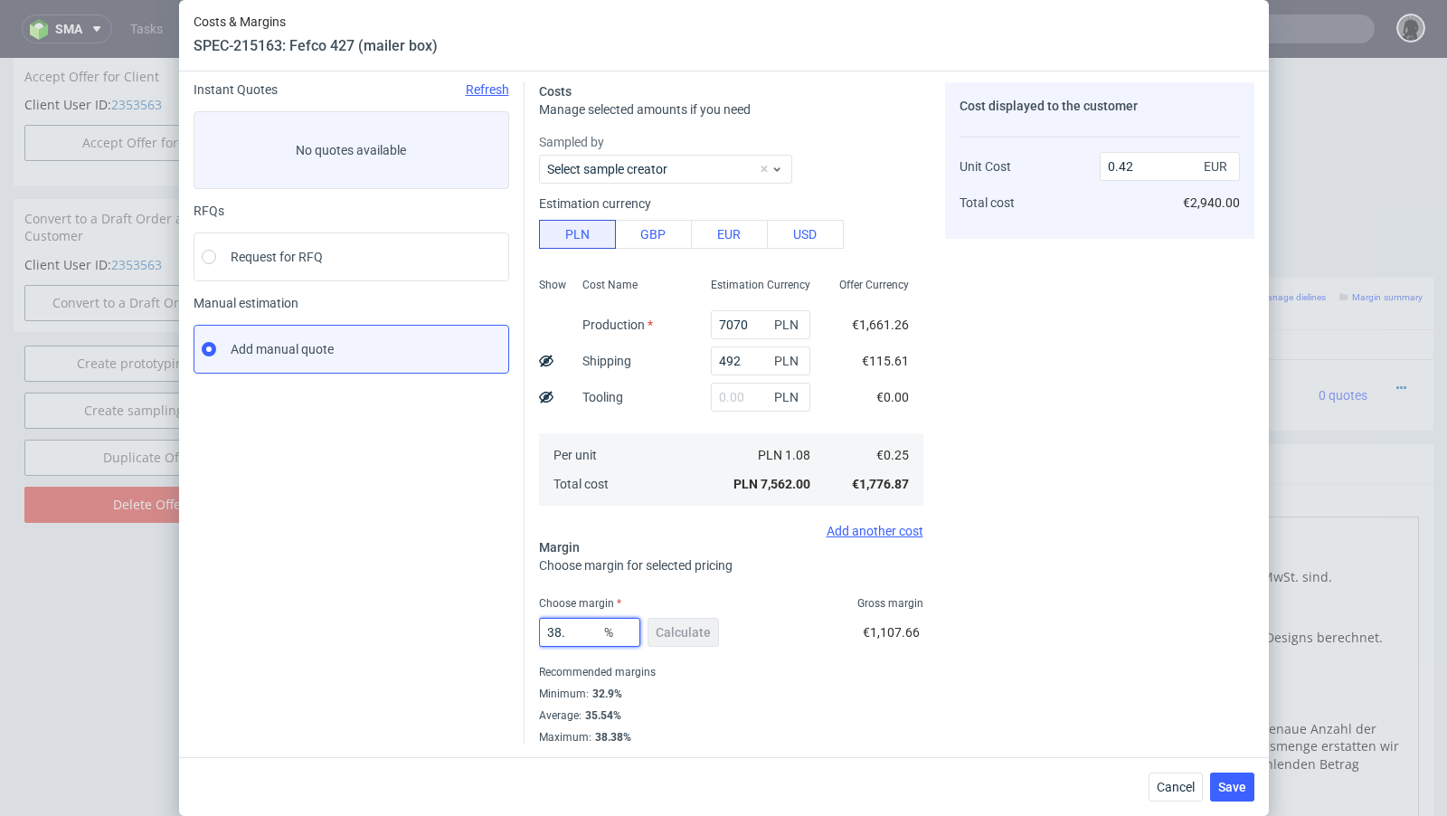
type input "38.3"
type input "0.41"
type input "38.33"
type input "0.42"
type input "38.31"
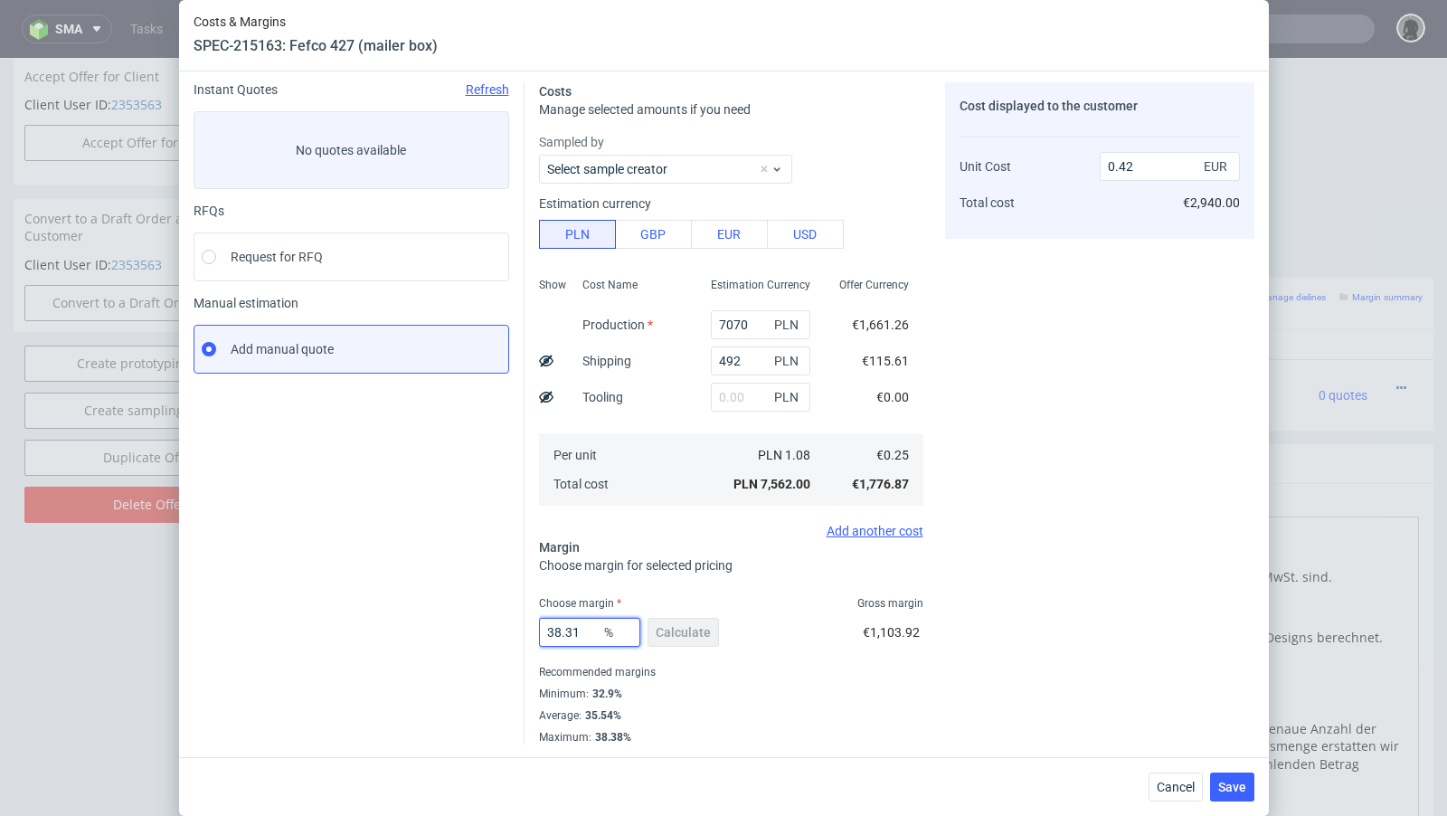
type input "0.41"
type input "38.31"
click at [506, 560] on div "Instant Quotes Refresh No quotes available RFQs Request for RFQ Manual estimati…" at bounding box center [359, 413] width 331 height 662
click at [1240, 792] on span "Save" at bounding box center [1232, 787] width 28 height 13
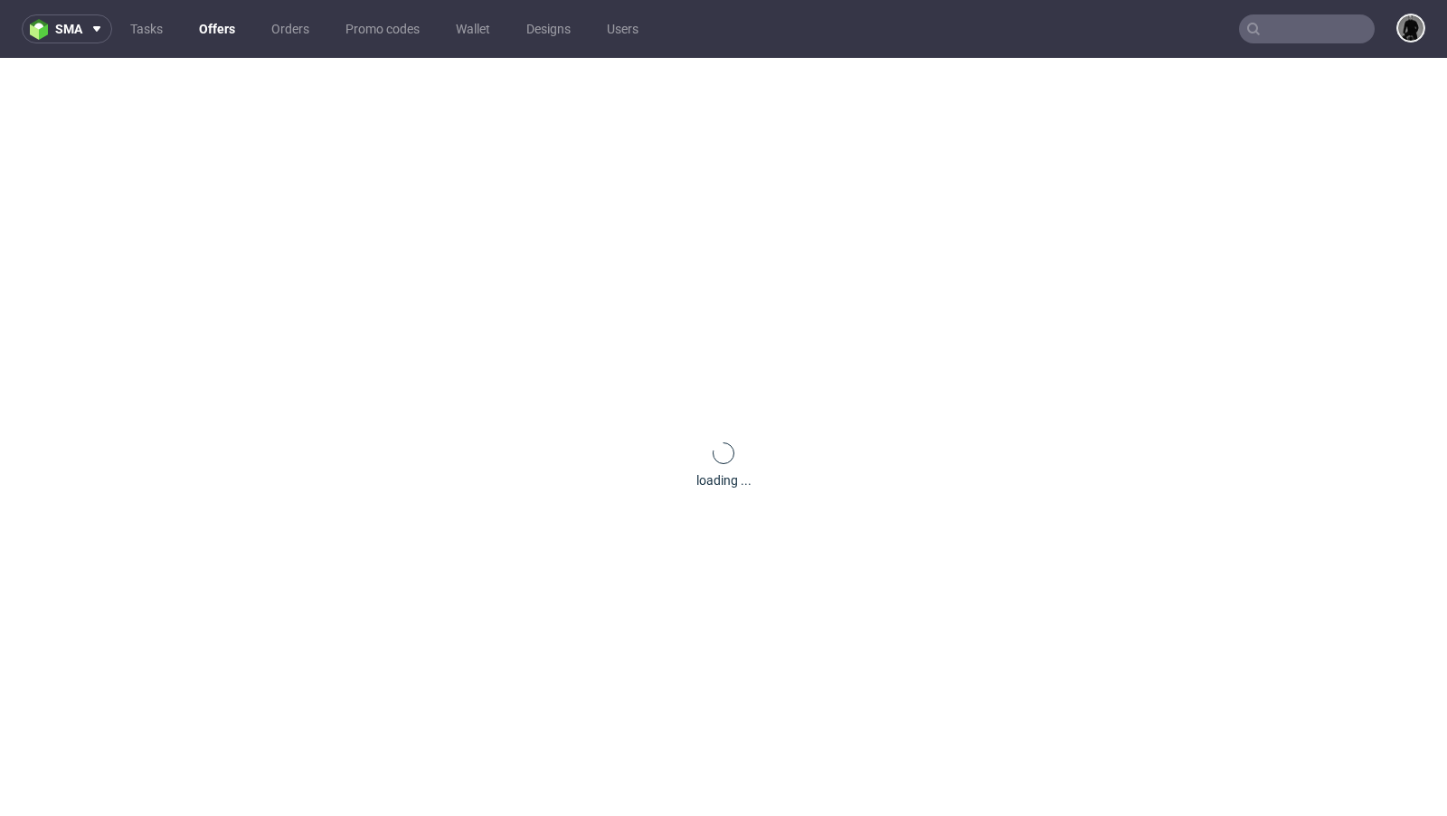
scroll to position [0, 0]
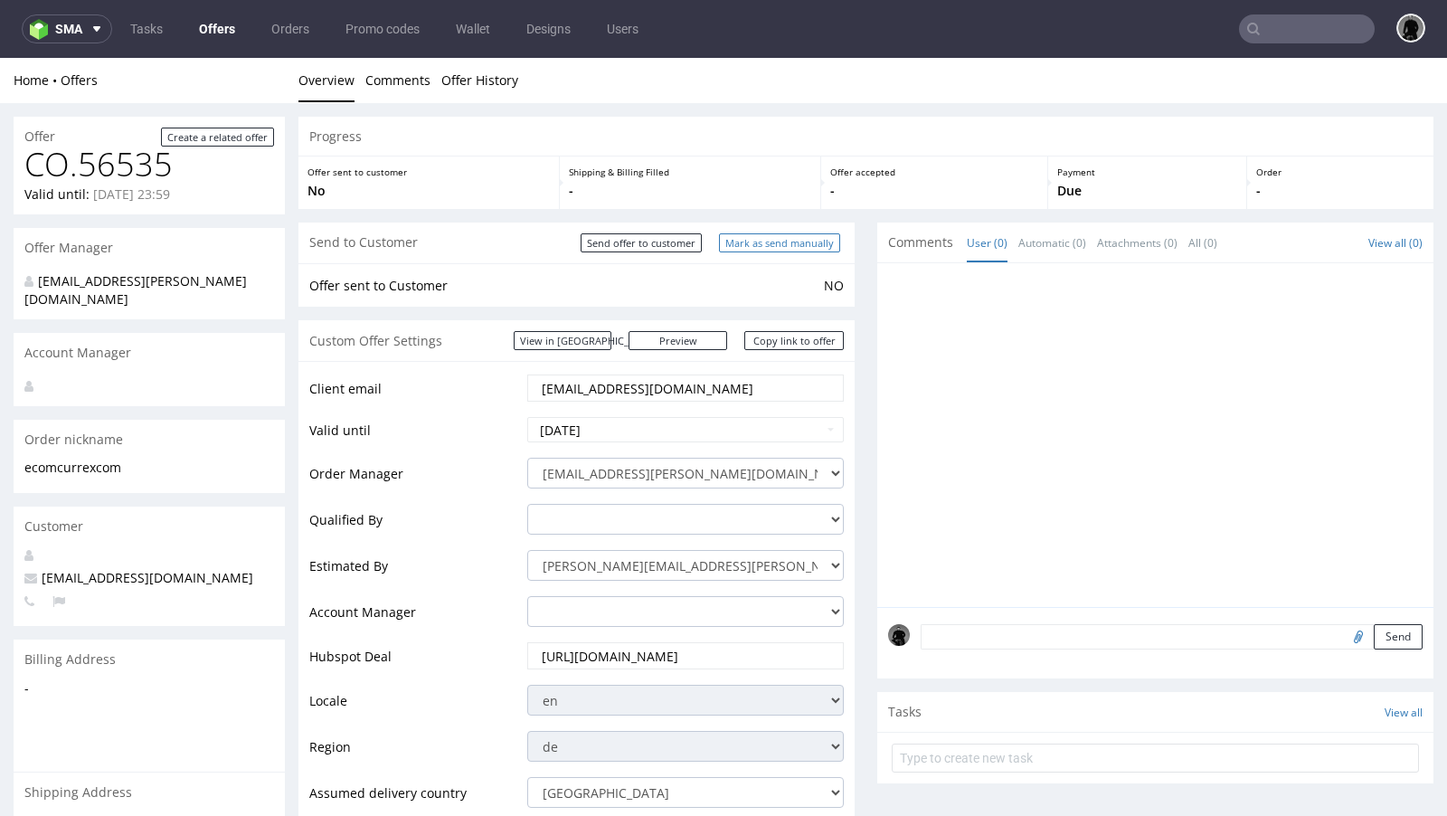
click at [765, 244] on input "Mark as send manually" at bounding box center [779, 242] width 121 height 19
type input "In progress..."
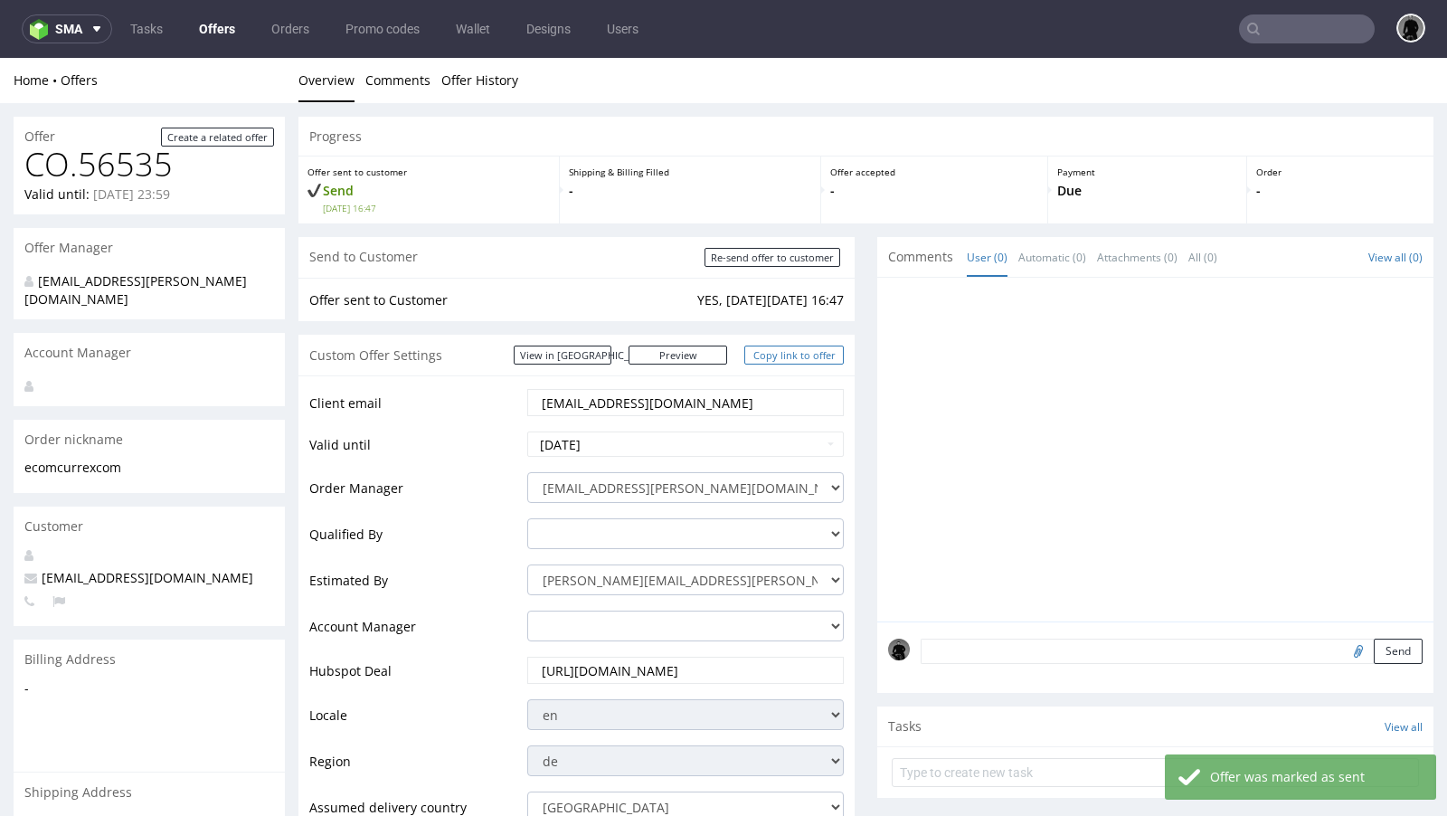
click at [770, 354] on link "Copy link to offer" at bounding box center [793, 354] width 99 height 19
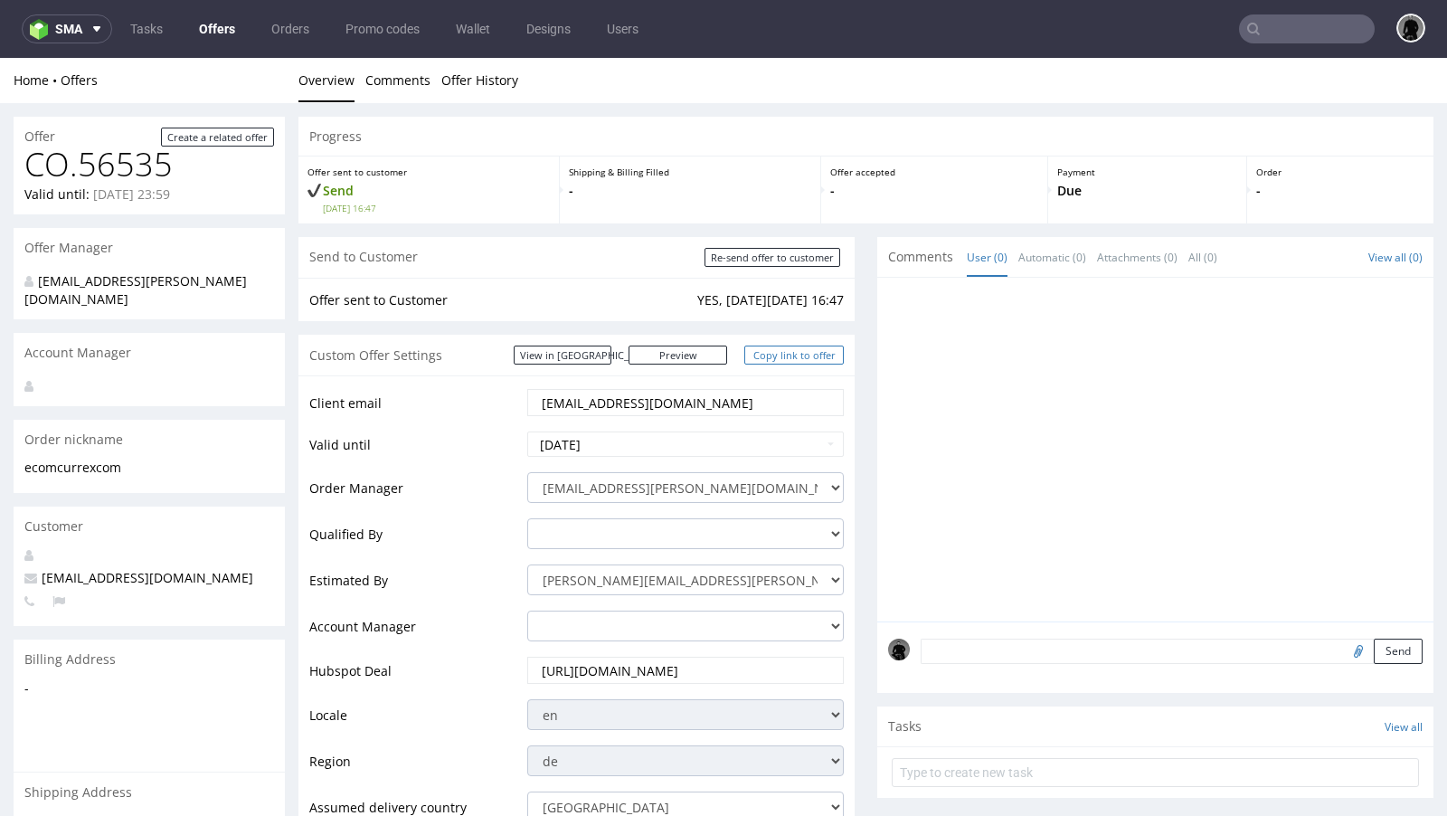
click at [808, 357] on link "Copy link to offer" at bounding box center [793, 354] width 99 height 19
click at [209, 28] on link "Offers" at bounding box center [217, 28] width 58 height 29
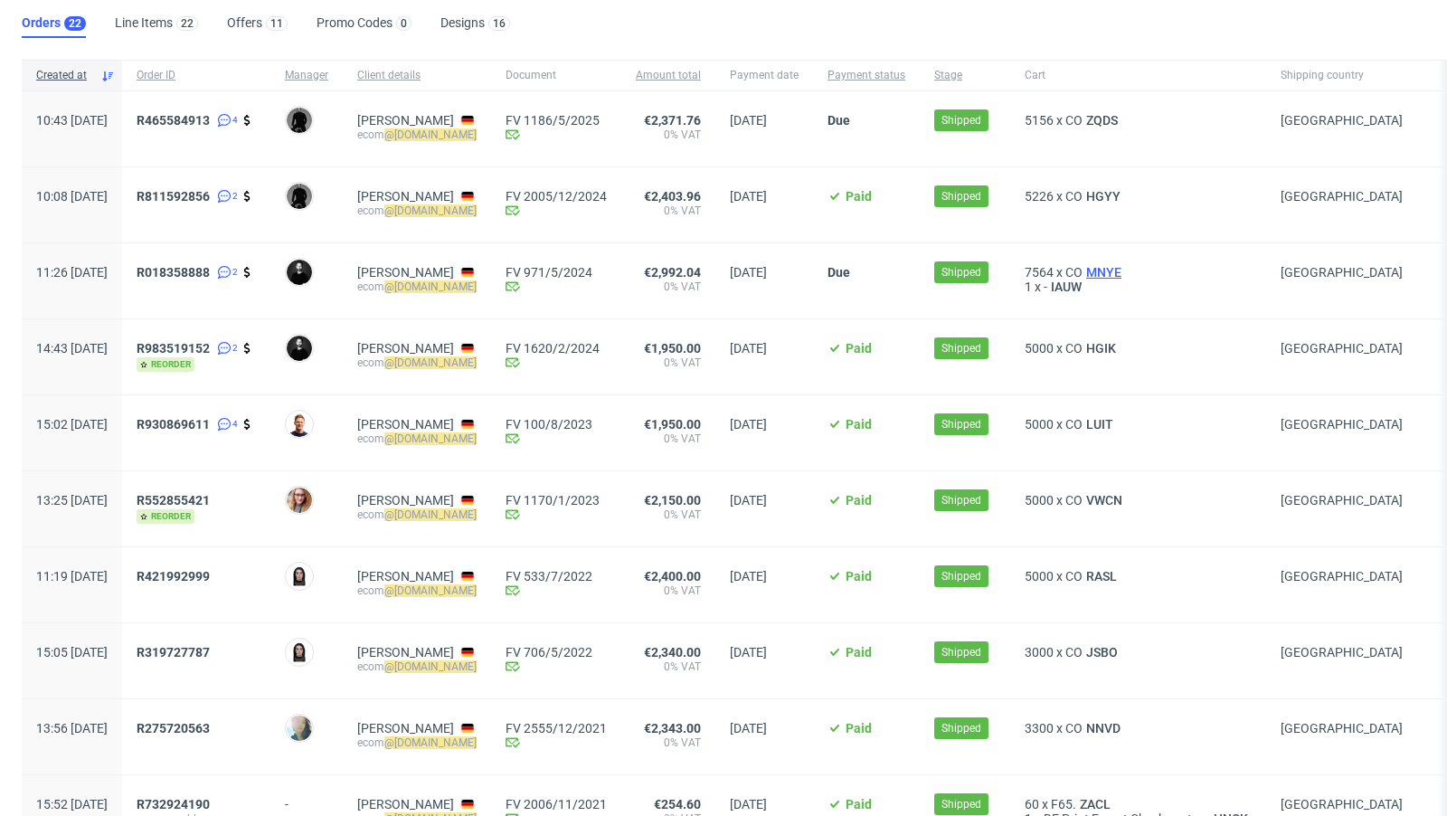
click at [1125, 268] on span "MNYE" at bounding box center [1104, 272] width 43 height 14
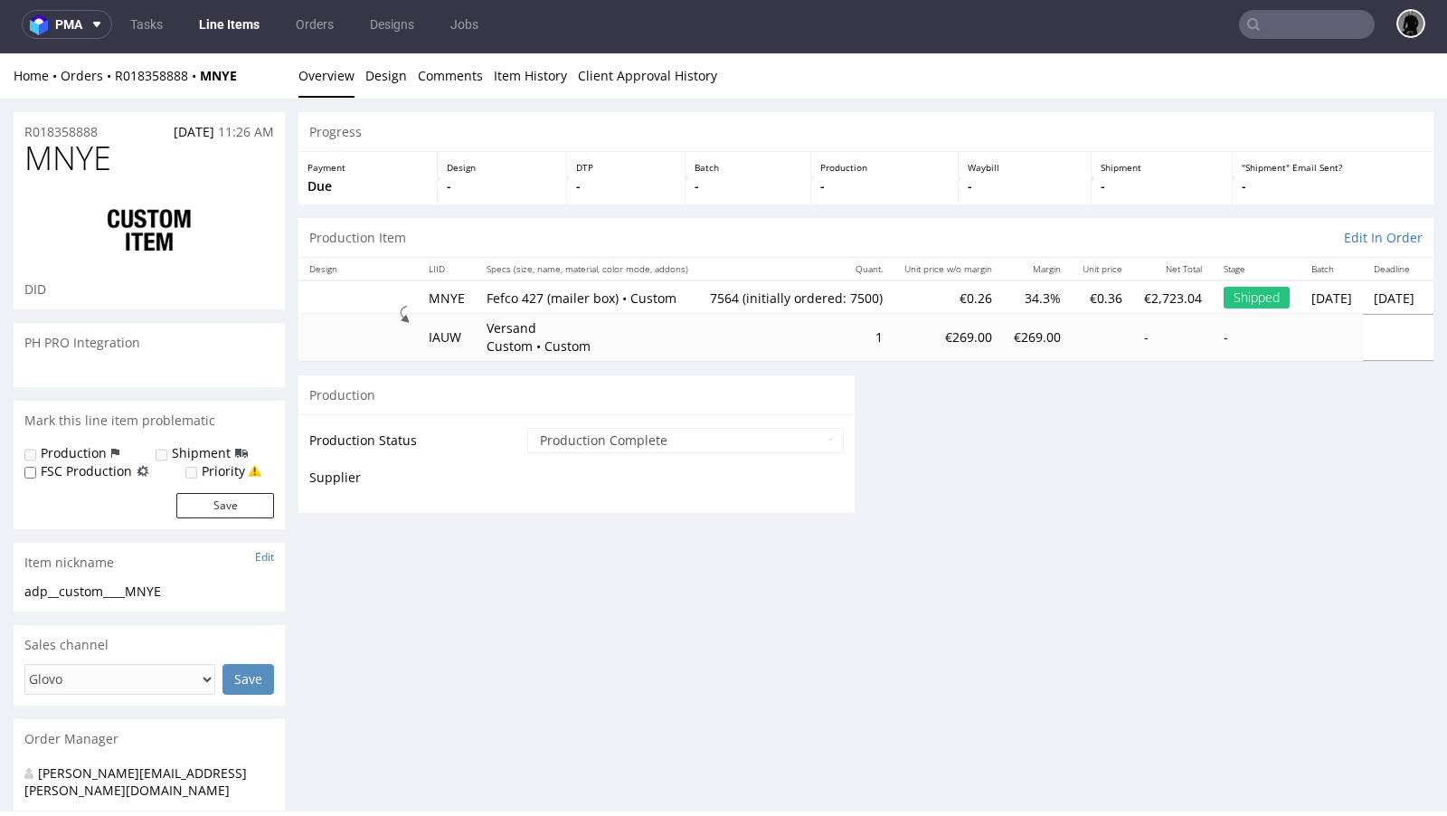
scroll to position [5, 0]
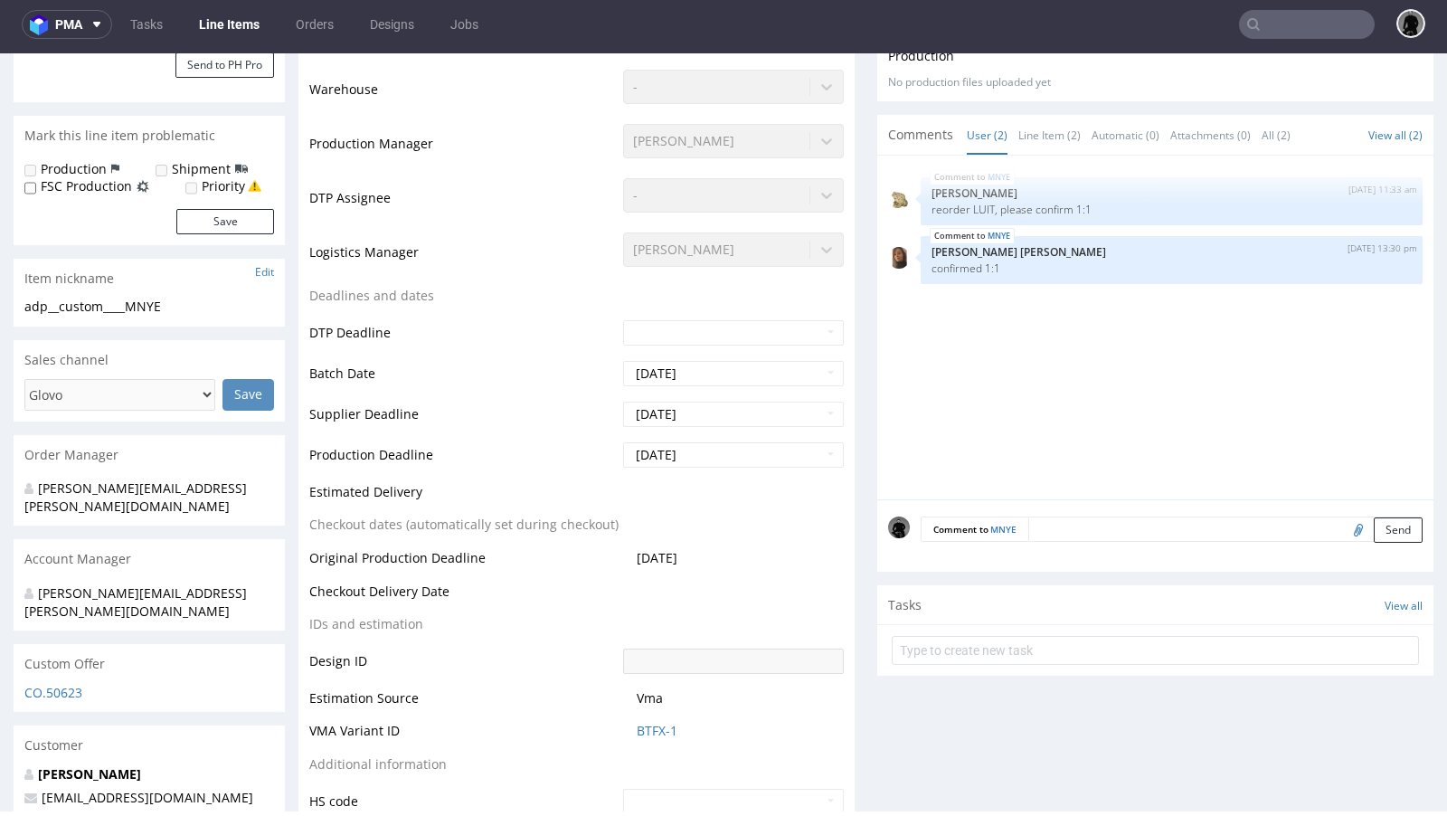
select select "in_progress"
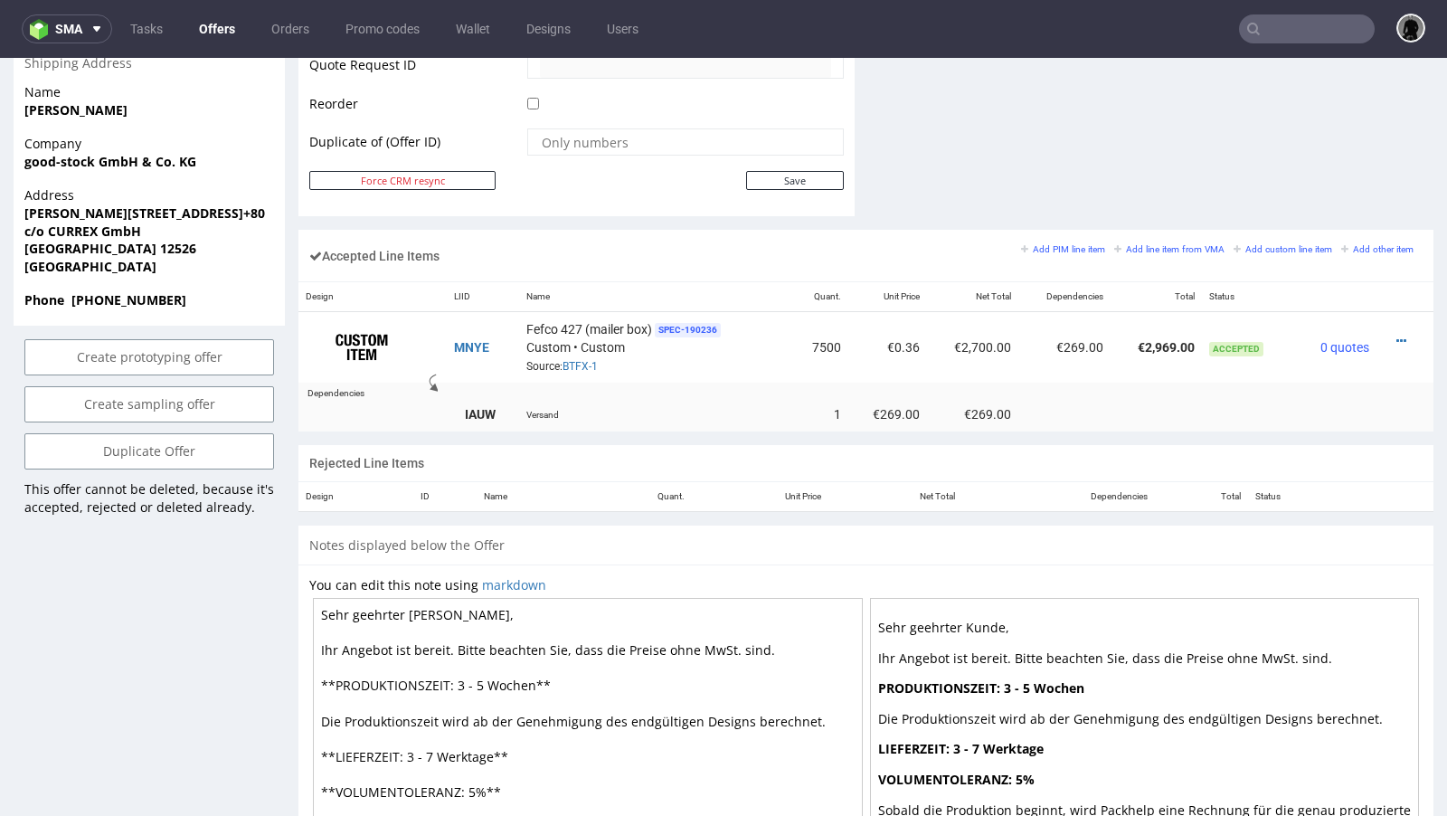
scroll to position [944, 0]
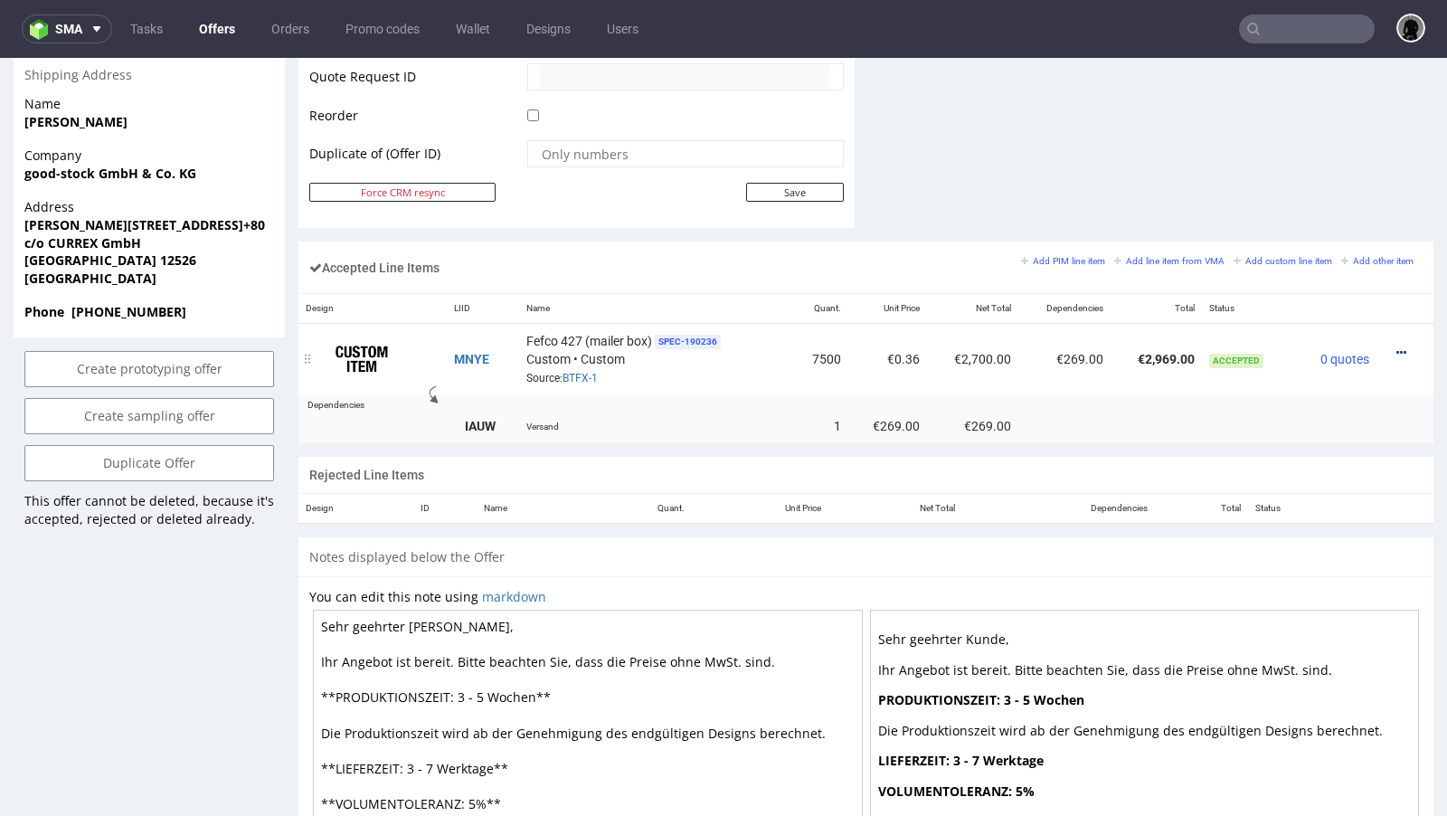
click at [1396, 349] on icon at bounding box center [1401, 352] width 10 height 13
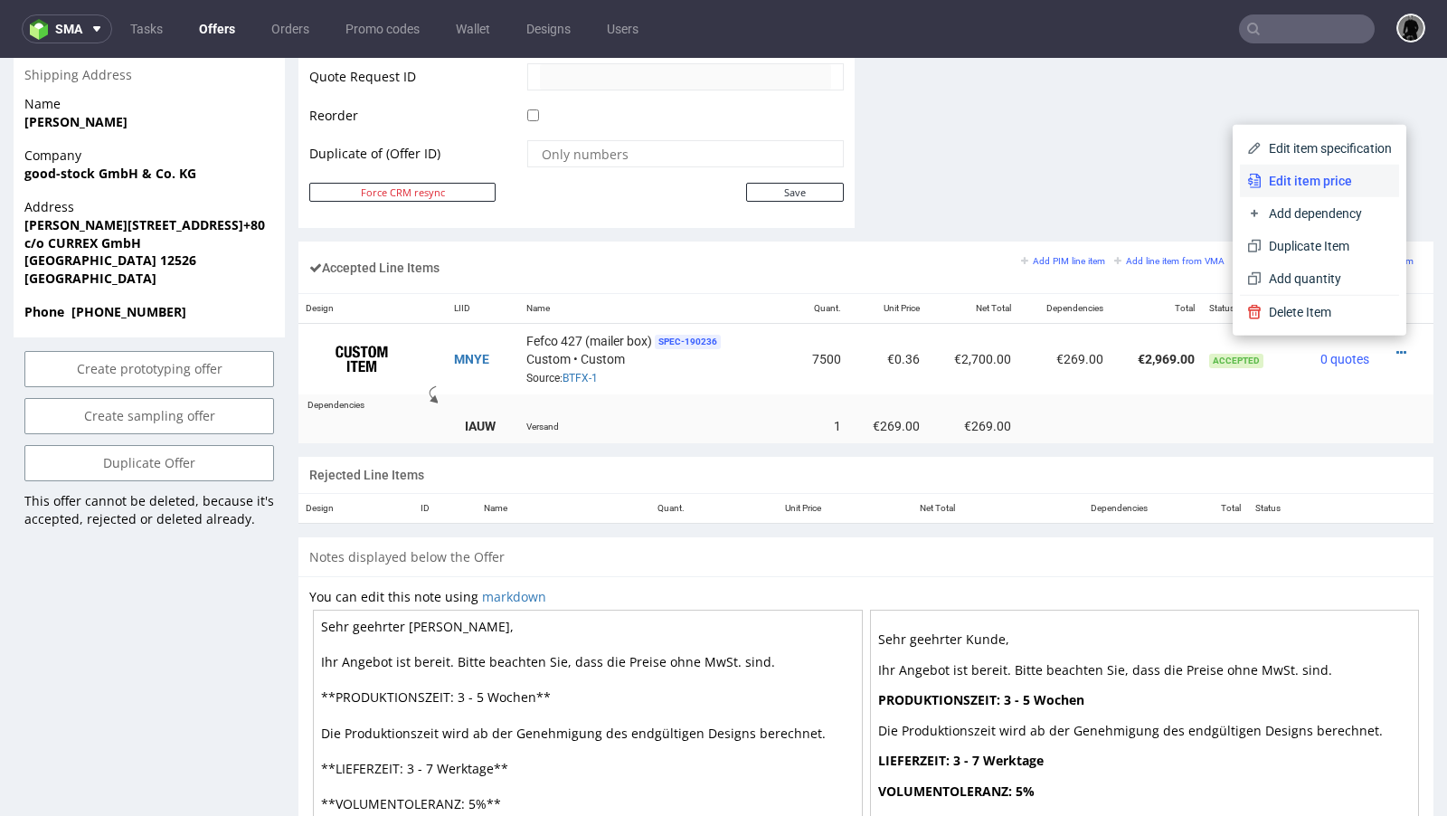
click at [1295, 168] on li "Edit item price" at bounding box center [1319, 181] width 159 height 33
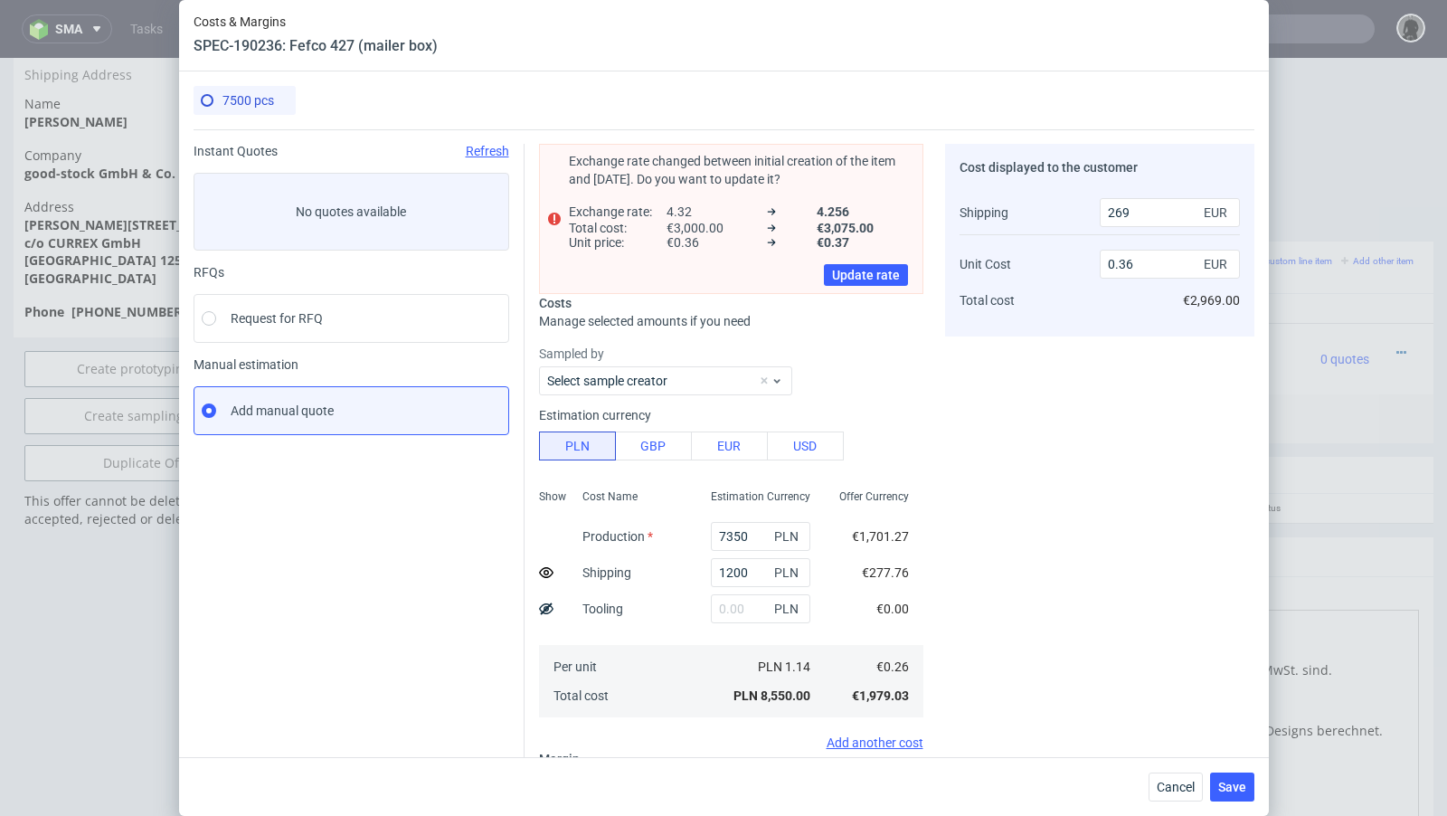
click at [546, 571] on icon at bounding box center [546, 572] width 14 height 14
type input "0.4"
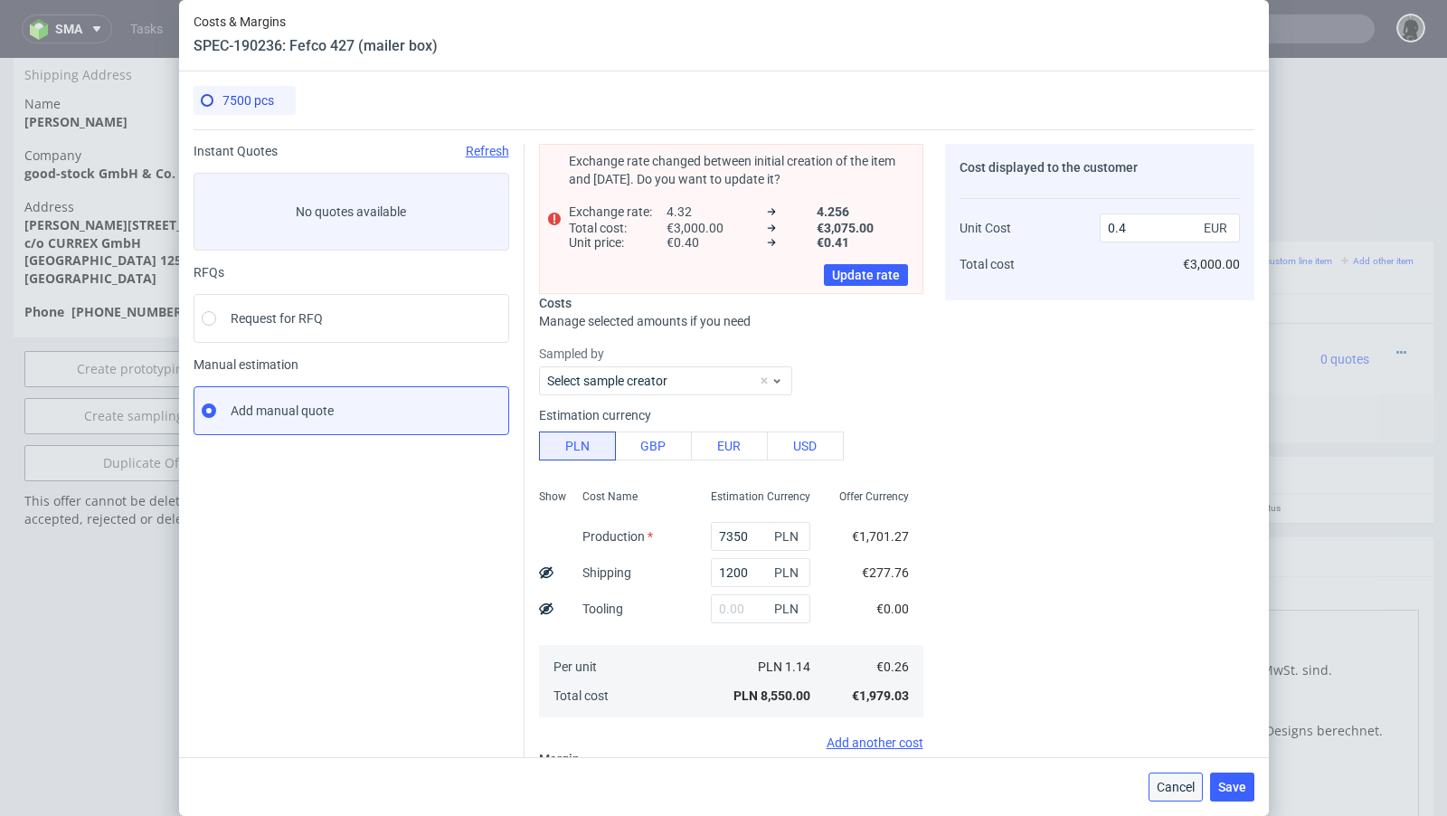
click at [1187, 776] on button "Cancel" at bounding box center [1176, 786] width 54 height 29
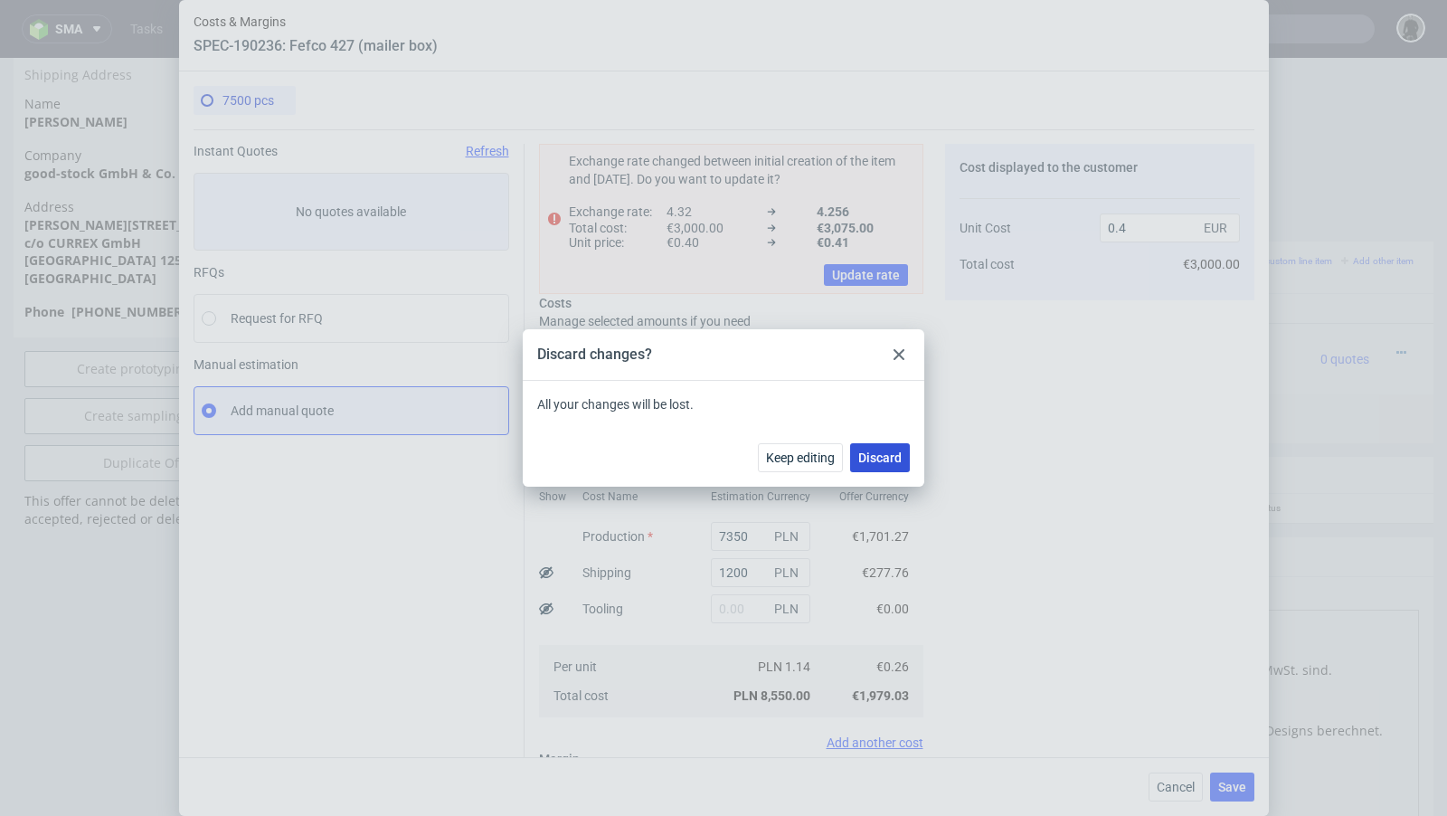
click at [874, 446] on button "Discard" at bounding box center [880, 457] width 60 height 29
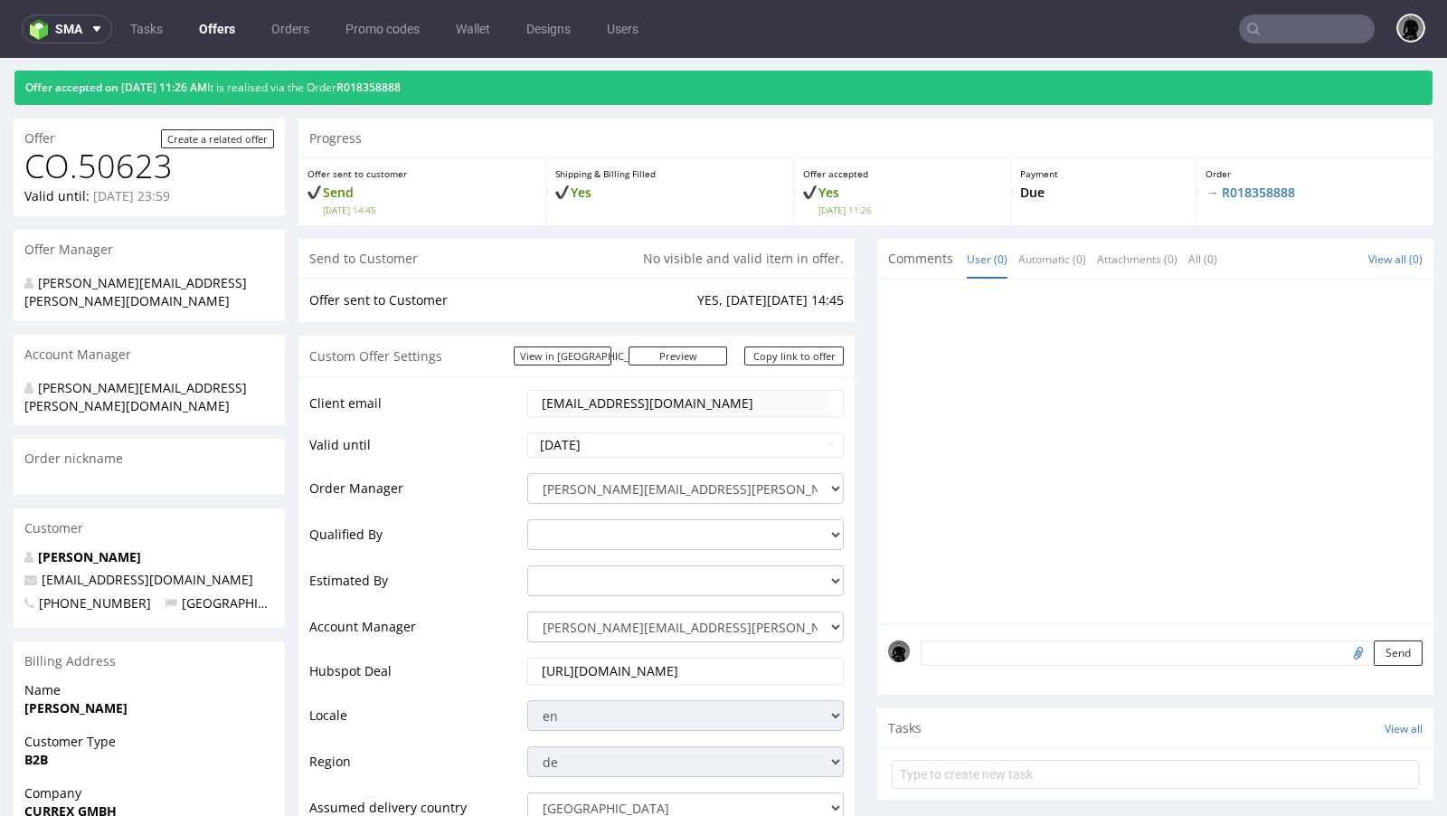
scroll to position [0, 0]
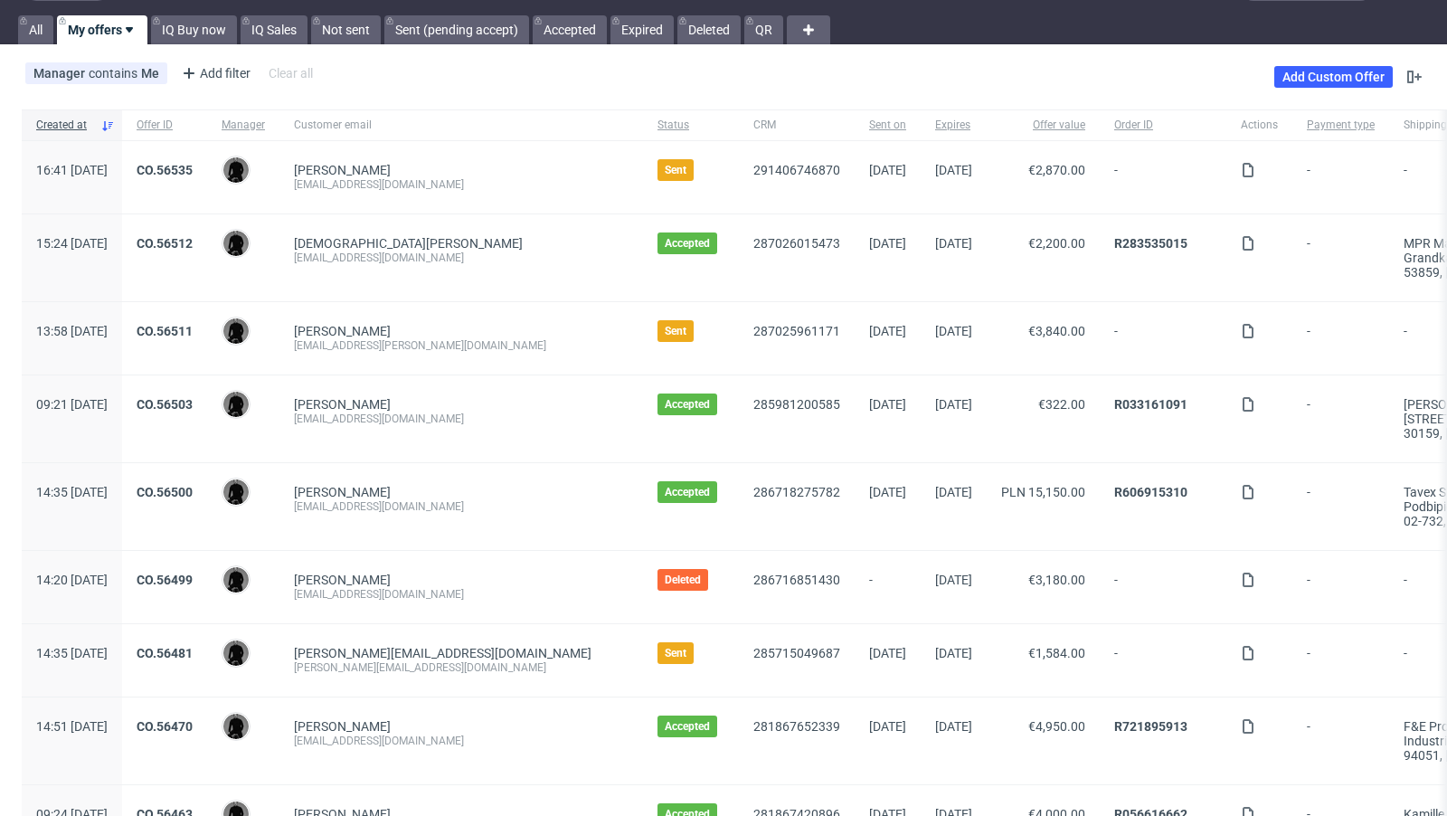
scroll to position [60, 0]
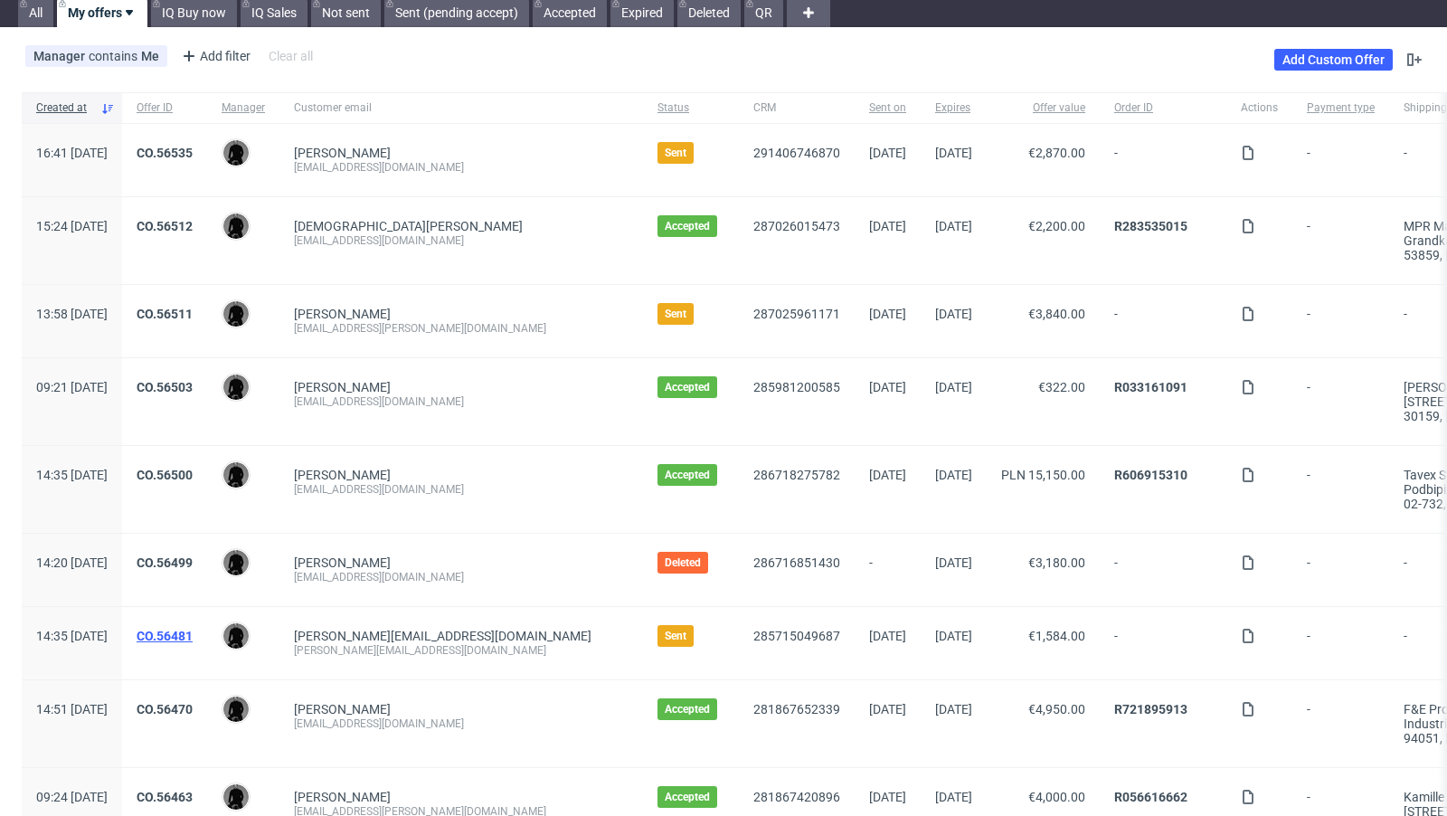
click at [193, 629] on link "CO.56481" at bounding box center [165, 636] width 56 height 14
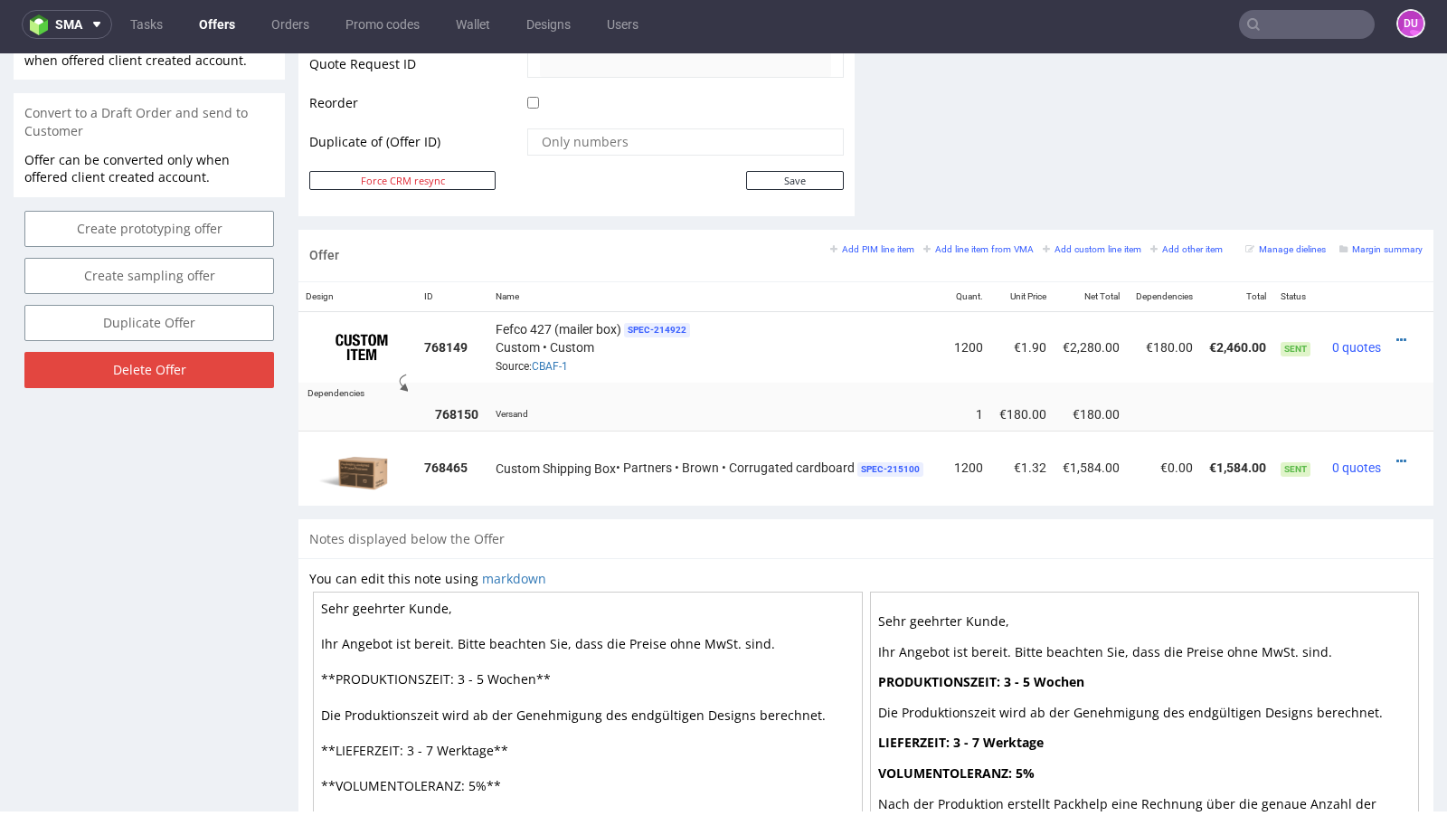
scroll to position [904, 0]
click at [554, 361] on link "CBAF-1" at bounding box center [550, 367] width 36 height 13
click at [547, 362] on link "CBAF-1" at bounding box center [550, 367] width 36 height 13
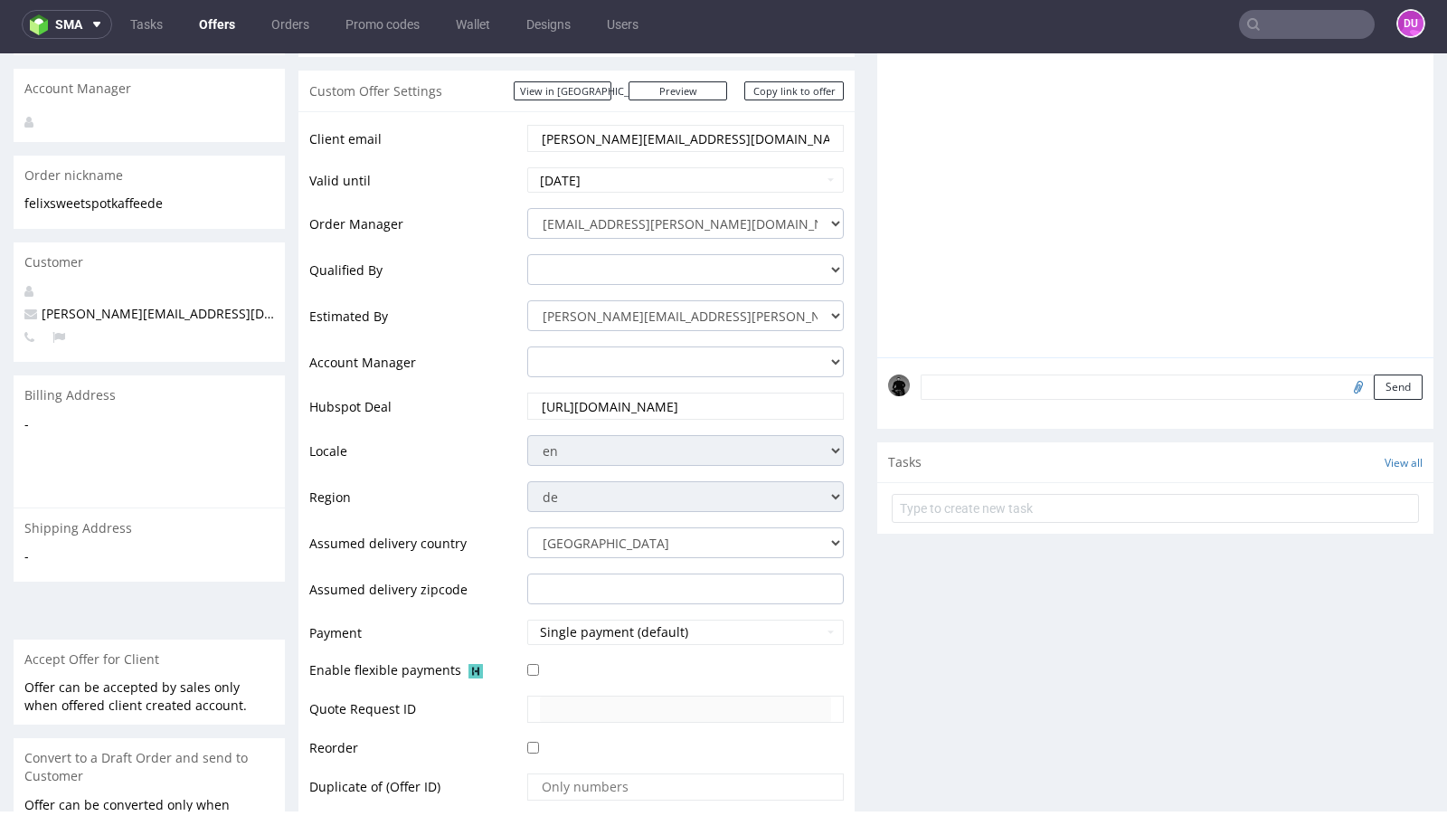
scroll to position [0, 0]
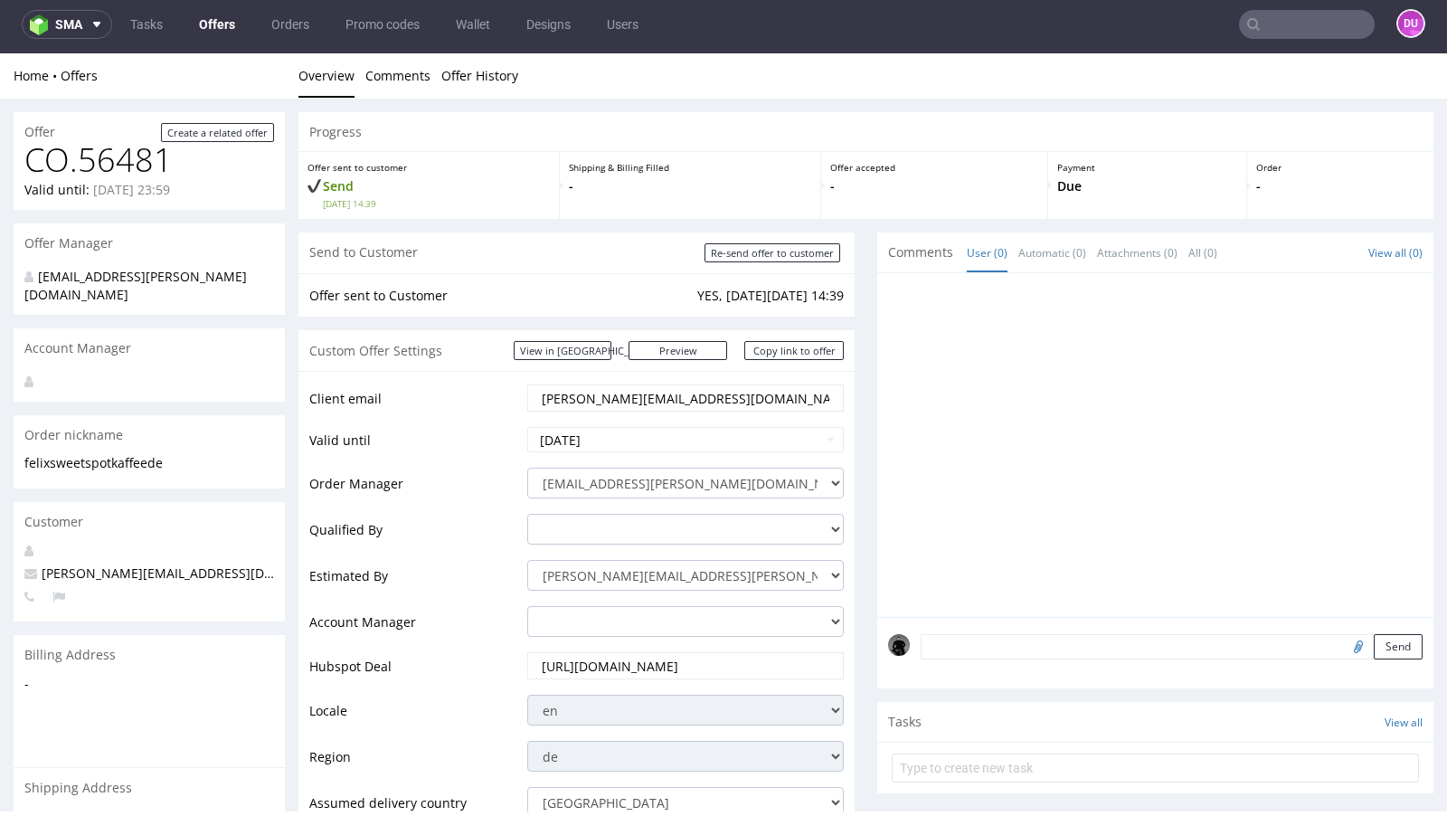
click at [206, 27] on link "Offers" at bounding box center [217, 24] width 58 height 29
